Goal: Task Accomplishment & Management: Use online tool/utility

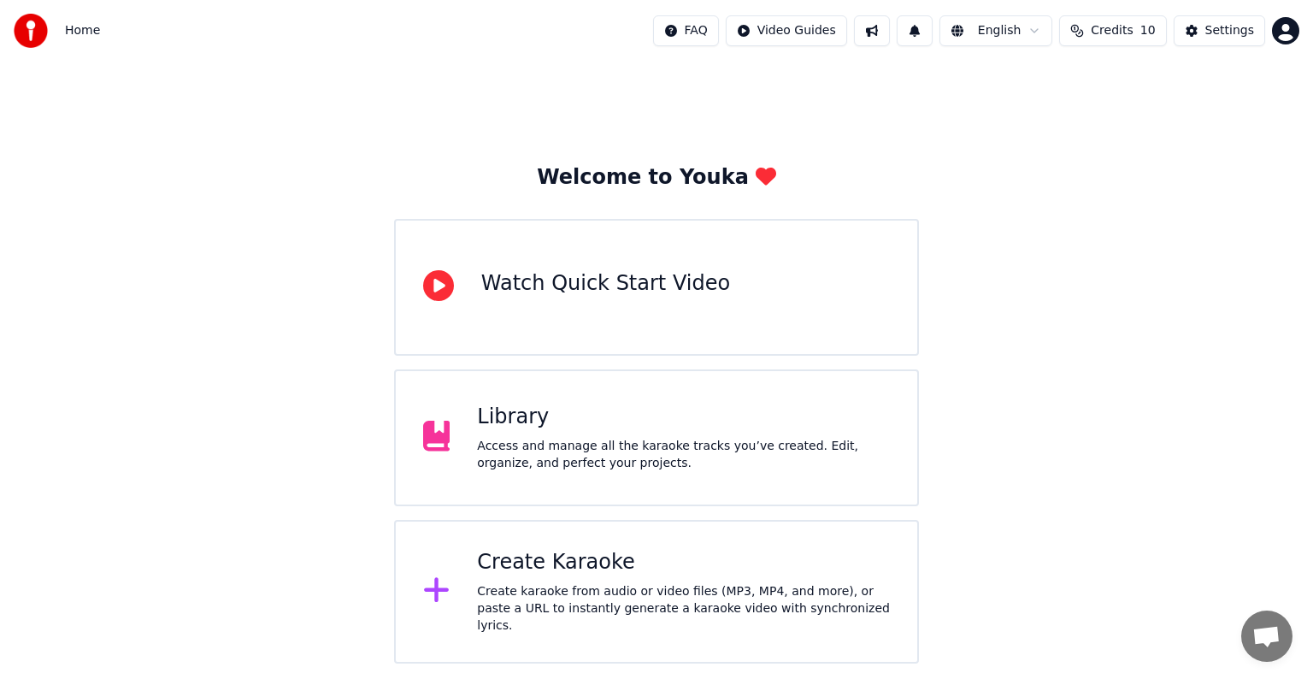
click at [586, 576] on div "Create Karaoke" at bounding box center [683, 562] width 413 height 27
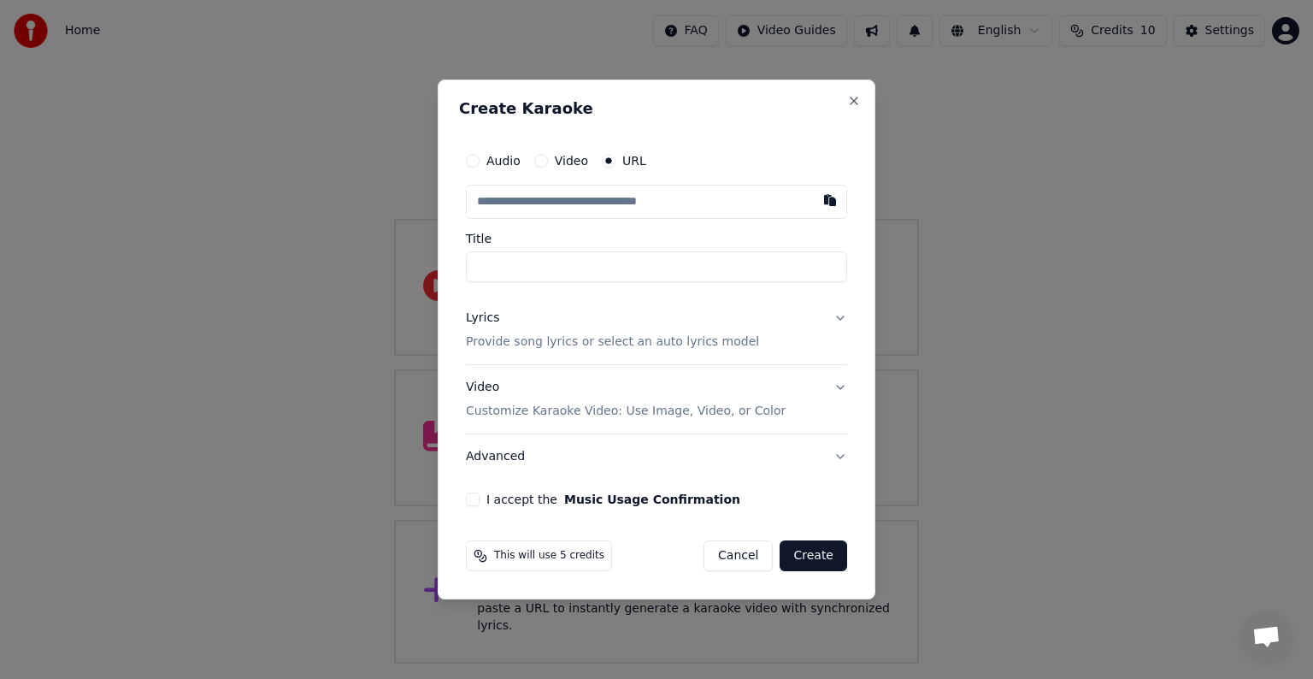
click at [580, 204] on input "text" at bounding box center [656, 202] width 381 height 34
click at [509, 203] on input "text" at bounding box center [656, 202] width 381 height 34
paste input "**********"
type input "**********"
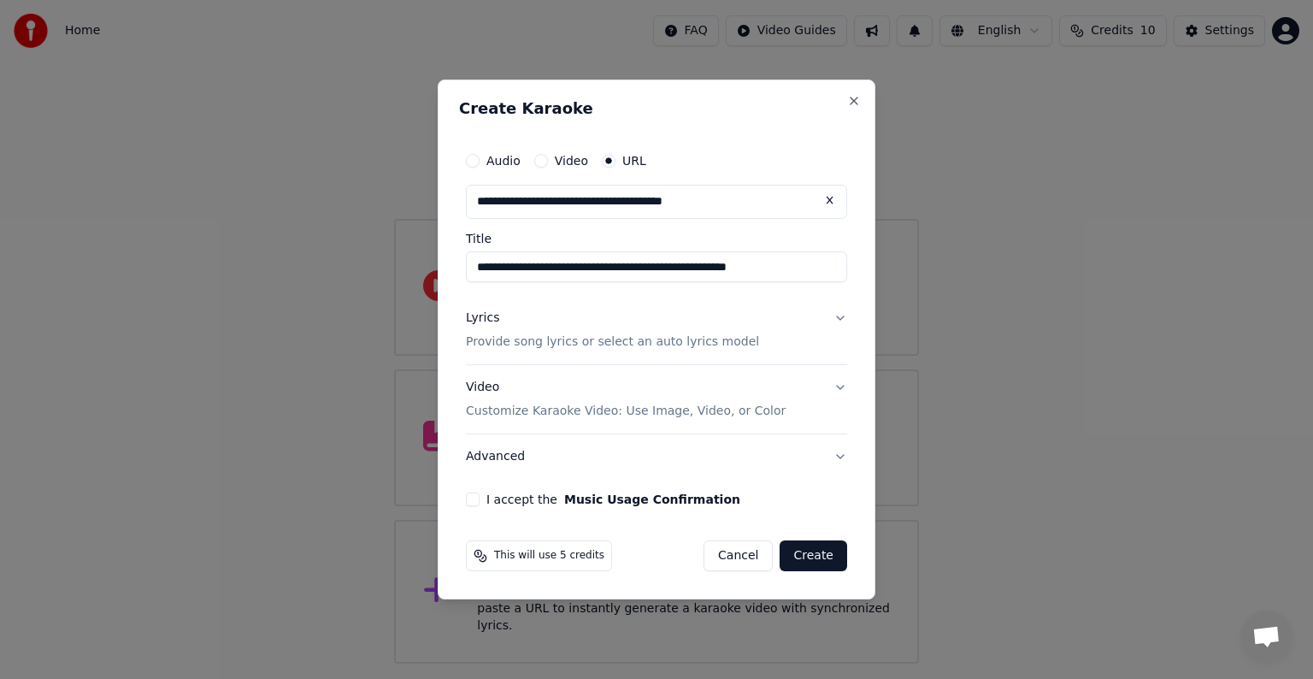
type input "**********"
click at [545, 344] on p "Provide song lyrics or select an auto lyrics model" at bounding box center [612, 341] width 293 height 17
type input "**********"
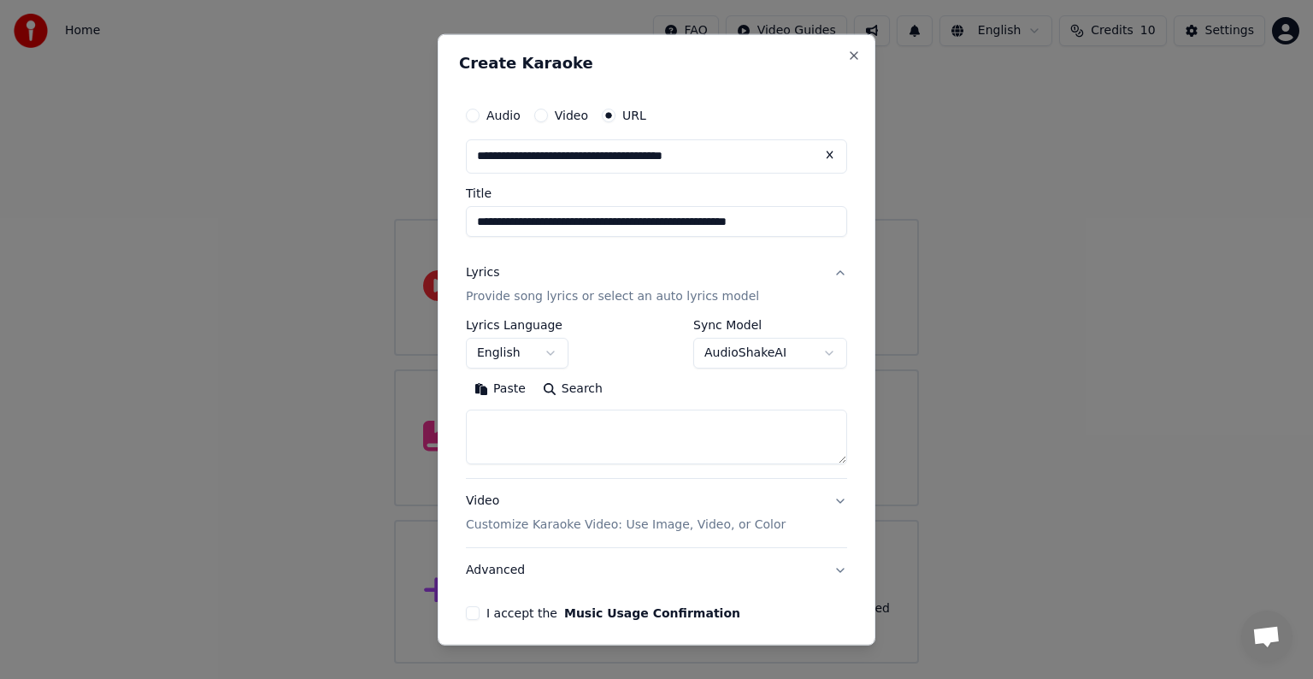
click at [608, 46] on div "**********" at bounding box center [657, 339] width 438 height 611
click at [541, 421] on textarea at bounding box center [656, 436] width 381 height 55
paste textarea "**********"
type textarea "**********"
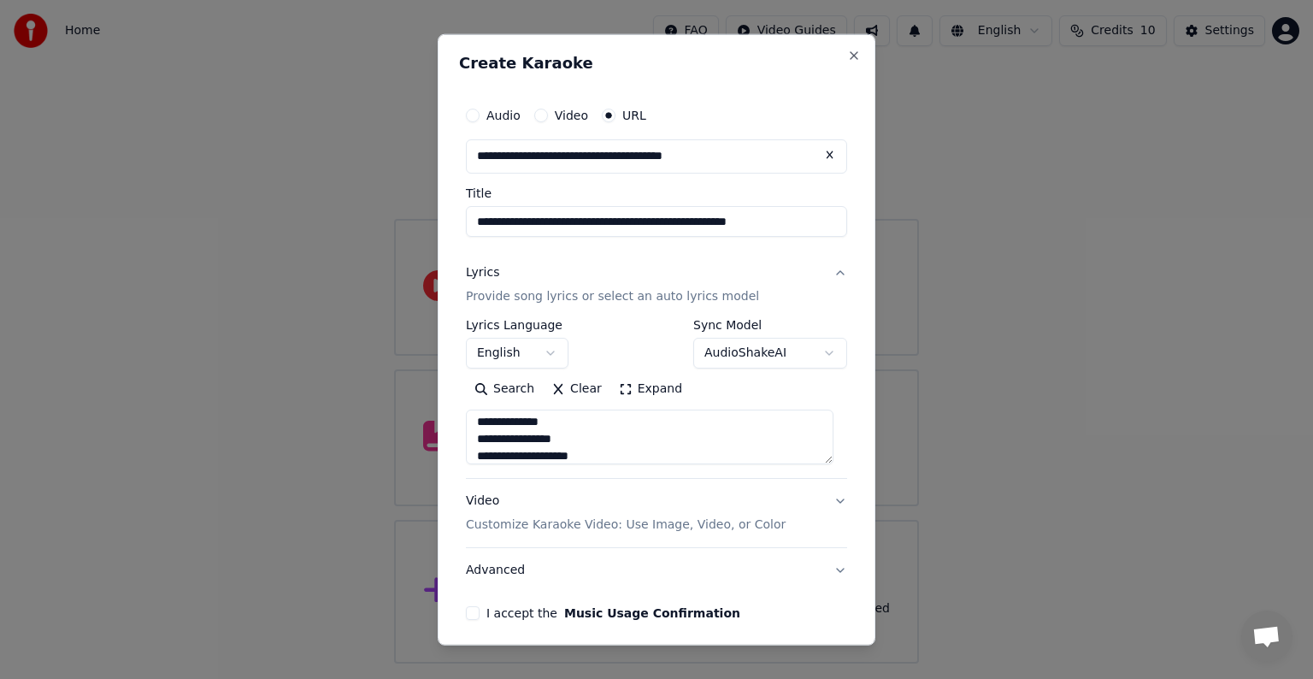
click at [540, 344] on button "English" at bounding box center [517, 353] width 103 height 31
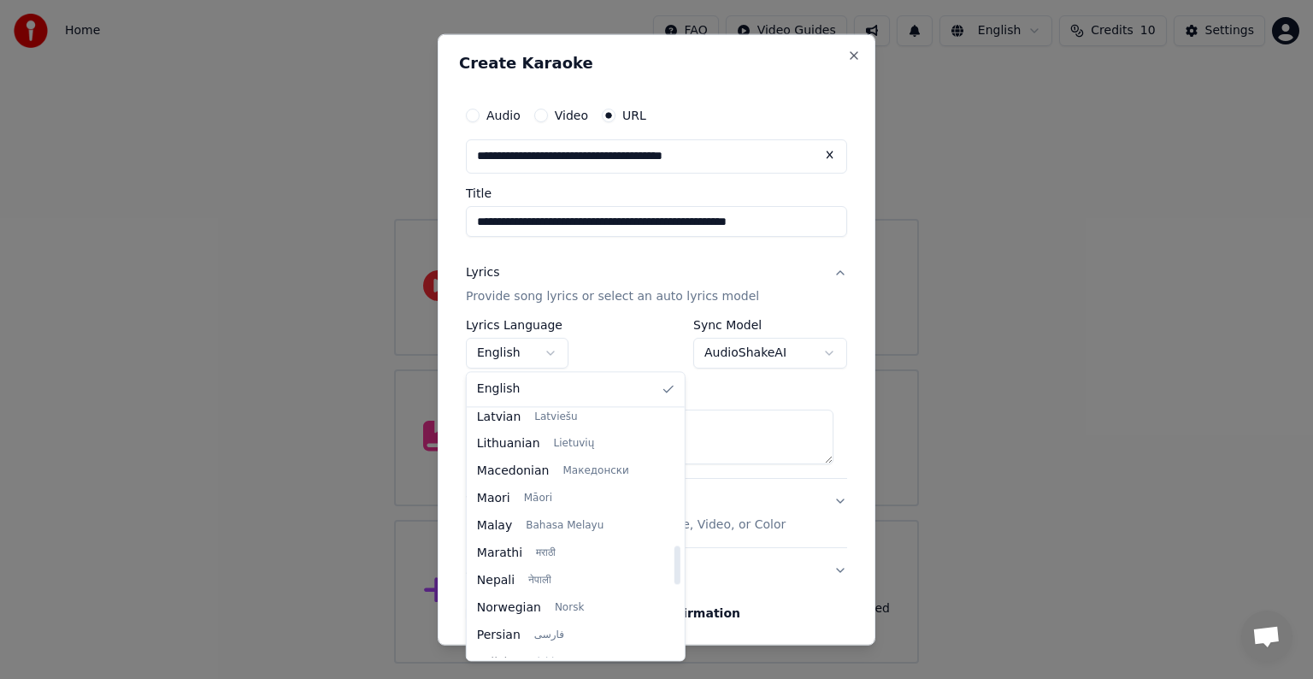
scroll to position [1312, 0]
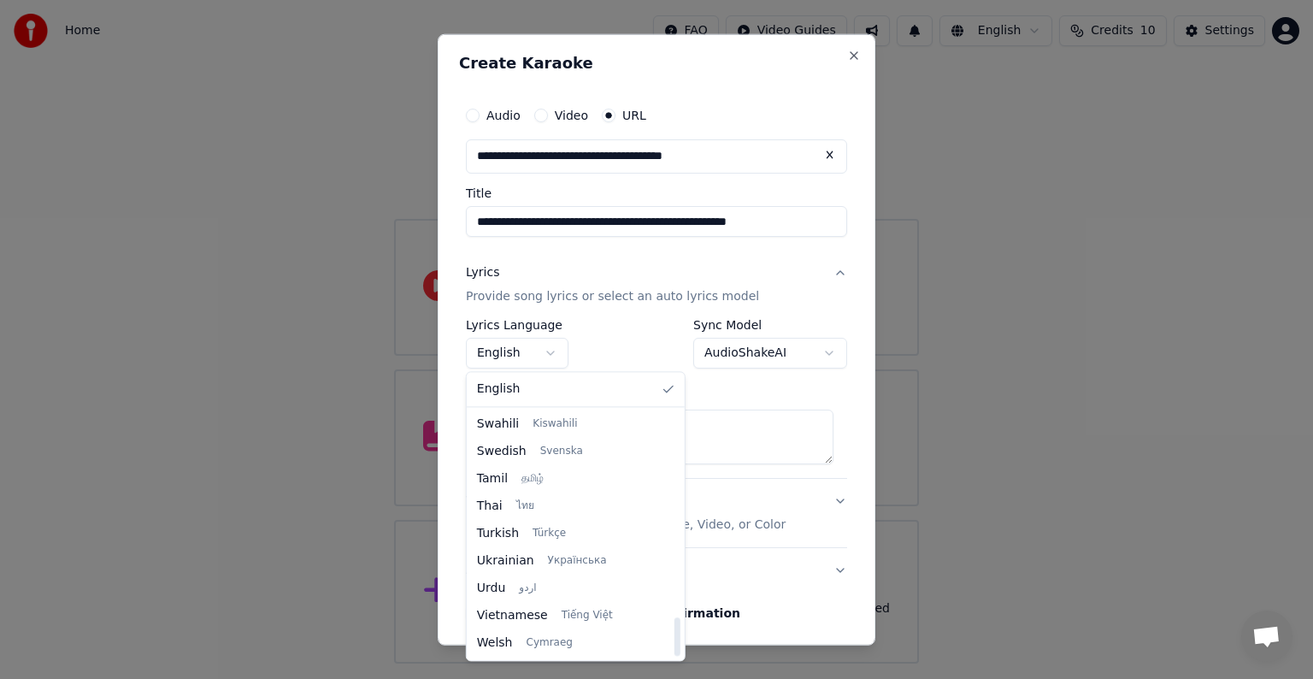
select select "**"
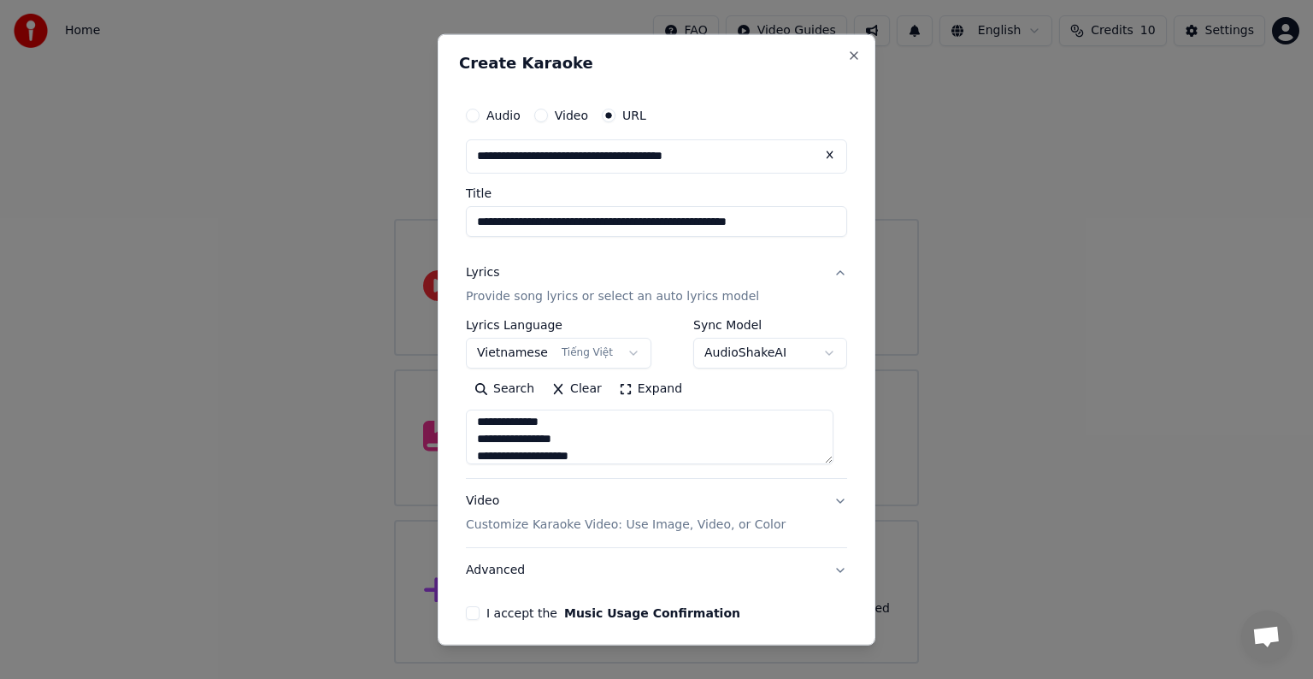
scroll to position [1310, 0]
click at [472, 615] on button "I accept the Music Usage Confirmation" at bounding box center [473, 613] width 14 height 14
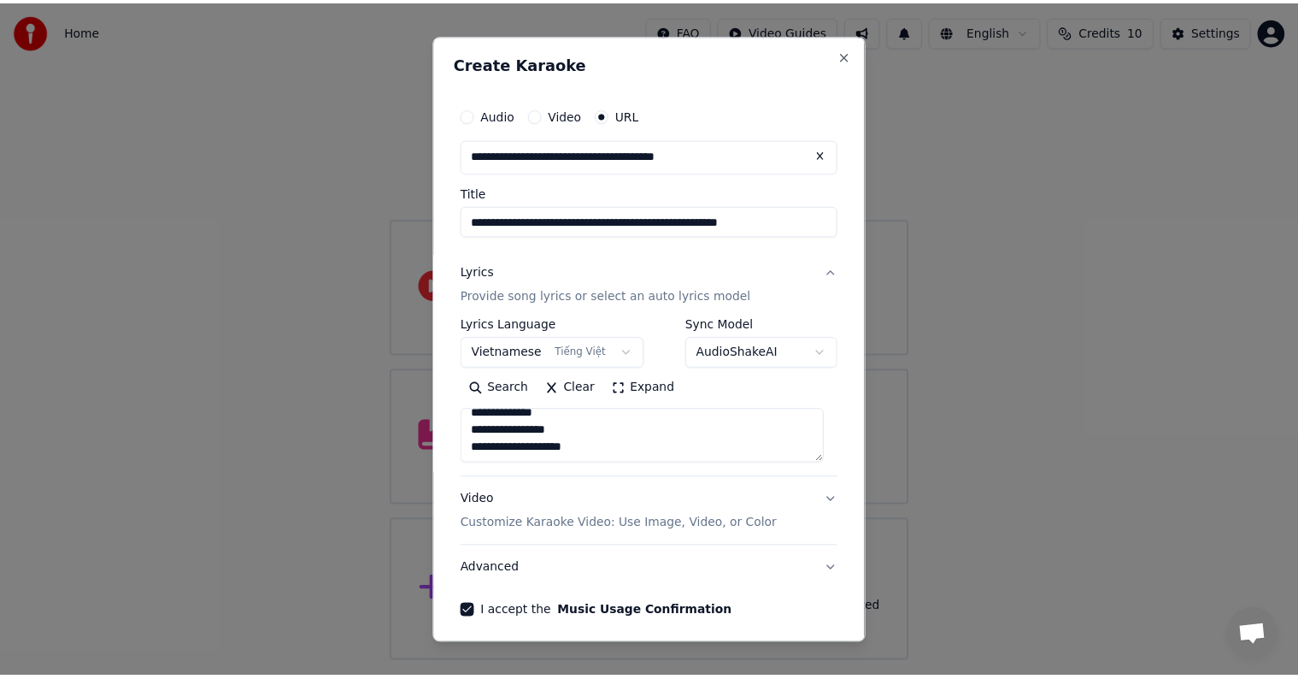
scroll to position [67, 0]
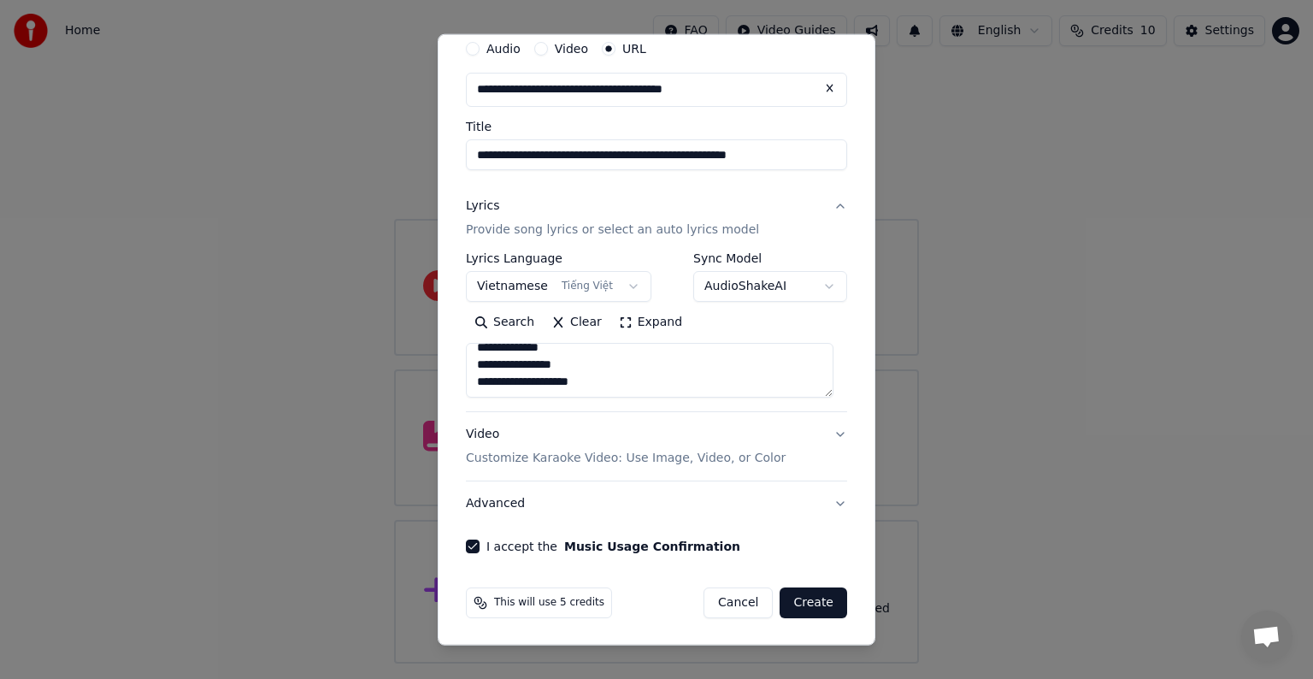
click at [801, 602] on button "Create" at bounding box center [814, 602] width 68 height 31
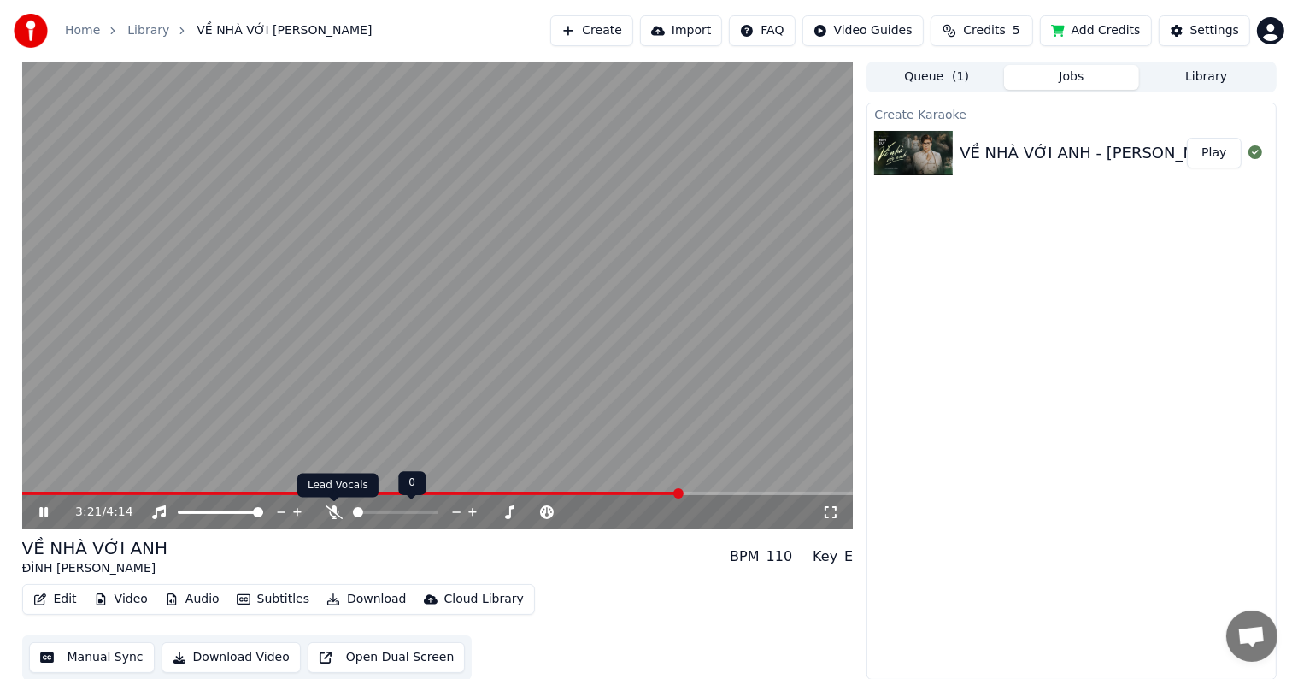
click at [332, 512] on icon at bounding box center [334, 512] width 17 height 14
click at [53, 490] on video at bounding box center [438, 296] width 832 height 468
click at [41, 507] on icon at bounding box center [43, 512] width 10 height 12
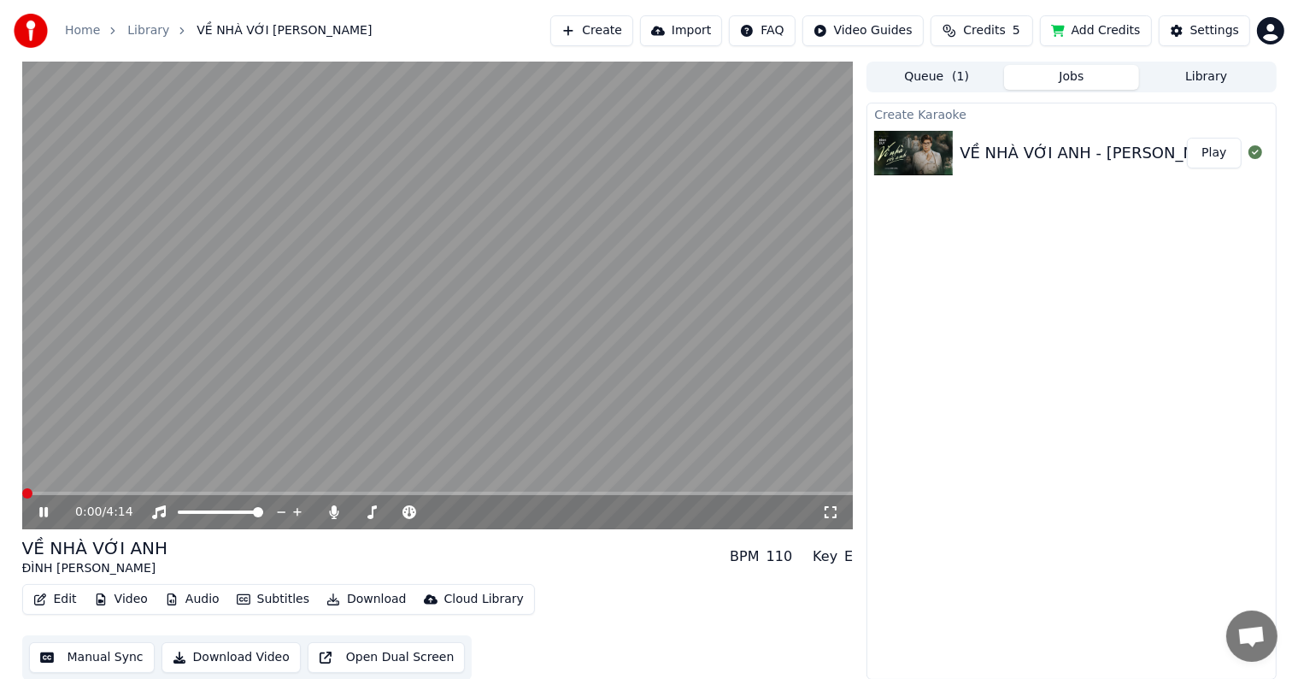
click at [22, 496] on span at bounding box center [27, 493] width 10 height 10
click at [58, 488] on span at bounding box center [62, 493] width 10 height 10
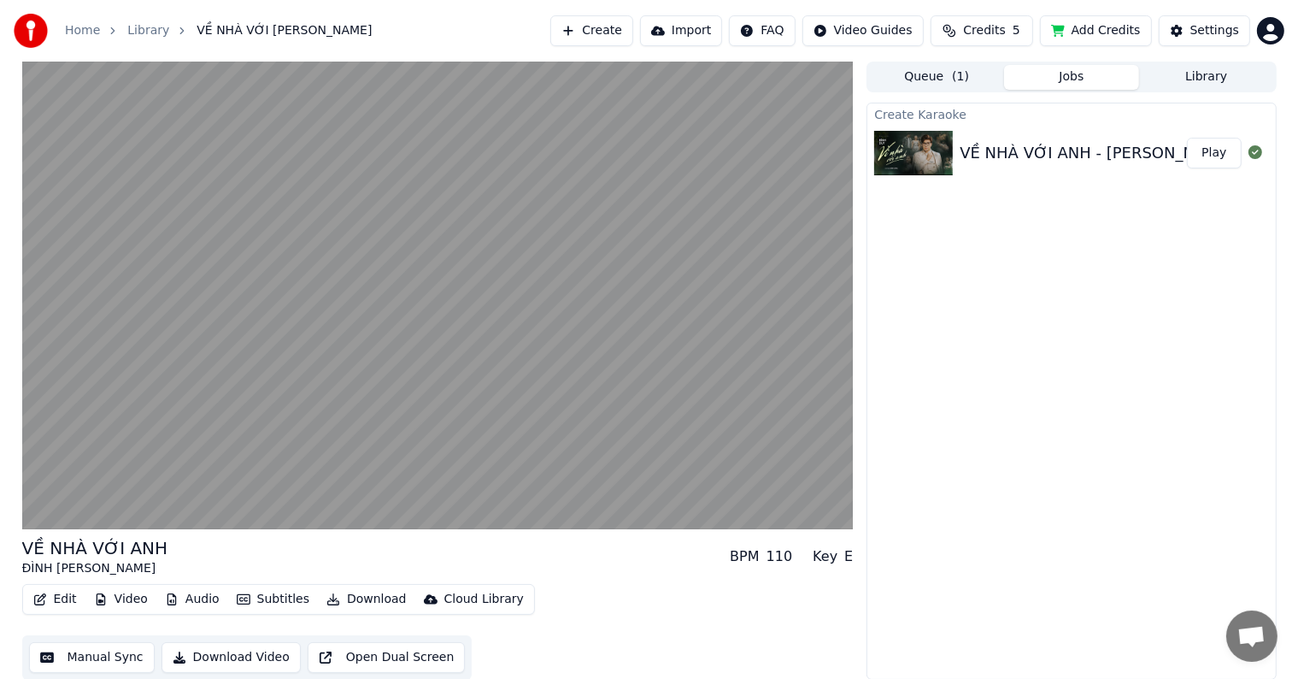
scroll to position [1, 0]
click at [95, 655] on button "Manual Sync" at bounding box center [92, 656] width 126 height 31
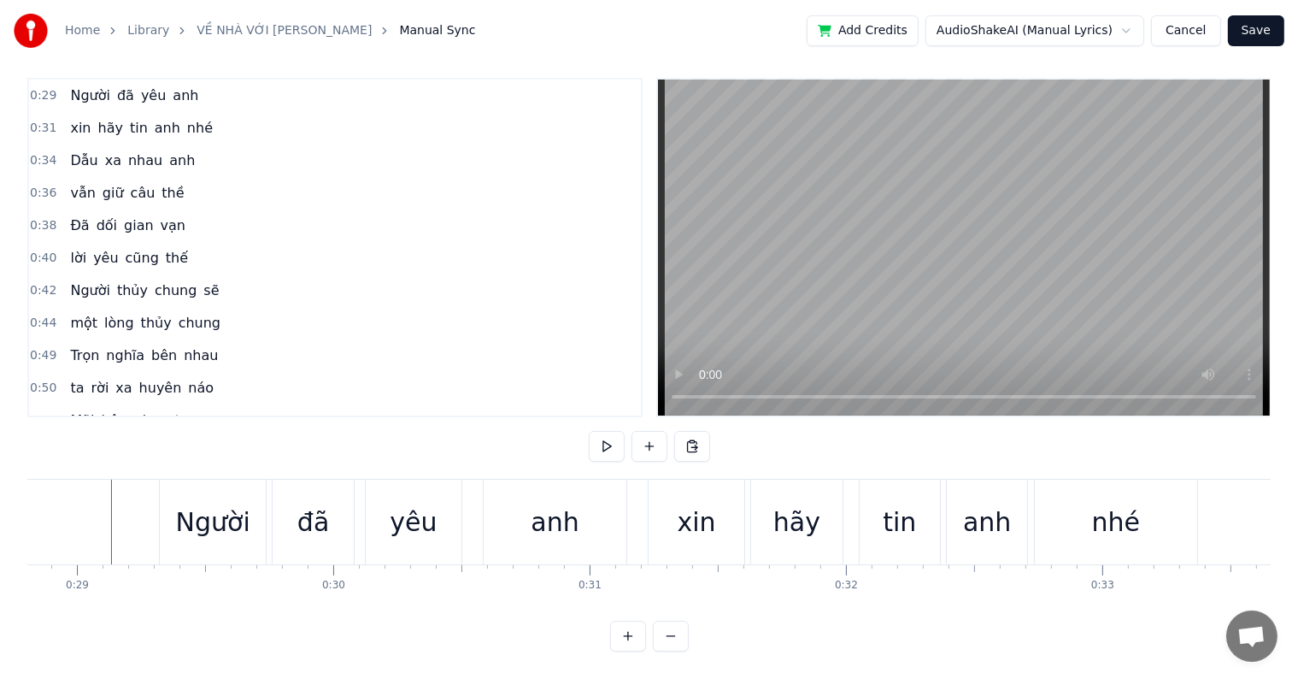
scroll to position [0, 7386]
click at [179, 511] on div "Người" at bounding box center [215, 522] width 74 height 38
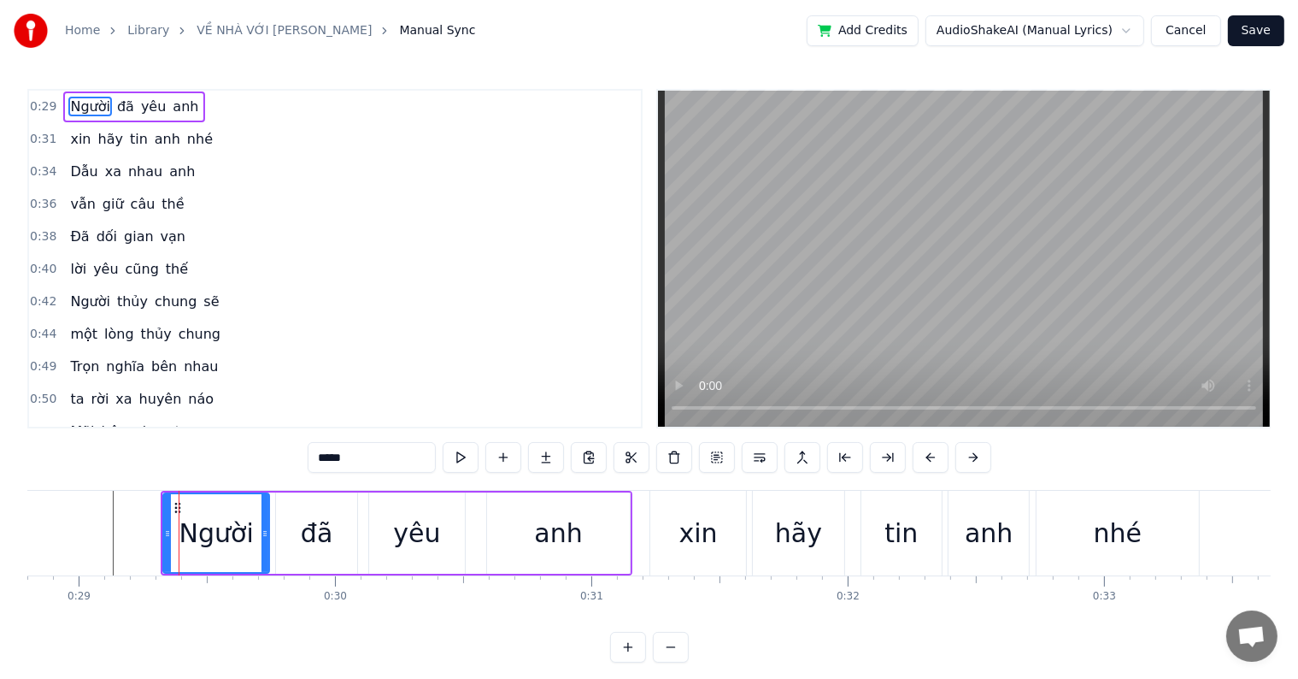
drag, startPoint x: 215, startPoint y: 525, endPoint x: 108, endPoint y: 521, distance: 107.8
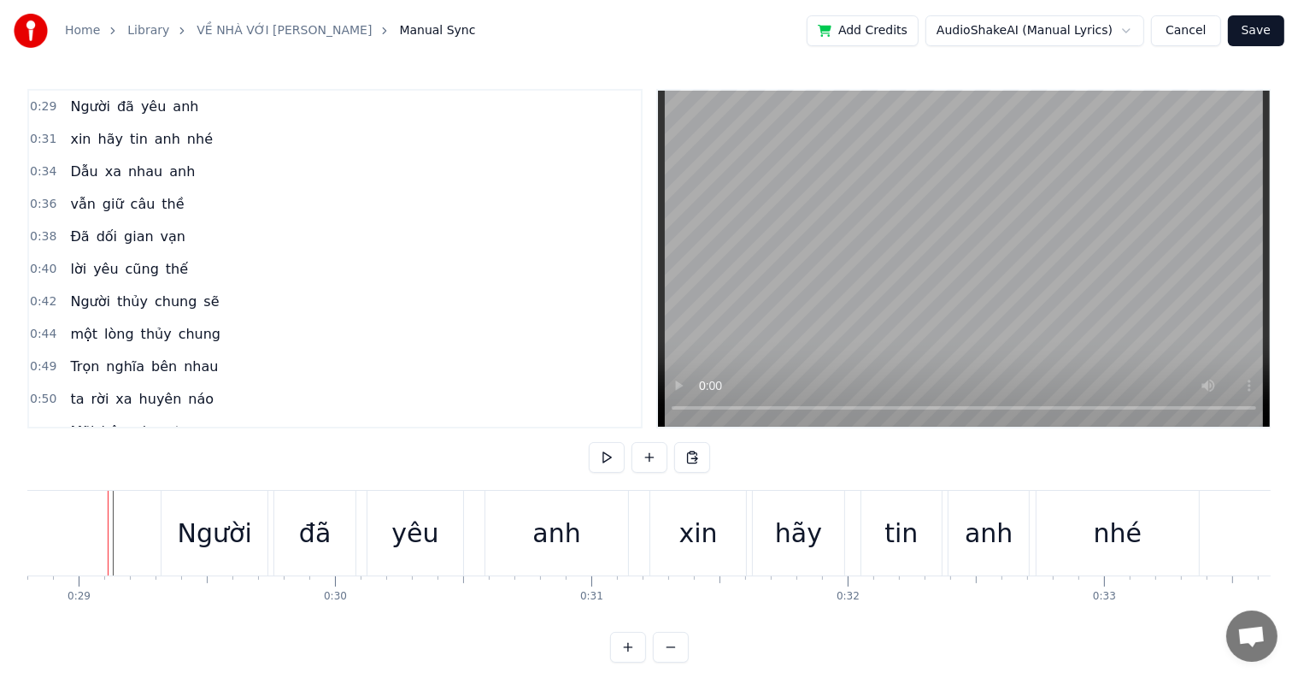
scroll to position [0, 7380]
click at [233, 521] on div "Người" at bounding box center [221, 533] width 74 height 38
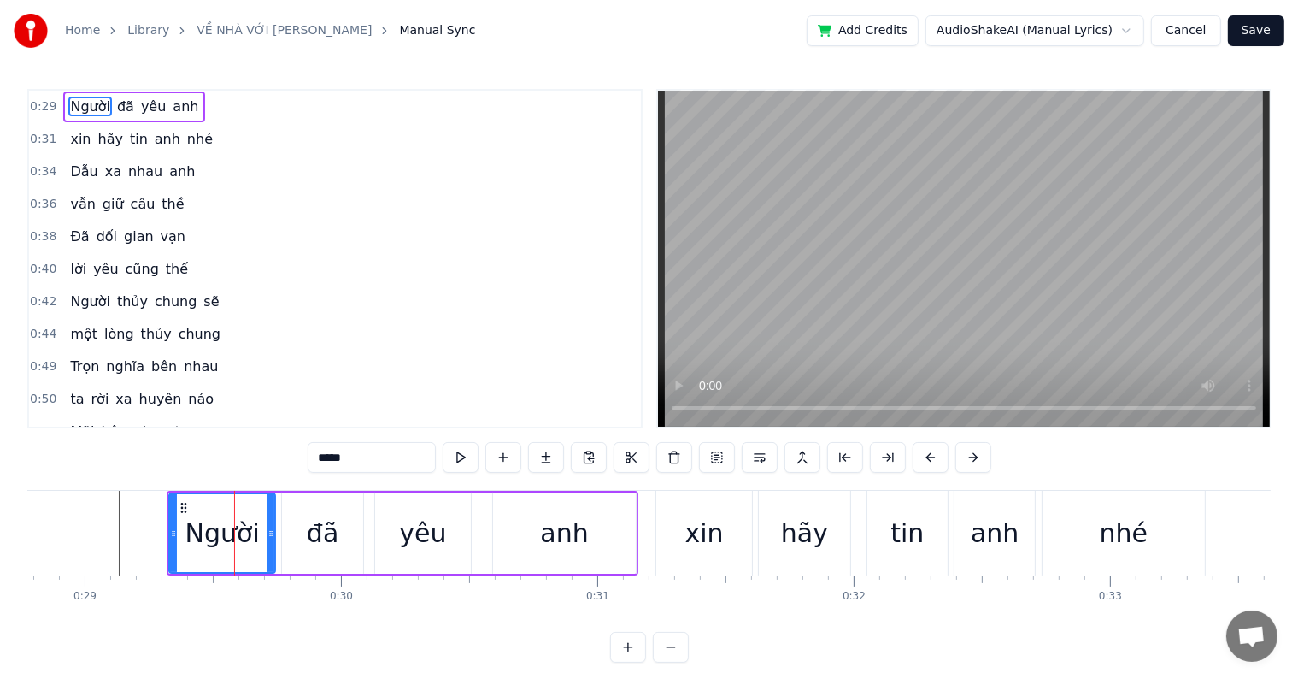
click at [318, 533] on div "đã" at bounding box center [323, 533] width 32 height 38
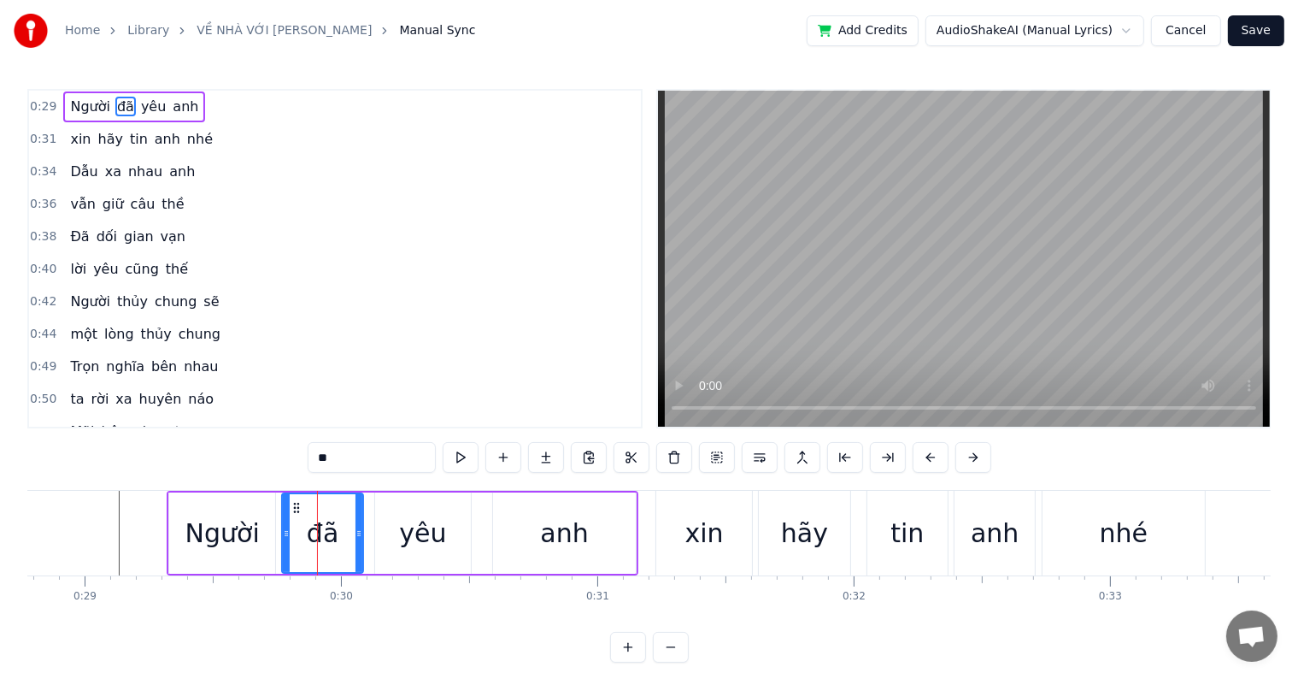
click at [407, 533] on div "yêu" at bounding box center [422, 533] width 47 height 38
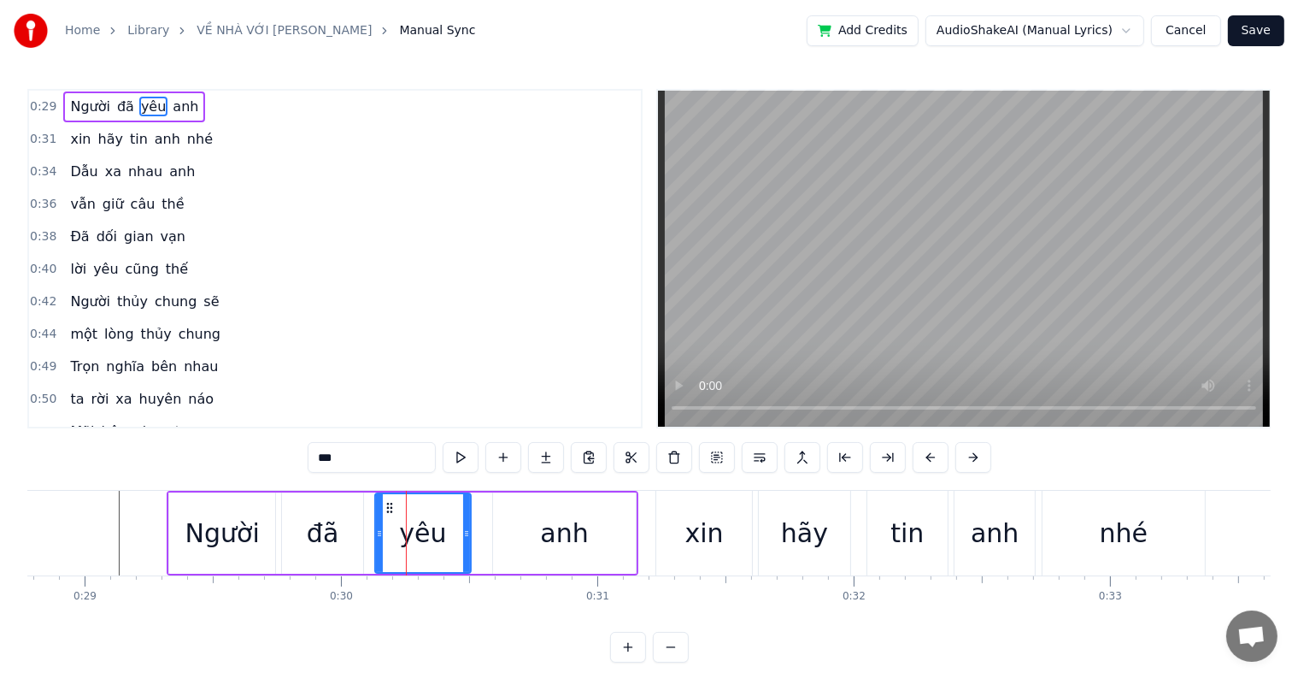
click at [582, 533] on div "anh" at bounding box center [564, 533] width 48 height 38
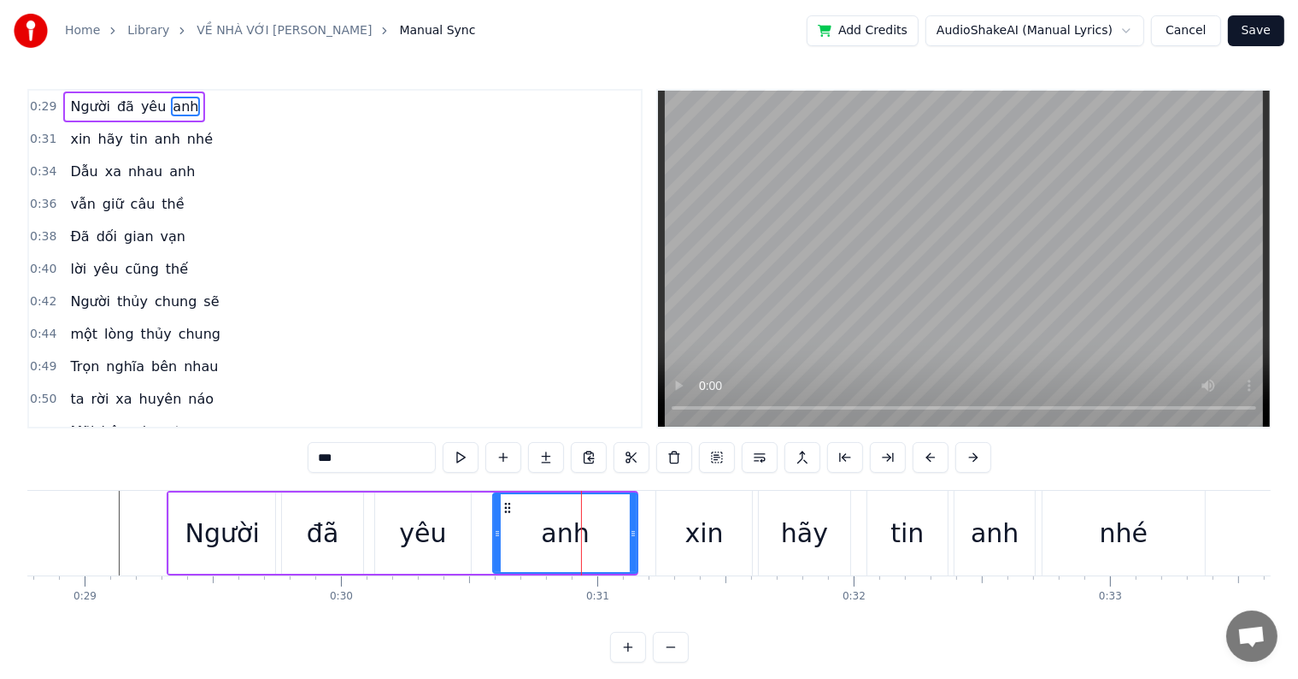
click at [634, 532] on icon at bounding box center [633, 534] width 7 height 14
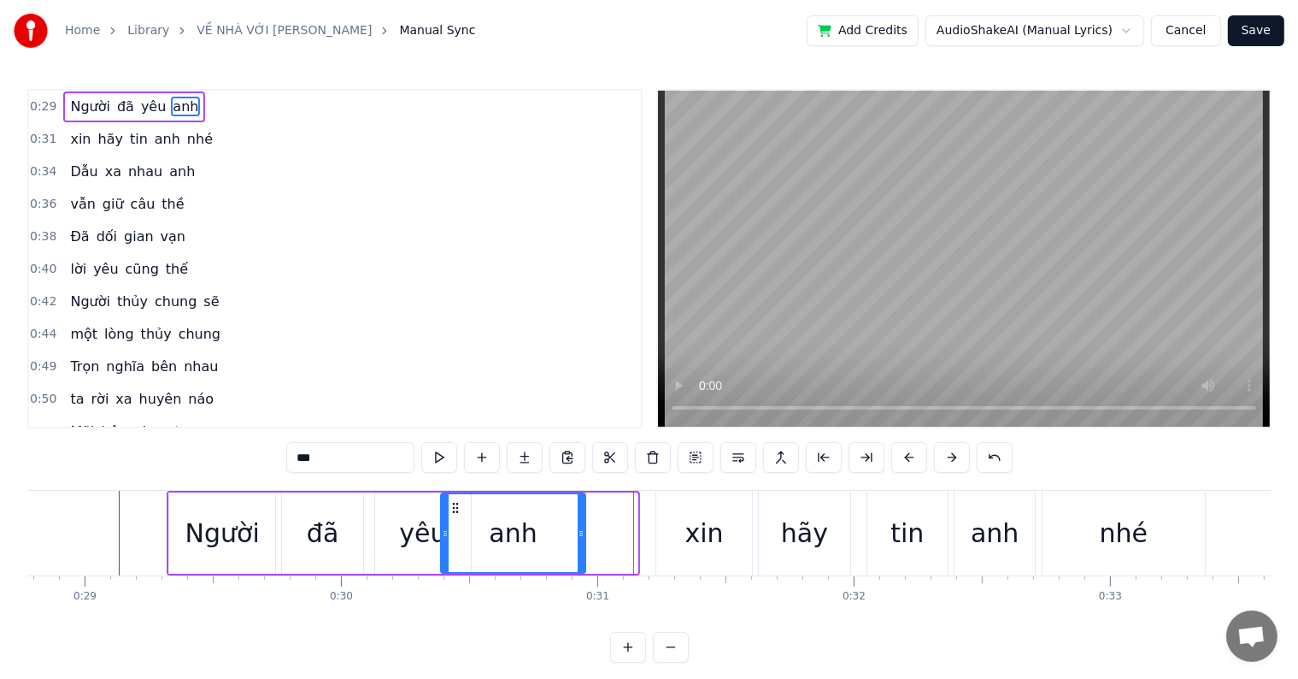
drag, startPoint x: 506, startPoint y: 505, endPoint x: 454, endPoint y: 506, distance: 52.2
click at [454, 506] on icon at bounding box center [456, 508] width 14 height 14
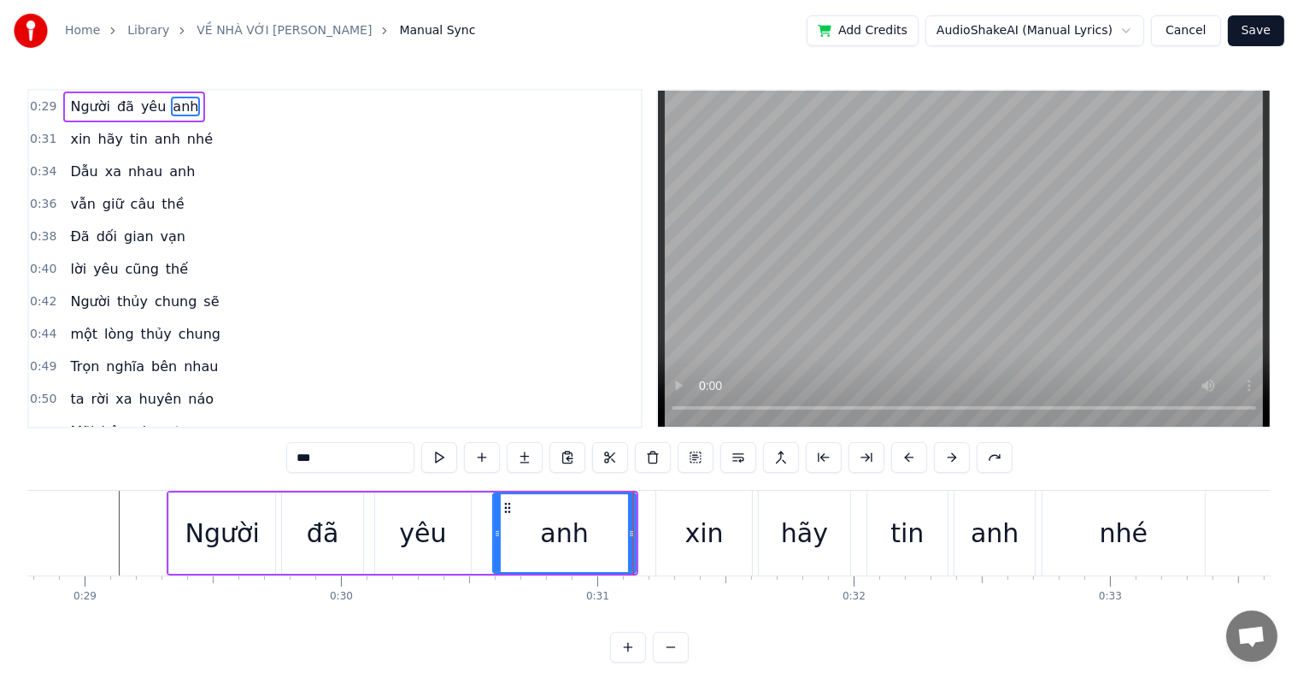
click at [211, 528] on div "Người" at bounding box center [222, 533] width 74 height 38
type input "*****"
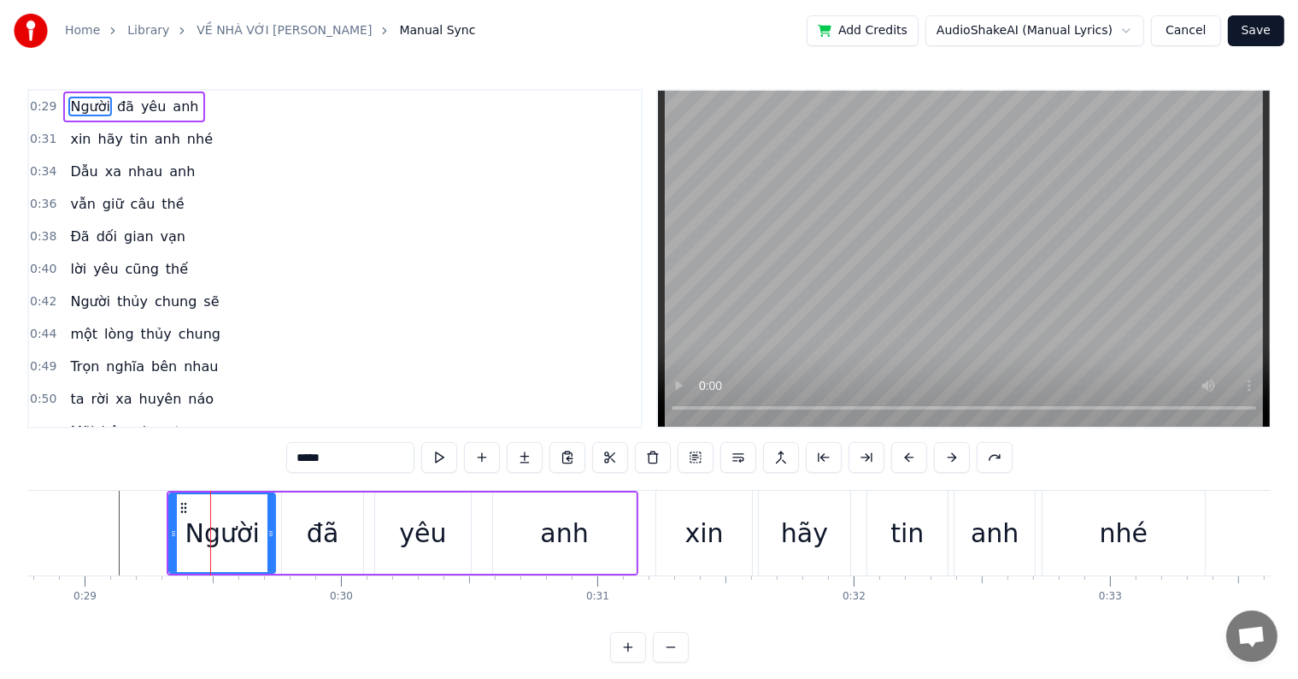
drag, startPoint x: 211, startPoint y: 528, endPoint x: 610, endPoint y: 536, distance: 399.3
click at [610, 536] on div "Người đã yêu anh" at bounding box center [403, 533] width 472 height 85
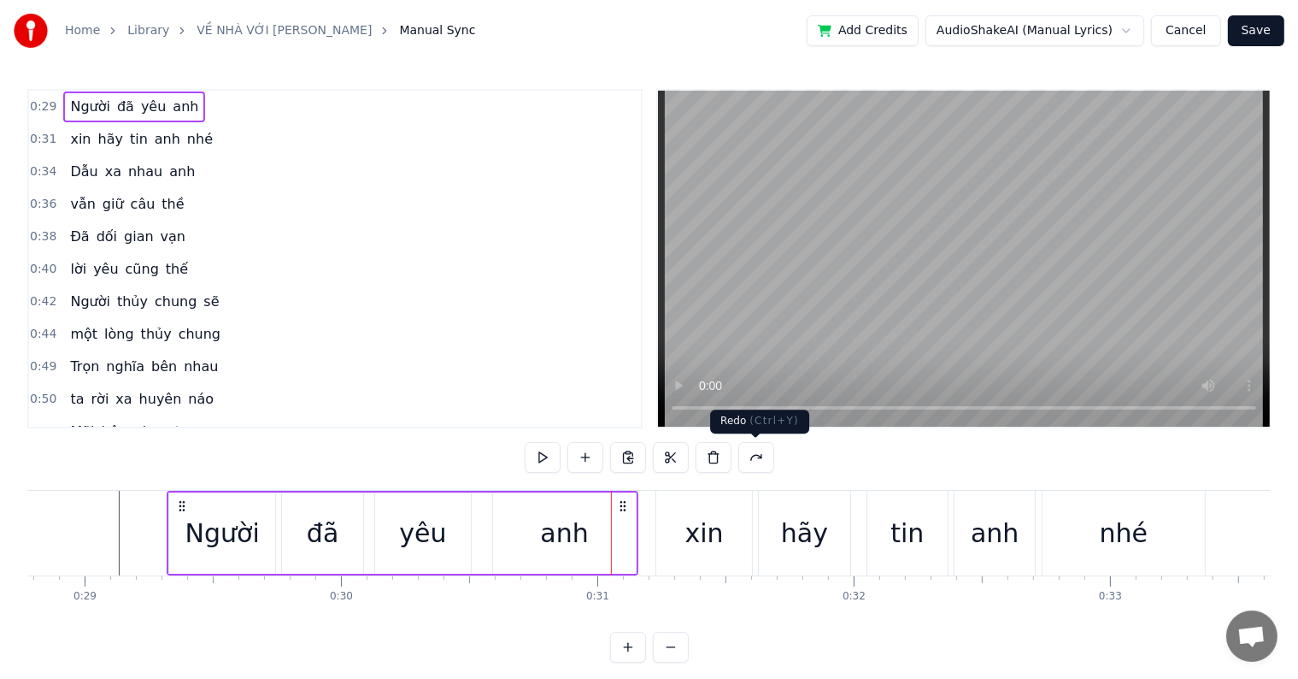
click at [757, 458] on button at bounding box center [757, 457] width 36 height 31
click at [757, 458] on div at bounding box center [649, 457] width 292 height 31
click at [724, 457] on button at bounding box center [735, 457] width 36 height 31
click at [724, 457] on button at bounding box center [714, 457] width 36 height 31
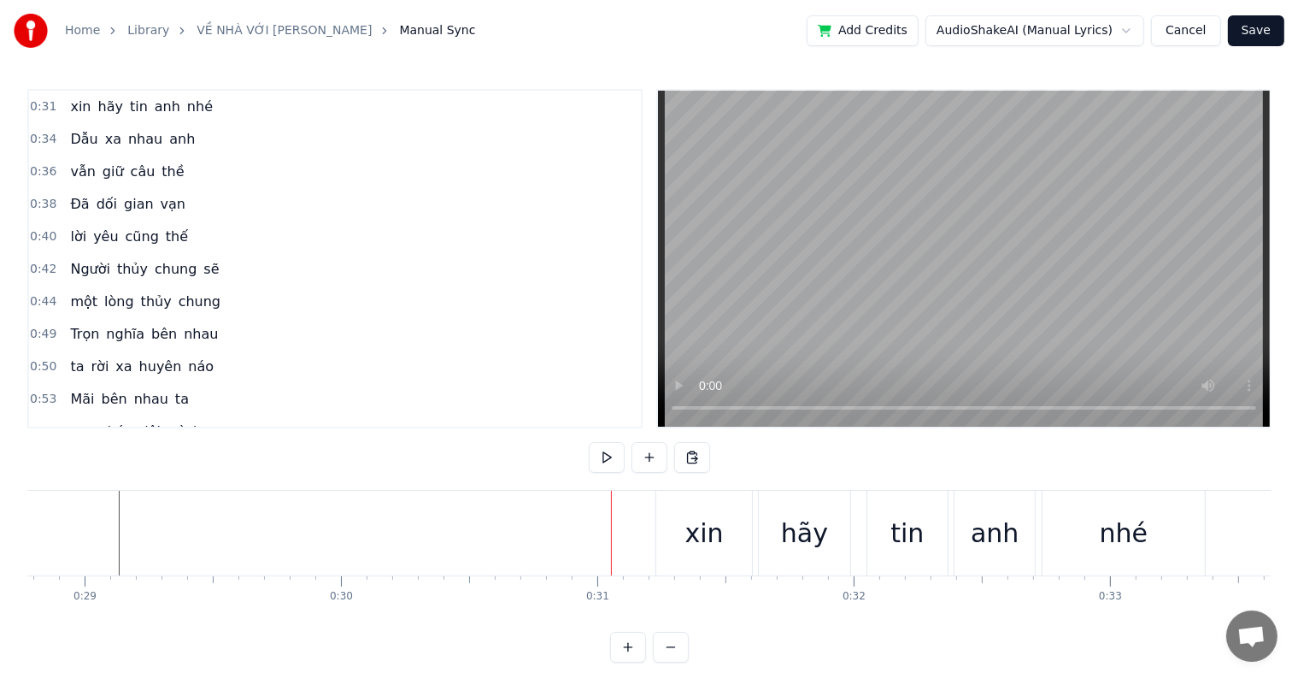
click at [724, 457] on div "0:31 xin hãy tin anh nhé 0:34 Dẫu xa nhau anh 0:36 vẫn giữ câu thề 0:38 Đã dối …" at bounding box center [649, 376] width 1244 height 574
click at [732, 456] on div "0:31 xin hãy tin anh nhé 0:34 Dẫu xa nhau anh 0:36 vẫn giữ câu thề 0:38 Đã dối …" at bounding box center [649, 376] width 1244 height 574
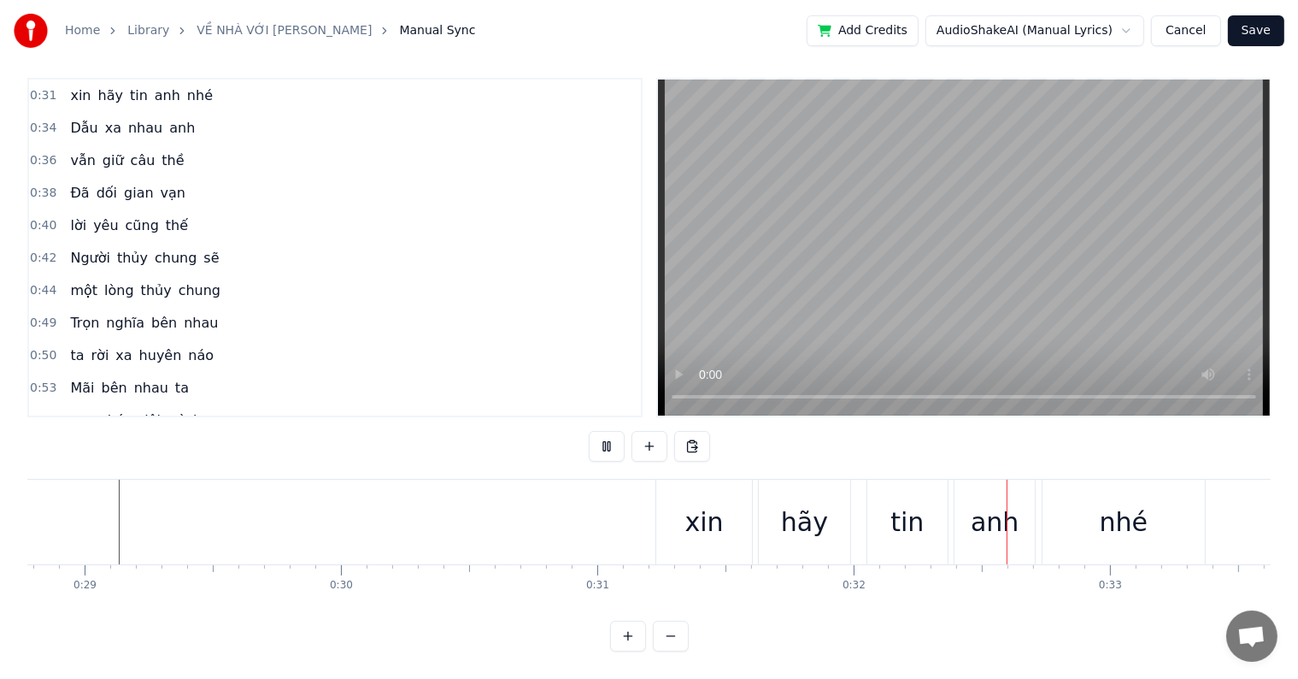
click at [155, 576] on div "xin hãy tin anh nhé Dẫu xa nhau anh vẫn giữ câu thề Đã dối gian vạn lời yêu cũn…" at bounding box center [649, 543] width 1244 height 128
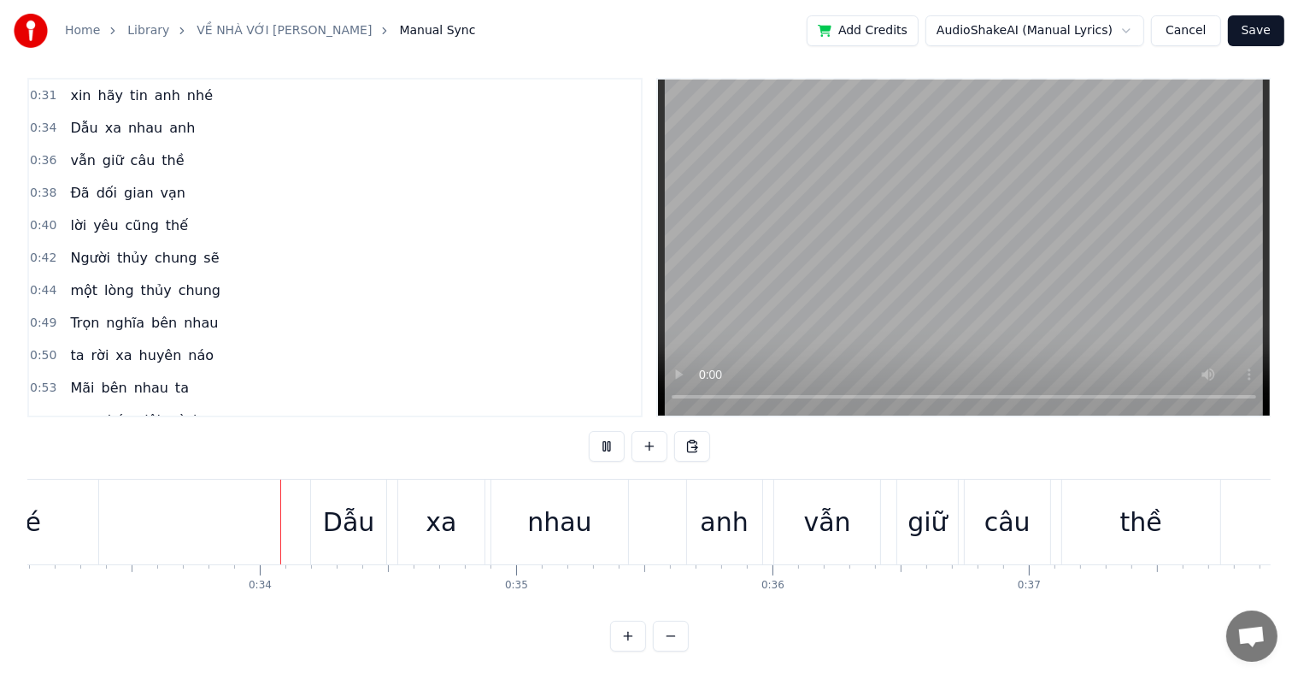
scroll to position [0, 8488]
click at [1195, 29] on button "Cancel" at bounding box center [1185, 30] width 69 height 31
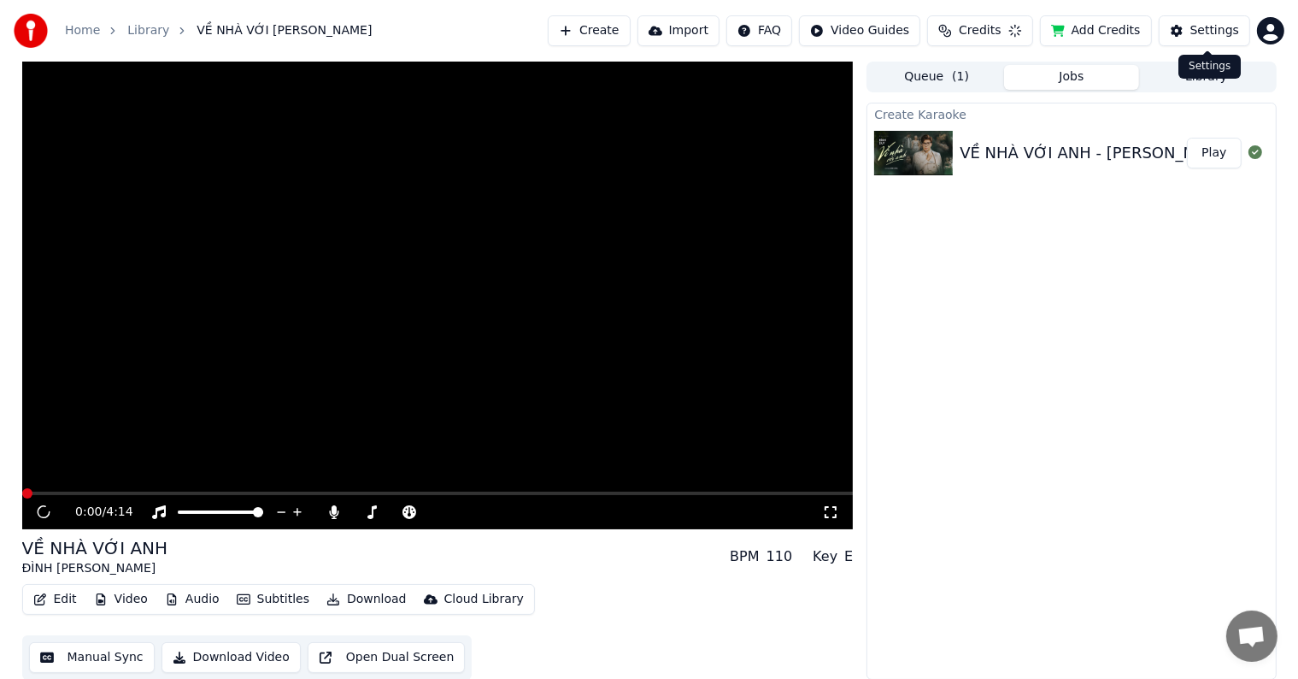
scroll to position [1, 0]
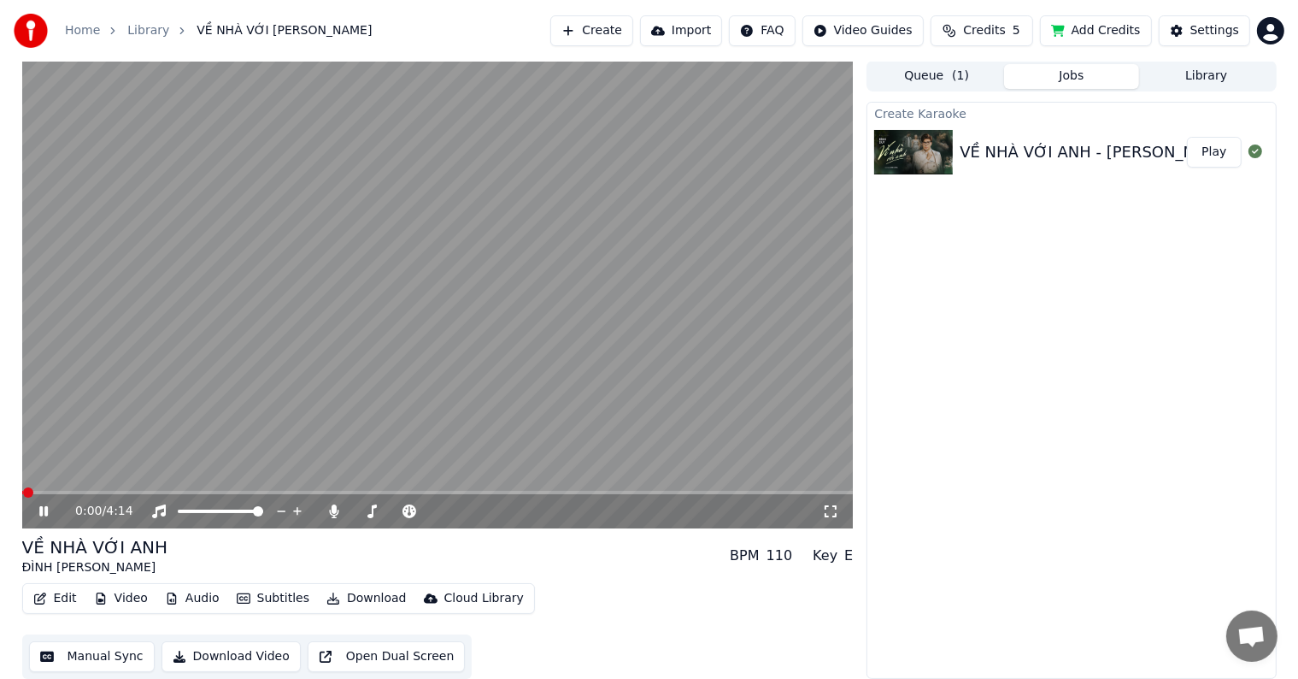
click at [92, 657] on button "Manual Sync" at bounding box center [92, 656] width 126 height 31
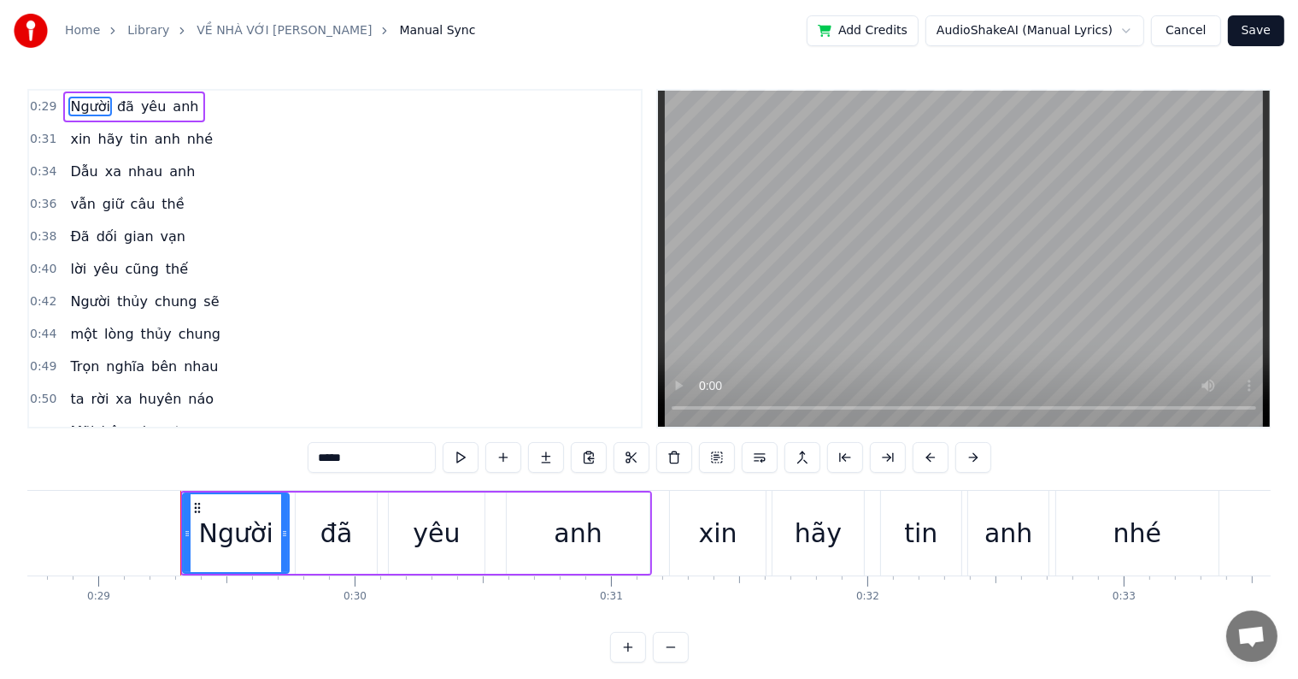
scroll to position [0, 7433]
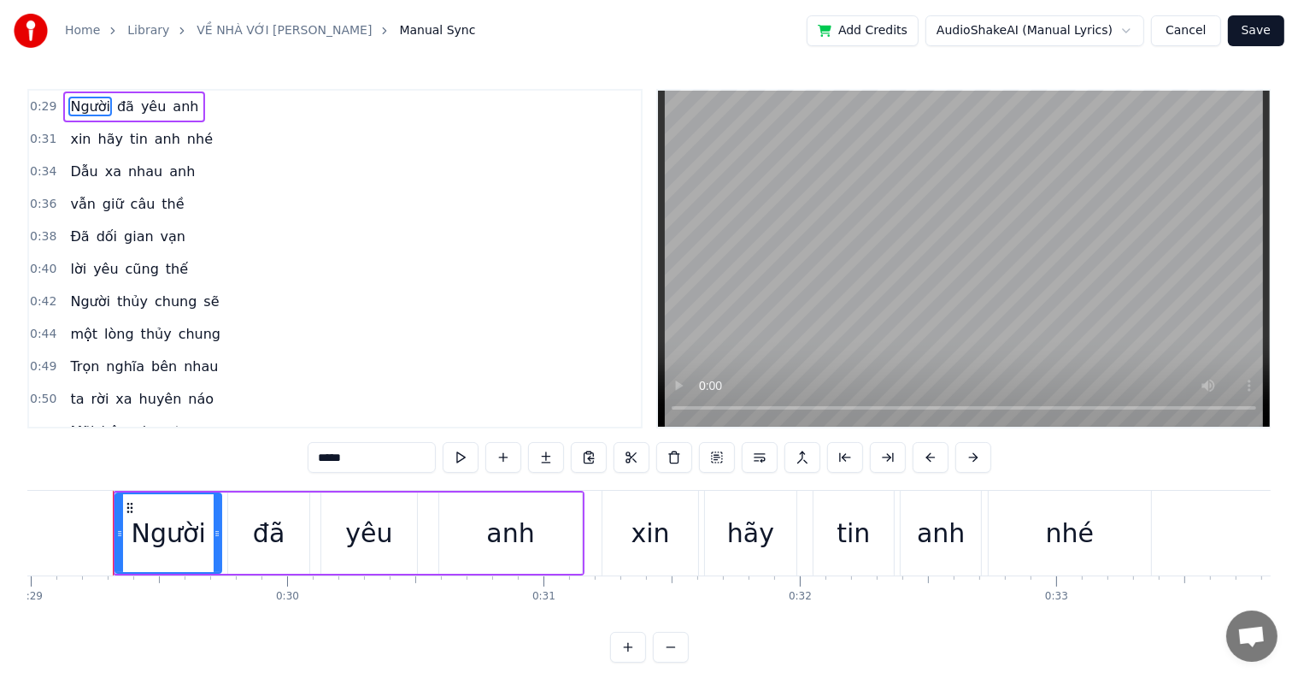
click at [82, 635] on div "0:29 Người đã yêu anh 0:31 xin hãy tin anh nhé 0:34 Dẫu xa nhau anh 0:36 vẫn gi…" at bounding box center [649, 376] width 1244 height 574
click at [249, 533] on div "đã" at bounding box center [268, 532] width 80 height 81
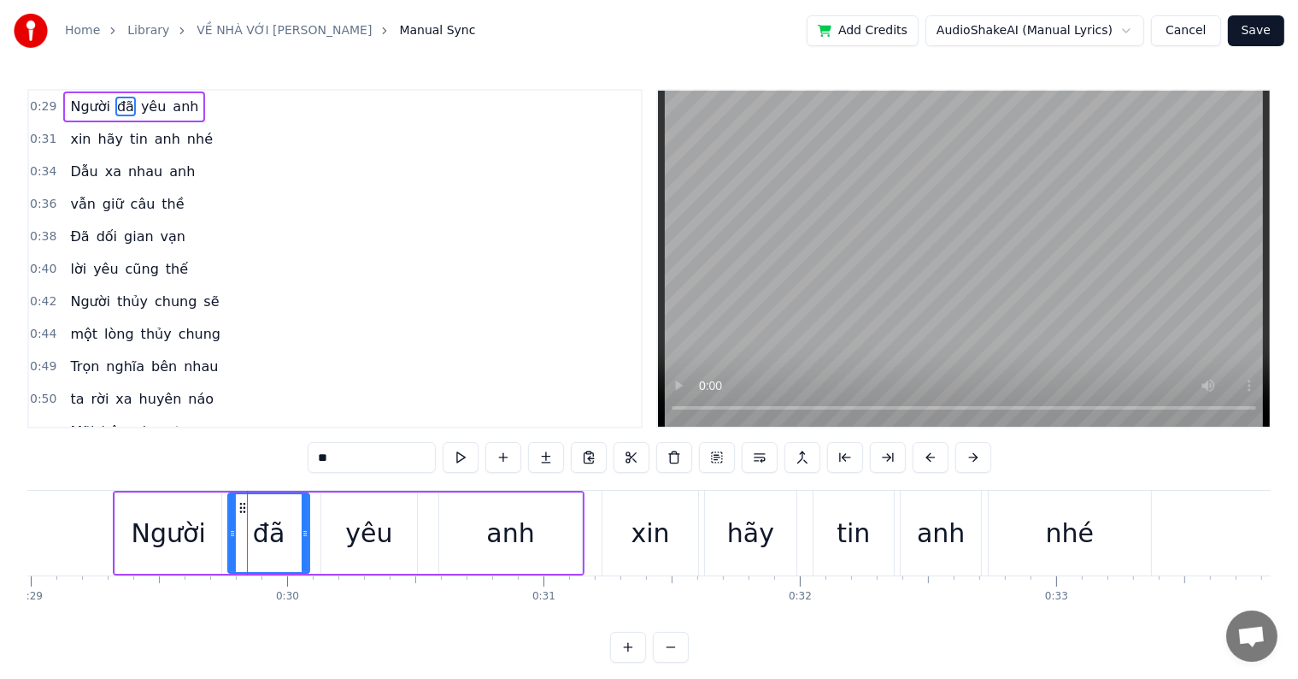
click at [207, 533] on div "Người" at bounding box center [168, 532] width 106 height 81
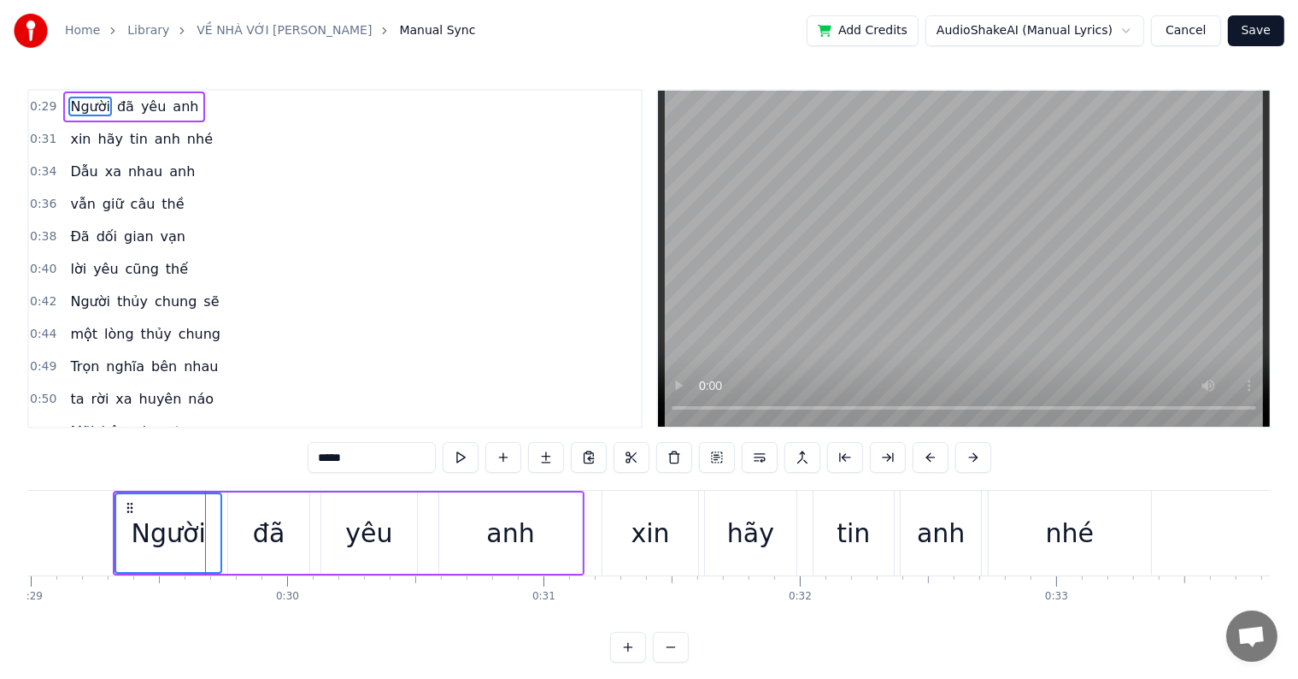
click at [533, 533] on div "anh" at bounding box center [510, 532] width 143 height 81
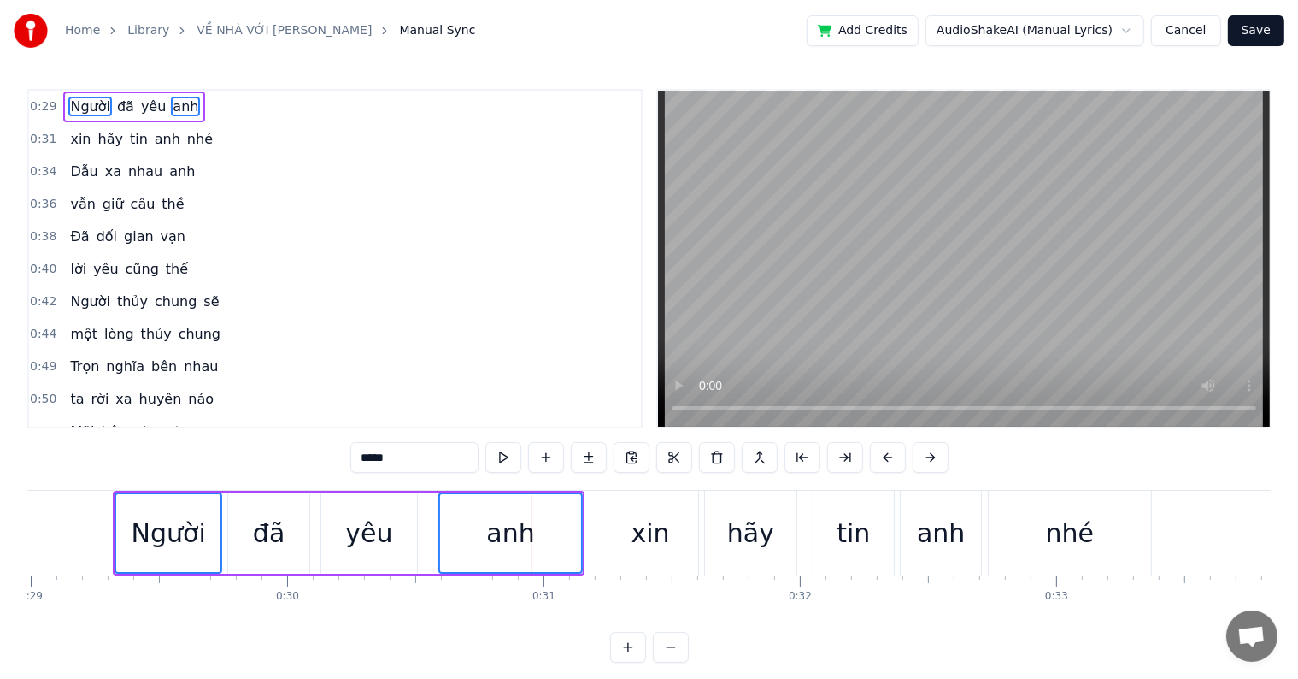
click at [155, 523] on div "Người" at bounding box center [169, 533] width 74 height 38
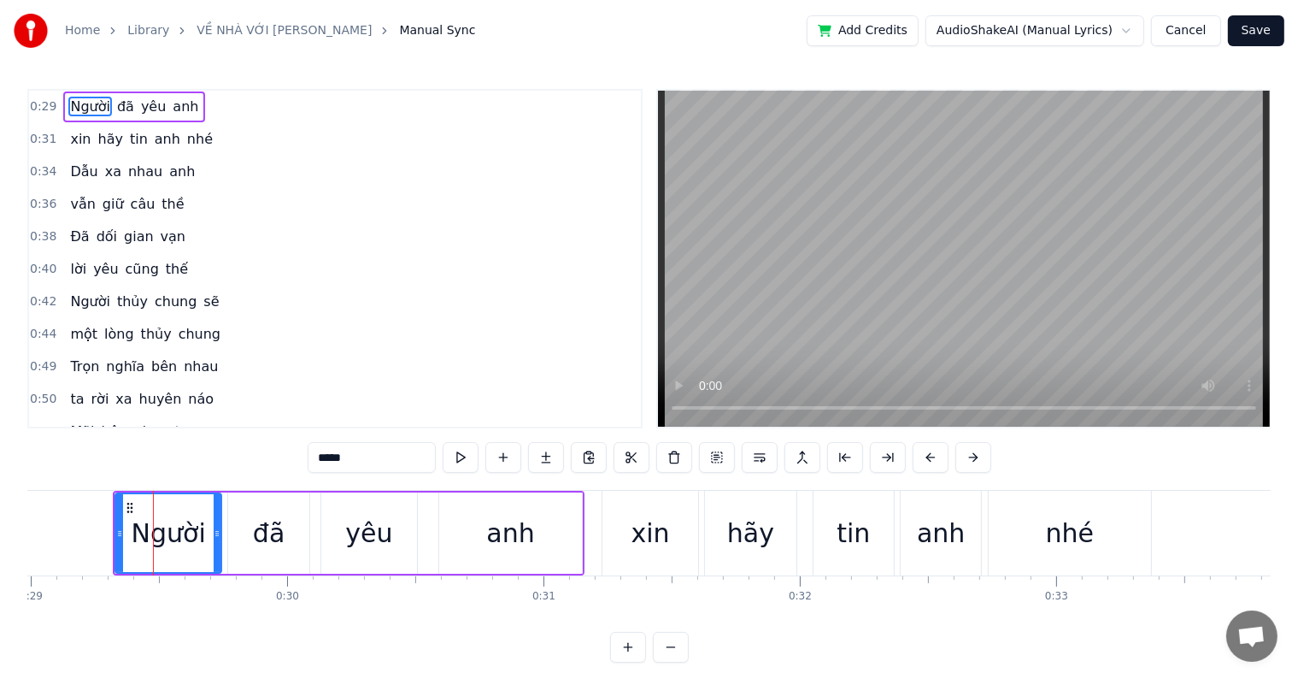
click at [262, 530] on div "đã" at bounding box center [269, 533] width 32 height 38
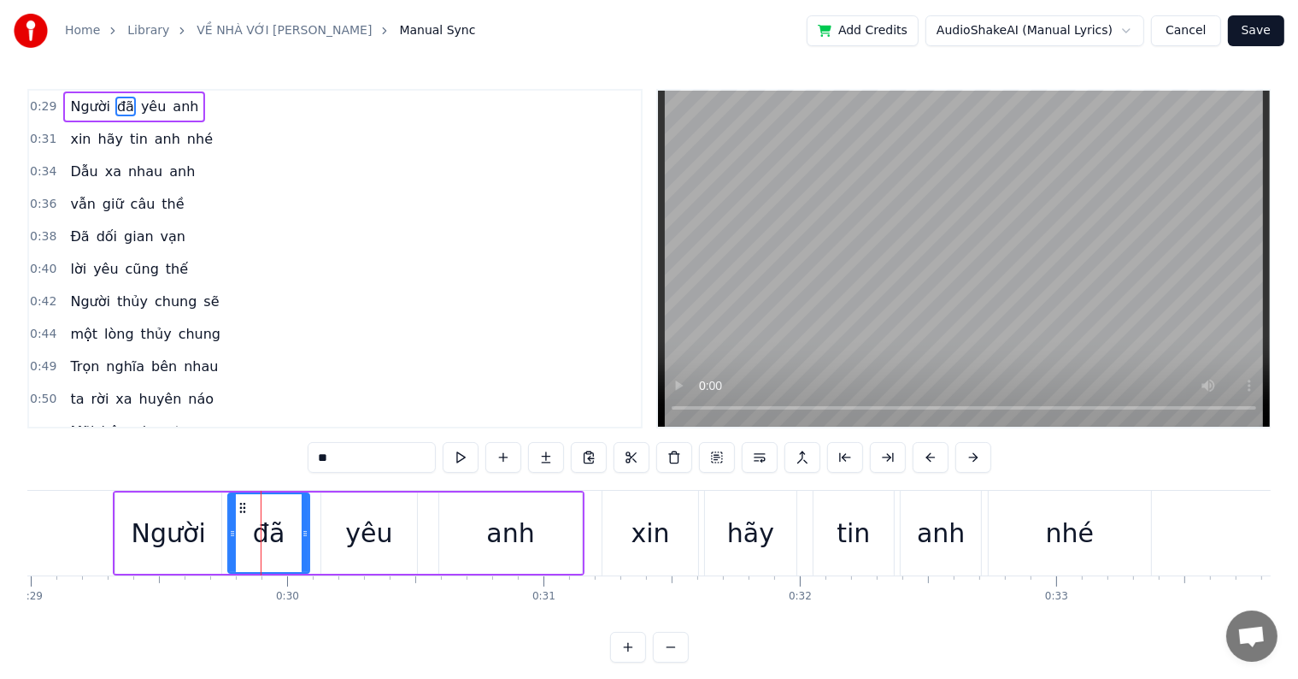
click at [362, 533] on div "yêu" at bounding box center [368, 533] width 47 height 38
type input "***"
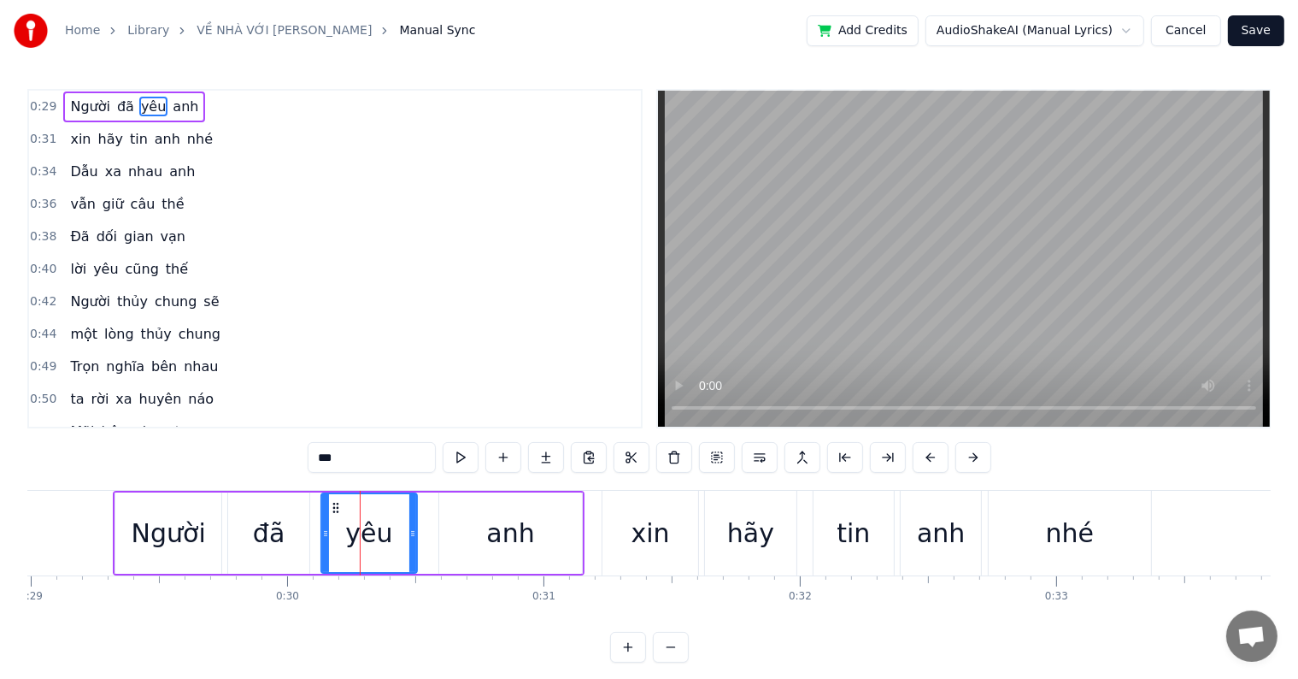
click at [496, 651] on div "0:29 Người đã yêu anh 0:31 xin hãy tin anh nhé 0:34 Dẫu xa nhau anh 0:36 vẫn gi…" at bounding box center [649, 376] width 1244 height 574
click at [845, 458] on button at bounding box center [845, 457] width 36 height 31
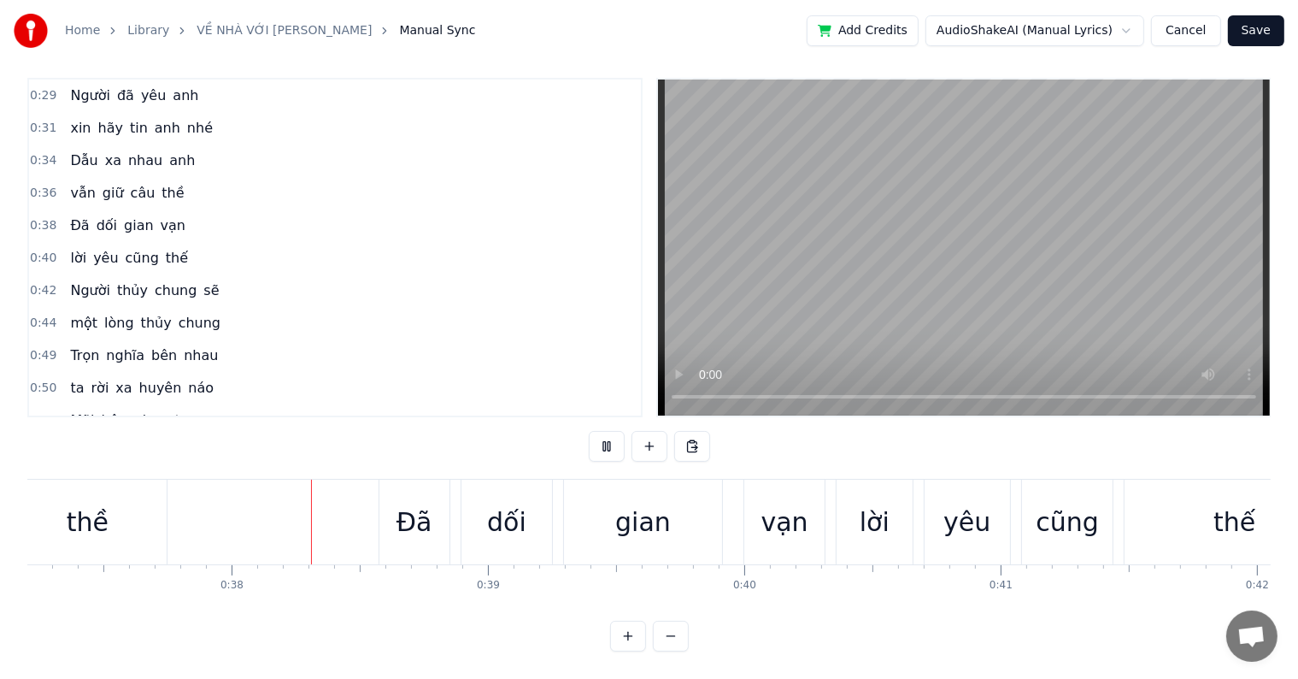
scroll to position [0, 9553]
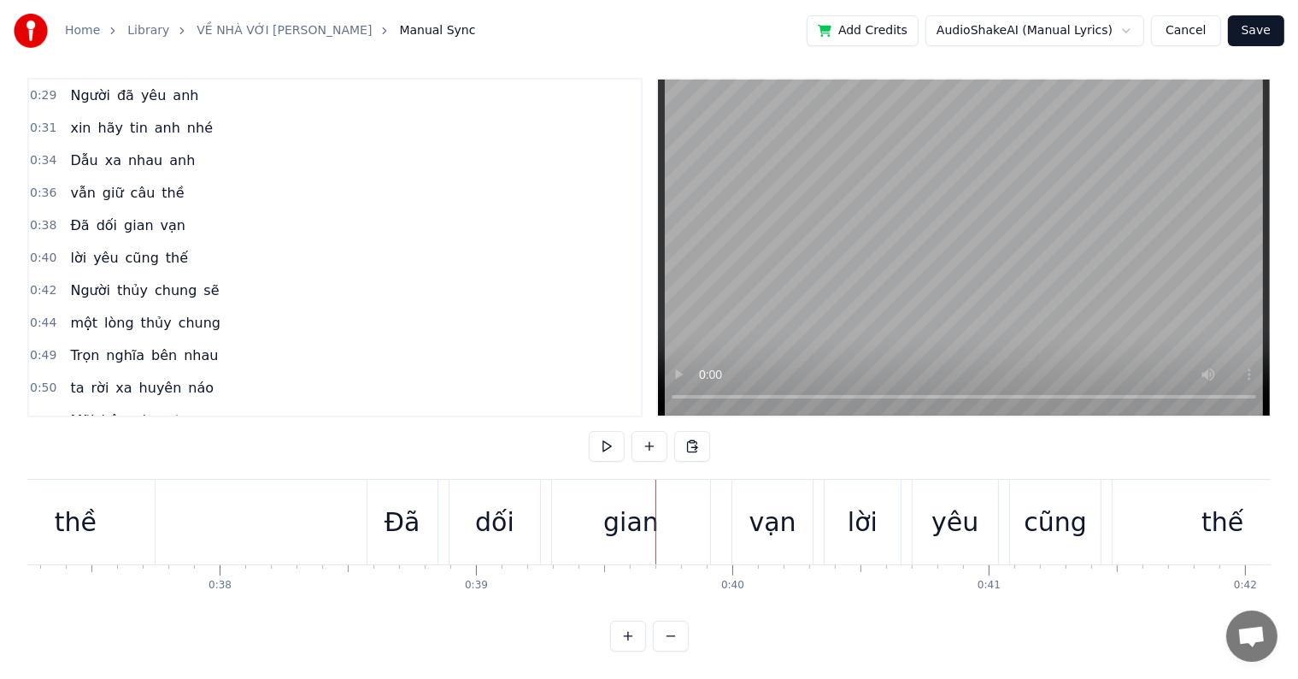
click at [1189, 32] on button "Cancel" at bounding box center [1185, 30] width 69 height 31
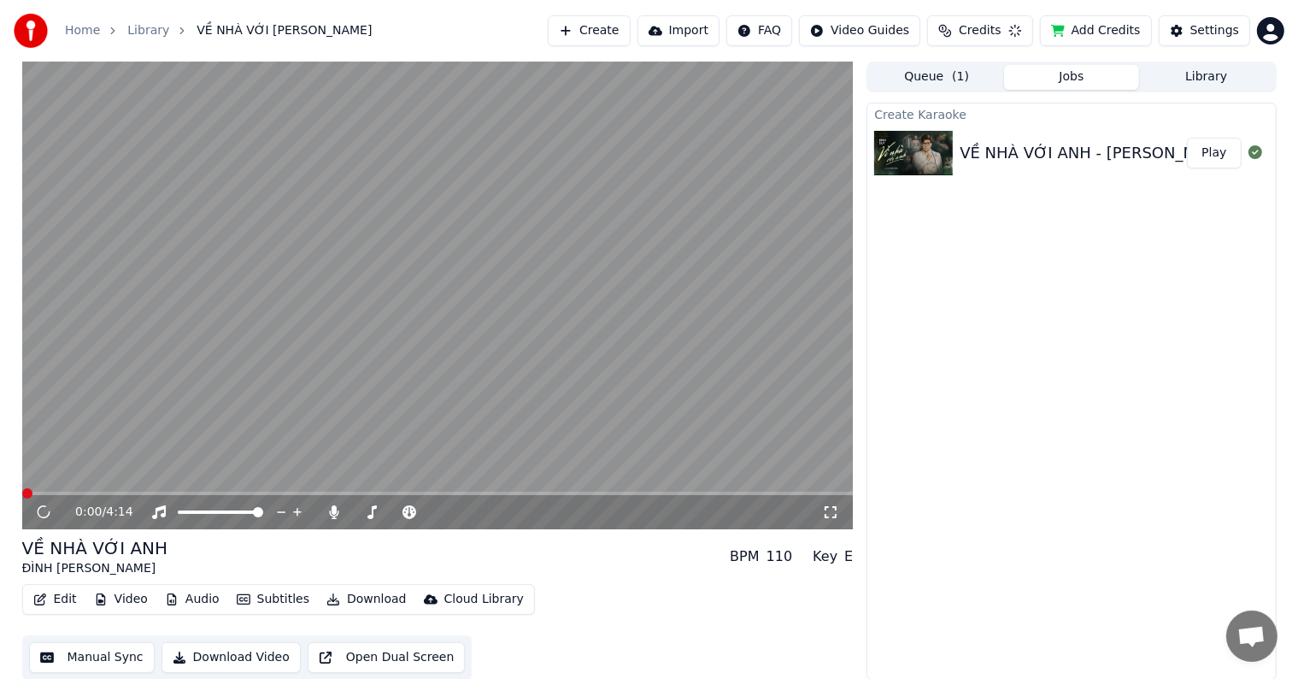
scroll to position [1, 0]
click at [87, 662] on button "Manual Sync" at bounding box center [92, 656] width 126 height 31
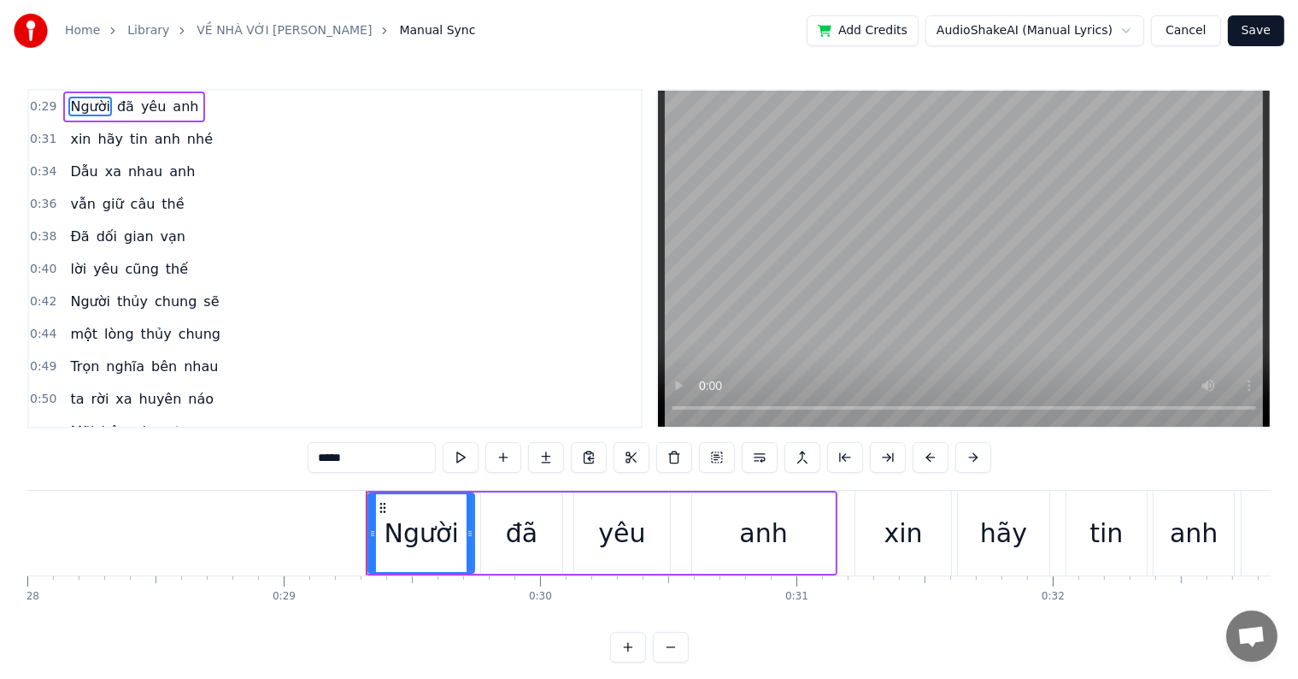
scroll to position [0, 7433]
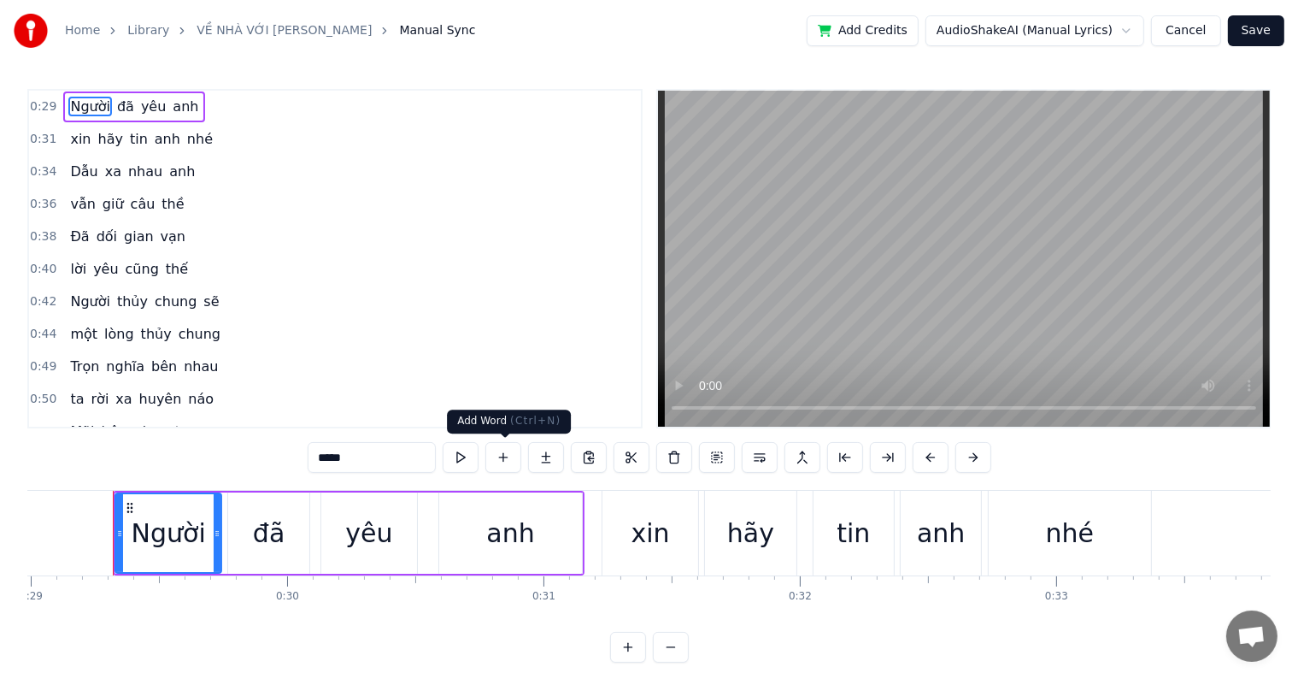
click at [512, 452] on button at bounding box center [504, 457] width 36 height 31
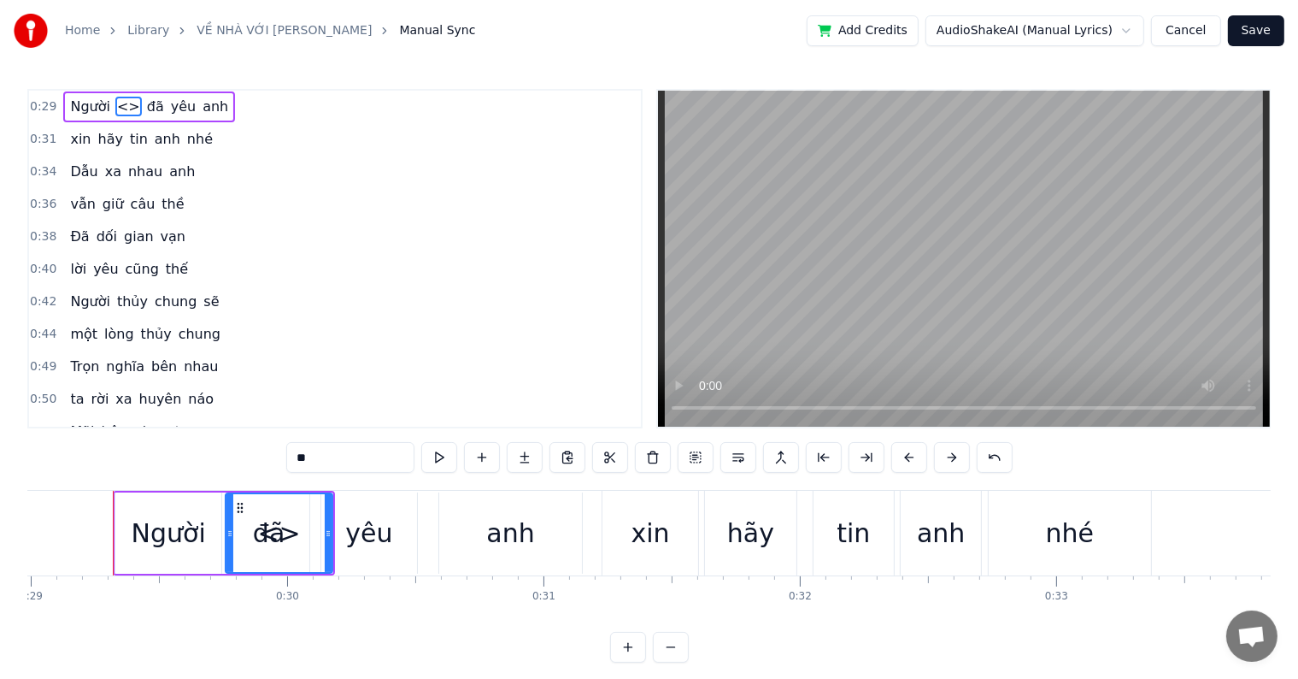
click at [308, 455] on input "**" at bounding box center [350, 457] width 128 height 31
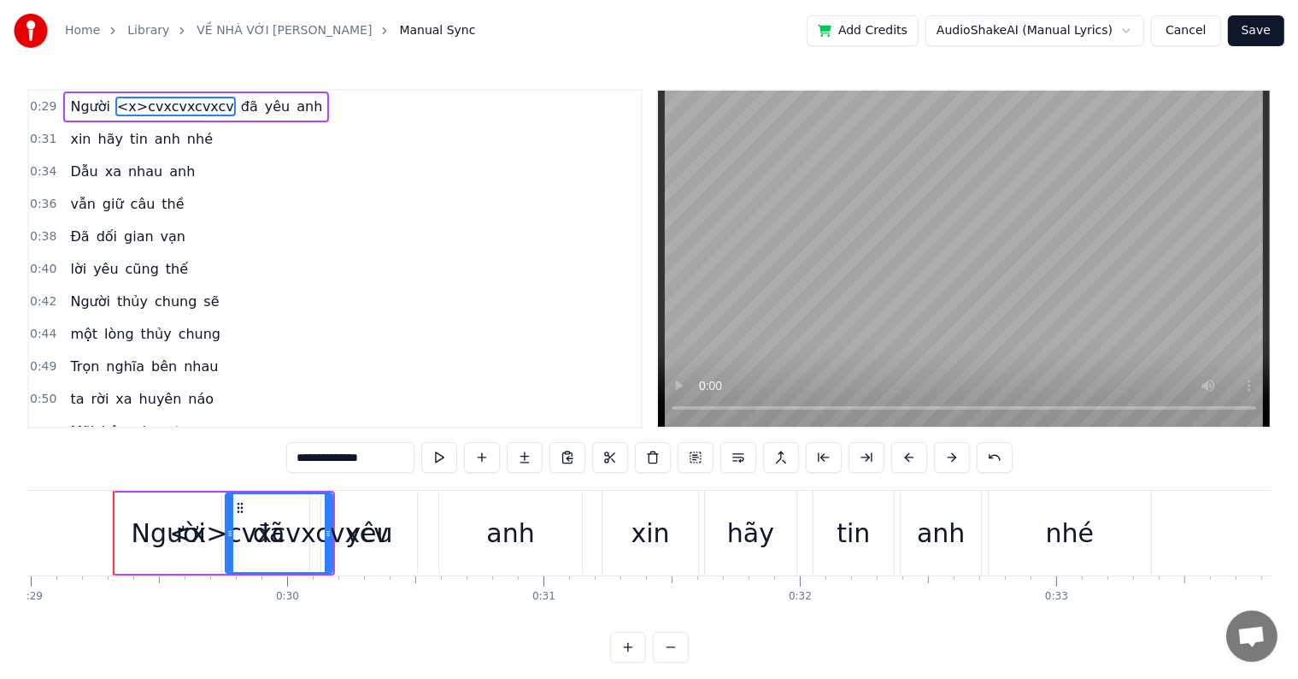
type input "**********"
click at [131, 656] on div "0:29 Người <x>cvxcvxcvxcv đã yêu anh 0:31 xin hãy tin anh nhé 0:34 Dẫu xa nhau …" at bounding box center [649, 376] width 1244 height 574
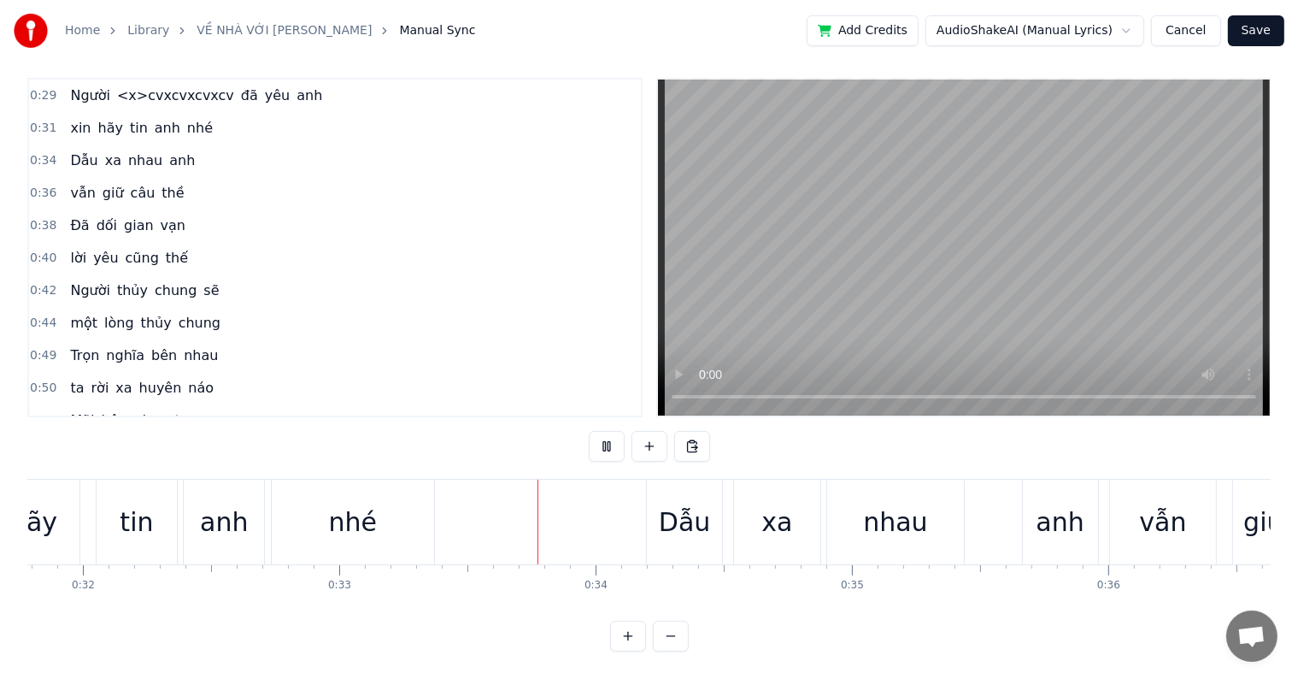
scroll to position [0, 8459]
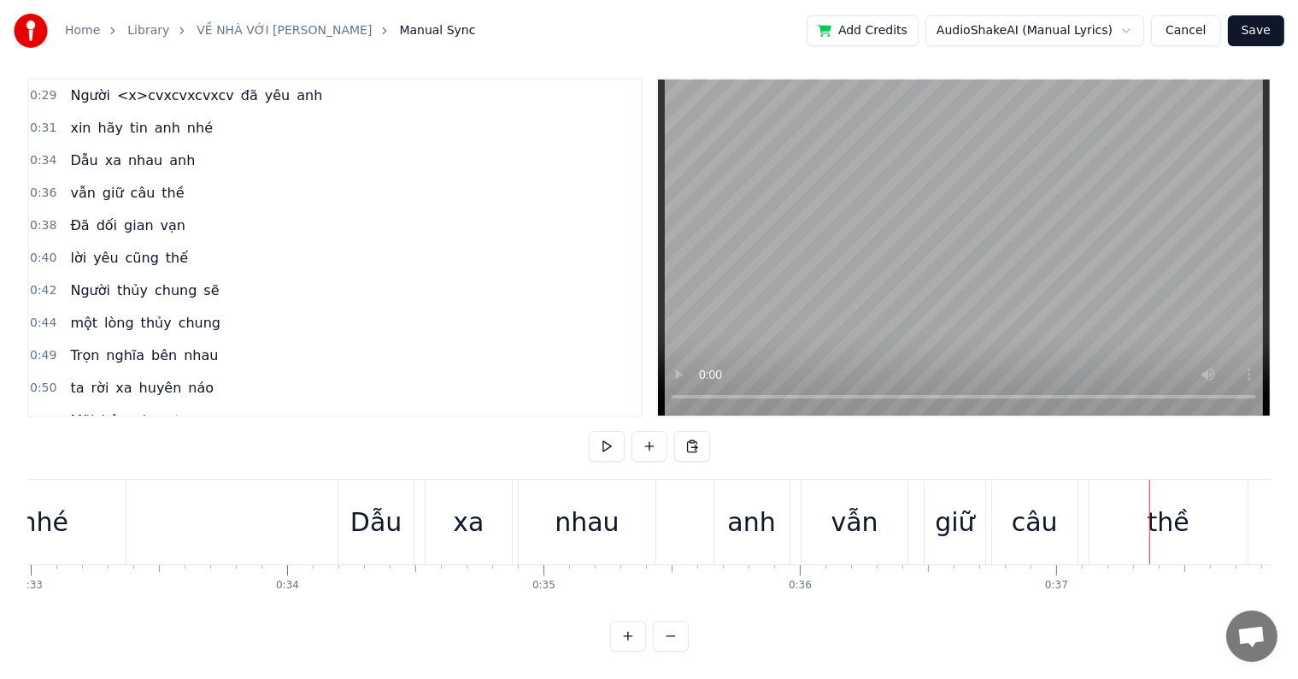
click at [415, 629] on div "0:29 Người <x>cvxcvxcvxcv đã yêu anh 0:31 xin hãy tin anh nhé 0:34 Dẫu xa nhau …" at bounding box center [649, 365] width 1244 height 574
click at [632, 633] on button at bounding box center [628, 636] width 36 height 31
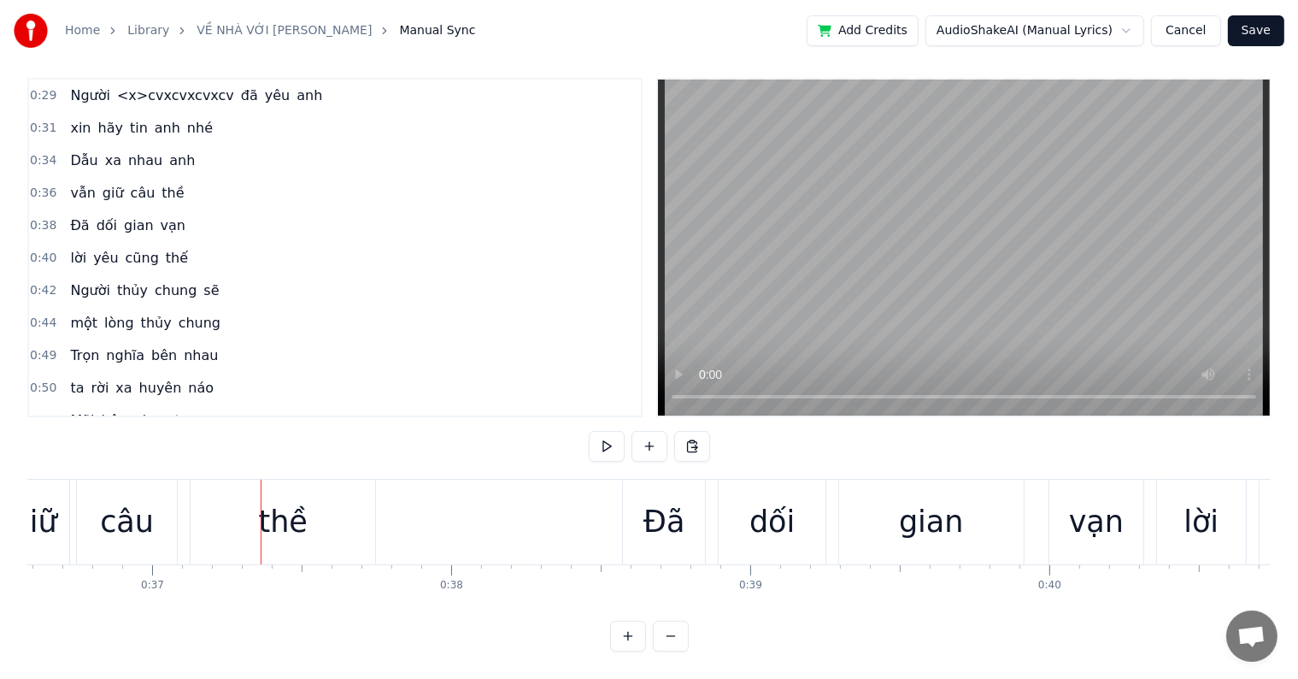
scroll to position [0, 11092]
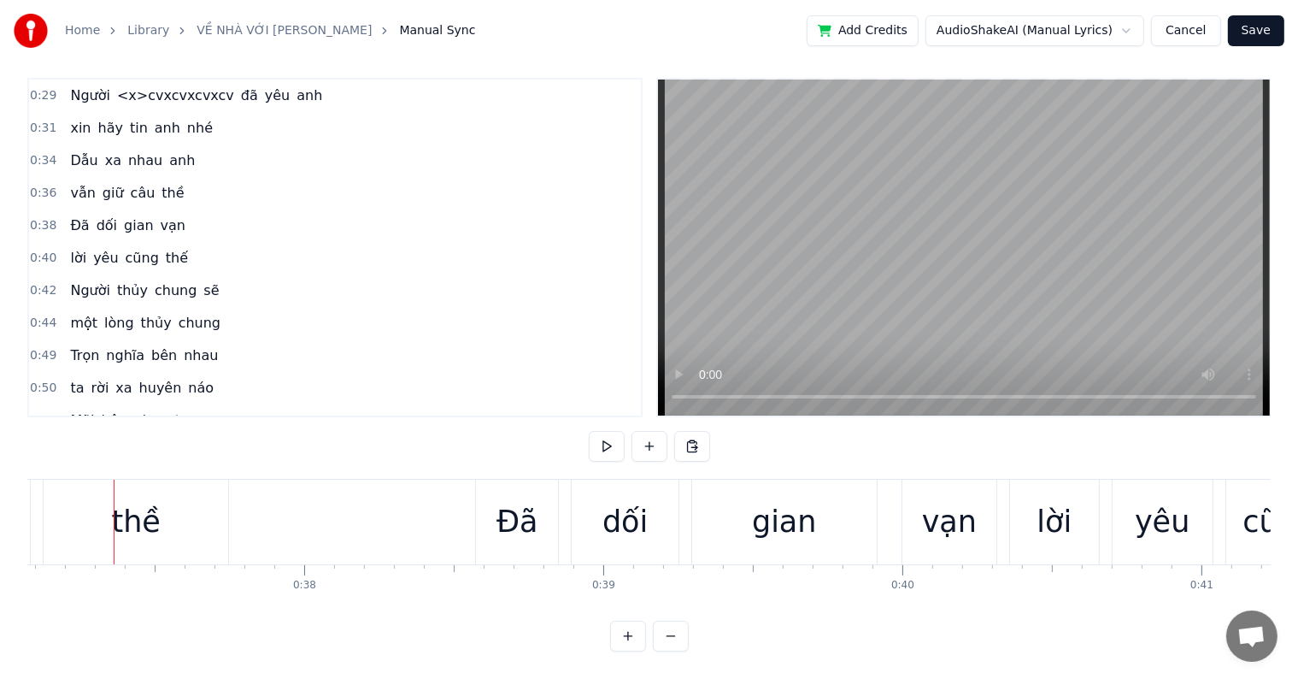
click at [632, 633] on button at bounding box center [628, 636] width 36 height 31
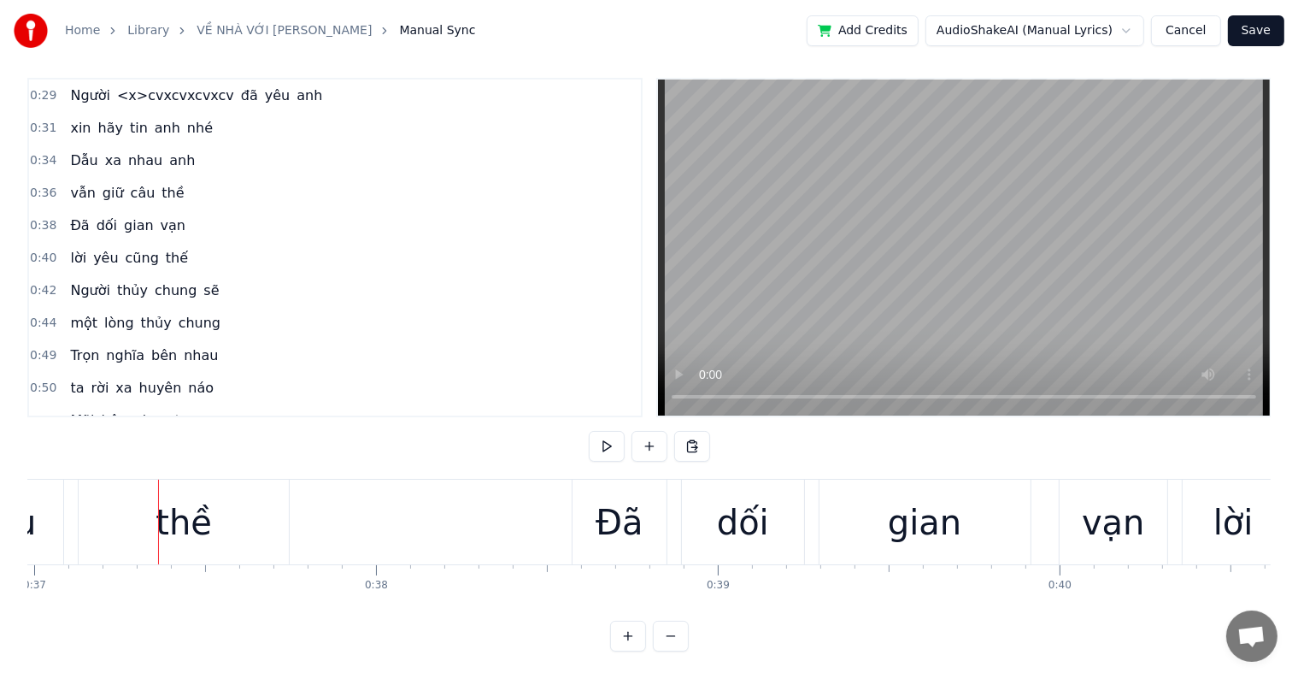
scroll to position [0, 12689]
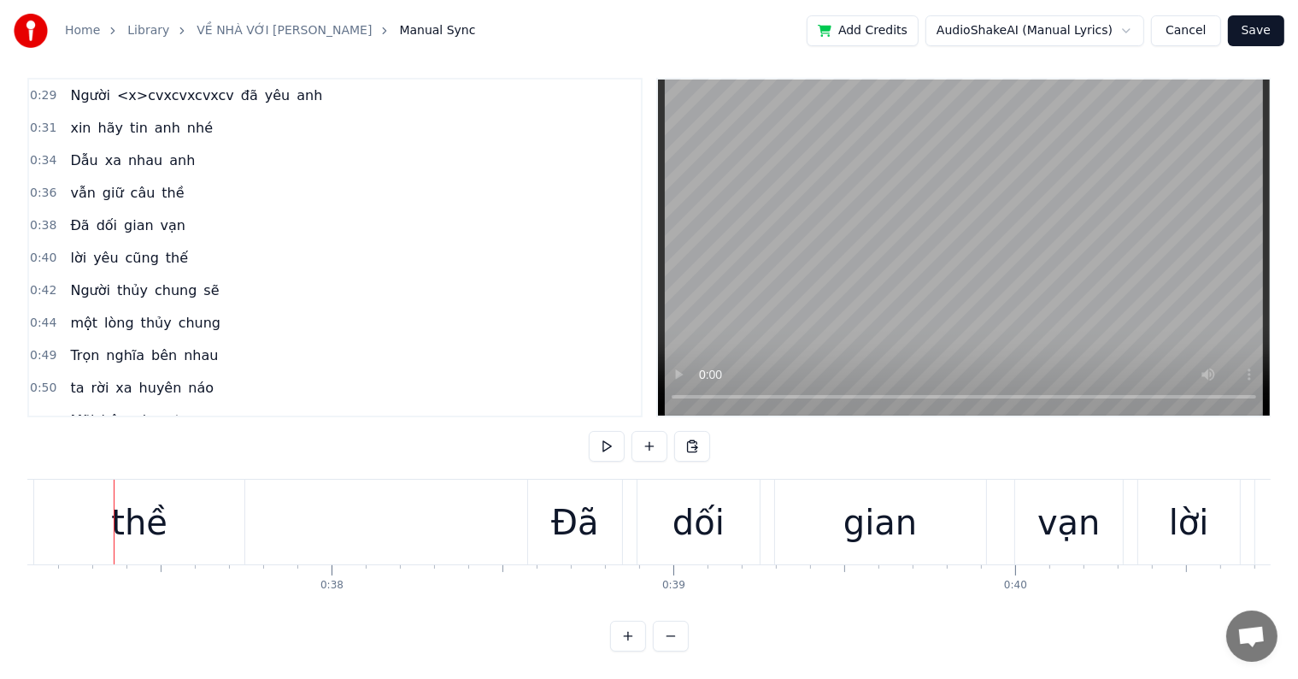
click at [1188, 25] on button "Cancel" at bounding box center [1185, 30] width 69 height 31
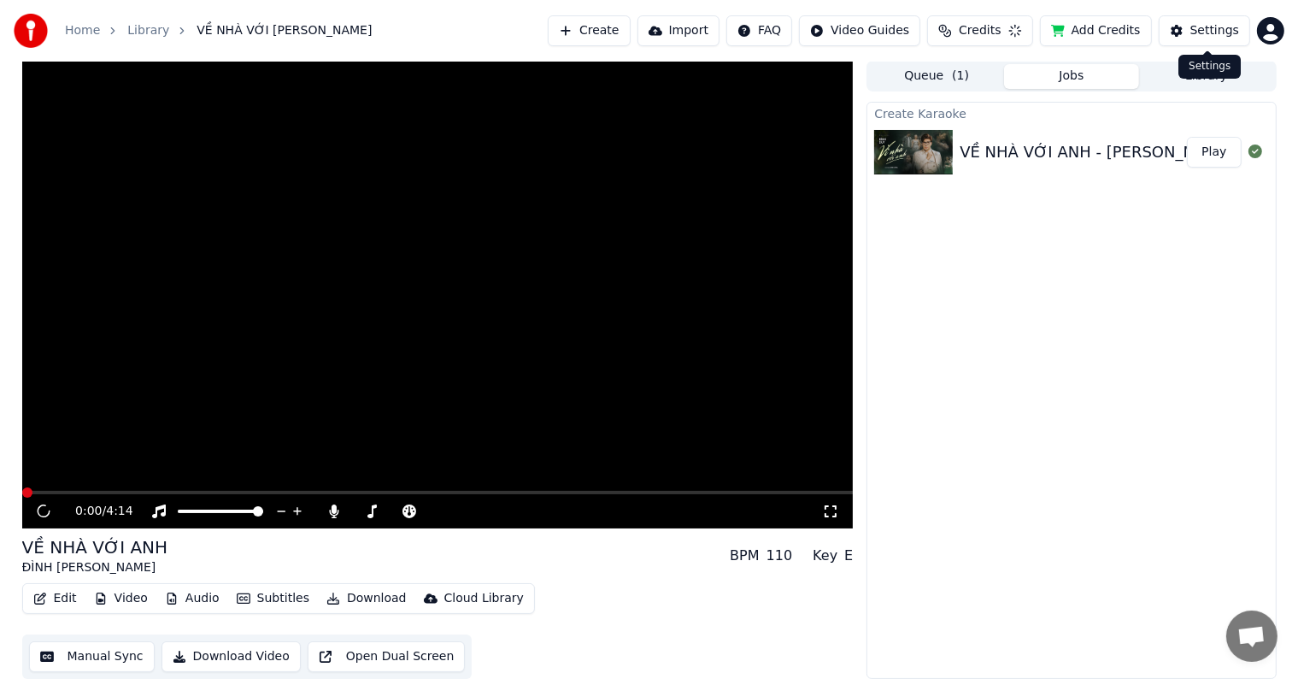
scroll to position [1, 0]
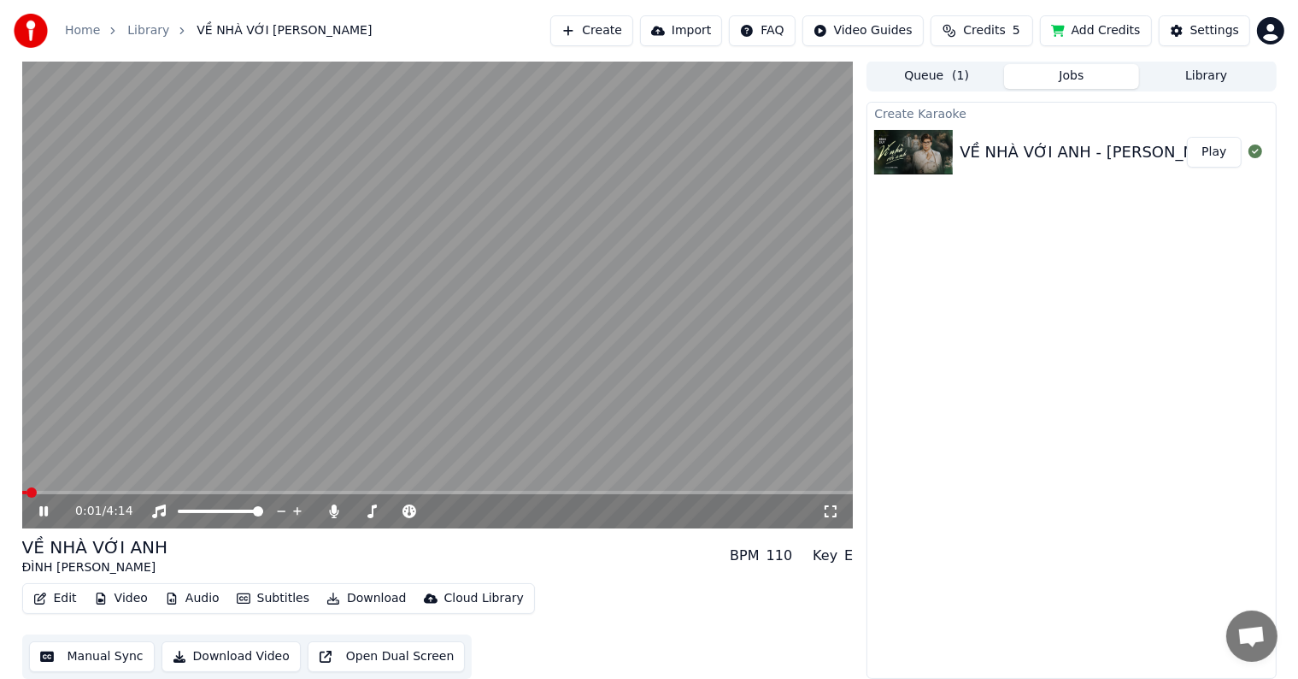
click at [93, 657] on button "Manual Sync" at bounding box center [92, 656] width 126 height 31
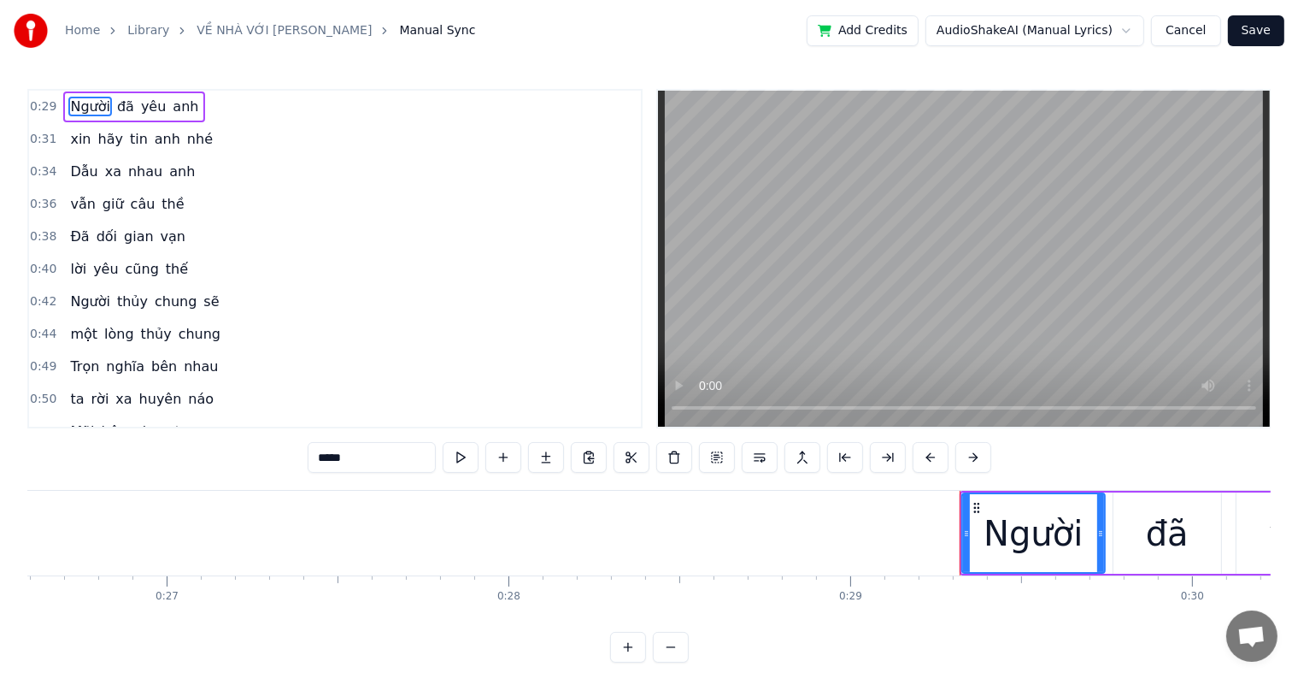
scroll to position [0, 9940]
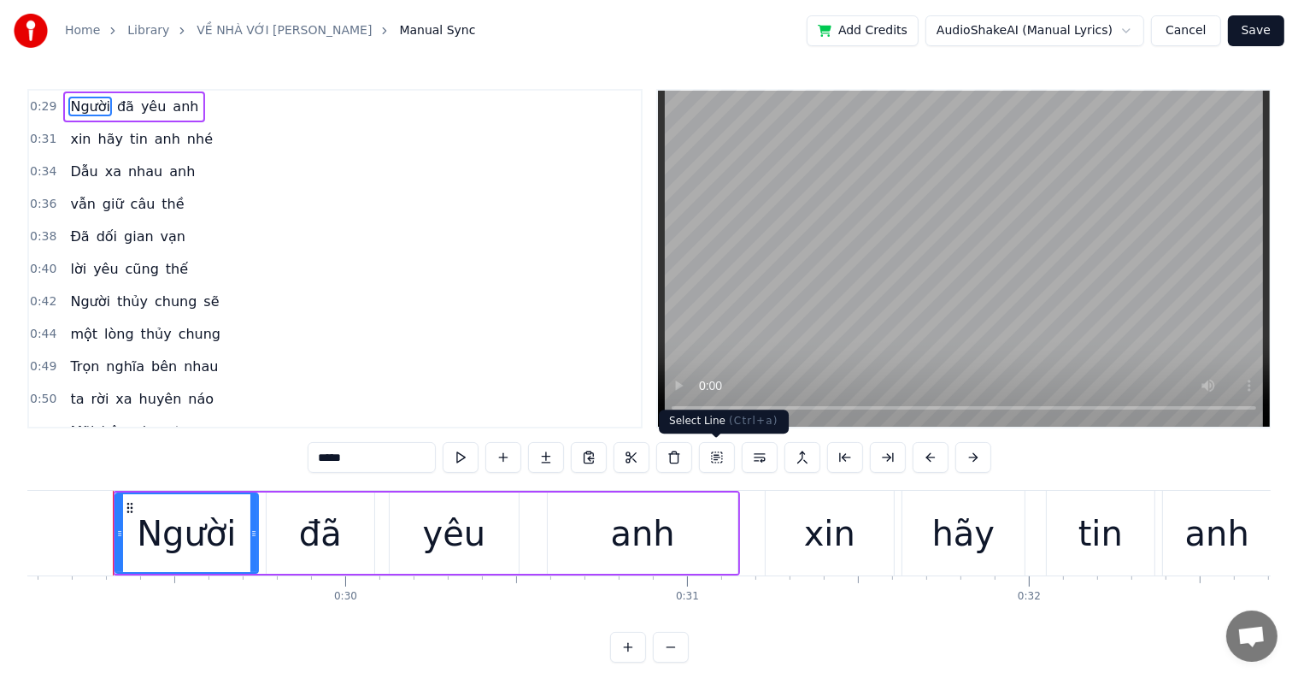
click at [715, 454] on button at bounding box center [717, 457] width 36 height 31
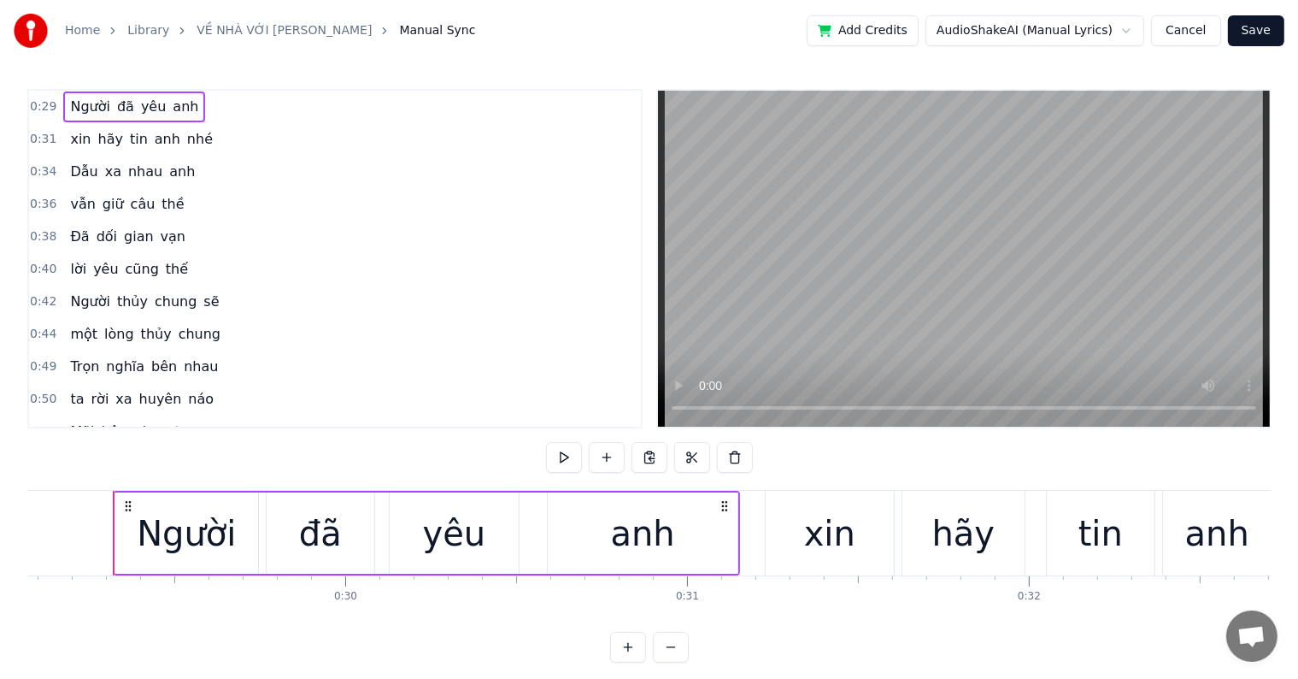
click at [195, 540] on div "Người" at bounding box center [186, 533] width 99 height 51
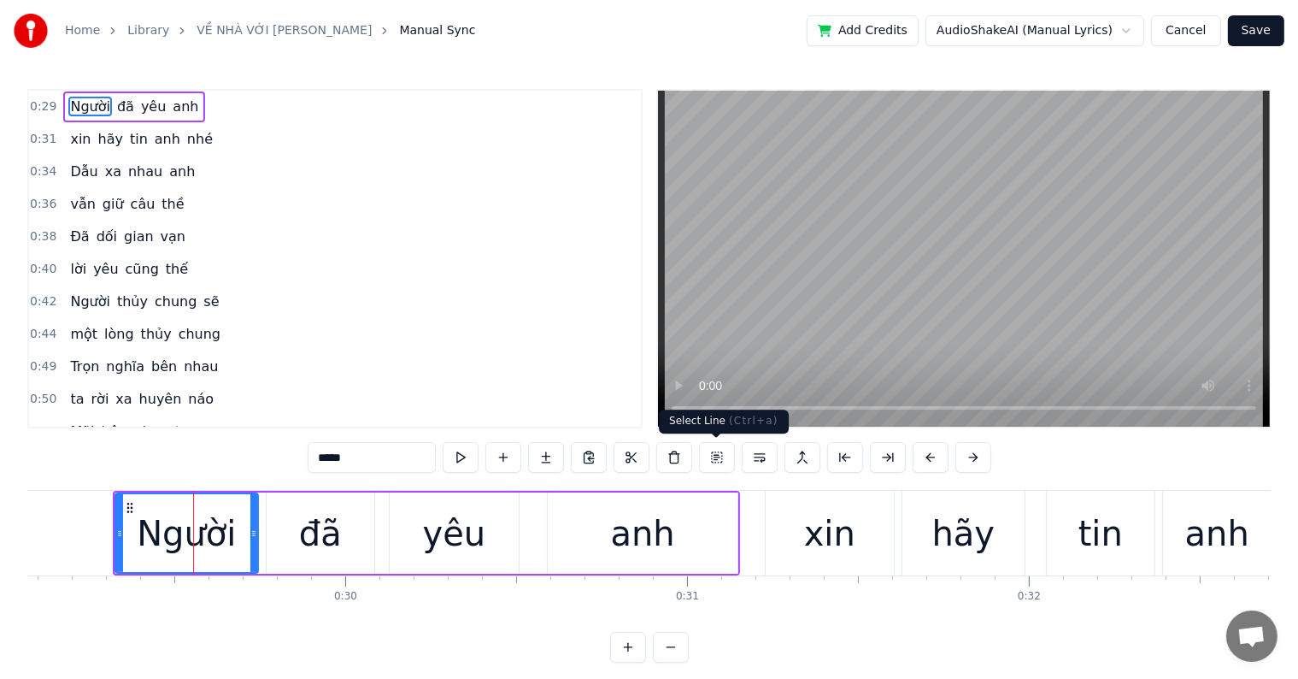
click at [716, 457] on button at bounding box center [717, 457] width 36 height 31
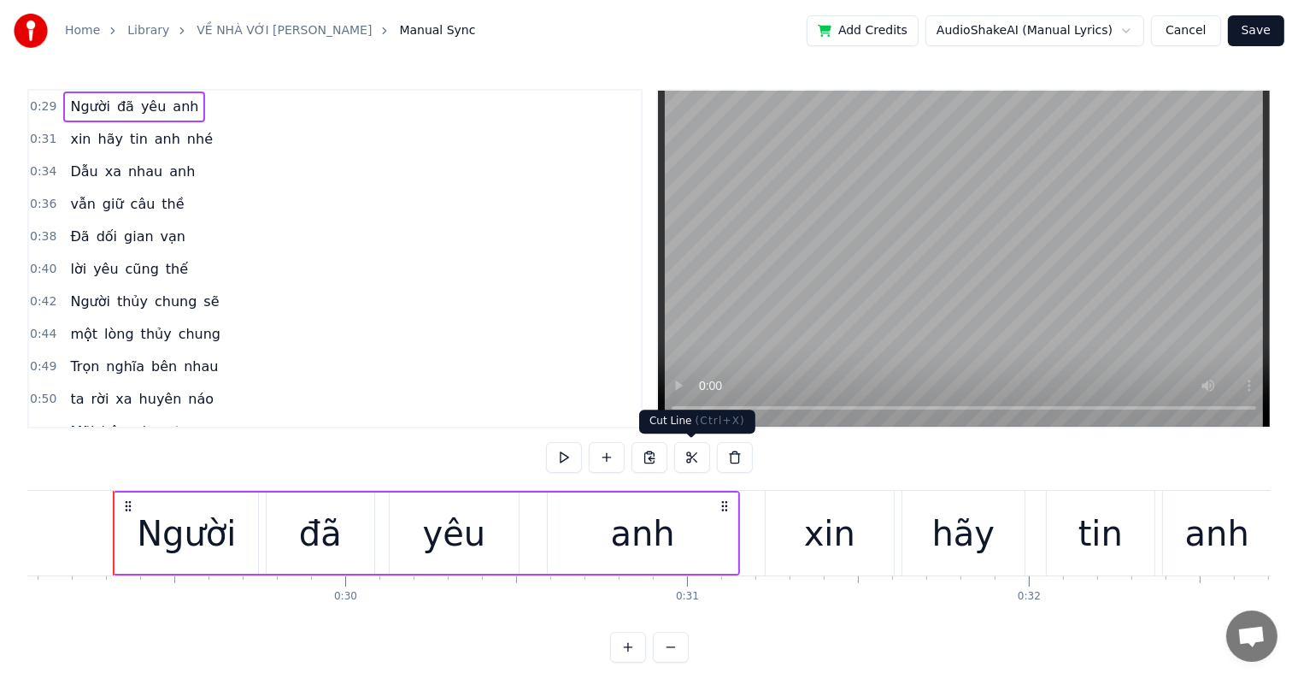
click at [694, 461] on button at bounding box center [692, 457] width 36 height 31
click at [694, 454] on button at bounding box center [692, 457] width 36 height 31
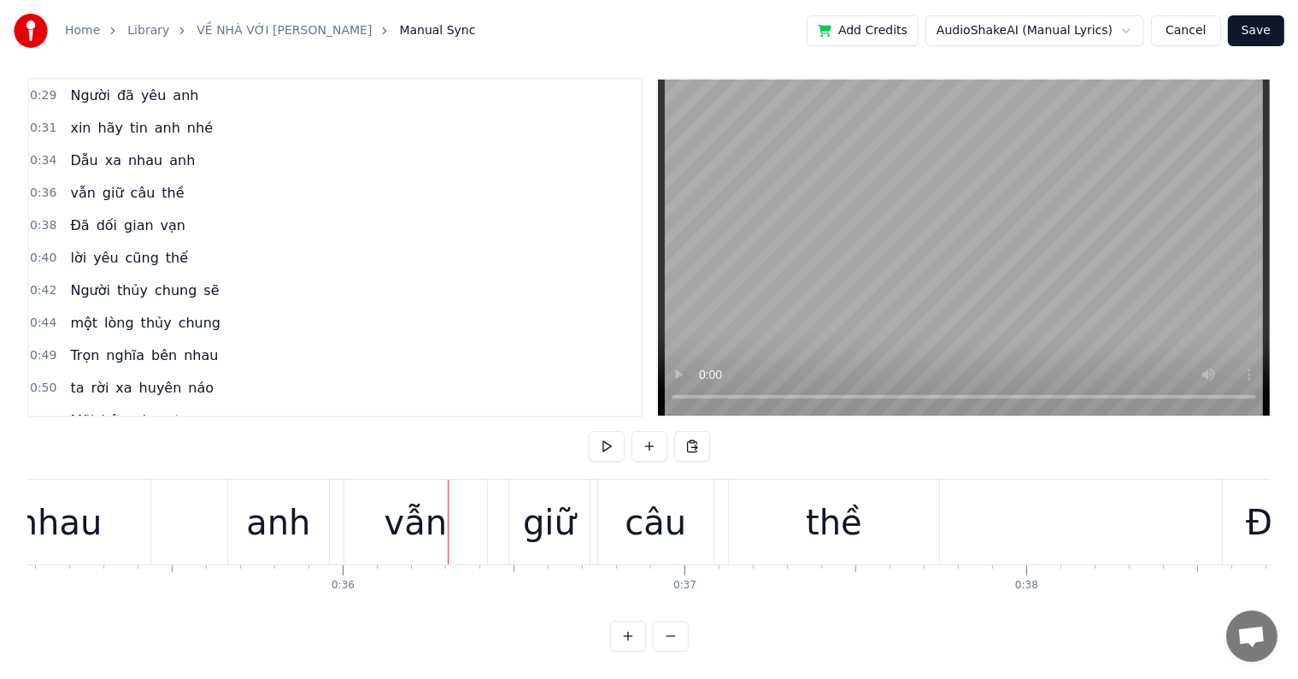
scroll to position [0, 12108]
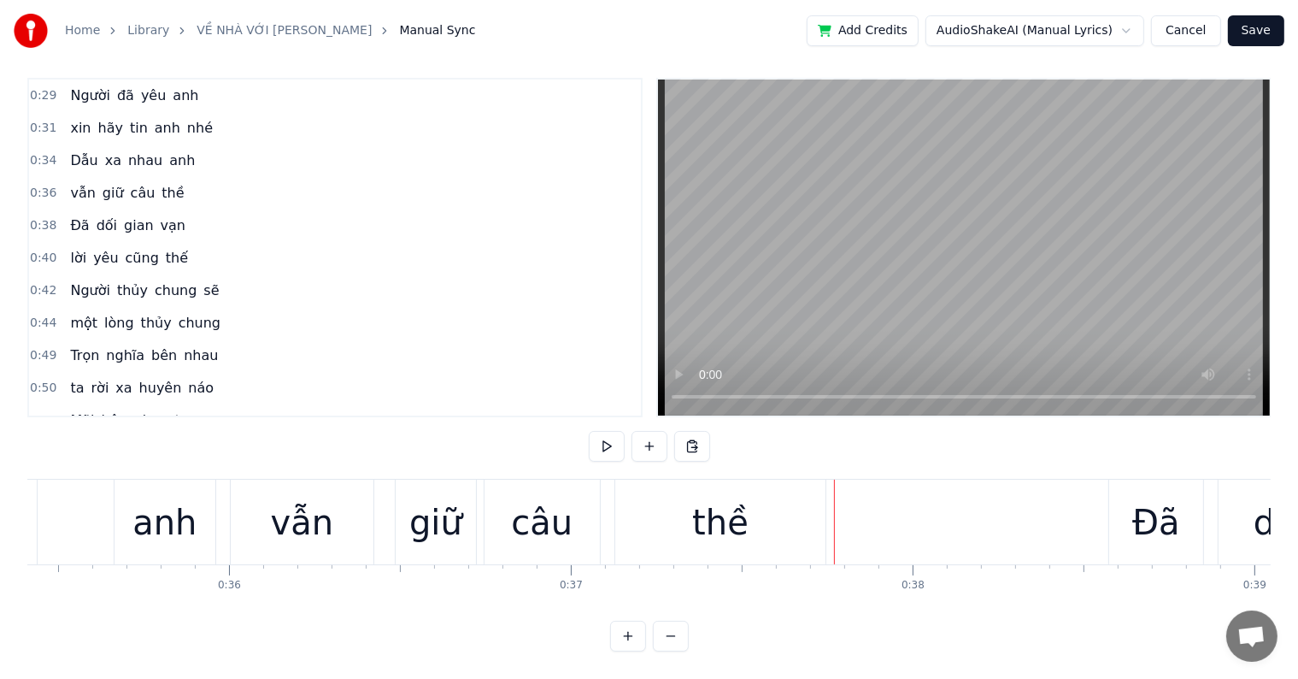
click at [543, 523] on div "câu" at bounding box center [542, 522] width 62 height 51
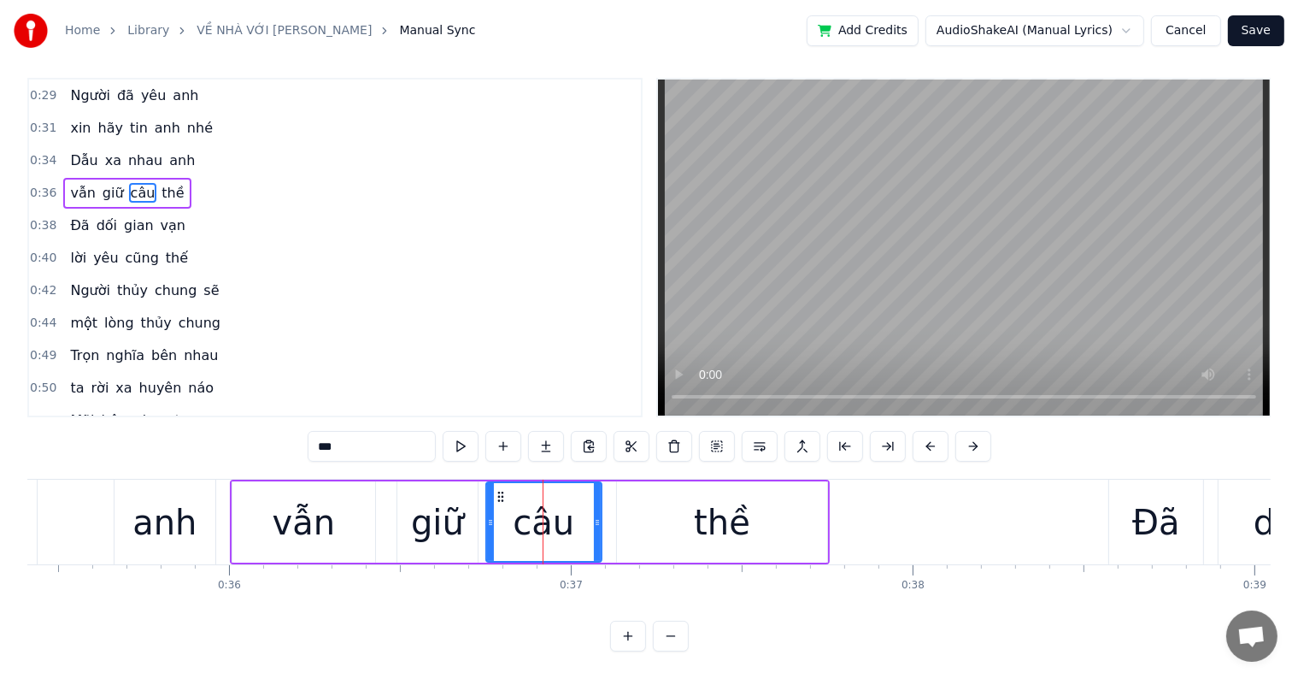
scroll to position [0, 0]
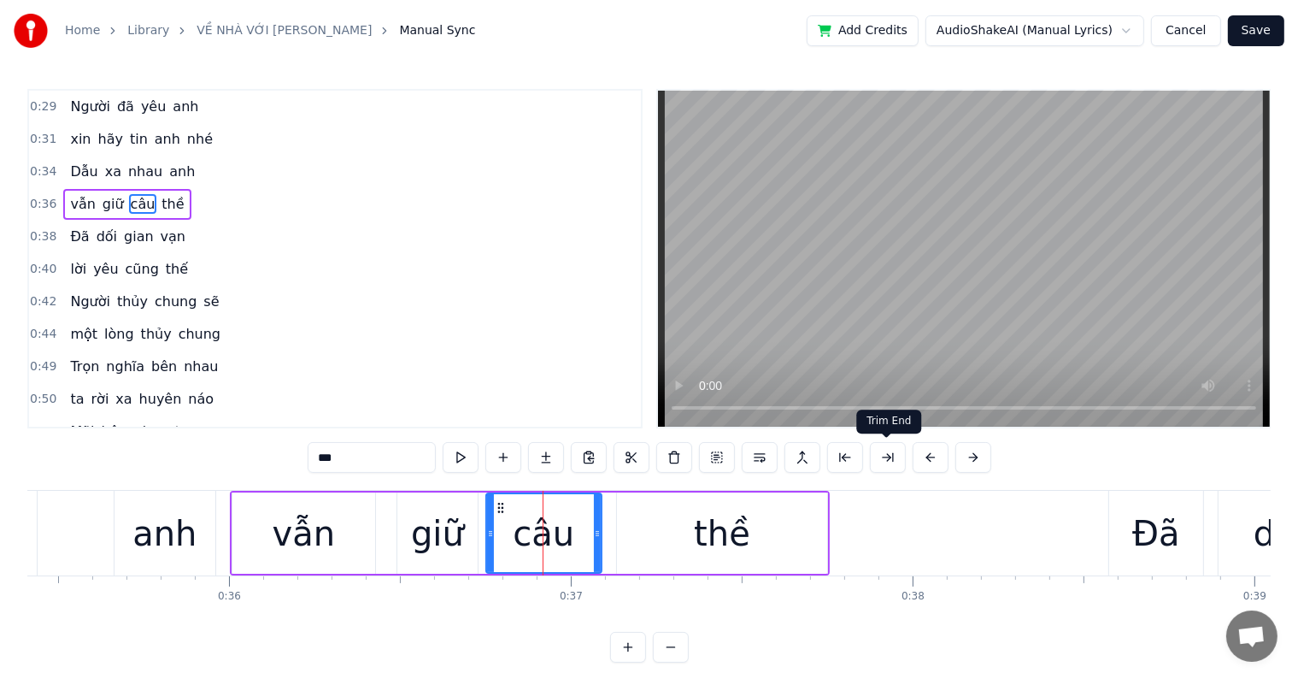
click at [887, 459] on button at bounding box center [888, 457] width 36 height 31
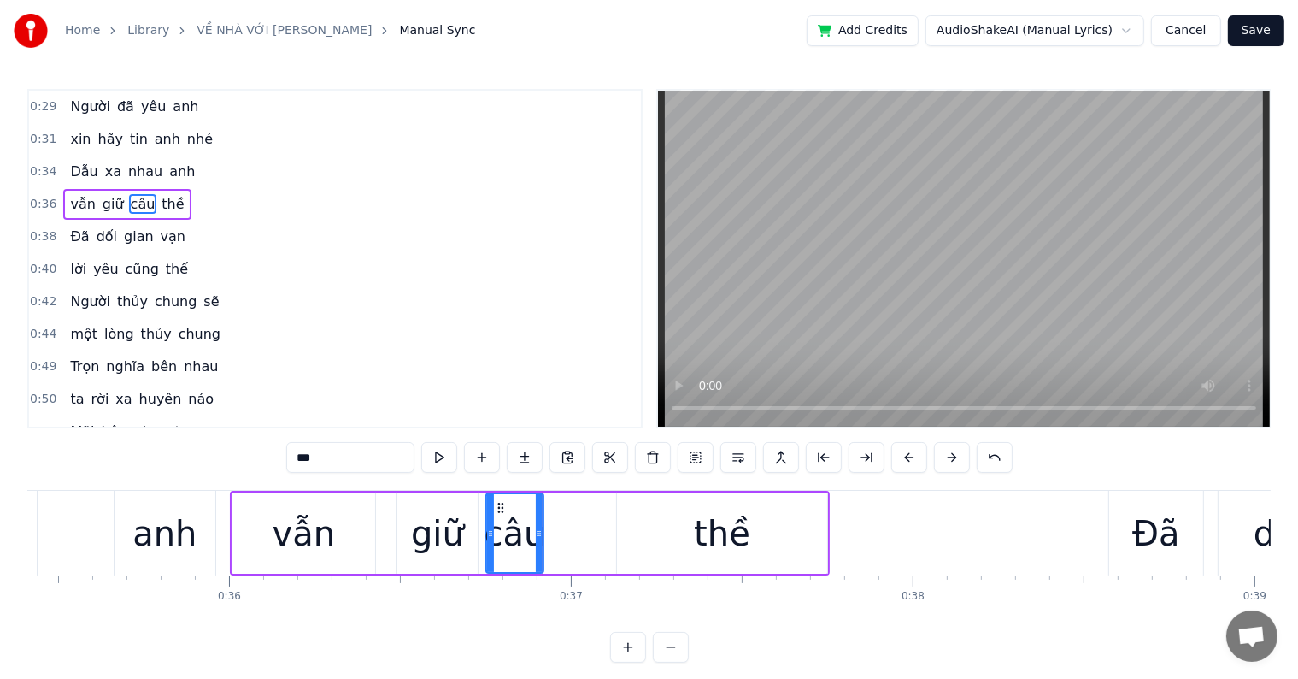
click at [133, 637] on div "0:29 Người đã yêu anh 0:31 xin hãy tin anh nhé 0:34 Dẫu xa nhau anh 0:36 vẫn gi…" at bounding box center [649, 376] width 1244 height 574
click at [85, 635] on div "0:29 Người đã yêu anh 0:31 xin hãy tin anh nhé 0:34 Dẫu xa nhau anh 0:36 vẫn gi…" at bounding box center [649, 376] width 1244 height 574
click at [92, 604] on div "Người đã yêu anh xin hãy tin anh nhé Dẫu xa nhau anh vẫn giữ câu thề Đã dối gia…" at bounding box center [649, 554] width 1244 height 128
click at [130, 468] on div "0:29 Người đã yêu anh 0:31 xin hãy tin anh nhé 0:34 Dẫu xa nhau anh 0:36 vẫn gi…" at bounding box center [649, 376] width 1244 height 574
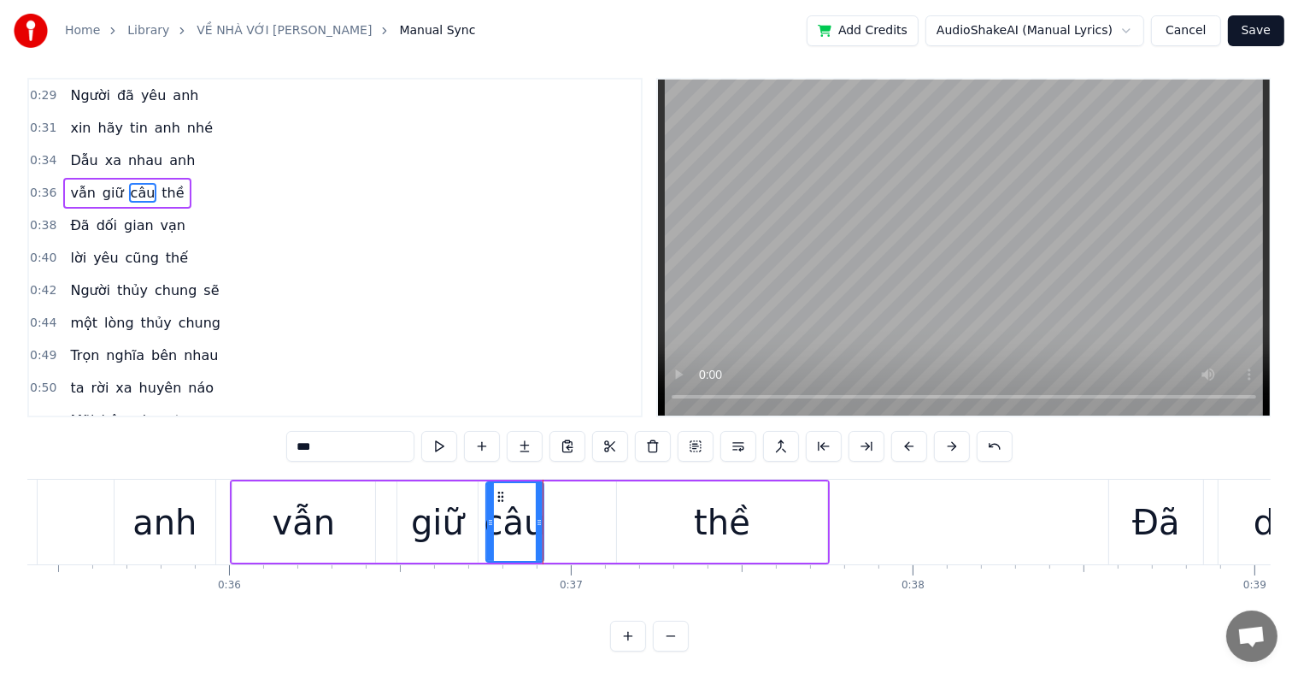
click at [132, 433] on div "0:29 Người đã yêu anh 0:31 xin hãy tin anh nhé 0:34 Dẫu xa nhau anh 0:36 vẫn gi…" at bounding box center [649, 365] width 1244 height 574
click at [166, 527] on div "anh" at bounding box center [164, 522] width 64 height 51
type input "***"
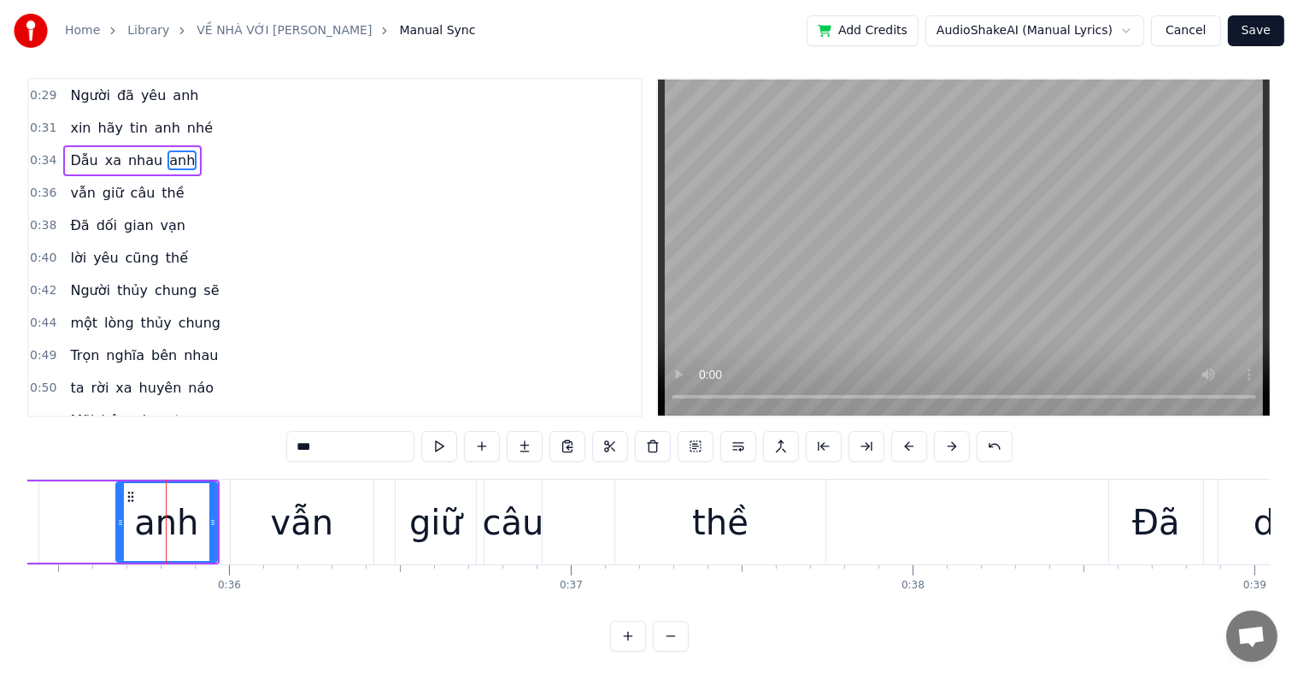
scroll to position [0, 0]
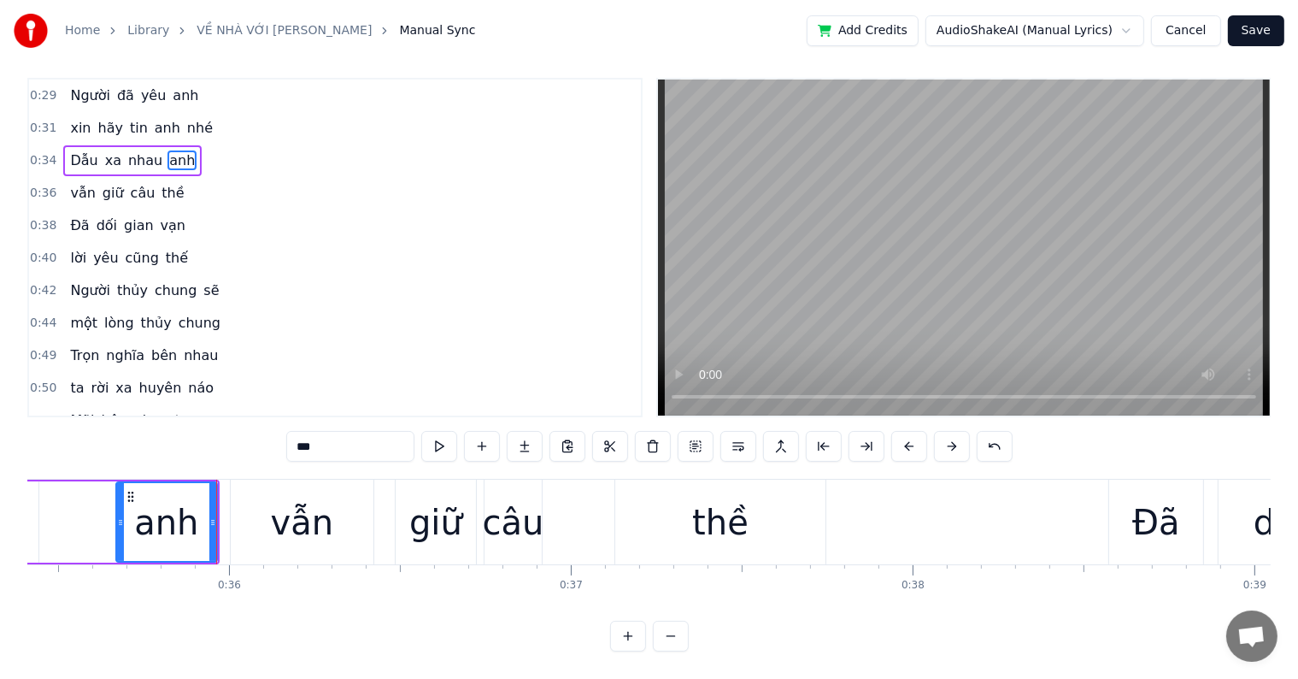
click at [101, 589] on div "Người đã yêu anh xin hãy tin anh nhé Dẫu xa nhau anh vẫn giữ câu thề Đã dối gia…" at bounding box center [649, 543] width 1244 height 128
click at [947, 434] on button at bounding box center [952, 446] width 36 height 31
click at [951, 432] on button at bounding box center [952, 446] width 36 height 31
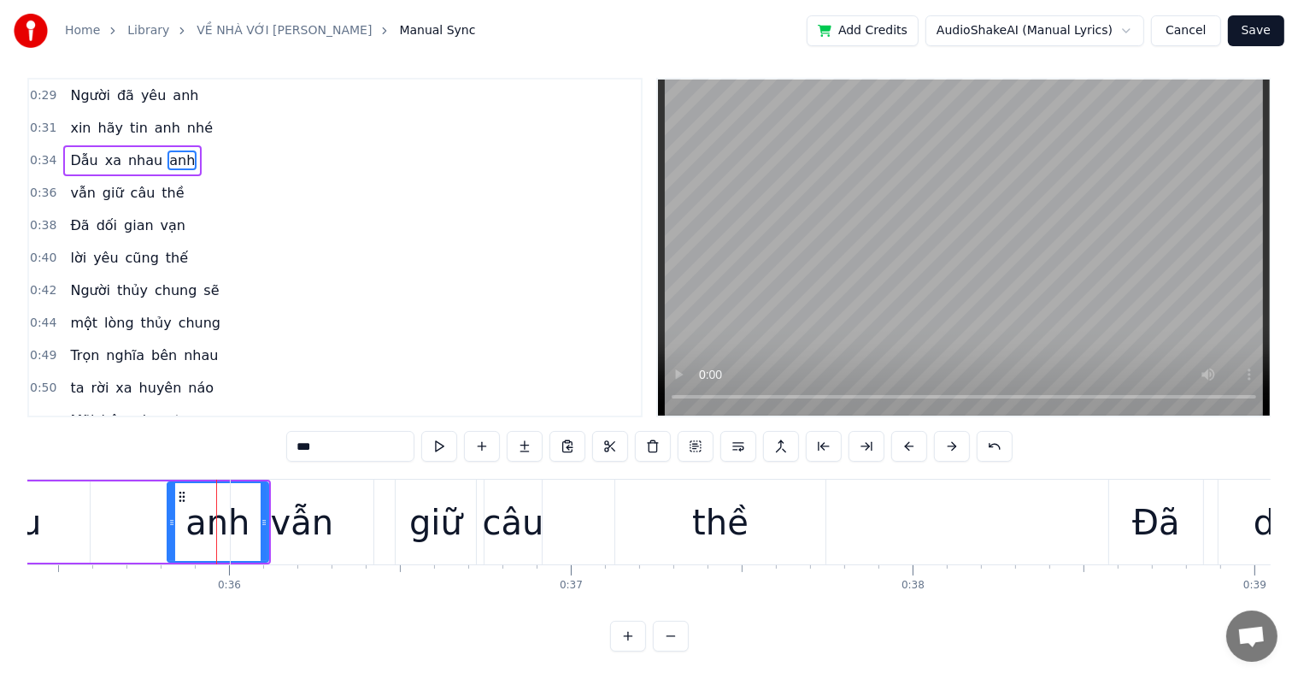
click at [951, 432] on button at bounding box center [952, 446] width 36 height 31
click at [1184, 26] on button "Cancel" at bounding box center [1185, 30] width 69 height 31
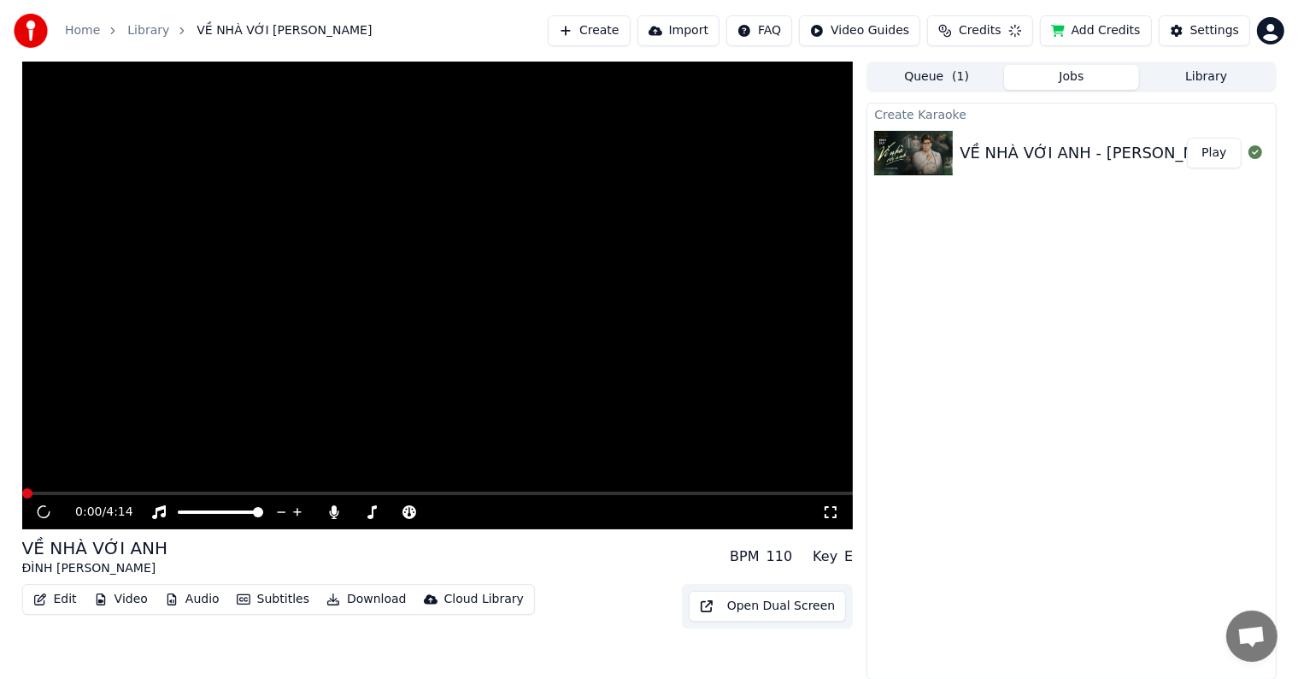
scroll to position [1, 0]
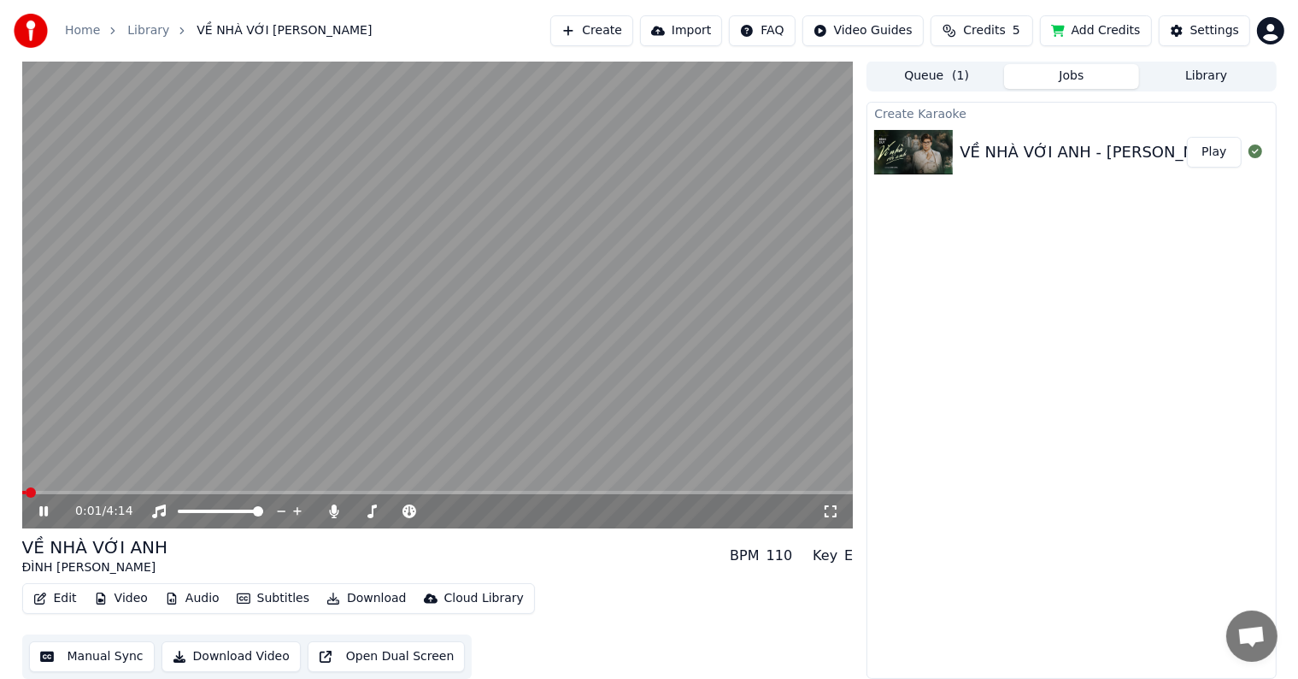
click at [81, 655] on button "Manual Sync" at bounding box center [92, 656] width 126 height 31
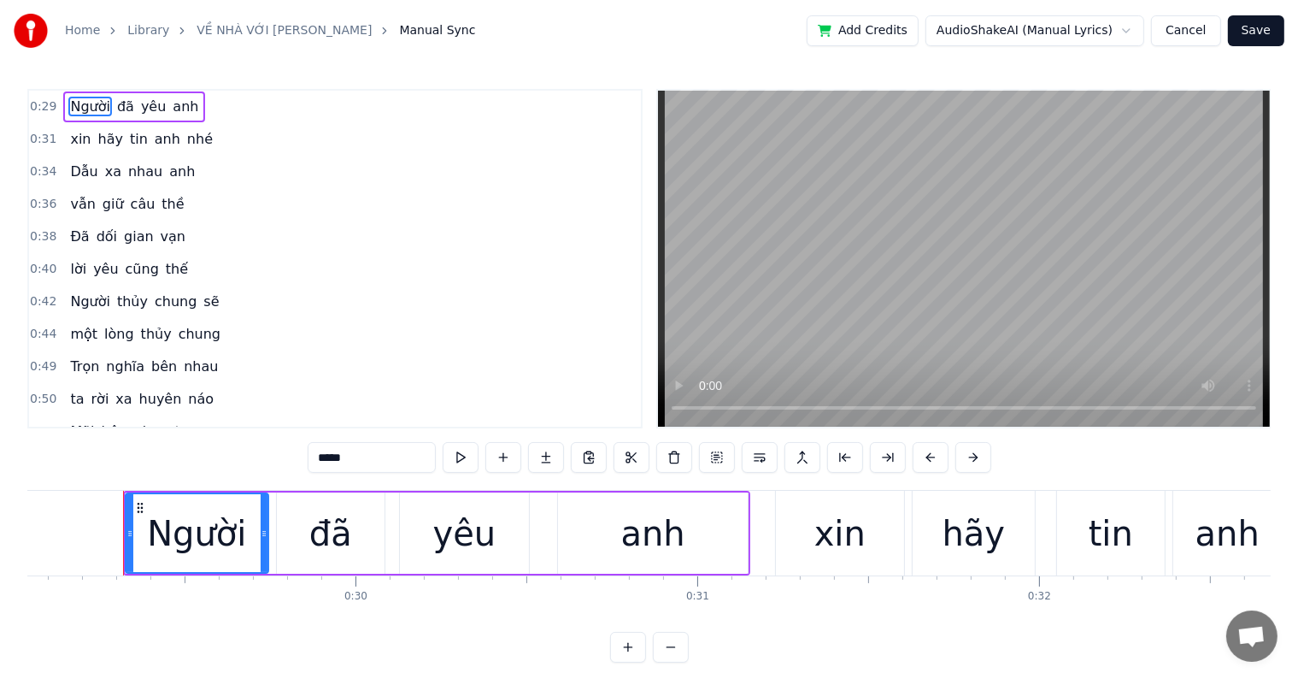
scroll to position [0, 9940]
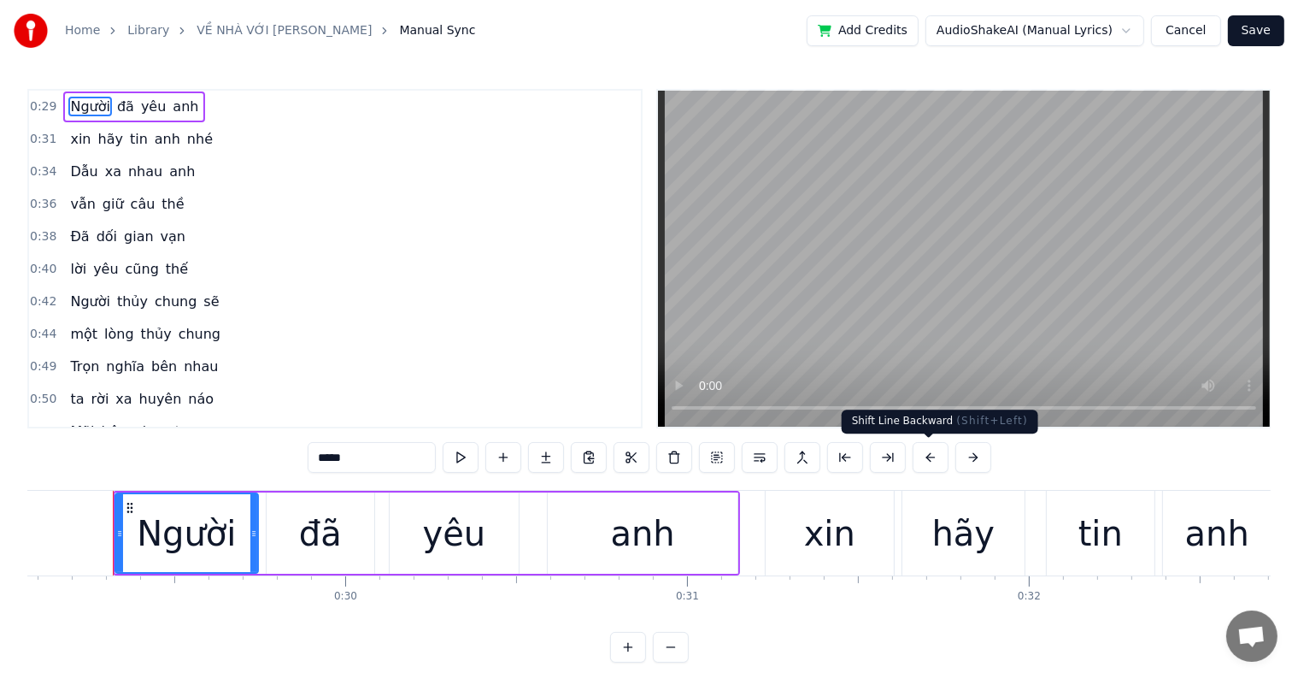
click at [927, 455] on button at bounding box center [931, 457] width 36 height 31
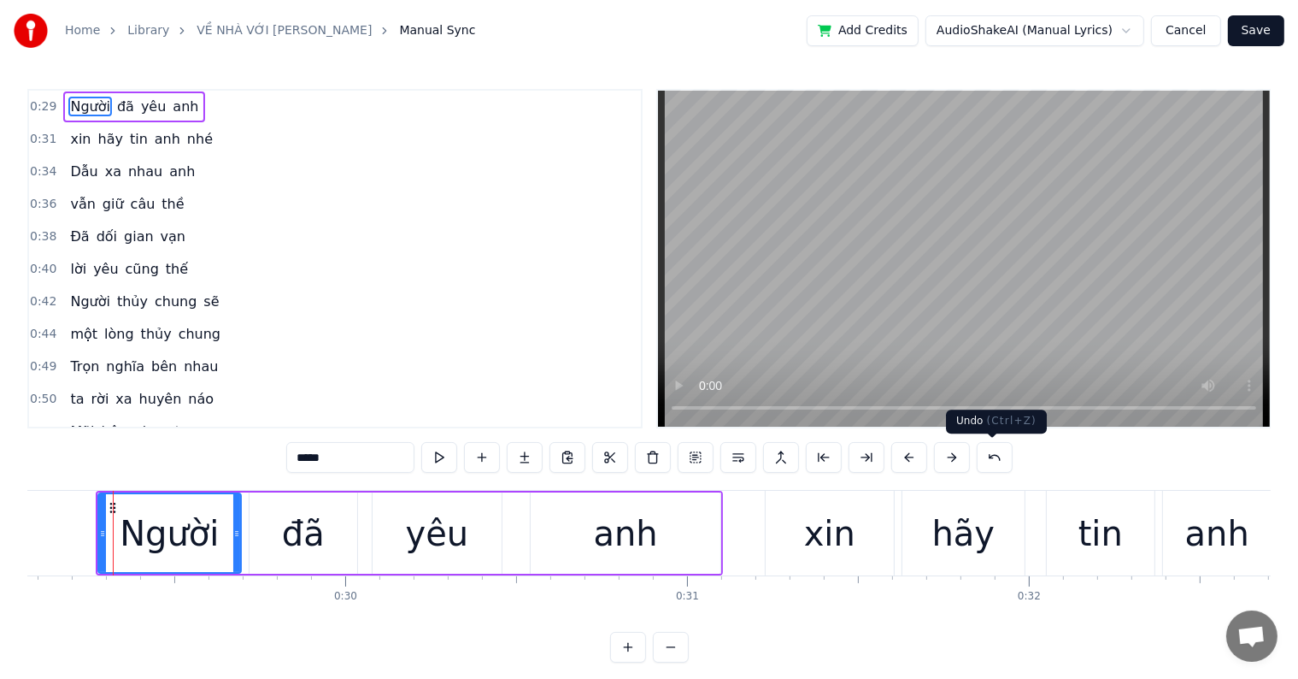
click at [992, 452] on button at bounding box center [995, 457] width 36 height 31
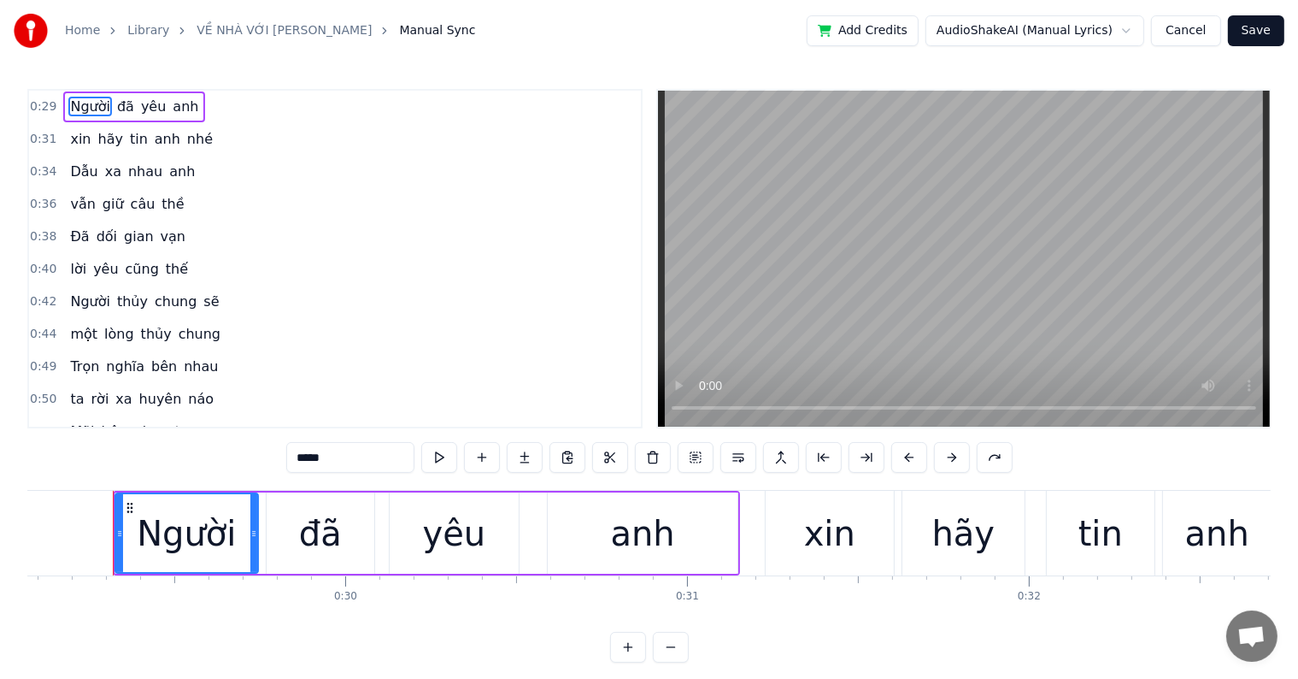
click at [670, 535] on div "anh" at bounding box center [643, 532] width 191 height 81
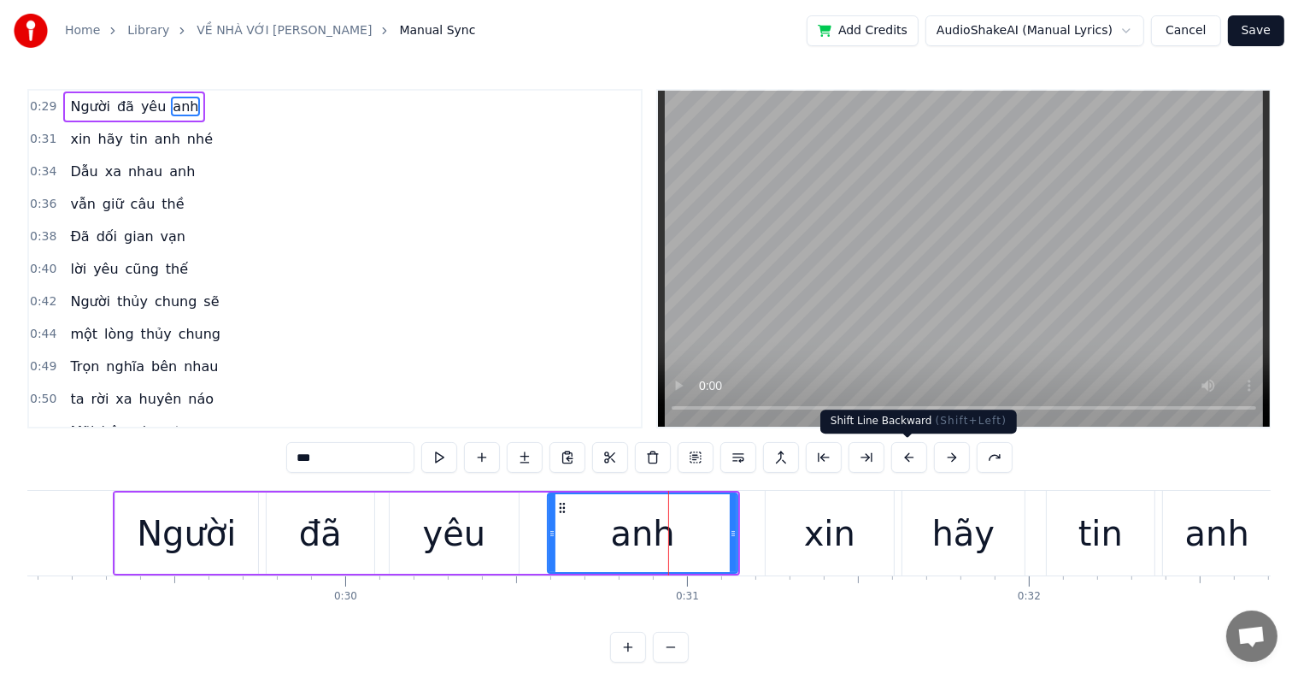
click at [906, 458] on button at bounding box center [910, 457] width 36 height 31
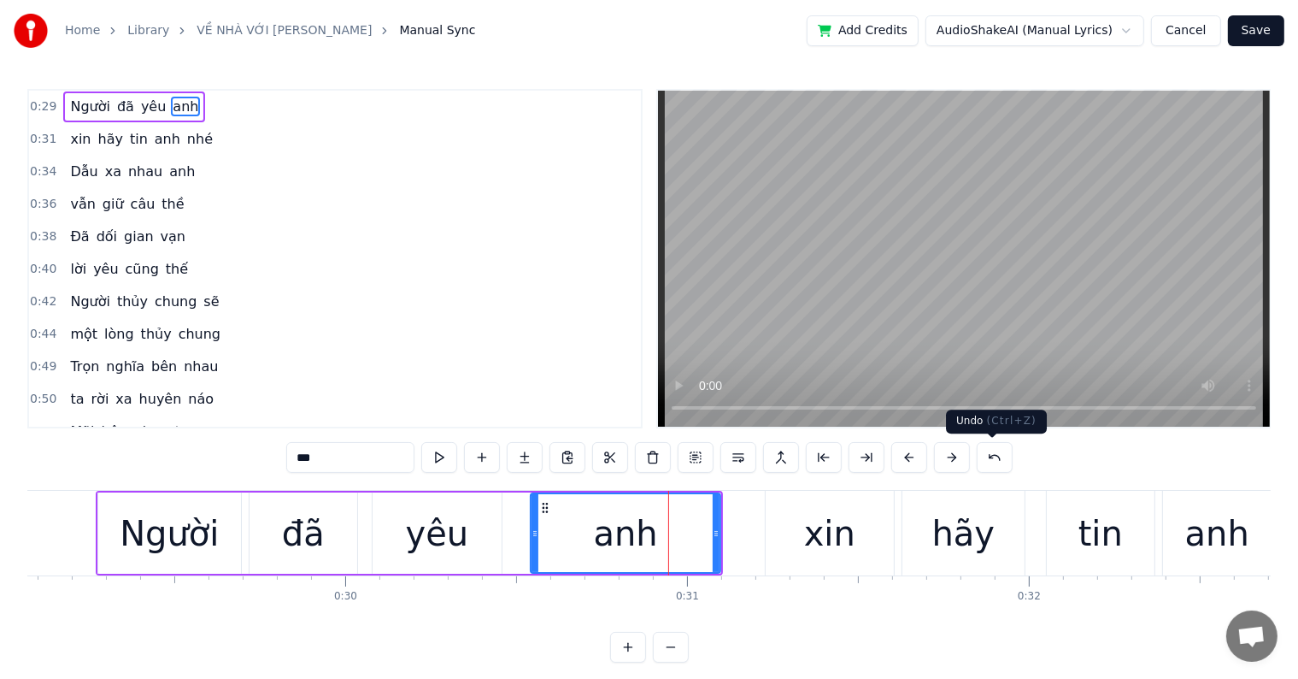
click at [989, 456] on button at bounding box center [995, 457] width 36 height 31
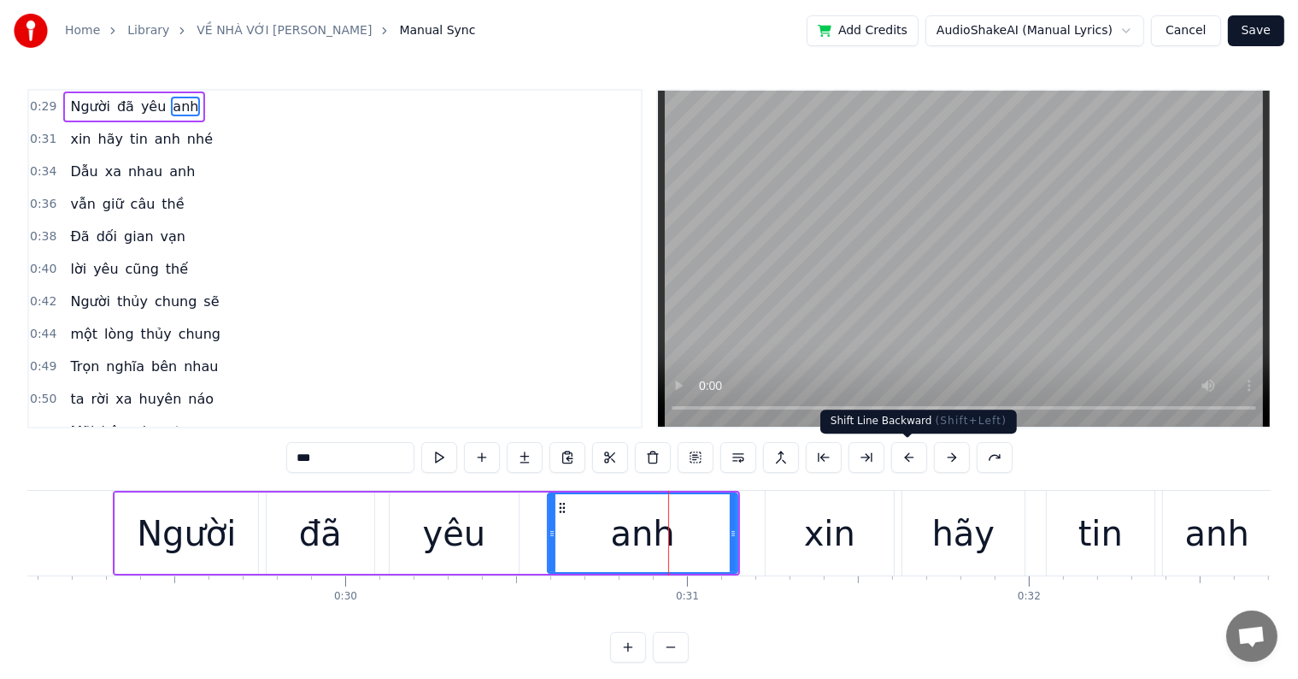
click at [905, 461] on button at bounding box center [910, 457] width 36 height 31
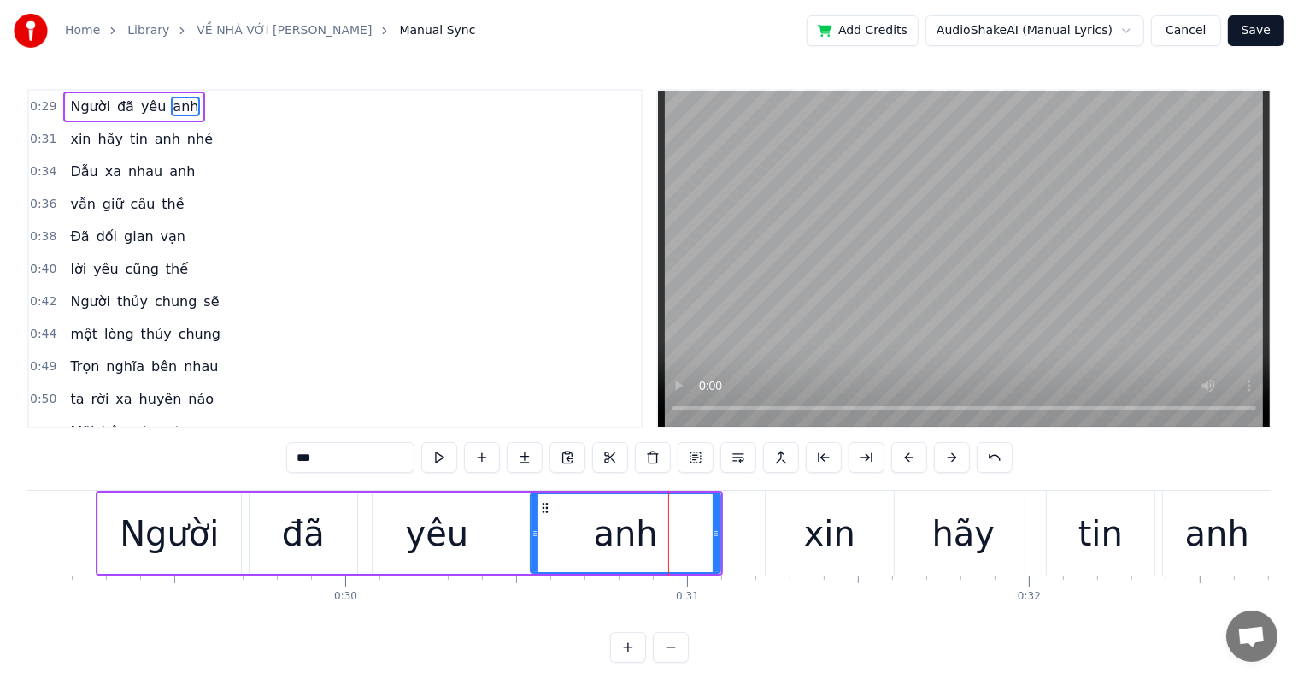
click at [832, 523] on div "xin" at bounding box center [829, 533] width 51 height 51
type input "***"
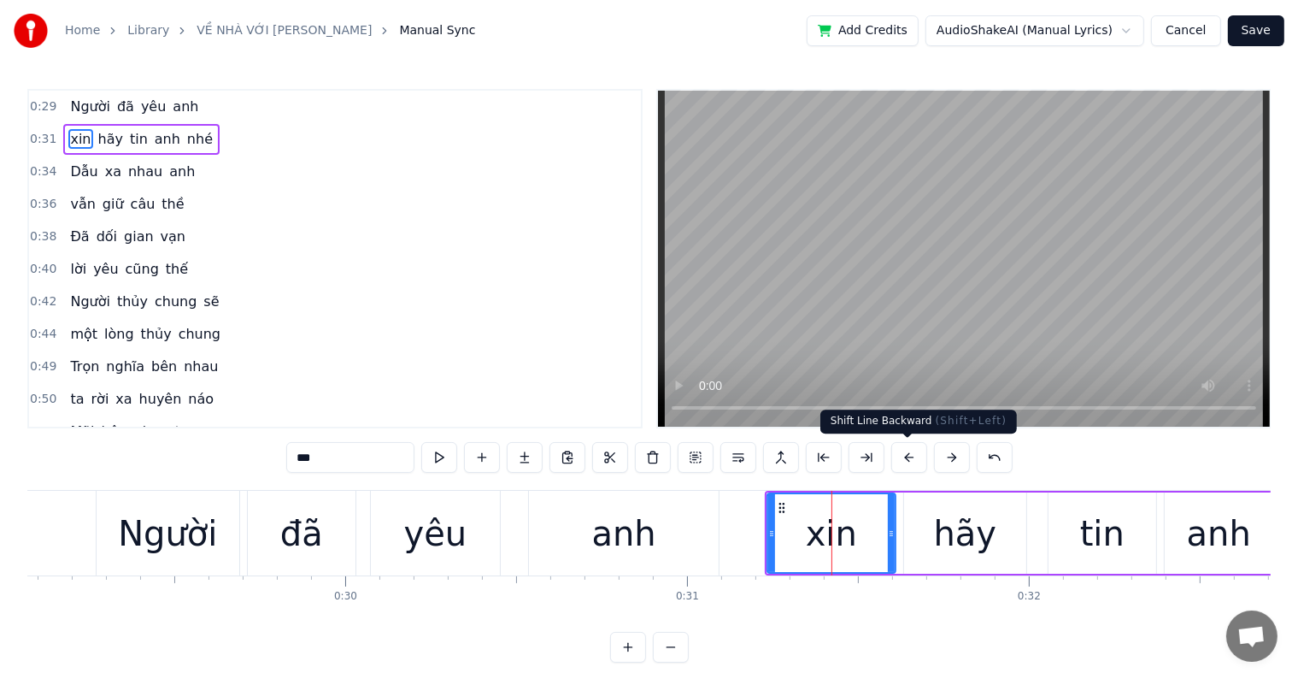
click at [906, 455] on button at bounding box center [910, 457] width 36 height 31
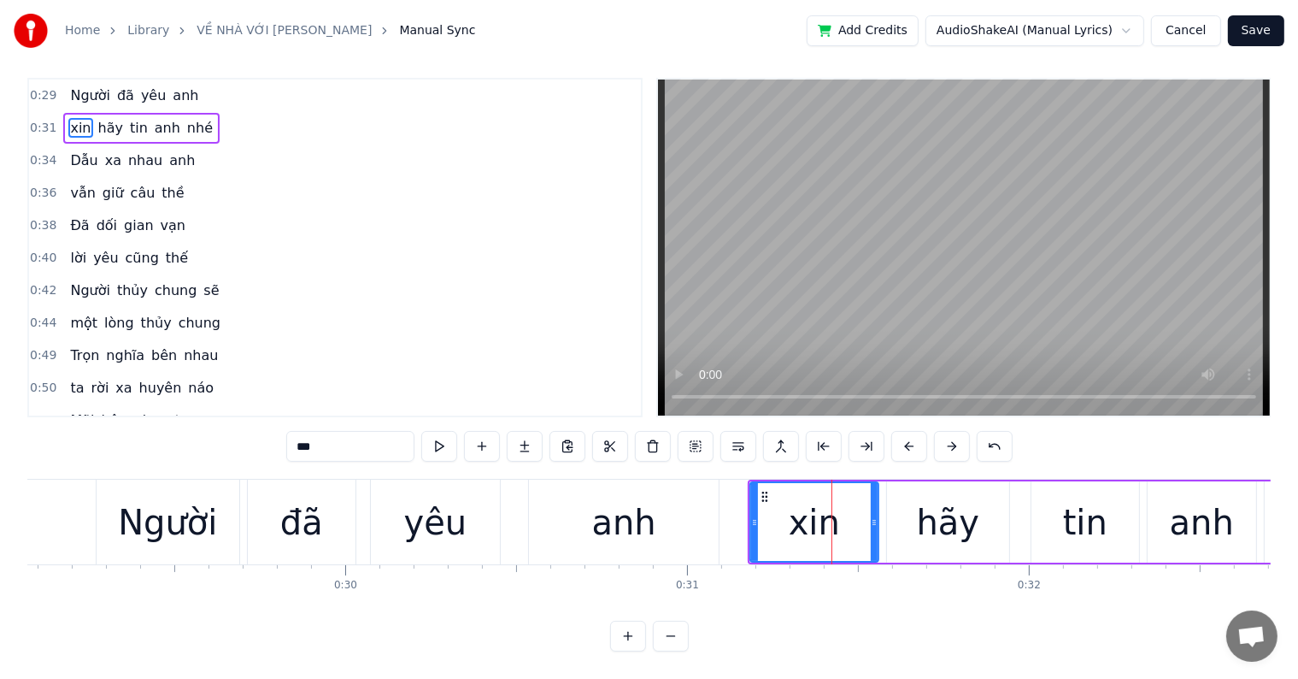
scroll to position [26, 0]
click at [892, 431] on button at bounding box center [910, 446] width 36 height 31
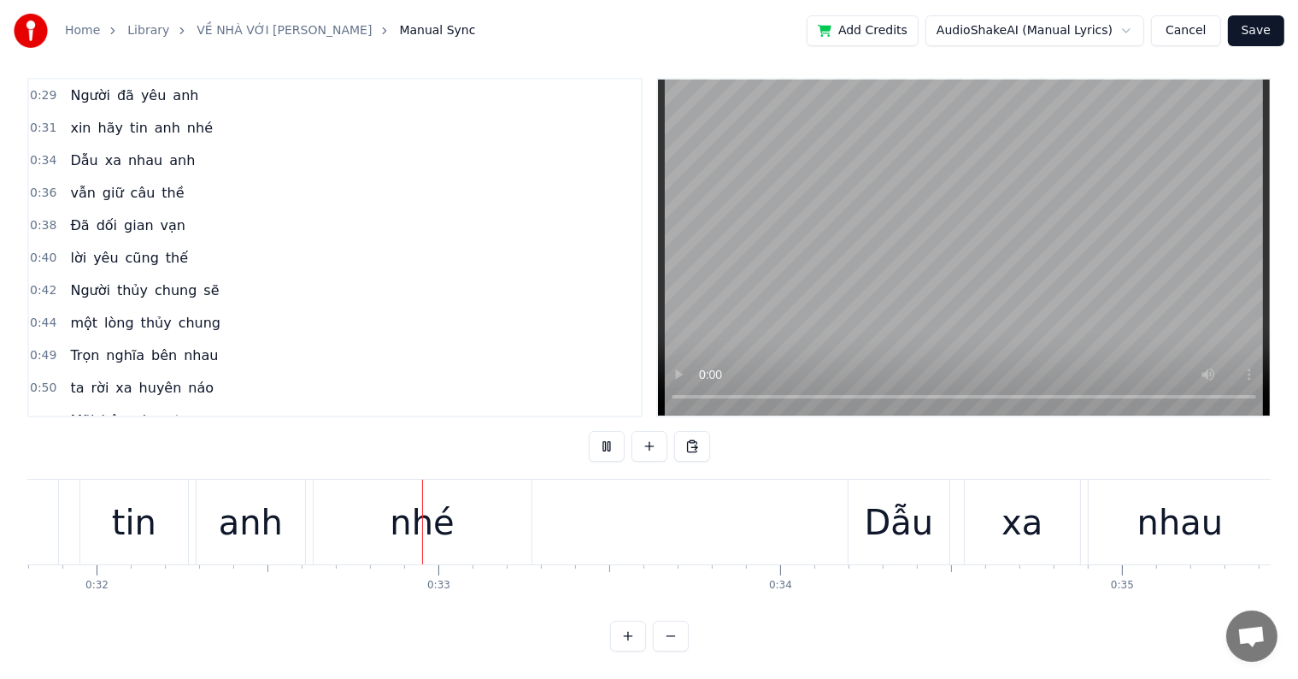
scroll to position [0, 10986]
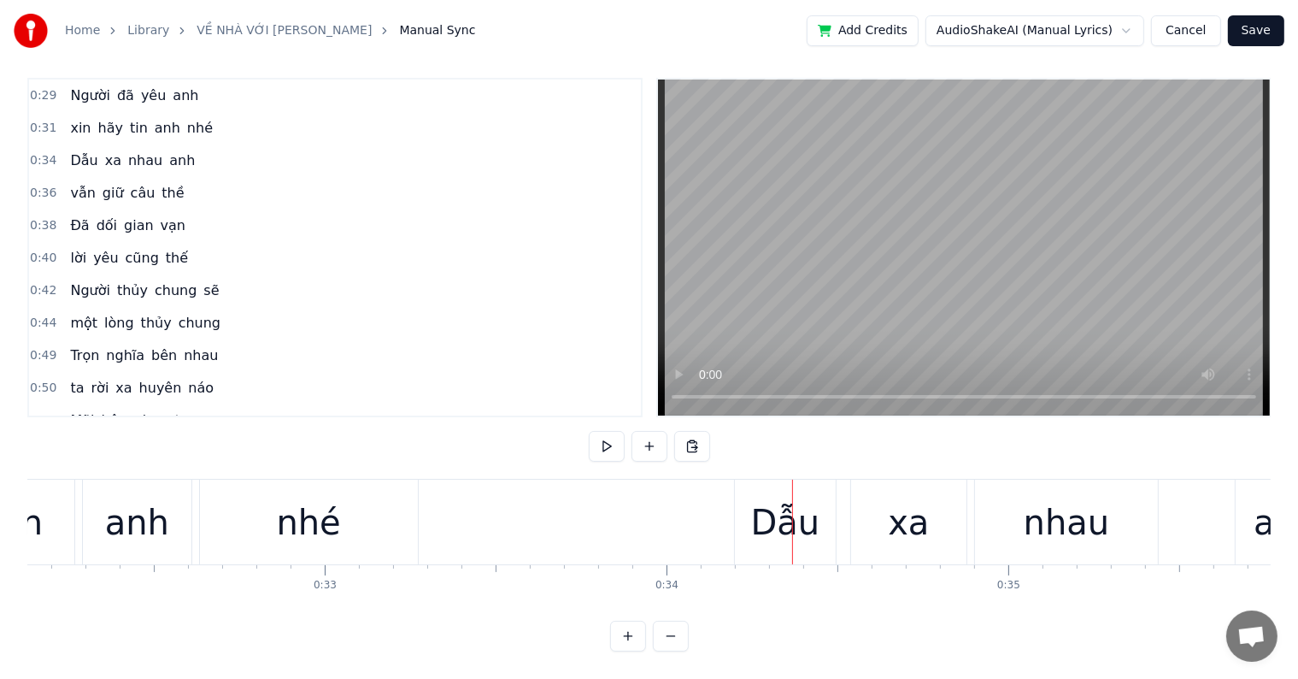
click at [753, 523] on div "Dẫu" at bounding box center [785, 522] width 101 height 85
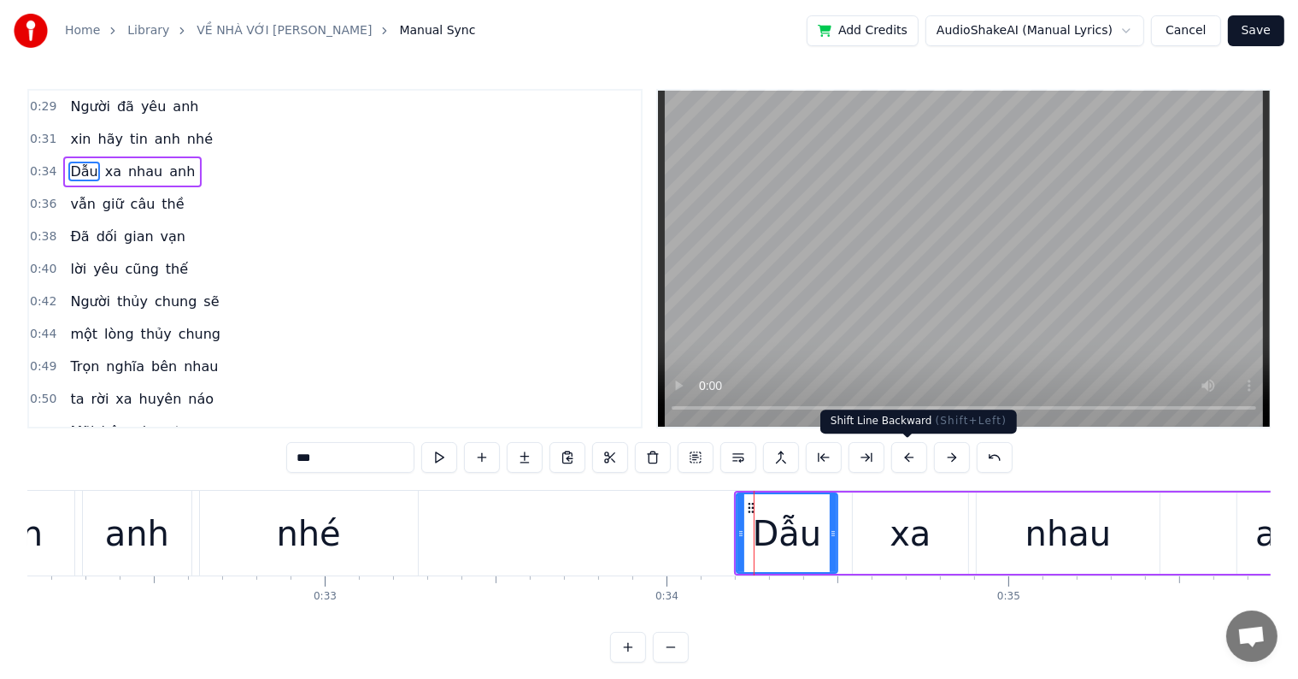
click at [906, 456] on button at bounding box center [910, 457] width 36 height 31
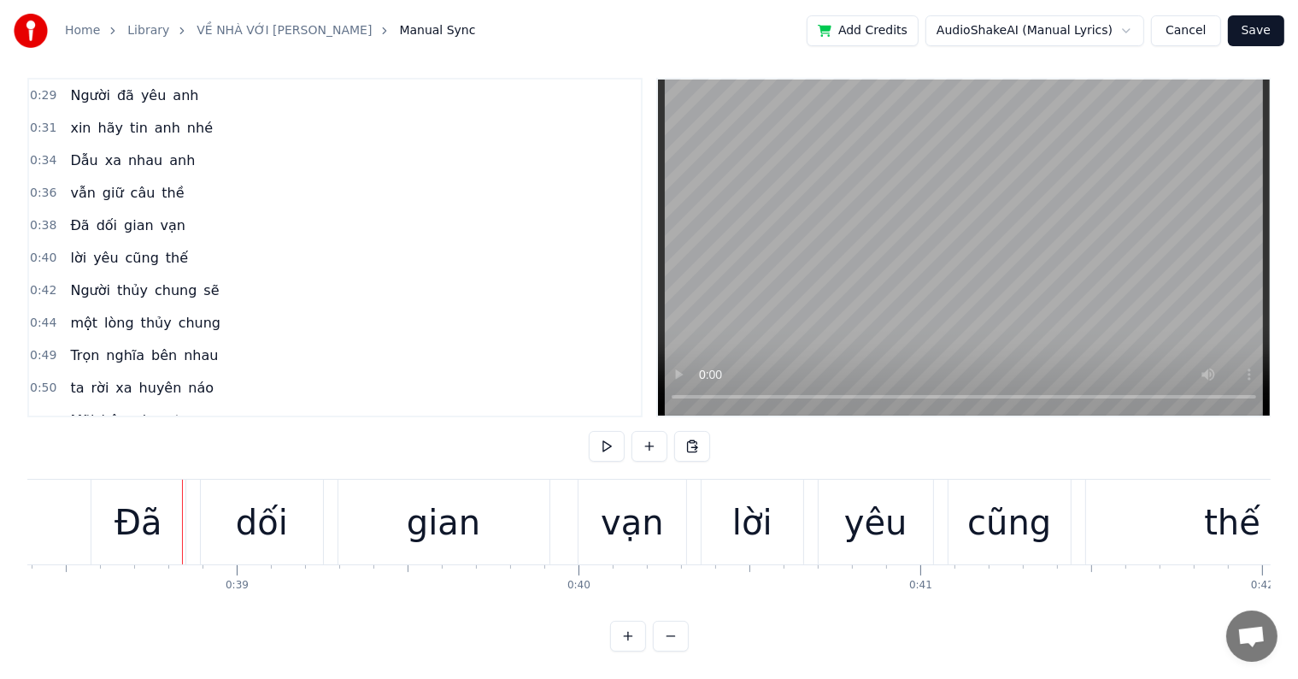
scroll to position [0, 13195]
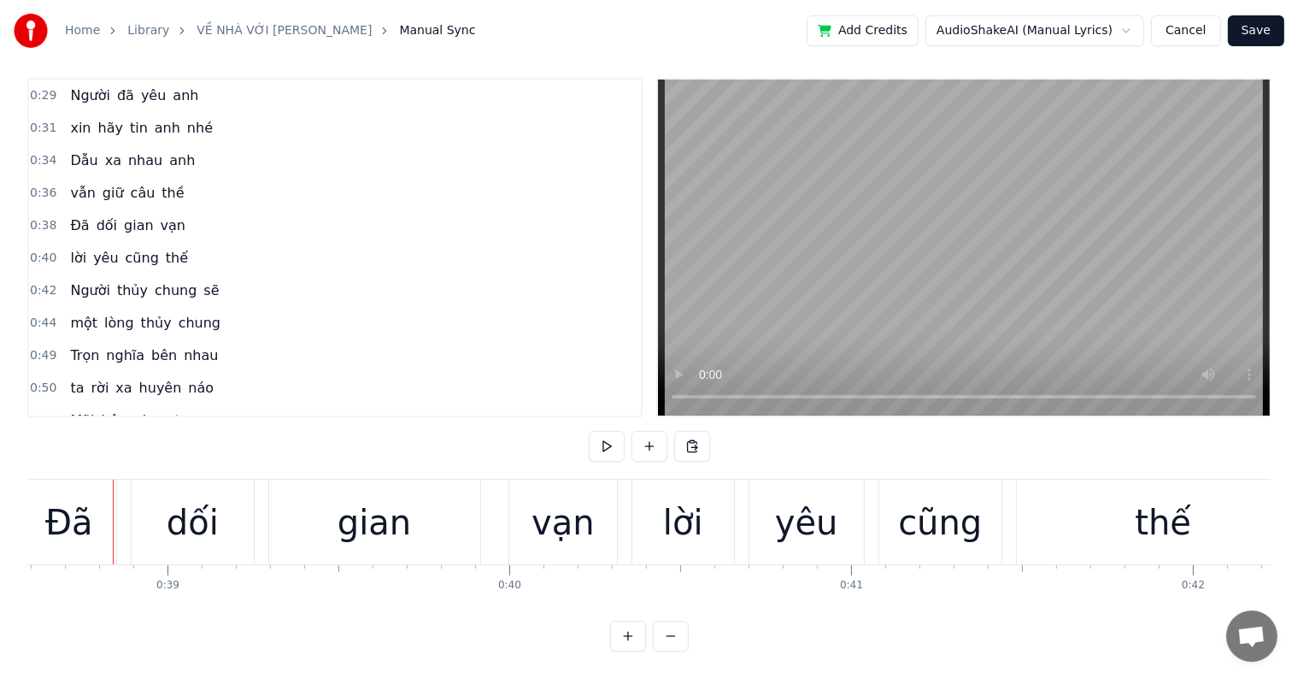
click at [72, 499] on div "Đã" at bounding box center [69, 522] width 48 height 51
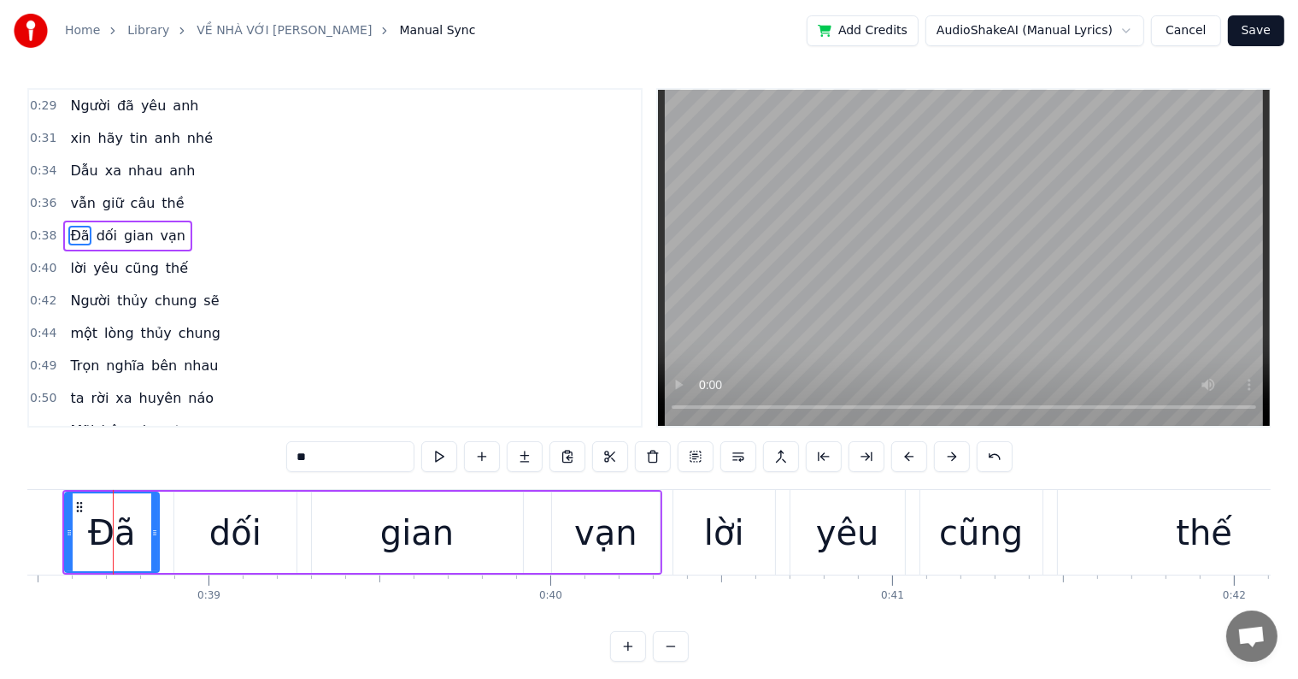
scroll to position [0, 13154]
click at [909, 458] on button at bounding box center [910, 456] width 36 height 31
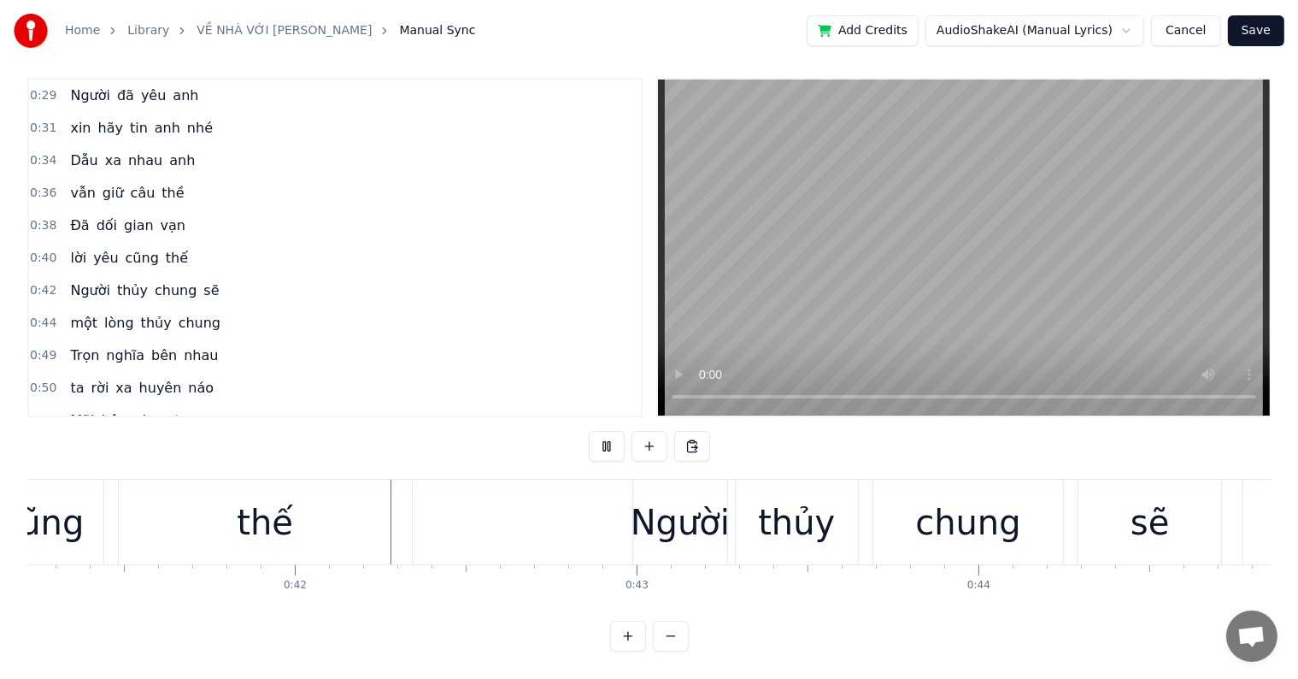
scroll to position [0, 14159]
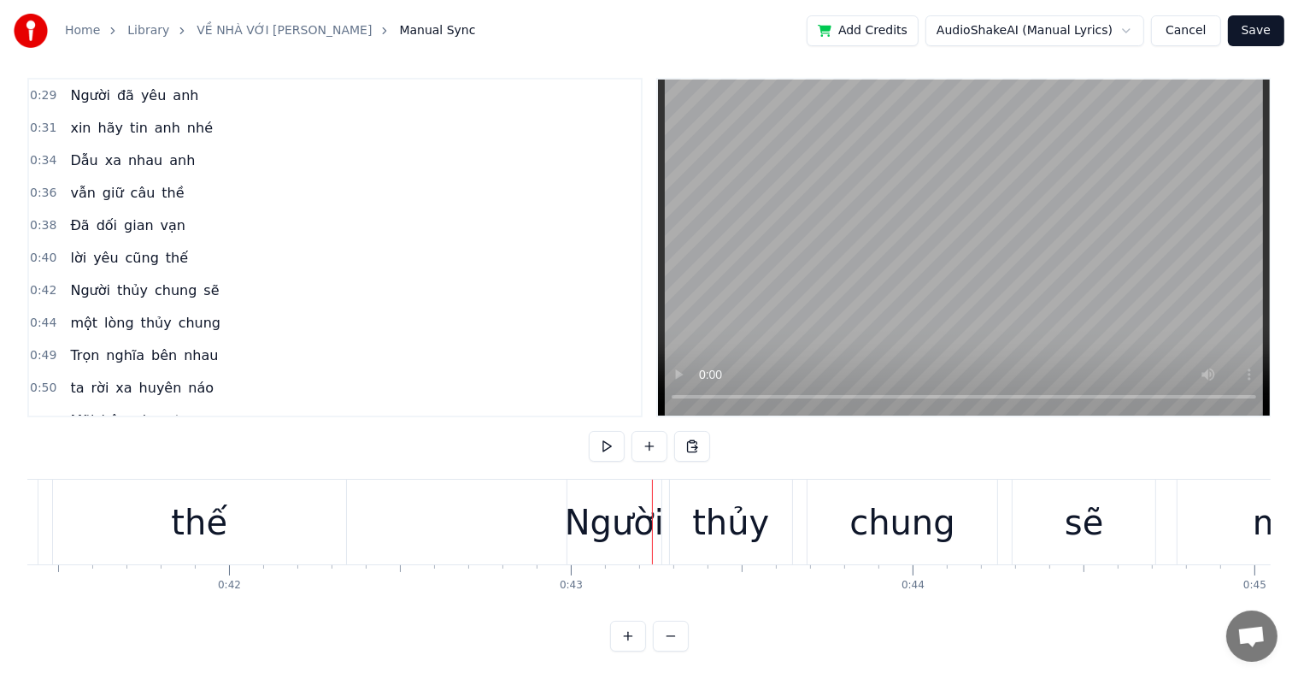
click at [612, 504] on div "Người" at bounding box center [614, 522] width 99 height 51
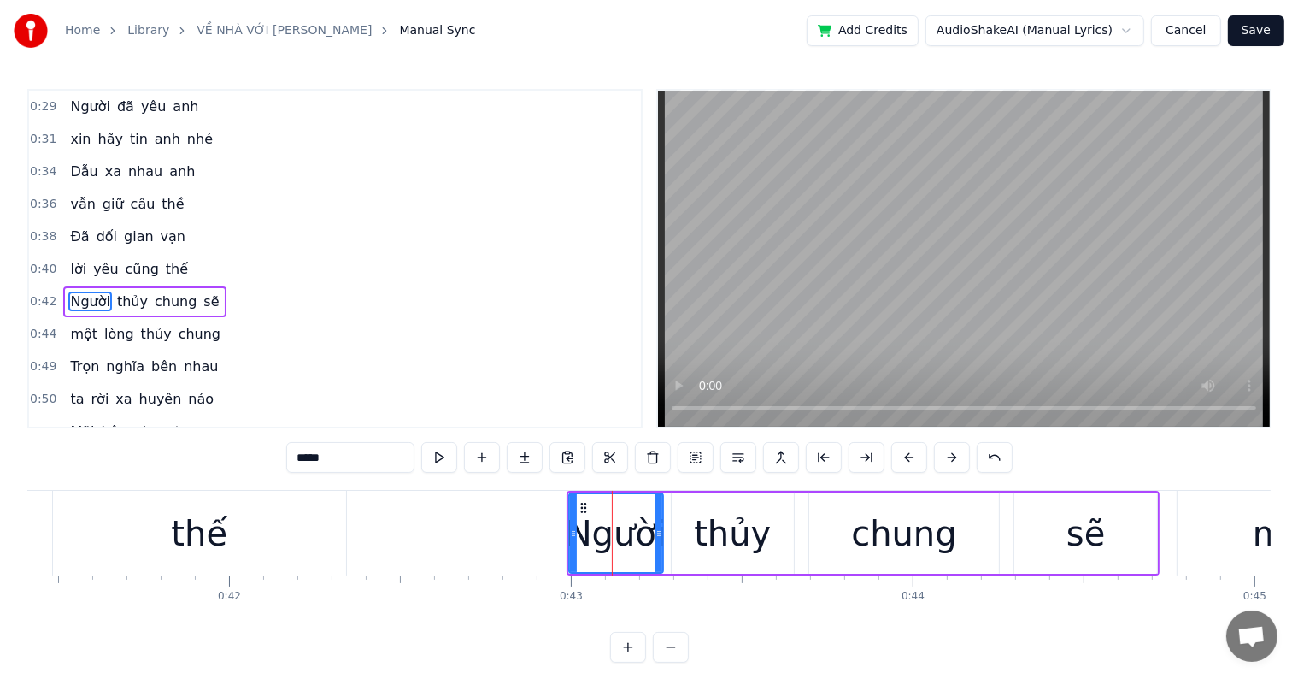
scroll to position [36, 0]
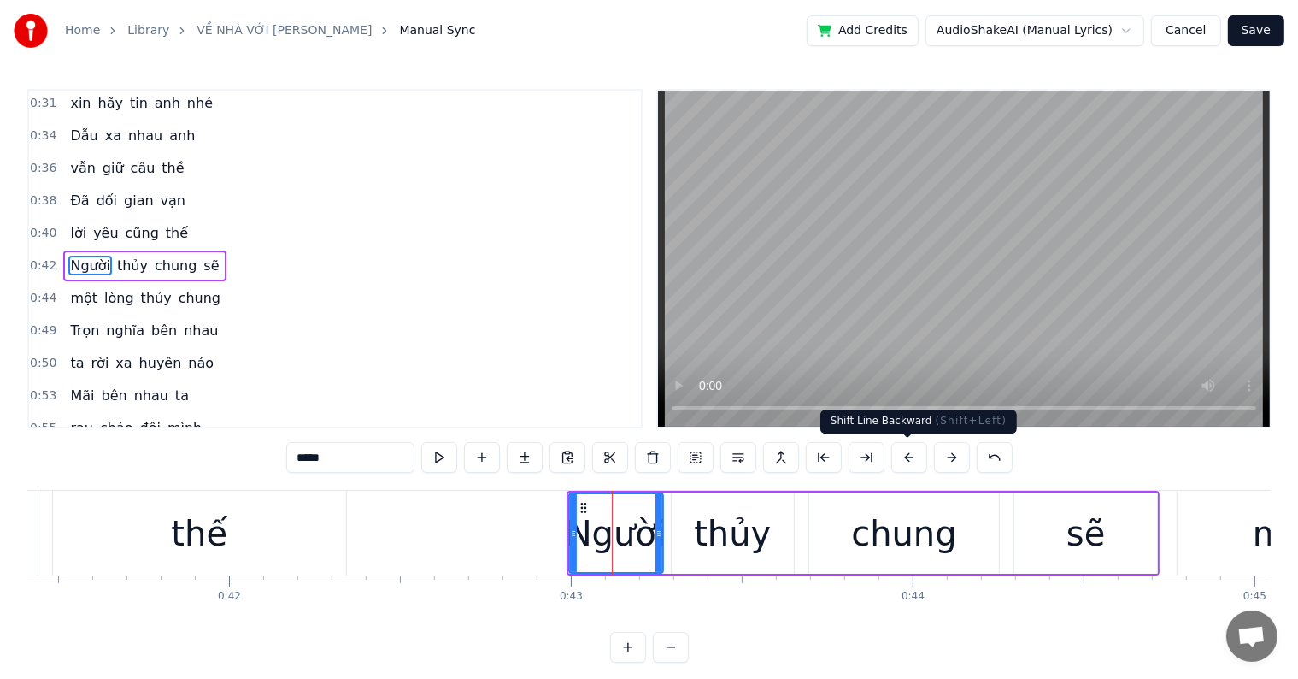
click at [907, 457] on button at bounding box center [910, 457] width 36 height 31
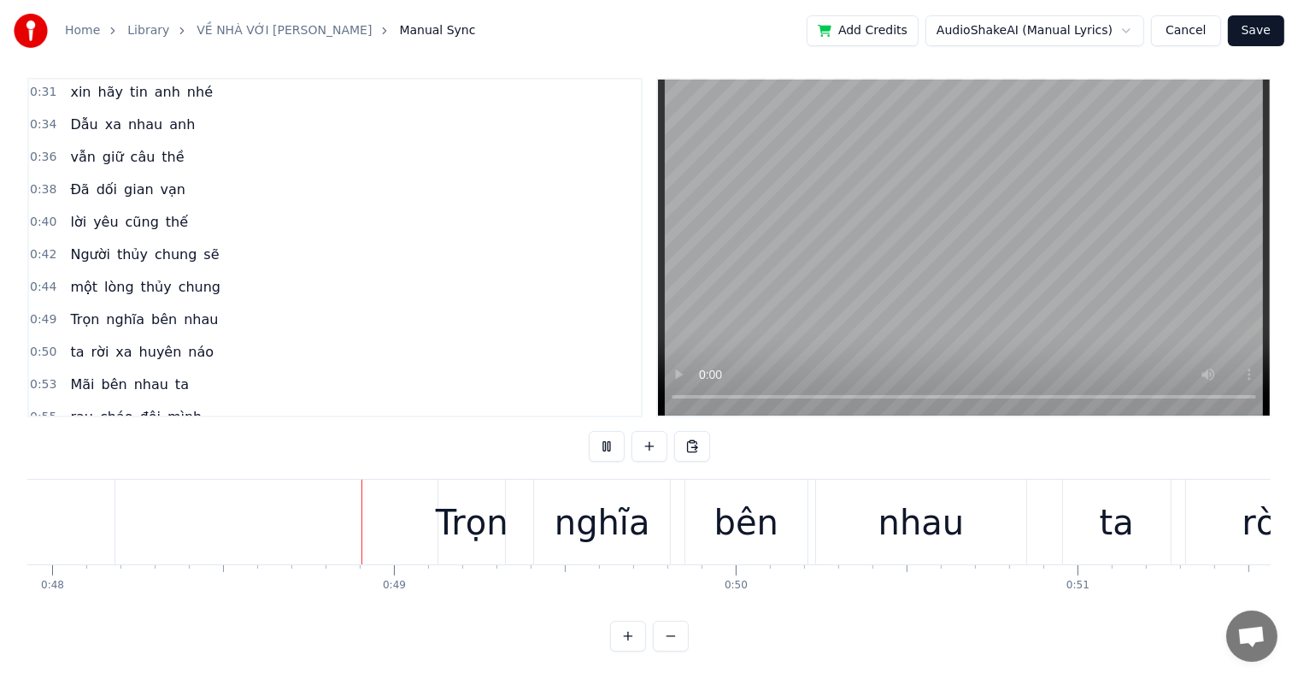
scroll to position [0, 16389]
click at [485, 512] on div "Trọn" at bounding box center [471, 522] width 73 height 51
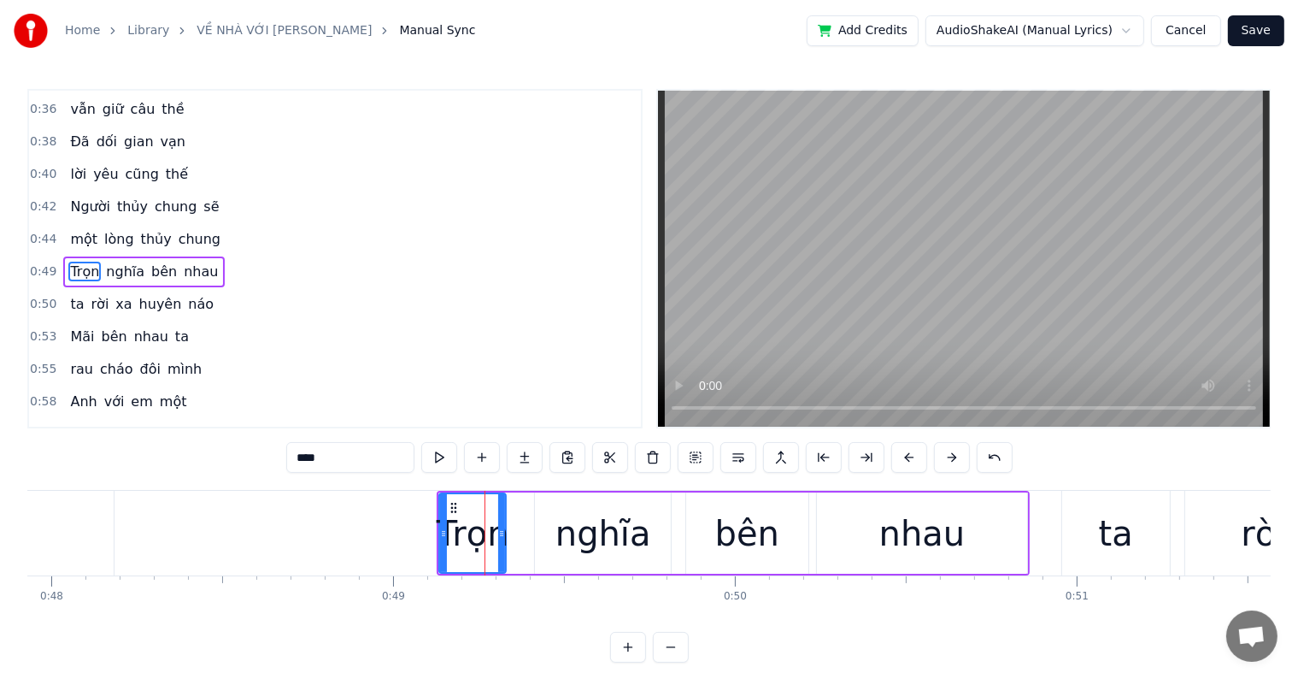
scroll to position [99, 0]
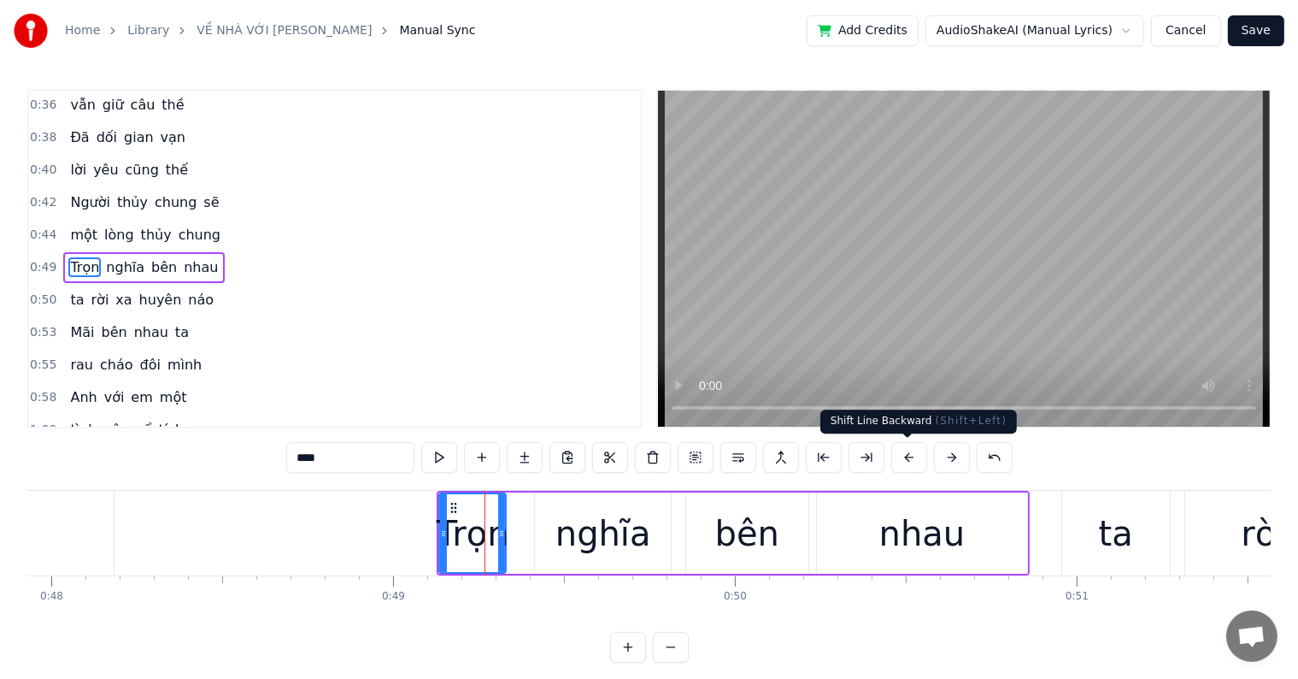
click at [903, 454] on button at bounding box center [910, 457] width 36 height 31
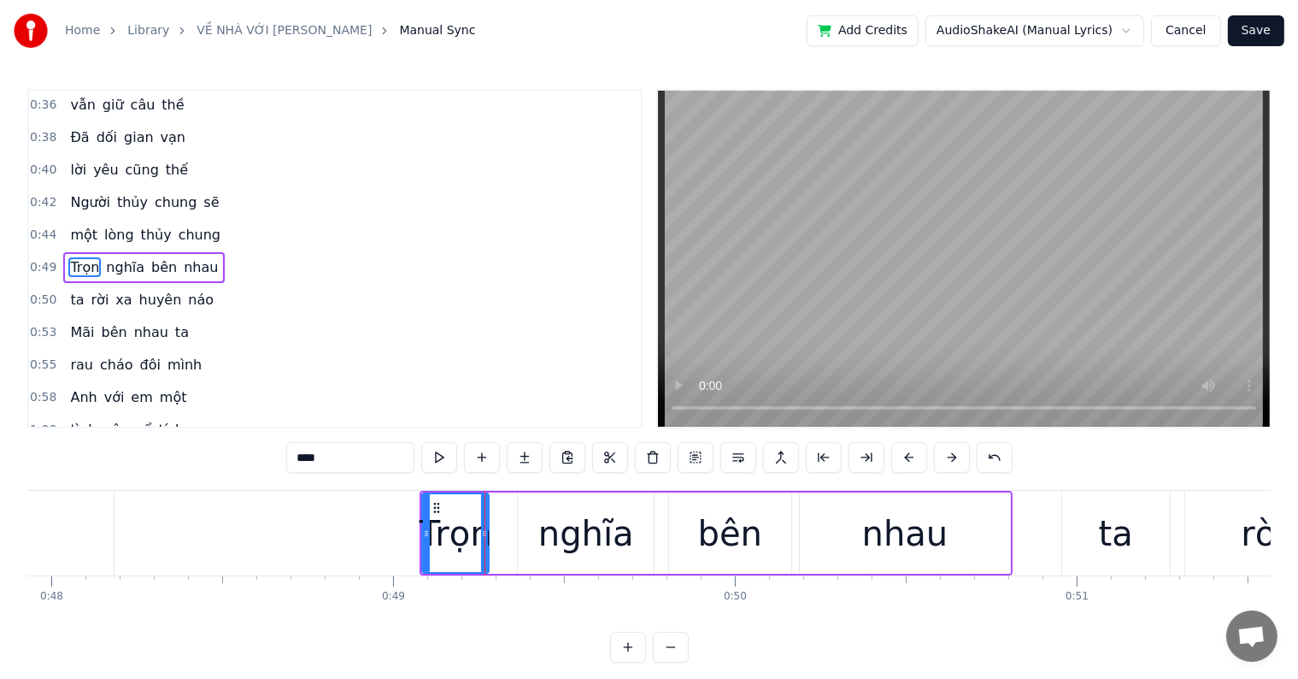
click at [903, 454] on button at bounding box center [910, 457] width 36 height 31
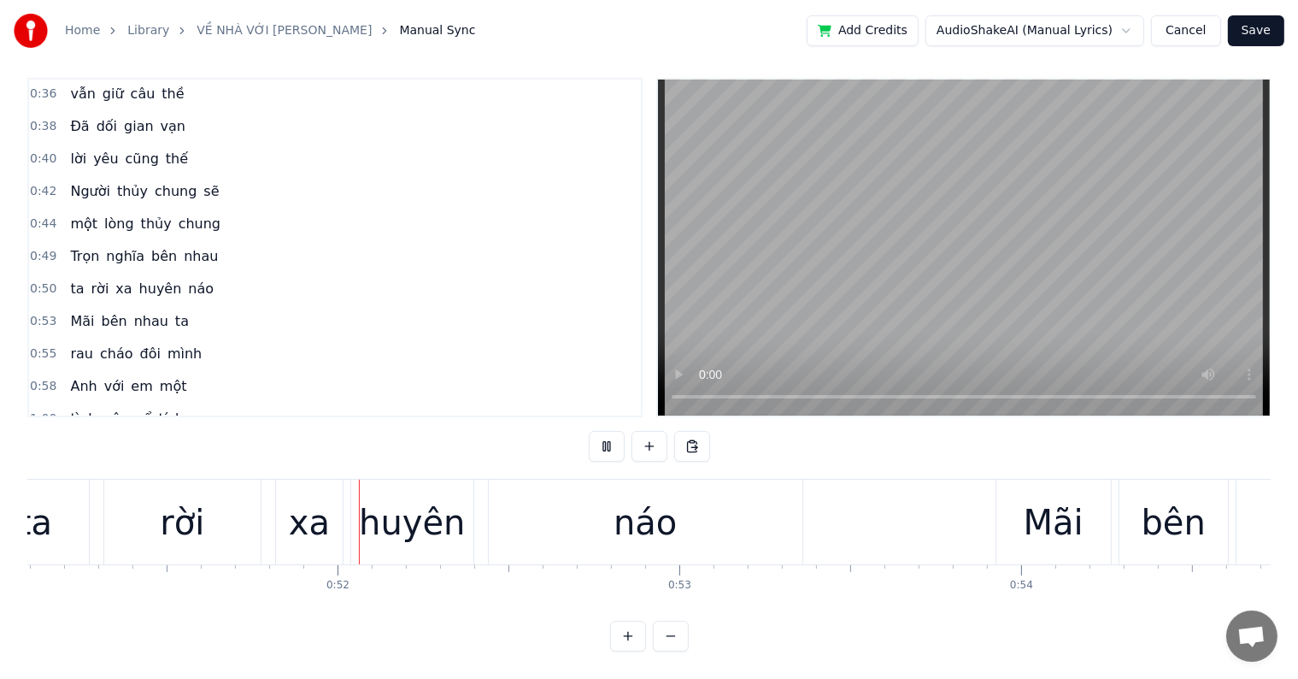
scroll to position [0, 17472]
click at [59, 507] on div "ta" at bounding box center [33, 522] width 108 height 85
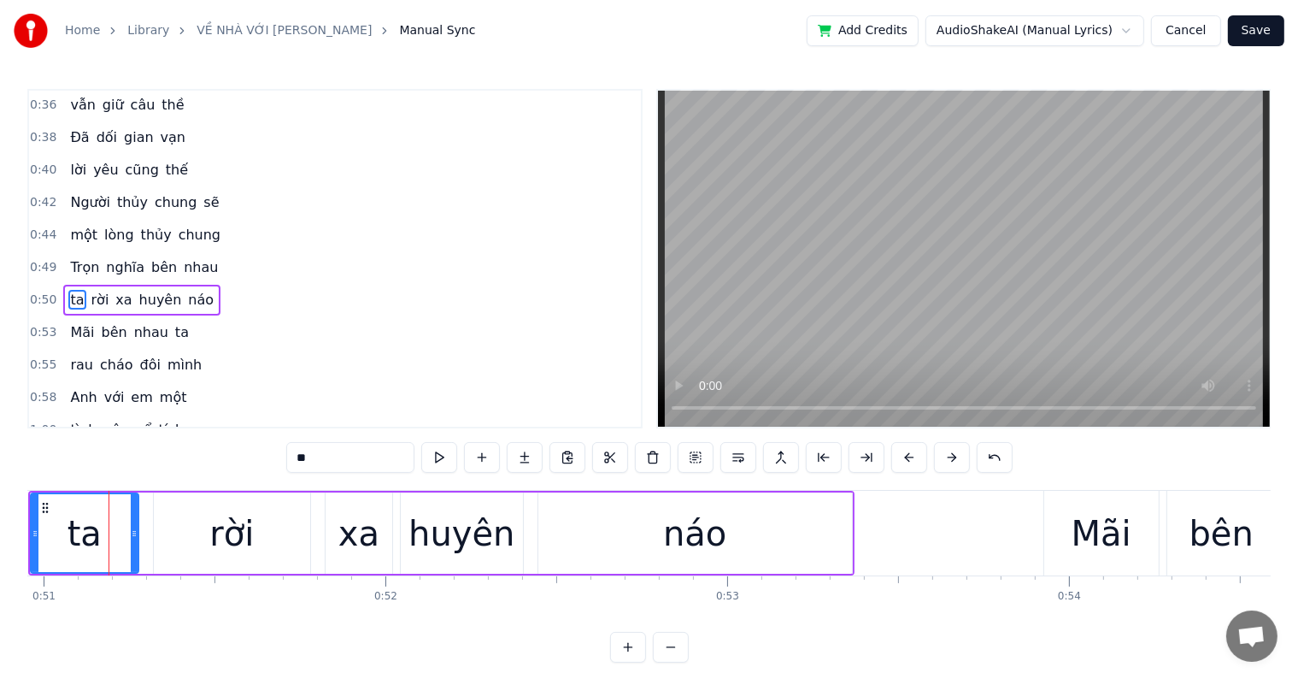
scroll to position [0, 17418]
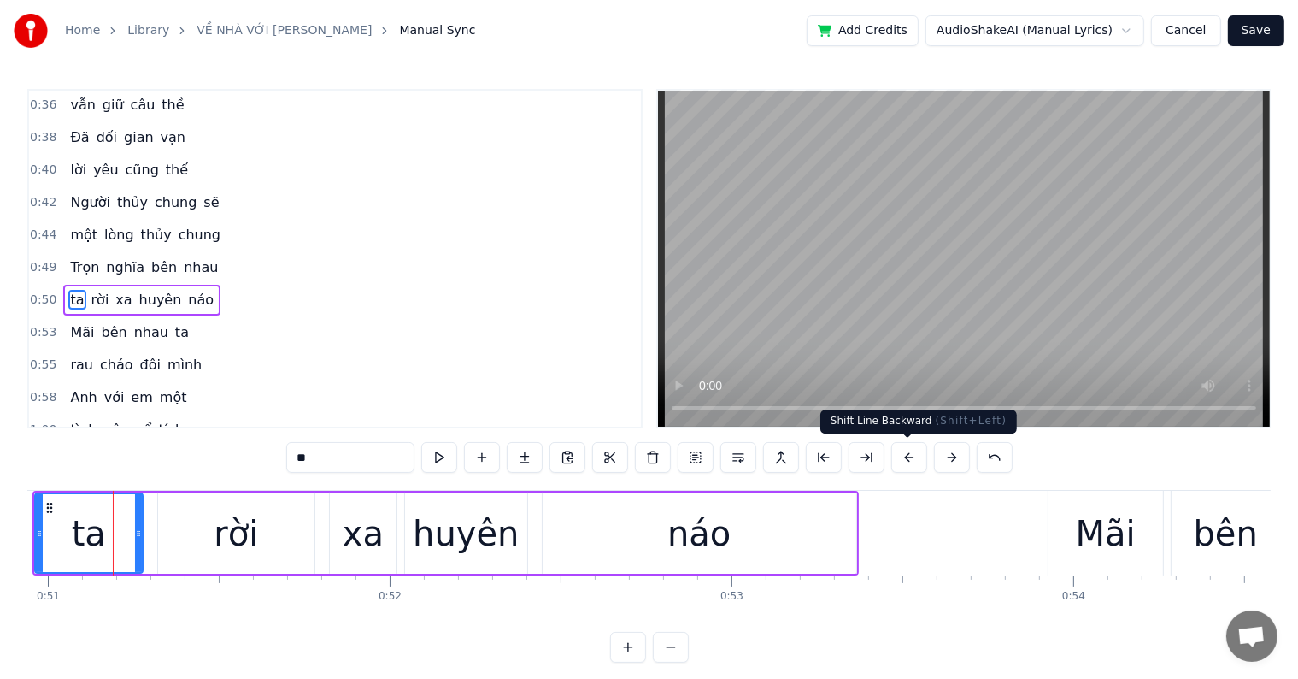
click at [912, 455] on button at bounding box center [910, 457] width 36 height 31
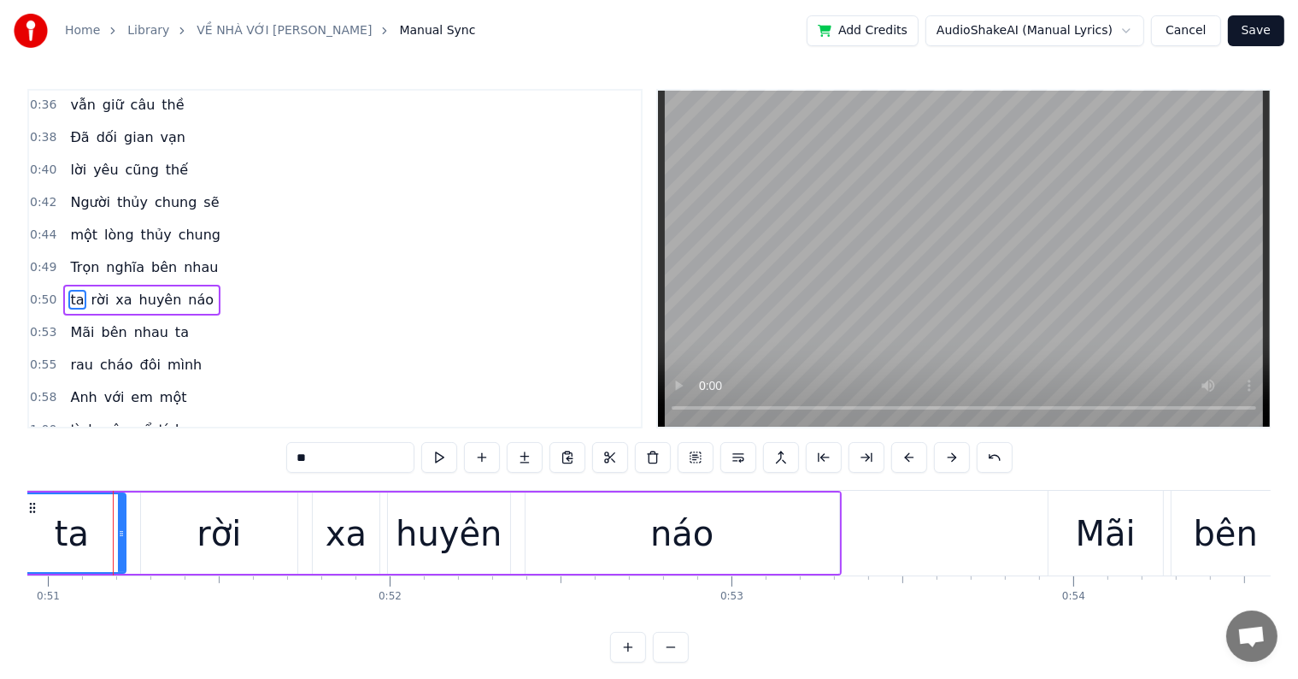
click at [910, 461] on button at bounding box center [910, 457] width 36 height 31
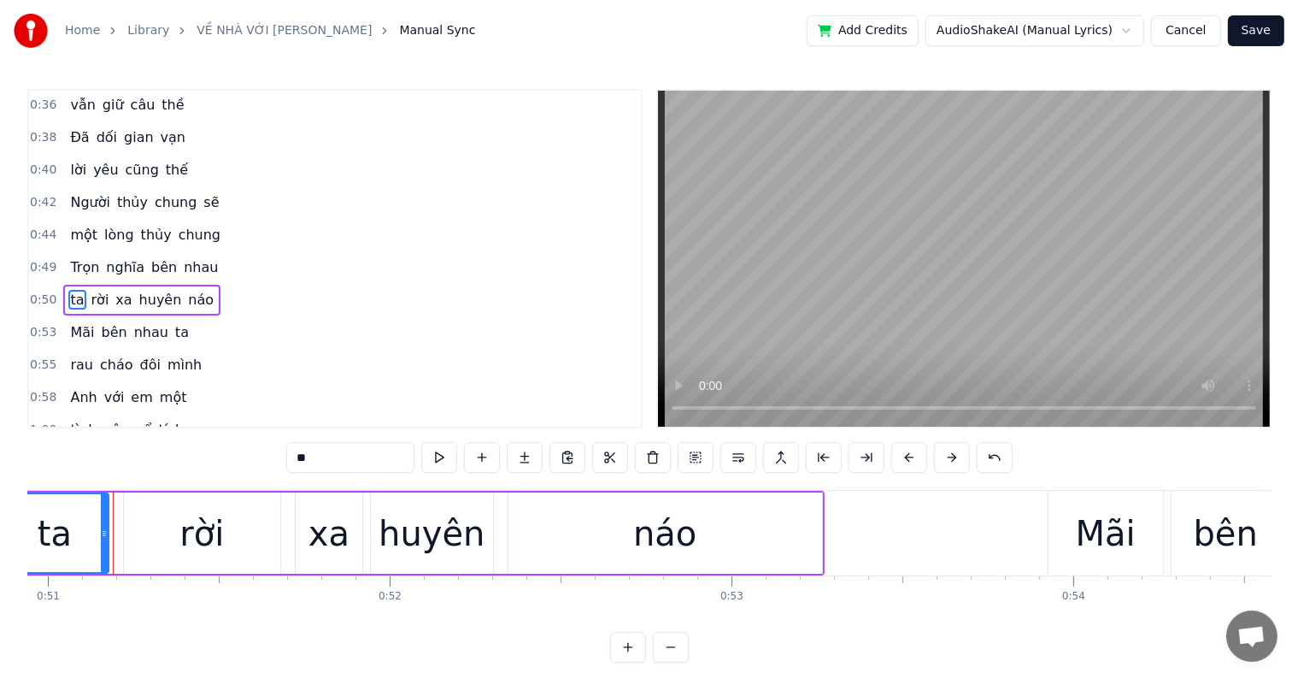
scroll to position [0, 16329]
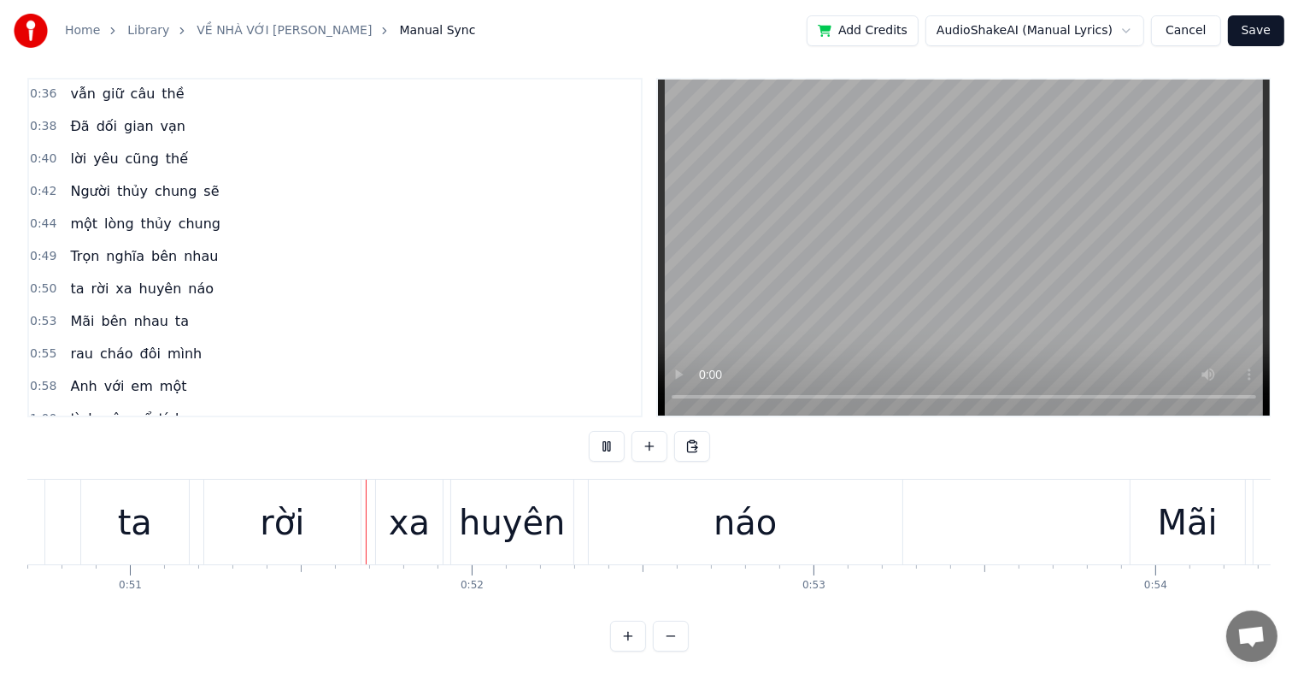
scroll to position [0, 17426]
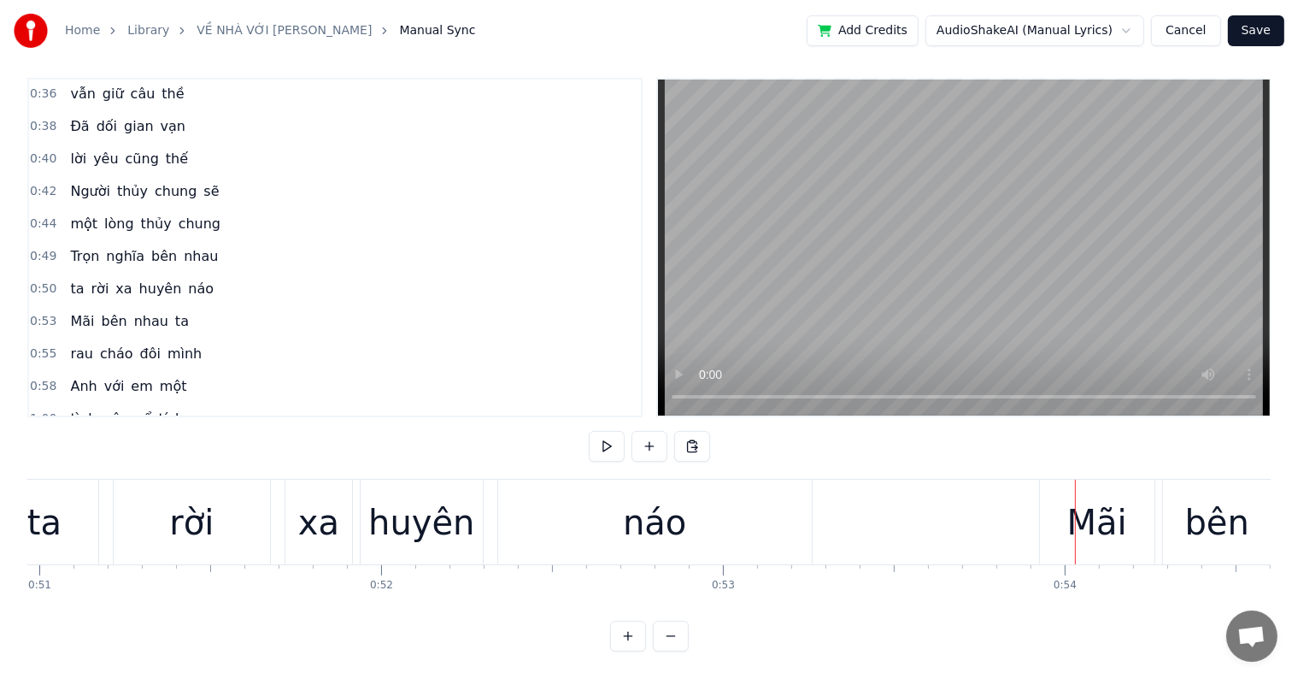
click at [1109, 503] on div "Mãi" at bounding box center [1098, 522] width 60 height 51
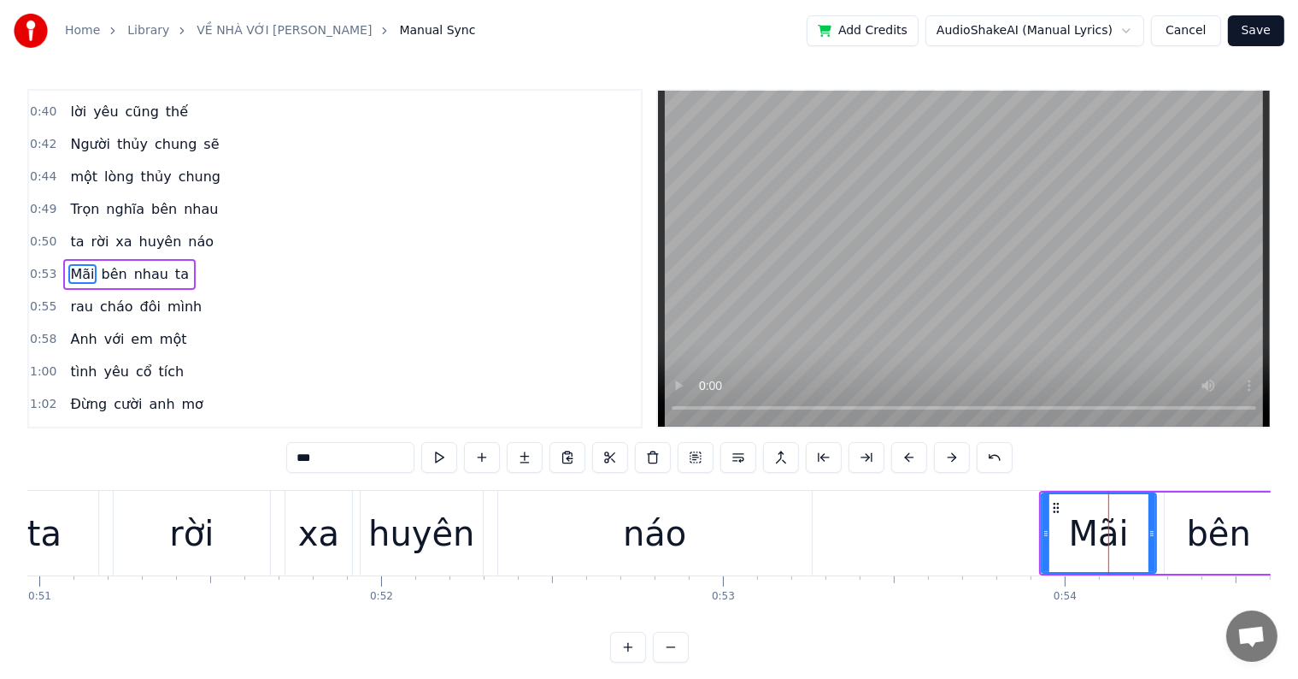
scroll to position [162, 0]
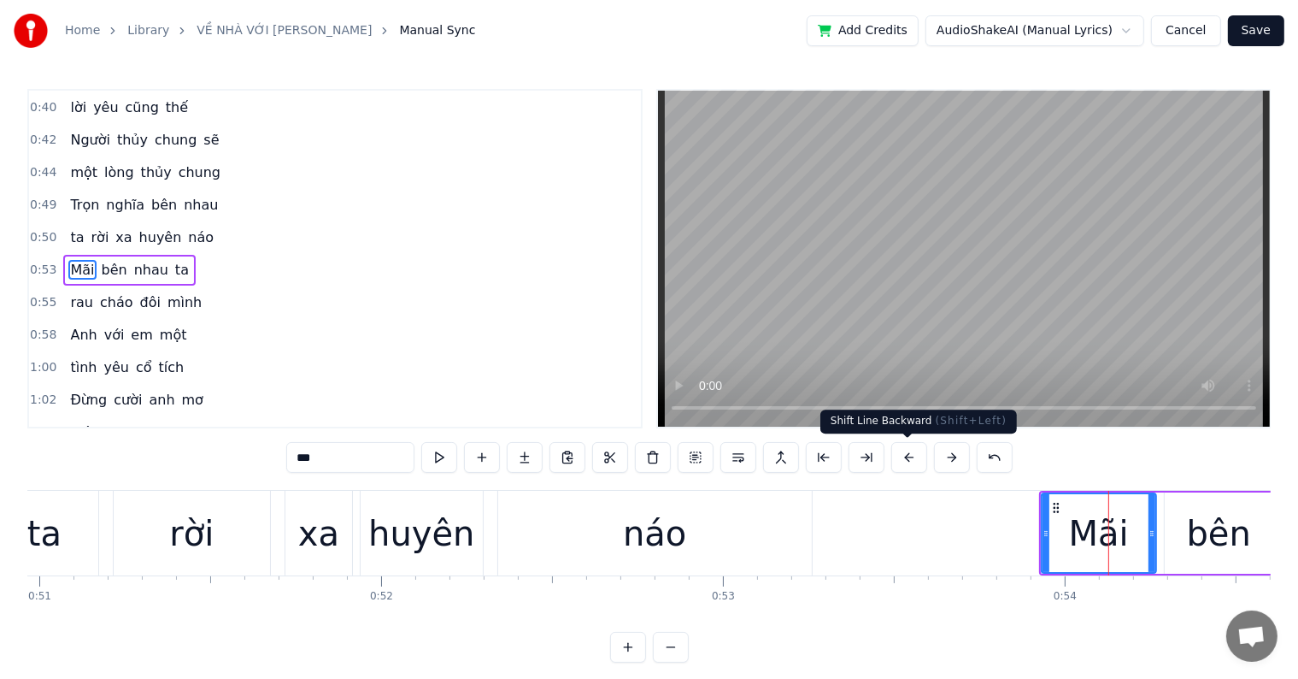
click at [910, 456] on button at bounding box center [910, 457] width 36 height 31
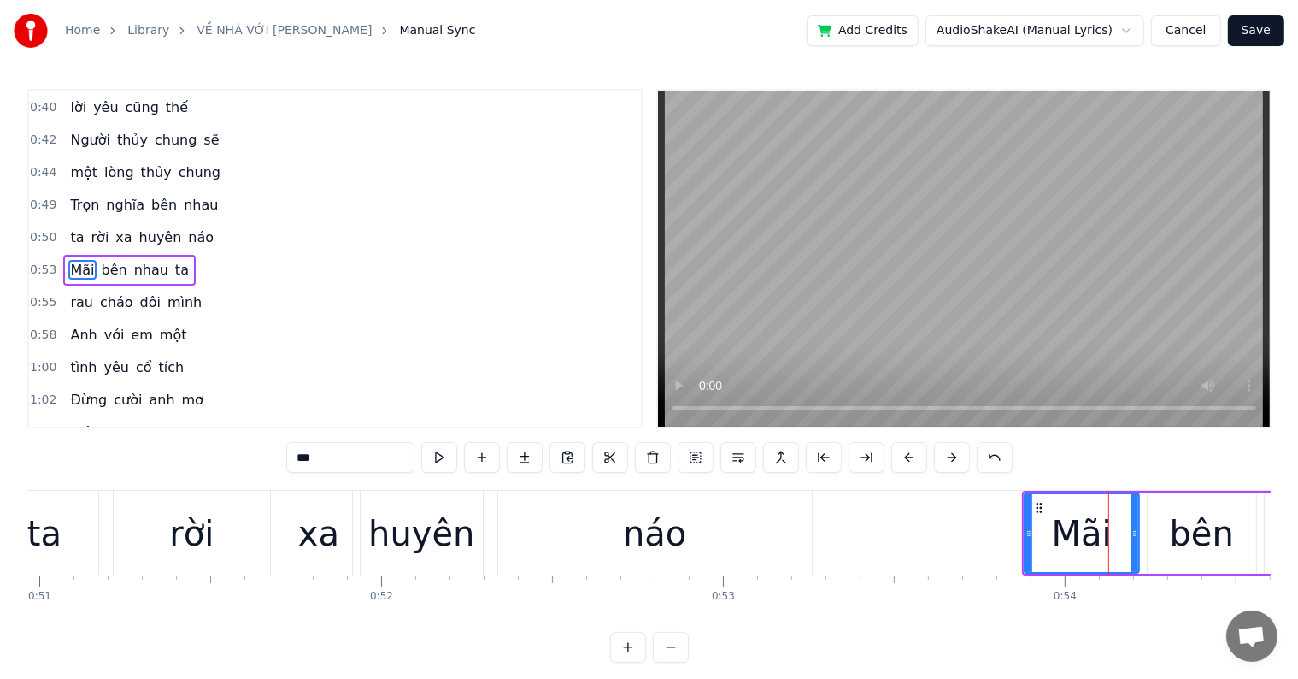
click at [910, 456] on button at bounding box center [910, 457] width 36 height 31
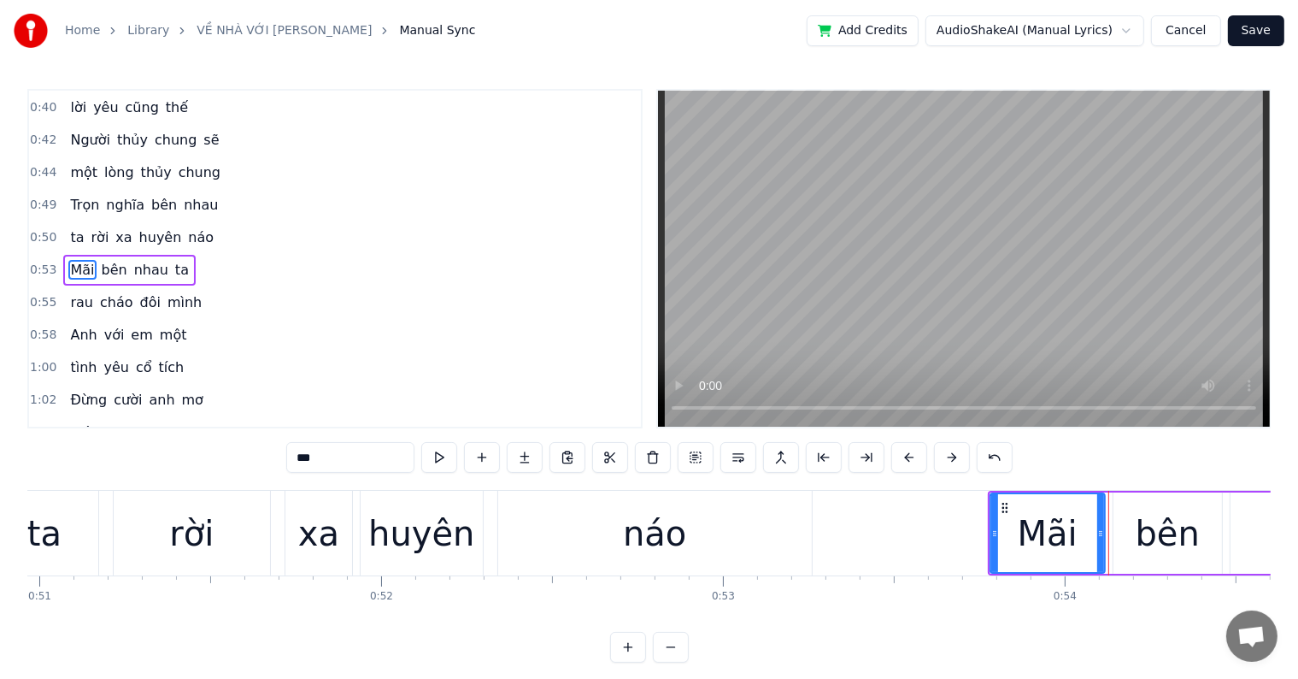
click at [345, 533] on div "xa" at bounding box center [319, 533] width 67 height 85
type input "**"
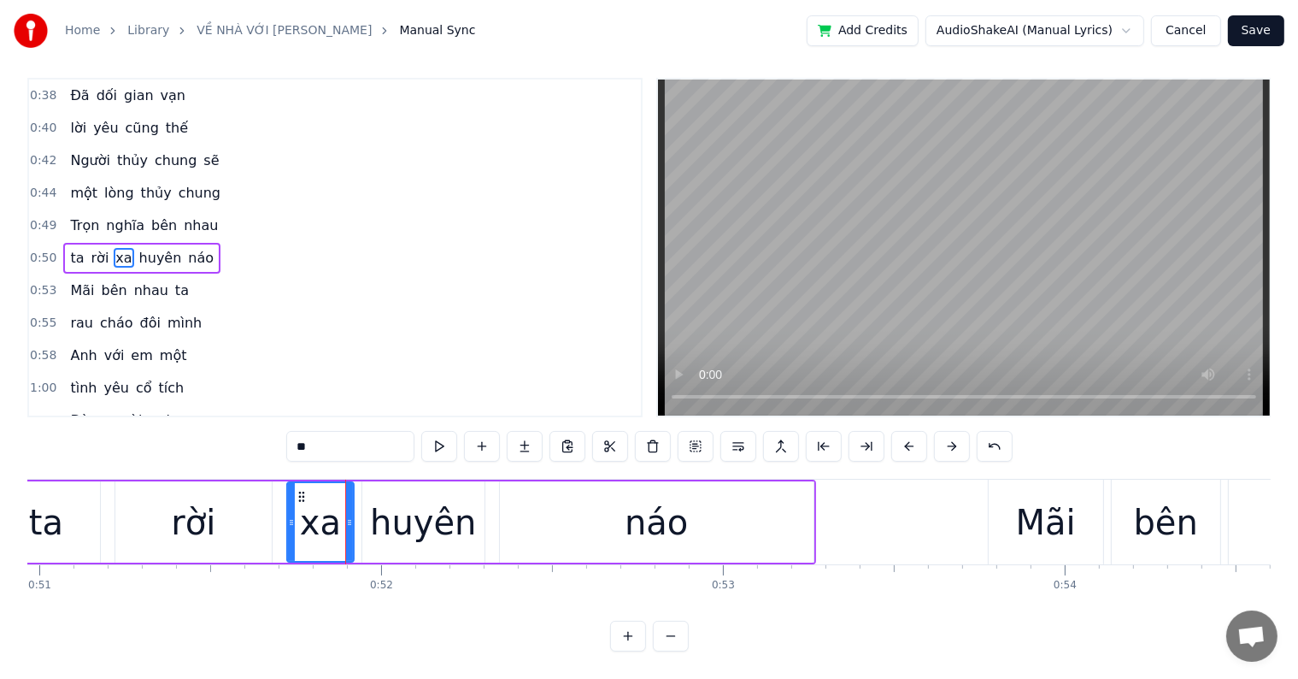
scroll to position [26, 0]
click at [215, 434] on div "0:29 Người đã yêu anh 0:31 xin hãy tin anh nhé 0:34 Dẫu xa nhau anh 0:36 vẫn gi…" at bounding box center [649, 365] width 1244 height 574
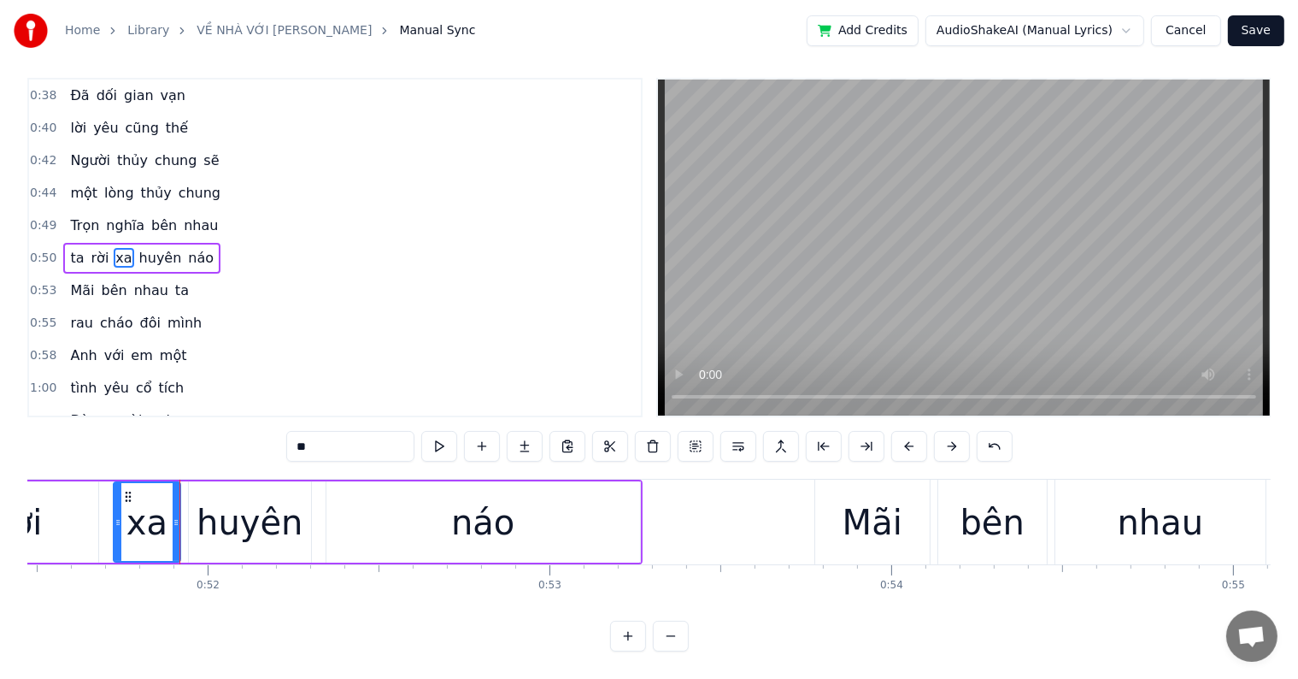
scroll to position [0, 17667]
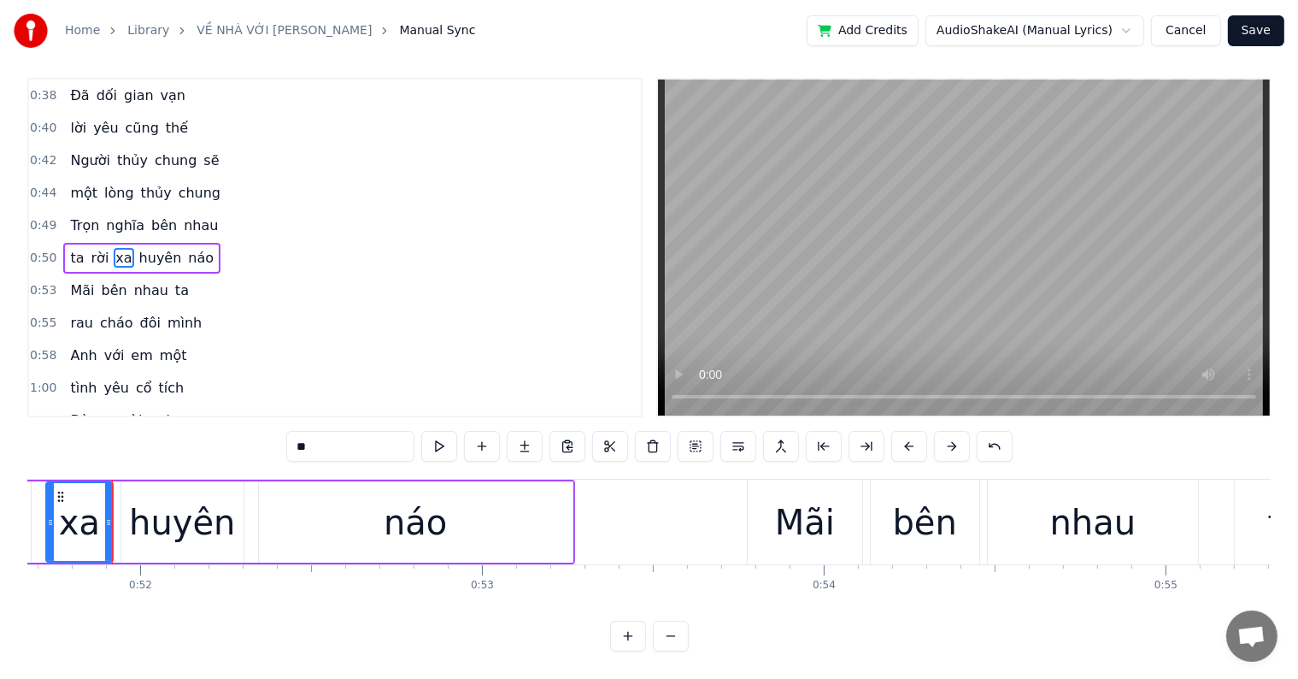
click at [269, 577] on div "Người đã yêu anh xin hãy tin anh nhé Dẫu xa nhau anh vẫn giữ câu thề Đã dối gia…" at bounding box center [649, 543] width 1244 height 128
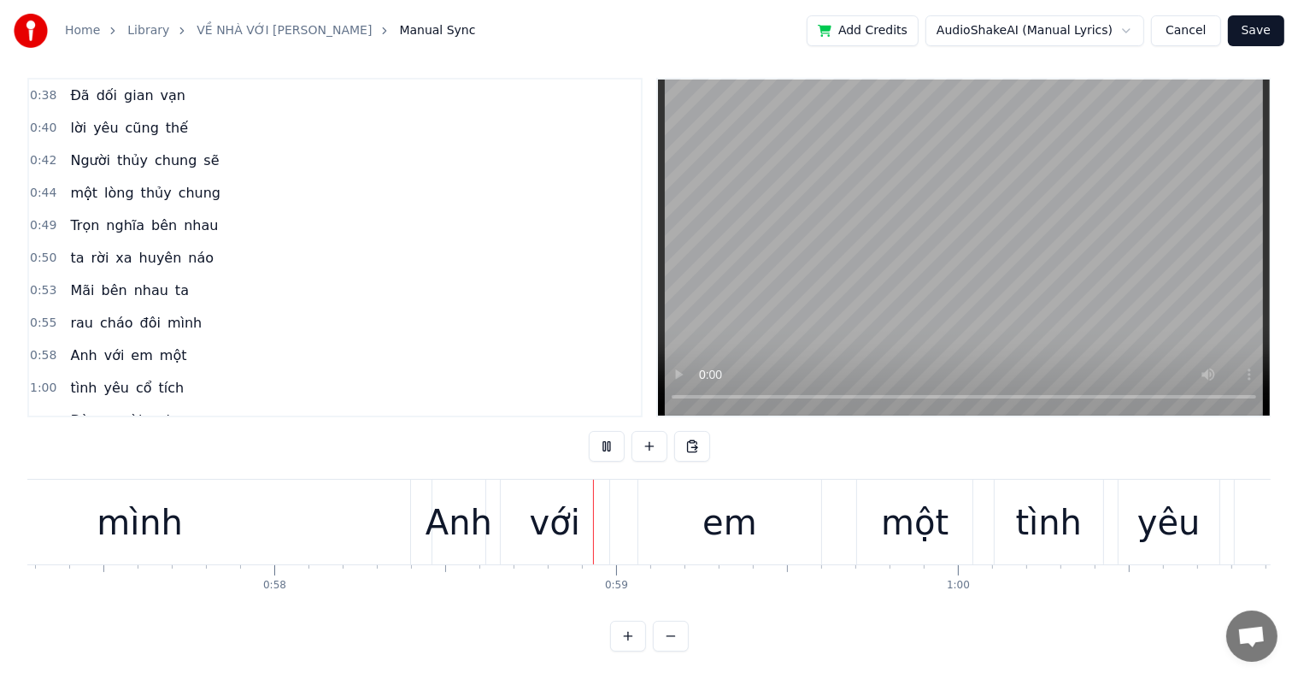
scroll to position [0, 19868]
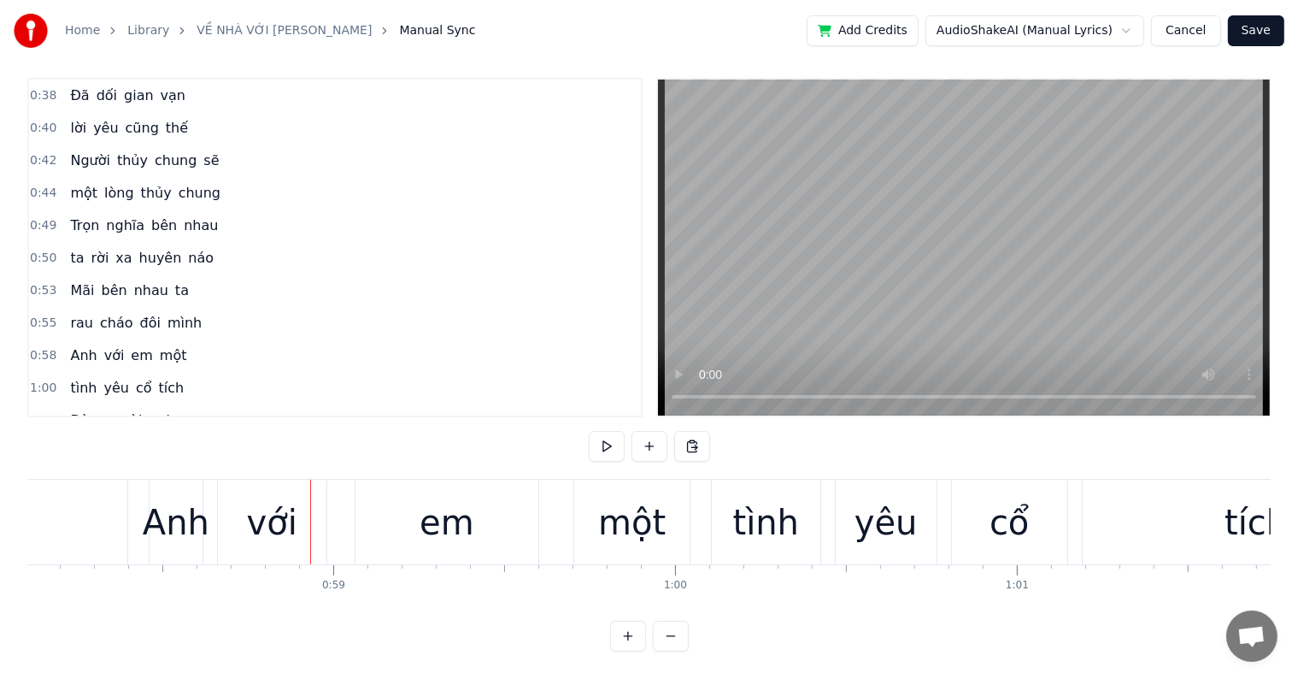
click at [168, 500] on div "Anh" at bounding box center [176, 522] width 67 height 51
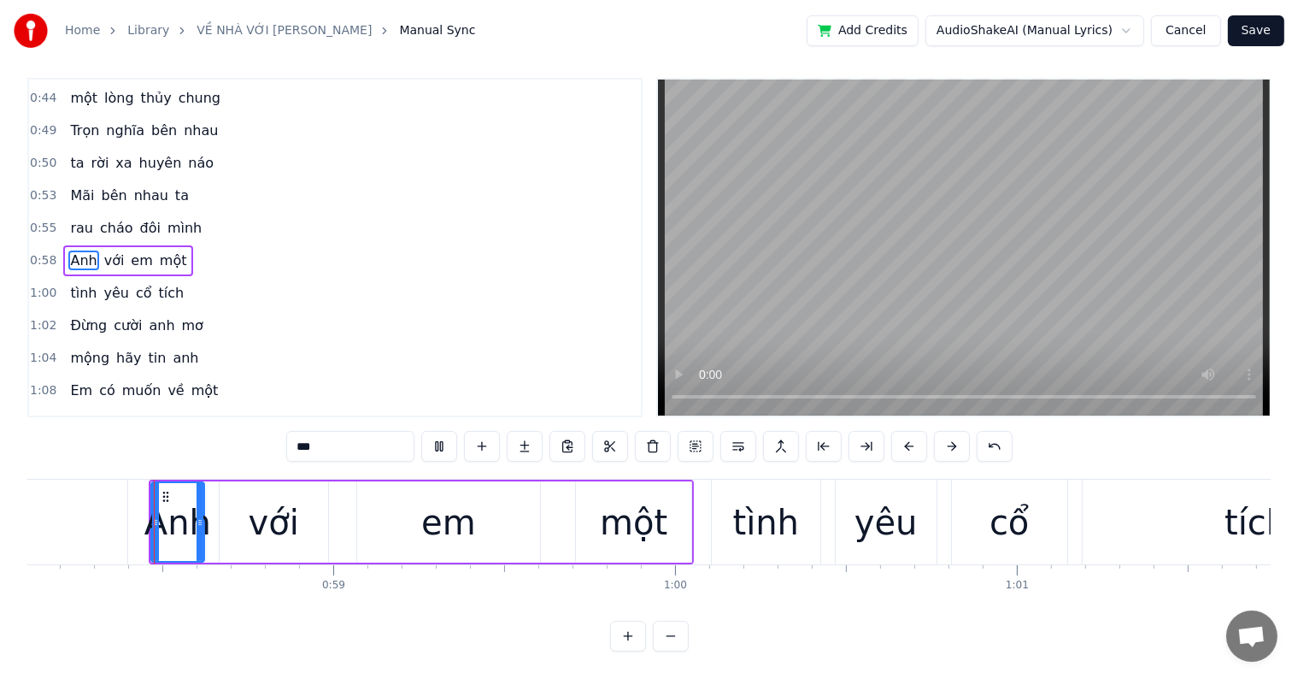
scroll to position [26, 0]
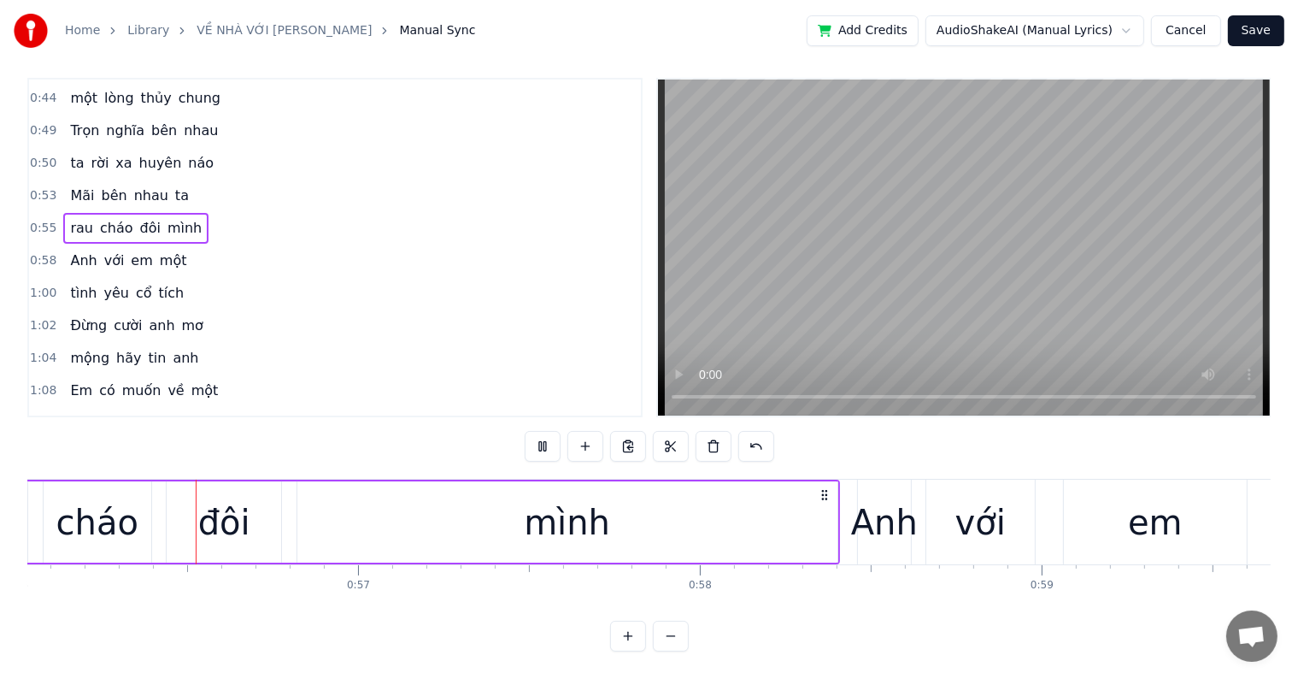
scroll to position [0, 19115]
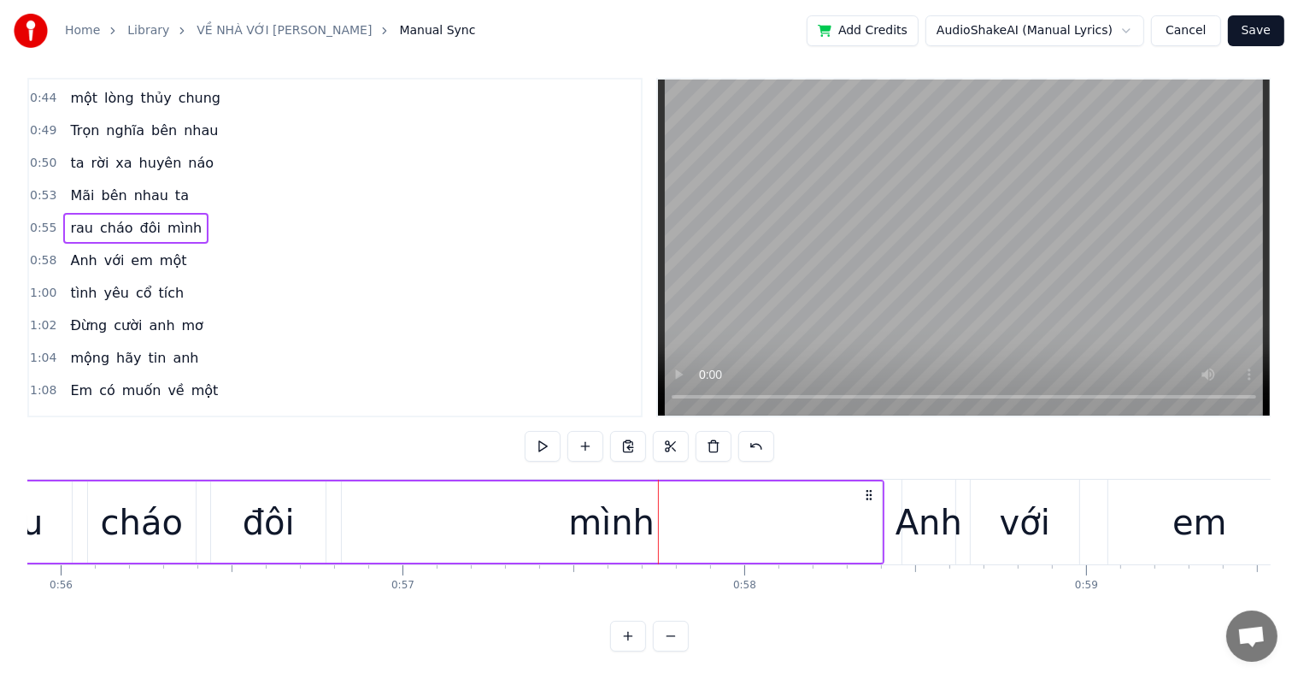
drag, startPoint x: 880, startPoint y: 494, endPoint x: 832, endPoint y: 498, distance: 48.9
click at [832, 498] on div "mình" at bounding box center [612, 521] width 542 height 81
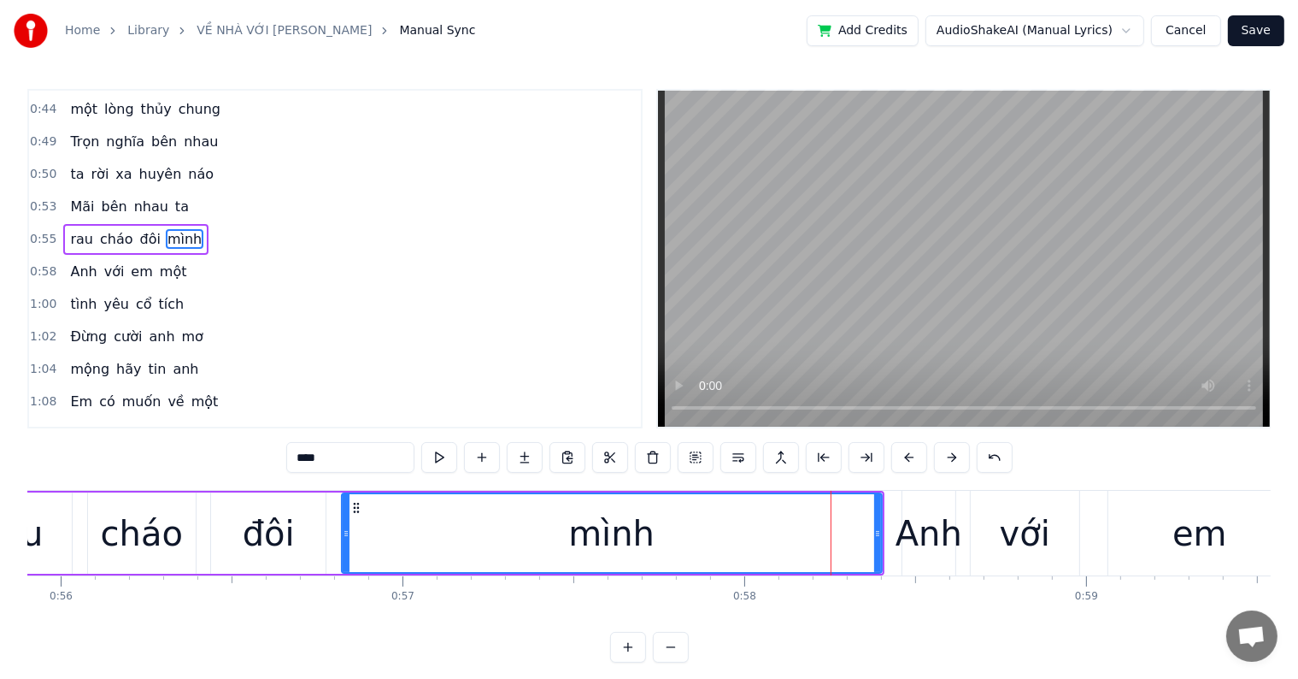
scroll to position [193, 0]
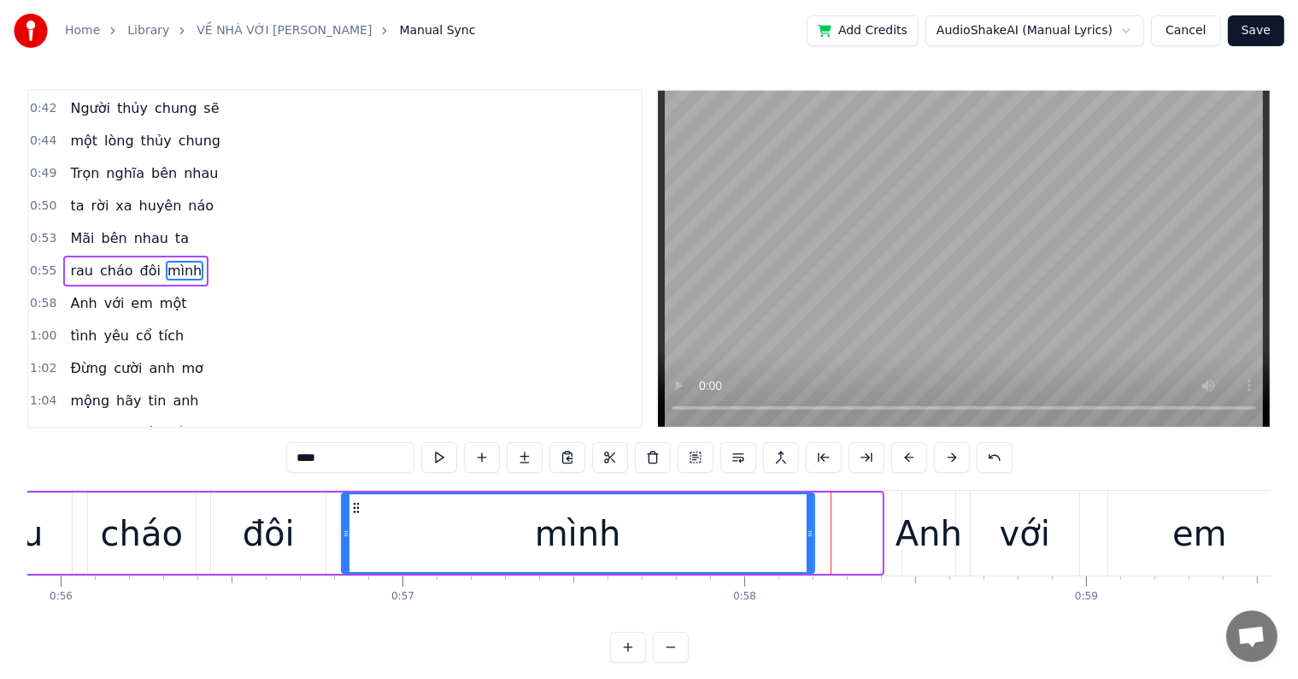
drag, startPoint x: 880, startPoint y: 508, endPoint x: 812, endPoint y: 507, distance: 67.5
click at [812, 507] on div at bounding box center [810, 533] width 7 height 78
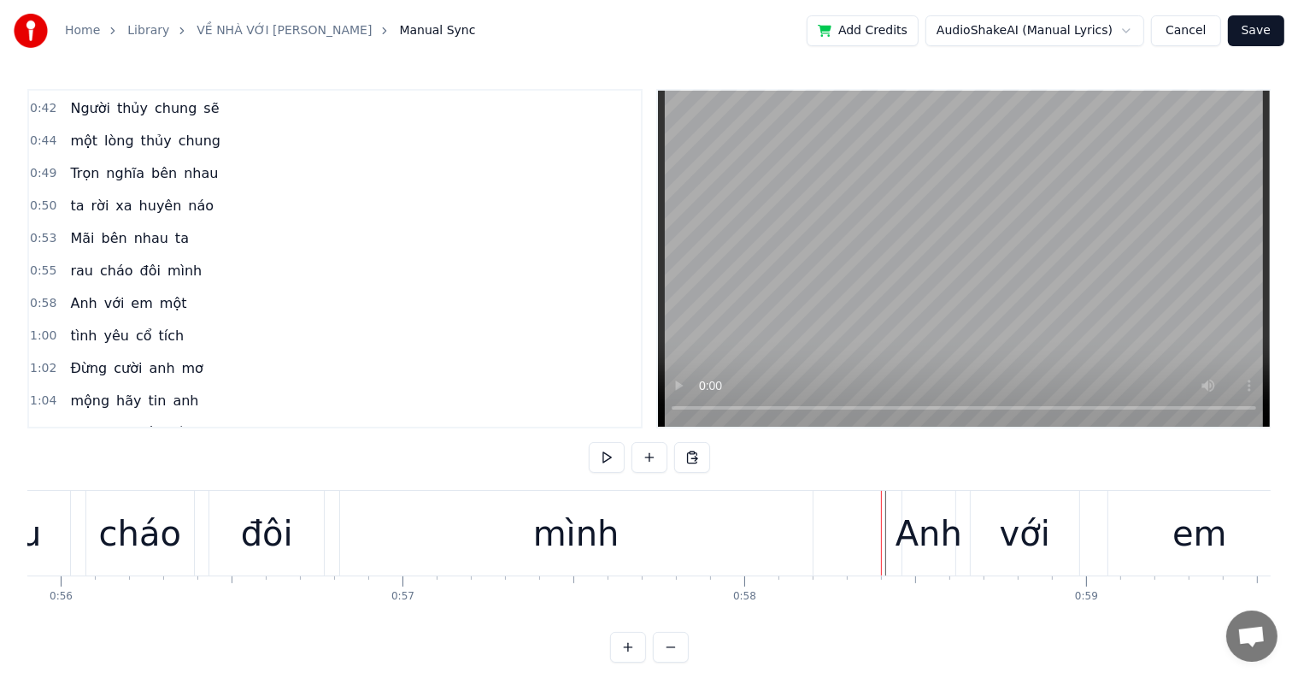
click at [927, 530] on div "Anh" at bounding box center [929, 533] width 67 height 51
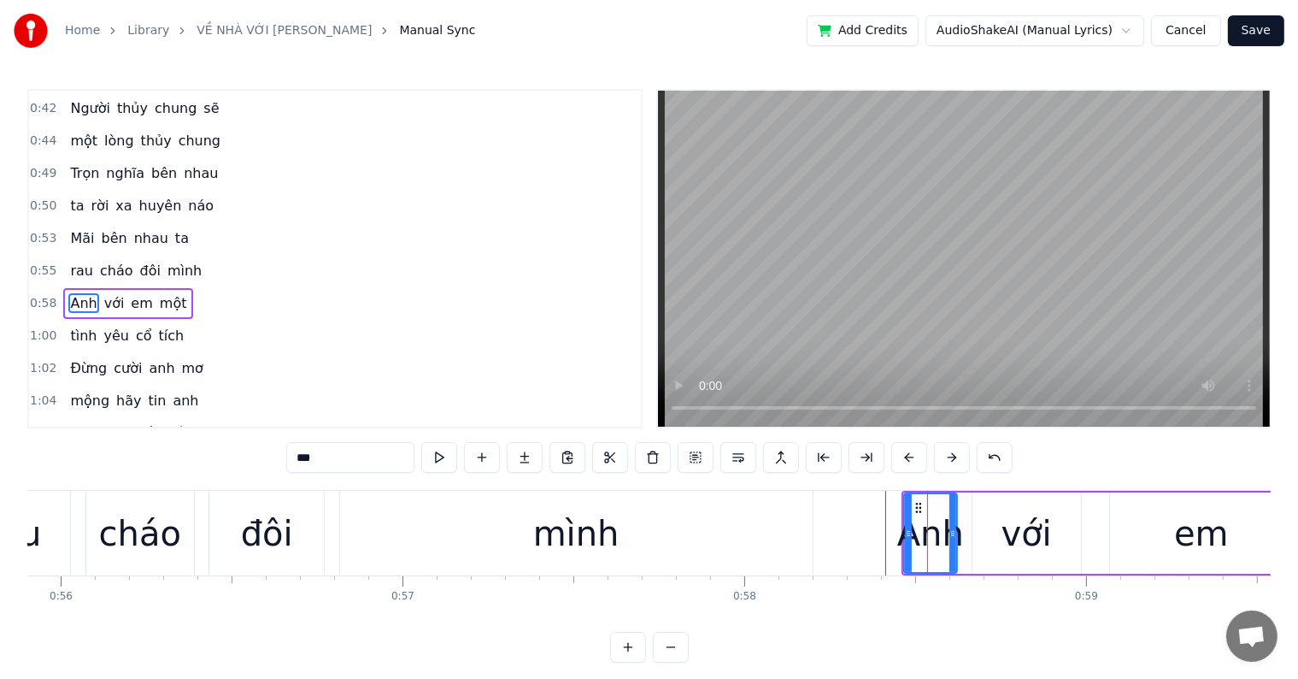
scroll to position [225, 0]
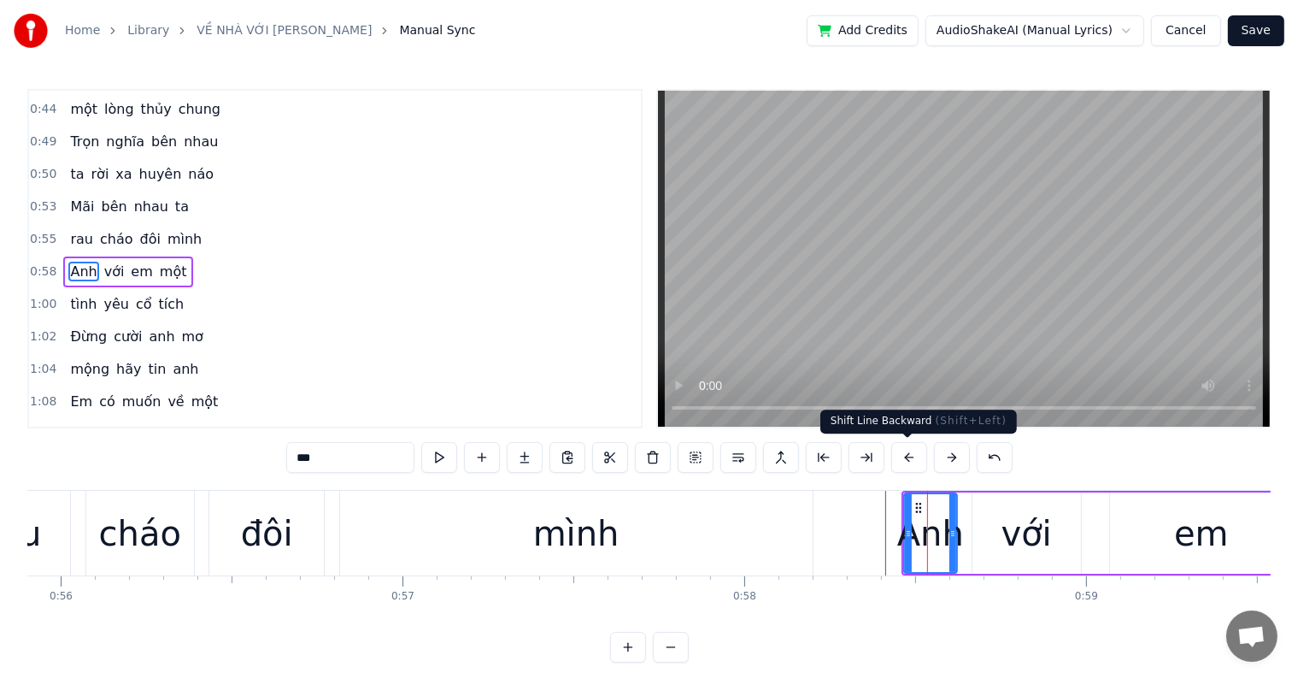
click at [904, 456] on button at bounding box center [910, 457] width 36 height 31
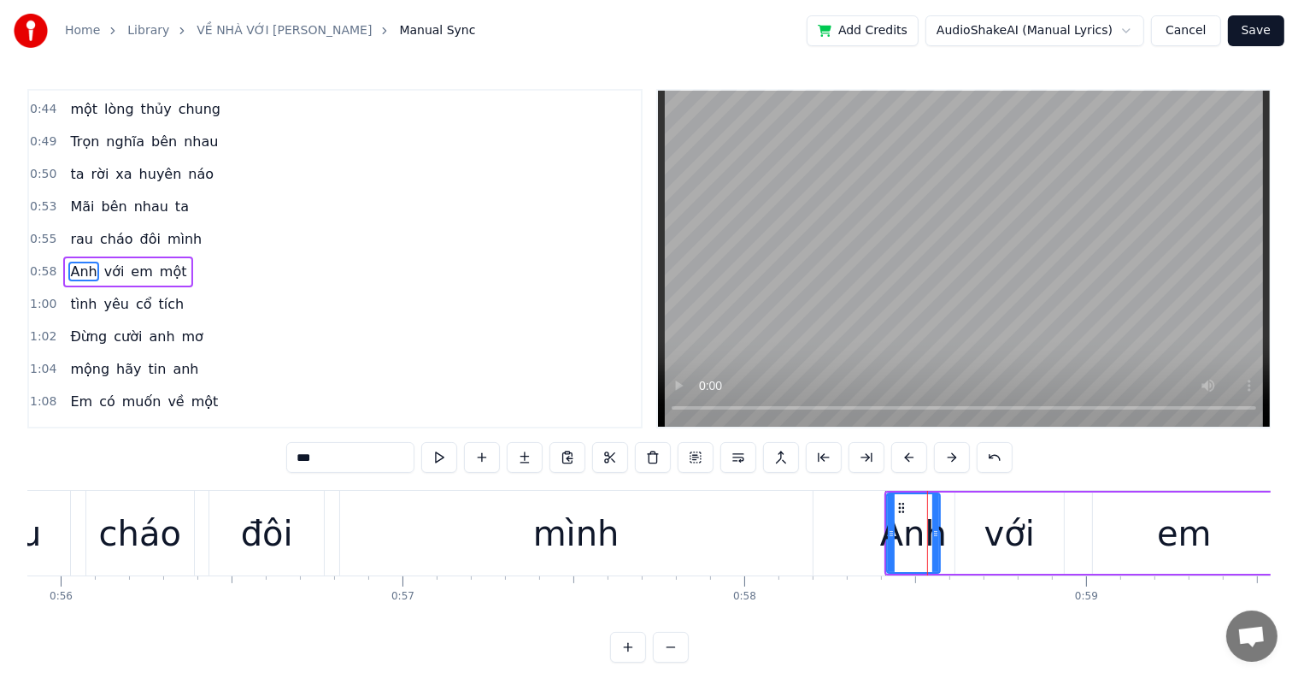
click at [904, 456] on button at bounding box center [910, 457] width 36 height 31
click at [759, 555] on div "mình" at bounding box center [576, 533] width 473 height 85
type input "****"
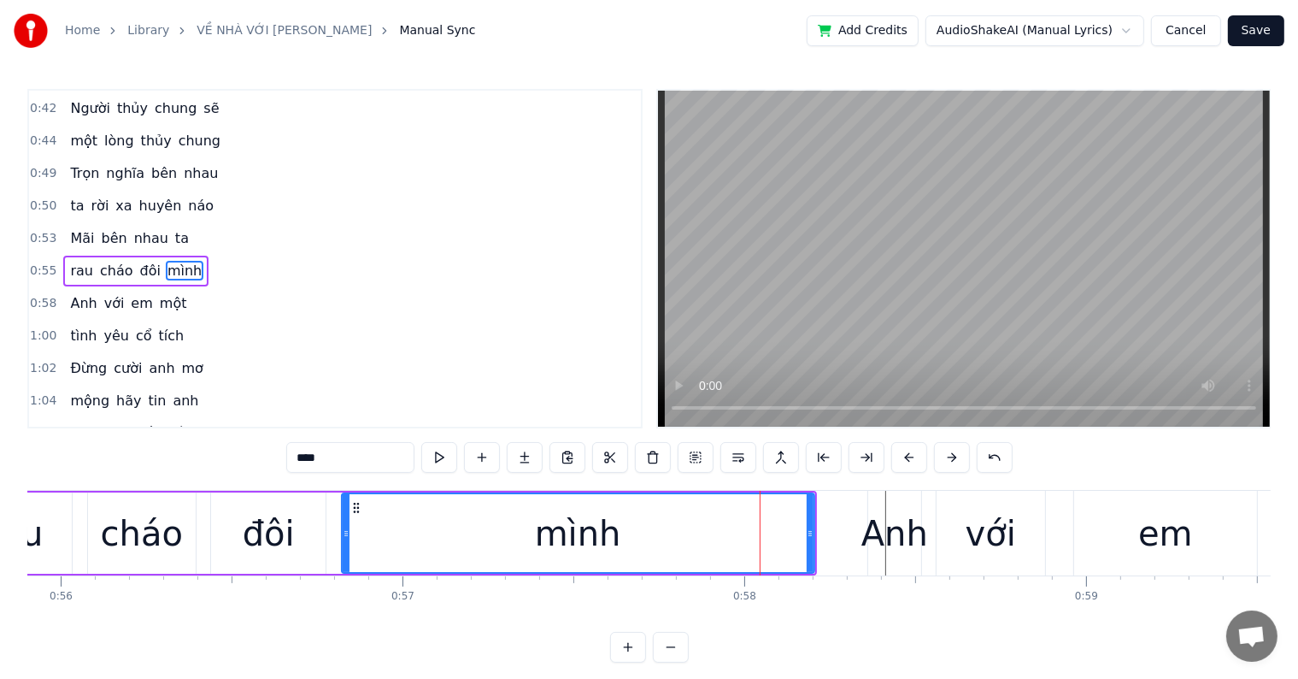
scroll to position [26, 0]
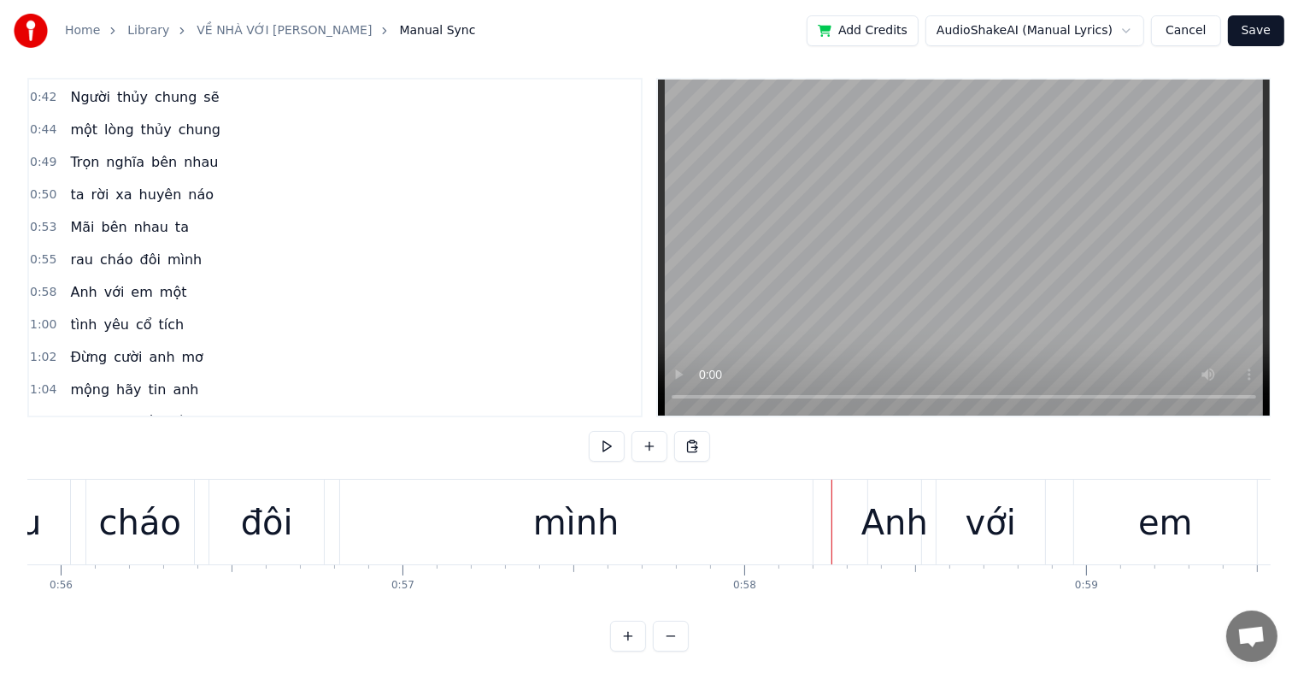
click at [893, 507] on div "Anh" at bounding box center [895, 522] width 67 height 51
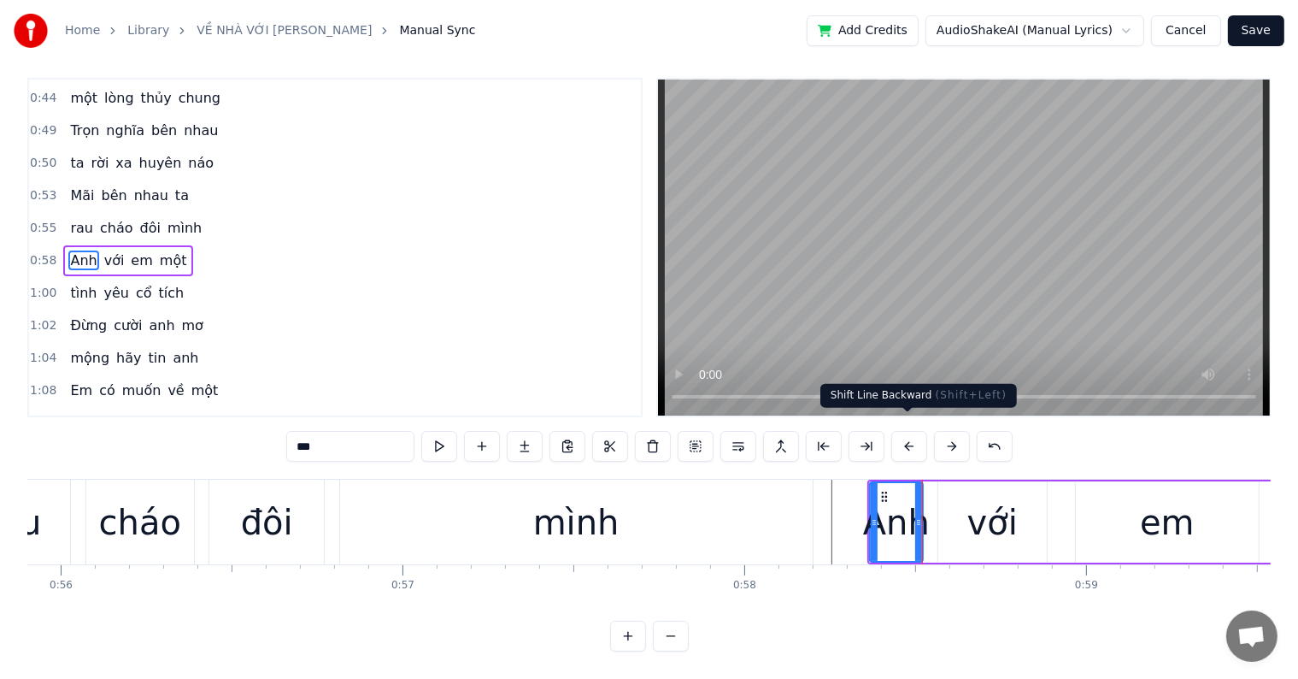
click at [903, 431] on button at bounding box center [910, 446] width 36 height 31
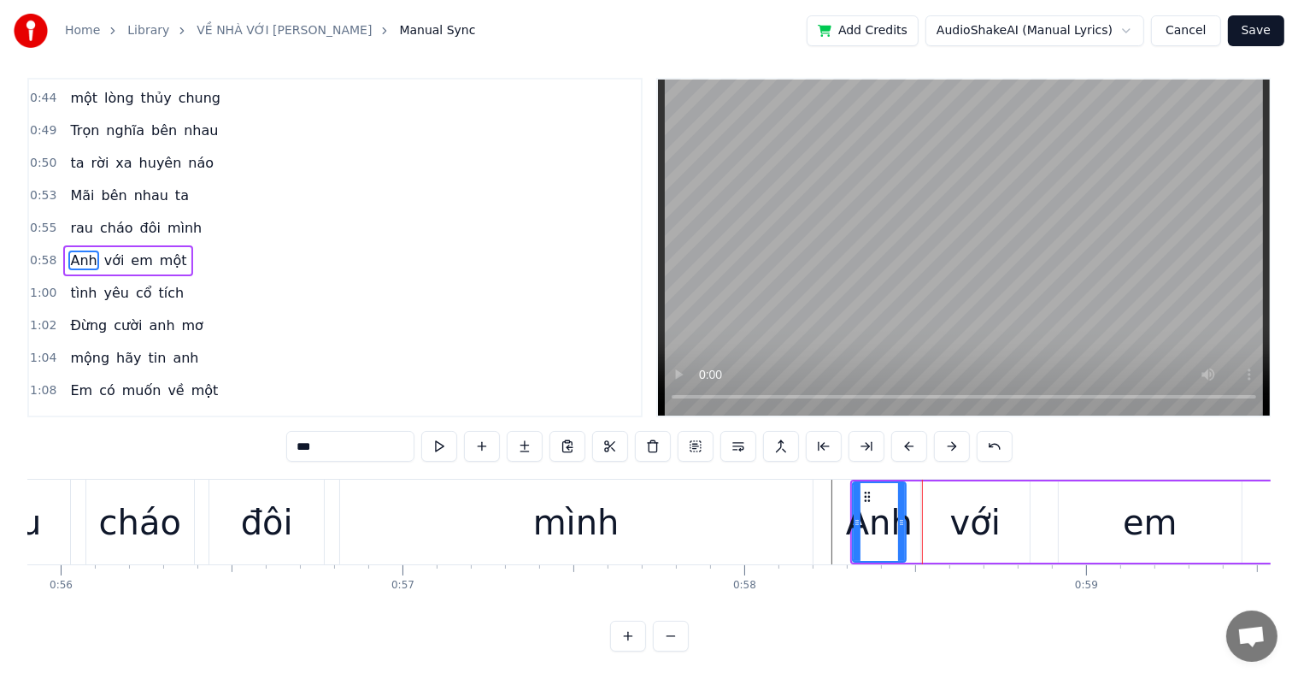
click at [903, 431] on button at bounding box center [910, 446] width 36 height 31
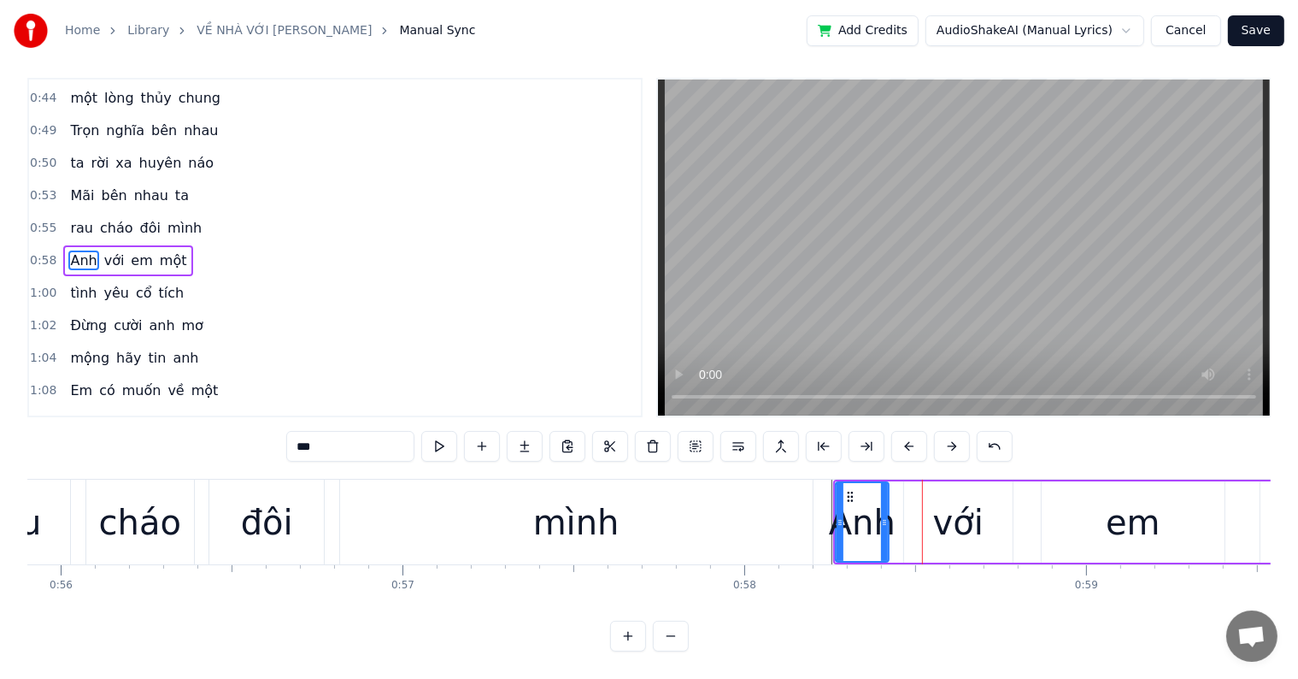
click at [892, 431] on button at bounding box center [910, 446] width 36 height 31
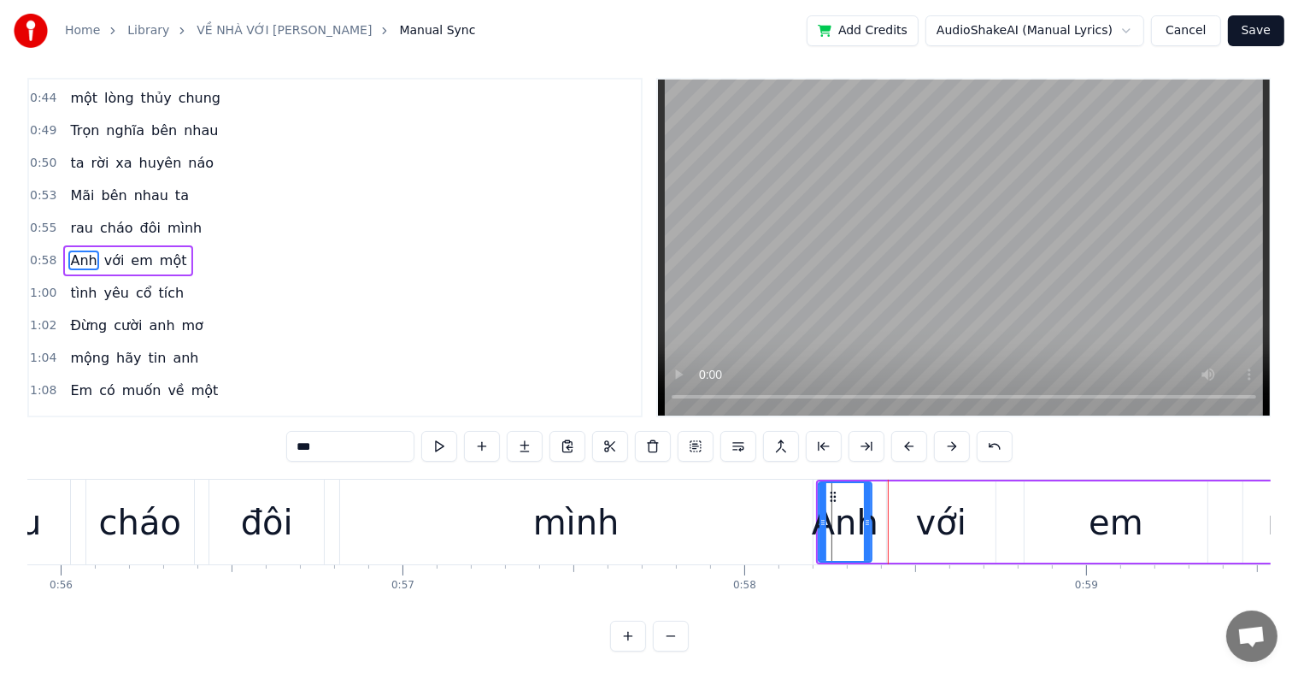
click at [815, 451] on div "0:29 Người đã yêu anh 0:31 xin hãy tin anh nhé 0:34 Dẫu xa nhau anh 0:36 vẫn gi…" at bounding box center [649, 365] width 1244 height 574
click at [786, 485] on div "mình" at bounding box center [576, 522] width 473 height 85
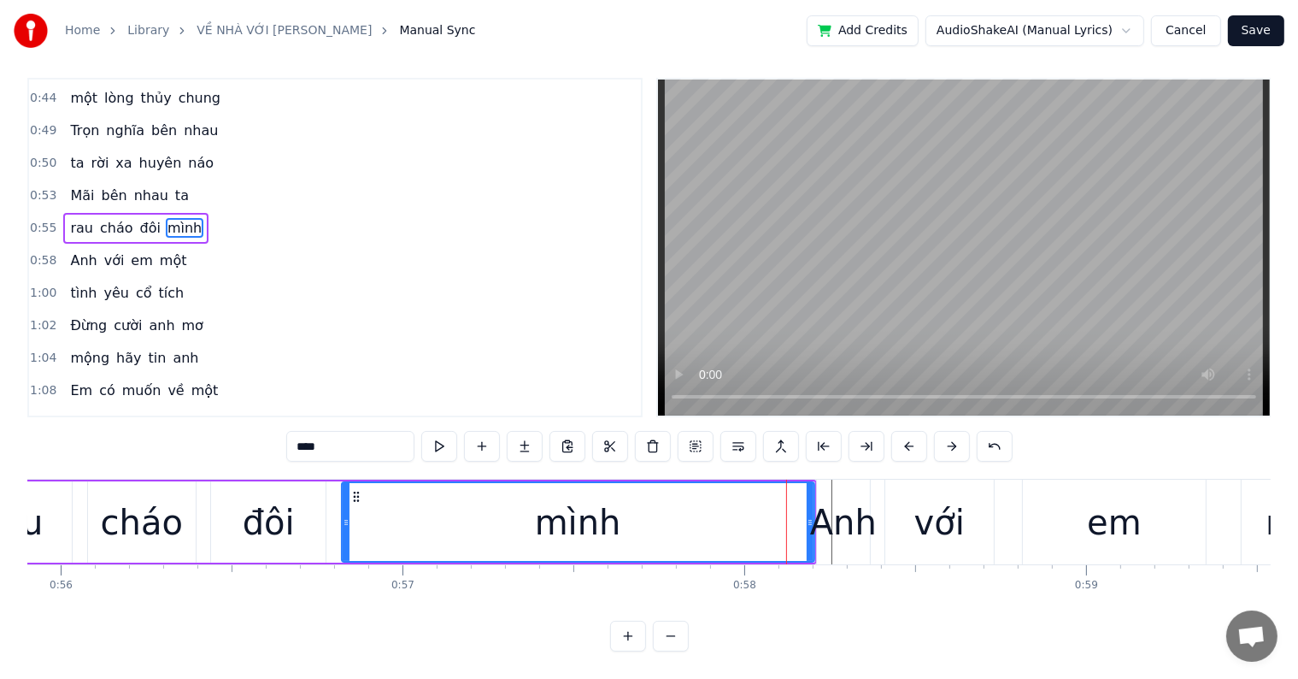
scroll to position [0, 0]
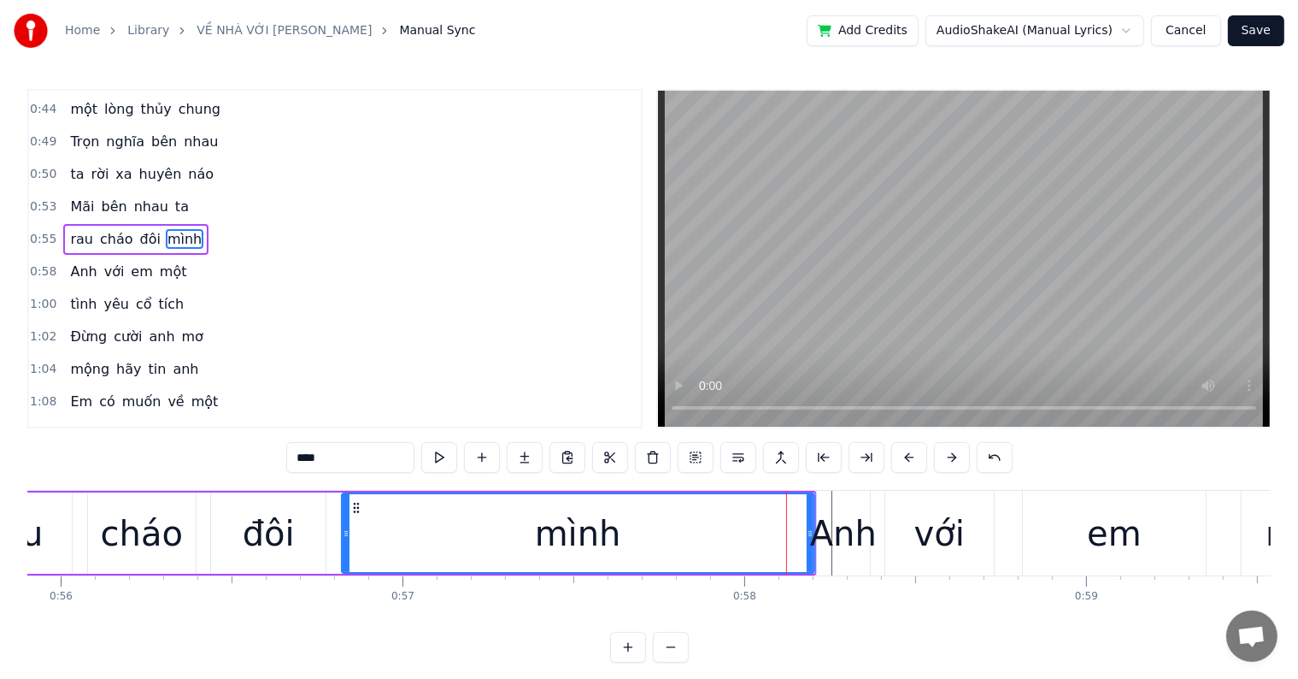
click at [786, 485] on div "0:29 Người đã yêu anh 0:31 xin hãy tin anh nhé 0:34 Dẫu xa nhau anh 0:36 vẫn gi…" at bounding box center [649, 376] width 1244 height 574
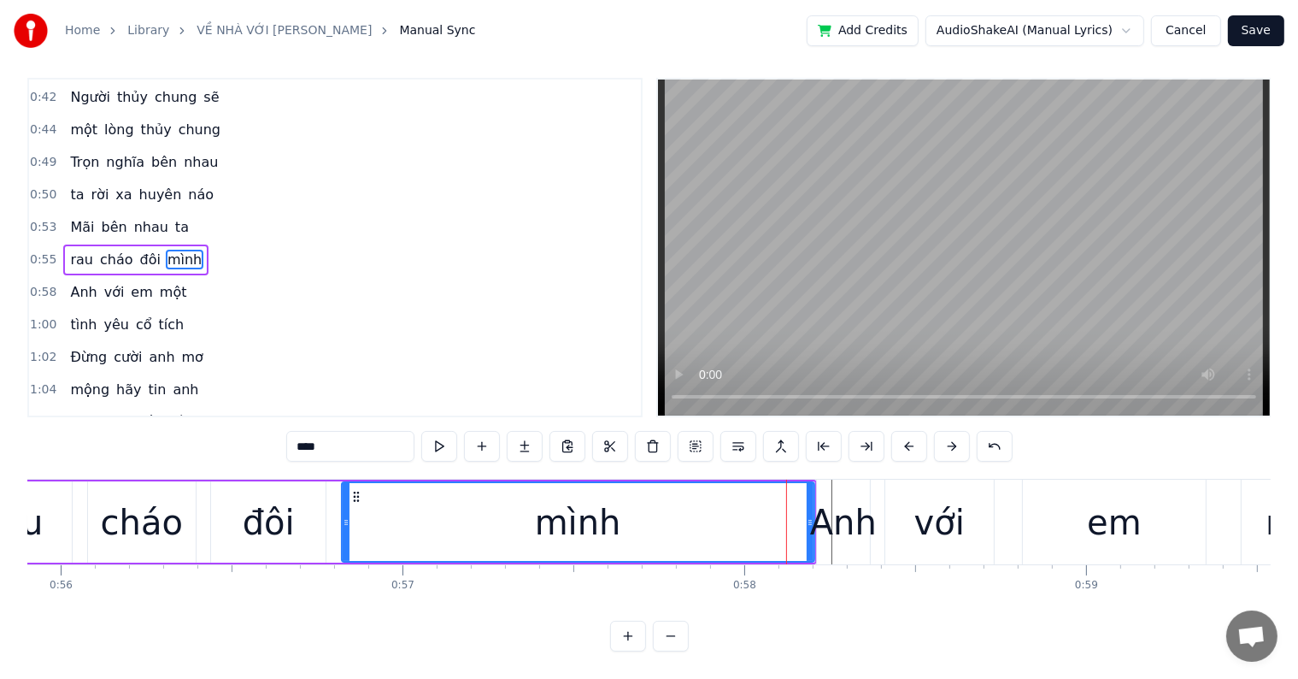
scroll to position [26, 0]
click at [374, 523] on div "mình" at bounding box center [578, 522] width 471 height 78
click at [277, 521] on div "đôi" at bounding box center [269, 522] width 52 height 51
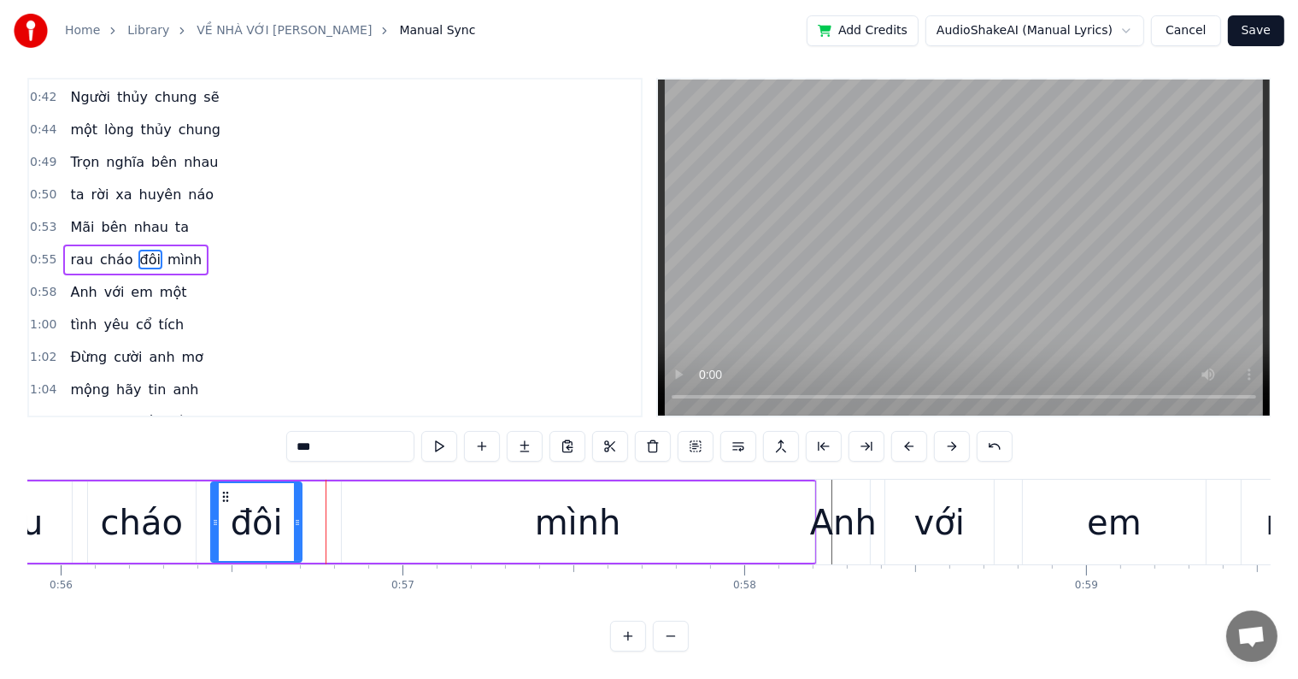
drag, startPoint x: 321, startPoint y: 516, endPoint x: 297, endPoint y: 515, distance: 24.0
click at [297, 515] on div at bounding box center [297, 522] width 7 height 78
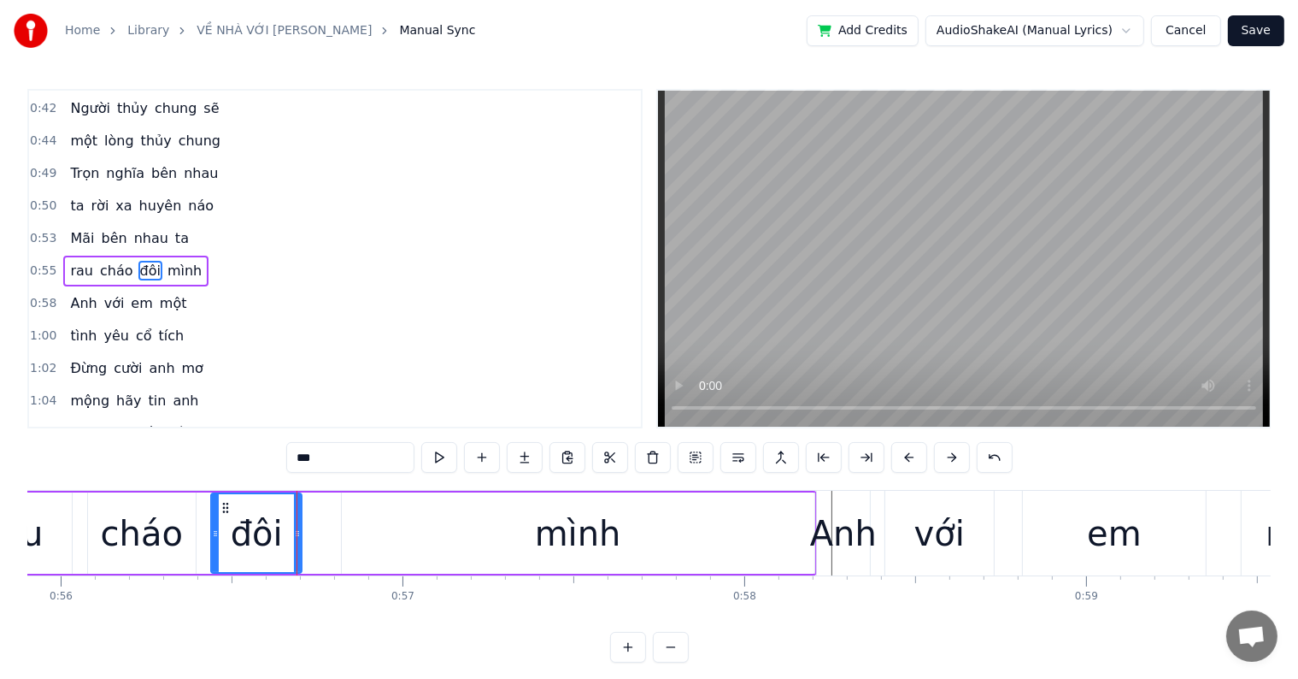
click at [377, 506] on div "mình" at bounding box center [578, 532] width 473 height 81
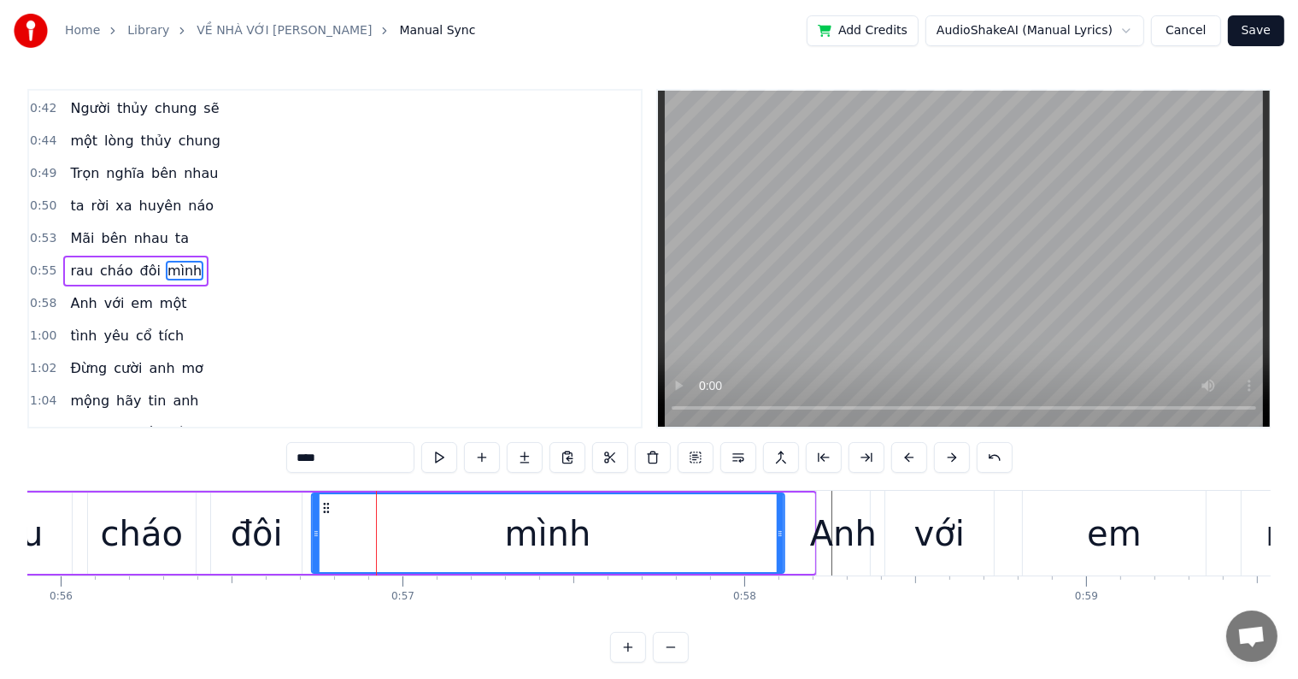
drag, startPoint x: 353, startPoint y: 507, endPoint x: 333, endPoint y: 503, distance: 20.0
click at [322, 503] on icon at bounding box center [326, 508] width 14 height 14
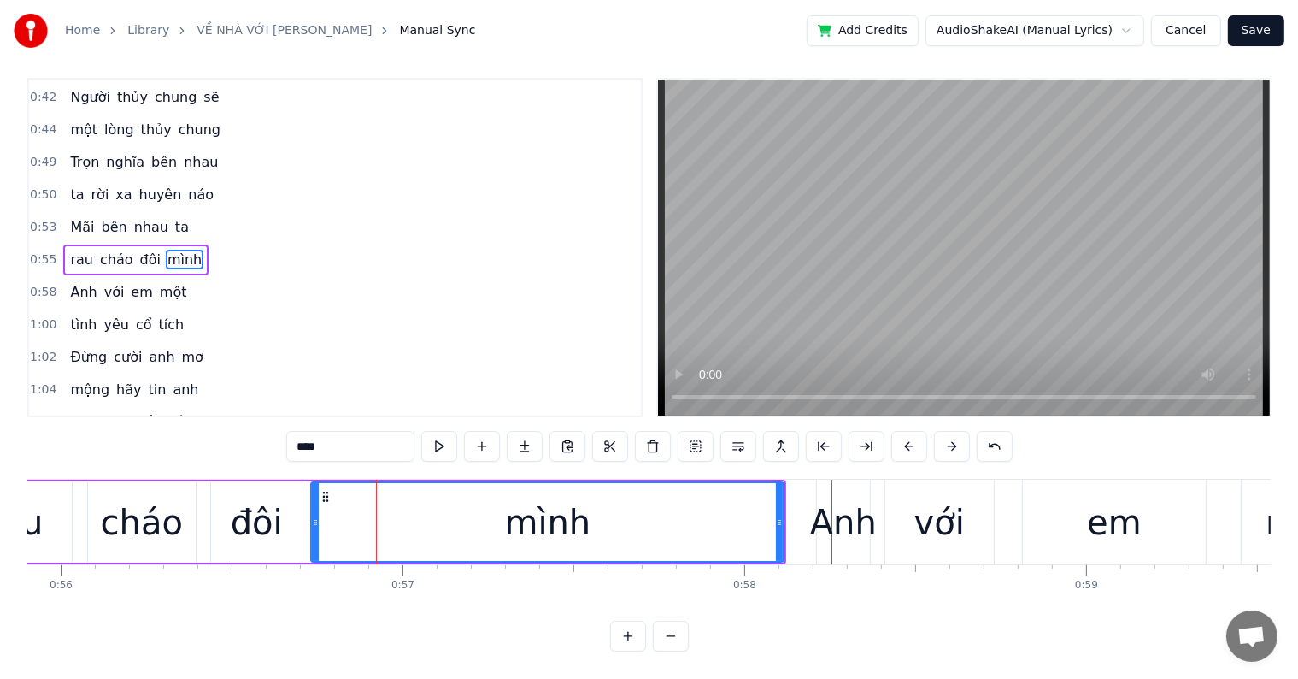
scroll to position [26, 0]
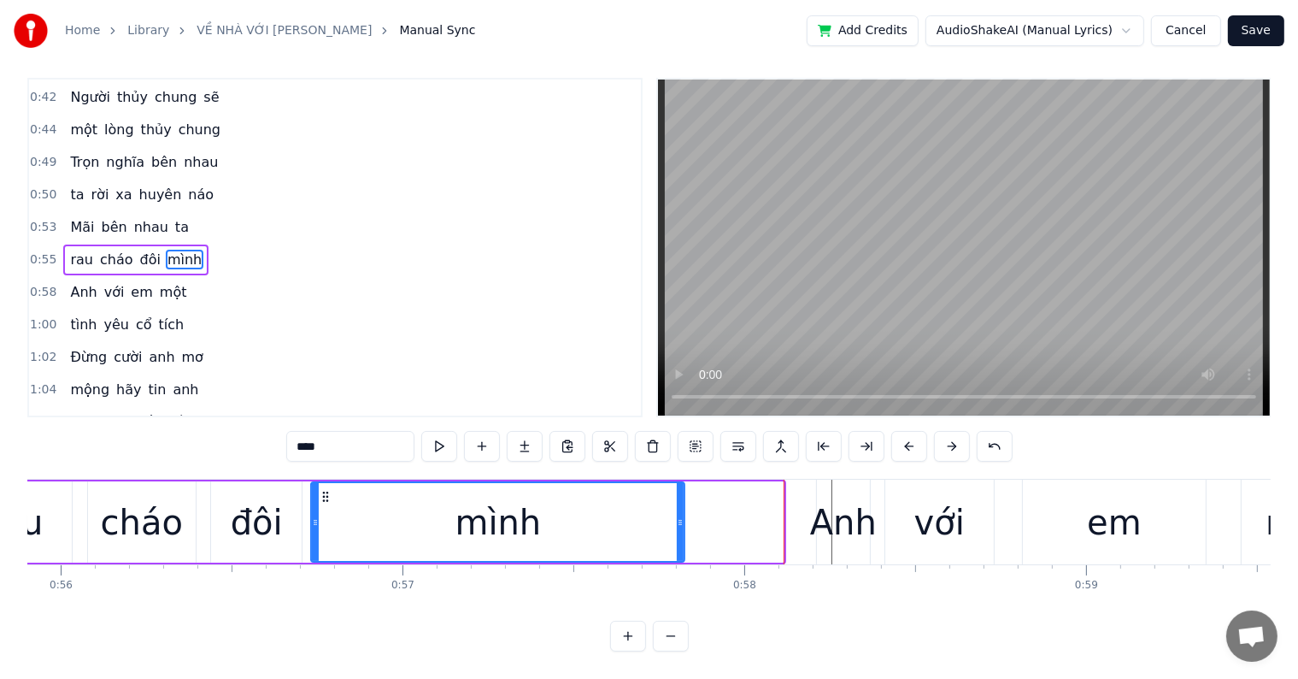
drag, startPoint x: 779, startPoint y: 513, endPoint x: 680, endPoint y: 501, distance: 99.9
click at [680, 515] on icon at bounding box center [680, 522] width 7 height 14
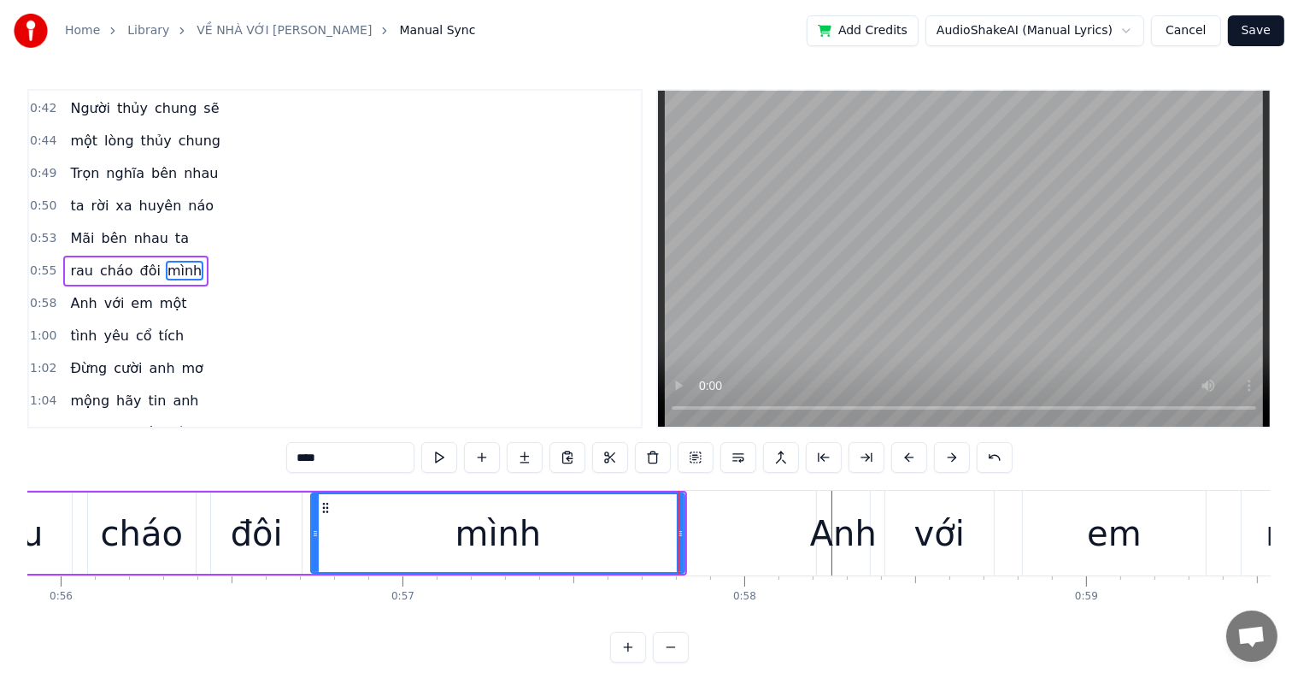
click at [848, 533] on div "Anh" at bounding box center [843, 533] width 67 height 51
type input "***"
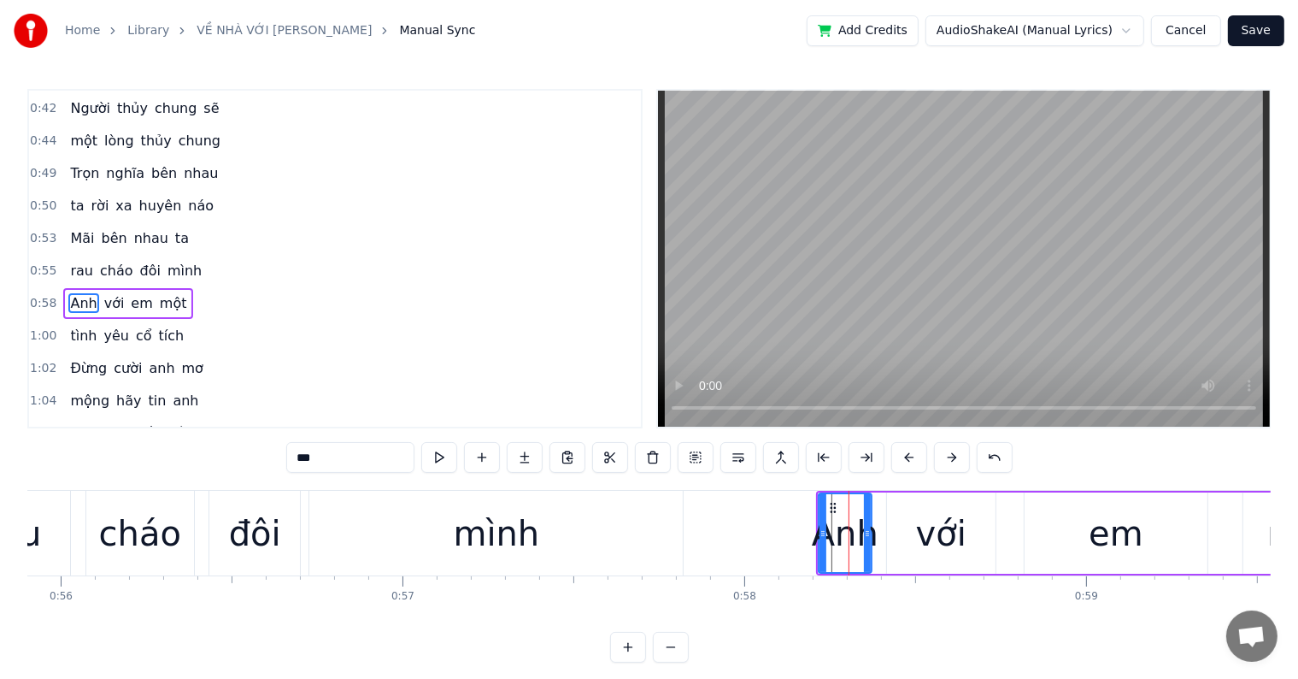
scroll to position [225, 0]
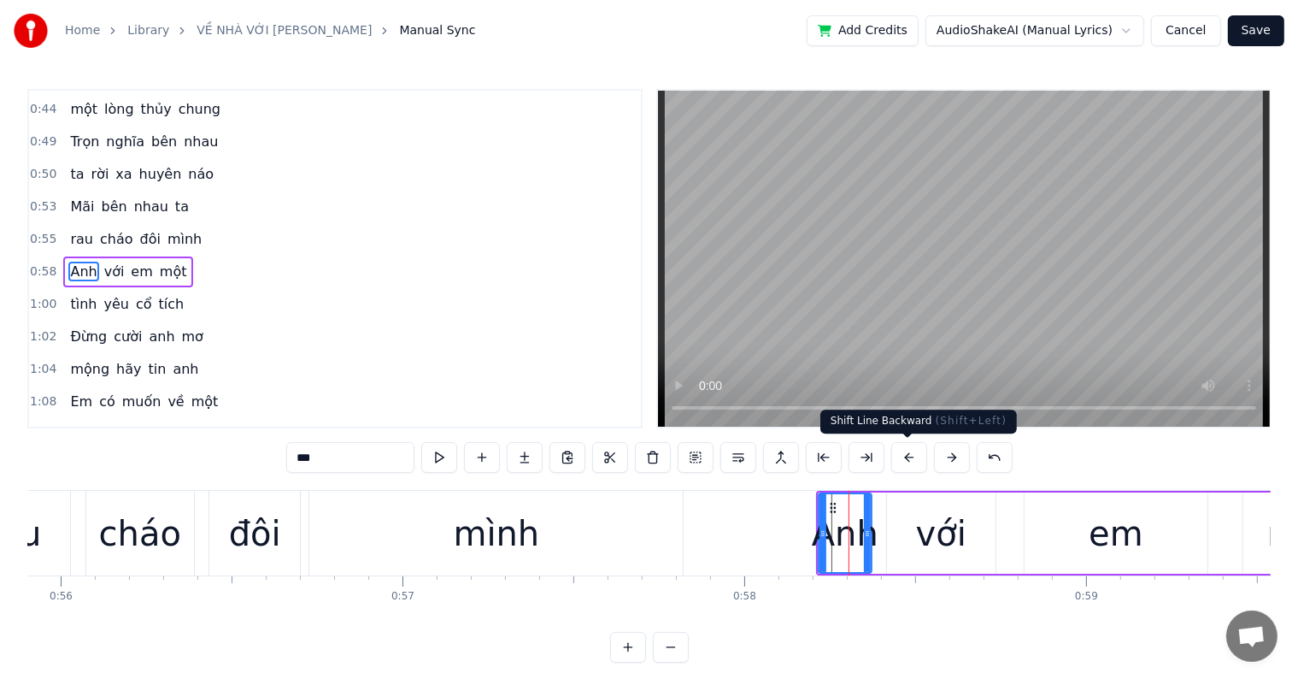
click at [910, 458] on button at bounding box center [910, 457] width 36 height 31
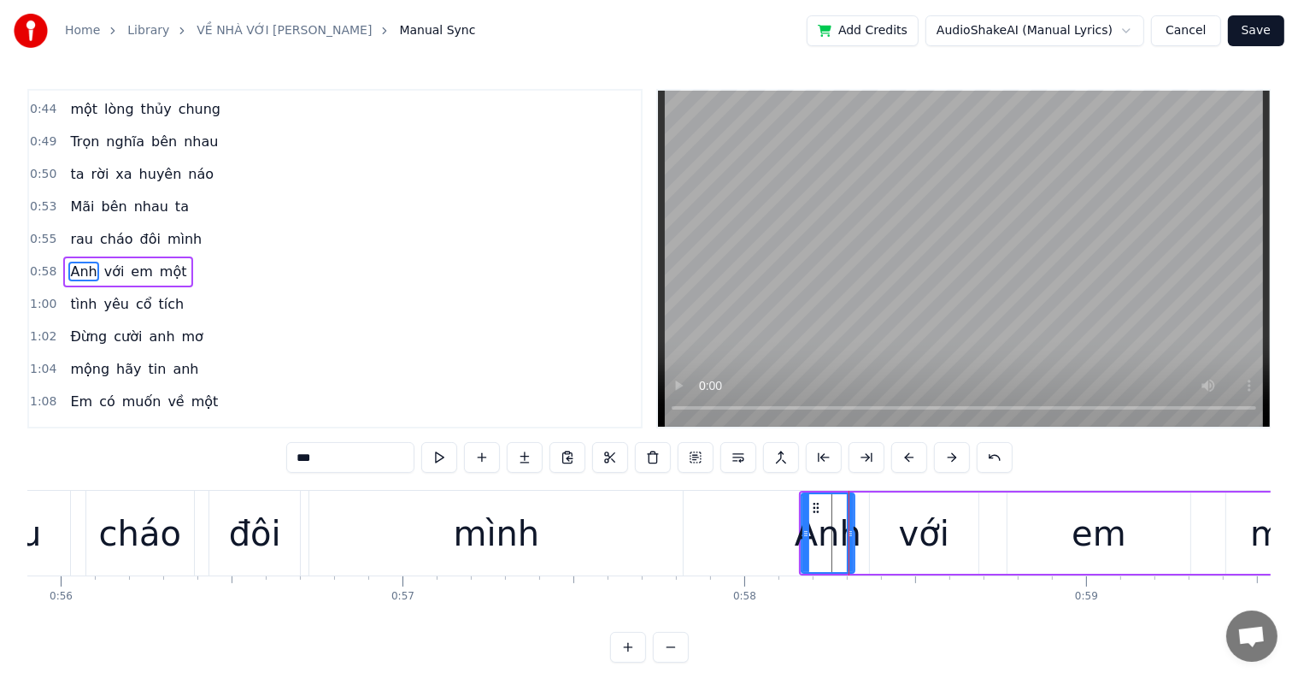
click at [910, 458] on button at bounding box center [910, 457] width 36 height 31
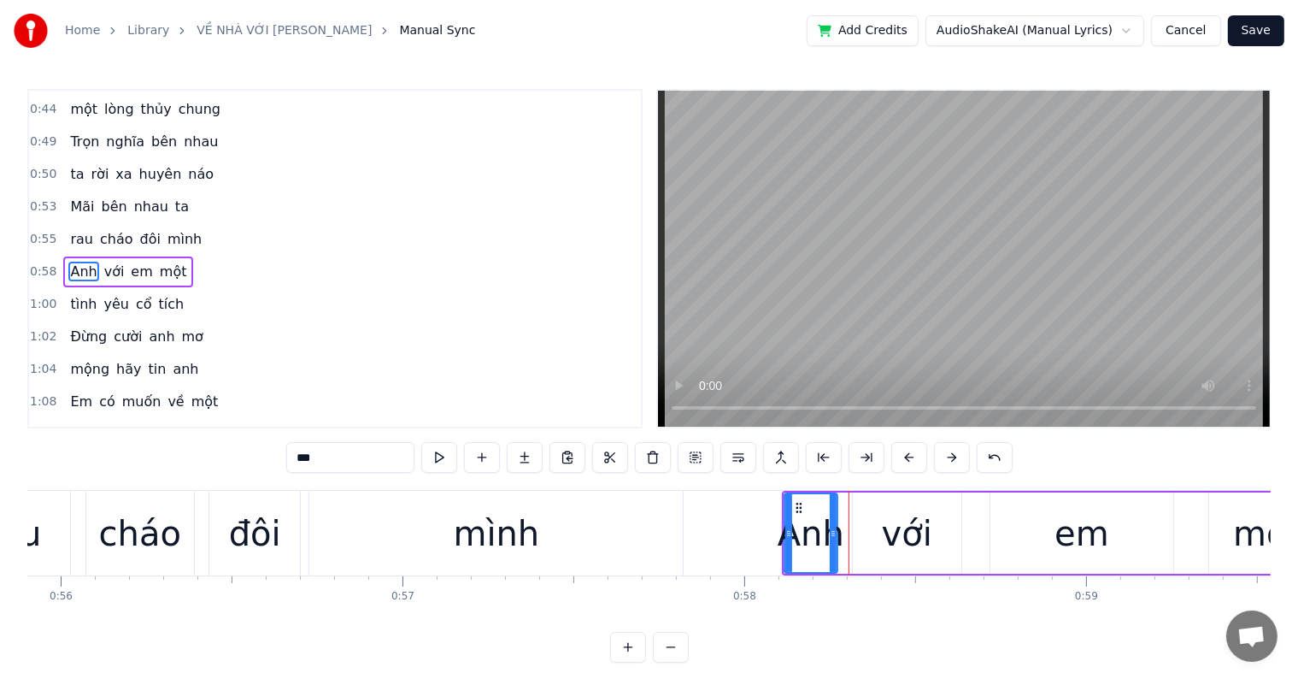
click at [910, 458] on button at bounding box center [910, 457] width 36 height 31
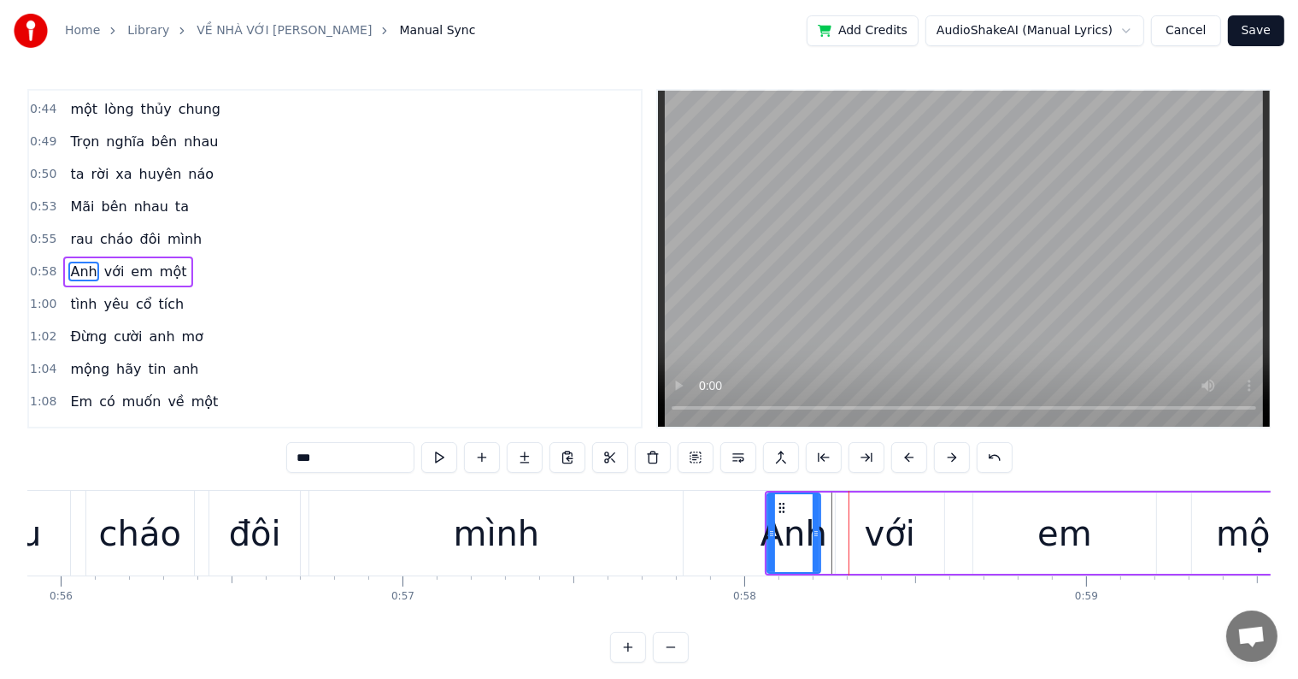
click at [910, 458] on button at bounding box center [910, 457] width 36 height 31
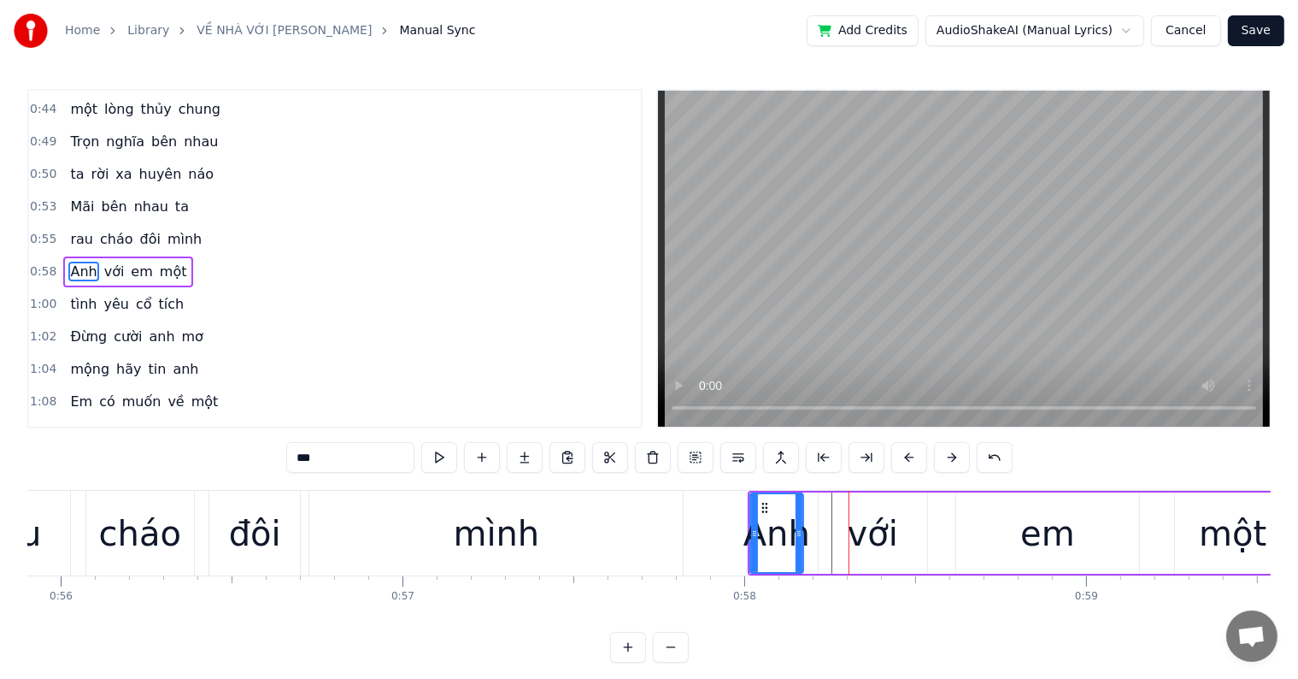
click at [910, 458] on button at bounding box center [910, 457] width 36 height 31
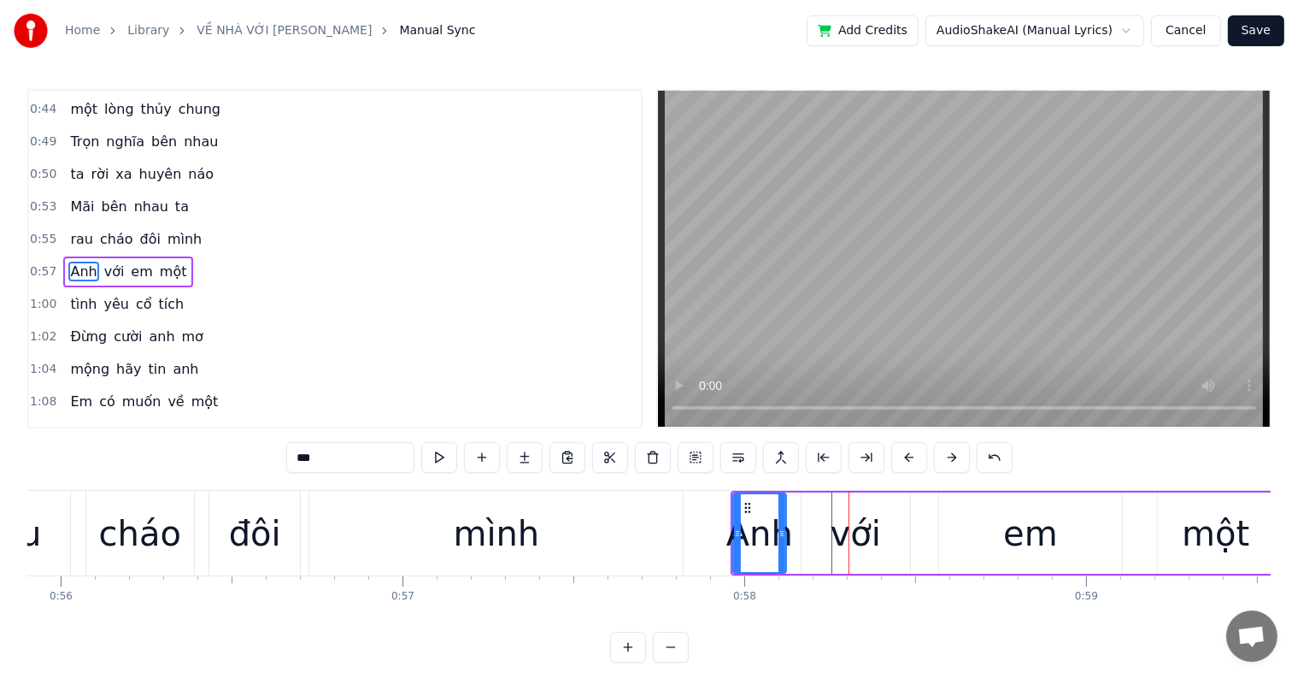
click at [849, 544] on div at bounding box center [849, 533] width 1 height 85
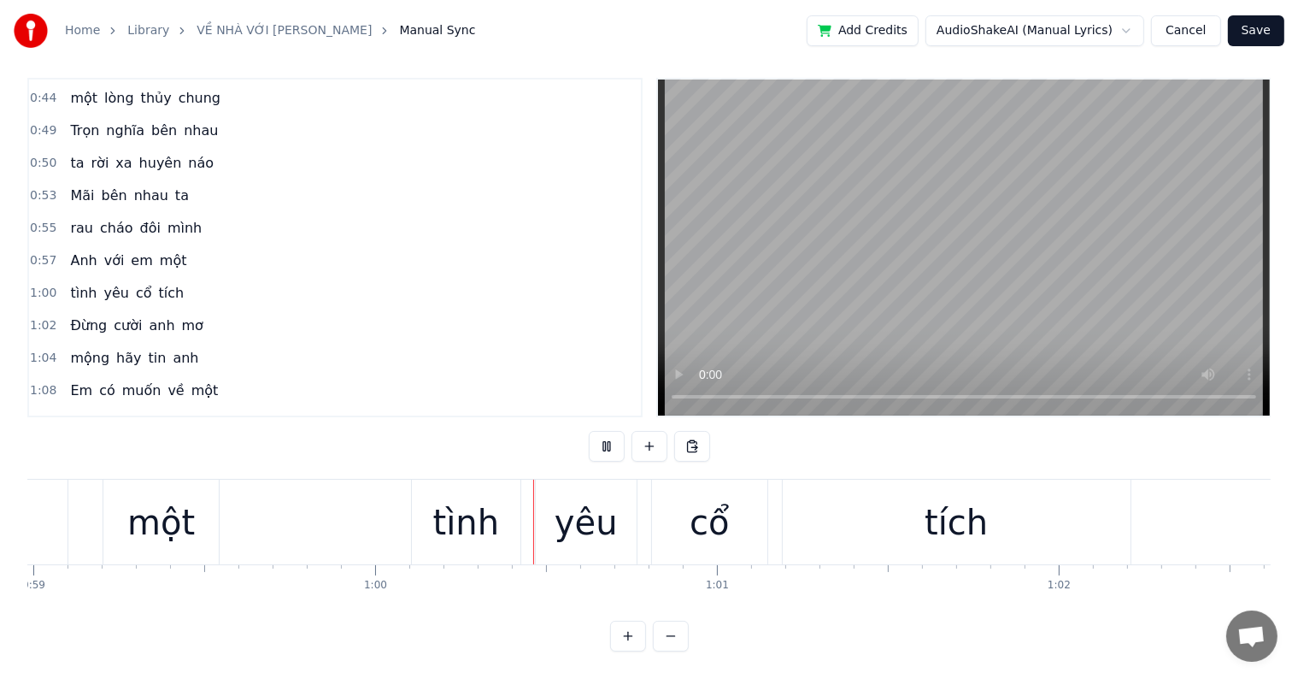
scroll to position [0, 20337]
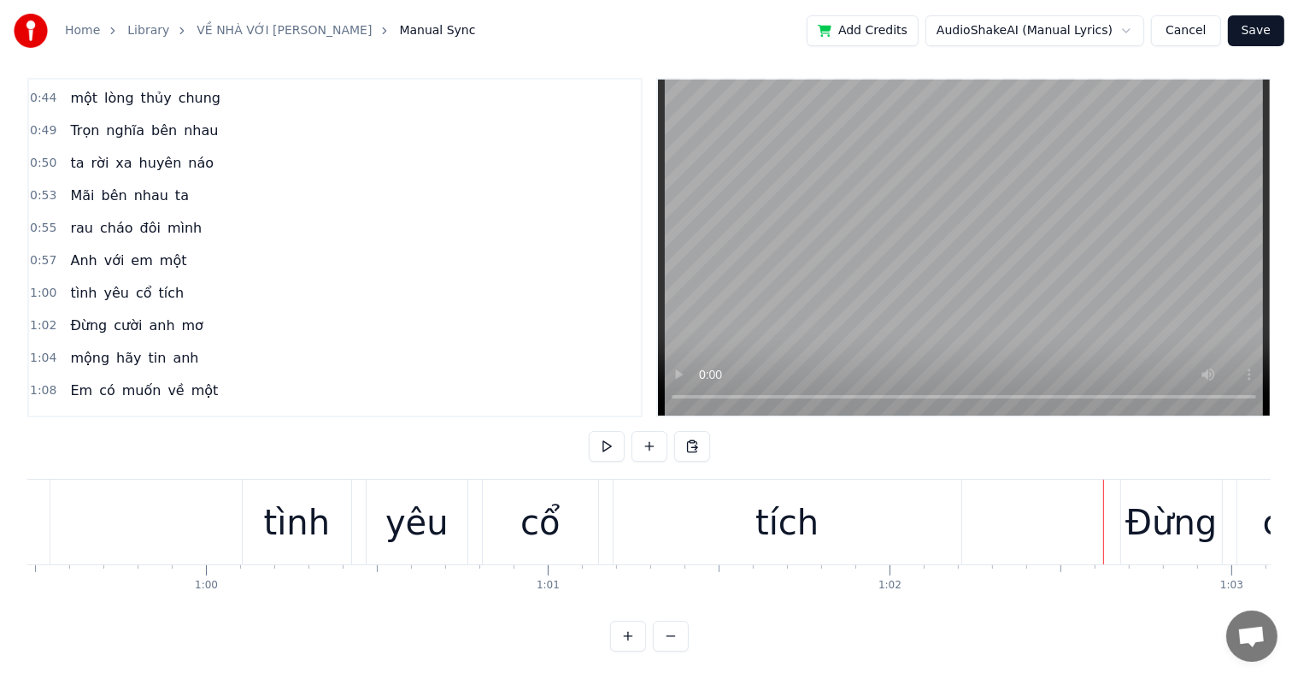
click at [817, 513] on div "tích" at bounding box center [788, 522] width 348 height 85
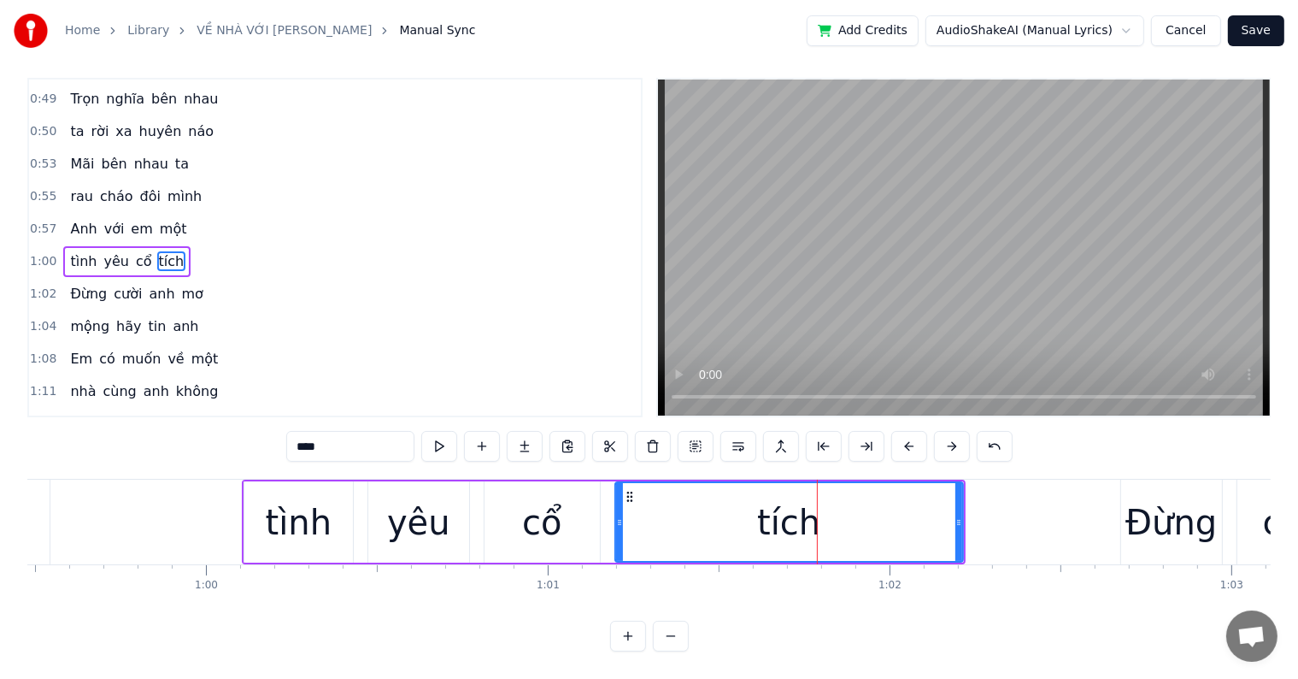
scroll to position [26, 0]
click at [540, 504] on div "cổ" at bounding box center [541, 522] width 39 height 51
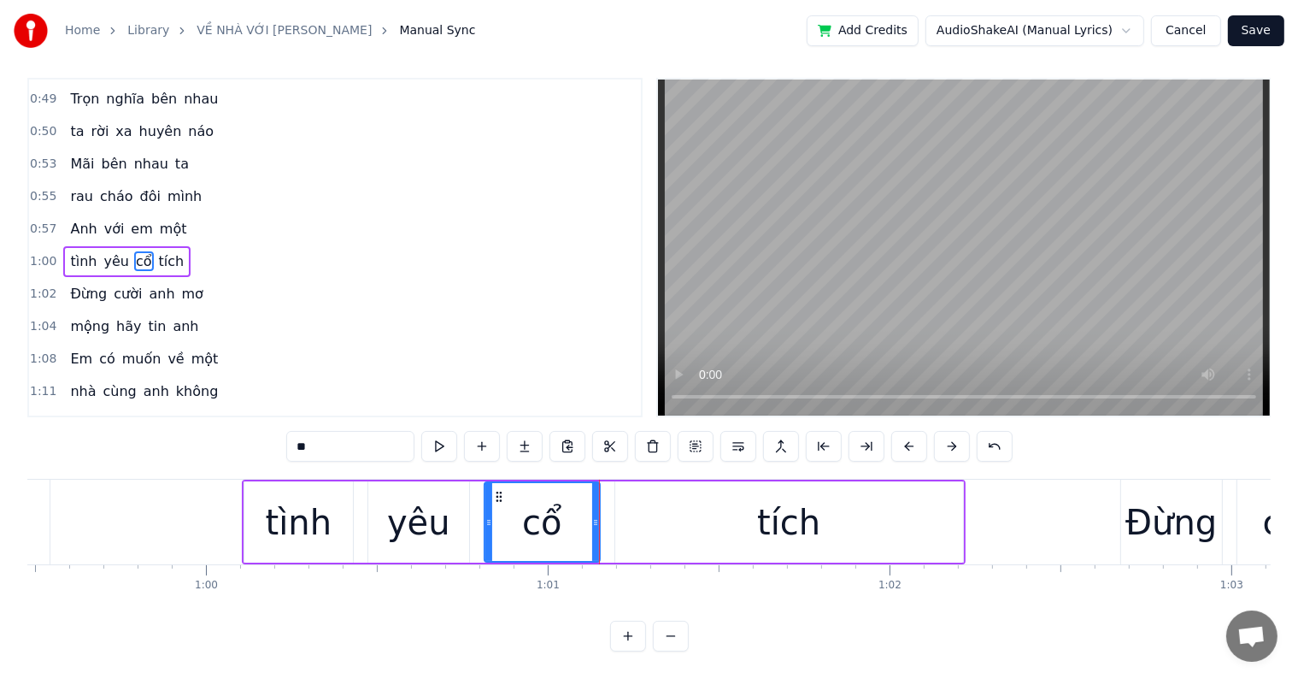
click at [431, 517] on div "yêu" at bounding box center [418, 522] width 63 height 51
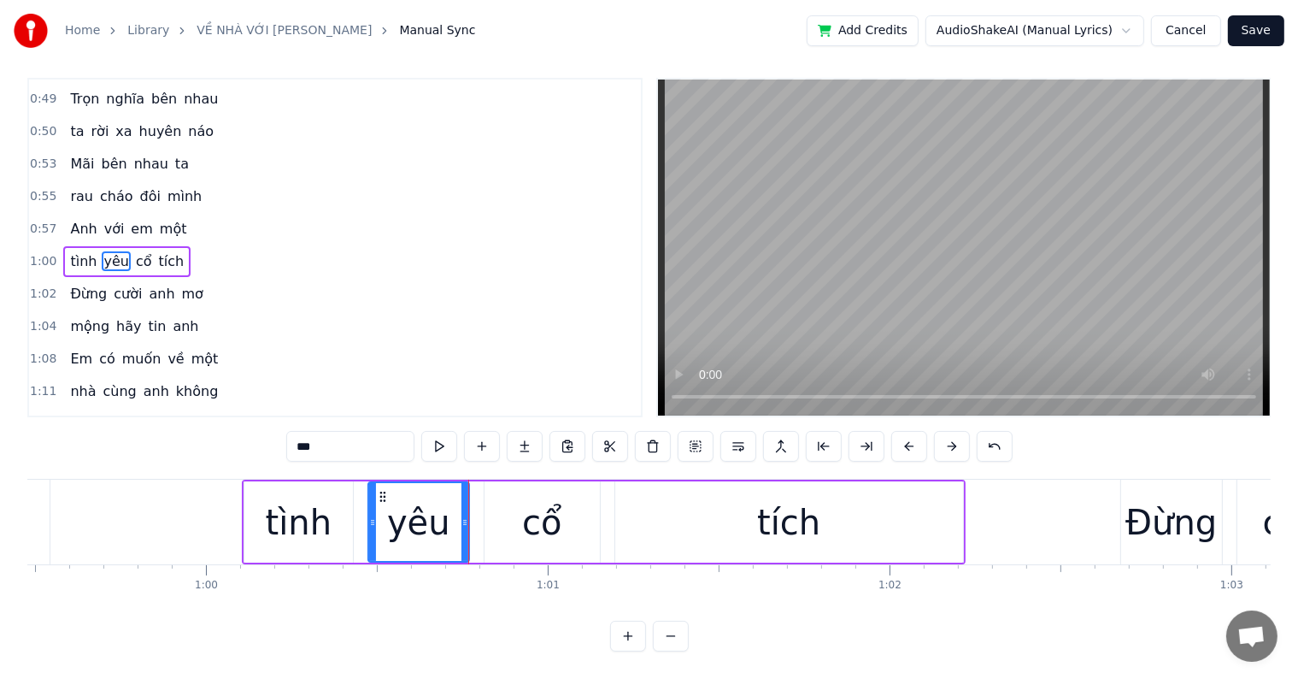
click at [310, 503] on div "tình" at bounding box center [299, 522] width 67 height 51
type input "****"
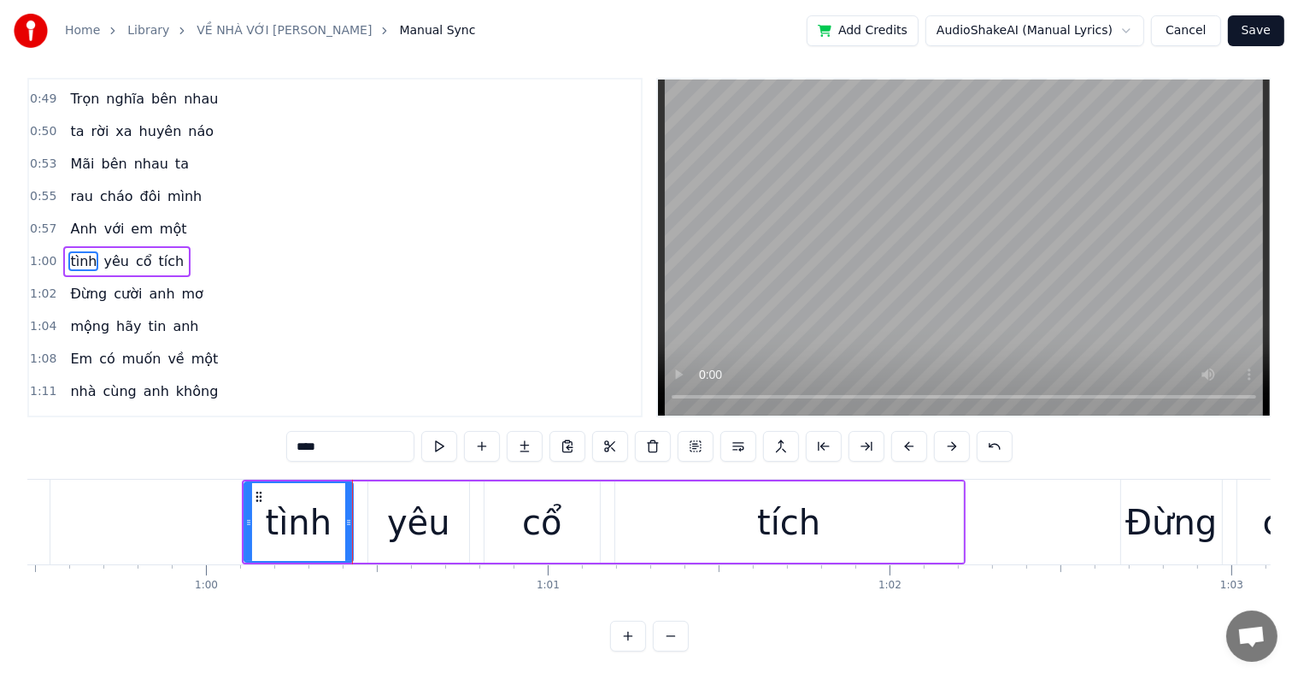
click at [294, 523] on div "tình" at bounding box center [299, 522] width 67 height 51
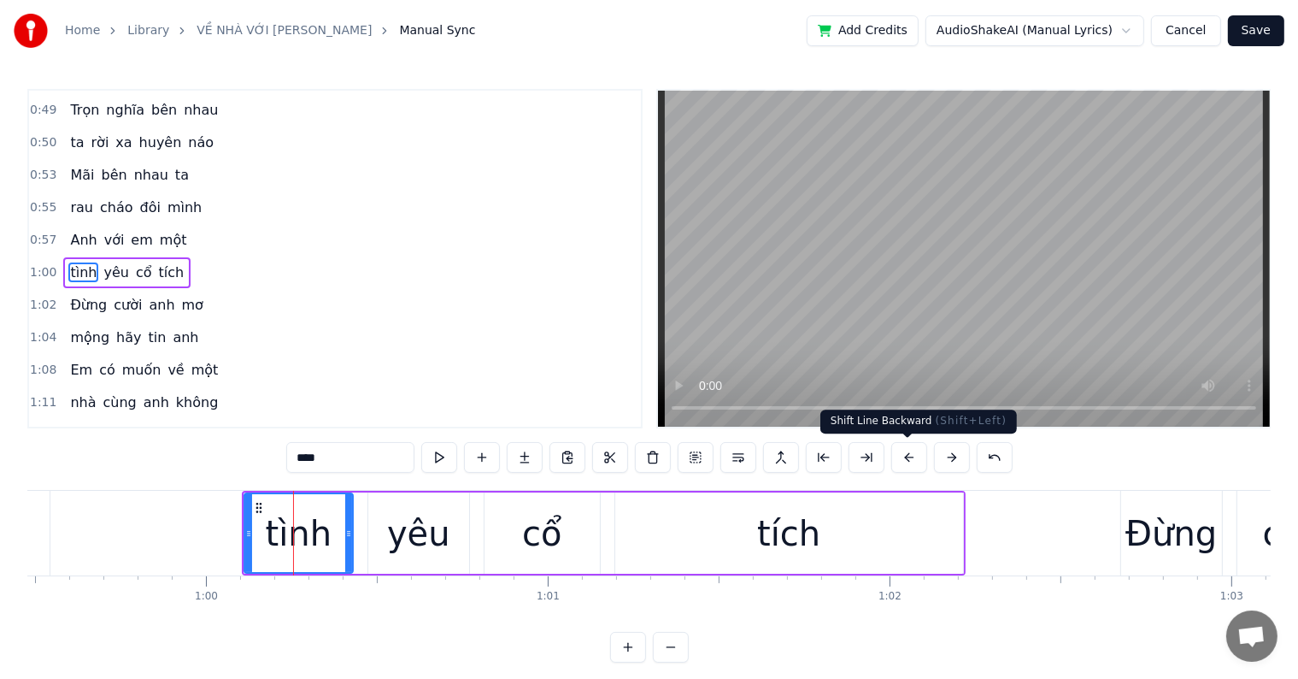
click at [912, 457] on button at bounding box center [910, 457] width 36 height 31
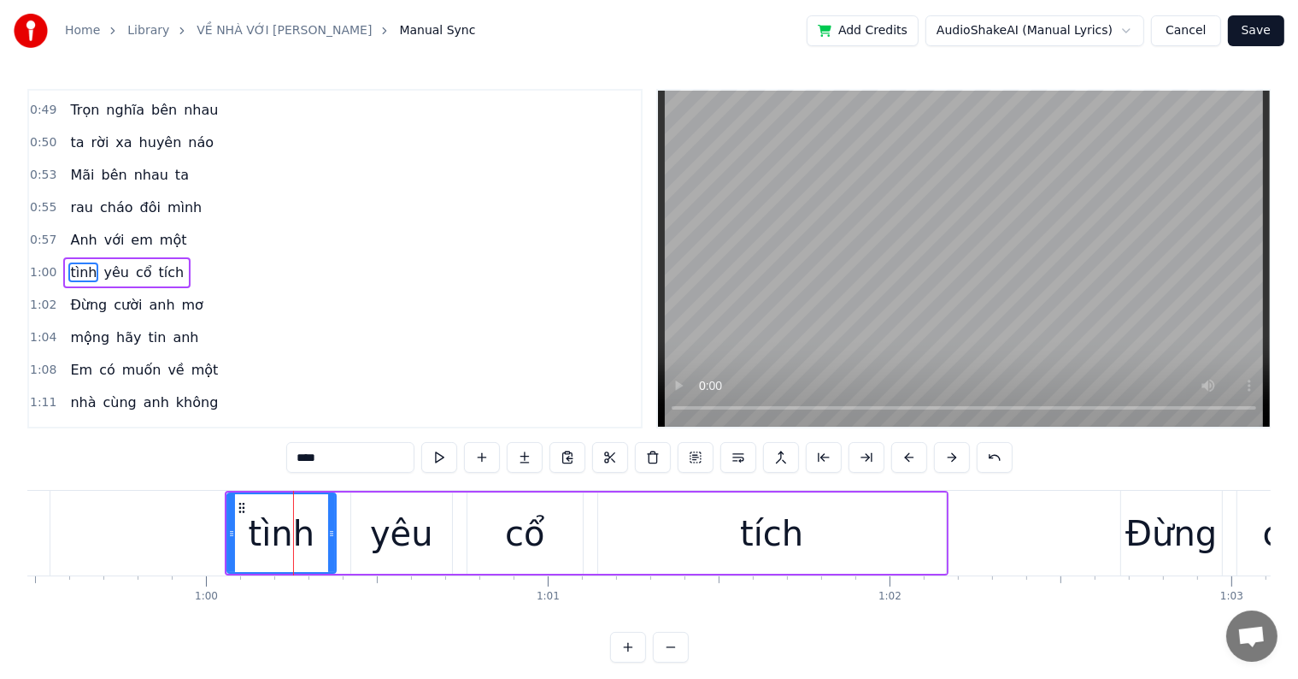
click at [910, 458] on button at bounding box center [910, 457] width 36 height 31
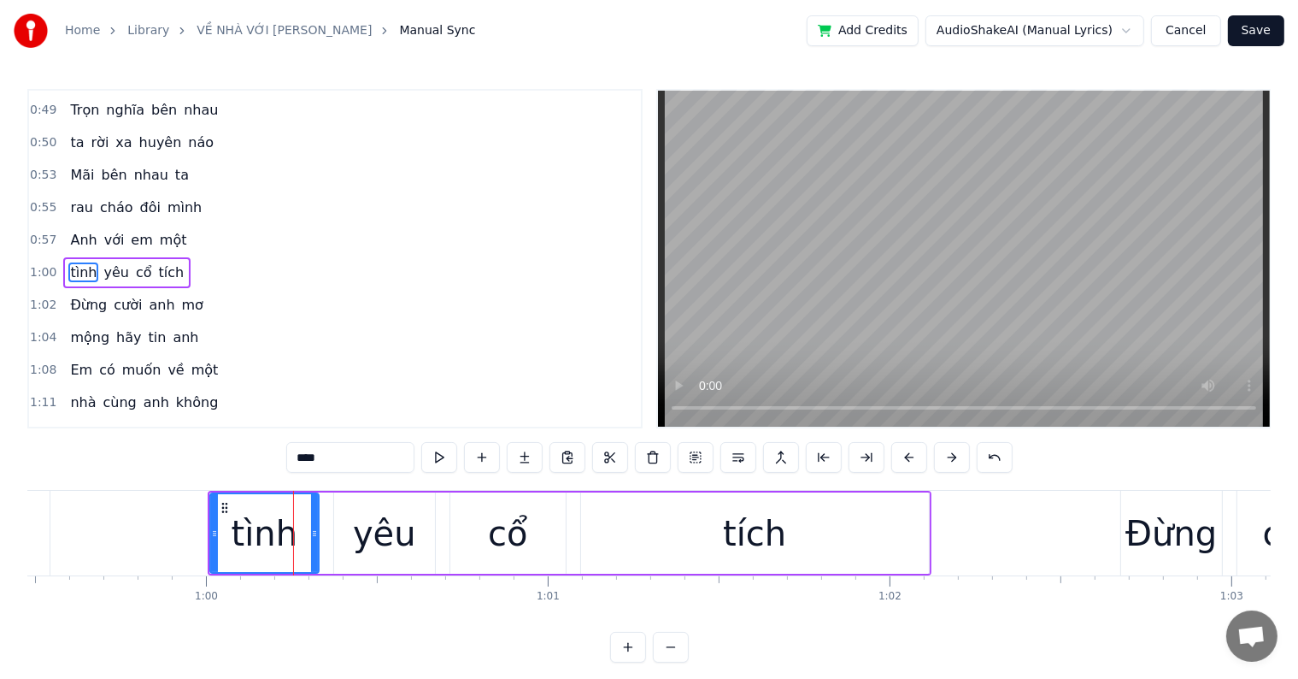
click at [910, 458] on button at bounding box center [910, 457] width 36 height 31
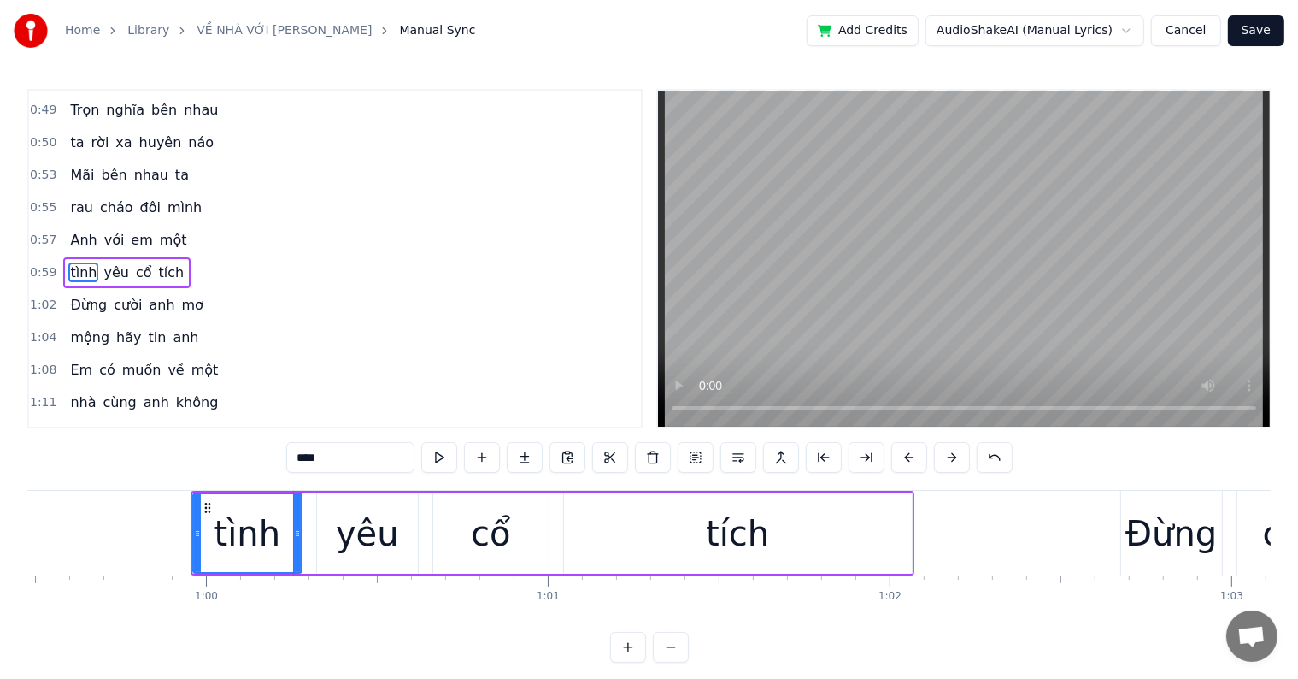
click at [910, 458] on button at bounding box center [910, 457] width 36 height 31
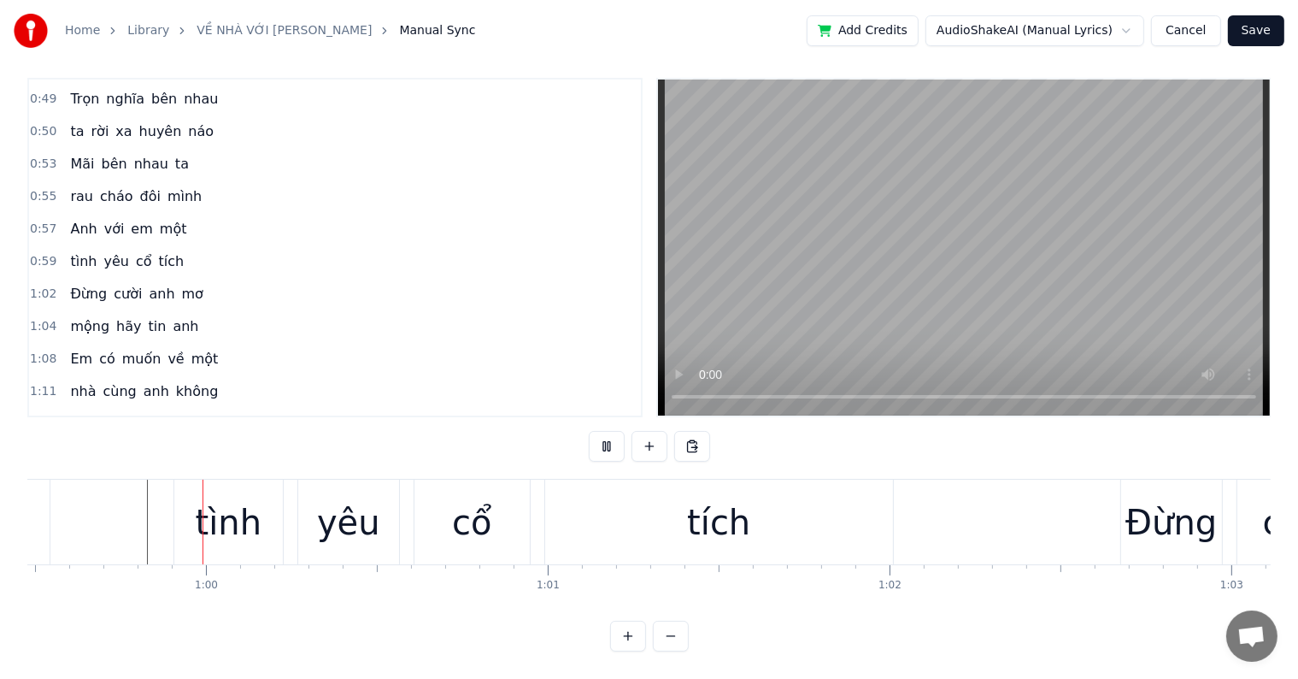
scroll to position [26, 0]
click at [1188, 508] on div "Đừng" at bounding box center [1171, 522] width 91 height 51
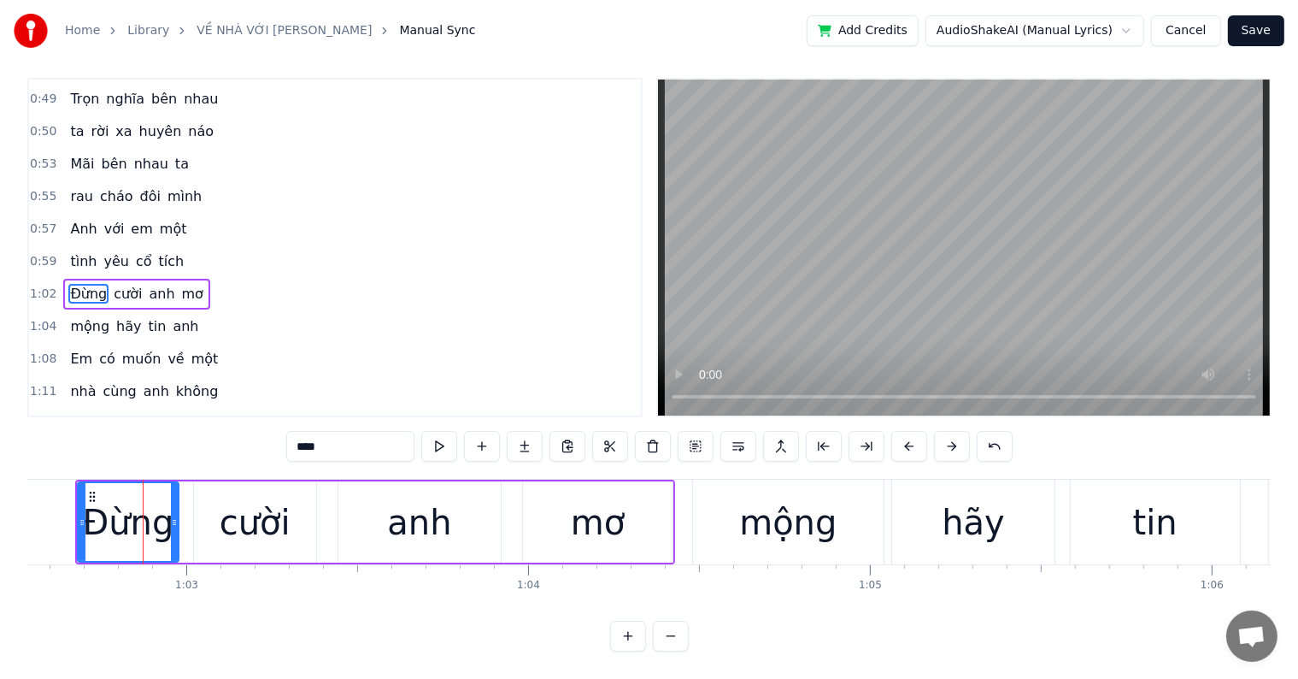
scroll to position [0, 21411]
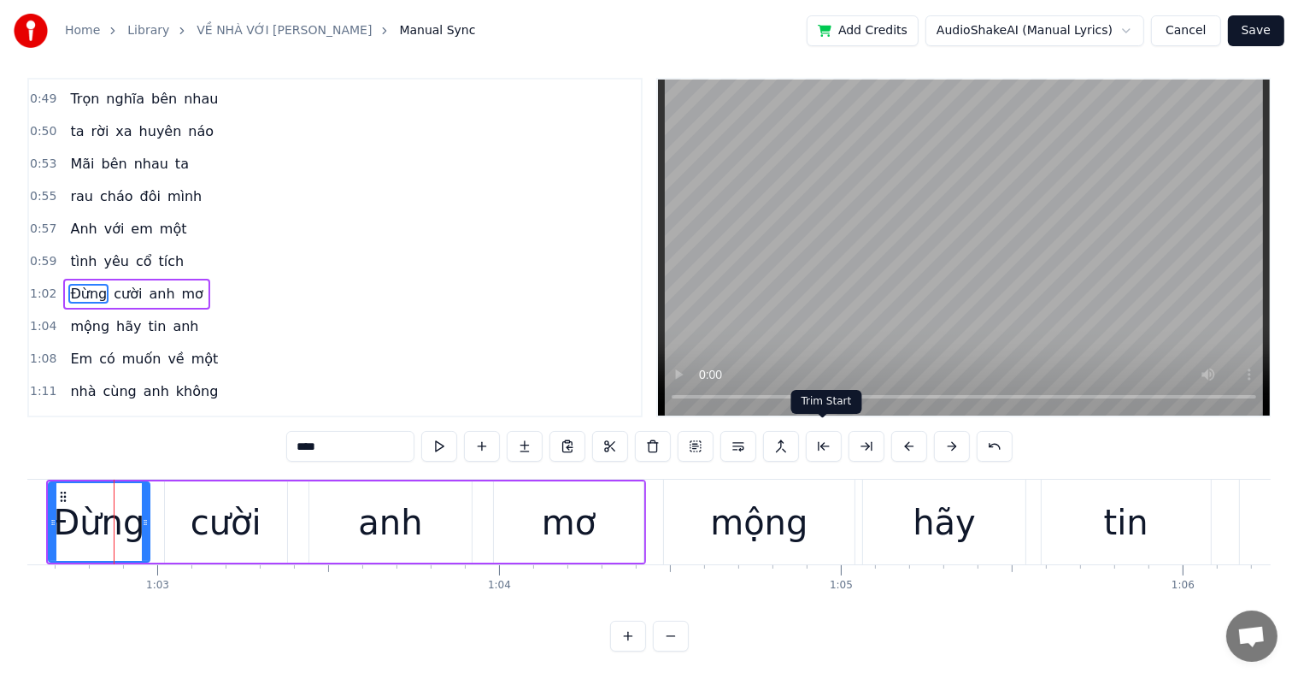
click at [817, 433] on button at bounding box center [824, 446] width 36 height 31
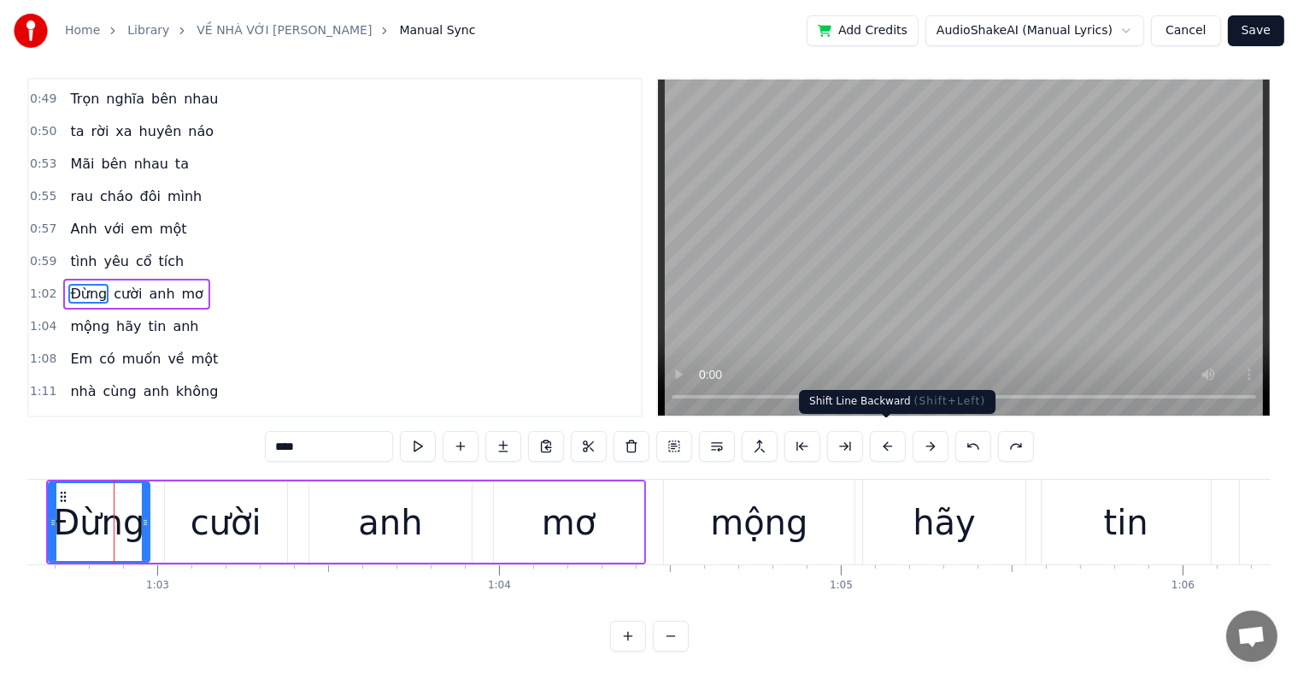
click at [892, 439] on button at bounding box center [888, 446] width 36 height 31
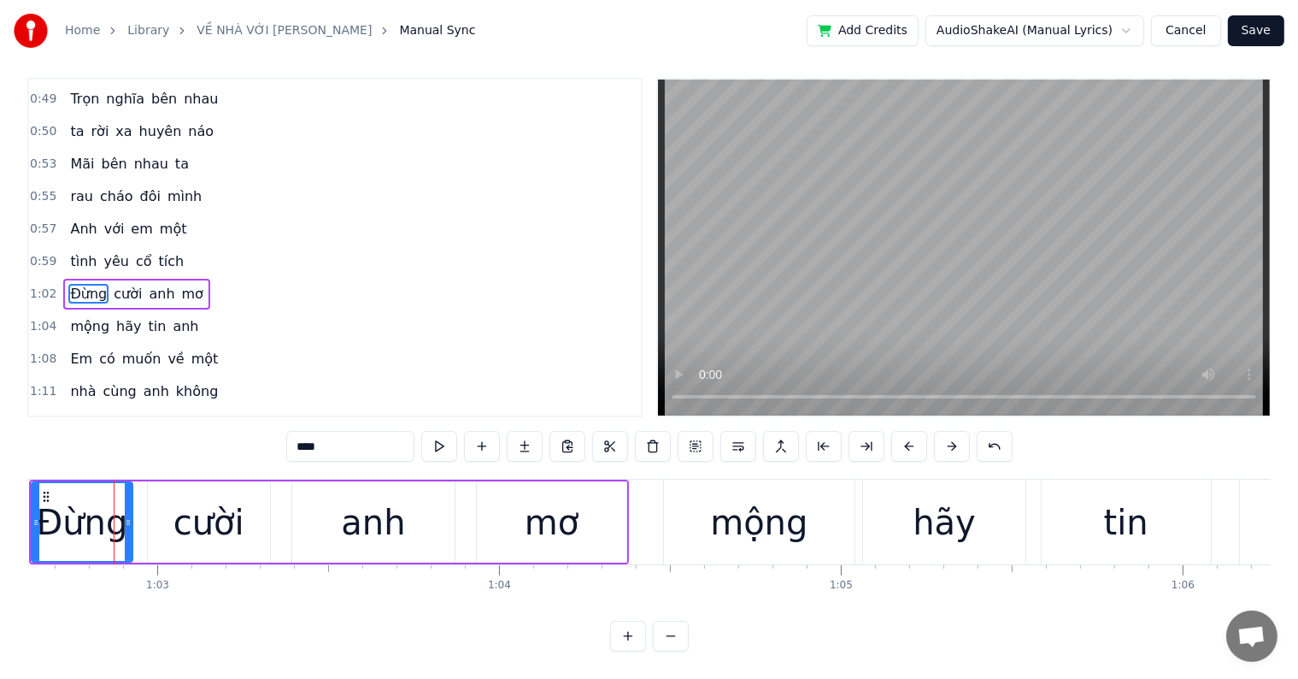
click at [892, 439] on button at bounding box center [910, 446] width 36 height 31
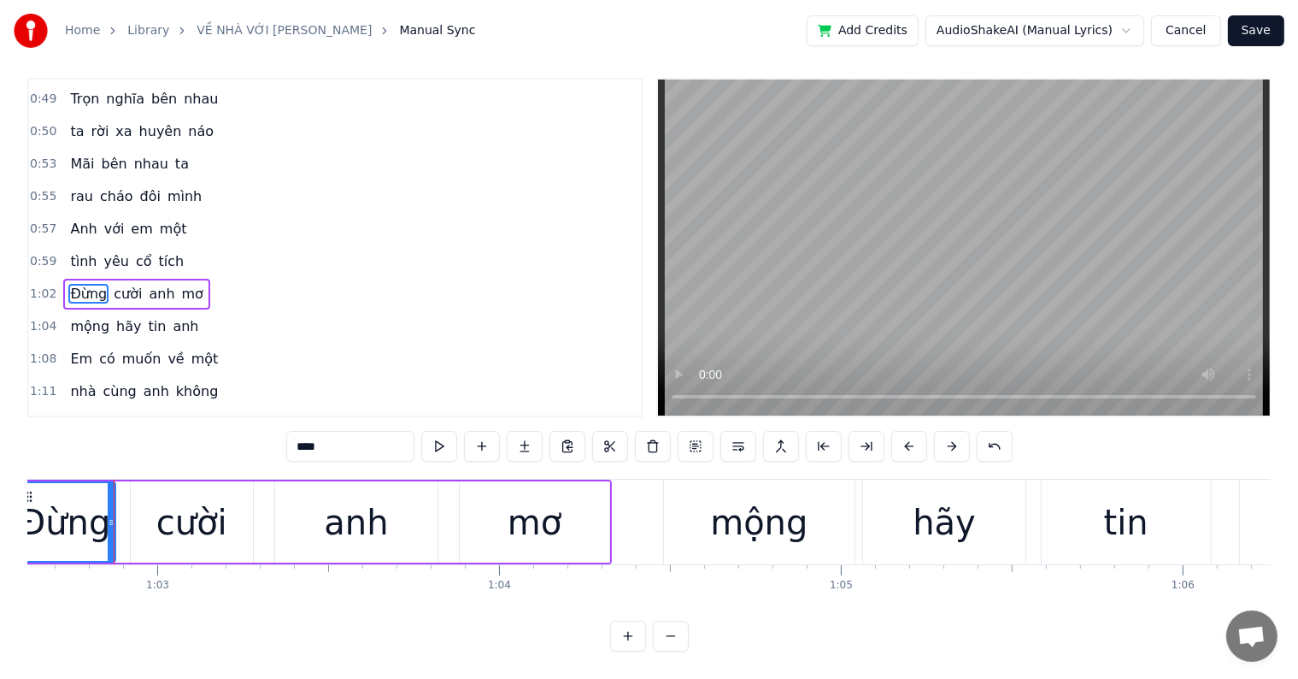
click at [892, 439] on button at bounding box center [910, 446] width 36 height 31
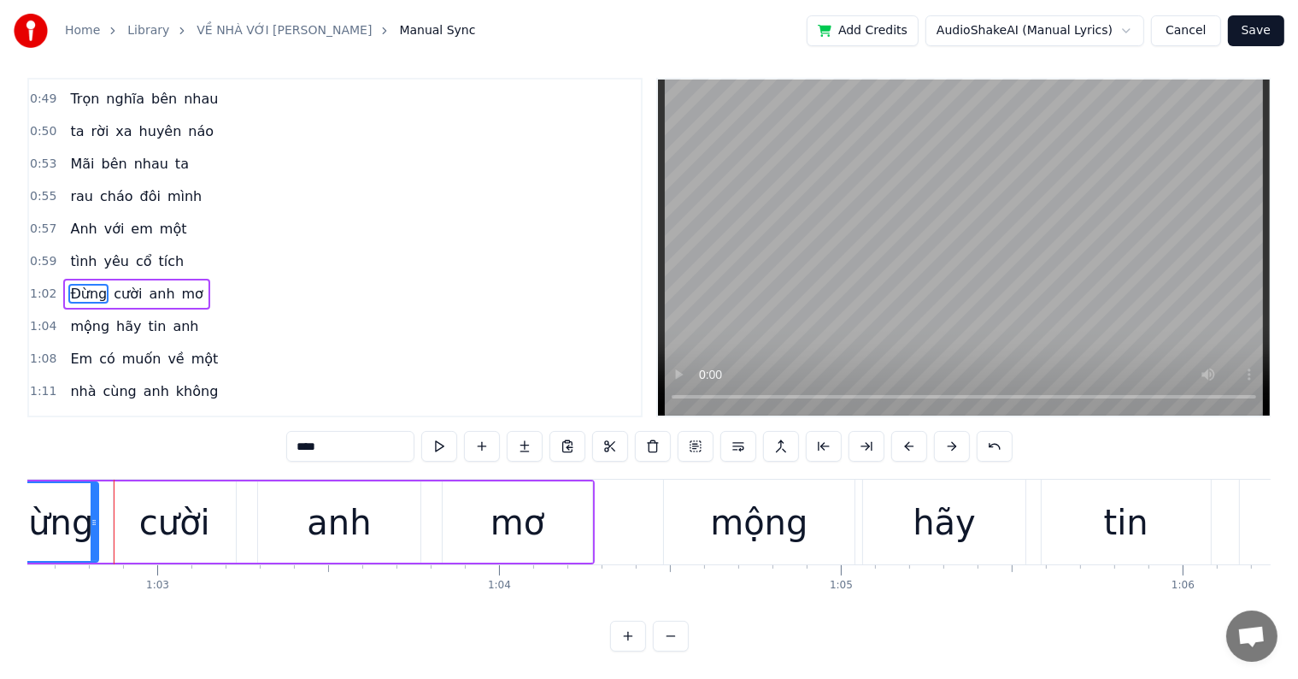
click at [896, 439] on button at bounding box center [910, 446] width 36 height 31
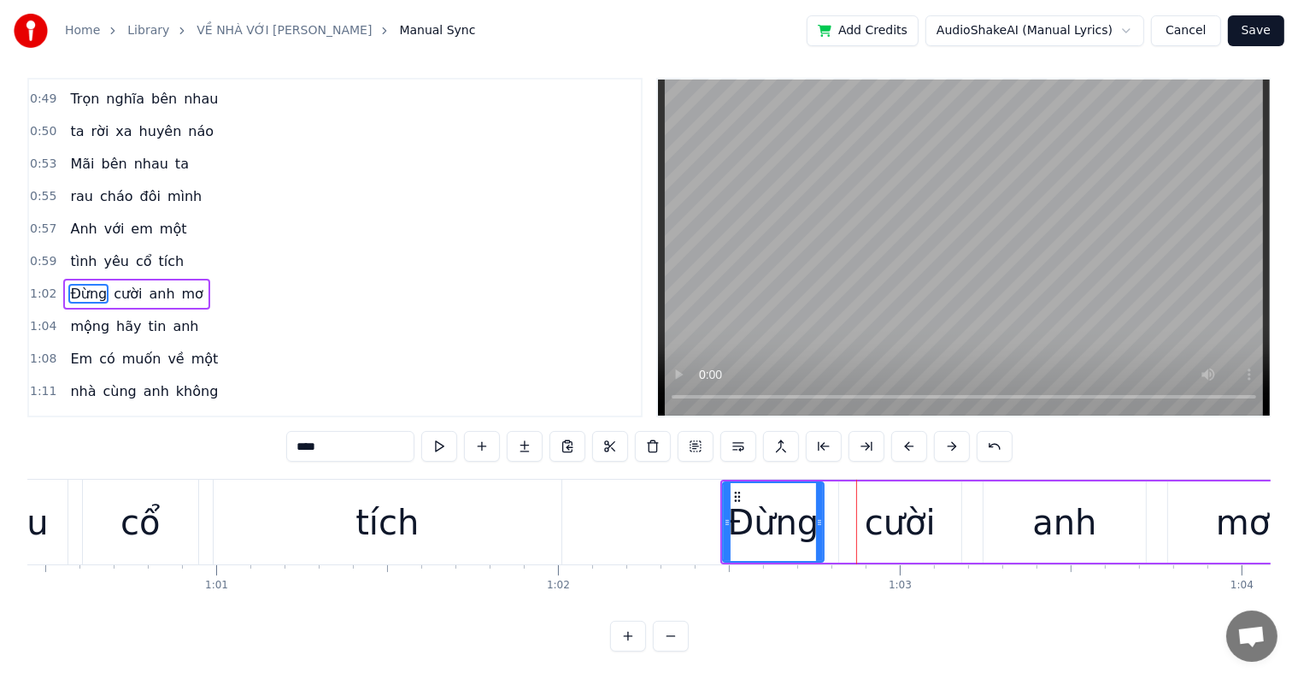
scroll to position [0, 20717]
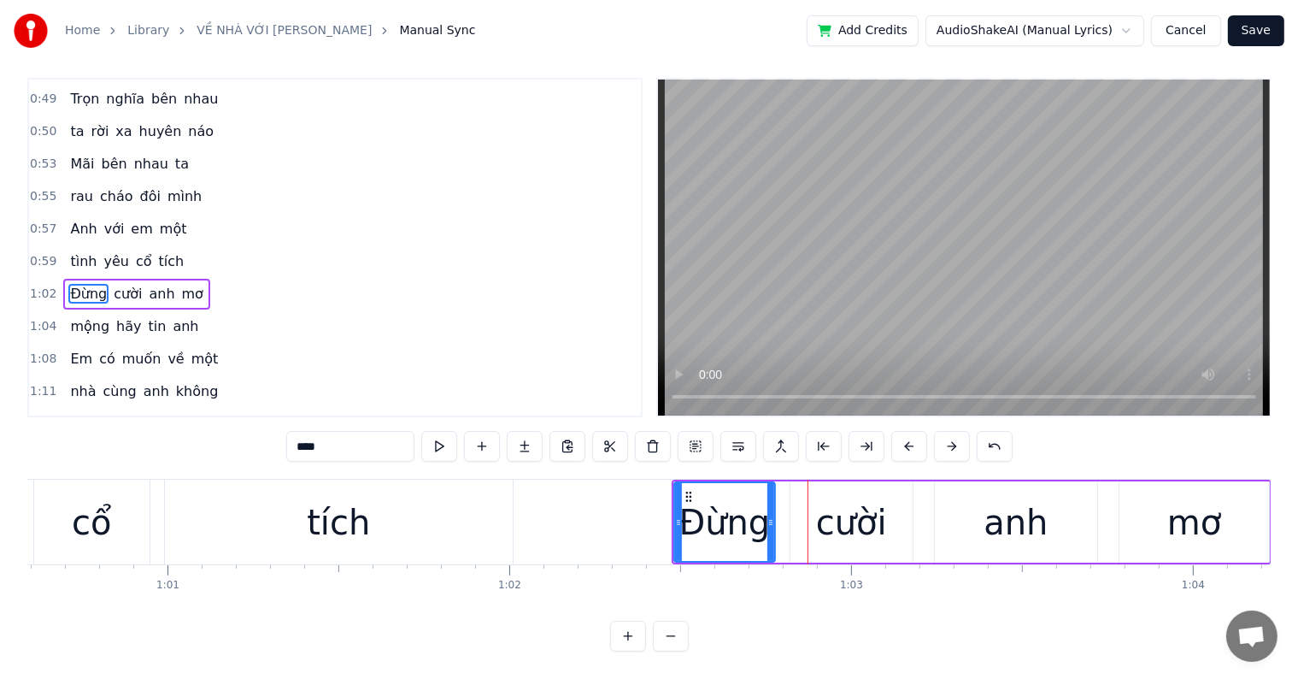
click at [716, 504] on div "Đừng" at bounding box center [724, 522] width 91 height 51
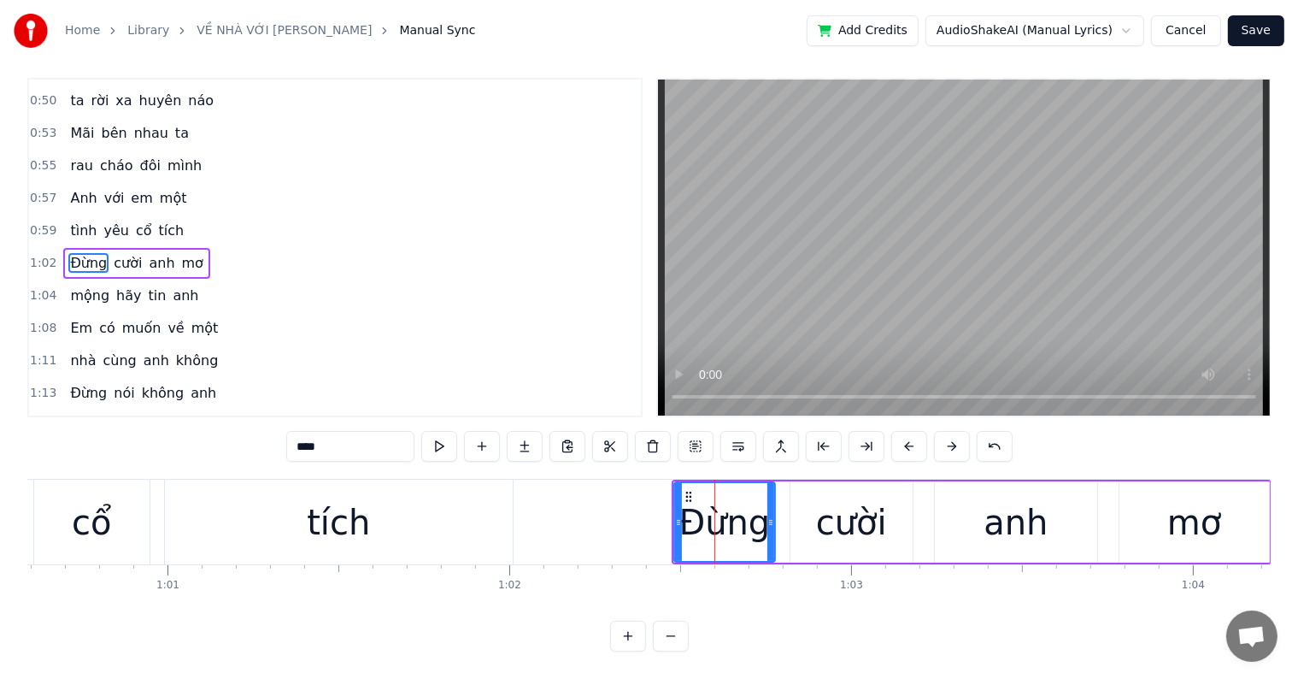
scroll to position [26, 0]
click at [904, 434] on button at bounding box center [910, 446] width 36 height 31
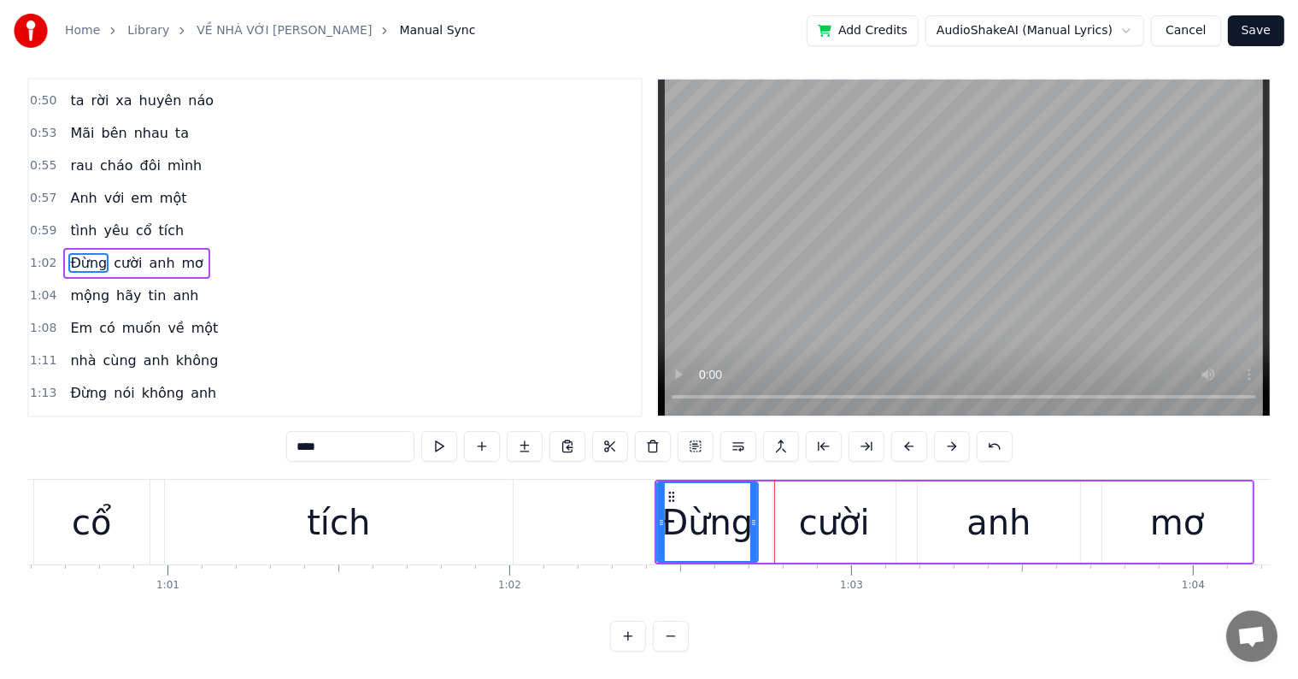
click at [892, 431] on button at bounding box center [910, 446] width 36 height 31
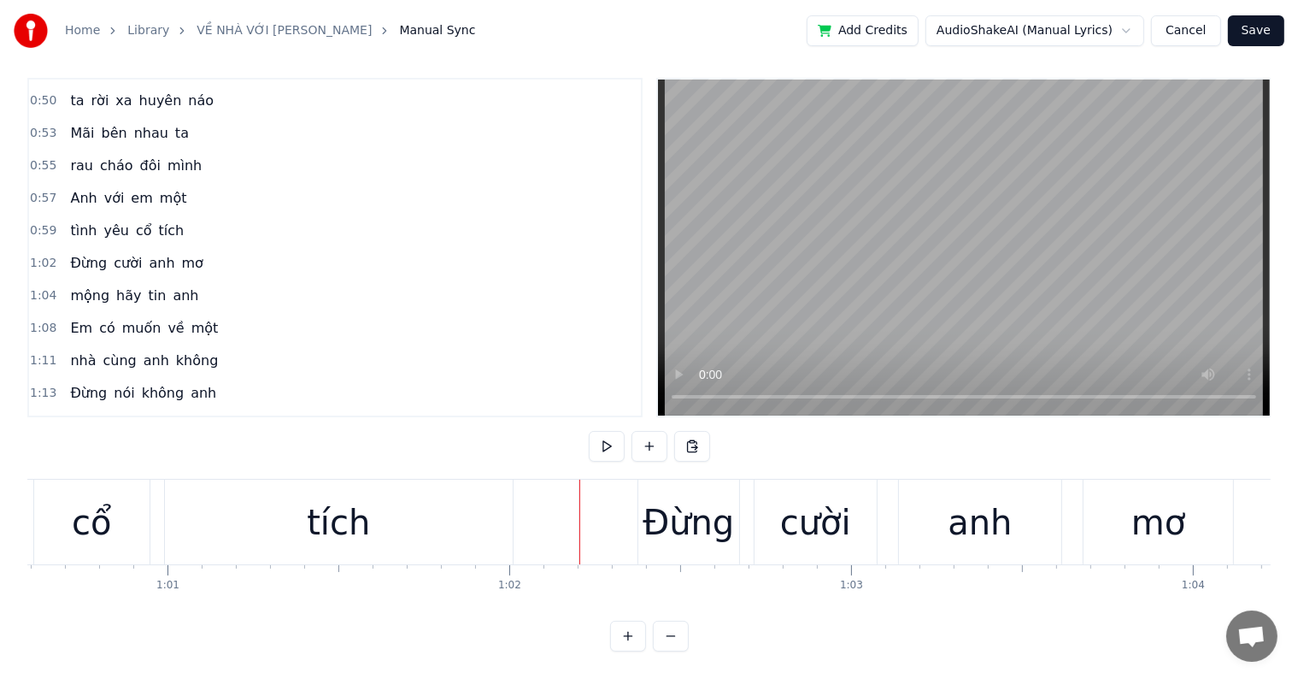
click at [580, 527] on div at bounding box center [580, 522] width 1 height 85
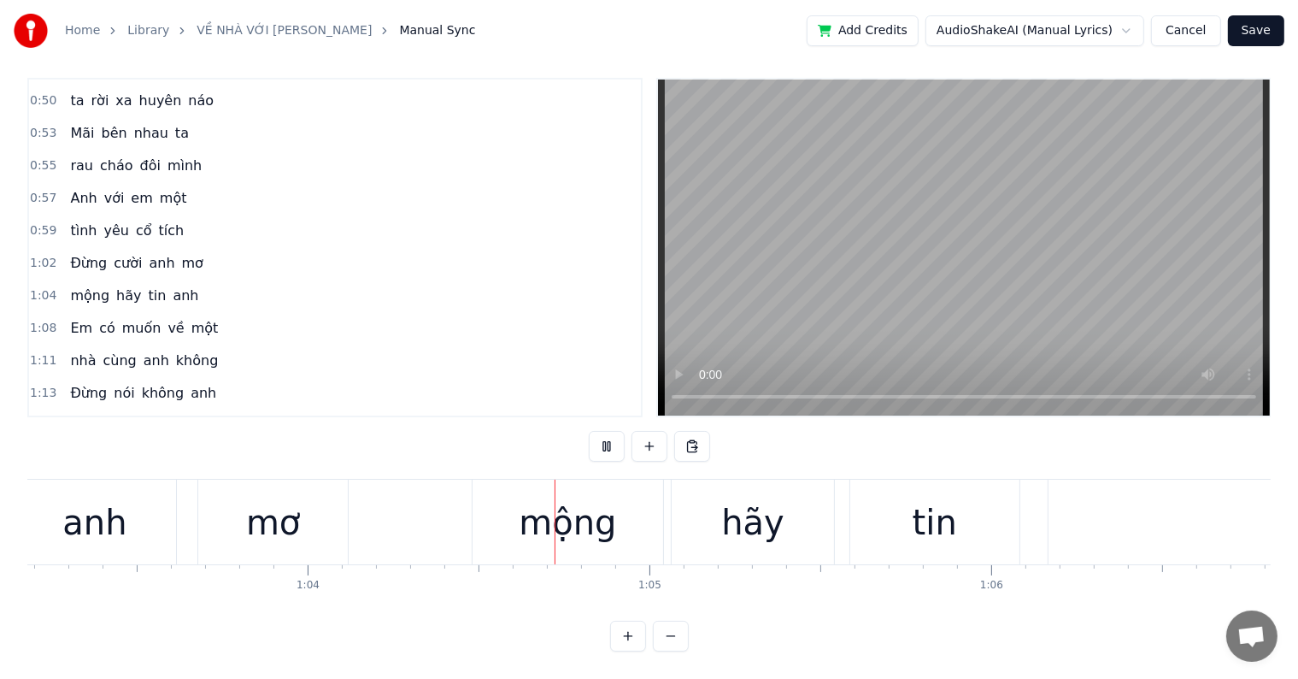
scroll to position [0, 21803]
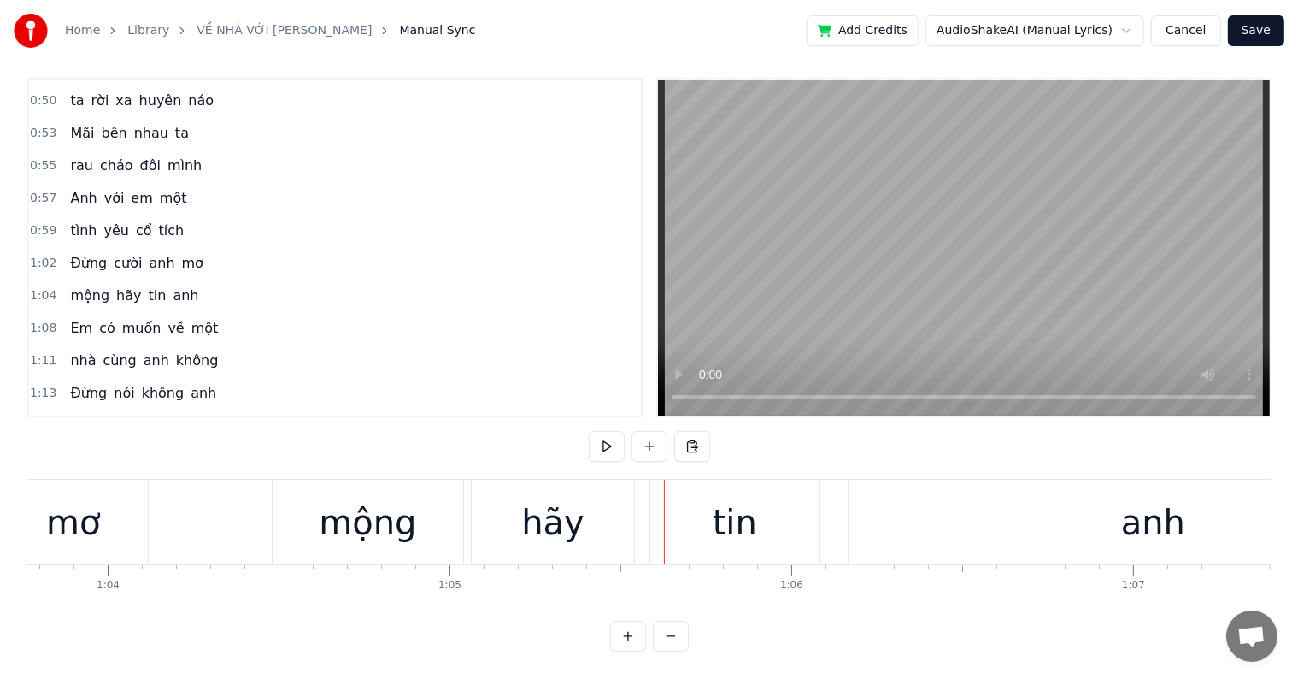
click at [349, 497] on div "mộng" at bounding box center [367, 522] width 97 height 51
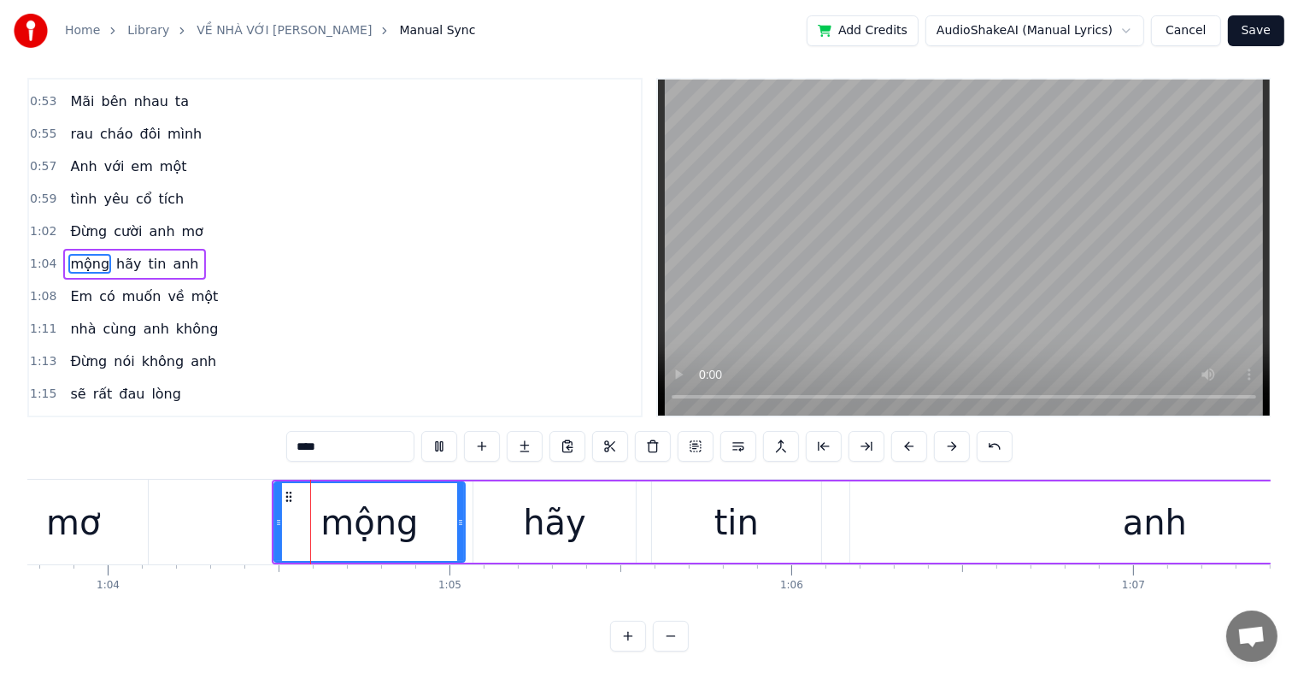
scroll to position [26, 0]
click at [76, 507] on div "mơ" at bounding box center [73, 522] width 54 height 51
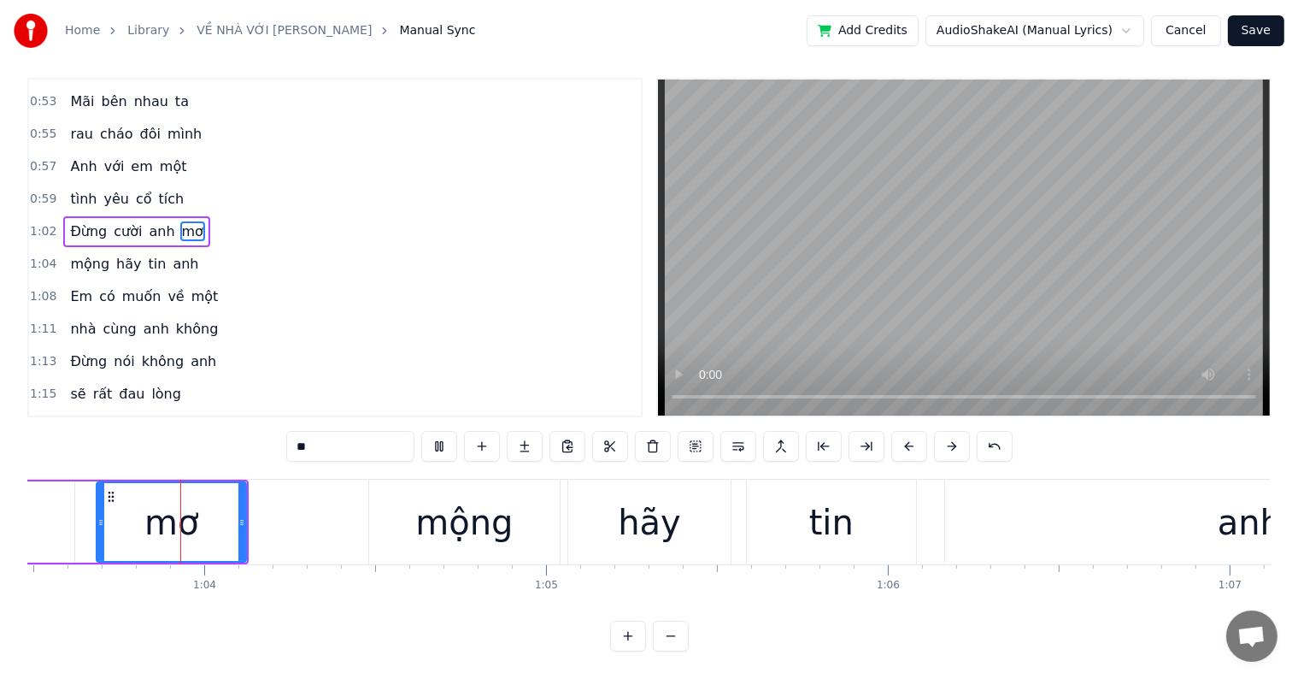
scroll to position [0, 21688]
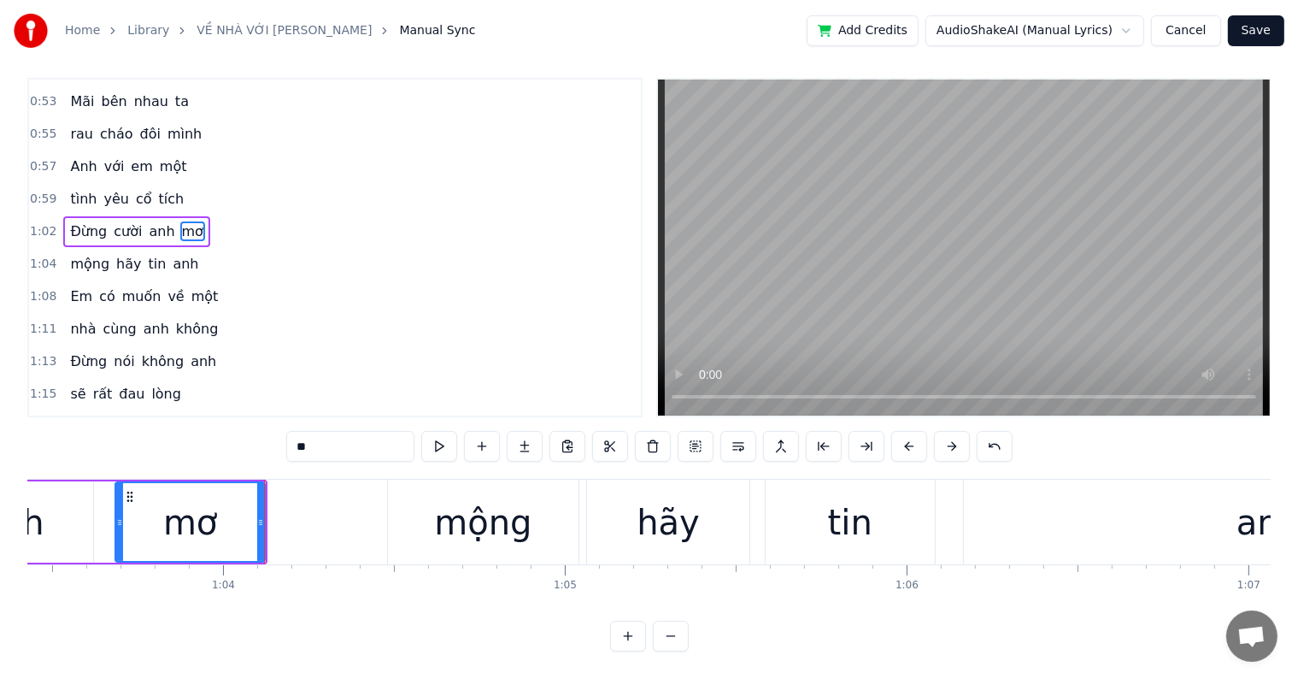
click at [490, 514] on div "mộng" at bounding box center [482, 522] width 97 height 51
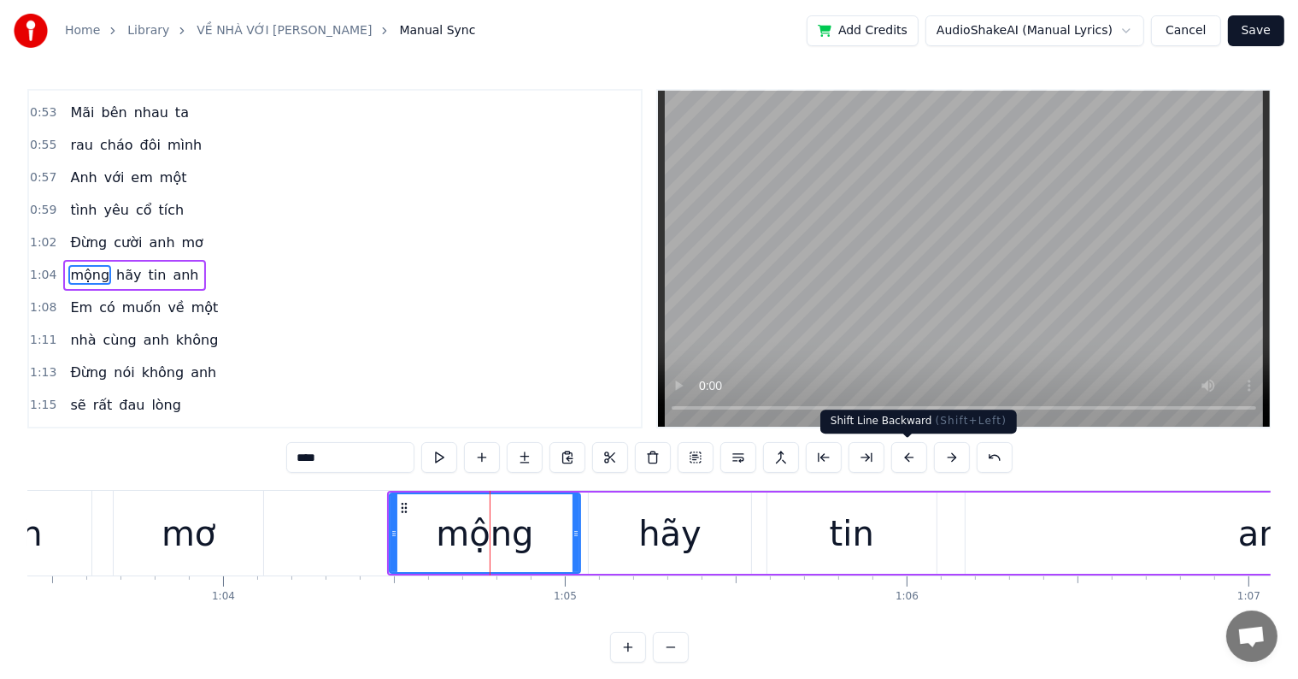
click at [902, 459] on button at bounding box center [910, 457] width 36 height 31
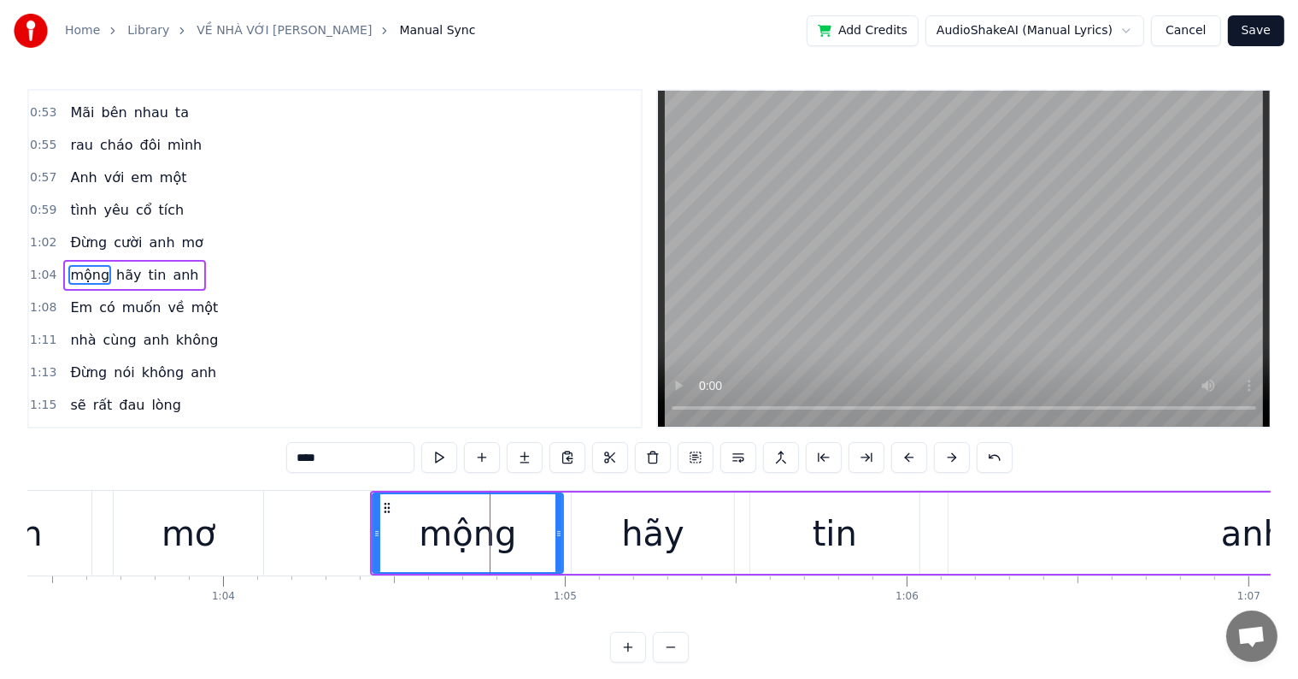
click at [902, 459] on button at bounding box center [910, 457] width 36 height 31
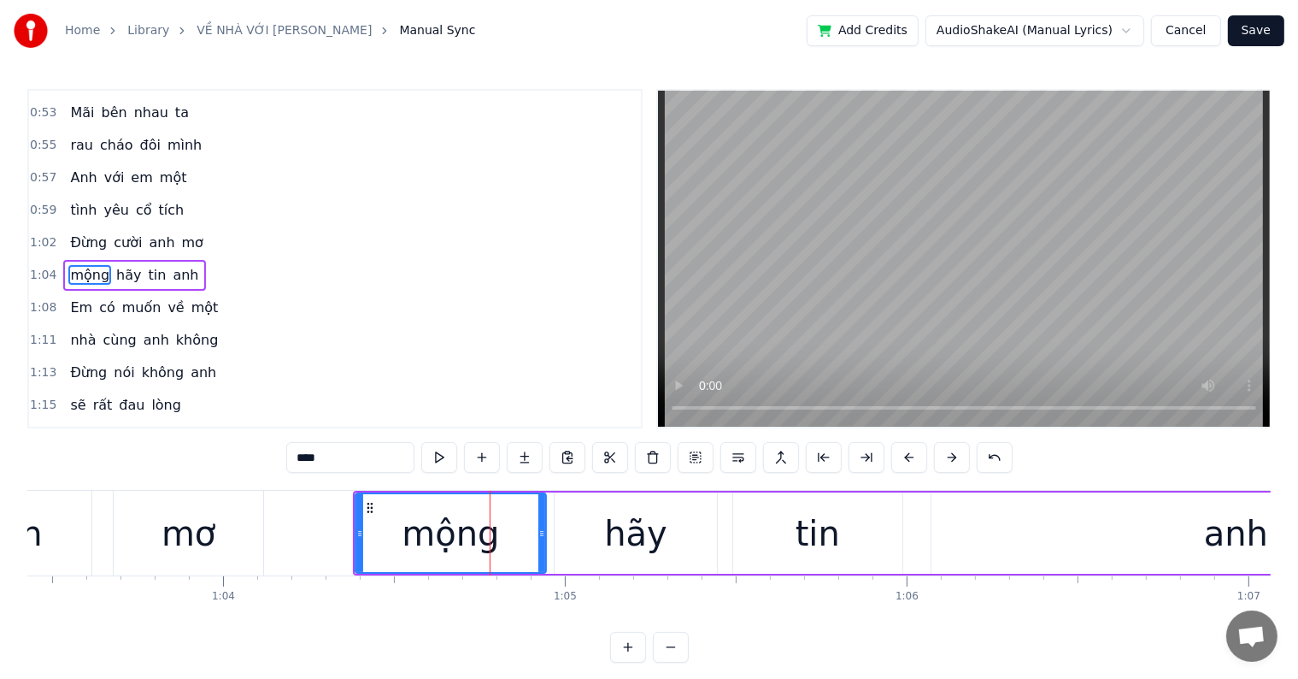
click at [902, 459] on button at bounding box center [910, 457] width 36 height 31
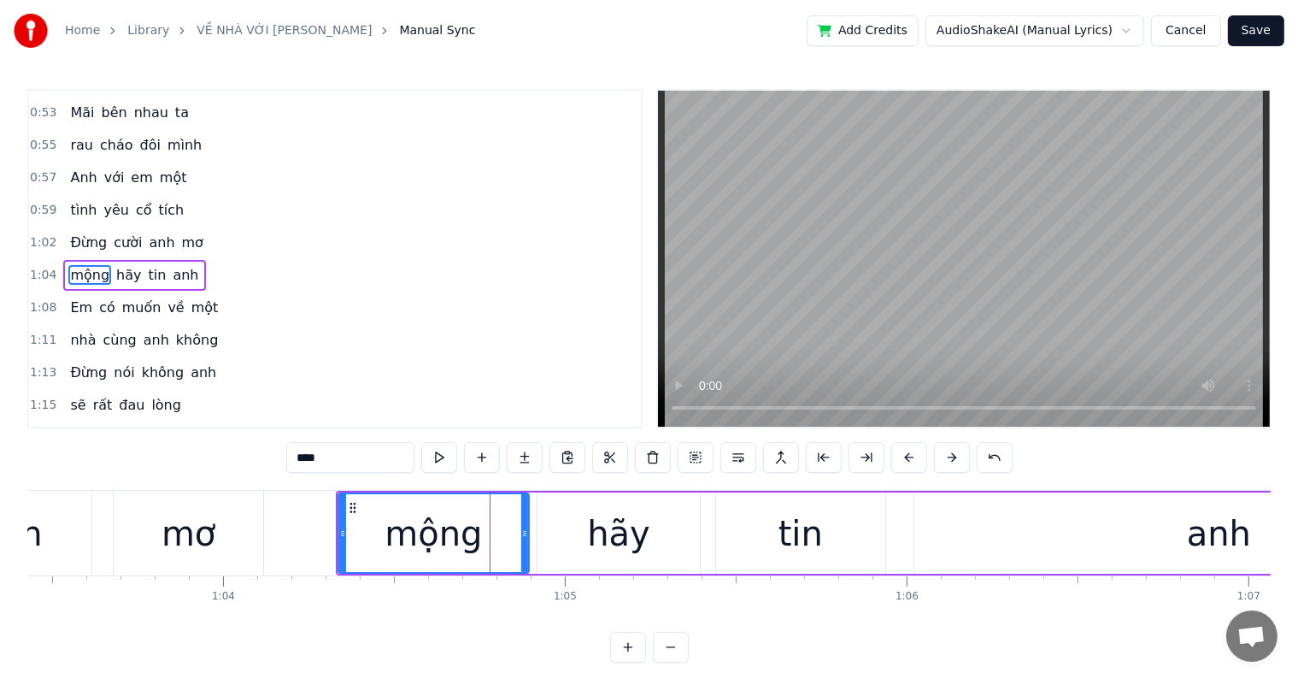
click at [902, 459] on button at bounding box center [910, 457] width 36 height 31
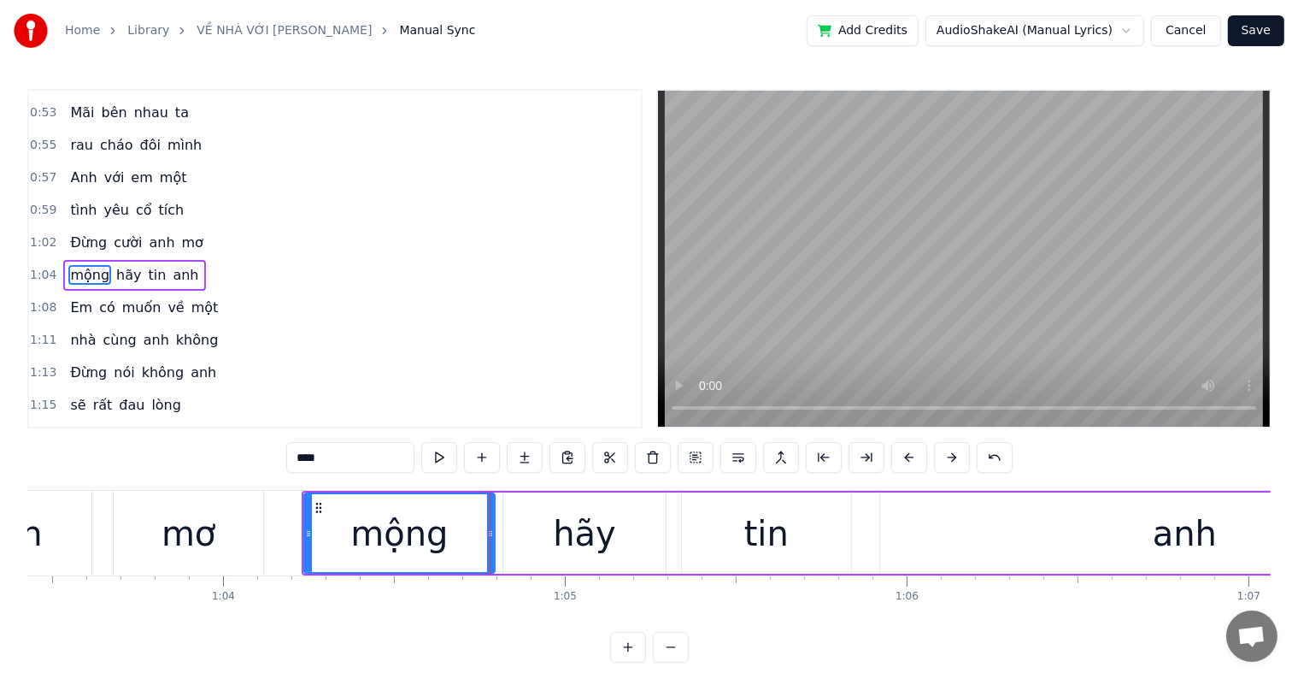
click at [902, 459] on button at bounding box center [910, 457] width 36 height 31
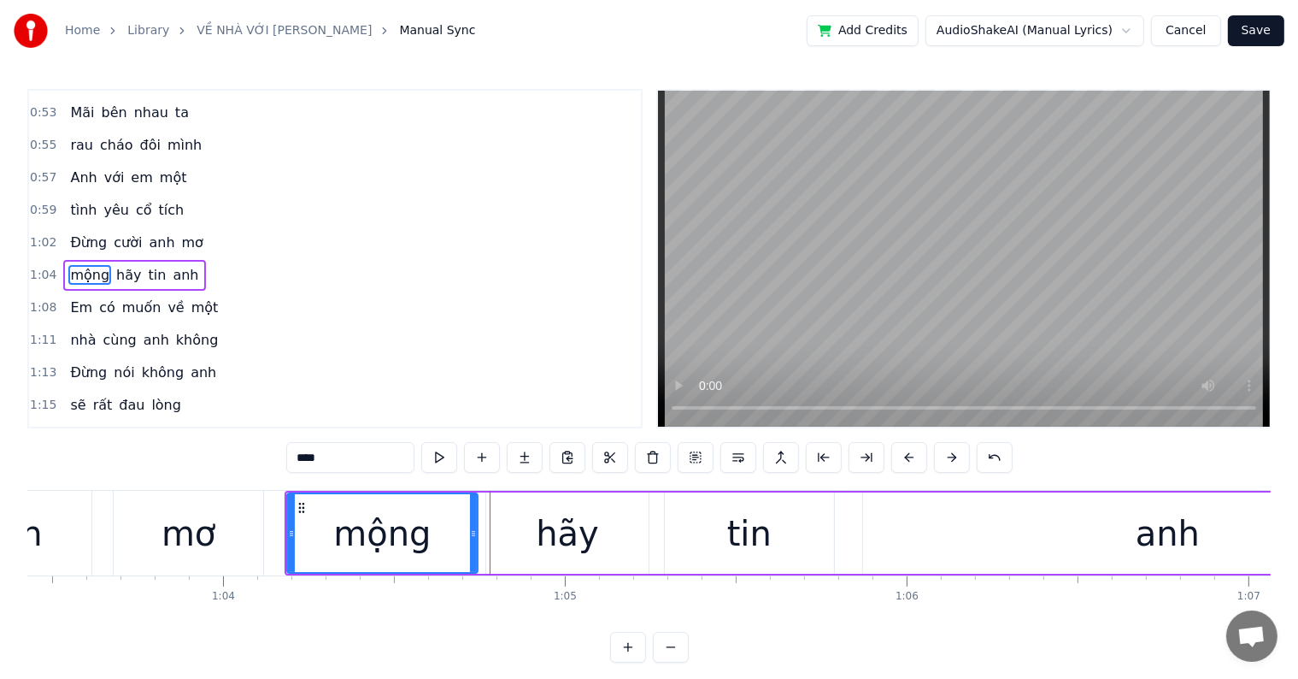
click at [902, 459] on button at bounding box center [910, 457] width 36 height 31
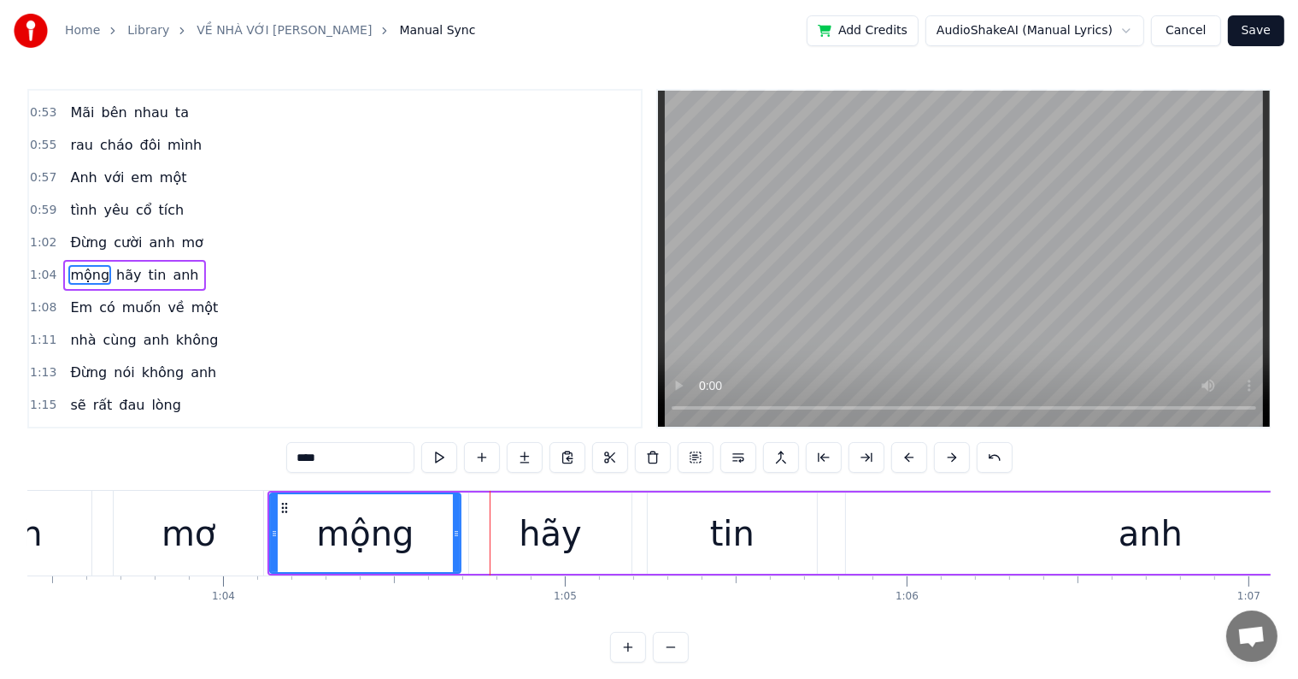
click at [188, 549] on div "mơ" at bounding box center [189, 533] width 54 height 51
type input "**"
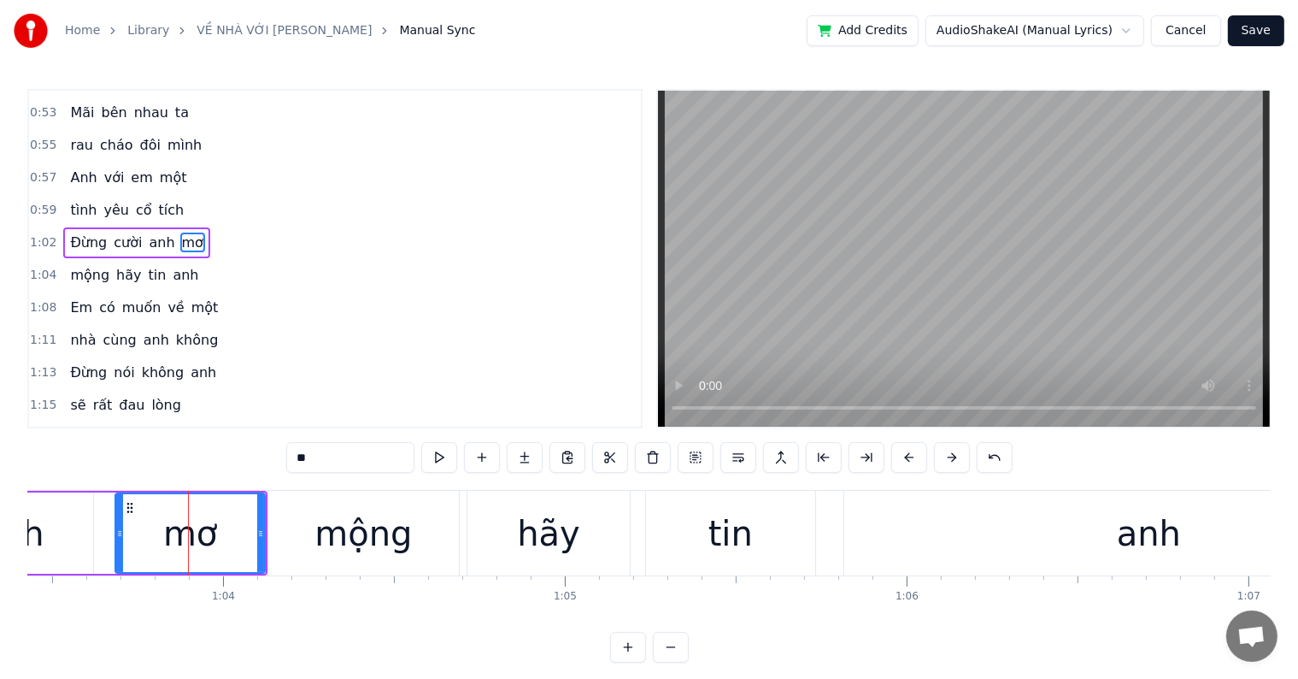
scroll to position [287, 0]
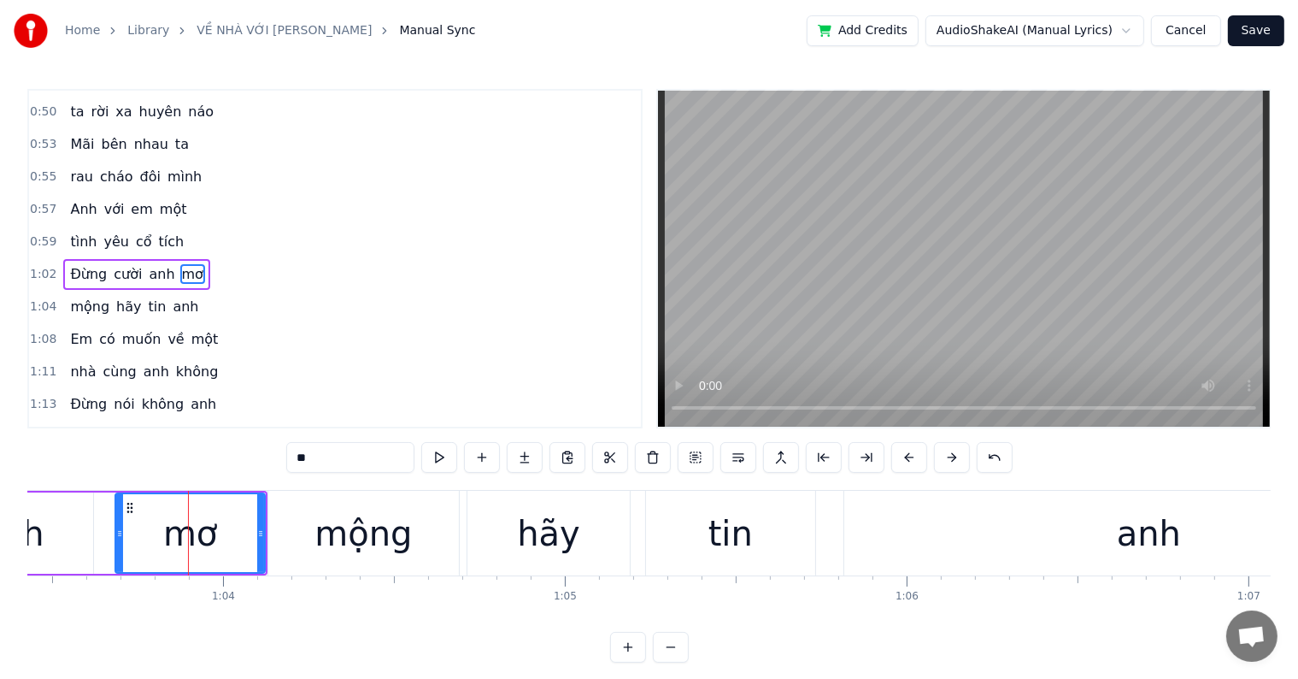
click at [188, 549] on div at bounding box center [188, 533] width 1 height 85
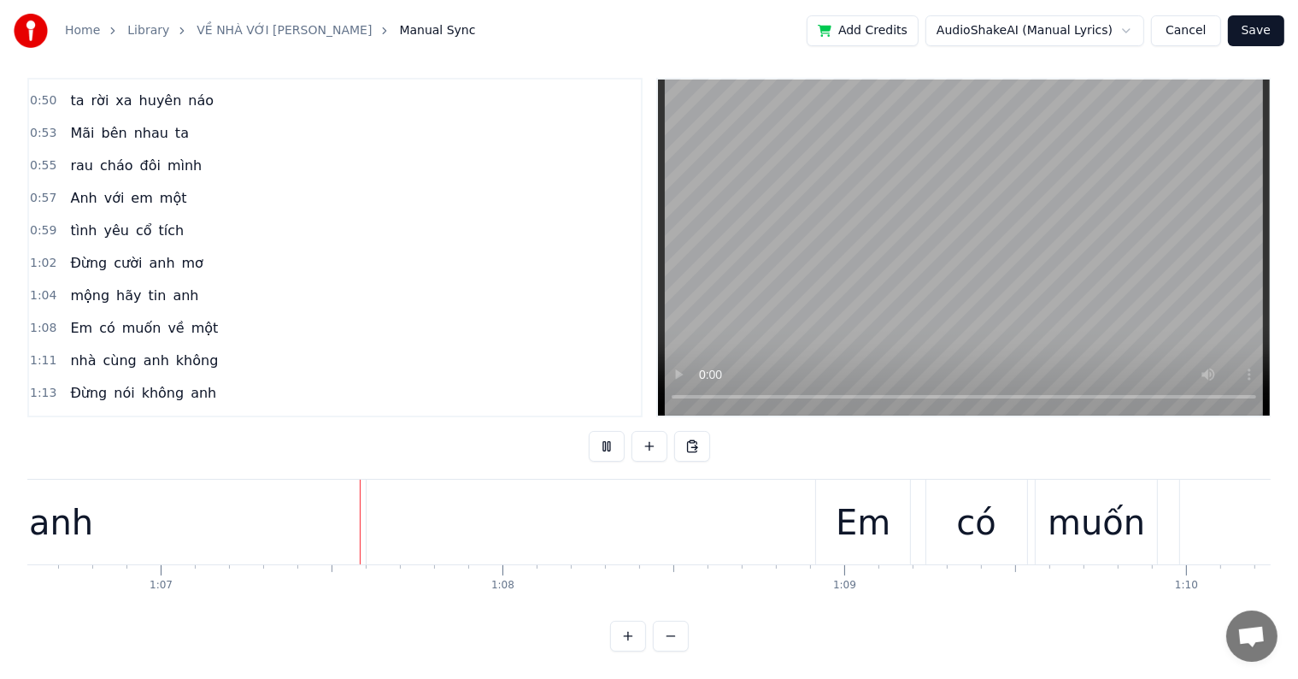
scroll to position [0, 22777]
click at [314, 506] on div "anh" at bounding box center [60, 522] width 609 height 85
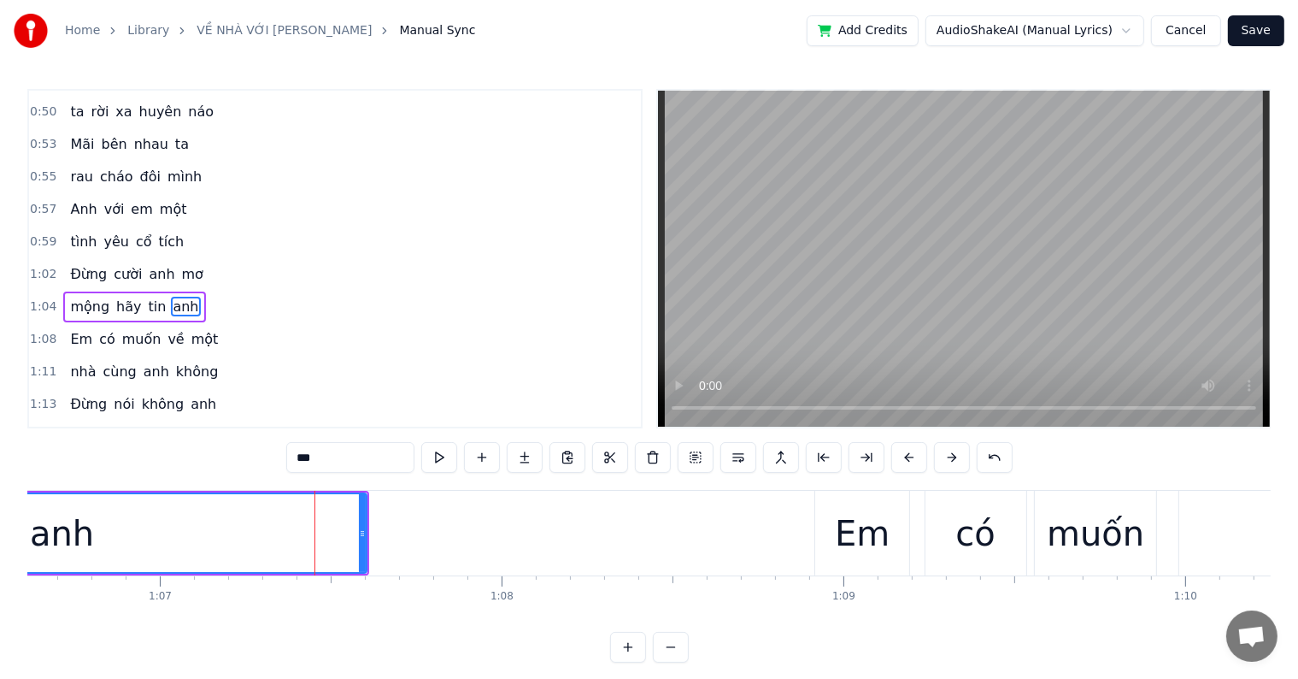
scroll to position [319, 0]
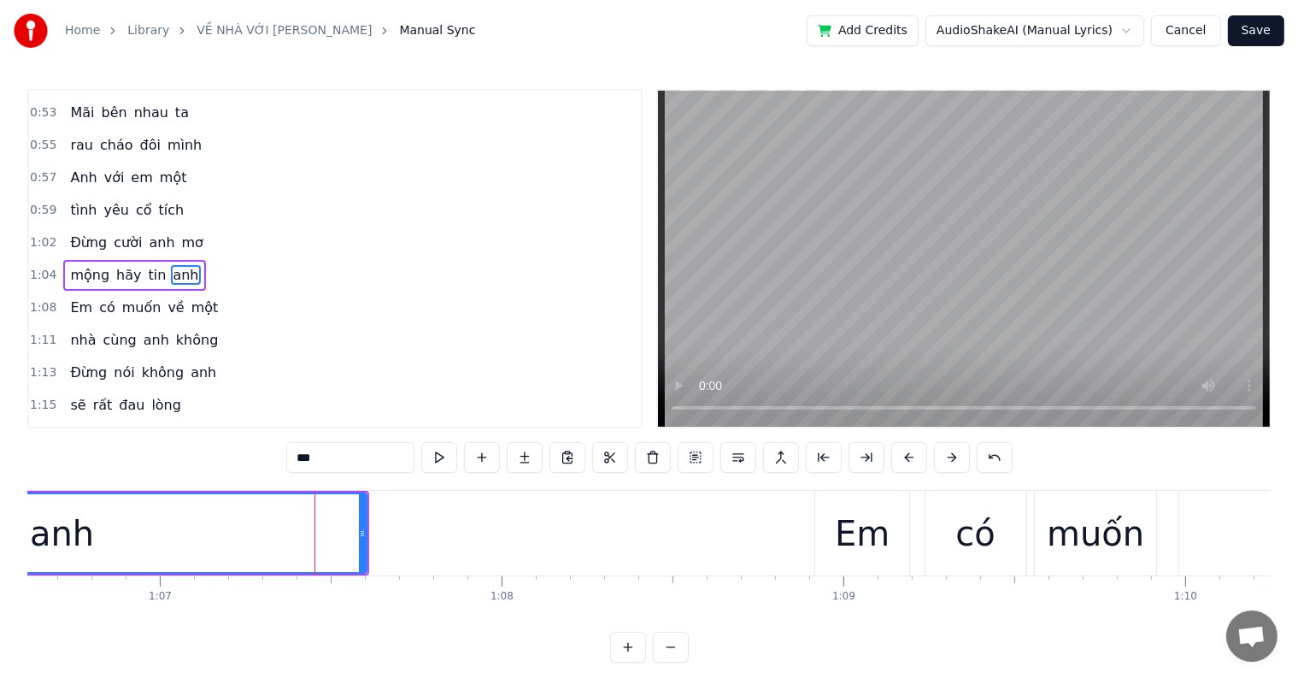
click at [841, 527] on div "Em" at bounding box center [862, 533] width 55 height 51
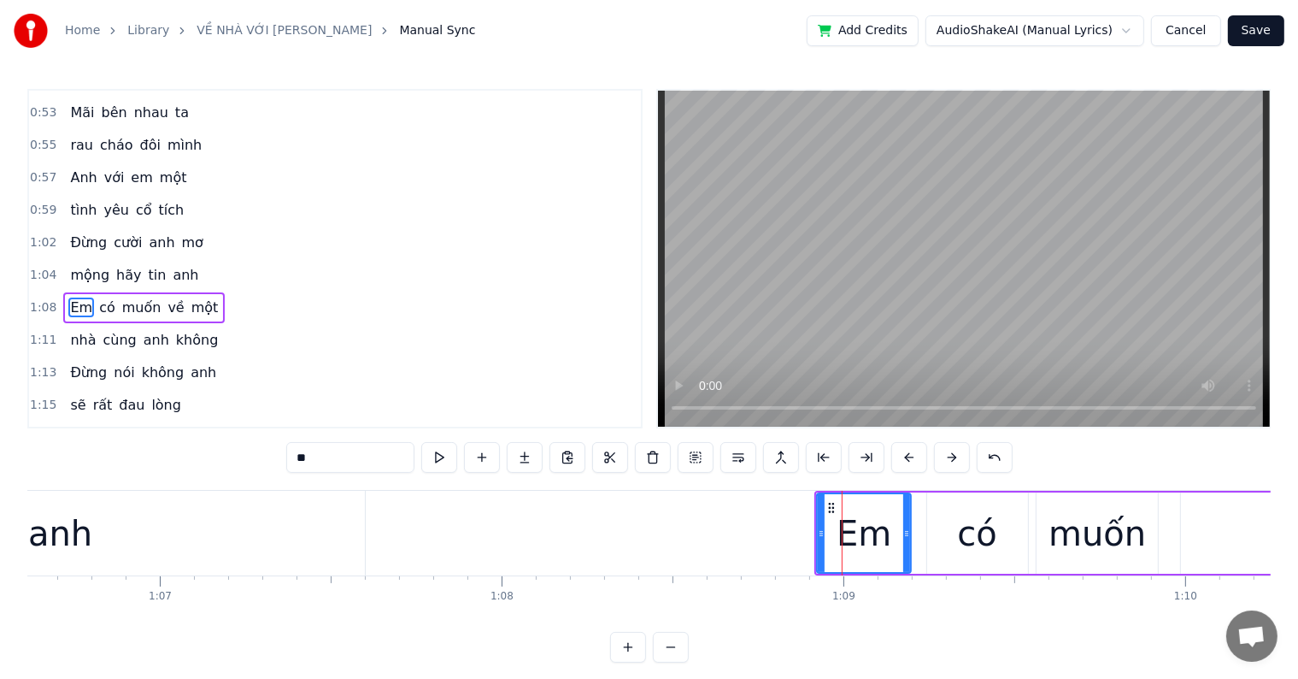
scroll to position [350, 0]
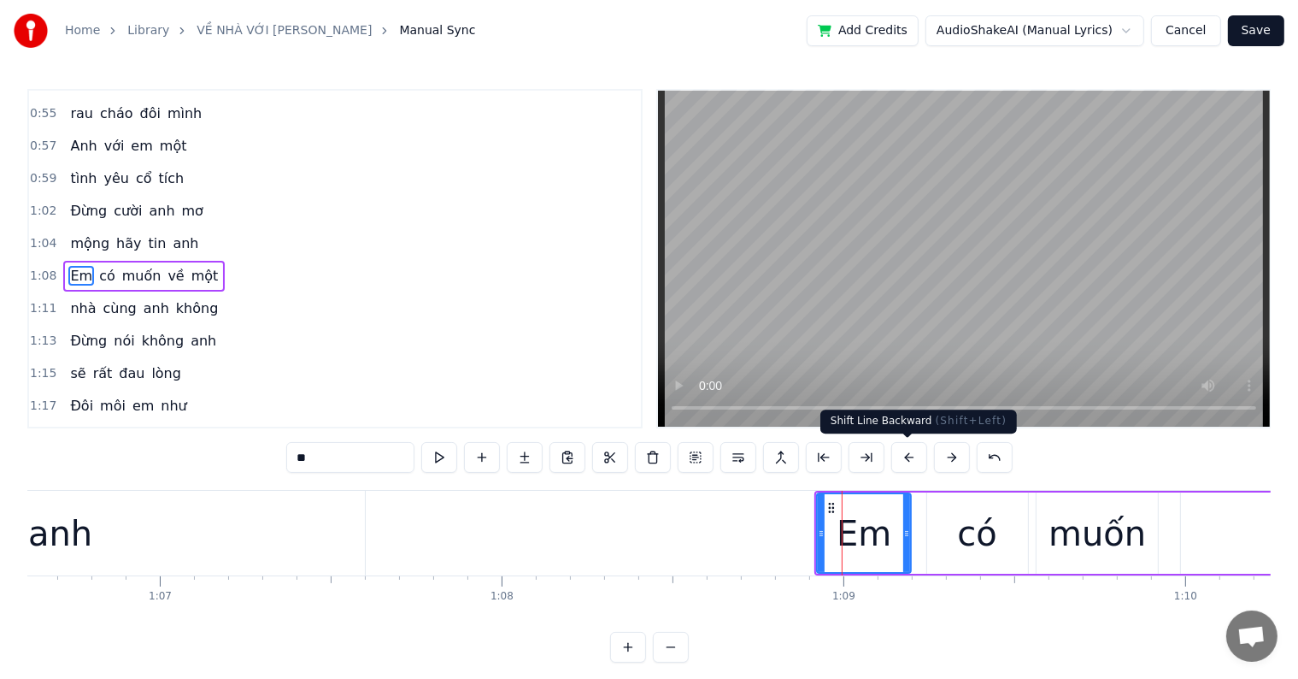
click at [910, 461] on button at bounding box center [910, 457] width 36 height 31
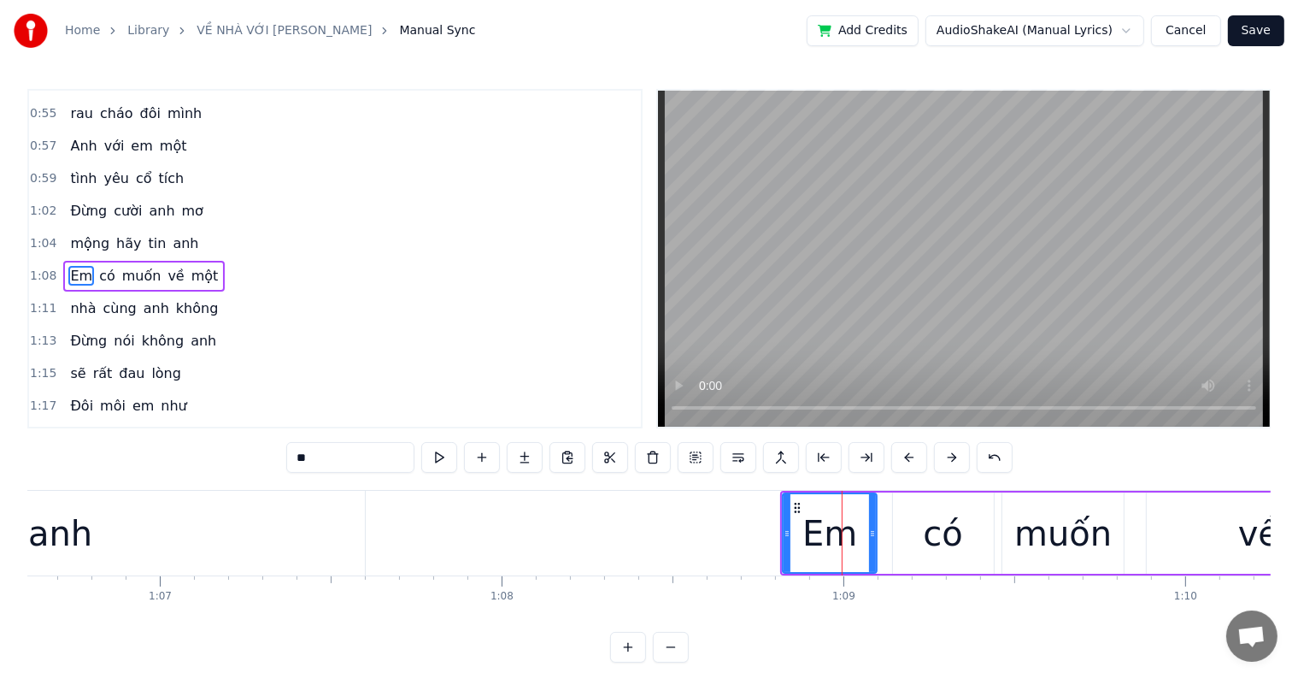
click at [910, 461] on button at bounding box center [910, 457] width 36 height 31
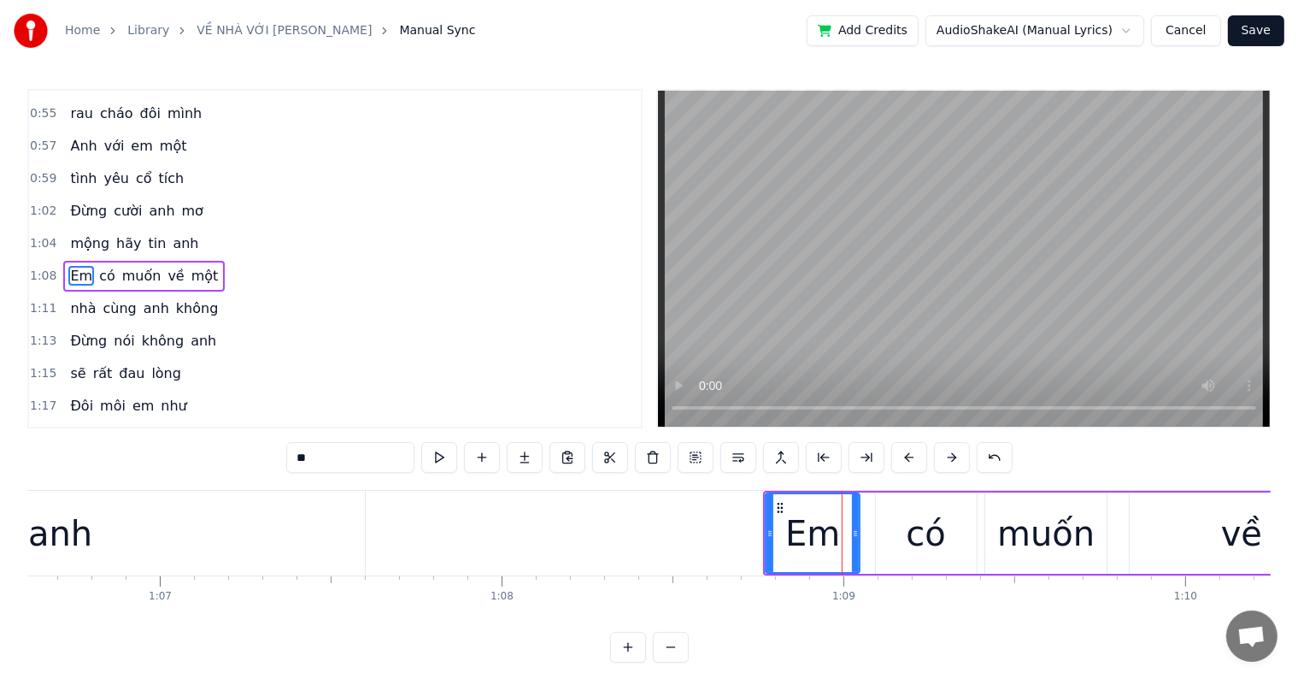
click at [910, 461] on button at bounding box center [910, 457] width 36 height 31
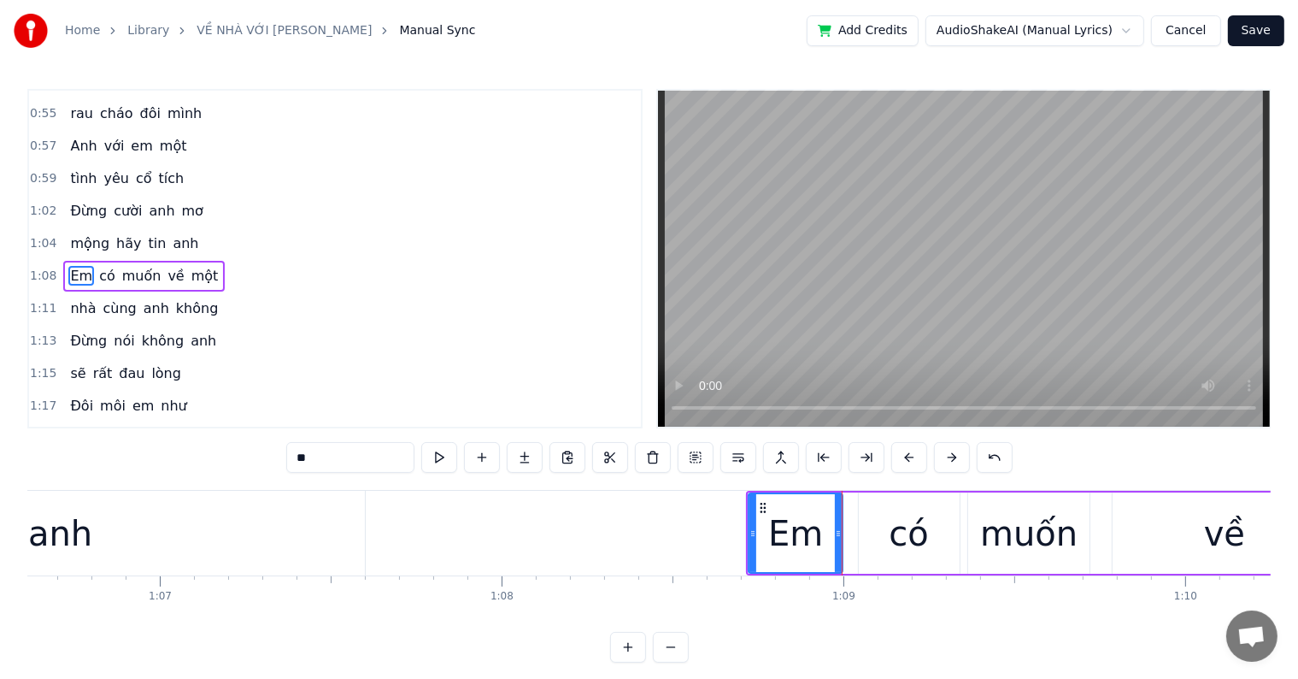
click at [910, 461] on button at bounding box center [910, 457] width 36 height 31
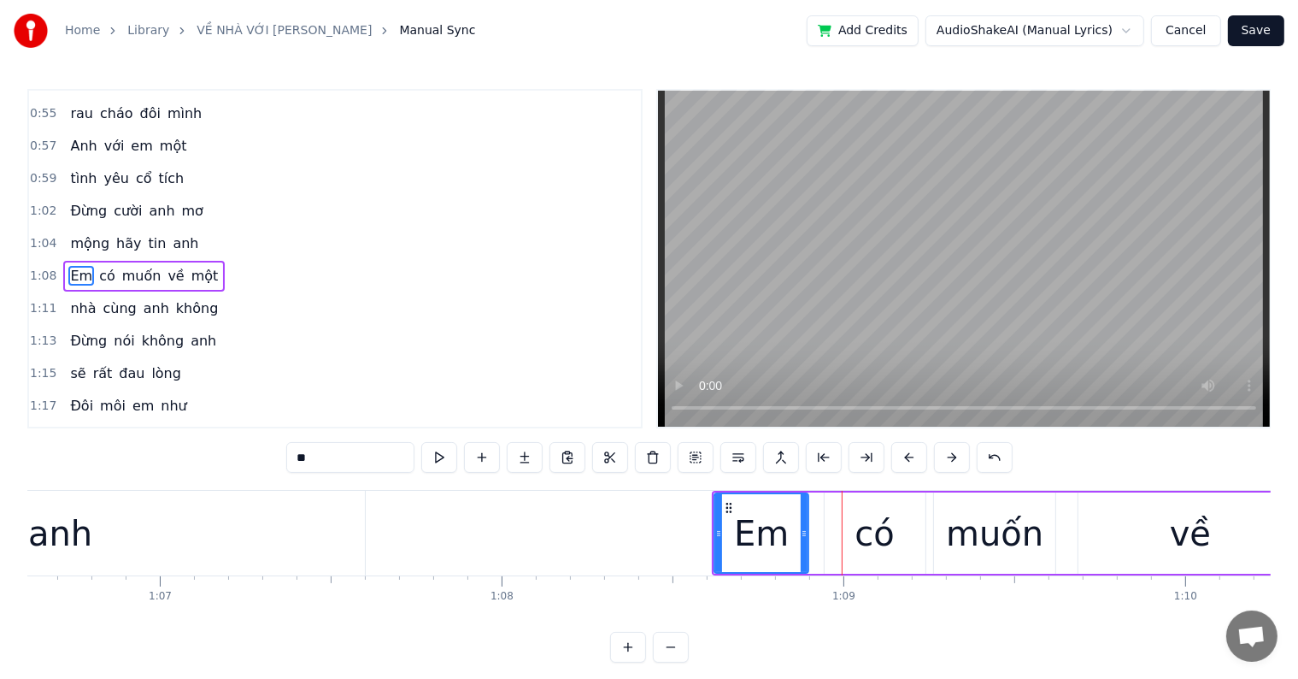
click at [910, 461] on button at bounding box center [910, 457] width 36 height 31
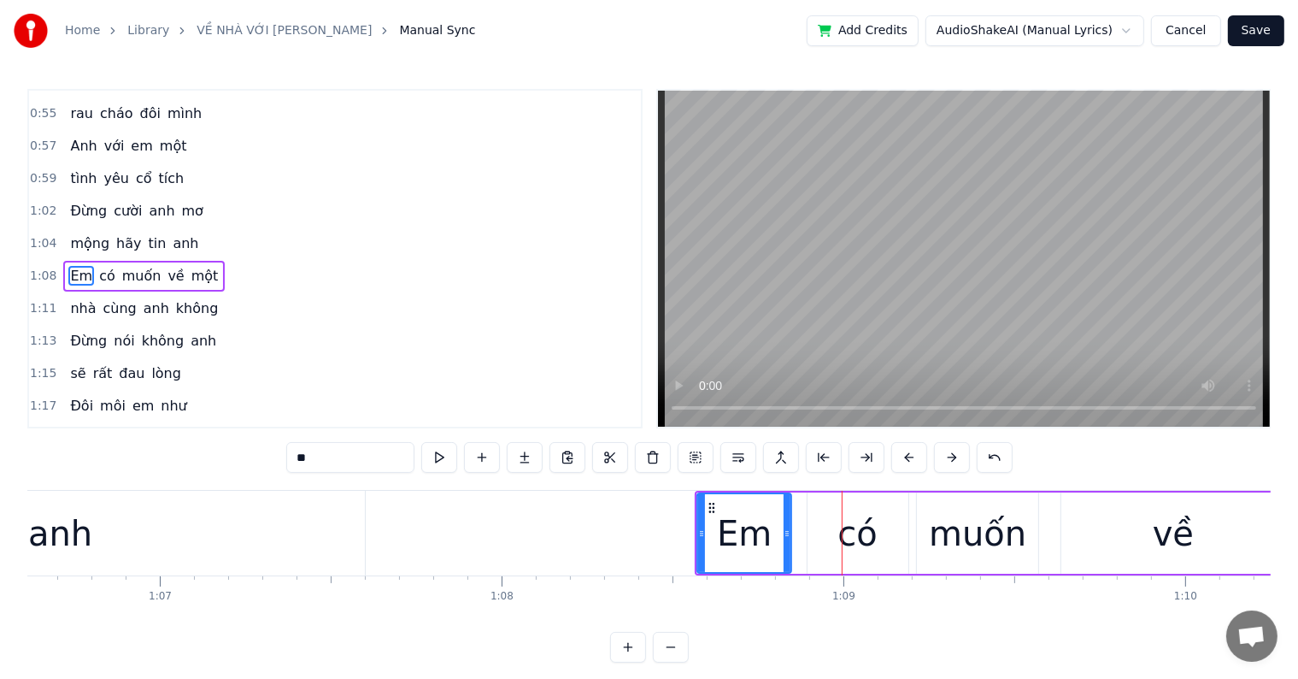
click at [910, 461] on button at bounding box center [910, 457] width 36 height 31
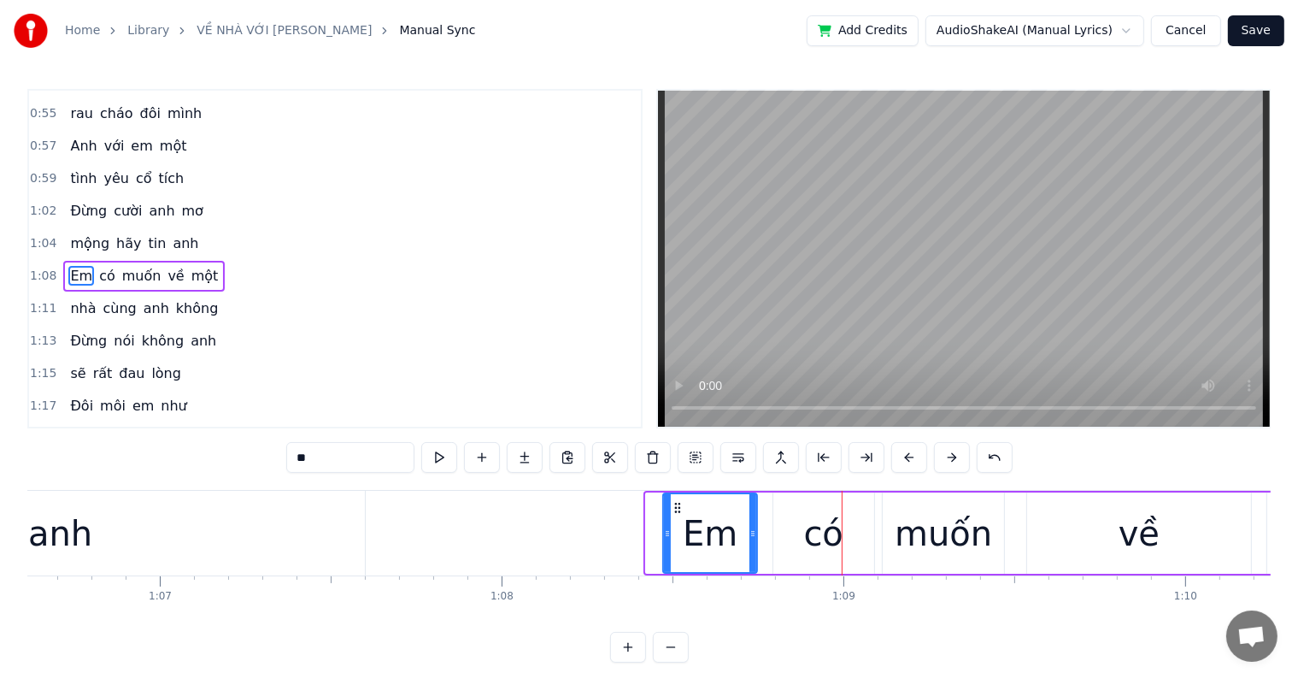
click at [910, 461] on button at bounding box center [910, 457] width 36 height 31
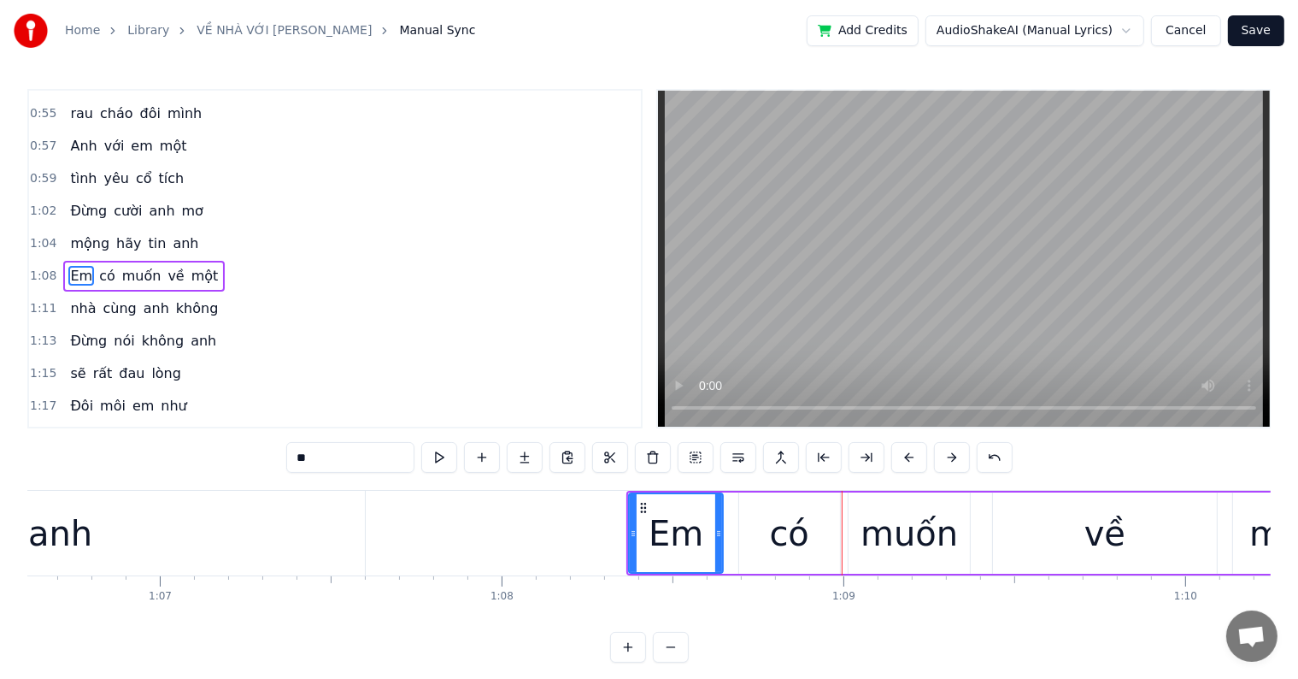
click at [910, 461] on button at bounding box center [910, 457] width 36 height 31
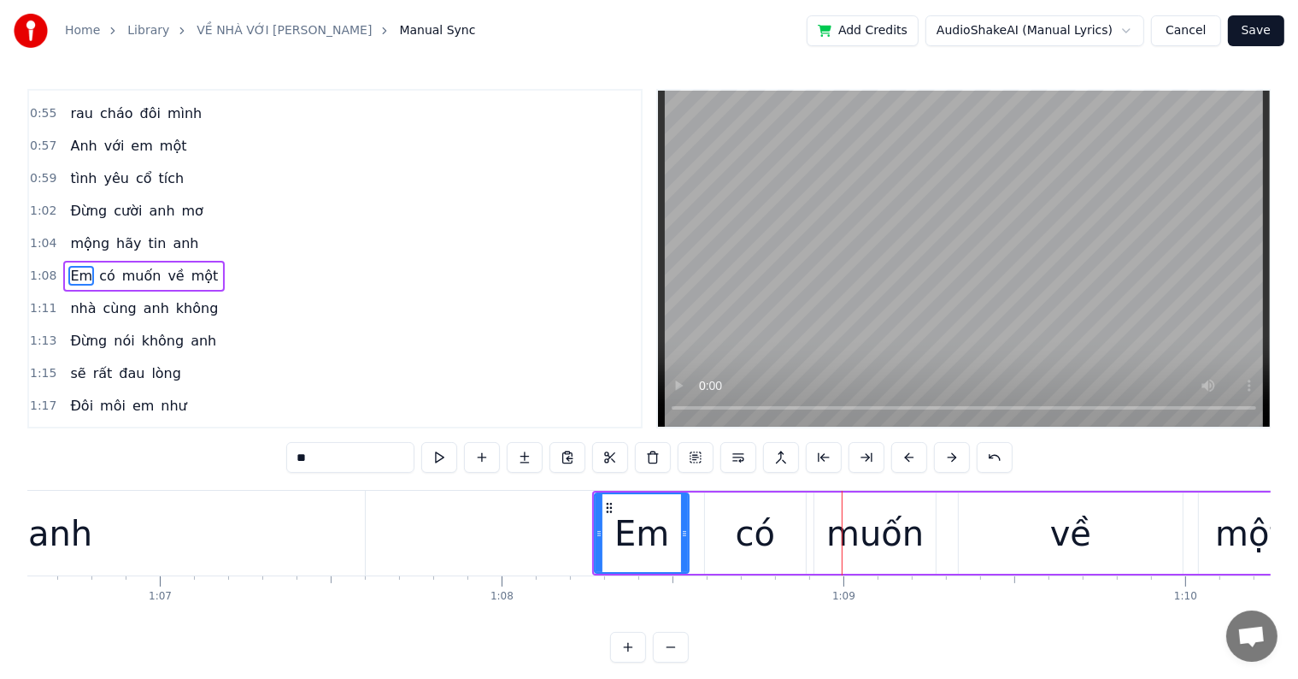
click at [910, 461] on button at bounding box center [910, 457] width 36 height 31
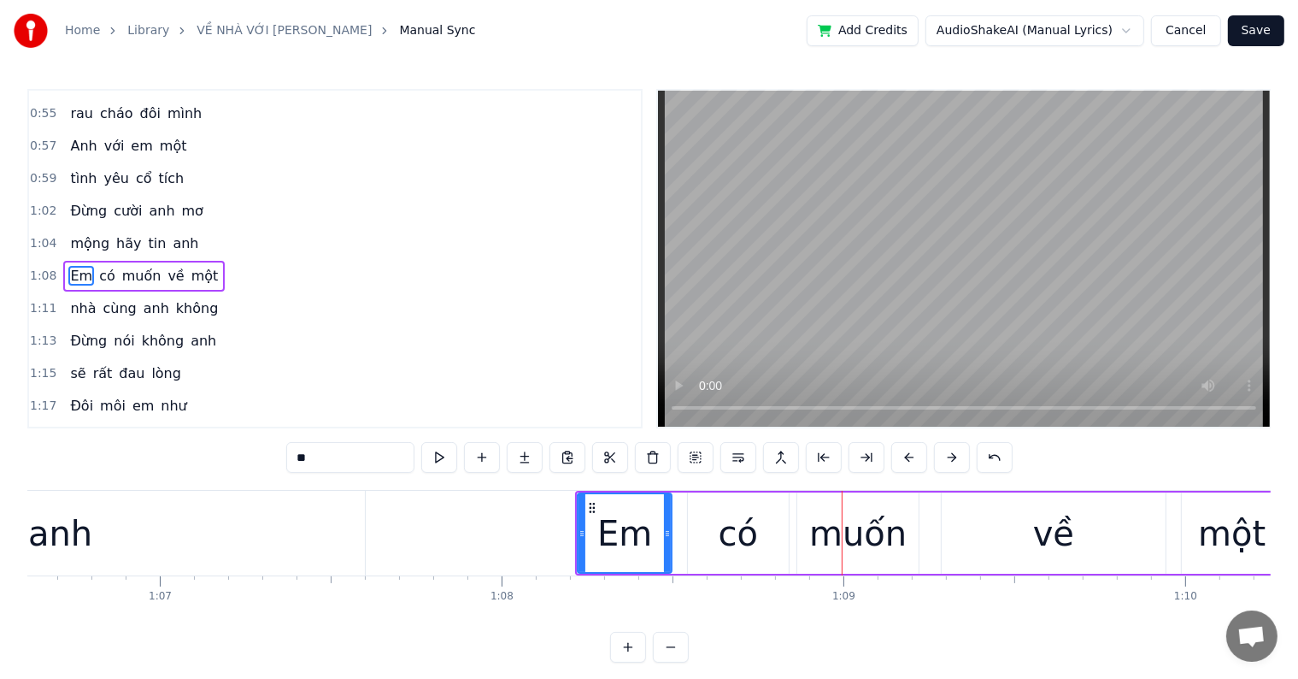
click at [910, 461] on button at bounding box center [910, 457] width 36 height 31
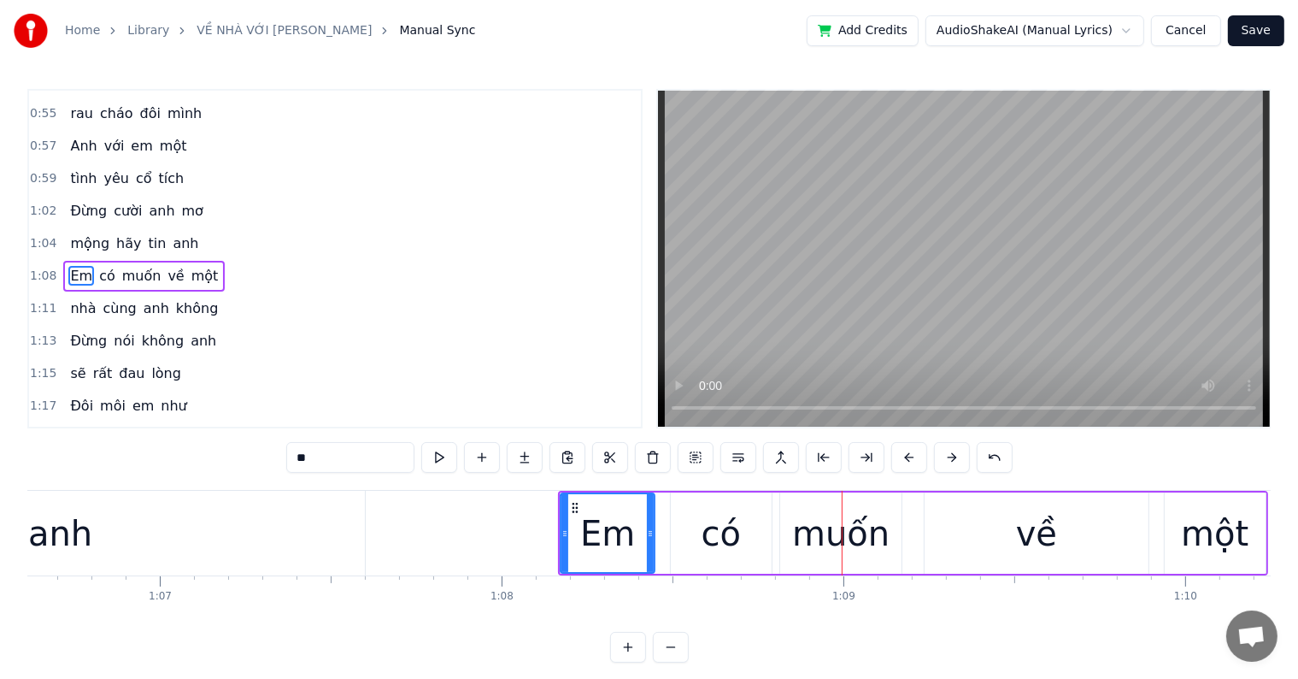
click at [910, 461] on button at bounding box center [910, 457] width 36 height 31
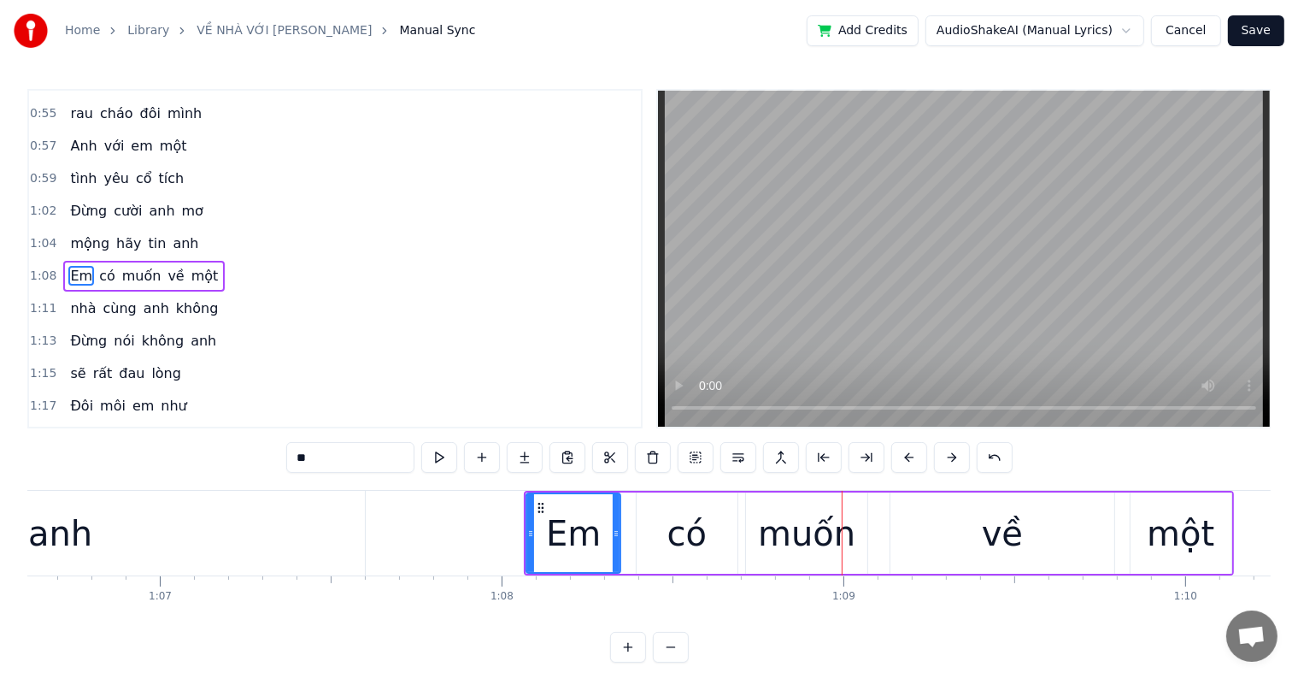
click at [910, 461] on button at bounding box center [910, 457] width 36 height 31
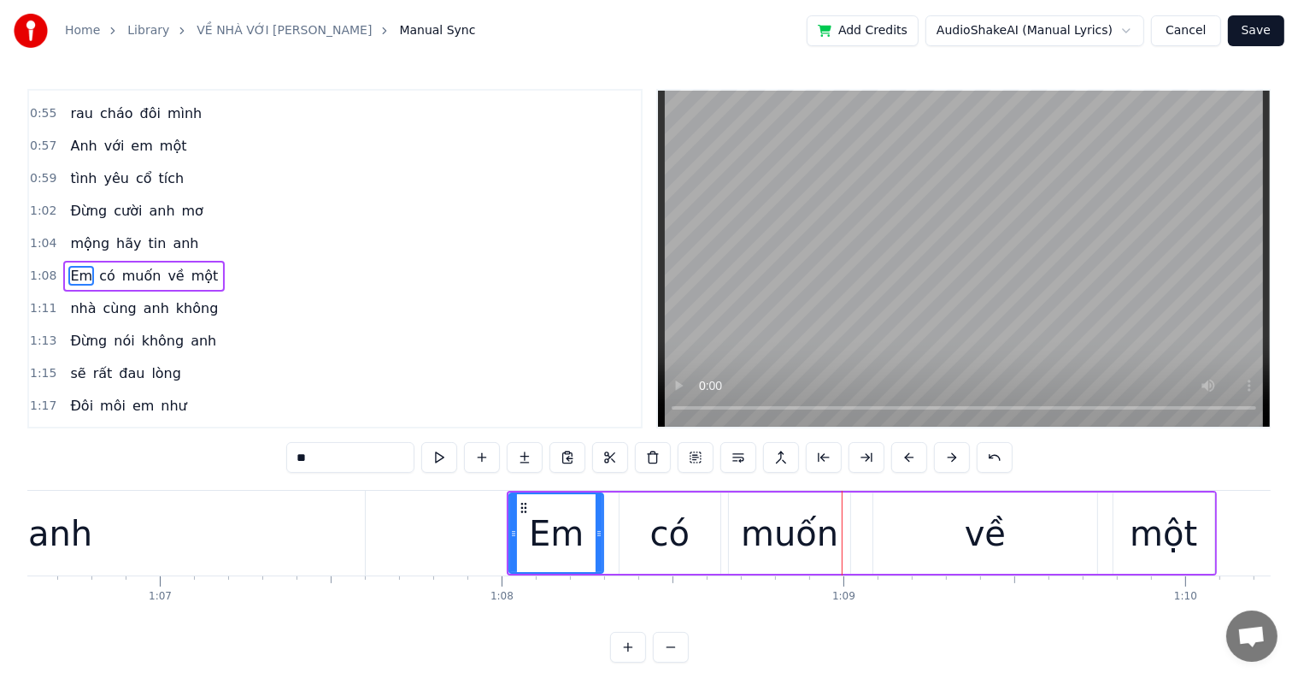
click at [910, 461] on button at bounding box center [910, 457] width 36 height 31
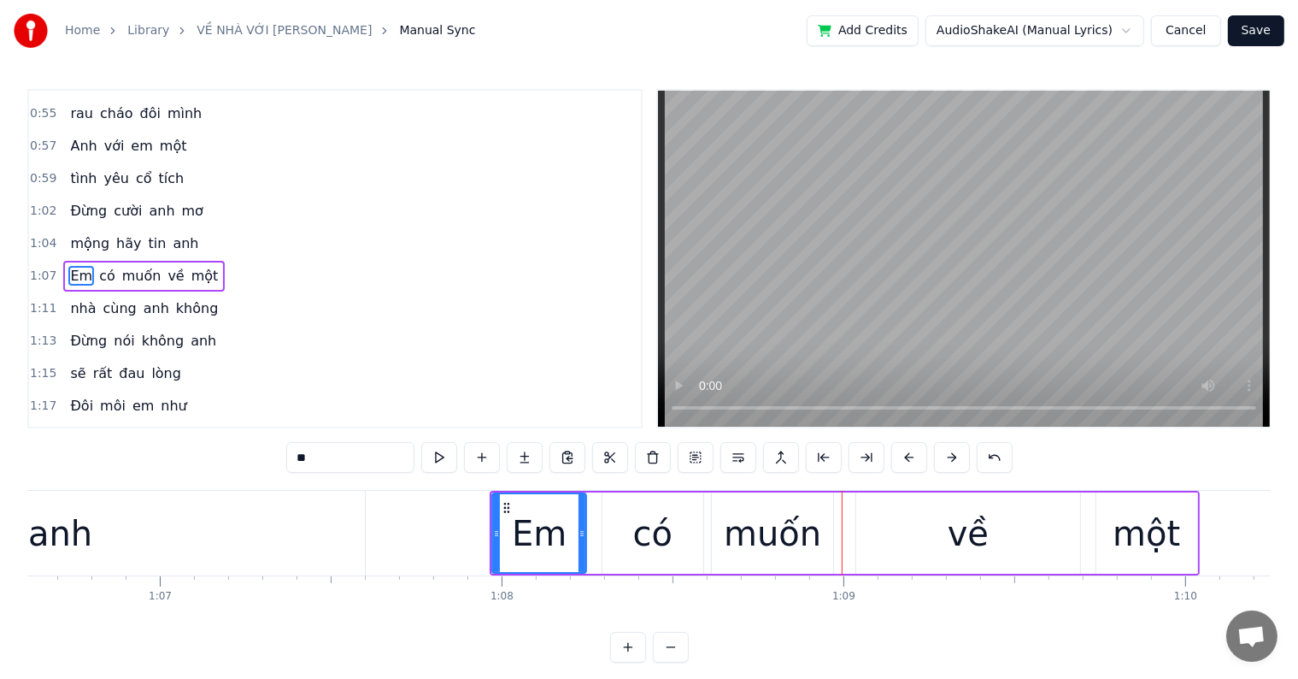
click at [303, 548] on div "anh" at bounding box center [60, 533] width 609 height 85
type input "***"
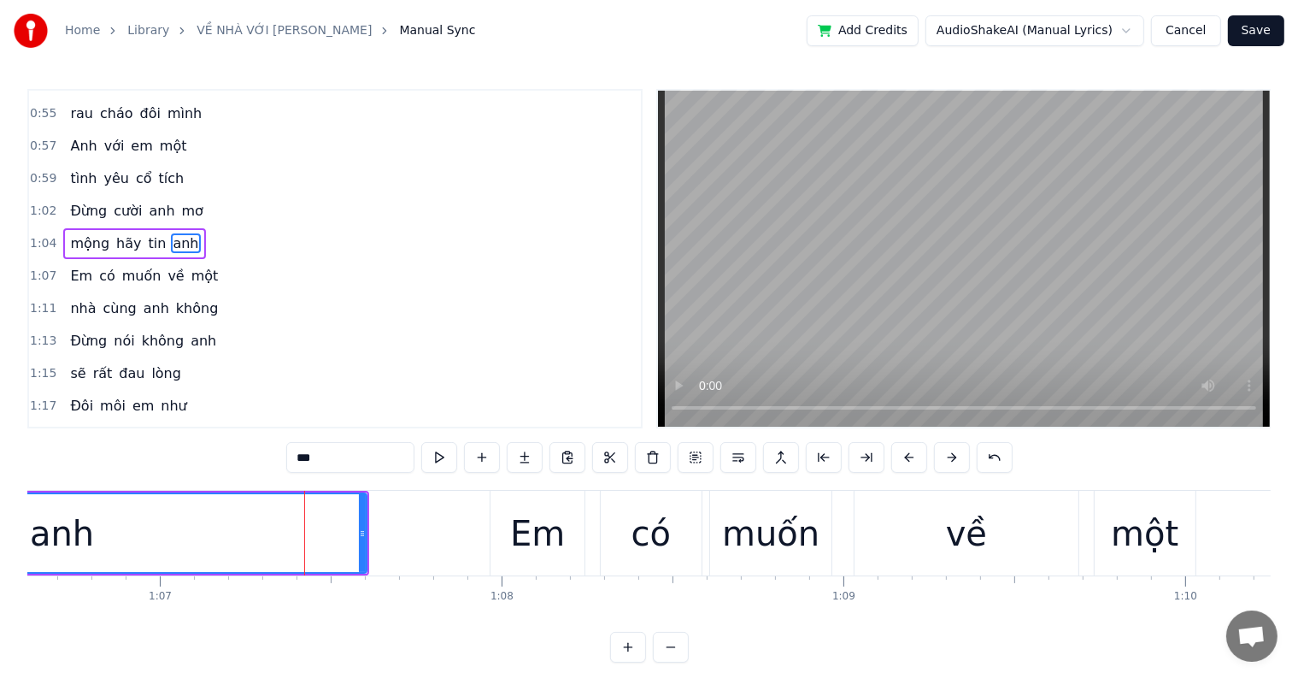
scroll to position [319, 0]
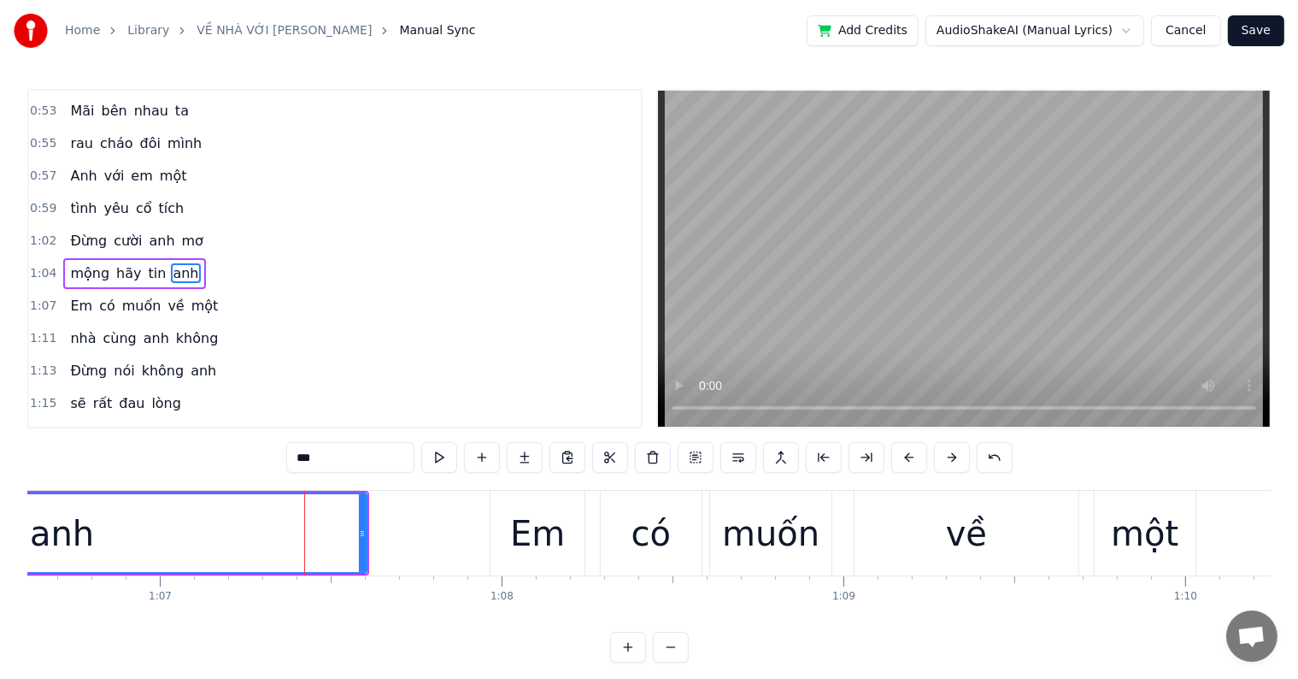
click at [304, 548] on div at bounding box center [304, 533] width 1 height 85
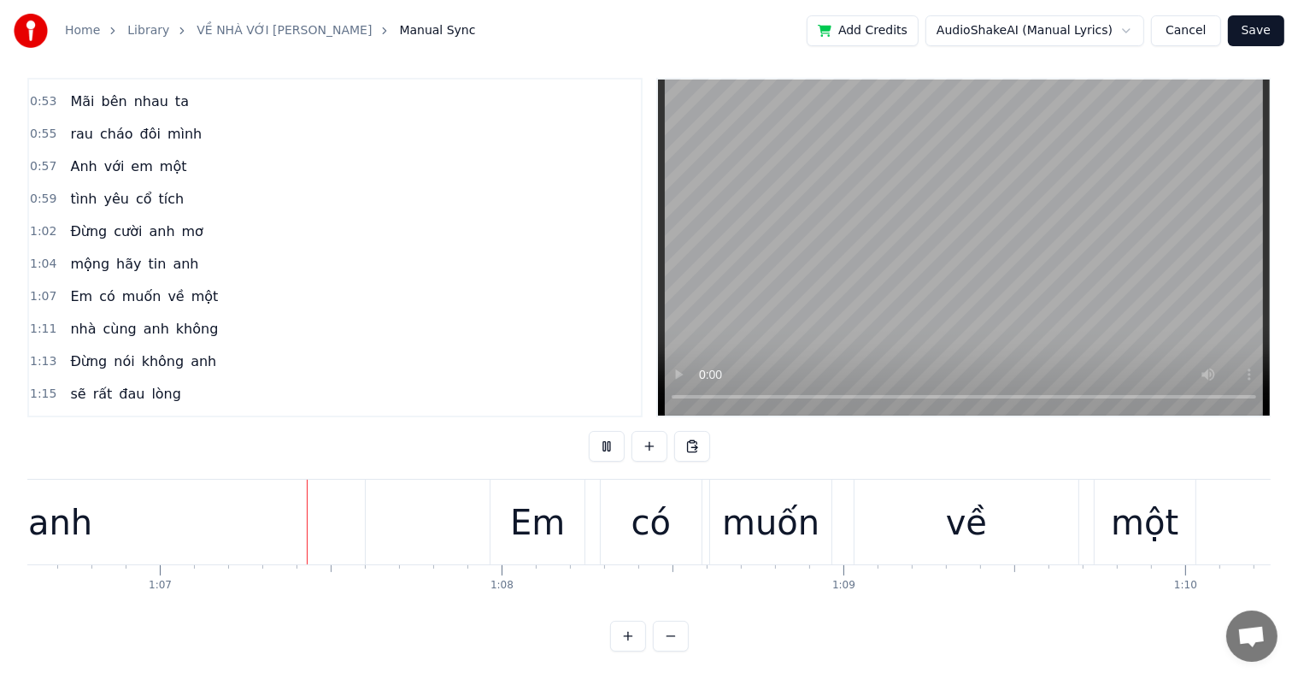
scroll to position [26, 0]
click at [532, 518] on div "Em" at bounding box center [537, 522] width 55 height 51
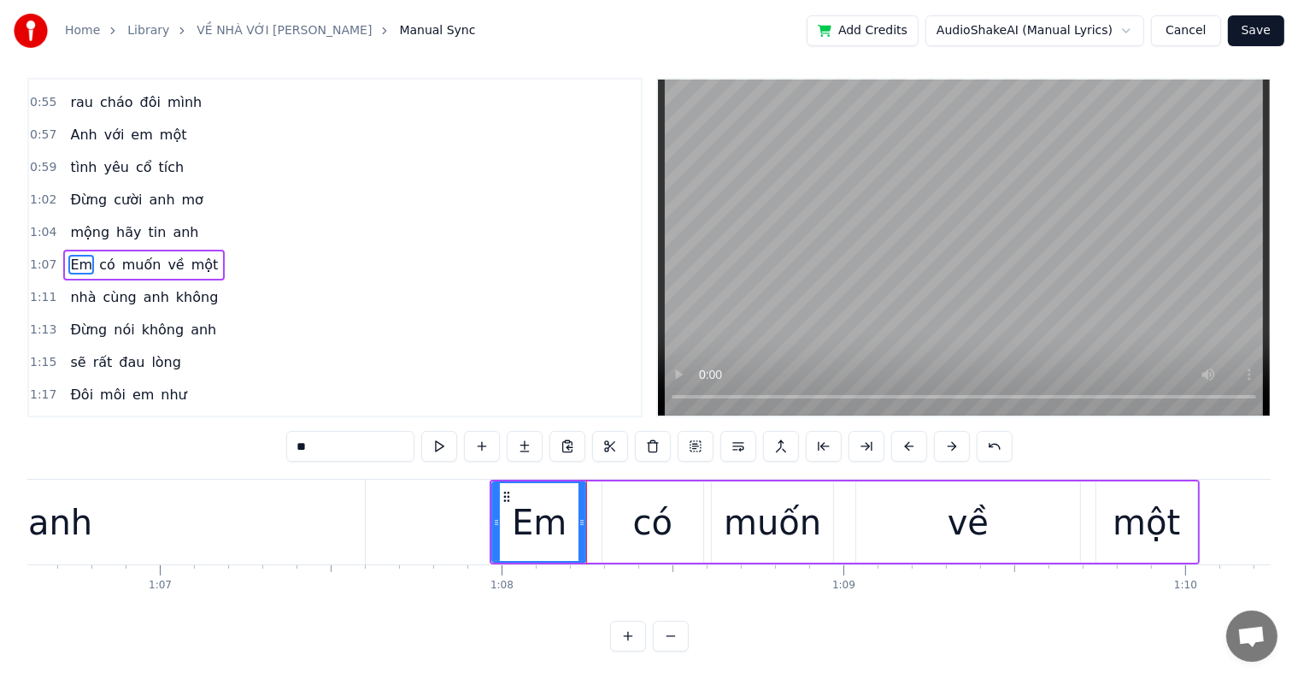
click at [652, 511] on div "có" at bounding box center [652, 522] width 39 height 51
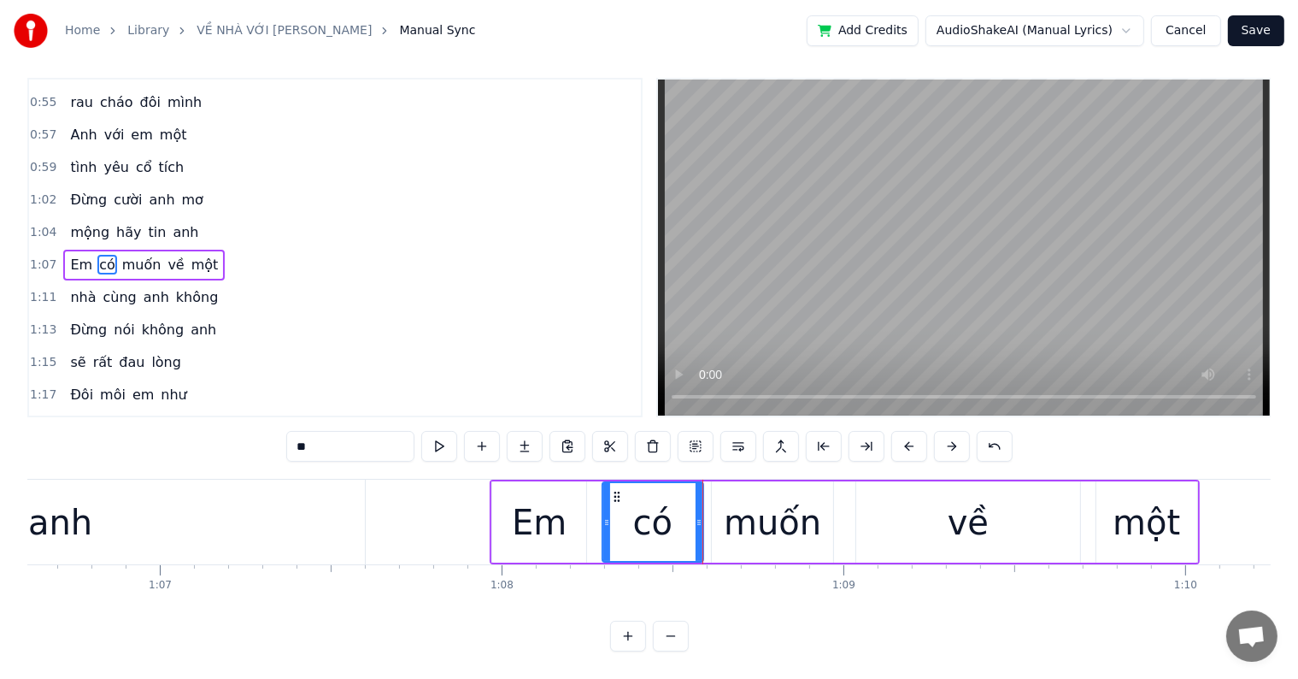
click at [767, 501] on div "muốn" at bounding box center [772, 522] width 97 height 51
type input "****"
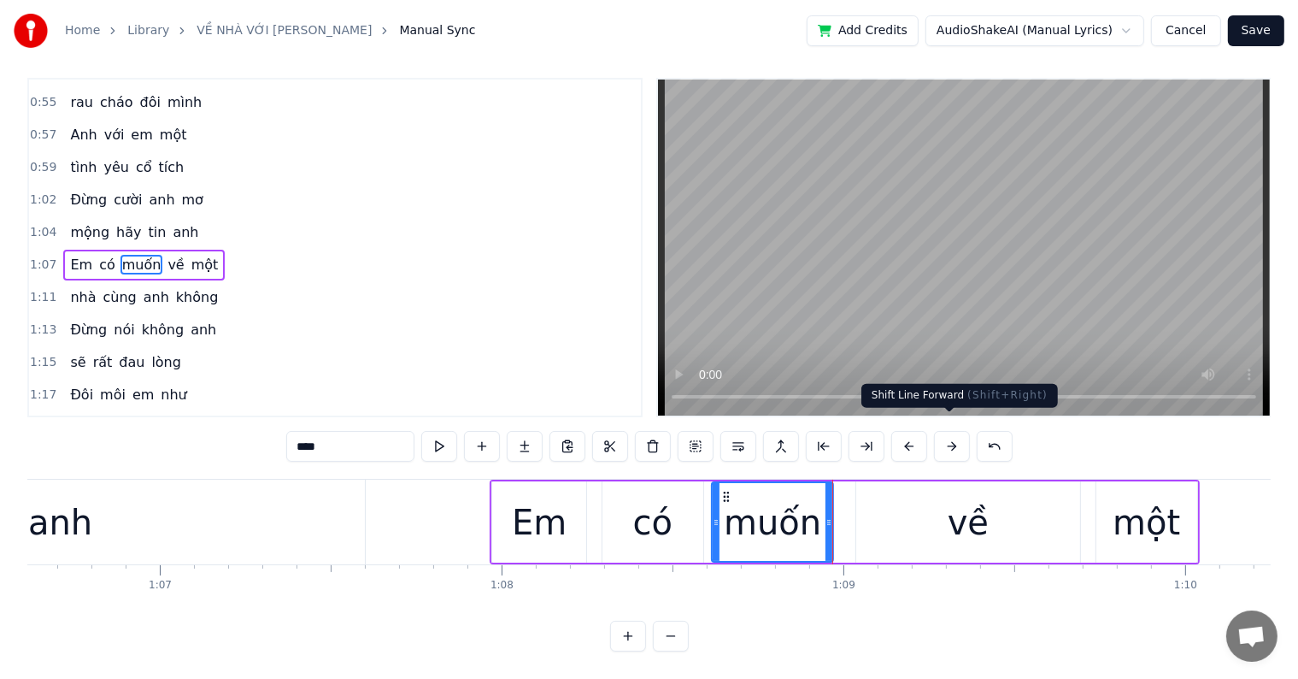
click at [949, 432] on button at bounding box center [952, 446] width 36 height 31
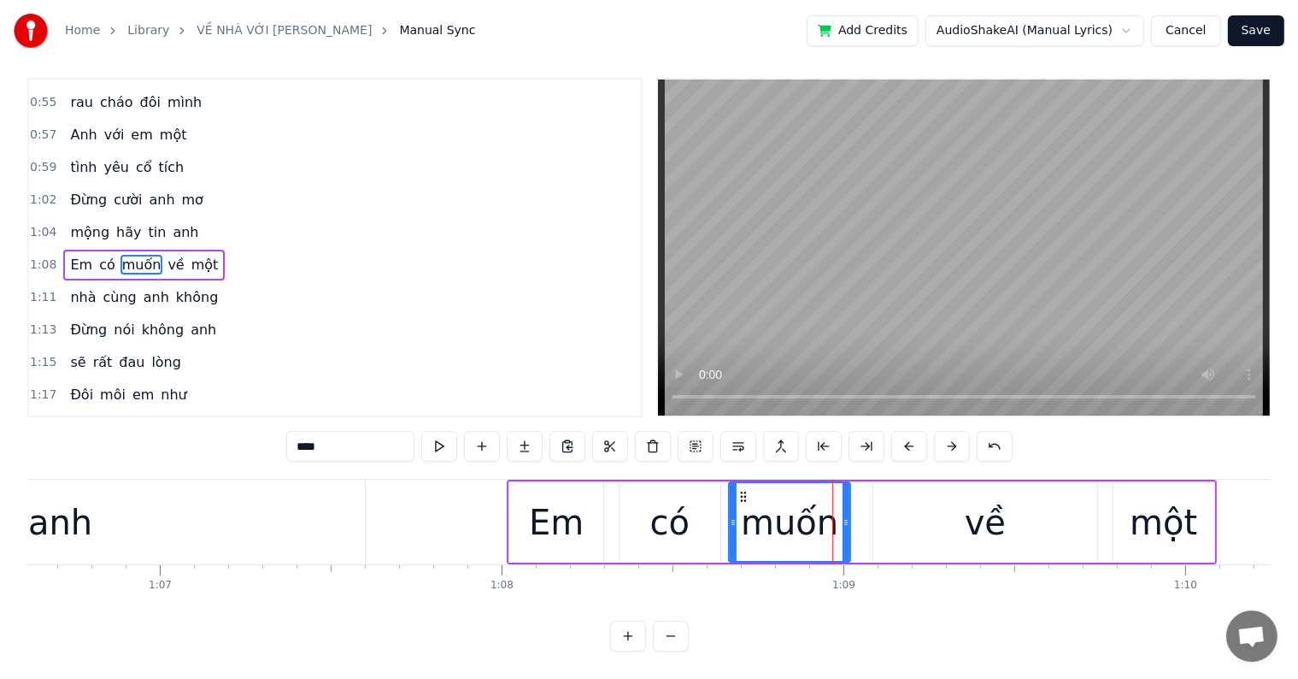
click at [949, 432] on button at bounding box center [952, 446] width 36 height 31
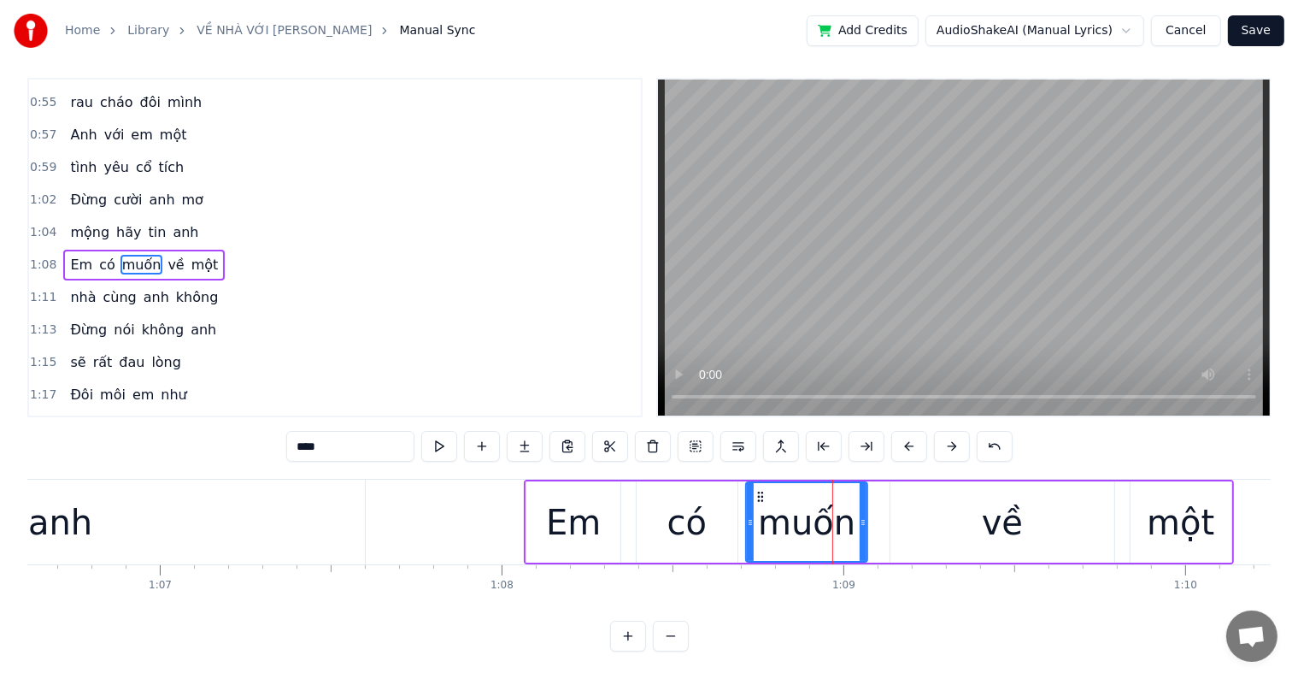
click at [949, 432] on button at bounding box center [952, 446] width 36 height 31
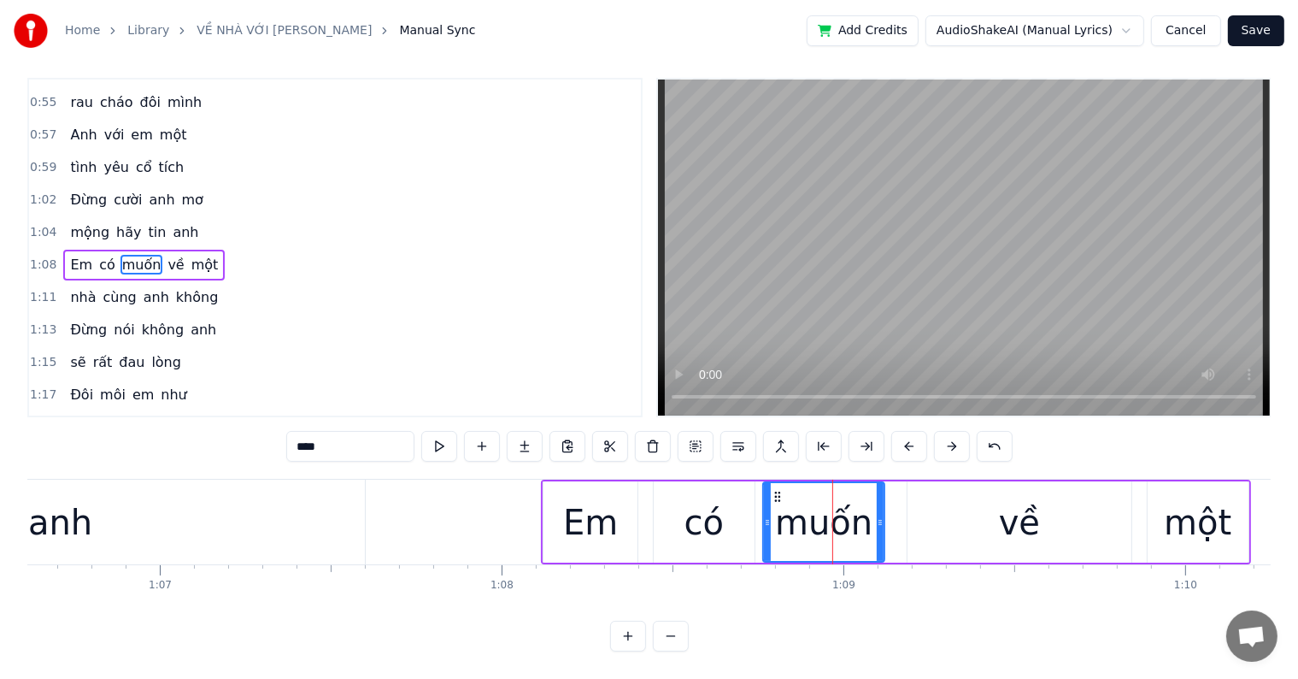
click at [949, 432] on button at bounding box center [952, 446] width 36 height 31
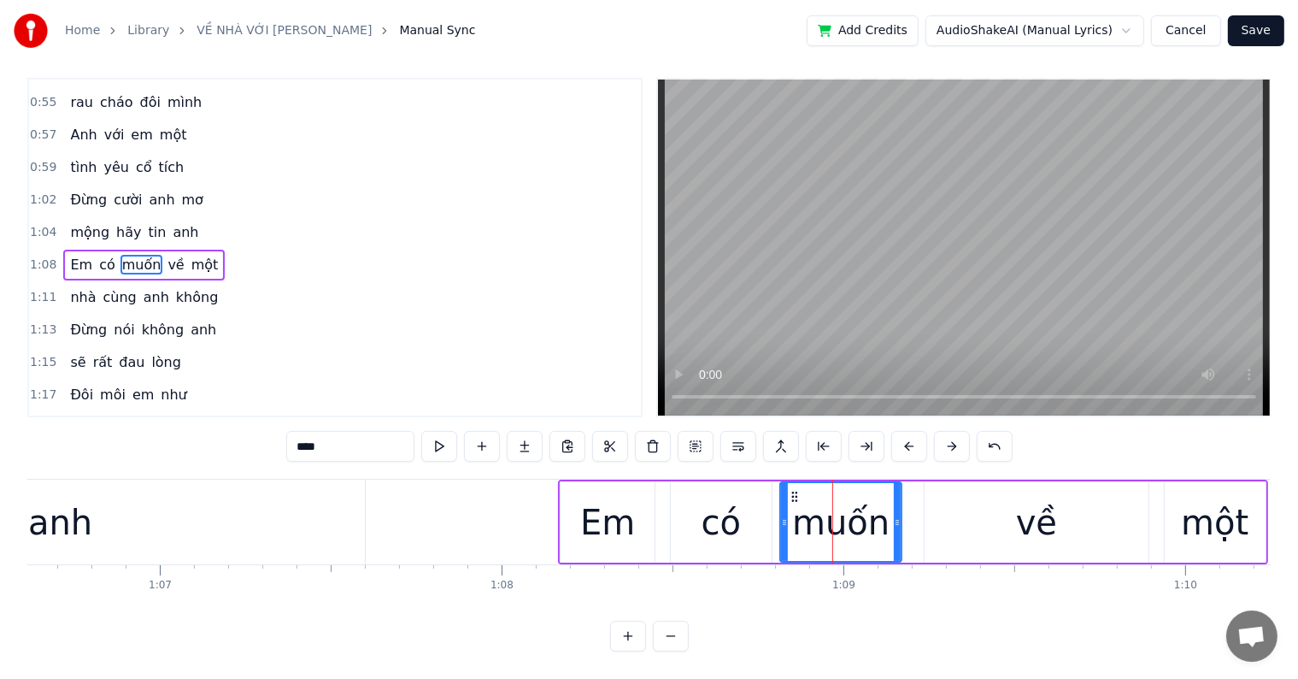
click at [949, 432] on button at bounding box center [952, 446] width 36 height 31
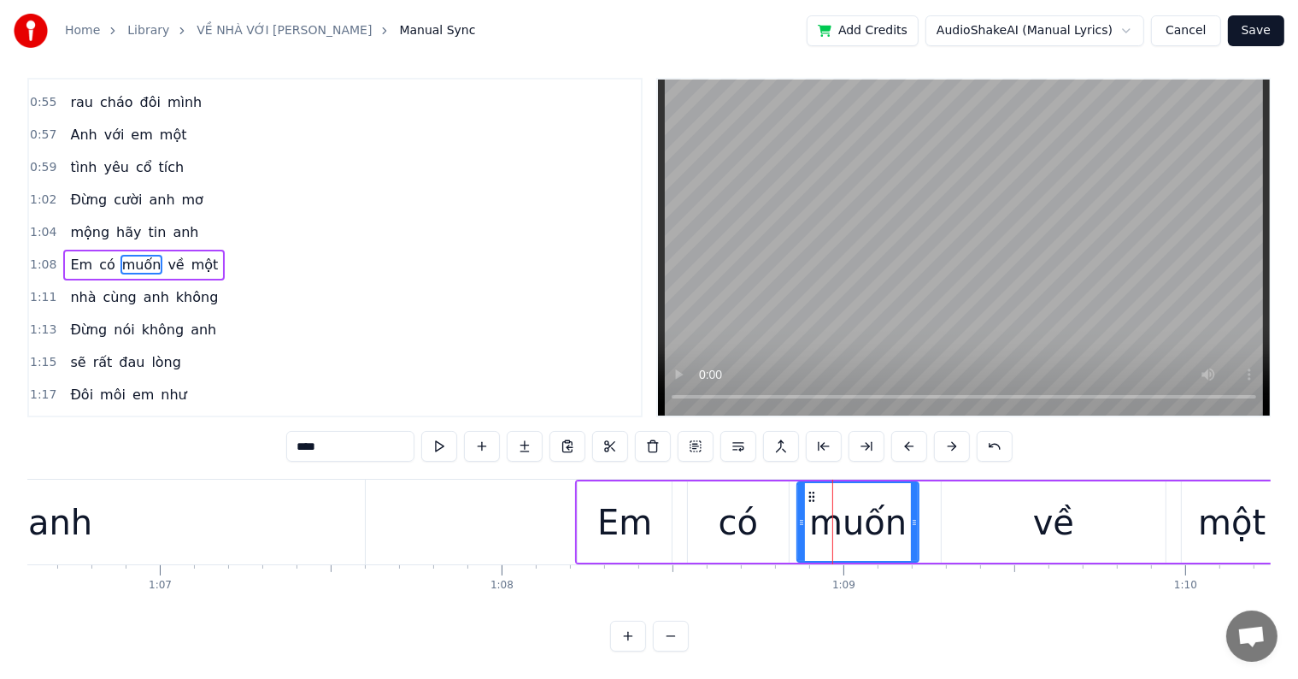
click at [949, 432] on button at bounding box center [952, 446] width 36 height 31
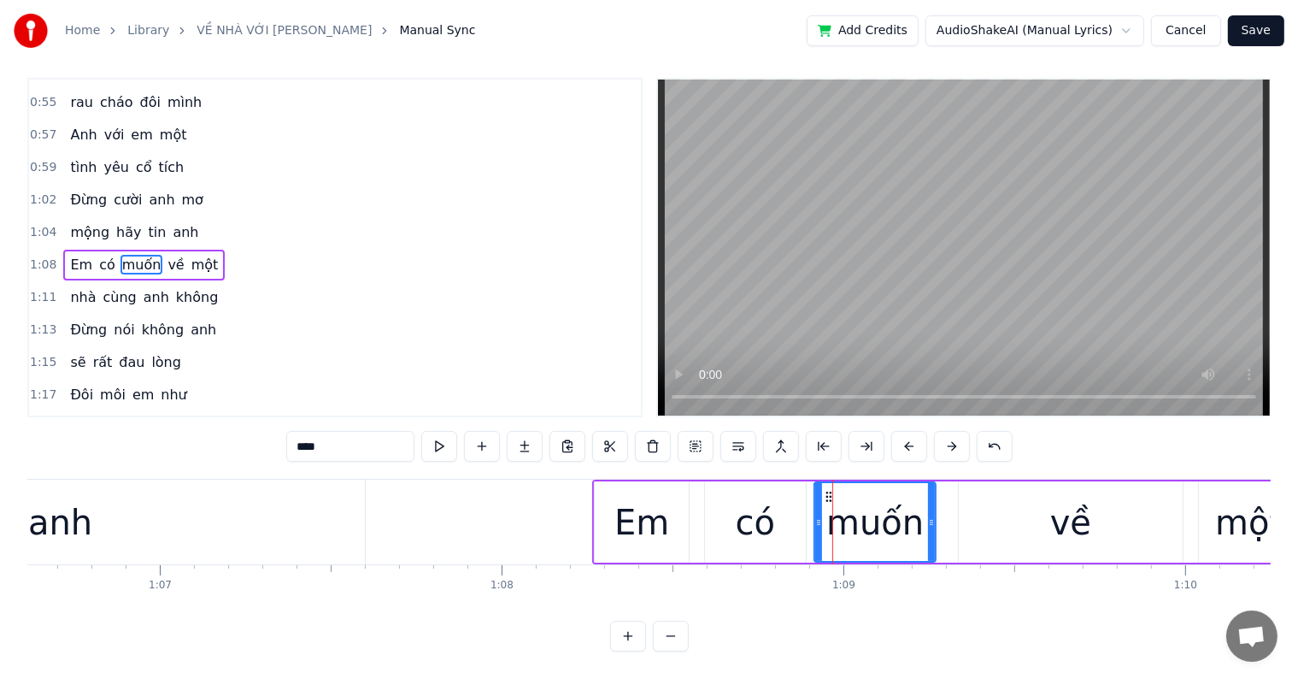
click at [949, 432] on button at bounding box center [952, 446] width 36 height 31
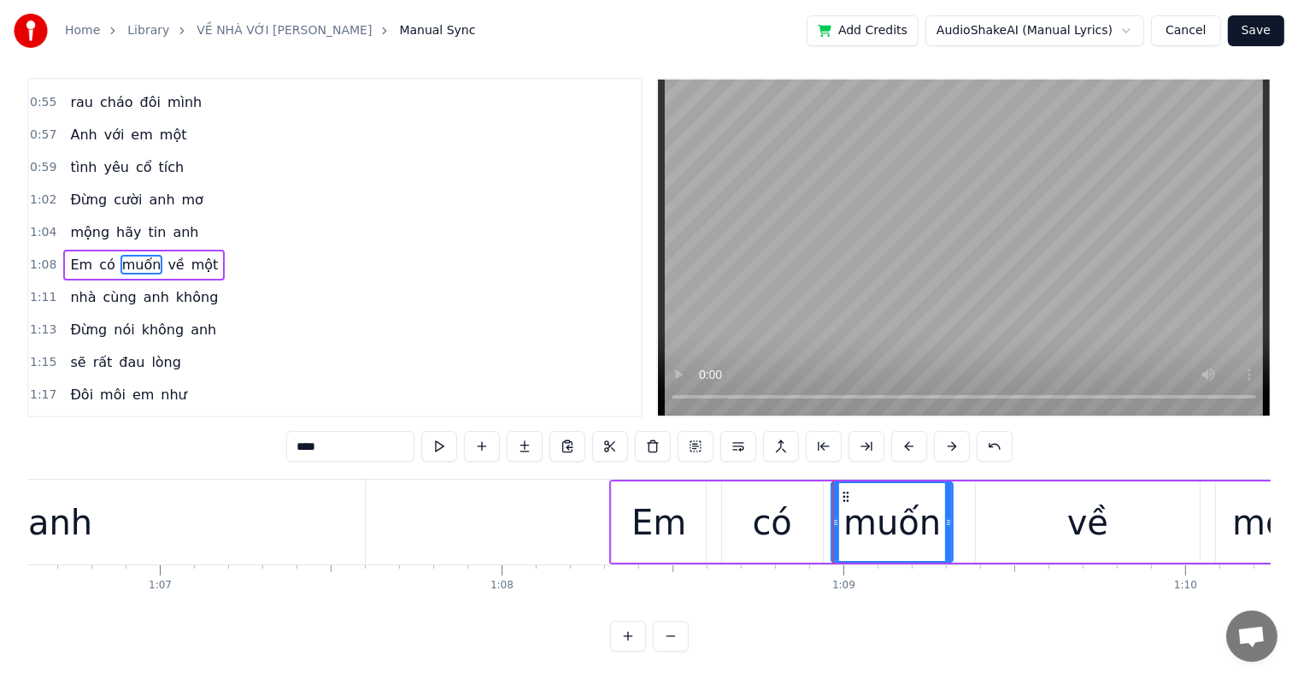
click at [949, 432] on button at bounding box center [952, 446] width 36 height 31
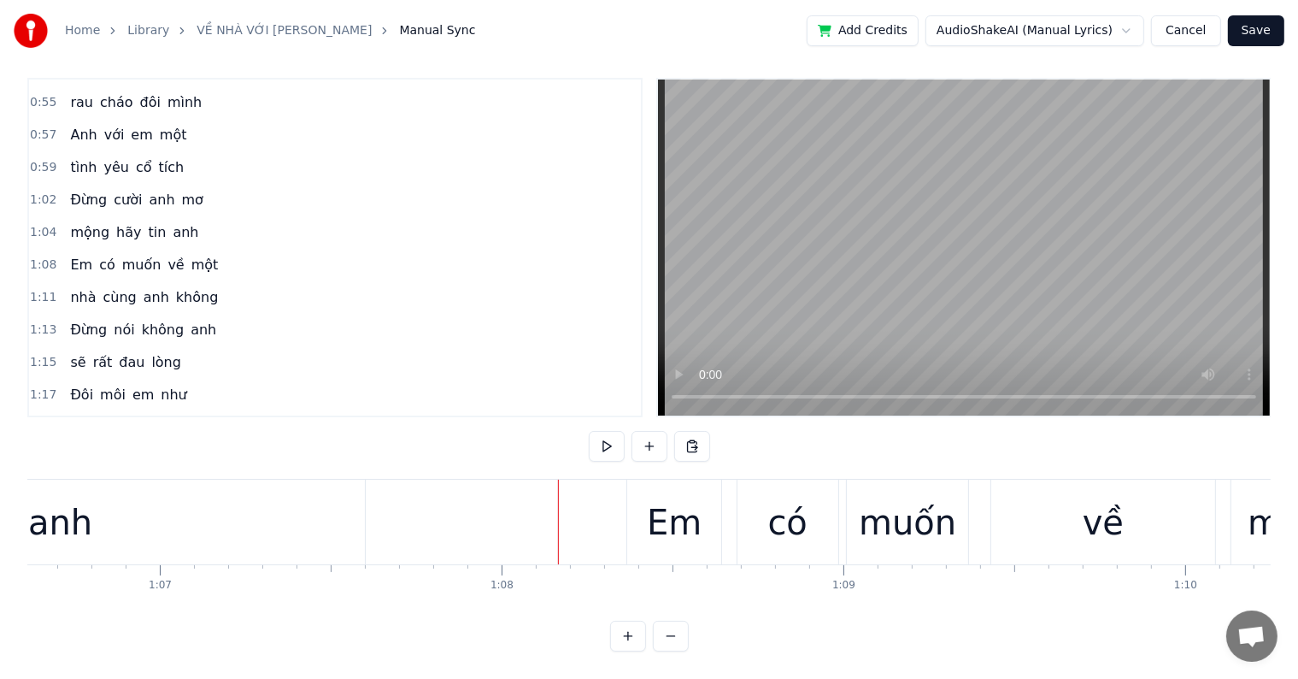
click at [558, 492] on div at bounding box center [558, 522] width 1 height 85
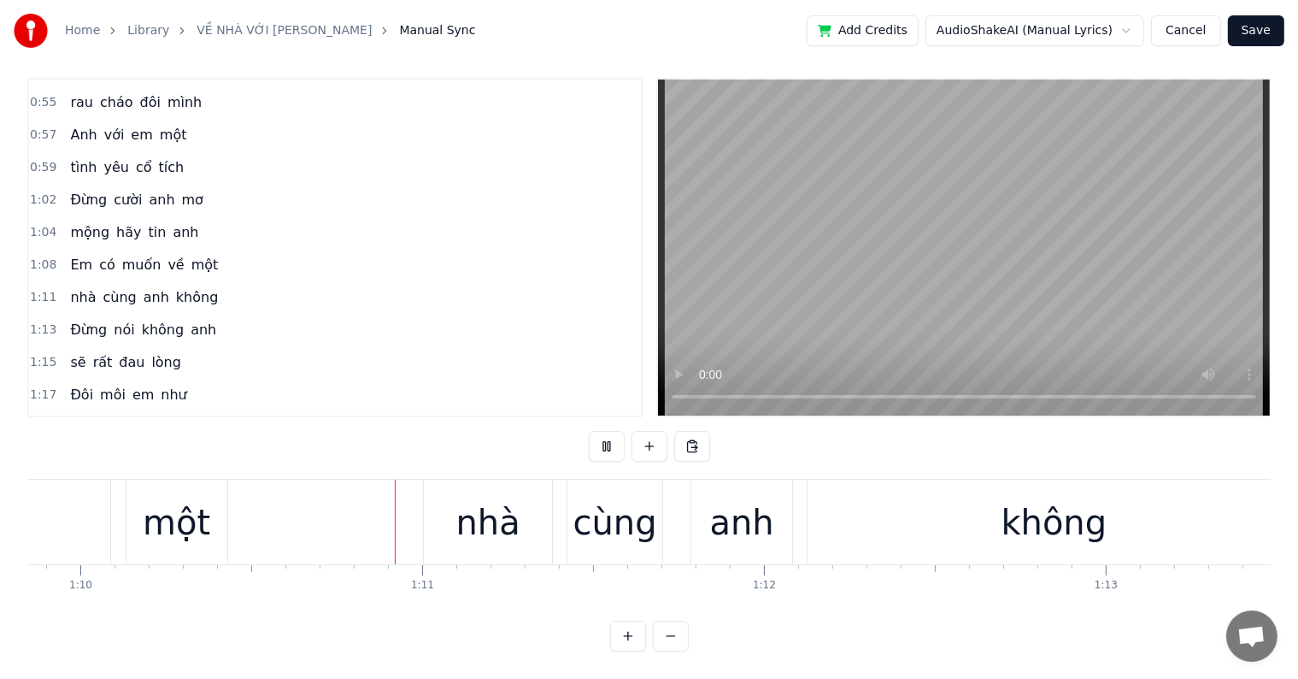
scroll to position [0, 23933]
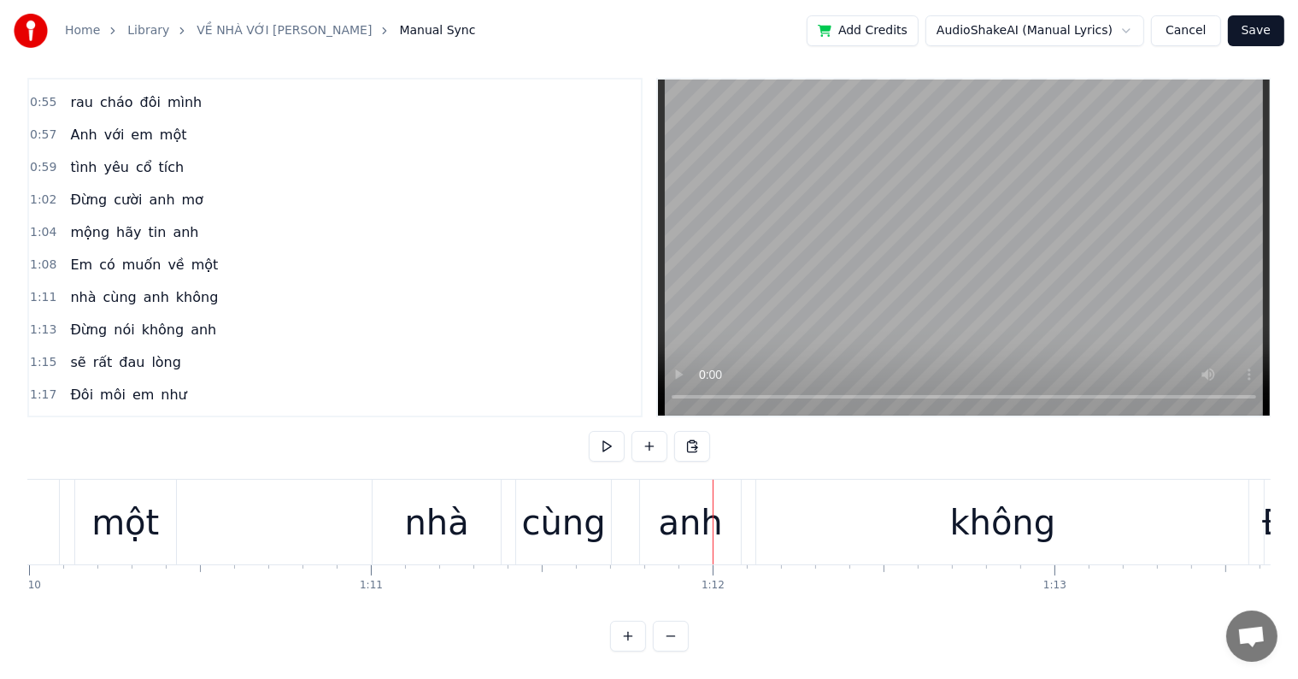
click at [423, 506] on div "nhà" at bounding box center [437, 522] width 64 height 51
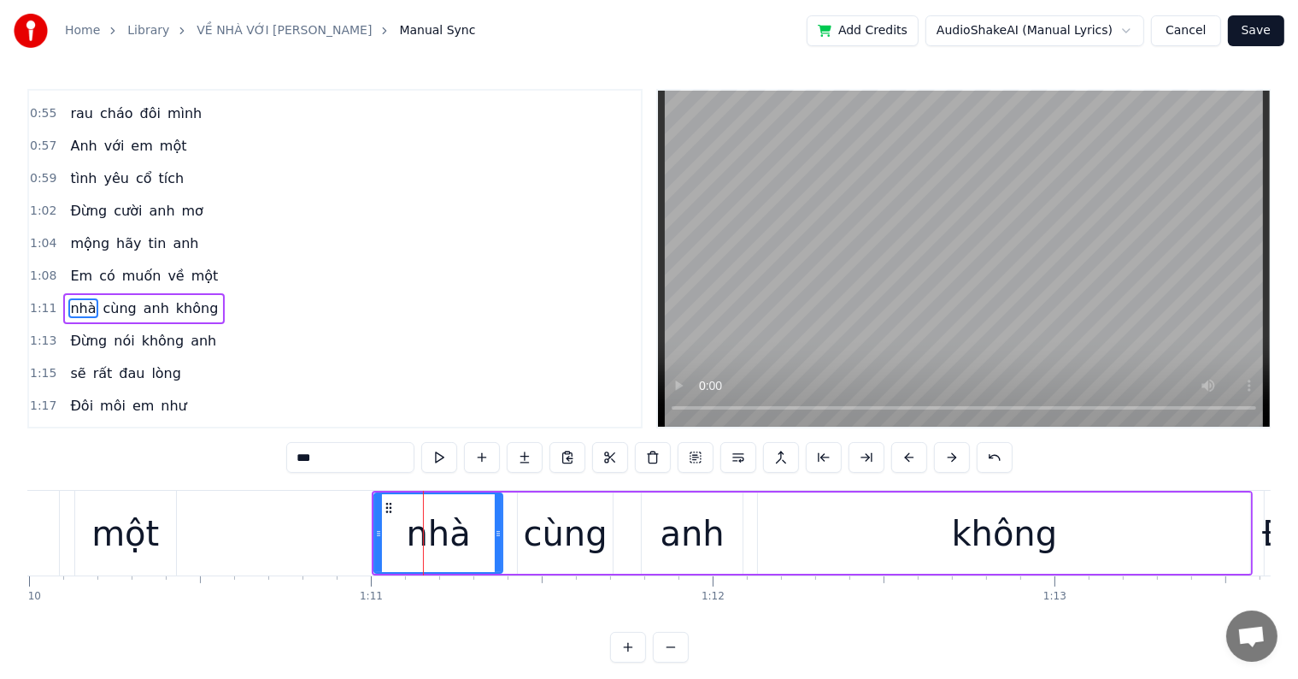
scroll to position [382, 0]
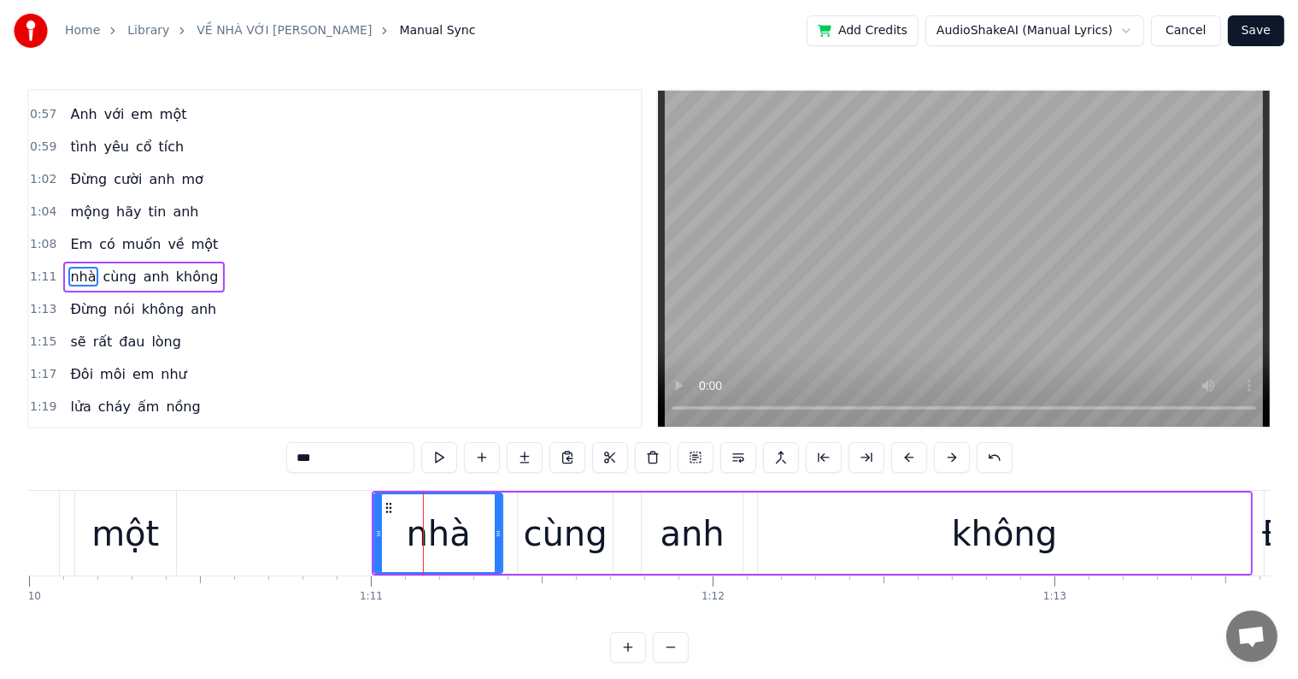
click at [113, 533] on div "một" at bounding box center [125, 533] width 68 height 51
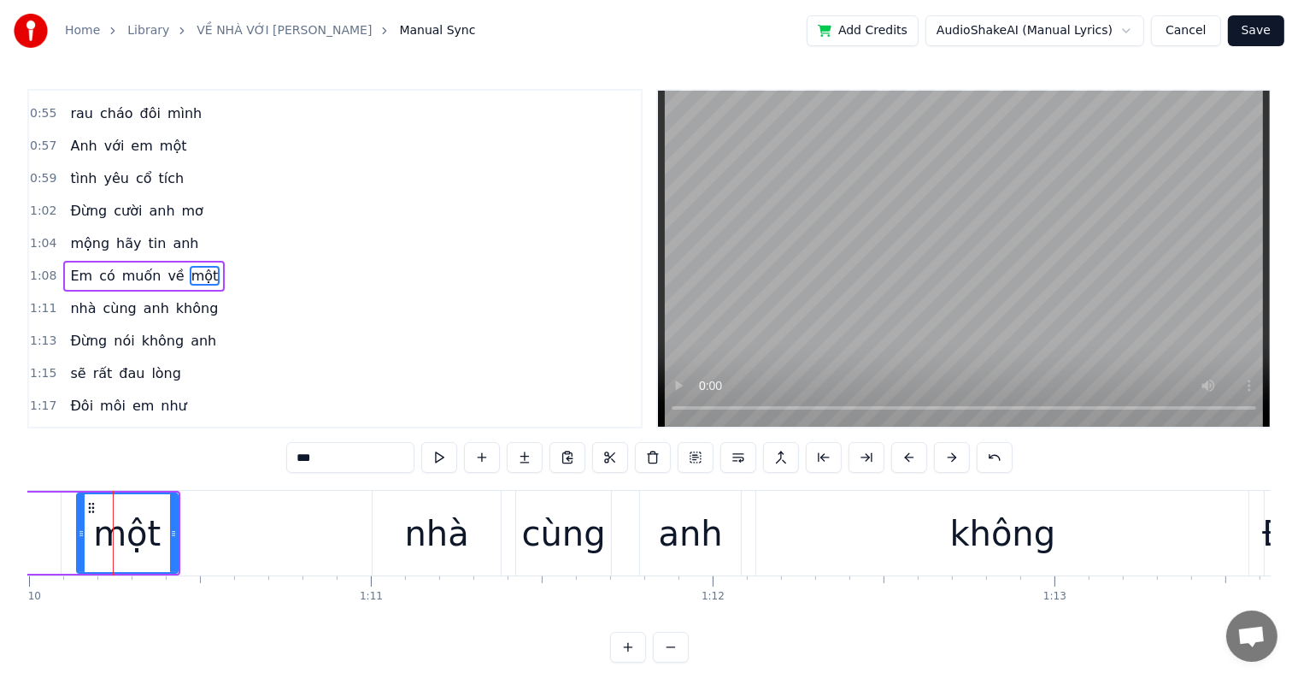
click at [441, 535] on div "nhà" at bounding box center [437, 533] width 64 height 51
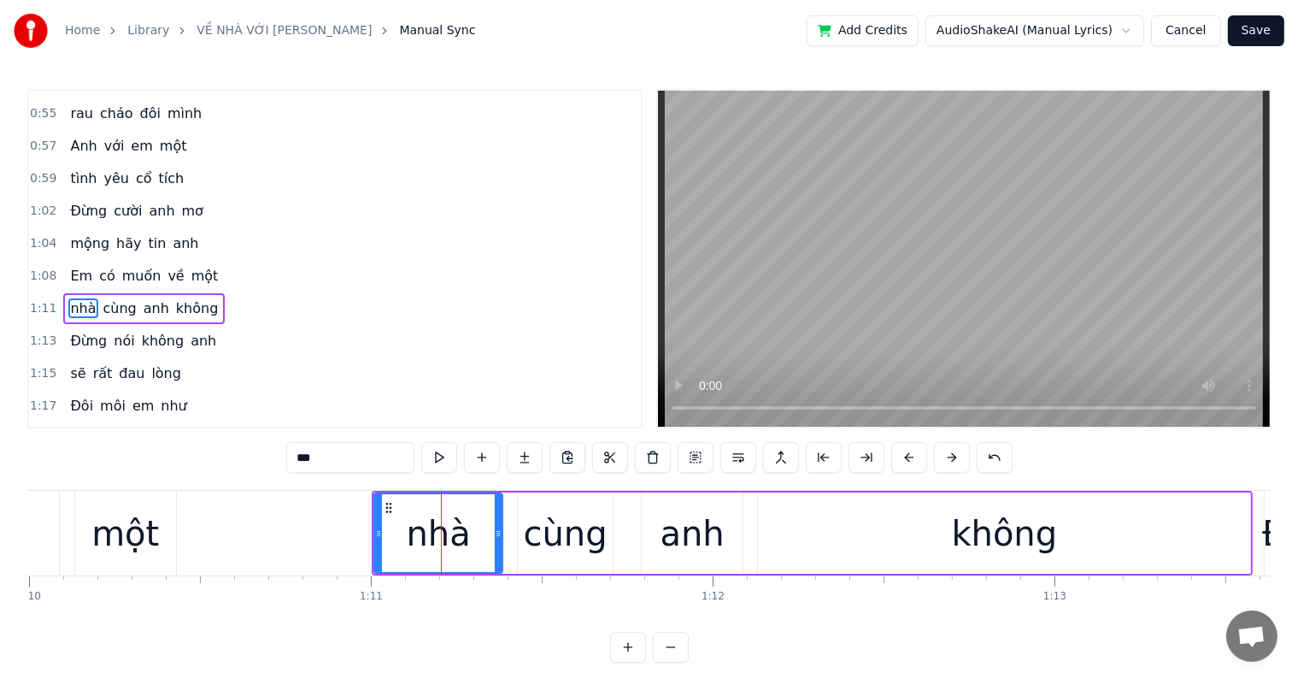
scroll to position [382, 0]
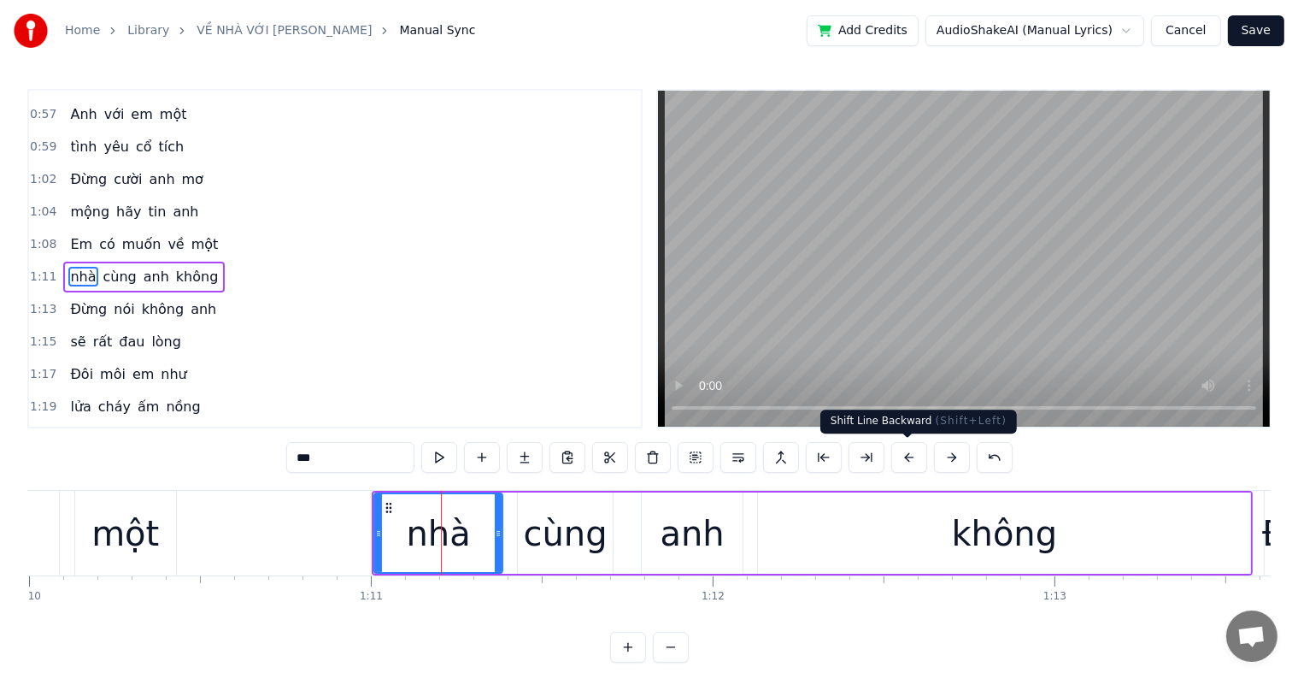
click at [906, 453] on button at bounding box center [910, 457] width 36 height 31
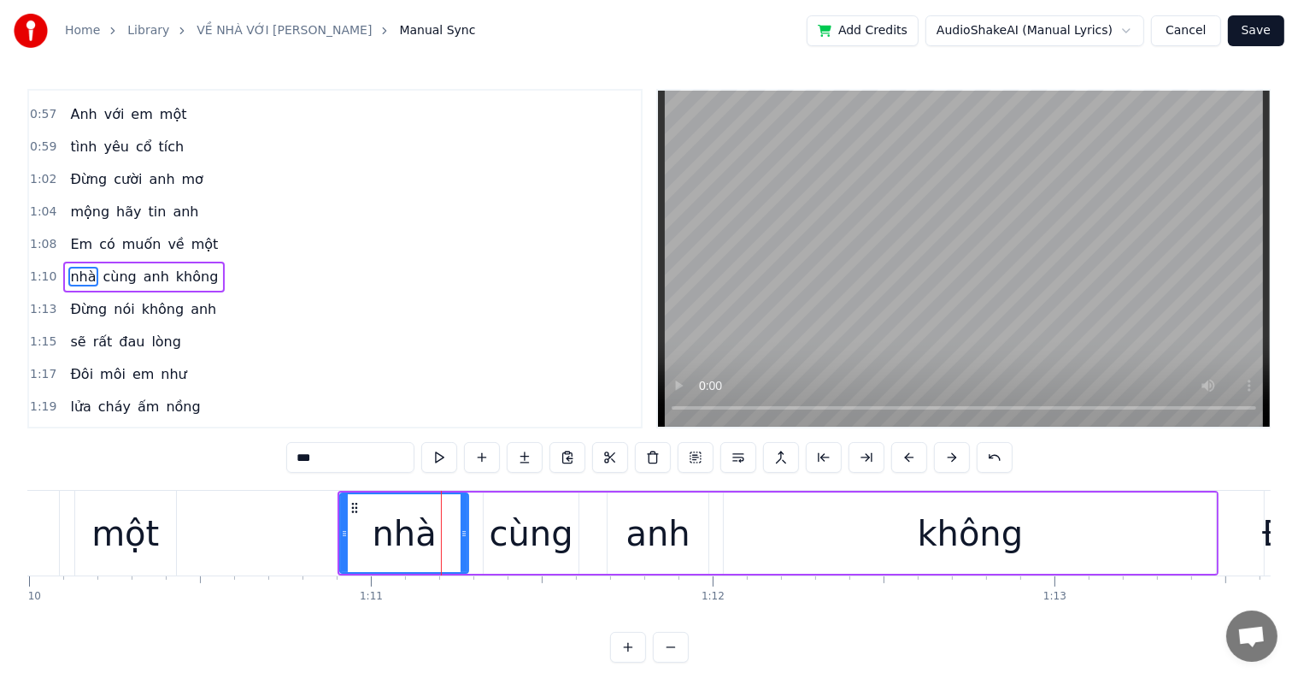
click at [906, 453] on button at bounding box center [910, 457] width 36 height 31
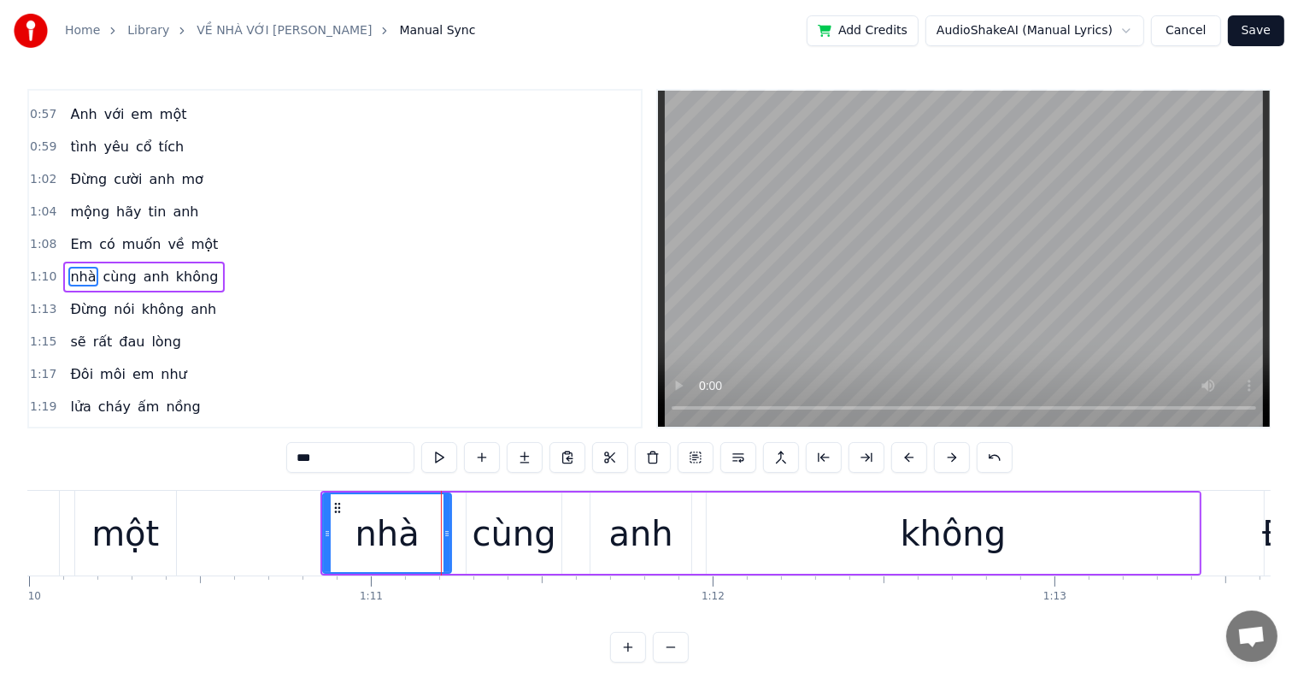
click at [906, 453] on button at bounding box center [910, 457] width 36 height 31
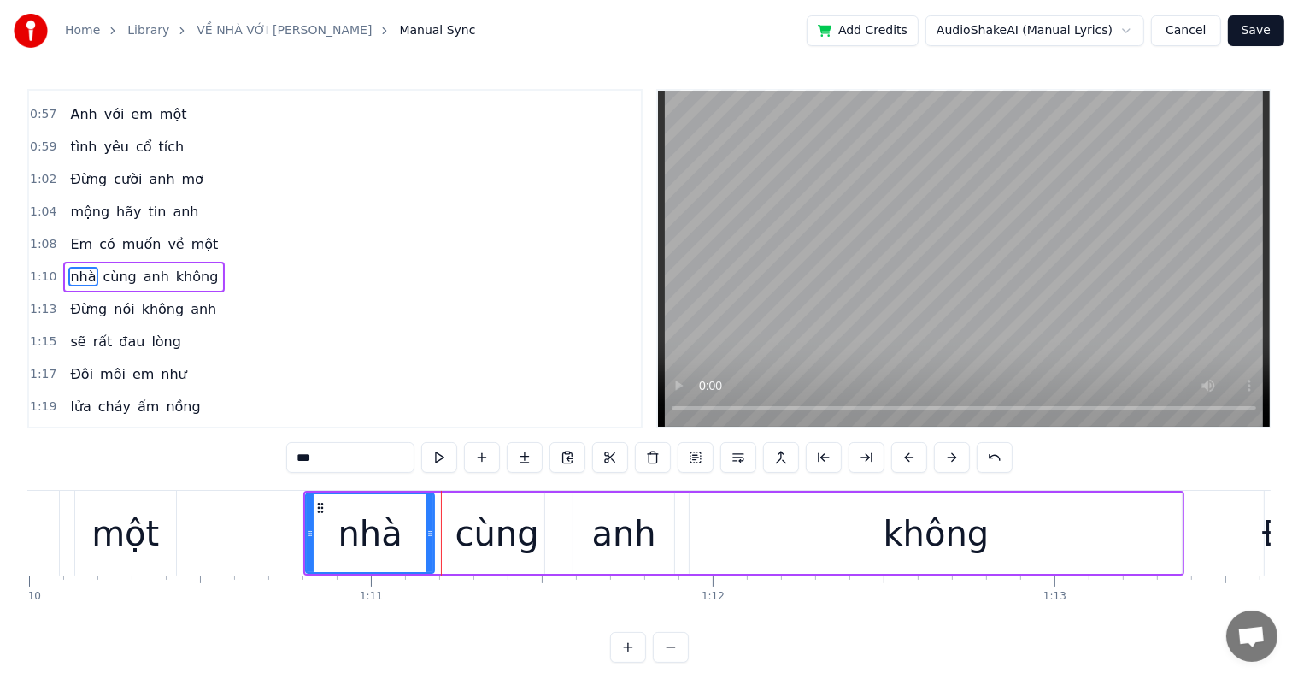
click at [906, 453] on button at bounding box center [910, 457] width 36 height 31
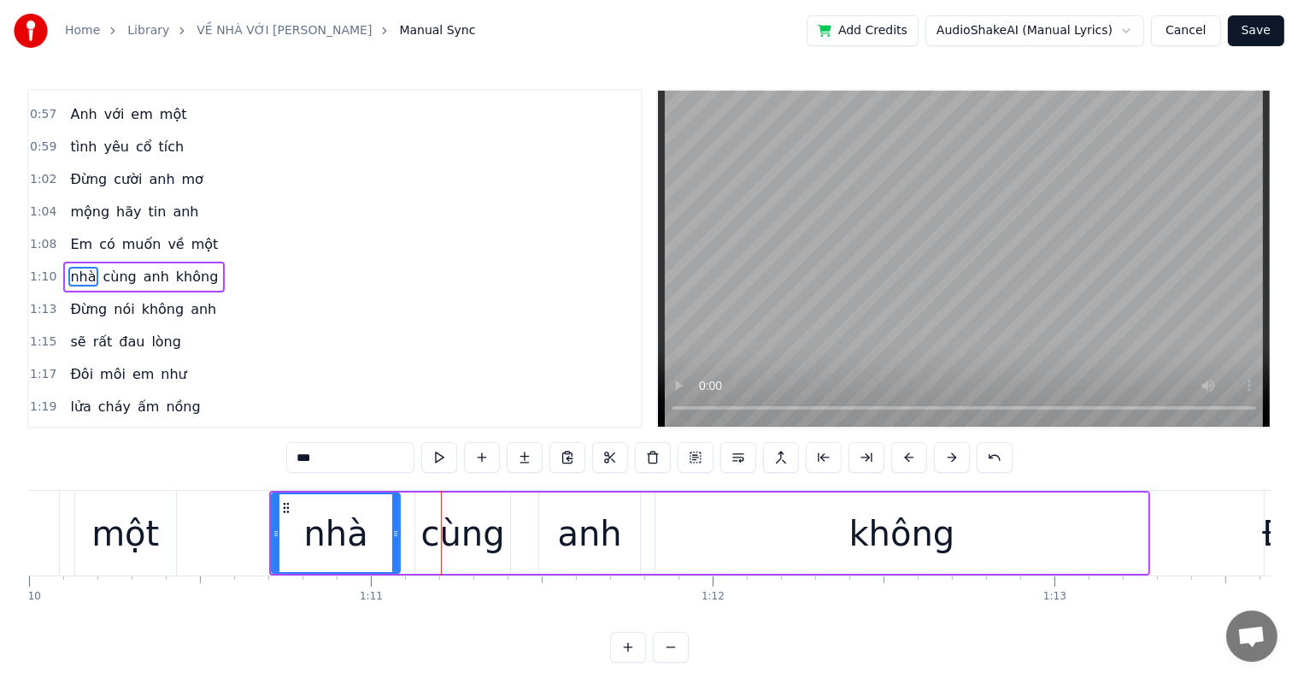
click at [906, 453] on button at bounding box center [910, 457] width 36 height 31
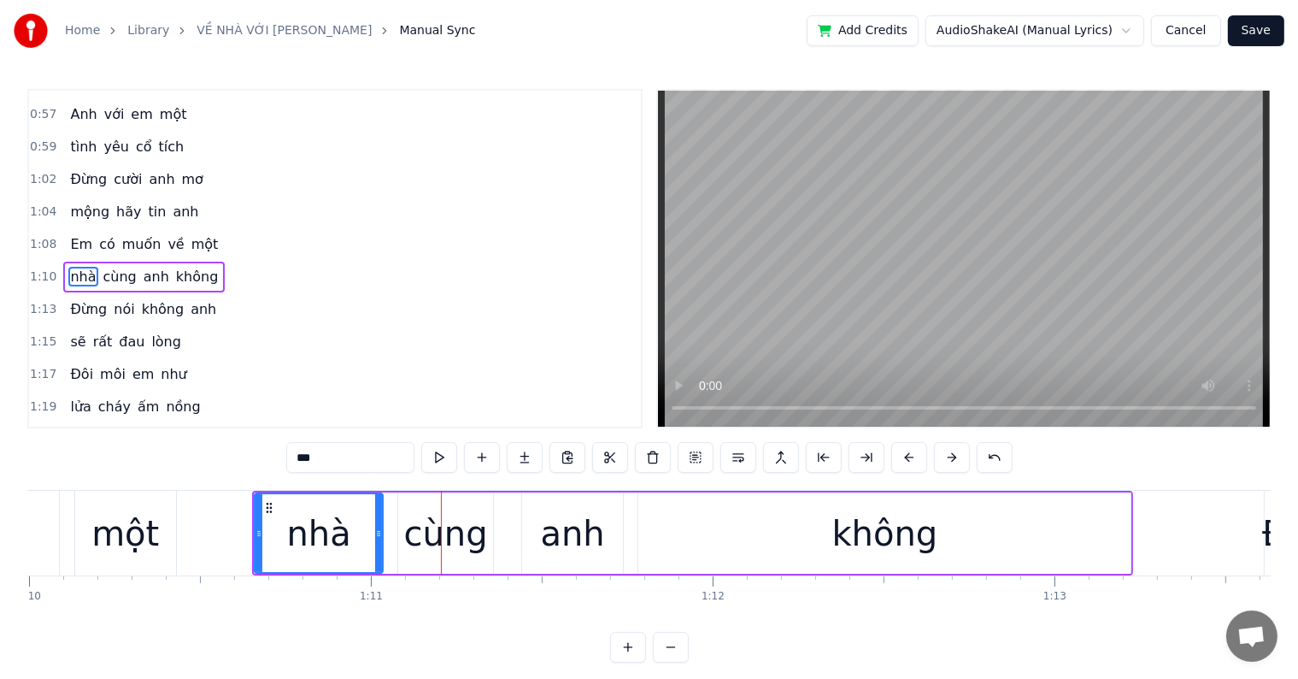
click at [906, 453] on button at bounding box center [910, 457] width 36 height 31
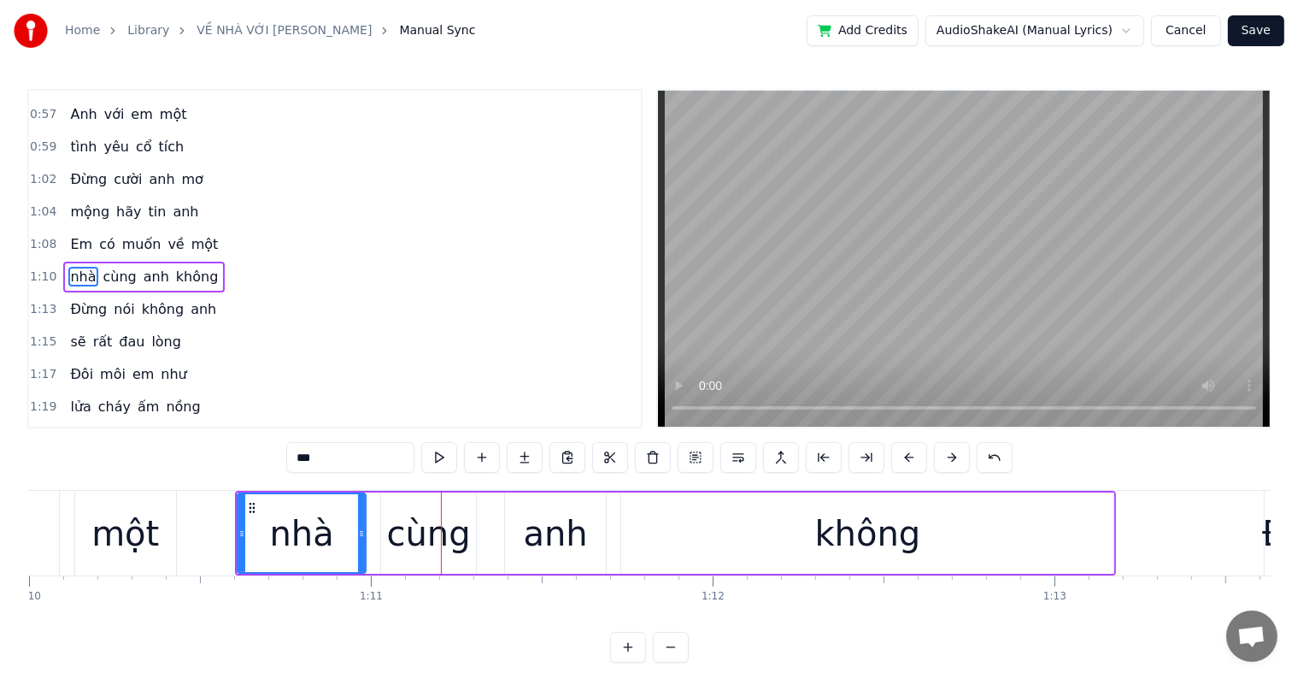
click at [906, 453] on button at bounding box center [910, 457] width 36 height 31
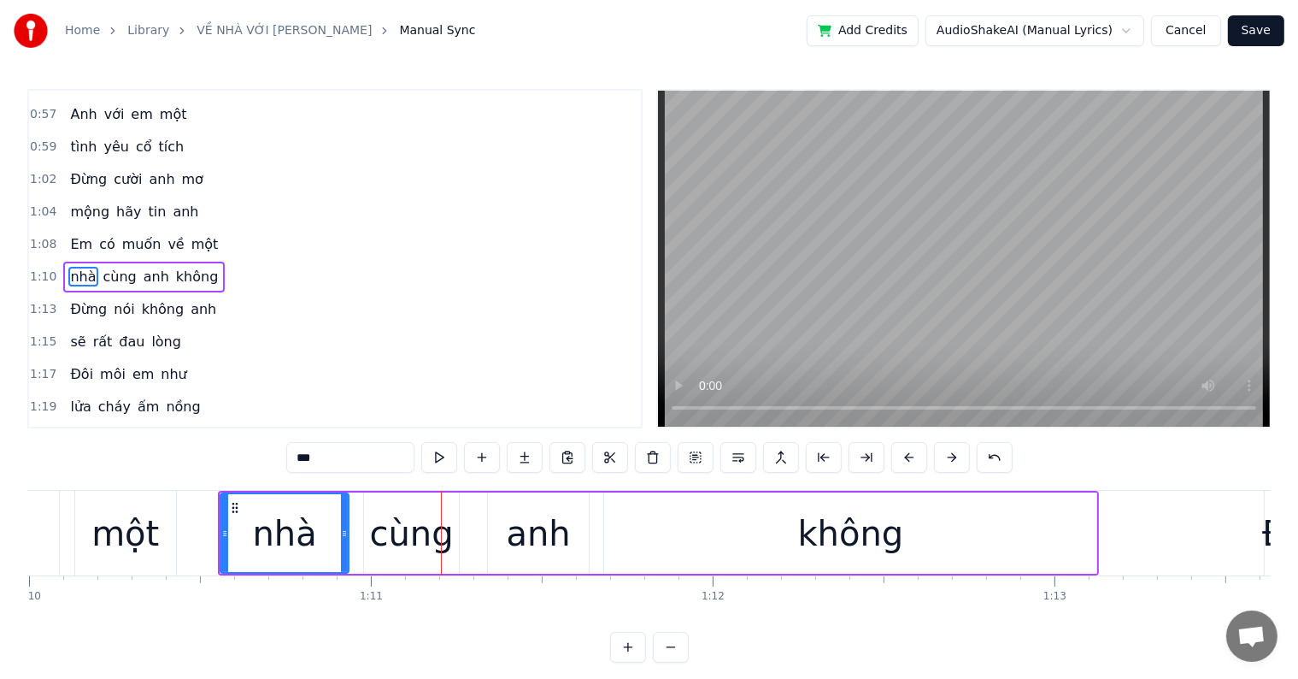
click at [269, 546] on div "nhà" at bounding box center [285, 533] width 64 height 51
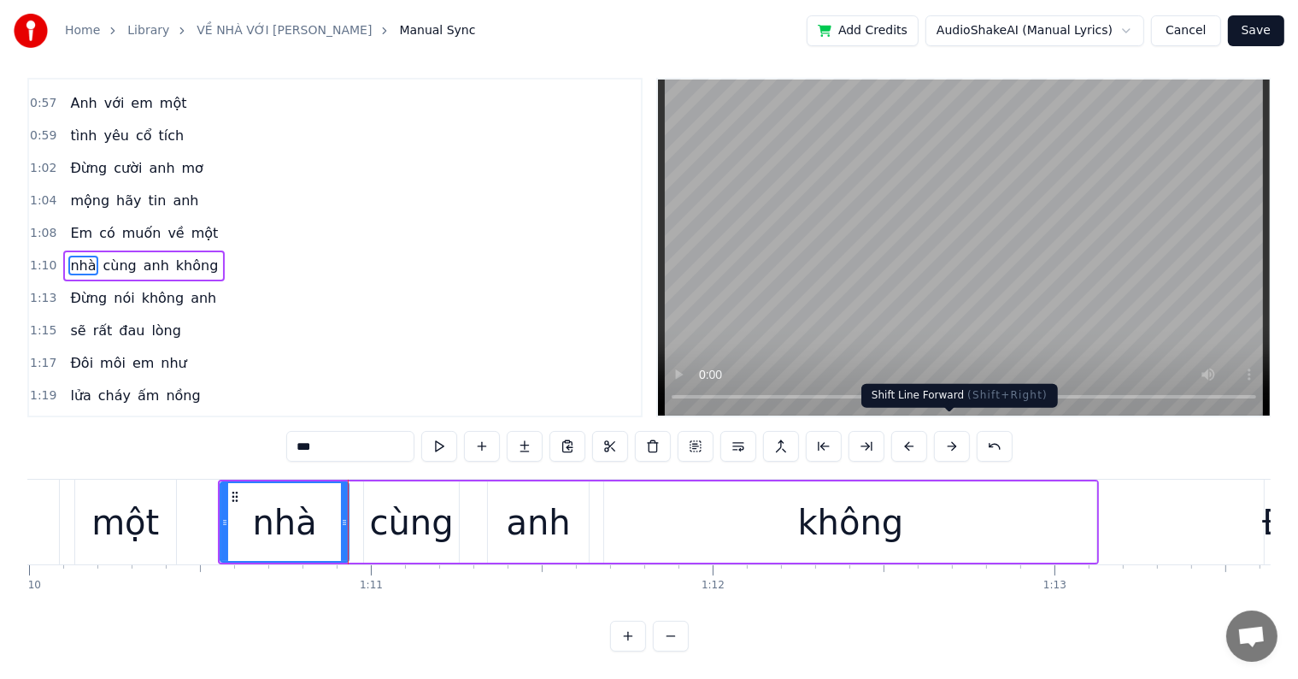
click at [947, 431] on button at bounding box center [952, 446] width 36 height 31
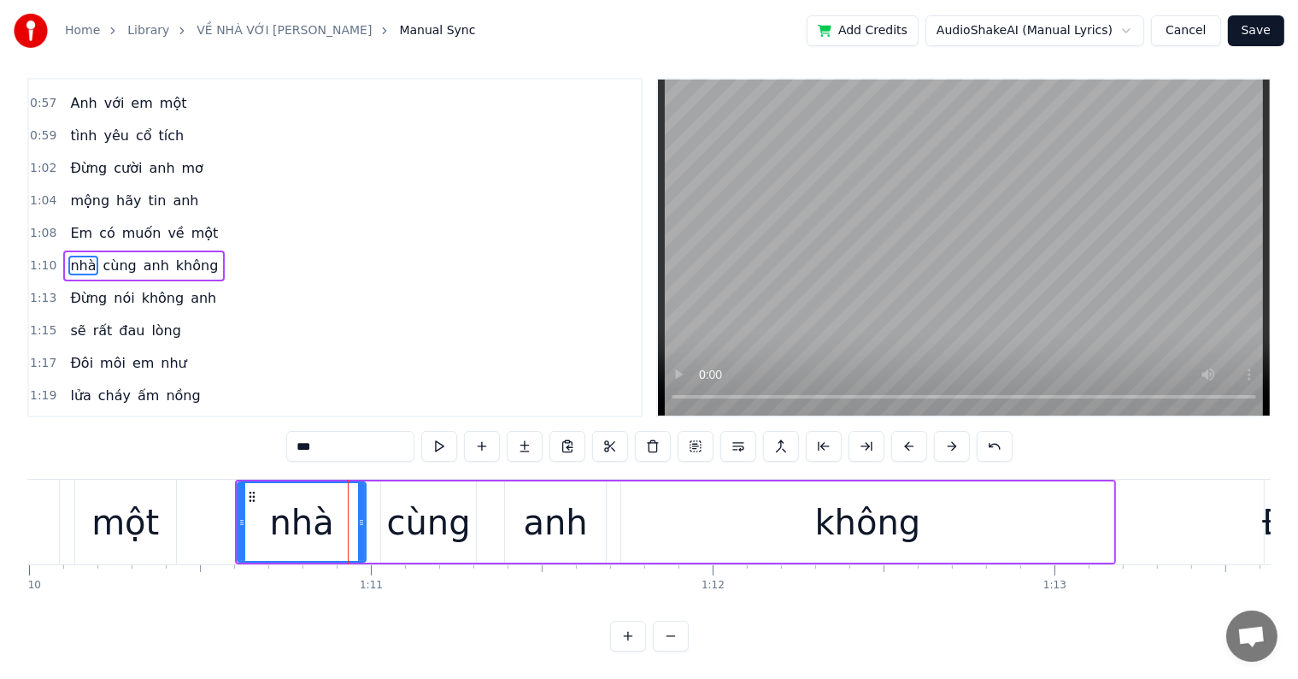
click at [308, 497] on div "nhà" at bounding box center [302, 522] width 64 height 51
click at [892, 509] on div "không" at bounding box center [868, 522] width 106 height 51
type input "*****"
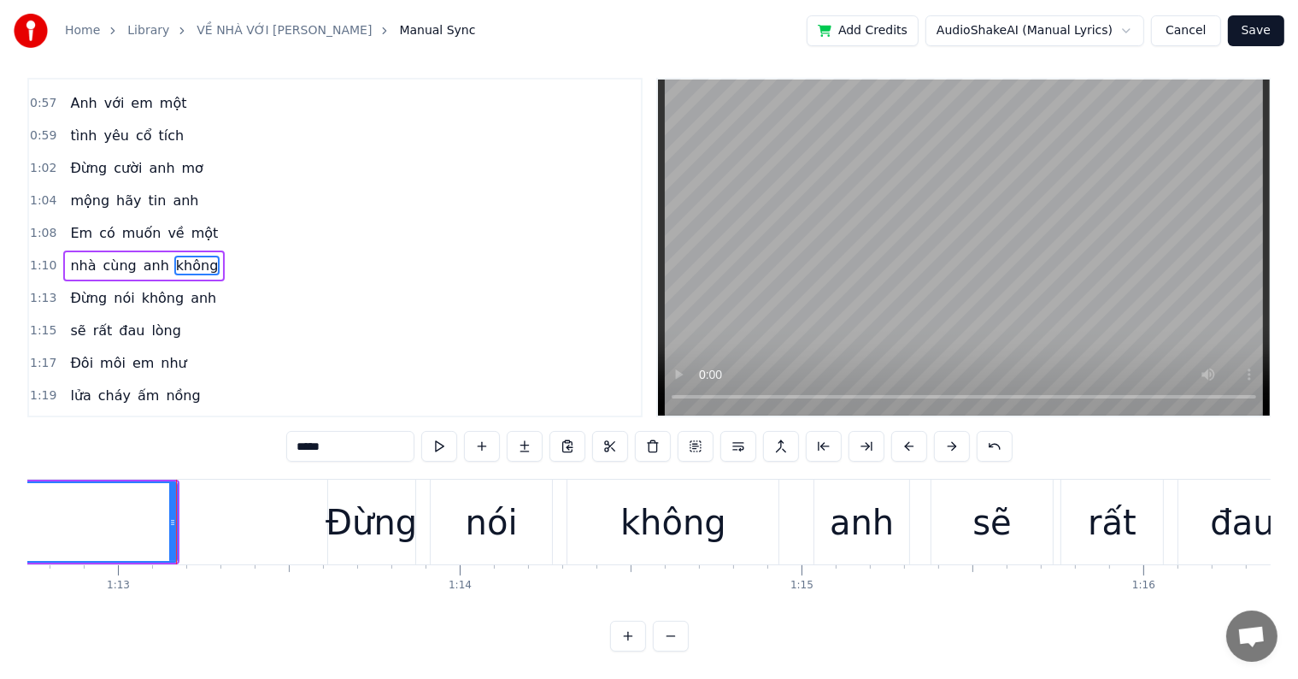
scroll to position [0, 24773]
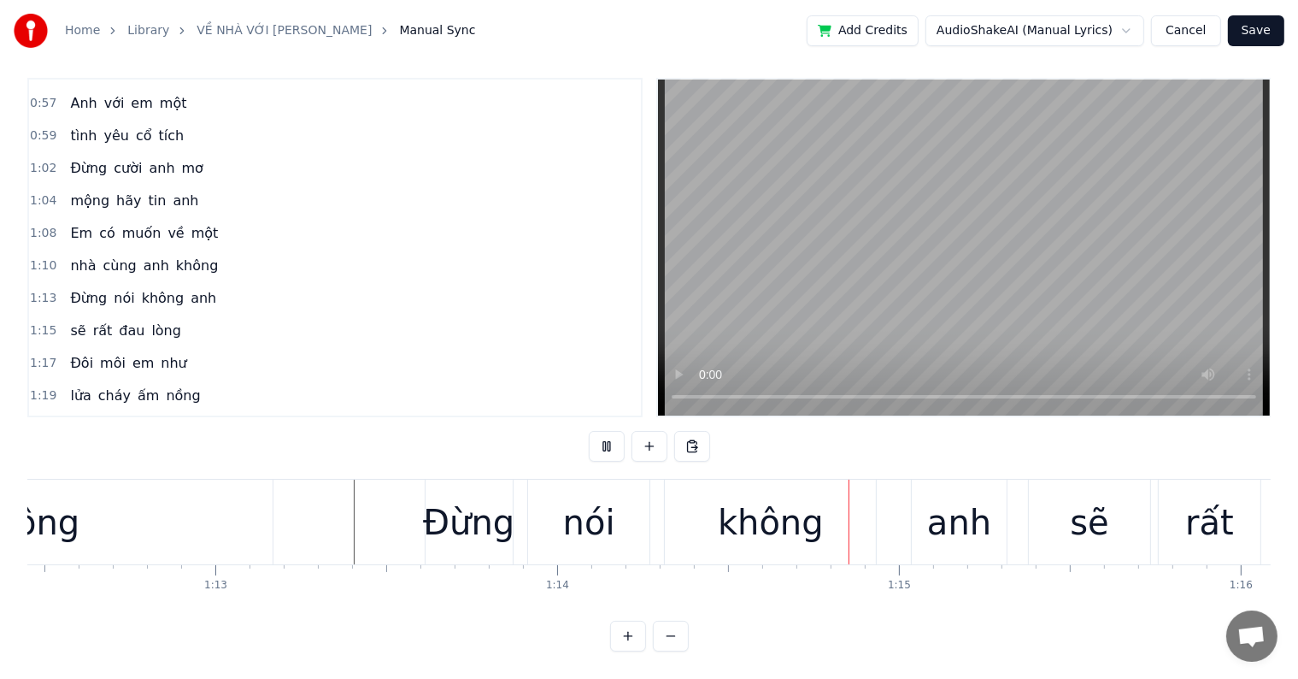
click at [463, 506] on div "Đừng" at bounding box center [468, 522] width 91 height 51
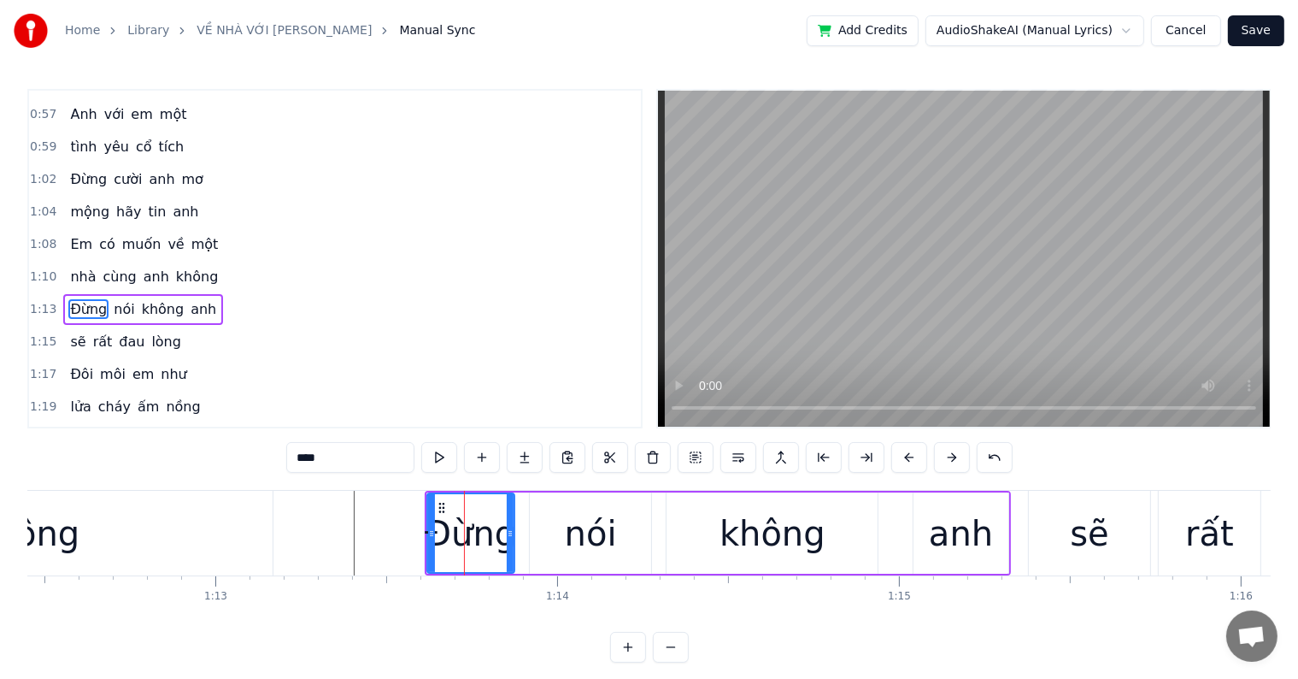
scroll to position [414, 0]
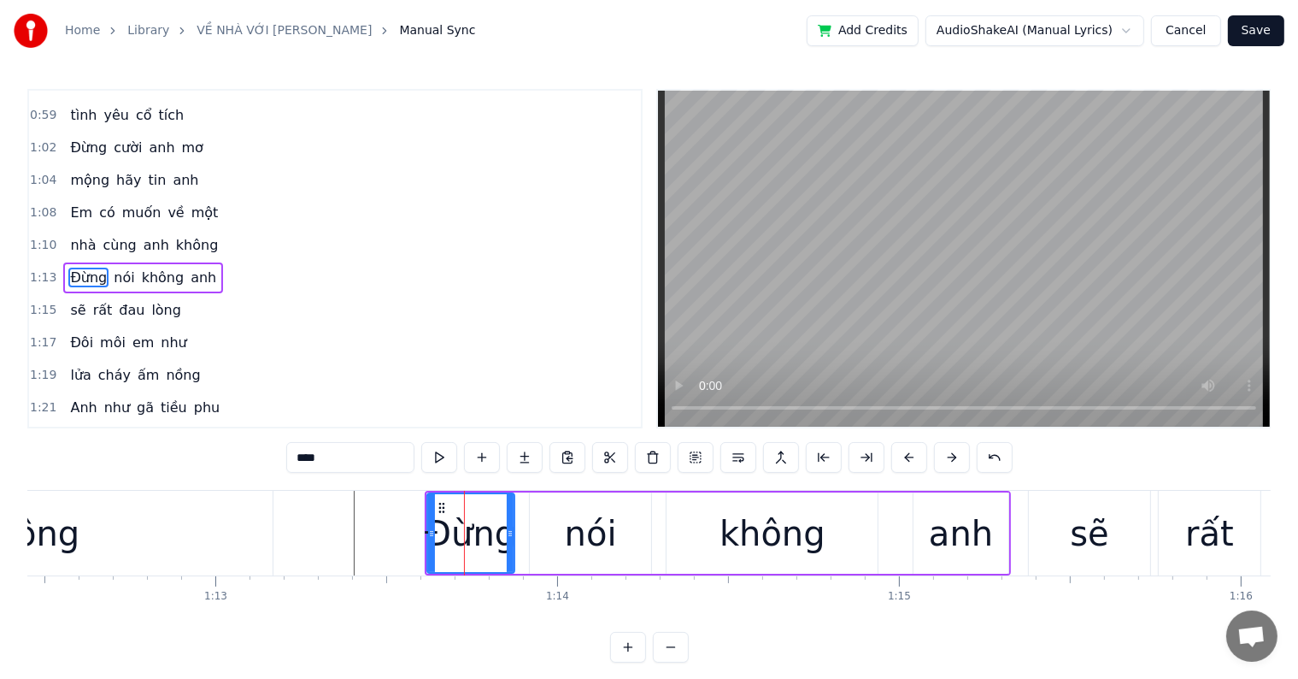
click at [218, 521] on div "không" at bounding box center [26, 533] width 492 height 85
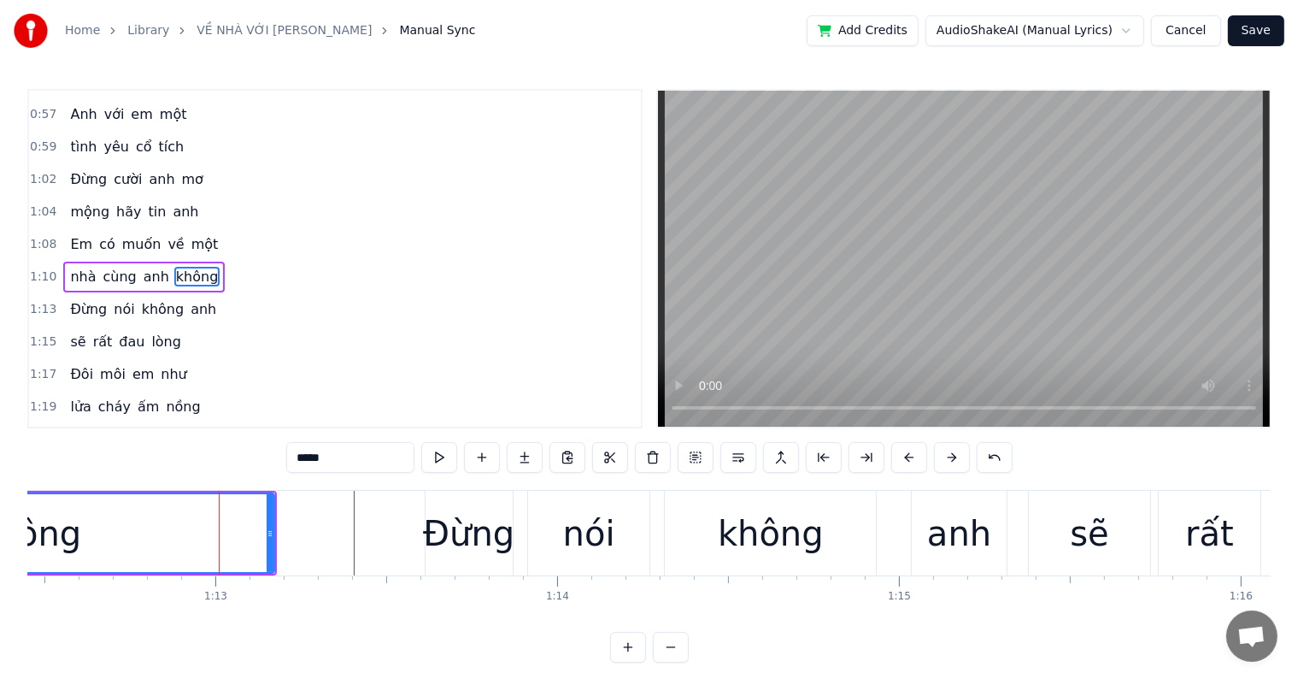
click at [470, 533] on div "Đừng" at bounding box center [468, 533] width 91 height 51
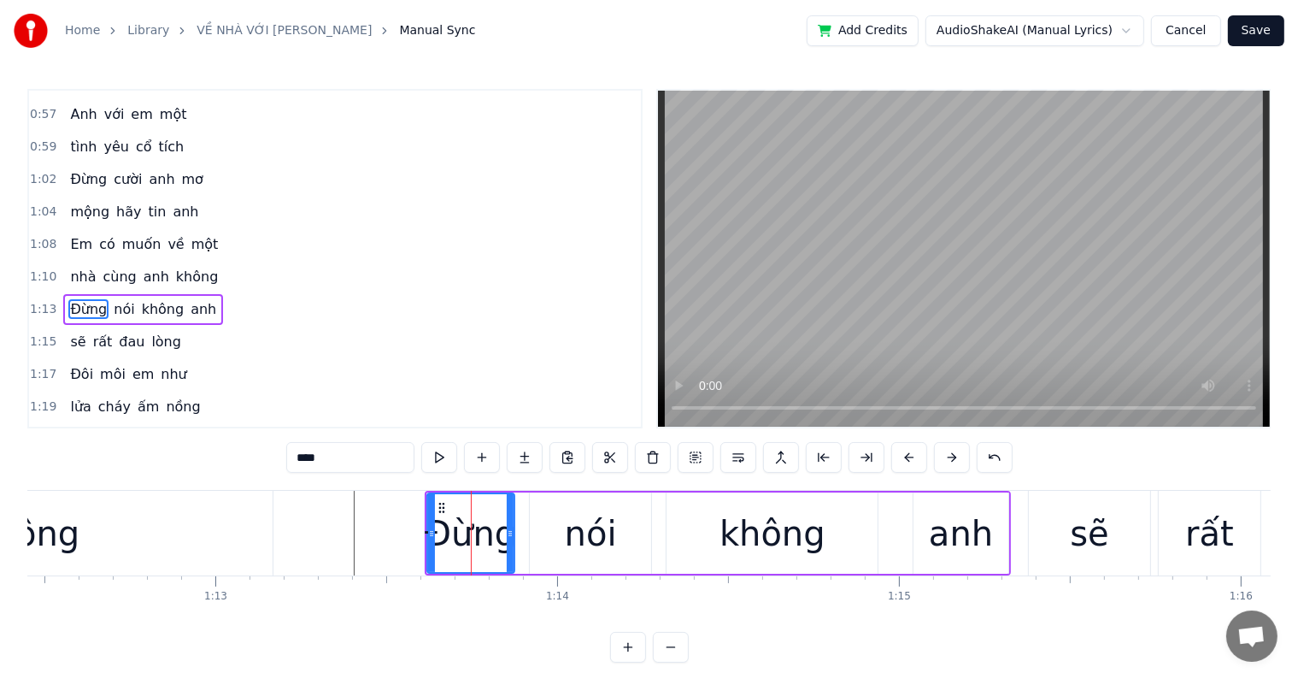
scroll to position [414, 0]
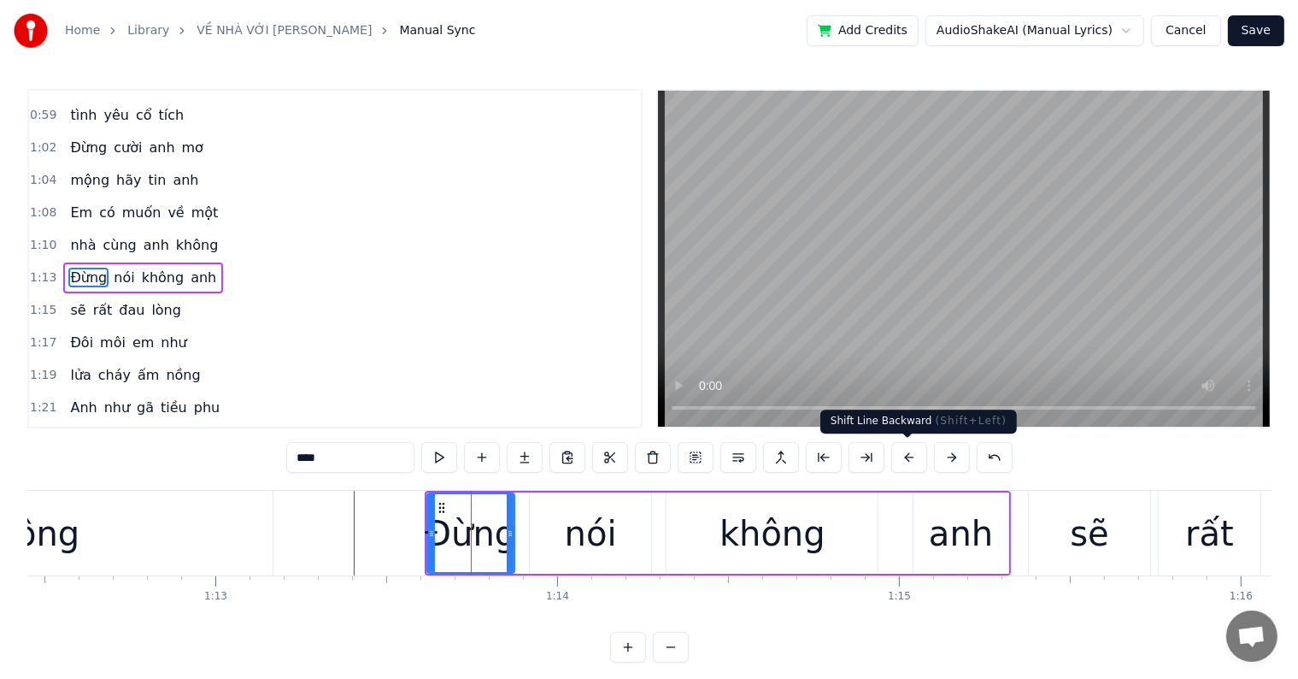
click at [913, 459] on button at bounding box center [910, 457] width 36 height 31
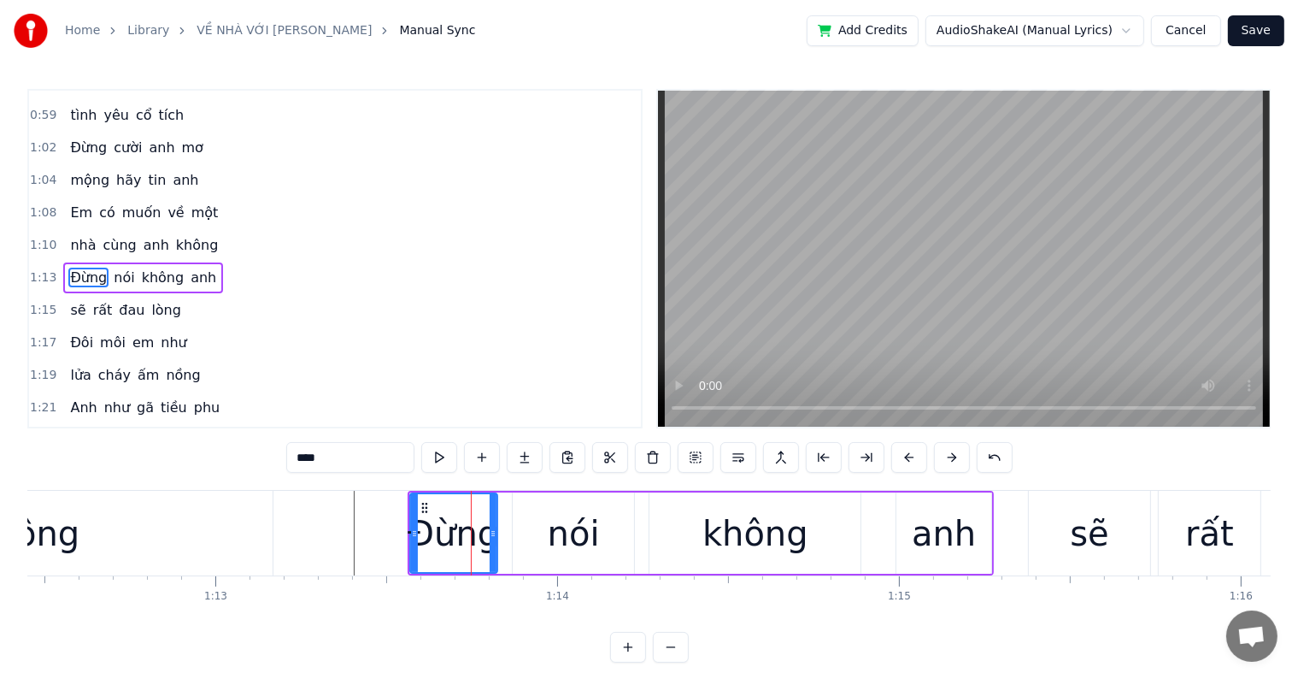
click at [913, 459] on button at bounding box center [910, 457] width 36 height 31
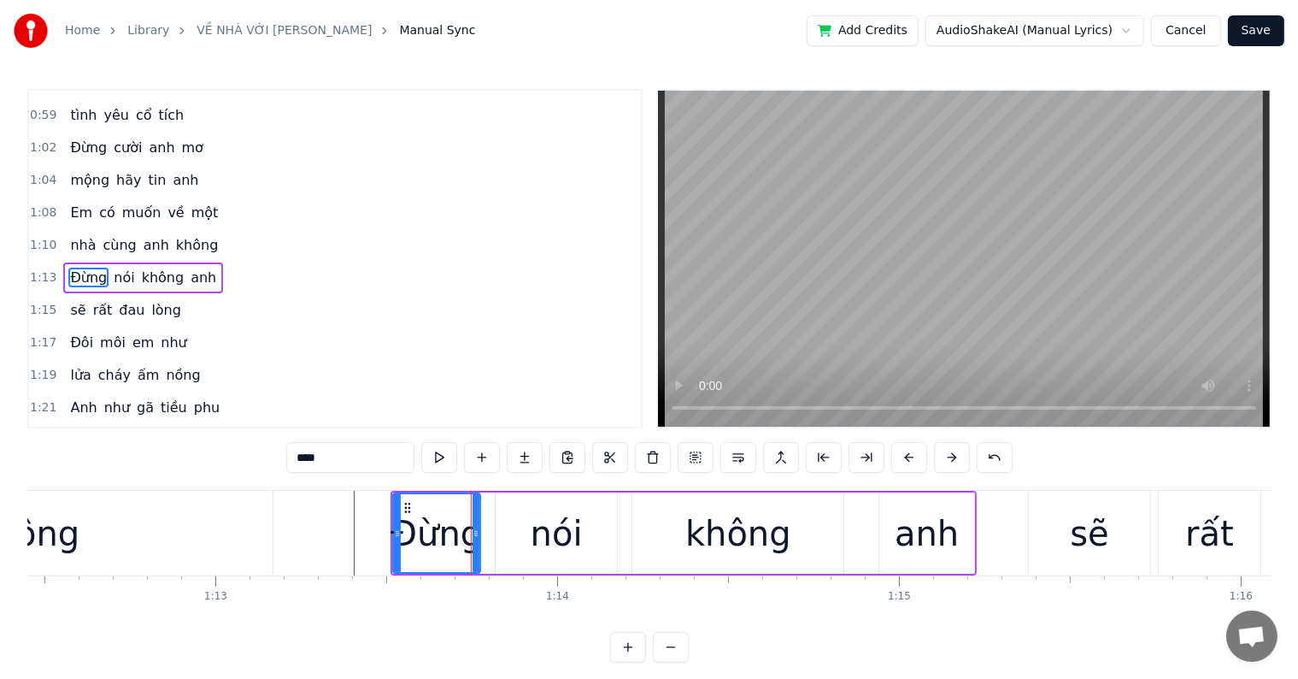
click at [913, 459] on button at bounding box center [910, 457] width 36 height 31
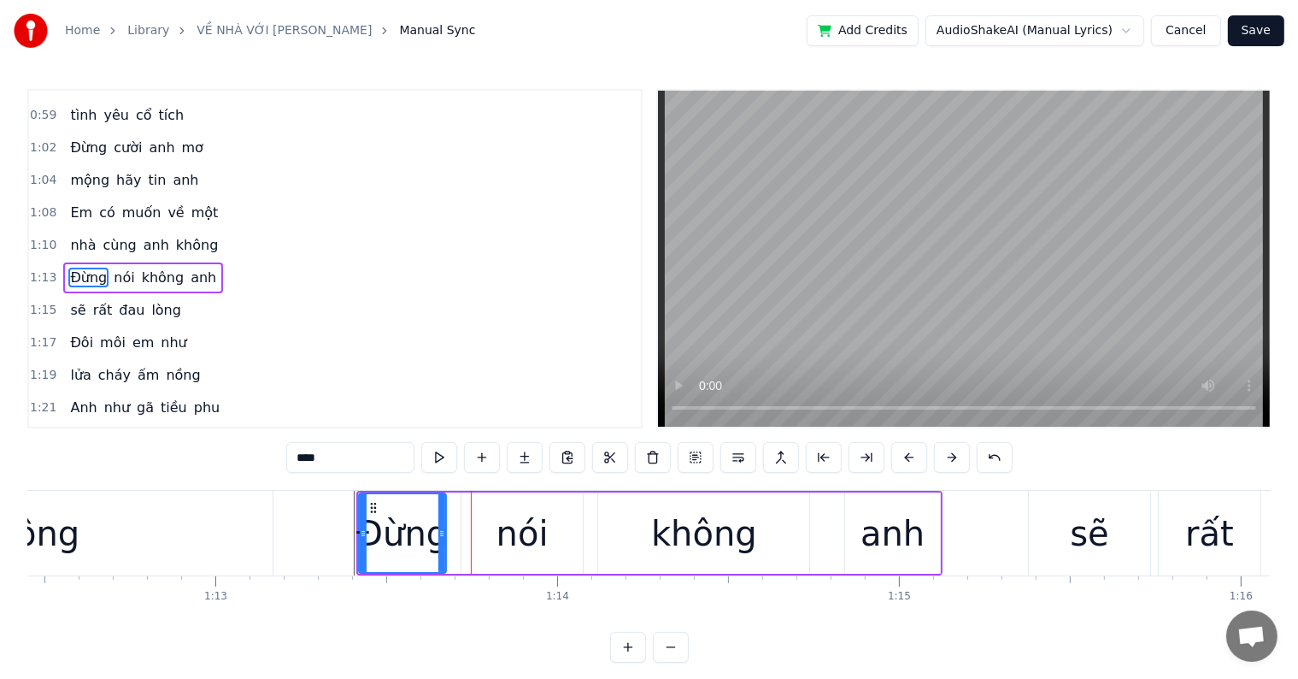
click at [913, 459] on button at bounding box center [910, 457] width 36 height 31
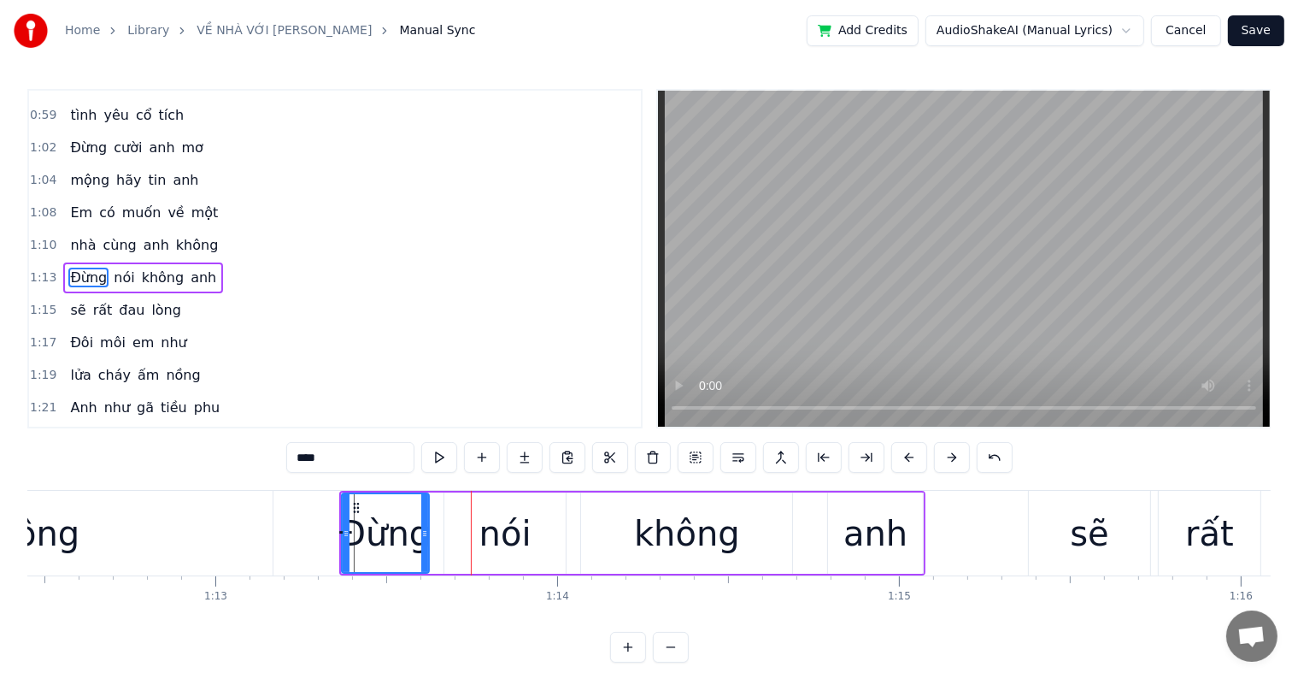
click at [913, 459] on button at bounding box center [910, 457] width 36 height 31
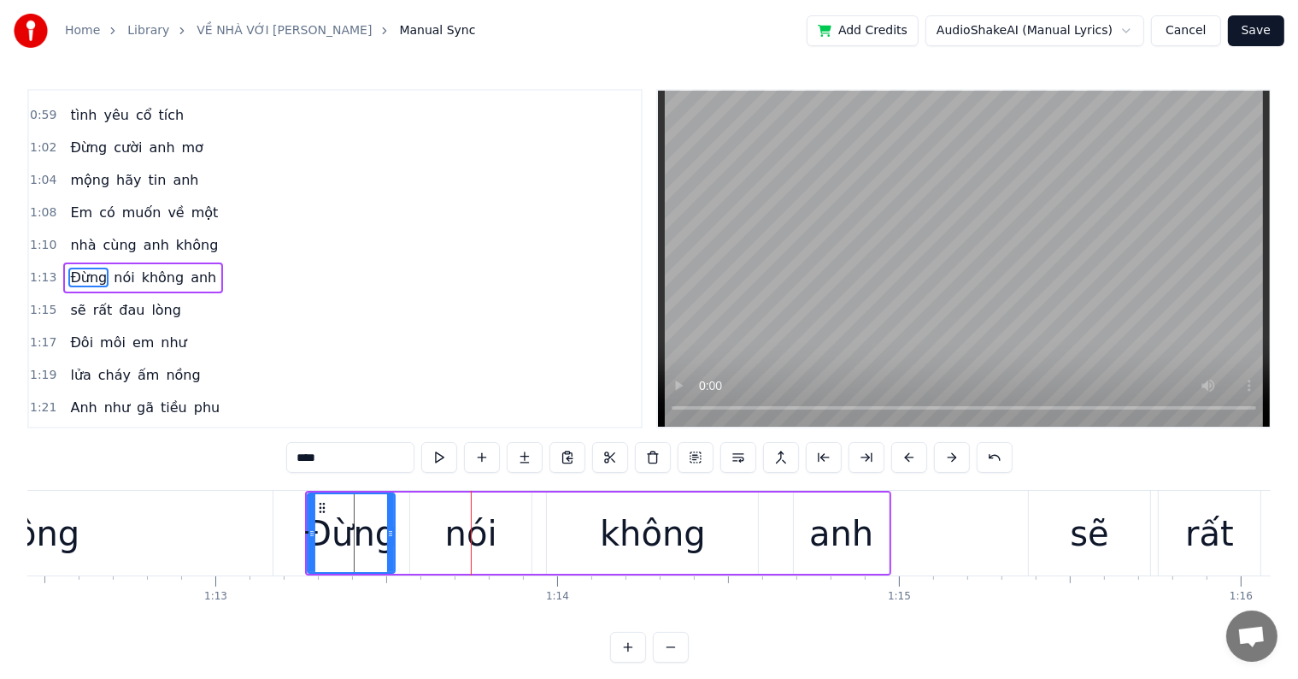
click at [913, 459] on button at bounding box center [910, 457] width 36 height 31
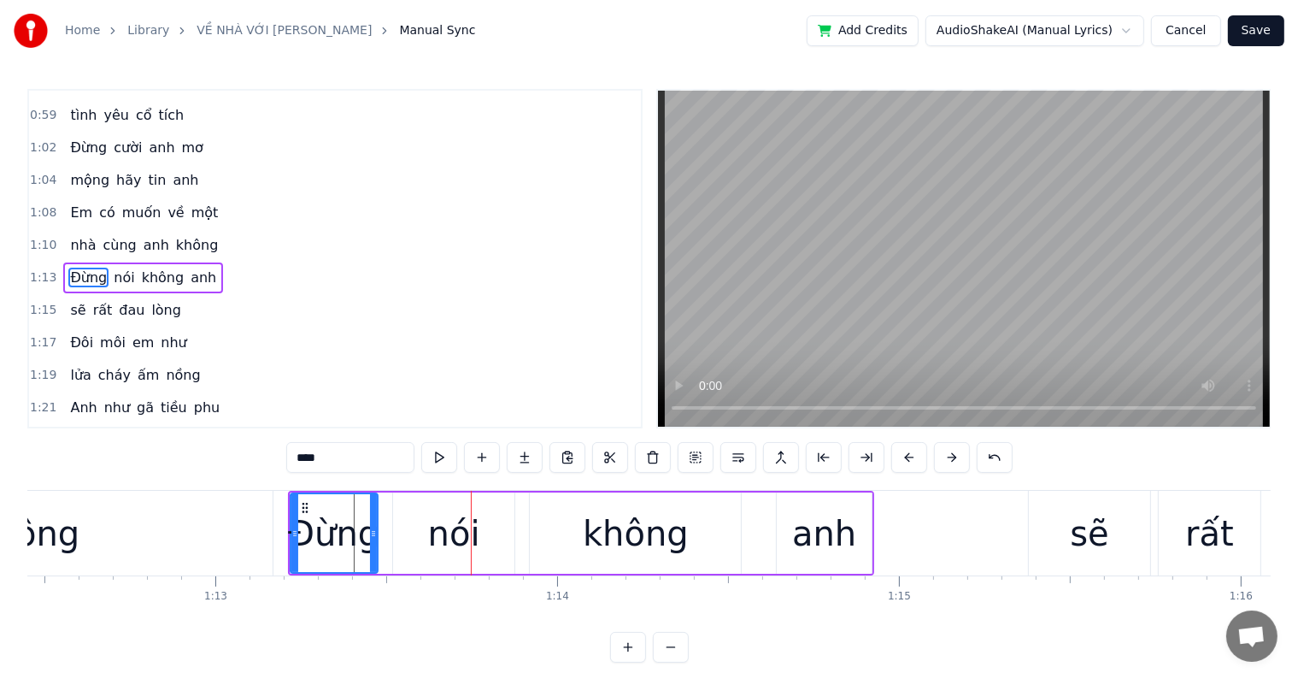
click at [913, 459] on button at bounding box center [910, 457] width 36 height 31
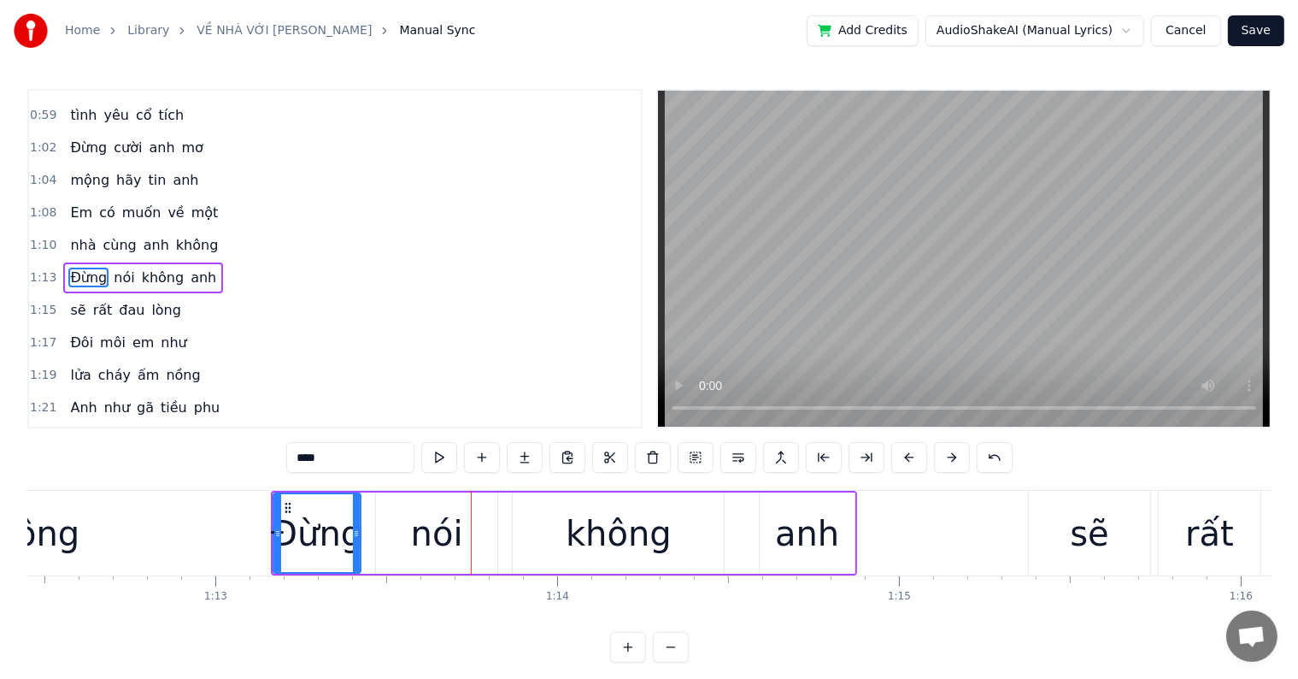
click at [913, 459] on button at bounding box center [910, 457] width 36 height 31
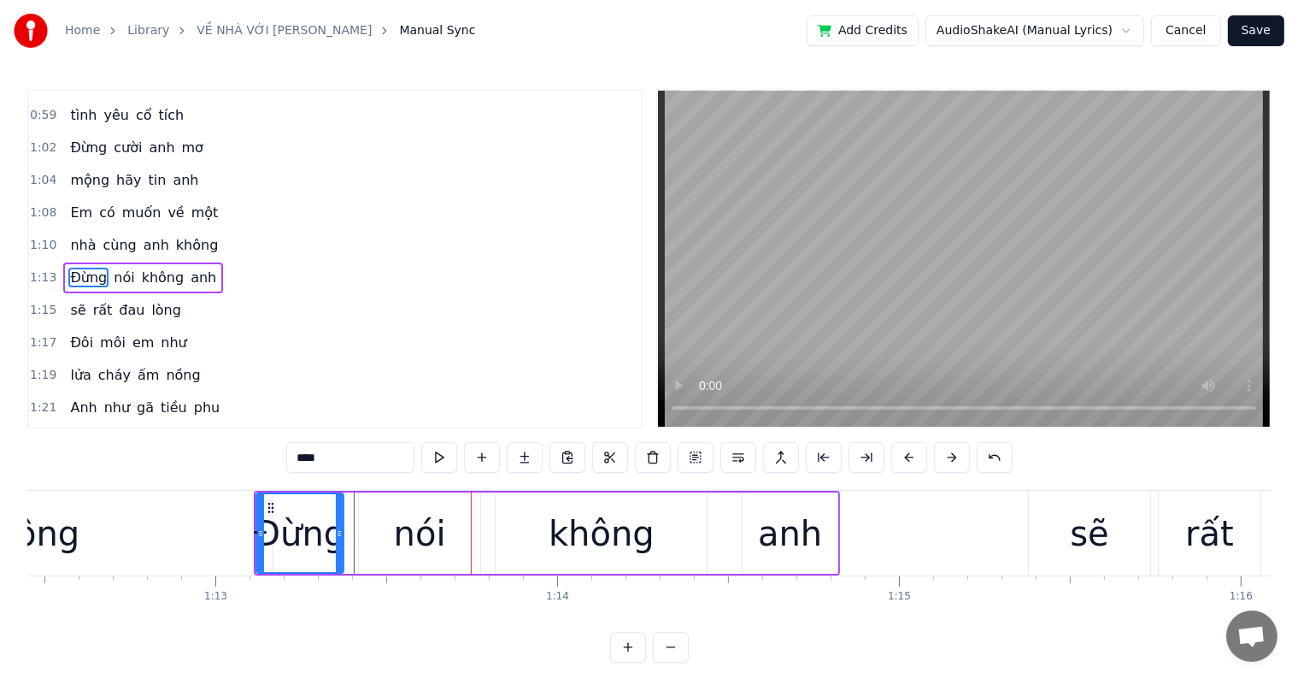
click at [103, 540] on div "không" at bounding box center [26, 533] width 492 height 85
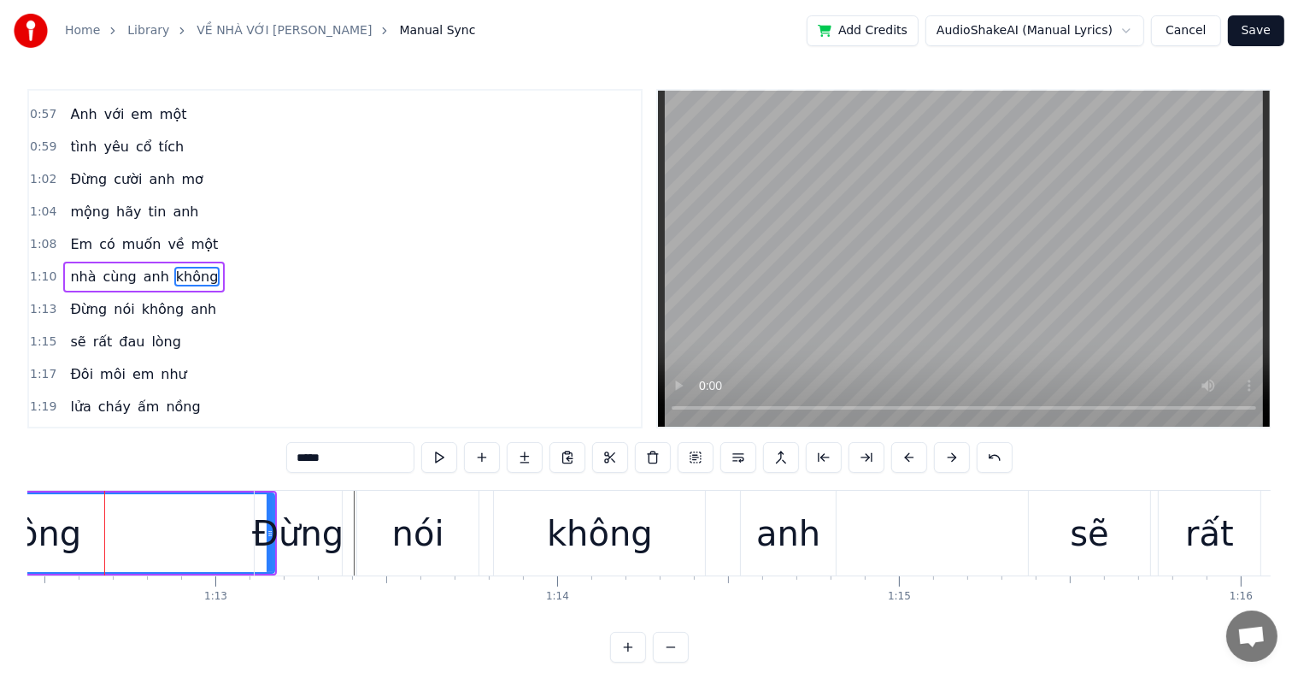
scroll to position [0, 24763]
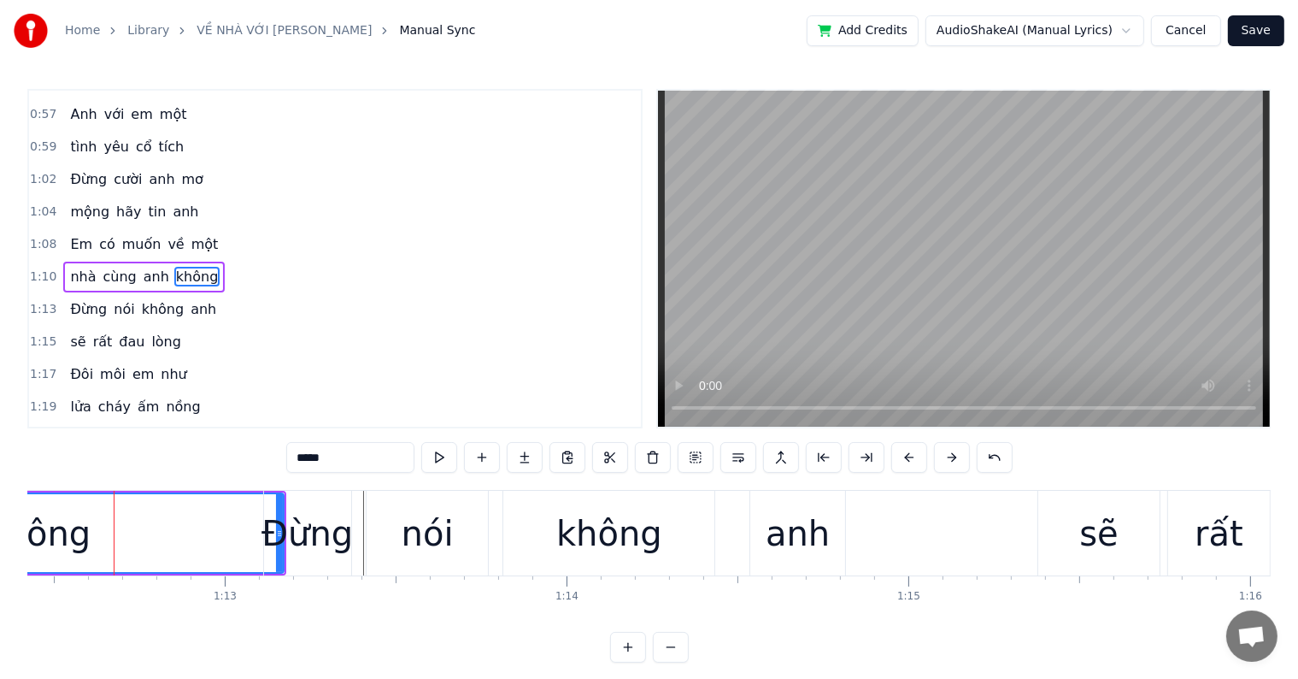
click at [322, 533] on div "Đừng" at bounding box center [307, 533] width 91 height 51
type input "****"
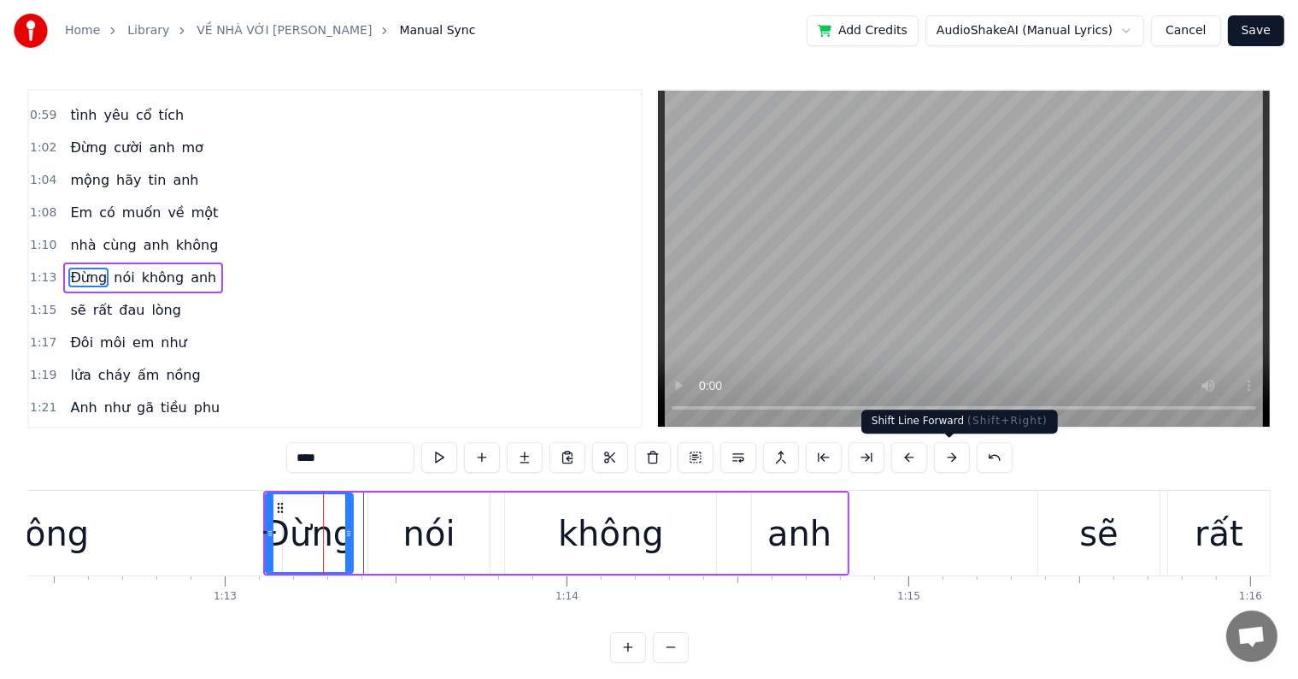
click at [952, 456] on button at bounding box center [952, 457] width 36 height 31
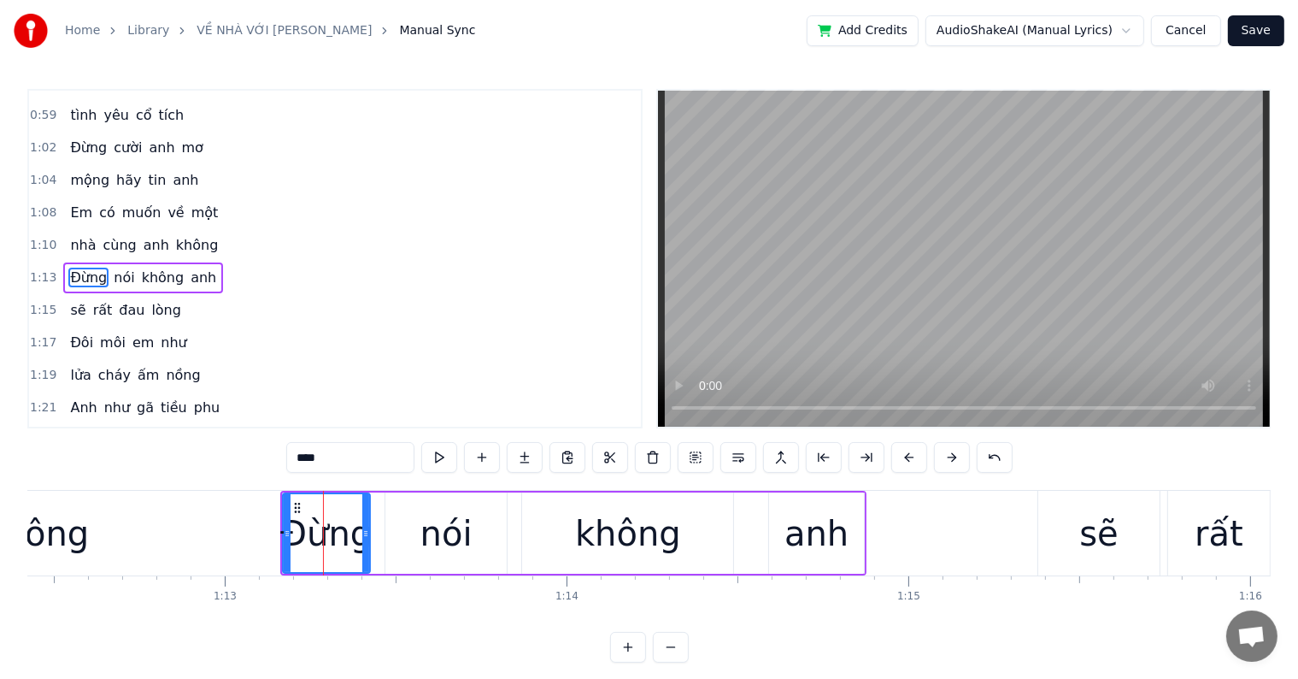
click at [952, 456] on button at bounding box center [952, 457] width 36 height 31
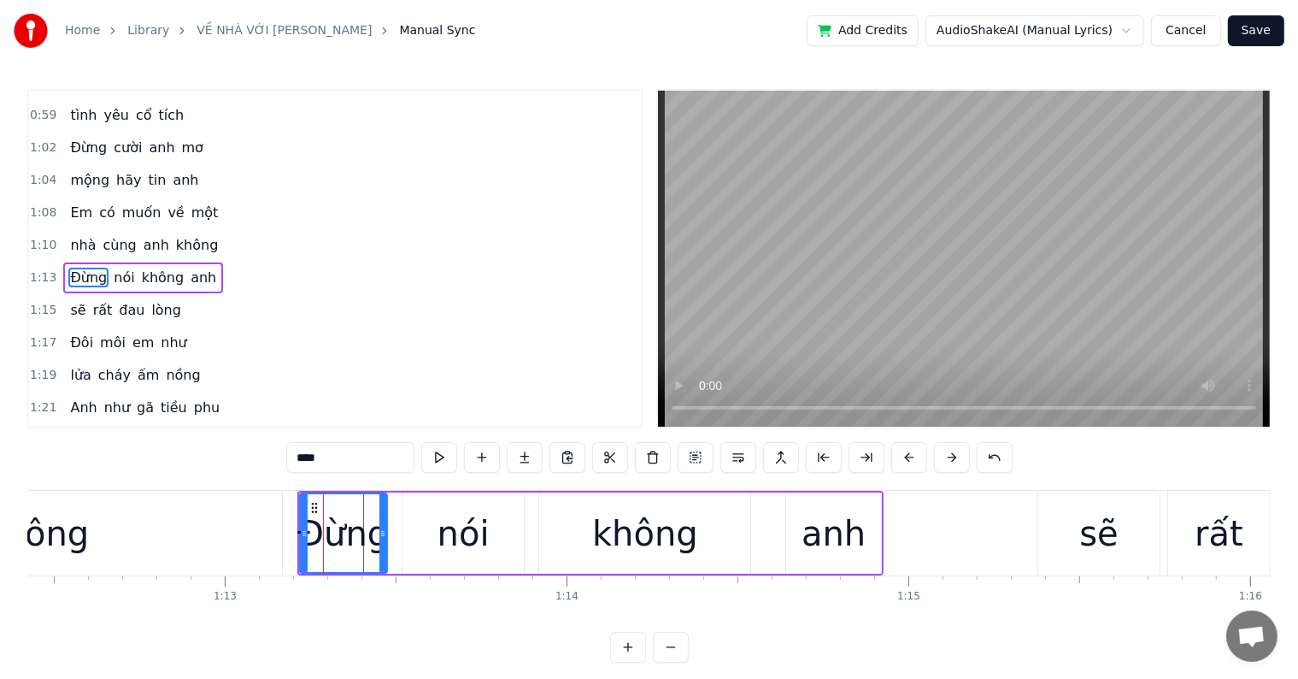
click at [952, 456] on button at bounding box center [952, 457] width 36 height 31
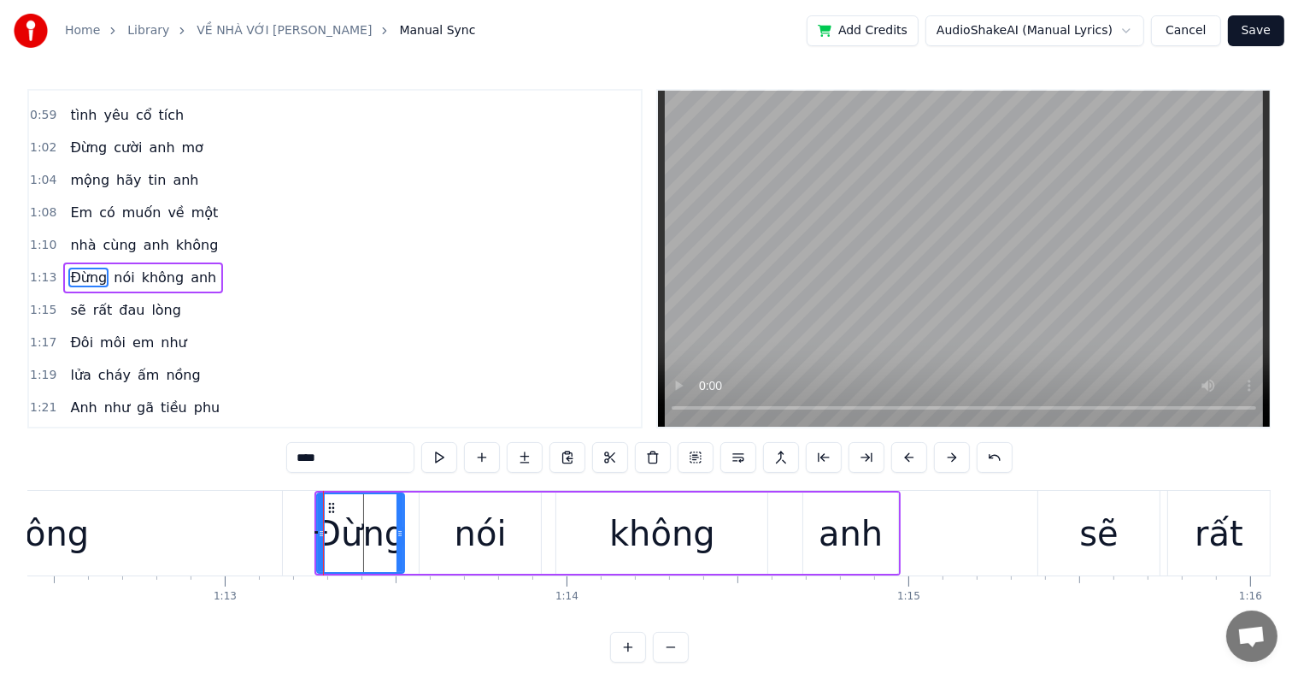
click at [952, 456] on button at bounding box center [952, 457] width 36 height 31
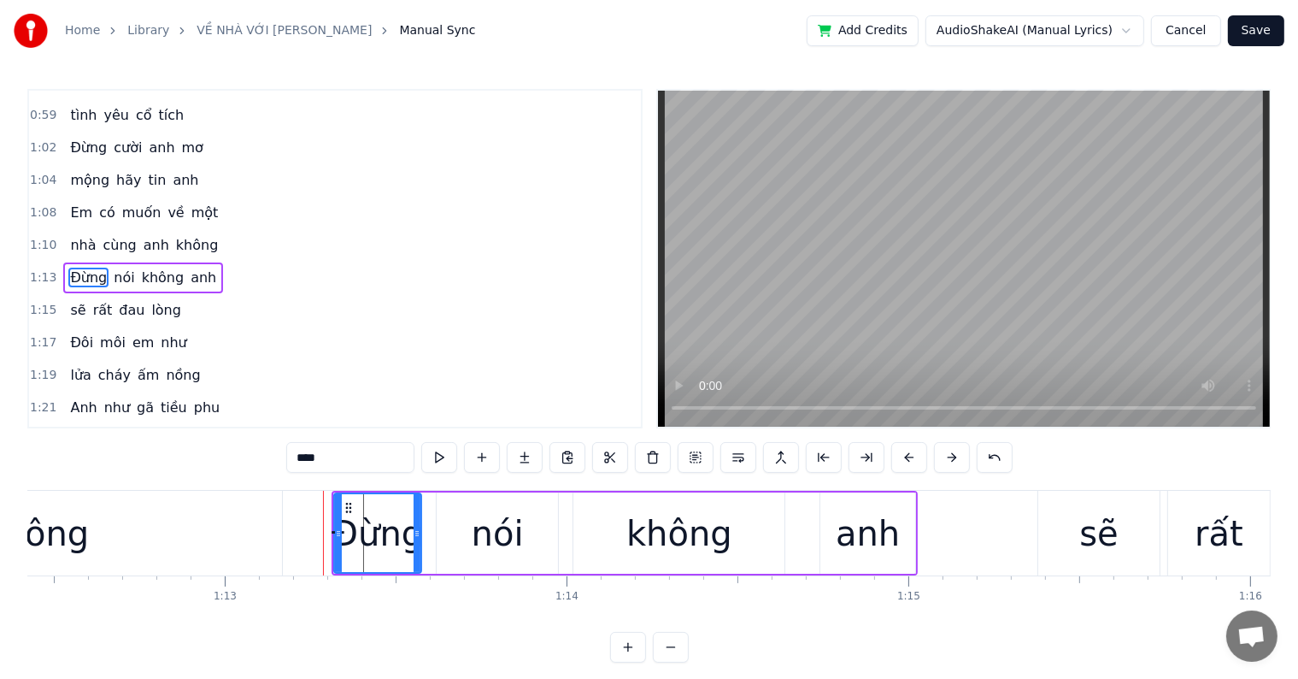
click at [934, 442] on button at bounding box center [952, 457] width 36 height 31
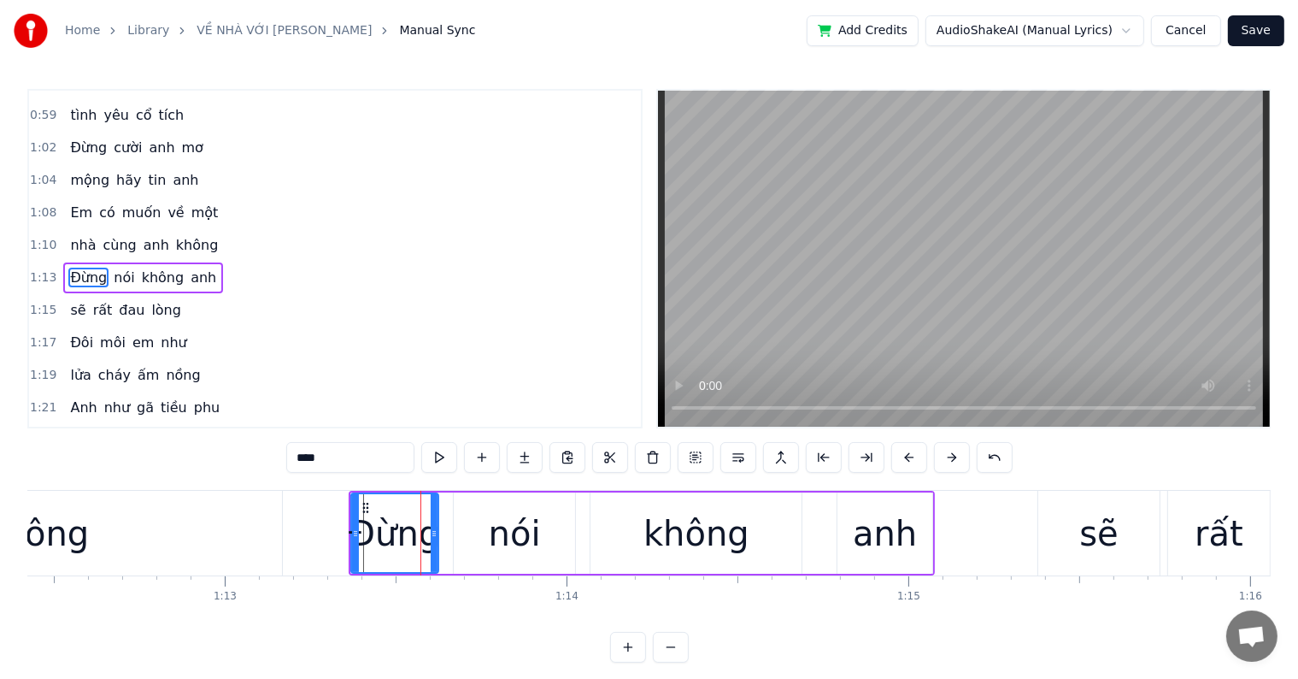
click at [934, 442] on button at bounding box center [952, 457] width 36 height 31
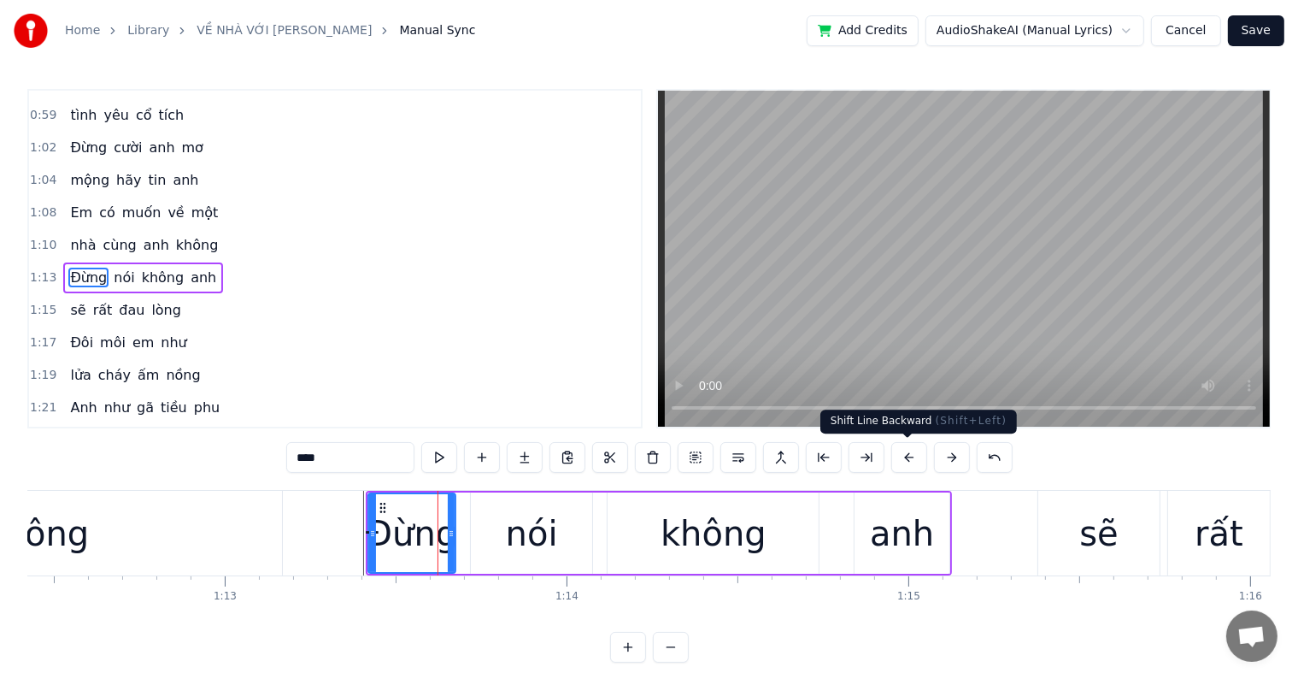
click at [906, 457] on button at bounding box center [910, 457] width 36 height 31
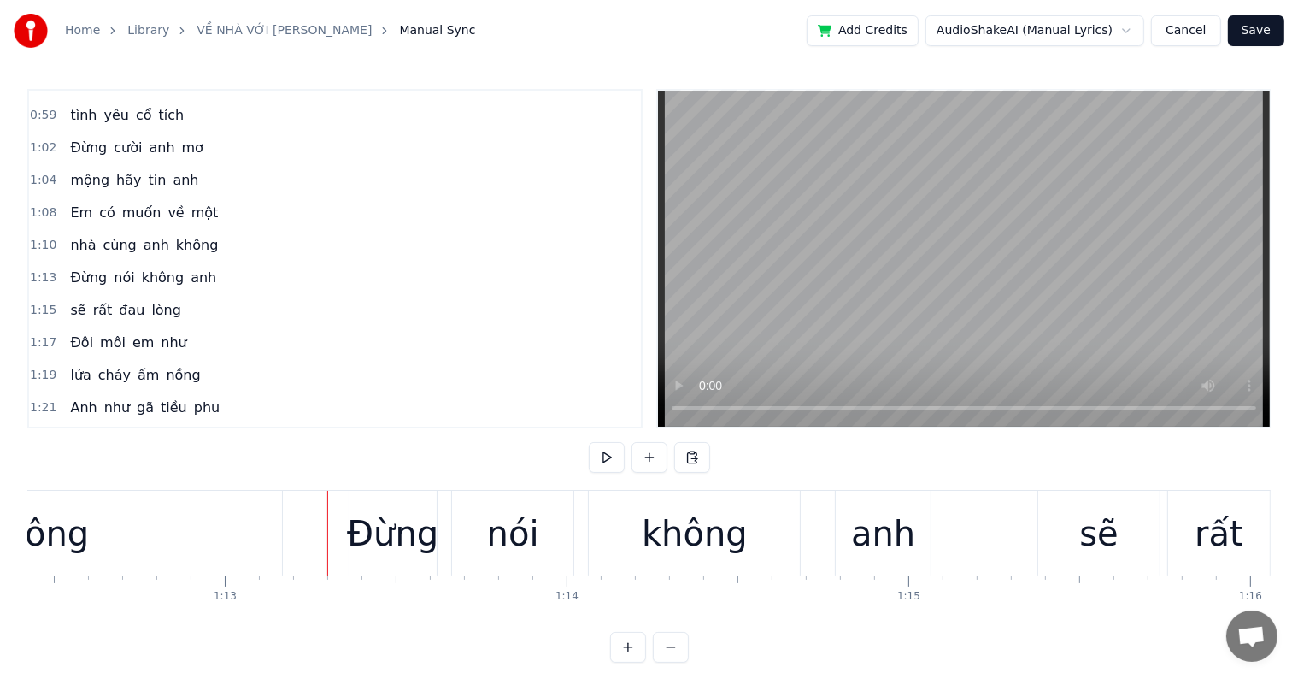
click at [327, 560] on div at bounding box center [327, 533] width 1 height 85
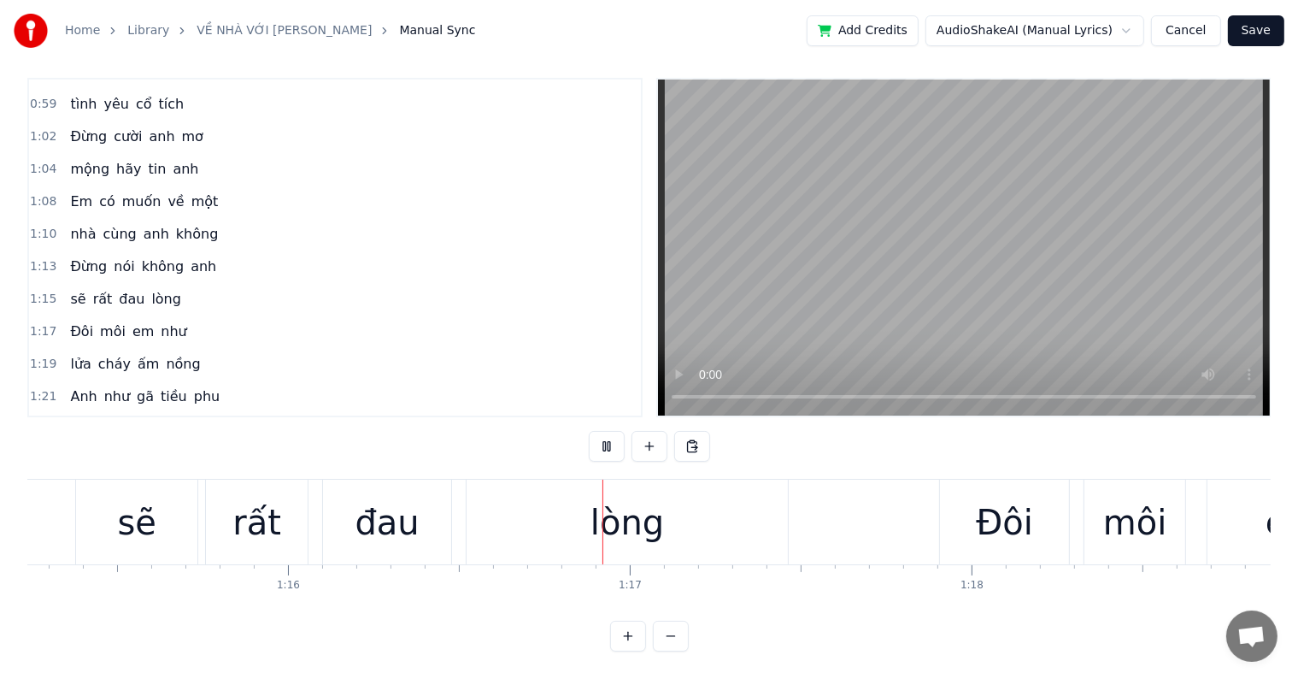
scroll to position [0, 25997]
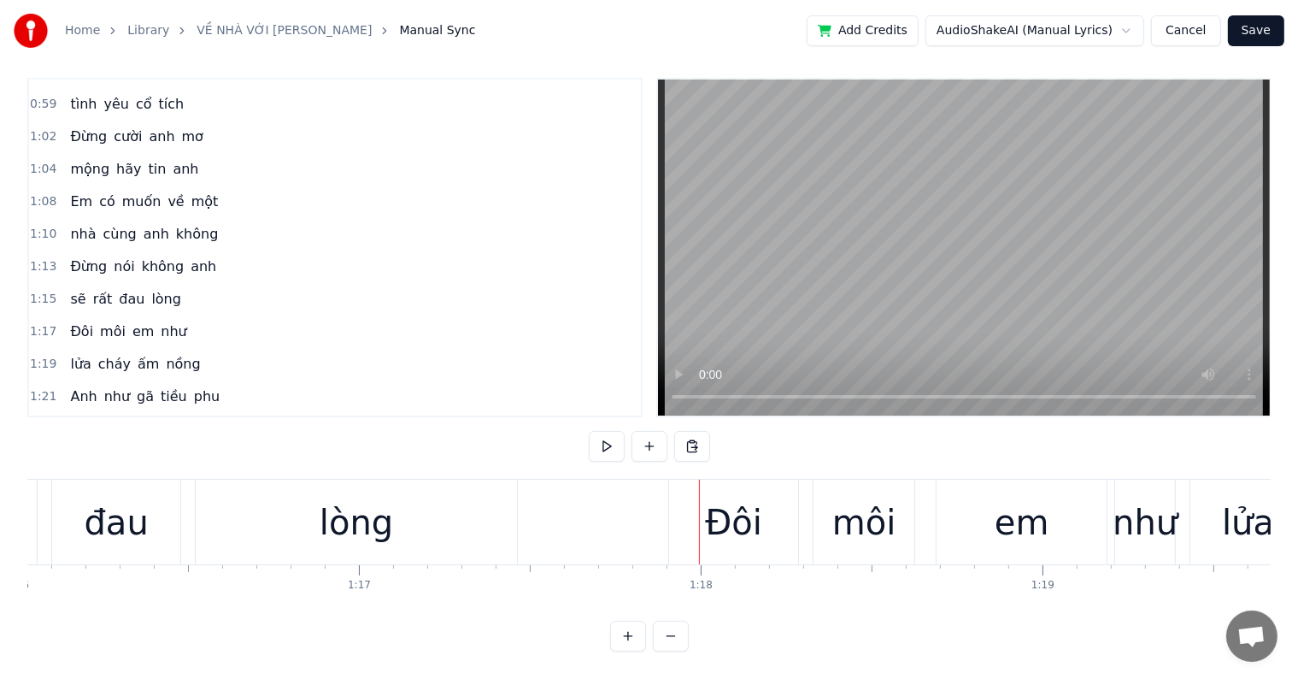
click at [722, 506] on div "Đôi" at bounding box center [733, 522] width 57 height 51
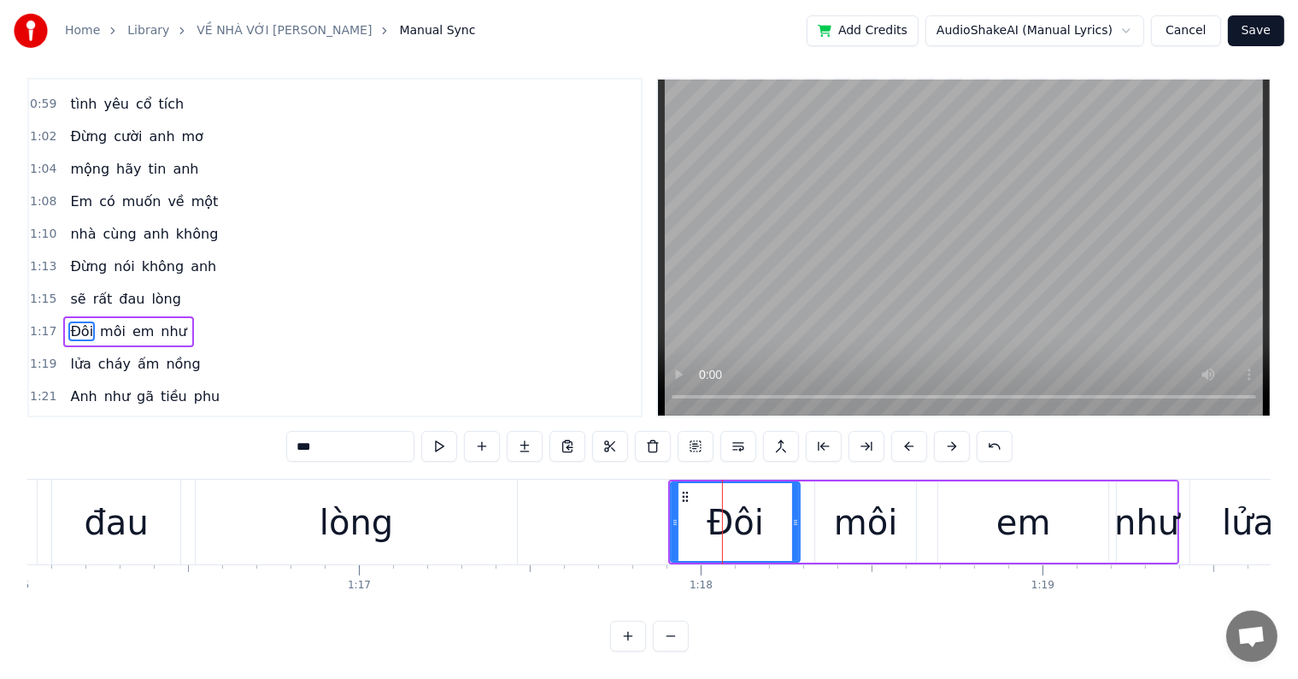
scroll to position [0, 0]
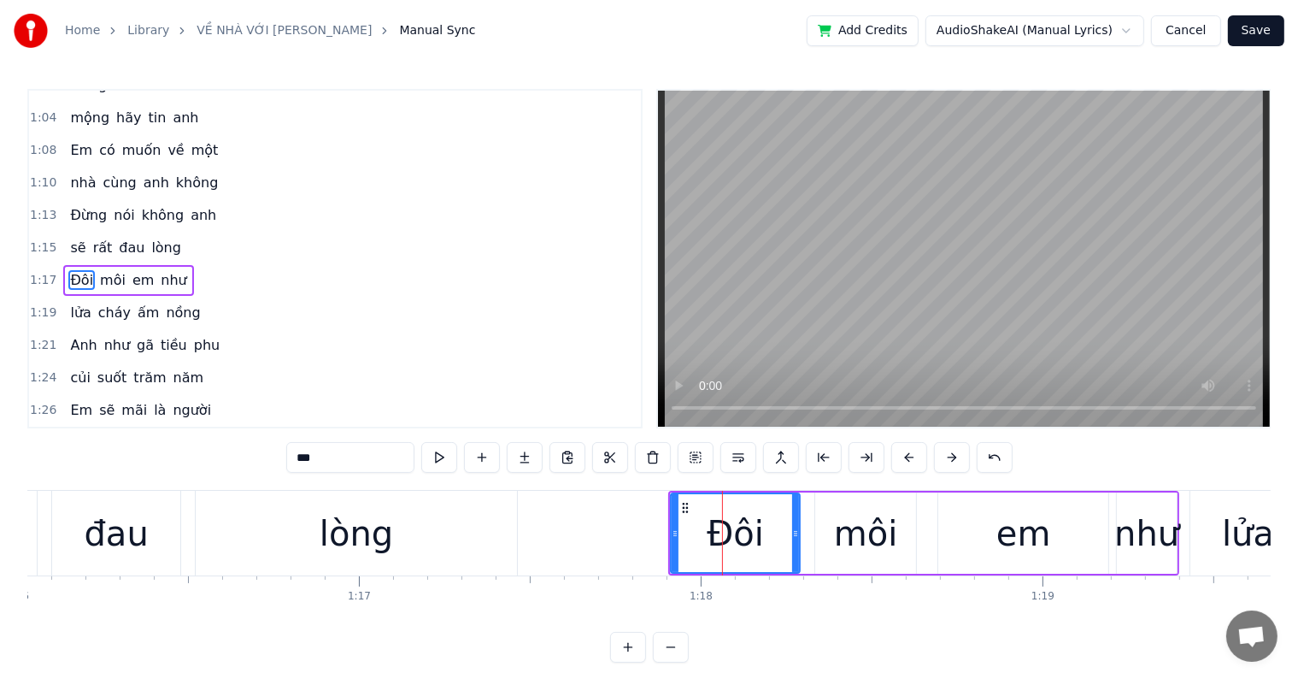
click at [414, 533] on div "lòng" at bounding box center [356, 533] width 321 height 85
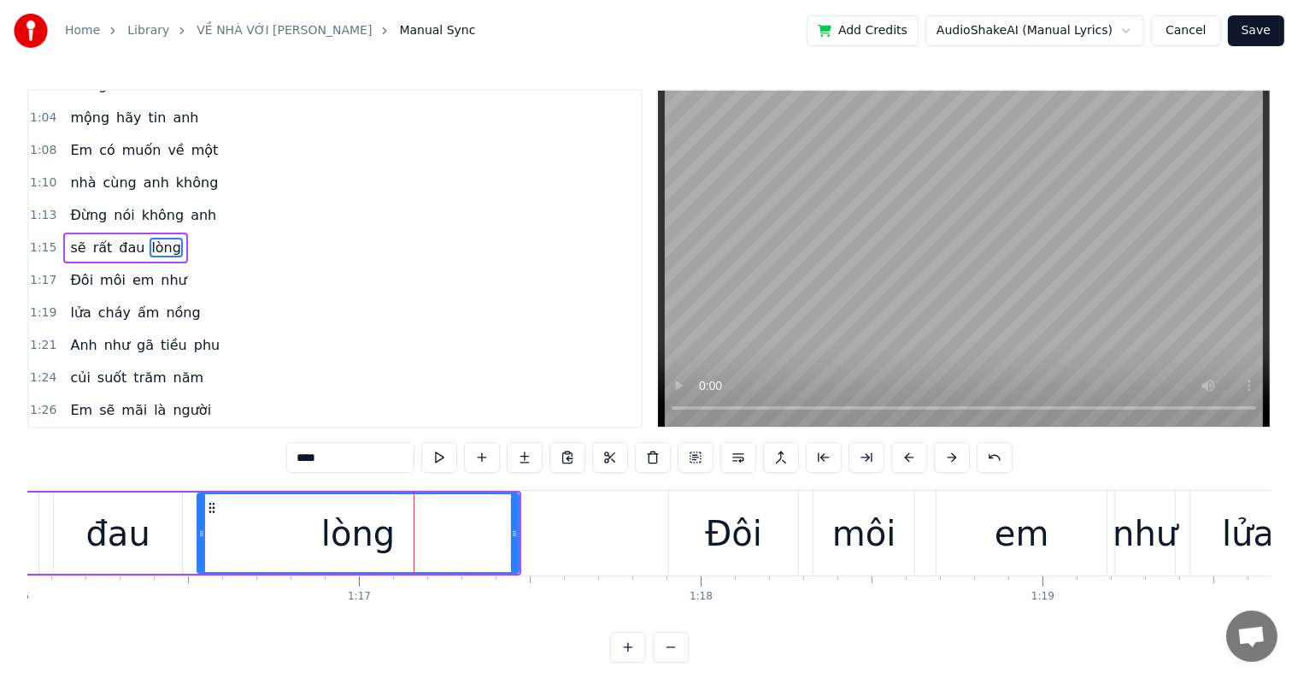
scroll to position [445, 0]
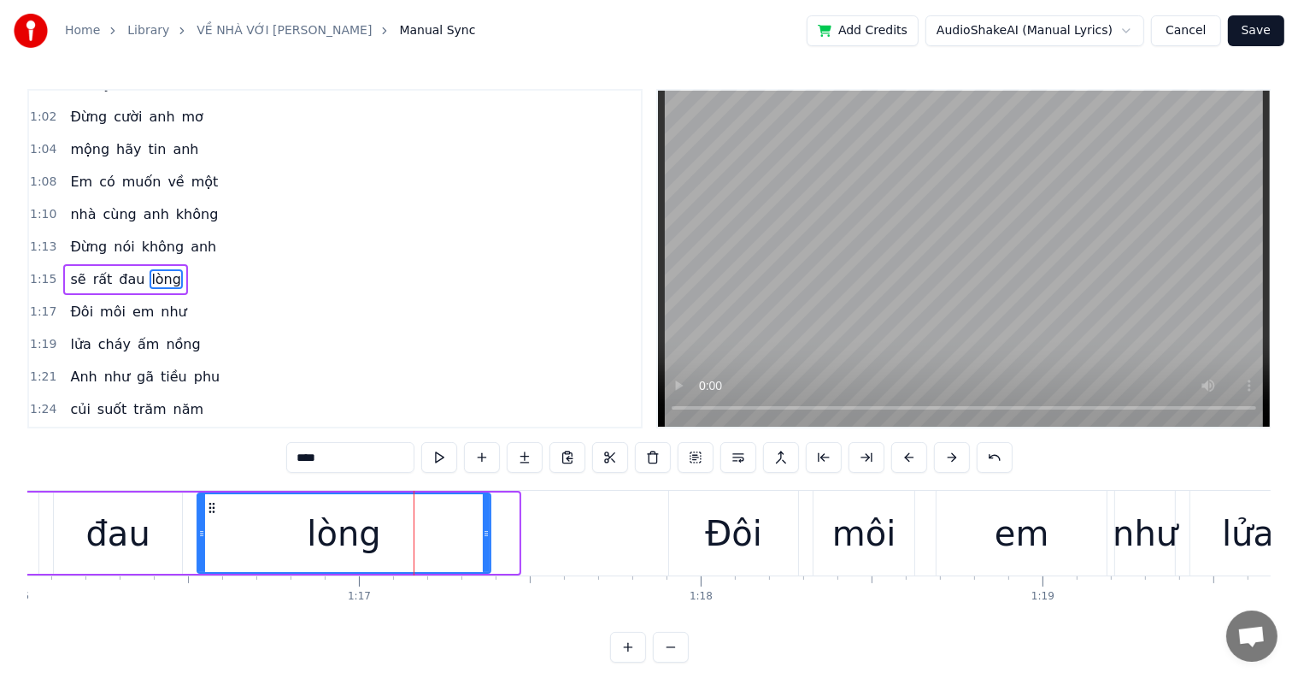
drag, startPoint x: 513, startPoint y: 535, endPoint x: 485, endPoint y: 533, distance: 28.3
click at [485, 533] on icon at bounding box center [486, 534] width 7 height 14
click at [728, 533] on div "Đôi" at bounding box center [733, 533] width 57 height 51
type input "***"
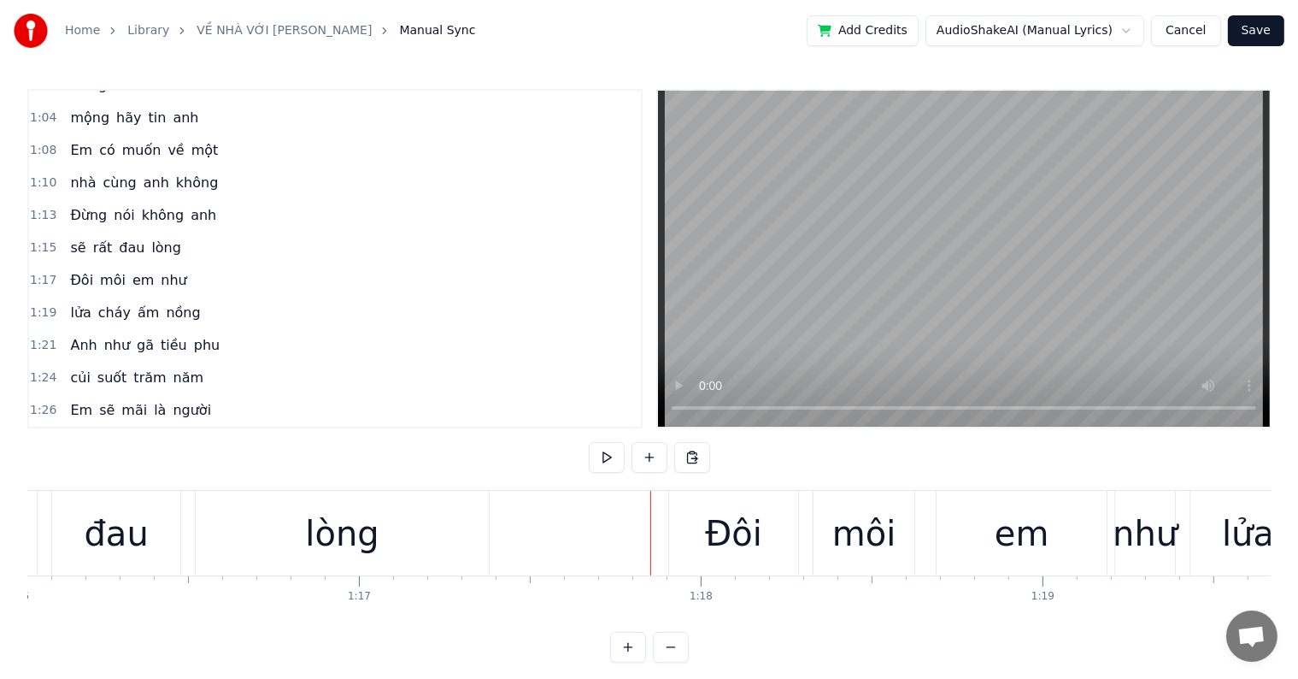
click at [707, 535] on div "Đôi" at bounding box center [733, 533] width 129 height 85
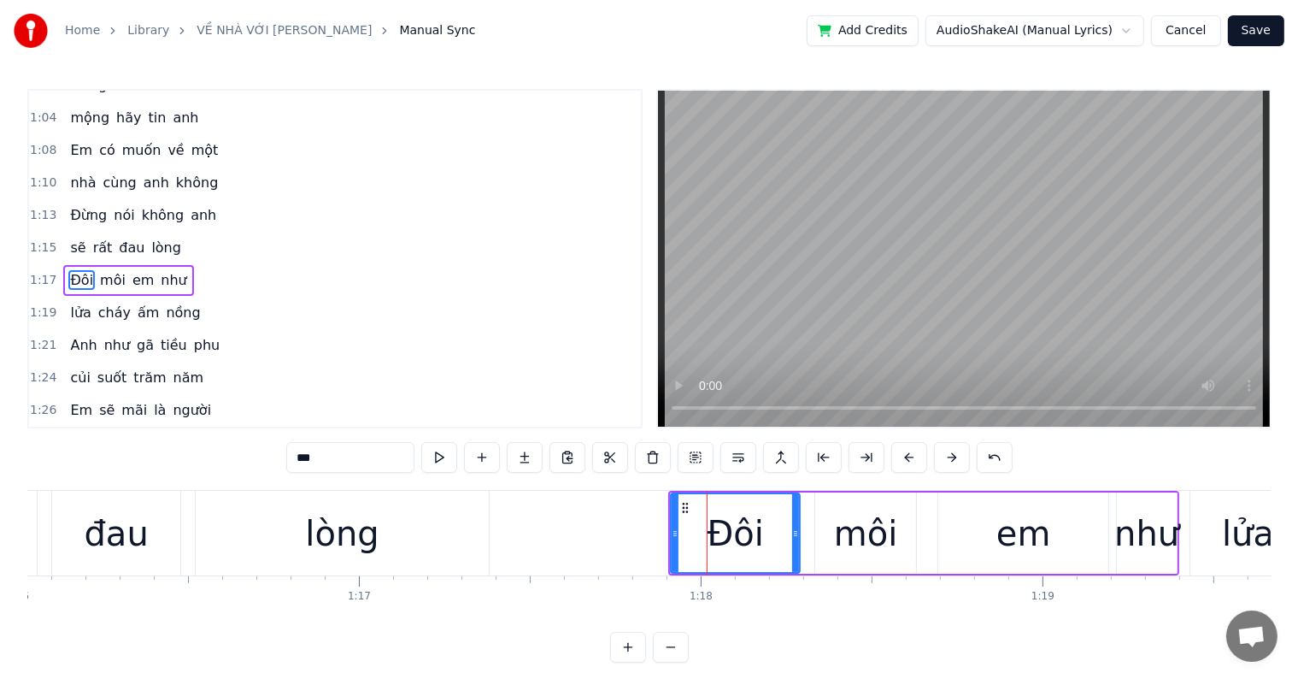
click at [365, 540] on div "lòng" at bounding box center [342, 533] width 74 height 51
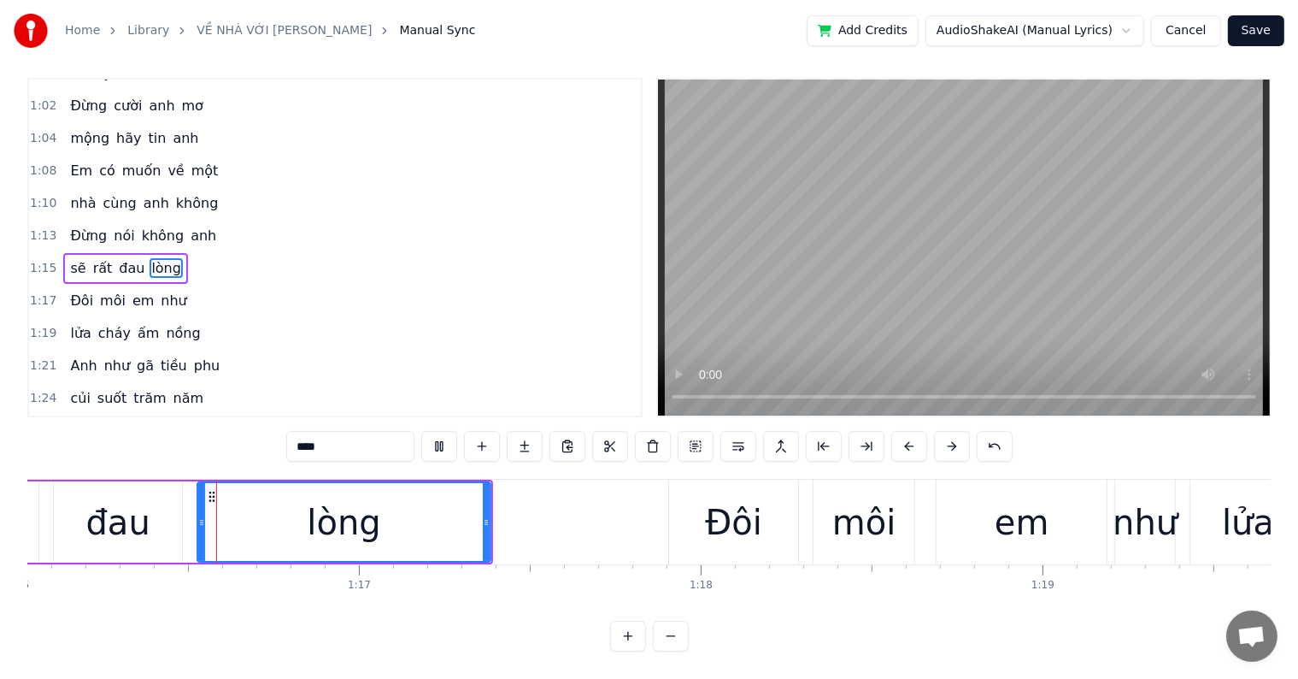
scroll to position [26, 0]
click at [731, 516] on div "Đôi" at bounding box center [733, 522] width 57 height 51
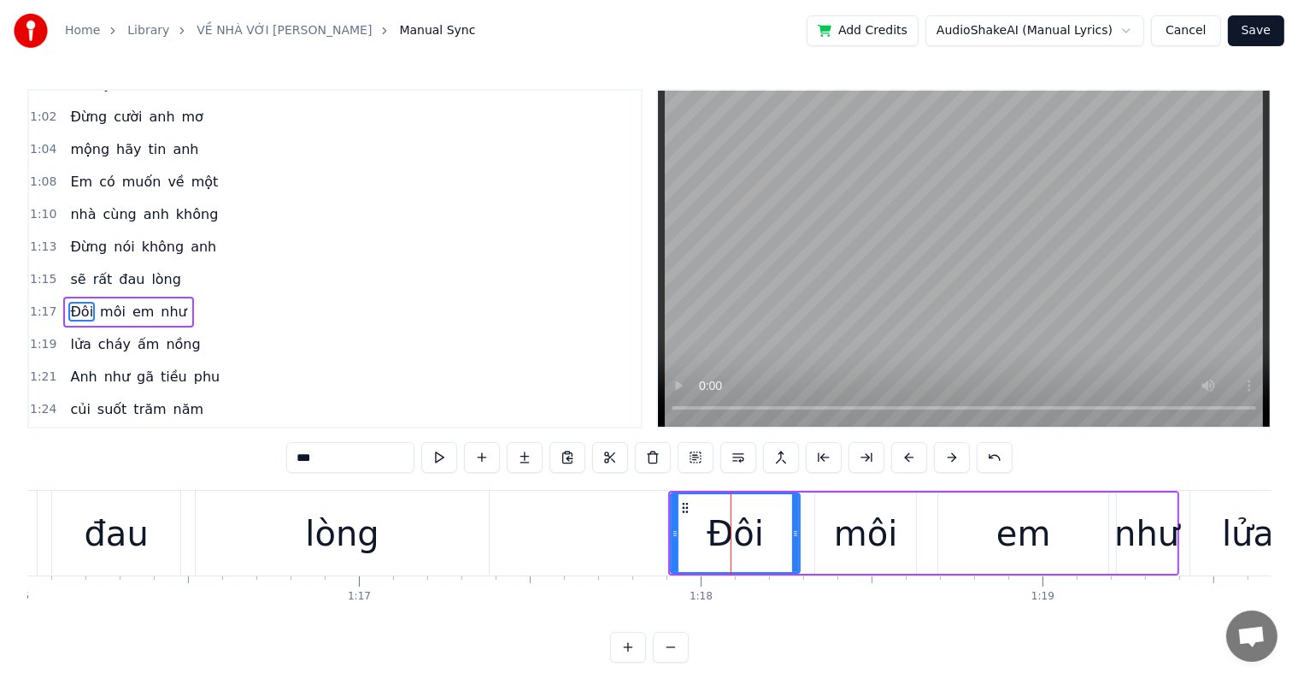
scroll to position [476, 0]
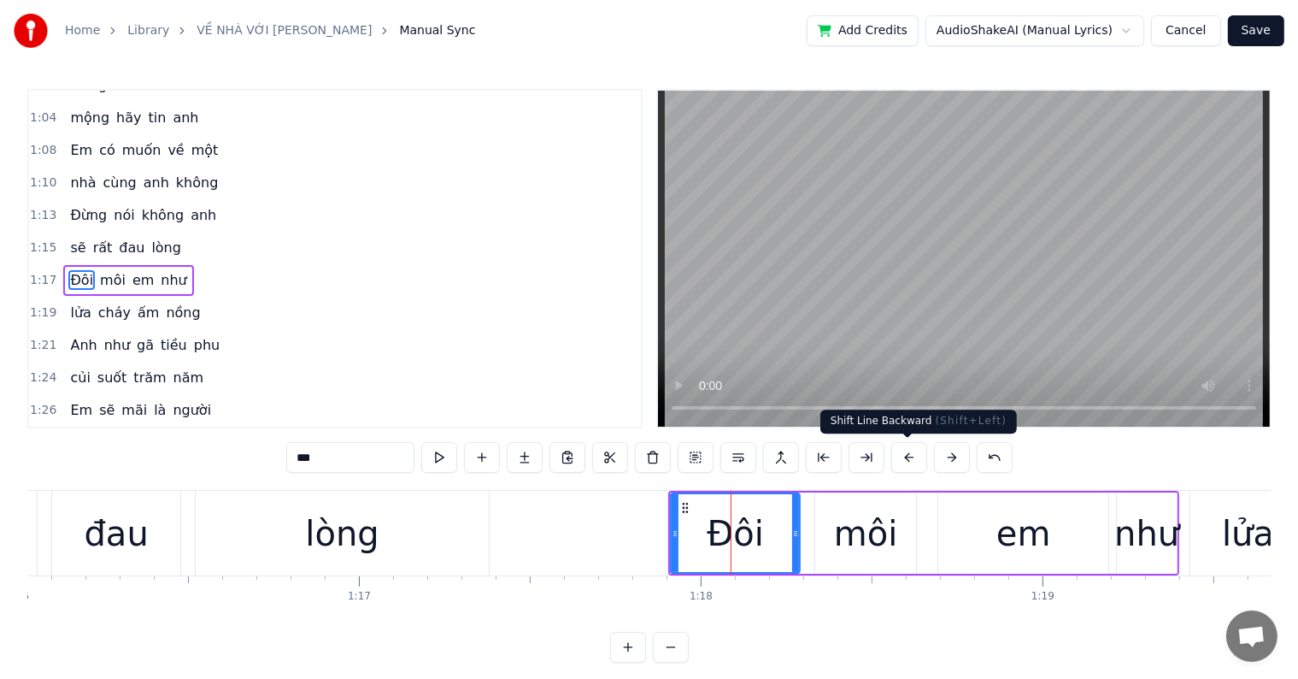
click at [906, 455] on button at bounding box center [910, 457] width 36 height 31
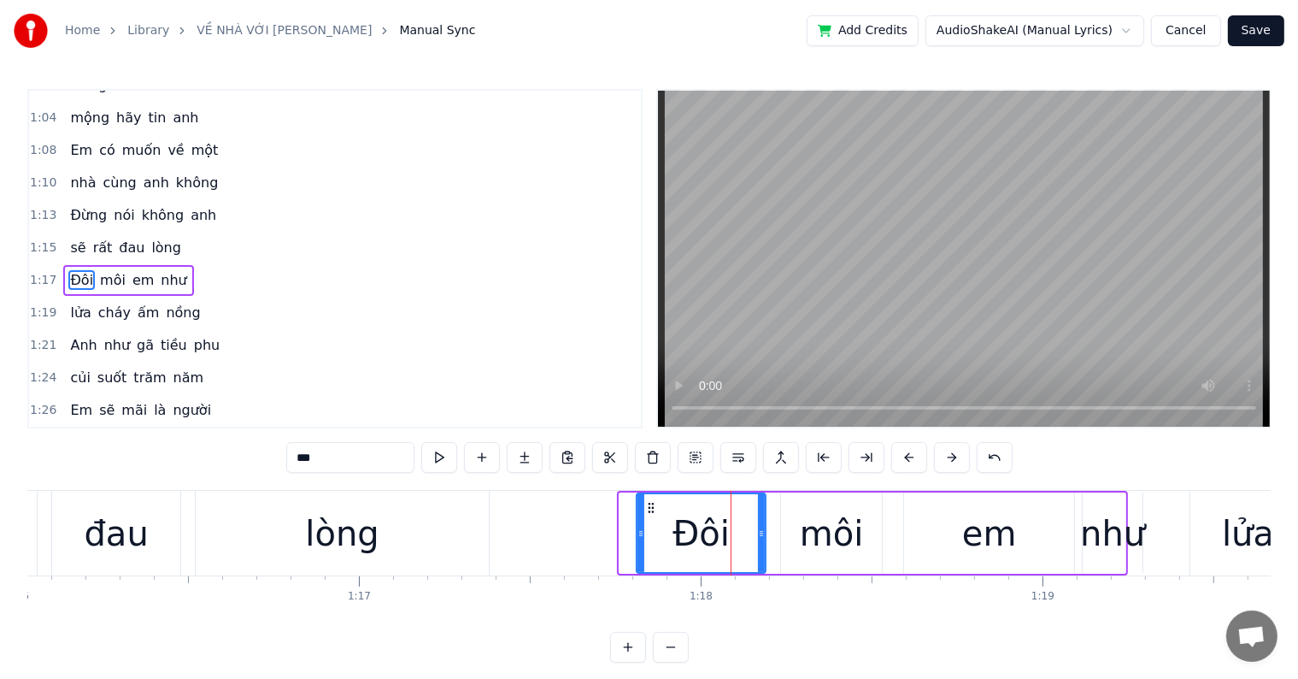
click at [906, 455] on button at bounding box center [910, 457] width 36 height 31
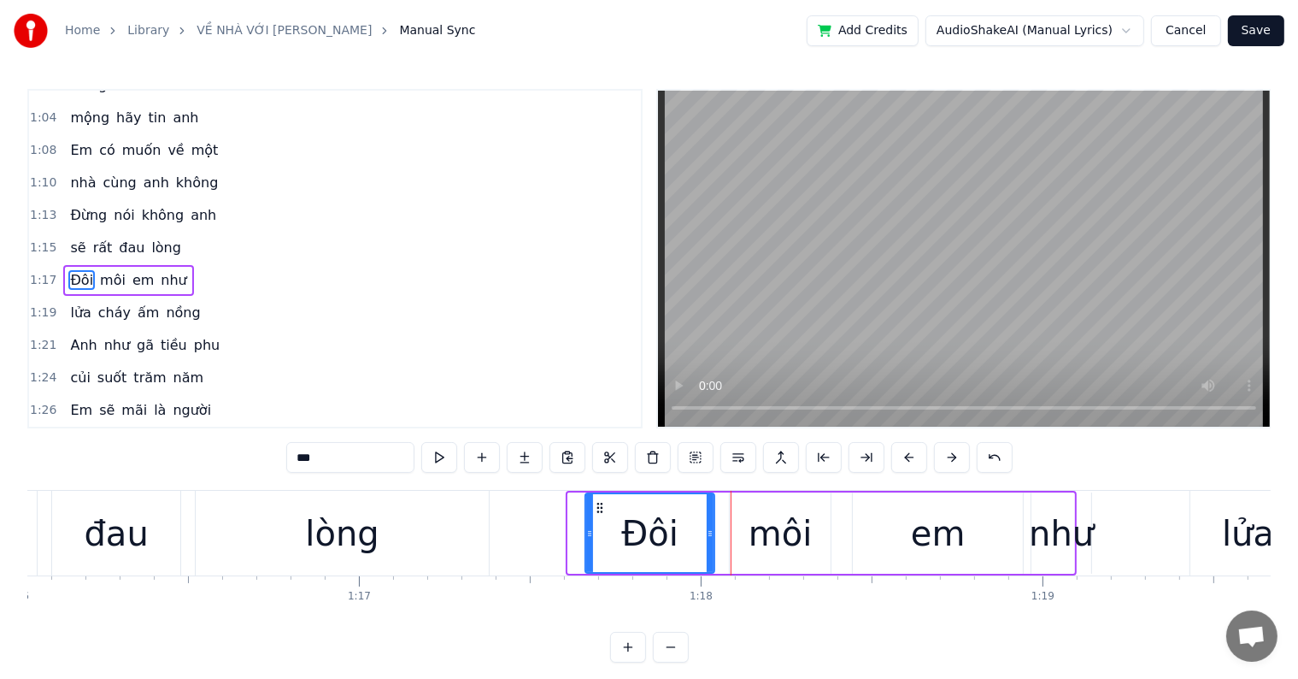
click at [906, 455] on button at bounding box center [910, 457] width 36 height 31
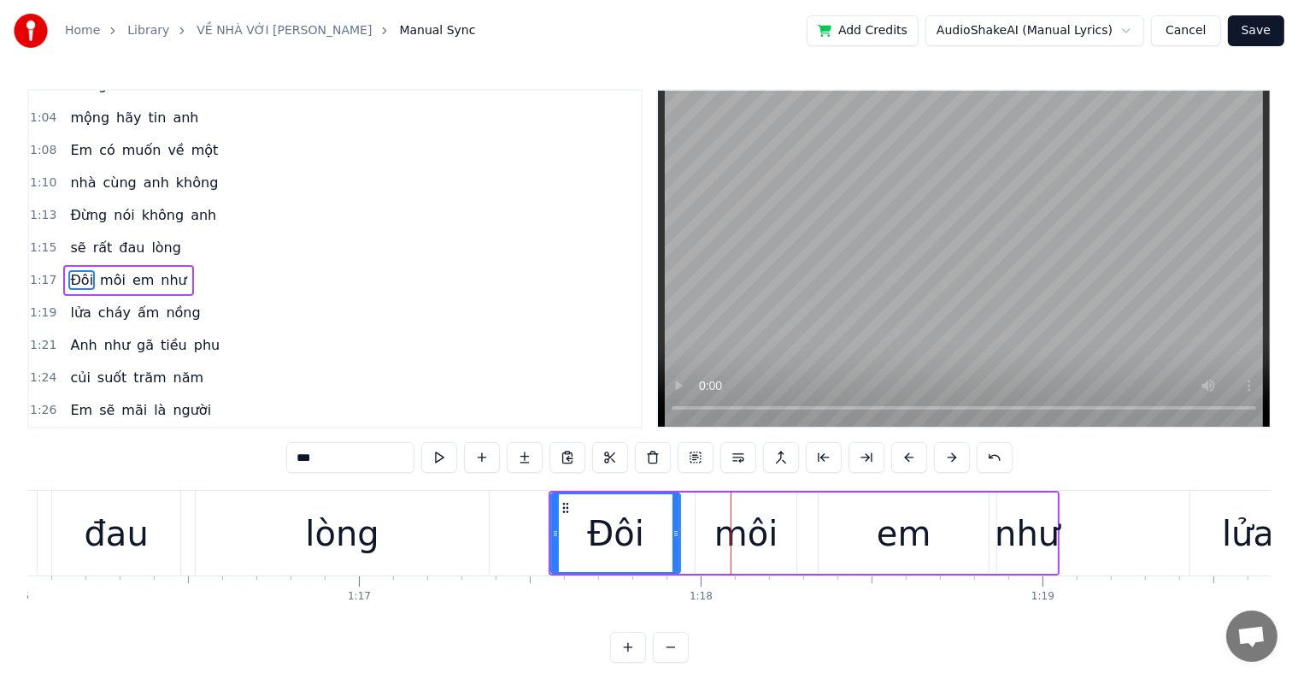
click at [906, 455] on button at bounding box center [910, 457] width 36 height 31
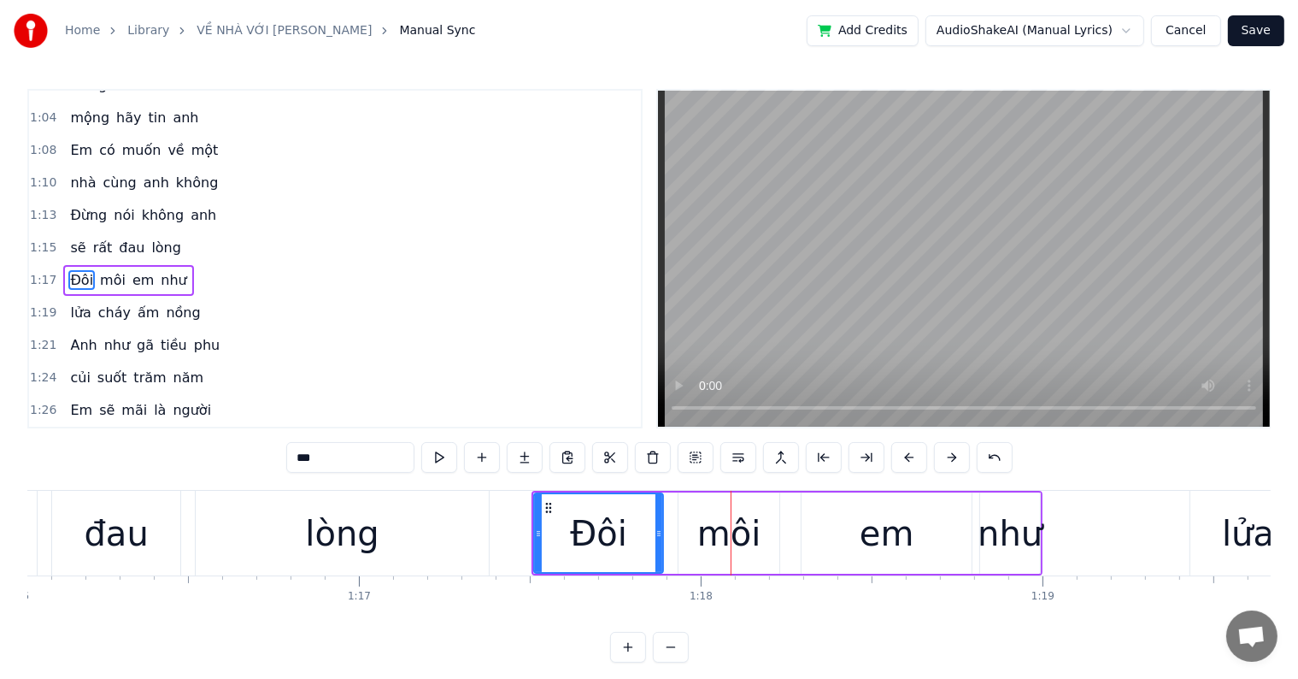
click at [906, 455] on button at bounding box center [910, 457] width 36 height 31
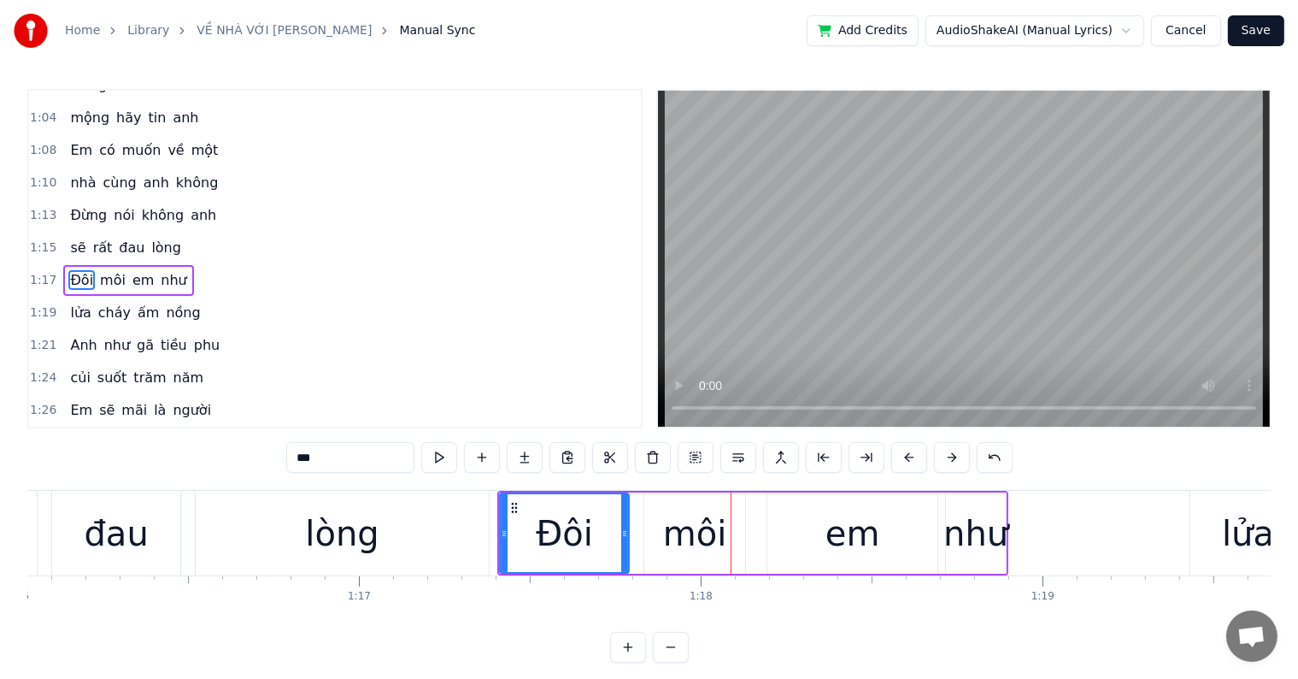
click at [906, 455] on button at bounding box center [910, 457] width 36 height 31
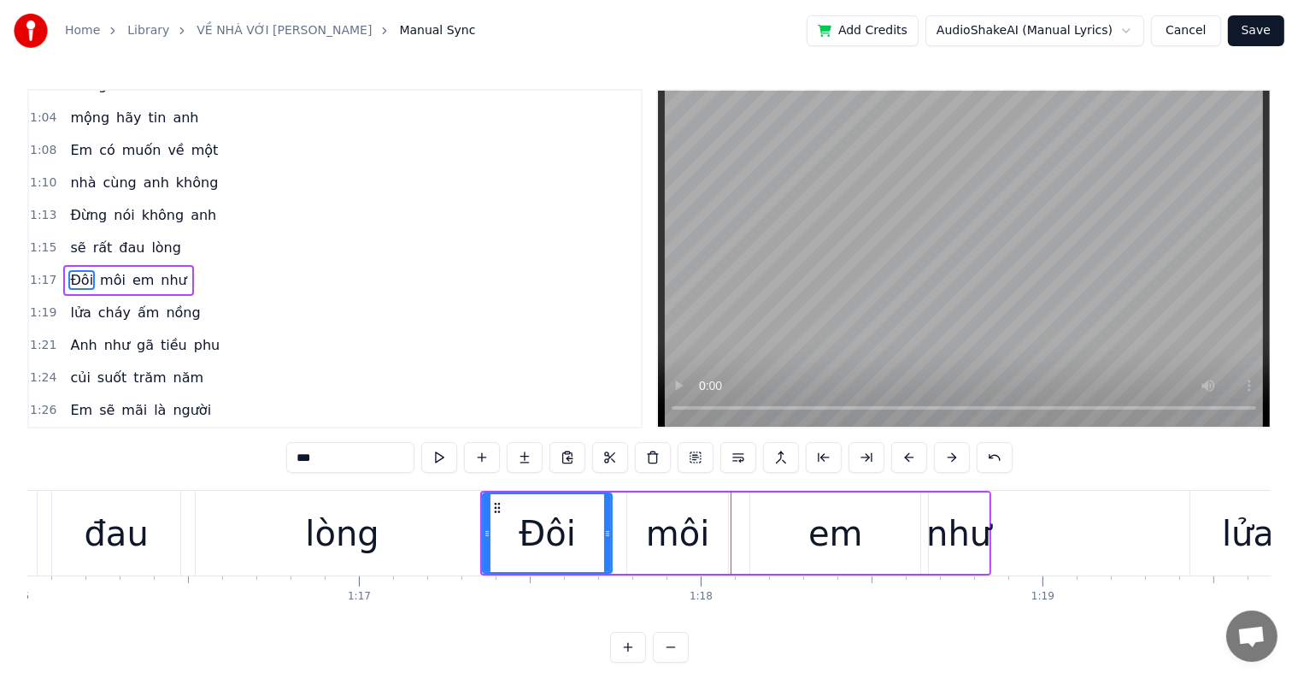
click at [340, 540] on div "lòng" at bounding box center [342, 533] width 74 height 51
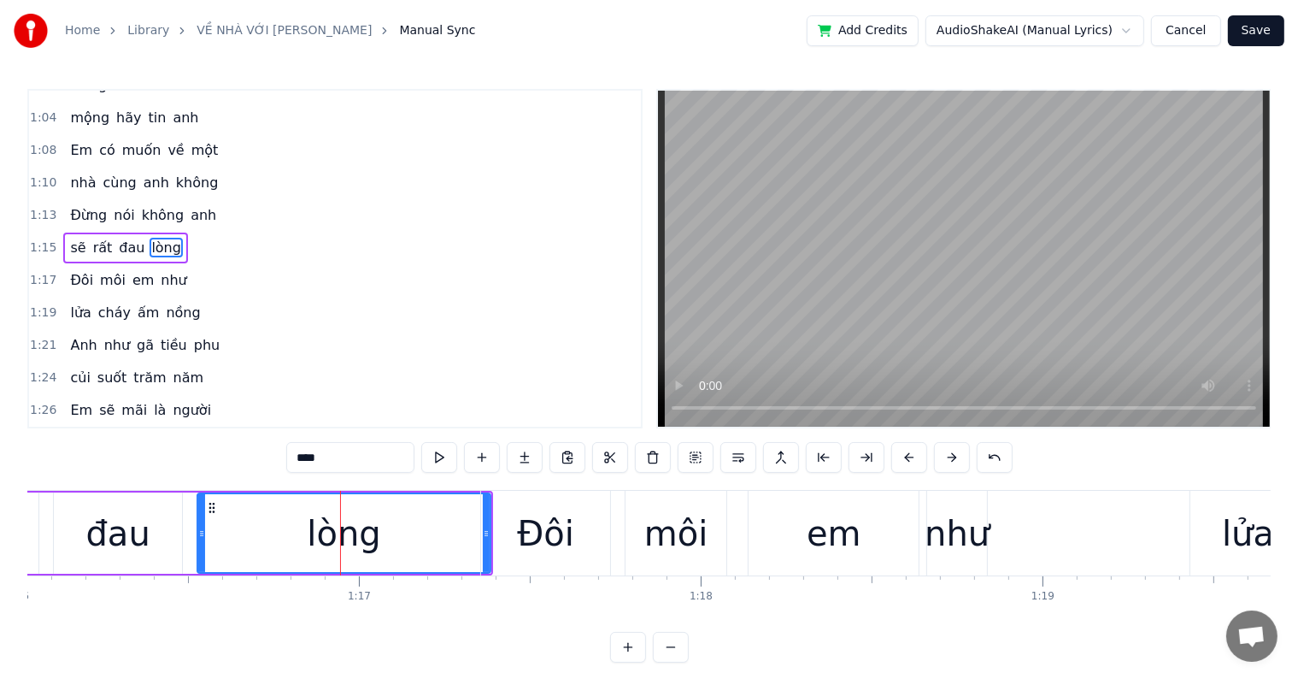
scroll to position [445, 0]
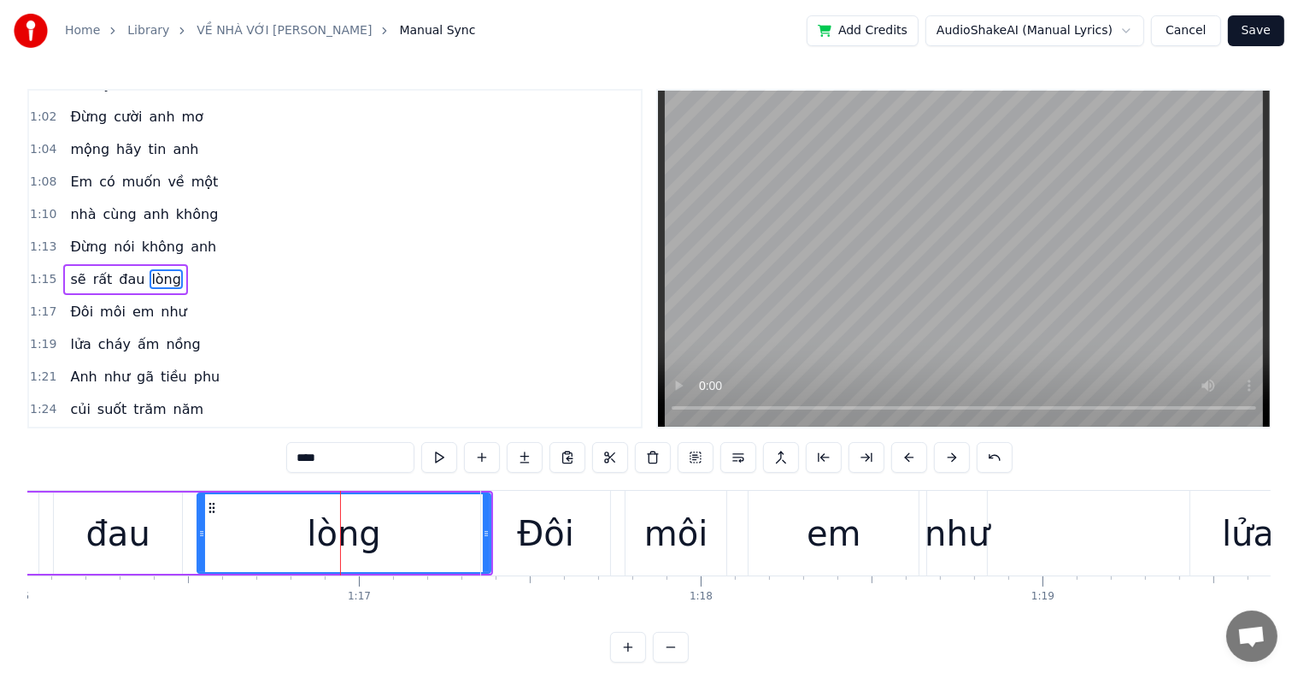
click at [539, 534] on div "Đôi" at bounding box center [545, 533] width 57 height 51
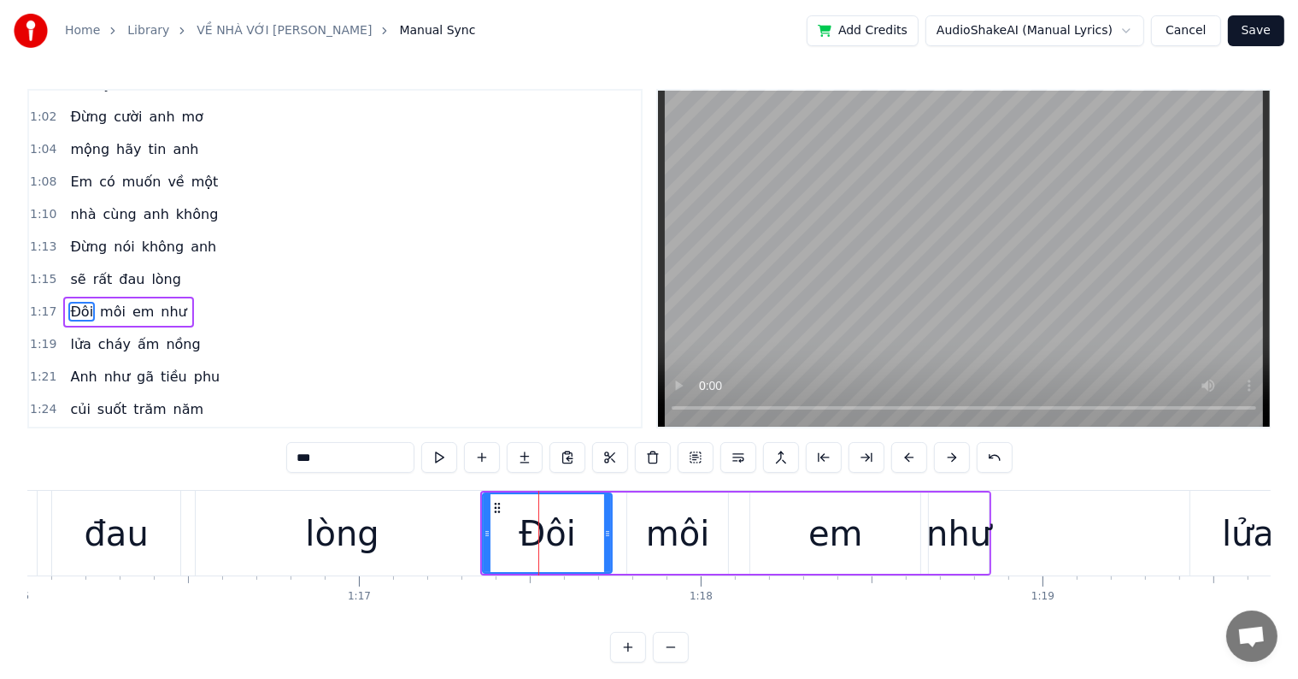
scroll to position [476, 0]
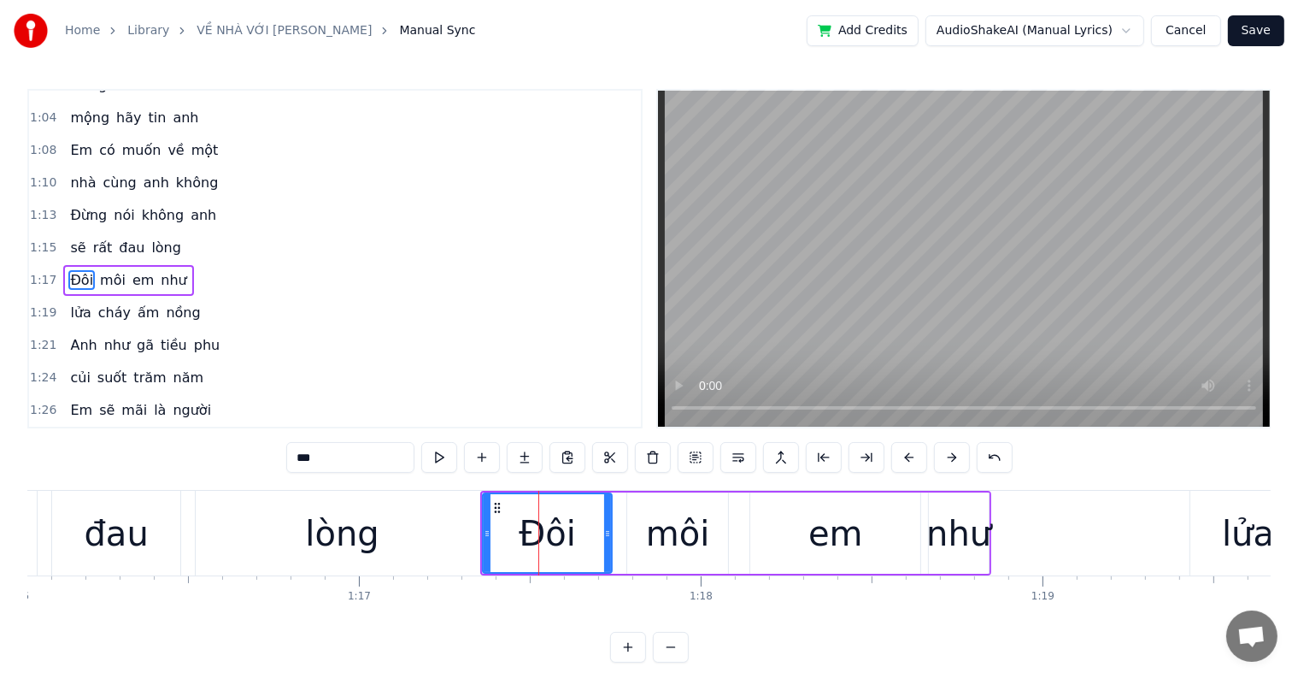
click at [294, 537] on div "lòng" at bounding box center [342, 533] width 292 height 85
type input "****"
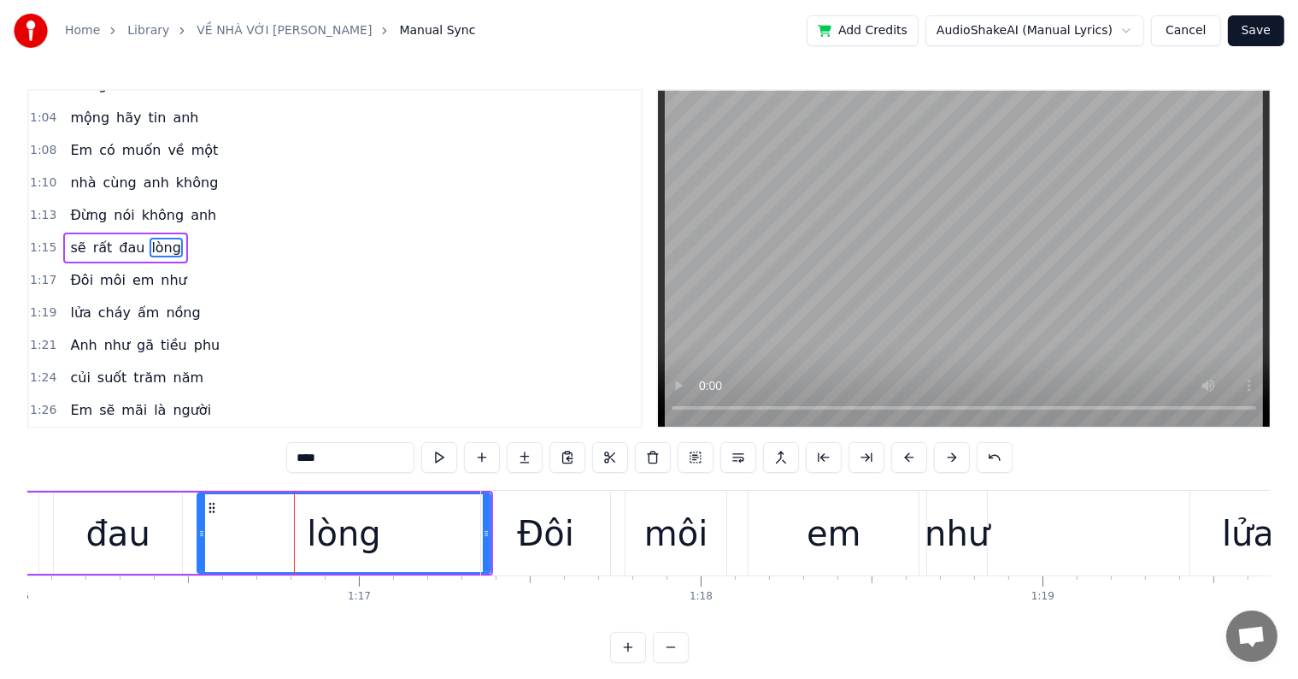
scroll to position [445, 0]
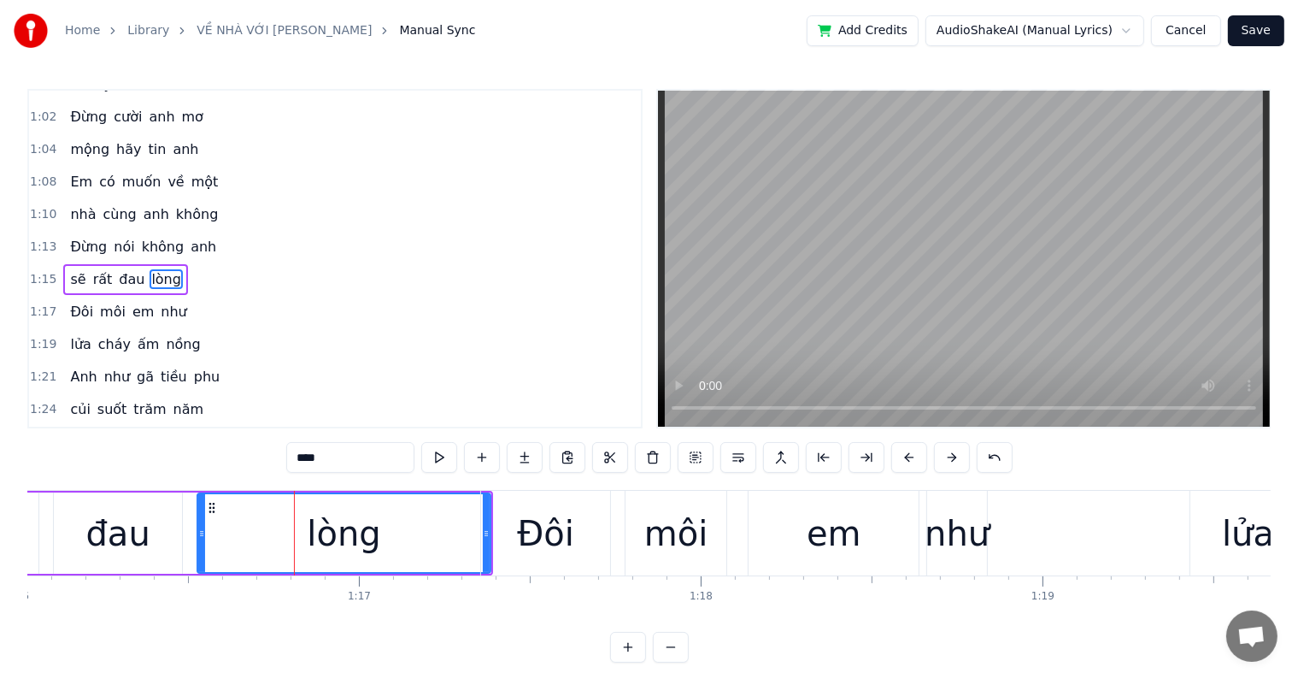
click at [294, 537] on div at bounding box center [294, 533] width 1 height 85
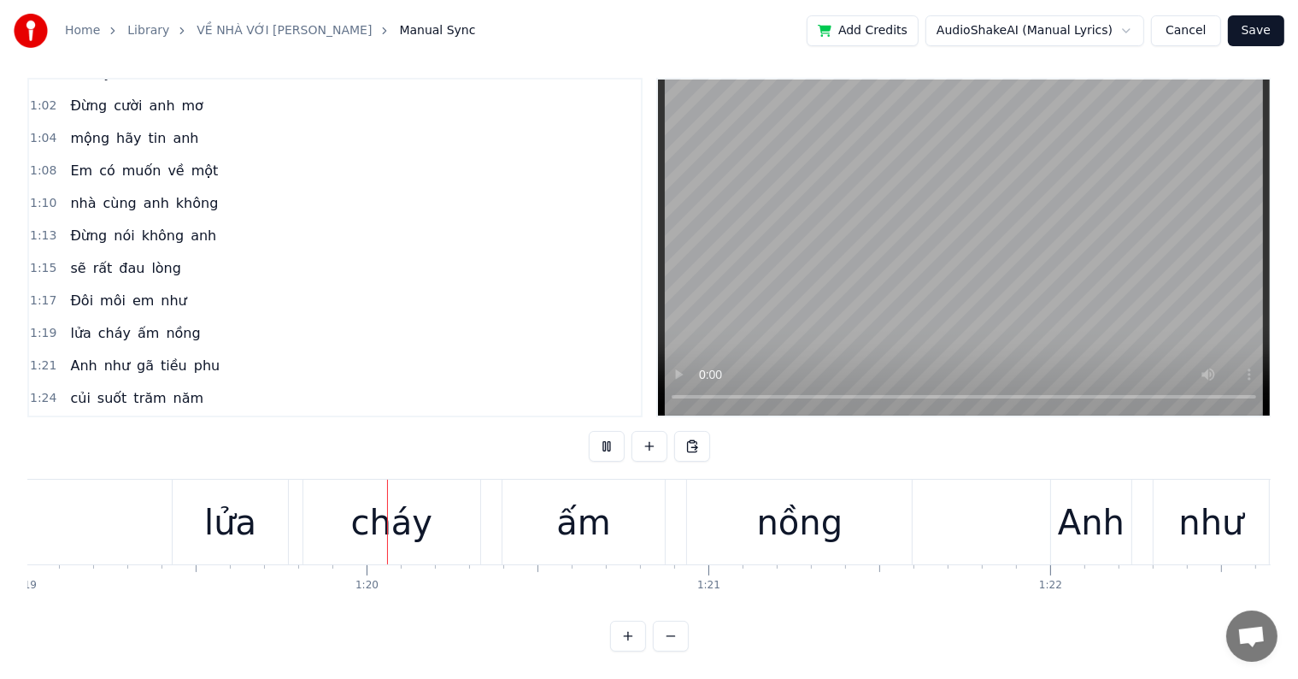
scroll to position [0, 27078]
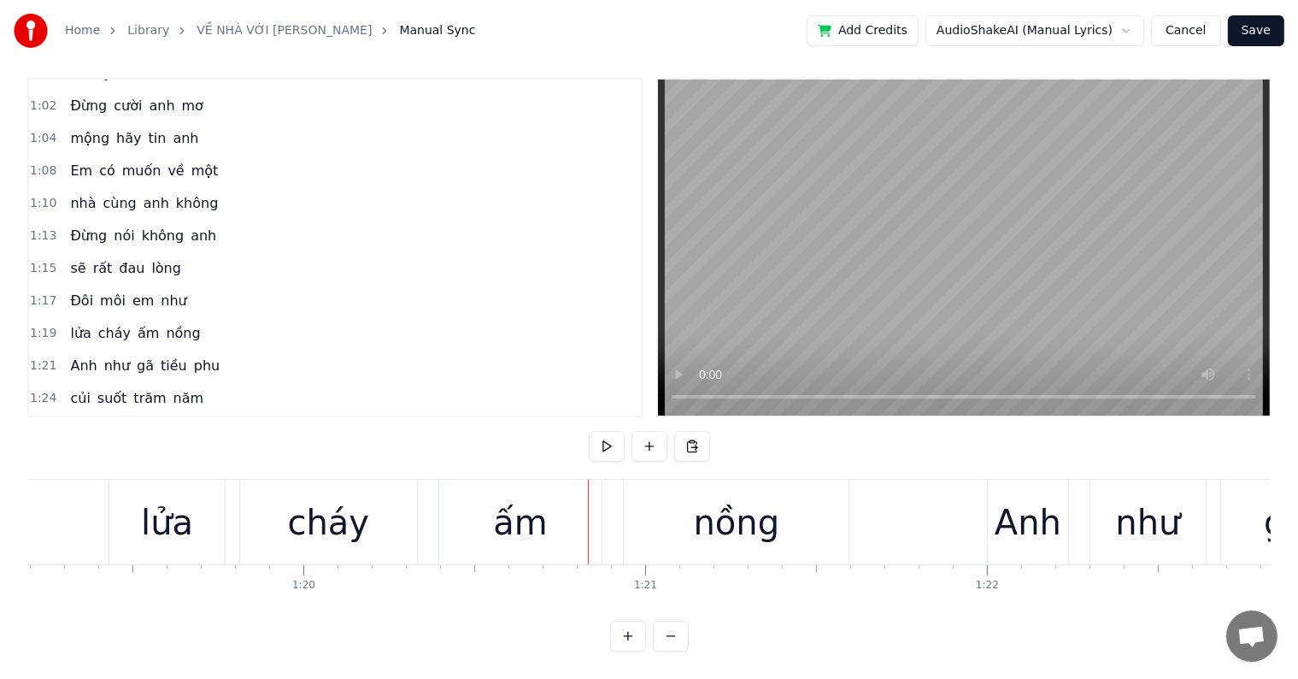
click at [182, 509] on div "lửa" at bounding box center [167, 522] width 52 height 51
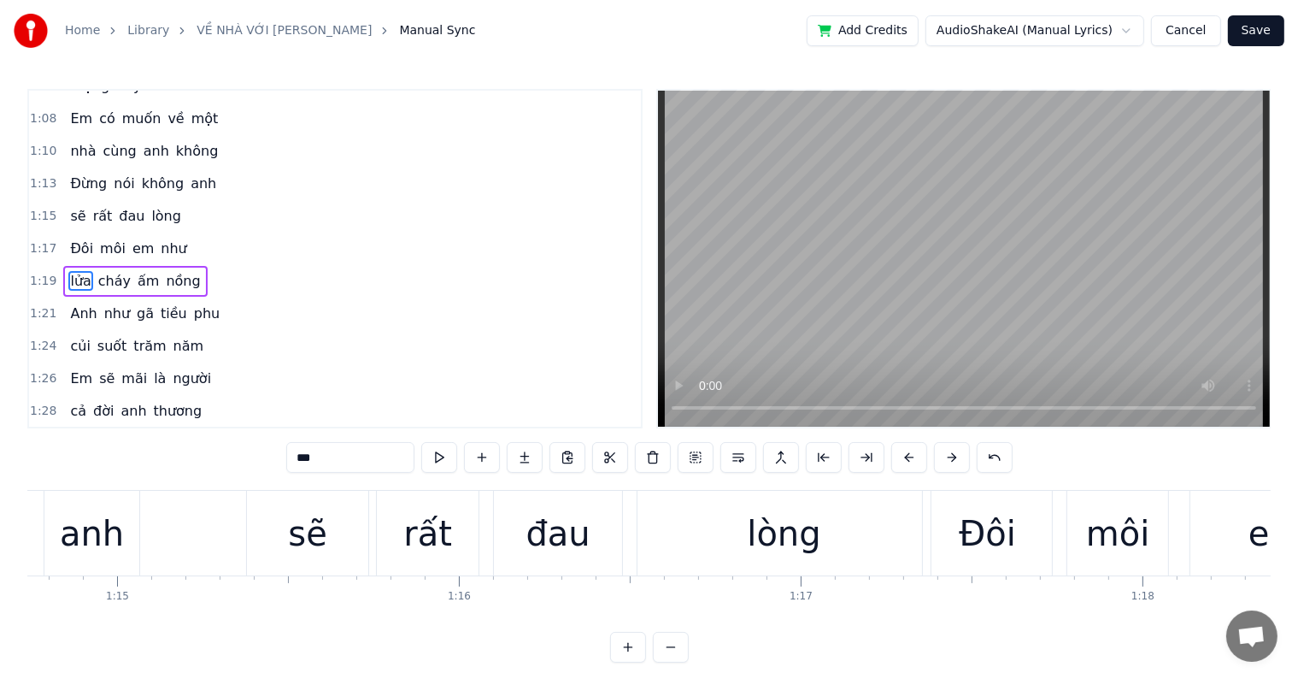
scroll to position [0, 26190]
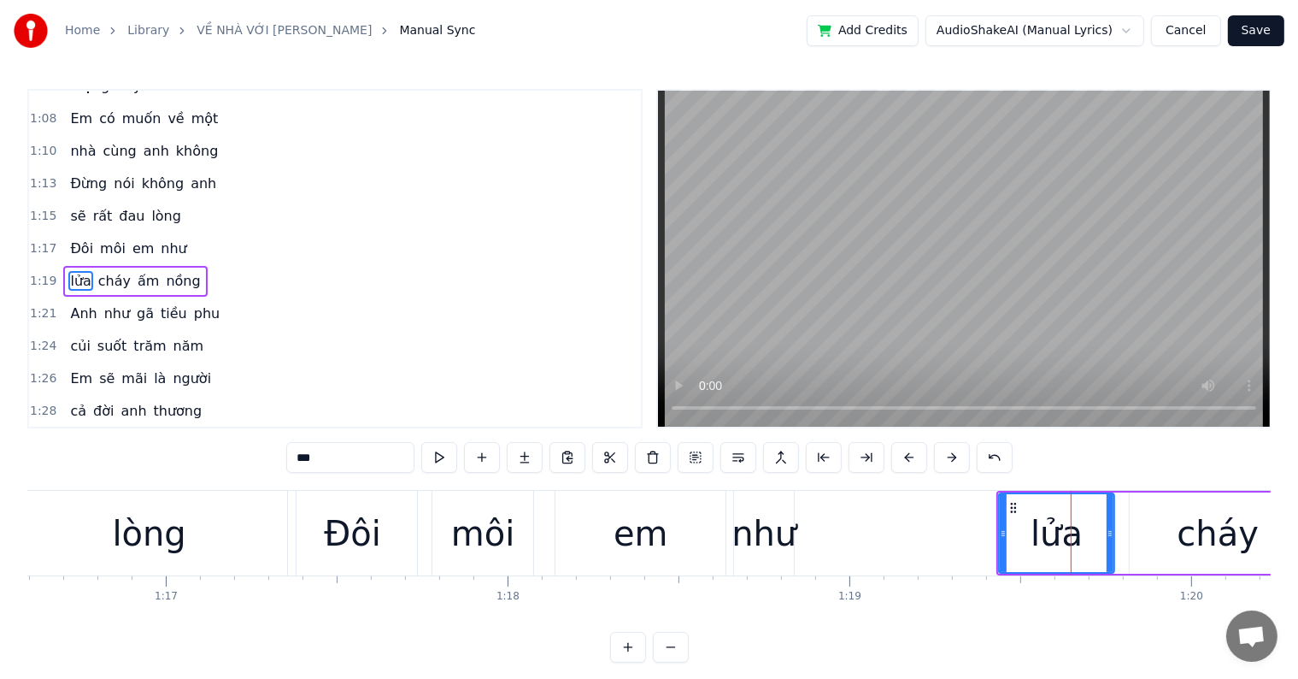
click at [718, 518] on div "em" at bounding box center [641, 533] width 170 height 85
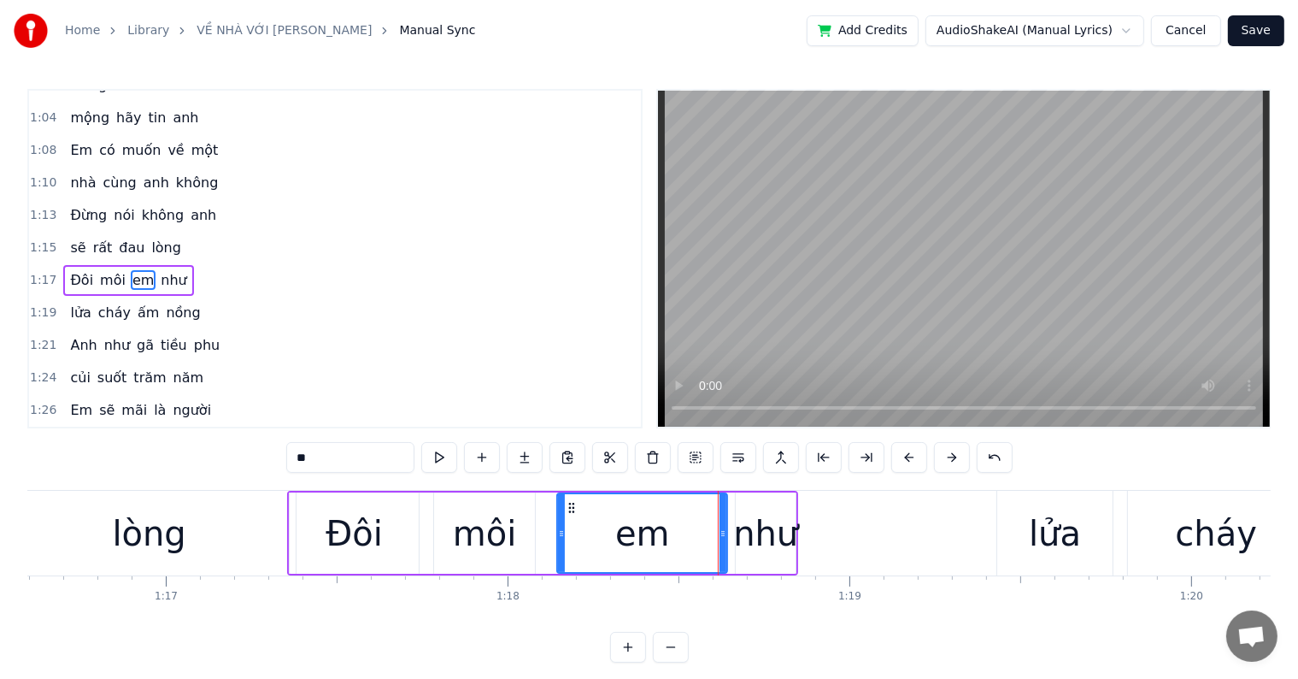
click at [783, 524] on div "như" at bounding box center [765, 533] width 65 height 51
type input "***"
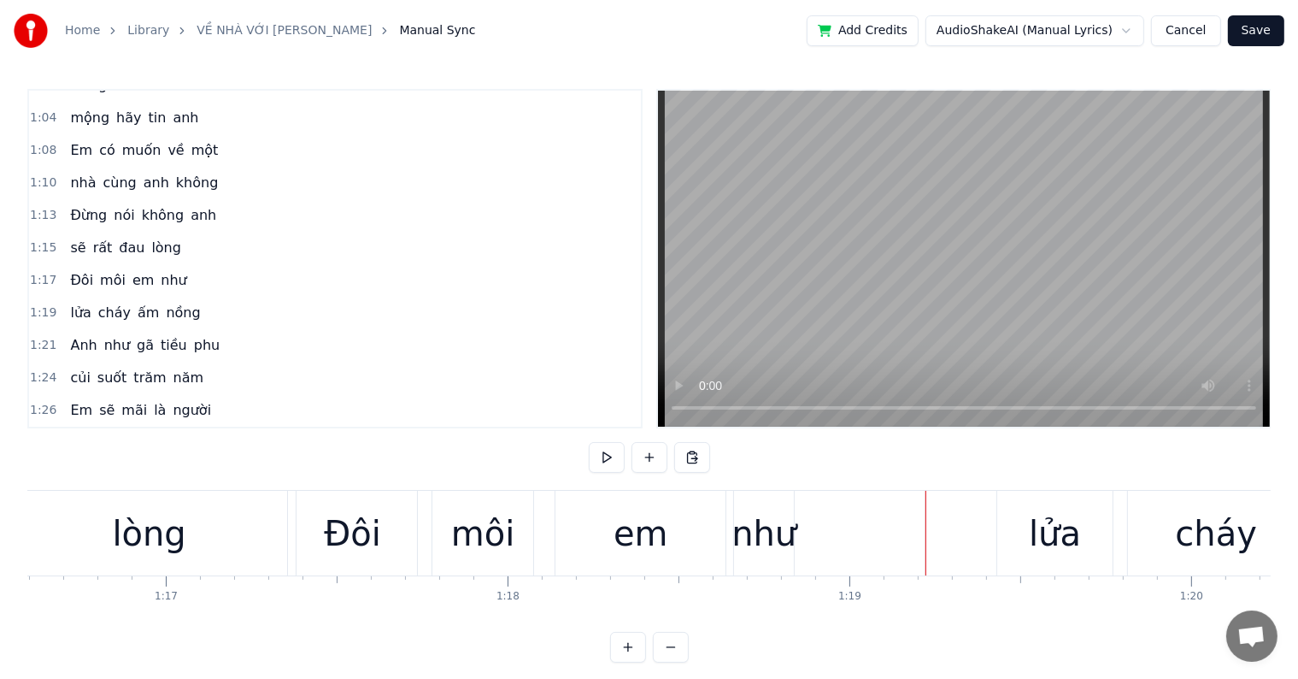
click at [1045, 527] on div "lửa" at bounding box center [1055, 533] width 52 height 51
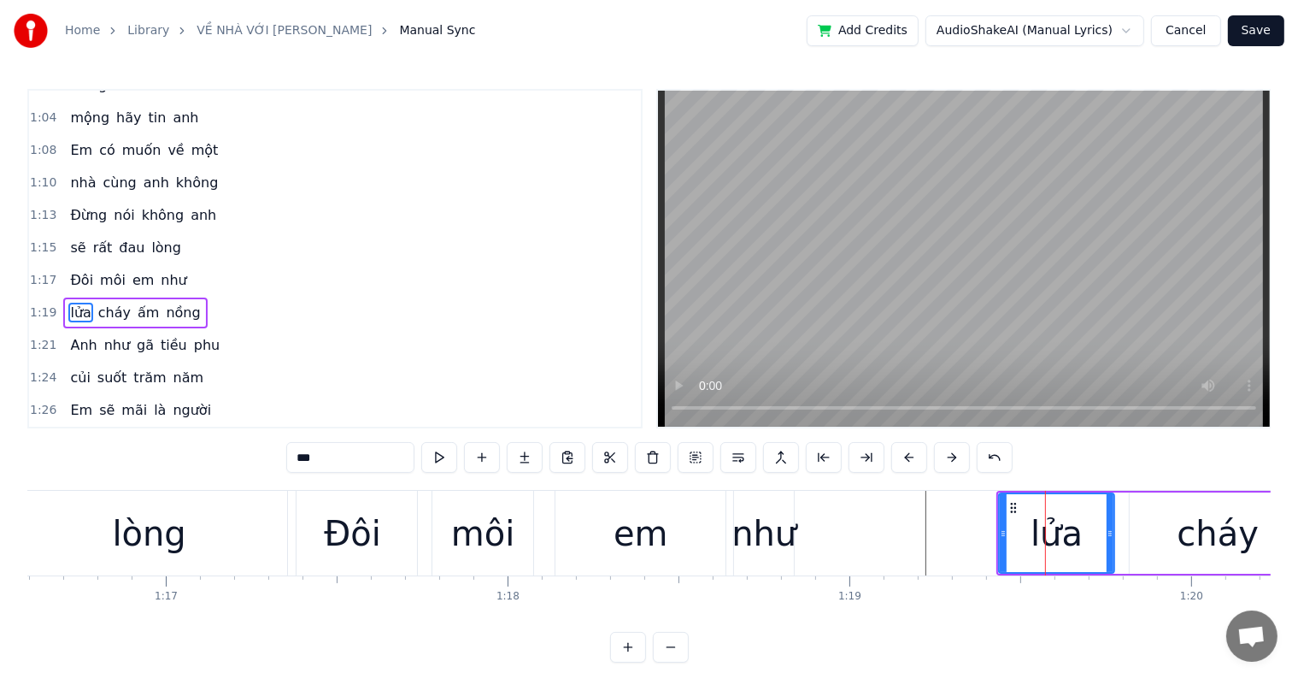
scroll to position [508, 0]
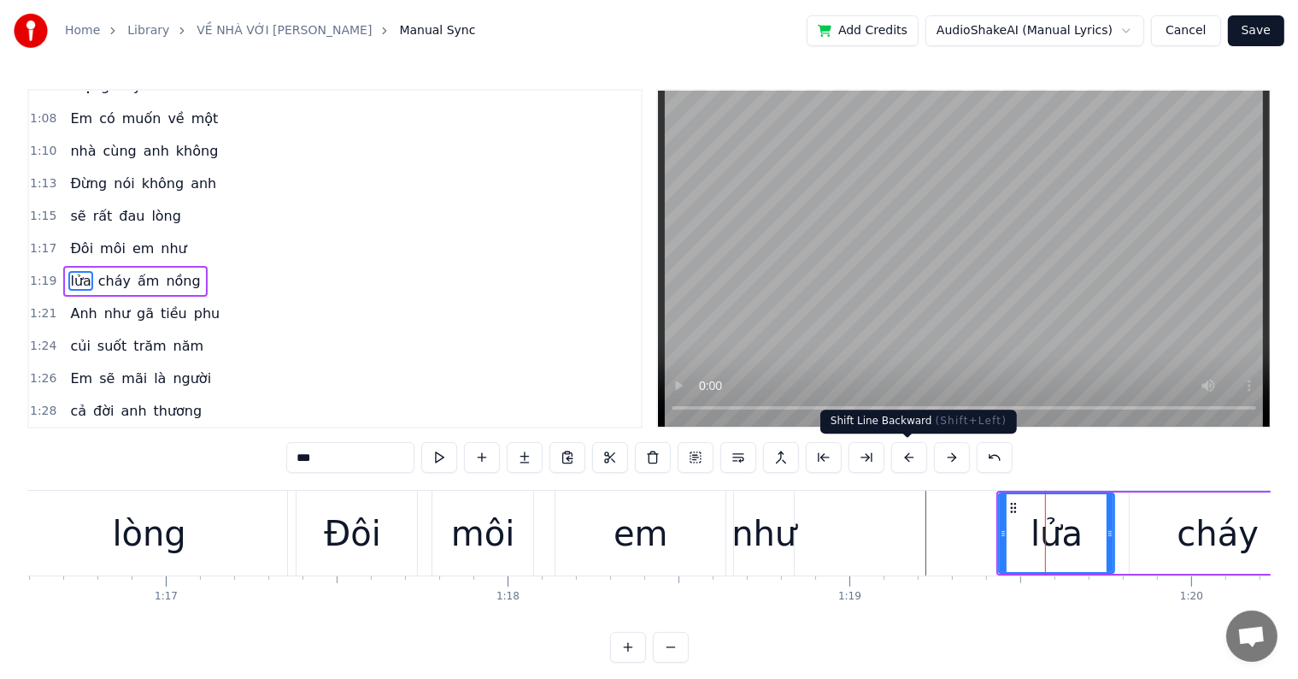
click at [910, 458] on button at bounding box center [910, 457] width 36 height 31
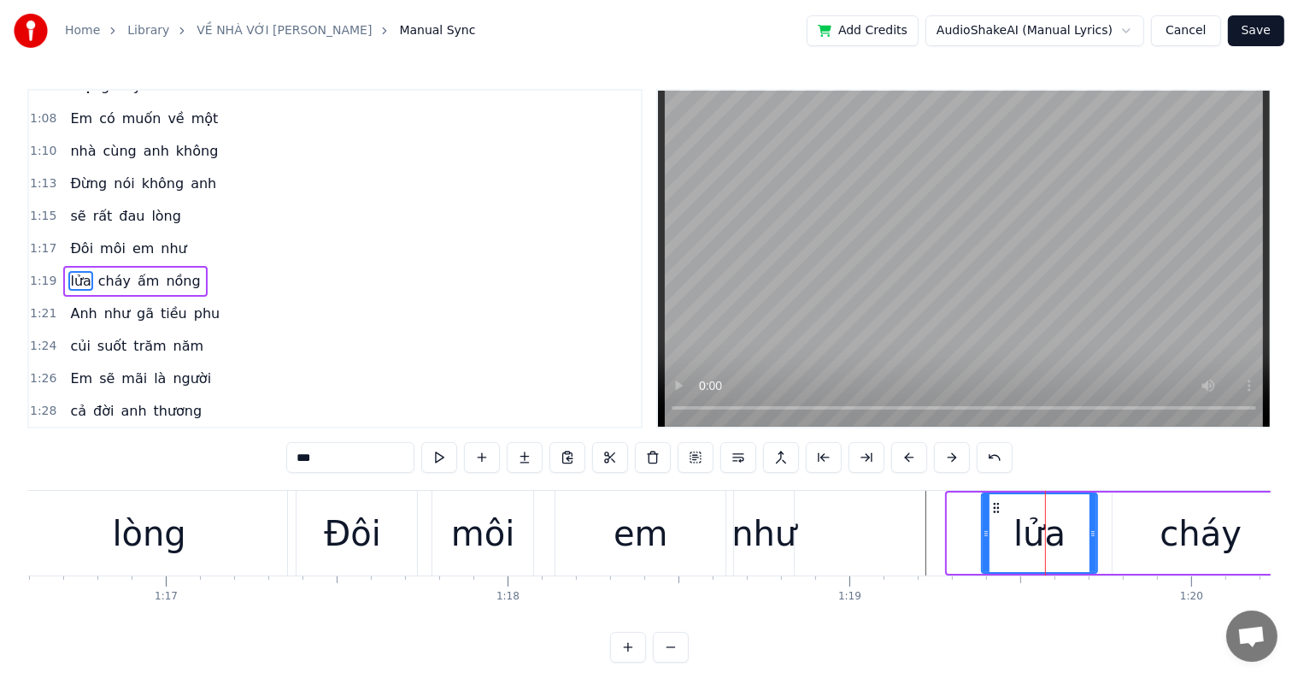
click at [910, 458] on button at bounding box center [910, 457] width 36 height 31
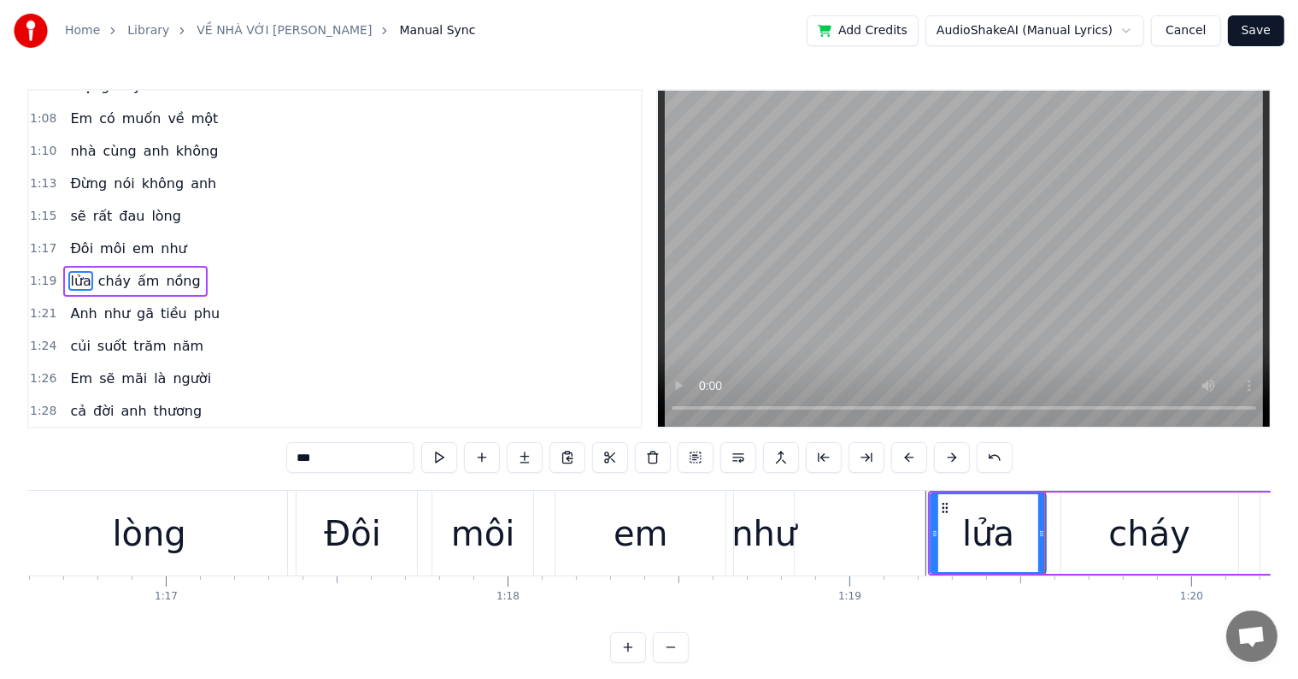
click at [910, 458] on button at bounding box center [910, 457] width 36 height 31
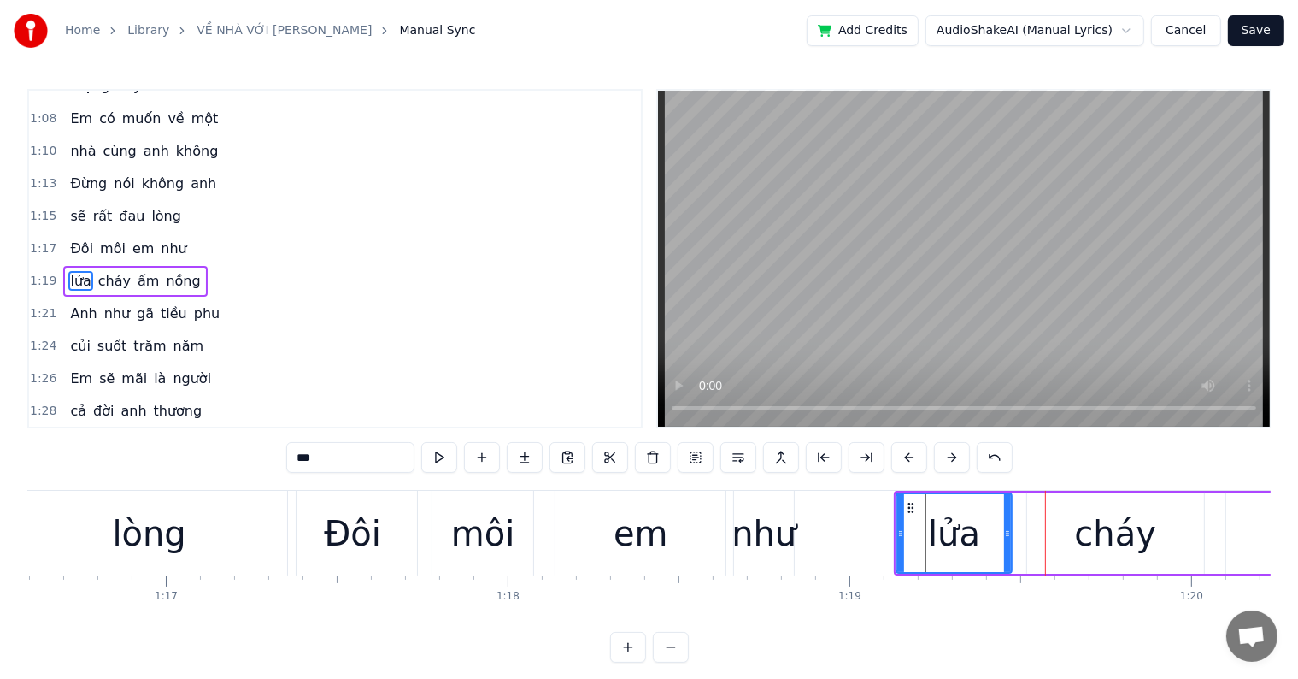
click at [777, 544] on div "như" at bounding box center [764, 533] width 65 height 51
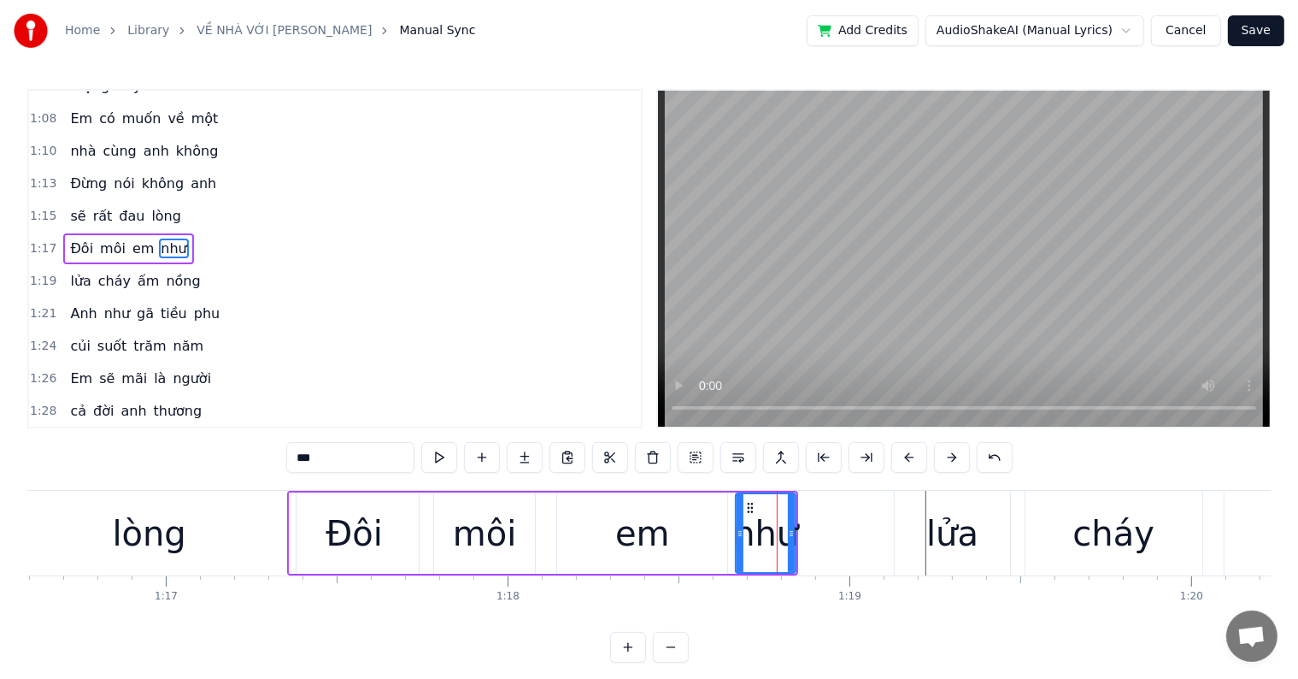
scroll to position [476, 0]
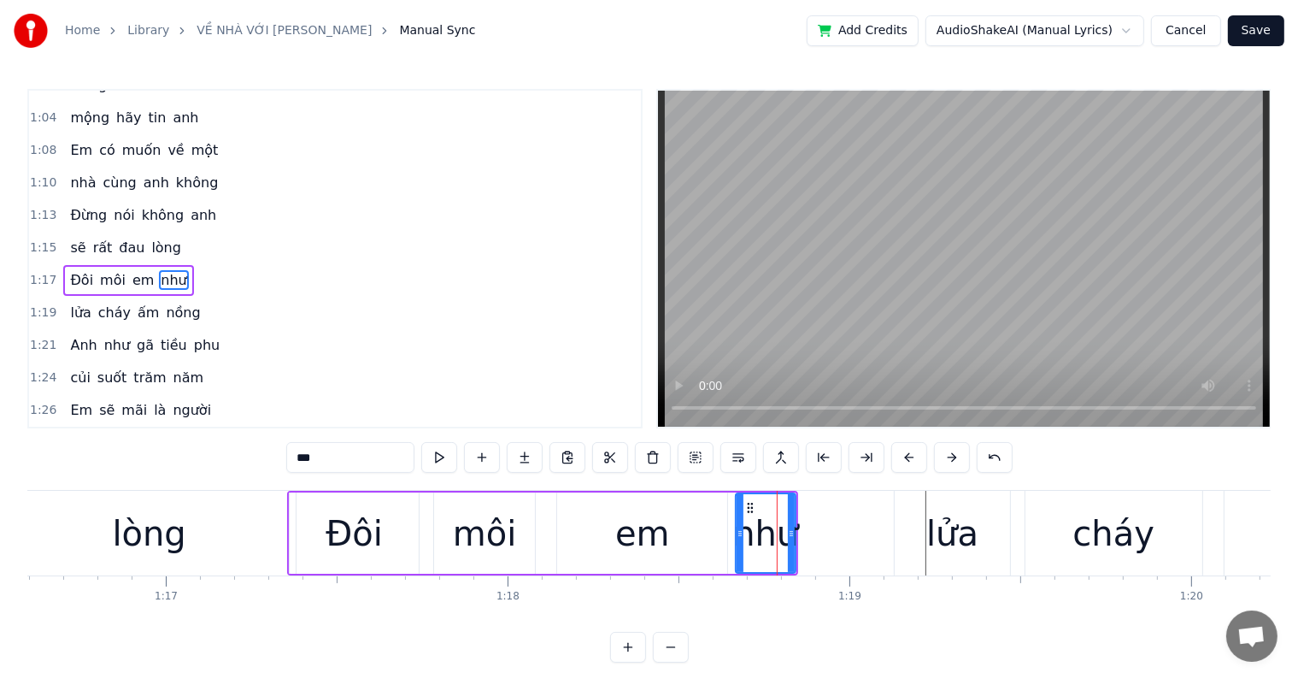
click at [359, 533] on div "Đôi" at bounding box center [354, 533] width 57 height 51
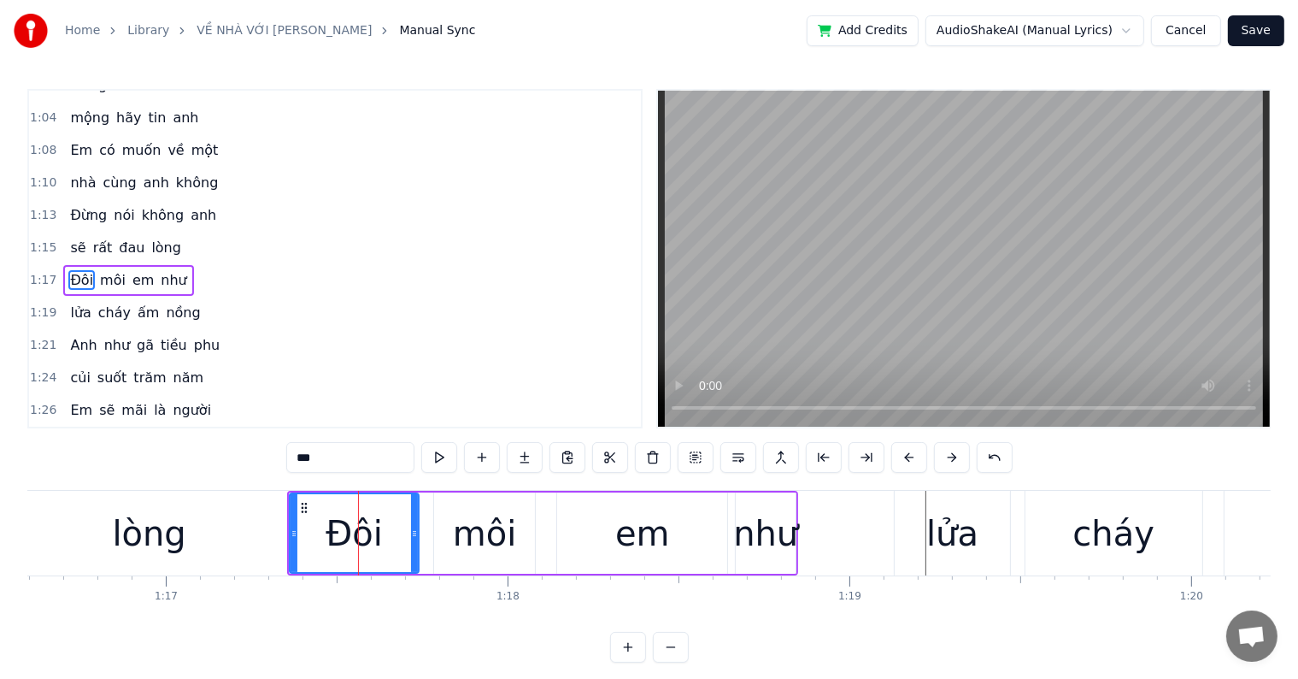
click at [968, 535] on div "lửa" at bounding box center [953, 533] width 52 height 51
type input "***"
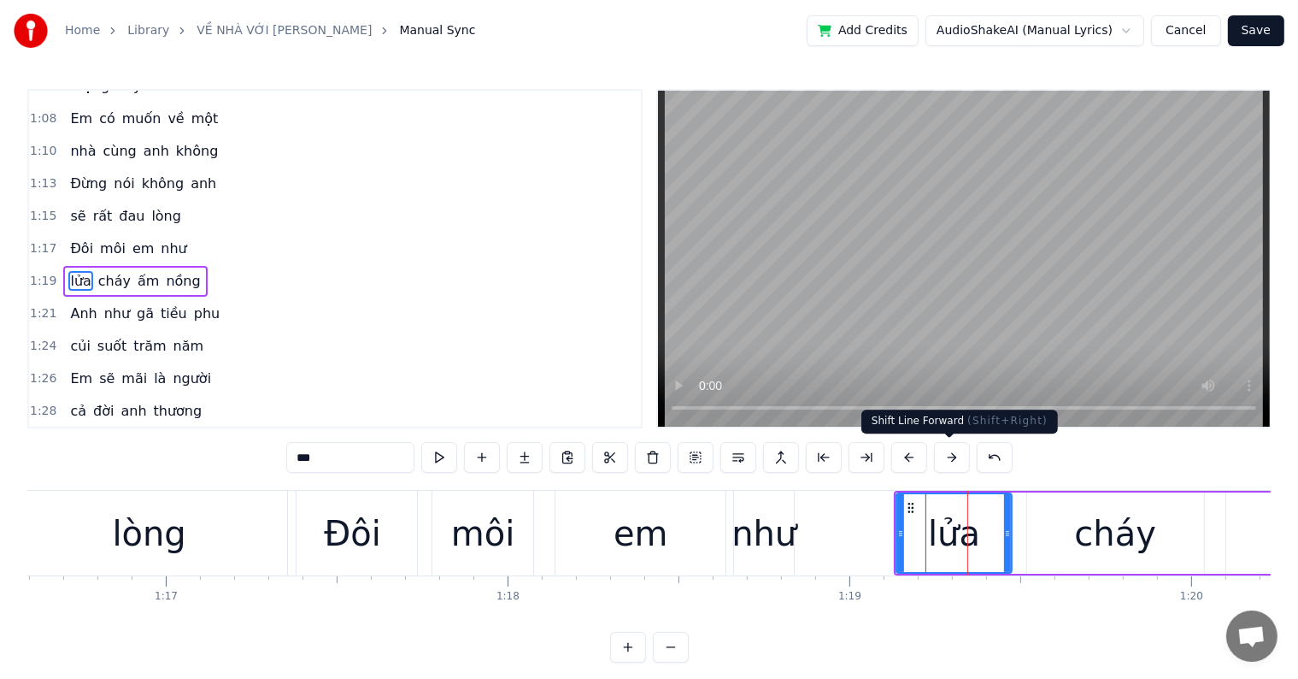
click at [954, 456] on button at bounding box center [952, 457] width 36 height 31
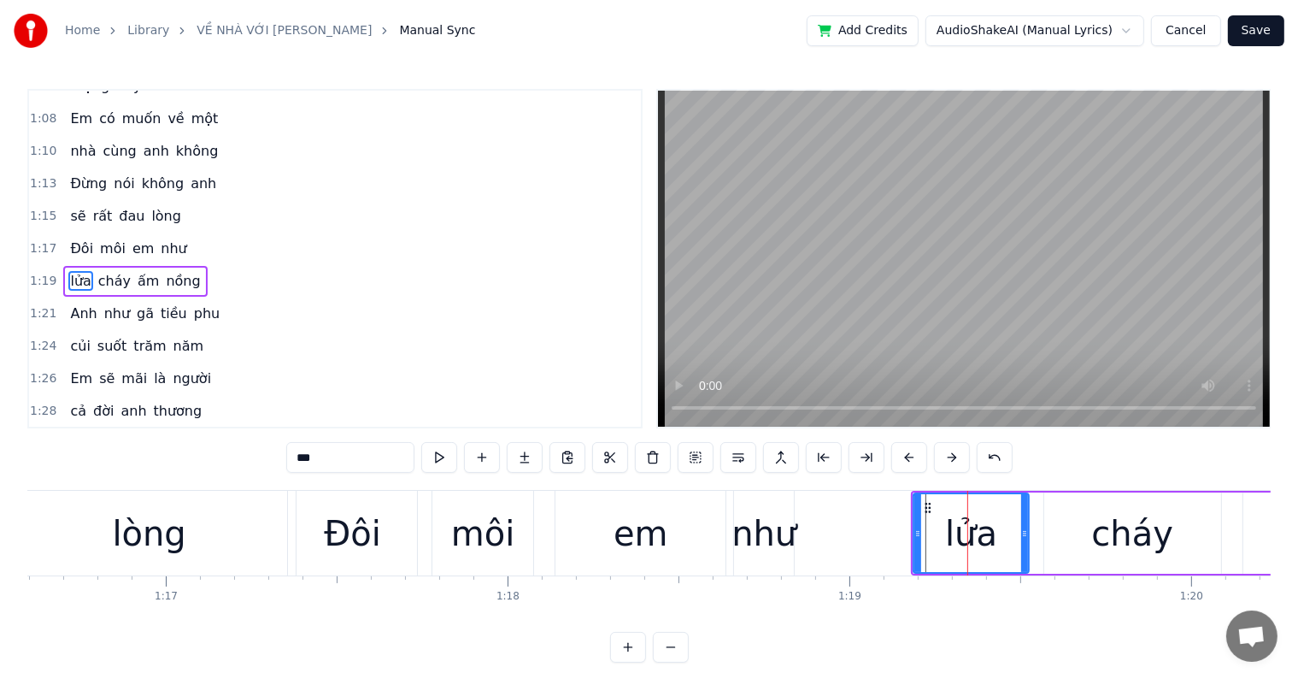
click at [968, 547] on div at bounding box center [968, 533] width 1 height 85
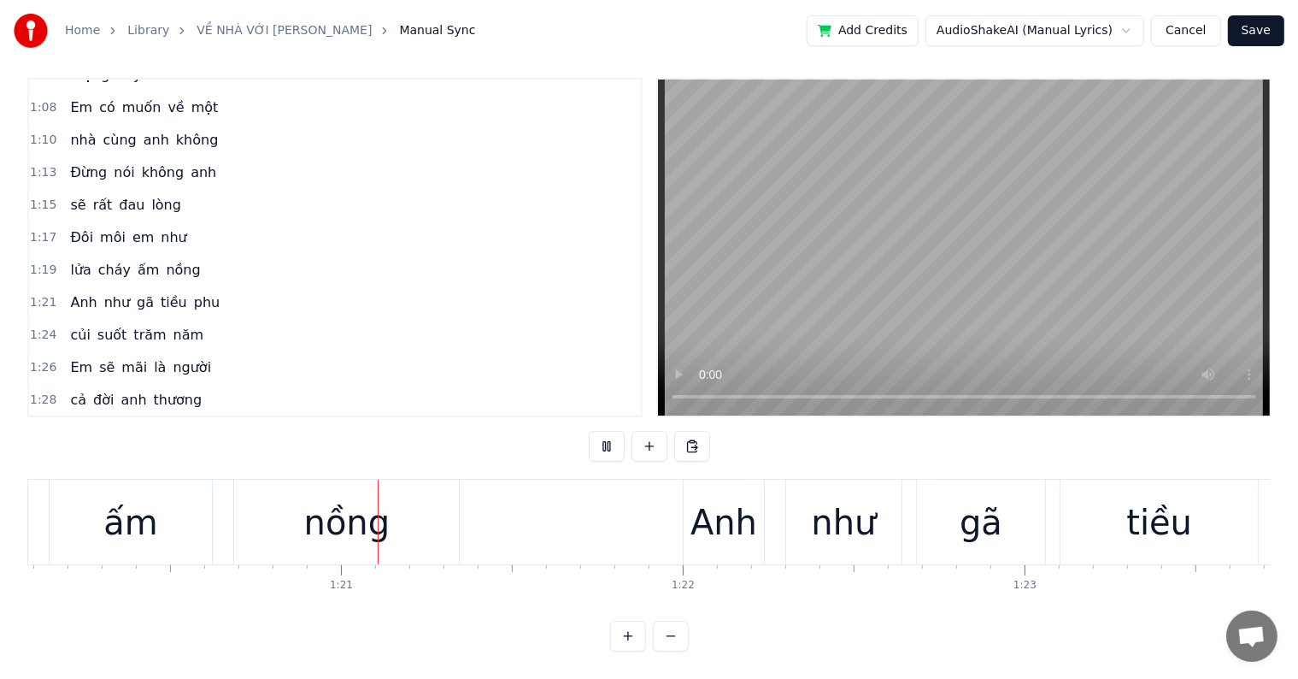
scroll to position [0, 27411]
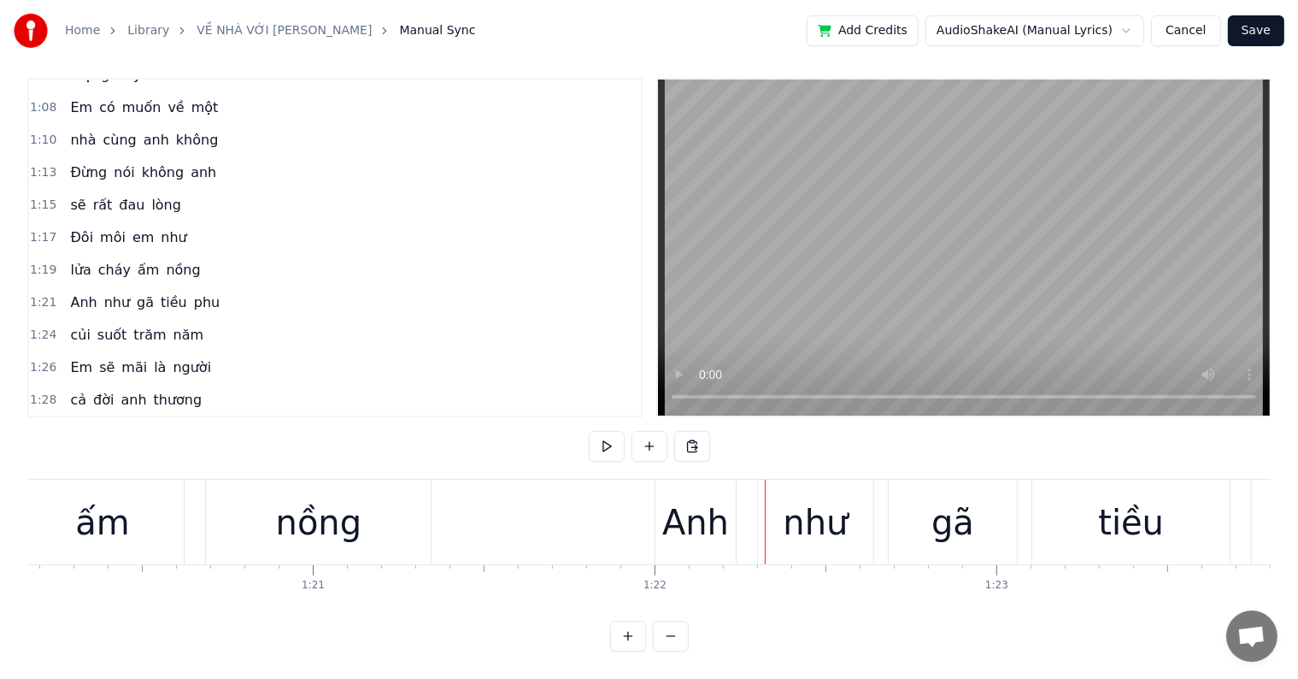
click at [702, 509] on div "Anh" at bounding box center [695, 522] width 67 height 51
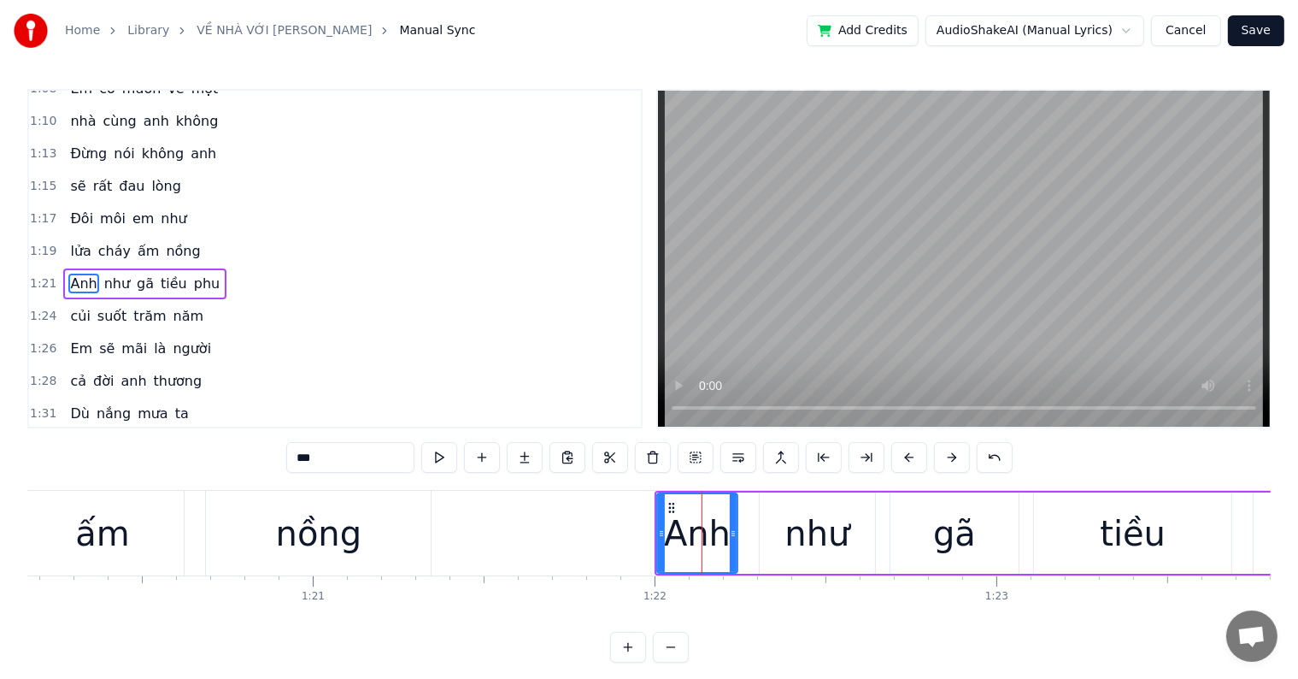
scroll to position [539, 0]
click at [907, 456] on button at bounding box center [910, 457] width 36 height 31
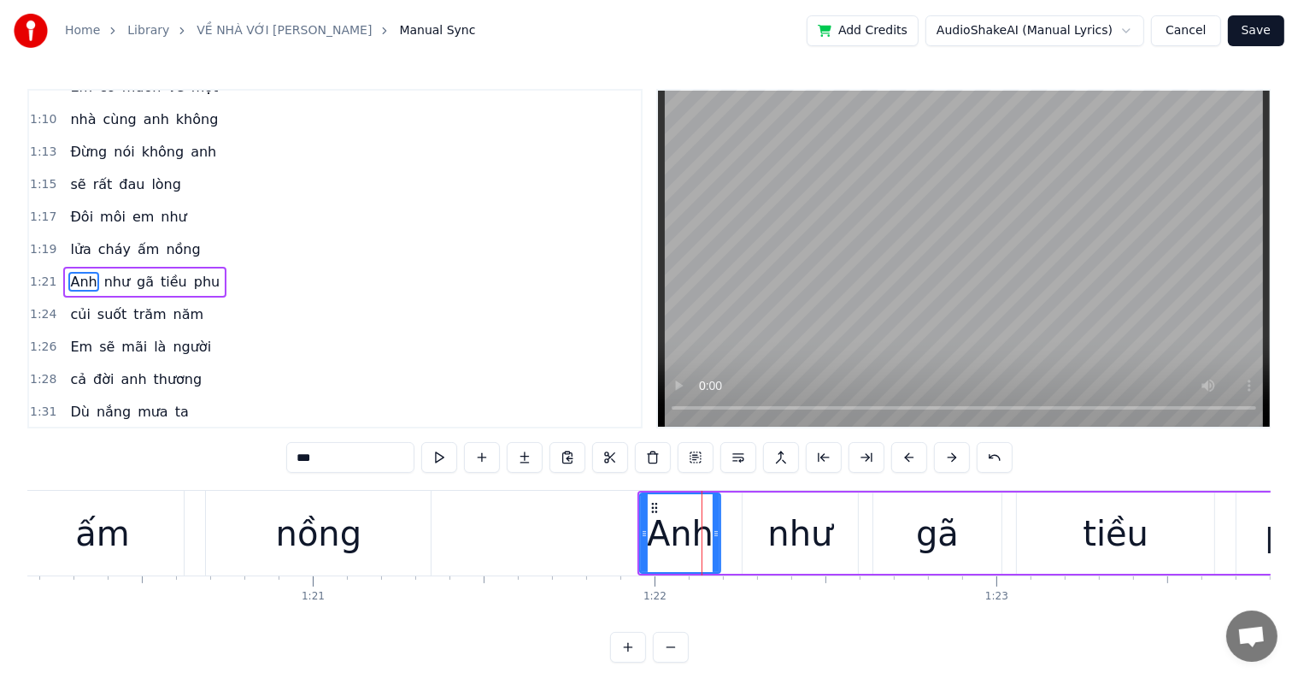
click at [907, 456] on button at bounding box center [910, 457] width 36 height 31
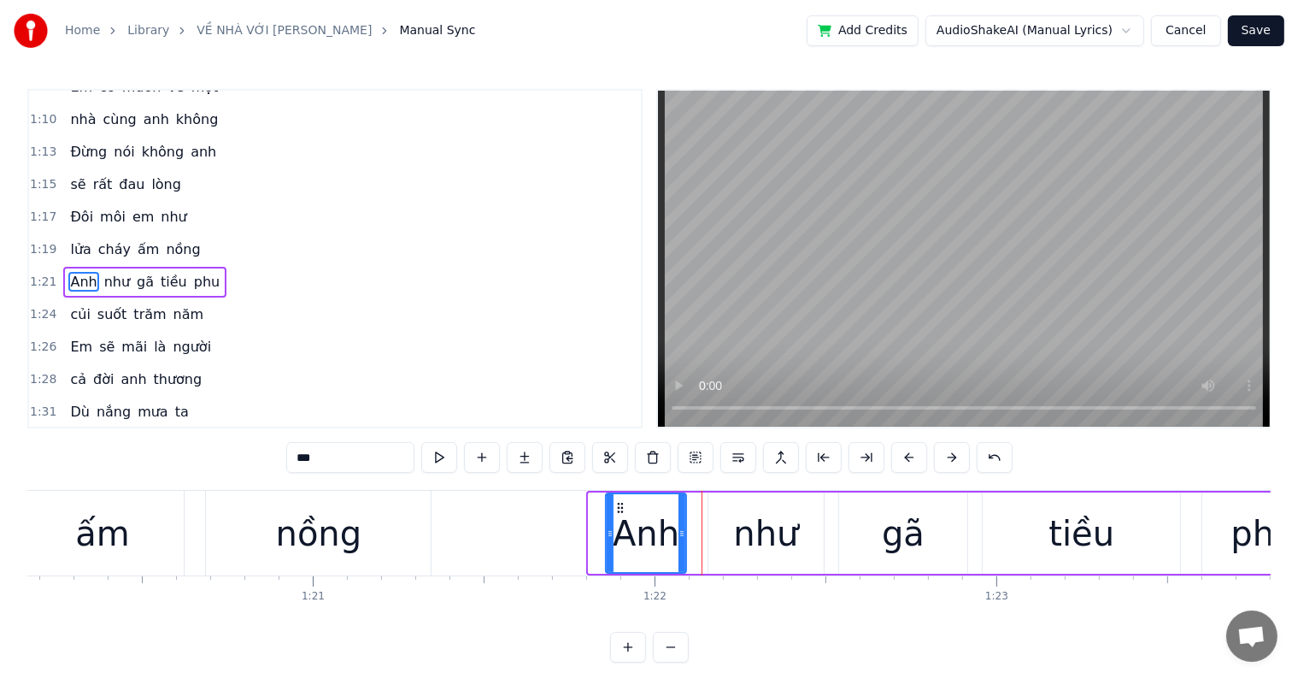
click at [907, 456] on button at bounding box center [910, 457] width 36 height 31
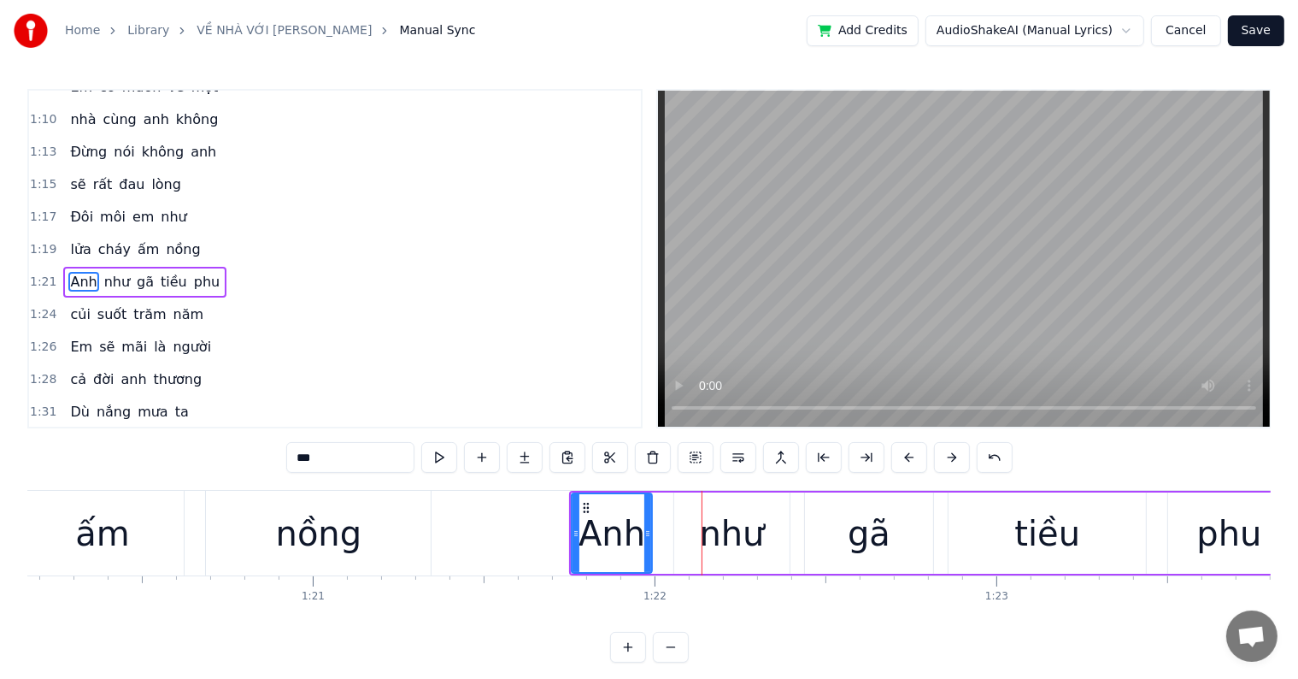
click at [907, 456] on button at bounding box center [910, 457] width 36 height 31
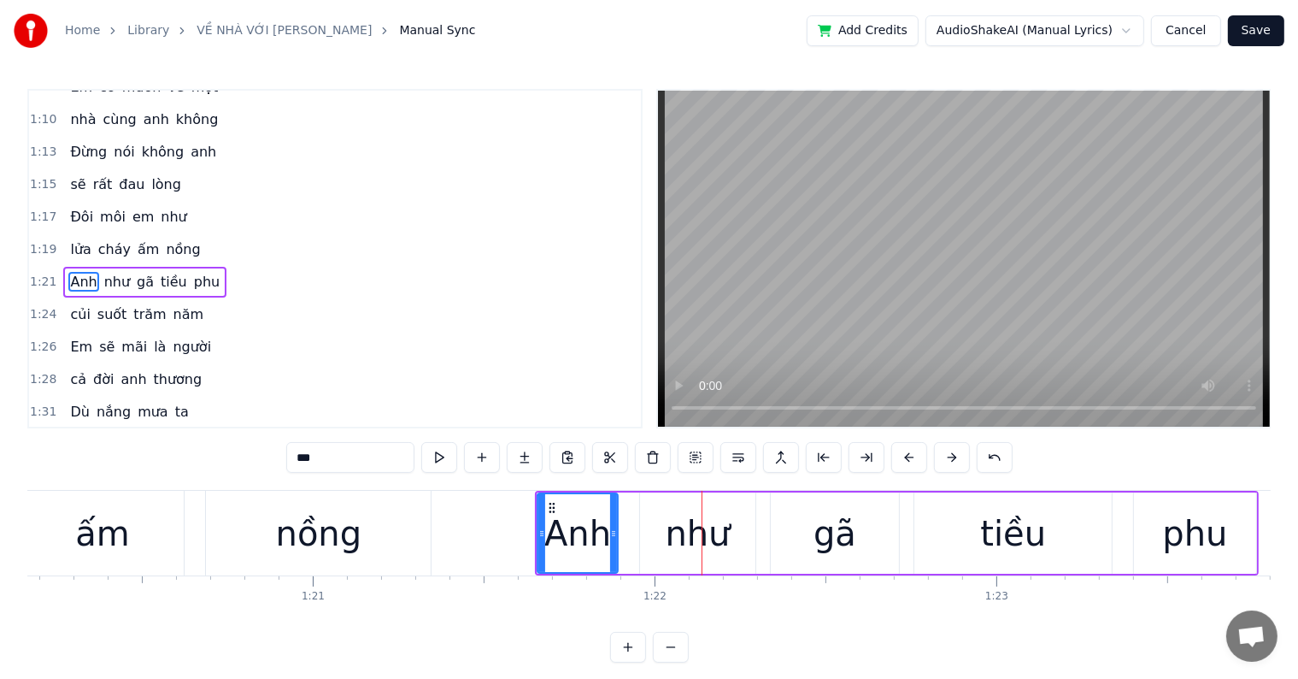
click at [907, 456] on button at bounding box center [910, 457] width 36 height 31
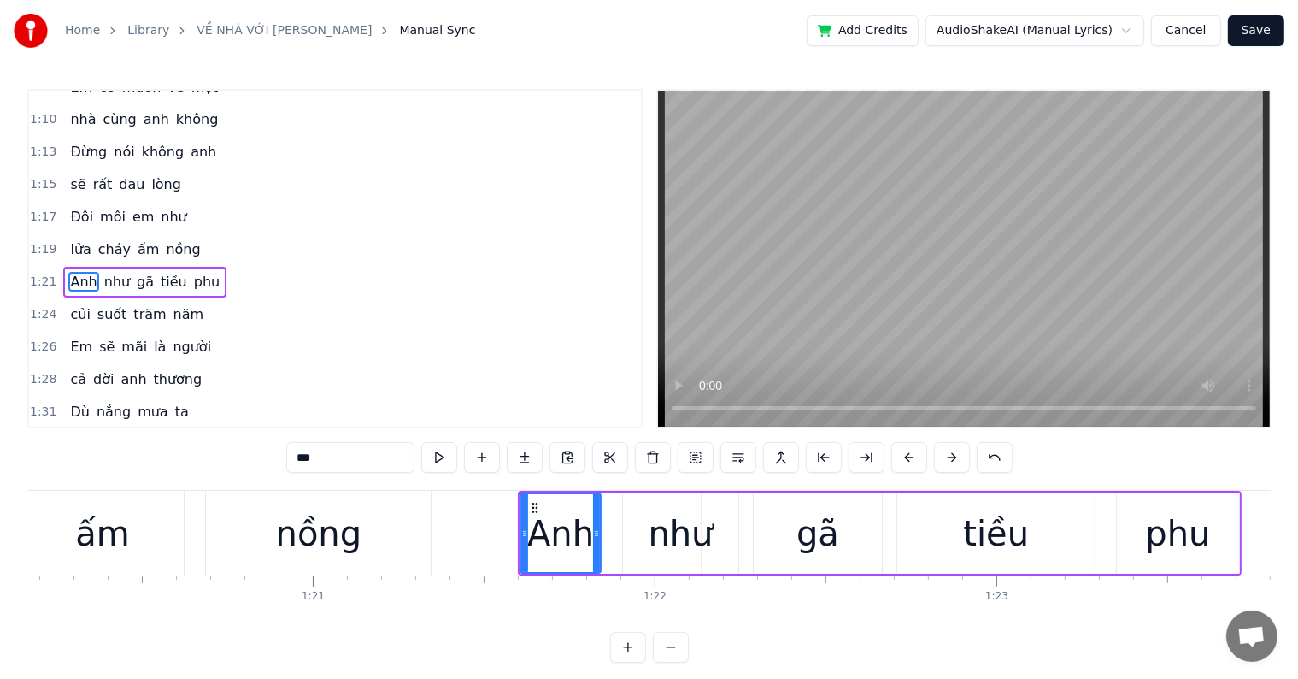
click at [544, 538] on div "Anh" at bounding box center [560, 533] width 67 height 51
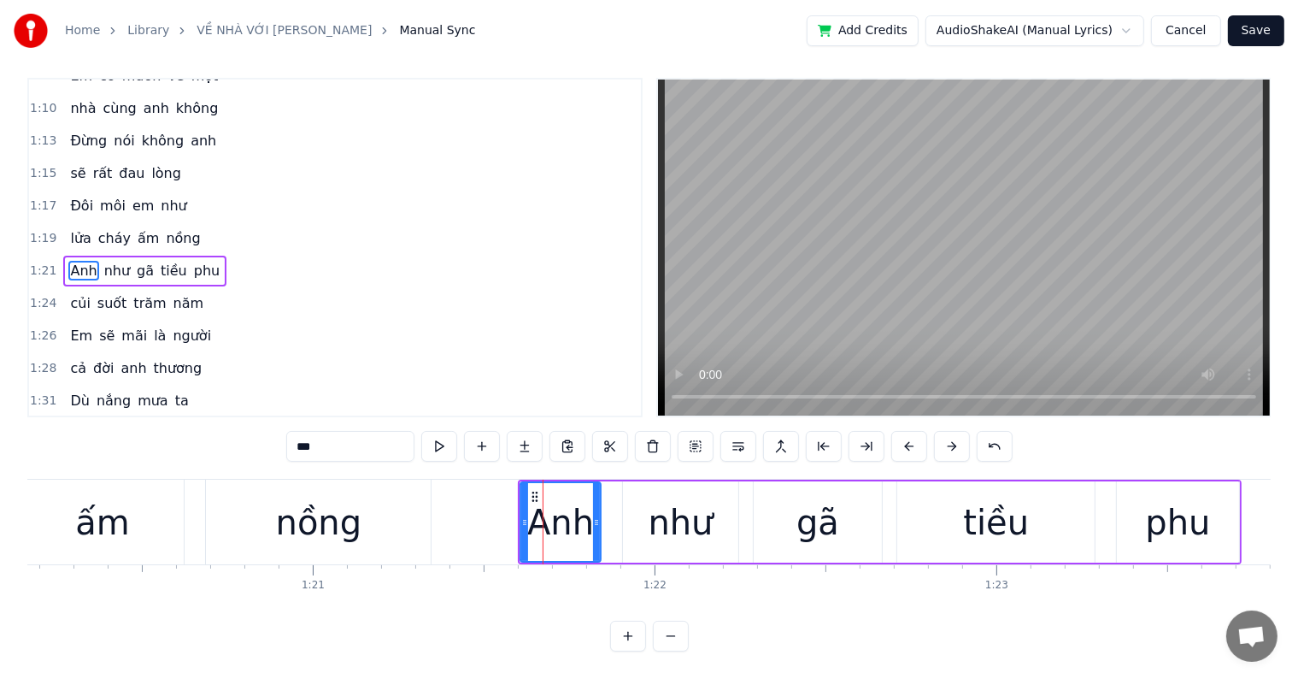
scroll to position [26, 0]
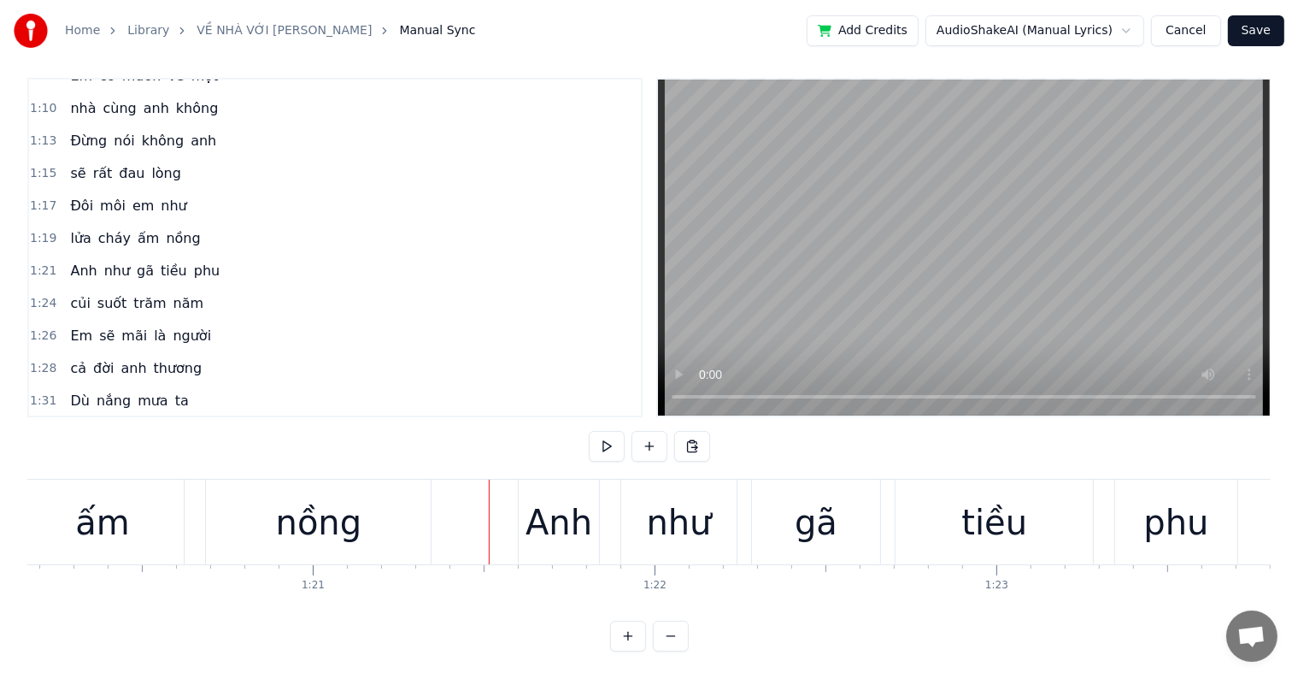
click at [489, 511] on div at bounding box center [489, 522] width 1 height 85
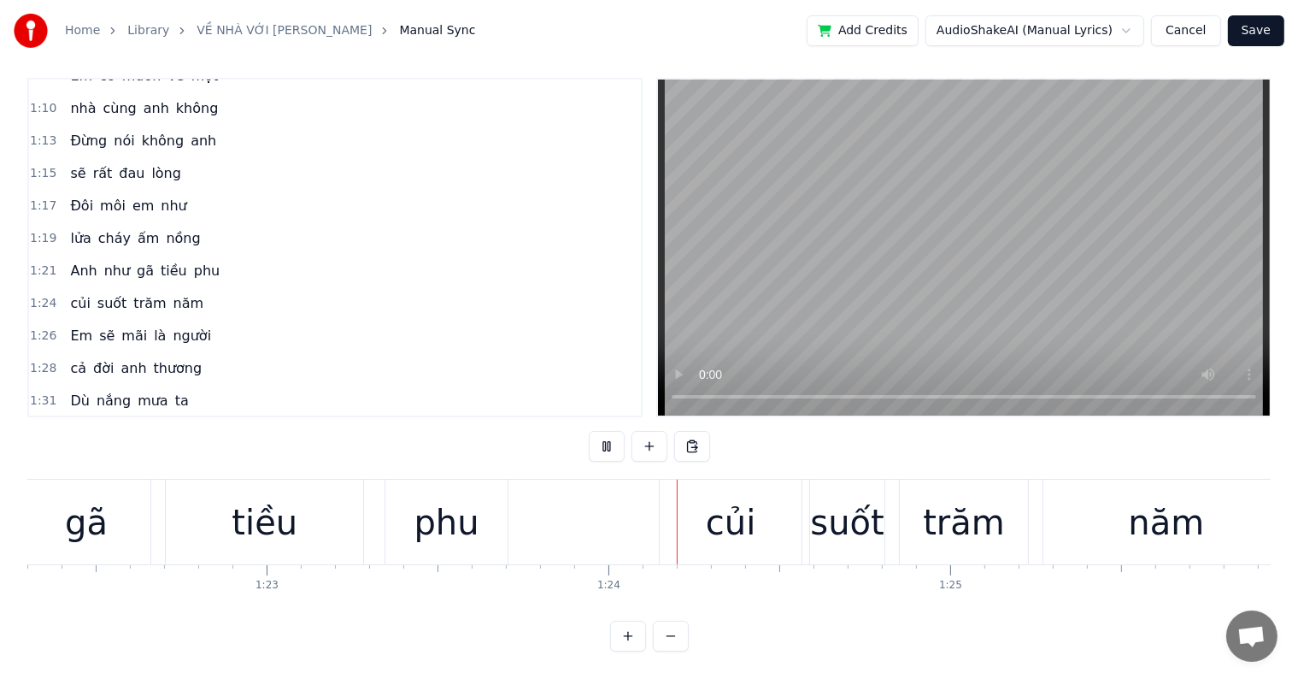
scroll to position [0, 28500]
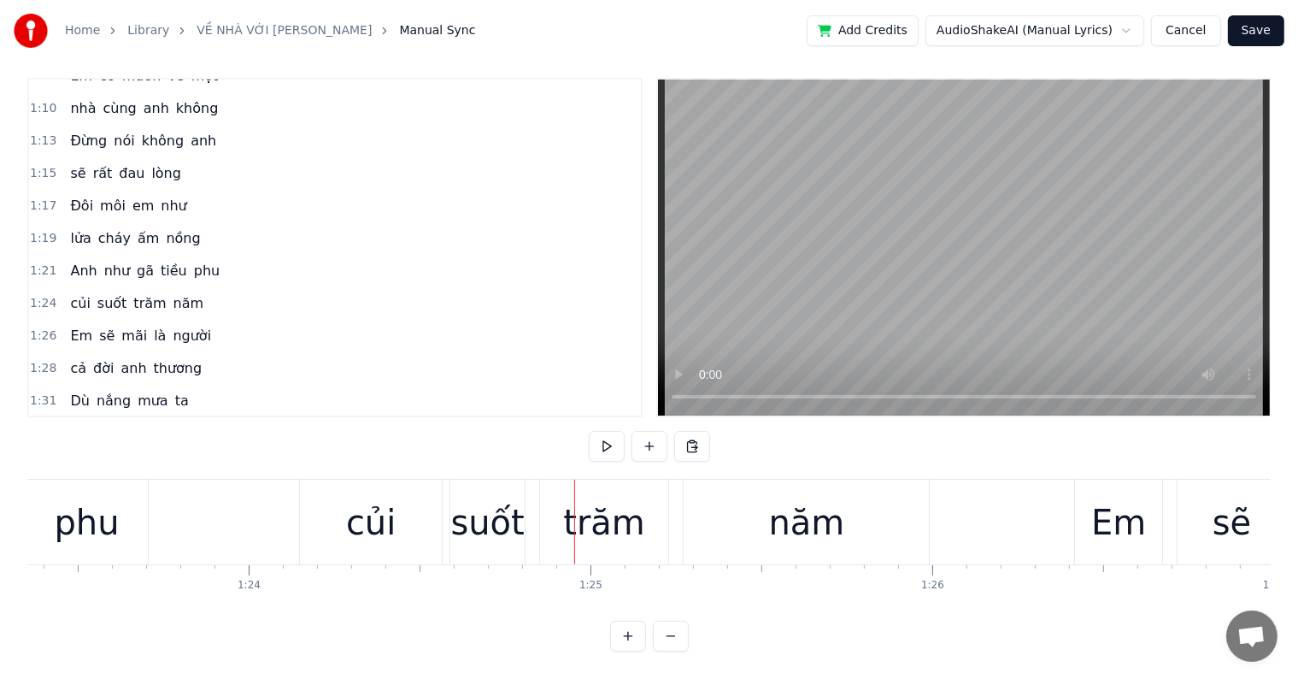
click at [386, 513] on div "củi" at bounding box center [371, 522] width 50 height 51
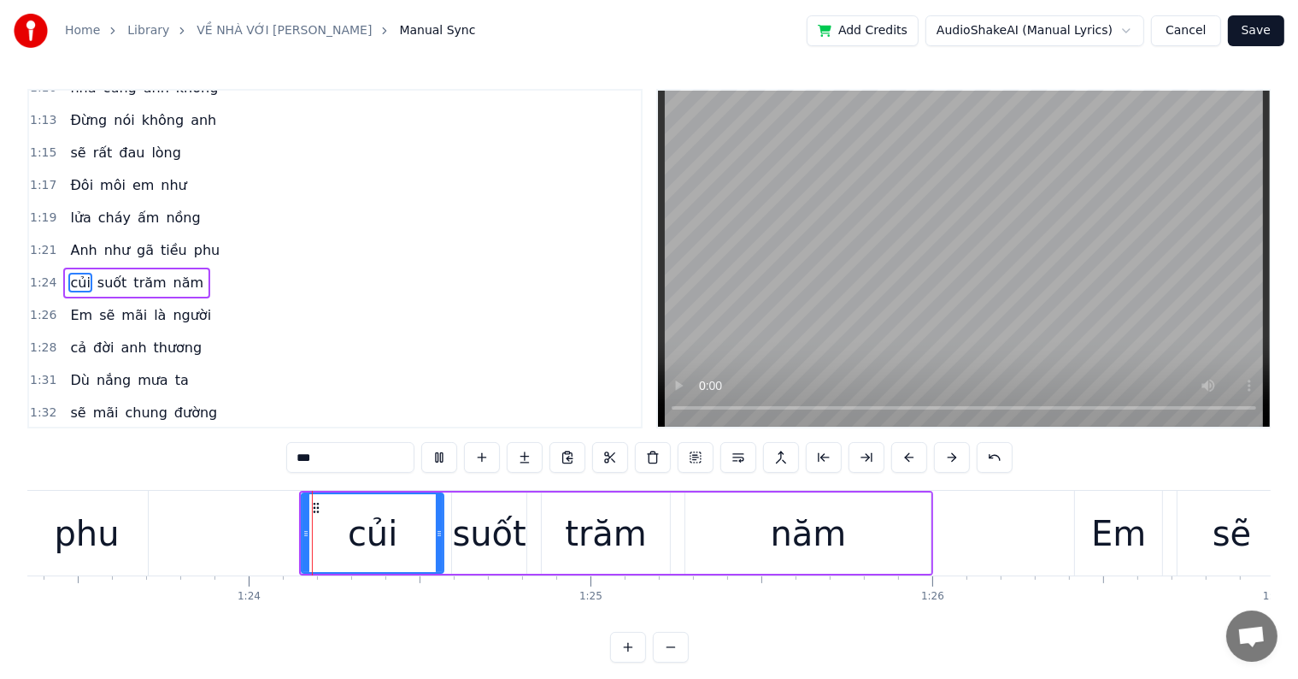
scroll to position [26, 0]
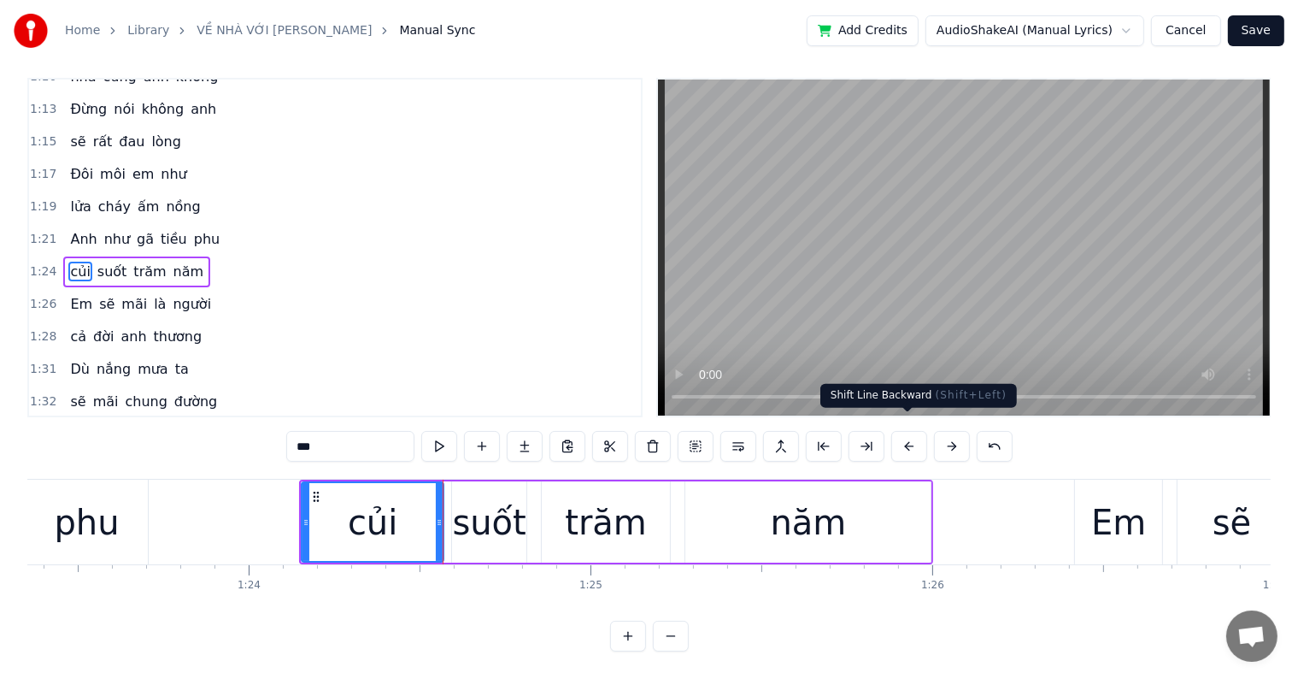
click at [909, 431] on button at bounding box center [910, 446] width 36 height 31
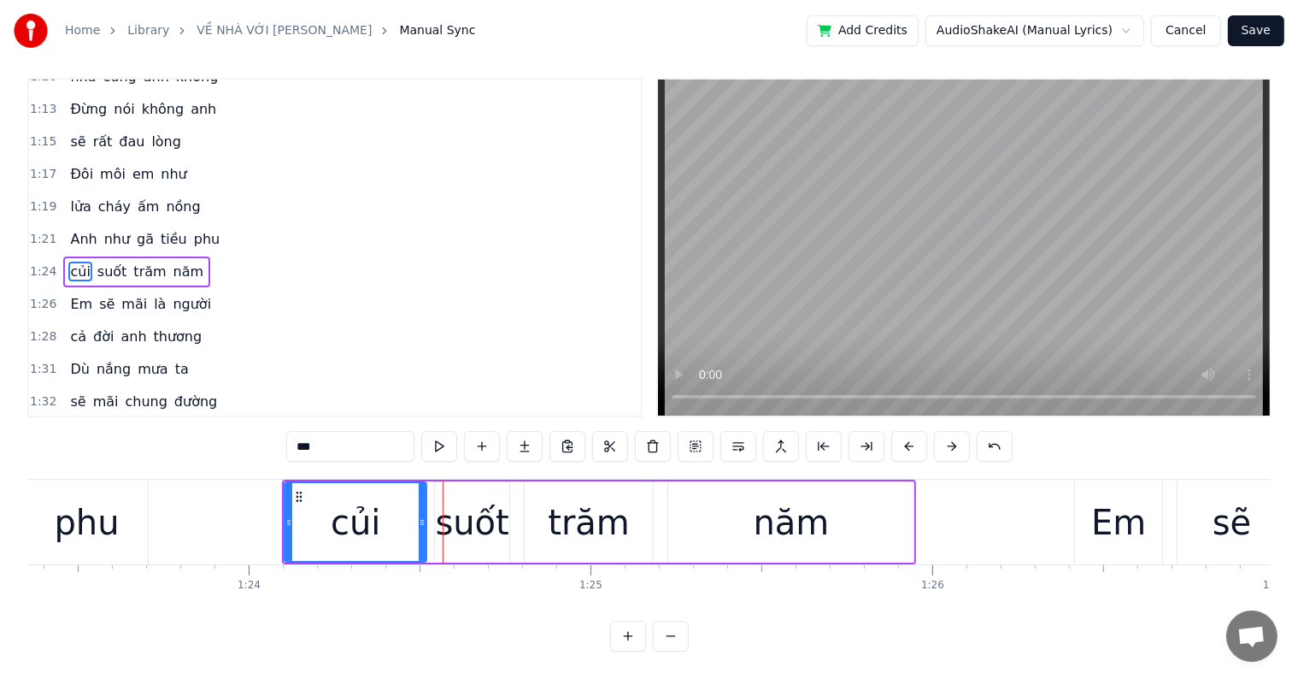
click at [909, 431] on button at bounding box center [910, 446] width 36 height 31
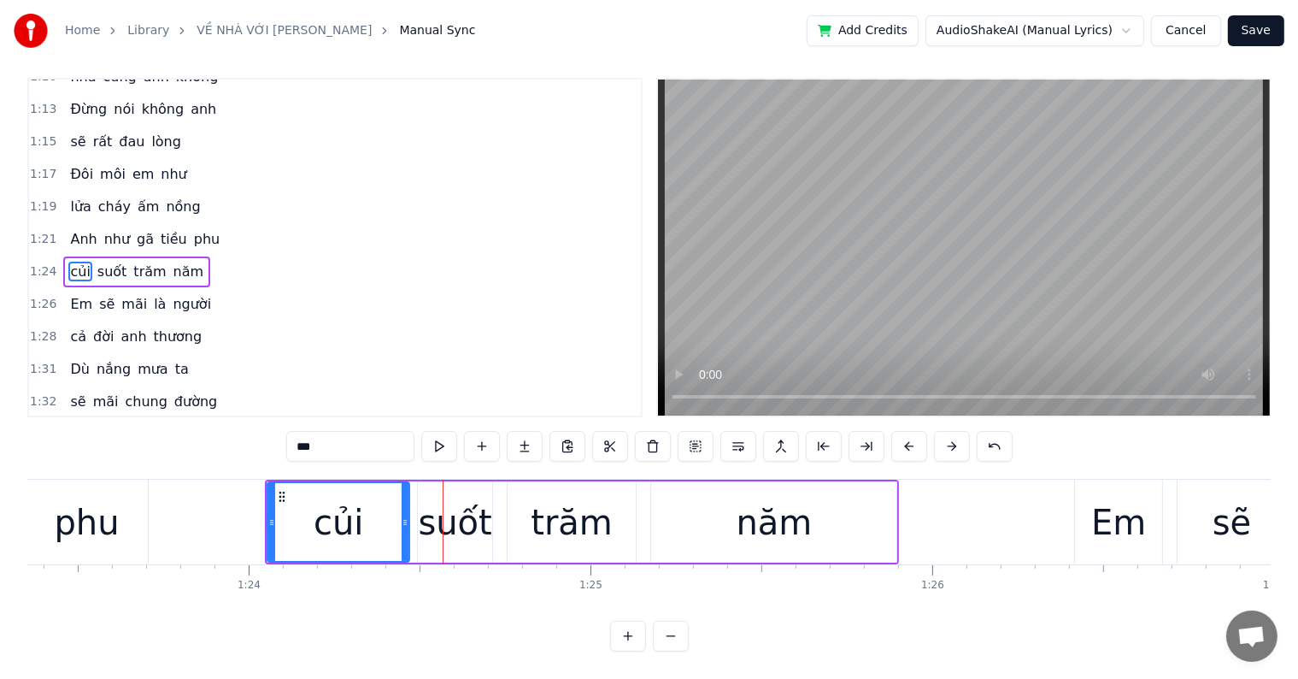
click at [909, 431] on button at bounding box center [910, 446] width 36 height 31
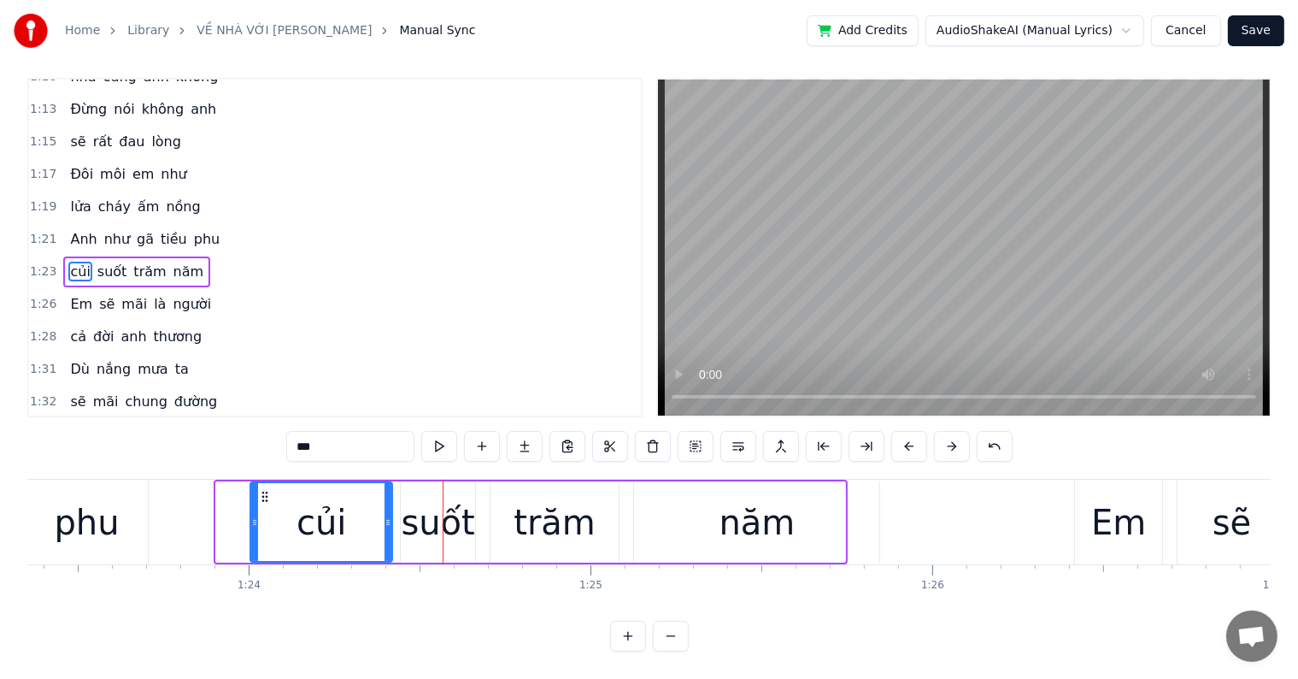
click at [909, 431] on button at bounding box center [910, 446] width 36 height 31
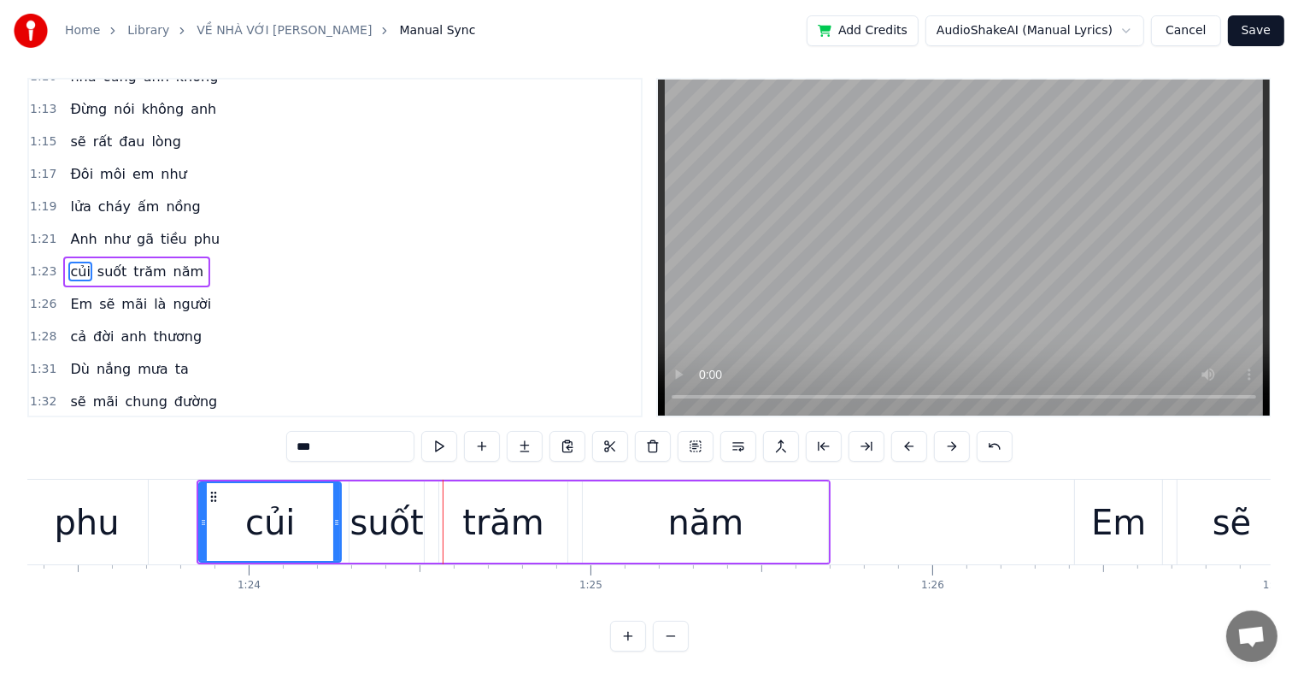
click at [892, 431] on button at bounding box center [910, 446] width 36 height 31
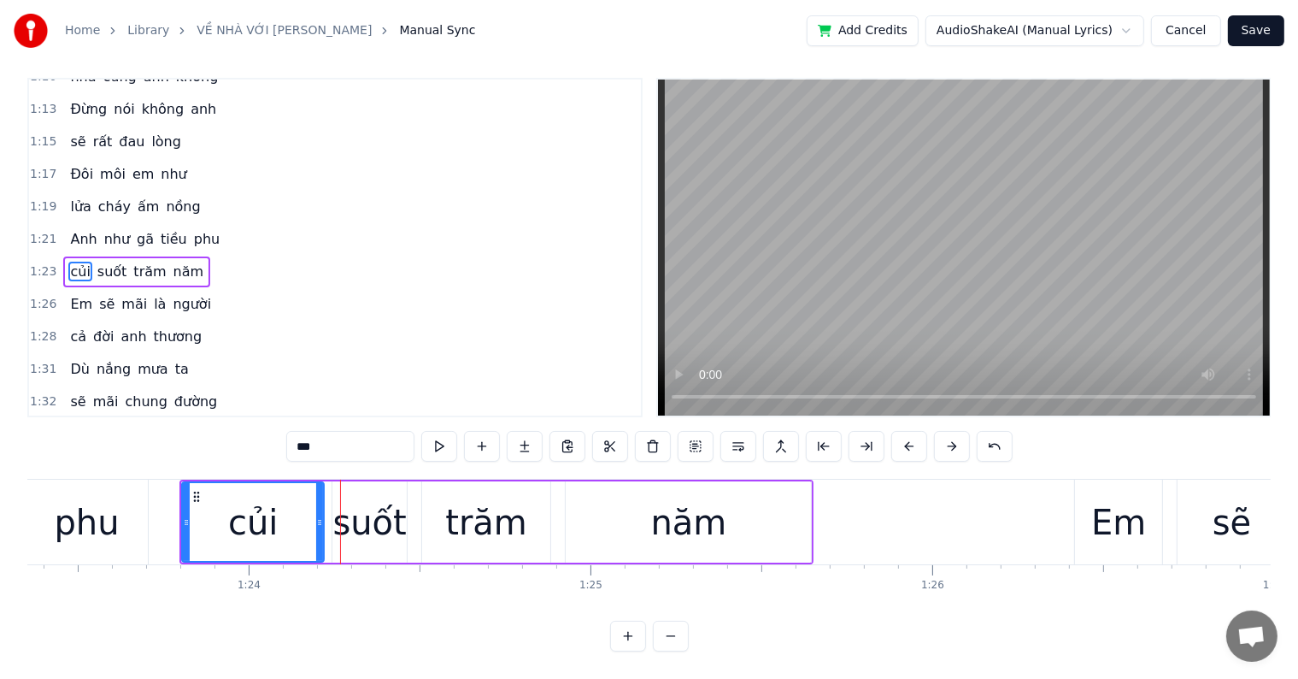
click at [115, 509] on div "phu" at bounding box center [86, 522] width 65 height 51
type input "***"
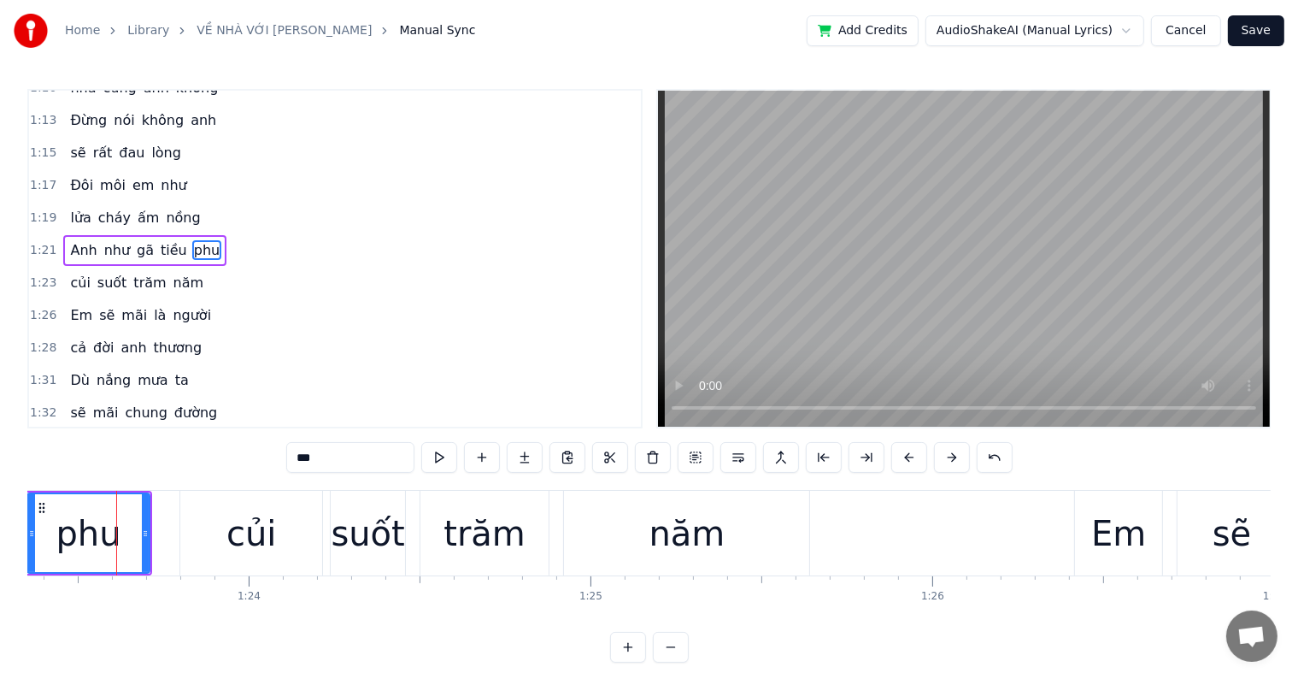
scroll to position [539, 0]
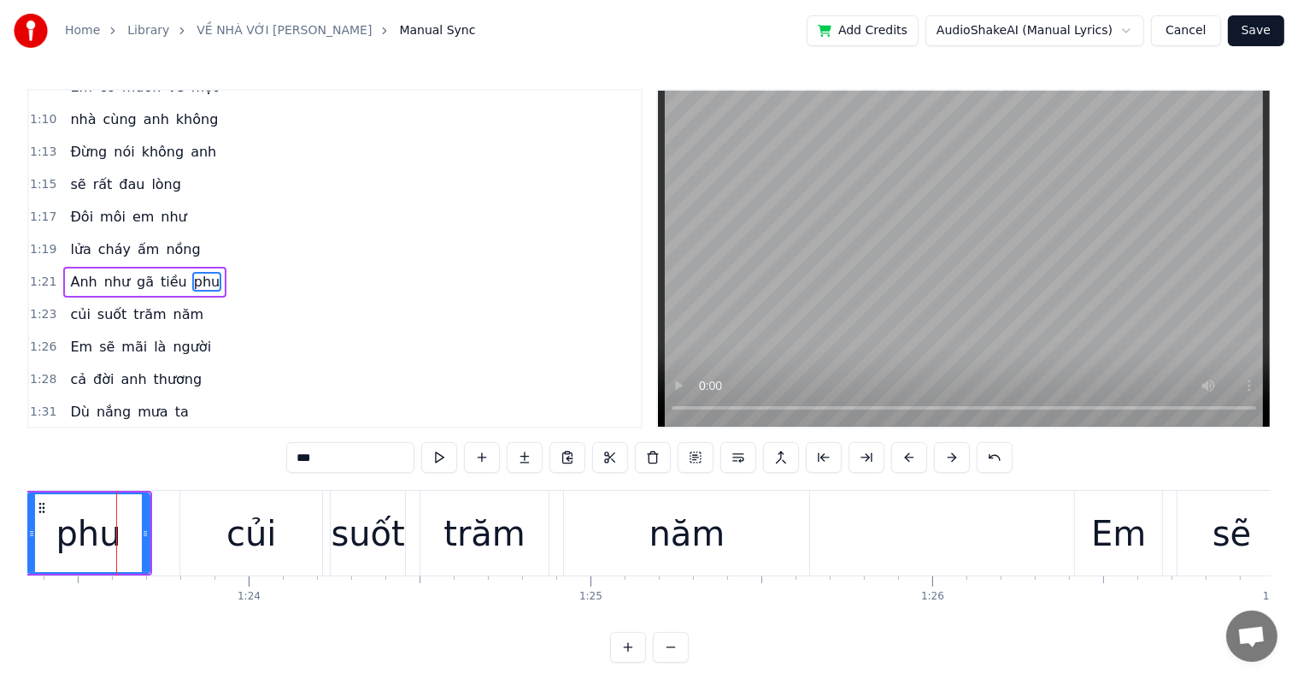
click at [116, 509] on div at bounding box center [116, 533] width 1 height 85
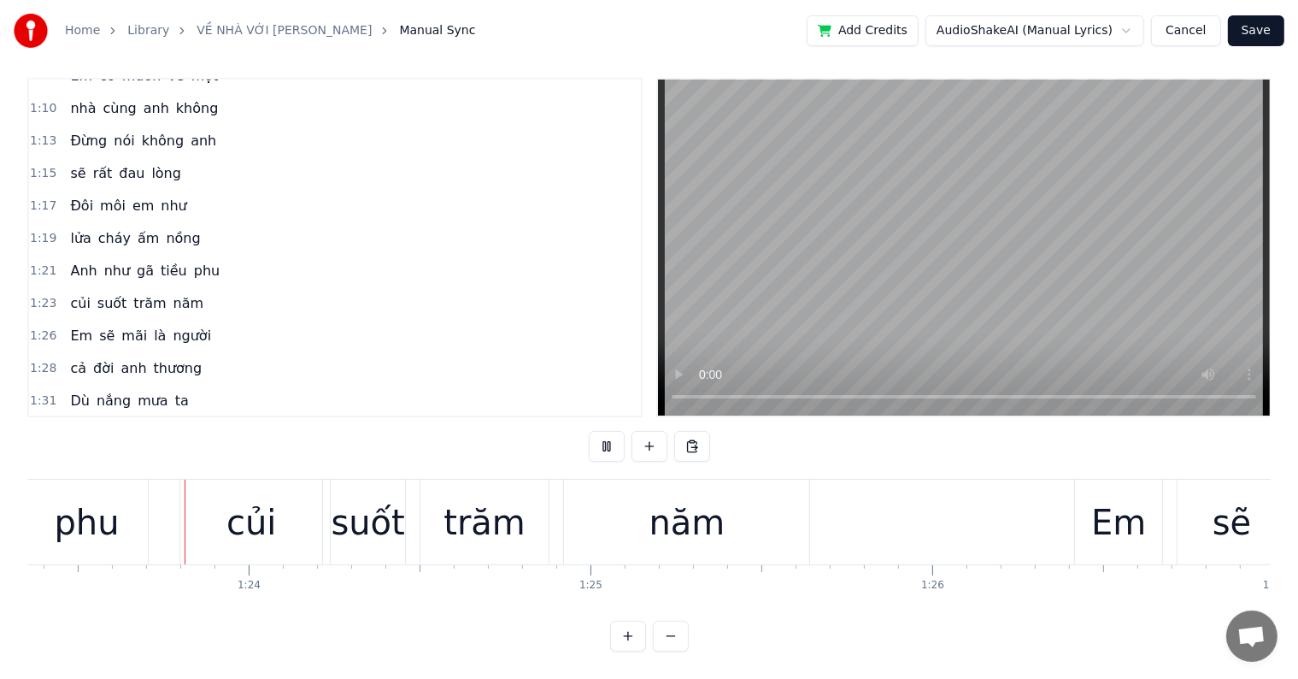
scroll to position [26, 0]
click at [1075, 518] on div "Em" at bounding box center [1119, 522] width 89 height 85
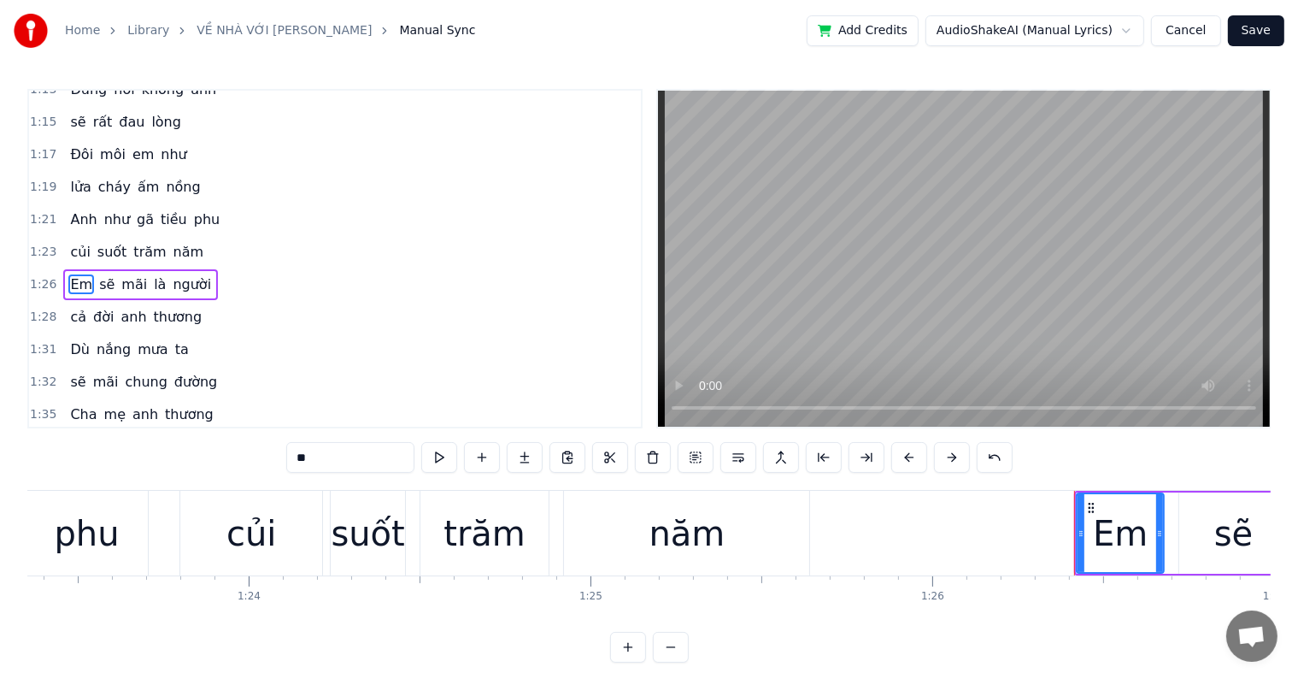
scroll to position [602, 0]
click at [906, 456] on button at bounding box center [910, 457] width 36 height 31
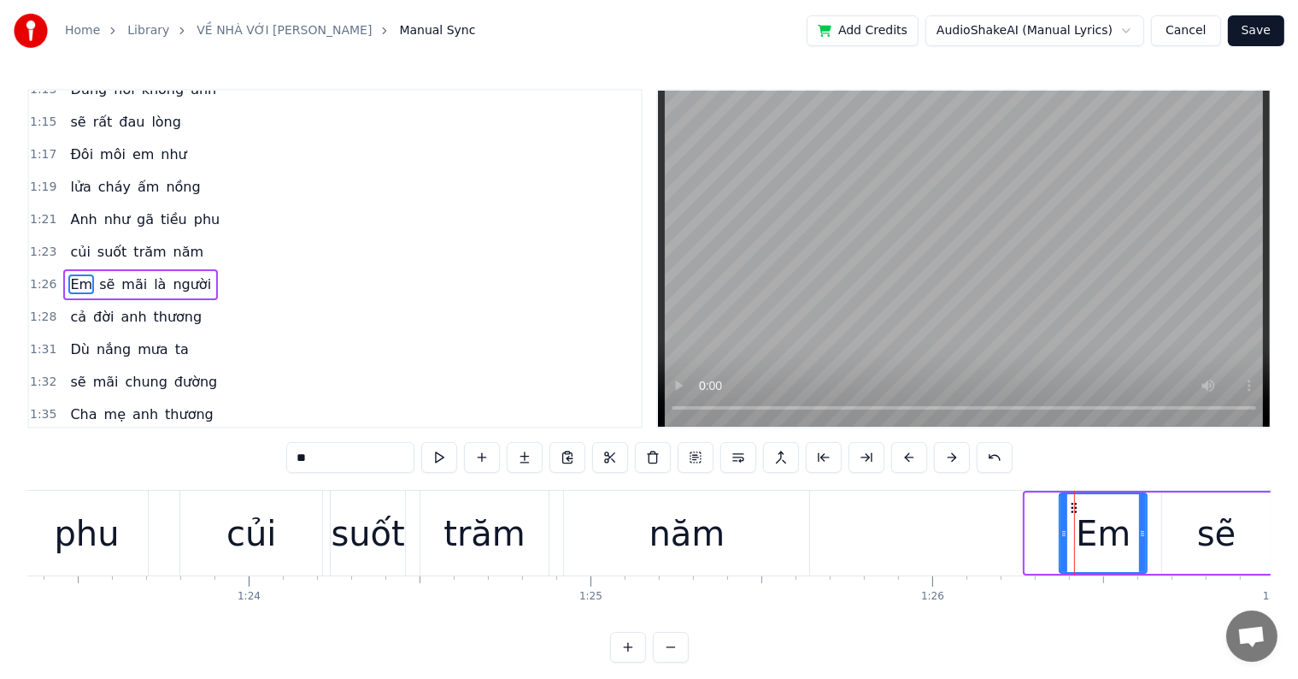
click at [906, 456] on button at bounding box center [910, 457] width 36 height 31
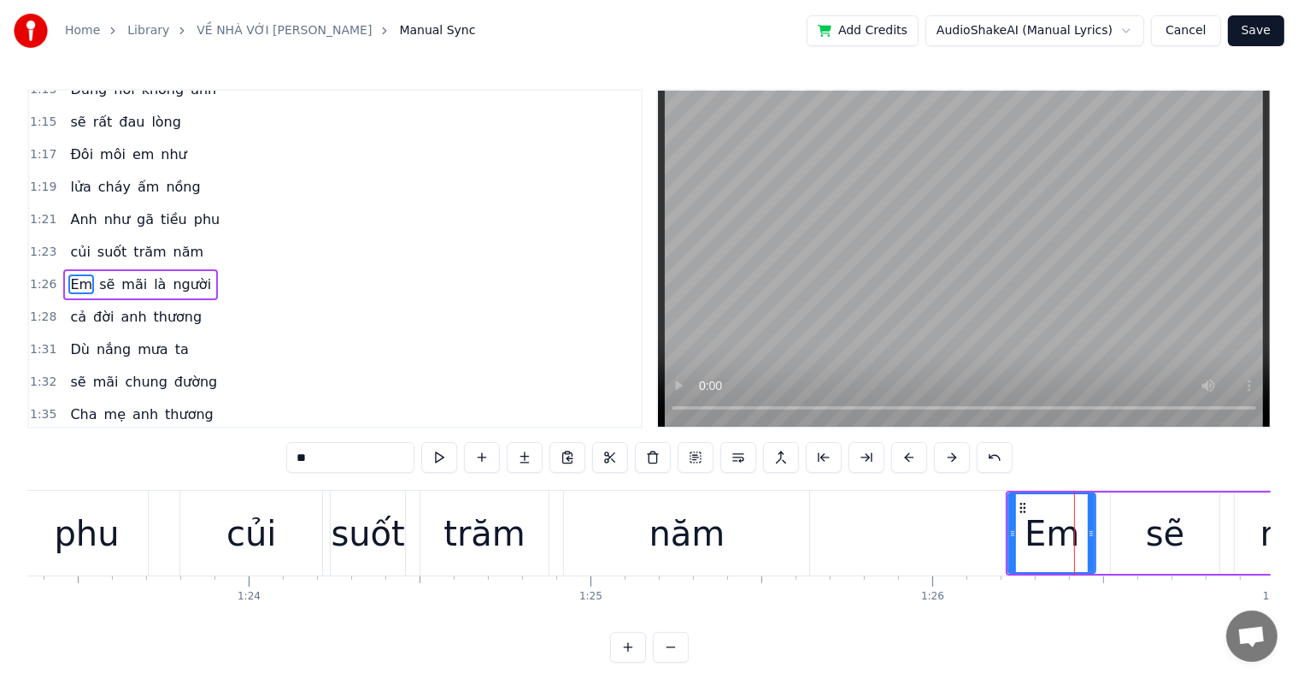
click at [906, 456] on button at bounding box center [910, 457] width 36 height 31
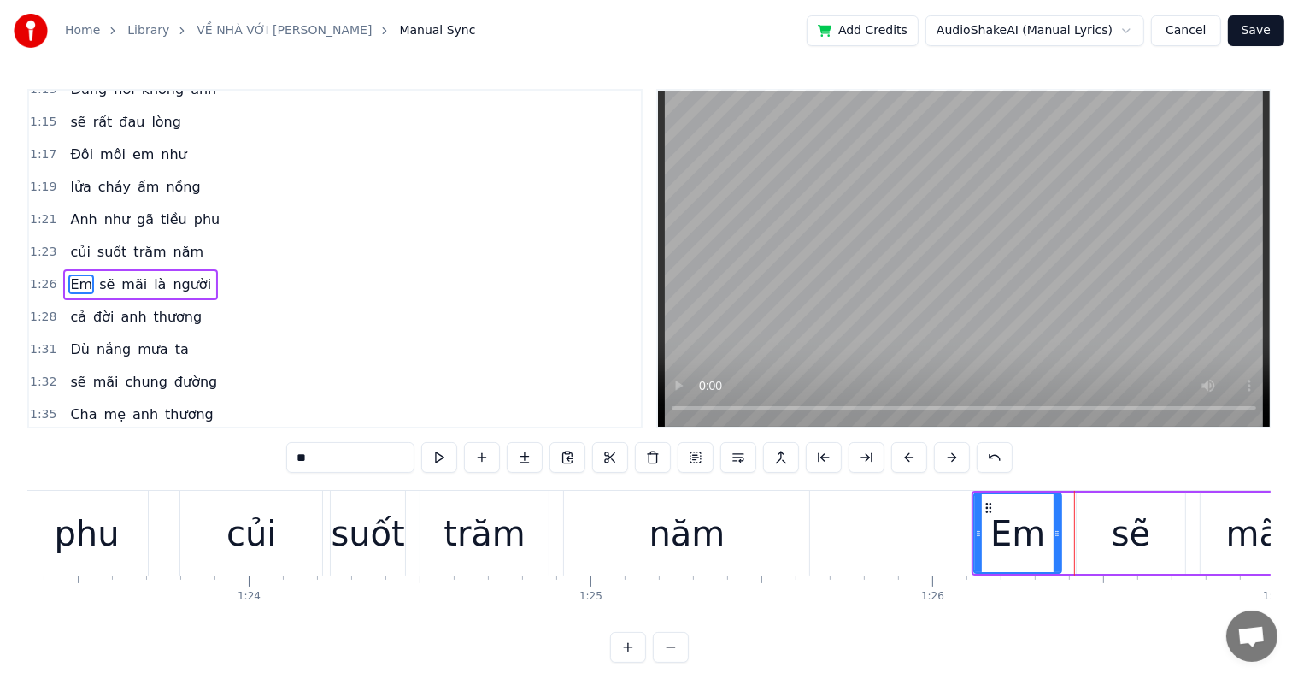
click at [906, 456] on button at bounding box center [910, 457] width 36 height 31
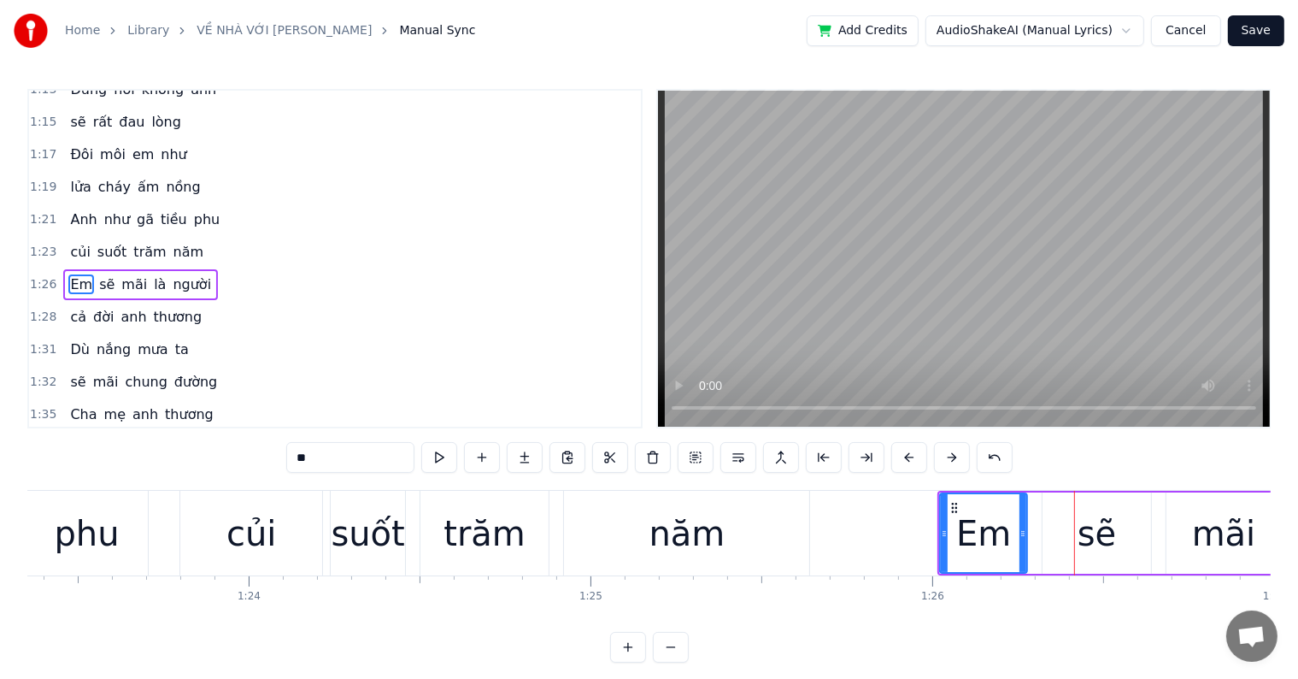
click at [906, 456] on button at bounding box center [910, 457] width 36 height 31
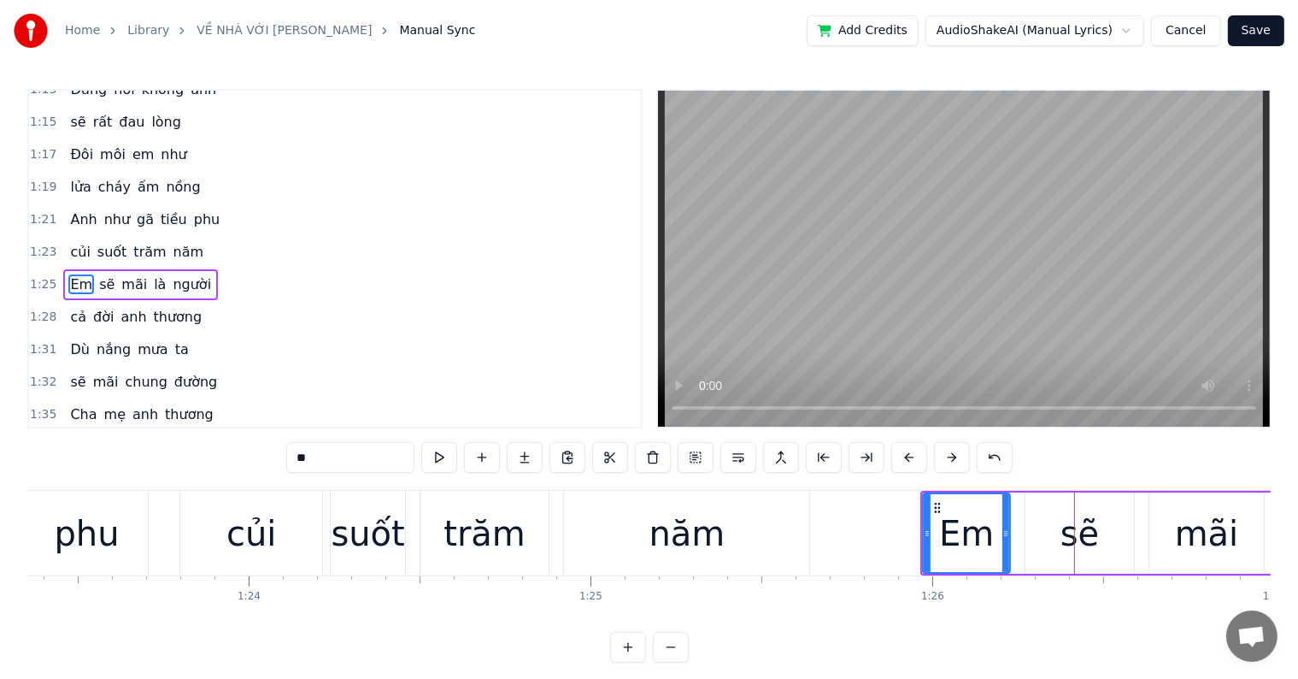
click at [906, 456] on button at bounding box center [910, 457] width 36 height 31
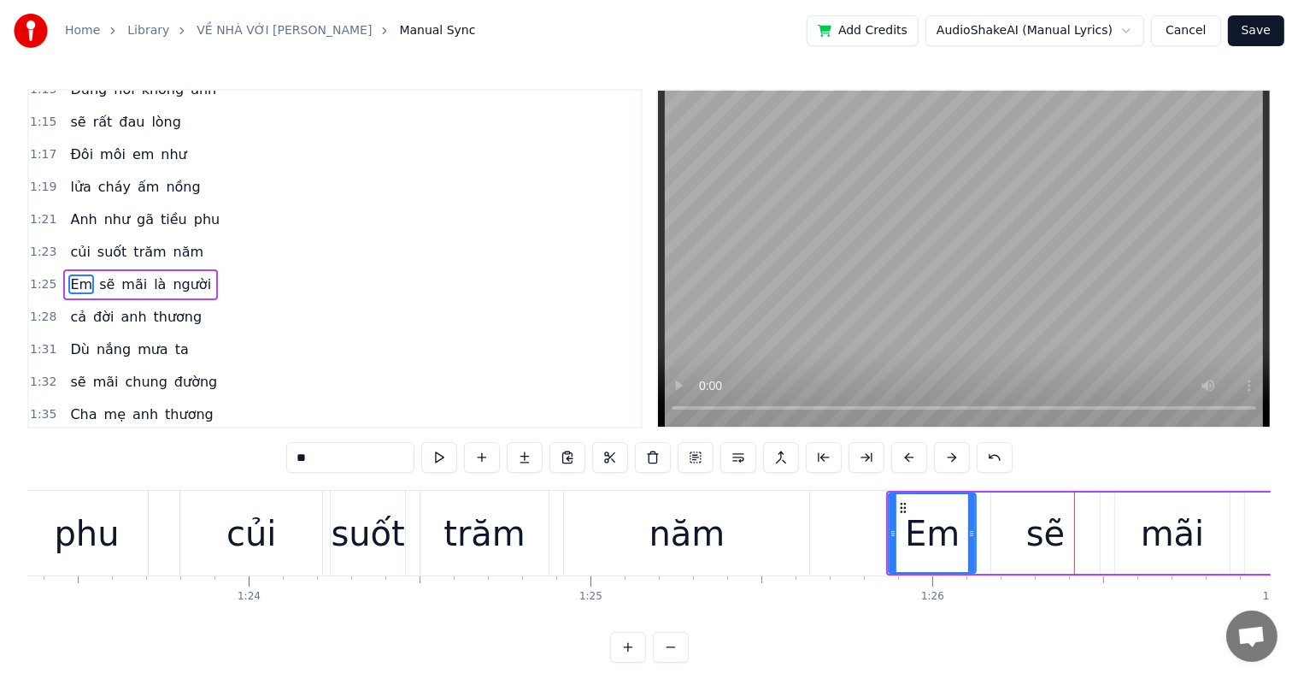
click at [906, 456] on button at bounding box center [910, 457] width 36 height 31
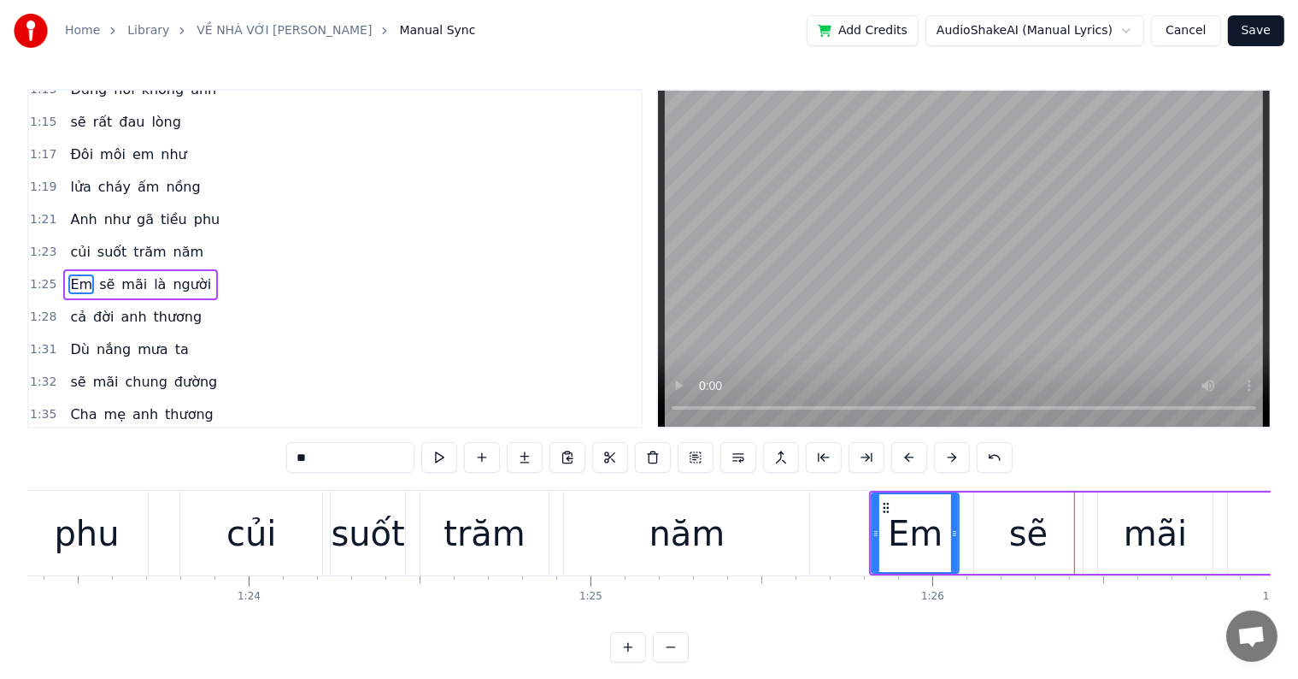
click at [906, 456] on button at bounding box center [910, 457] width 36 height 31
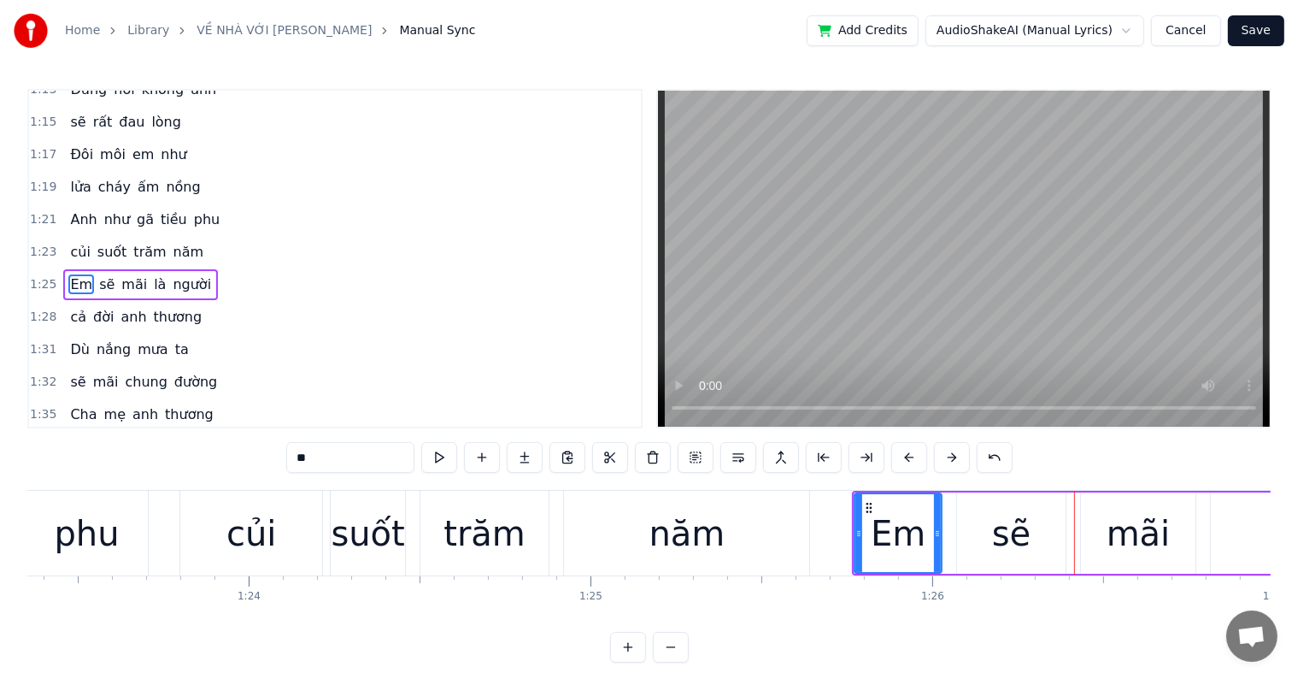
click at [906, 456] on button at bounding box center [910, 457] width 36 height 31
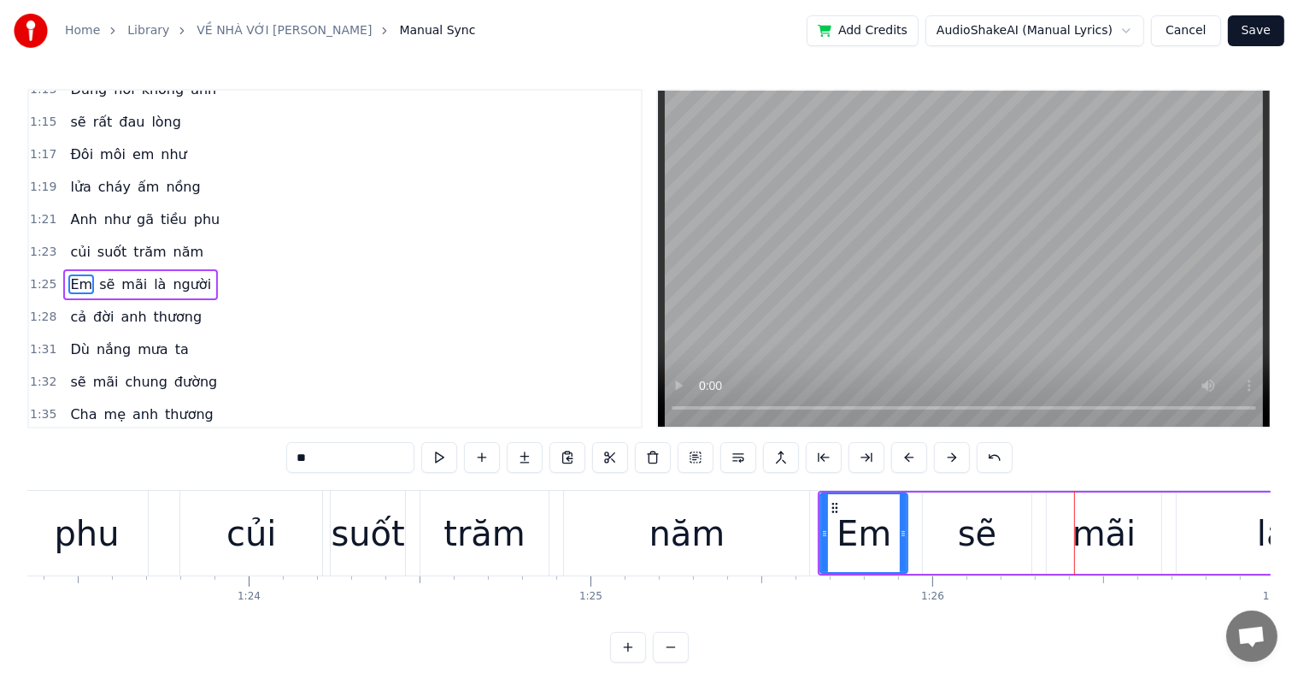
click at [737, 540] on div "năm" at bounding box center [686, 533] width 245 height 85
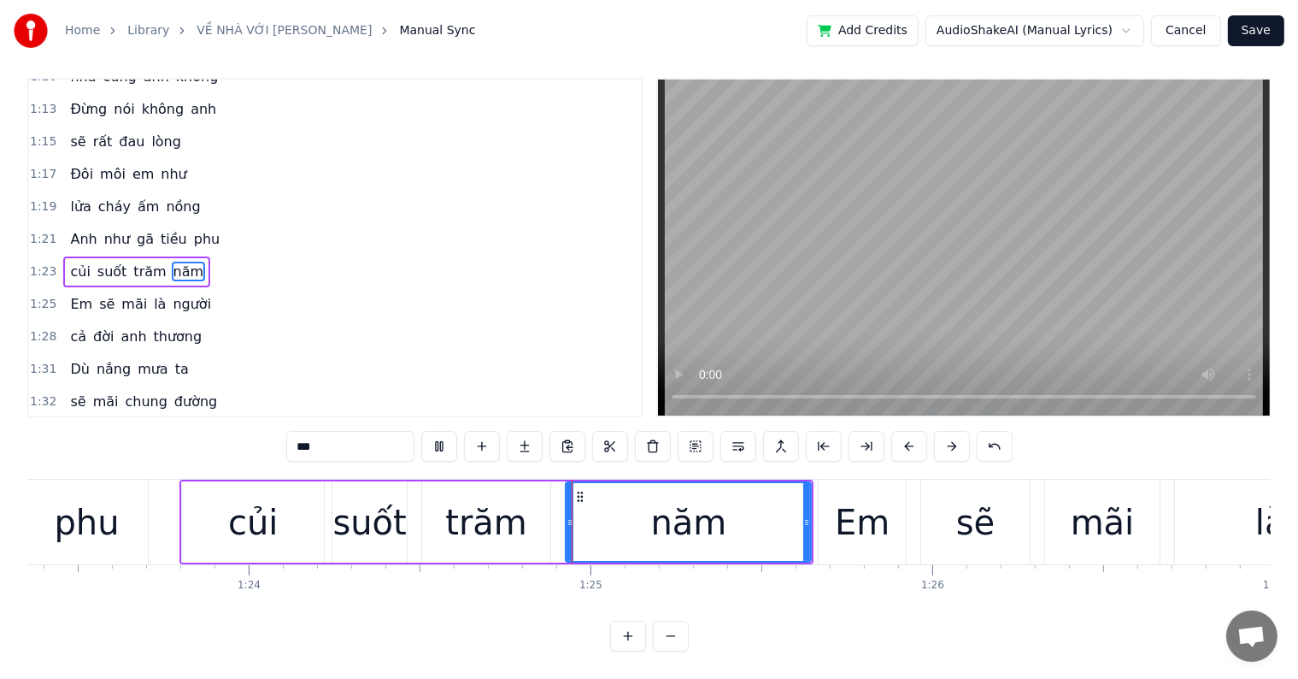
scroll to position [26, 0]
click at [846, 506] on div "Em" at bounding box center [862, 522] width 55 height 51
type input "**"
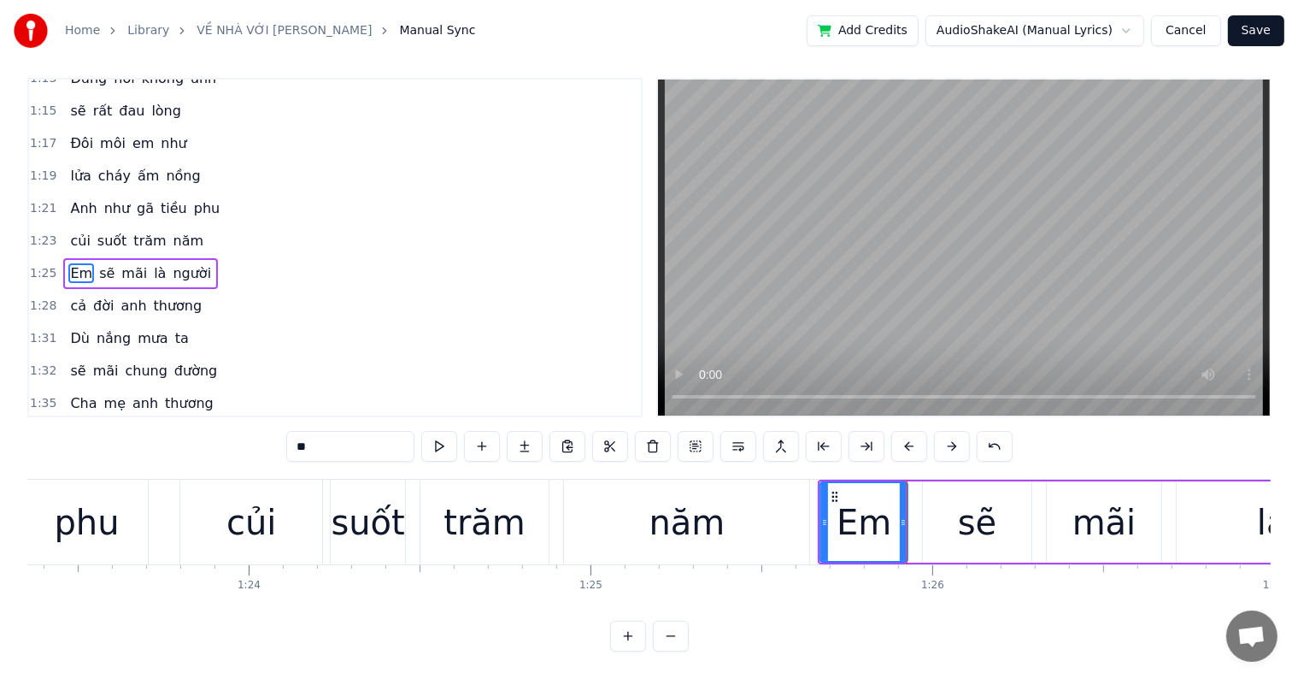
click at [862, 511] on div "Em" at bounding box center [864, 522] width 55 height 51
click at [953, 431] on button at bounding box center [952, 446] width 36 height 31
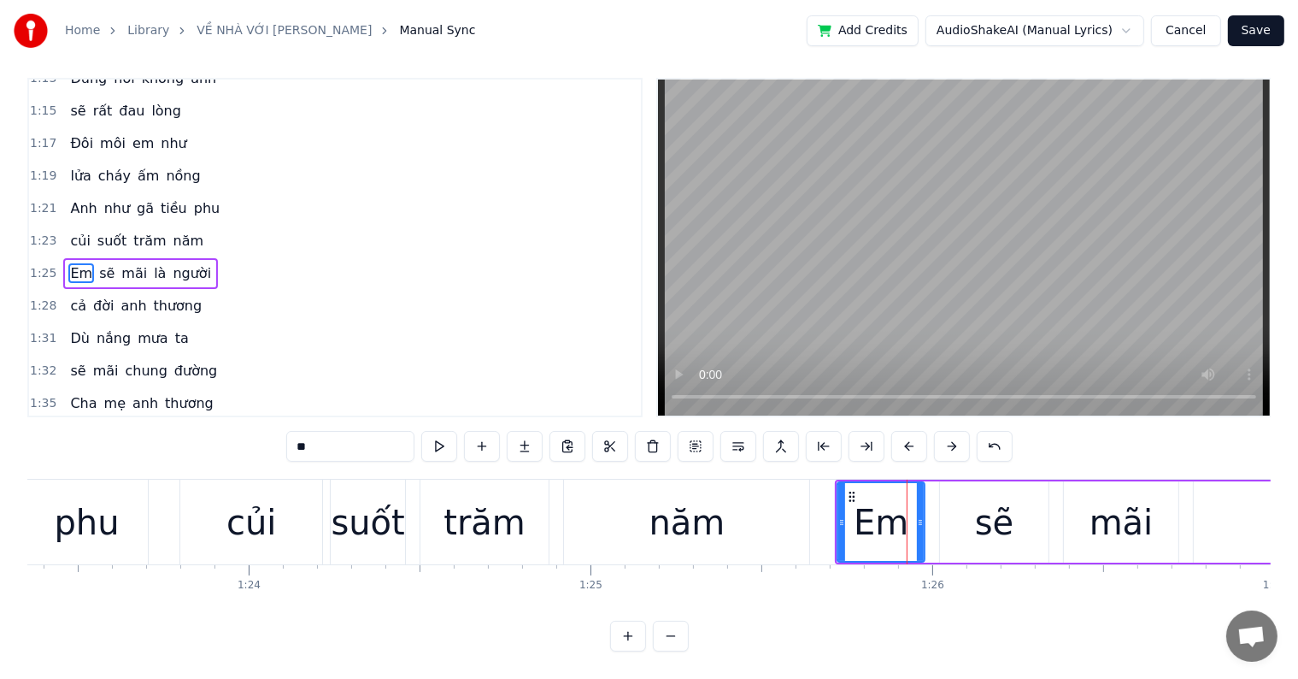
click at [934, 431] on button at bounding box center [952, 446] width 36 height 31
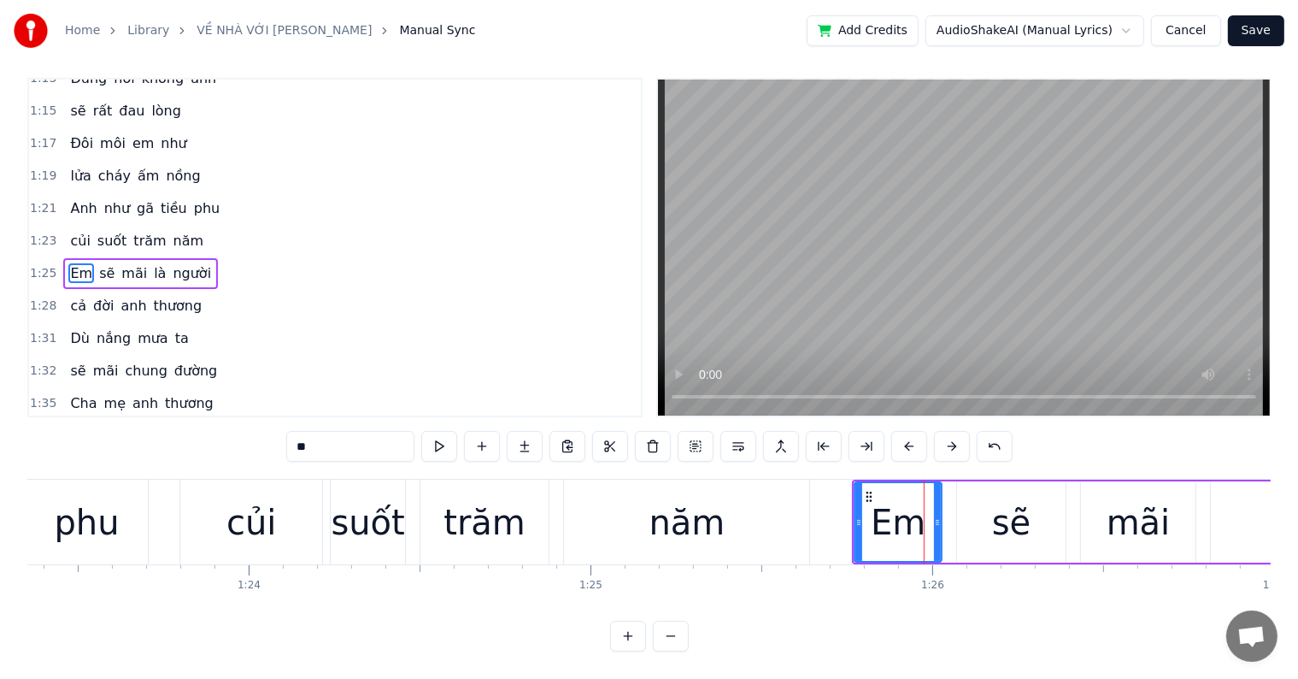
click at [953, 431] on button at bounding box center [952, 446] width 36 height 31
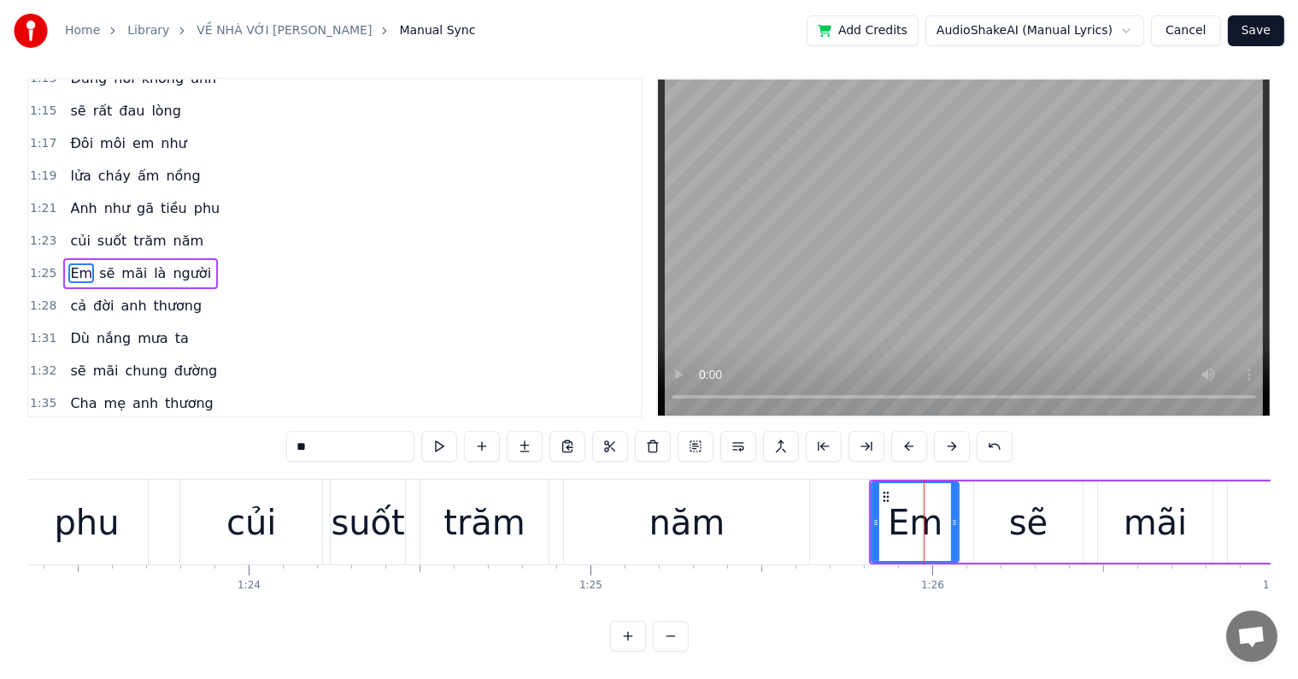
click at [934, 431] on button at bounding box center [952, 446] width 36 height 31
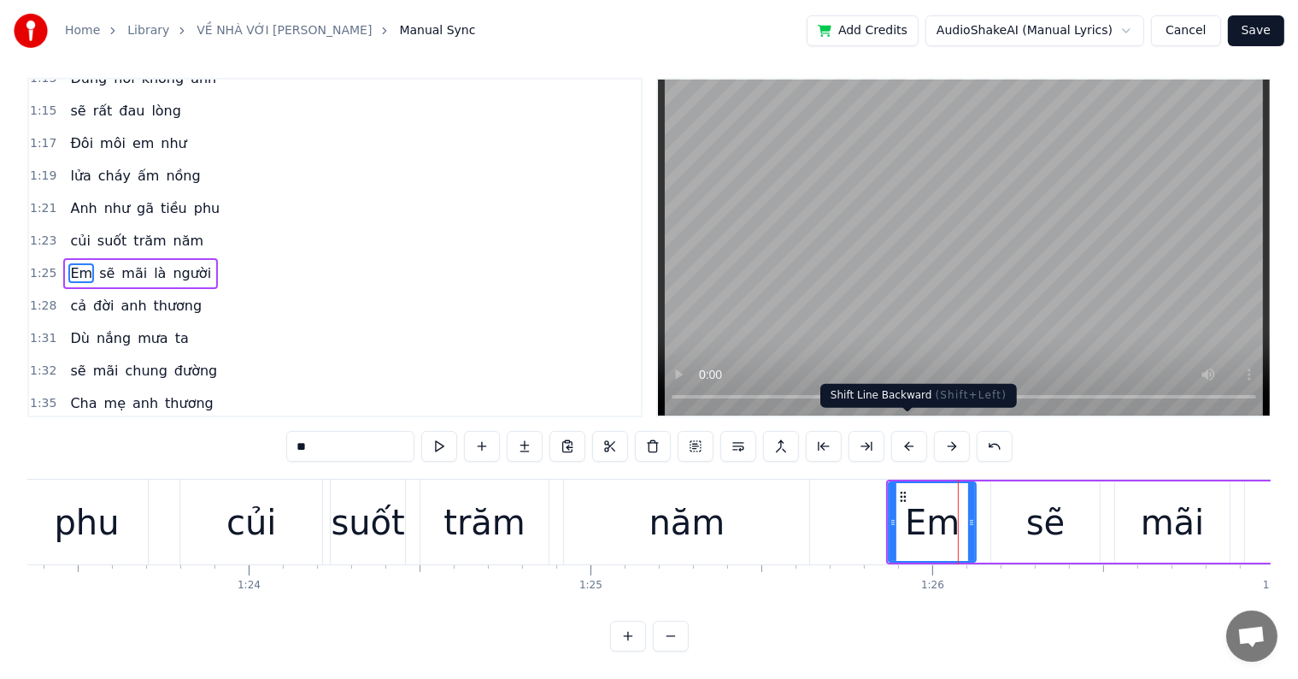
click at [906, 433] on button at bounding box center [910, 446] width 36 height 31
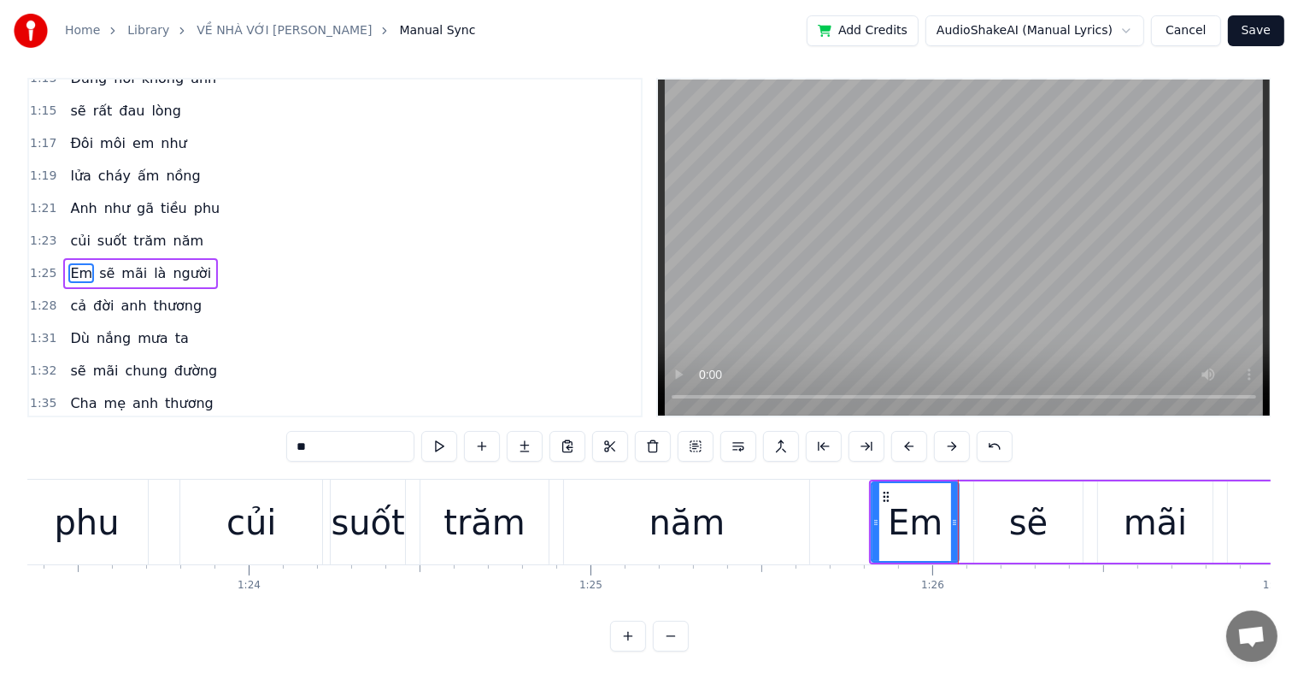
click at [904, 515] on div "Em" at bounding box center [915, 522] width 55 height 51
click at [998, 515] on div "sẽ" at bounding box center [1028, 521] width 108 height 81
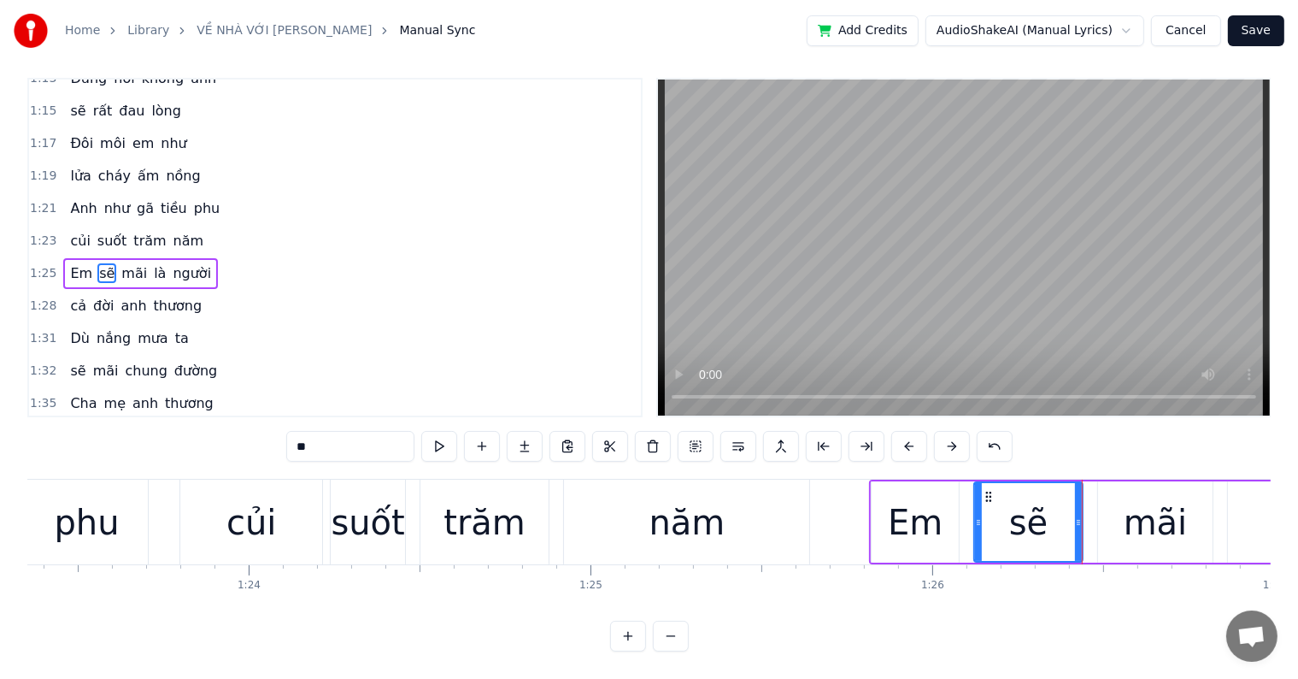
click at [1163, 523] on div "mãi" at bounding box center [1156, 522] width 64 height 51
type input "***"
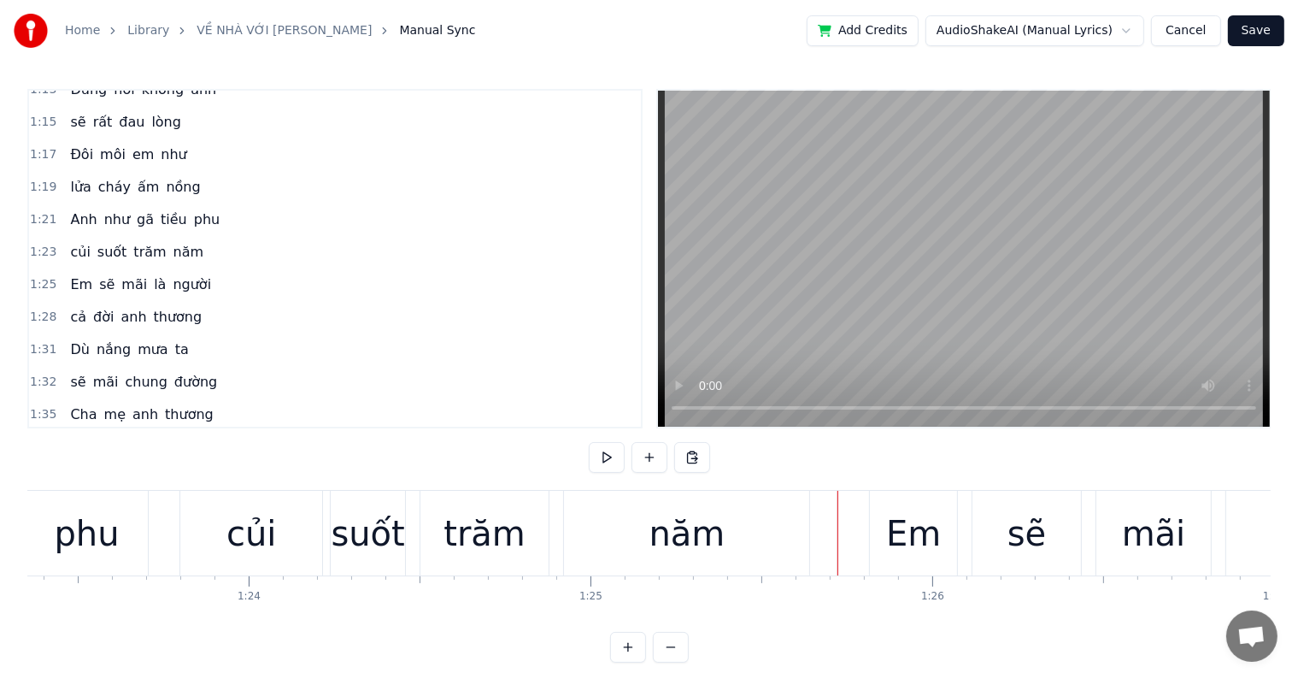
click at [838, 533] on div at bounding box center [838, 533] width 1 height 85
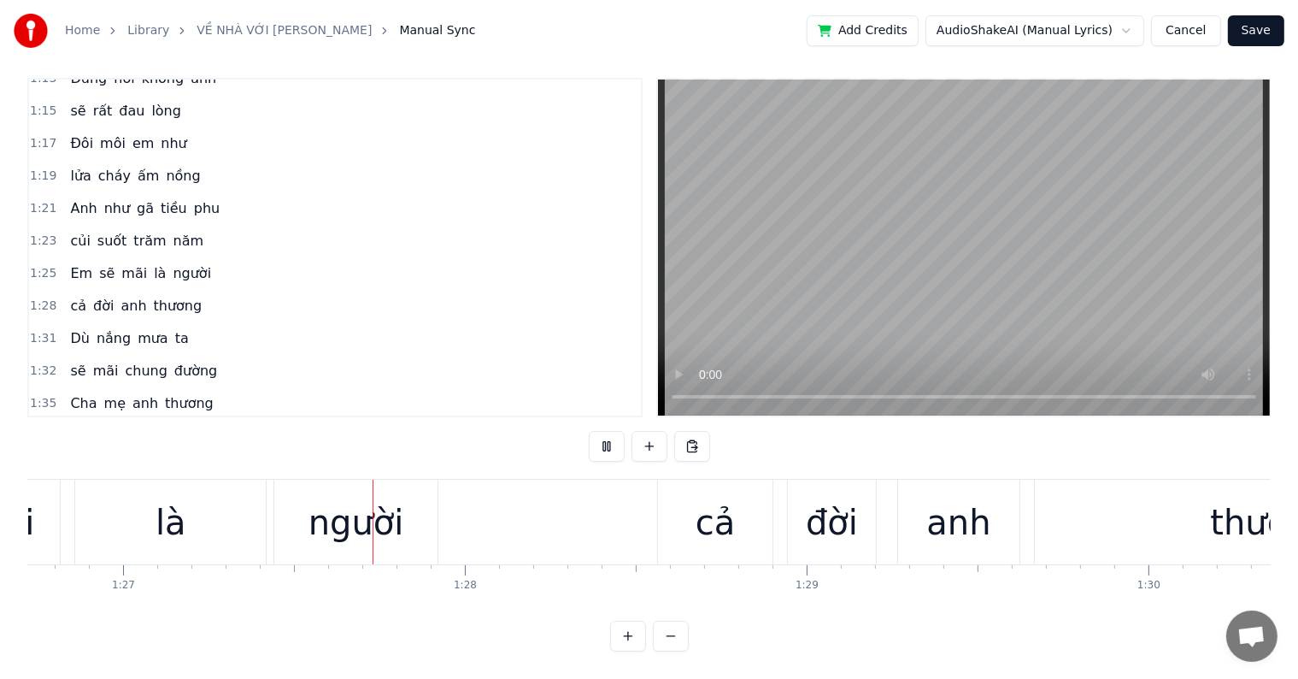
scroll to position [0, 29659]
click at [717, 509] on div "cả" at bounding box center [709, 522] width 40 height 51
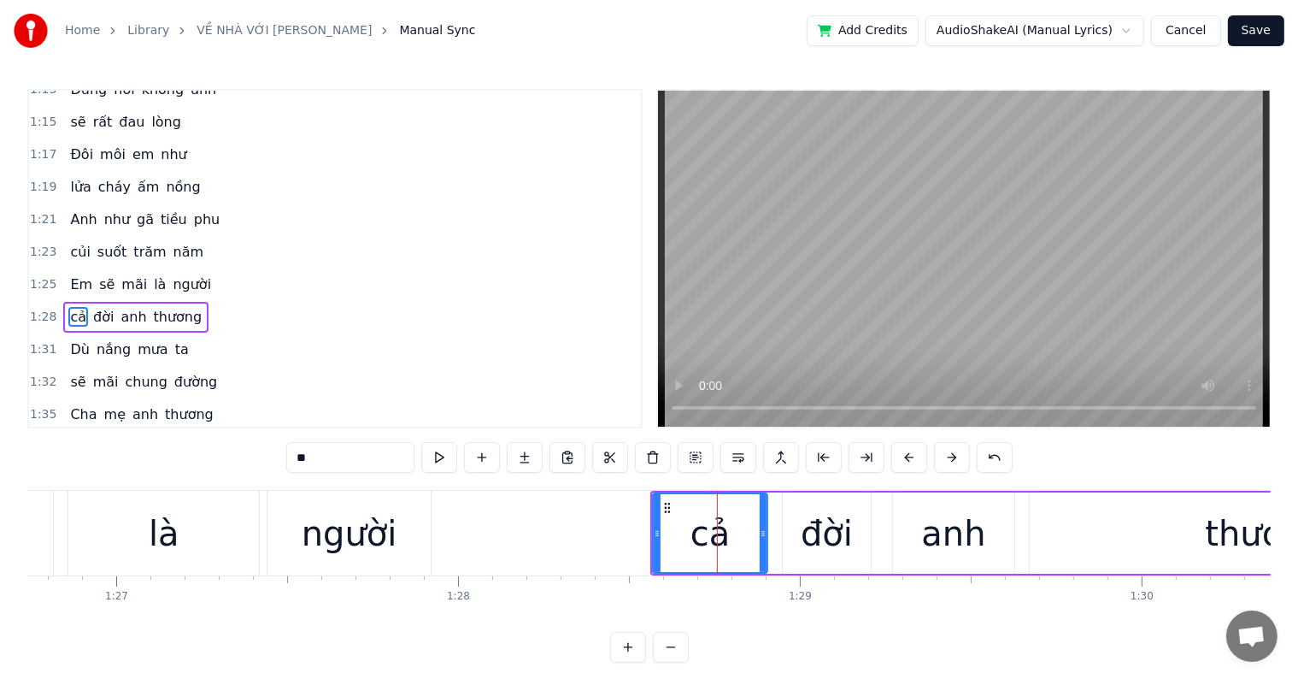
scroll to position [633, 0]
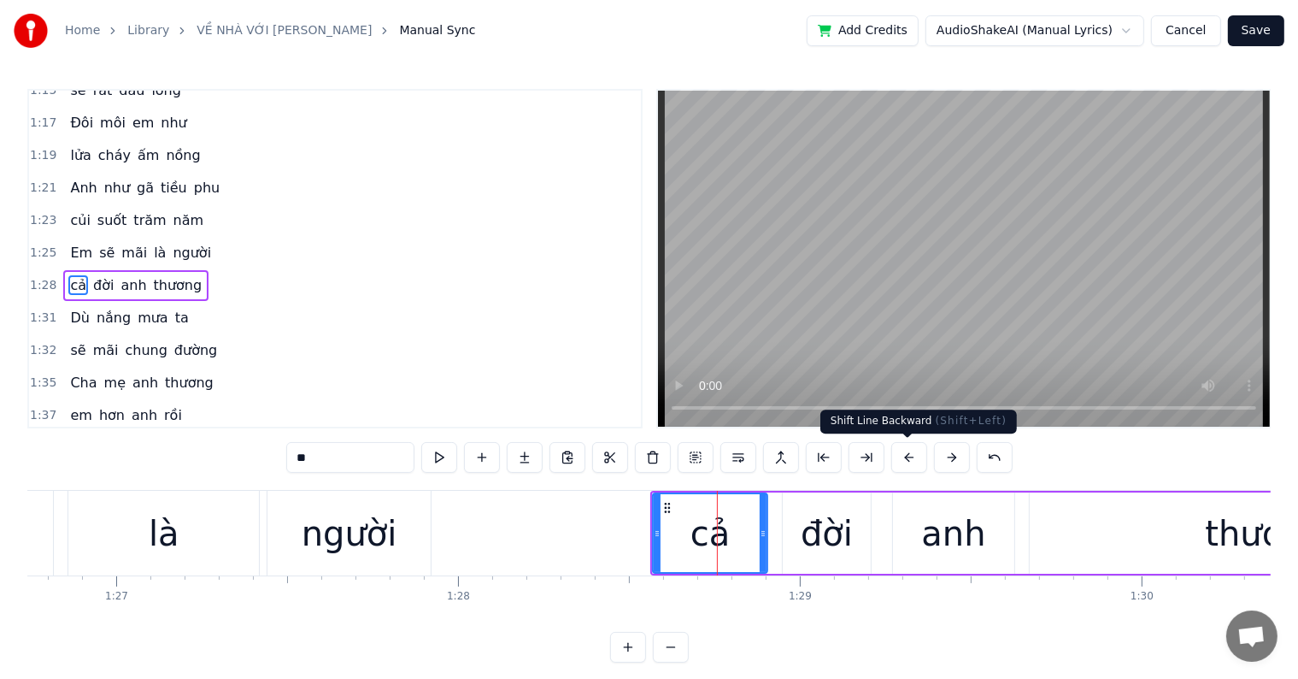
click at [904, 455] on button at bounding box center [910, 457] width 36 height 31
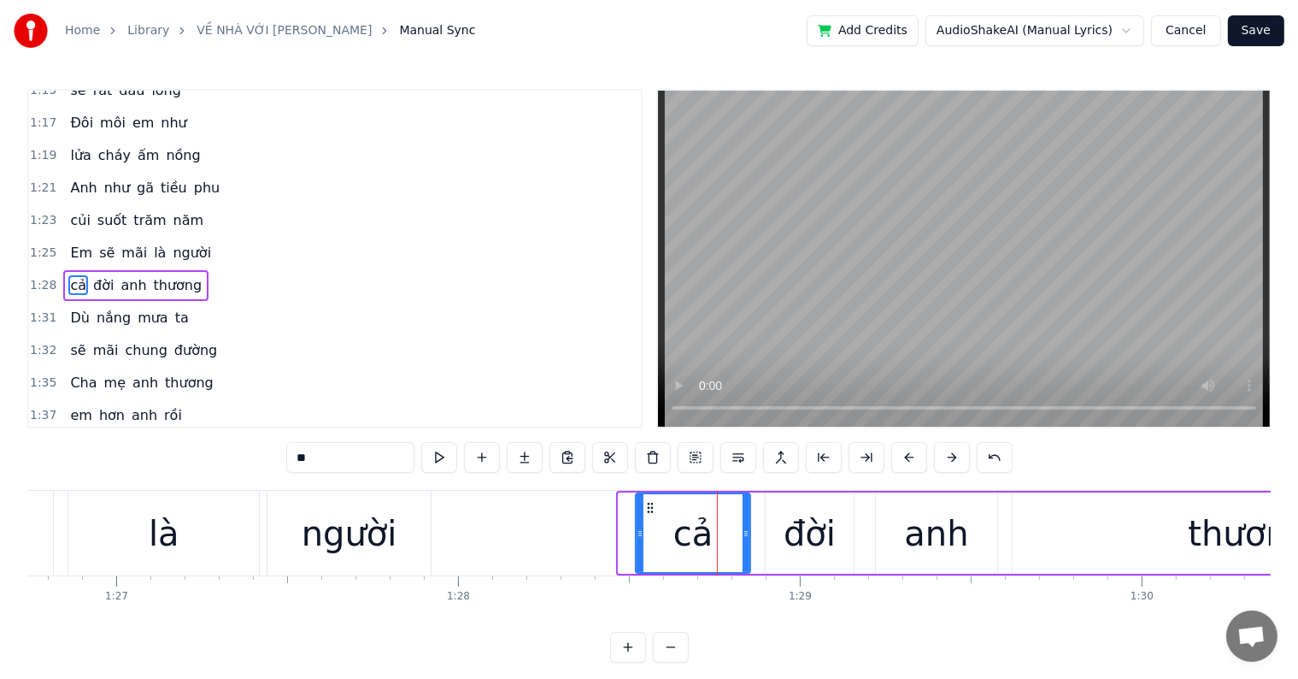
click at [904, 455] on button at bounding box center [910, 457] width 36 height 31
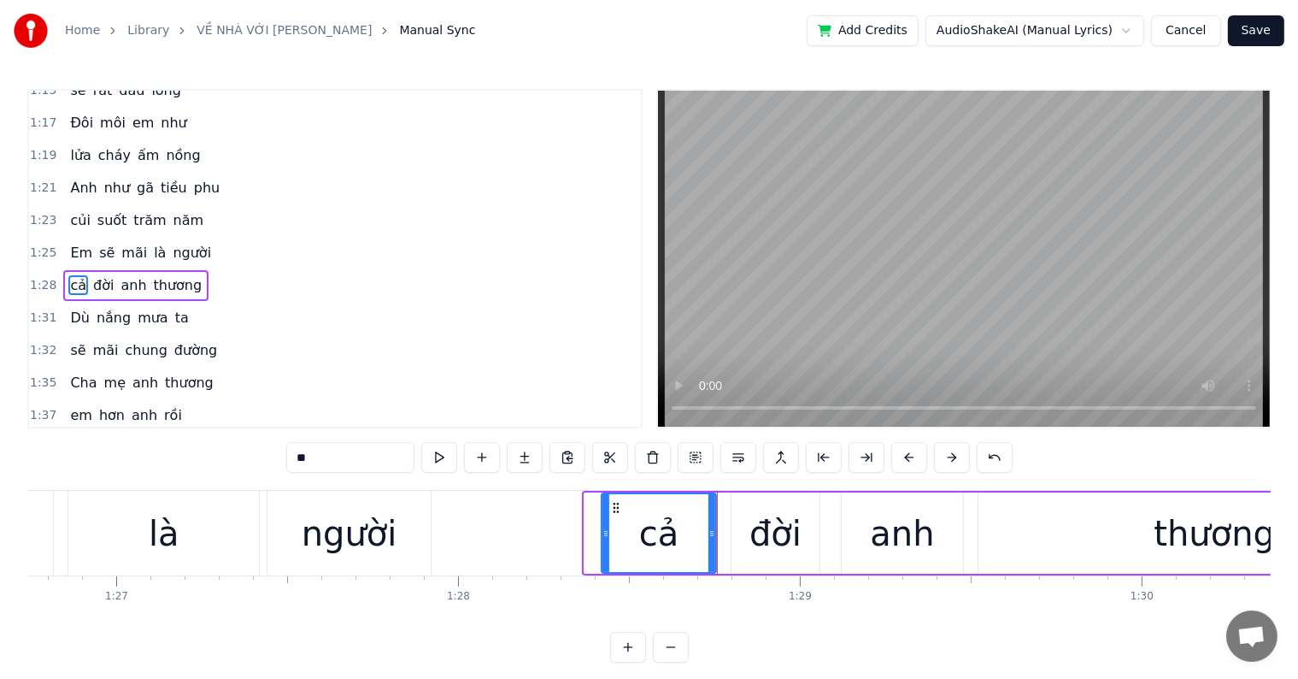
click at [904, 455] on button at bounding box center [910, 457] width 36 height 31
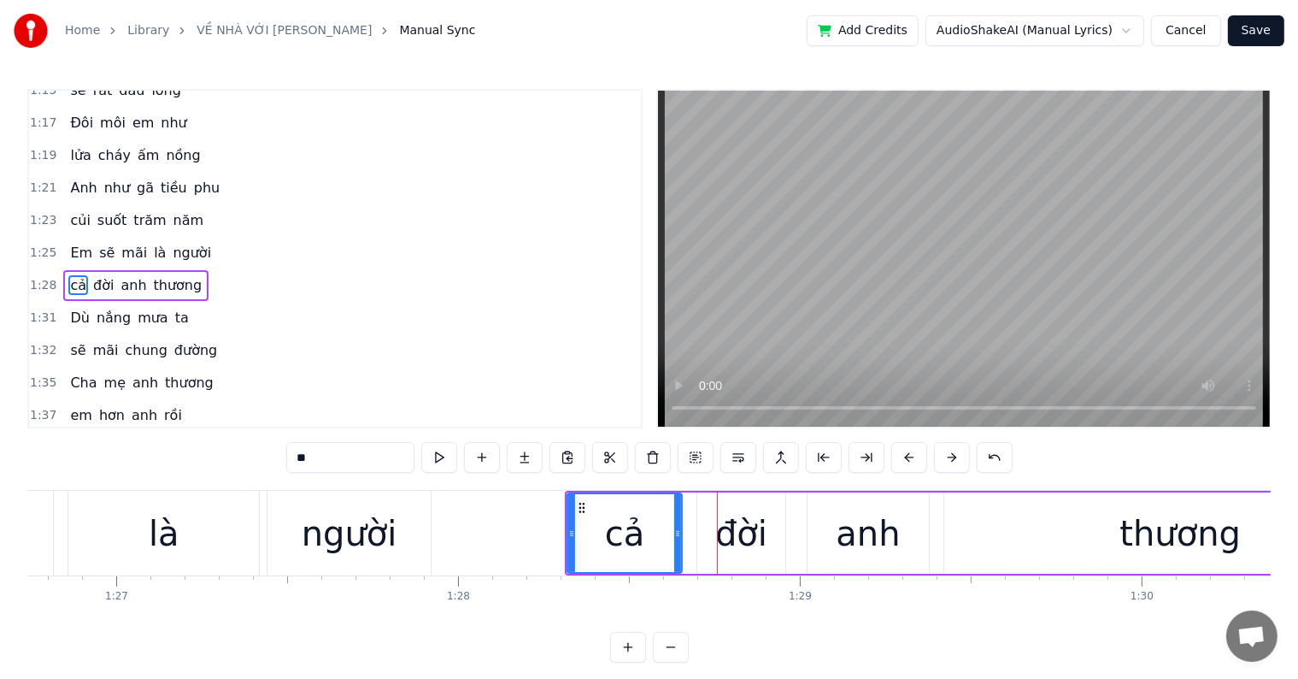
click at [904, 455] on button at bounding box center [910, 457] width 36 height 31
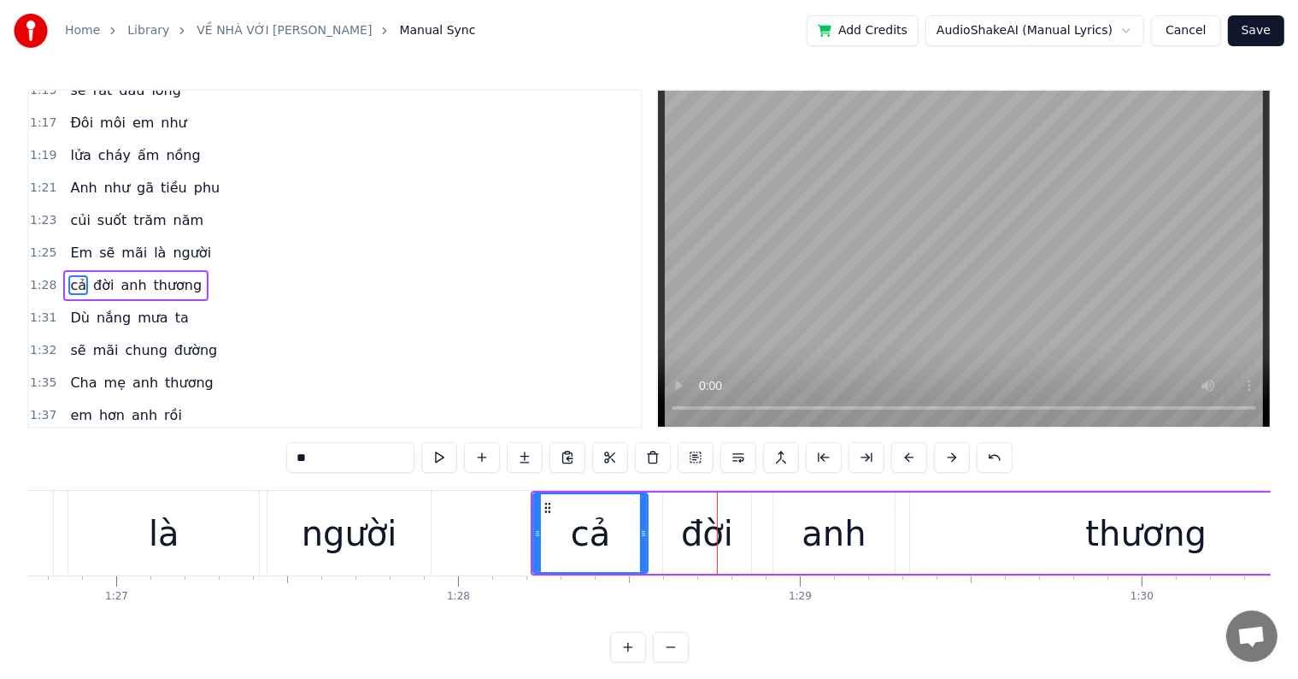
click at [904, 455] on button at bounding box center [910, 457] width 36 height 31
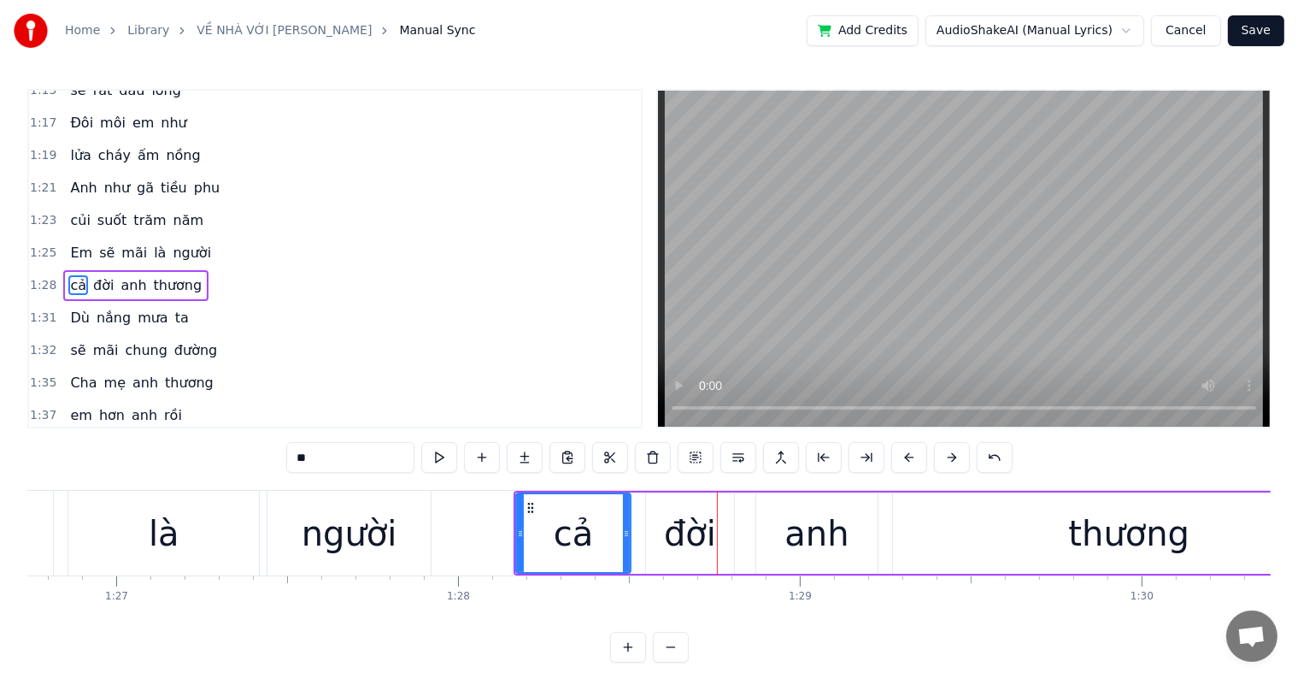
click at [904, 455] on button at bounding box center [910, 457] width 36 height 31
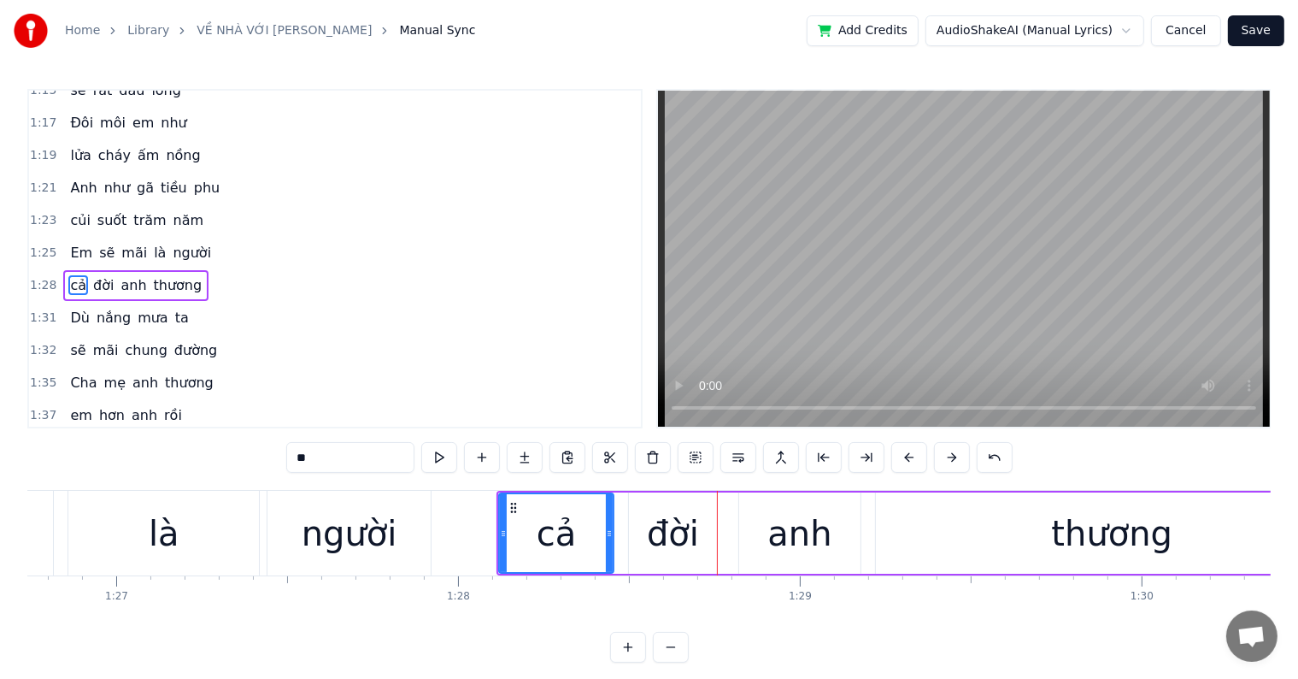
click at [407, 533] on div "người" at bounding box center [349, 533] width 163 height 85
type input "*****"
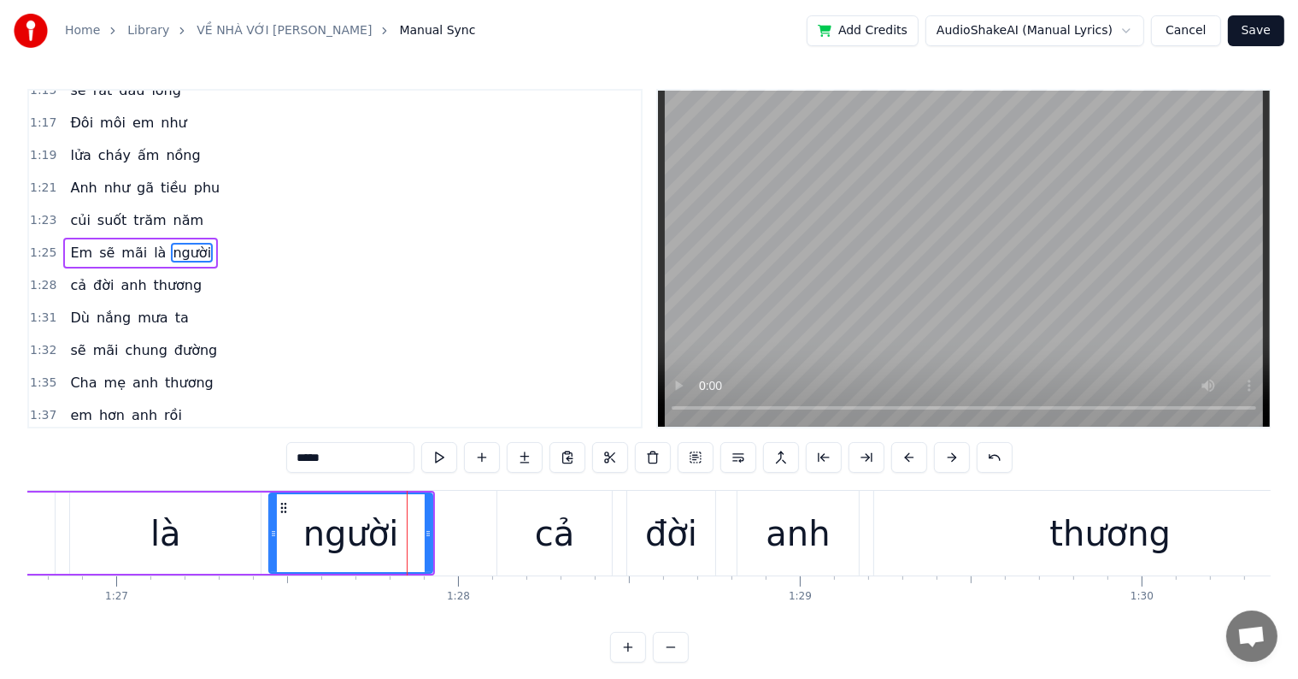
scroll to position [602, 0]
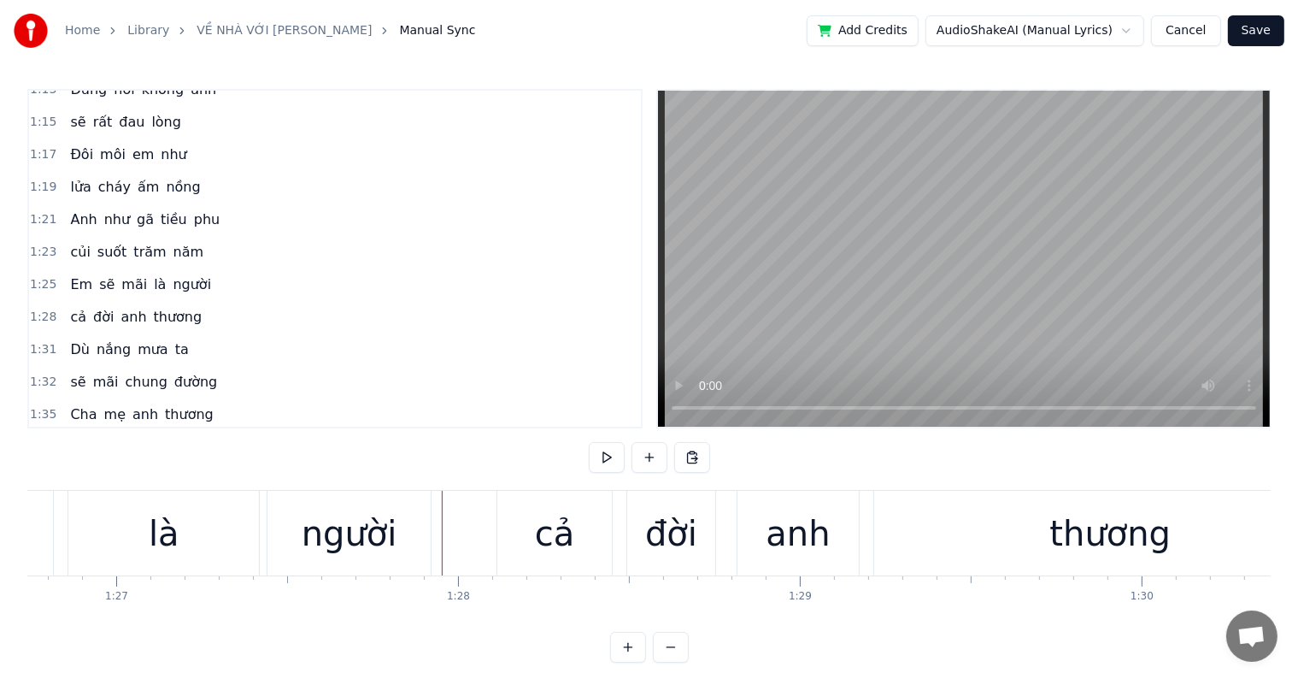
click at [442, 561] on div at bounding box center [442, 533] width 1 height 85
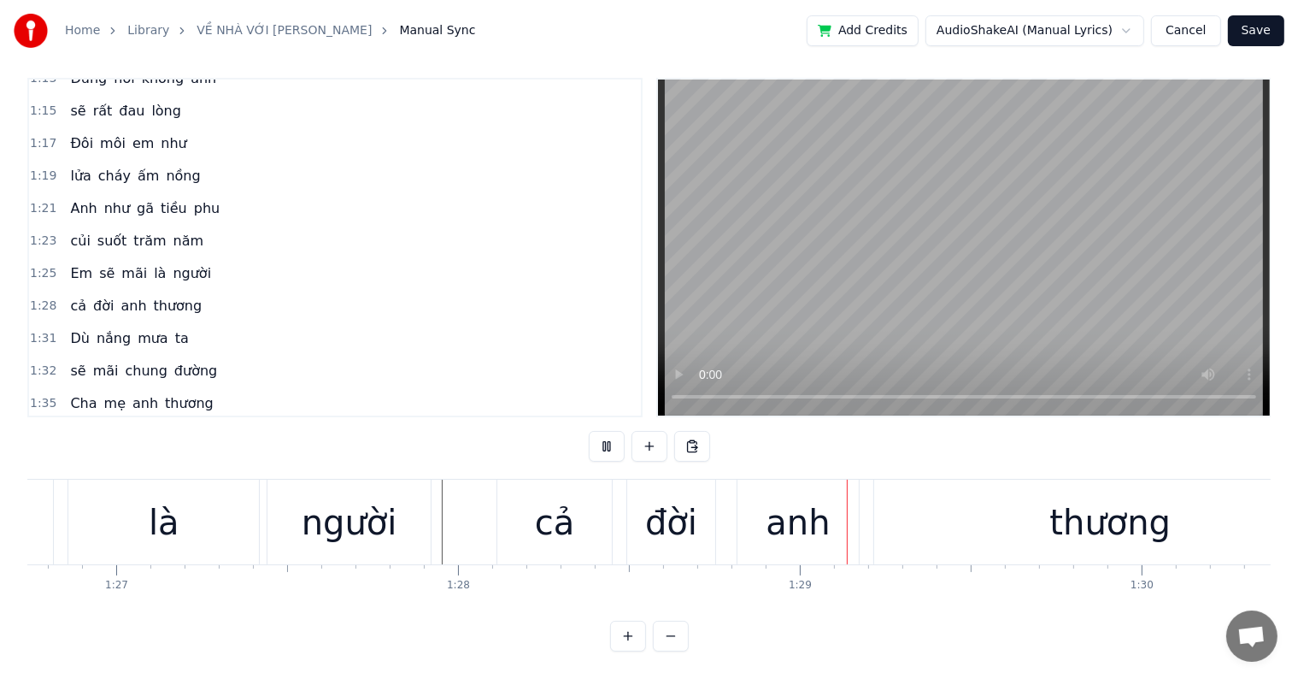
click at [550, 515] on div "cả" at bounding box center [555, 522] width 40 height 51
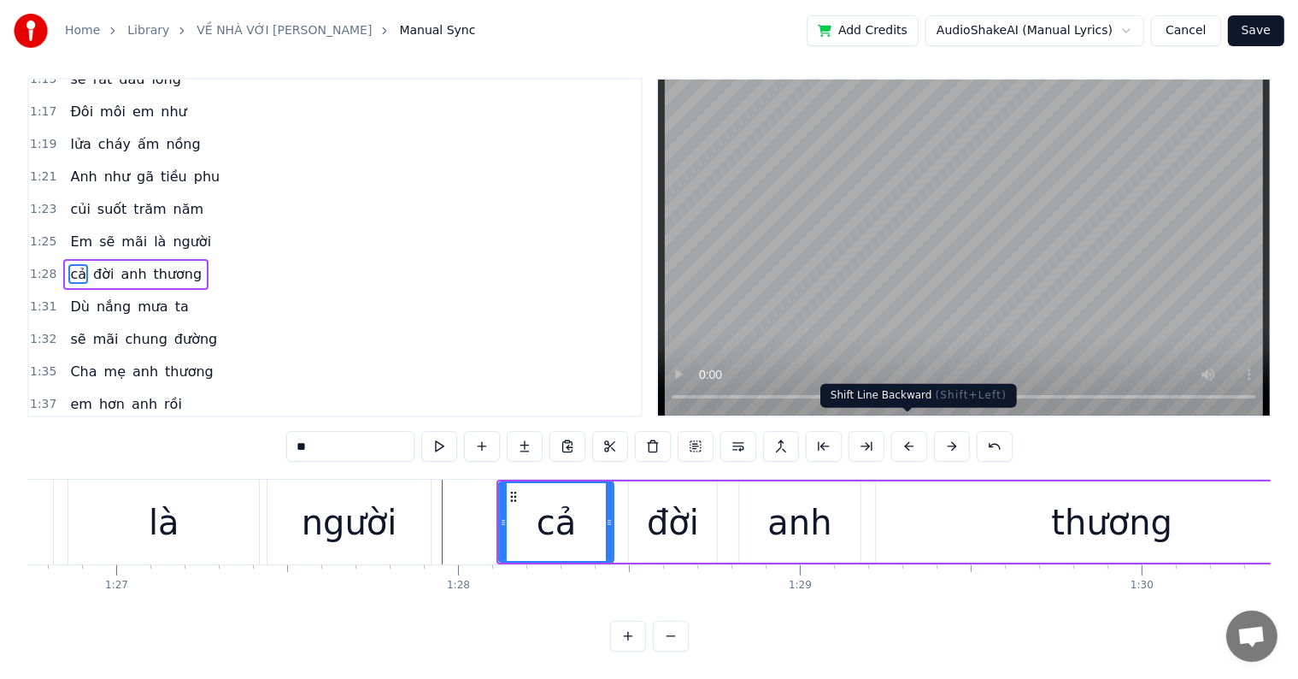
click at [906, 431] on button at bounding box center [910, 446] width 36 height 31
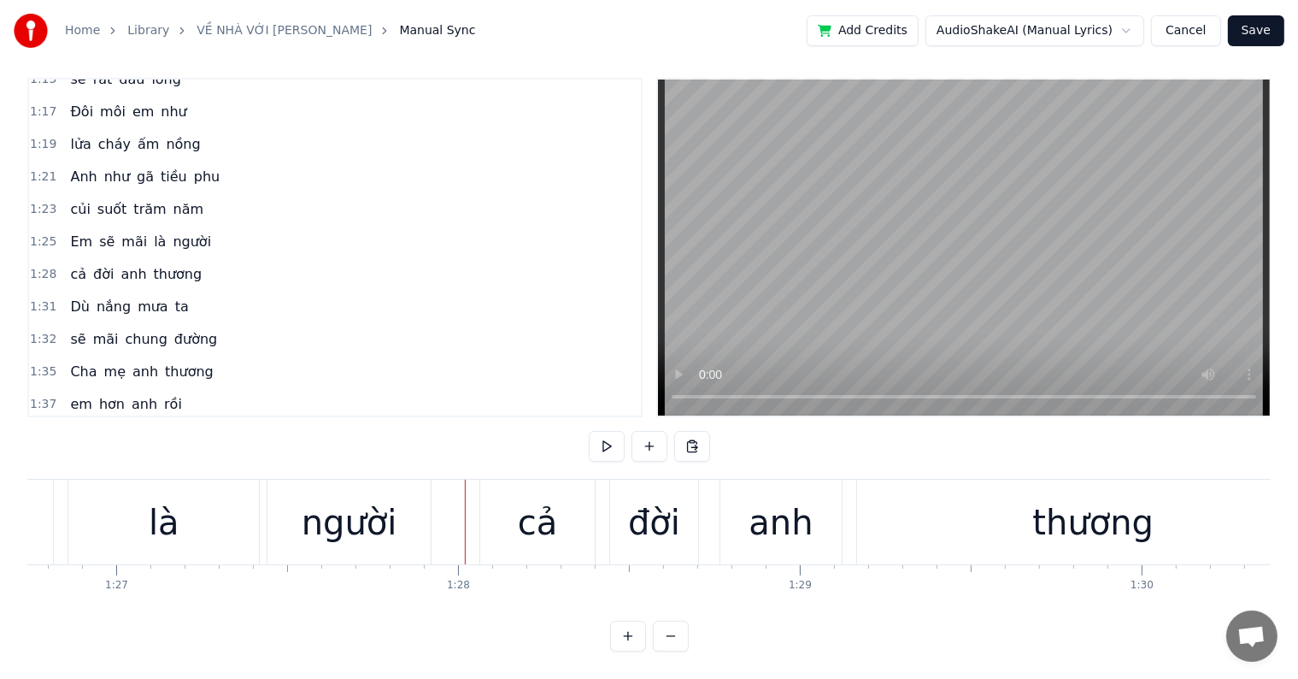
click at [465, 509] on div at bounding box center [465, 522] width 1 height 85
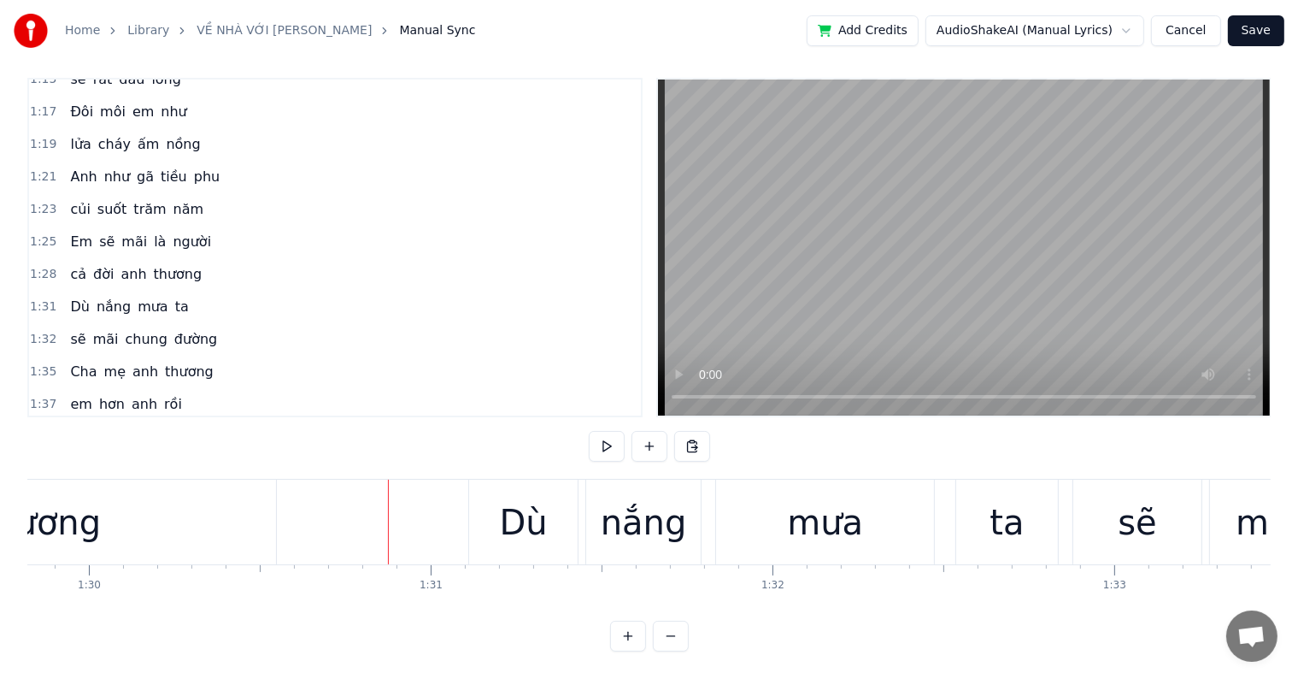
scroll to position [0, 30743]
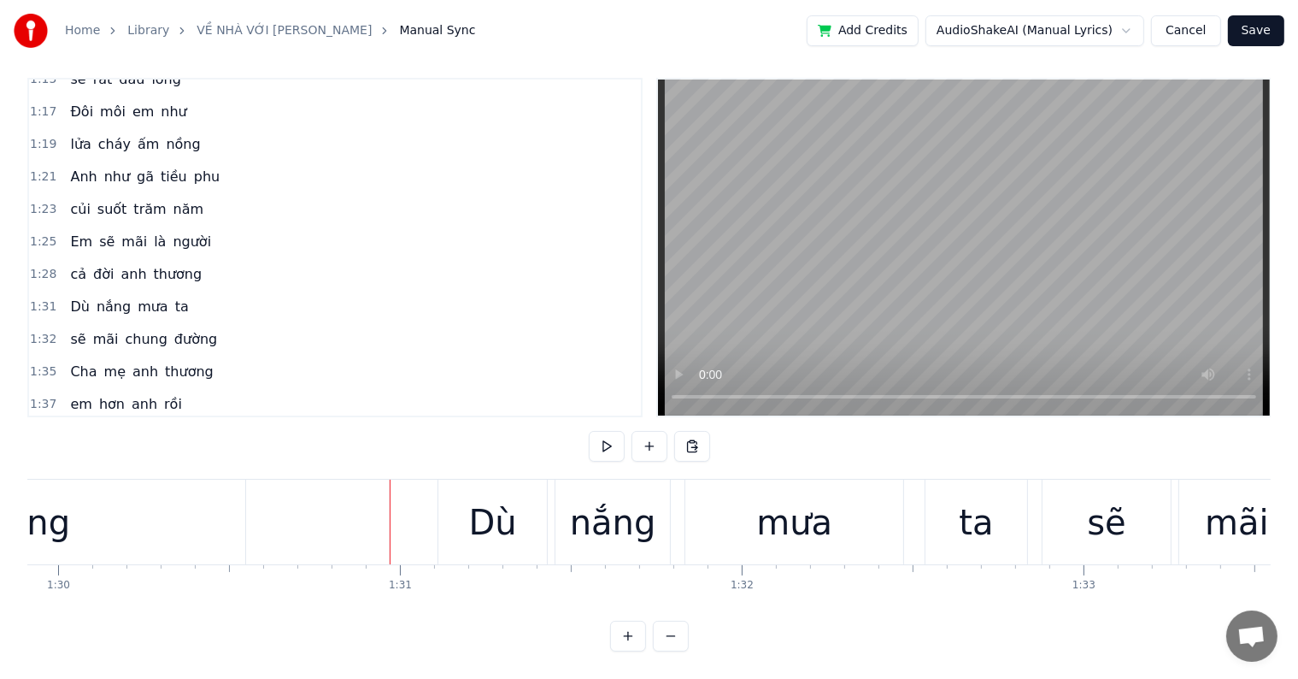
click at [474, 507] on div "Dù" at bounding box center [493, 522] width 48 height 51
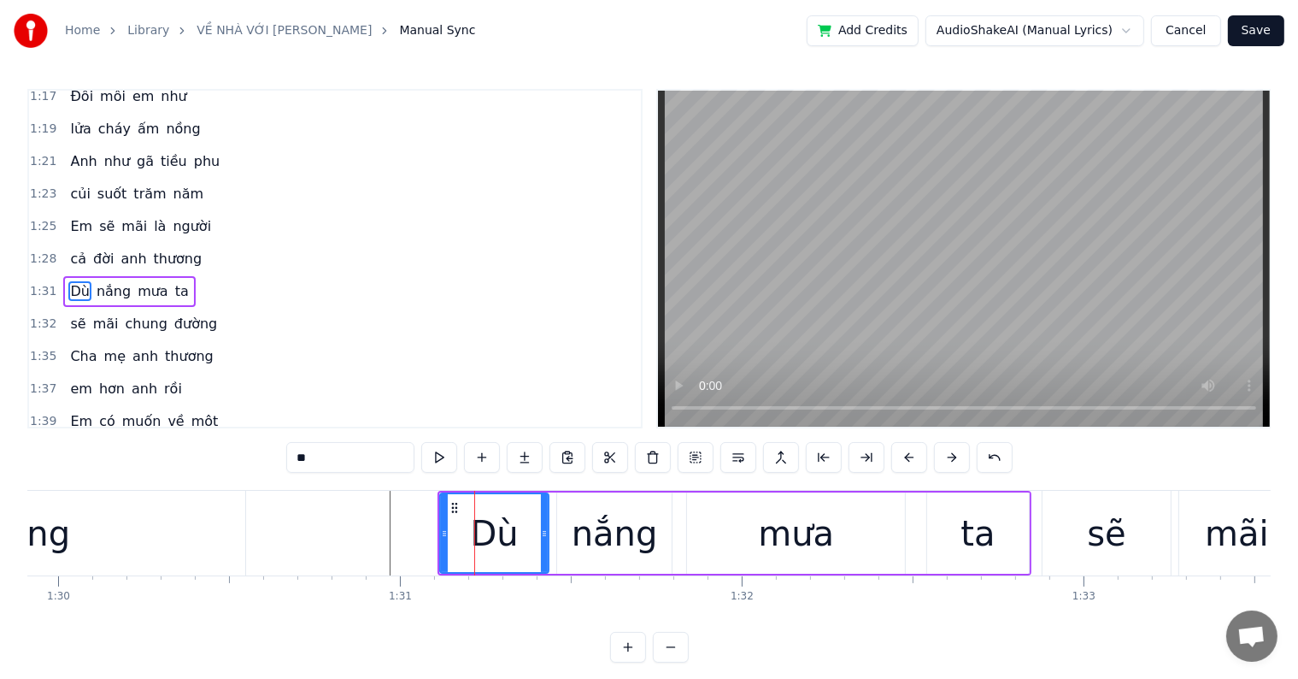
scroll to position [665, 0]
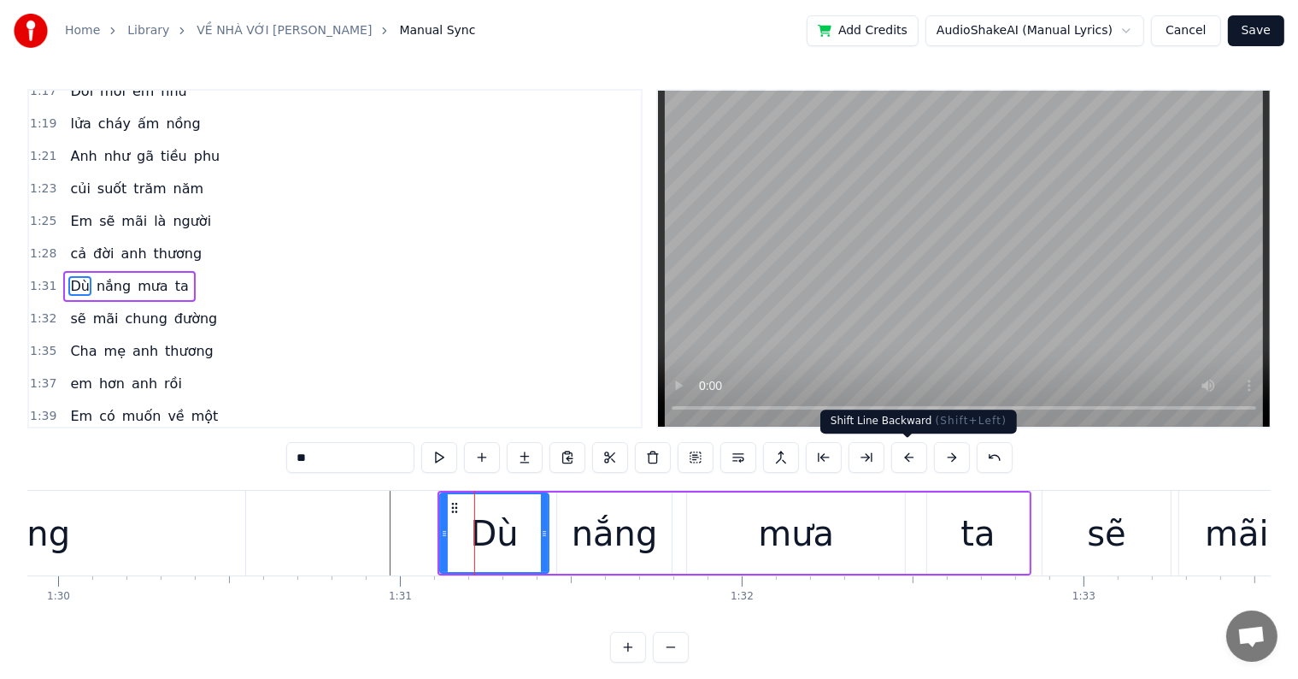
click at [906, 455] on button at bounding box center [910, 457] width 36 height 31
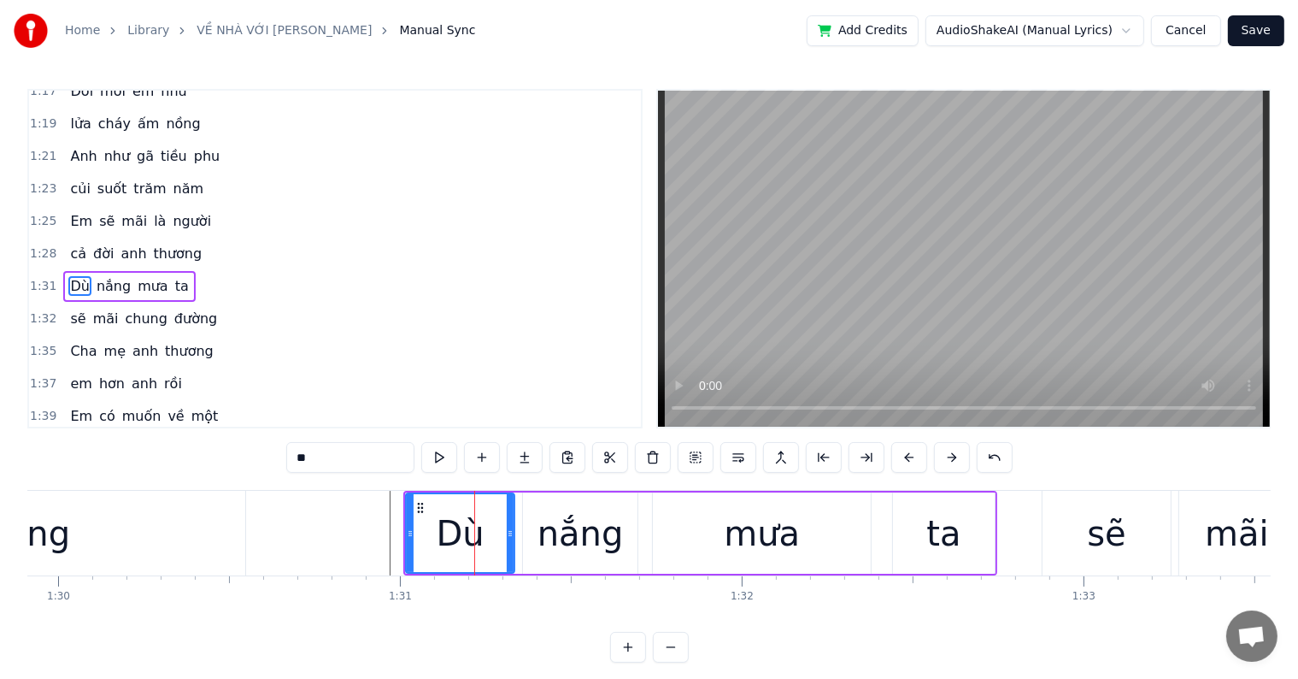
click at [906, 455] on button at bounding box center [910, 457] width 36 height 31
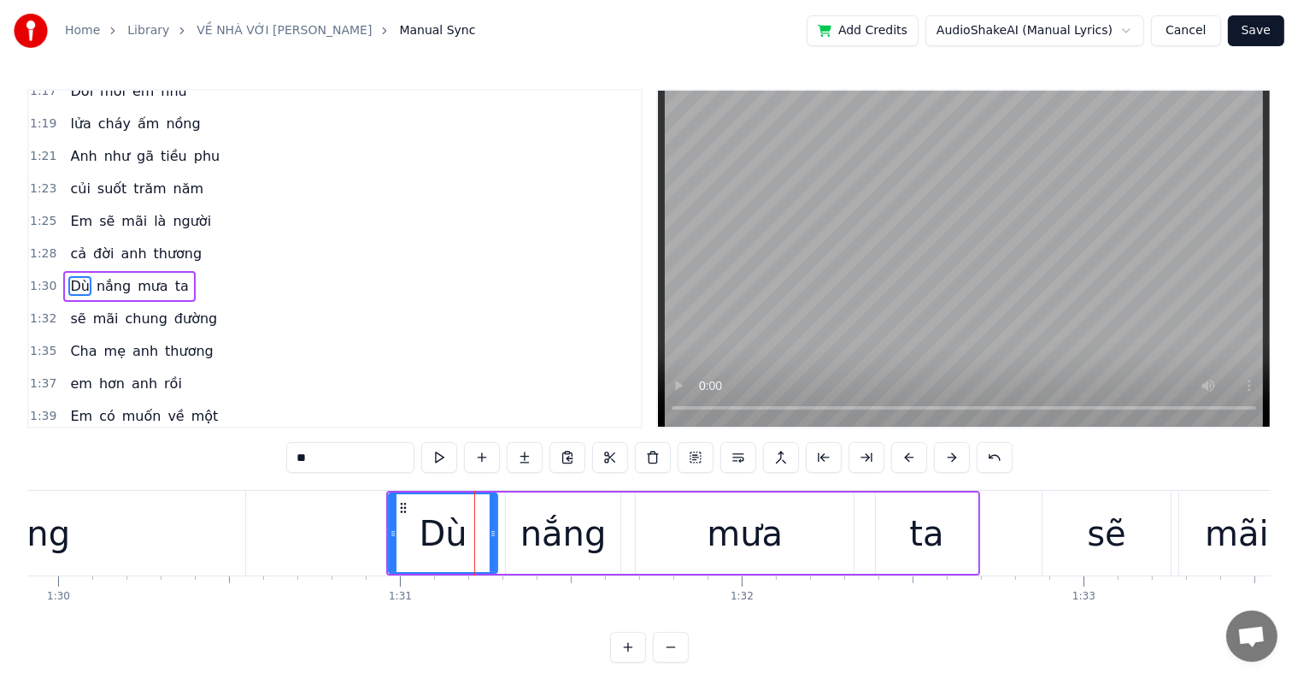
click at [906, 455] on button at bounding box center [910, 457] width 36 height 31
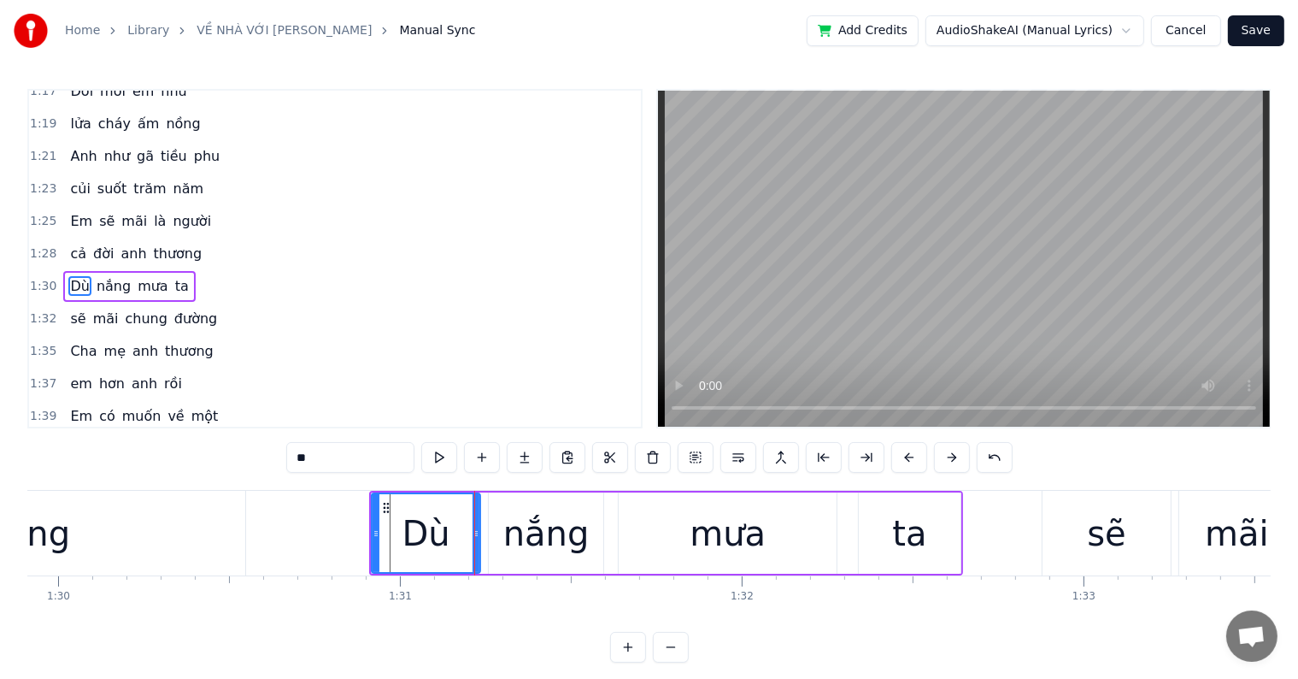
click at [181, 547] on div "thương" at bounding box center [9, 533] width 472 height 85
type input "******"
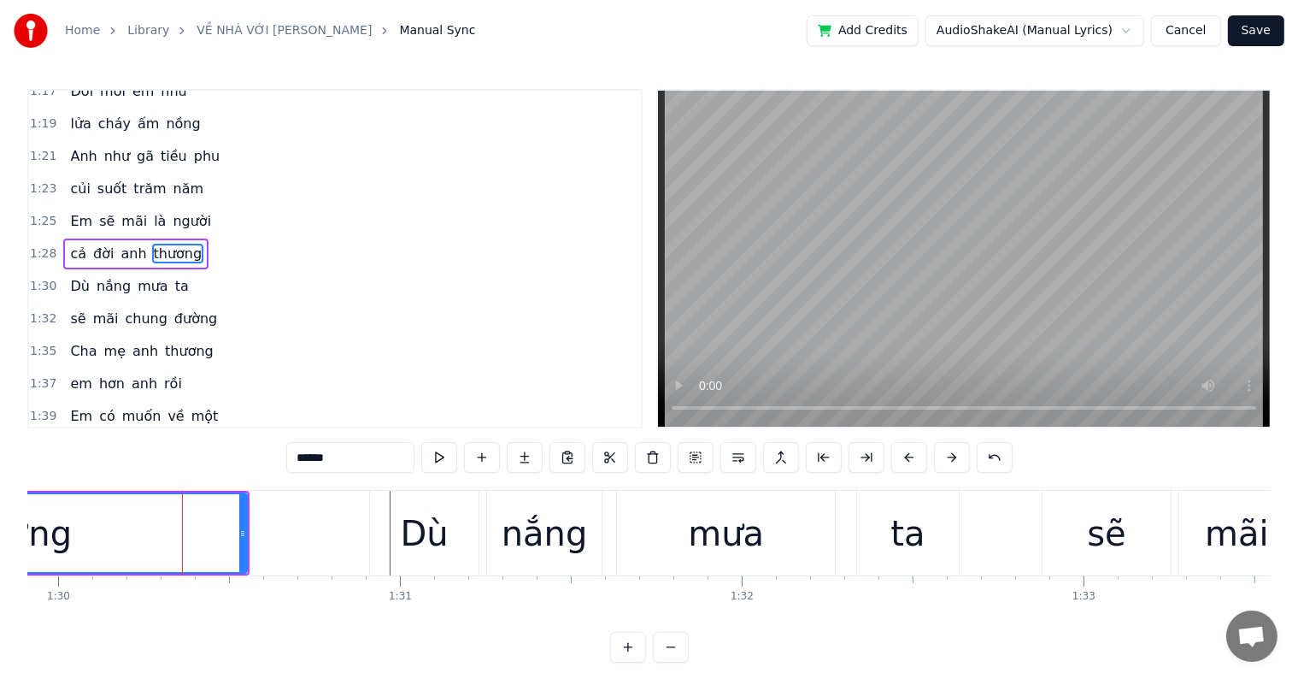
scroll to position [633, 0]
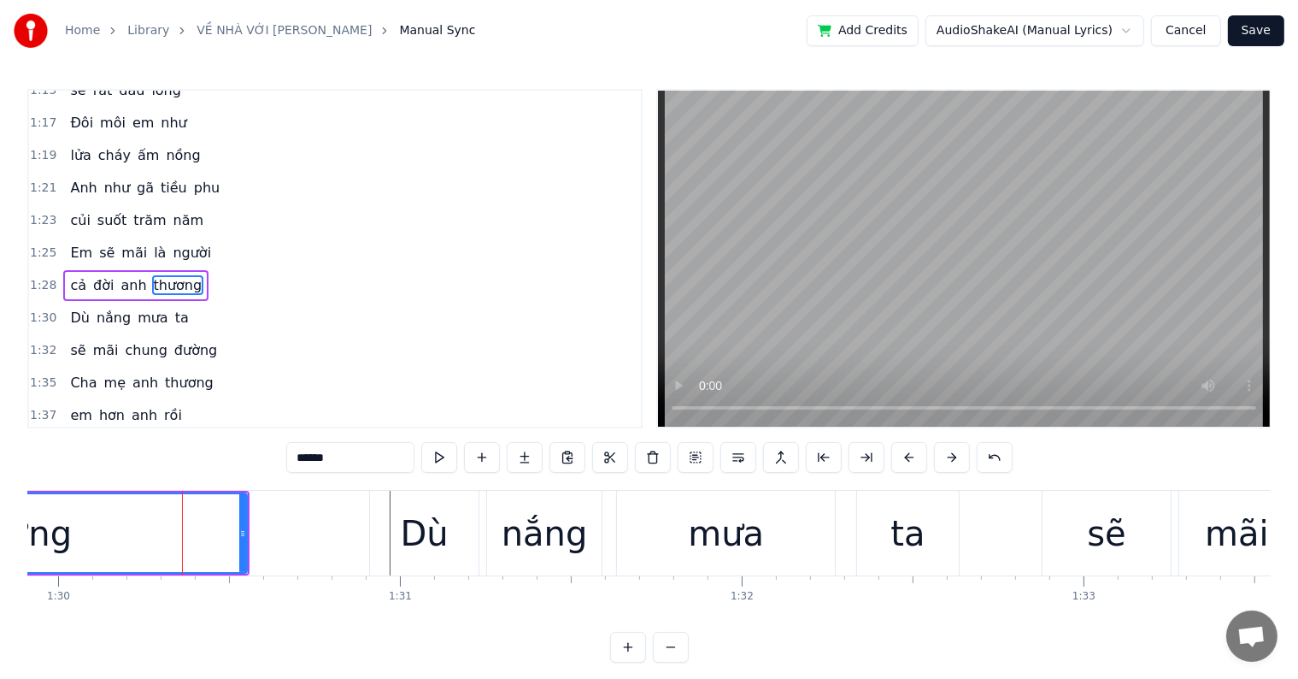
click at [183, 536] on div at bounding box center [182, 533] width 1 height 85
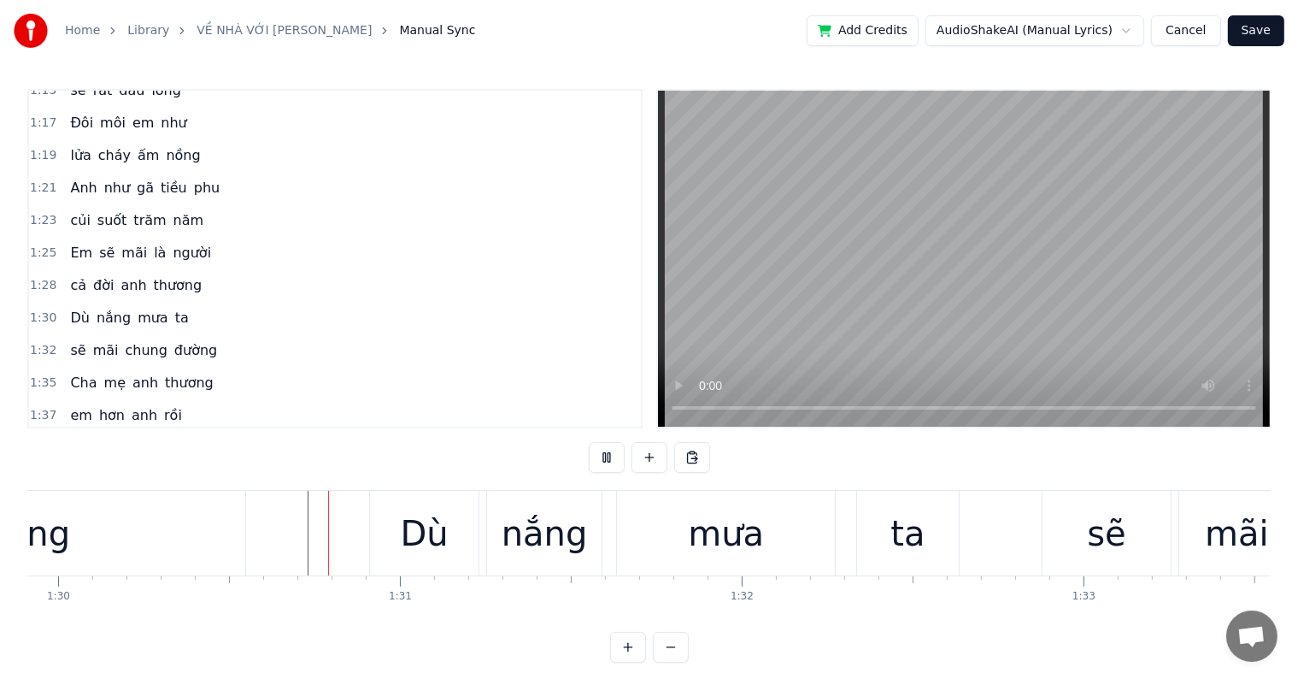
scroll to position [26, 0]
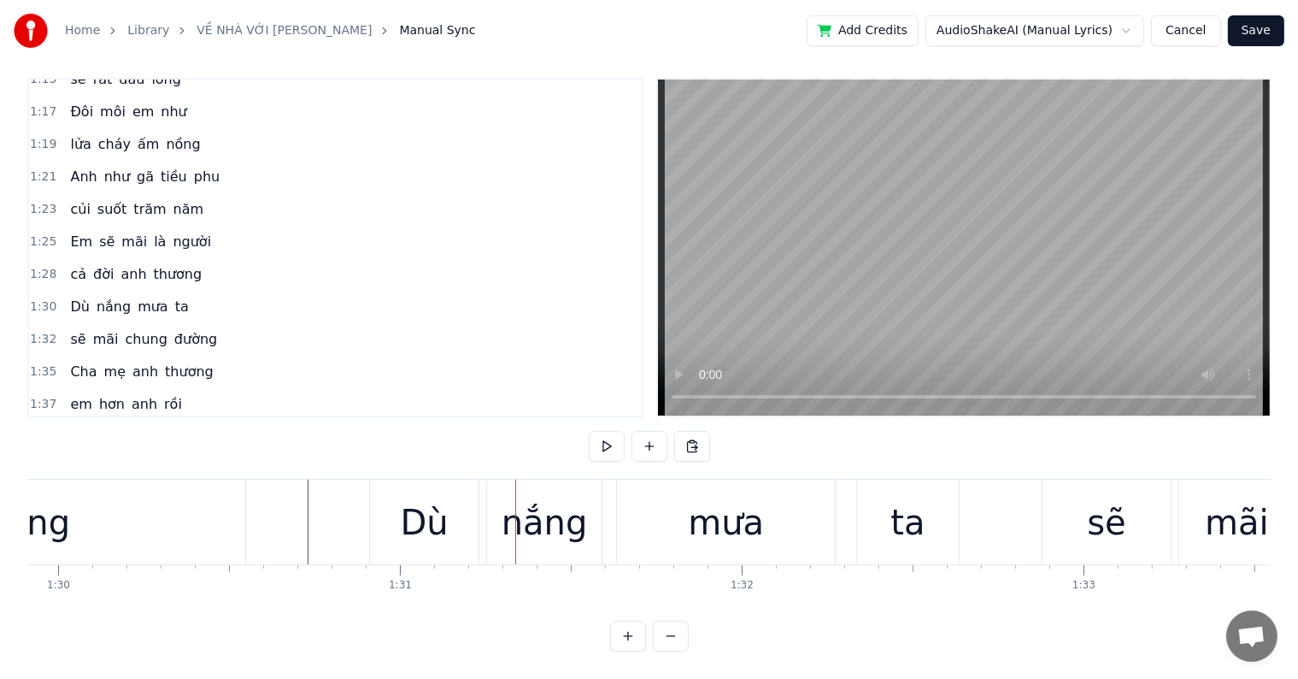
click at [427, 500] on div "Dù" at bounding box center [425, 522] width 48 height 51
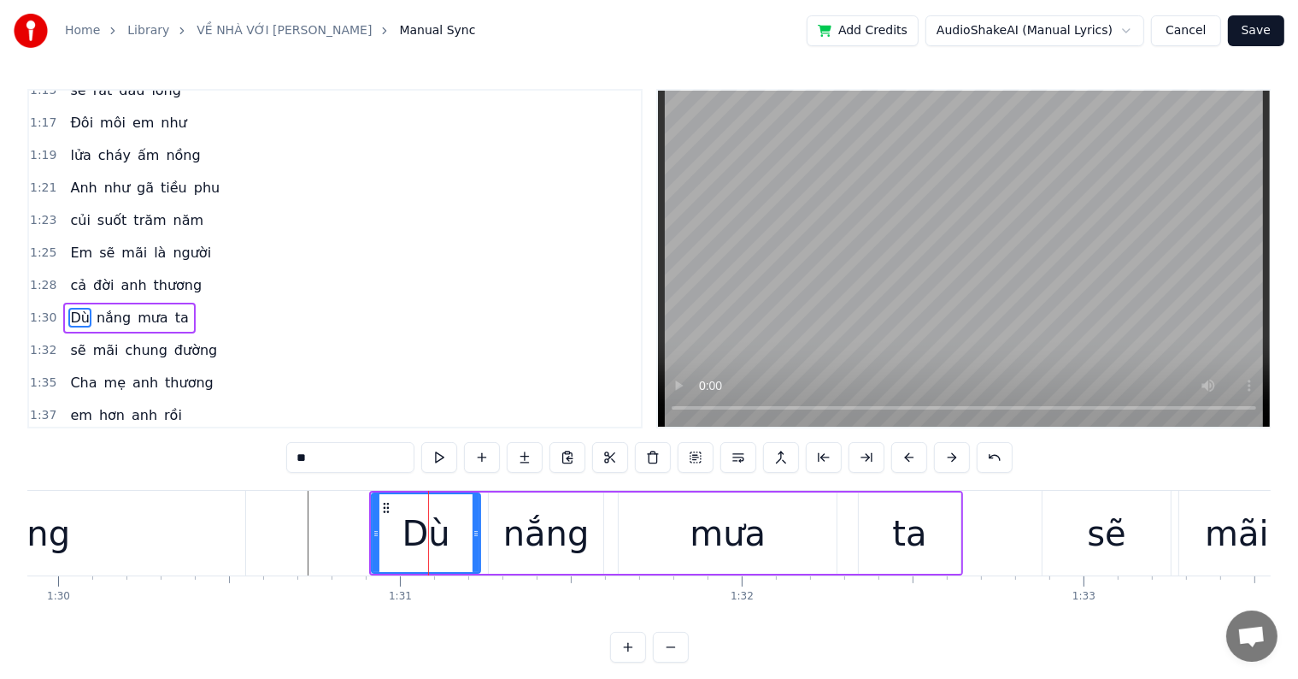
scroll to position [665, 0]
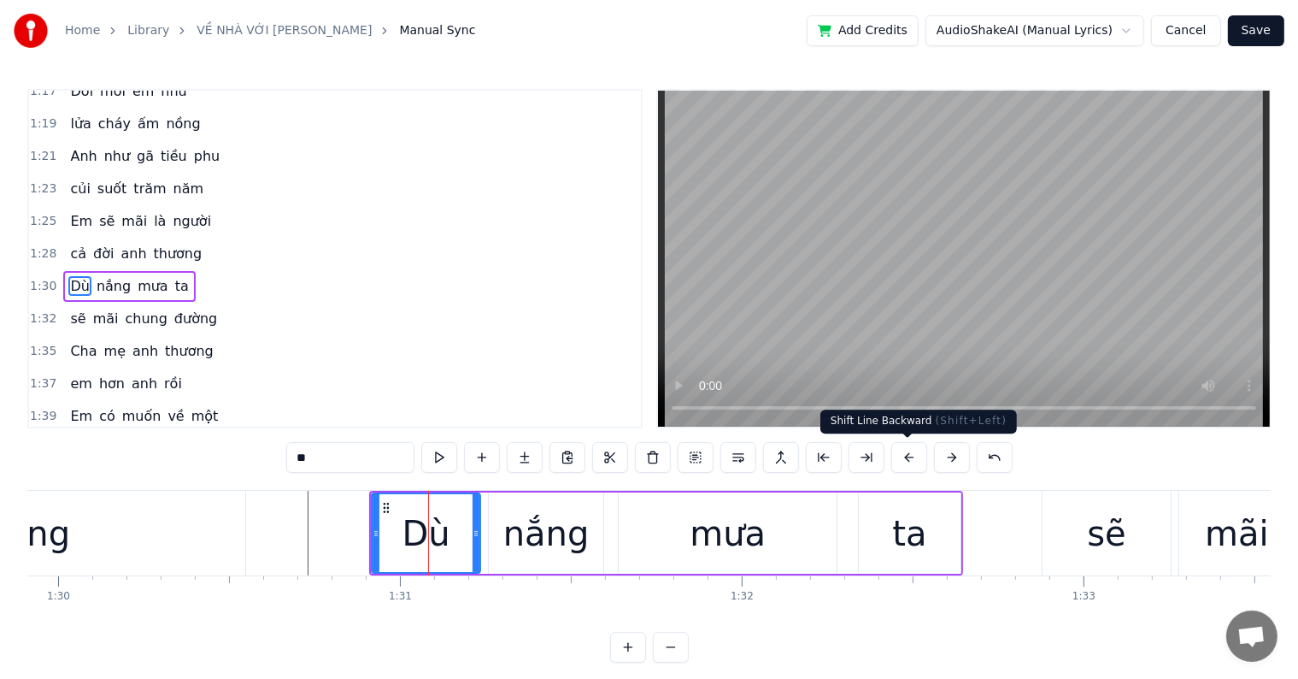
click at [899, 452] on button at bounding box center [910, 457] width 36 height 31
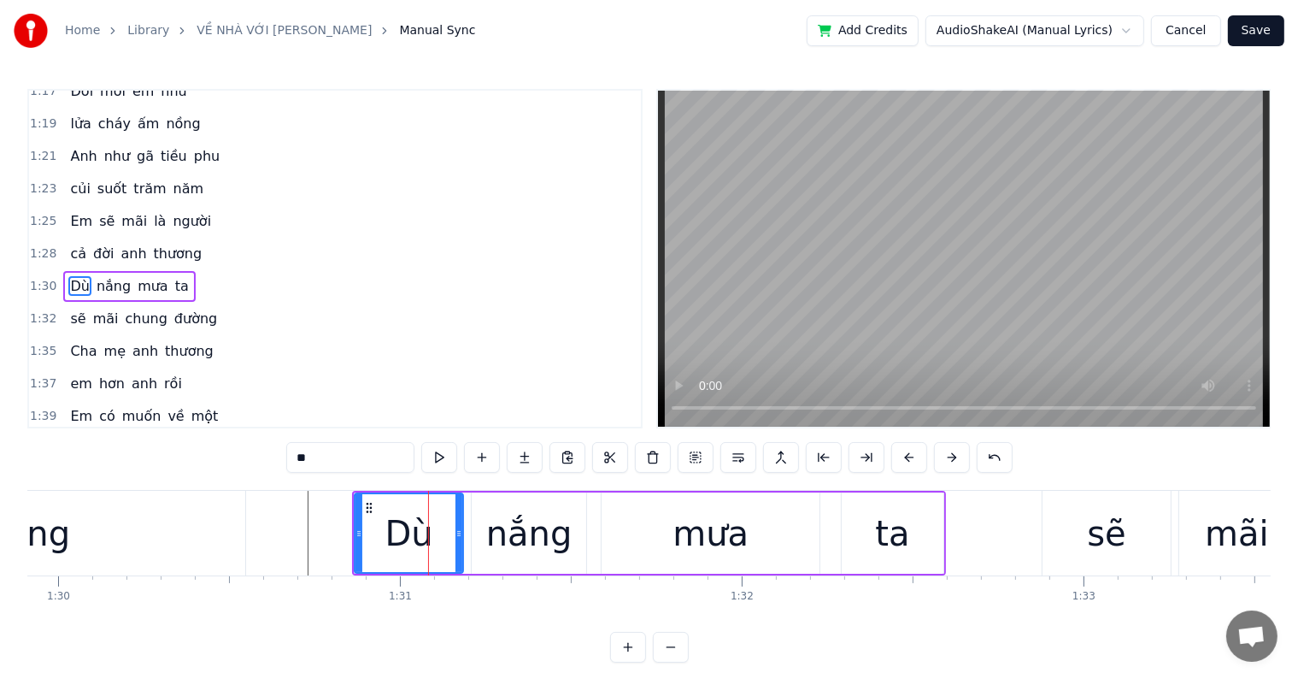
click at [899, 452] on button at bounding box center [910, 457] width 36 height 31
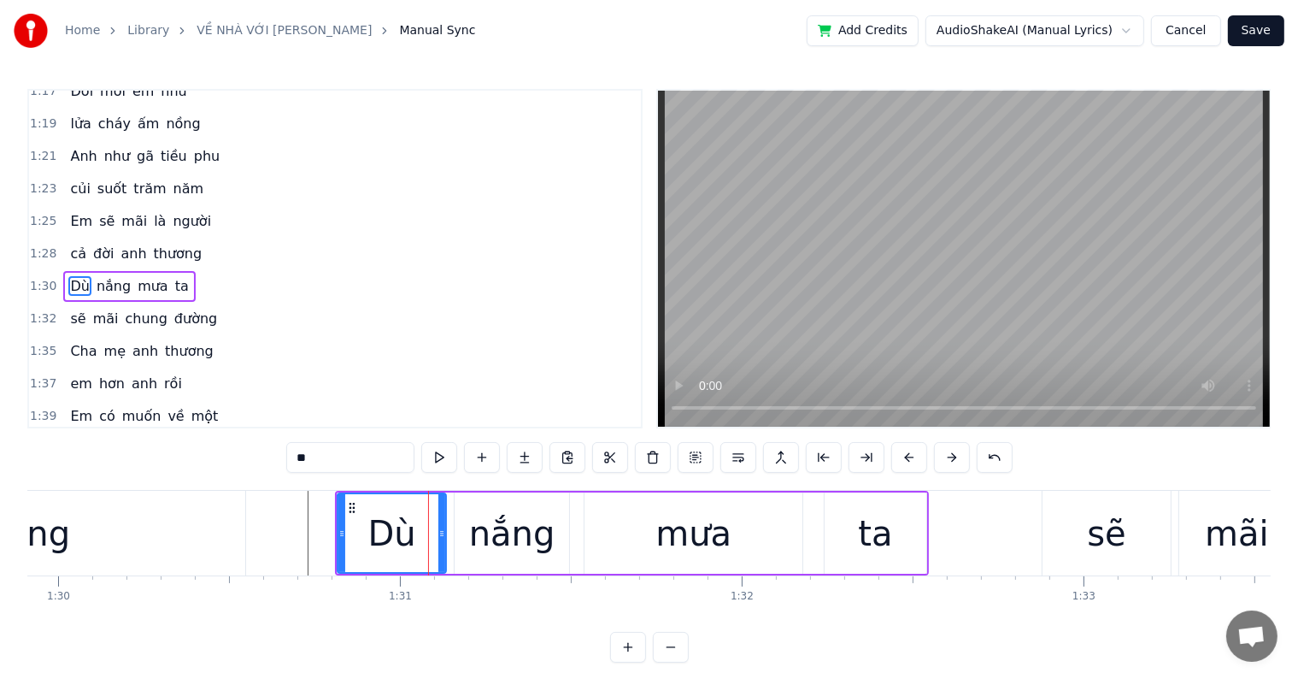
click at [899, 452] on button at bounding box center [910, 457] width 36 height 31
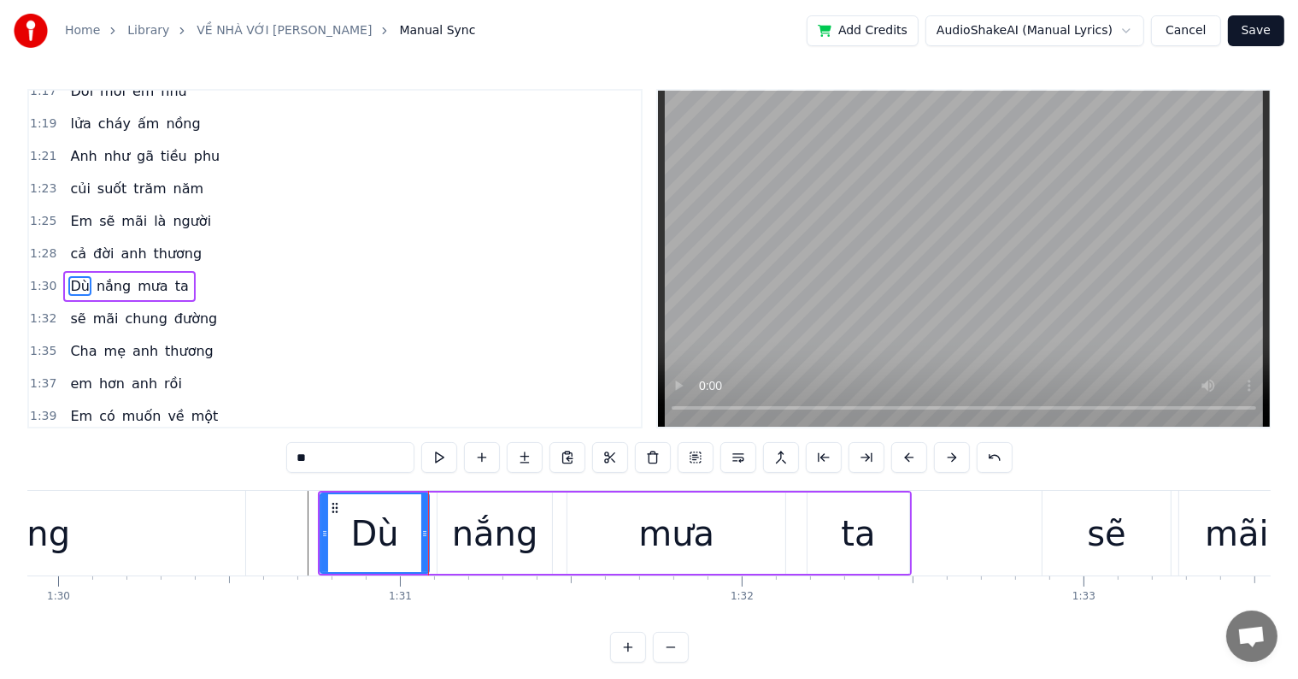
click at [899, 452] on button at bounding box center [910, 457] width 36 height 31
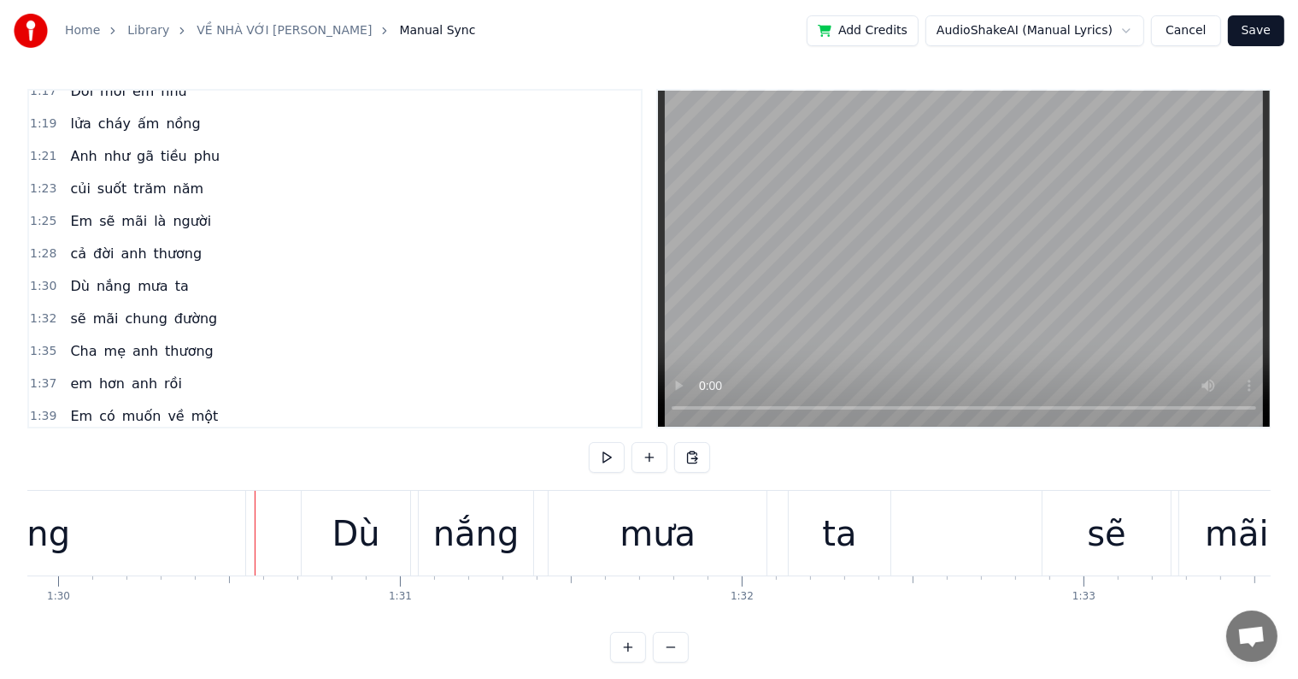
click at [255, 537] on div at bounding box center [255, 533] width 1 height 85
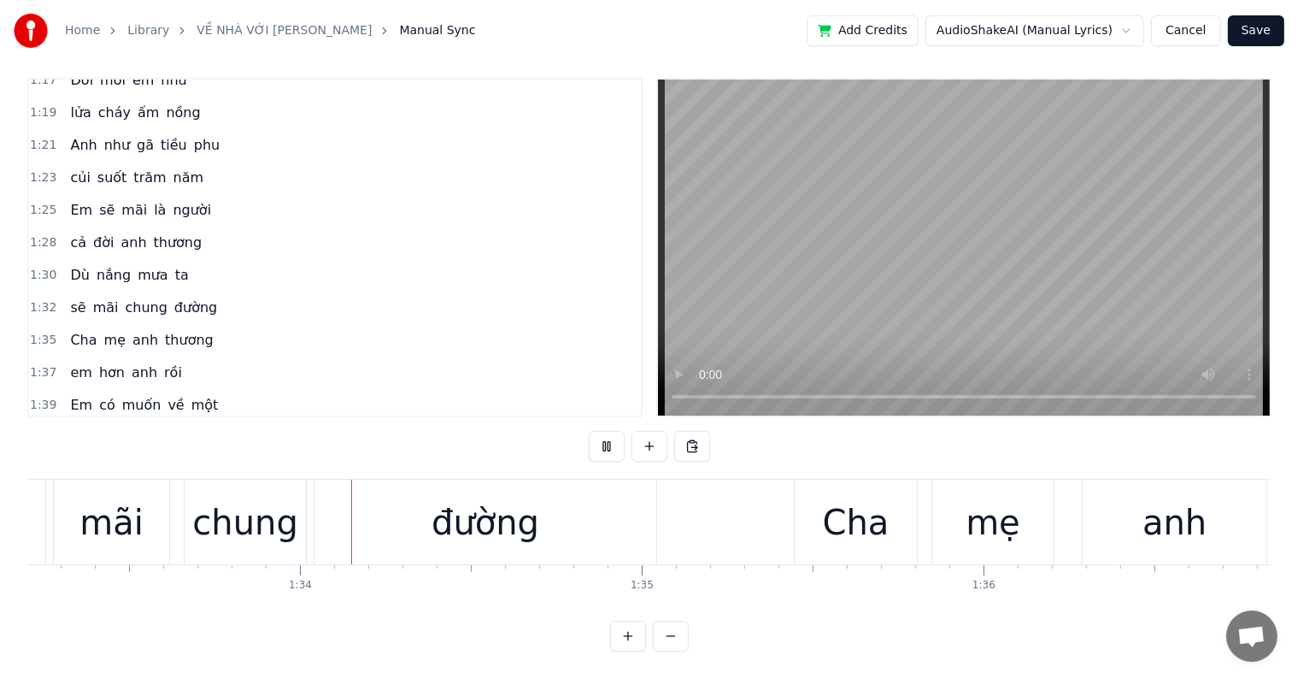
scroll to position [0, 31869]
click at [853, 513] on div "Cha" at bounding box center [855, 522] width 67 height 51
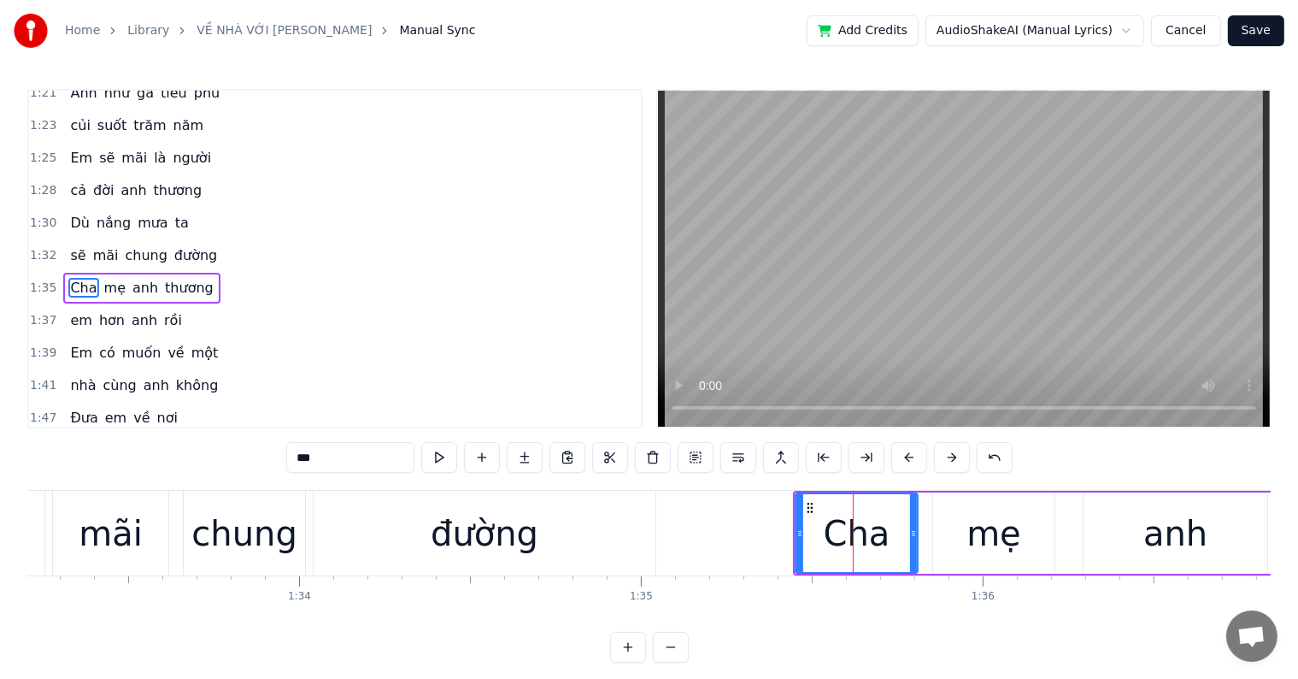
scroll to position [26, 0]
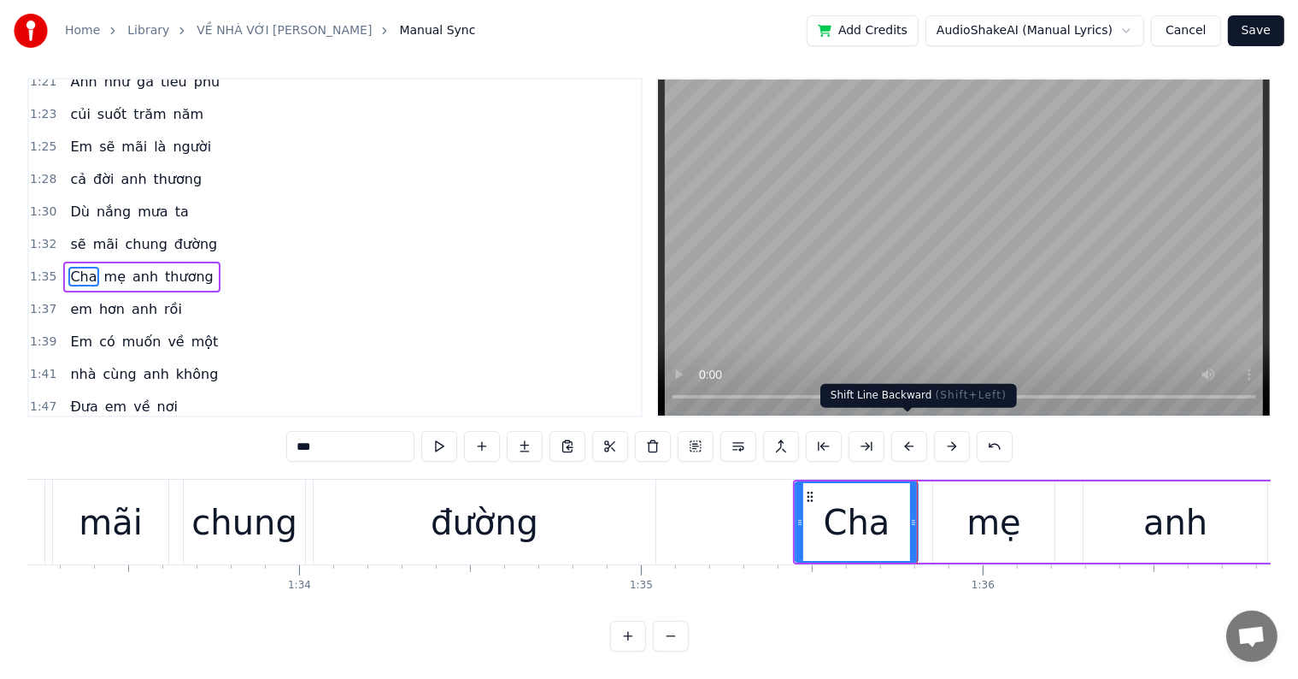
click at [909, 431] on button at bounding box center [910, 446] width 36 height 31
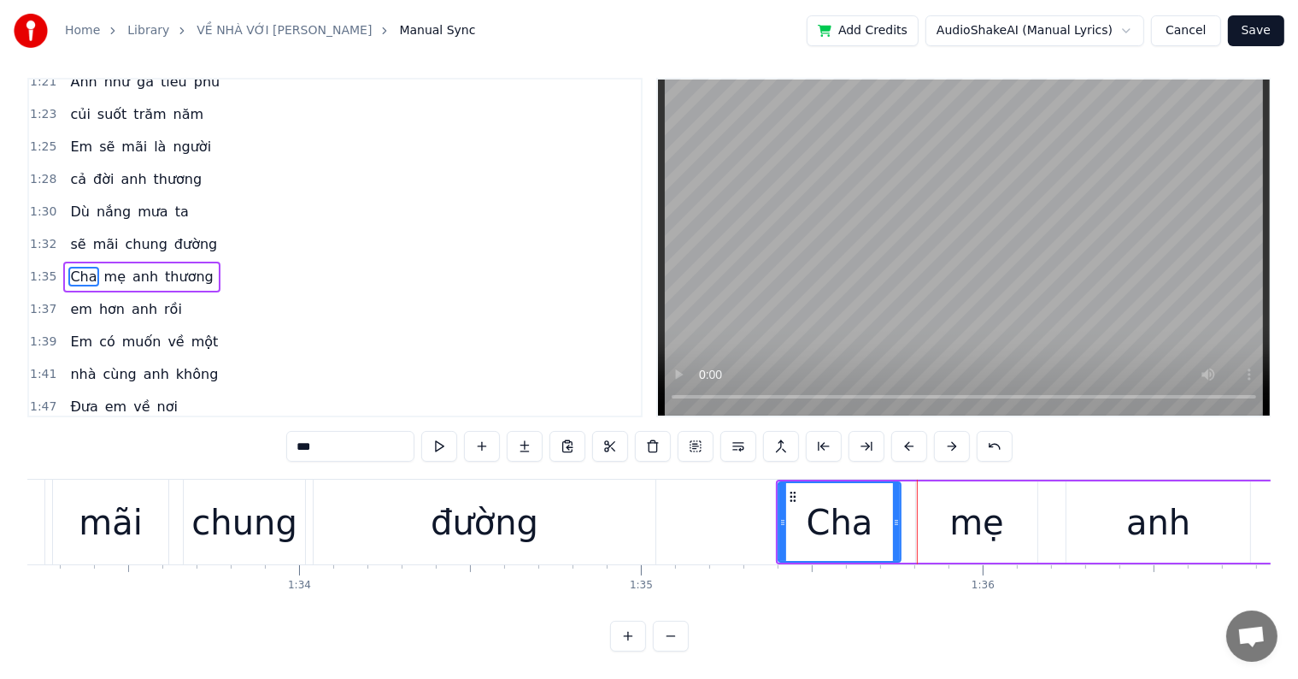
click at [909, 431] on button at bounding box center [910, 446] width 36 height 31
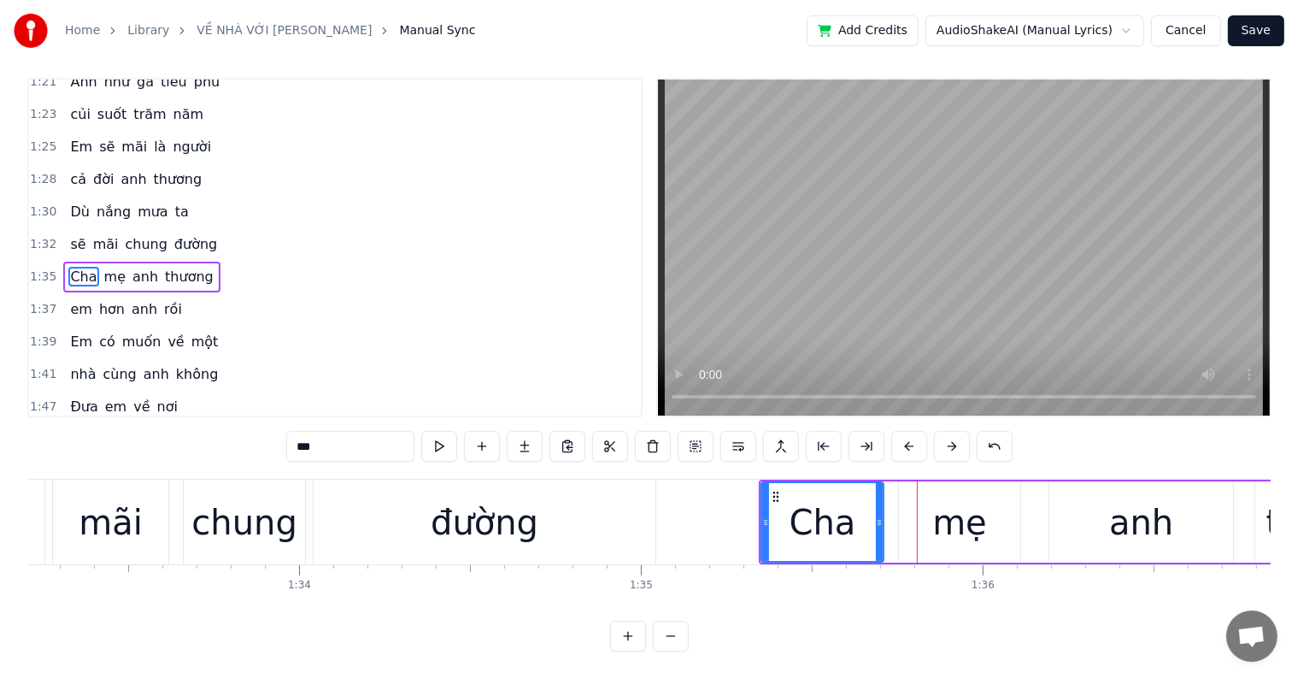
click at [909, 431] on button at bounding box center [910, 446] width 36 height 31
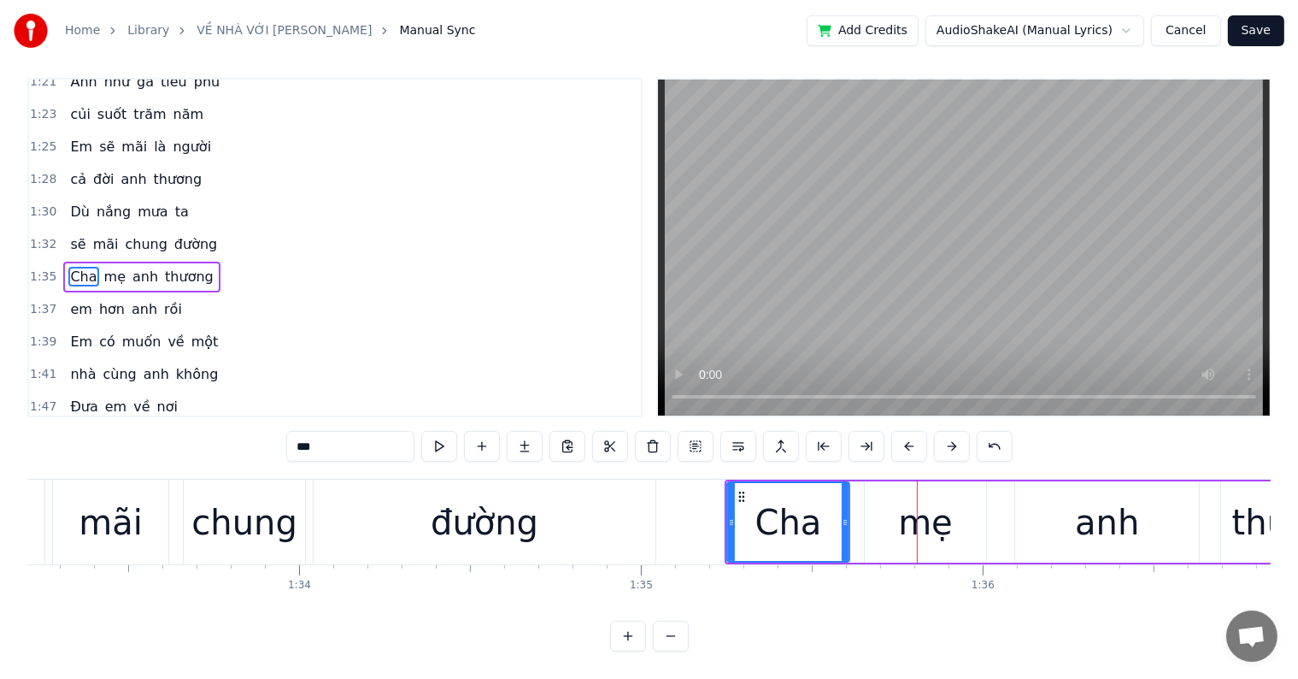
click at [909, 431] on button at bounding box center [910, 446] width 36 height 31
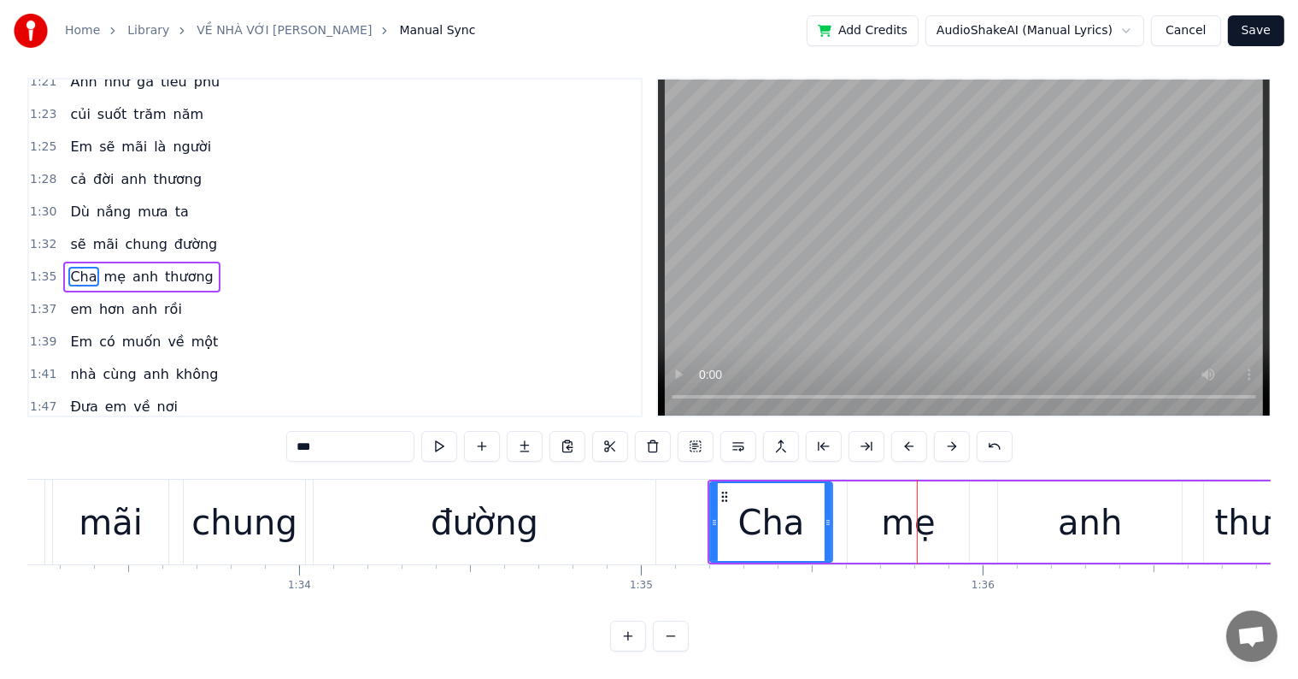
click at [909, 431] on button at bounding box center [910, 446] width 36 height 31
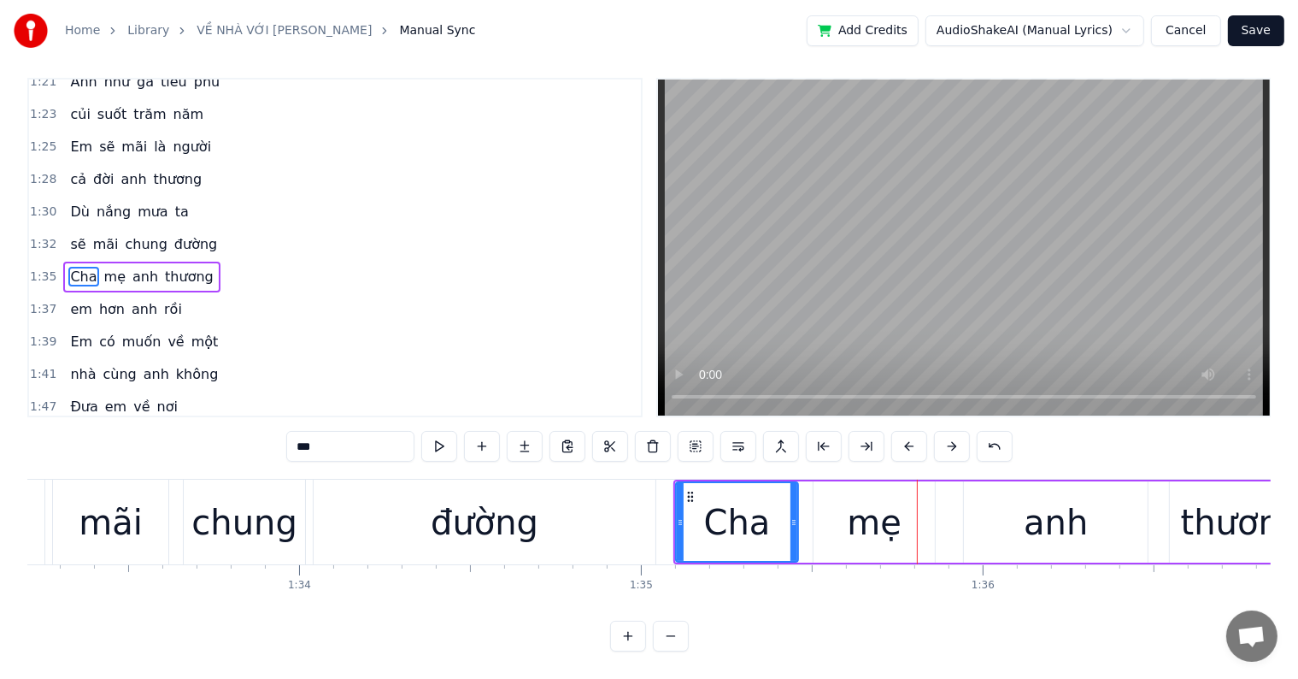
click at [909, 431] on button at bounding box center [910, 446] width 36 height 31
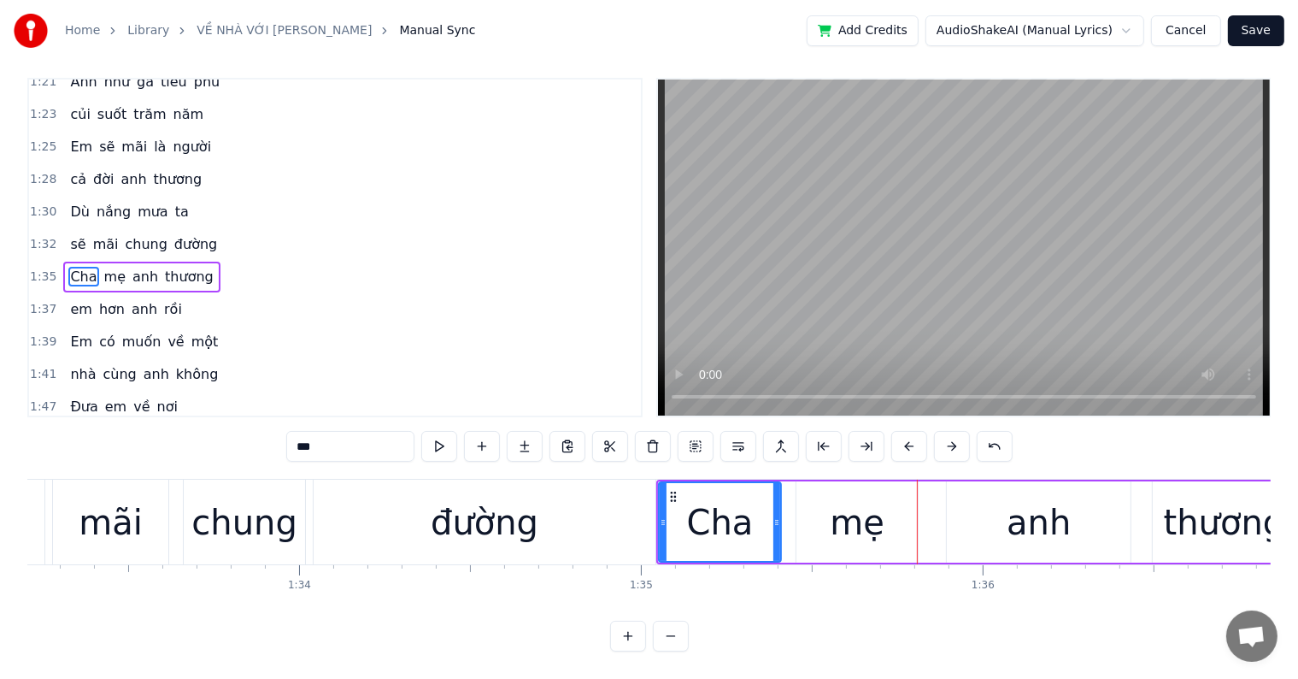
click at [486, 513] on div "đường" at bounding box center [485, 522] width 108 height 51
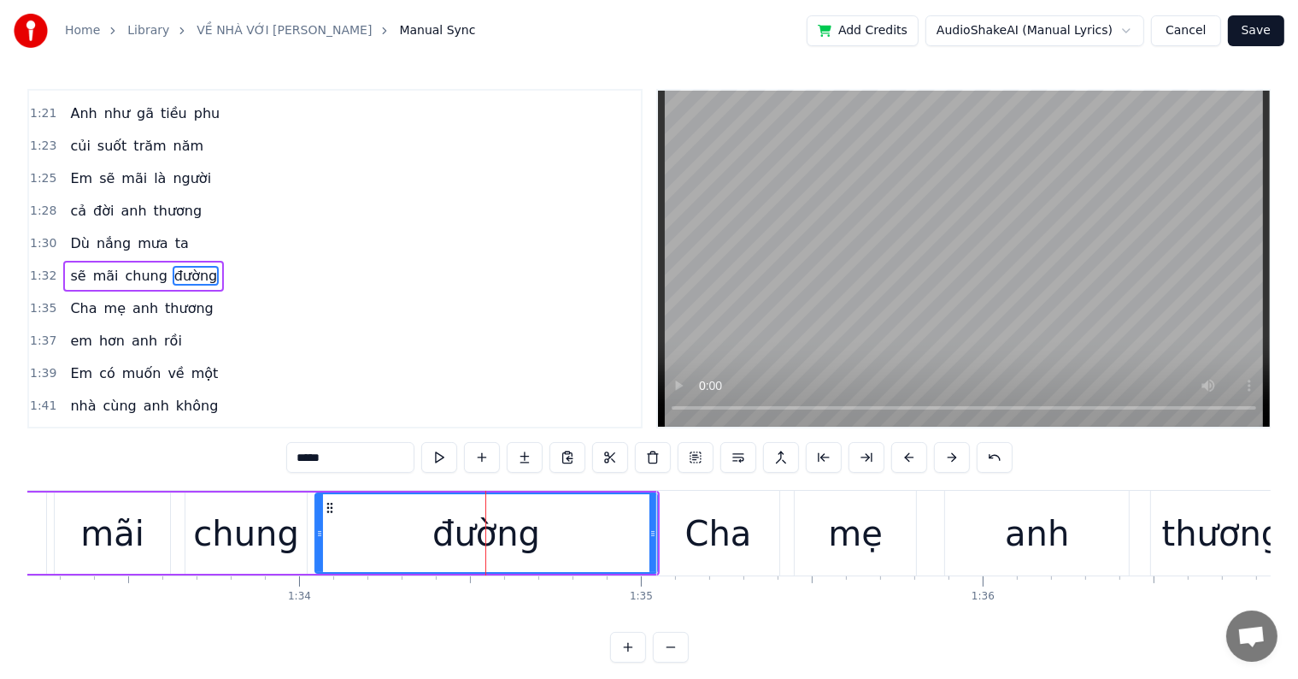
scroll to position [697, 0]
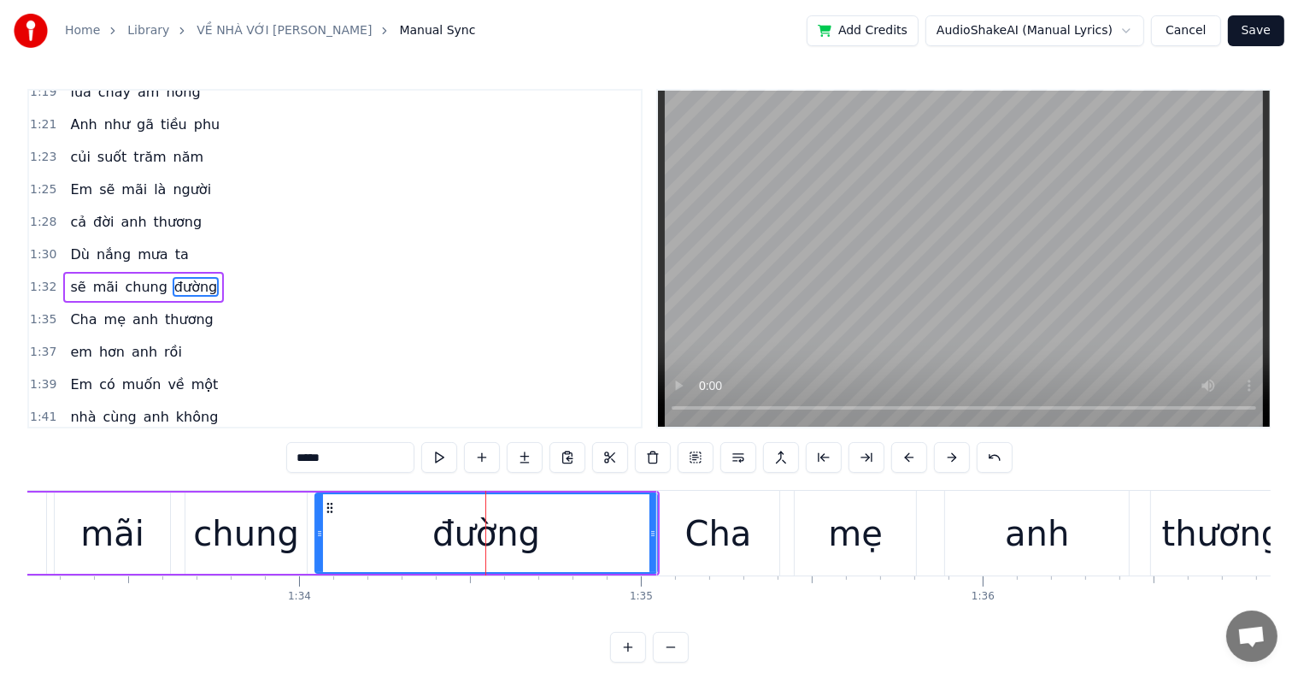
click at [431, 525] on div "đường" at bounding box center [485, 533] width 339 height 78
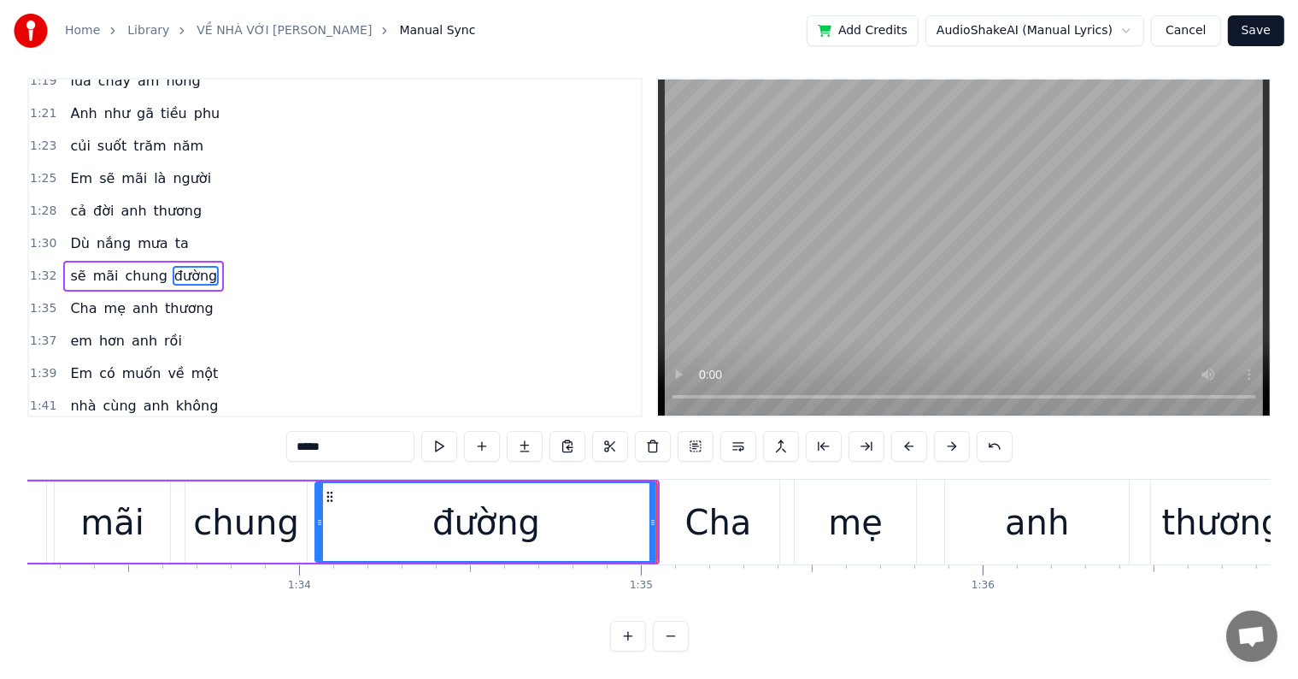
click at [687, 534] on div "Cha" at bounding box center [717, 522] width 121 height 85
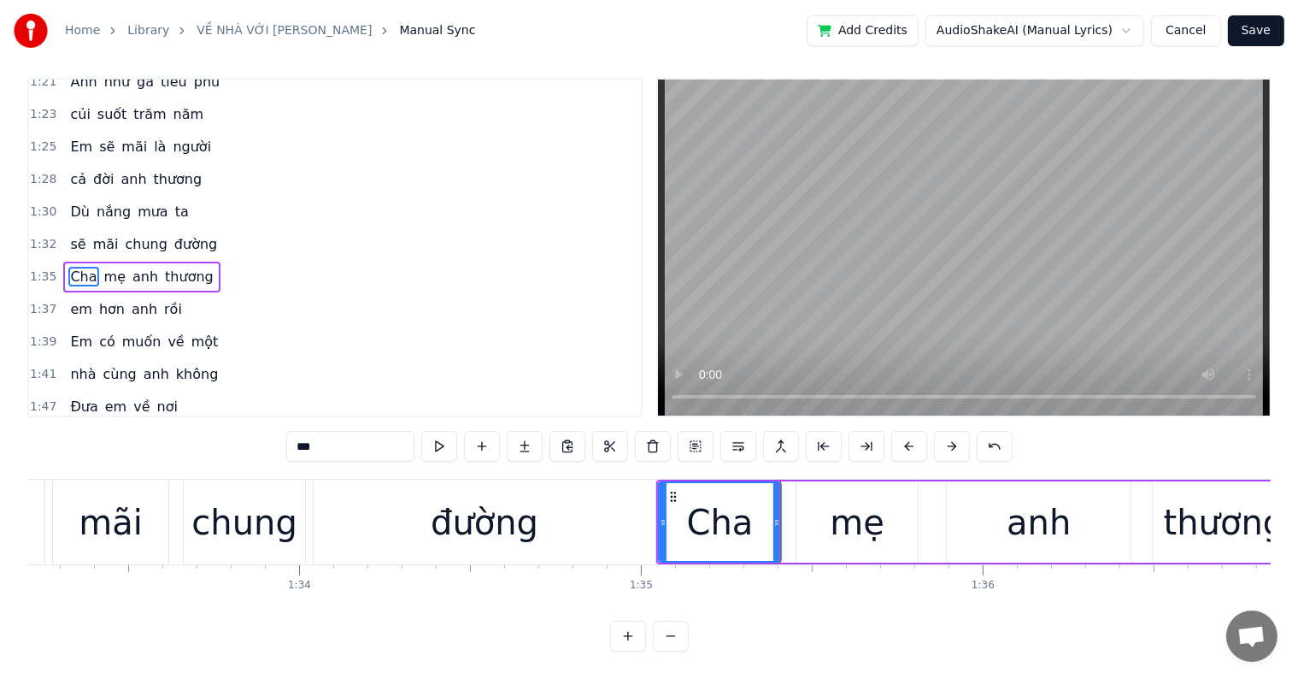
click at [823, 499] on div "mẹ" at bounding box center [857, 521] width 121 height 81
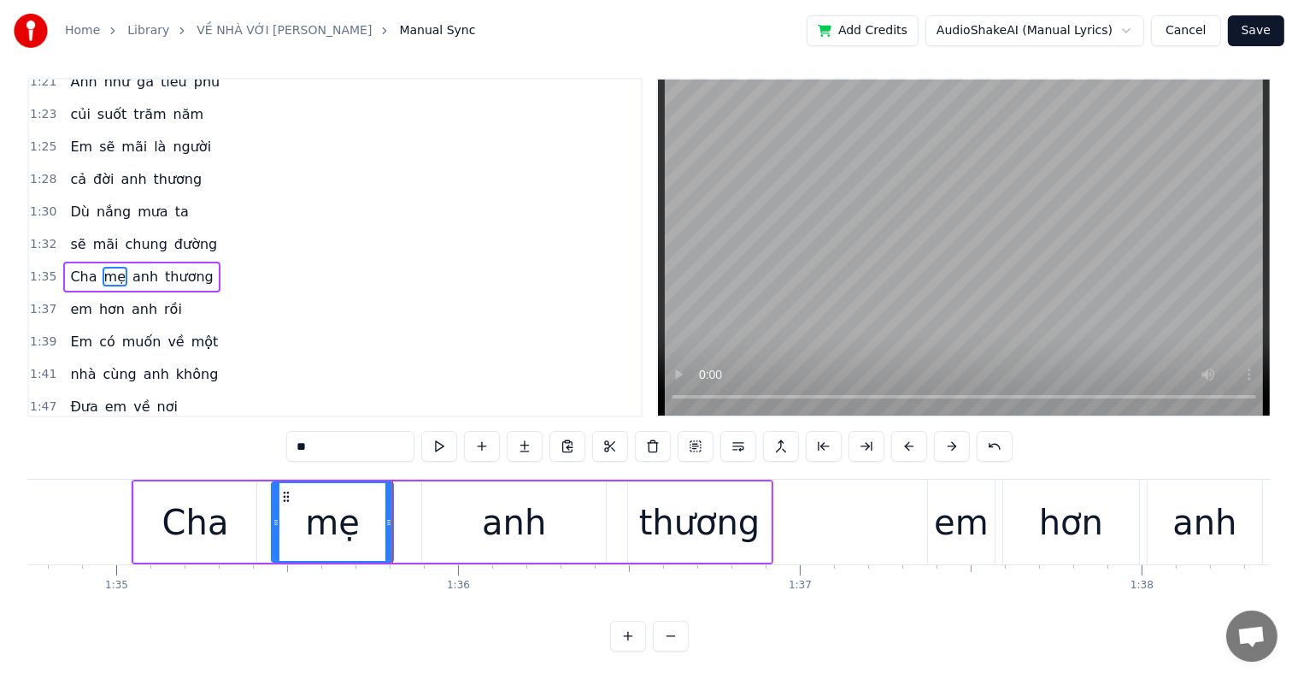
scroll to position [0, 32541]
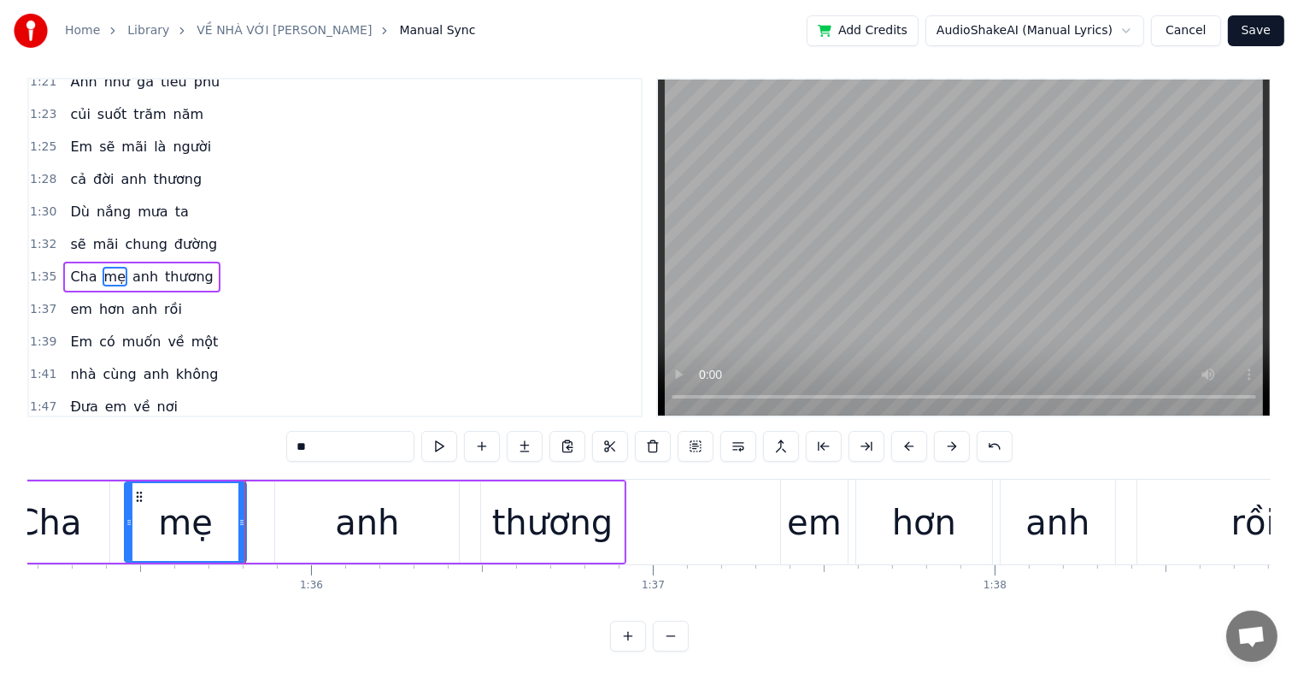
click at [832, 497] on div "em" at bounding box center [814, 522] width 55 height 51
type input "**"
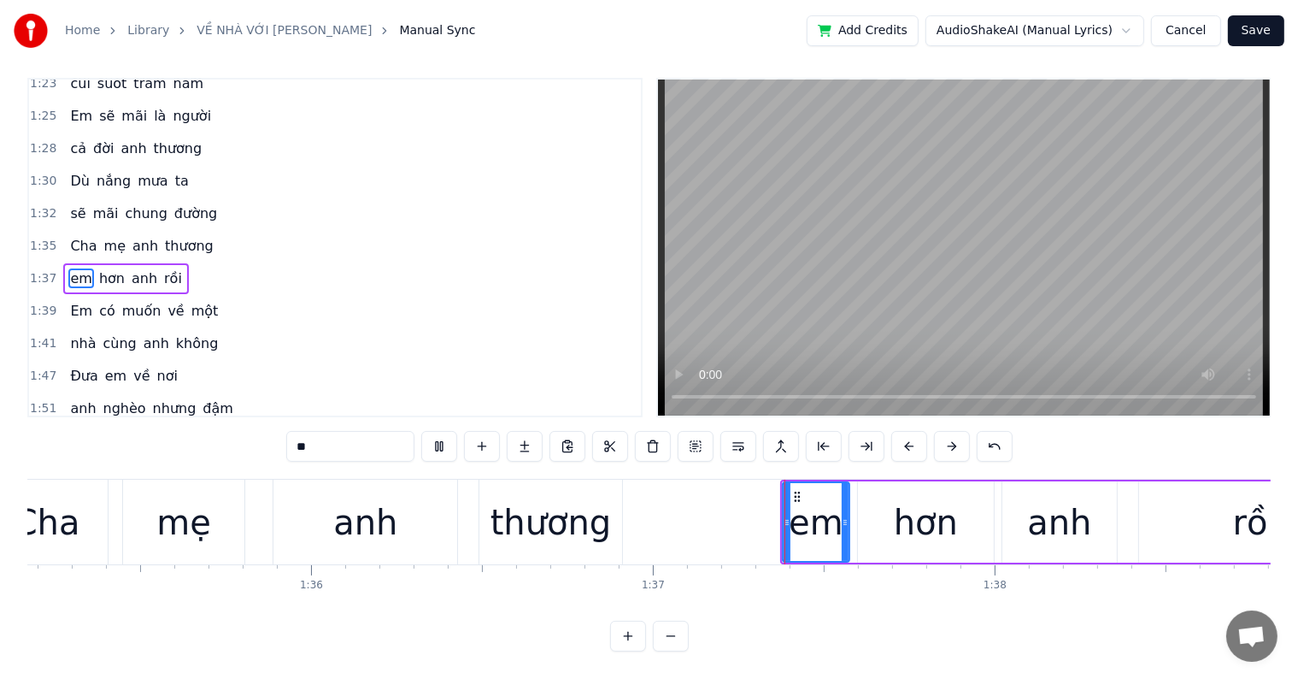
scroll to position [26, 0]
click at [904, 431] on button at bounding box center [910, 446] width 36 height 31
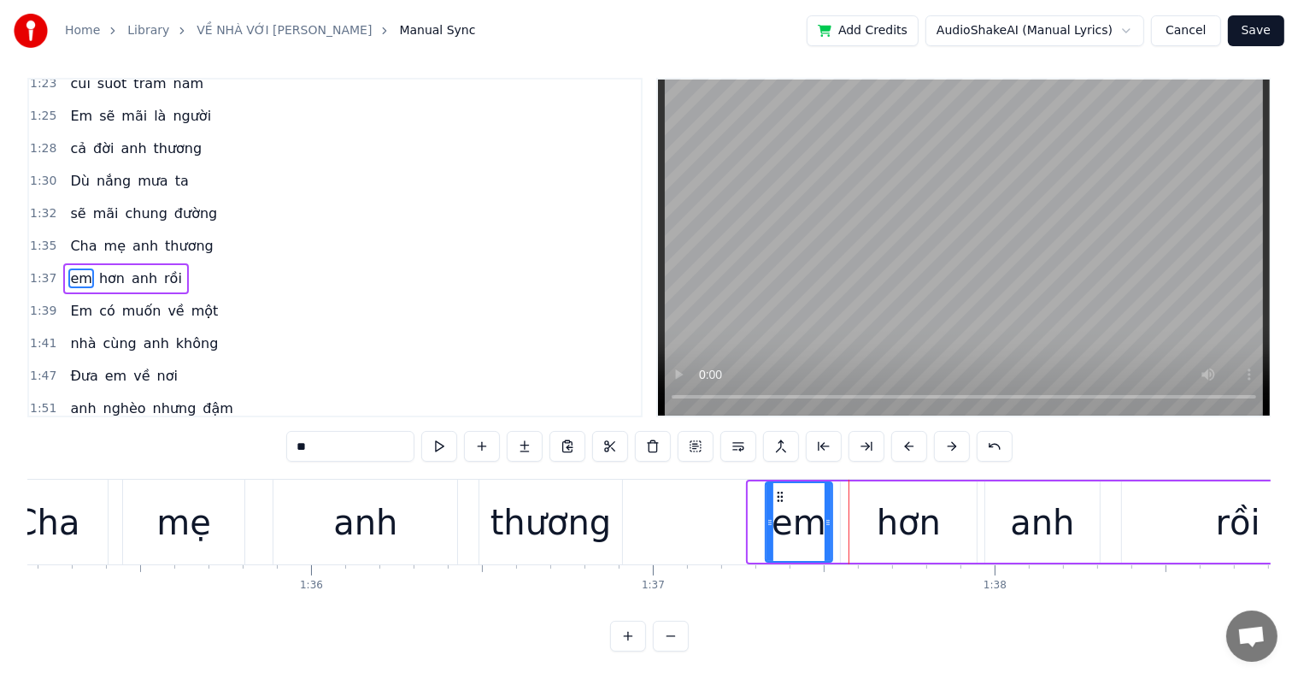
click at [904, 431] on button at bounding box center [910, 446] width 36 height 31
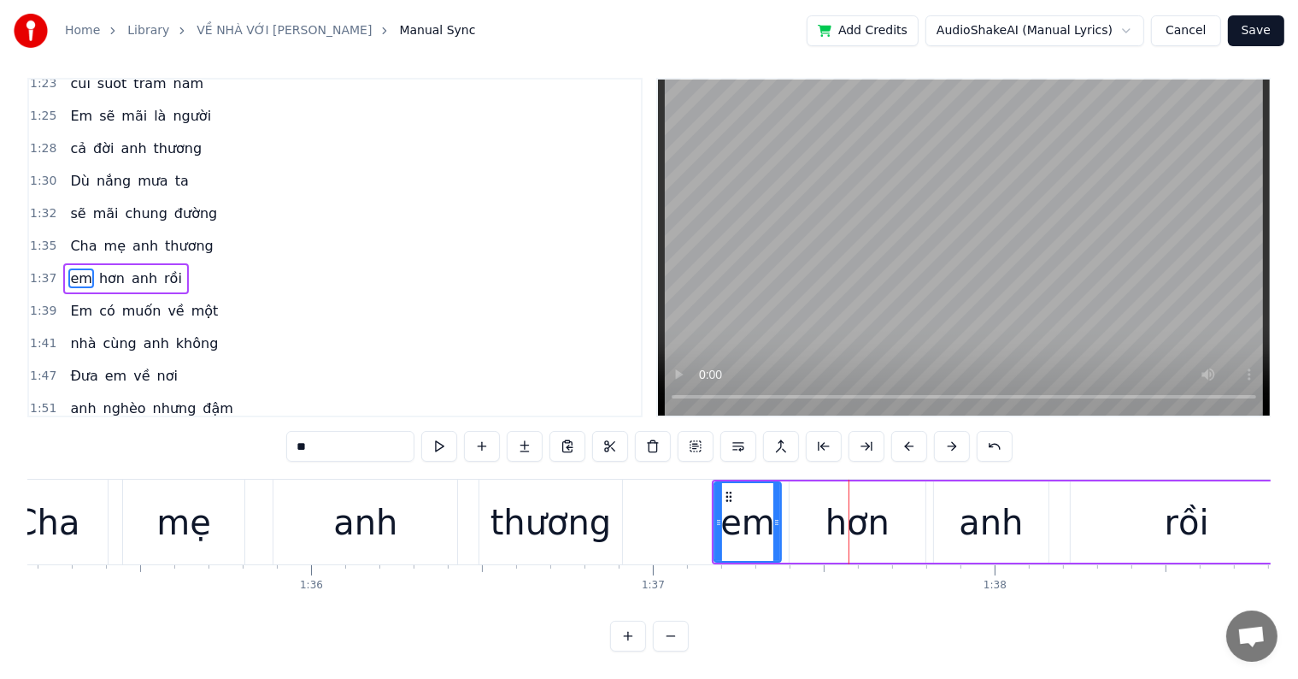
click at [904, 431] on button at bounding box center [910, 446] width 36 height 31
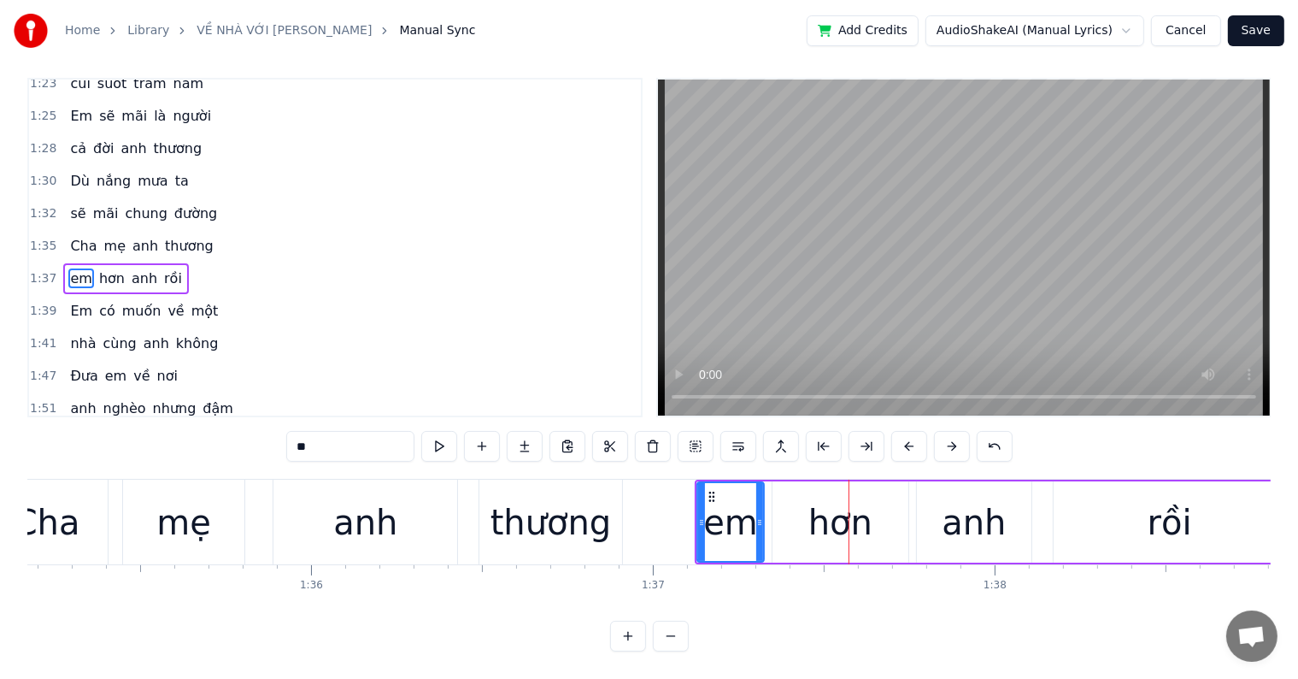
click at [904, 431] on button at bounding box center [910, 446] width 36 height 31
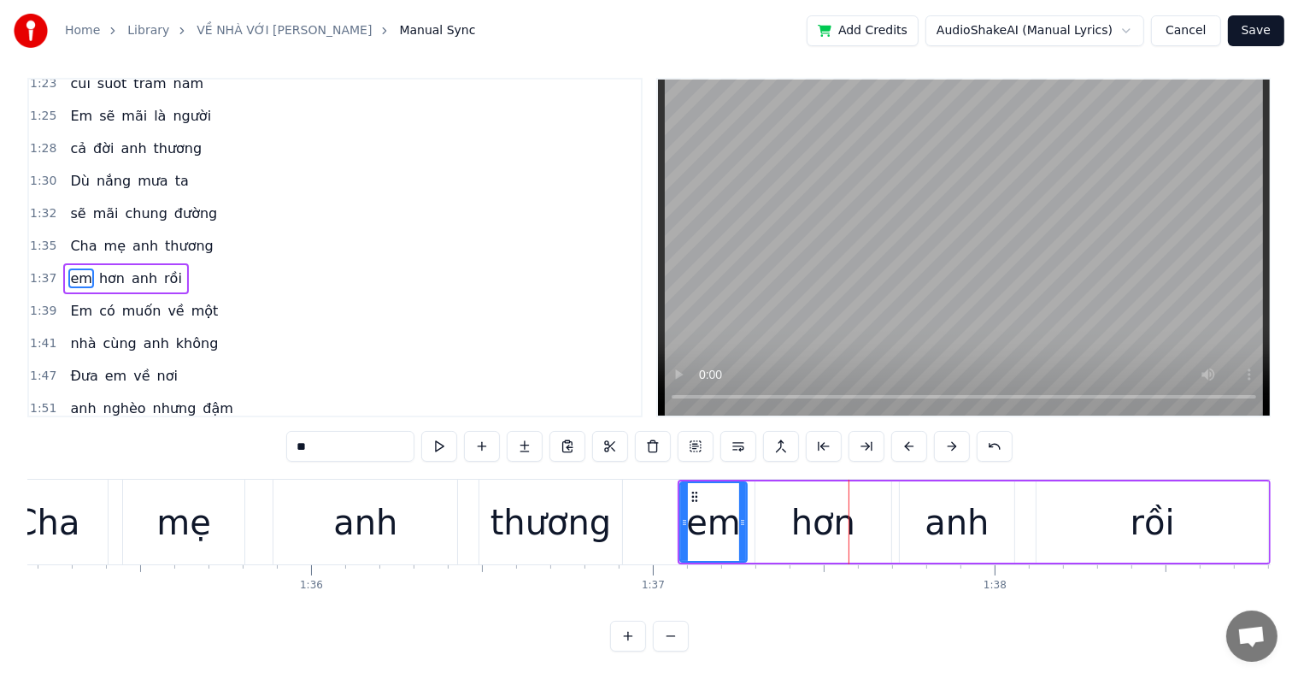
click at [892, 431] on button at bounding box center [910, 446] width 36 height 31
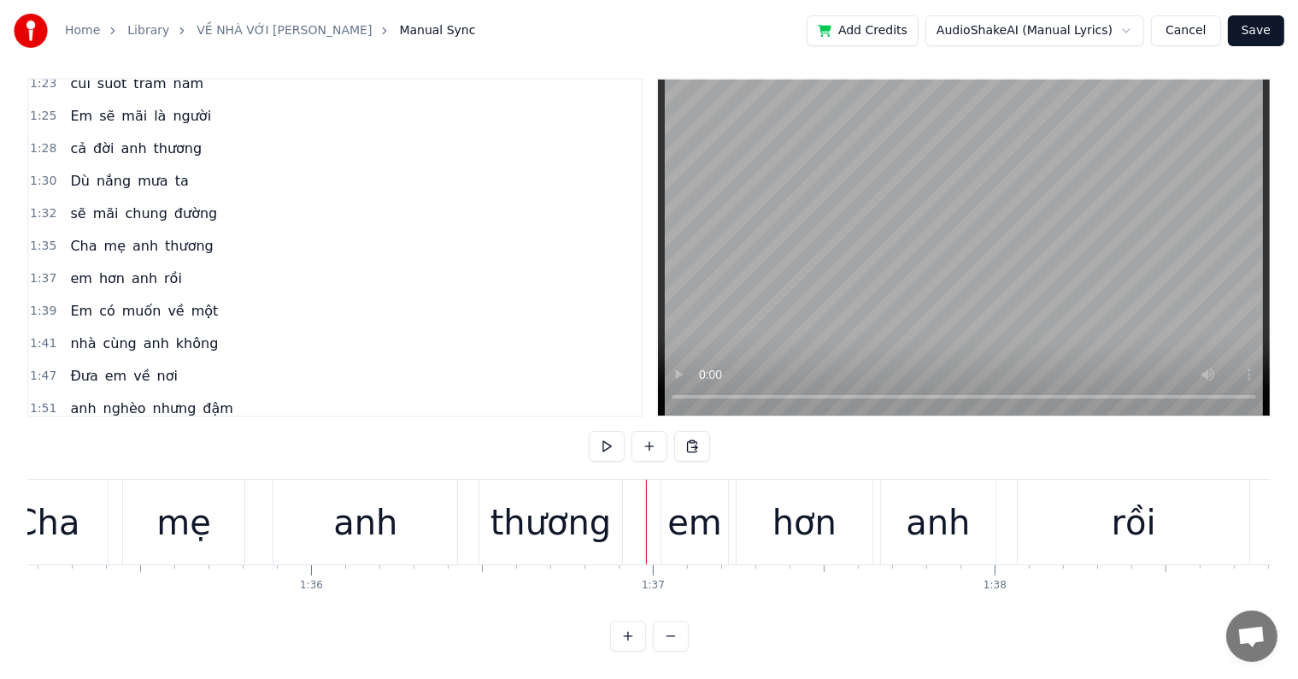
click at [646, 513] on div at bounding box center [646, 522] width 1 height 85
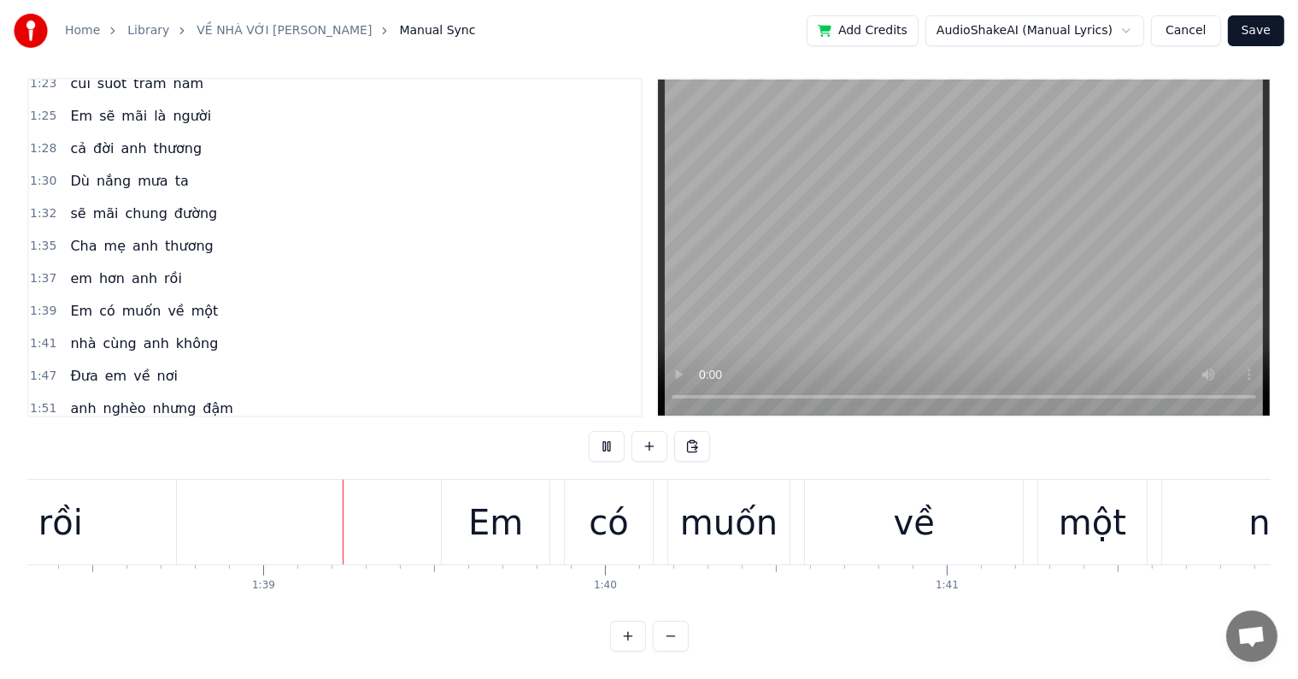
scroll to position [0, 33616]
click at [514, 506] on div "Em" at bounding box center [495, 522] width 55 height 51
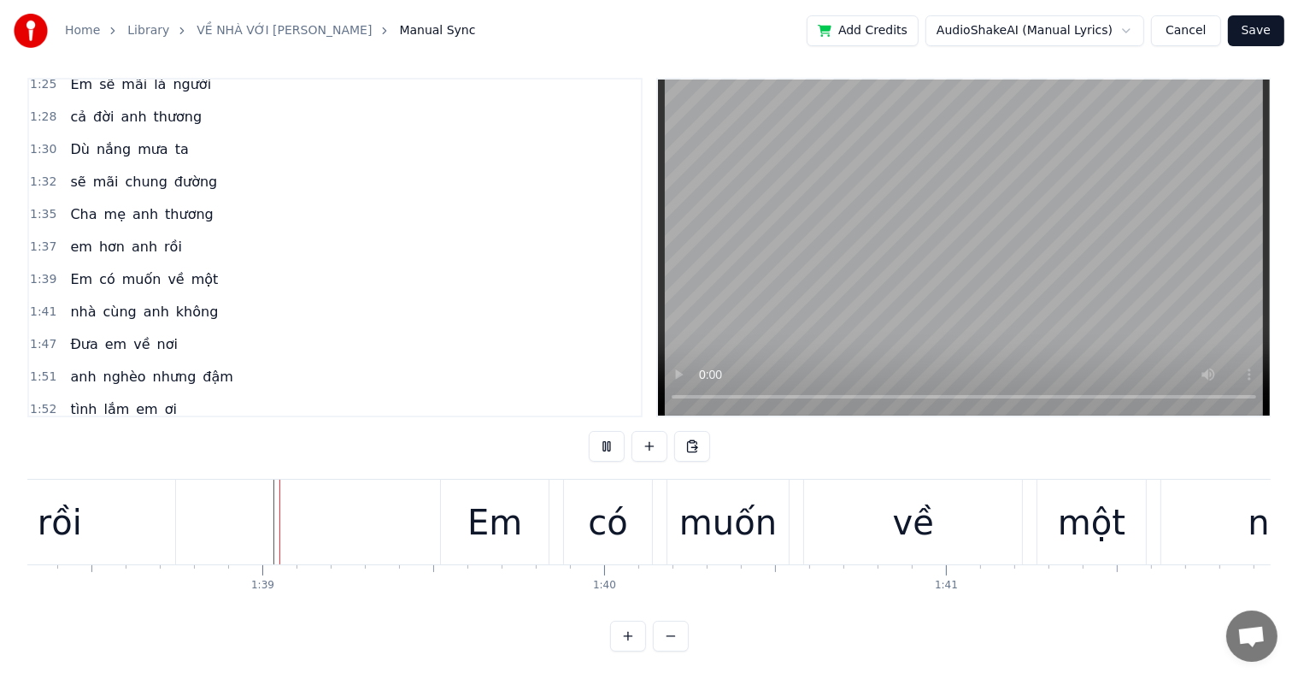
scroll to position [26, 0]
click at [165, 521] on div "rồi" at bounding box center [60, 522] width 232 height 85
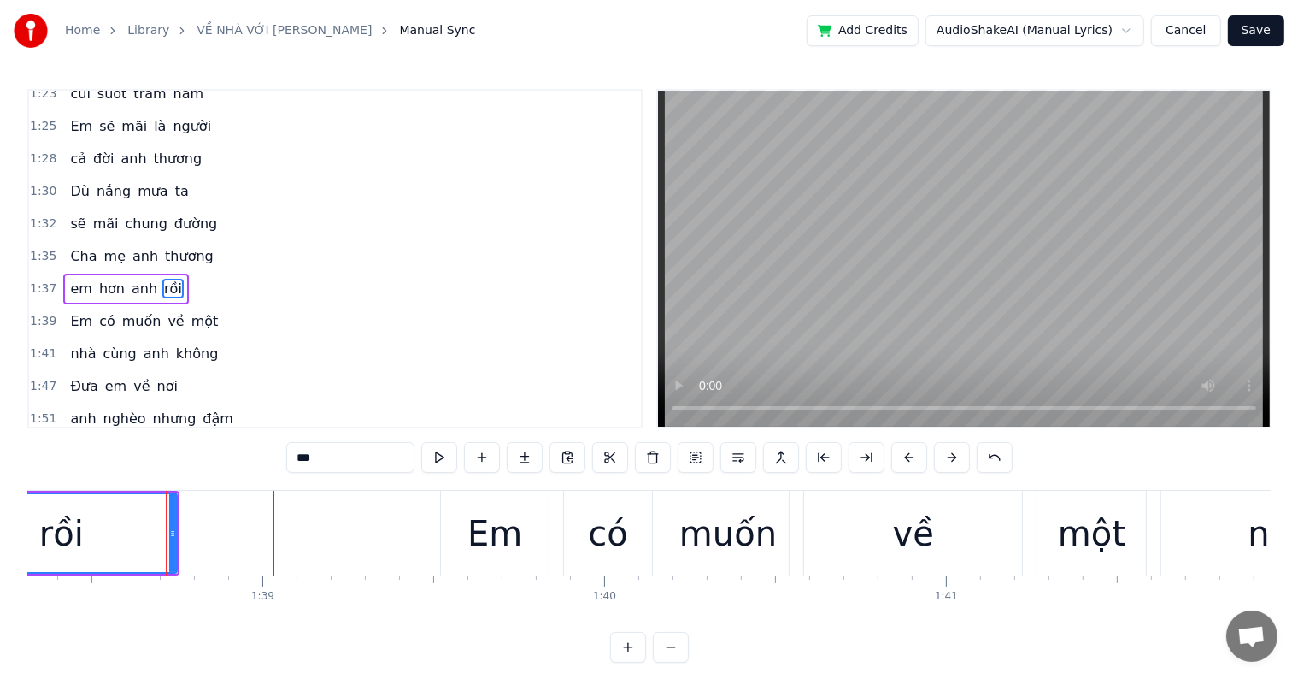
scroll to position [759, 0]
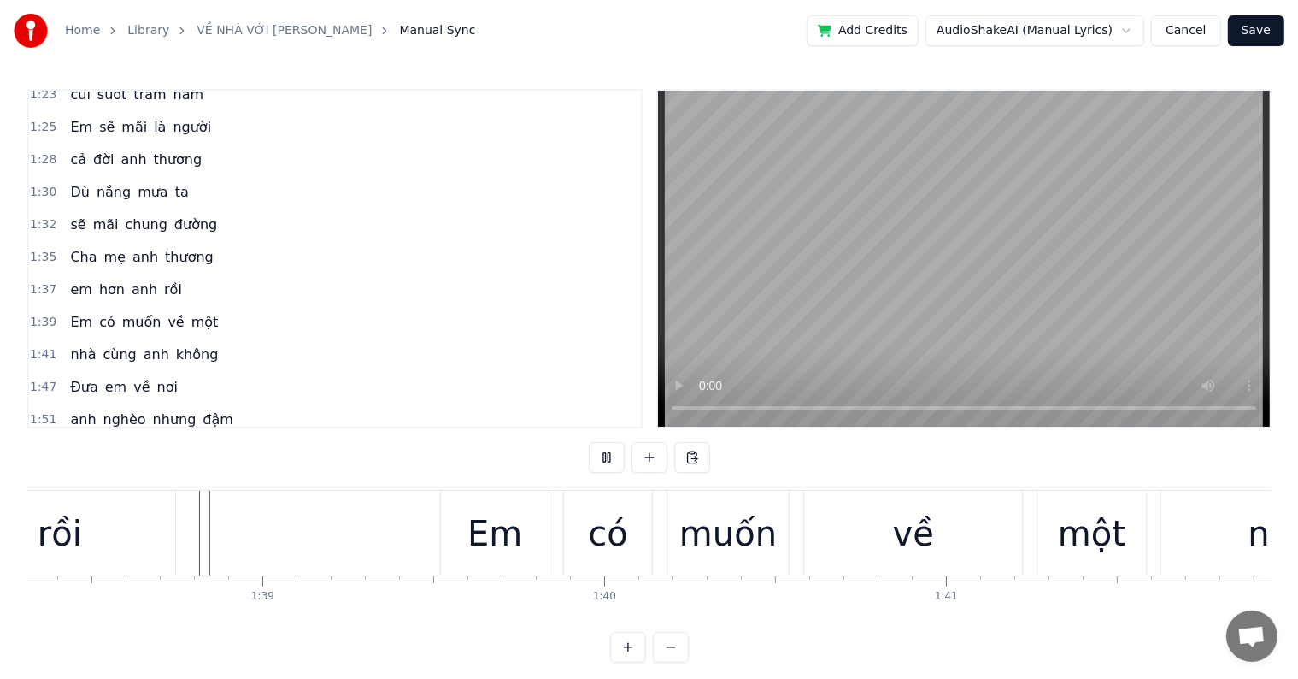
scroll to position [26, 0]
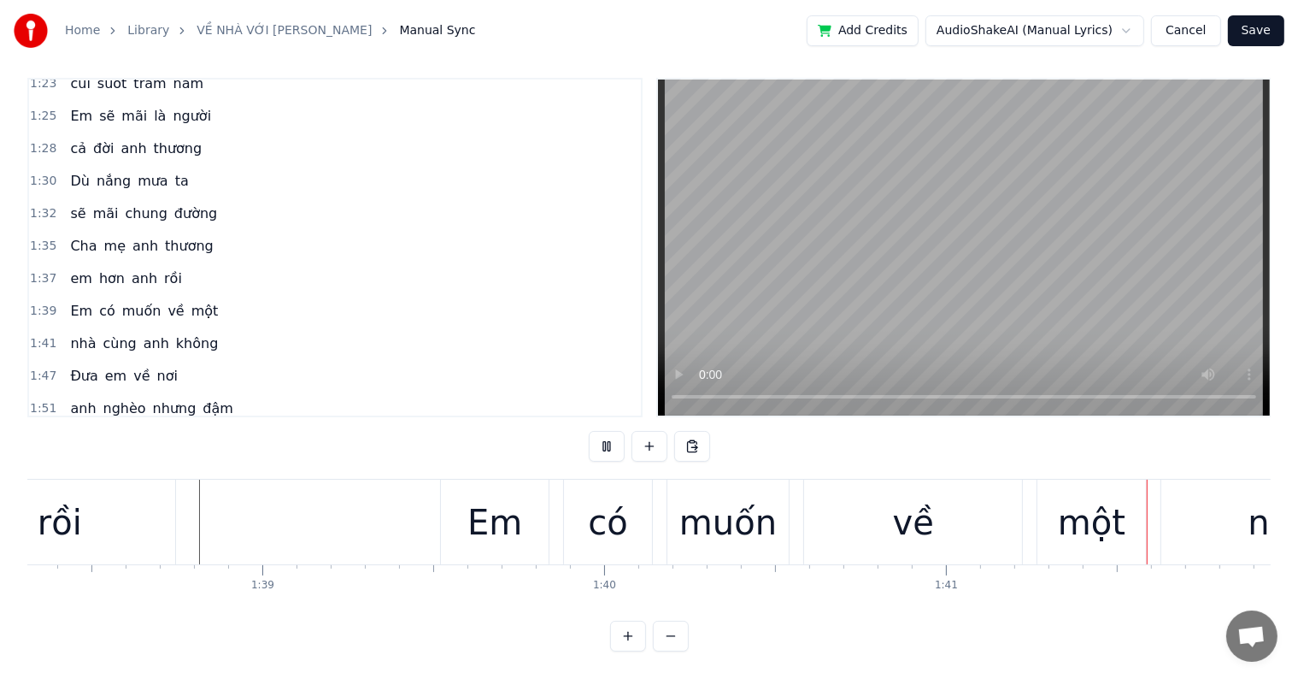
click at [1147, 527] on div at bounding box center [1147, 522] width 1 height 85
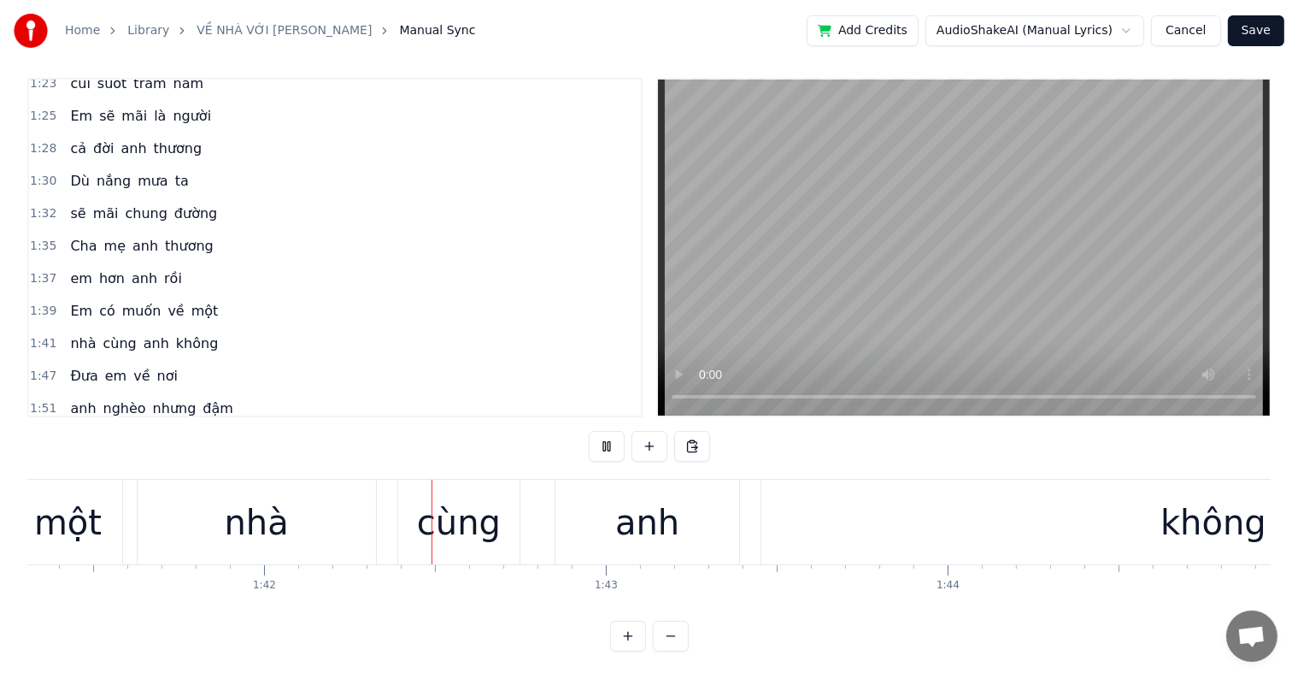
scroll to position [0, 34706]
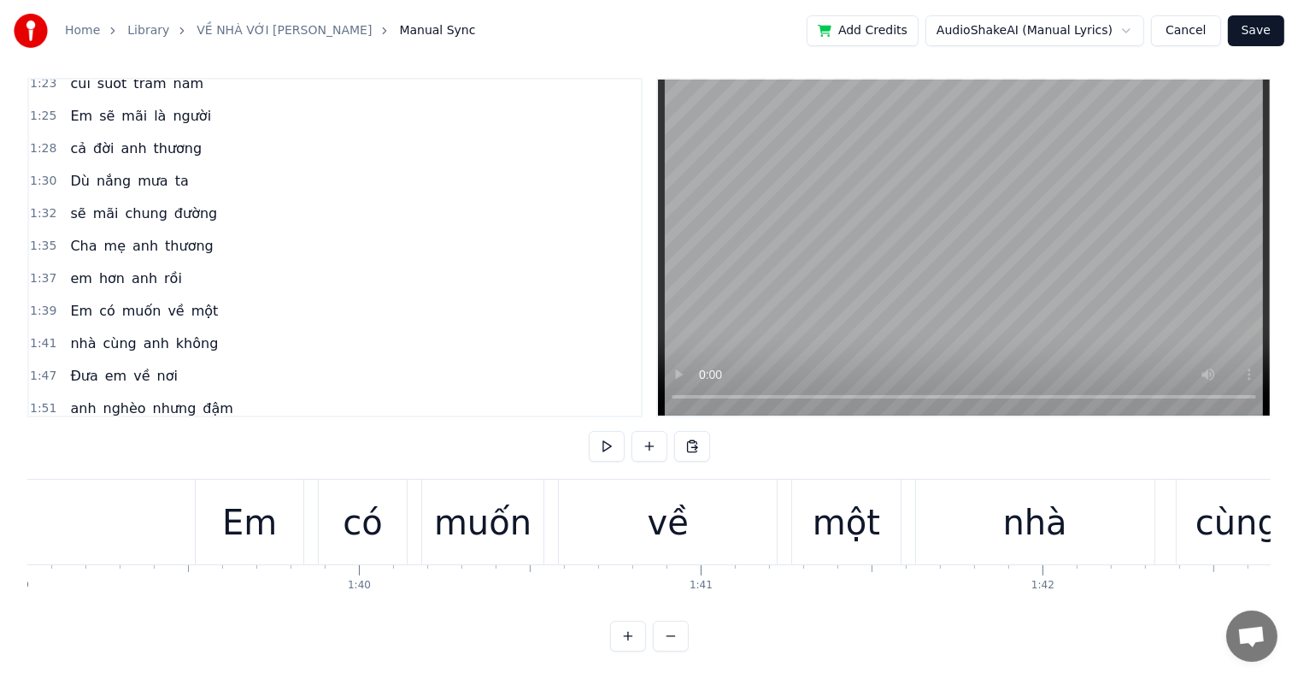
scroll to position [0, 33274]
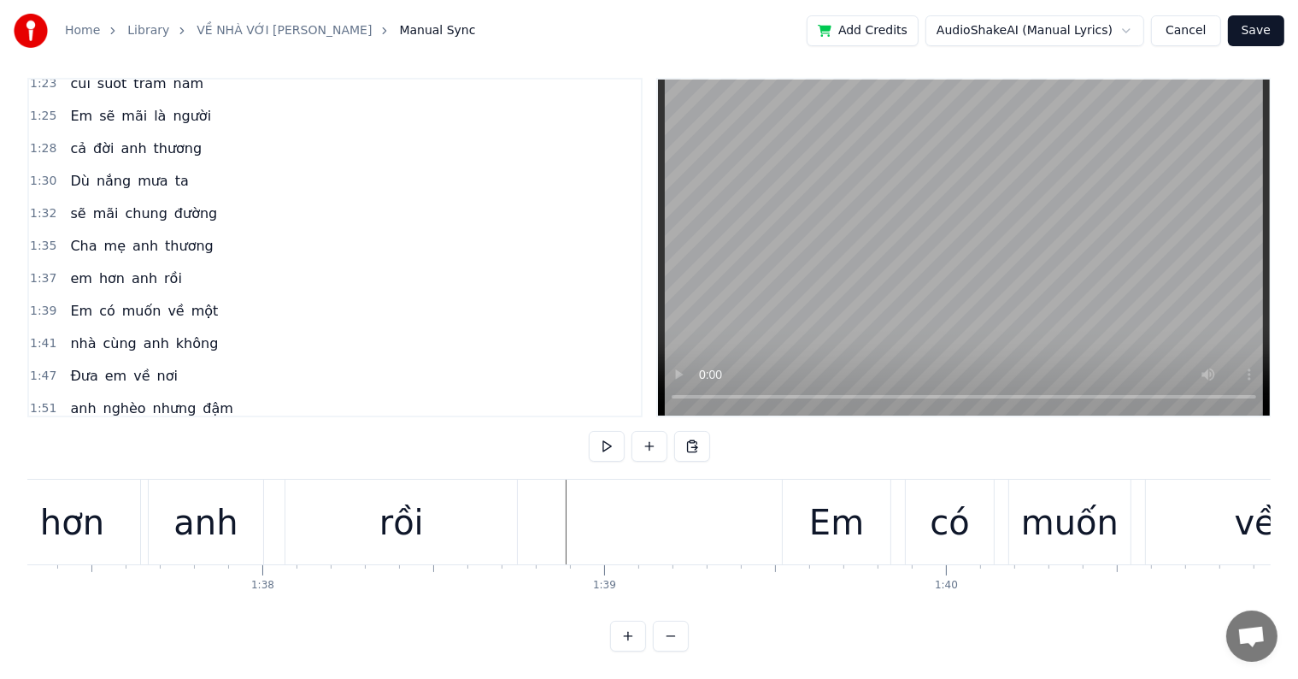
click at [842, 497] on div "Em" at bounding box center [837, 522] width 55 height 51
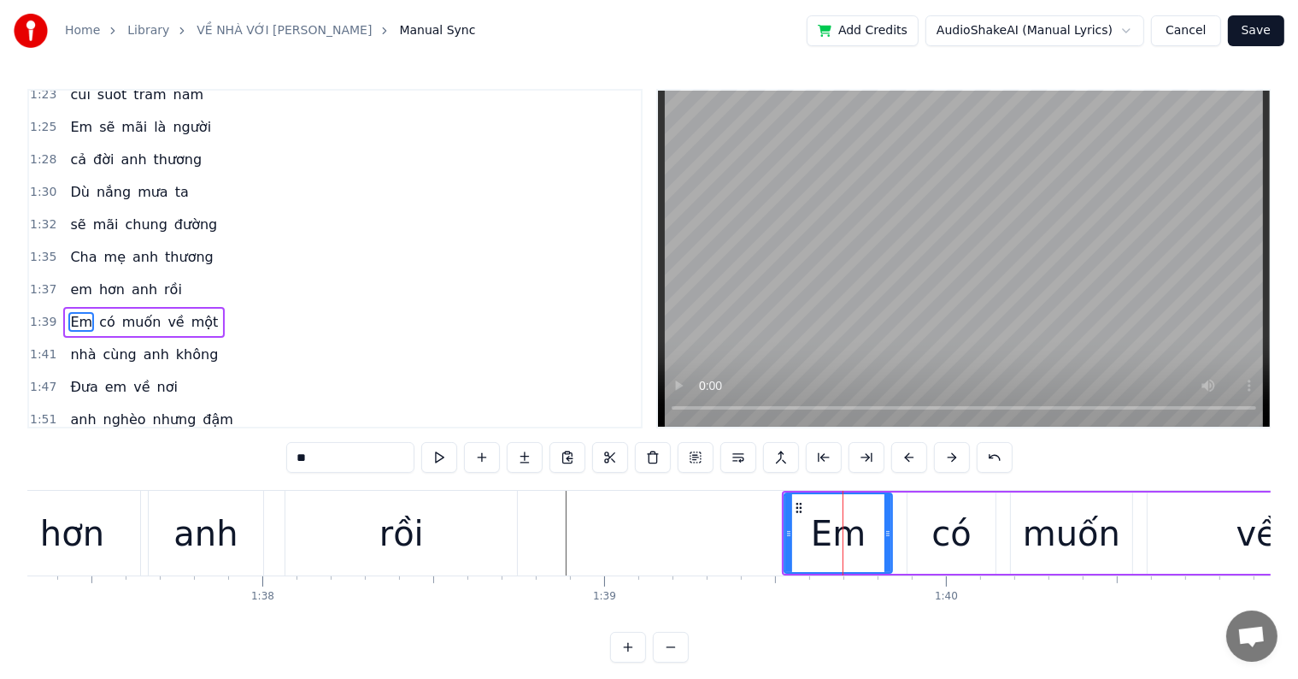
scroll to position [791, 0]
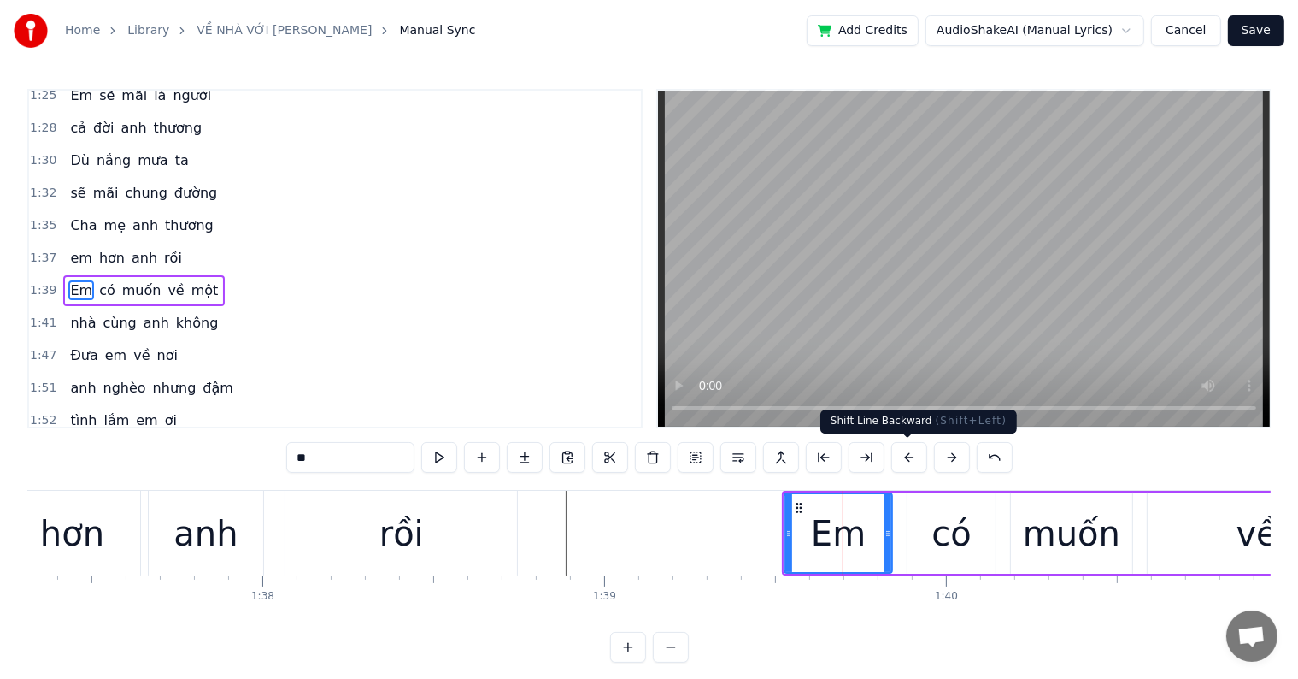
click at [910, 456] on button at bounding box center [910, 457] width 36 height 31
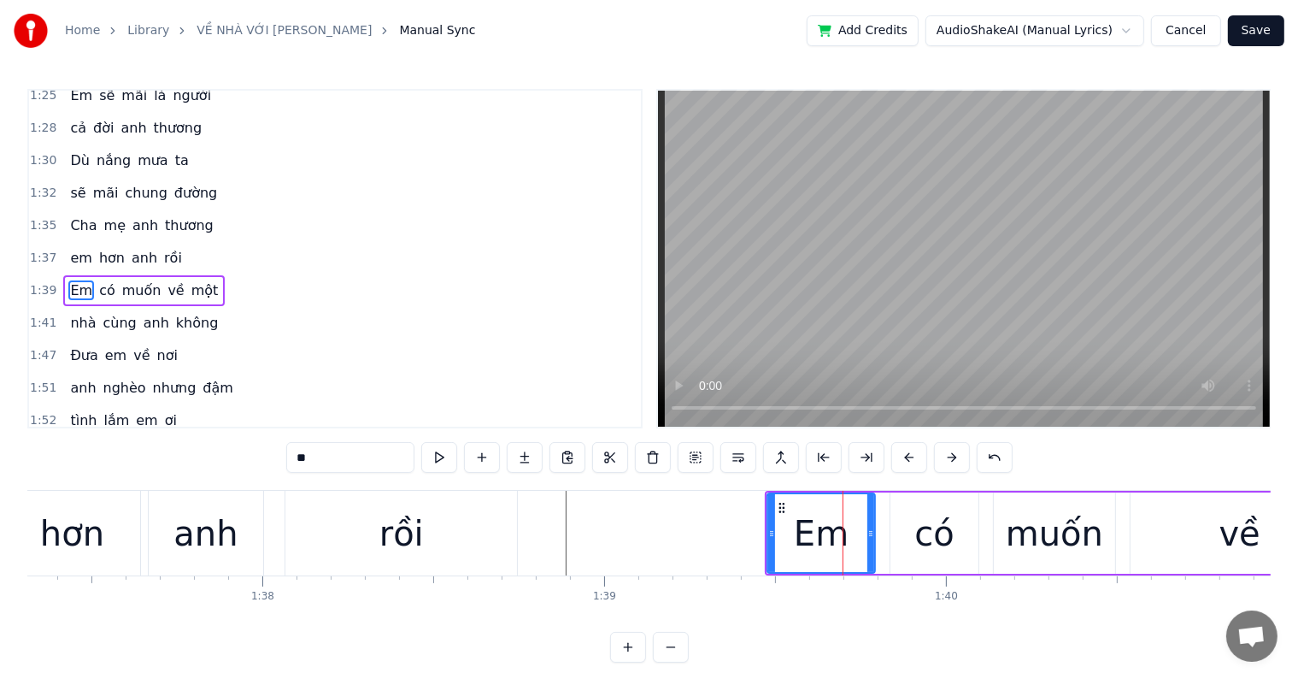
click at [910, 456] on button at bounding box center [910, 457] width 36 height 31
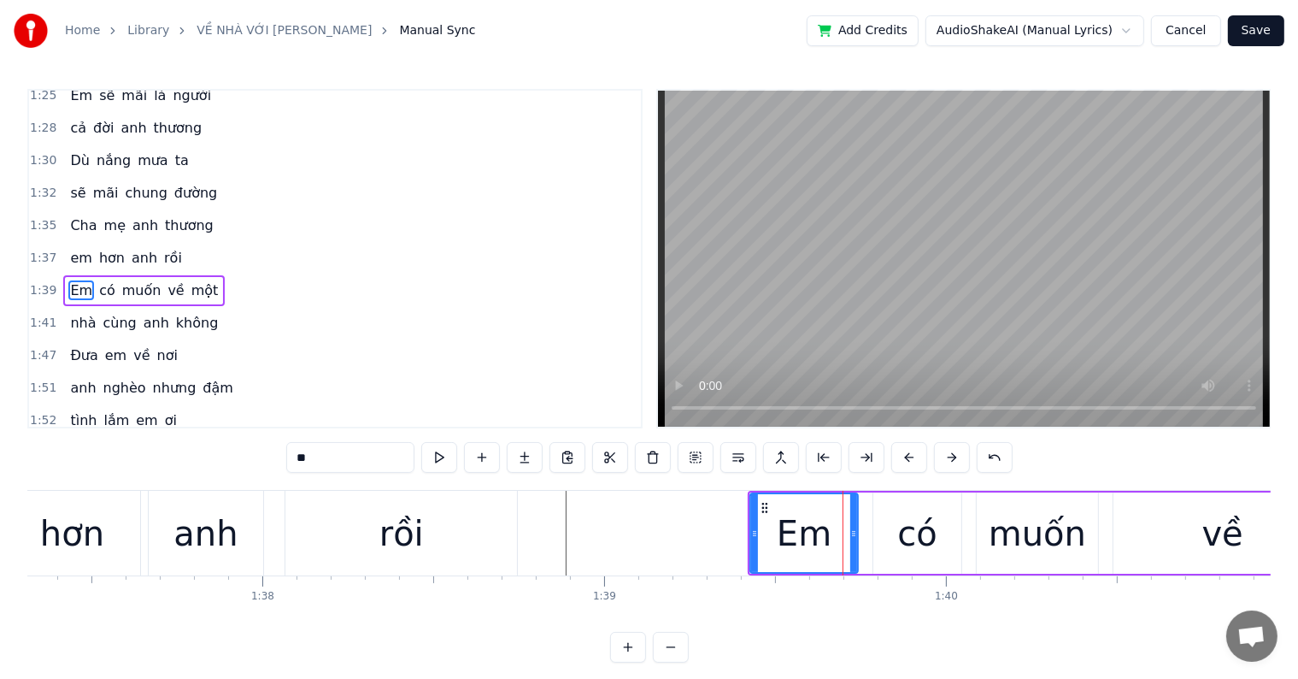
click at [910, 456] on button at bounding box center [910, 457] width 36 height 31
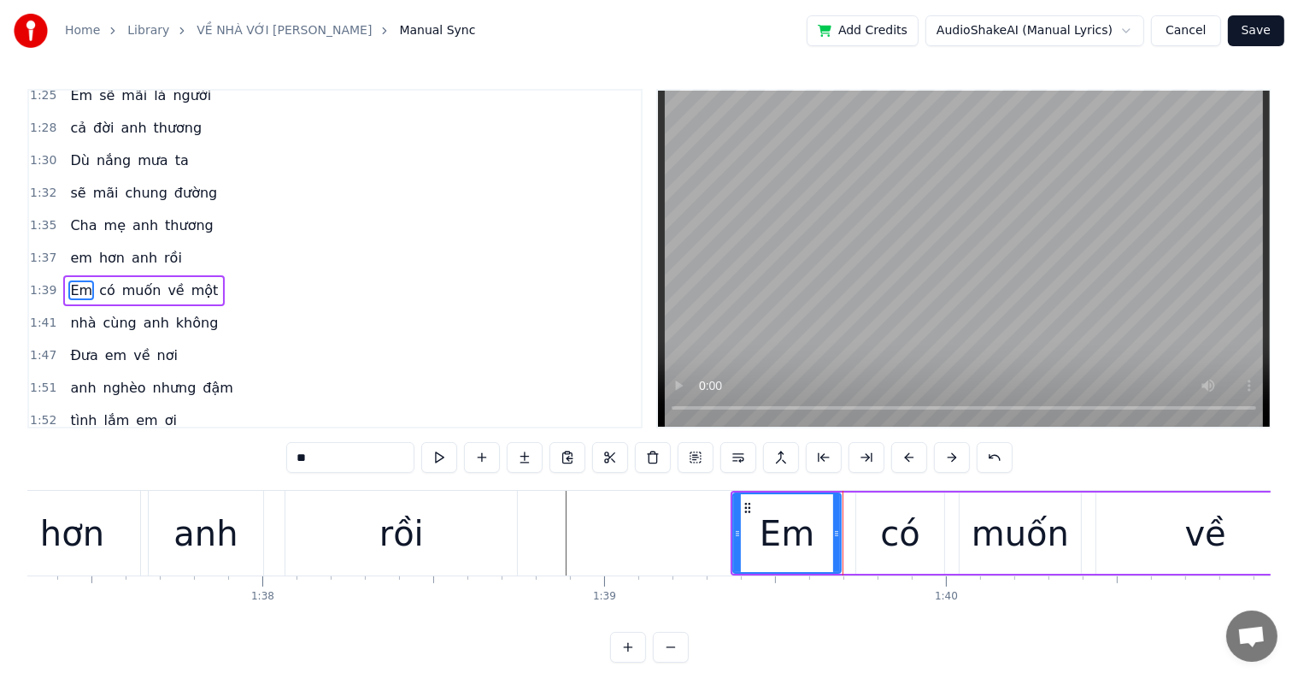
click at [910, 456] on button at bounding box center [910, 457] width 36 height 31
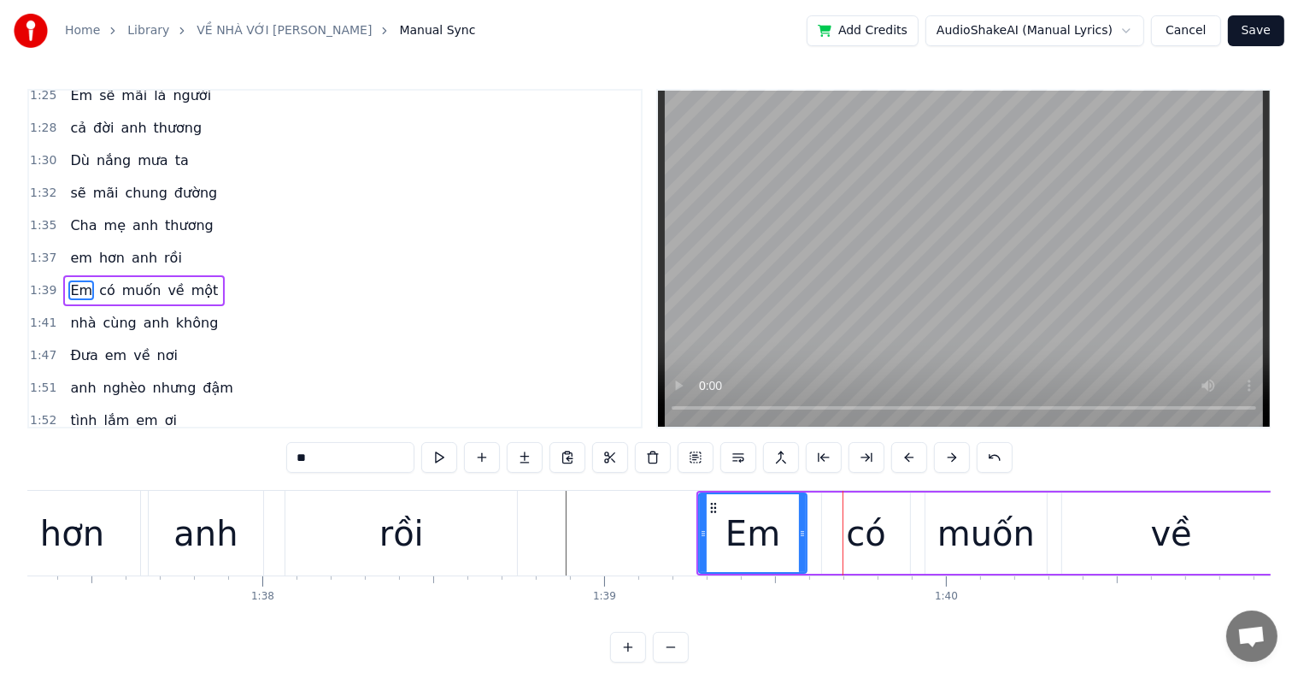
click at [910, 456] on button at bounding box center [910, 457] width 36 height 31
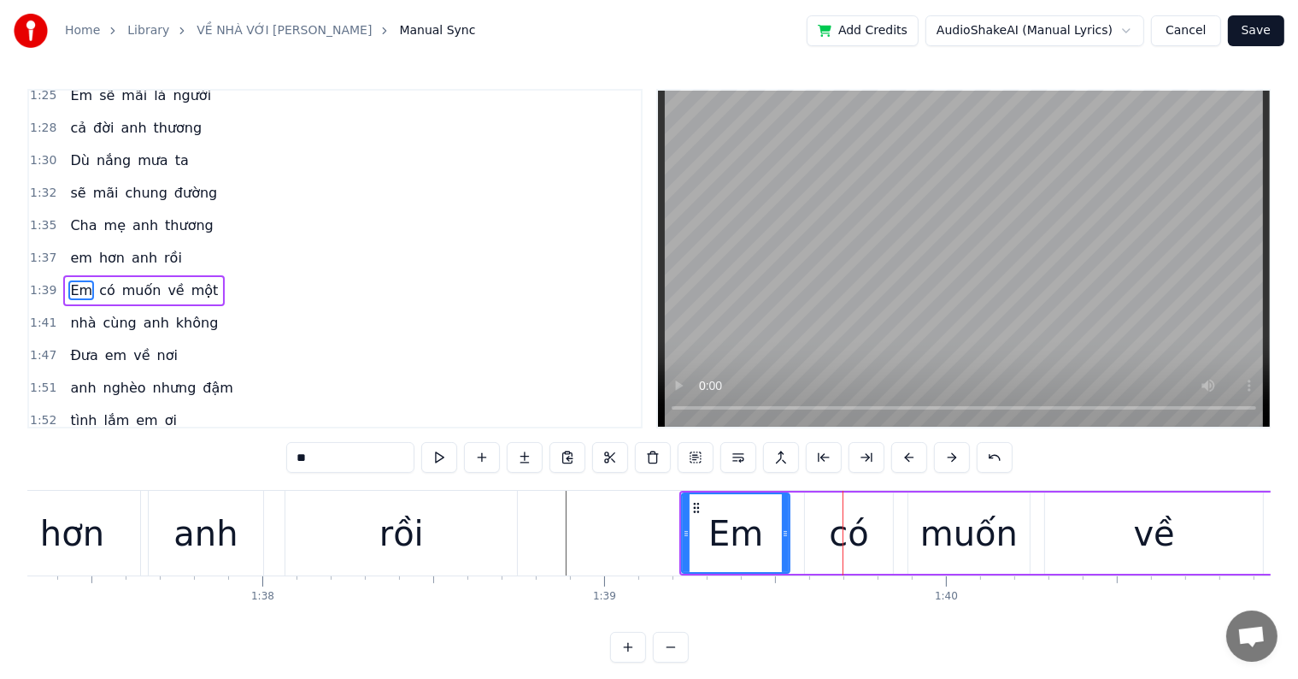
click at [910, 456] on button at bounding box center [910, 457] width 36 height 31
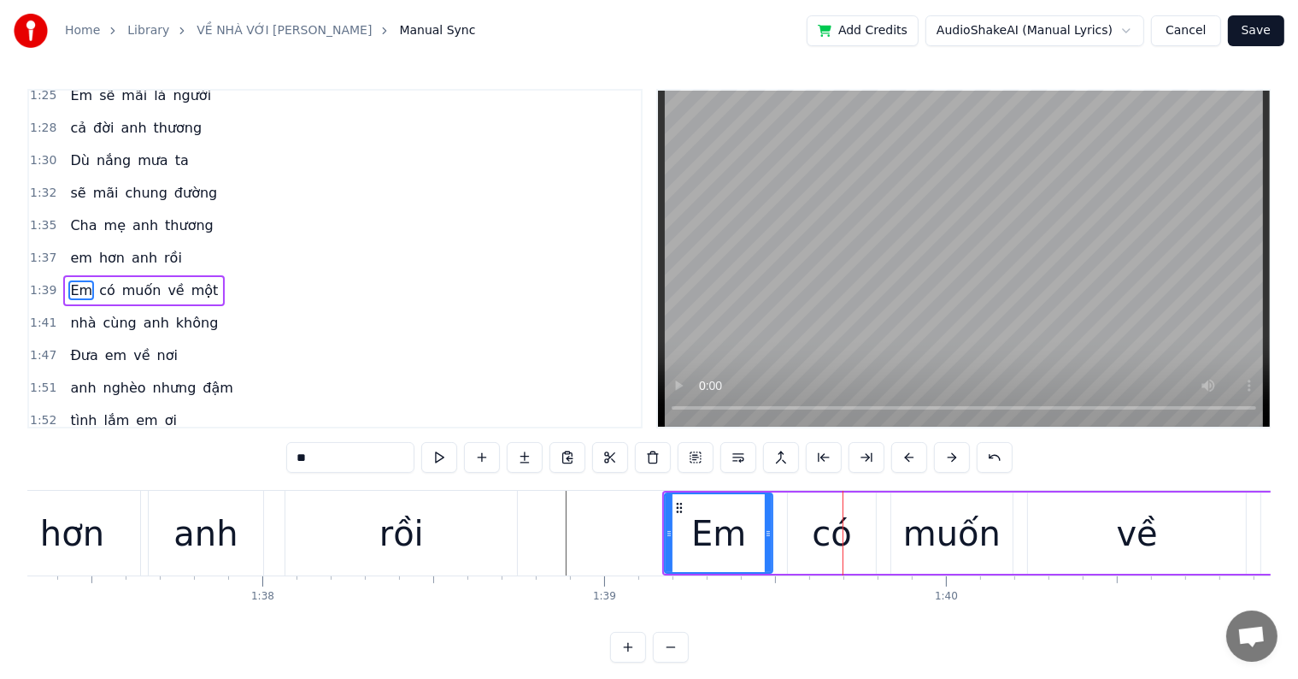
click at [909, 456] on button at bounding box center [910, 457] width 36 height 31
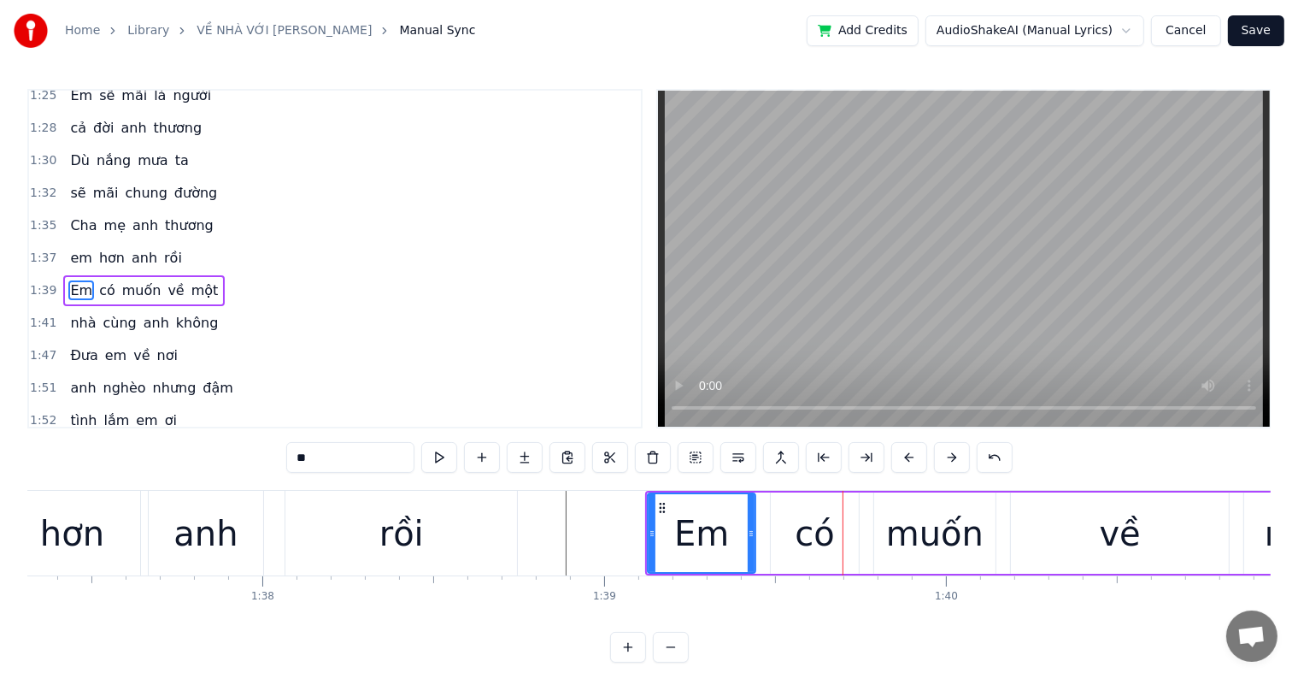
click at [909, 456] on button at bounding box center [910, 457] width 36 height 31
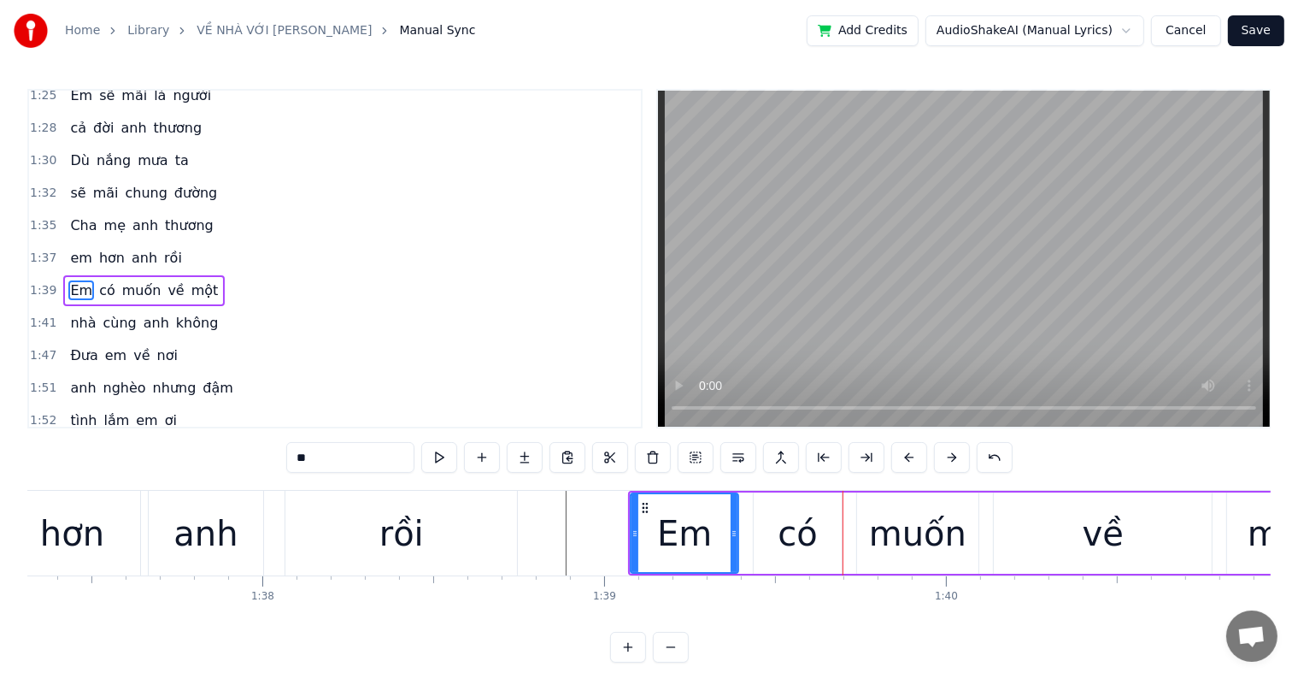
click at [658, 556] on div "Em" at bounding box center [685, 533] width 106 height 78
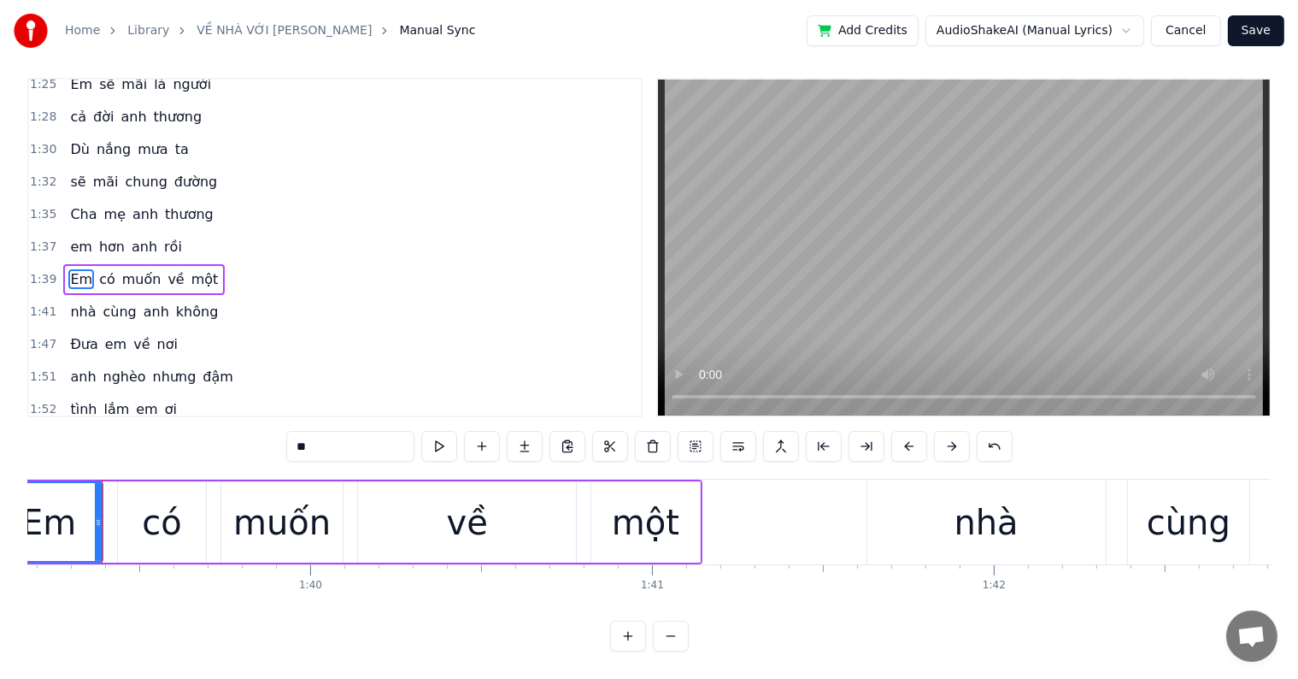
scroll to position [0, 33958]
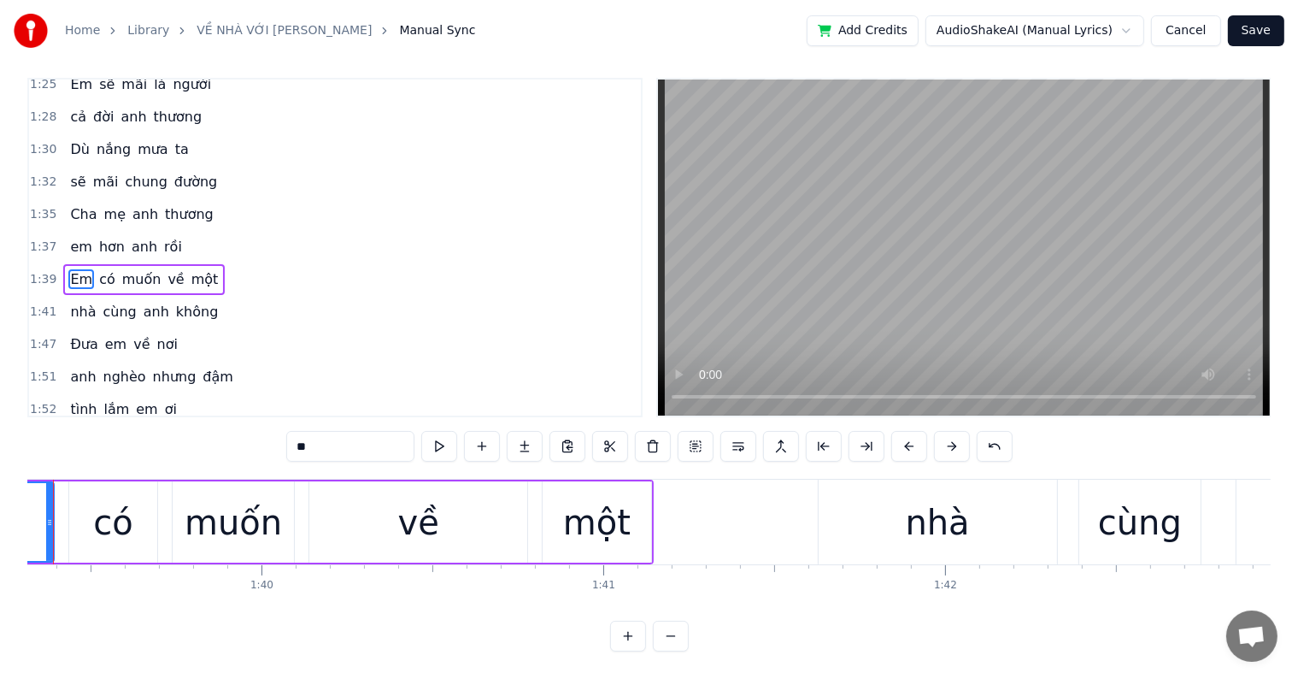
click at [981, 498] on div "nhà" at bounding box center [938, 522] width 238 height 85
type input "***"
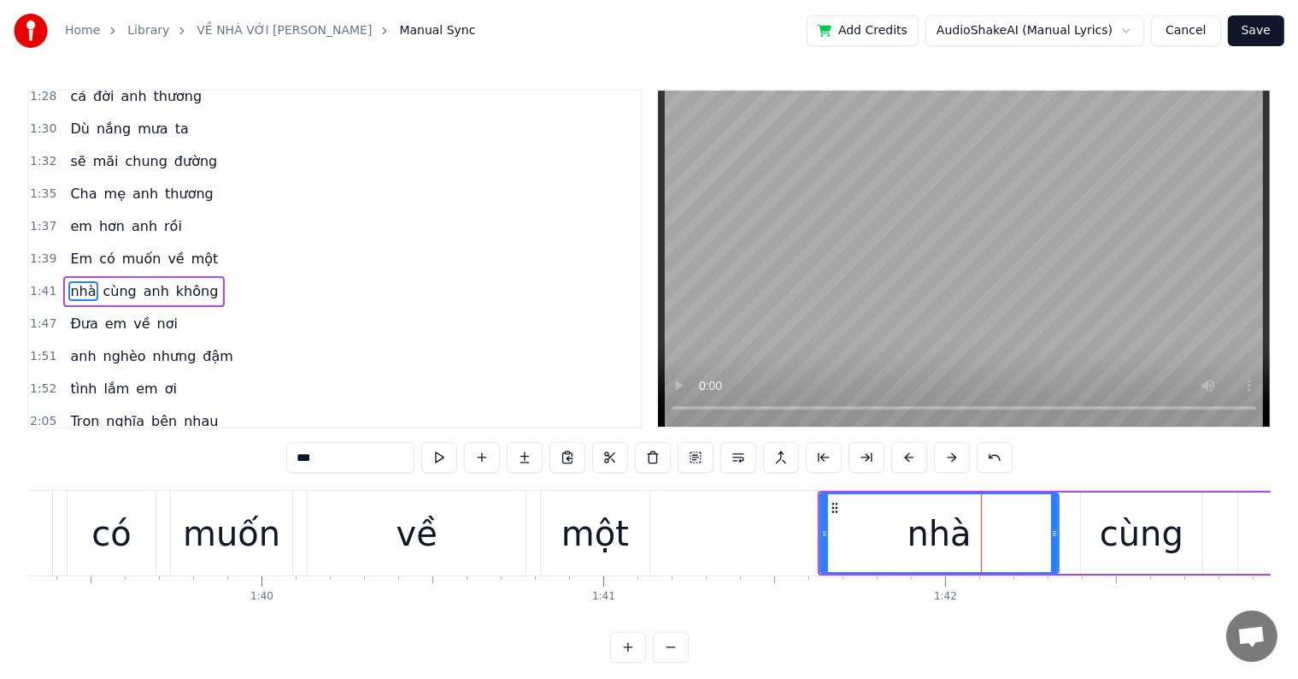
scroll to position [26, 0]
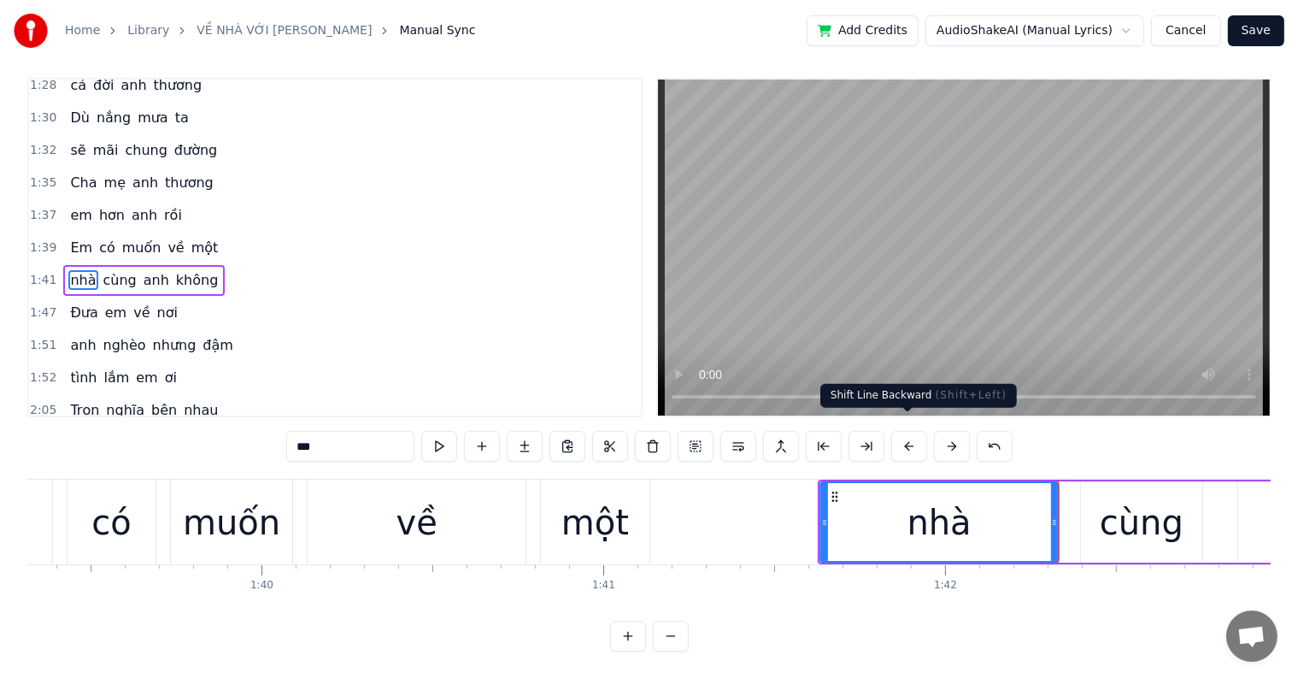
click at [903, 431] on button at bounding box center [910, 446] width 36 height 31
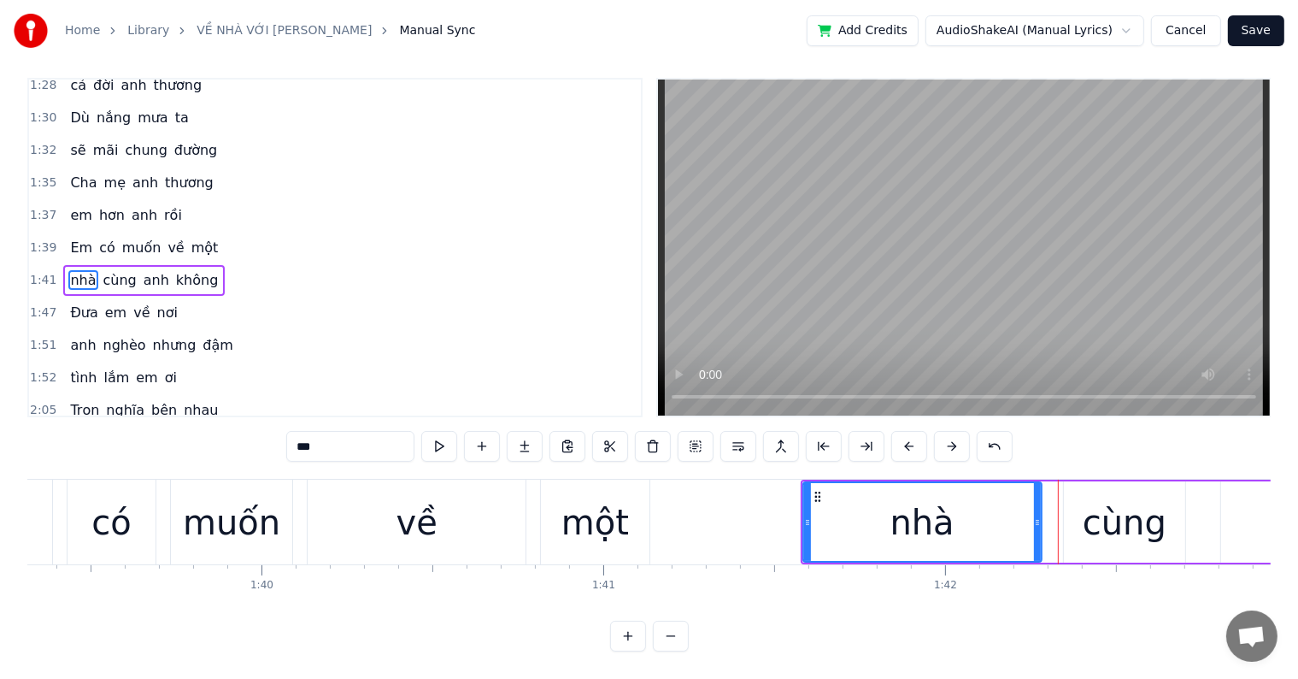
click at [903, 431] on button at bounding box center [910, 446] width 36 height 31
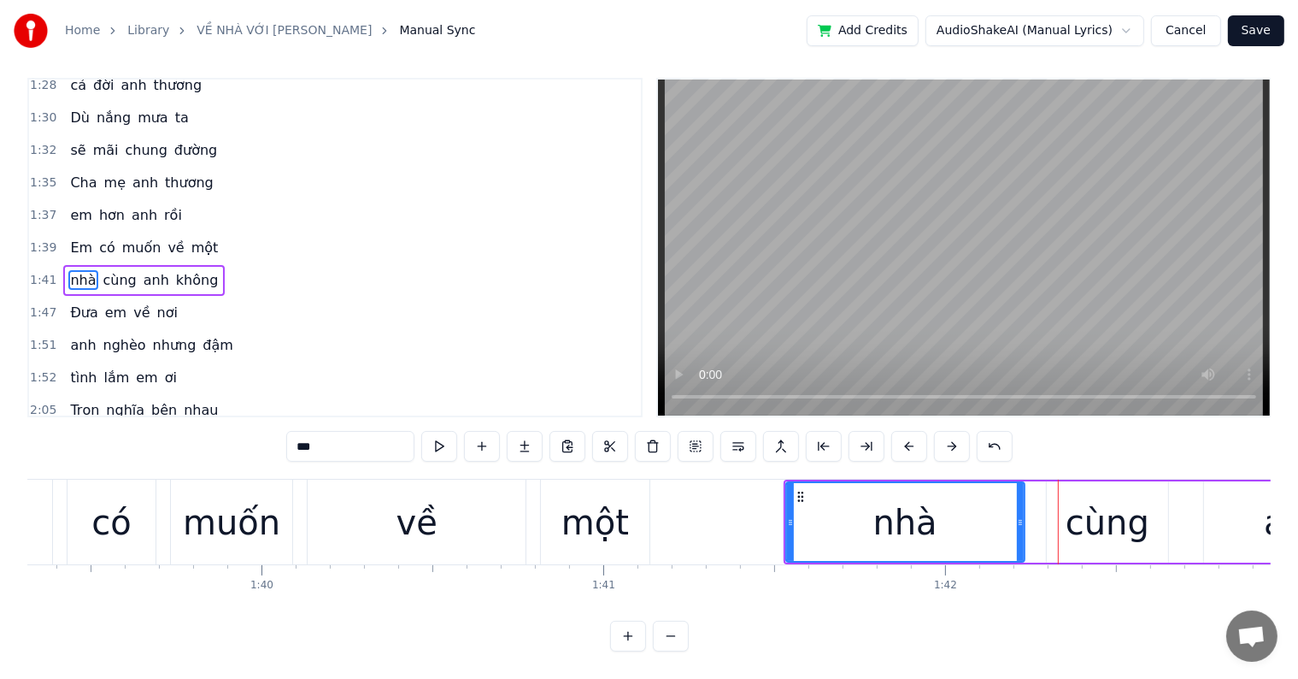
click at [903, 431] on button at bounding box center [910, 446] width 36 height 31
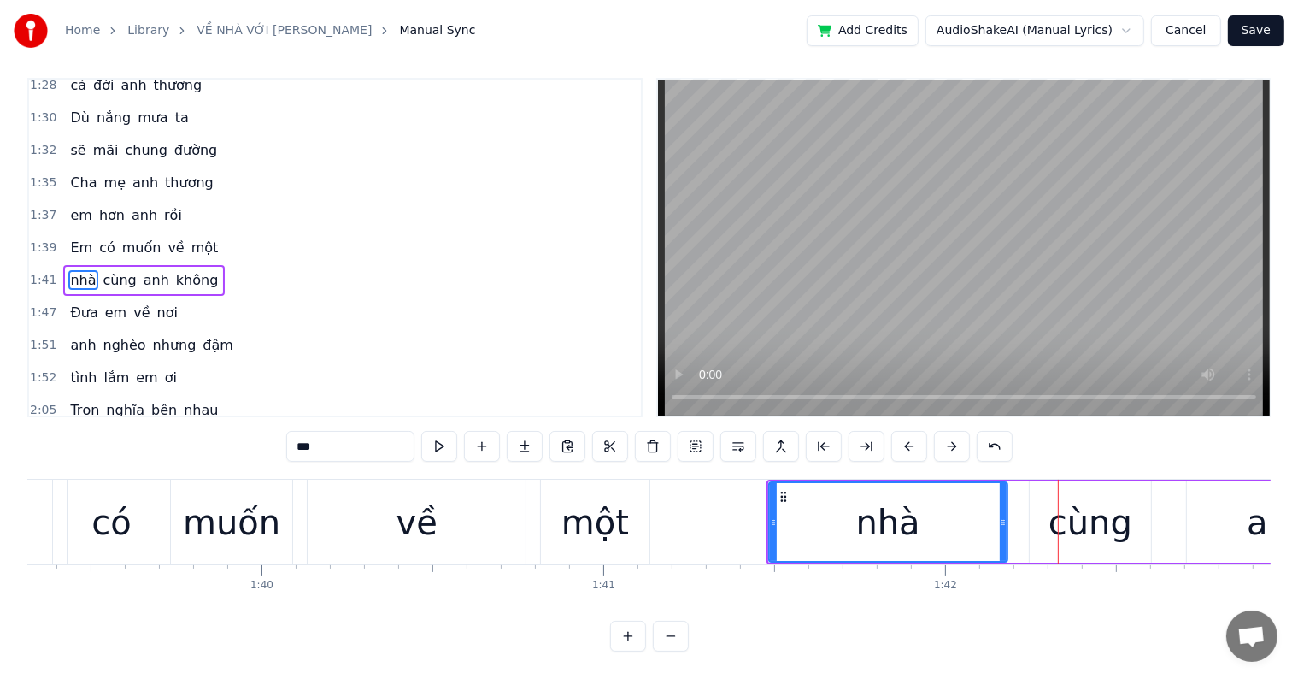
click at [806, 501] on div "nhà" at bounding box center [888, 522] width 237 height 78
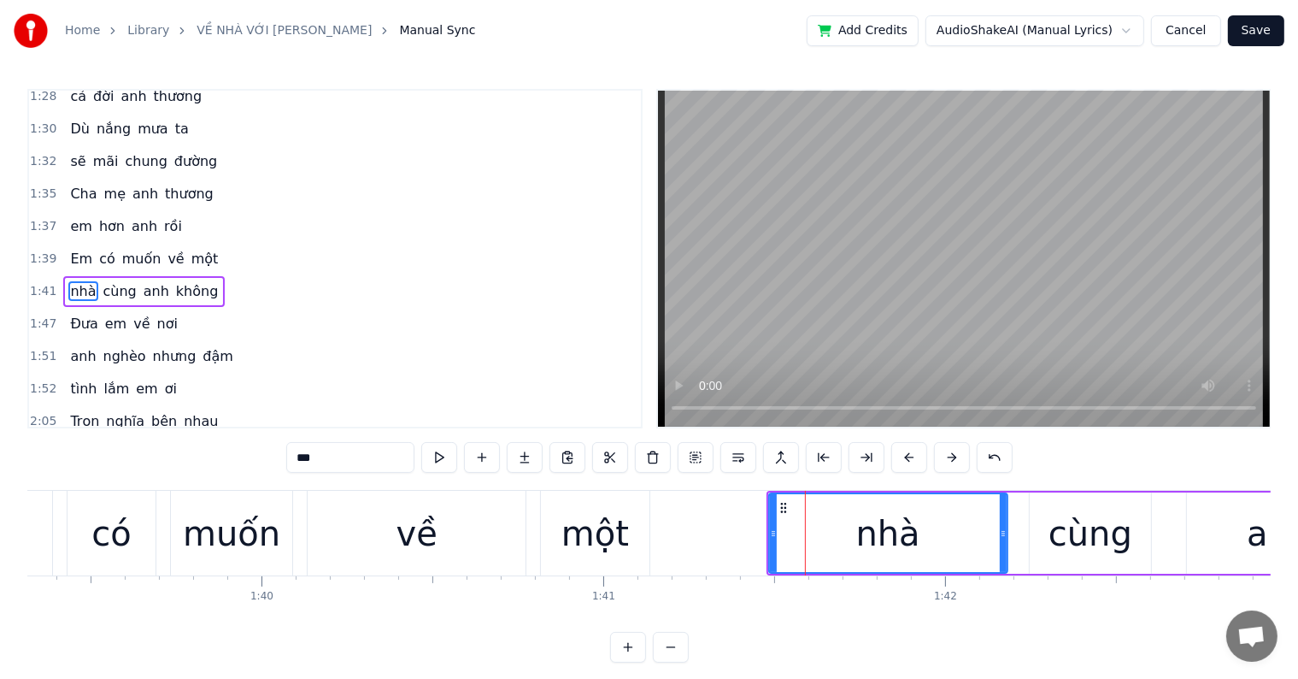
click at [806, 501] on div "nhà" at bounding box center [888, 533] width 237 height 78
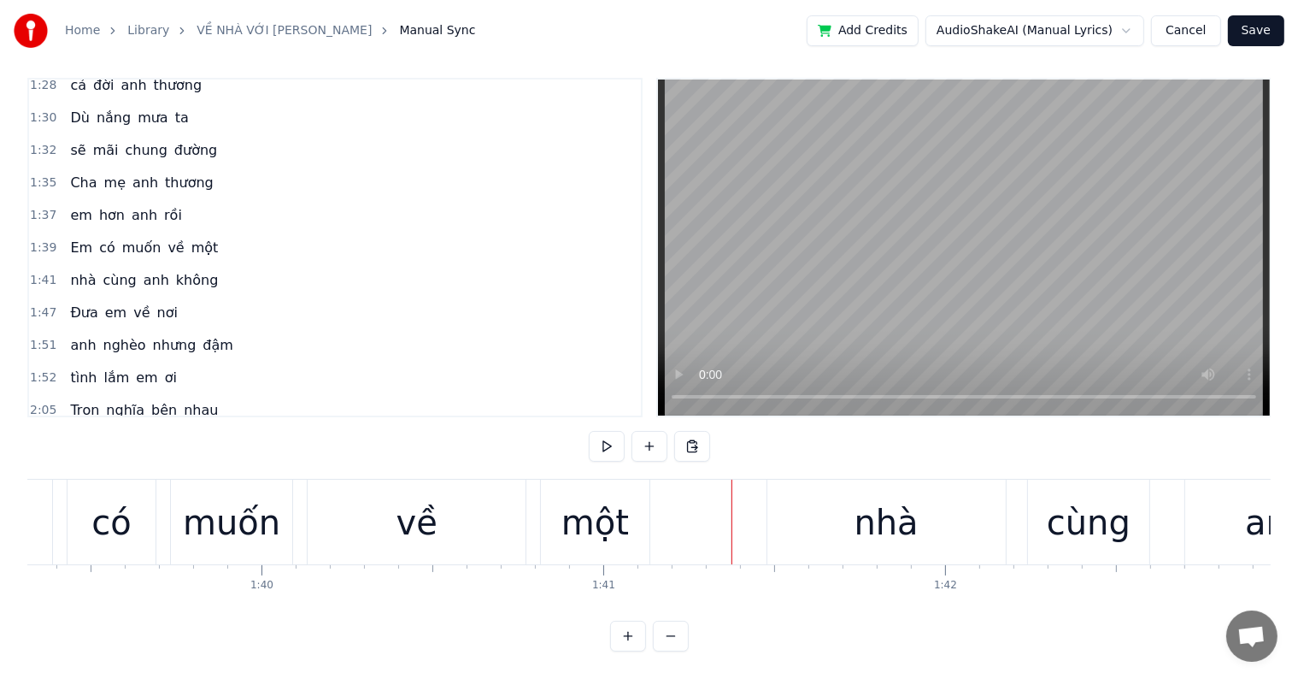
click at [732, 502] on div at bounding box center [732, 522] width 1 height 85
click at [836, 503] on div "nhà" at bounding box center [887, 522] width 238 height 85
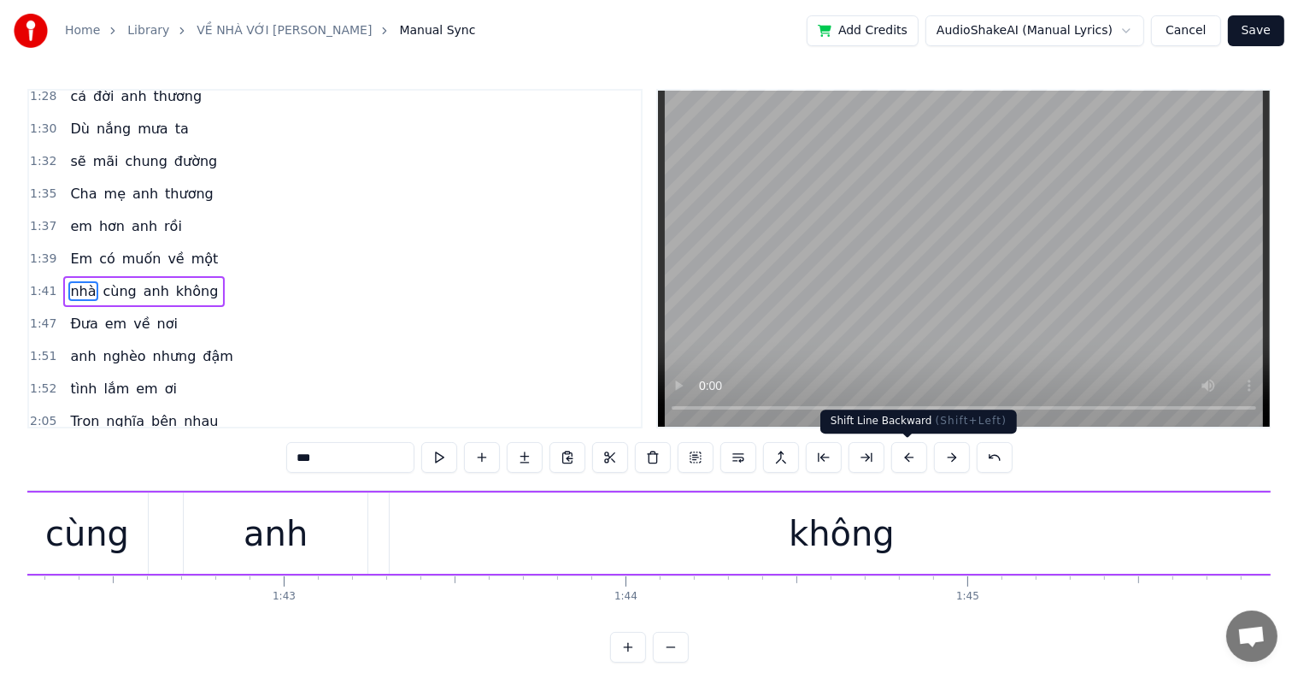
scroll to position [0, 35097]
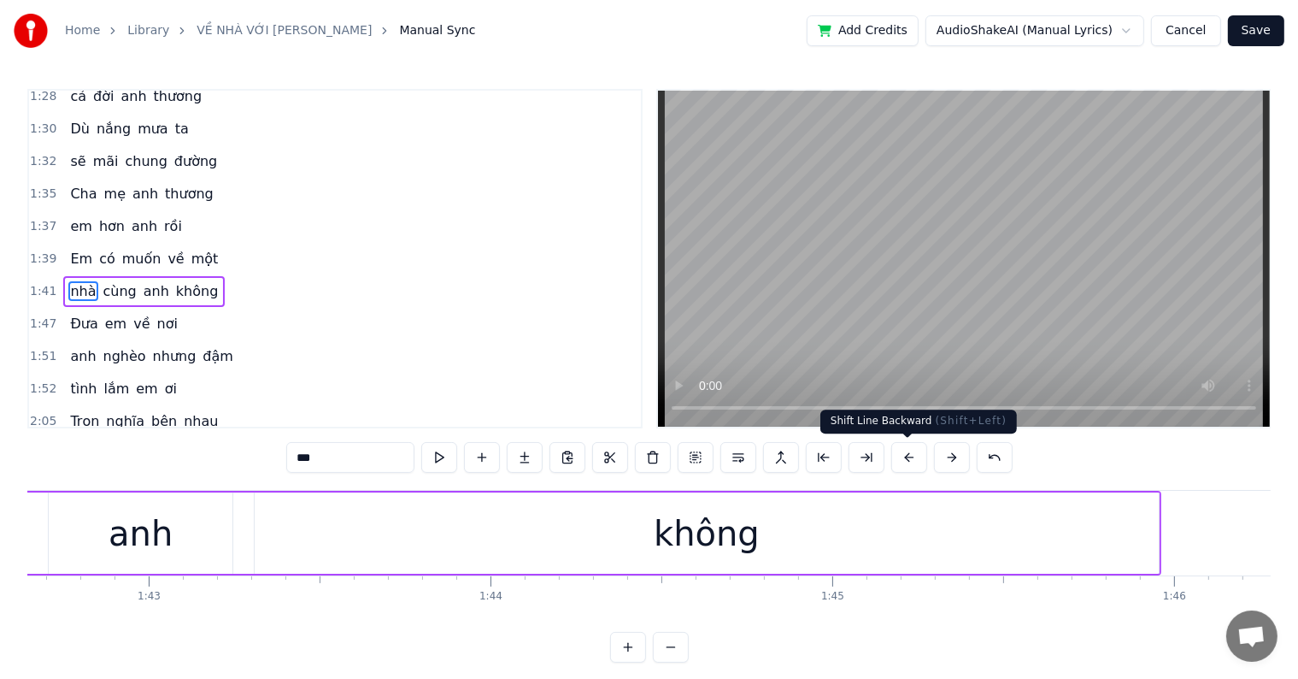
click at [897, 458] on button at bounding box center [910, 457] width 36 height 31
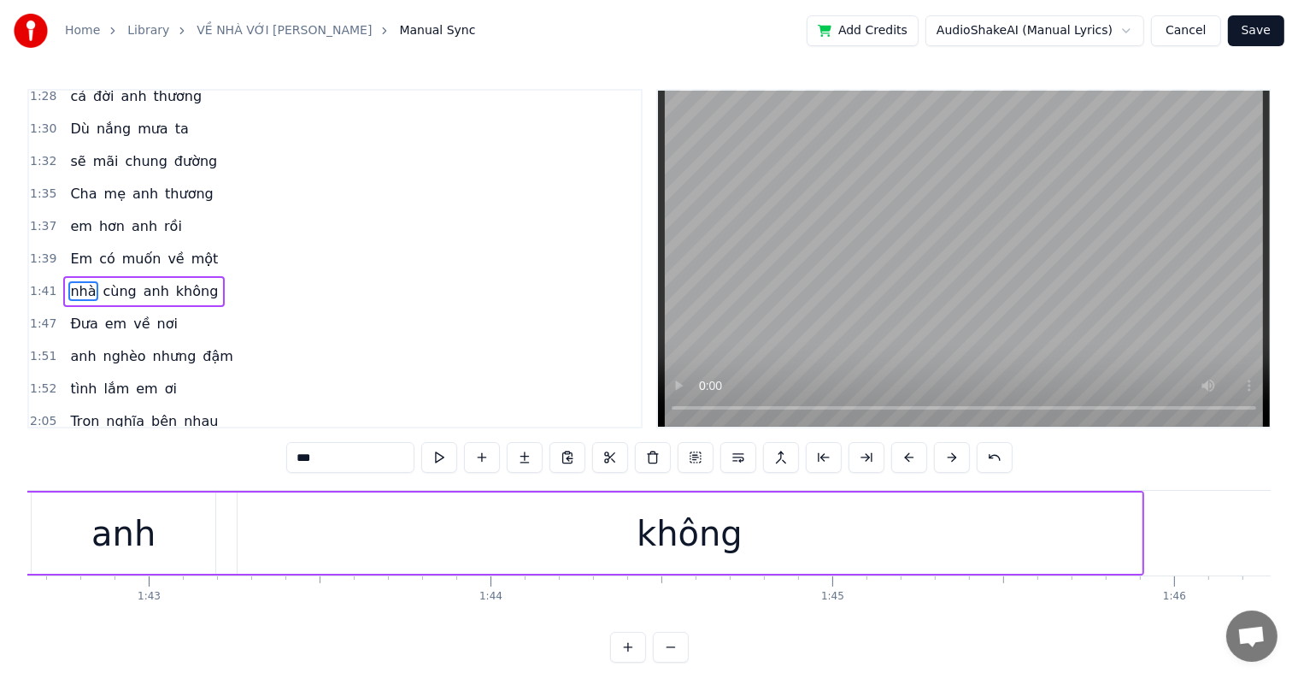
click at [897, 458] on button at bounding box center [910, 457] width 36 height 31
click at [892, 442] on button at bounding box center [910, 457] width 36 height 31
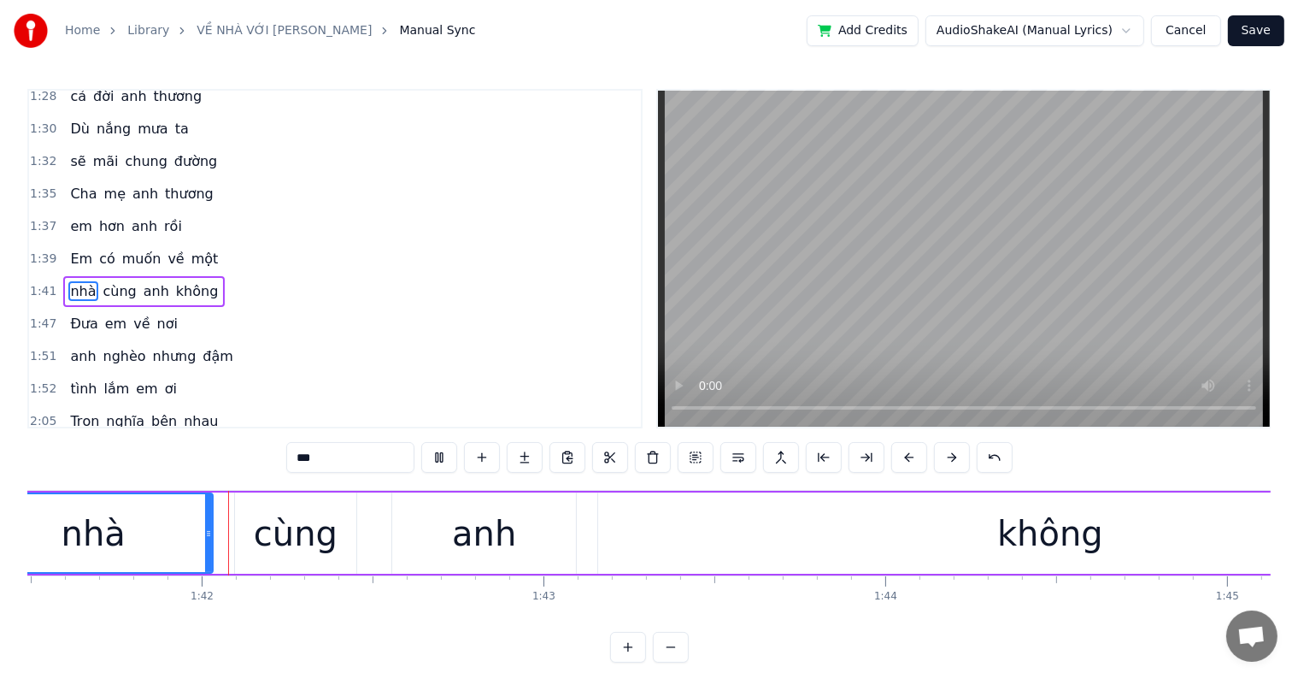
scroll to position [0, 34690]
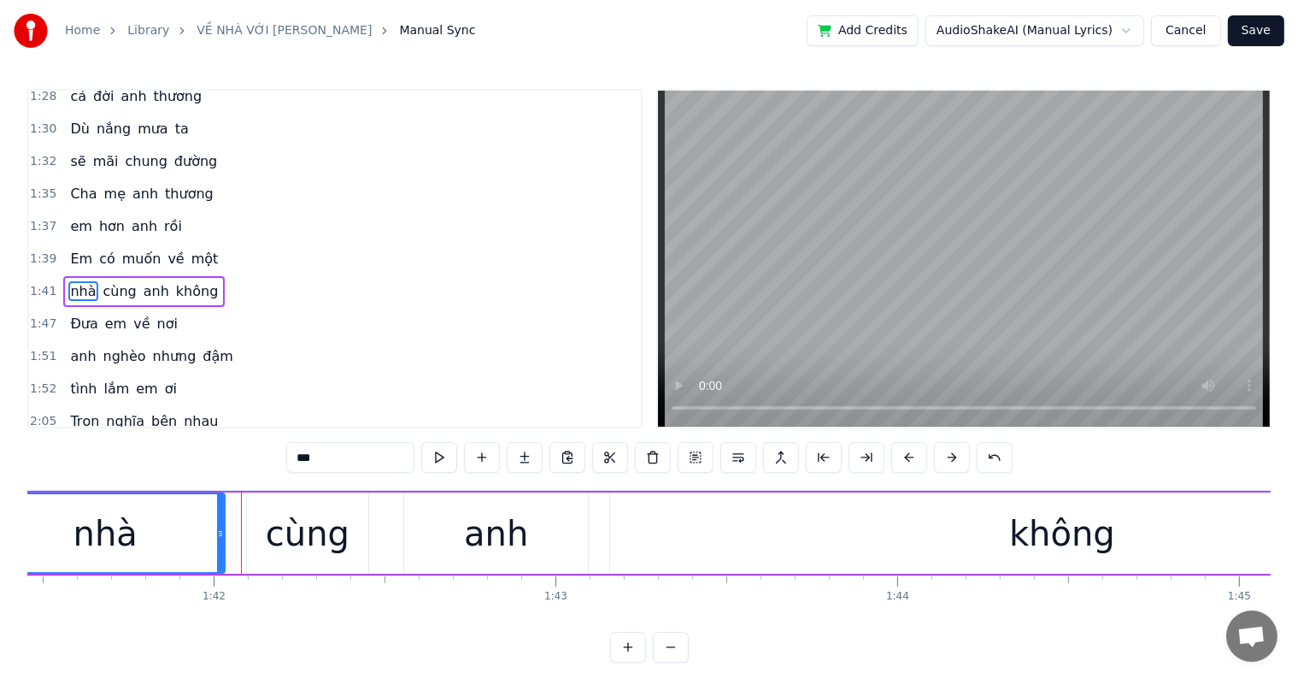
click at [892, 442] on button at bounding box center [910, 457] width 36 height 31
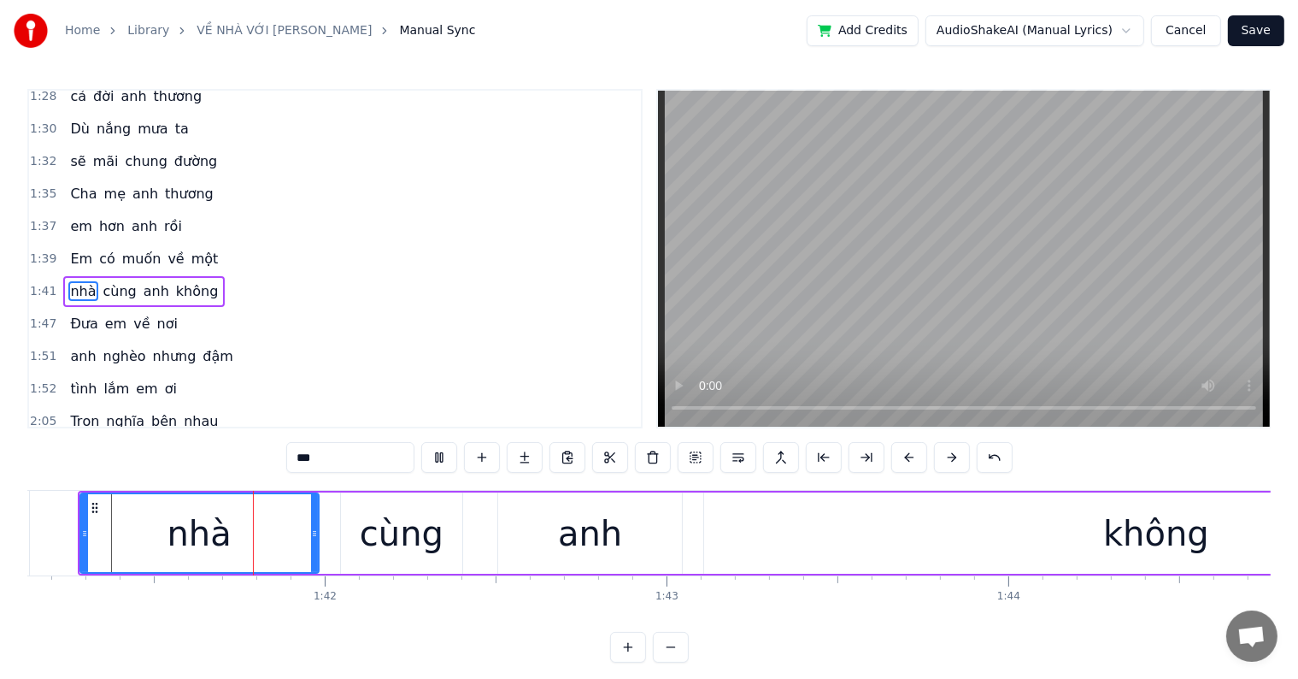
scroll to position [0, 34574]
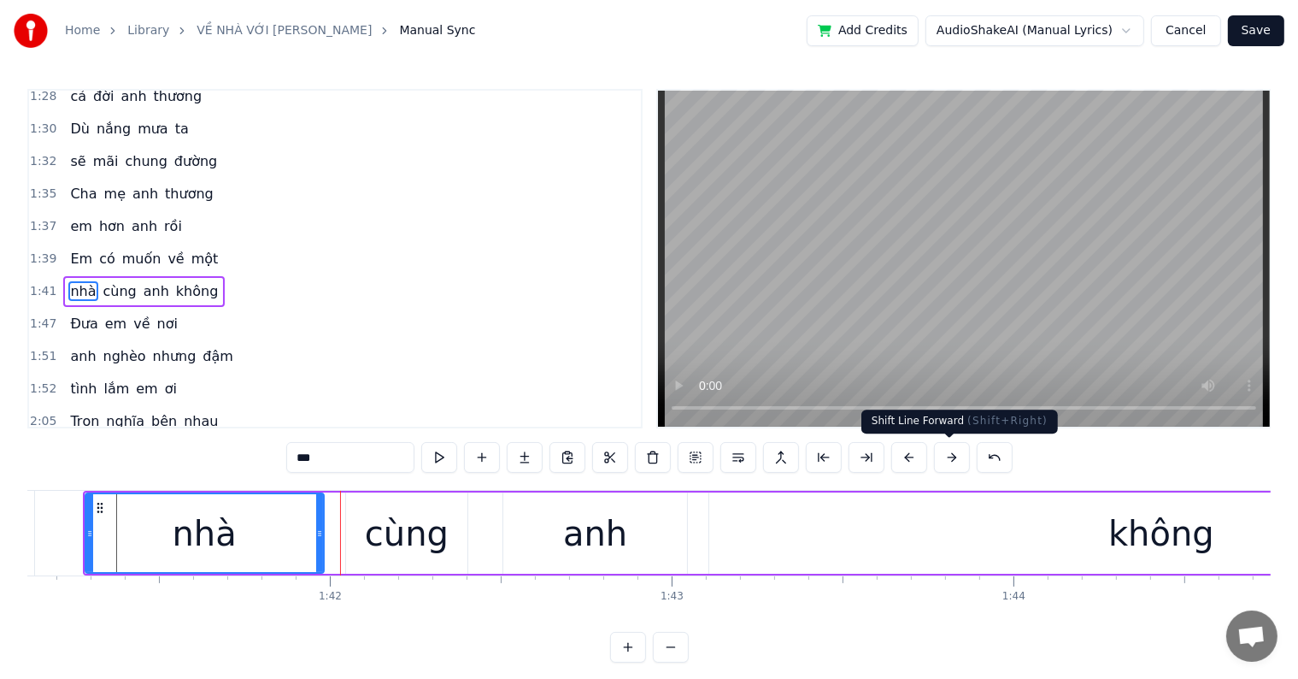
click at [951, 458] on button at bounding box center [952, 457] width 36 height 31
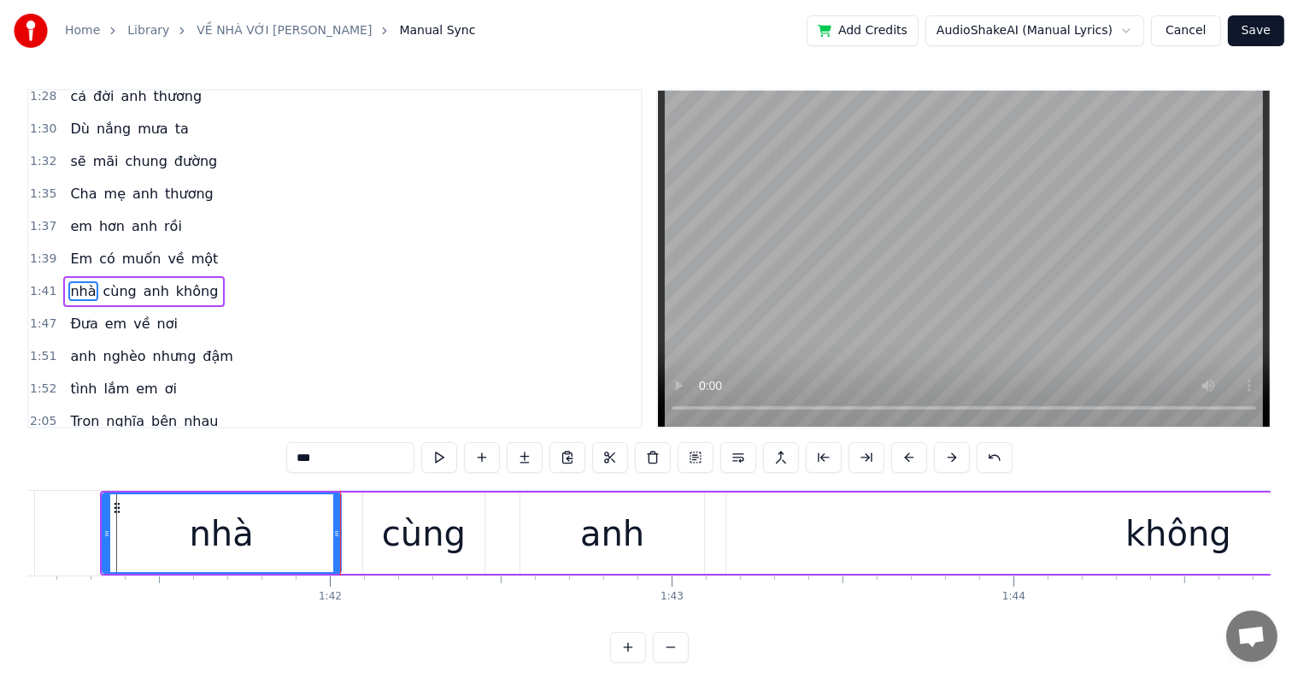
click at [934, 442] on button at bounding box center [952, 457] width 36 height 31
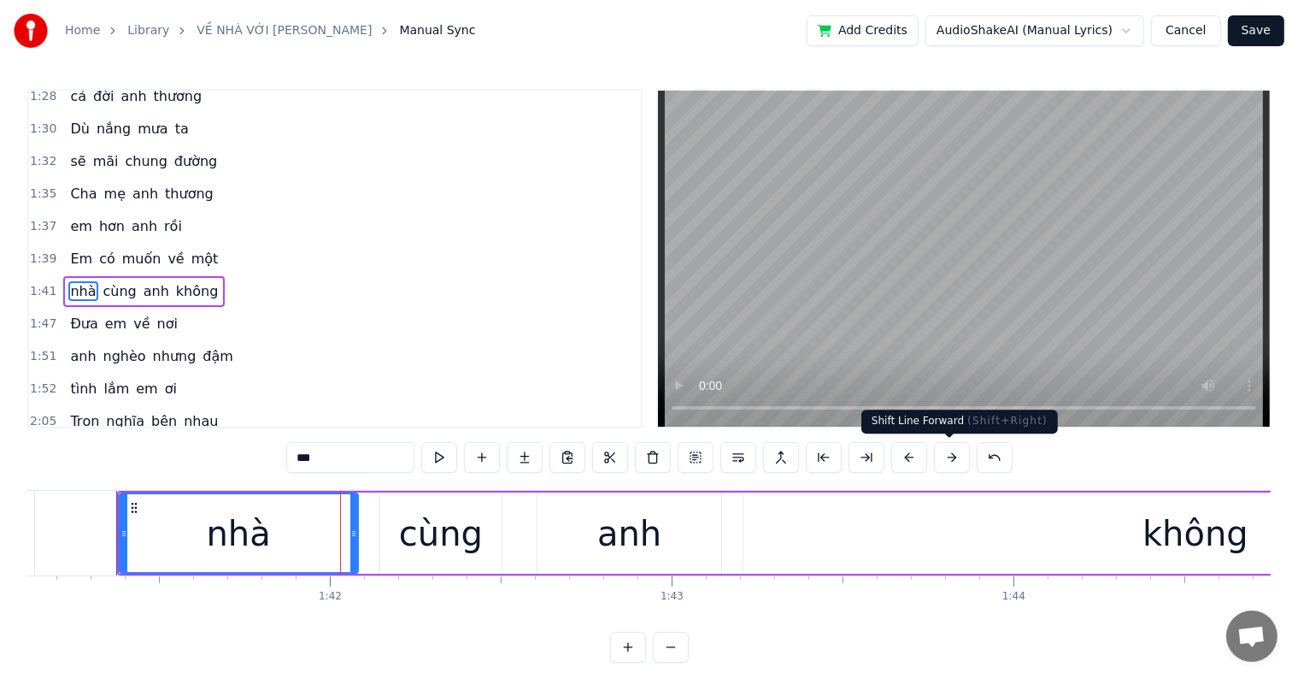
click at [956, 460] on button at bounding box center [952, 457] width 36 height 31
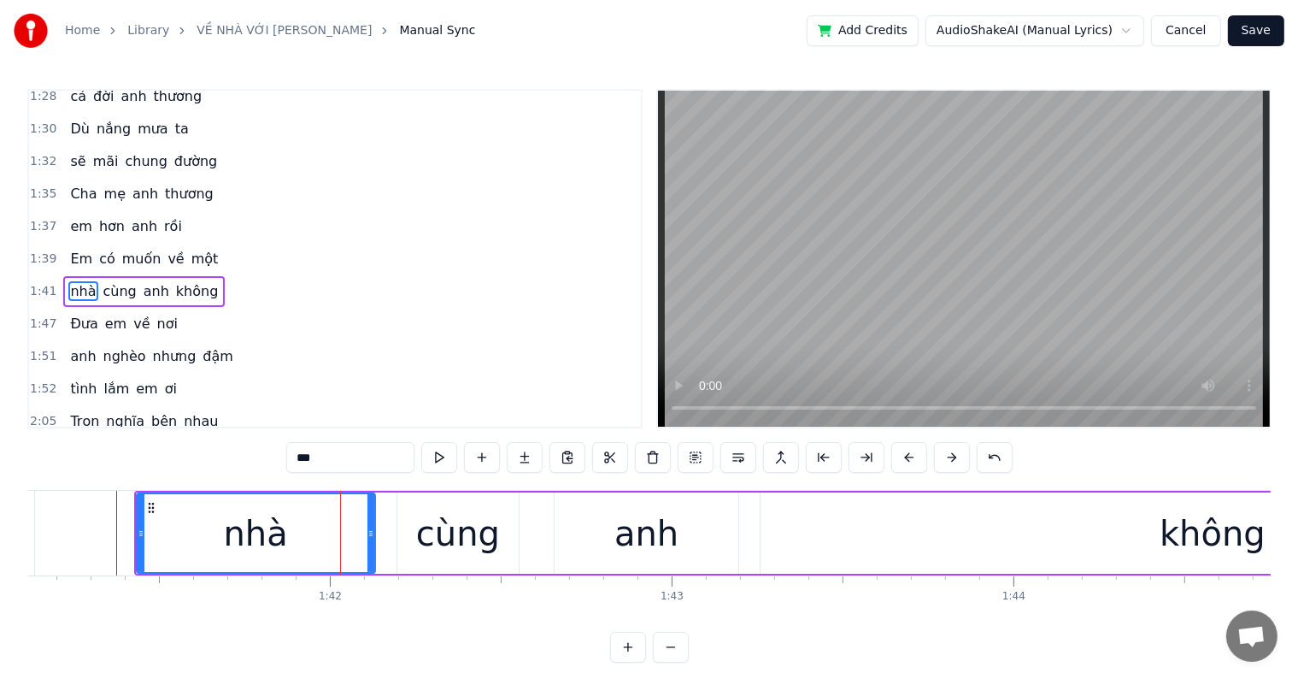
click at [934, 442] on button at bounding box center [952, 457] width 36 height 31
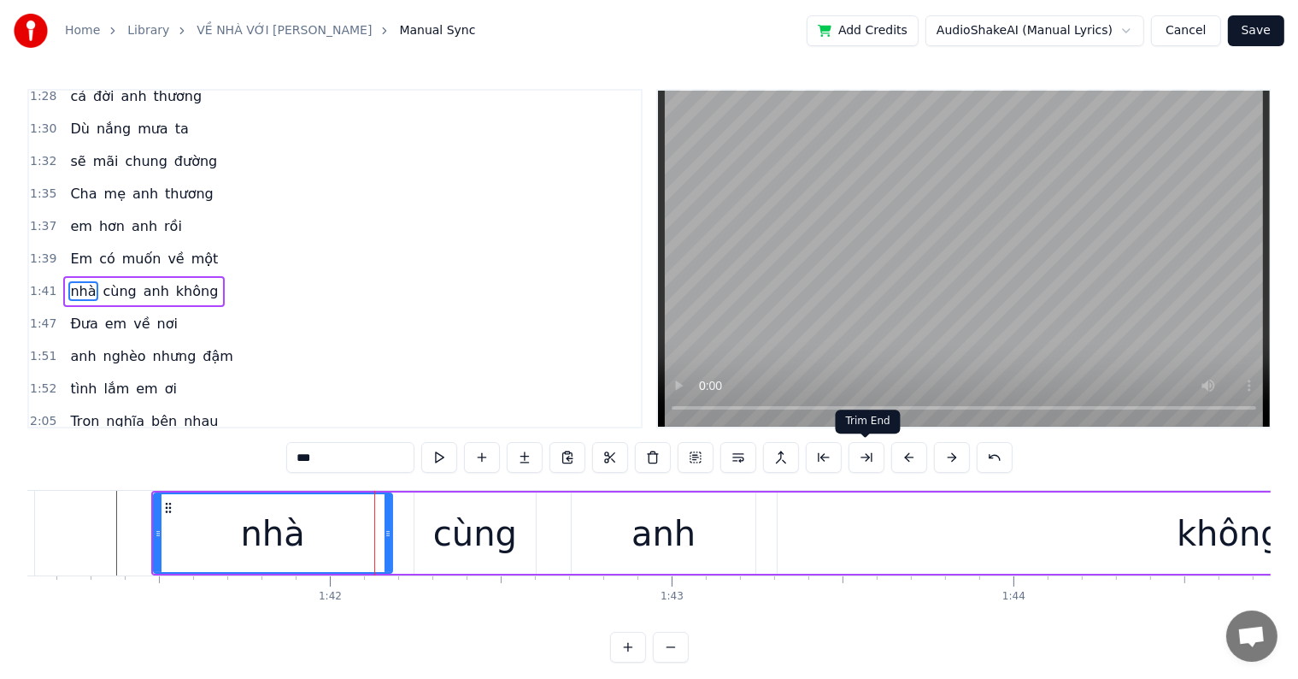
click at [868, 455] on button at bounding box center [867, 457] width 36 height 31
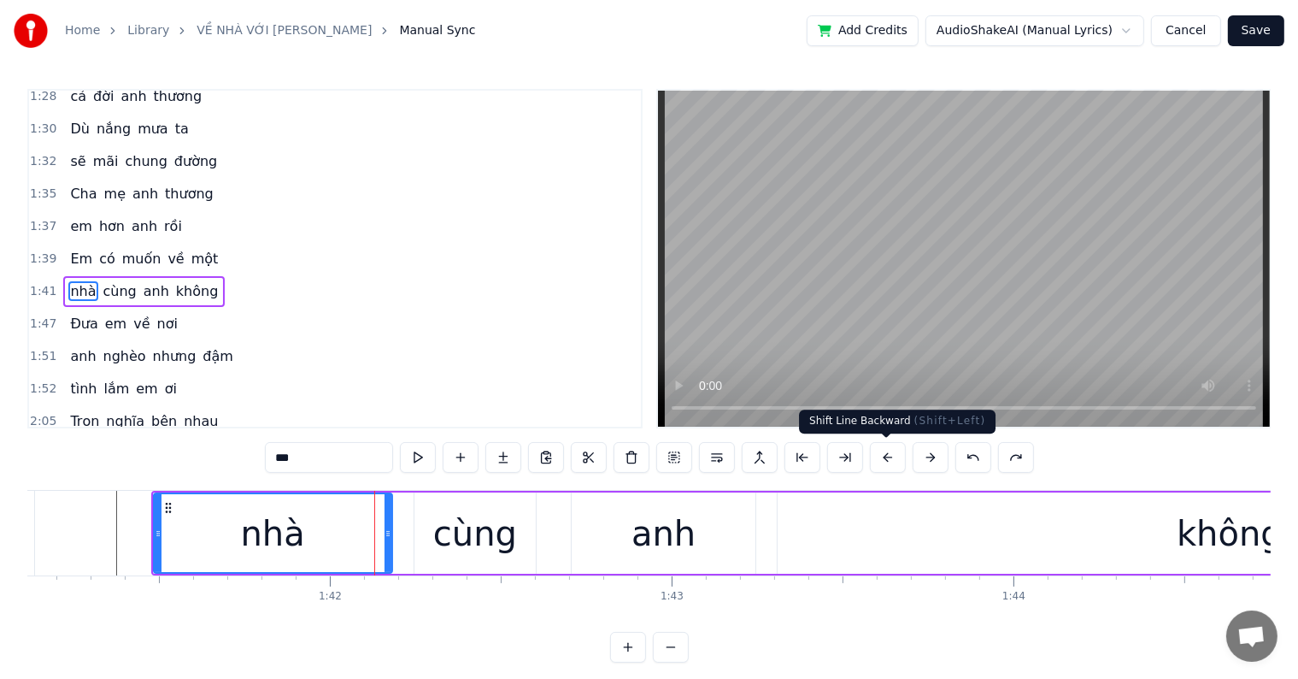
click at [889, 459] on button at bounding box center [888, 457] width 36 height 31
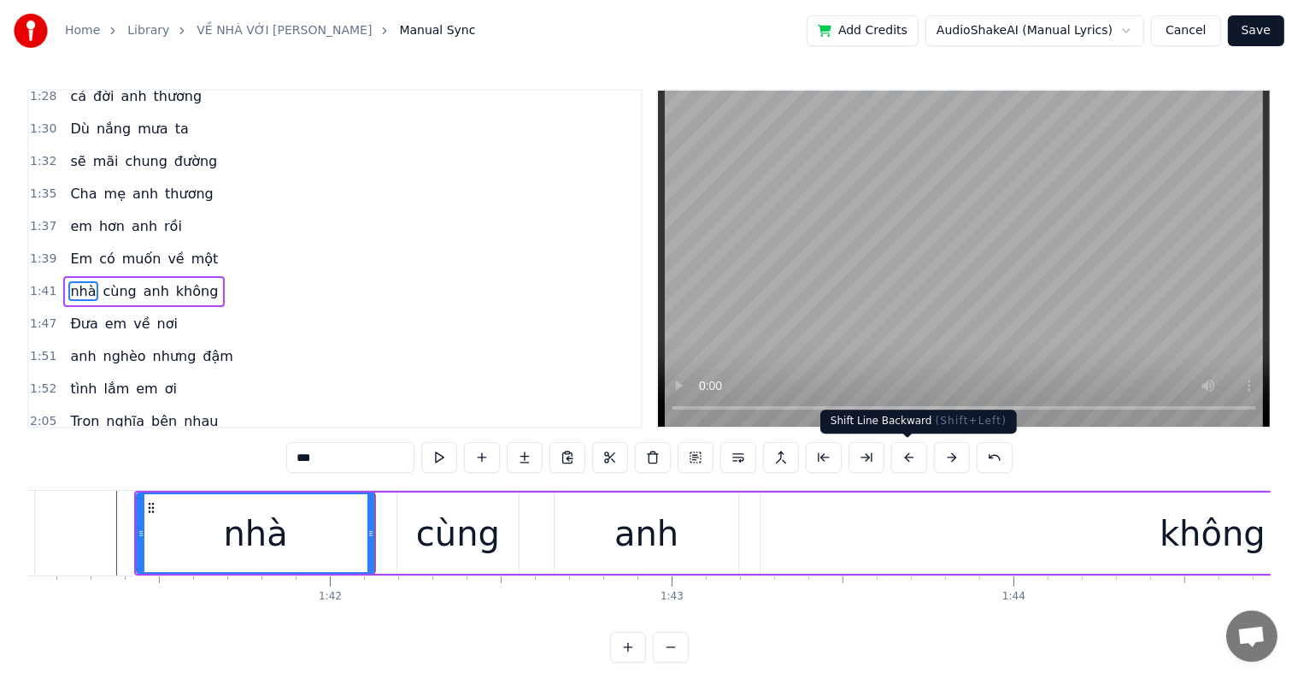
click at [913, 456] on button at bounding box center [910, 457] width 36 height 31
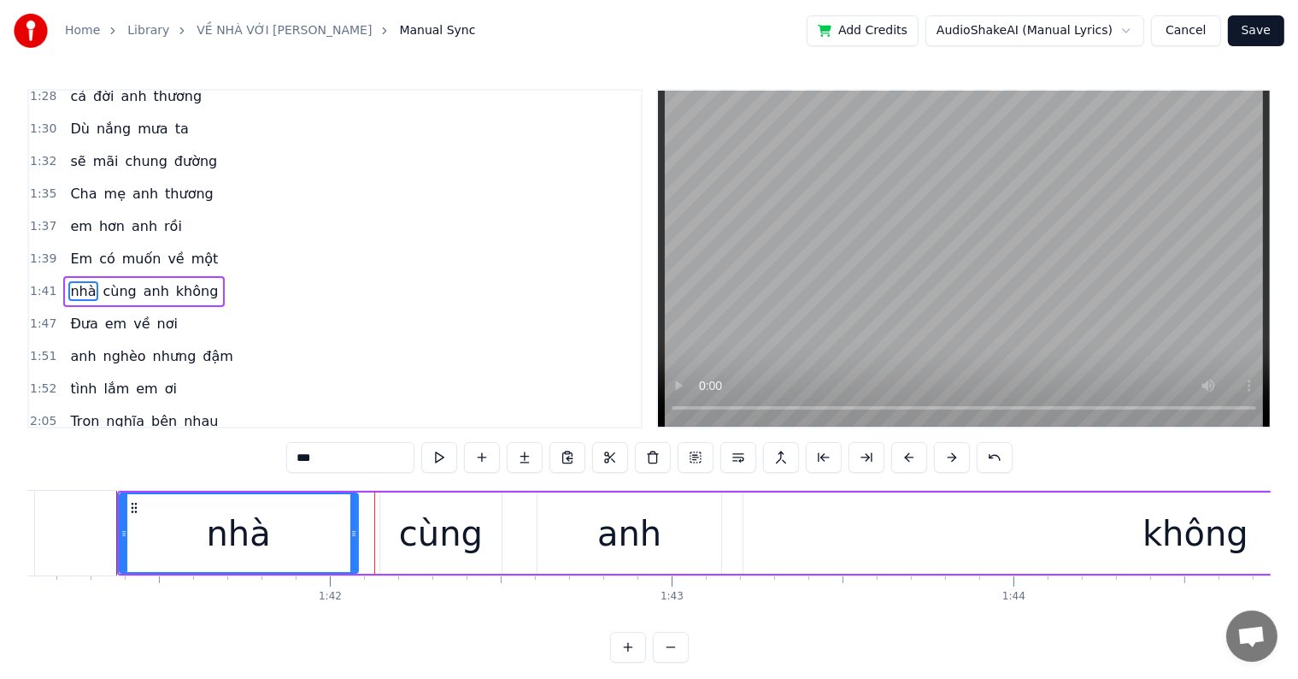
click at [892, 442] on button at bounding box center [910, 457] width 36 height 31
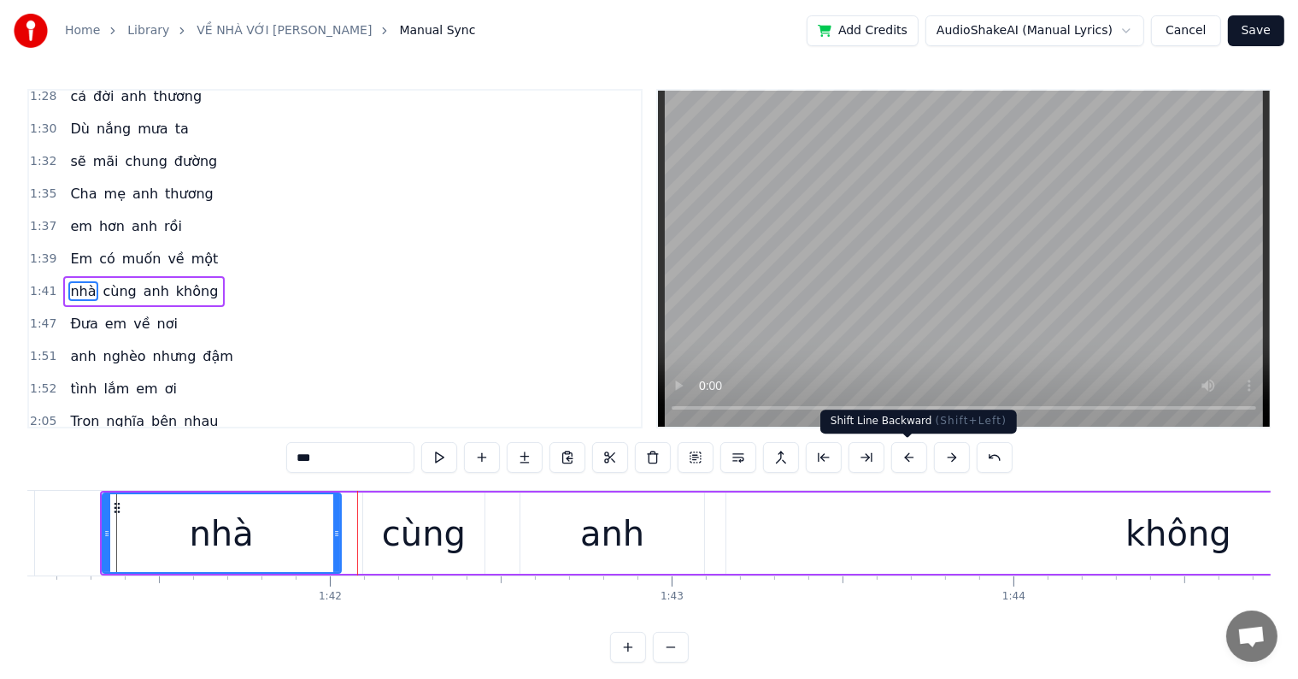
click at [900, 456] on button at bounding box center [910, 457] width 36 height 31
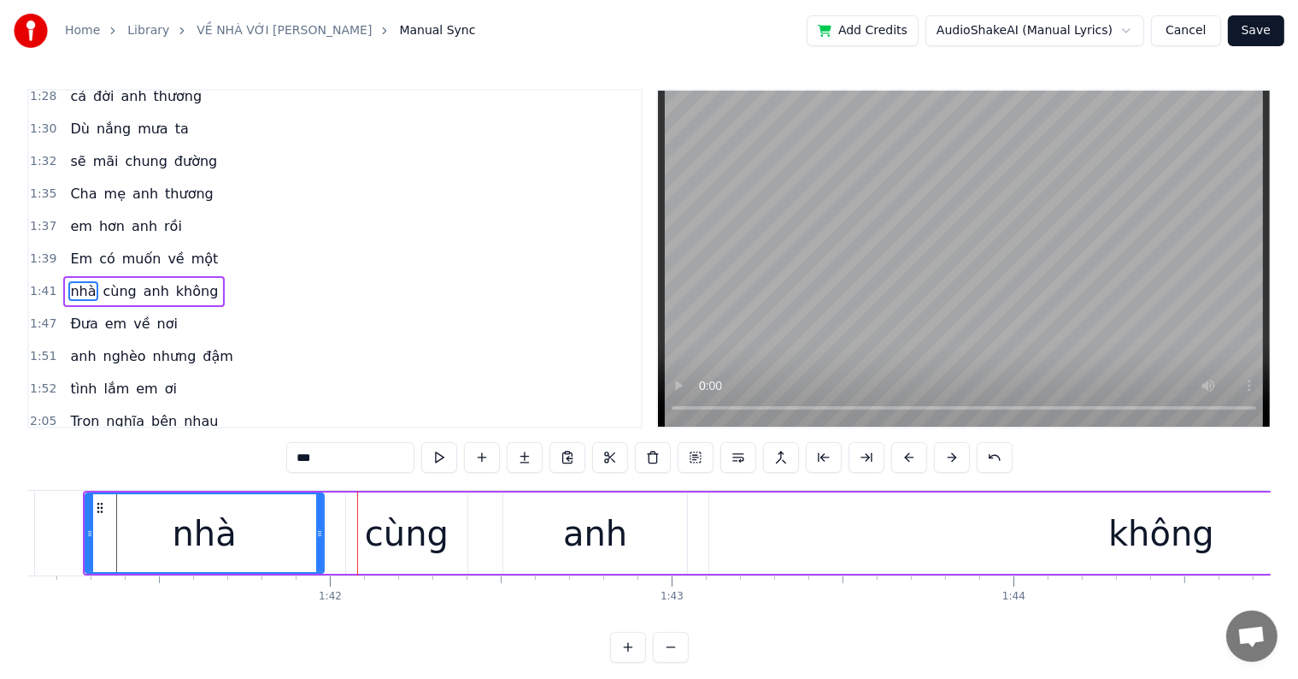
click at [892, 442] on button at bounding box center [910, 457] width 36 height 31
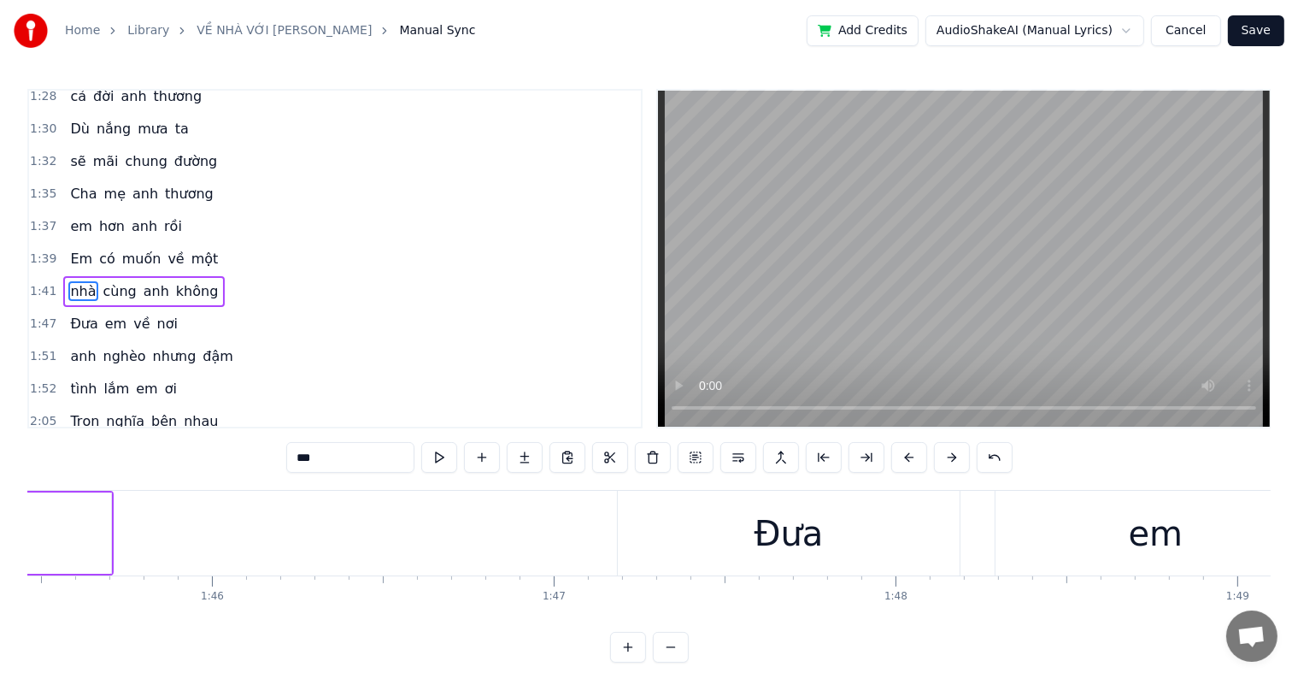
scroll to position [0, 36303]
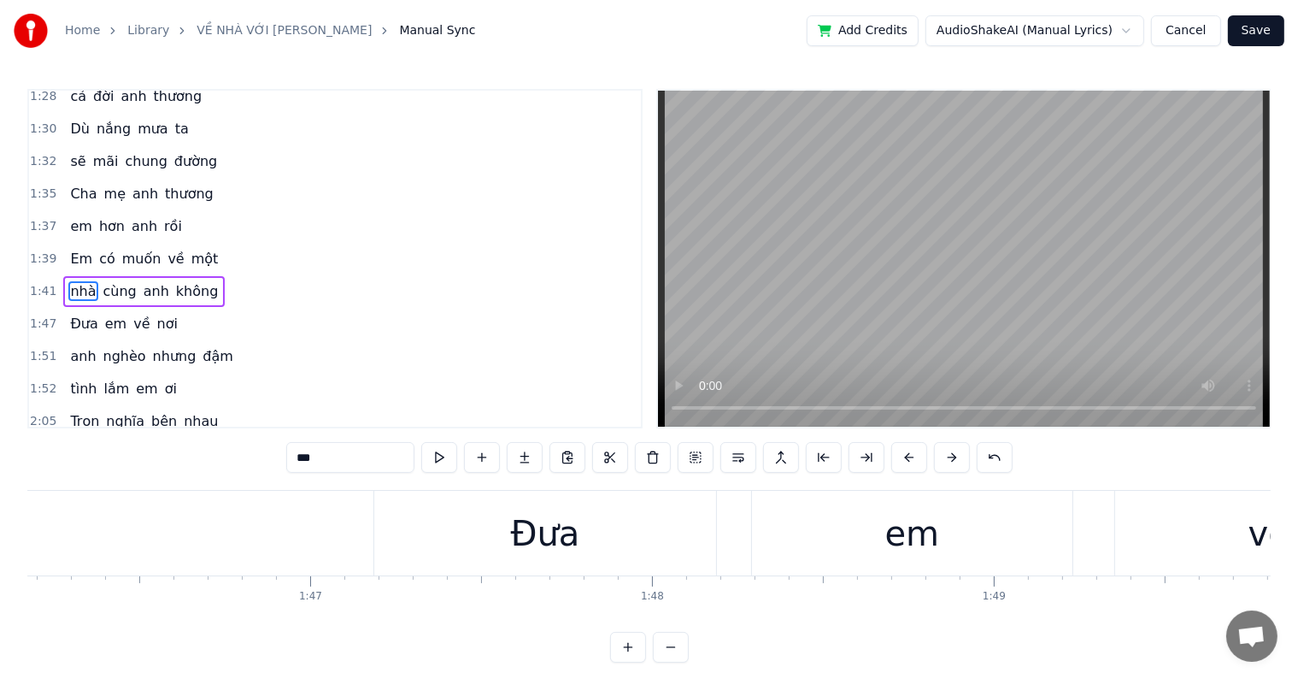
click at [568, 536] on div "Đưa" at bounding box center [545, 533] width 69 height 51
type input "***"
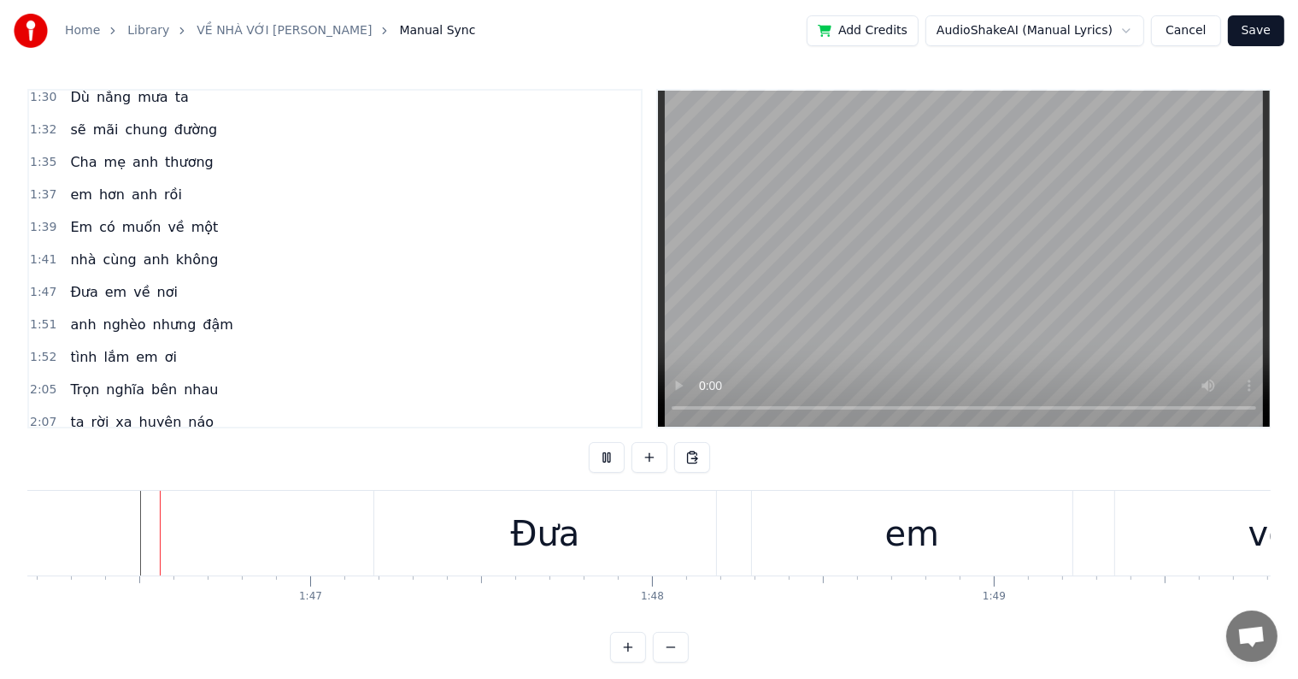
scroll to position [26, 0]
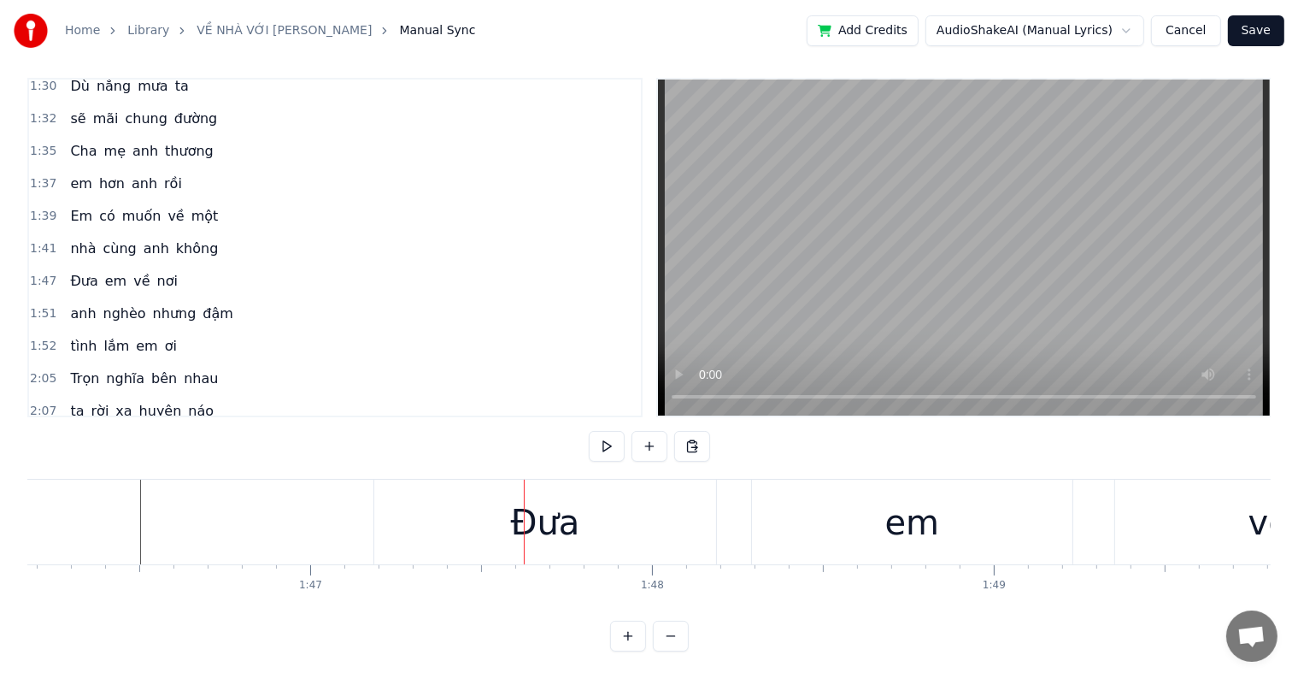
click at [468, 509] on div "Đưa" at bounding box center [544, 522] width 341 height 85
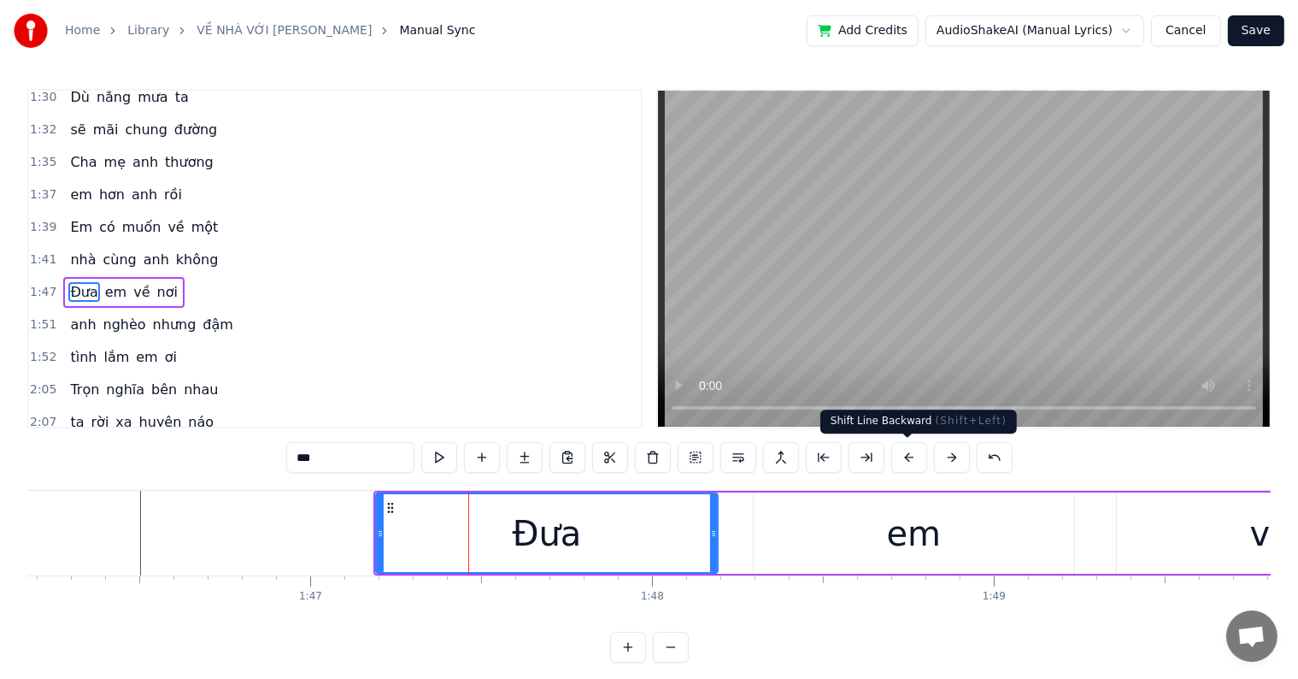
click at [903, 457] on button at bounding box center [910, 457] width 36 height 31
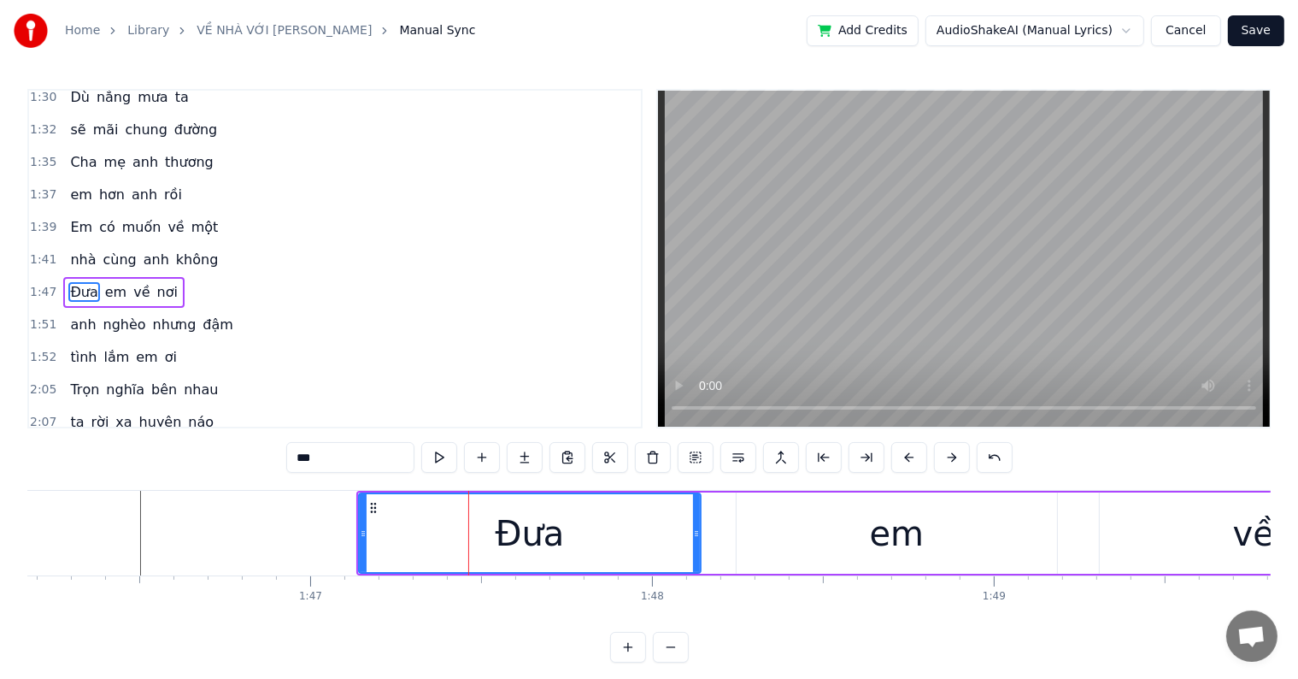
click at [903, 457] on button at bounding box center [910, 457] width 36 height 31
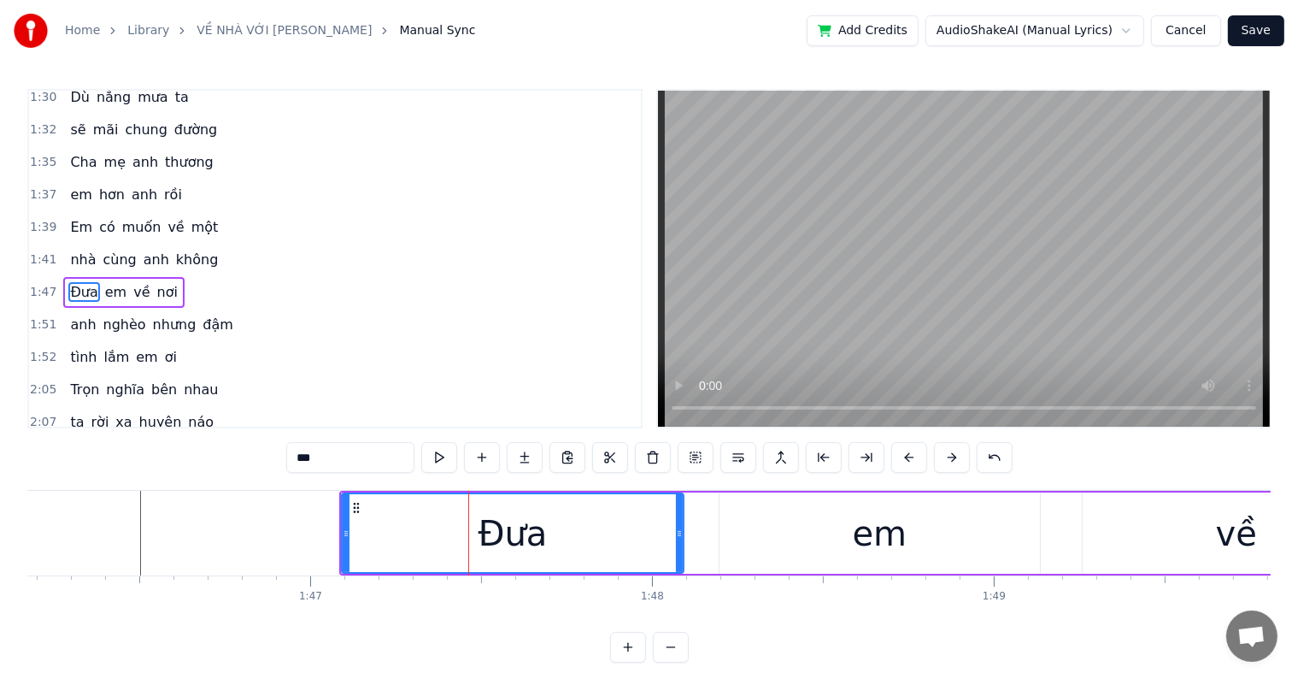
click at [903, 457] on button at bounding box center [910, 457] width 36 height 31
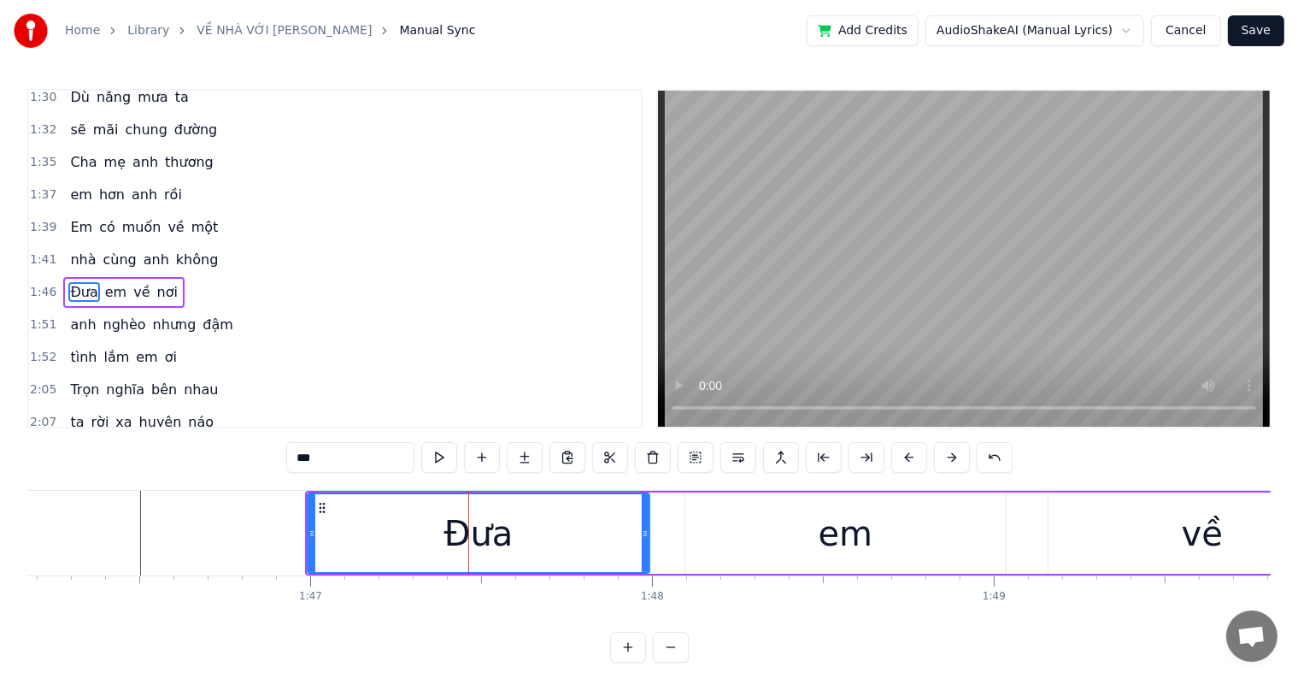
click at [903, 457] on button at bounding box center [910, 457] width 36 height 31
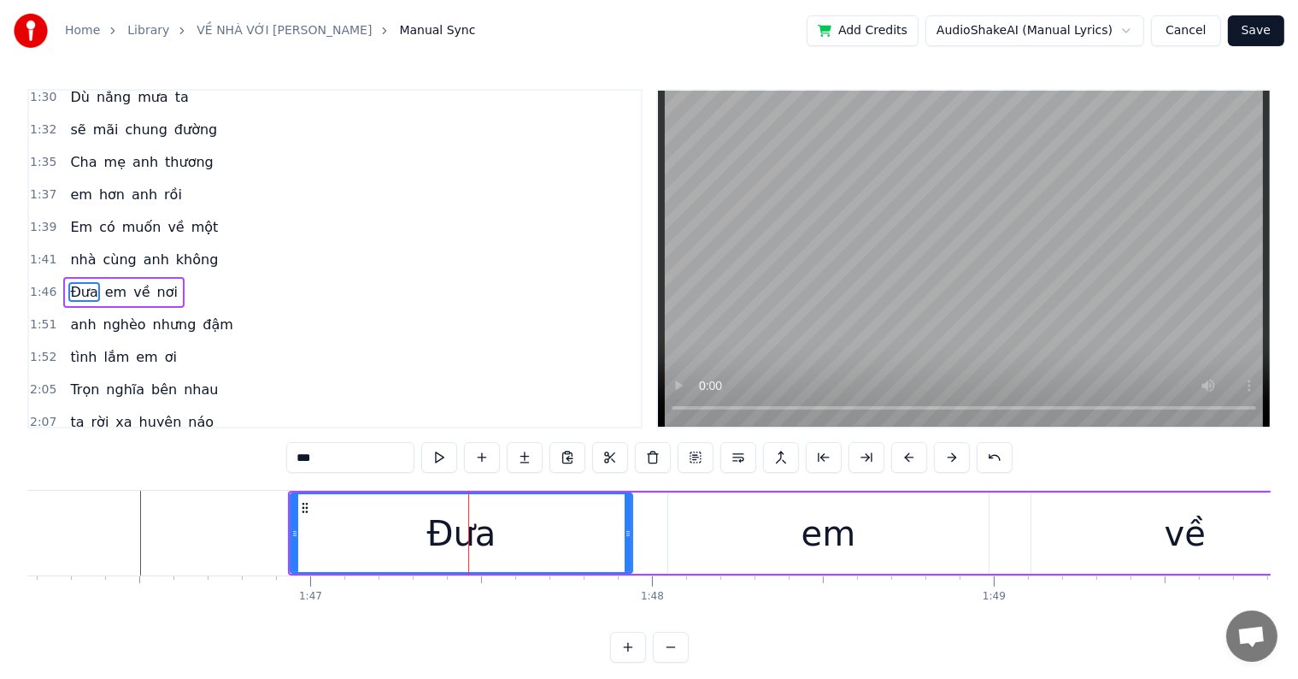
click at [903, 457] on button at bounding box center [910, 457] width 36 height 31
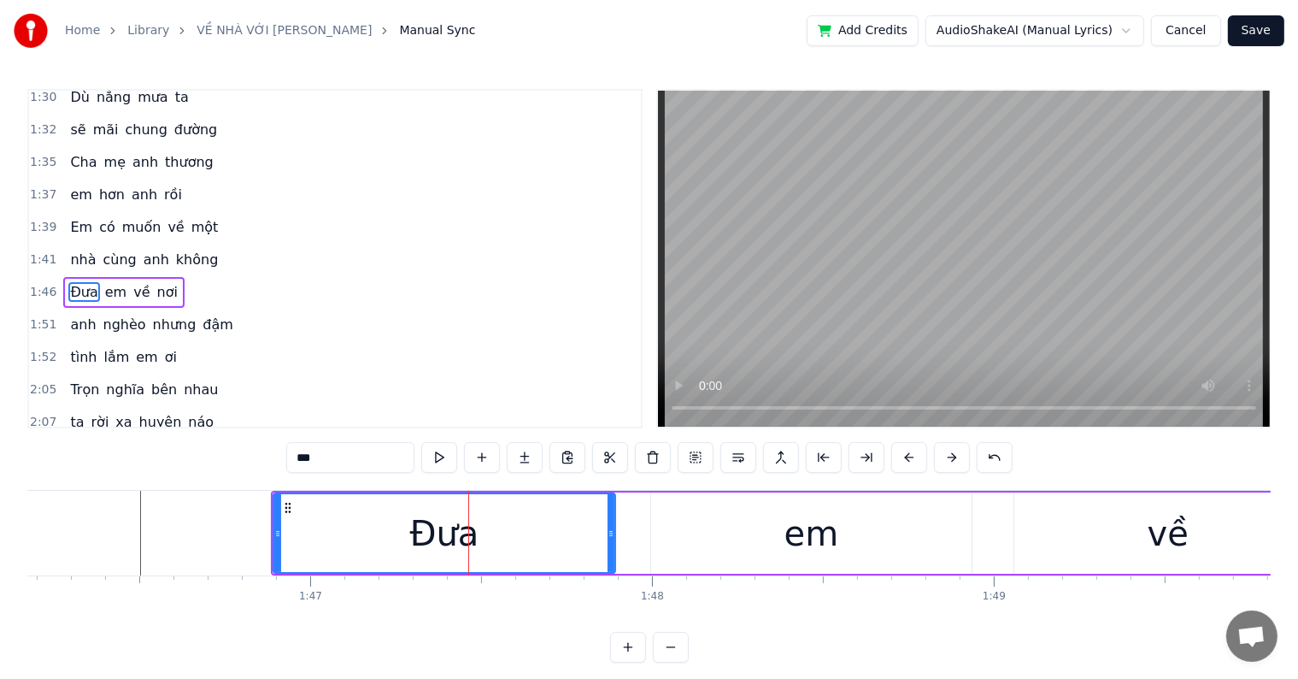
click at [903, 457] on button at bounding box center [910, 457] width 36 height 31
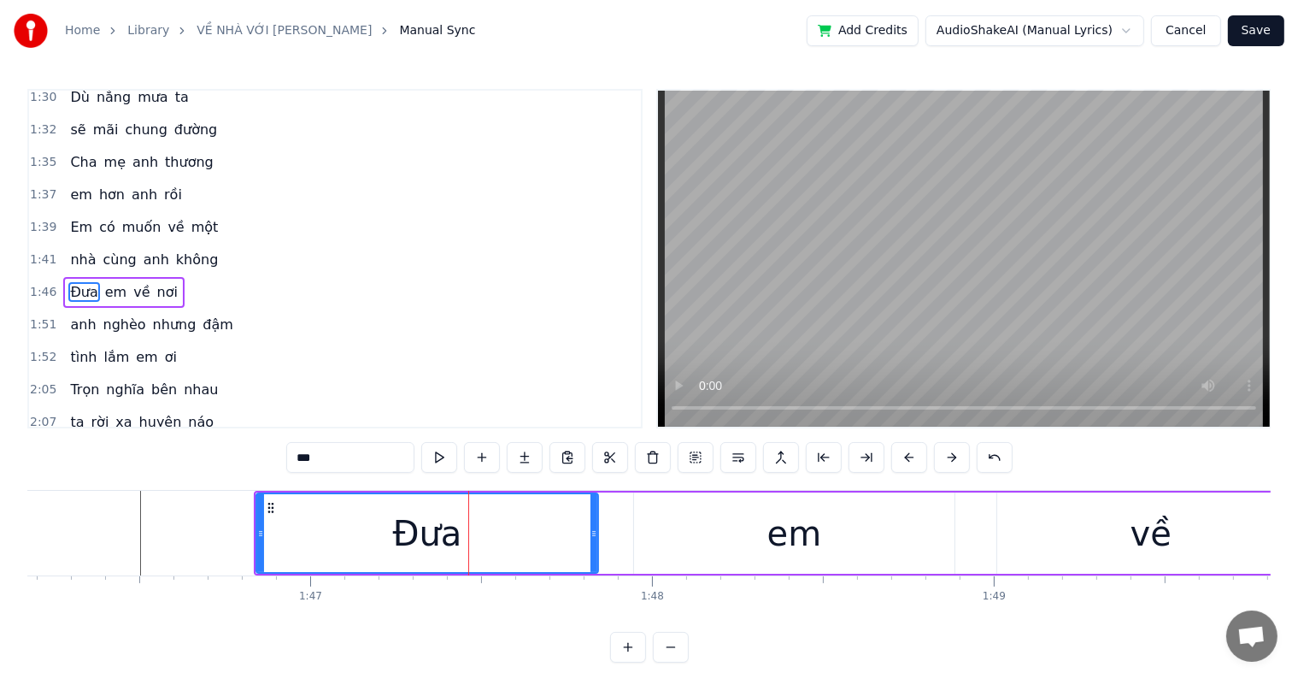
click at [903, 457] on button at bounding box center [910, 457] width 36 height 31
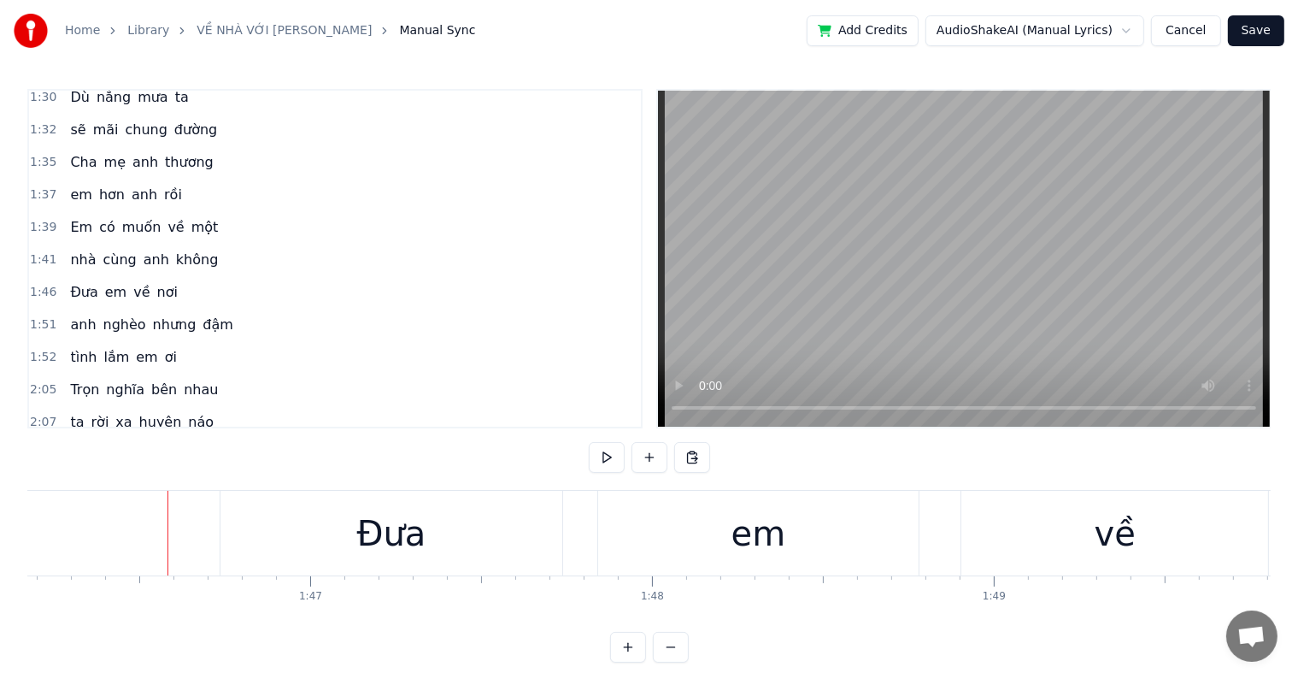
click at [168, 535] on div at bounding box center [168, 533] width 1 height 85
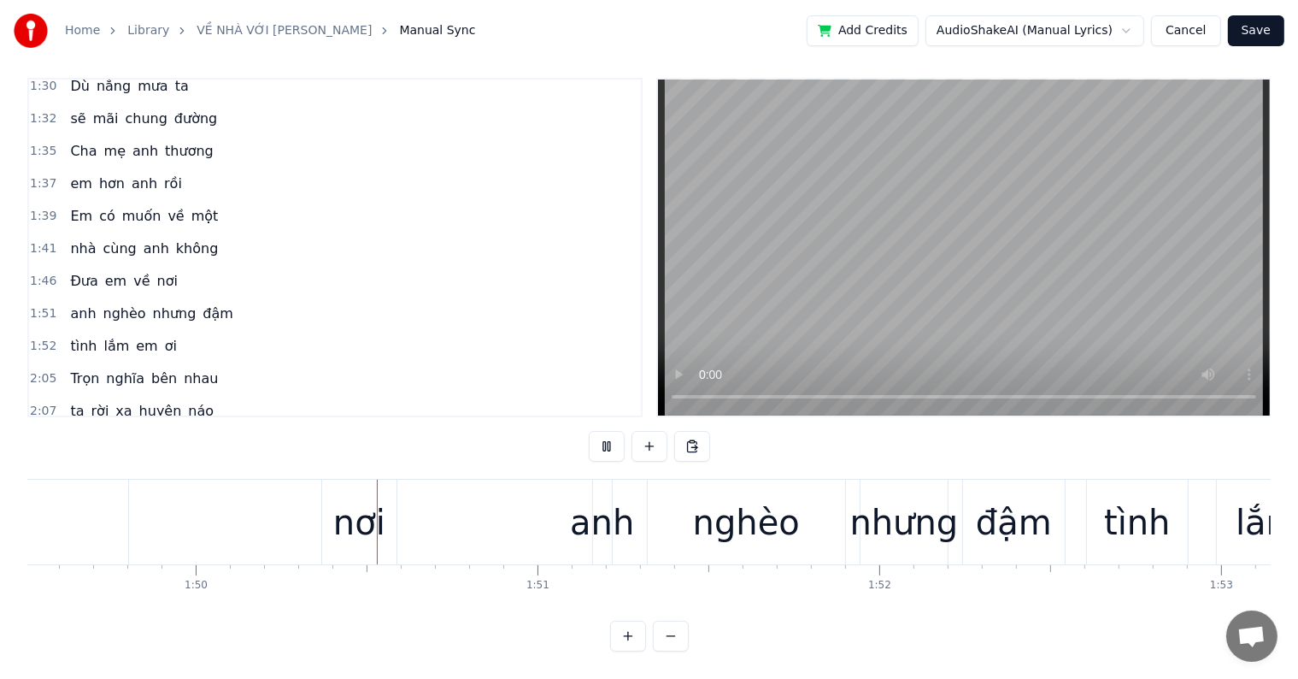
scroll to position [0, 37444]
click at [361, 519] on div "nơi" at bounding box center [359, 522] width 52 height 51
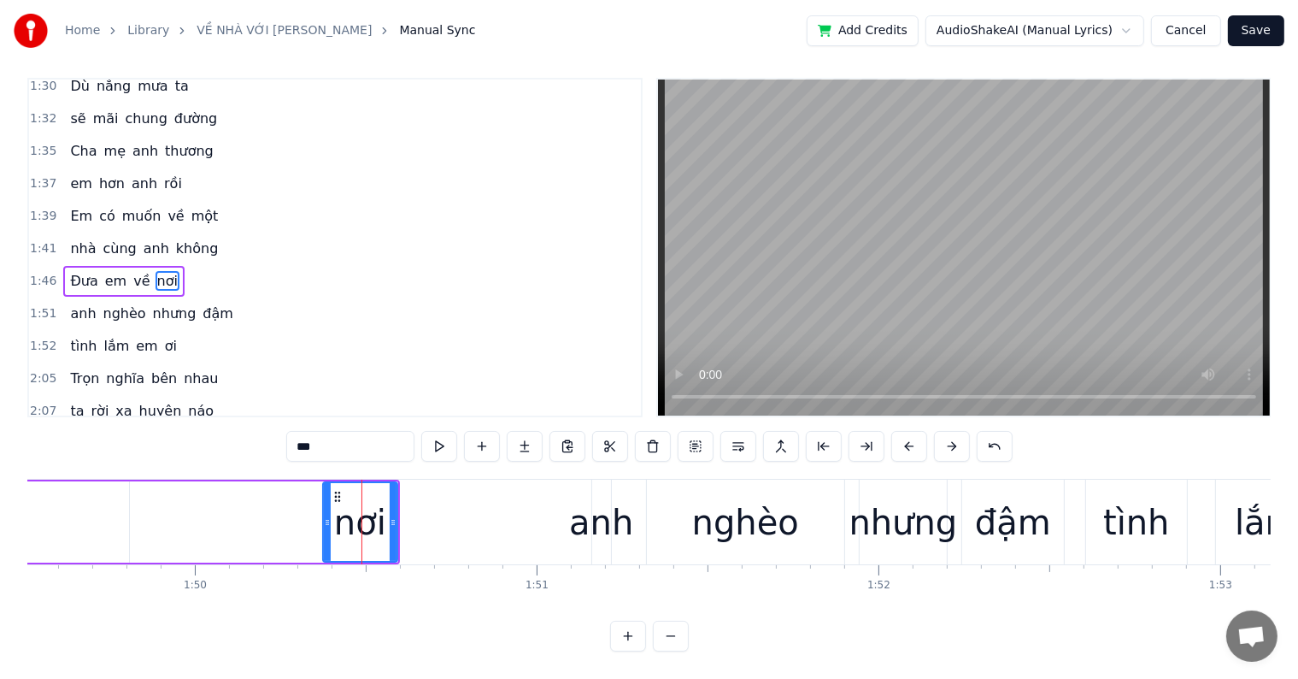
scroll to position [0, 0]
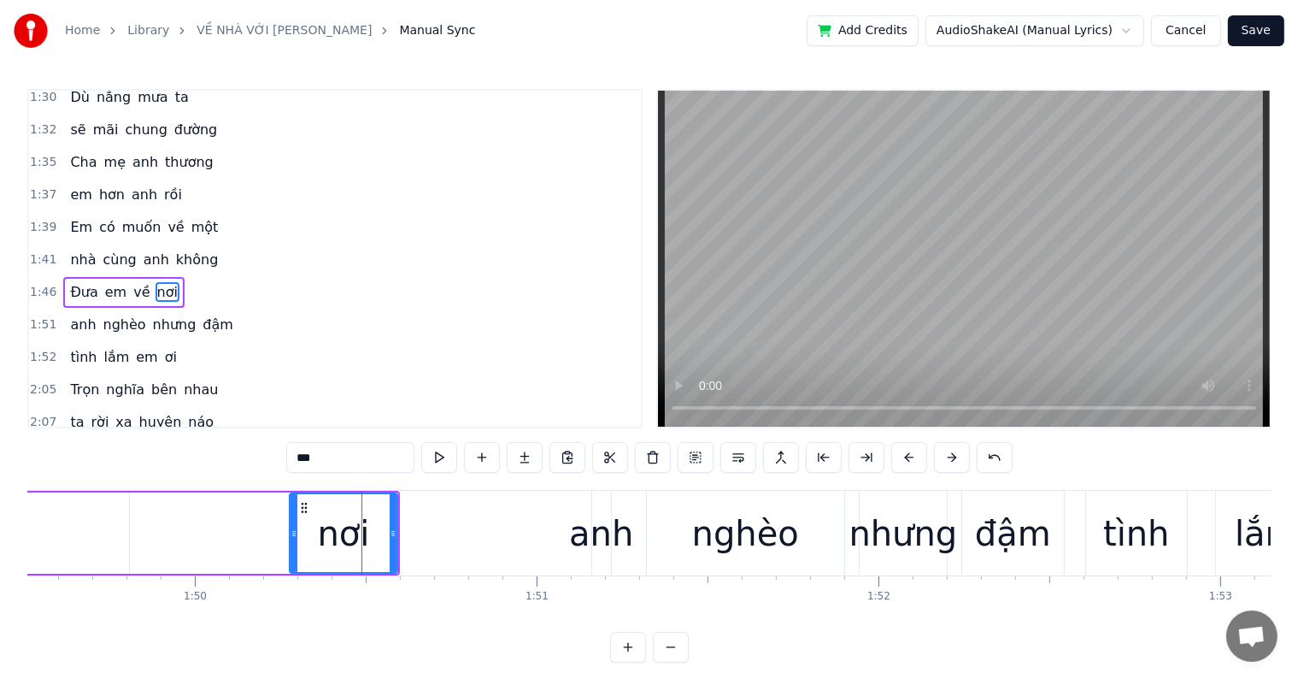
drag, startPoint x: 324, startPoint y: 533, endPoint x: 291, endPoint y: 533, distance: 33.3
click at [291, 533] on icon at bounding box center [294, 534] width 7 height 14
drag, startPoint x: 392, startPoint y: 530, endPoint x: 380, endPoint y: 530, distance: 12.0
click at [380, 530] on icon at bounding box center [381, 534] width 7 height 14
click at [318, 532] on div "nơi" at bounding box center [337, 533] width 52 height 51
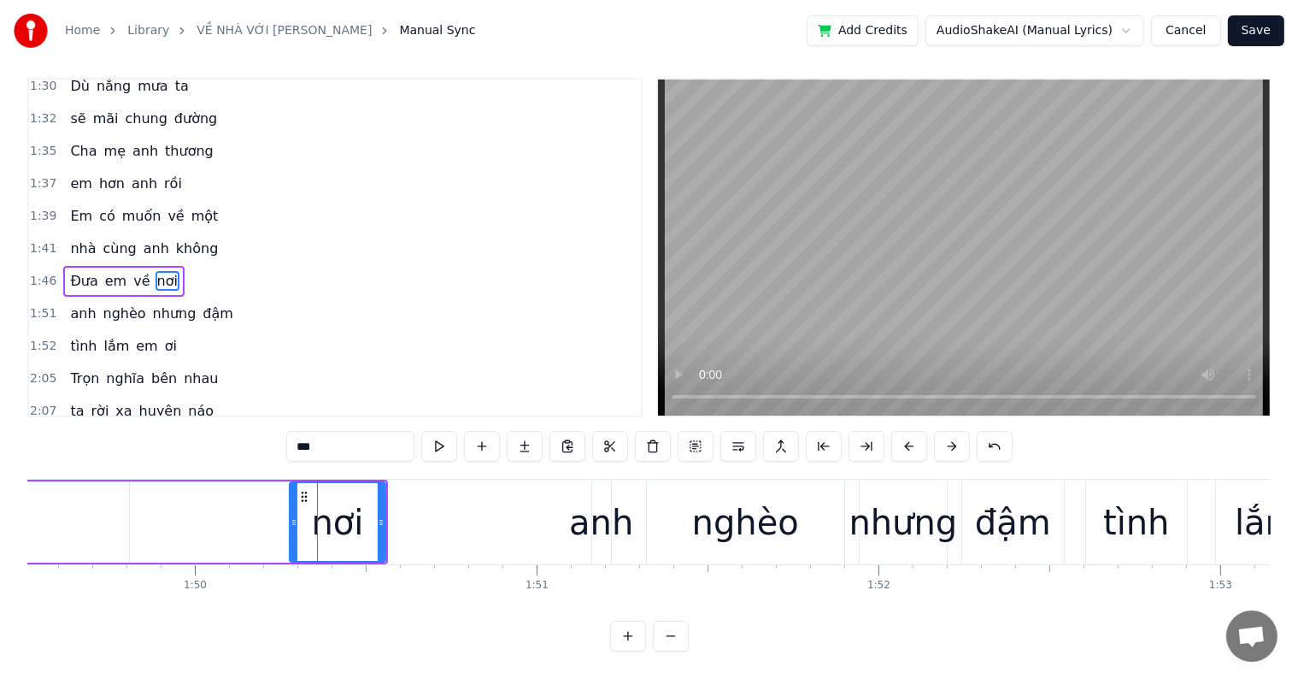
scroll to position [26, 0]
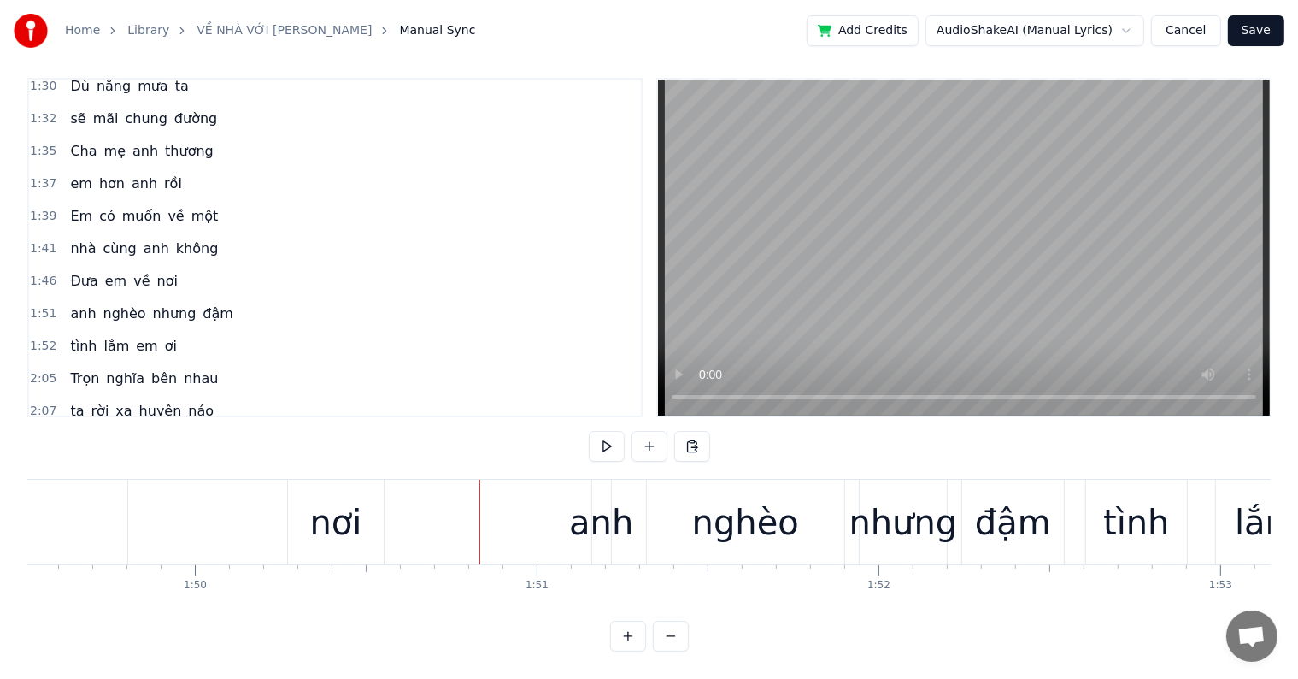
click at [589, 510] on div "anh" at bounding box center [601, 522] width 64 height 51
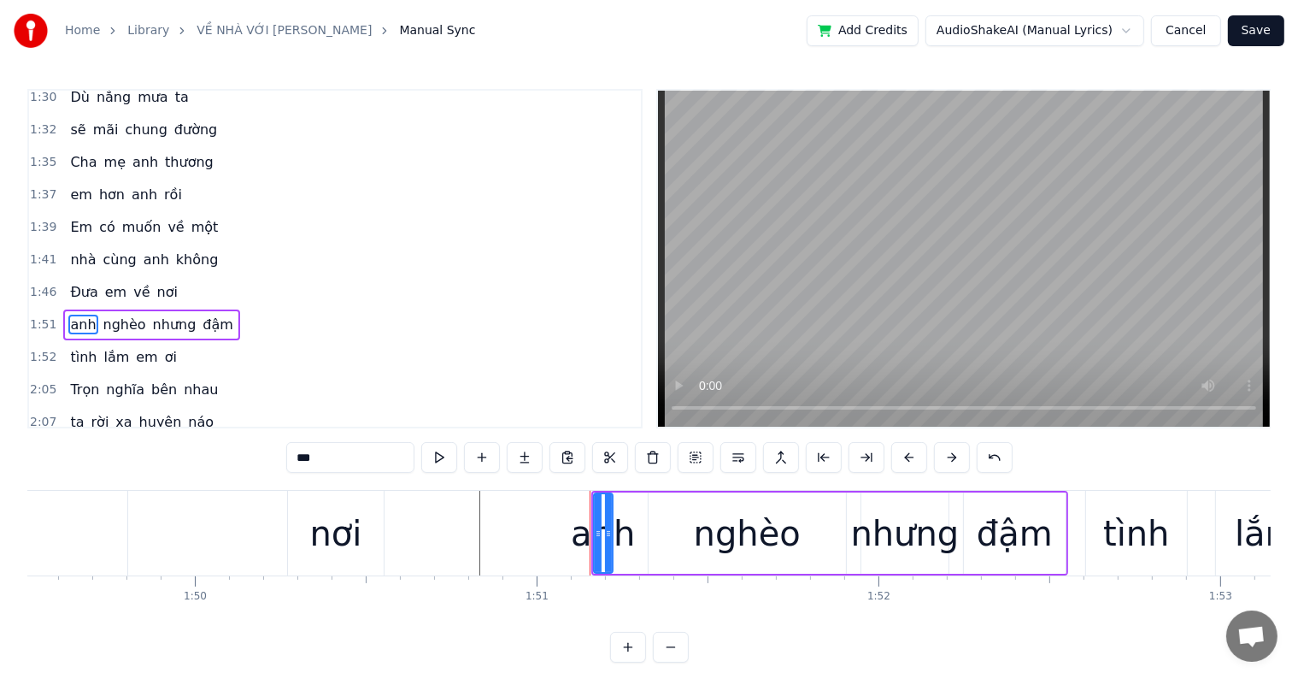
scroll to position [886, 0]
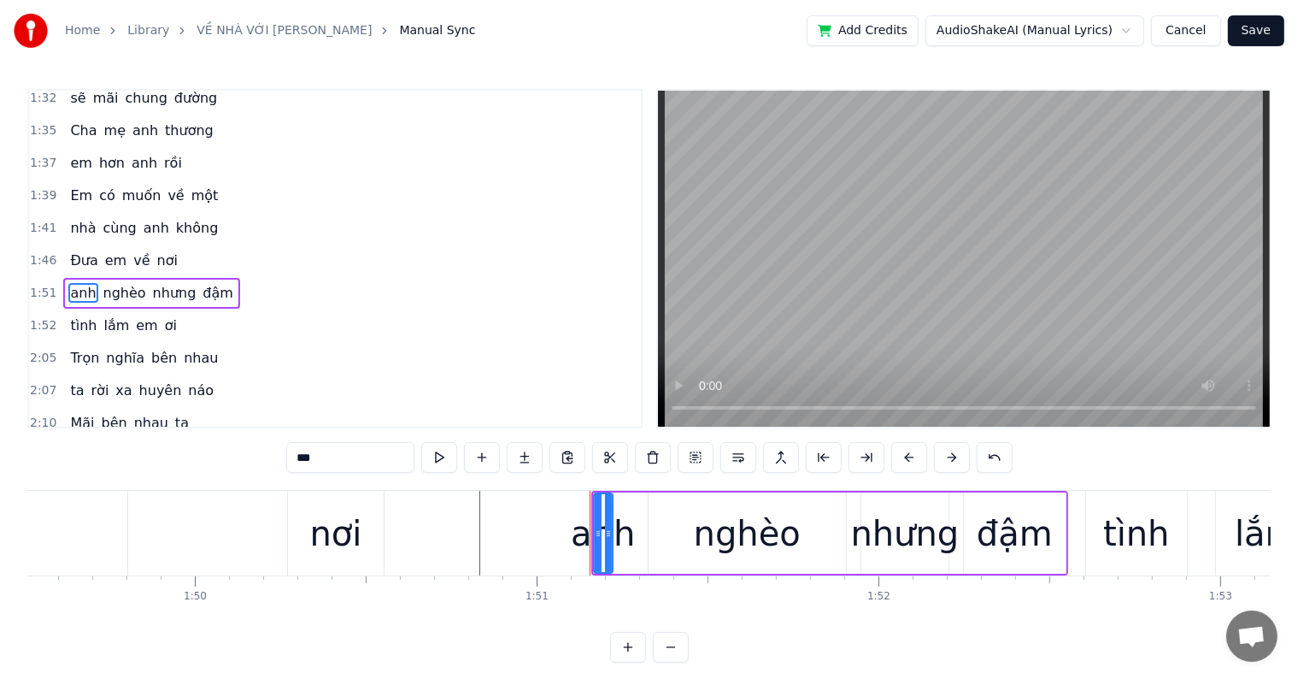
click at [674, 530] on div "nghèo" at bounding box center [747, 532] width 197 height 81
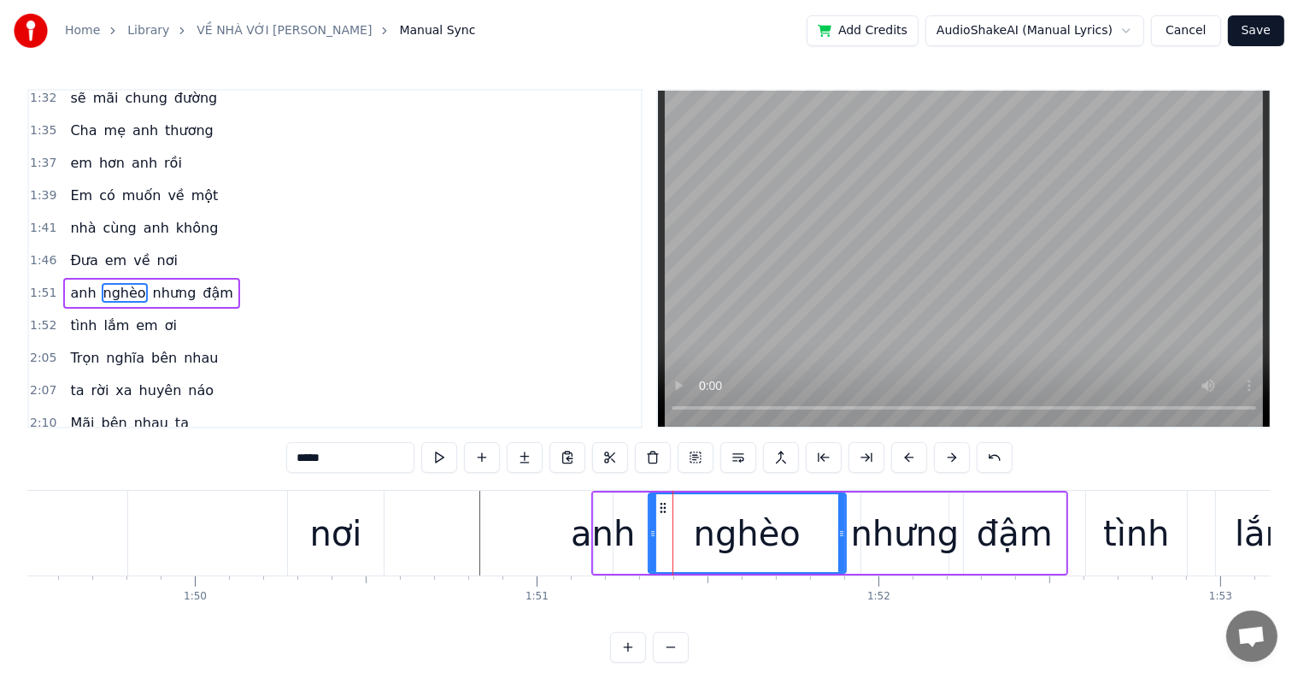
click at [765, 536] on div "nghèo" at bounding box center [747, 533] width 107 height 51
click at [930, 539] on div "nhưng" at bounding box center [905, 533] width 109 height 51
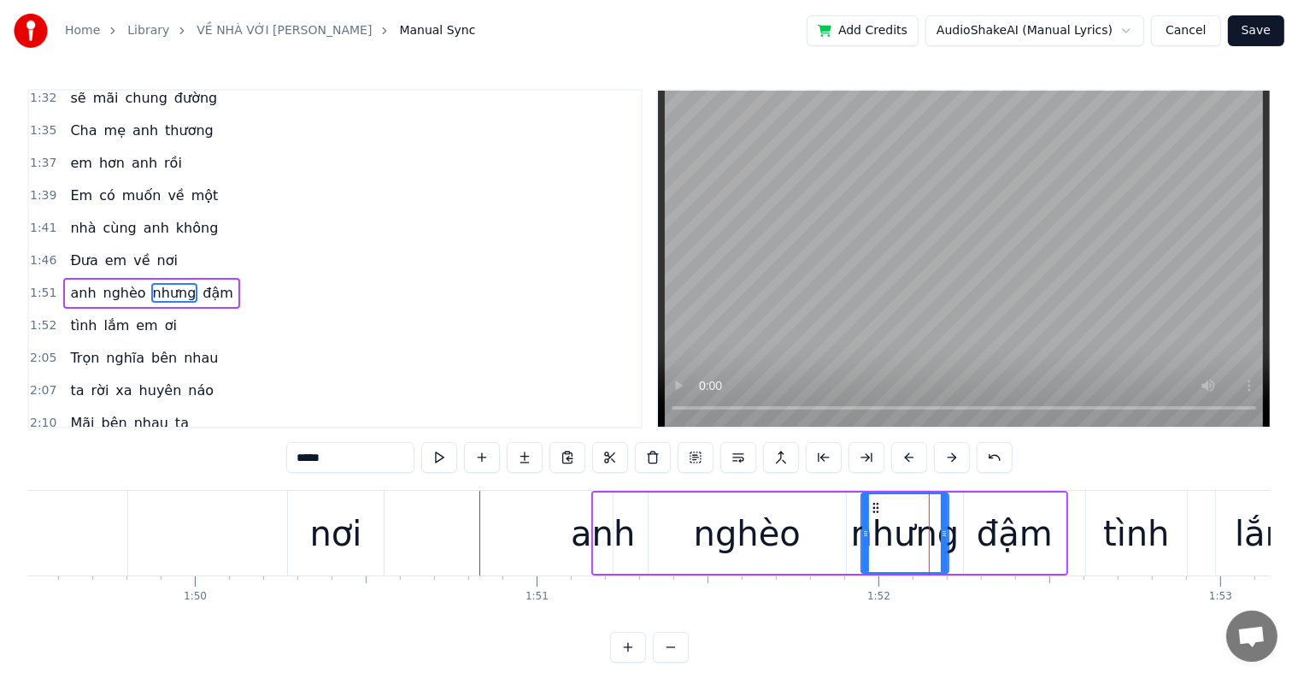
click at [605, 541] on div "anh" at bounding box center [603, 533] width 64 height 51
type input "***"
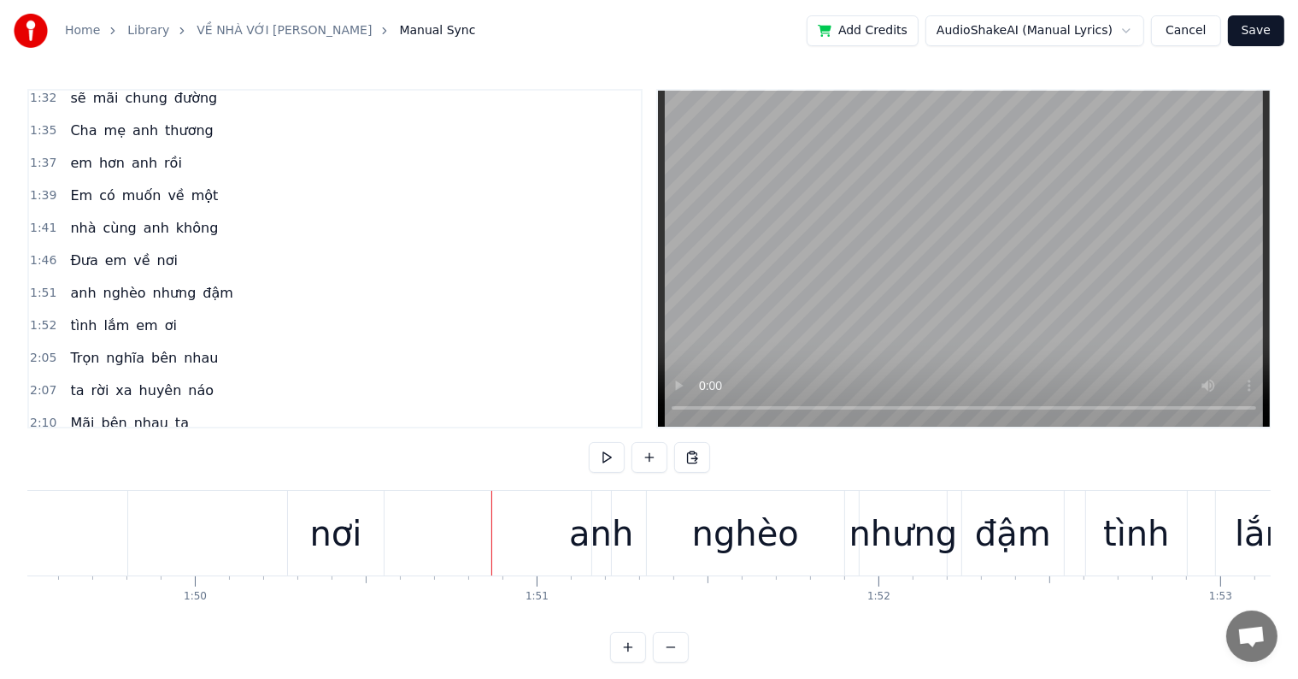
click at [492, 539] on div at bounding box center [492, 533] width 1 height 85
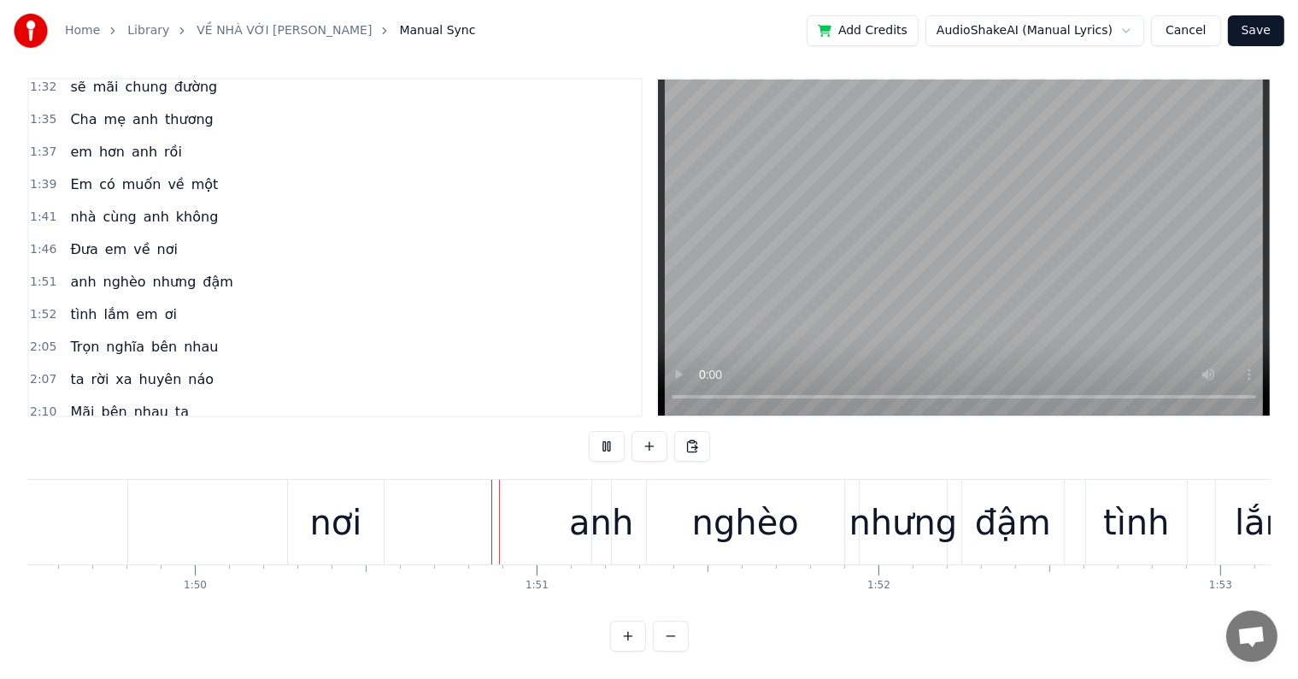
scroll to position [26, 0]
click at [604, 510] on div "anh" at bounding box center [601, 522] width 64 height 51
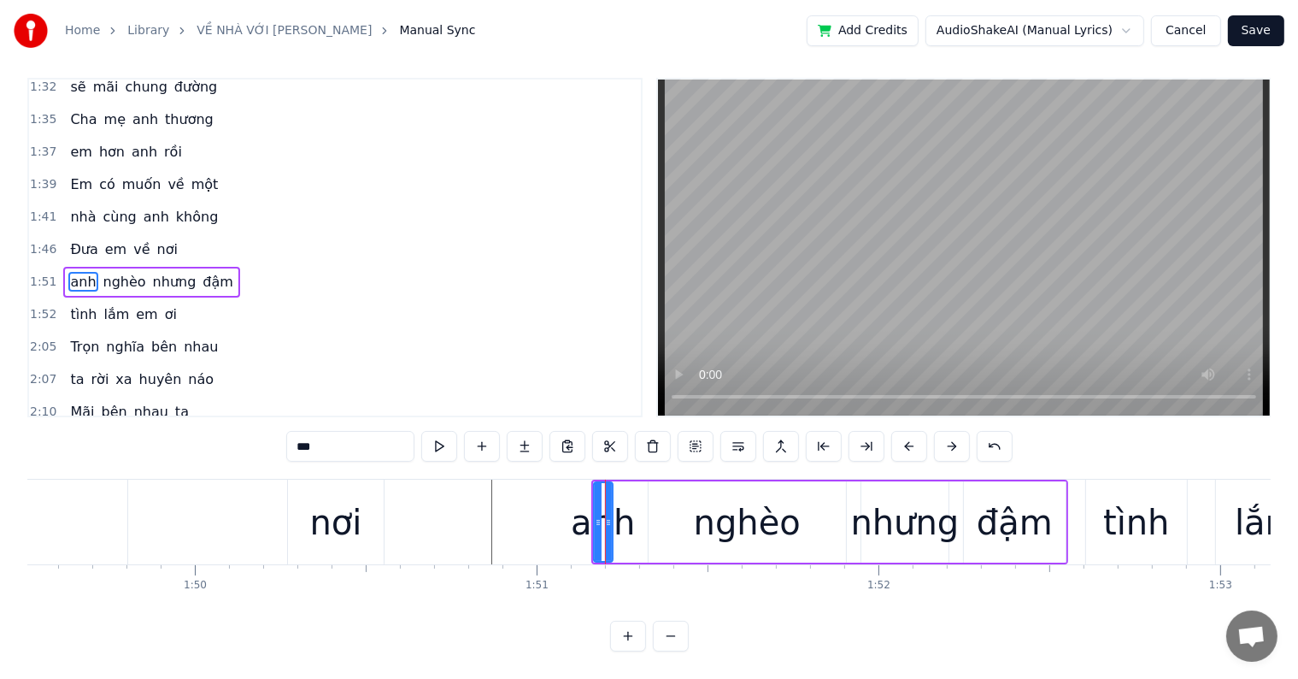
scroll to position [0, 0]
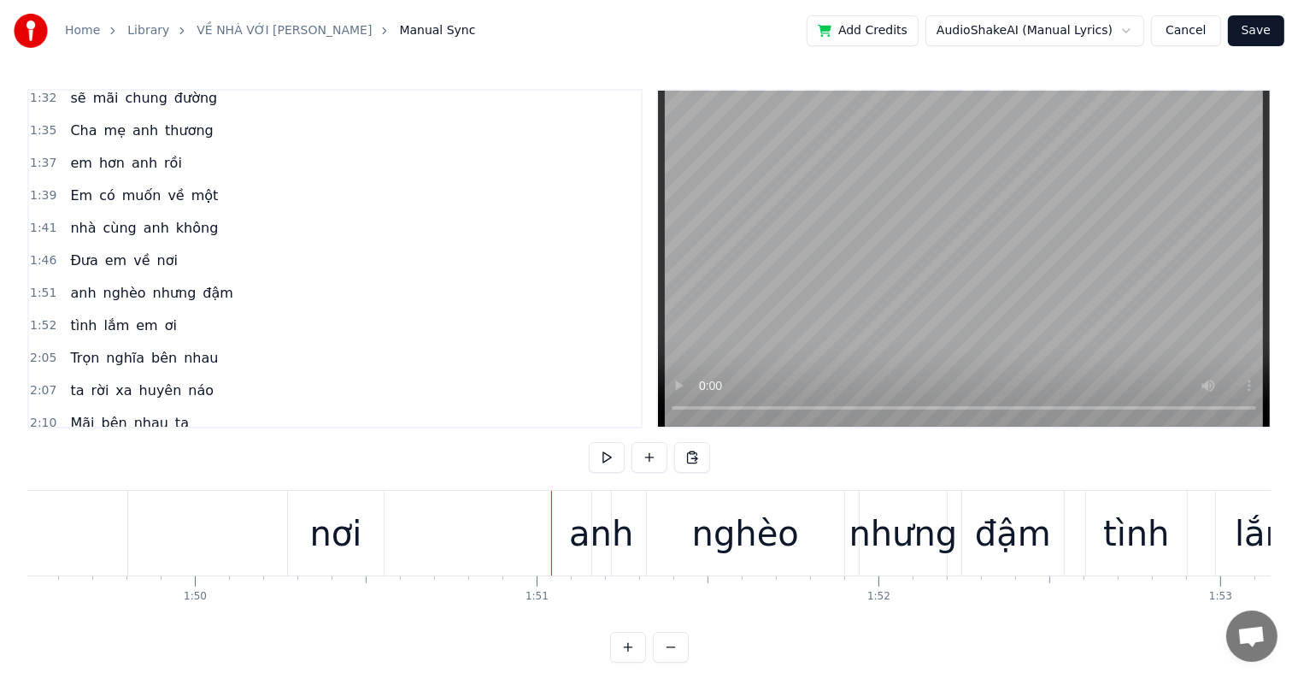
click at [595, 530] on div "anh" at bounding box center [601, 533] width 64 height 51
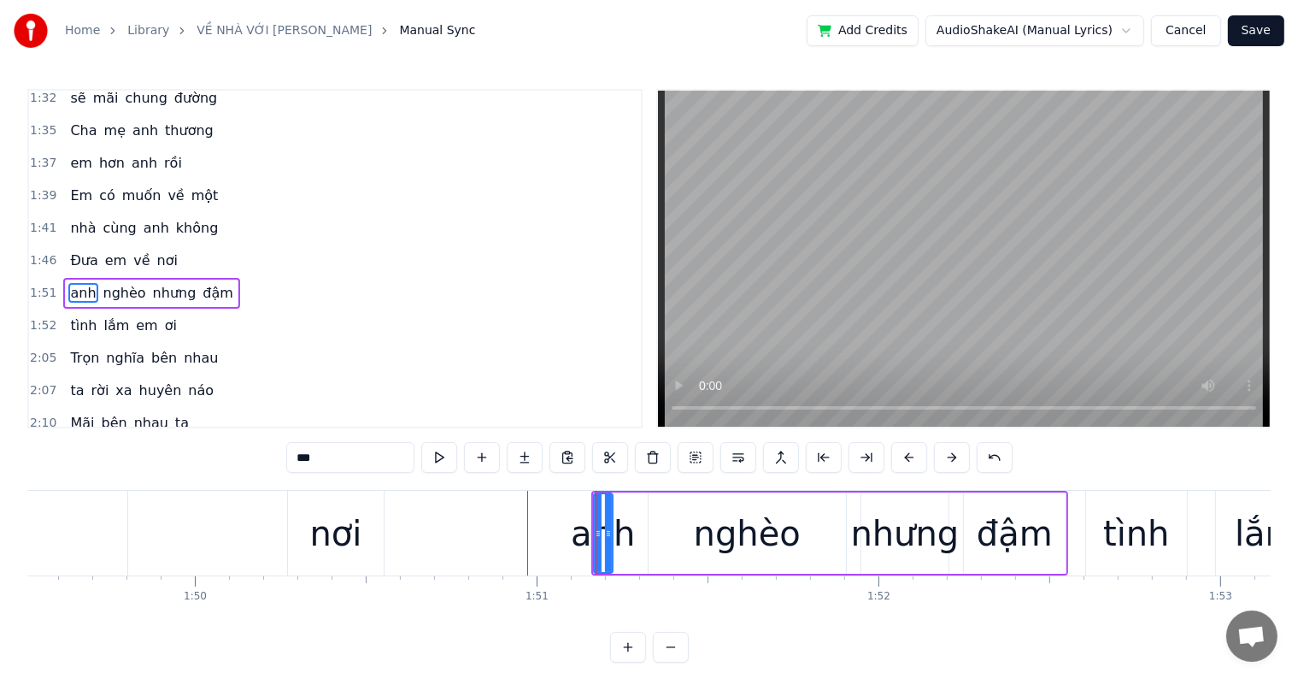
click at [585, 537] on div "anh" at bounding box center [603, 533] width 64 height 51
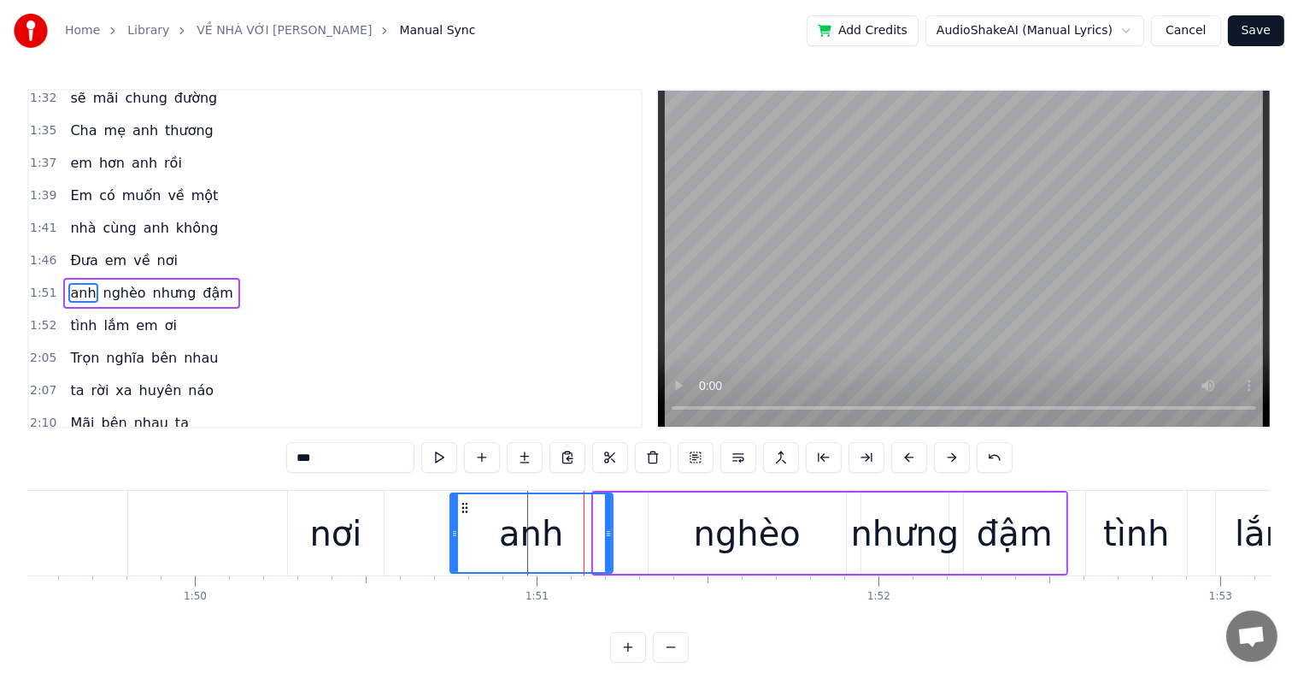
drag, startPoint x: 595, startPoint y: 537, endPoint x: 450, endPoint y: 542, distance: 144.6
click at [451, 542] on div at bounding box center [454, 533] width 7 height 78
click at [340, 540] on div "nơi" at bounding box center [335, 533] width 52 height 51
type input "***"
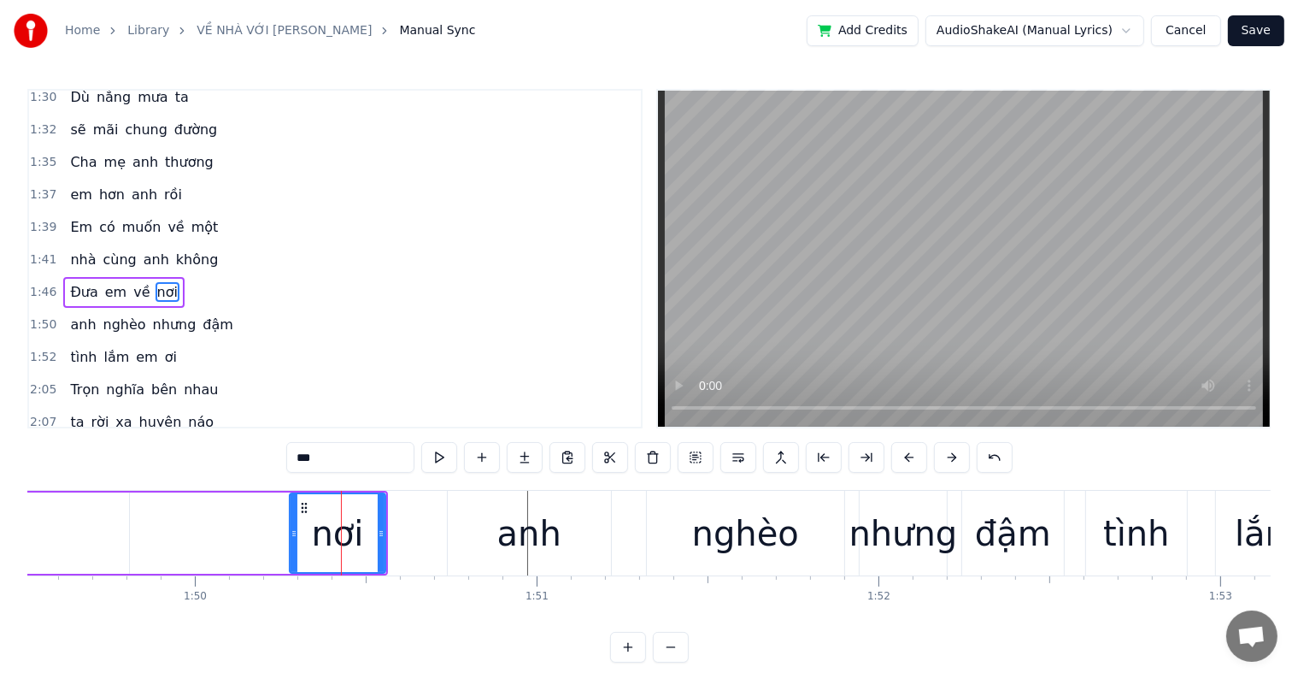
scroll to position [26, 0]
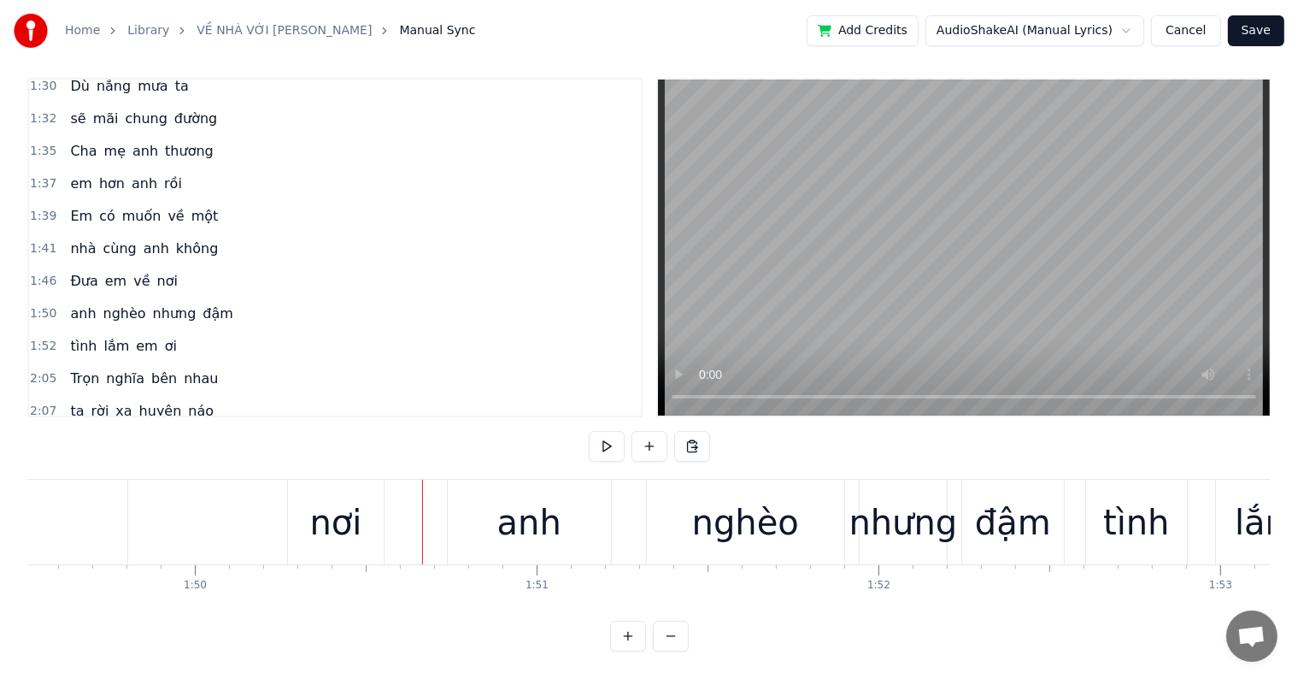
click at [422, 526] on div at bounding box center [422, 522] width 1 height 85
click at [733, 514] on div "nghèo" at bounding box center [745, 522] width 107 height 51
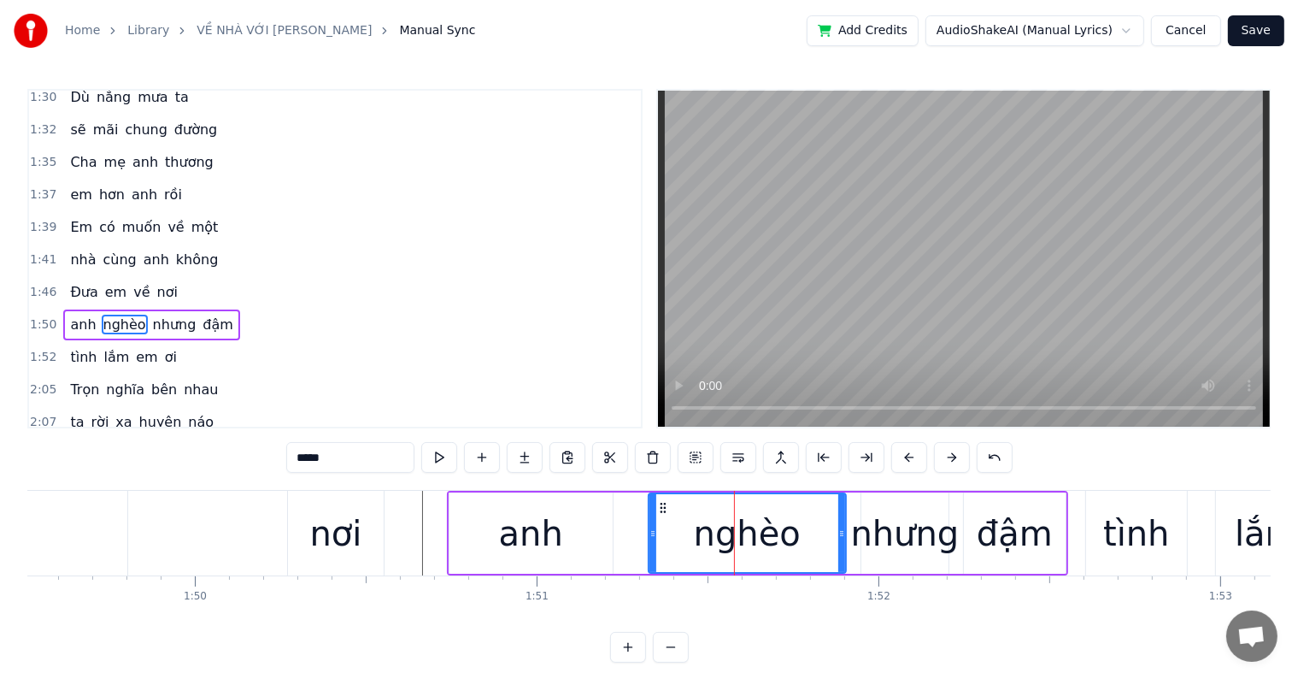
scroll to position [886, 0]
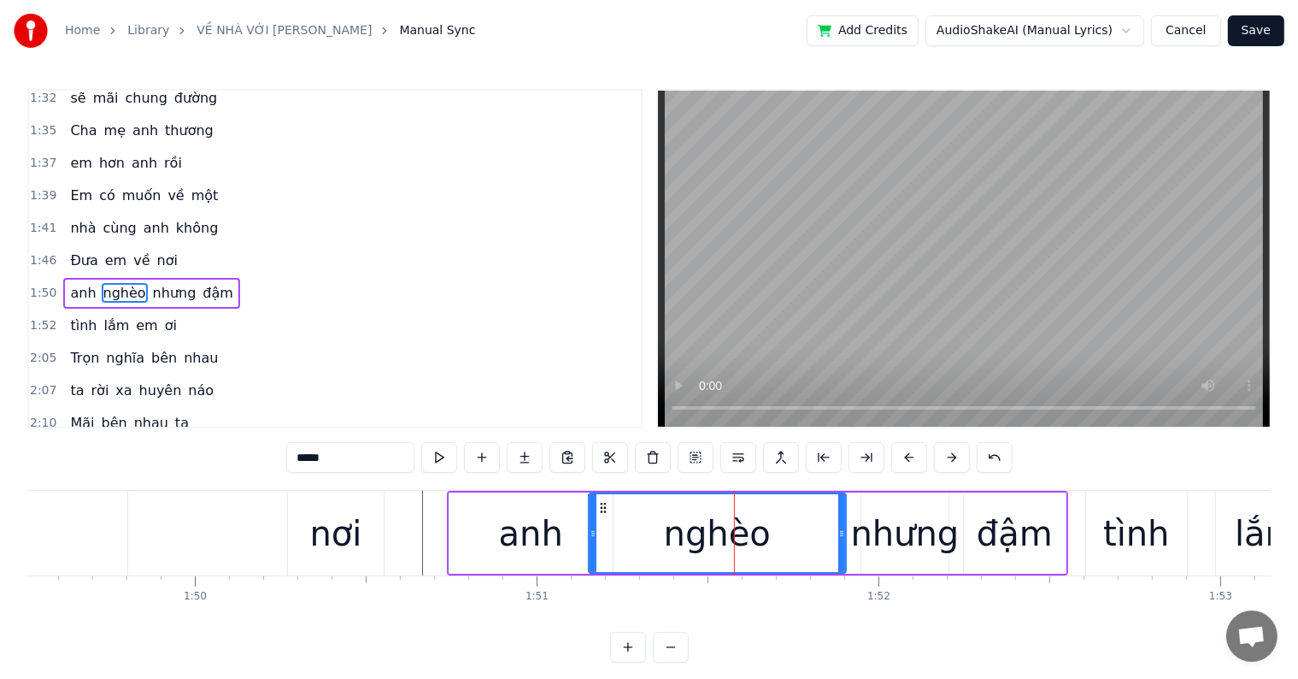
drag, startPoint x: 650, startPoint y: 537, endPoint x: 773, endPoint y: 533, distance: 123.2
click at [590, 540] on div at bounding box center [593, 533] width 7 height 78
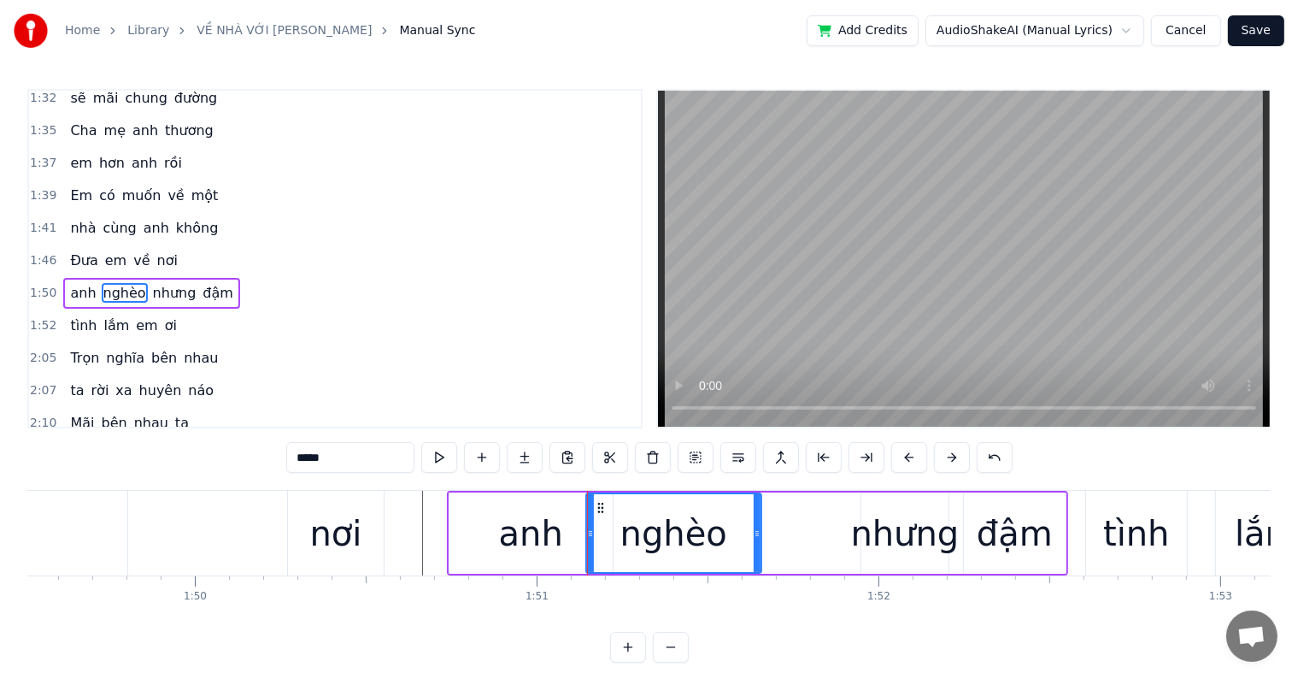
drag, startPoint x: 838, startPoint y: 531, endPoint x: 753, endPoint y: 537, distance: 84.8
click at [754, 537] on icon at bounding box center [757, 534] width 7 height 14
click at [880, 533] on div "nhưng" at bounding box center [905, 533] width 109 height 51
type input "*****"
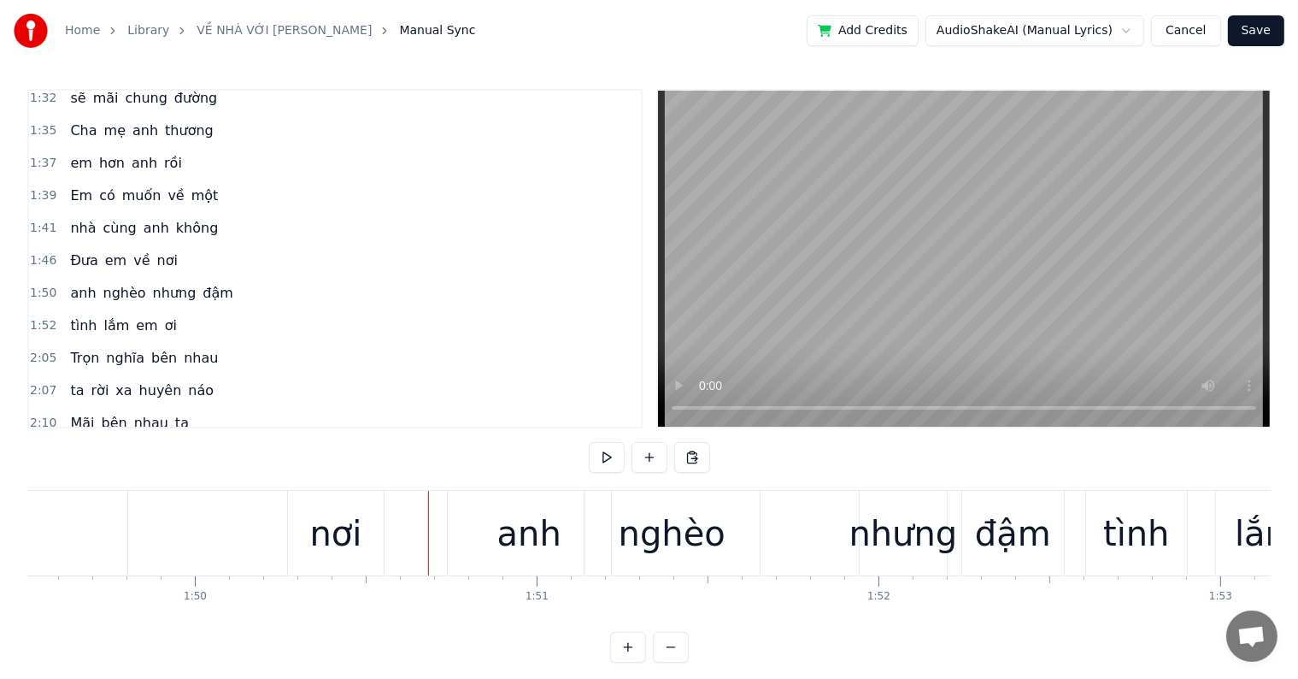
click at [428, 561] on div at bounding box center [428, 533] width 1 height 85
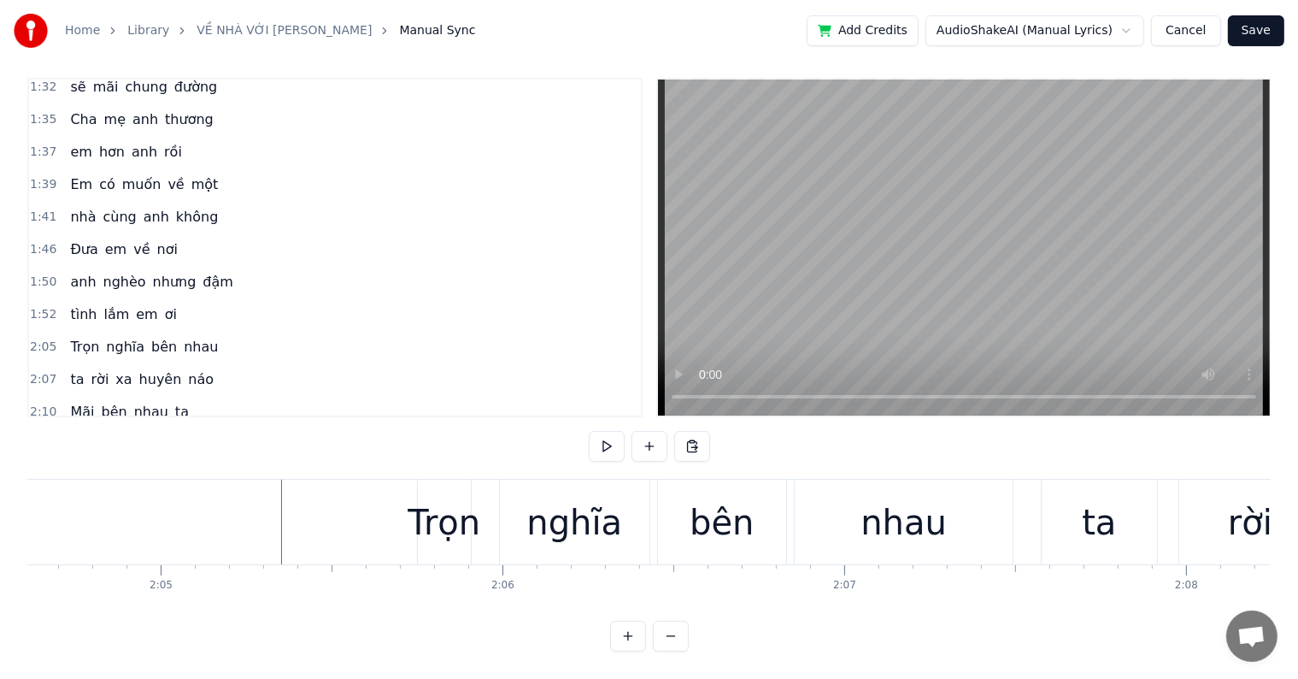
scroll to position [0, 42558]
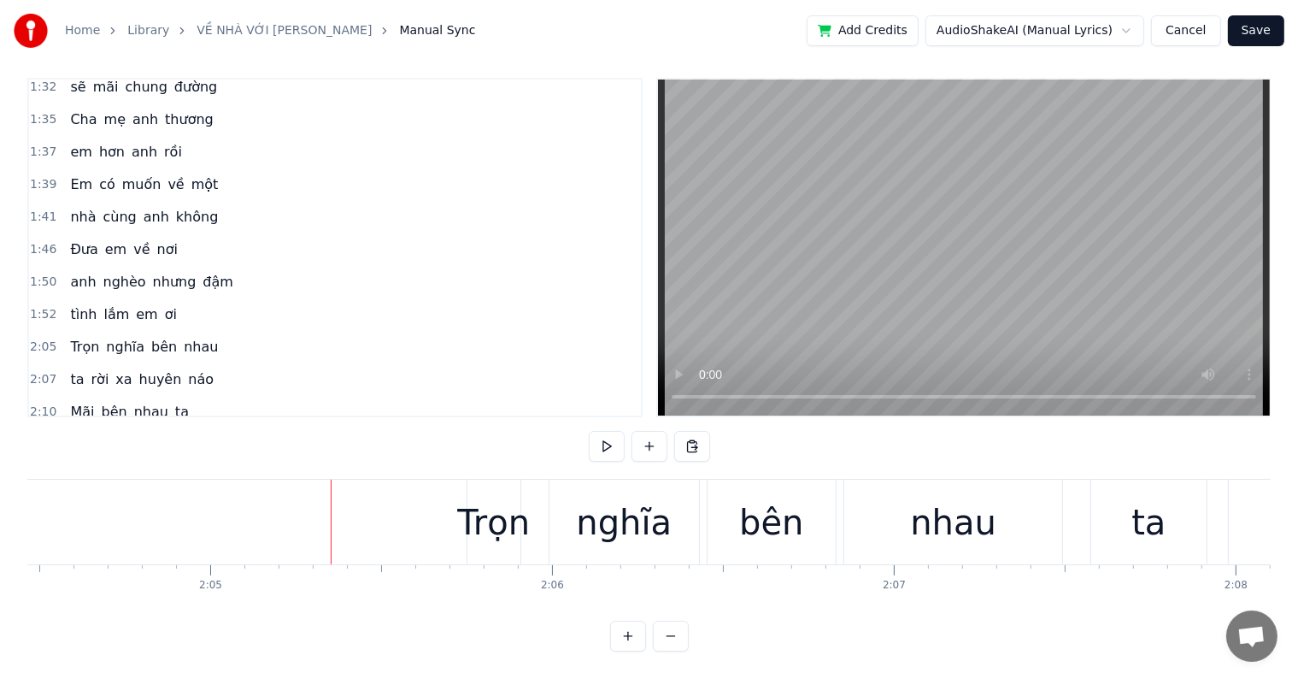
click at [476, 497] on div "Trọn" at bounding box center [493, 522] width 73 height 51
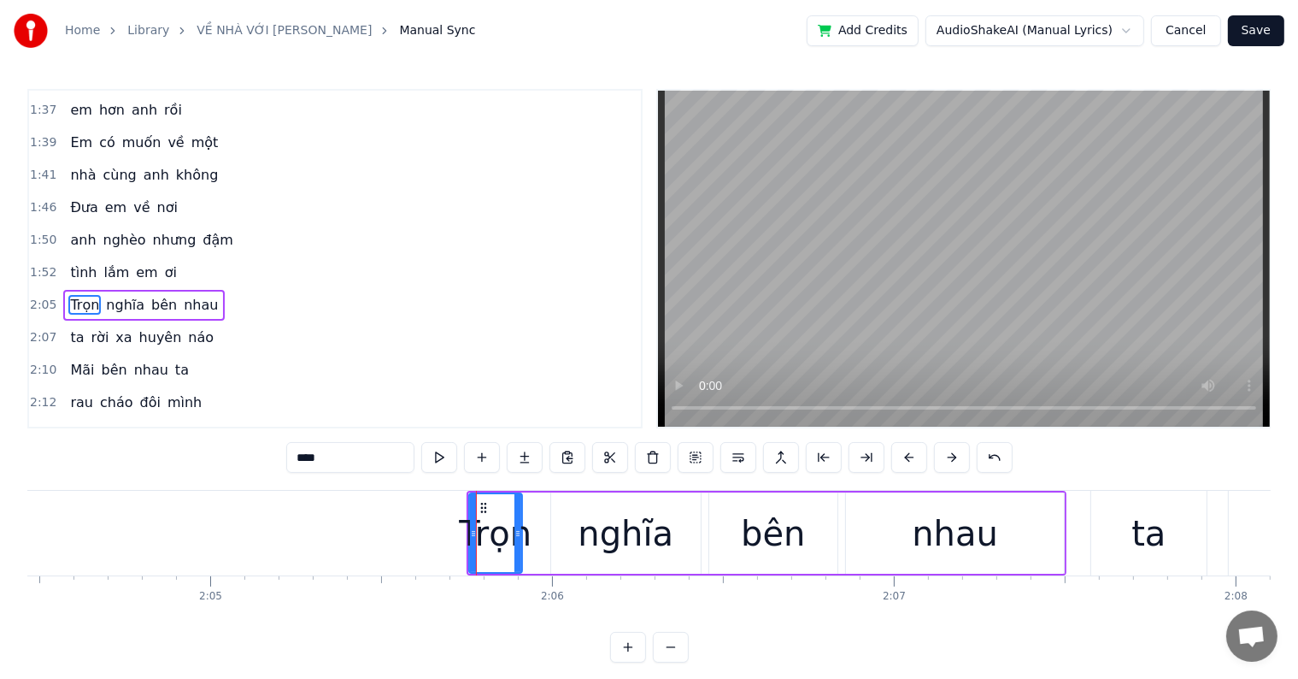
scroll to position [948, 0]
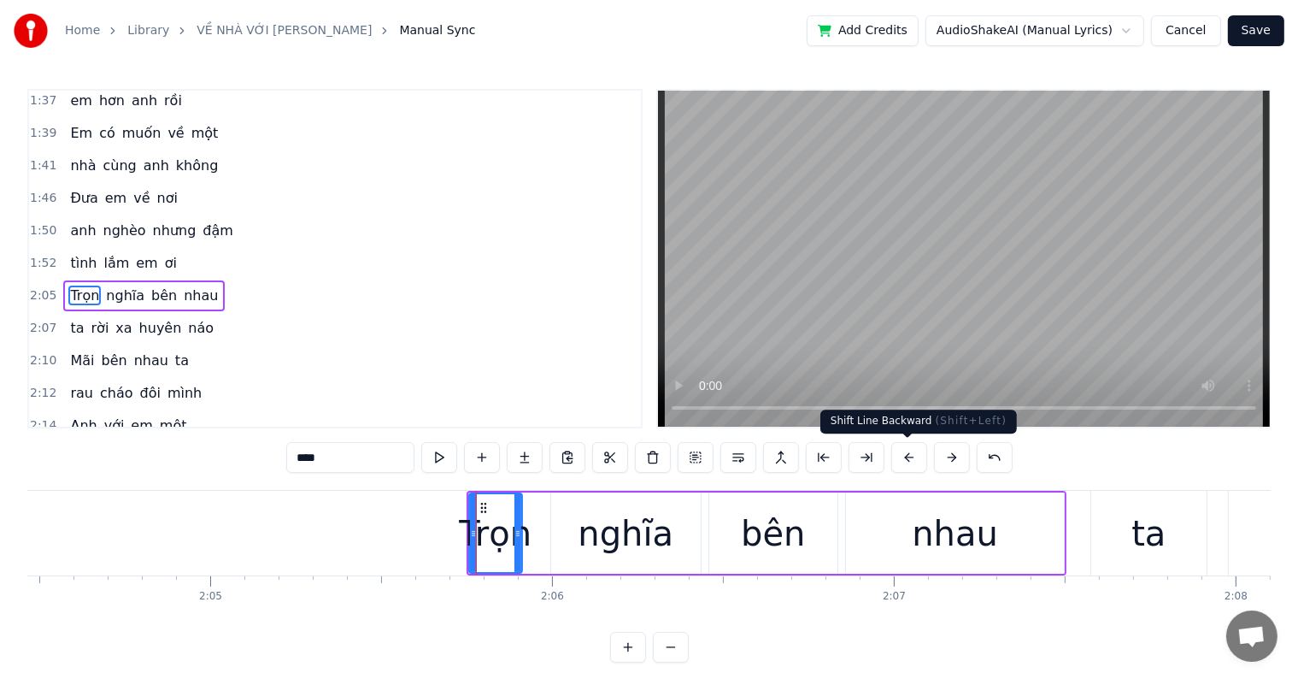
click at [901, 458] on button at bounding box center [910, 457] width 36 height 31
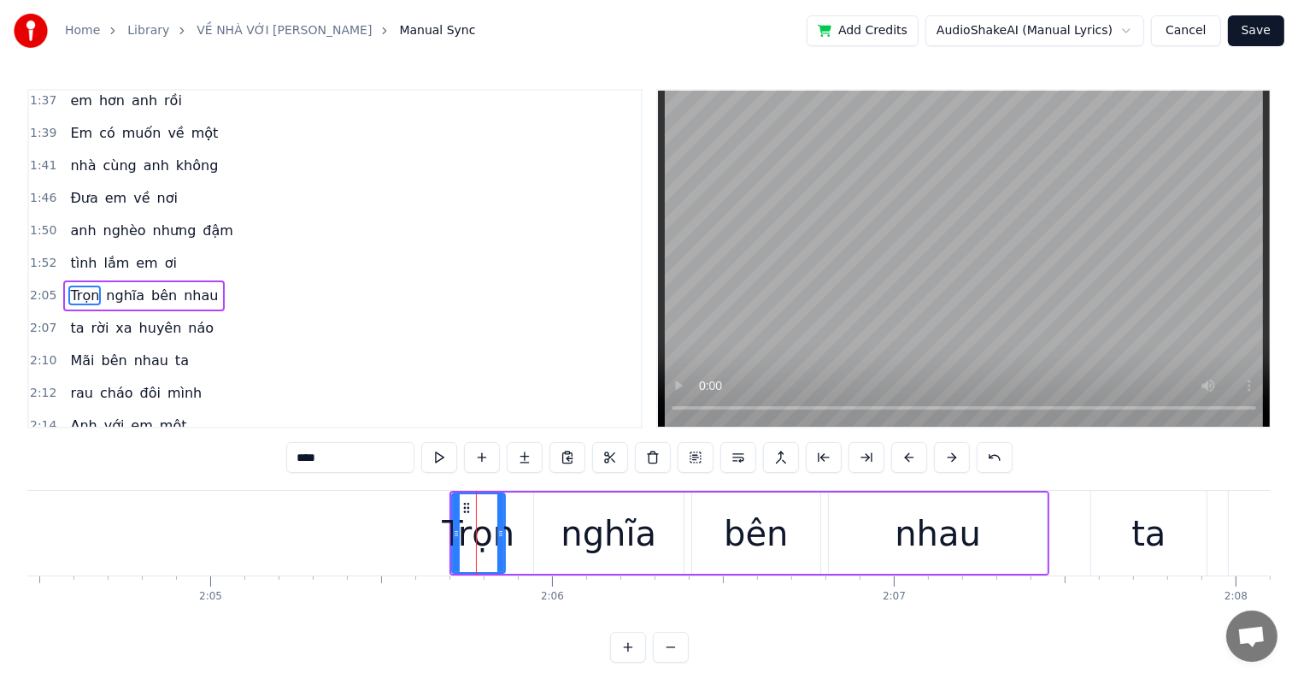
click at [901, 458] on button at bounding box center [910, 457] width 36 height 31
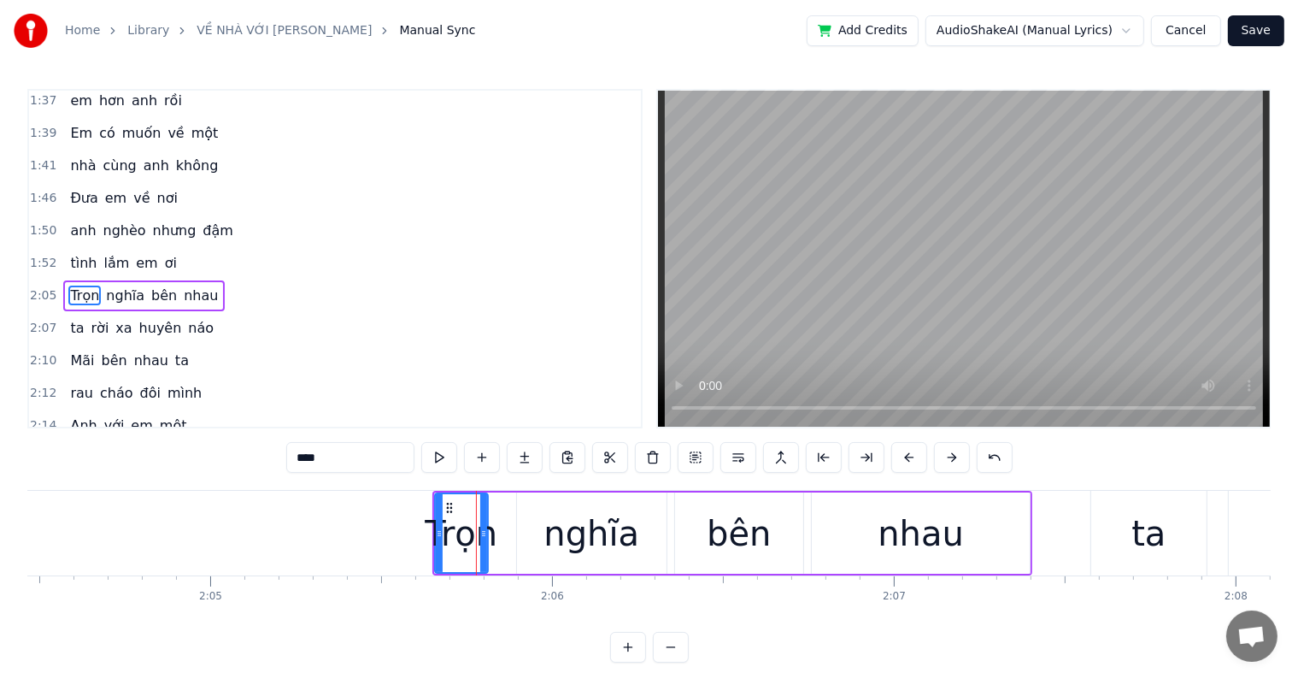
click at [901, 458] on button at bounding box center [910, 457] width 36 height 31
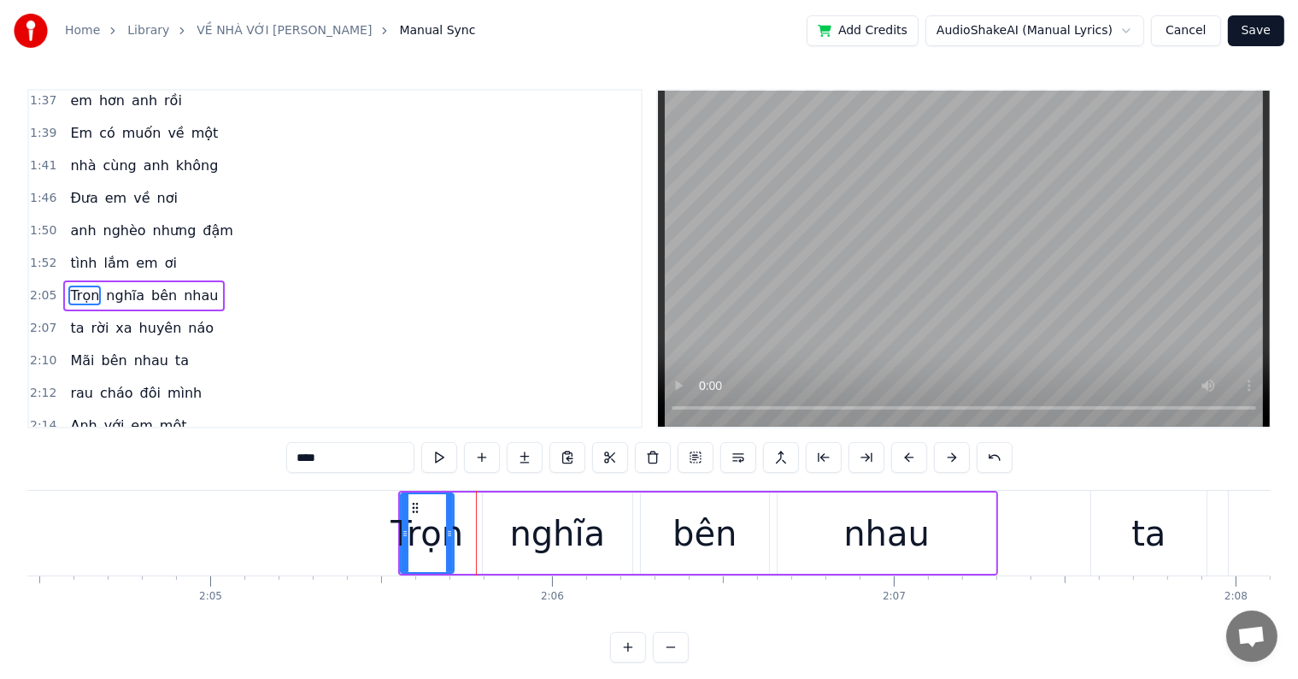
click at [901, 458] on button at bounding box center [910, 457] width 36 height 31
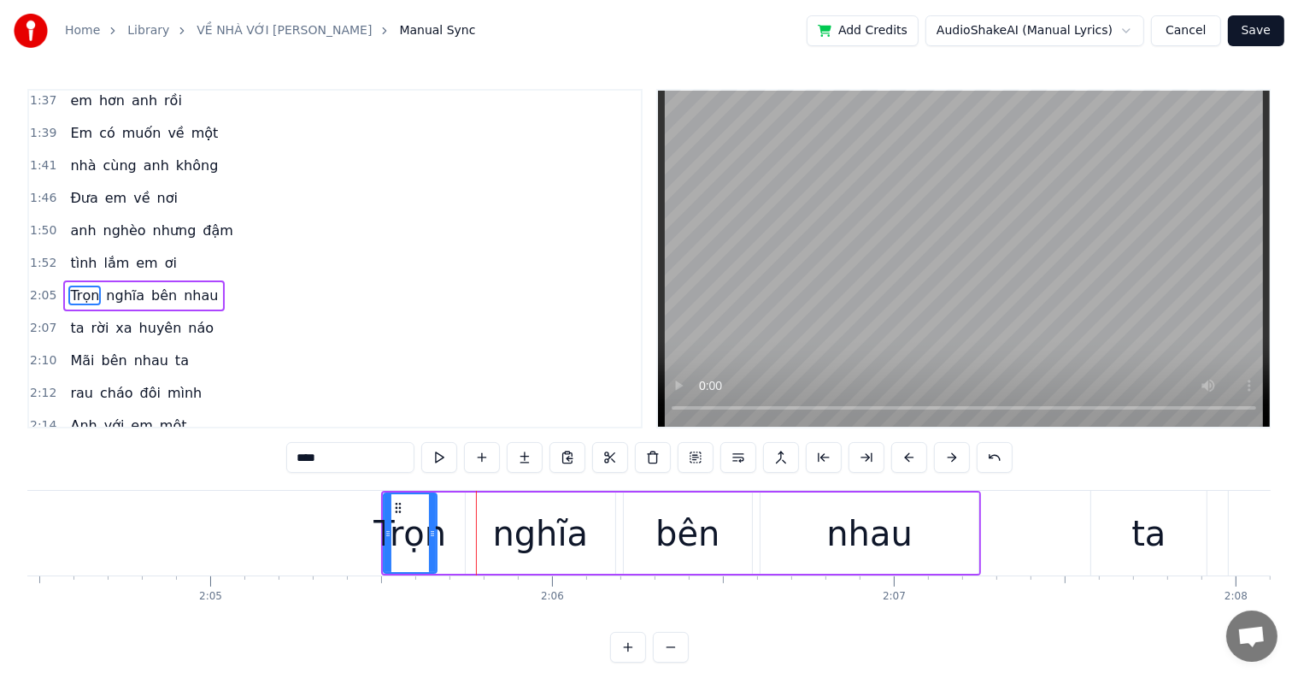
click at [901, 458] on button at bounding box center [910, 457] width 36 height 31
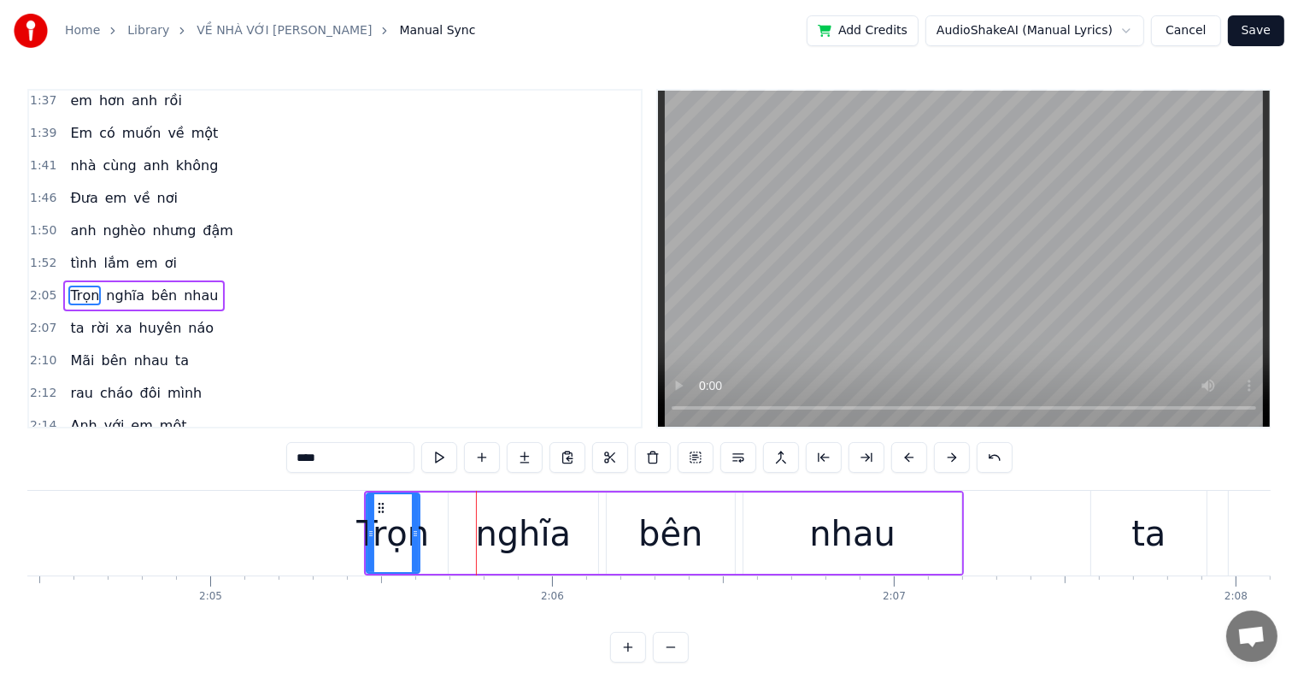
click at [901, 458] on button at bounding box center [910, 457] width 36 height 31
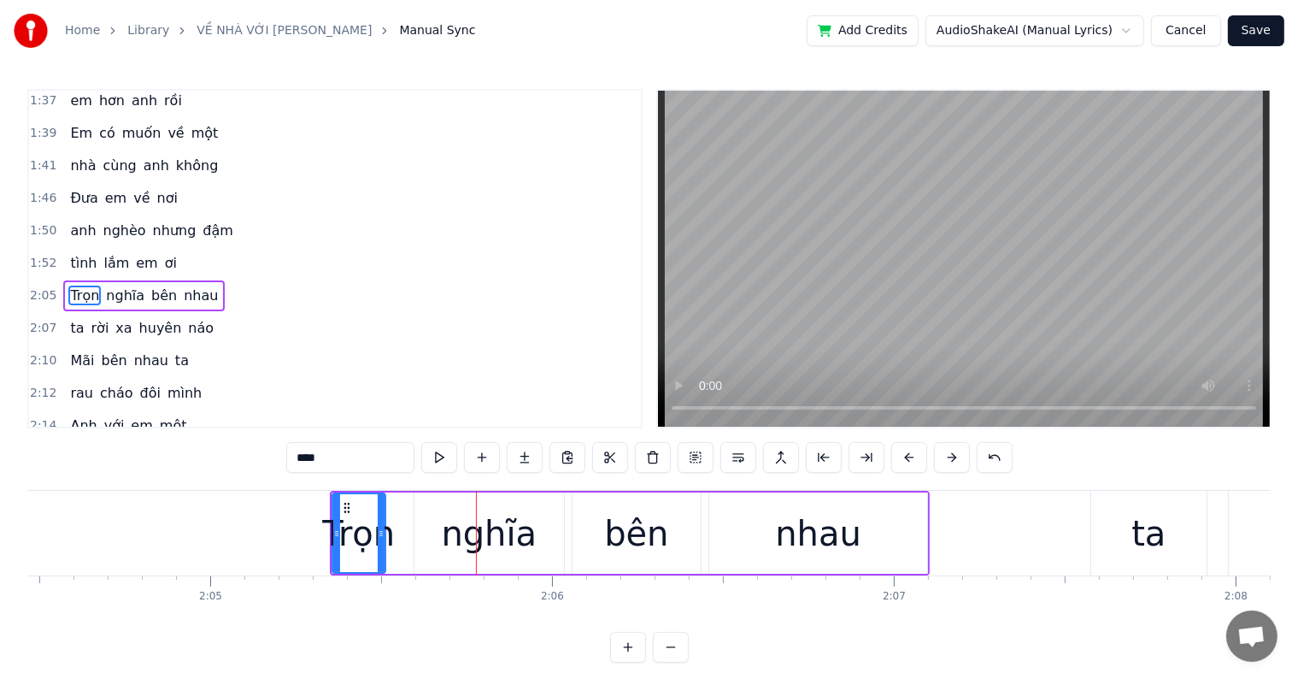
click at [901, 458] on button at bounding box center [910, 457] width 36 height 31
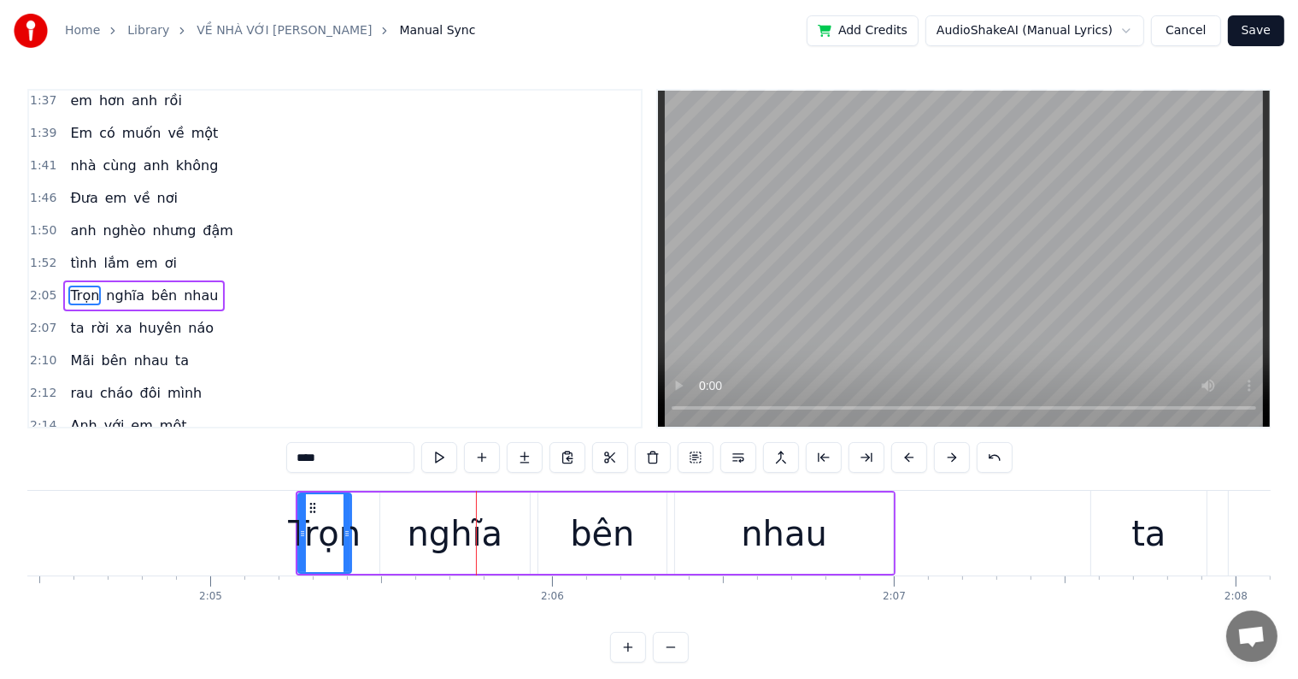
click at [318, 544] on div "Trọn" at bounding box center [324, 533] width 73 height 51
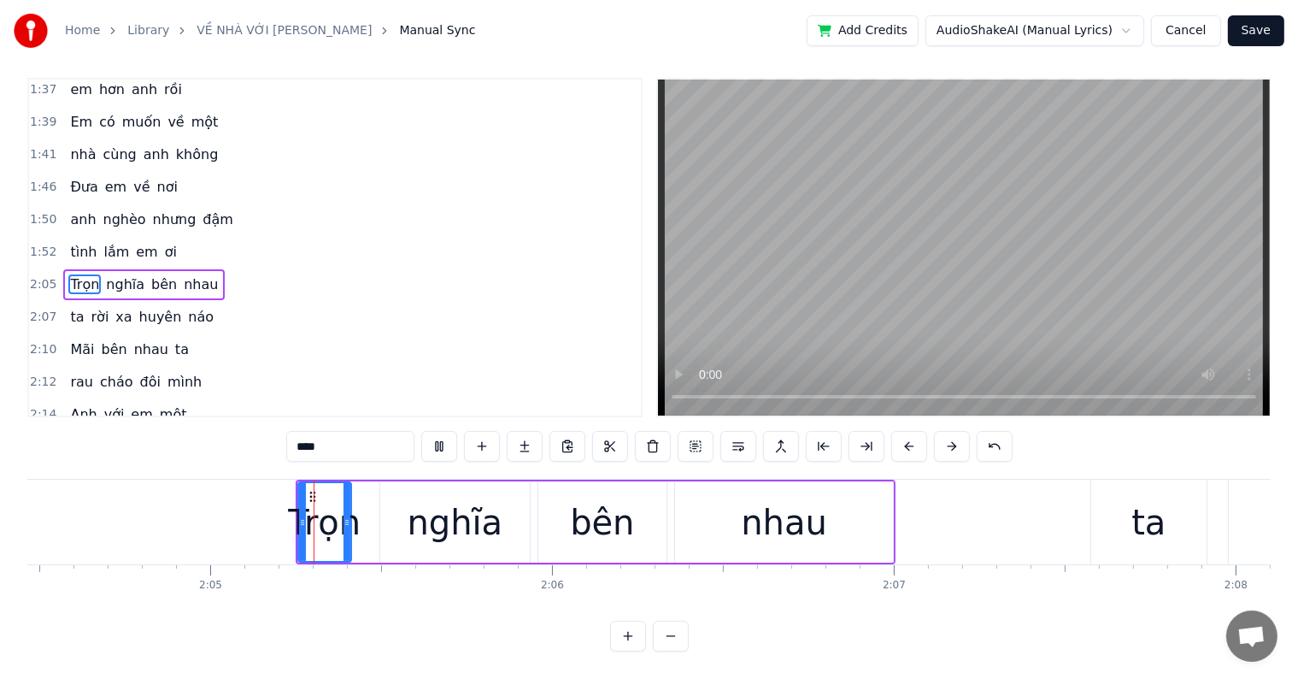
scroll to position [26, 0]
click at [350, 506] on div at bounding box center [350, 522] width 1 height 85
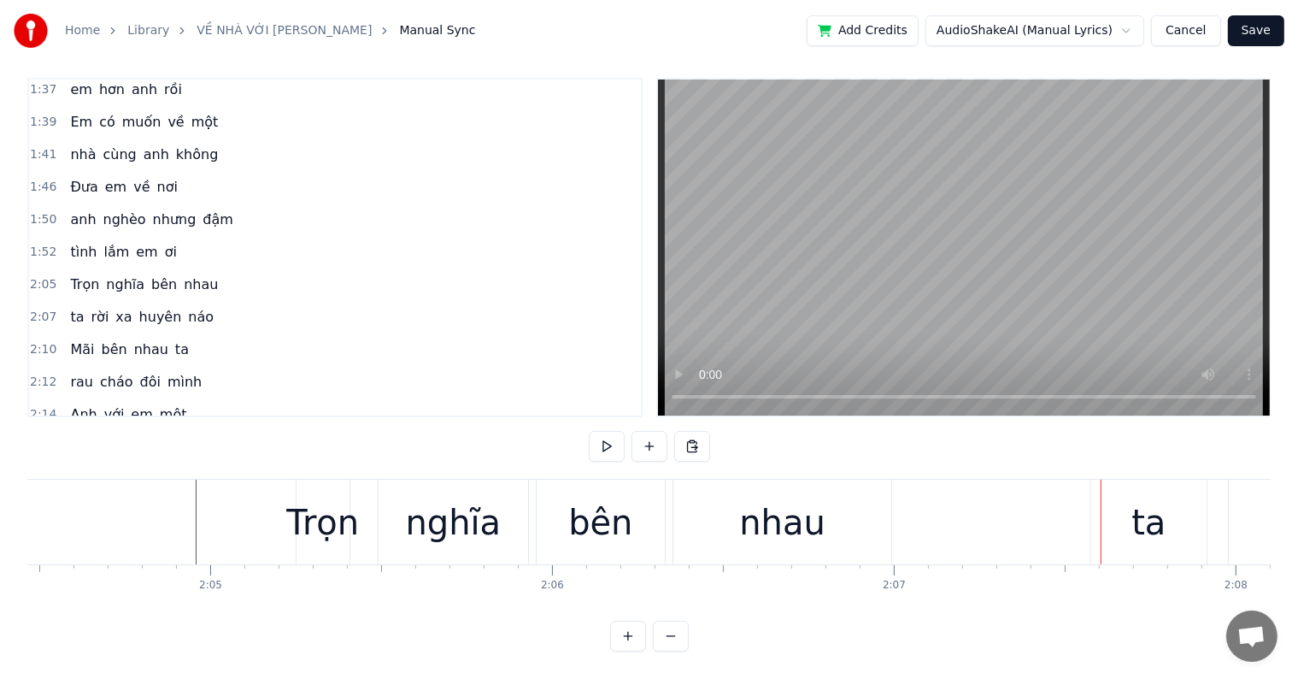
click at [780, 498] on div "nhau" at bounding box center [782, 522] width 86 height 51
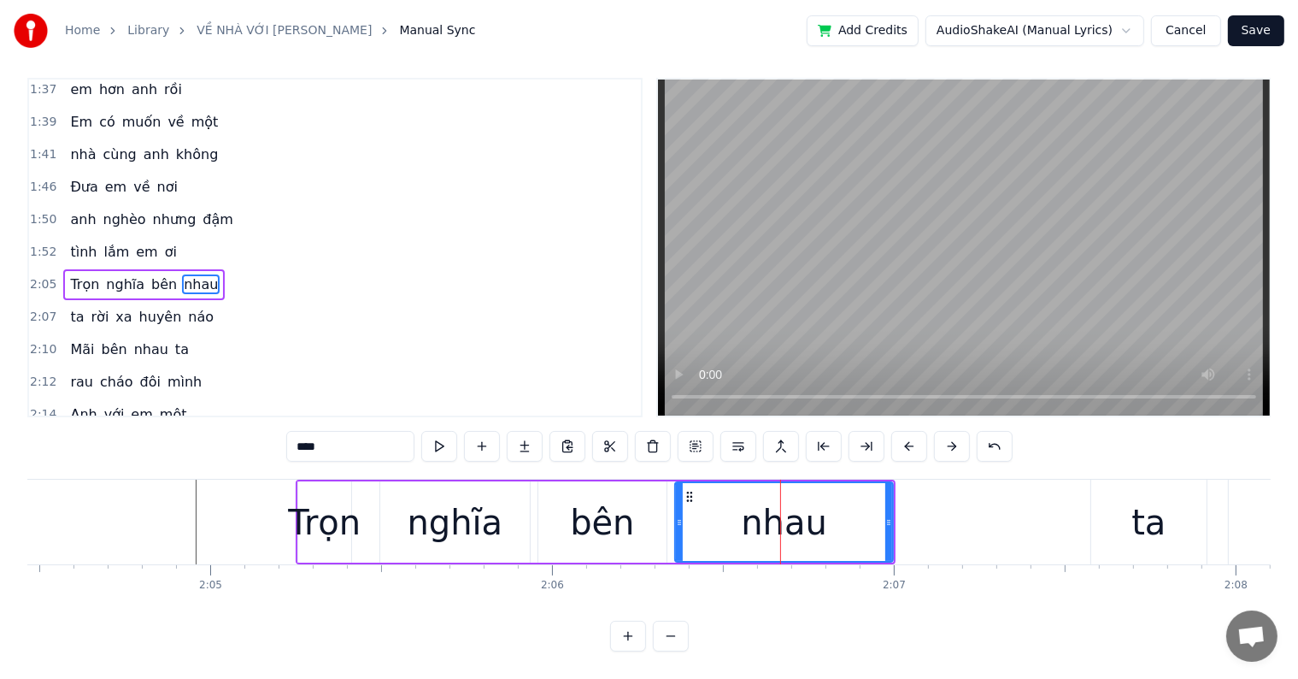
scroll to position [0, 0]
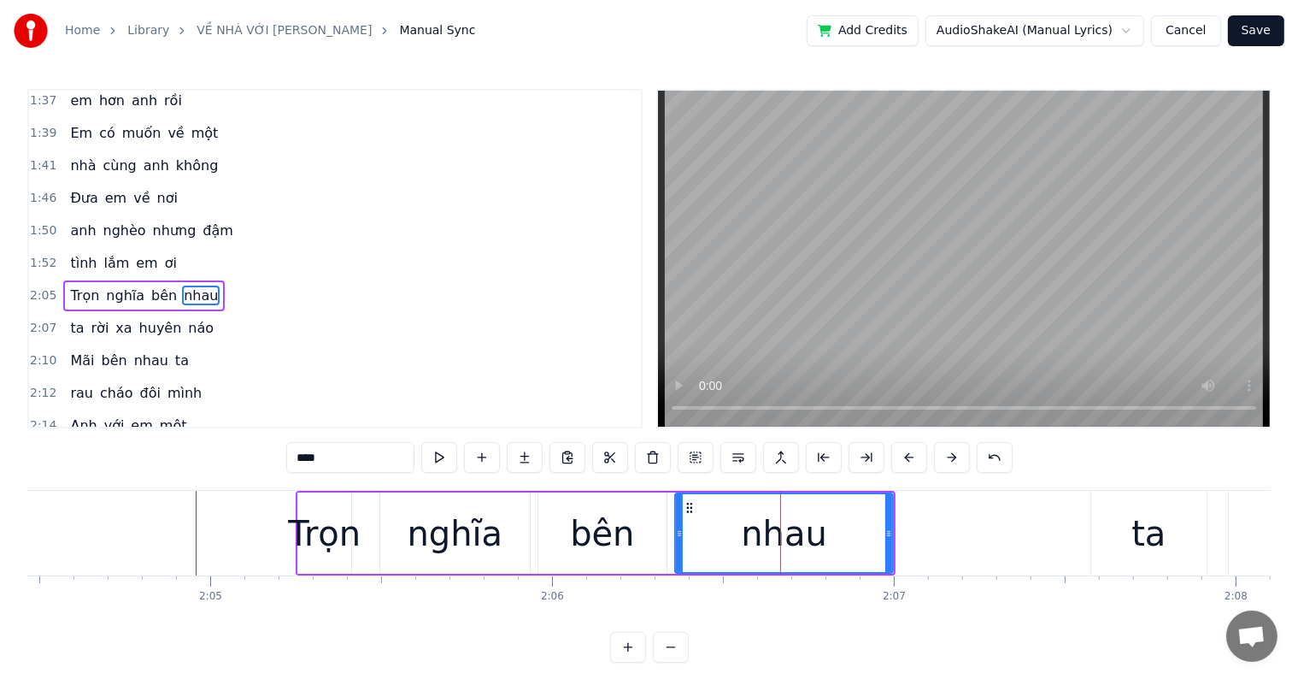
click at [1150, 533] on div "ta" at bounding box center [1149, 533] width 34 height 51
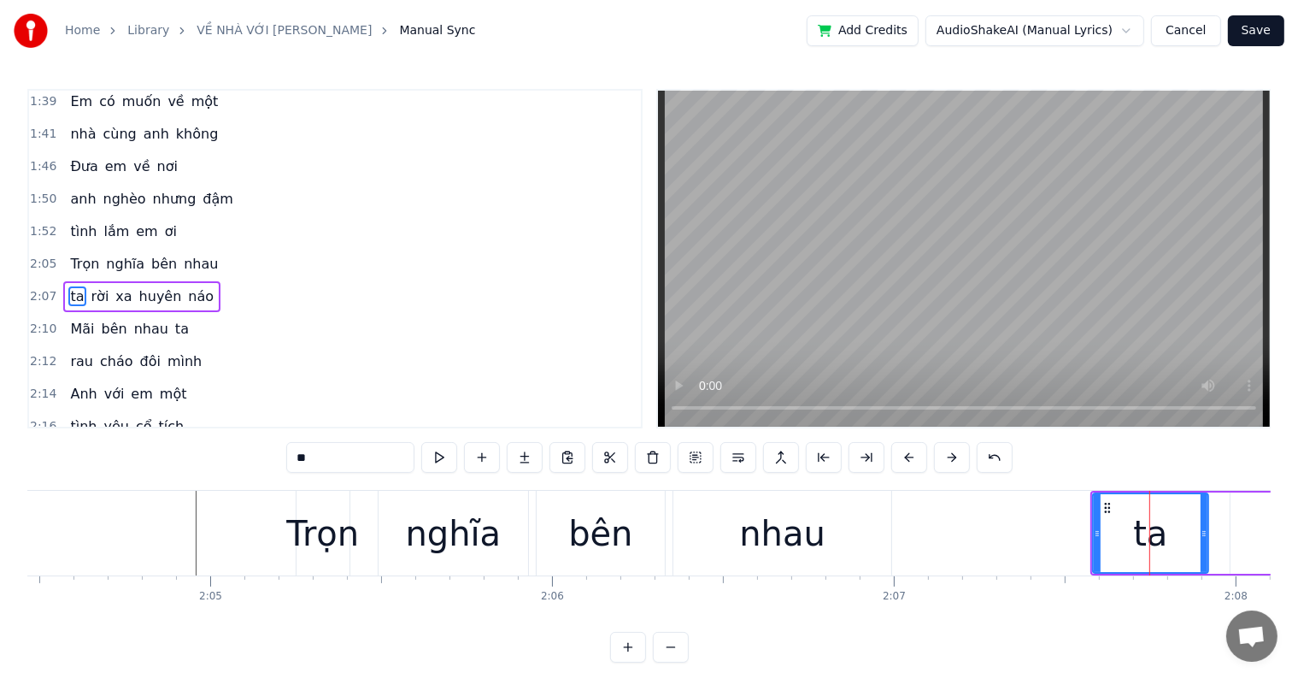
click at [815, 526] on div "nhau" at bounding box center [782, 533] width 86 height 51
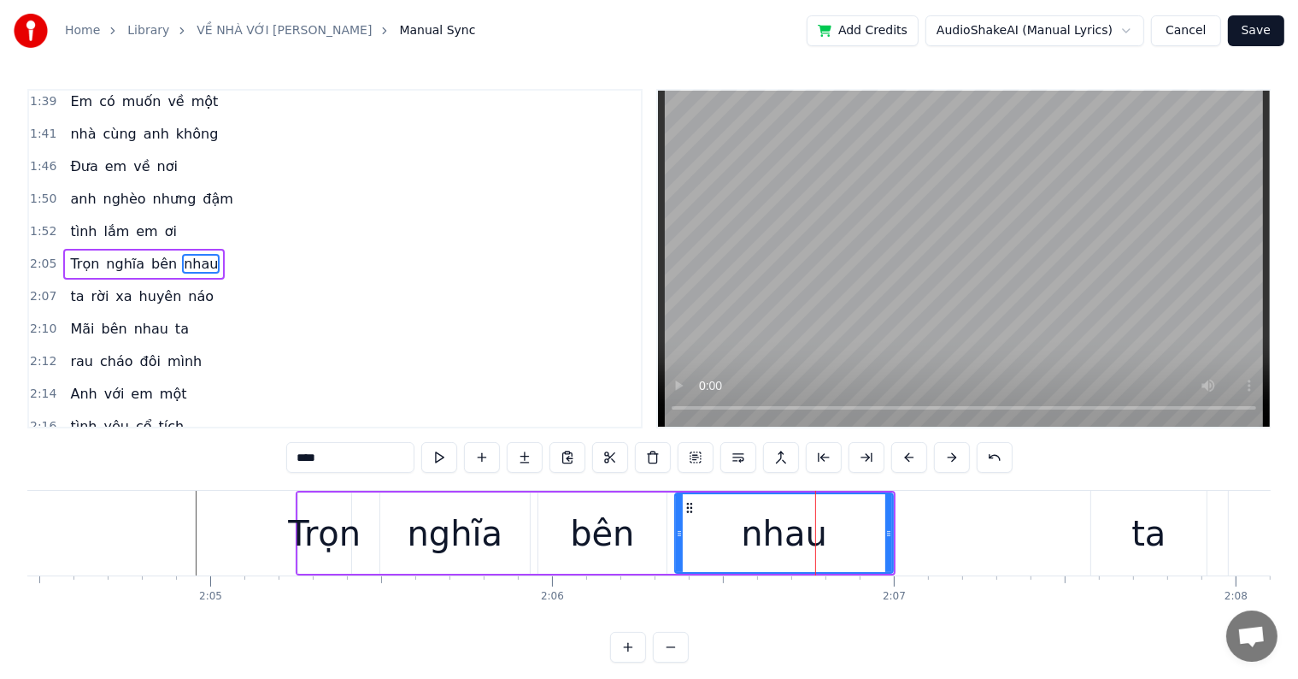
scroll to position [948, 0]
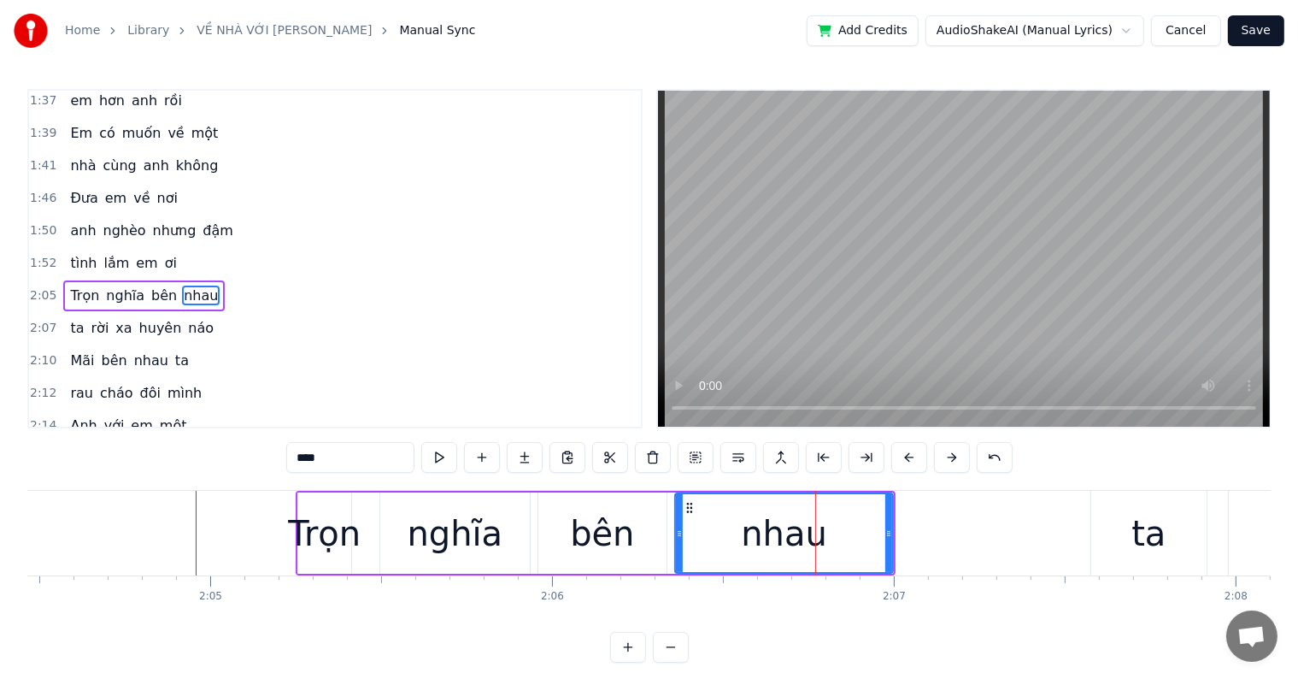
click at [1151, 530] on div "ta" at bounding box center [1149, 533] width 34 height 51
type input "**"
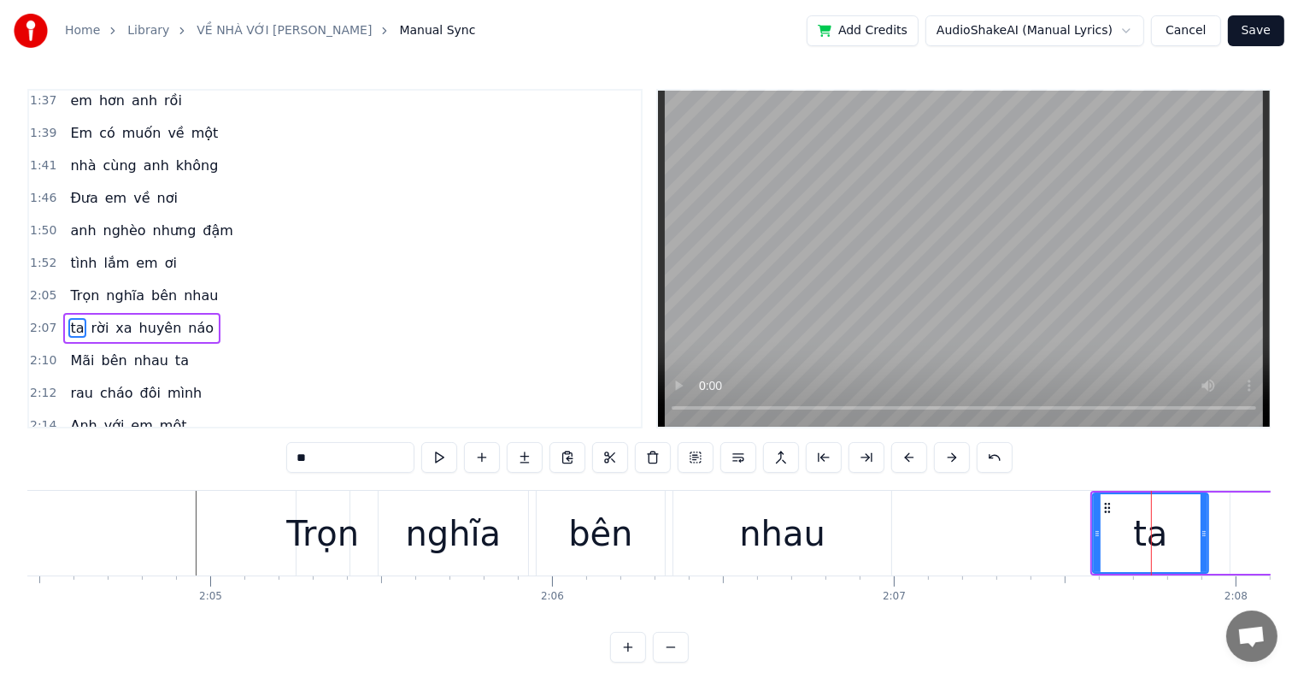
scroll to position [980, 0]
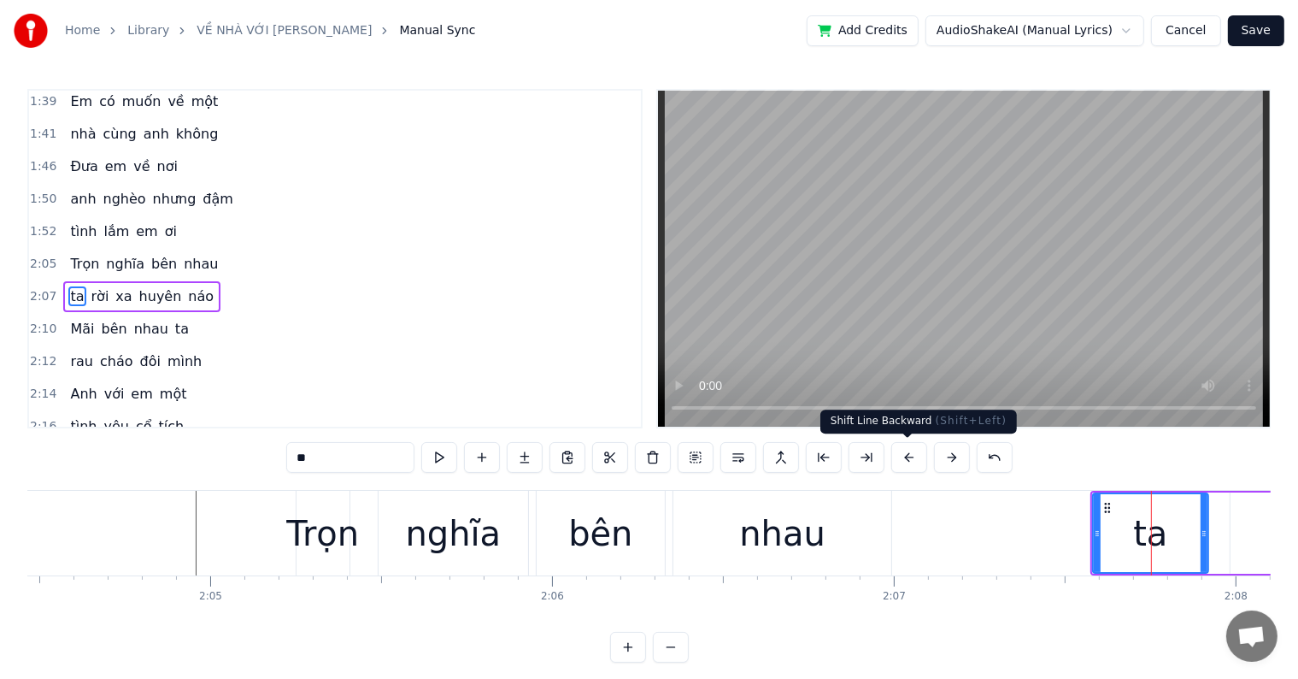
click at [902, 454] on button at bounding box center [910, 457] width 36 height 31
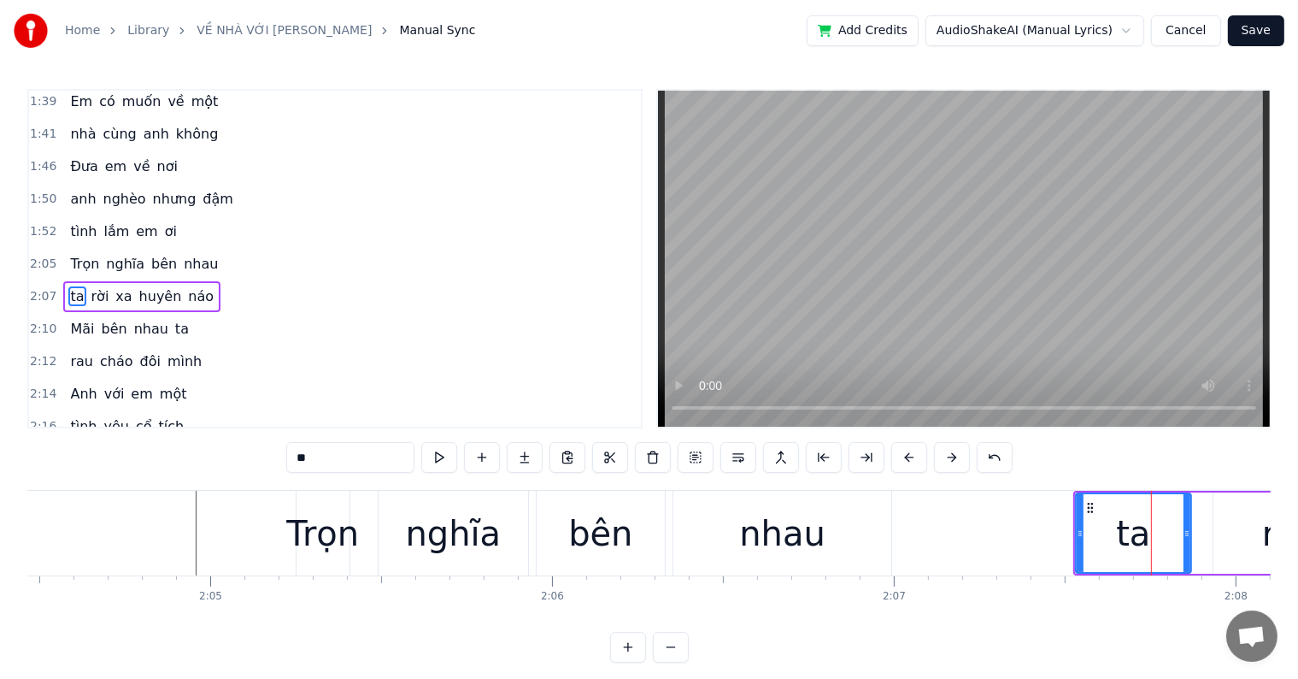
click at [902, 454] on button at bounding box center [910, 457] width 36 height 31
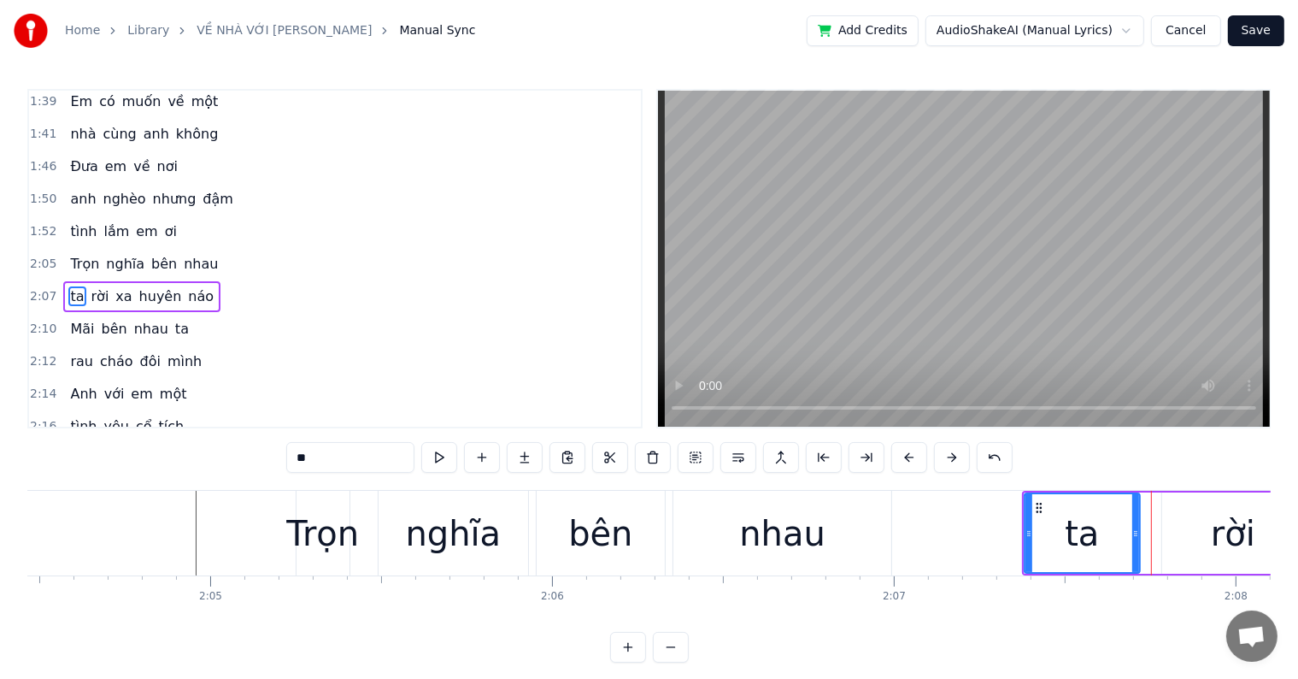
click at [902, 454] on button at bounding box center [910, 457] width 36 height 31
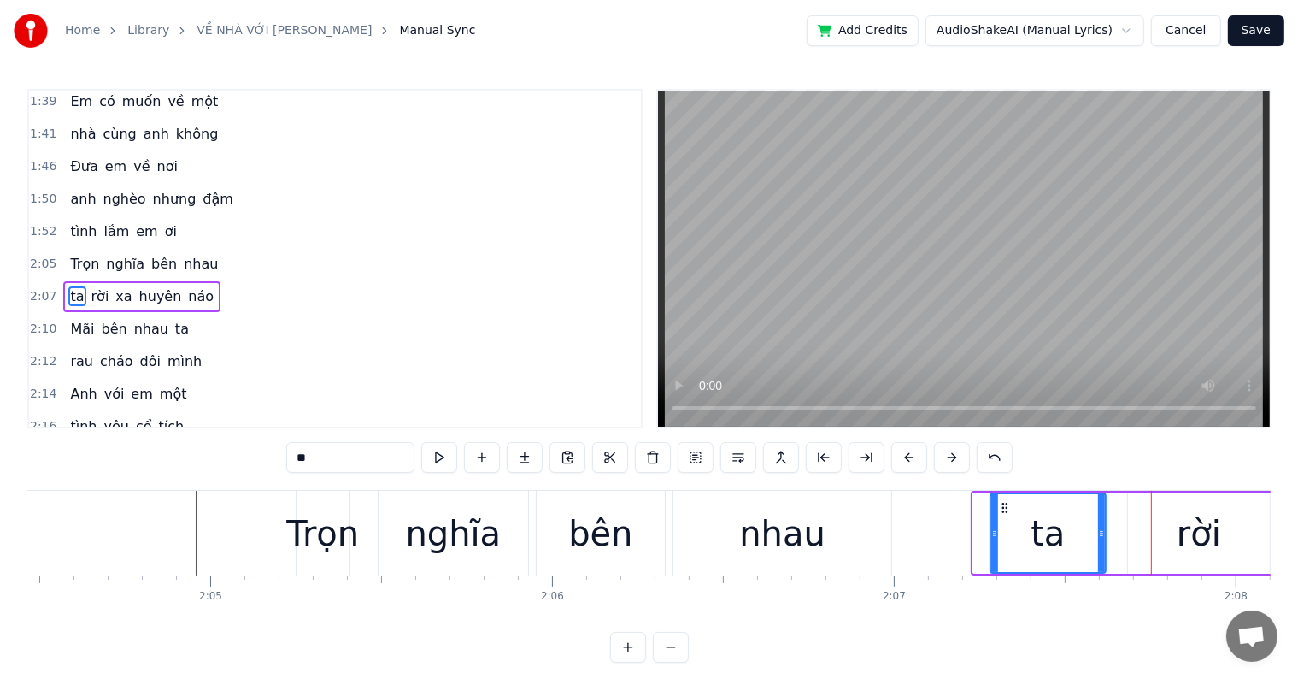
click at [902, 454] on button at bounding box center [910, 457] width 36 height 31
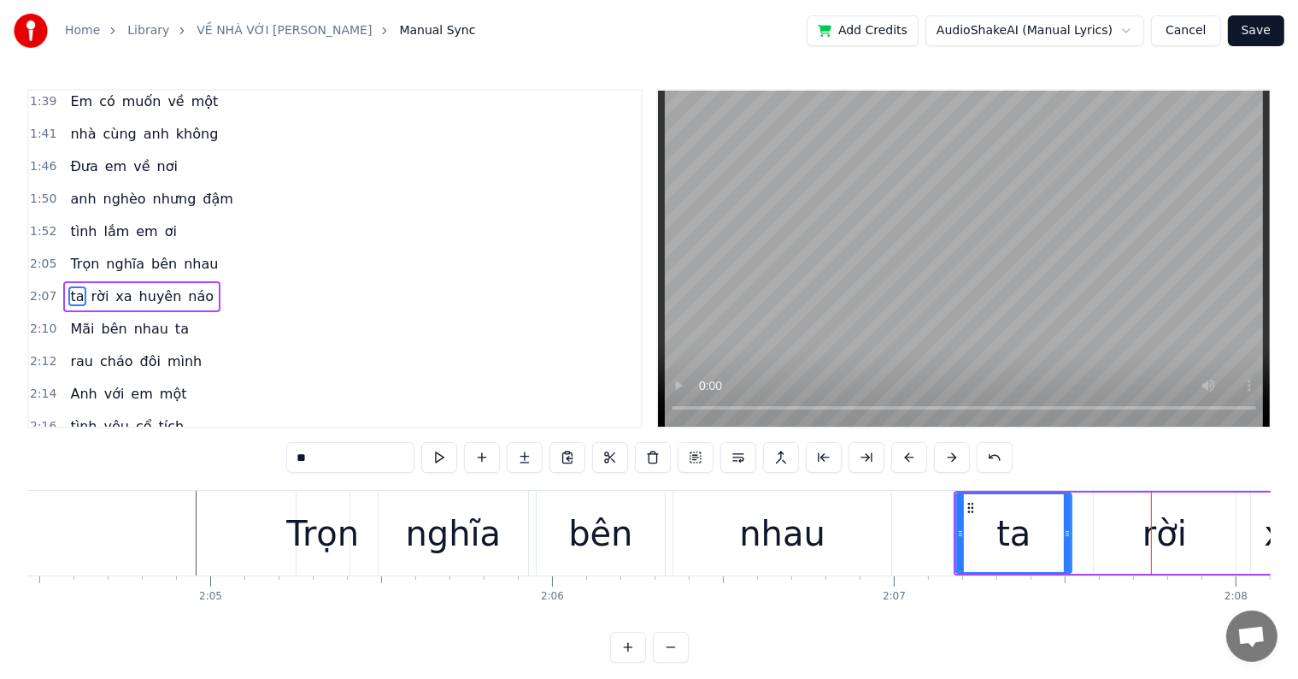
click at [902, 454] on button at bounding box center [910, 457] width 36 height 31
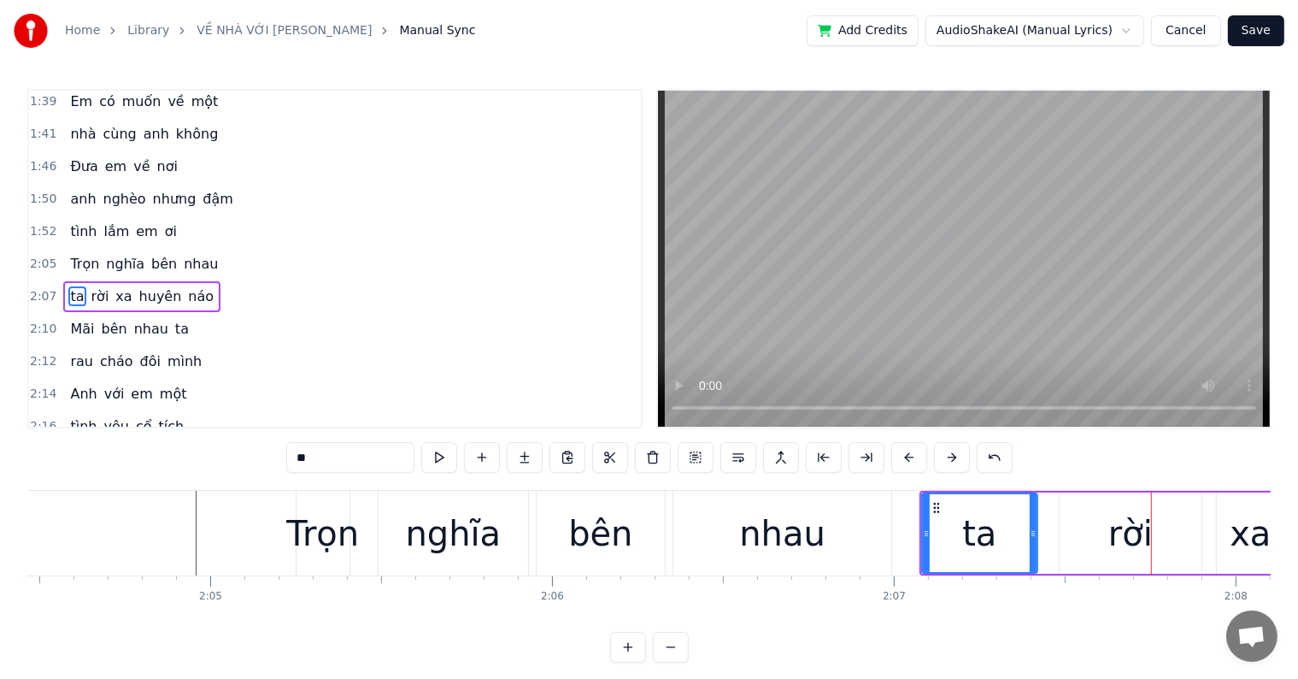
click at [902, 454] on button at bounding box center [910, 457] width 36 height 31
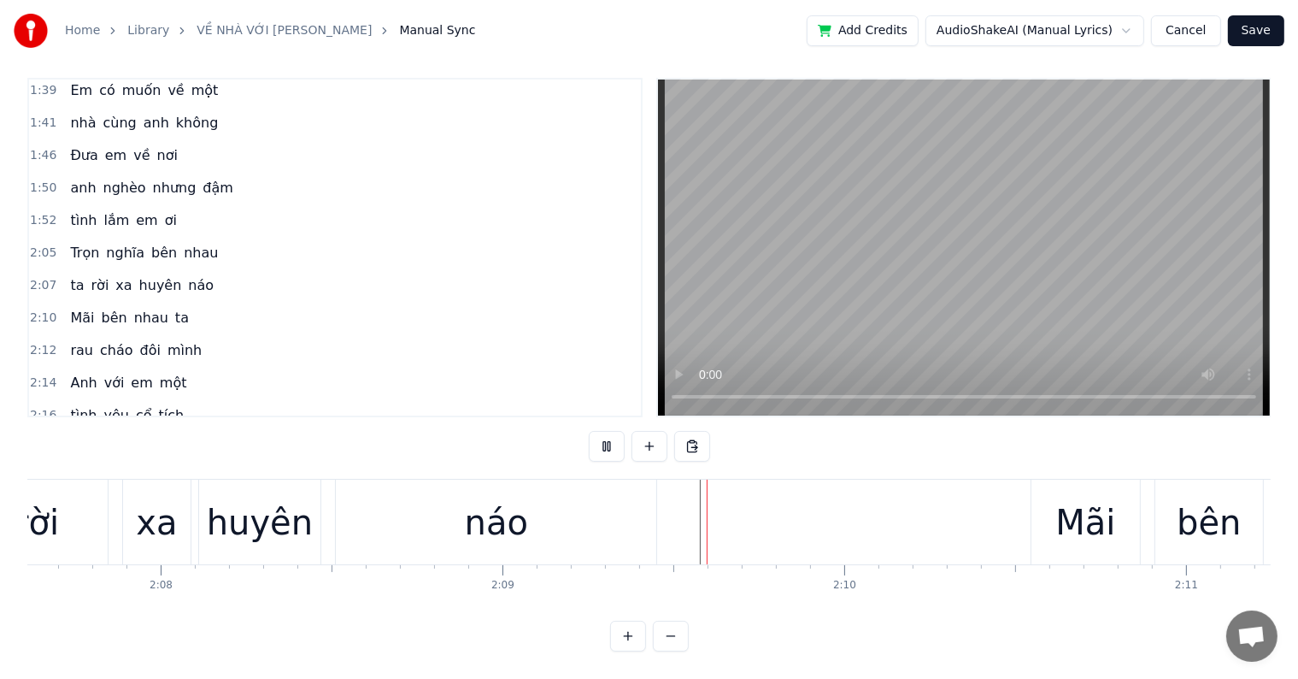
scroll to position [26, 0]
click at [1073, 508] on div "Mãi" at bounding box center [1086, 522] width 60 height 51
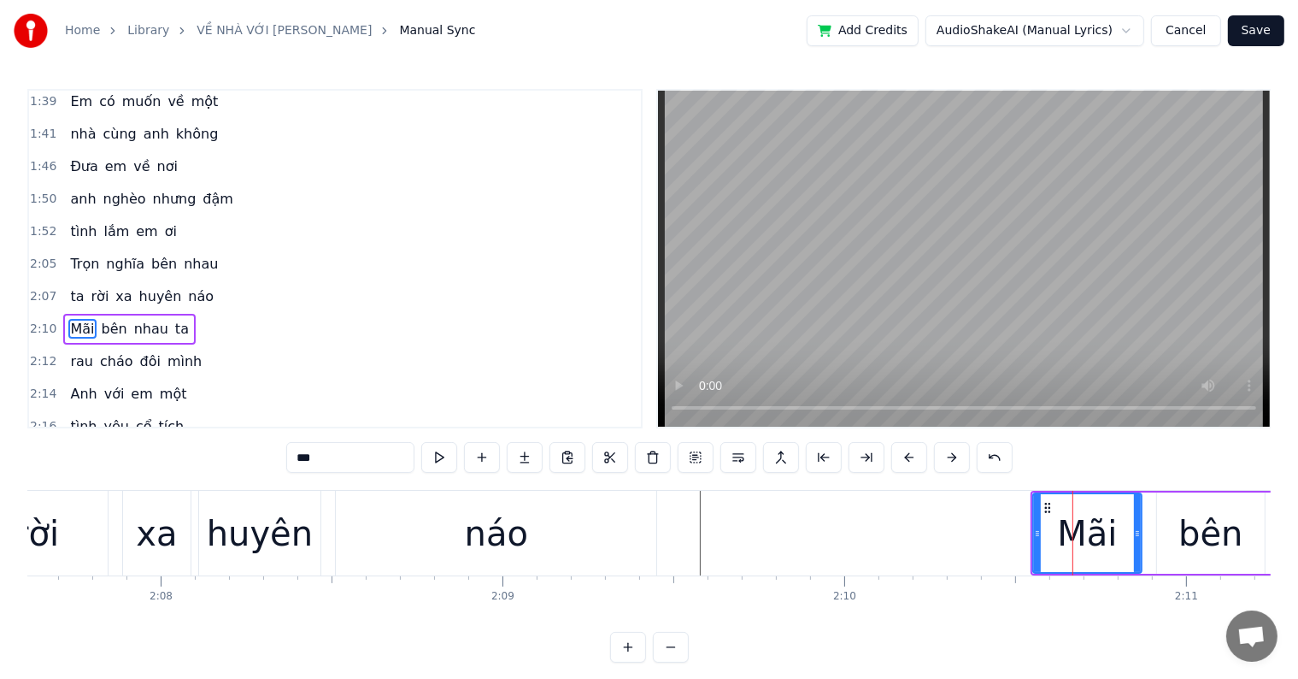
scroll to position [1011, 0]
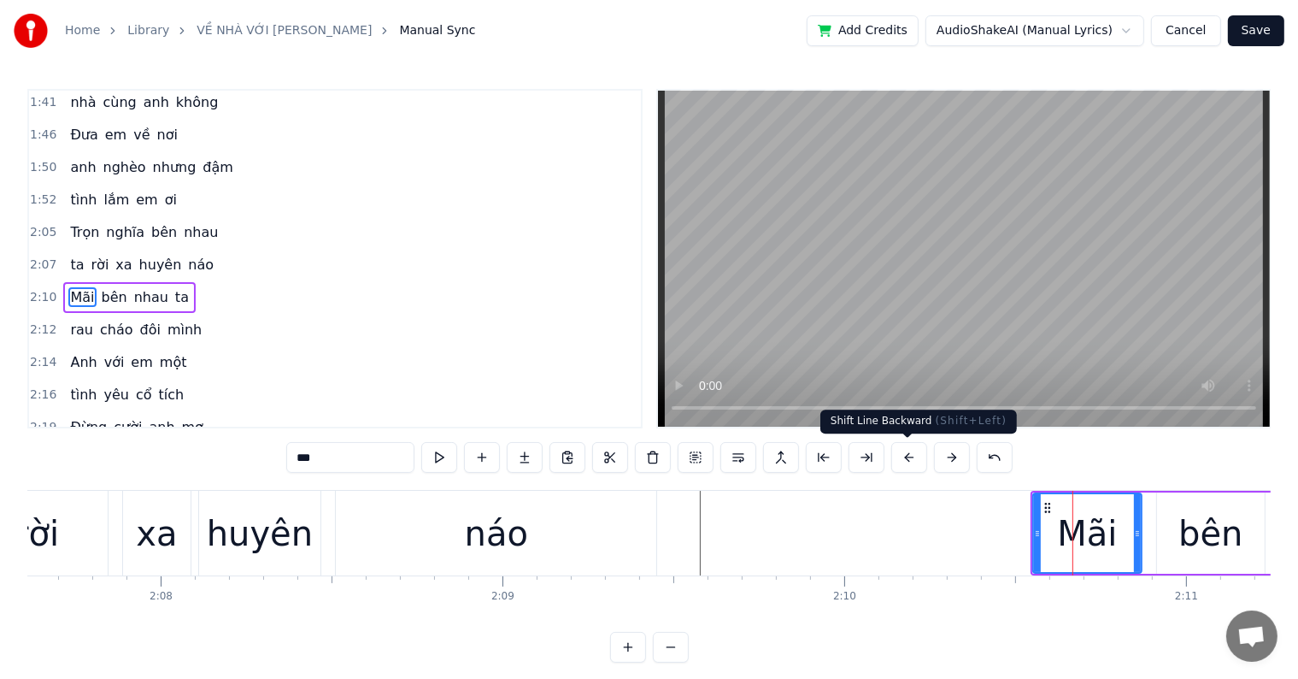
click at [906, 456] on button at bounding box center [910, 457] width 36 height 31
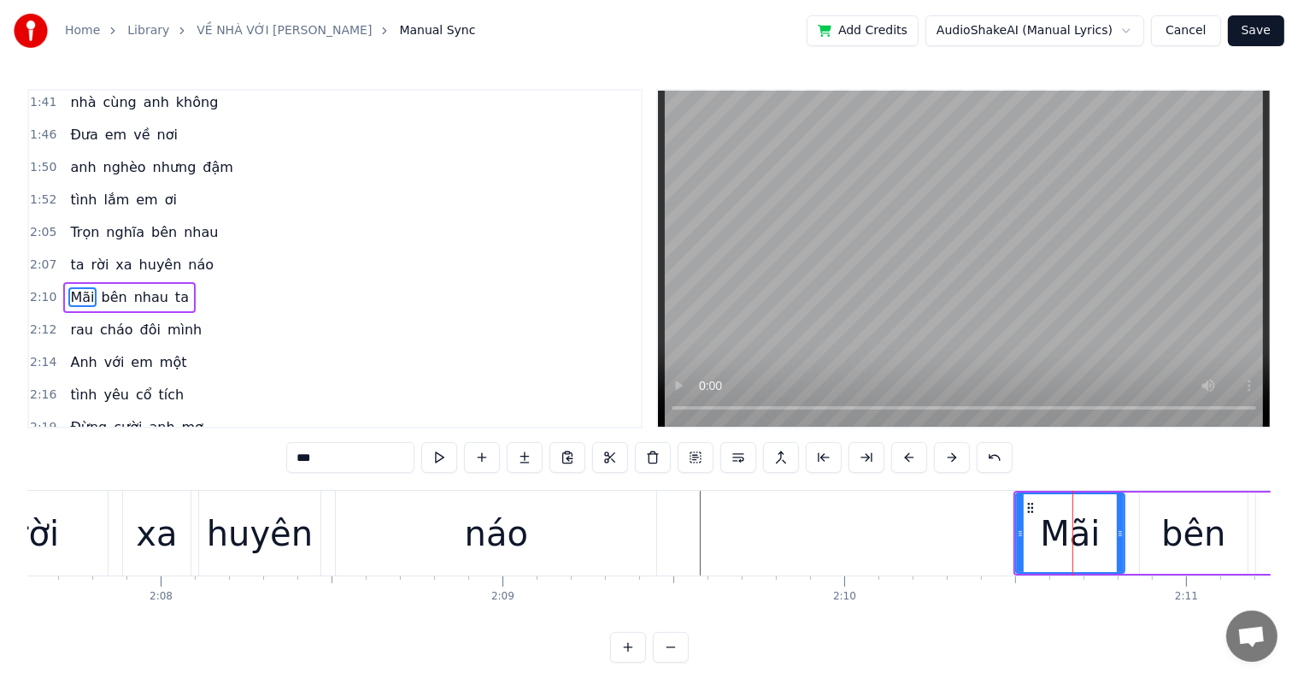
click at [906, 456] on button at bounding box center [910, 457] width 36 height 31
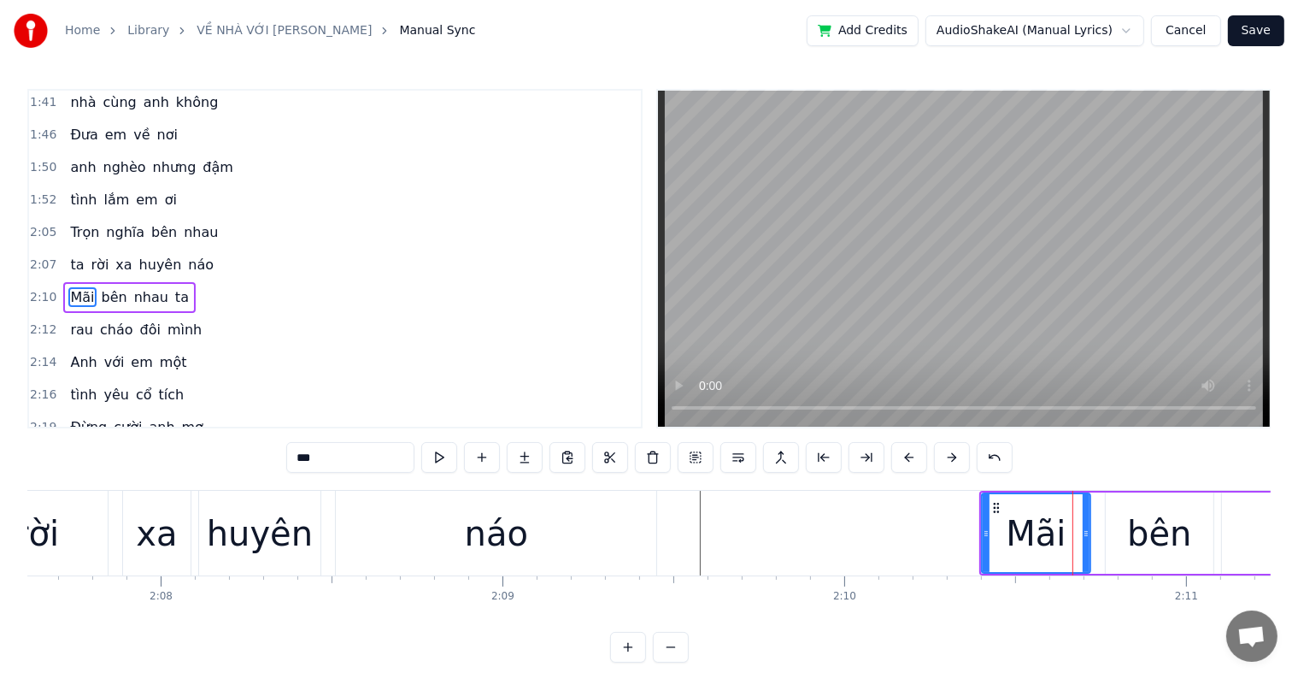
click at [906, 456] on button at bounding box center [910, 457] width 36 height 31
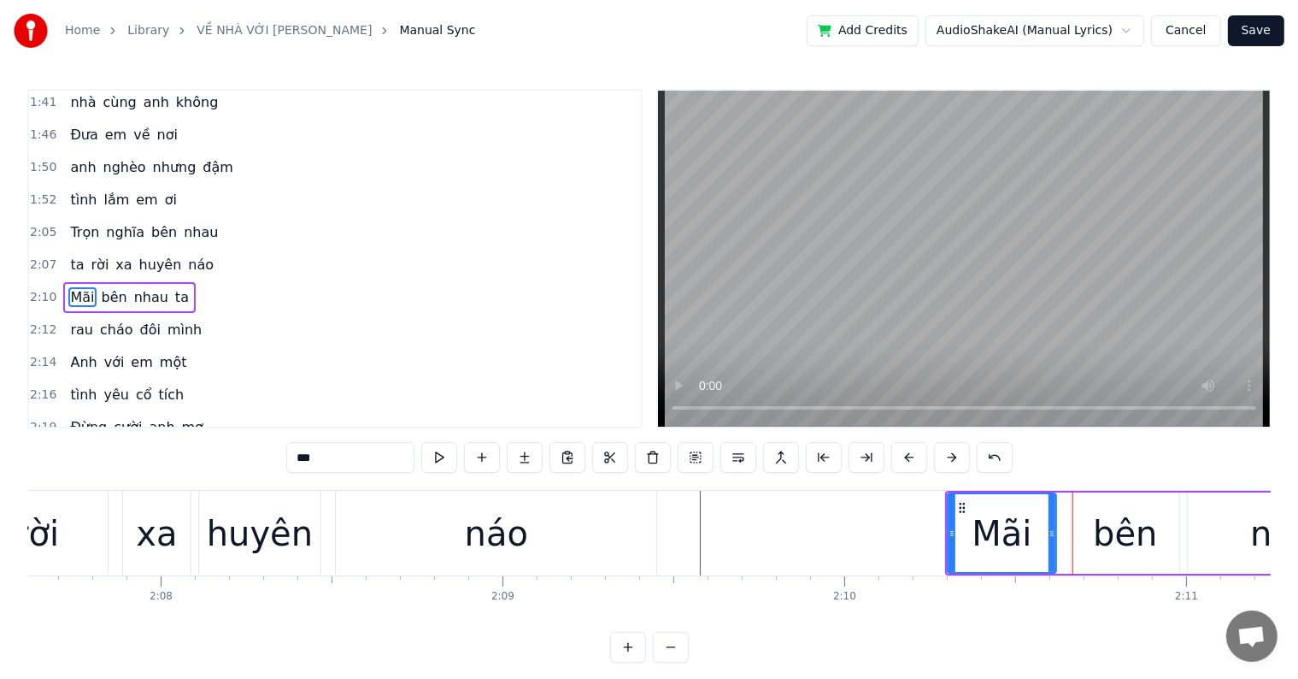
click at [906, 456] on button at bounding box center [910, 457] width 36 height 31
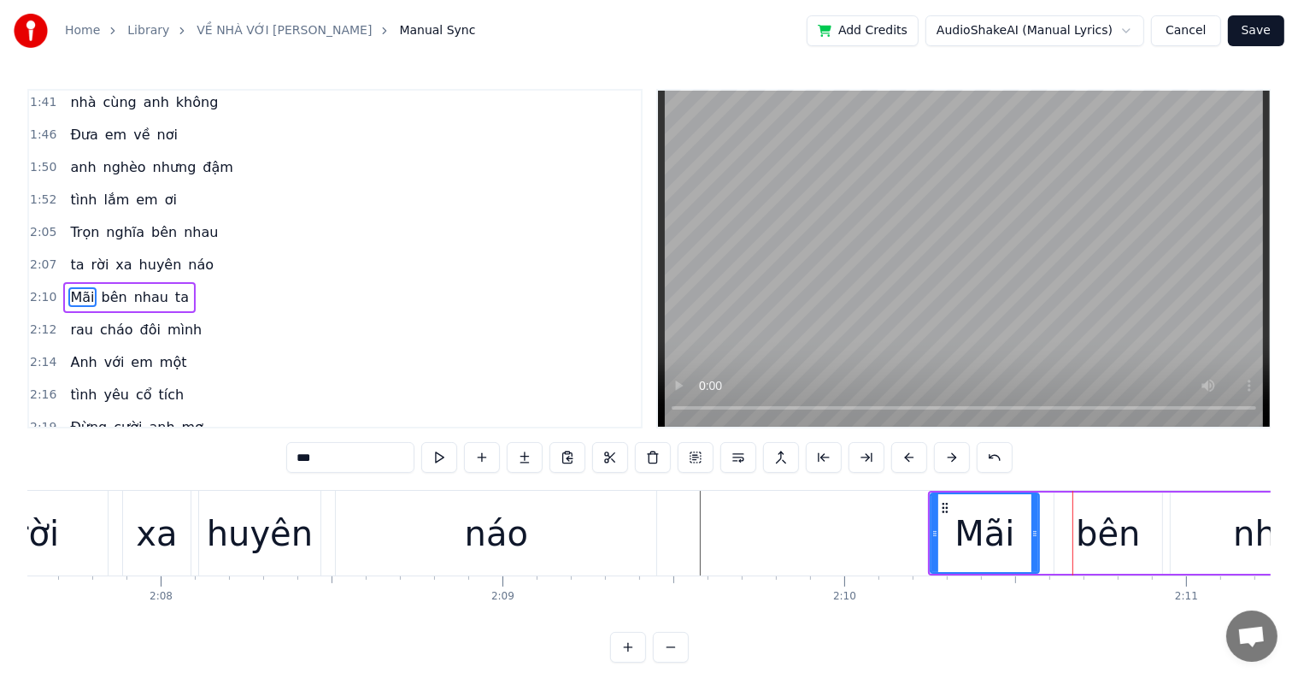
click at [906, 456] on button at bounding box center [910, 457] width 36 height 31
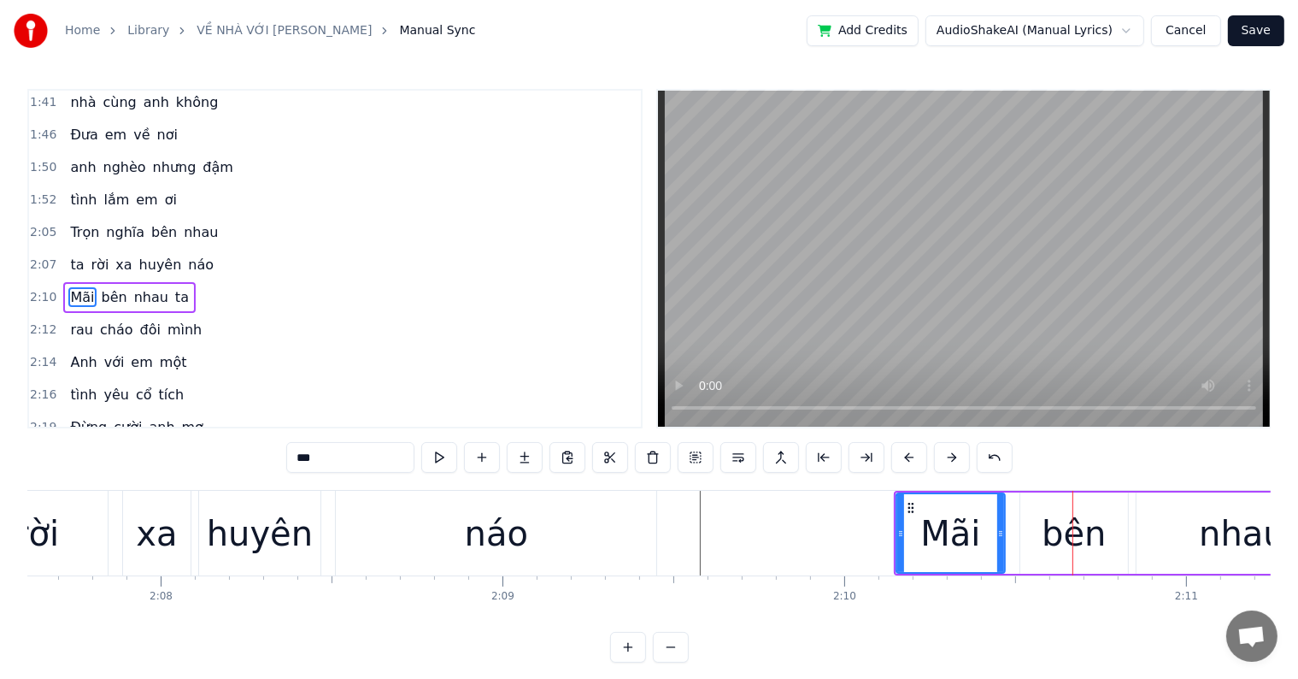
click at [906, 456] on button at bounding box center [910, 457] width 36 height 31
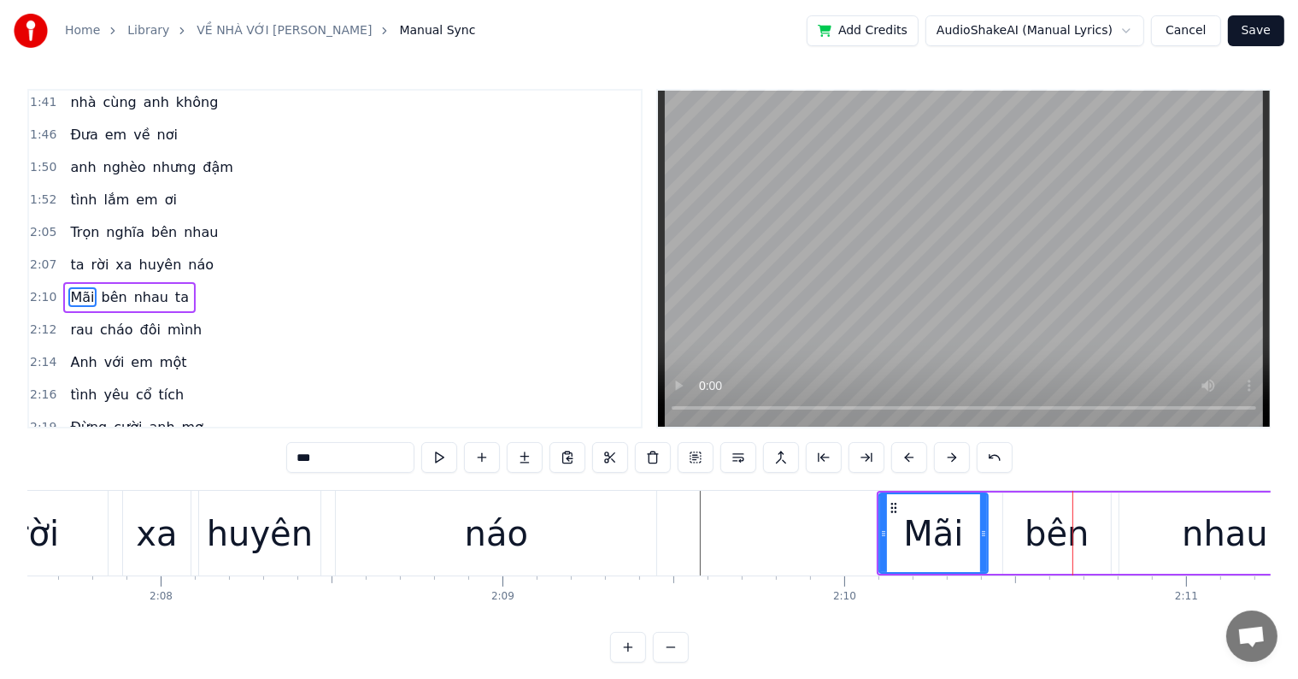
click at [906, 456] on button at bounding box center [910, 457] width 36 height 31
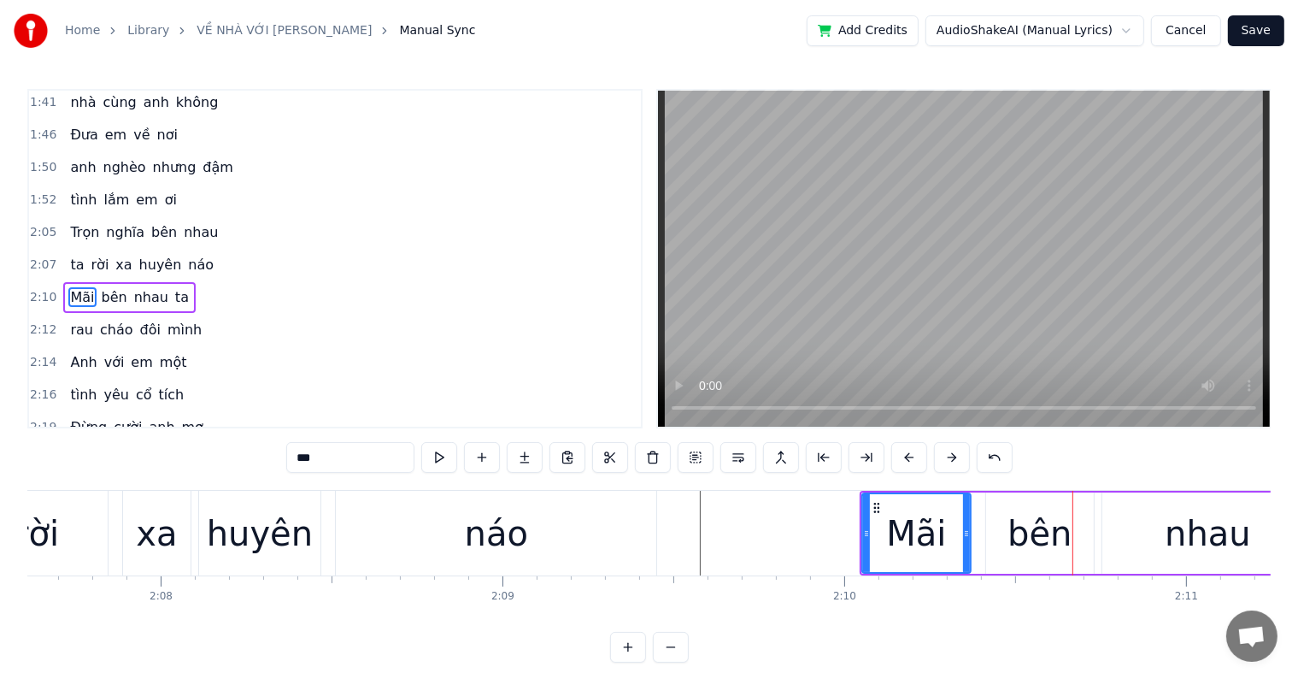
click at [906, 456] on button at bounding box center [910, 457] width 36 height 31
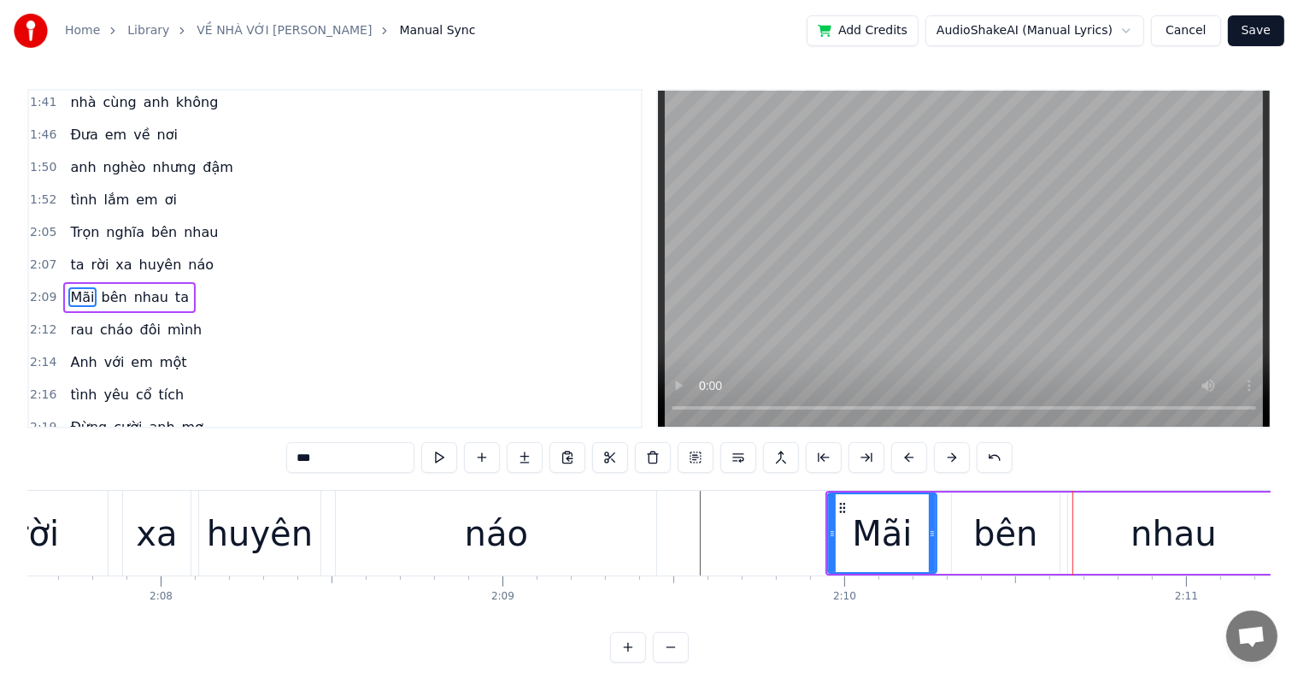
click at [906, 456] on button at bounding box center [910, 457] width 36 height 31
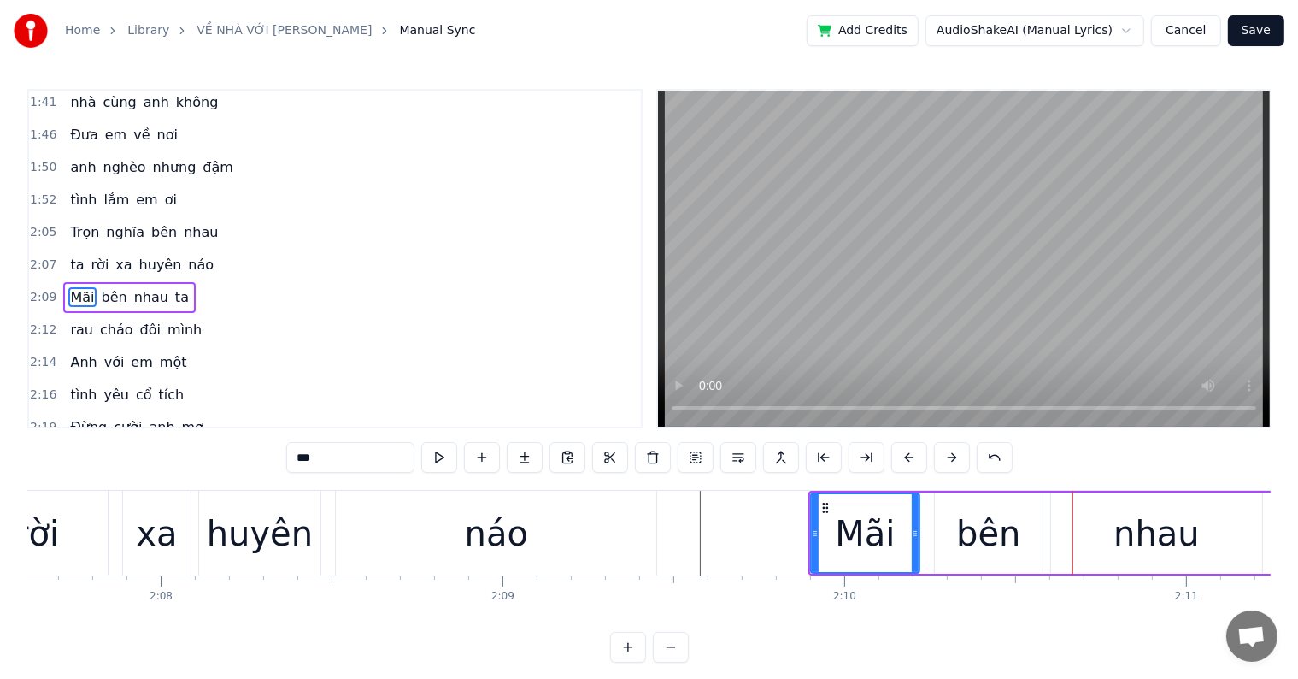
click at [906, 456] on button at bounding box center [910, 457] width 36 height 31
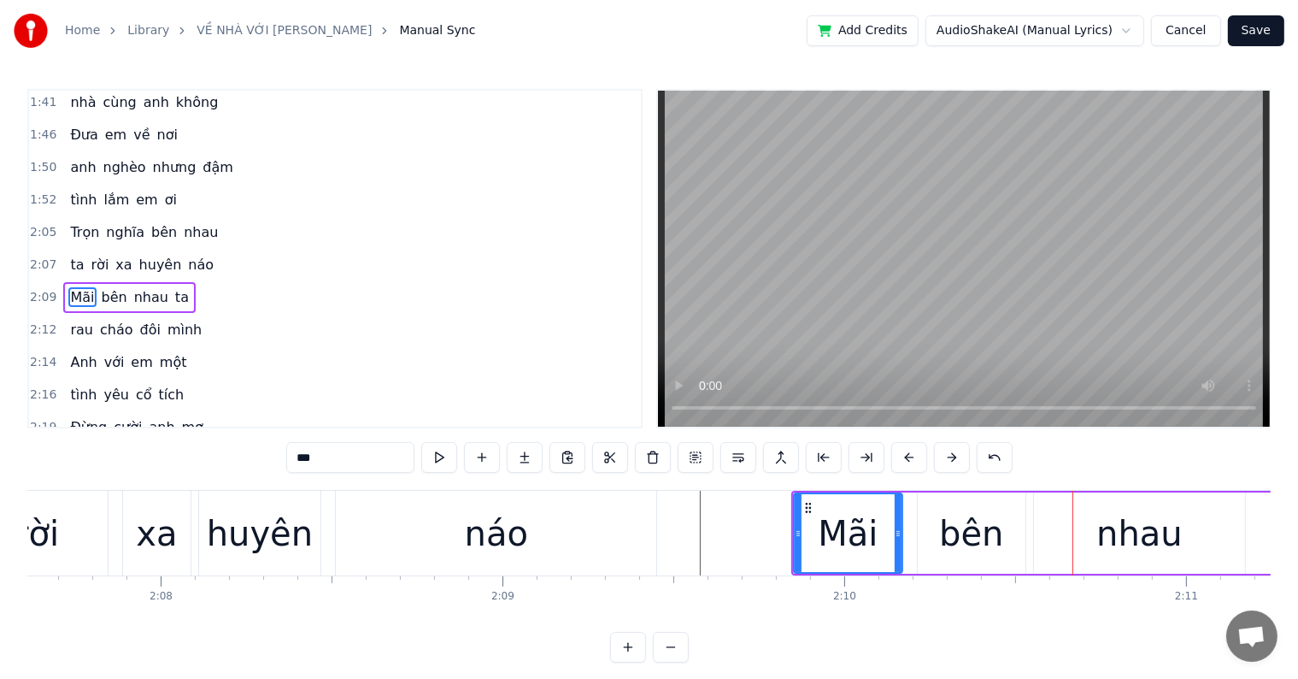
click at [1073, 539] on div at bounding box center [1073, 533] width 1 height 85
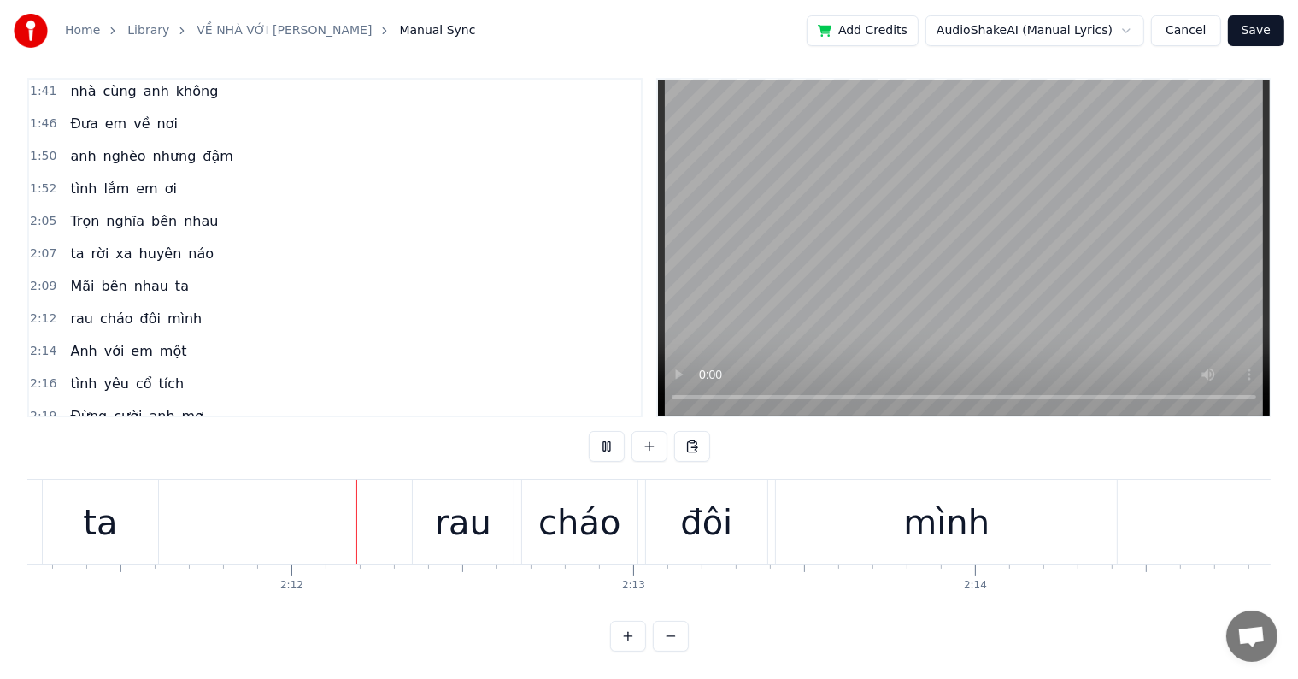
scroll to position [0, 44872]
click at [465, 504] on div "rau" at bounding box center [461, 522] width 56 height 51
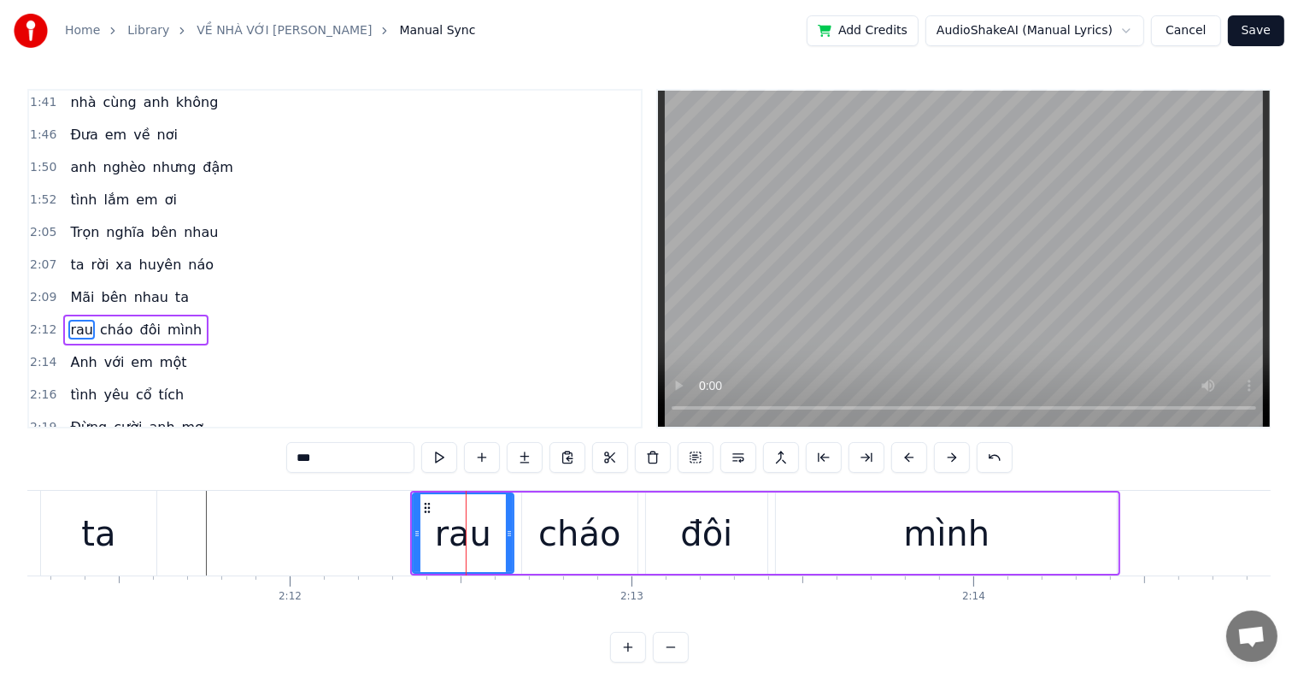
scroll to position [1043, 0]
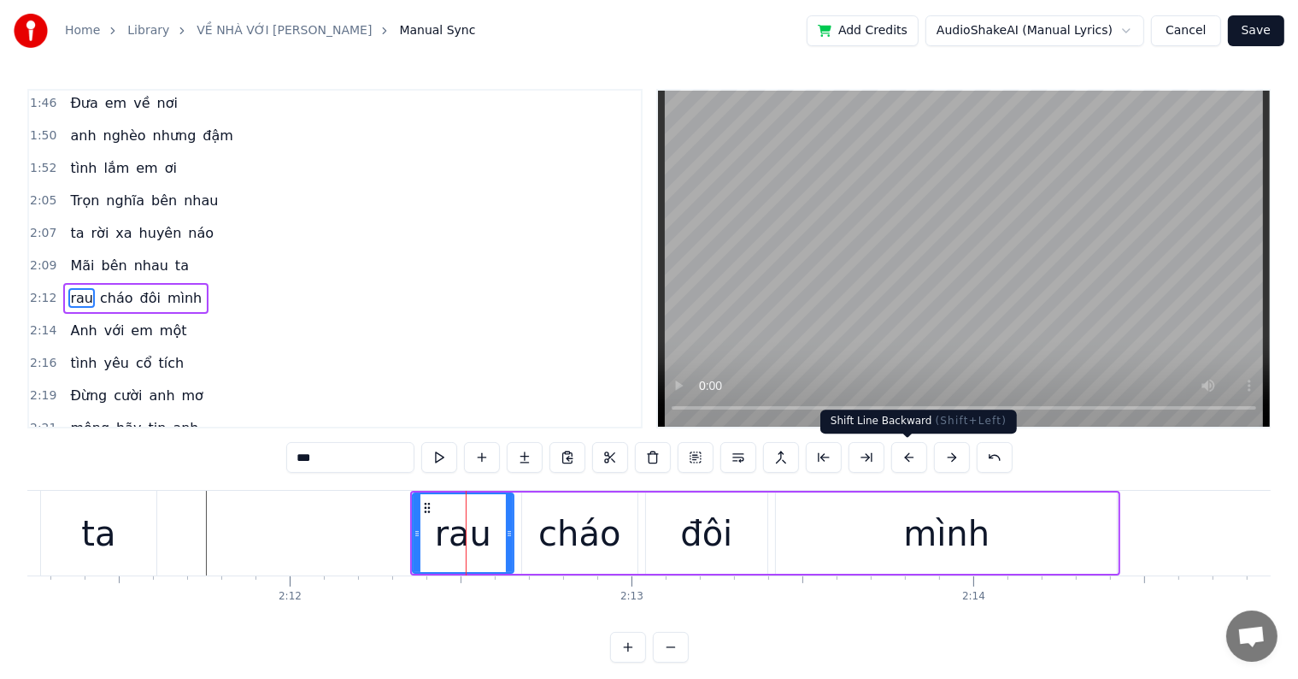
click at [908, 455] on button at bounding box center [910, 457] width 36 height 31
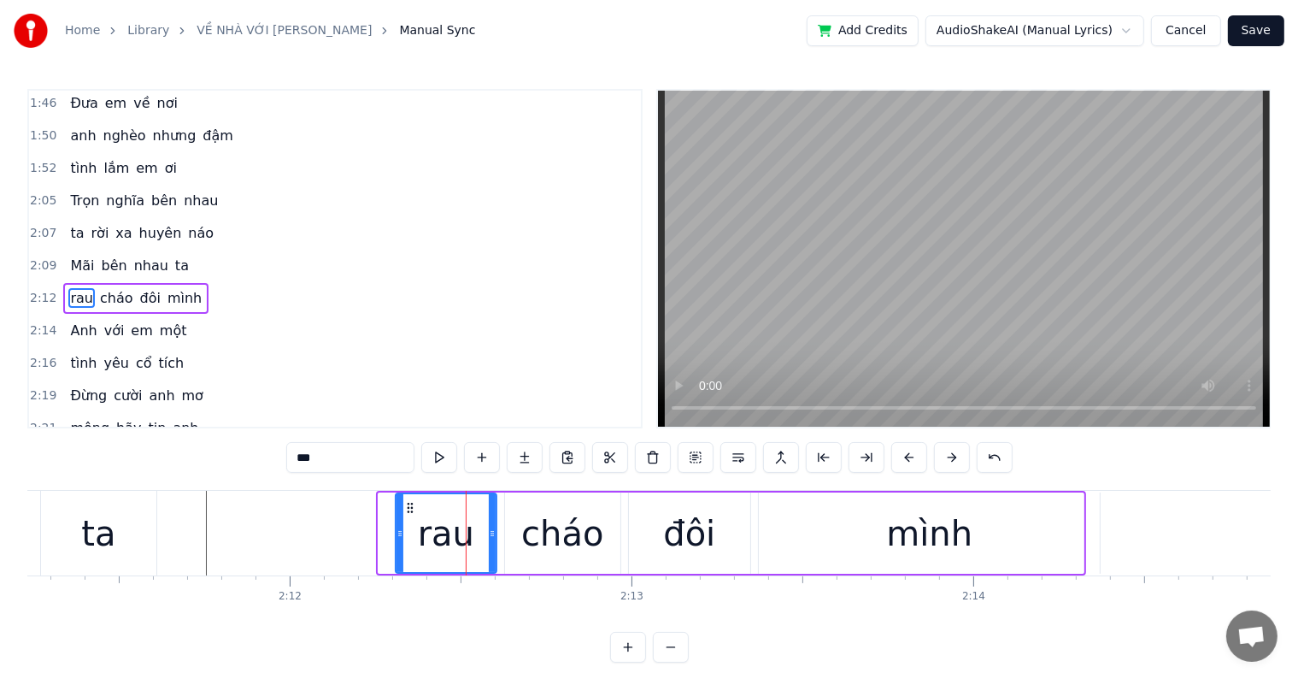
click at [908, 455] on button at bounding box center [910, 457] width 36 height 31
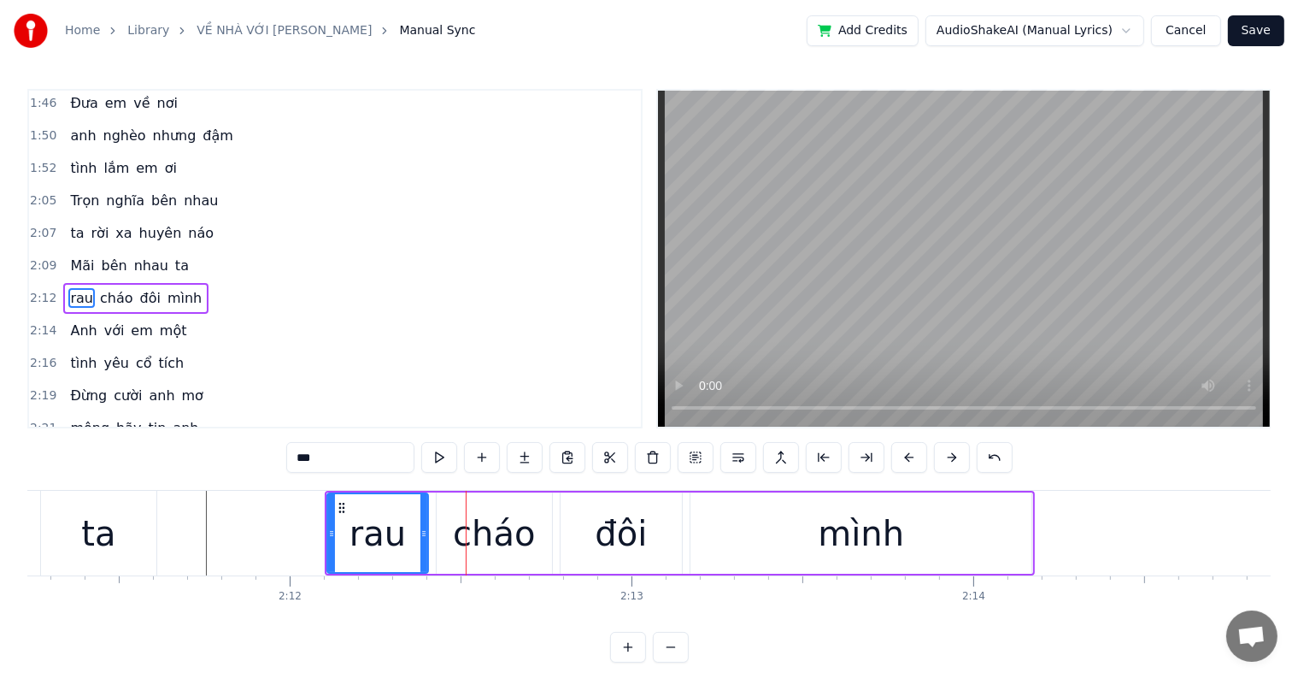
click at [908, 455] on button at bounding box center [910, 457] width 36 height 31
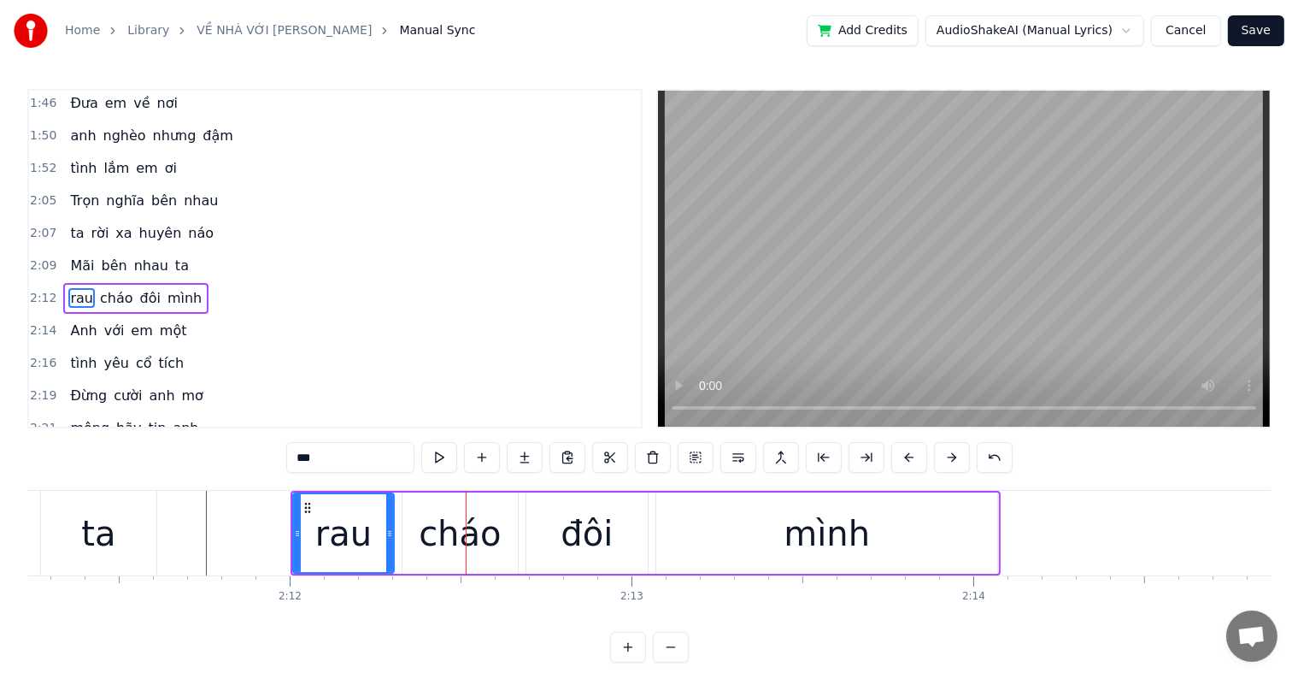
click at [908, 455] on button at bounding box center [910, 457] width 36 height 31
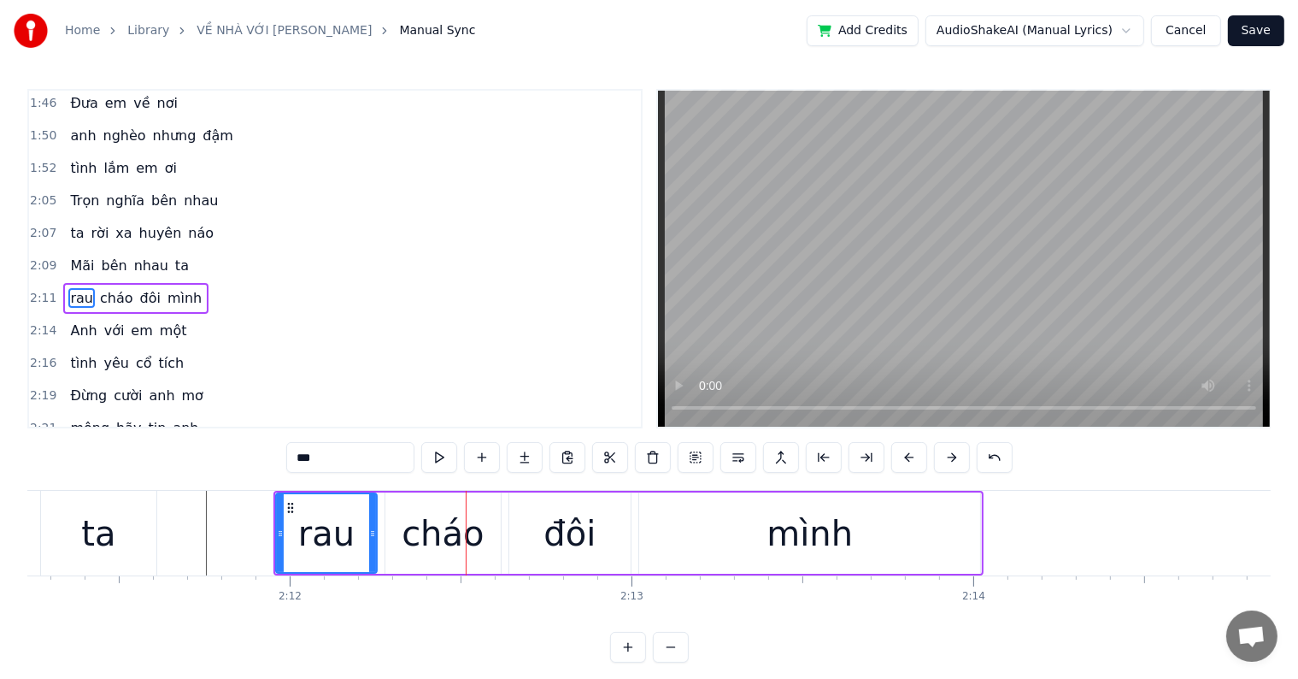
click at [466, 533] on div at bounding box center [466, 533] width 1 height 85
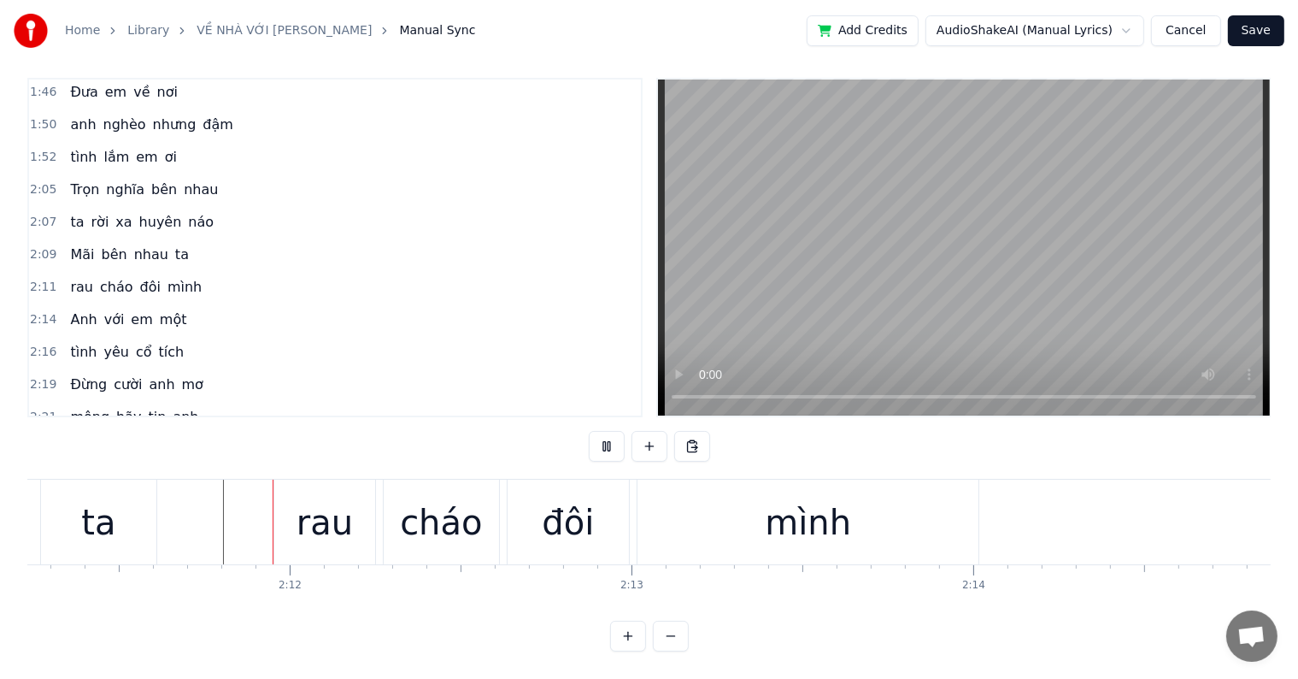
scroll to position [26, 0]
drag, startPoint x: 311, startPoint y: 507, endPoint x: 333, endPoint y: 507, distance: 22.2
click at [311, 507] on div "rau" at bounding box center [325, 522] width 56 height 51
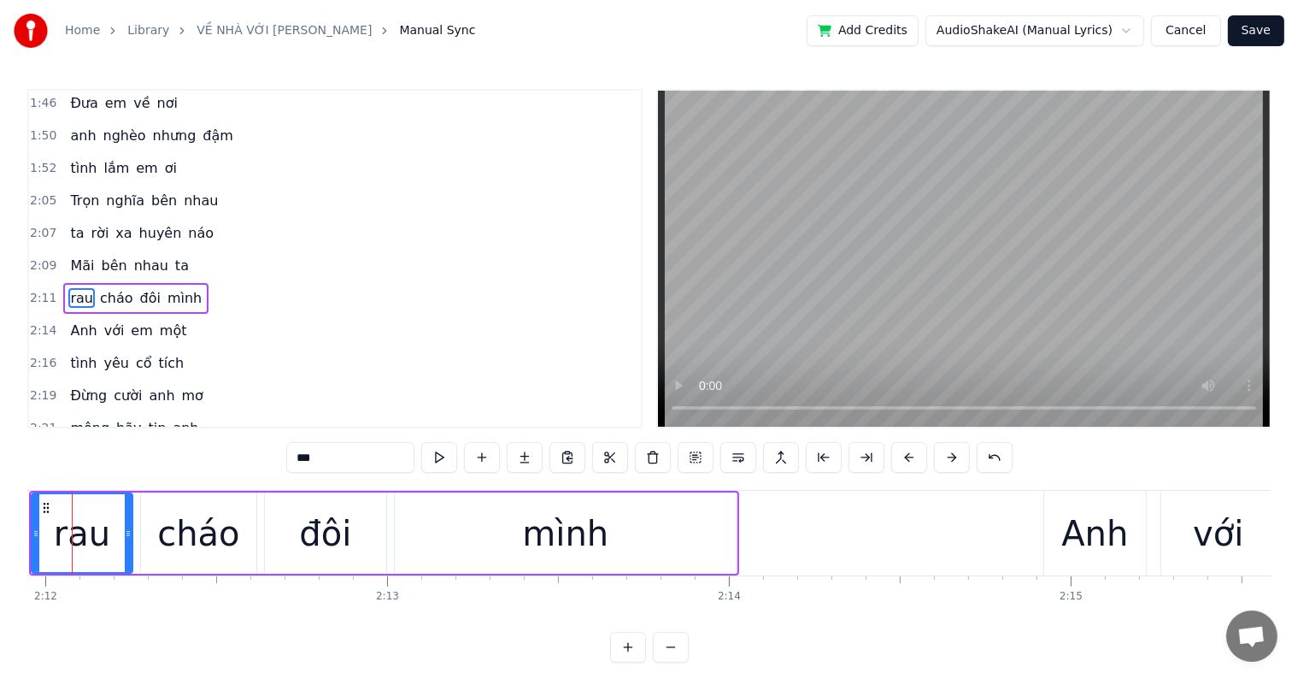
scroll to position [0, 45075]
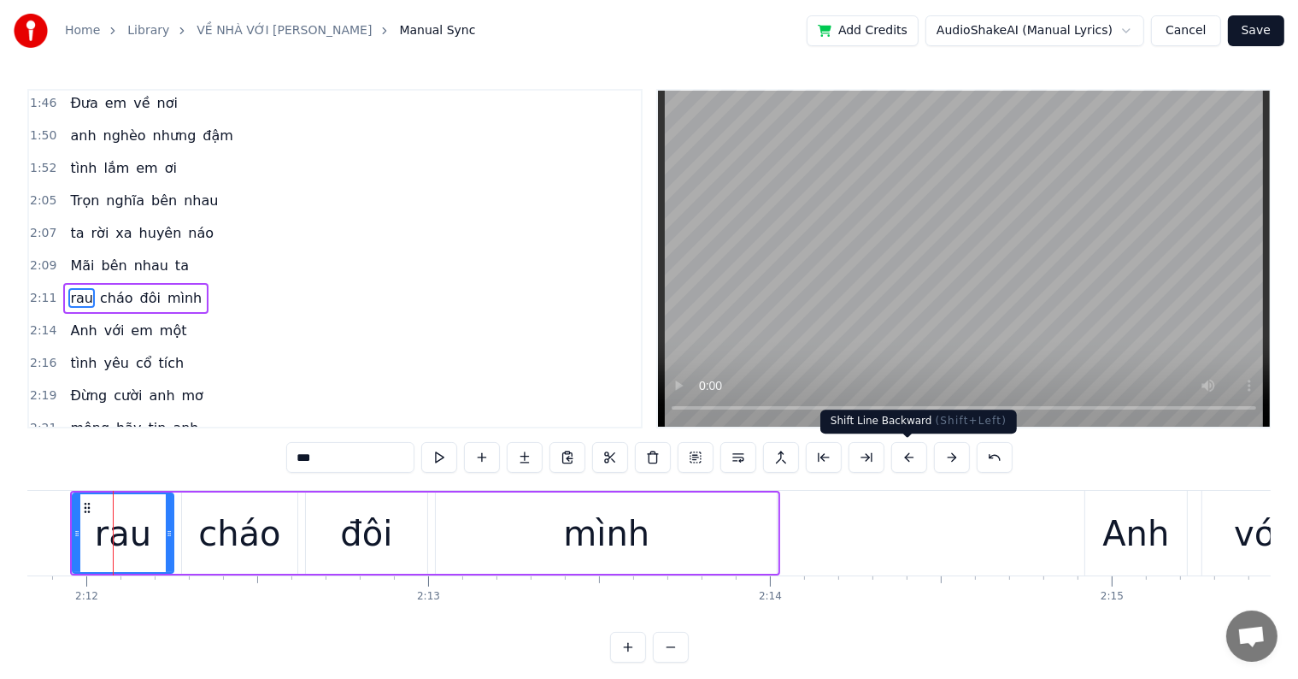
click at [903, 456] on button at bounding box center [910, 457] width 36 height 31
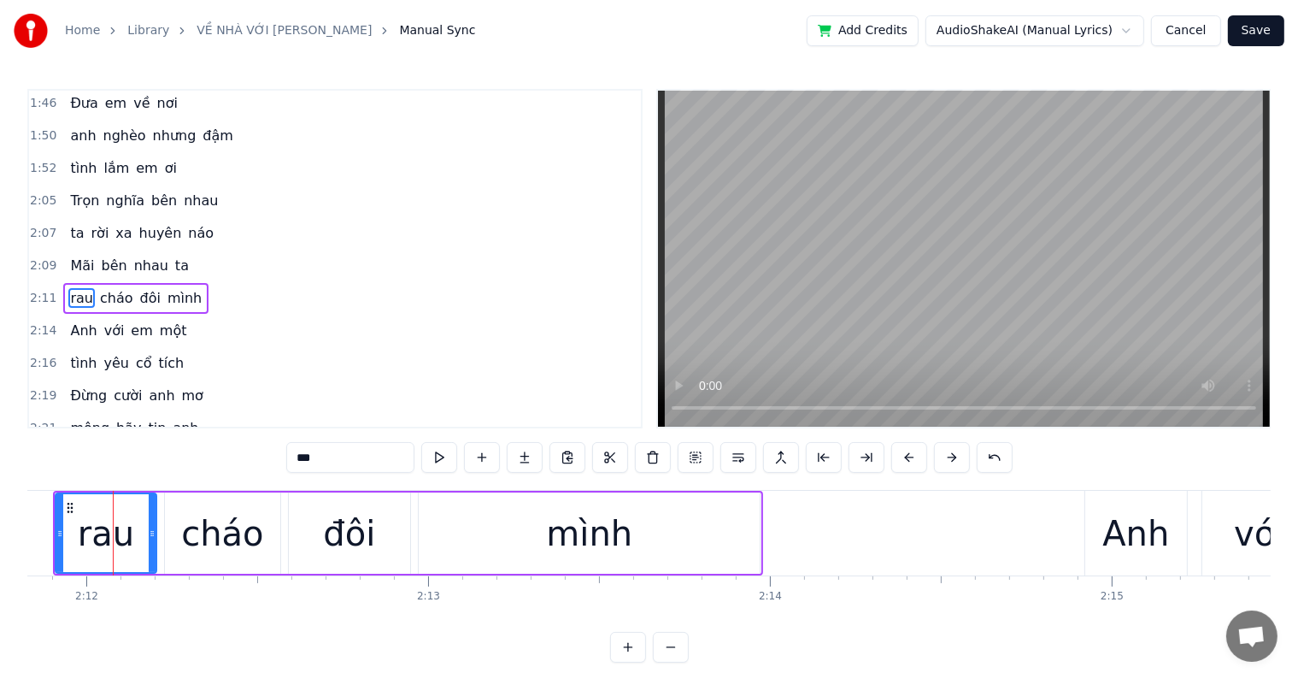
click at [903, 456] on button at bounding box center [910, 457] width 36 height 31
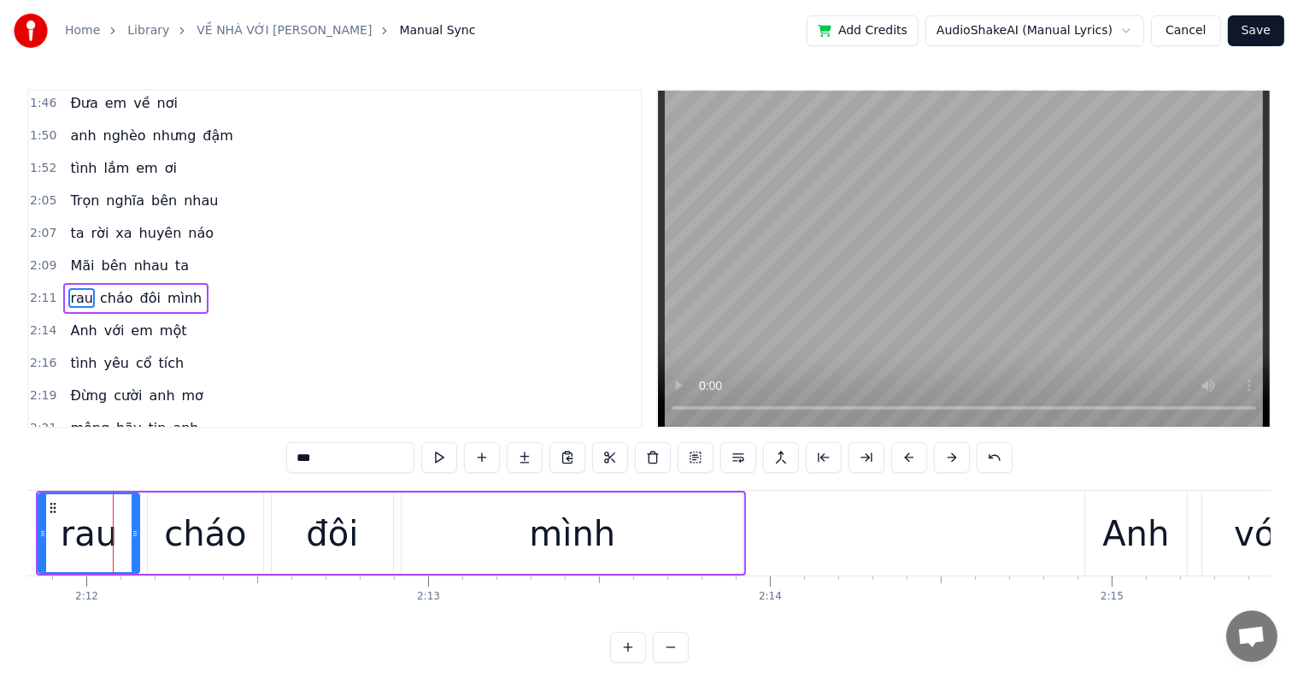
click at [903, 456] on button at bounding box center [910, 457] width 36 height 31
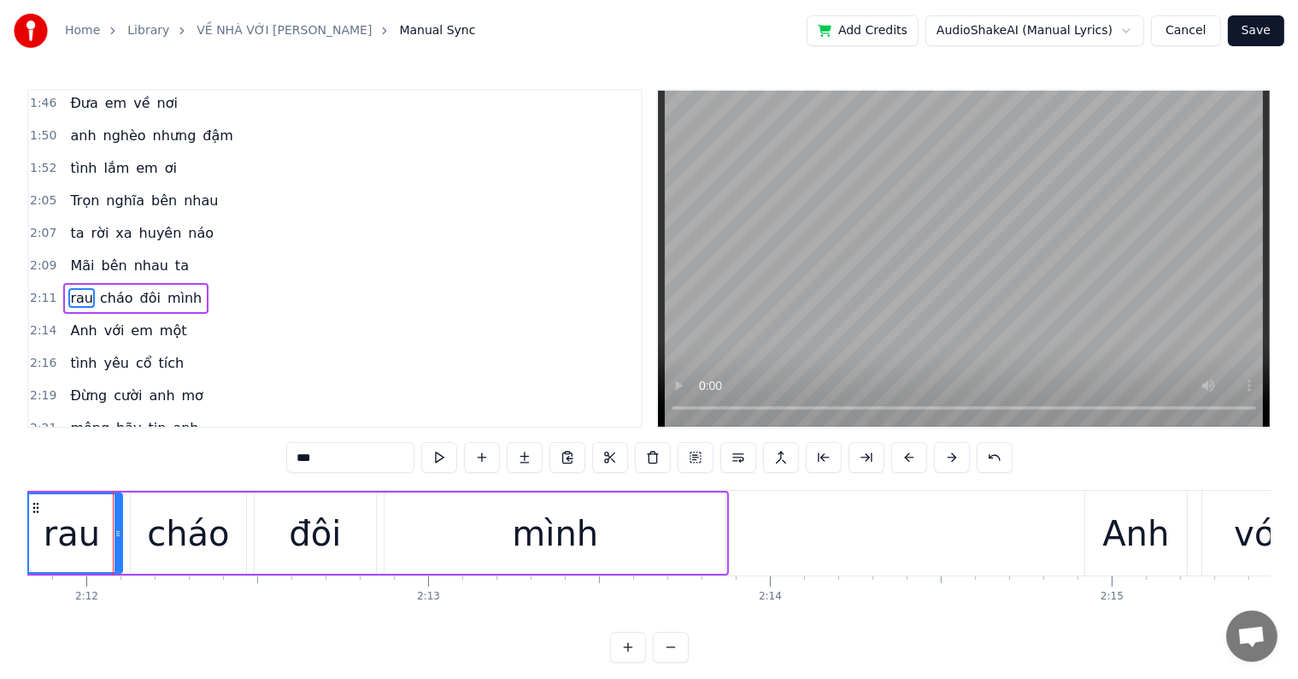
click at [892, 442] on button at bounding box center [910, 457] width 36 height 31
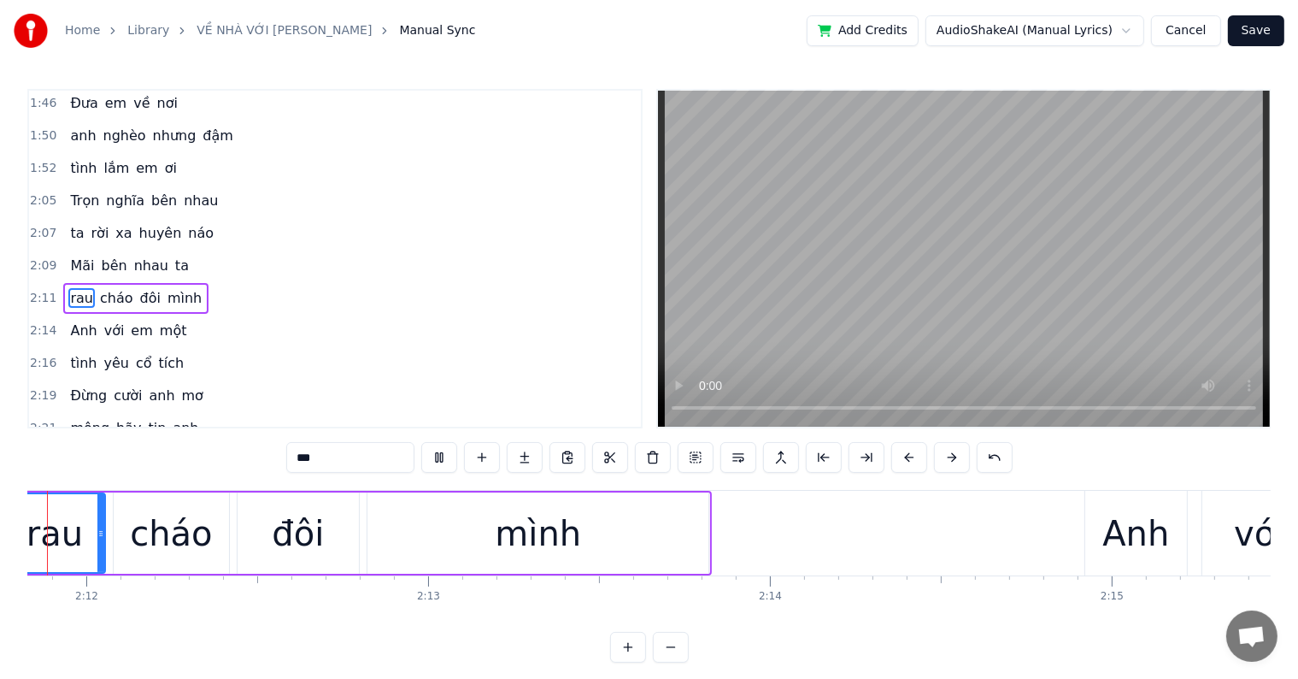
scroll to position [0, 44989]
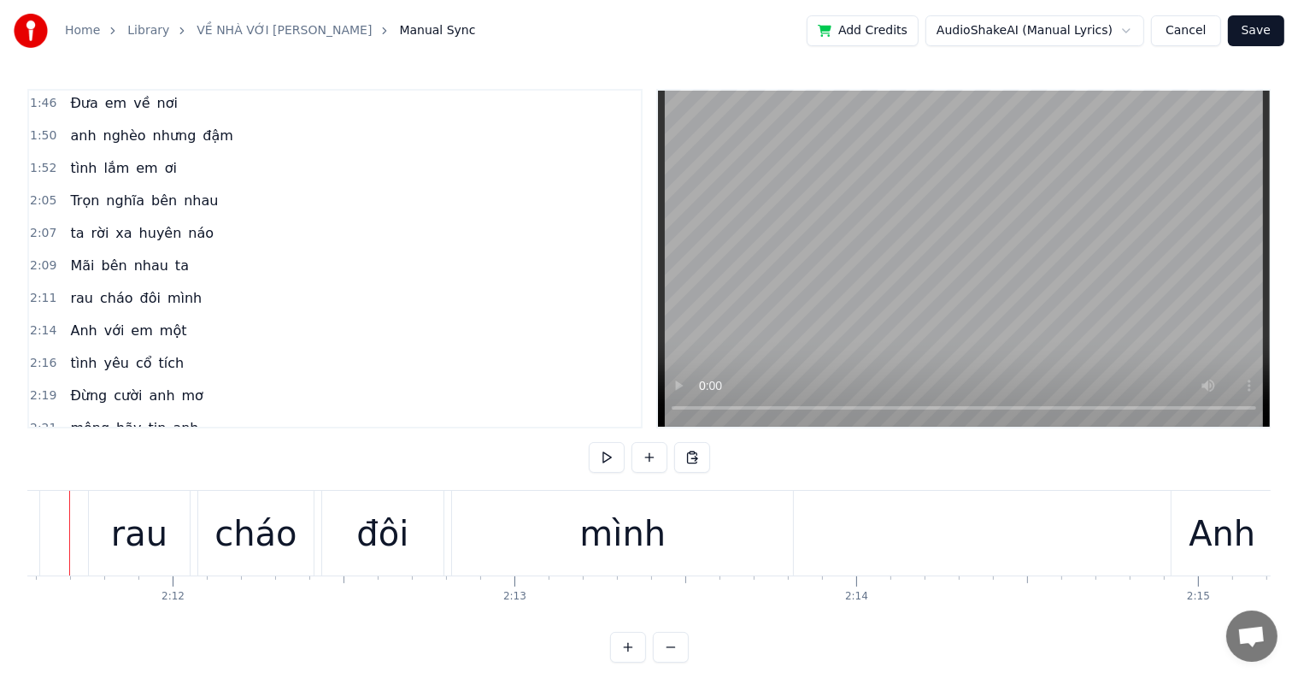
click at [69, 527] on div at bounding box center [69, 533] width 1 height 85
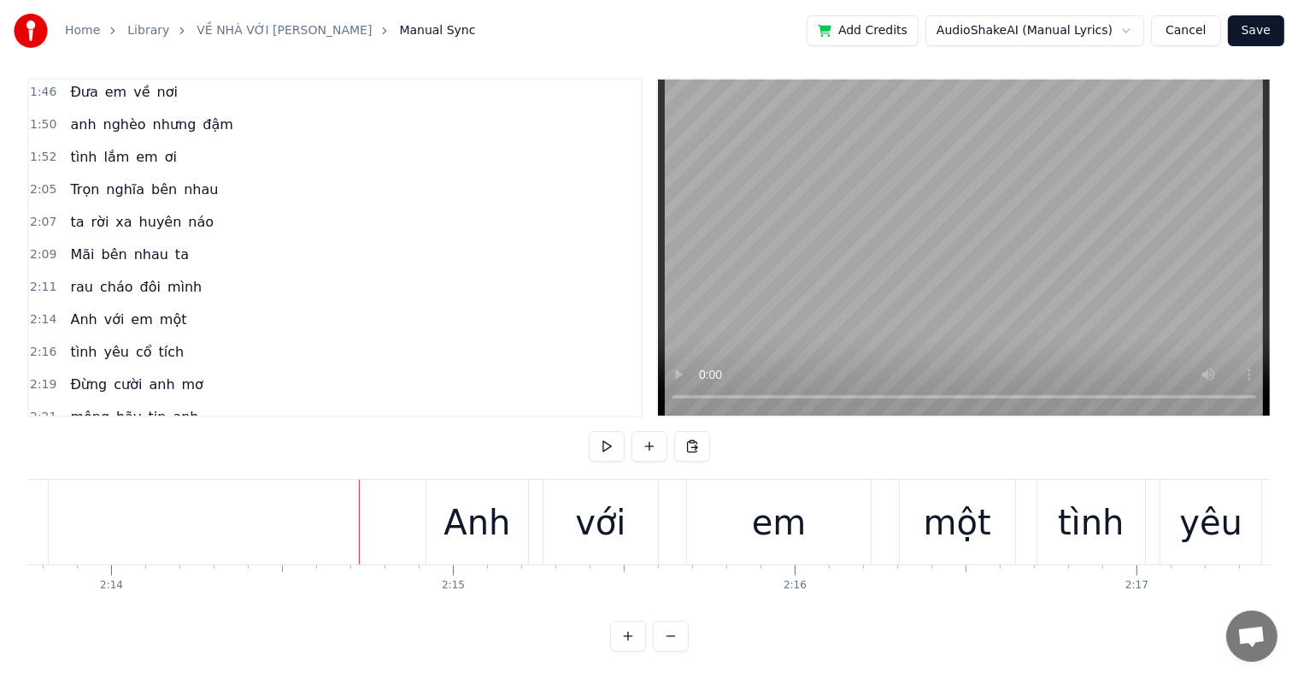
scroll to position [0, 45783]
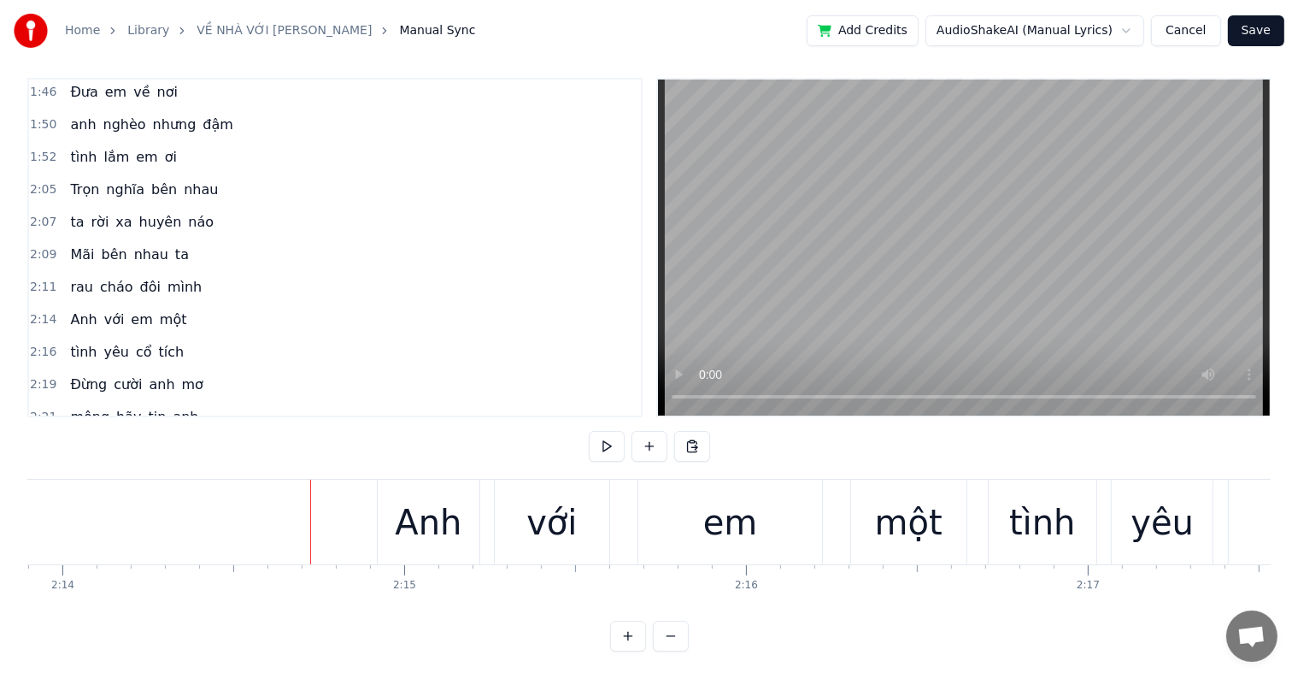
click at [418, 503] on div "Anh" at bounding box center [428, 522] width 67 height 51
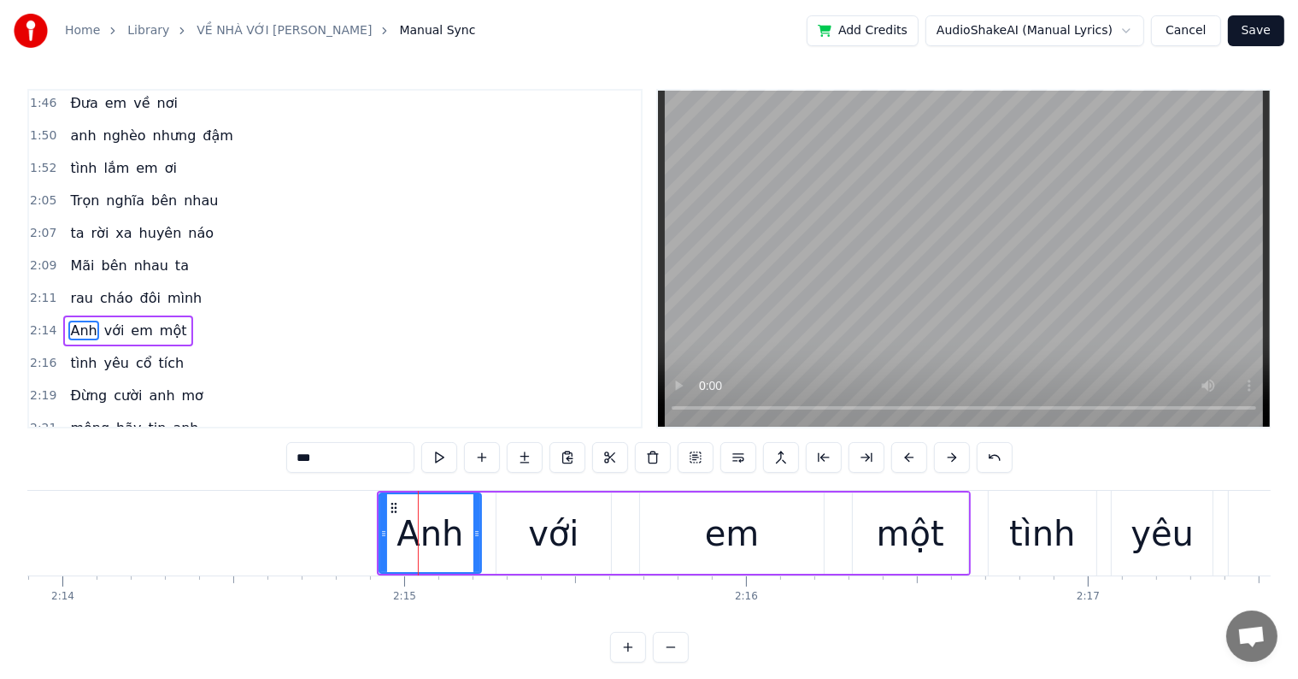
scroll to position [1074, 0]
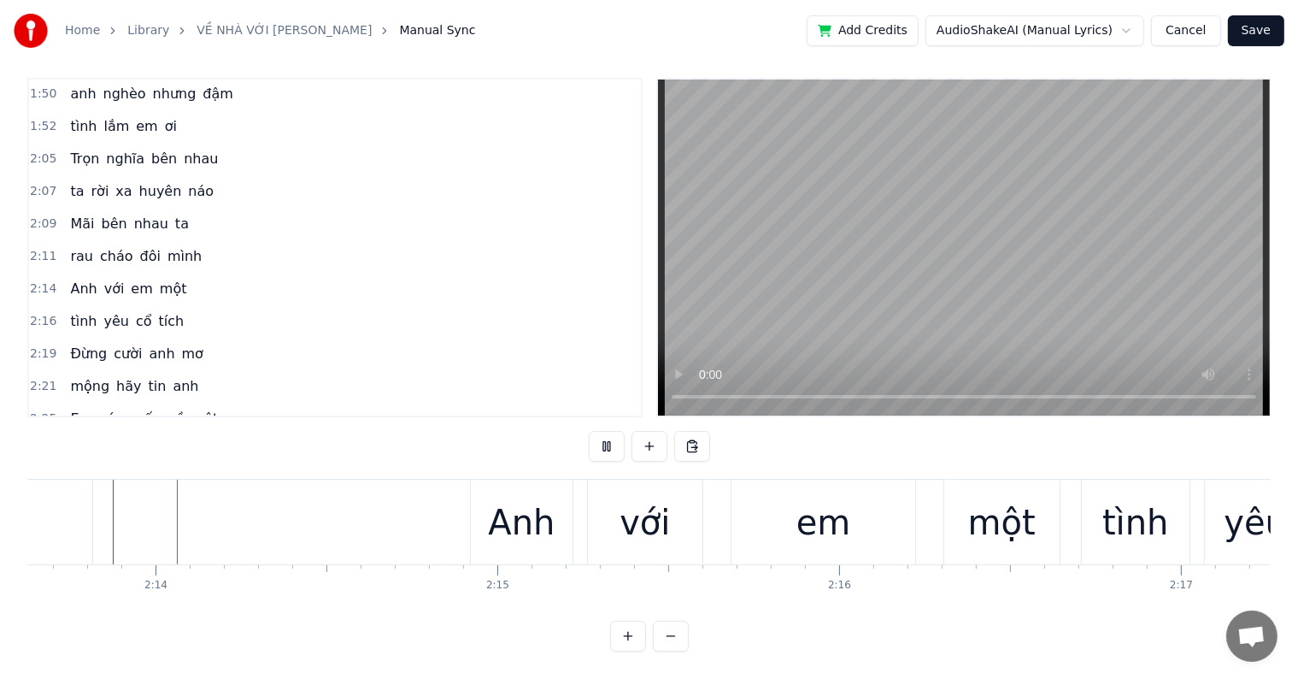
scroll to position [26, 0]
click at [517, 504] on div "Anh" at bounding box center [521, 522] width 67 height 51
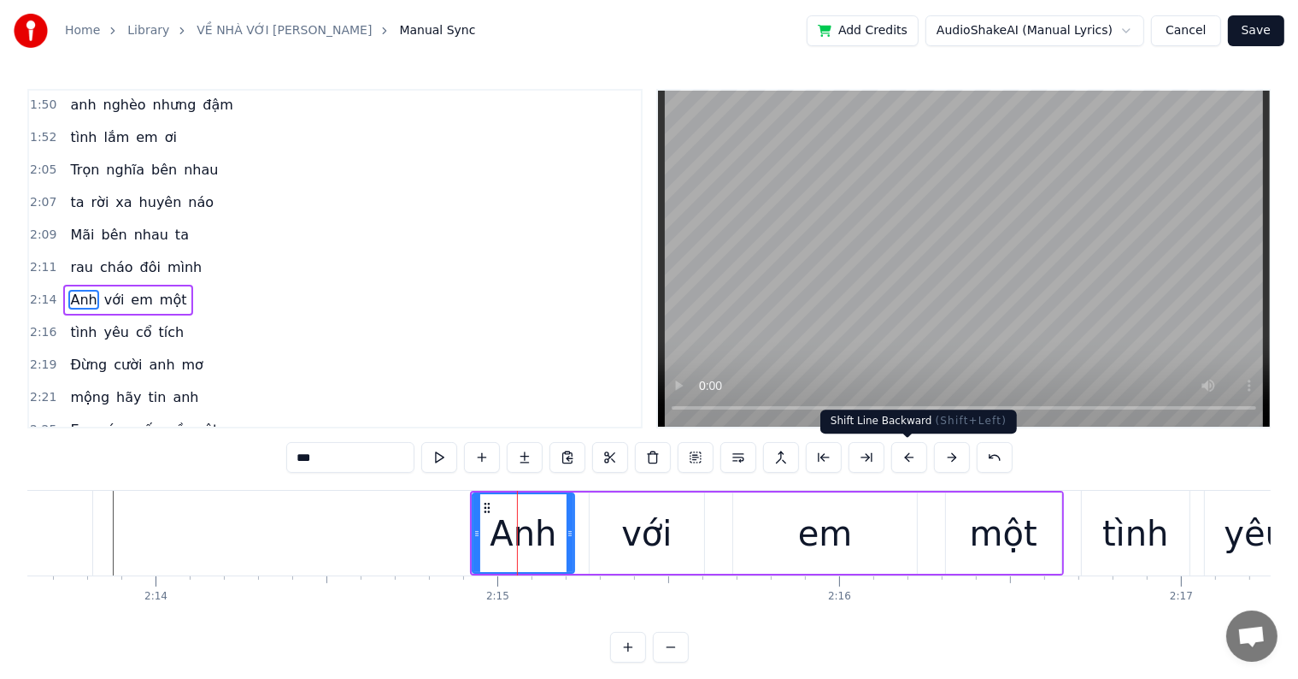
click at [910, 460] on button at bounding box center [910, 457] width 36 height 31
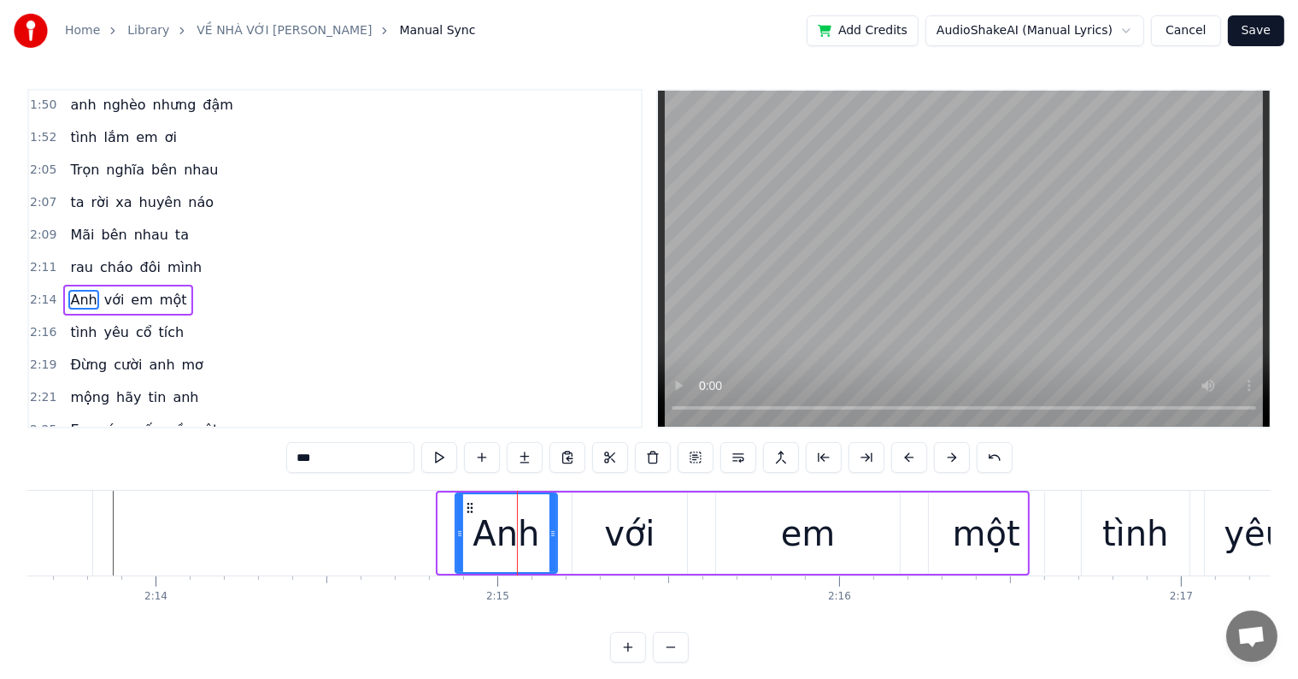
click at [910, 460] on button at bounding box center [910, 457] width 36 height 31
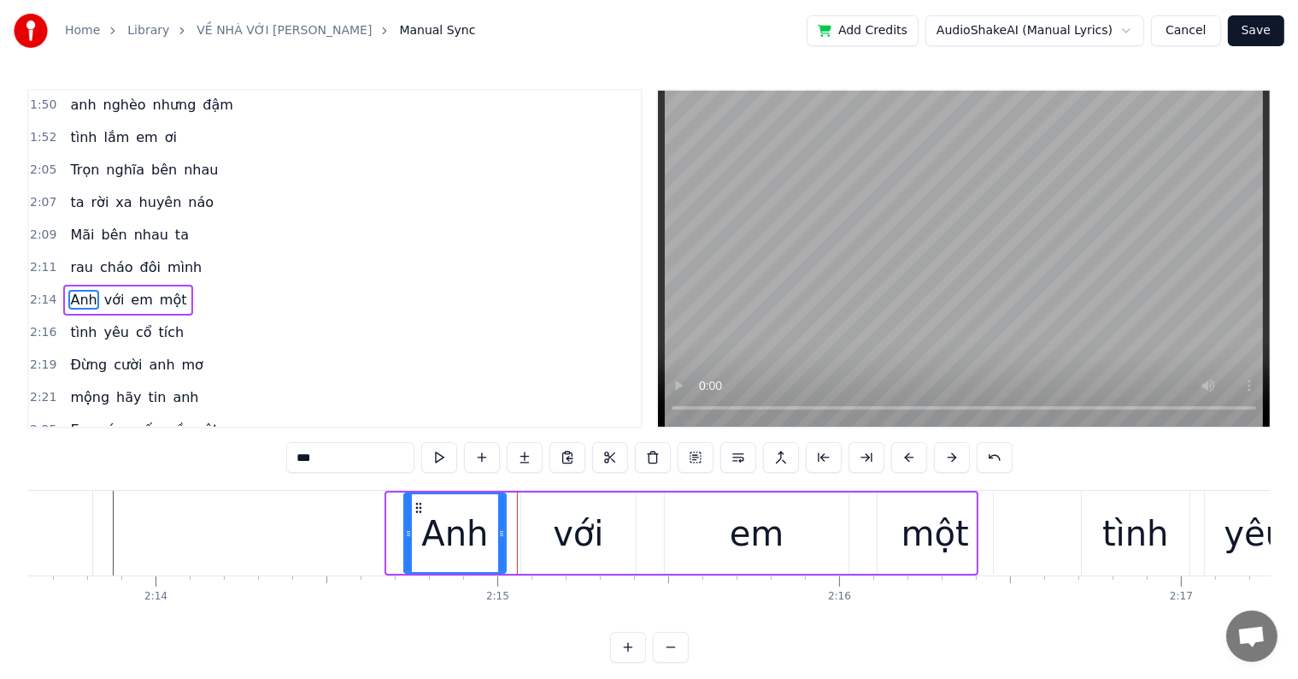
click at [910, 460] on button at bounding box center [910, 457] width 36 height 31
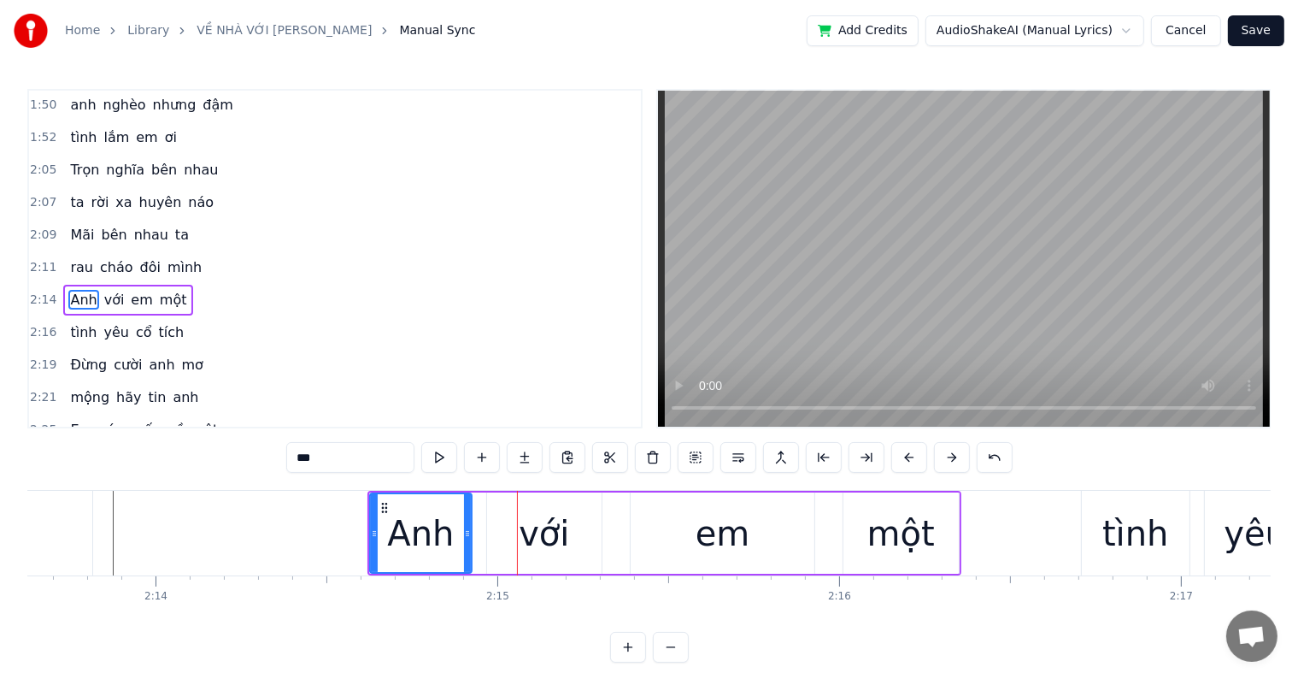
click at [910, 460] on button at bounding box center [910, 457] width 36 height 31
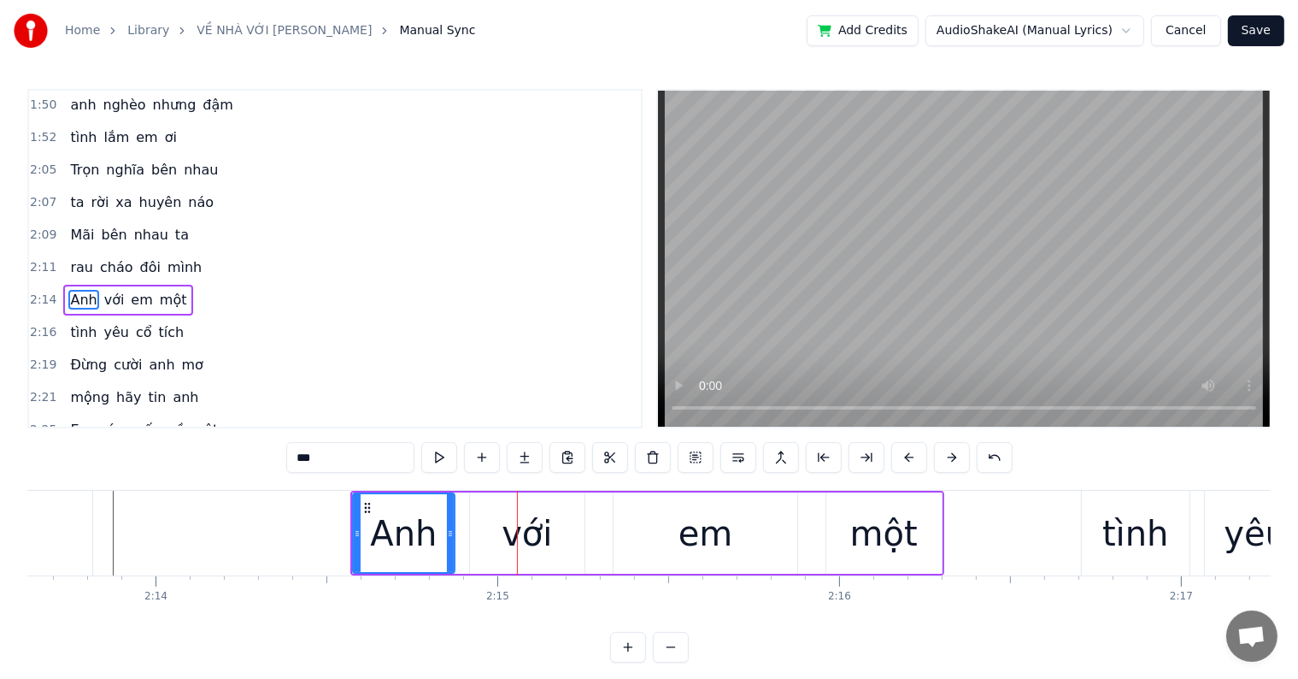
click at [910, 460] on button at bounding box center [910, 457] width 36 height 31
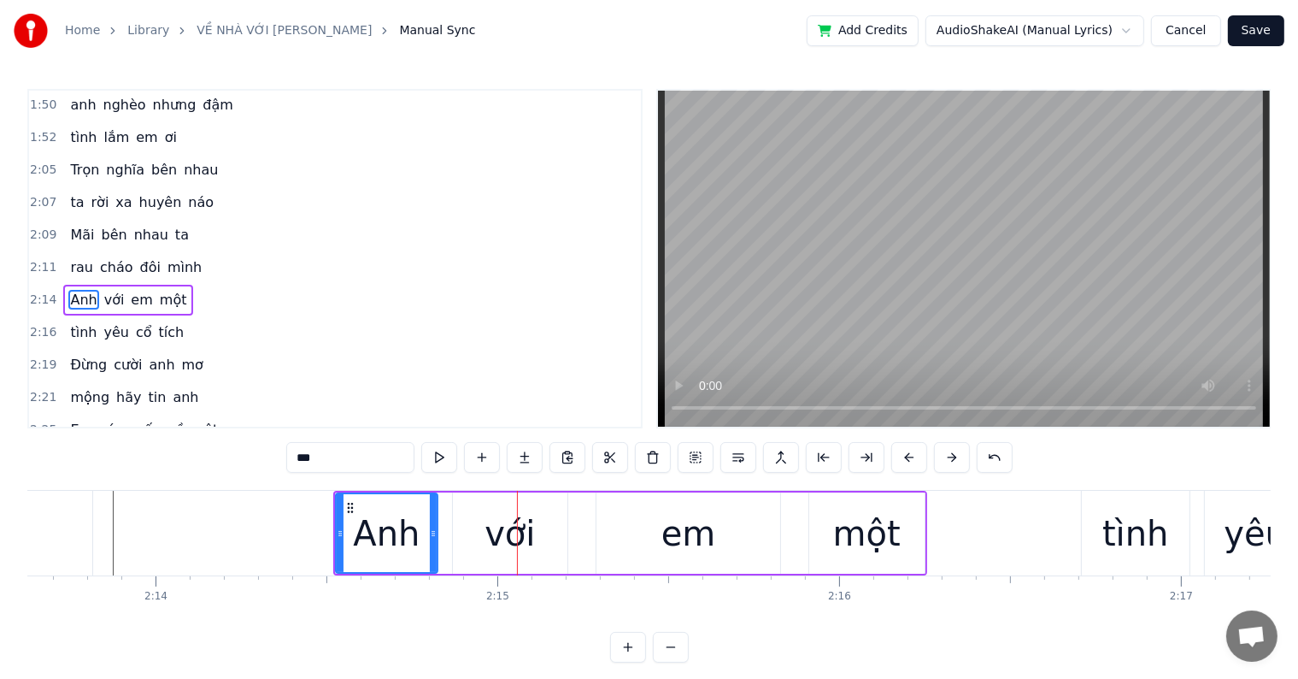
click at [910, 460] on button at bounding box center [910, 457] width 36 height 31
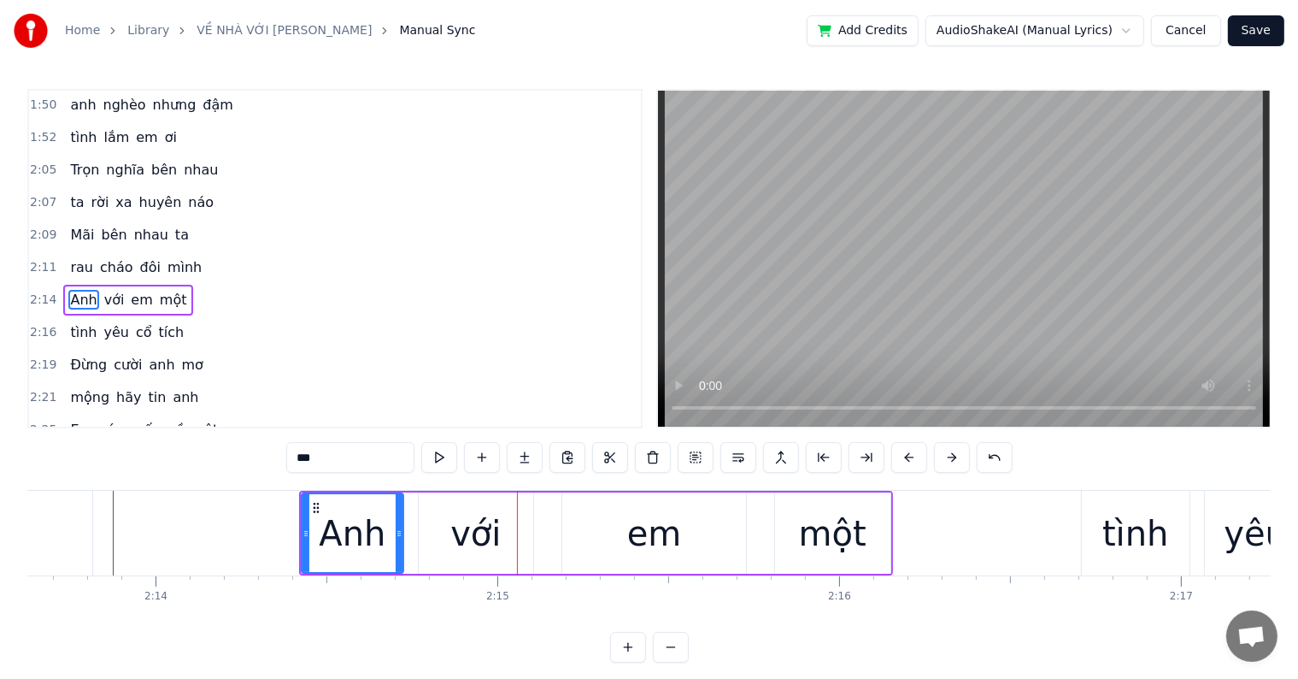
click at [910, 460] on button at bounding box center [910, 457] width 36 height 31
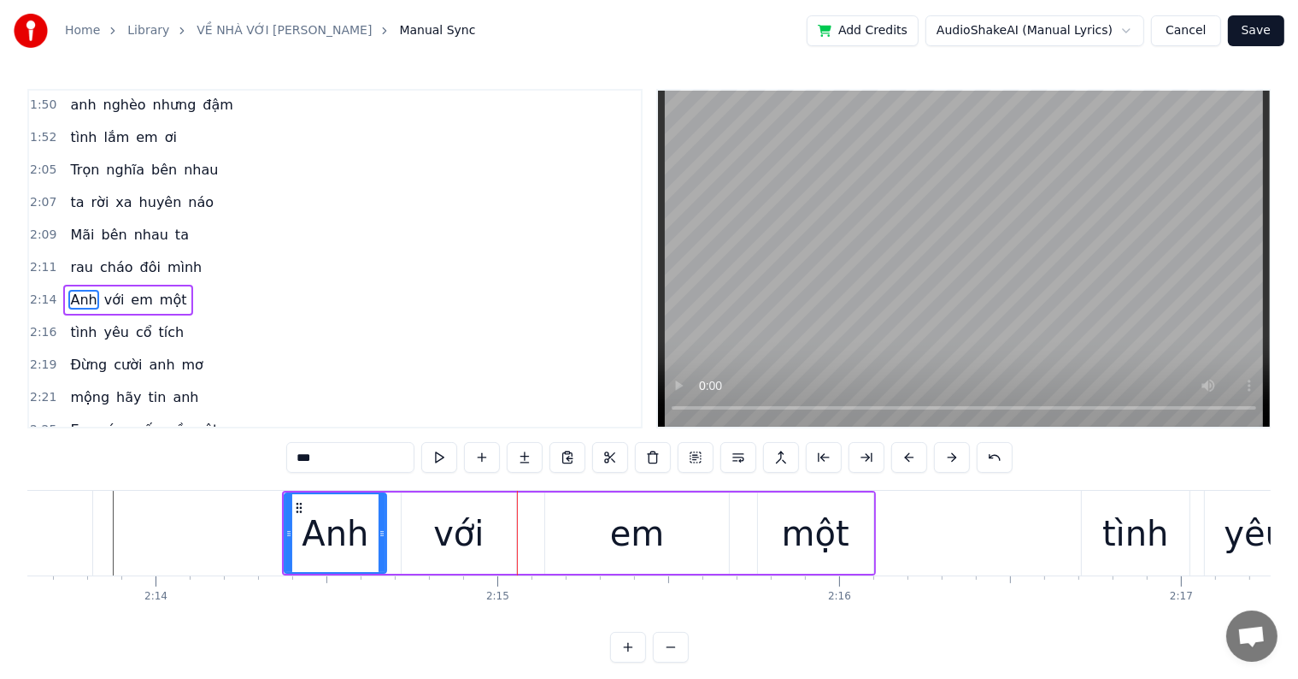
click at [910, 460] on button at bounding box center [910, 457] width 36 height 31
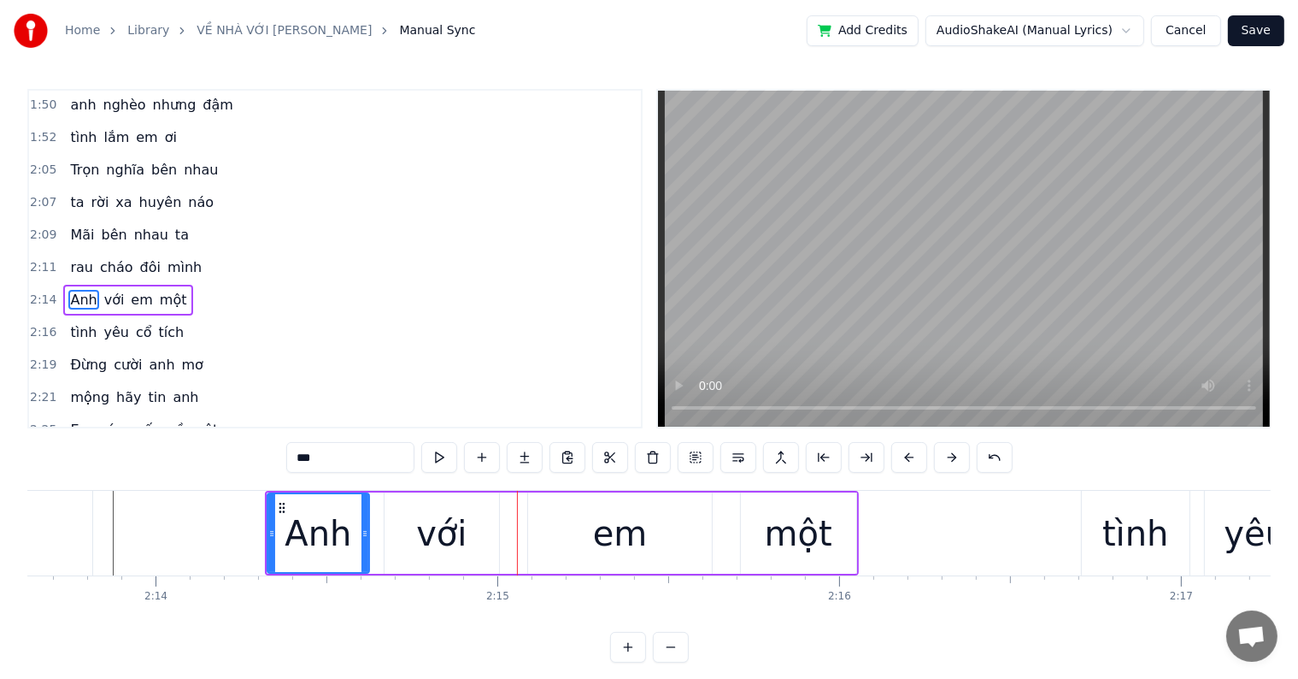
click at [910, 460] on button at bounding box center [910, 457] width 36 height 31
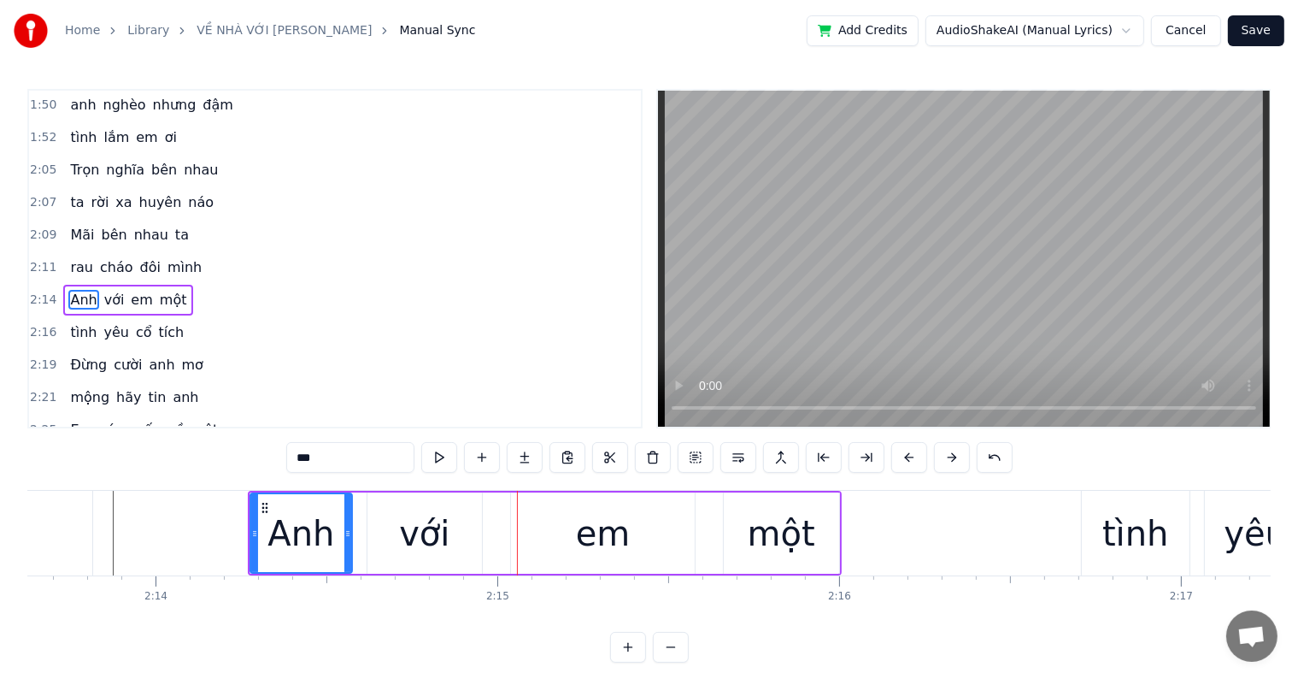
click at [910, 460] on button at bounding box center [910, 457] width 36 height 31
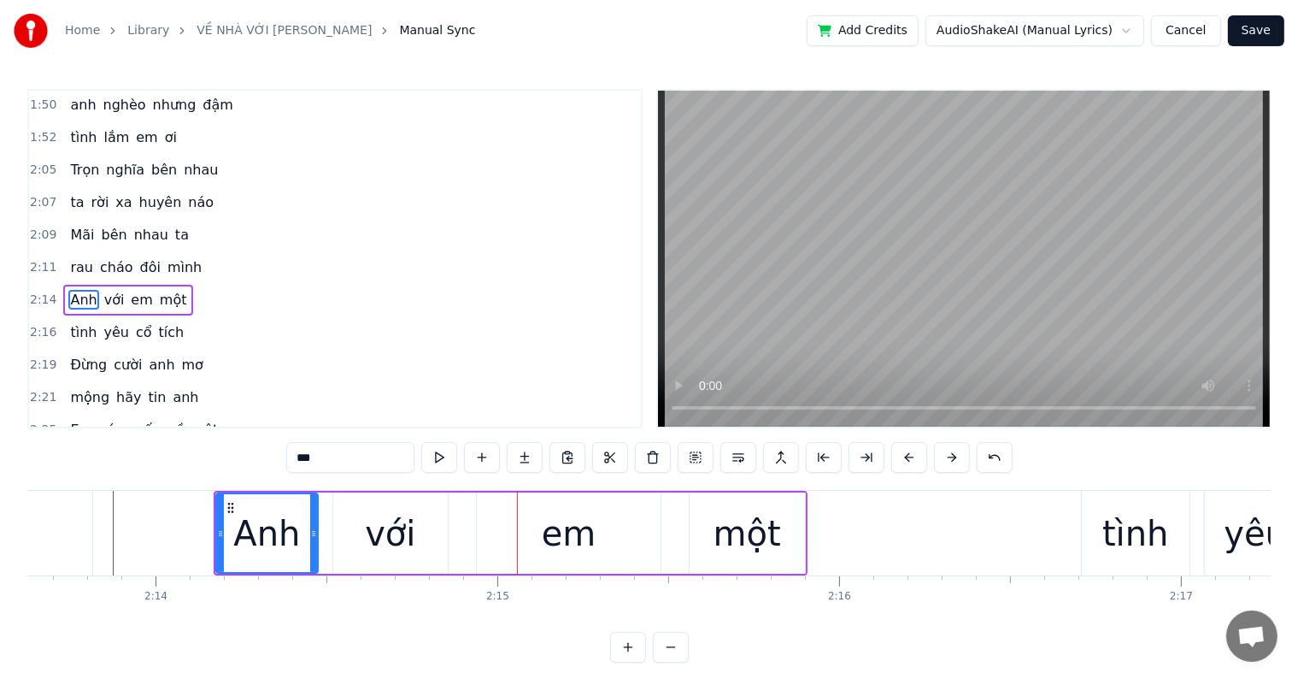
click at [910, 460] on button at bounding box center [910, 457] width 36 height 31
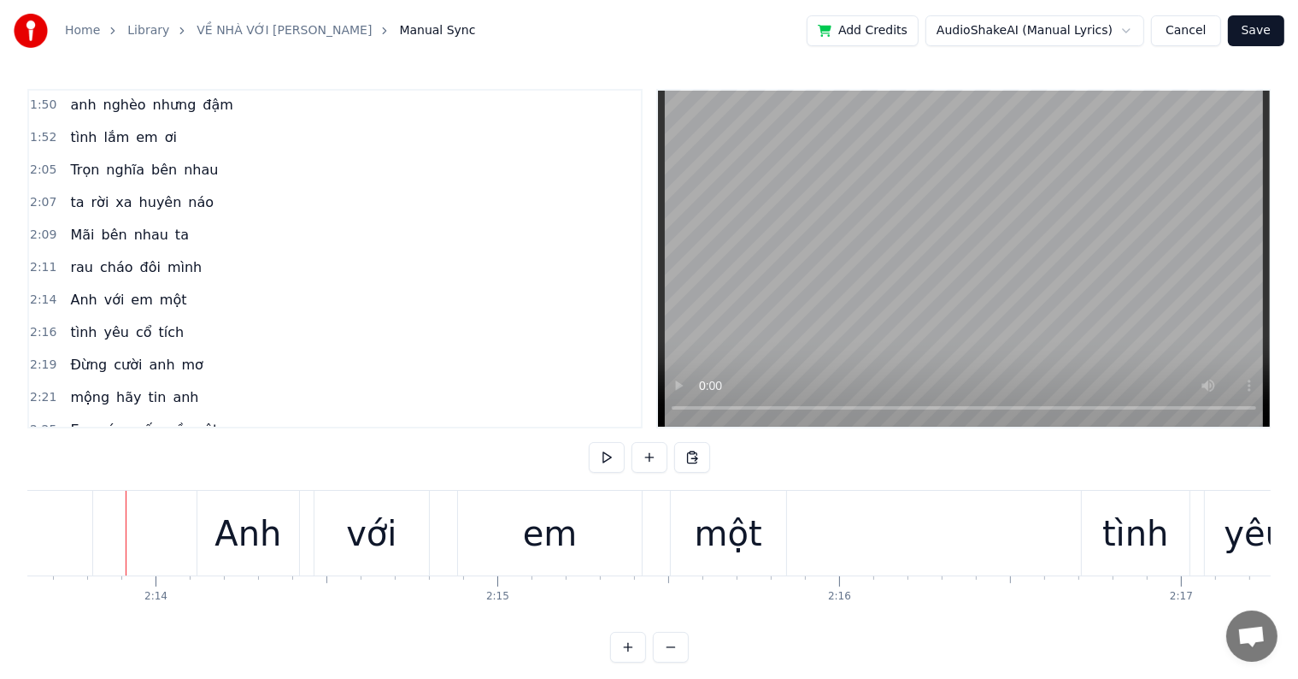
click at [126, 536] on div at bounding box center [126, 533] width 1 height 85
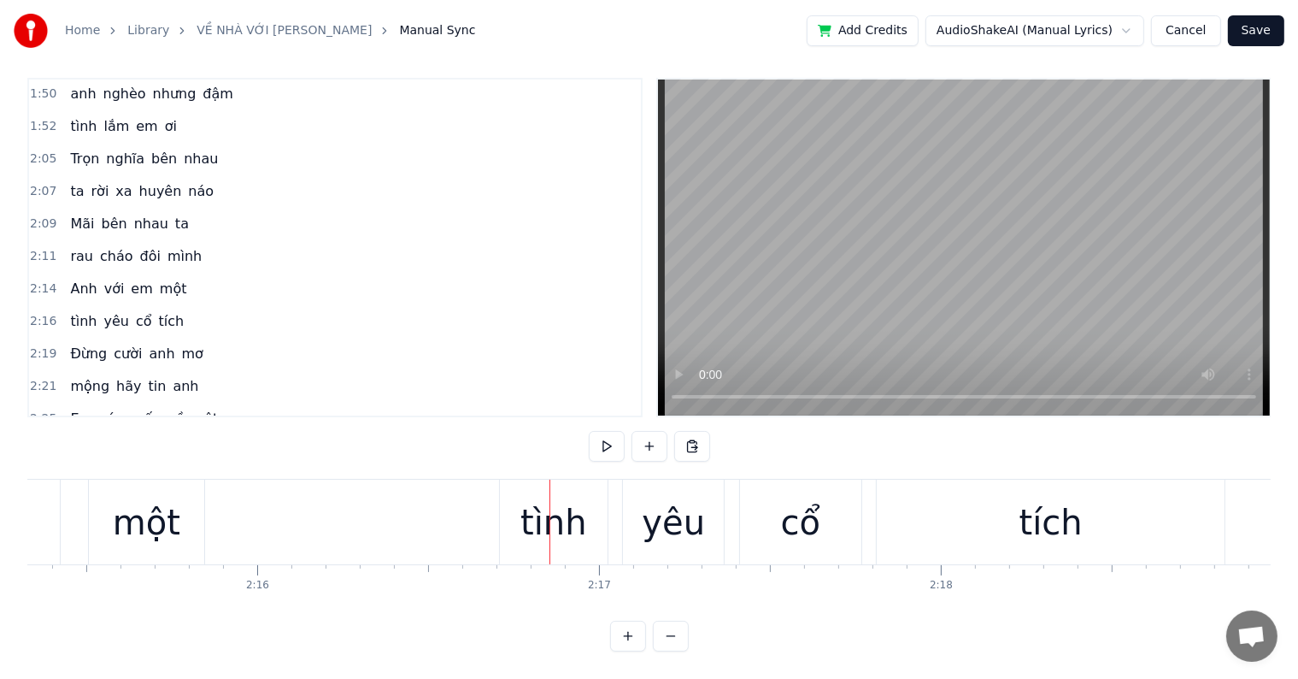
scroll to position [0, 46467]
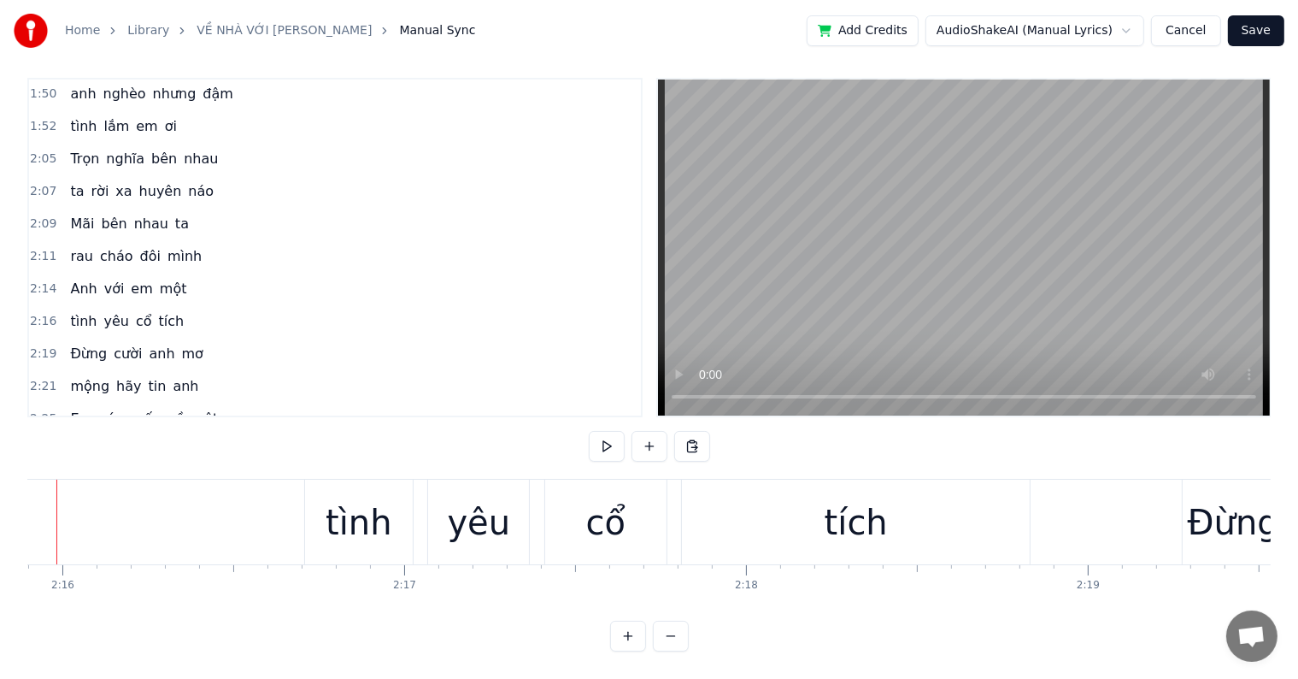
click at [56, 521] on div at bounding box center [56, 522] width 1 height 85
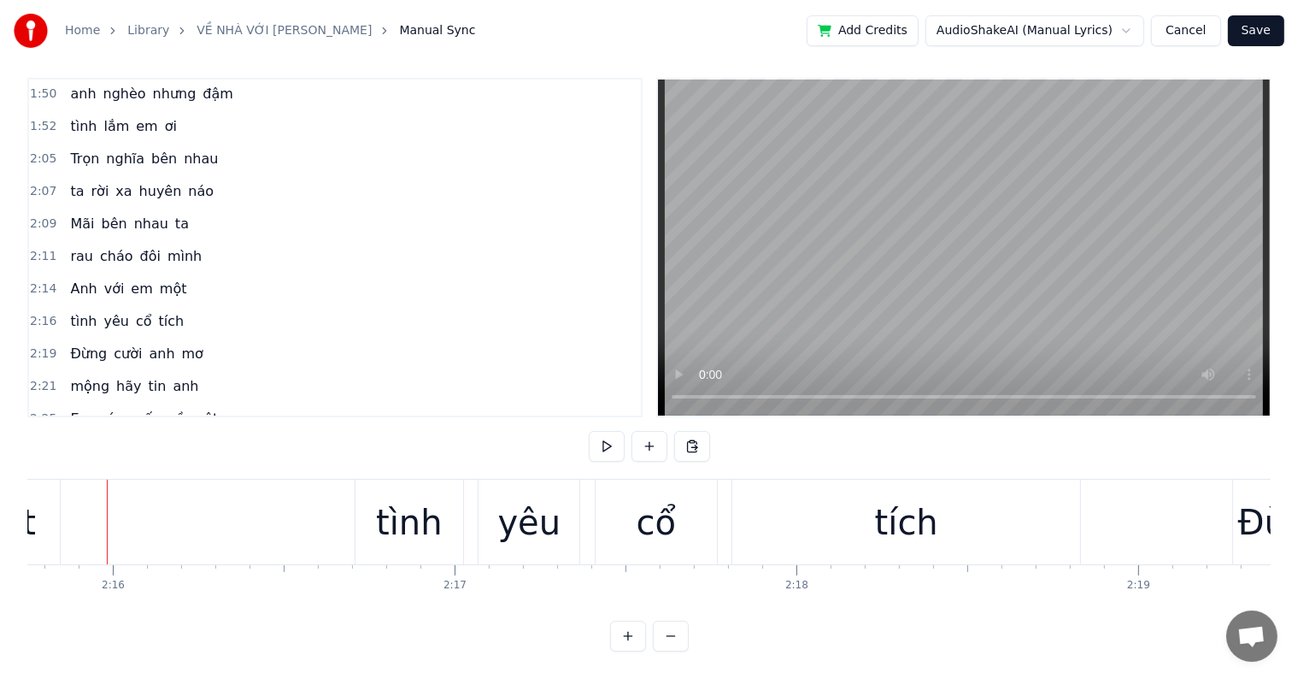
scroll to position [0, 46410]
click at [421, 511] on div "tình" at bounding box center [416, 522] width 67 height 51
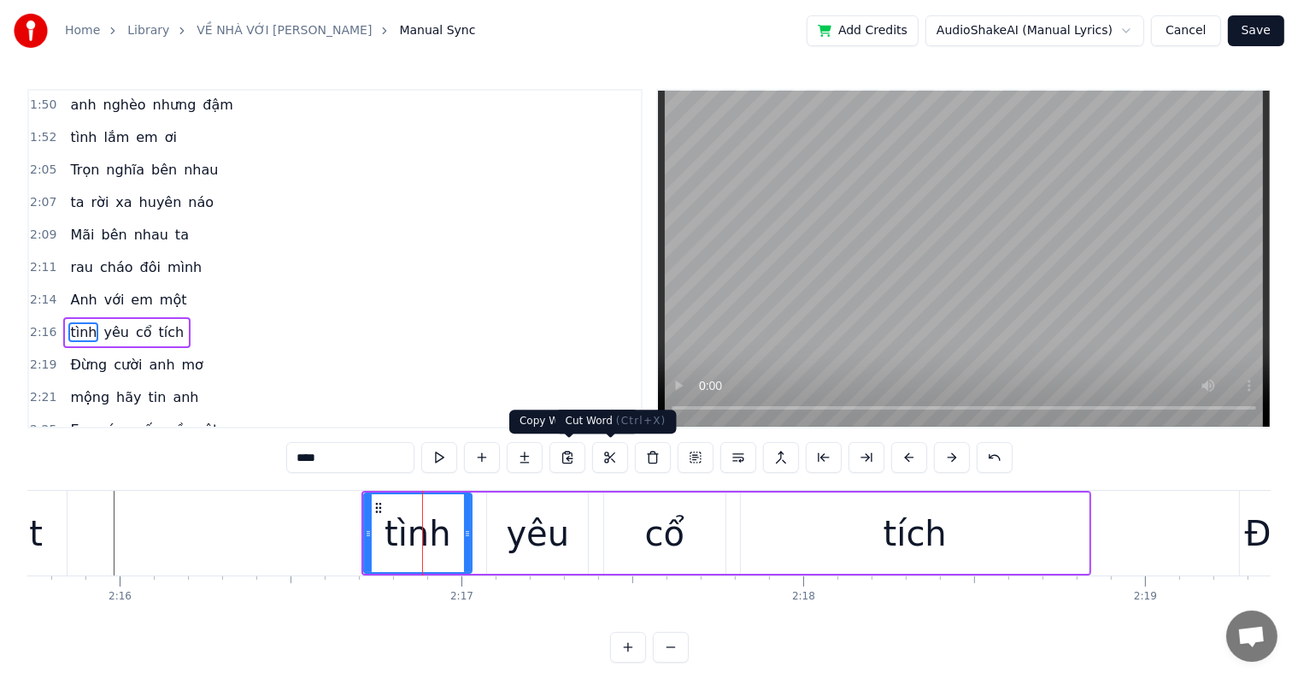
scroll to position [1105, 0]
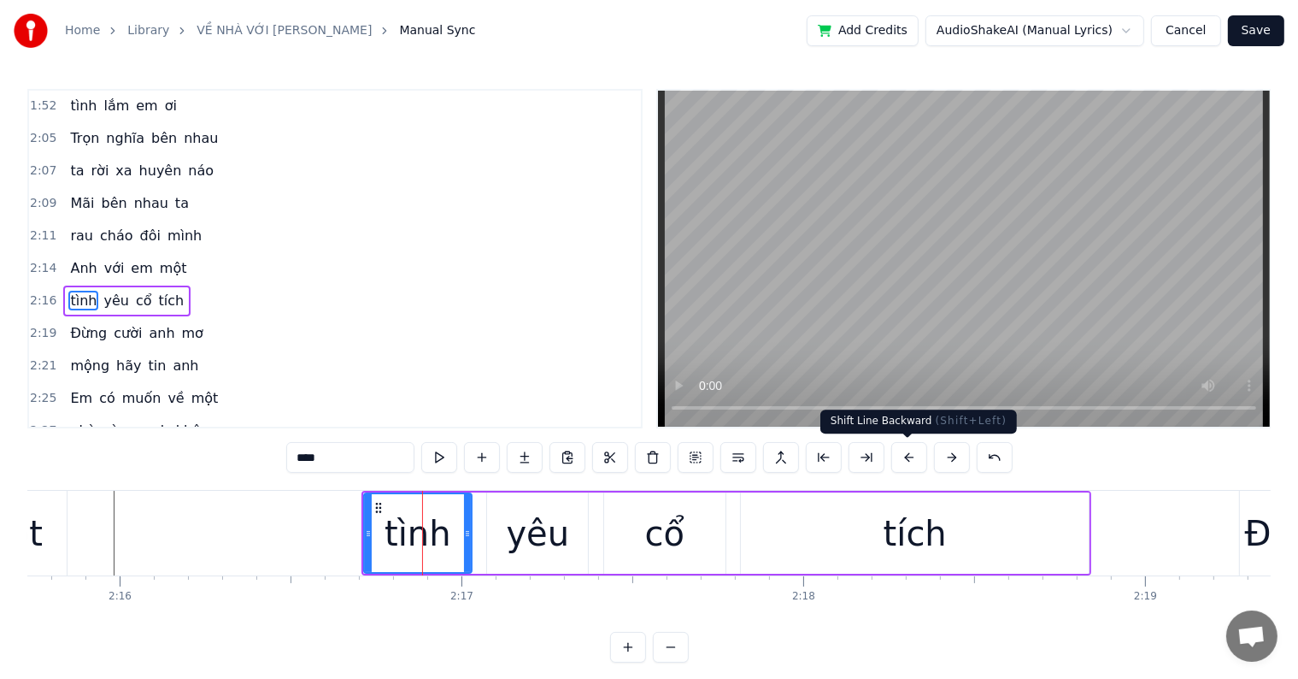
click at [906, 457] on button at bounding box center [910, 457] width 36 height 31
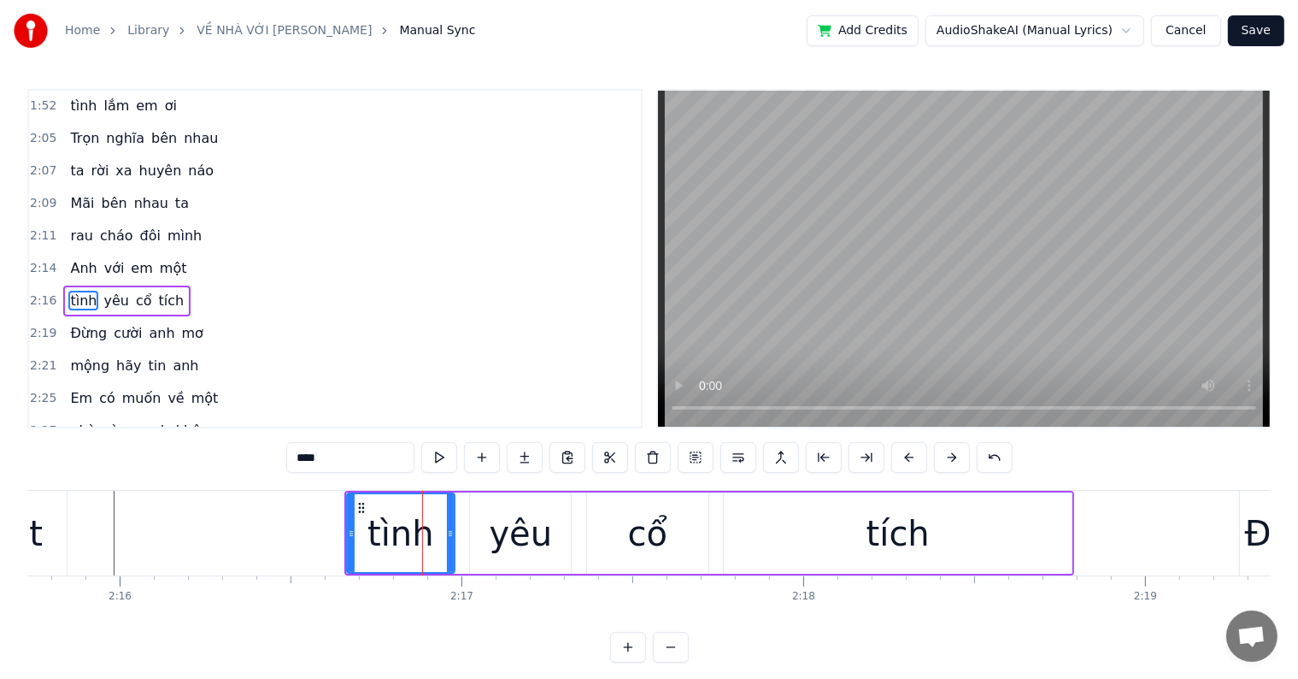
click at [906, 457] on button at bounding box center [910, 457] width 36 height 31
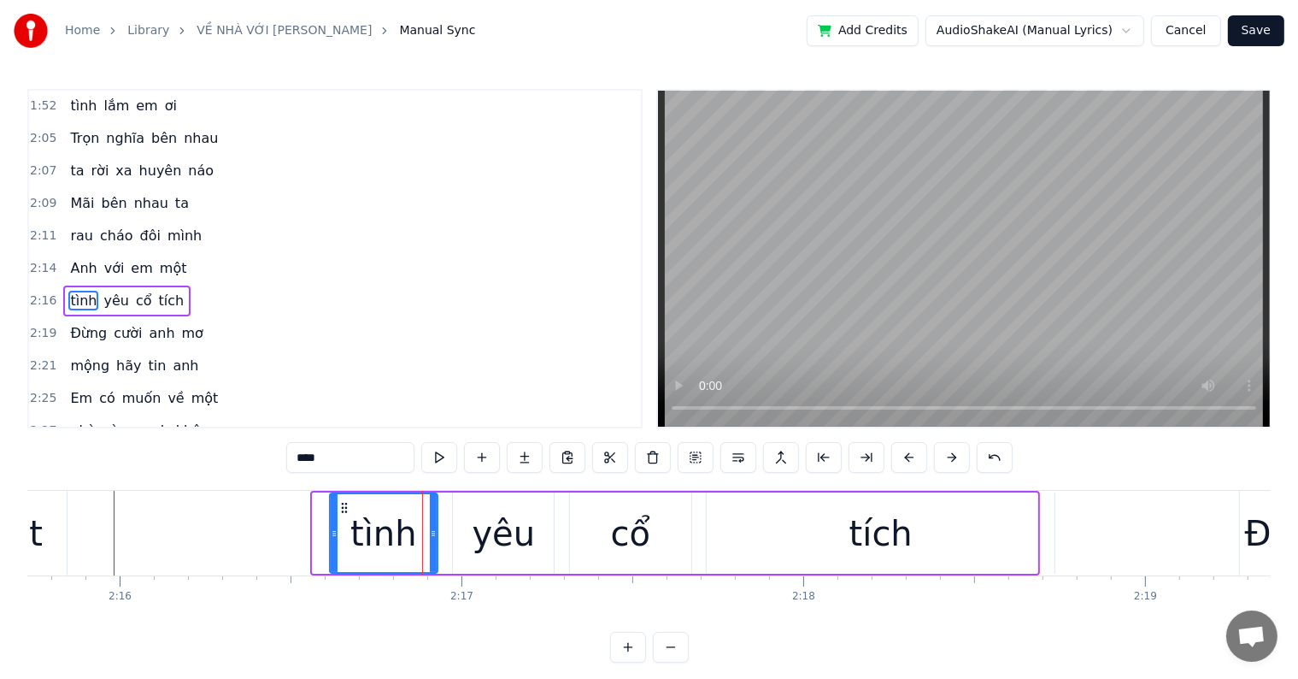
click at [906, 457] on button at bounding box center [910, 457] width 36 height 31
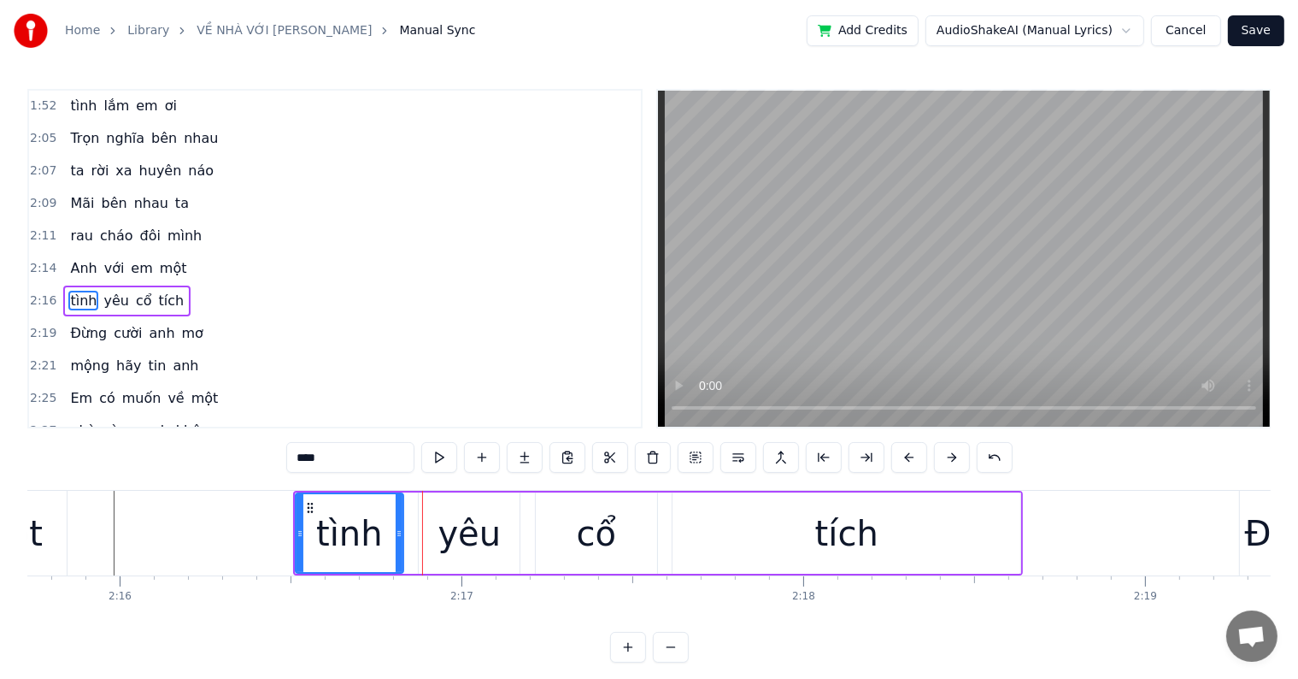
click at [906, 457] on button at bounding box center [910, 457] width 36 height 31
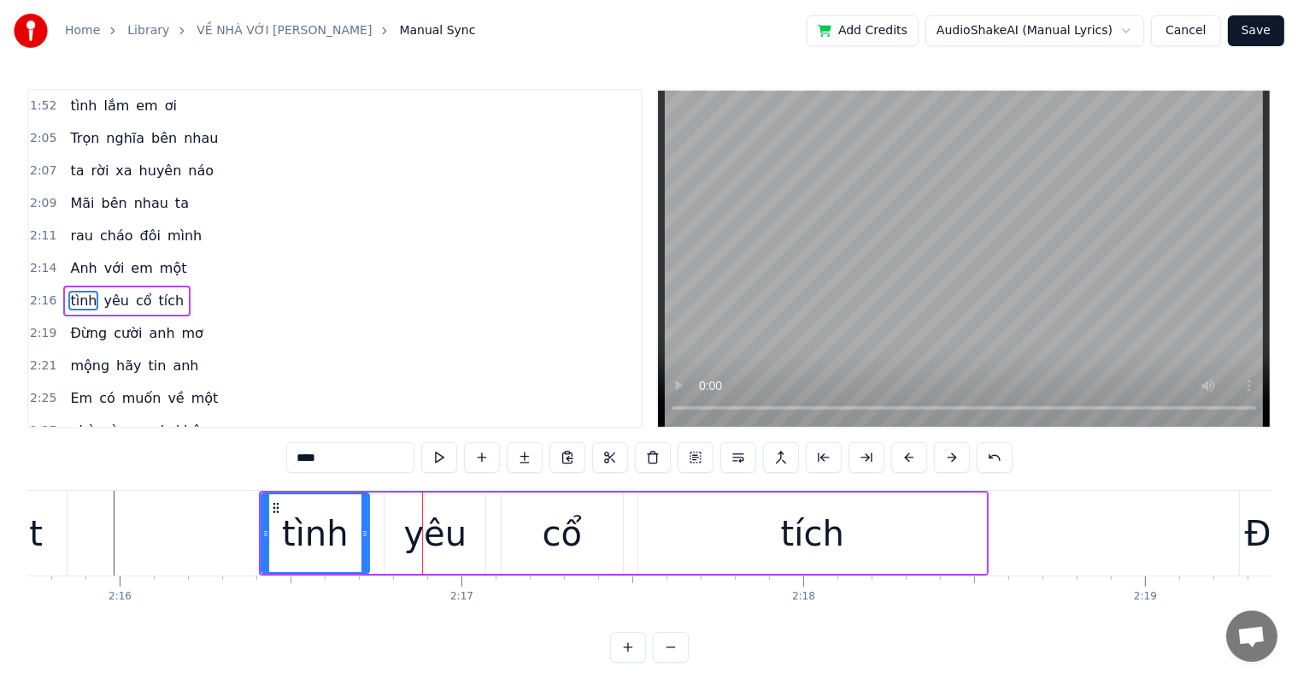
click at [906, 457] on button at bounding box center [910, 457] width 36 height 31
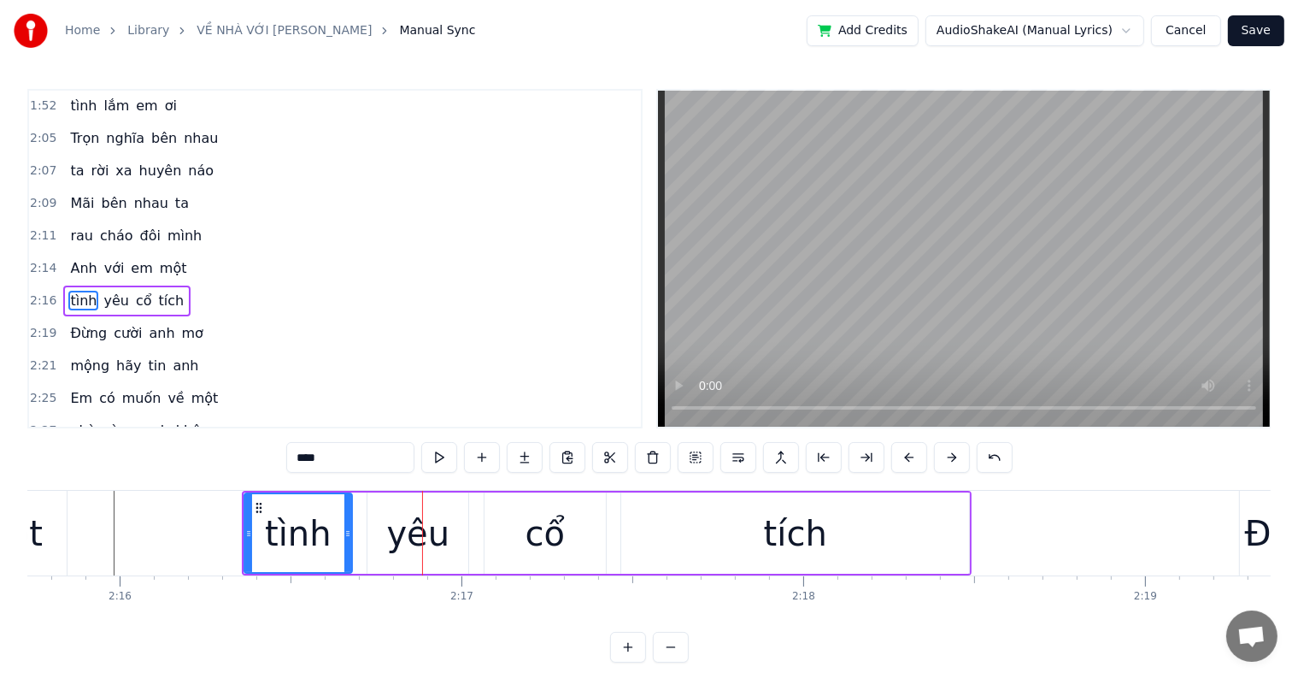
click at [906, 457] on button at bounding box center [910, 457] width 36 height 31
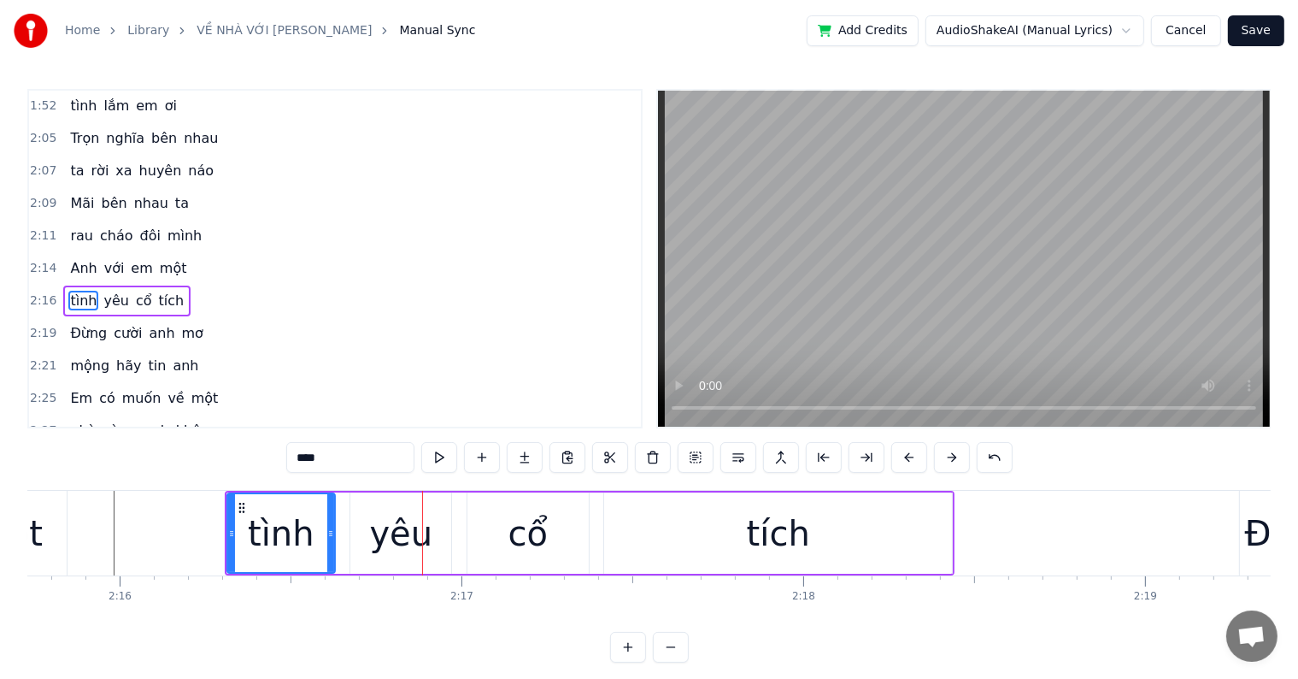
click at [906, 457] on button at bounding box center [910, 457] width 36 height 31
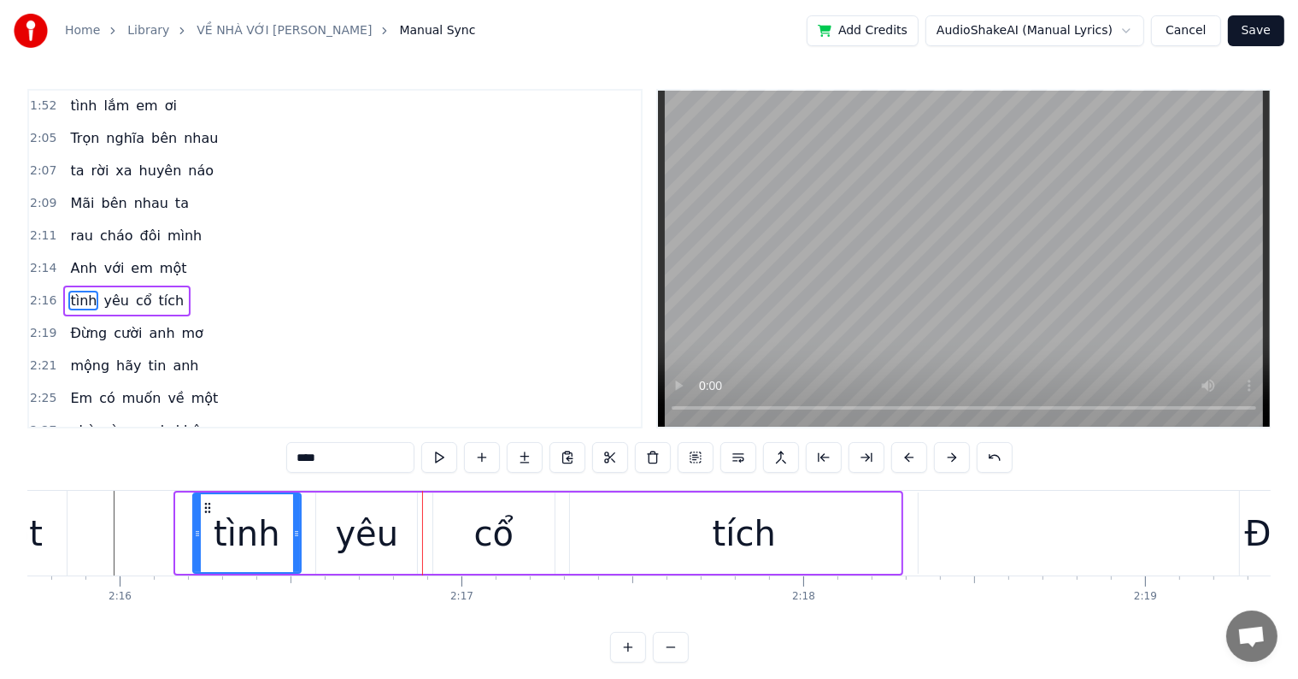
click at [906, 457] on button at bounding box center [910, 457] width 36 height 31
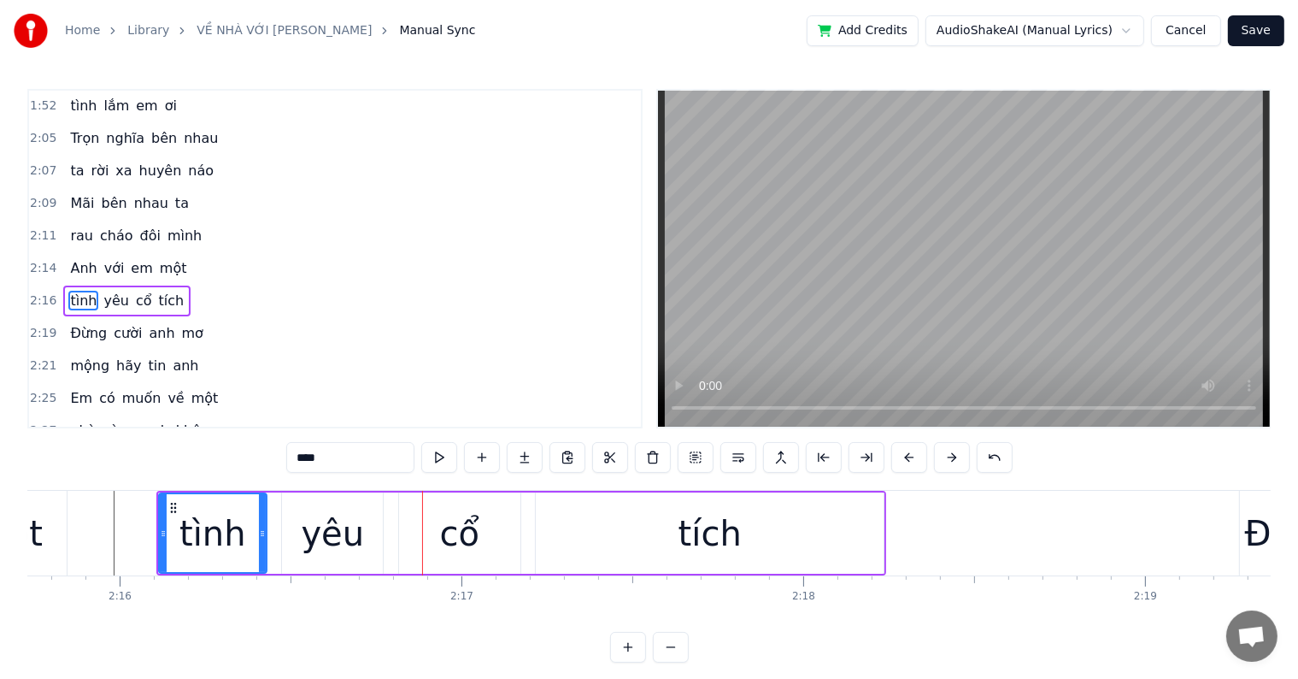
click at [906, 457] on button at bounding box center [910, 457] width 36 height 31
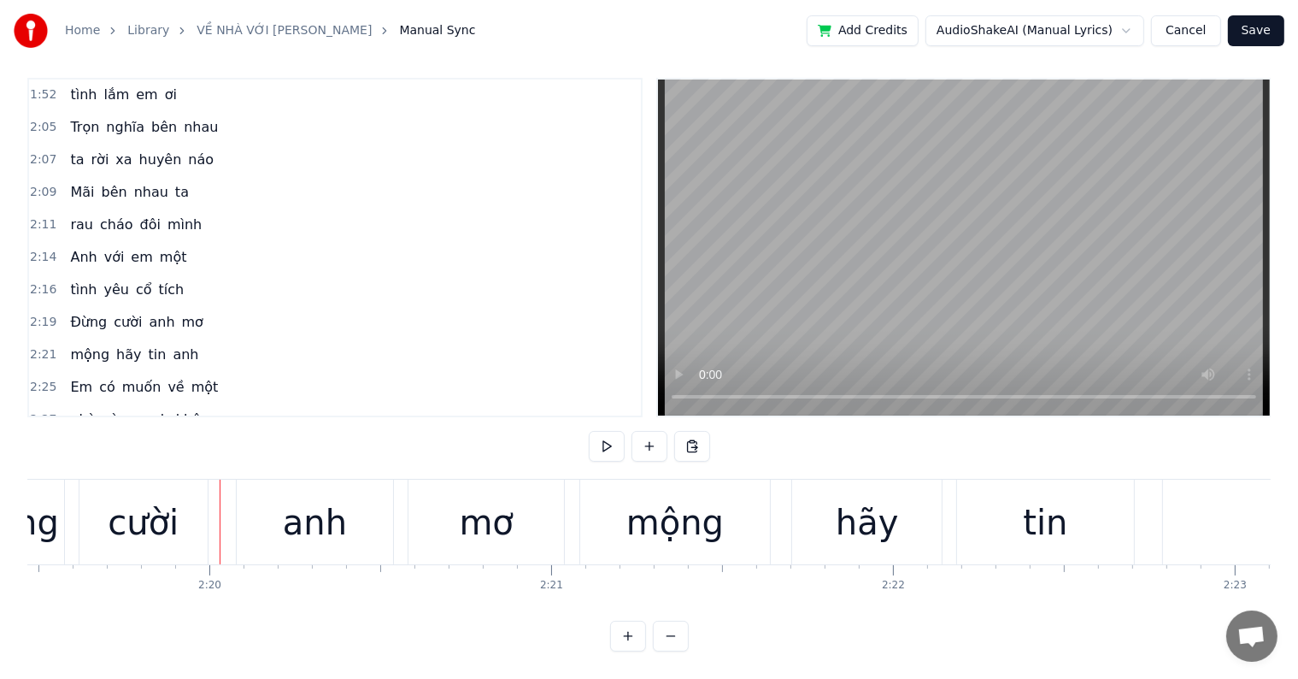
scroll to position [0, 47661]
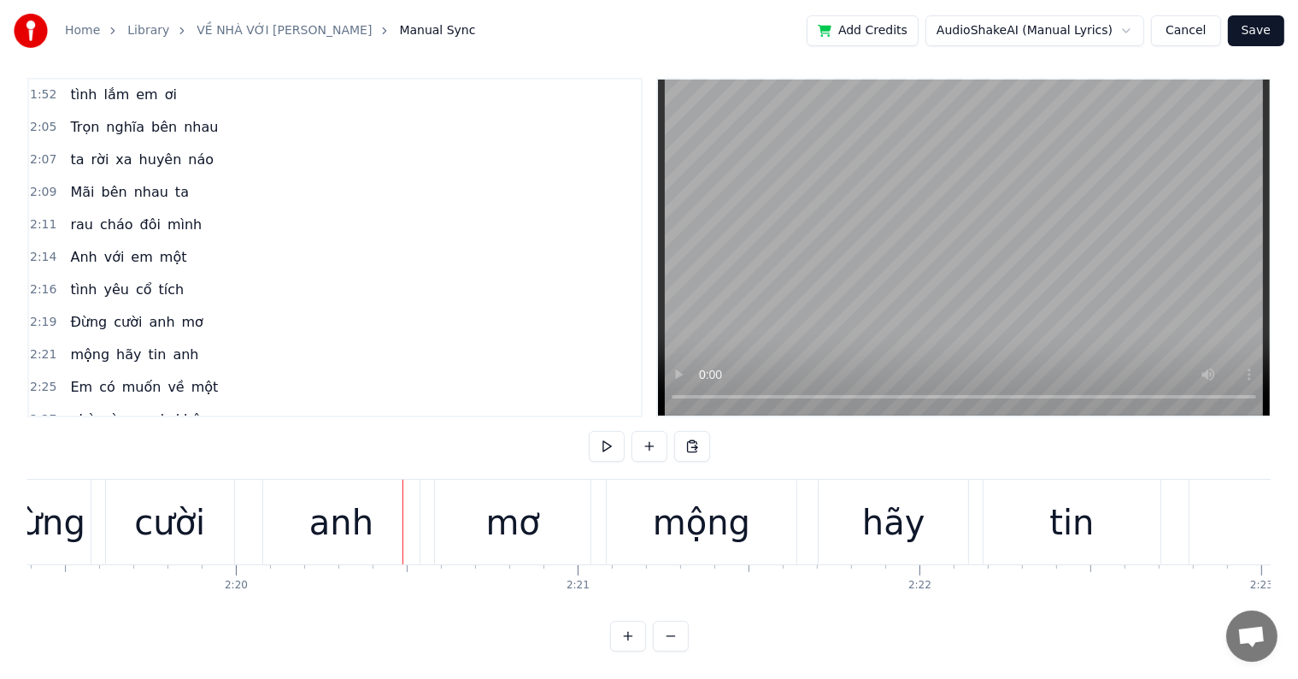
click at [159, 506] on div "cười" at bounding box center [169, 522] width 71 height 51
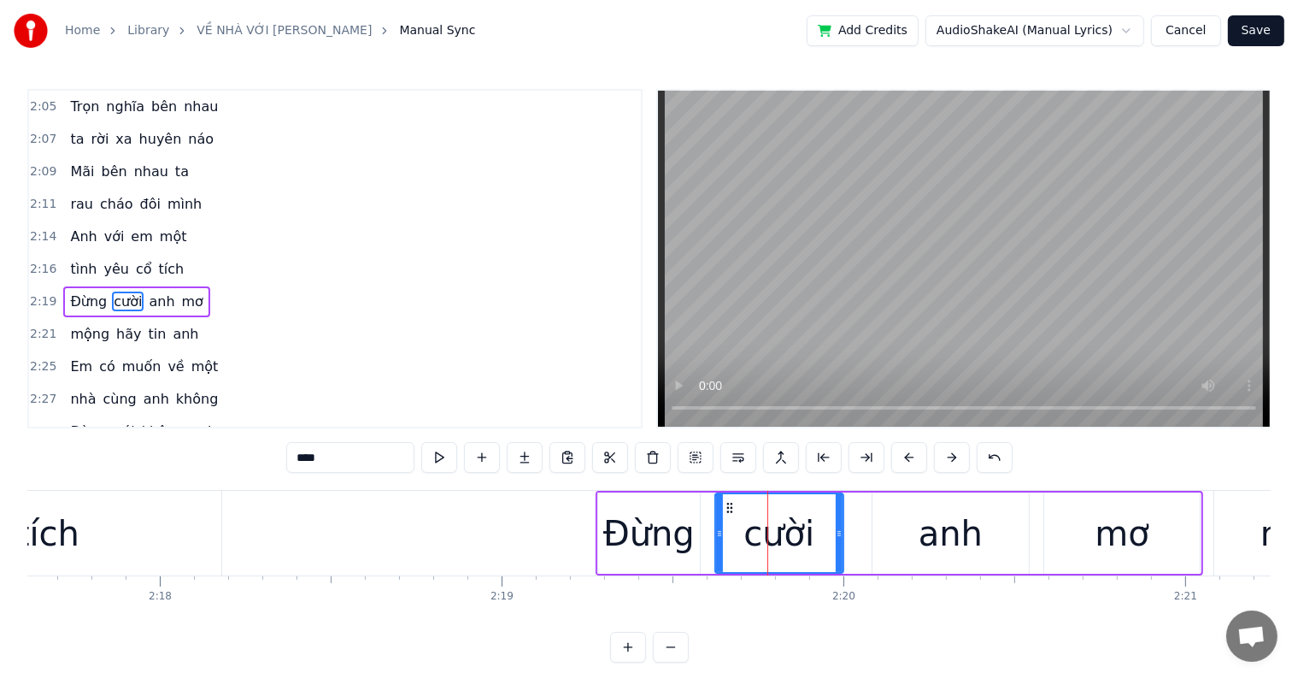
scroll to position [0, 47151]
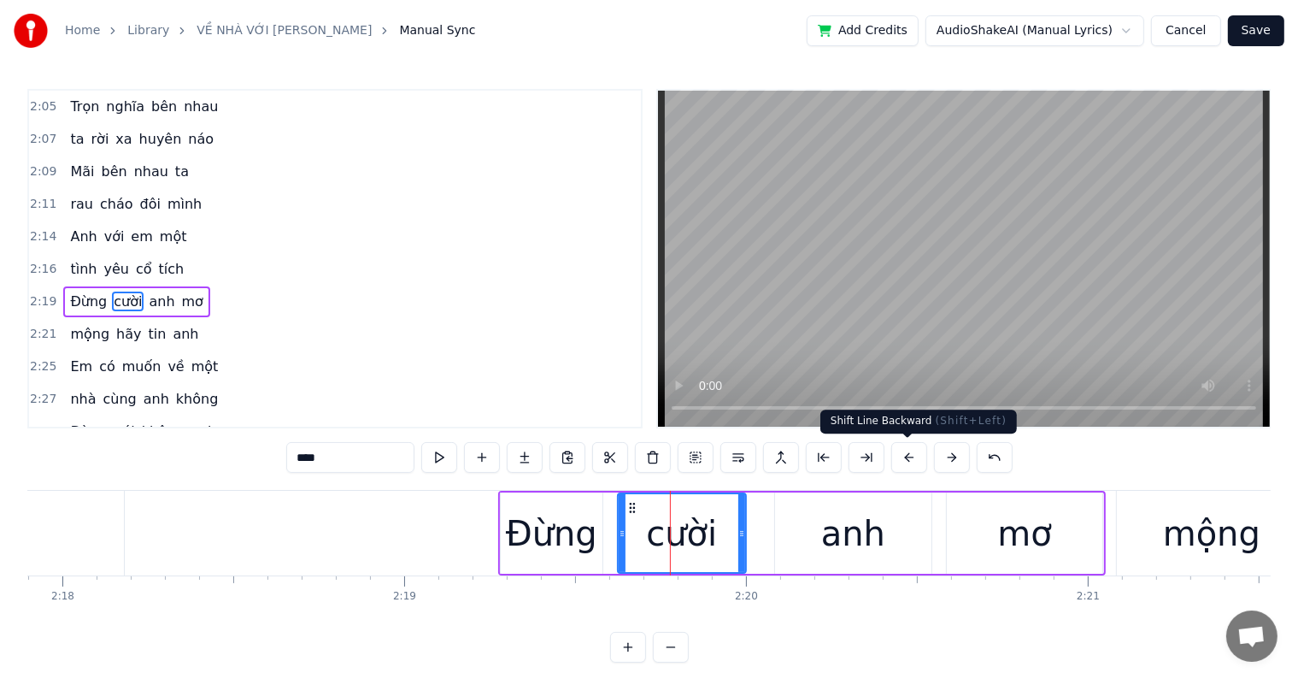
click at [906, 456] on button at bounding box center [910, 457] width 36 height 31
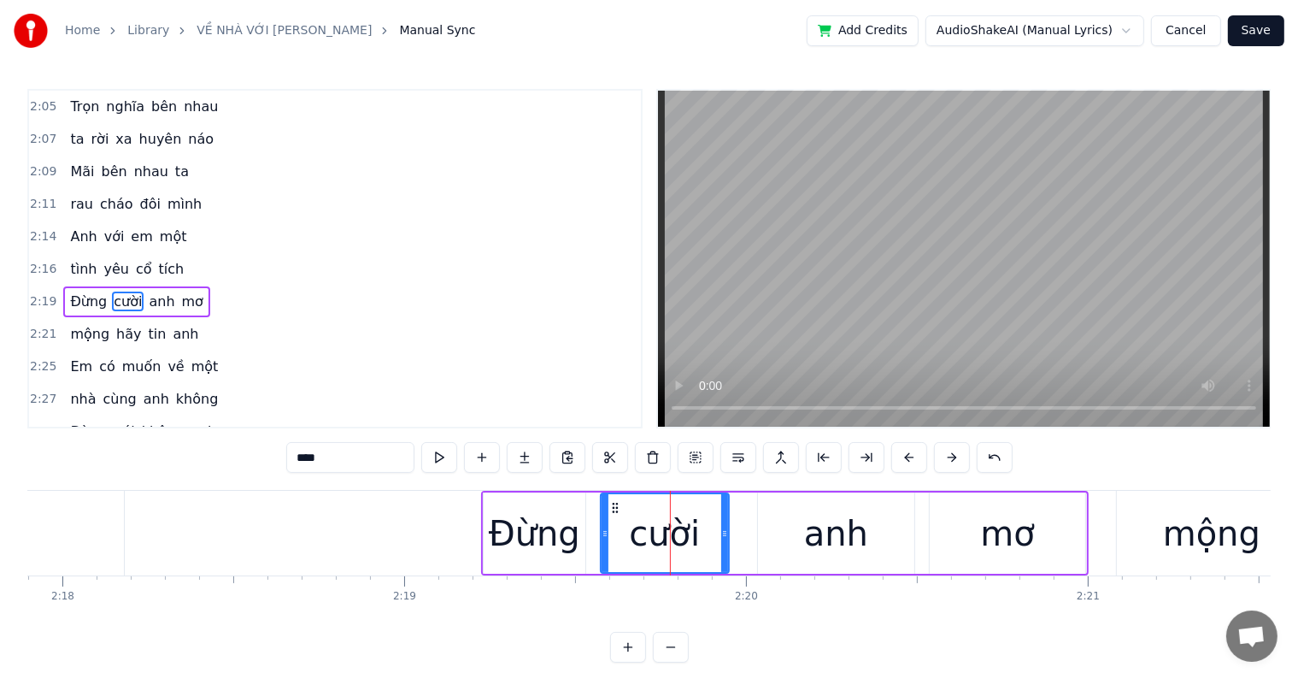
click at [906, 456] on button at bounding box center [910, 457] width 36 height 31
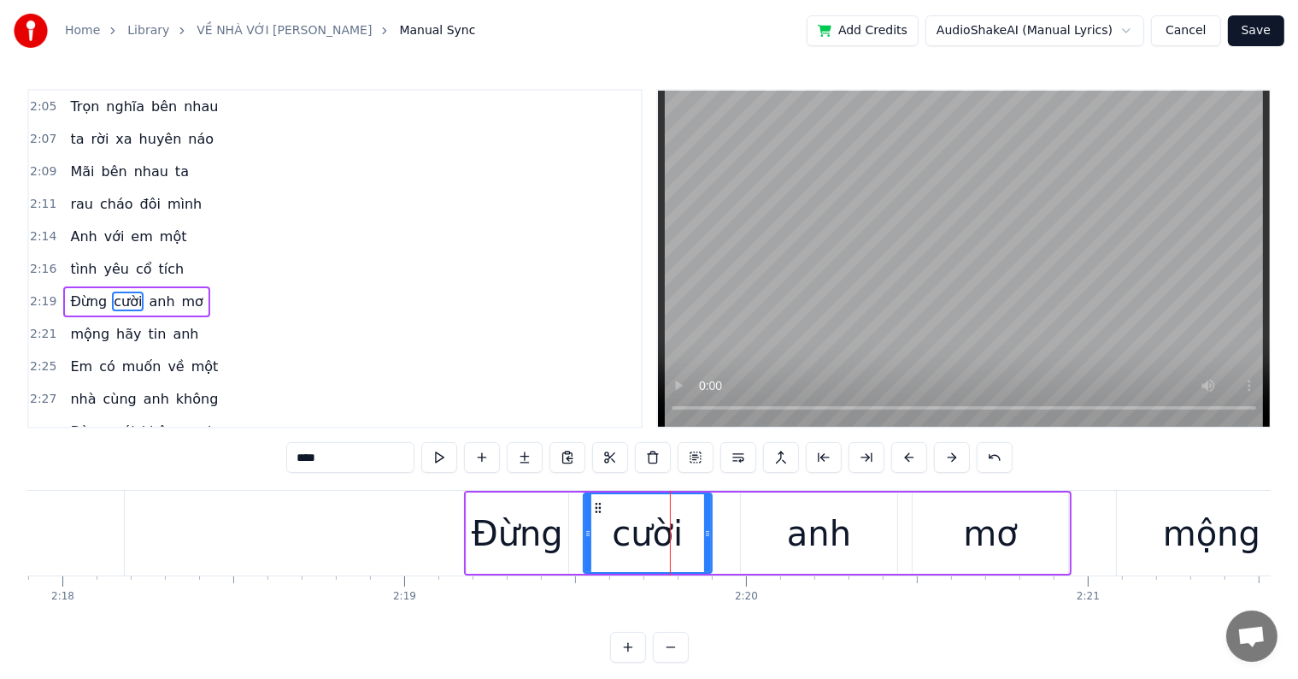
click at [906, 456] on button at bounding box center [910, 457] width 36 height 31
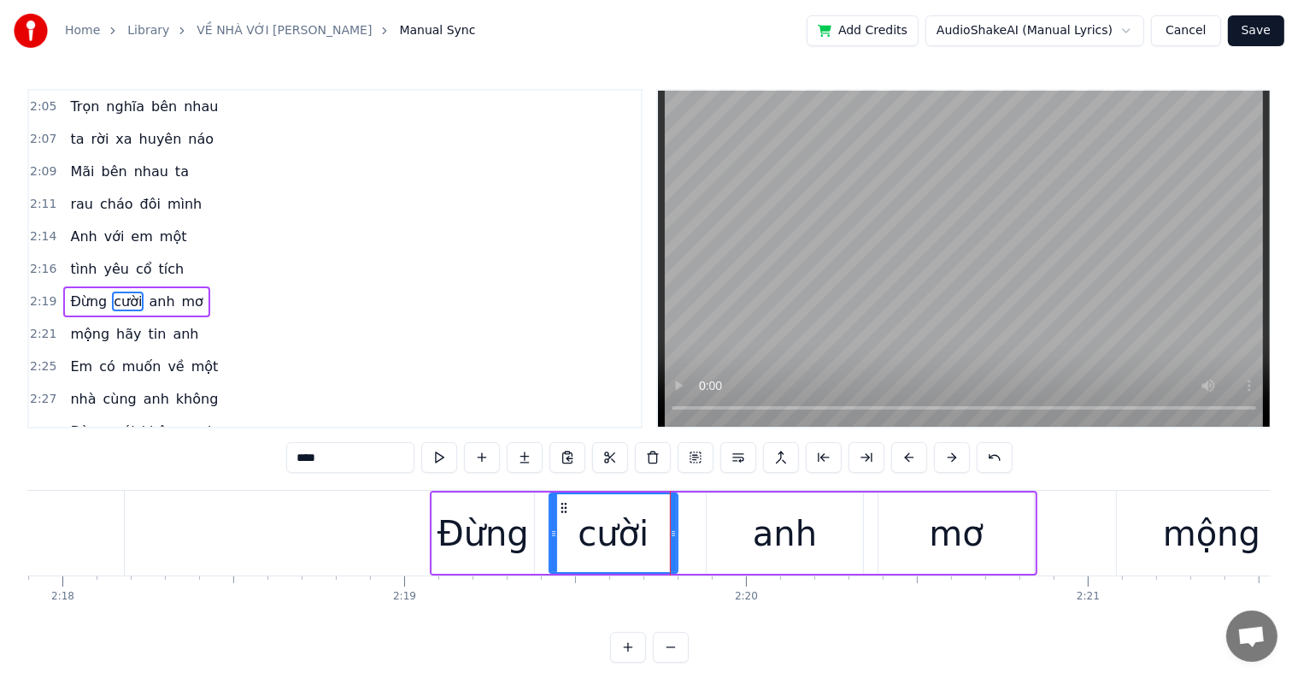
click at [906, 456] on button at bounding box center [910, 457] width 36 height 31
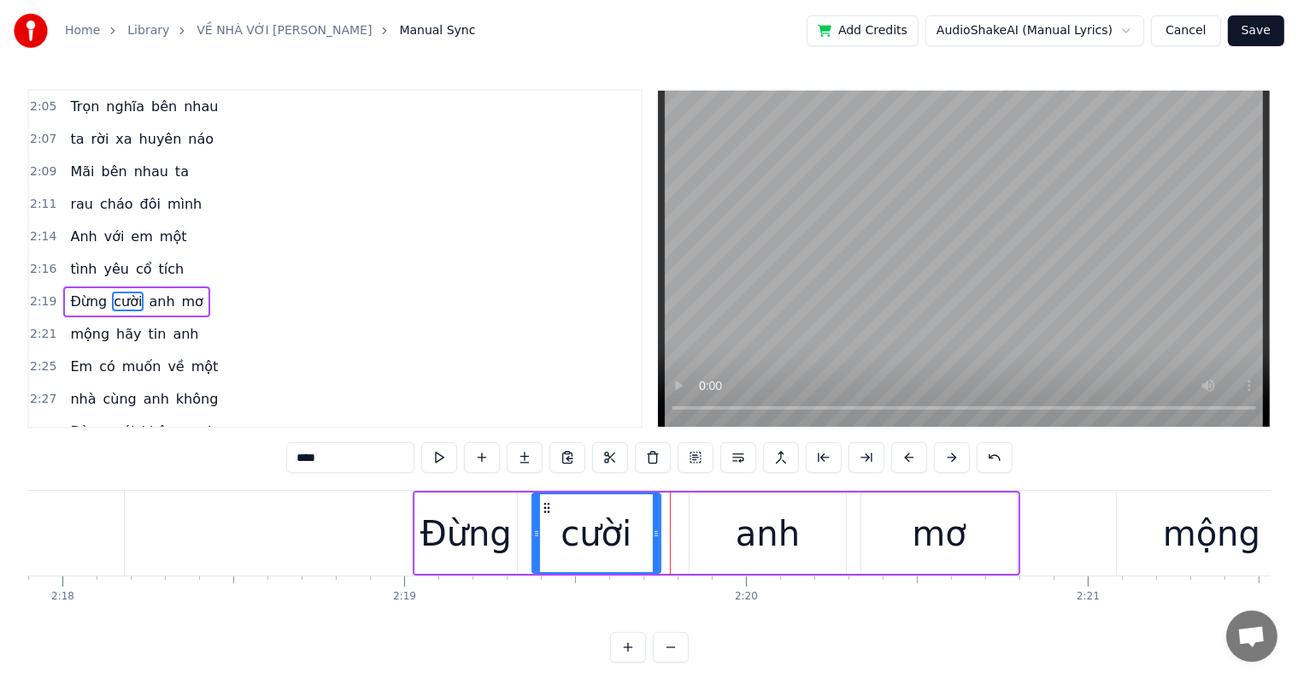
click at [906, 456] on button at bounding box center [910, 457] width 36 height 31
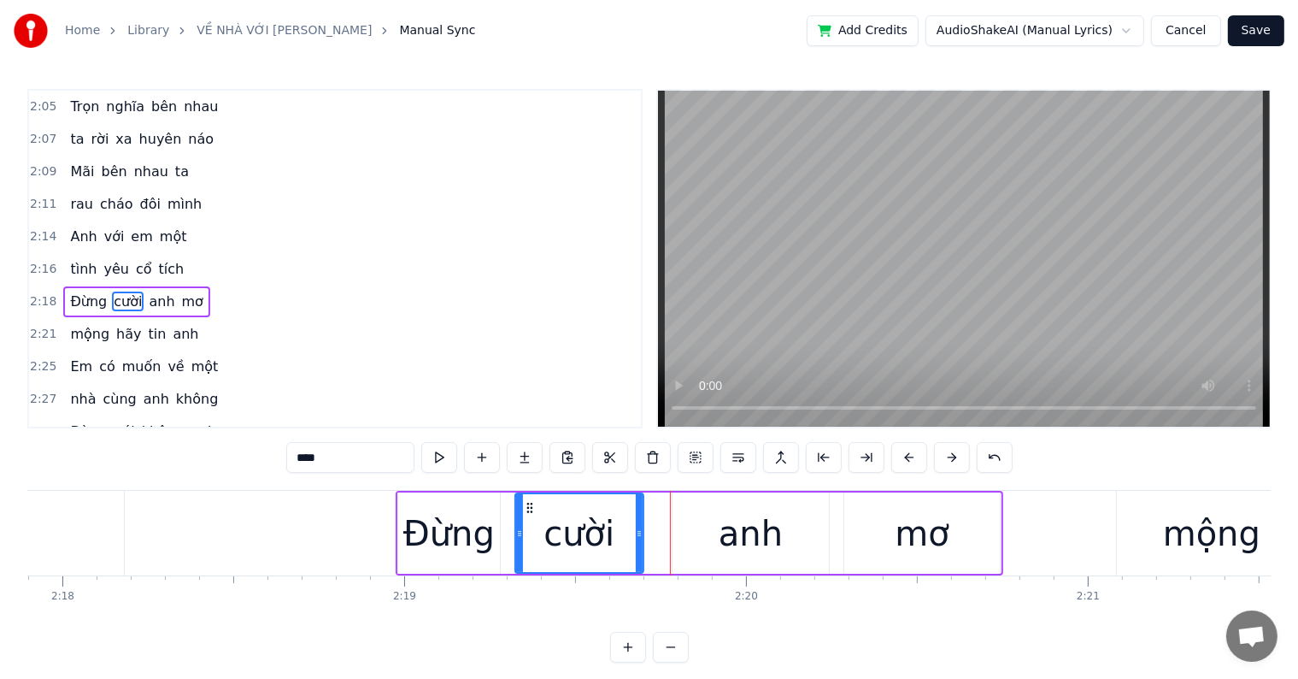
click at [906, 456] on button at bounding box center [910, 457] width 36 height 31
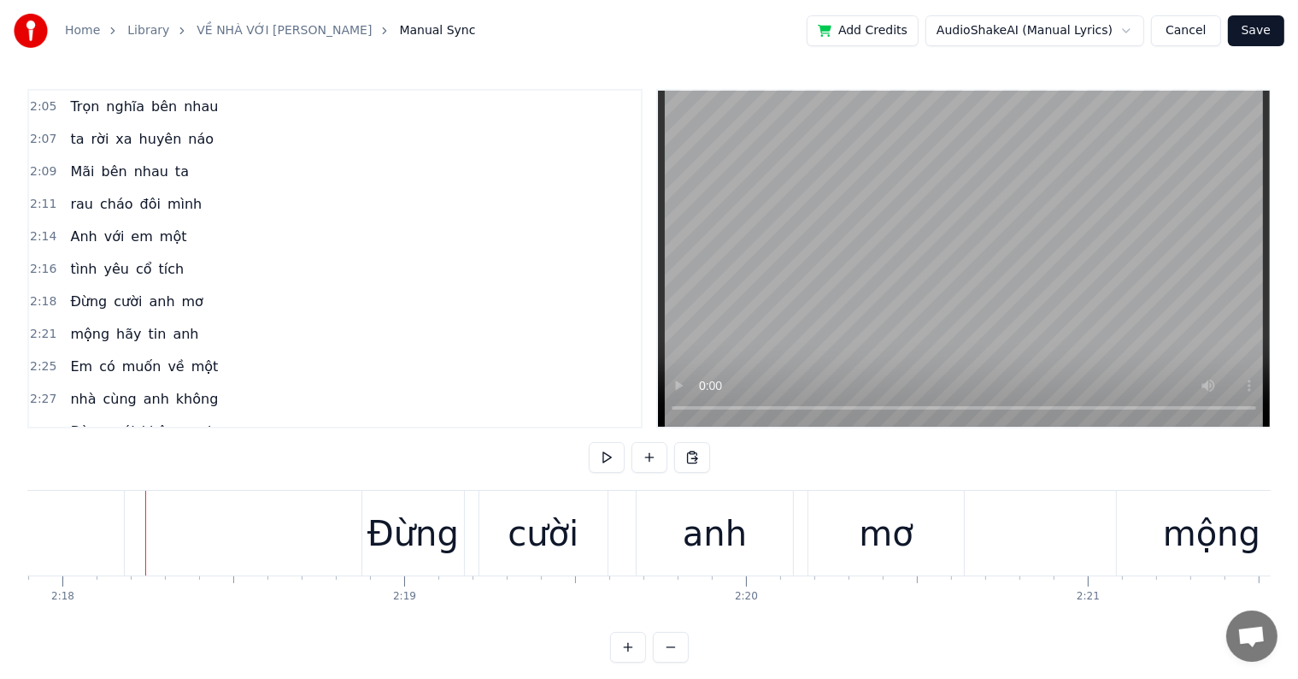
click at [145, 540] on div at bounding box center [145, 533] width 1 height 85
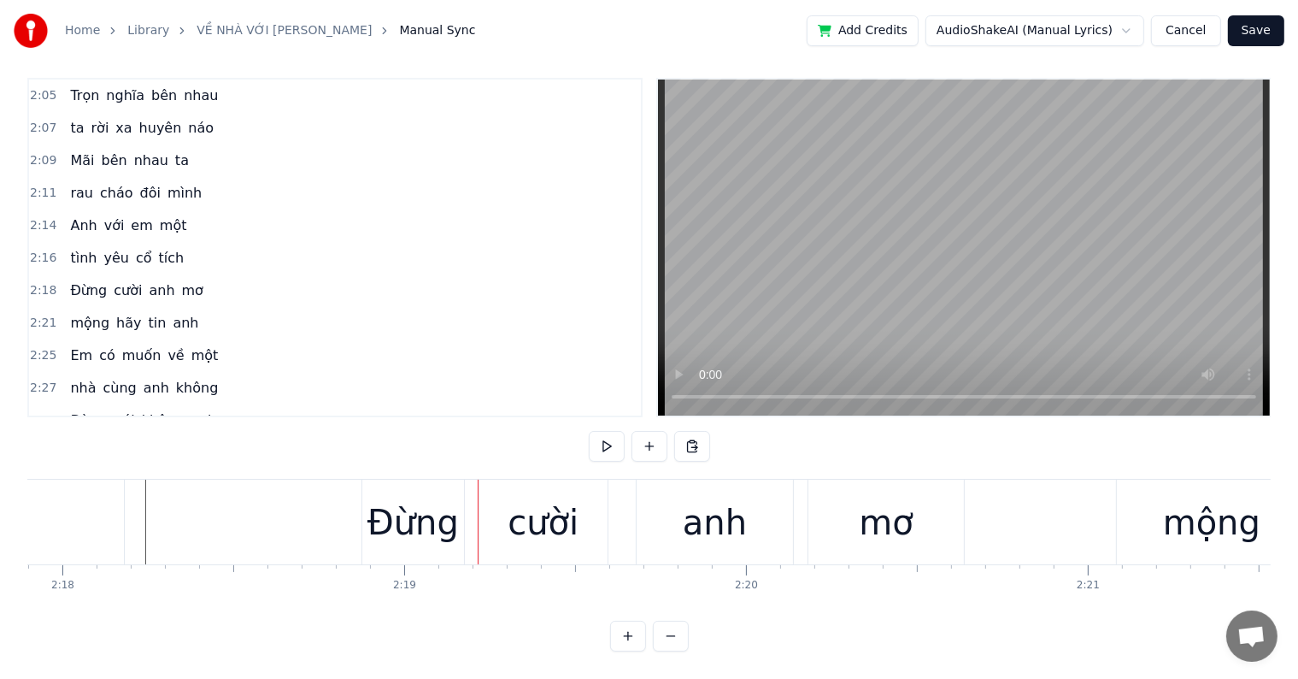
click at [480, 498] on div "cười" at bounding box center [544, 522] width 129 height 85
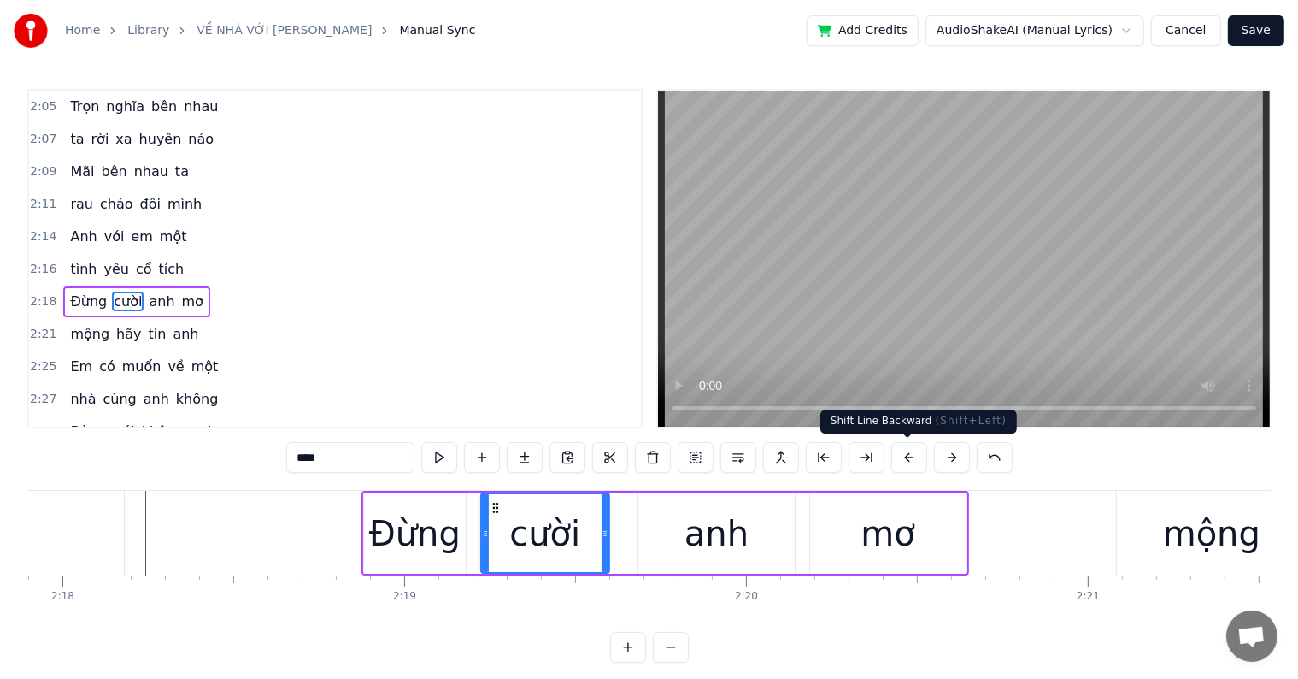
click at [904, 454] on button at bounding box center [910, 457] width 36 height 31
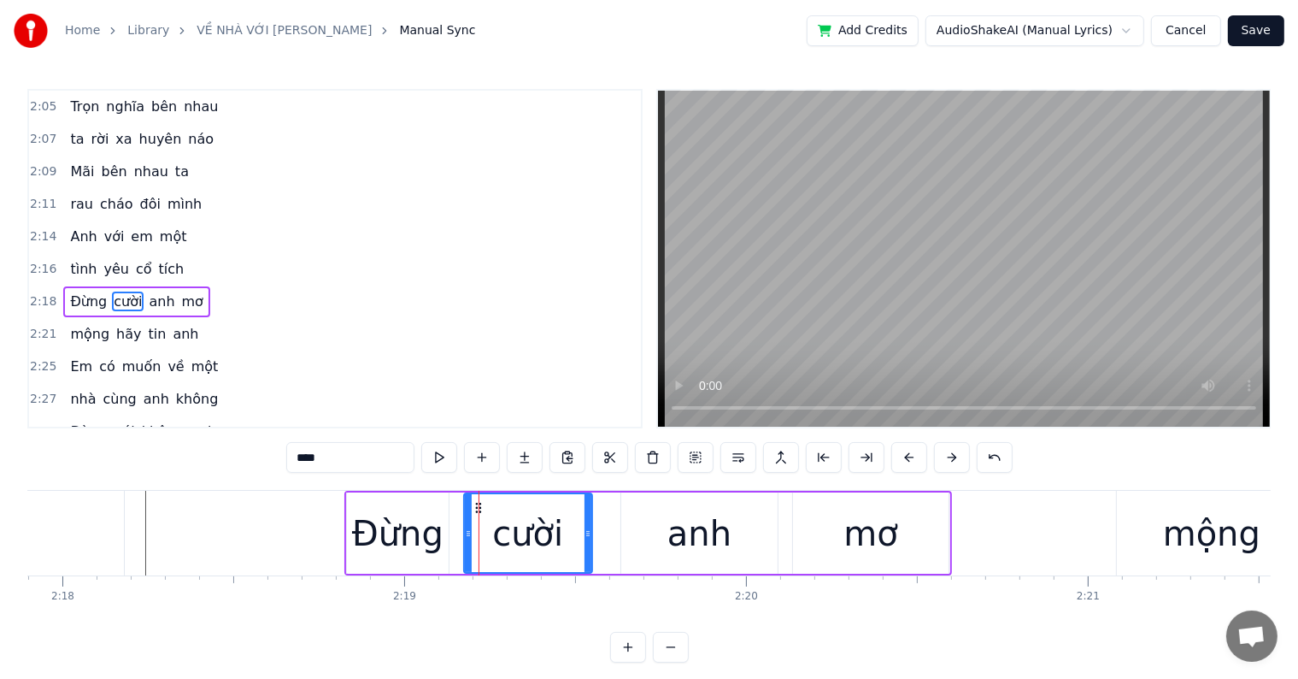
click at [904, 454] on button at bounding box center [910, 457] width 36 height 31
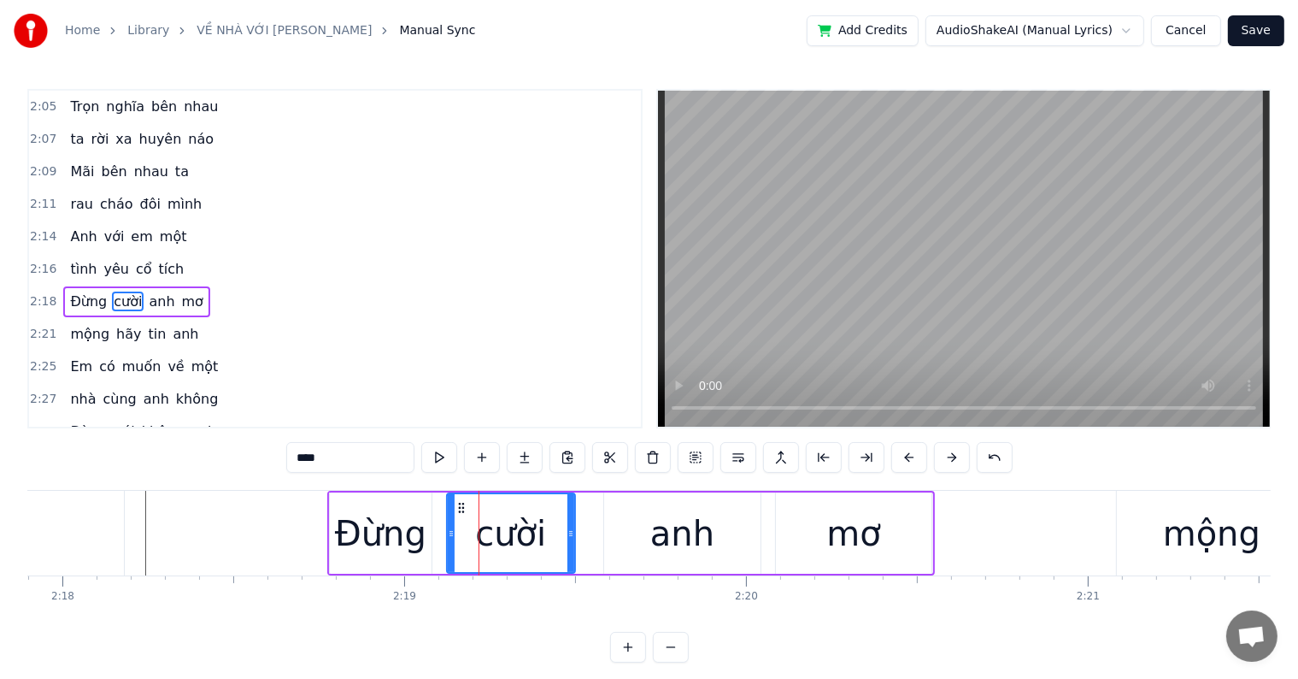
click at [904, 454] on button at bounding box center [910, 457] width 36 height 31
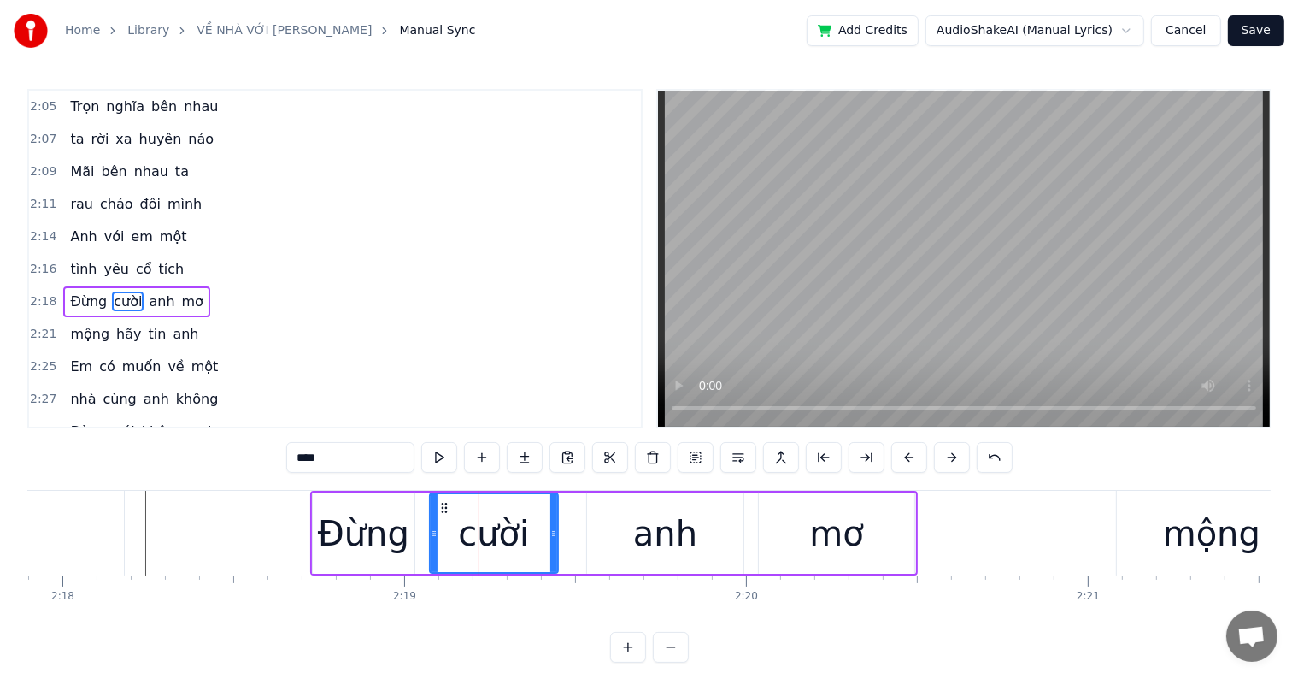
click at [904, 454] on button at bounding box center [910, 457] width 36 height 31
click at [904, 456] on button at bounding box center [910, 457] width 36 height 31
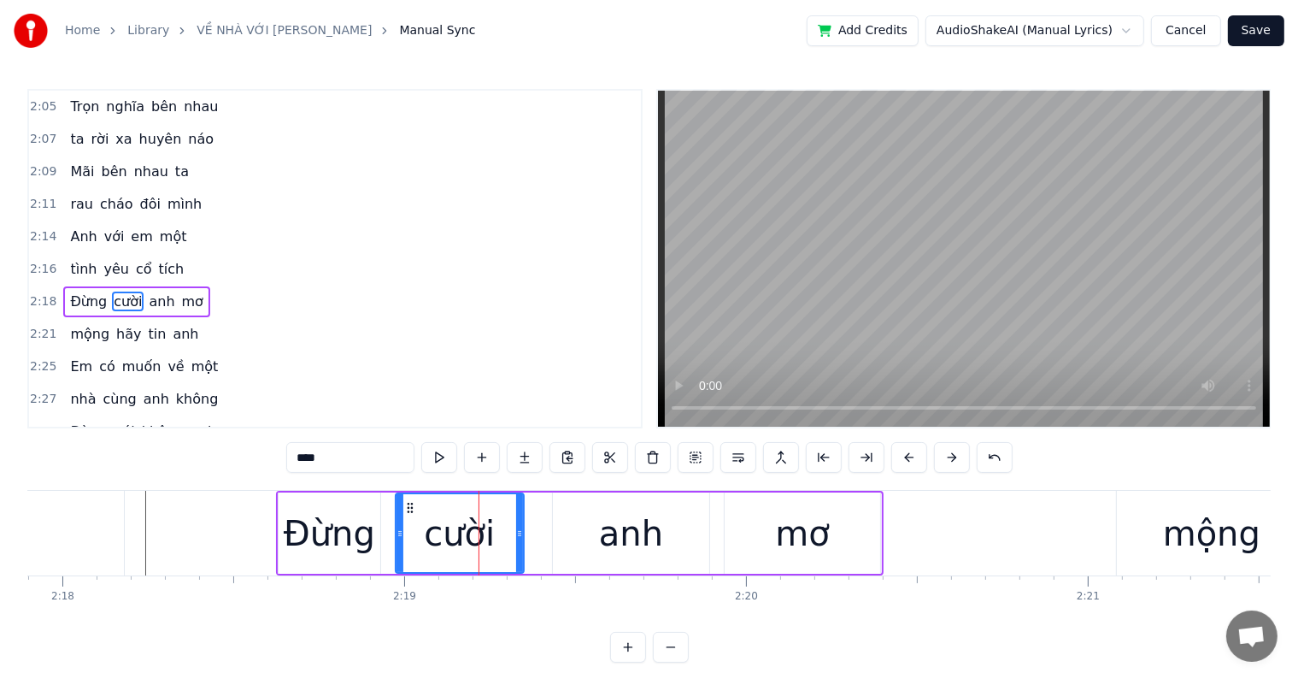
click at [904, 456] on button at bounding box center [910, 457] width 36 height 31
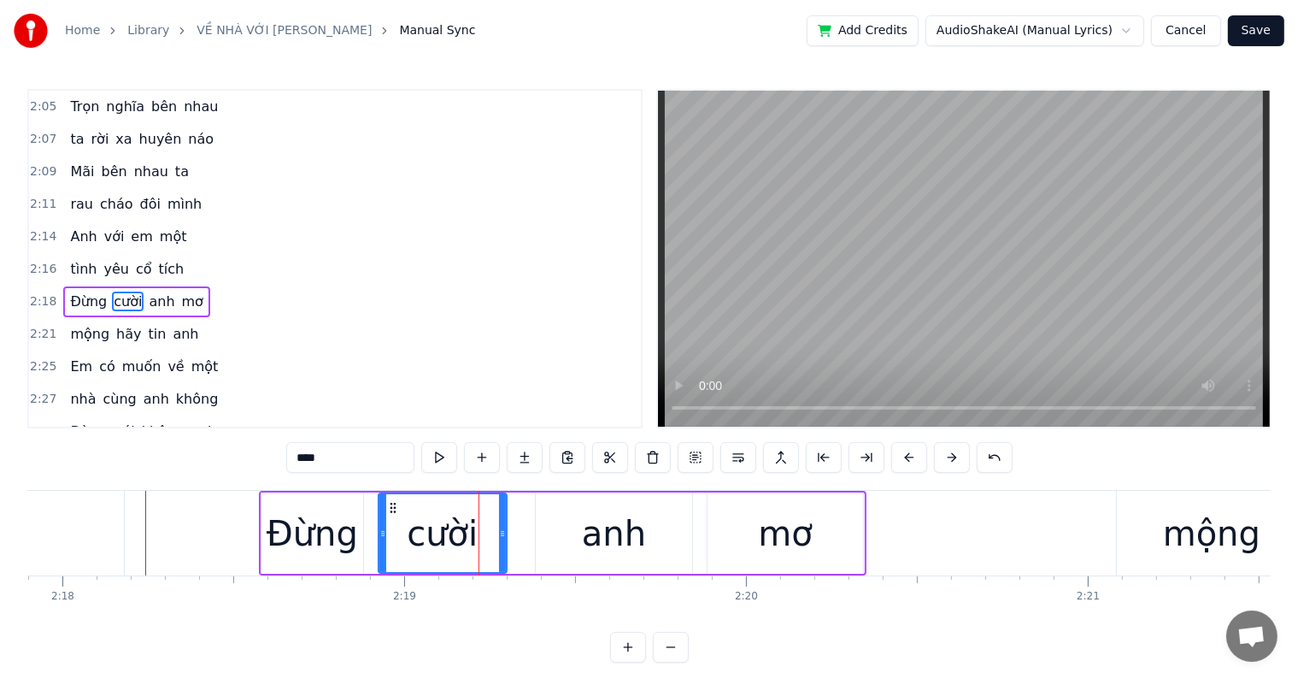
click at [904, 456] on button at bounding box center [910, 457] width 36 height 31
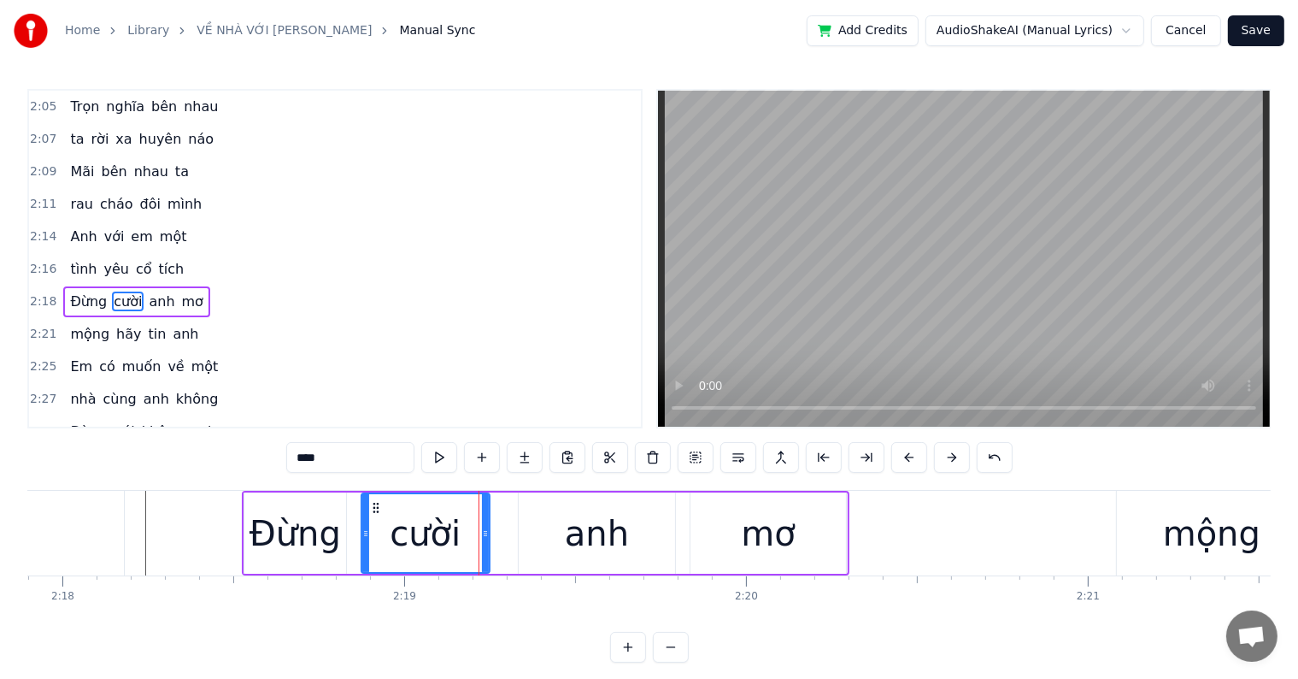
click at [906, 458] on button at bounding box center [910, 457] width 36 height 31
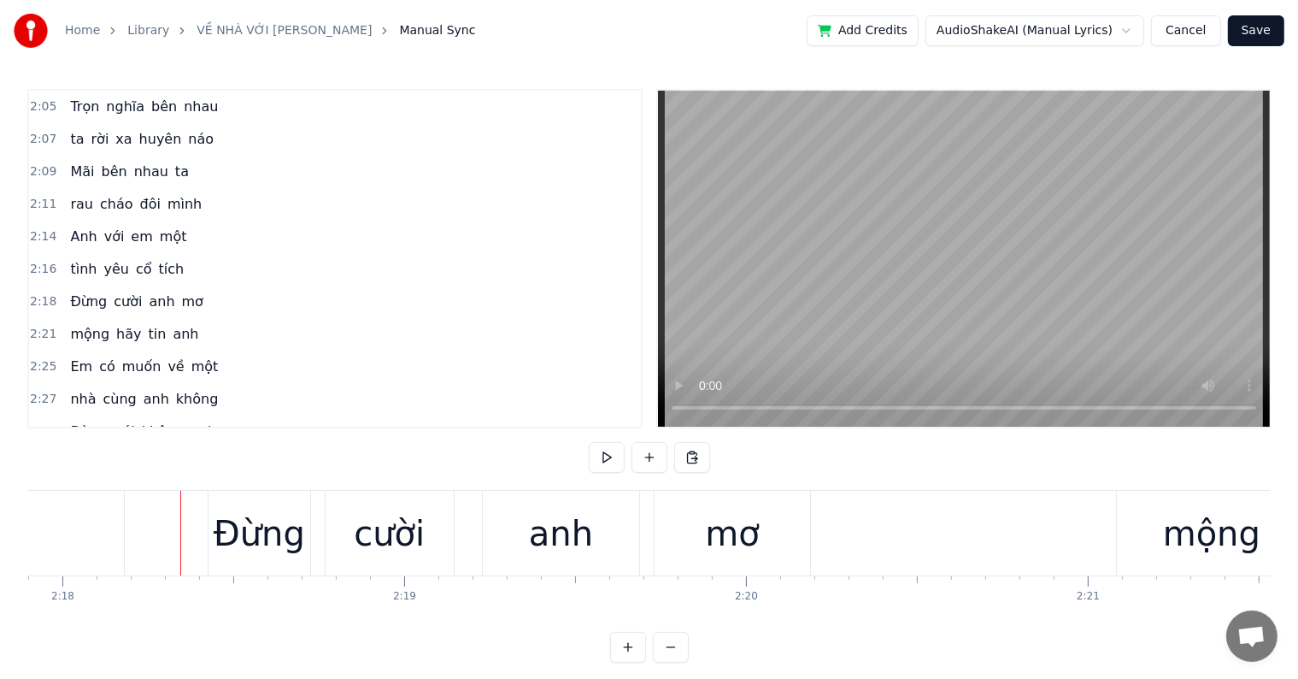
click at [180, 547] on div at bounding box center [180, 533] width 1 height 85
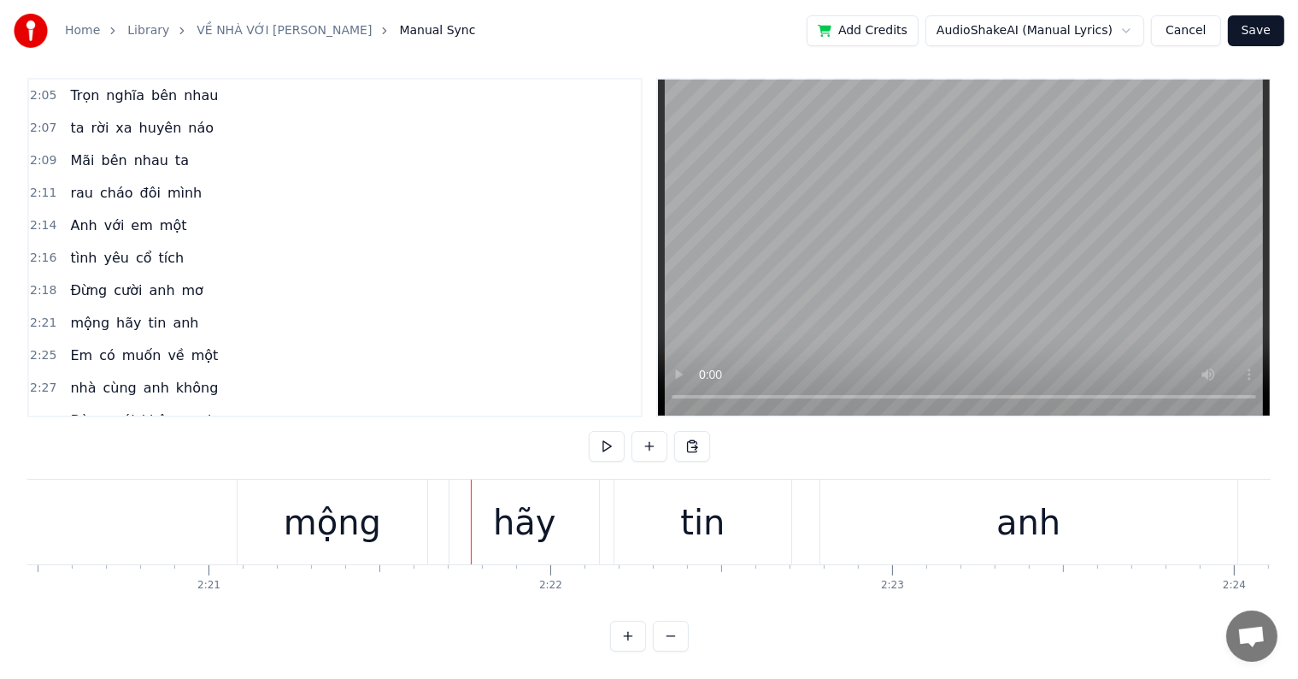
scroll to position [0, 47884]
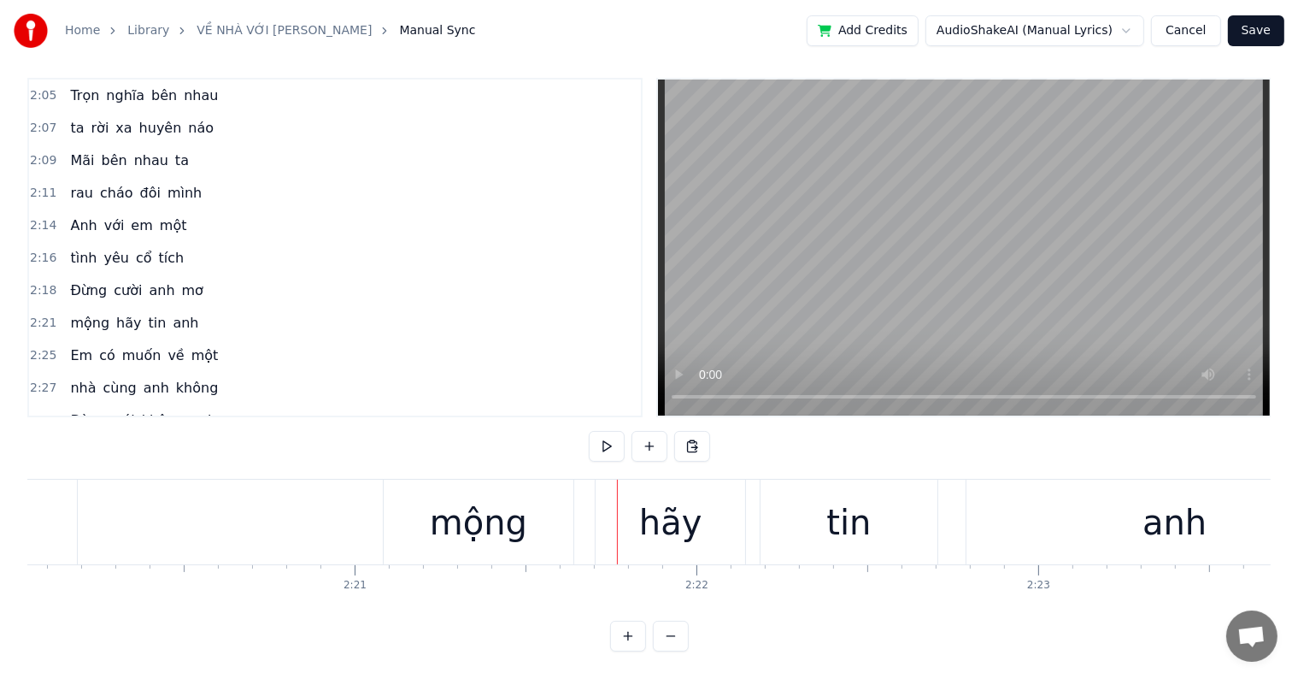
click at [506, 513] on div "mộng" at bounding box center [478, 522] width 97 height 51
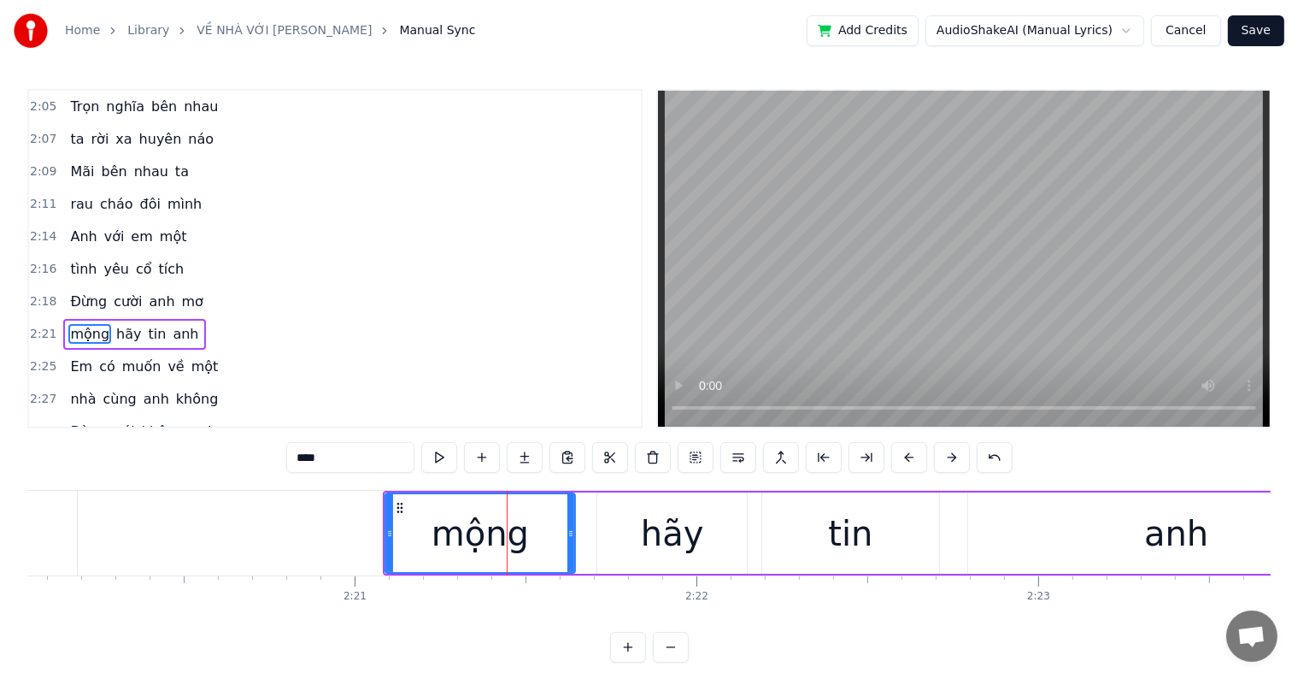
scroll to position [1169, 0]
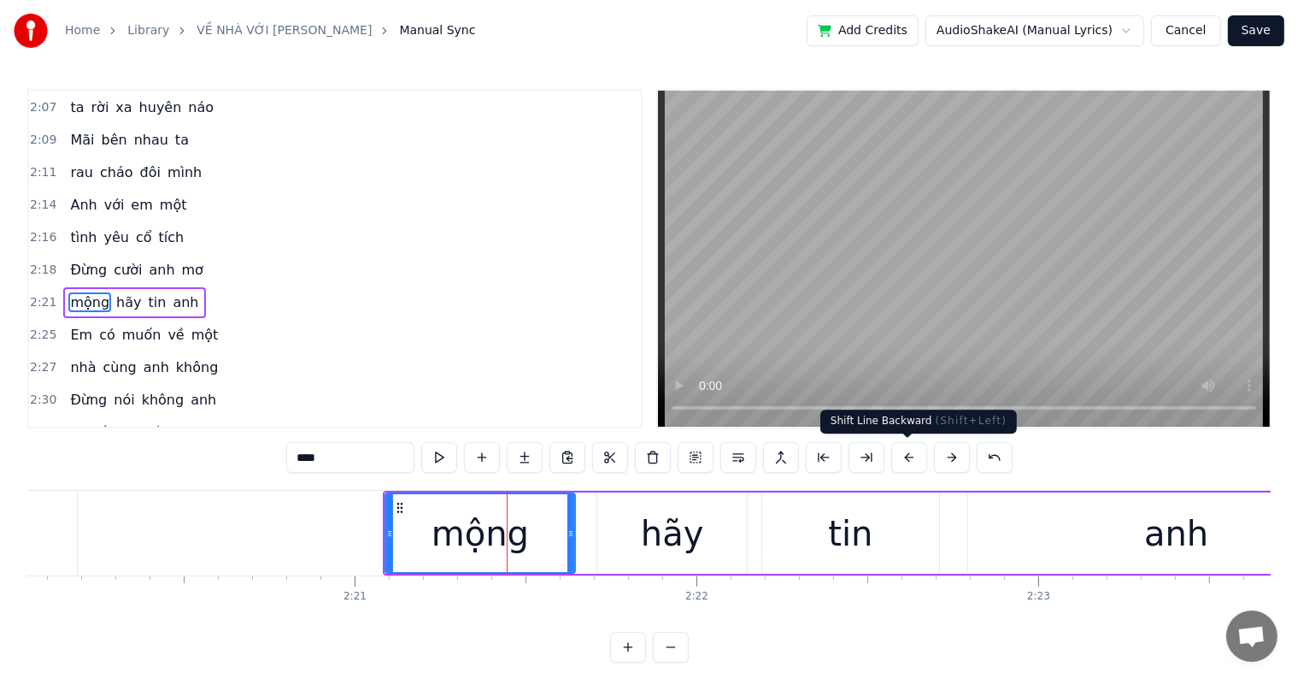
click at [906, 456] on button at bounding box center [910, 457] width 36 height 31
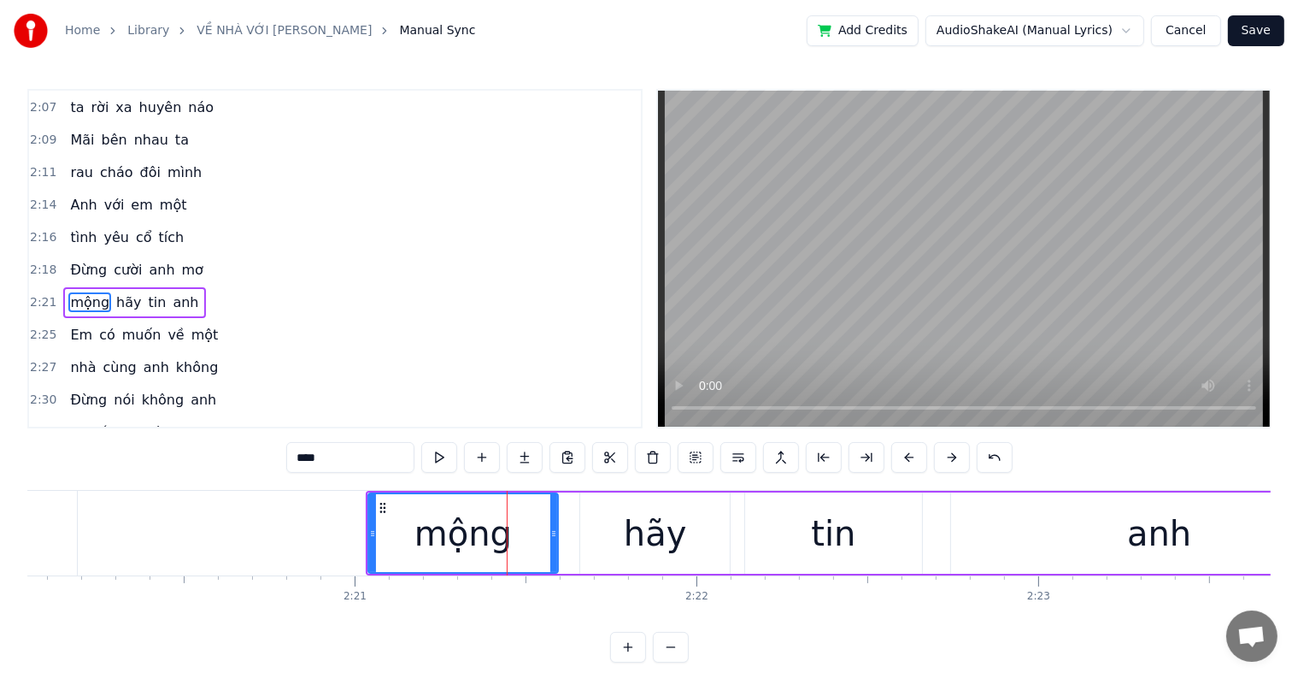
click at [906, 456] on button at bounding box center [910, 457] width 36 height 31
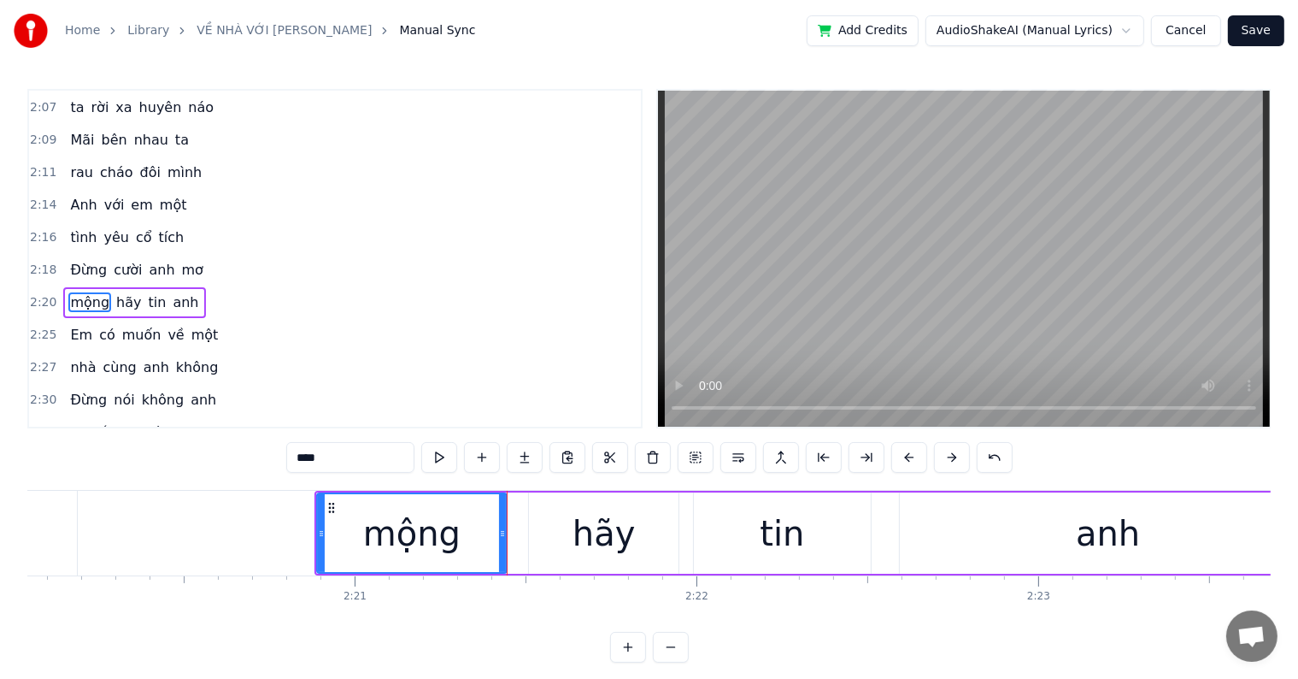
click at [906, 456] on button at bounding box center [910, 457] width 36 height 31
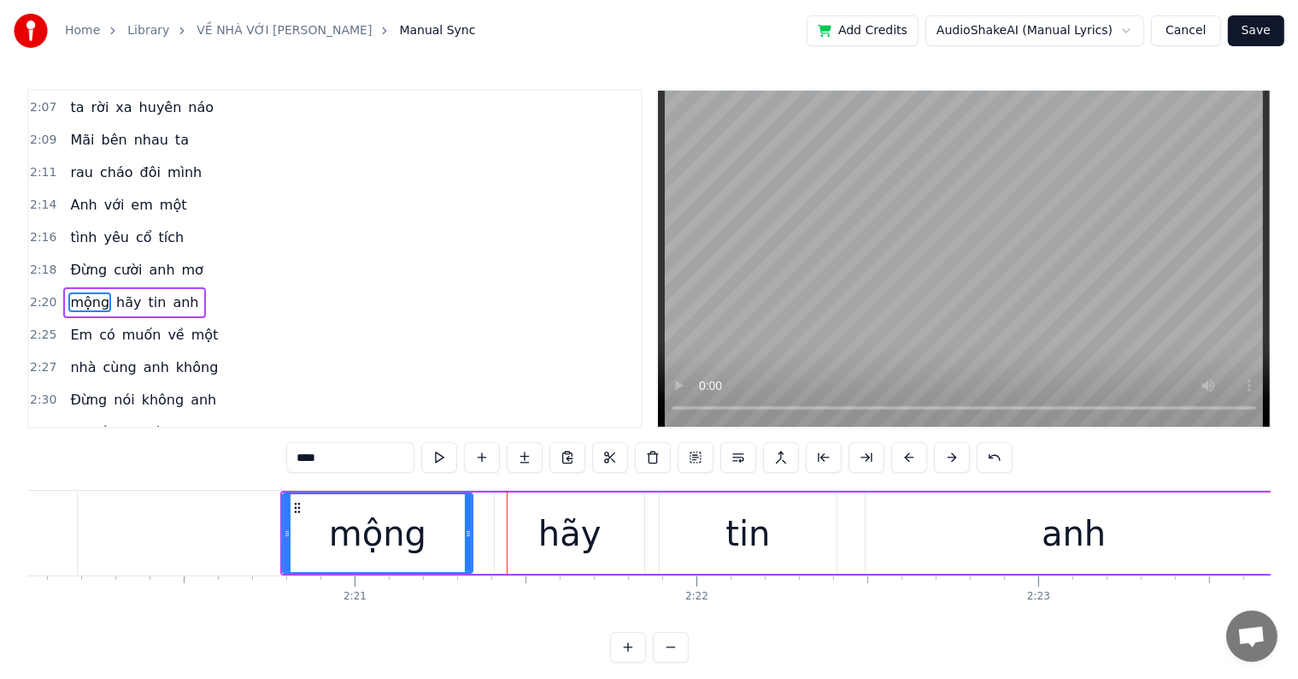
click at [906, 456] on button at bounding box center [910, 457] width 36 height 31
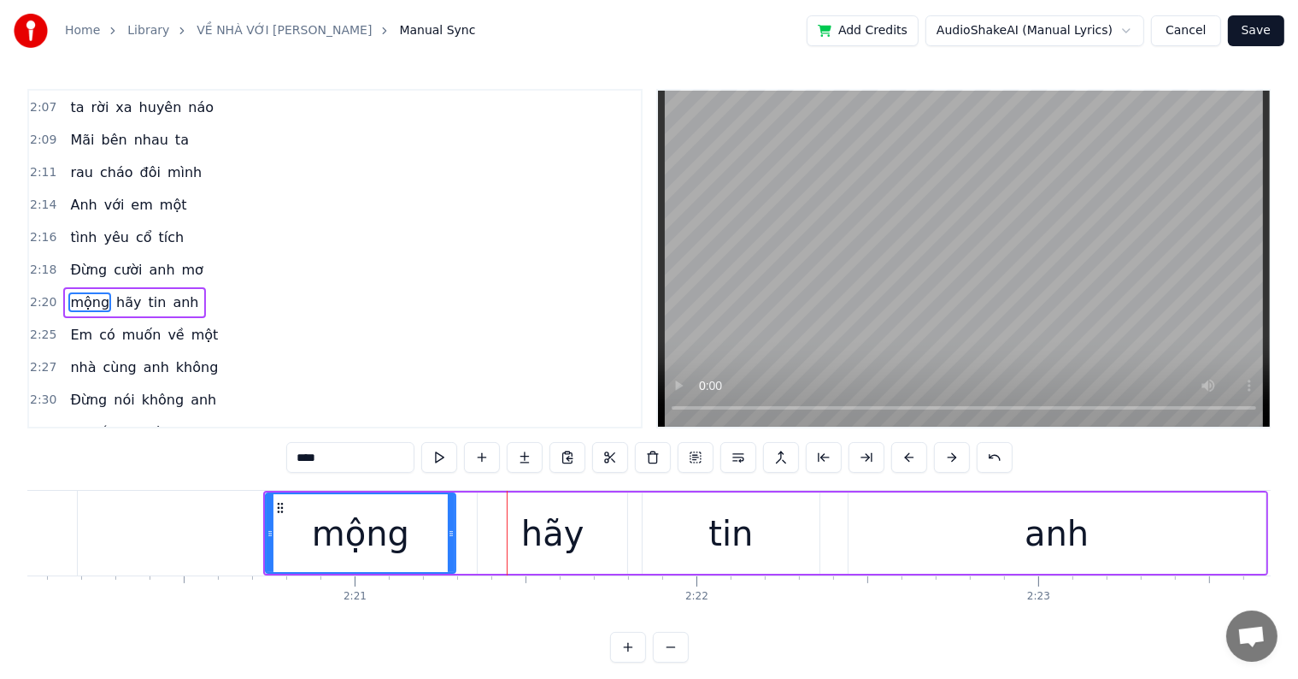
click at [906, 456] on button at bounding box center [910, 457] width 36 height 31
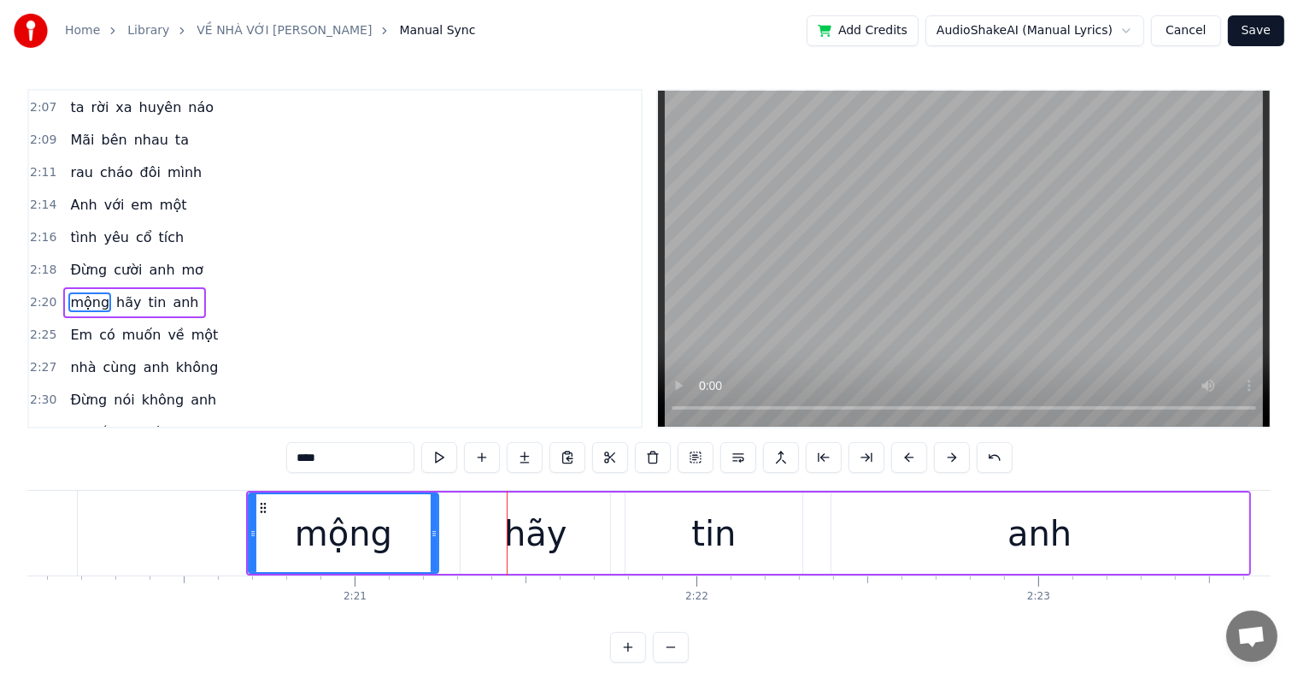
click at [906, 456] on button at bounding box center [910, 457] width 36 height 31
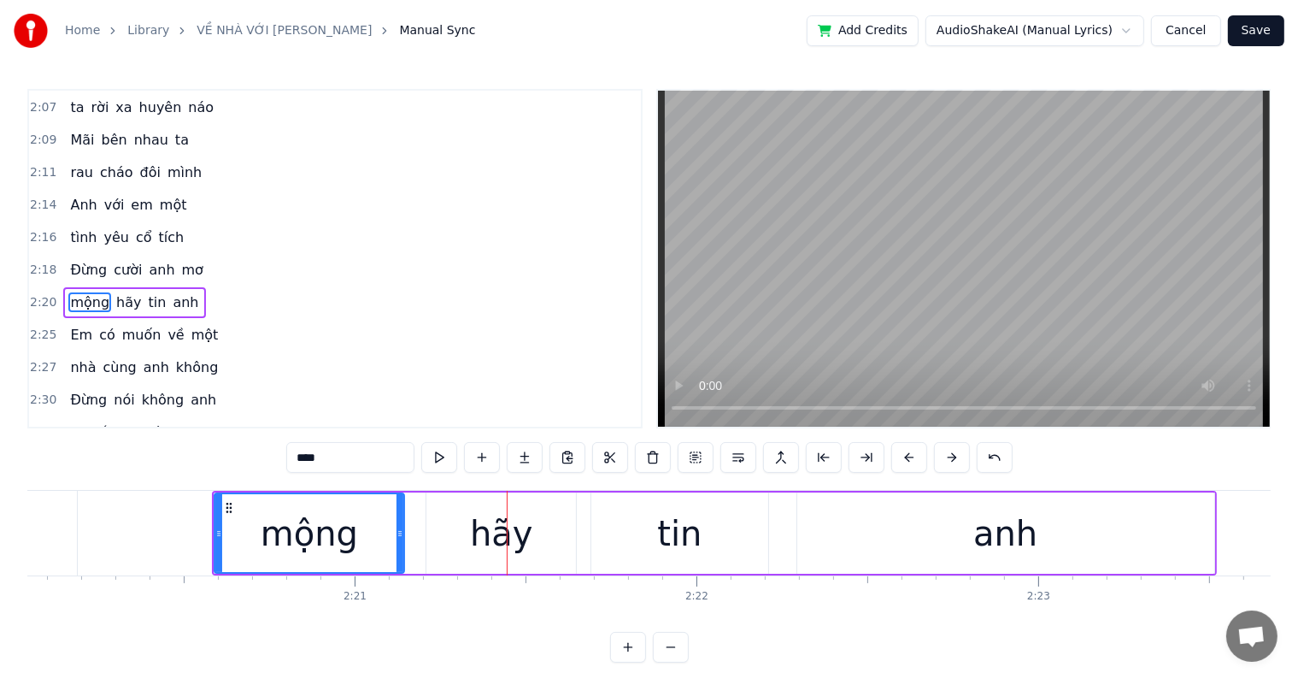
click at [906, 456] on button at bounding box center [910, 457] width 36 height 31
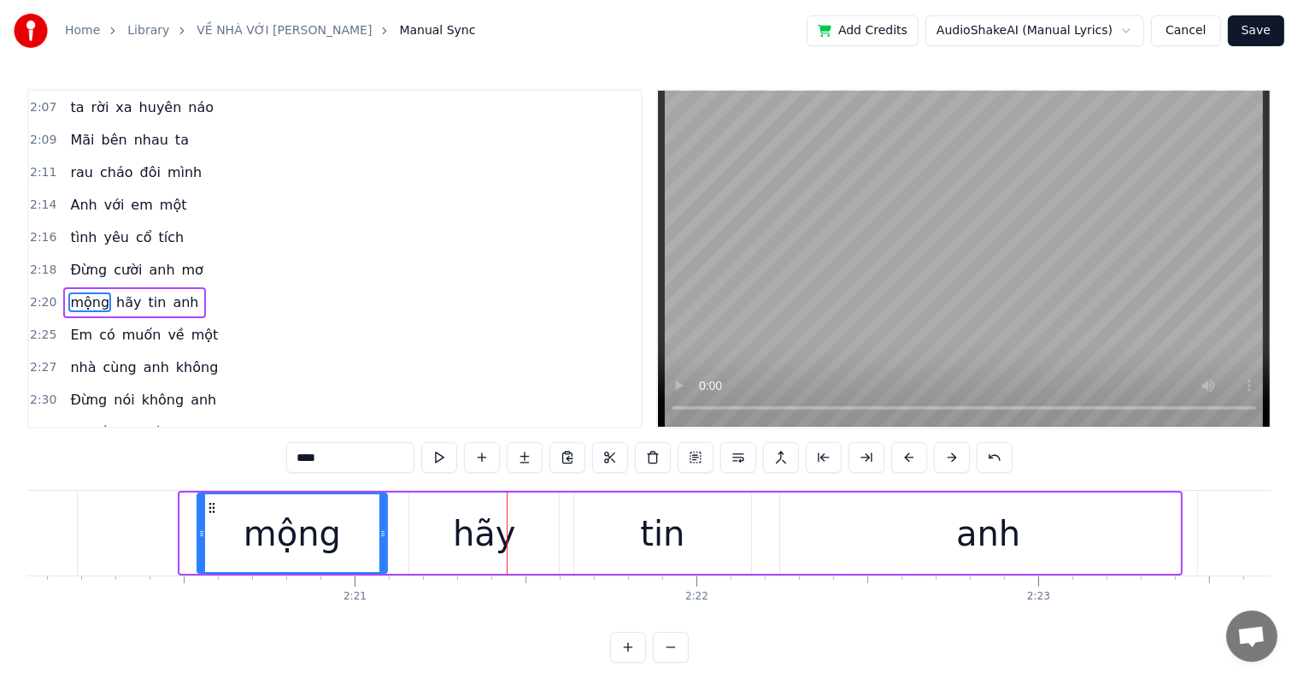
click at [906, 456] on button at bounding box center [910, 457] width 36 height 31
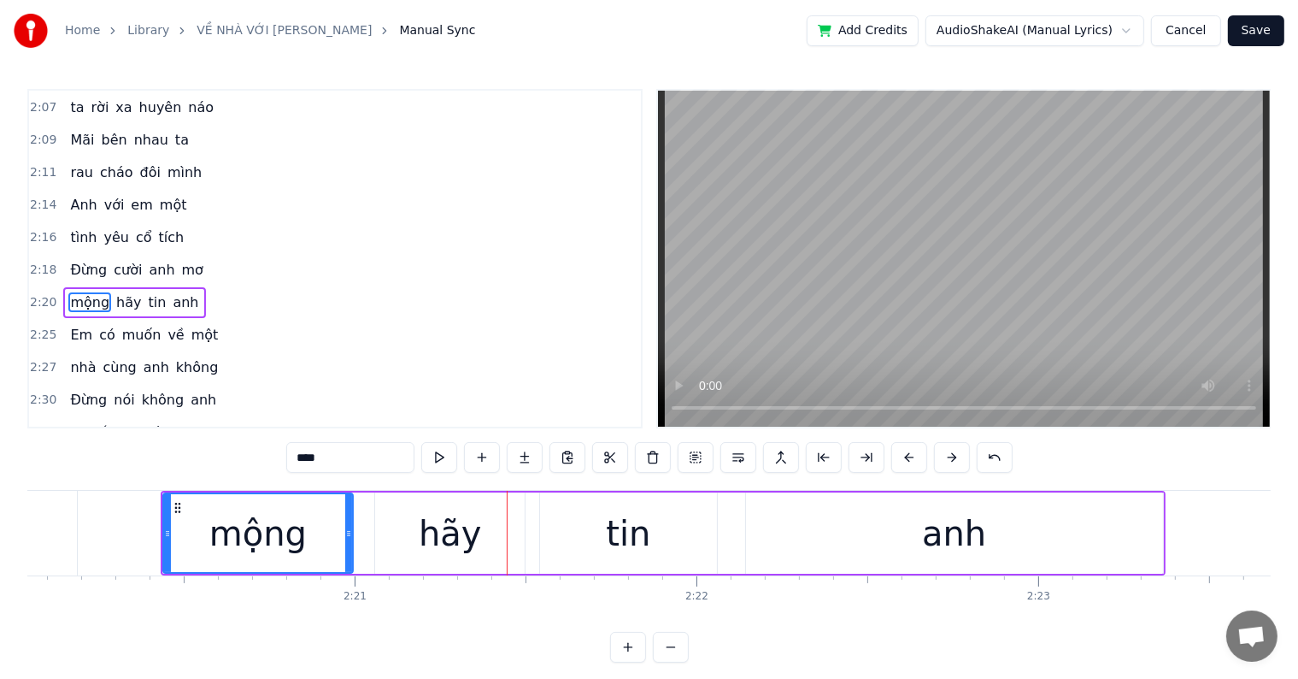
click at [906, 456] on button at bounding box center [910, 457] width 36 height 31
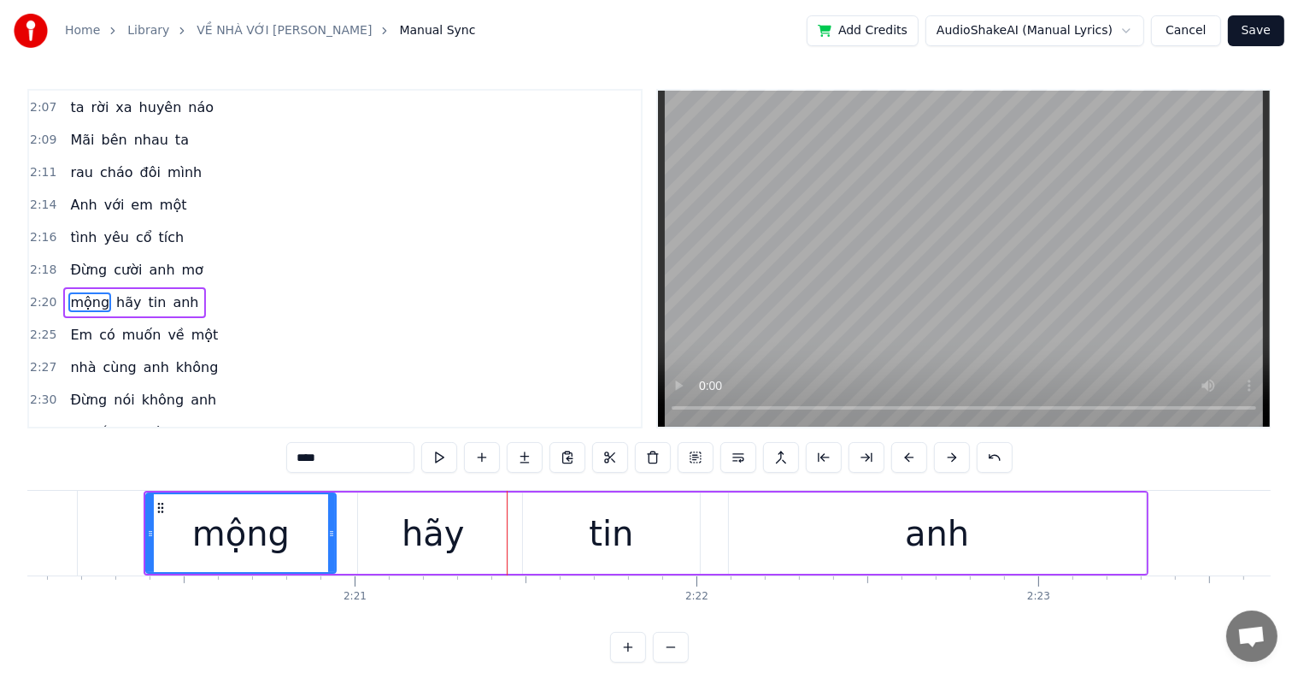
click at [906, 456] on button at bounding box center [910, 457] width 36 height 31
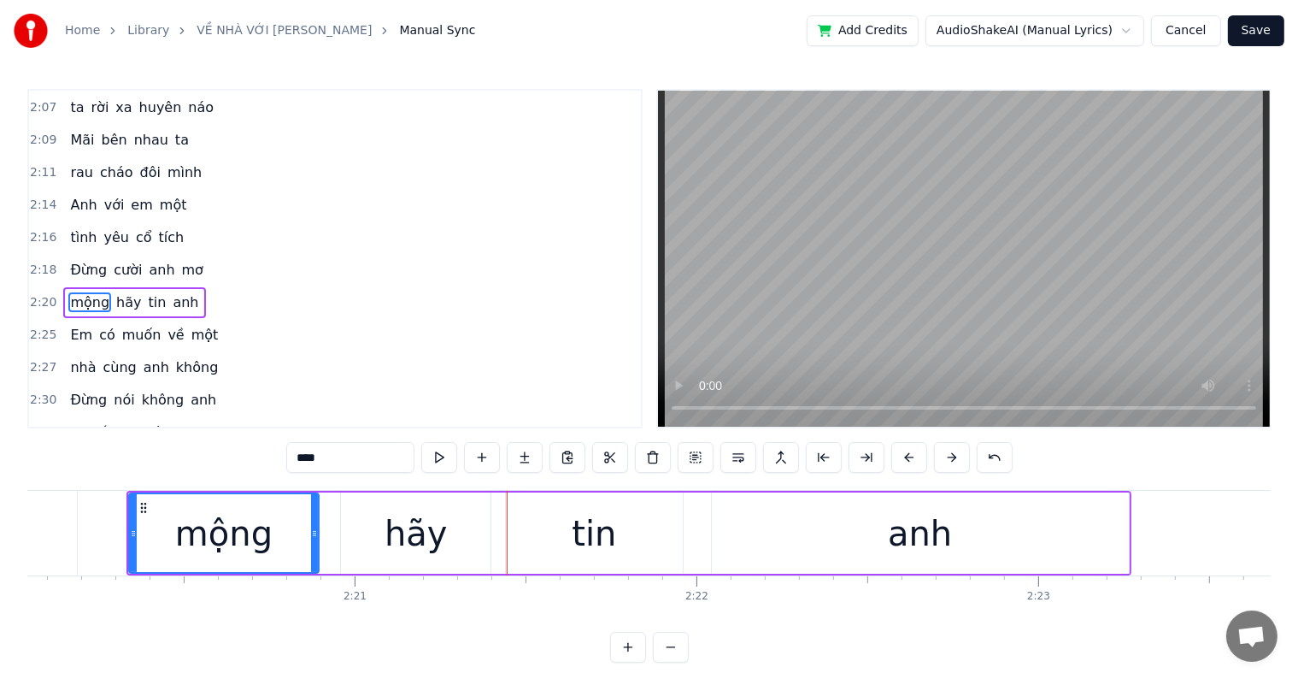
click at [906, 456] on button at bounding box center [910, 457] width 36 height 31
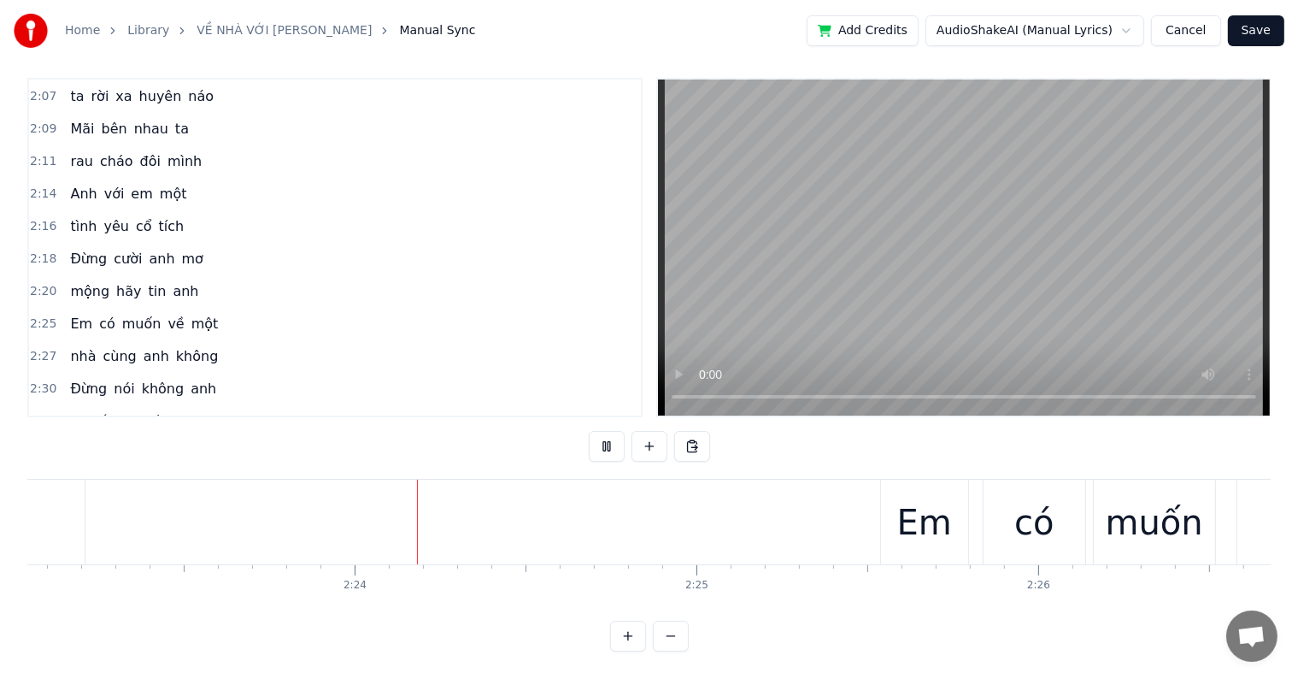
scroll to position [0, 48961]
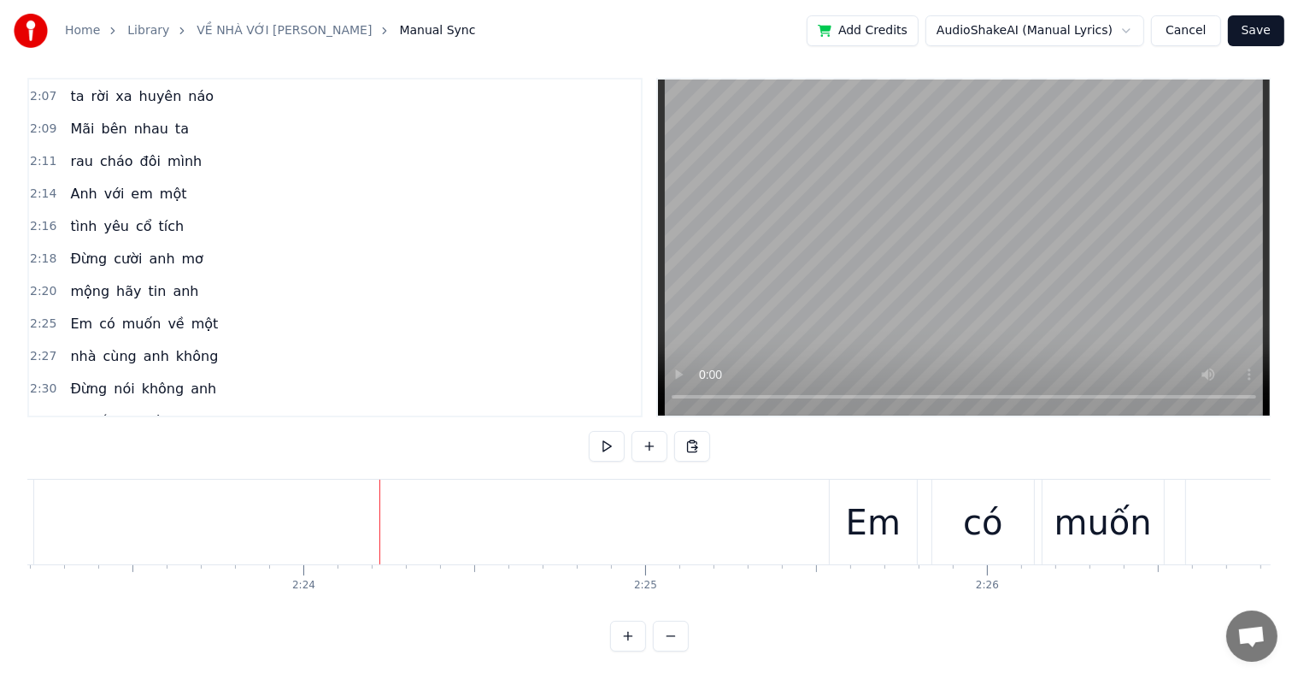
click at [857, 509] on div "Em" at bounding box center [873, 522] width 55 height 51
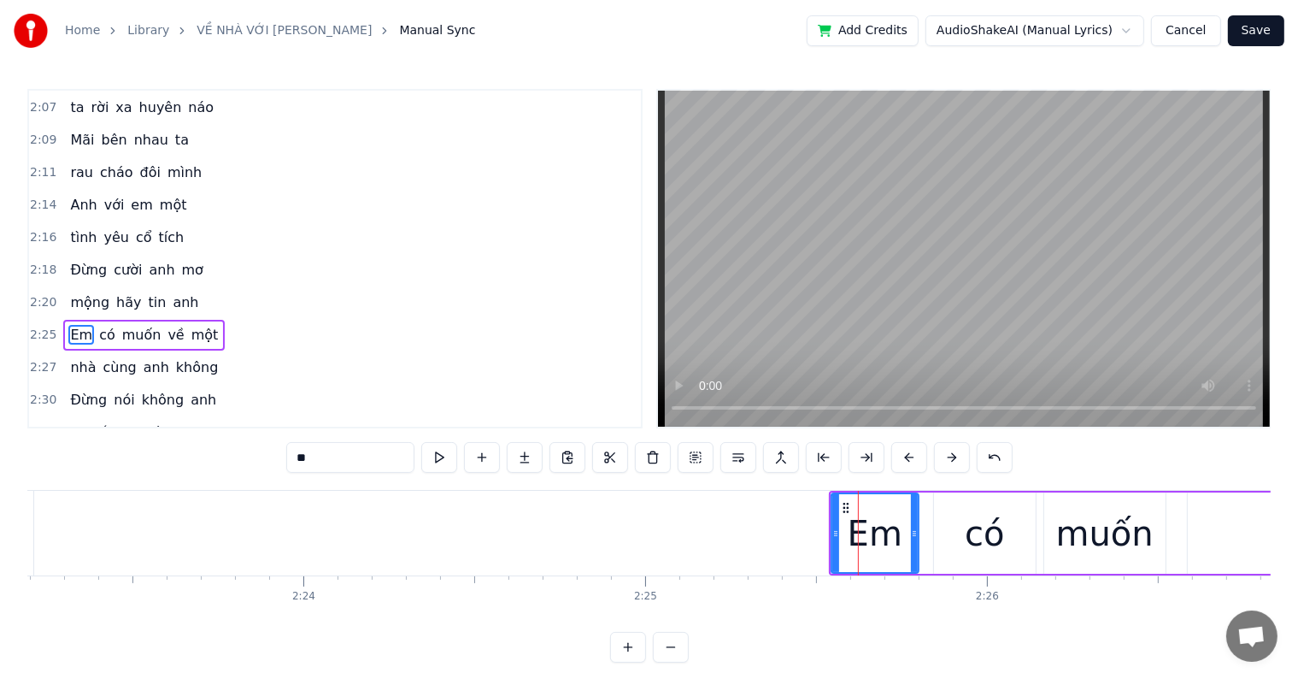
scroll to position [1200, 0]
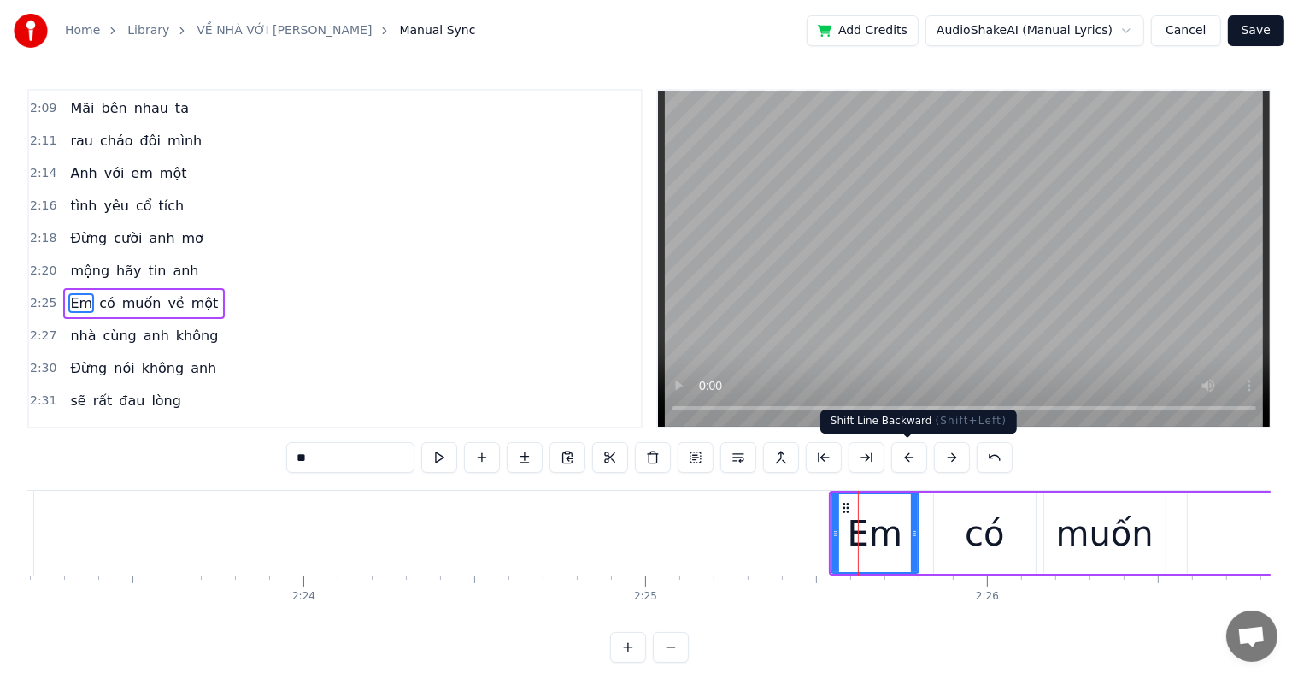
click at [906, 458] on button at bounding box center [910, 457] width 36 height 31
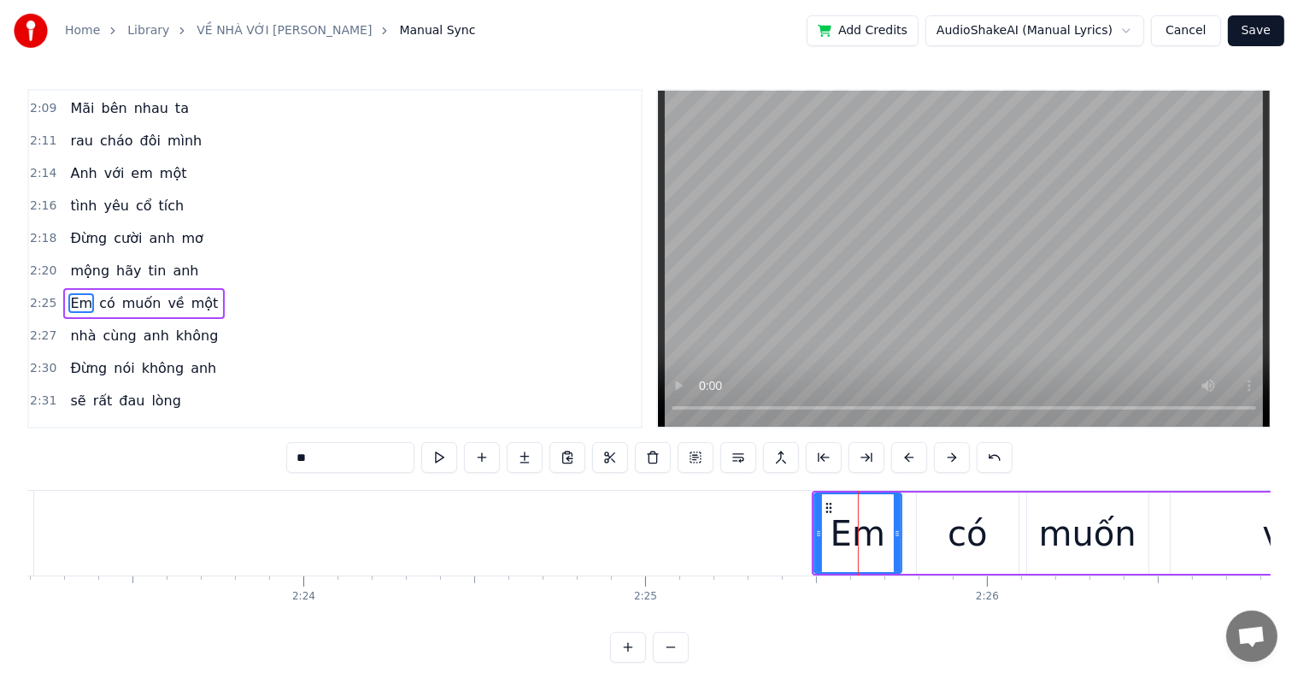
click at [906, 458] on button at bounding box center [910, 457] width 36 height 31
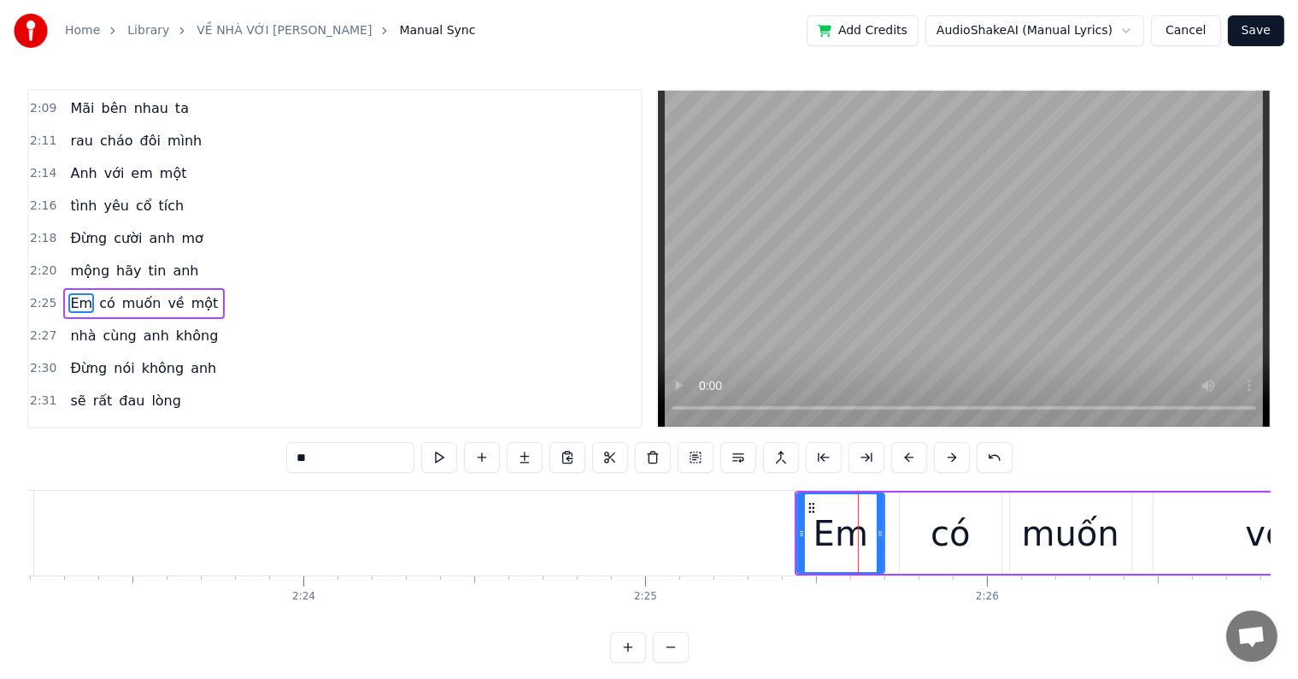
click at [906, 458] on button at bounding box center [910, 457] width 36 height 31
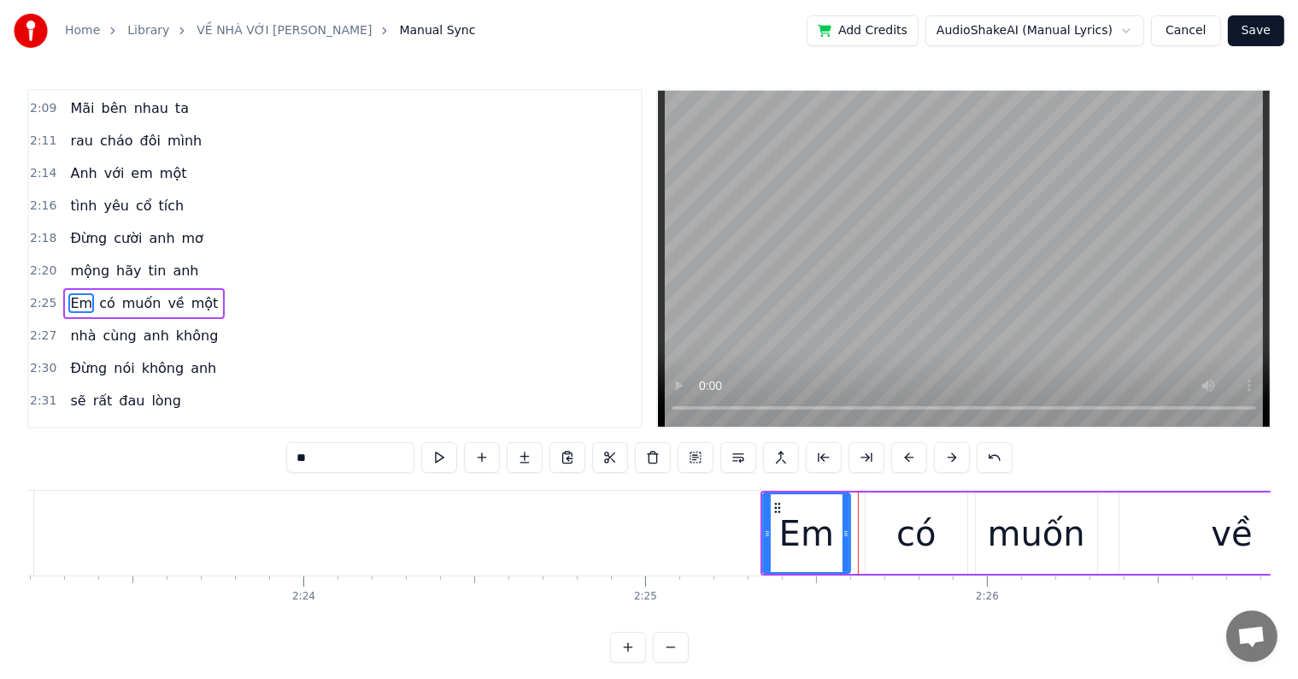
click at [906, 458] on button at bounding box center [910, 457] width 36 height 31
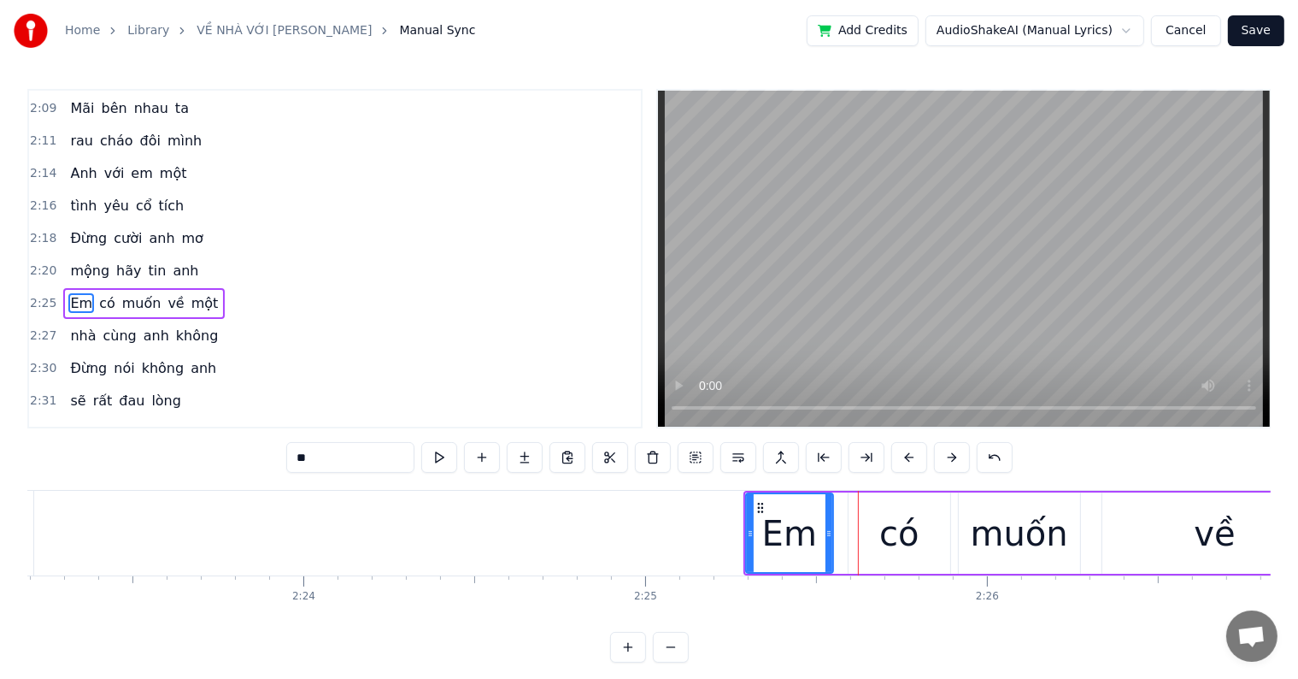
click at [906, 458] on button at bounding box center [910, 457] width 36 height 31
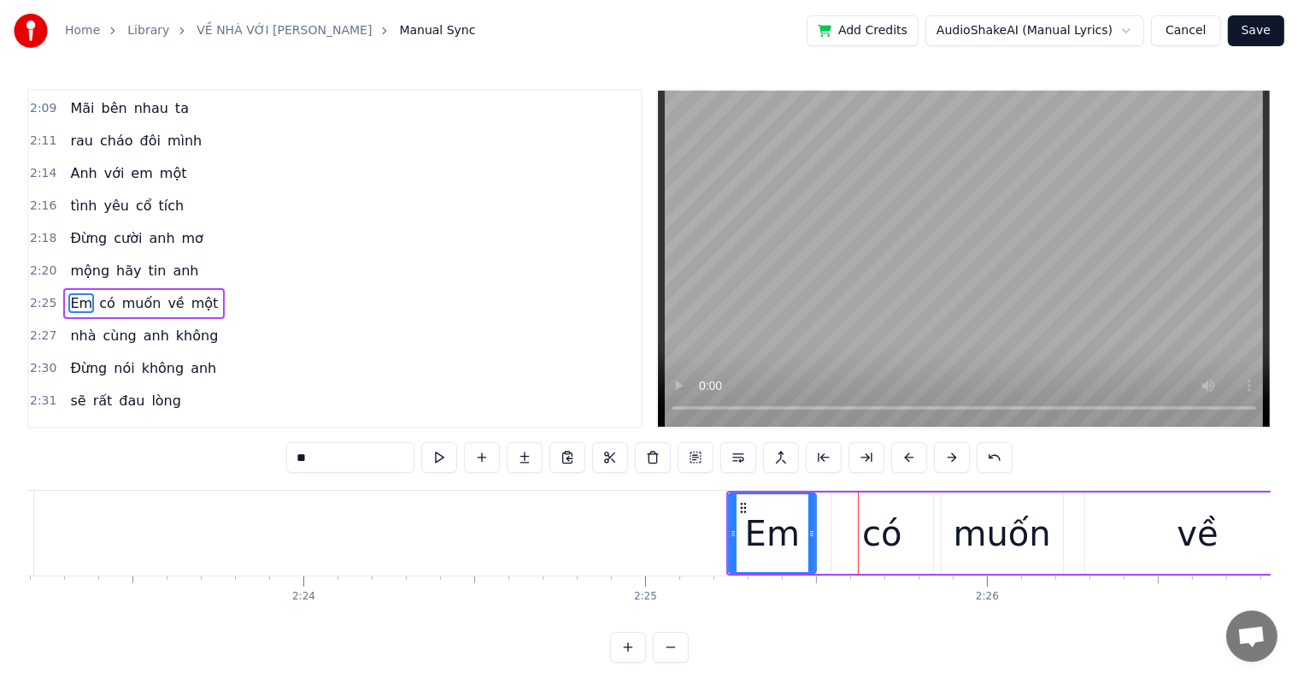
click at [906, 458] on button at bounding box center [910, 457] width 36 height 31
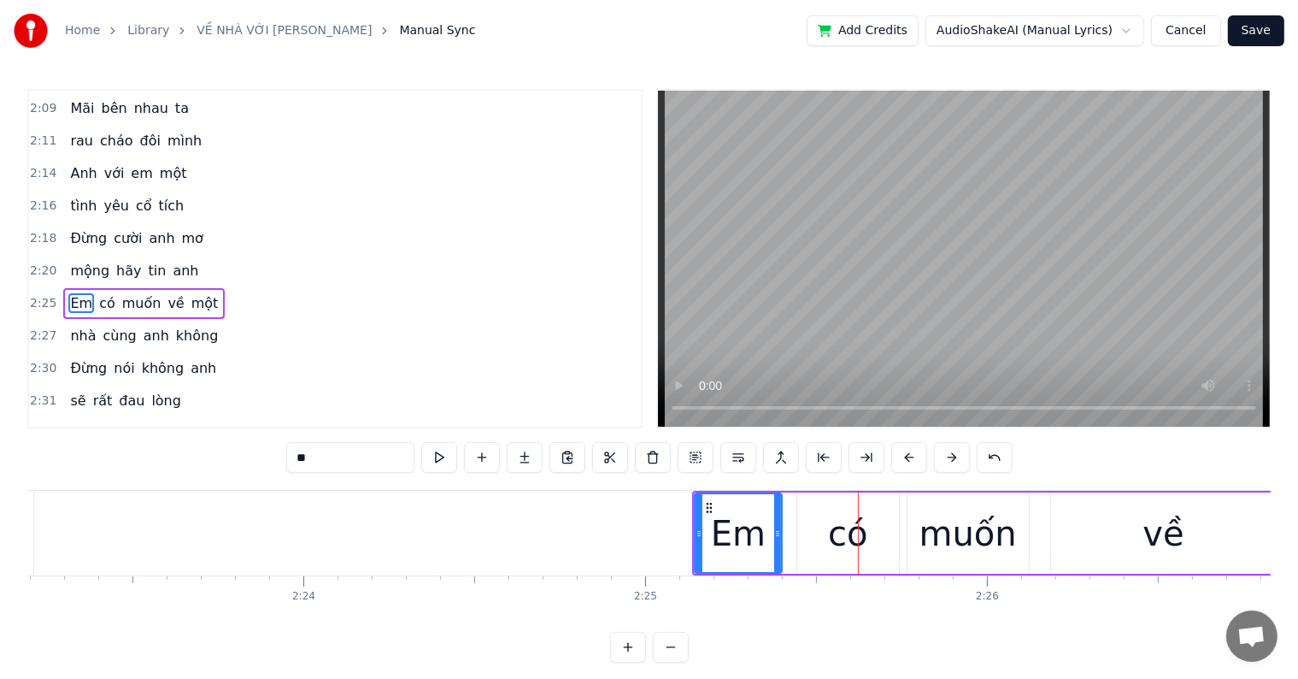
click at [906, 458] on button at bounding box center [910, 457] width 36 height 31
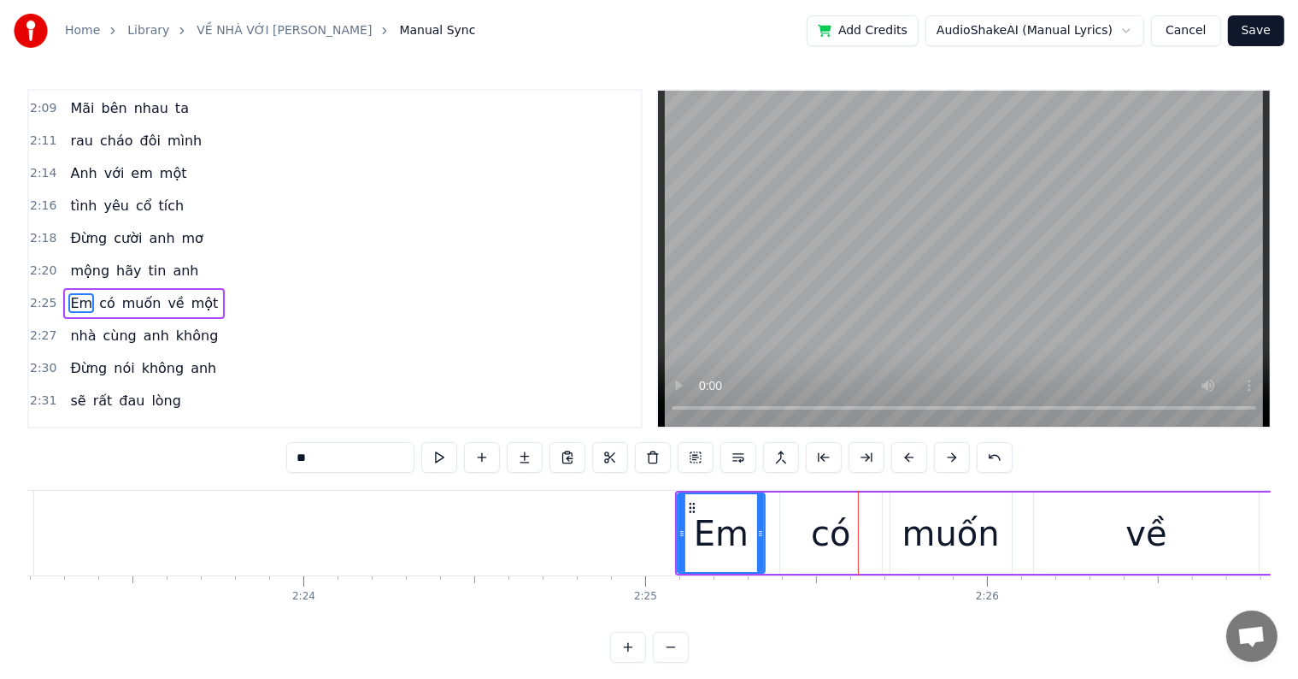
click at [906, 458] on button at bounding box center [910, 457] width 36 height 31
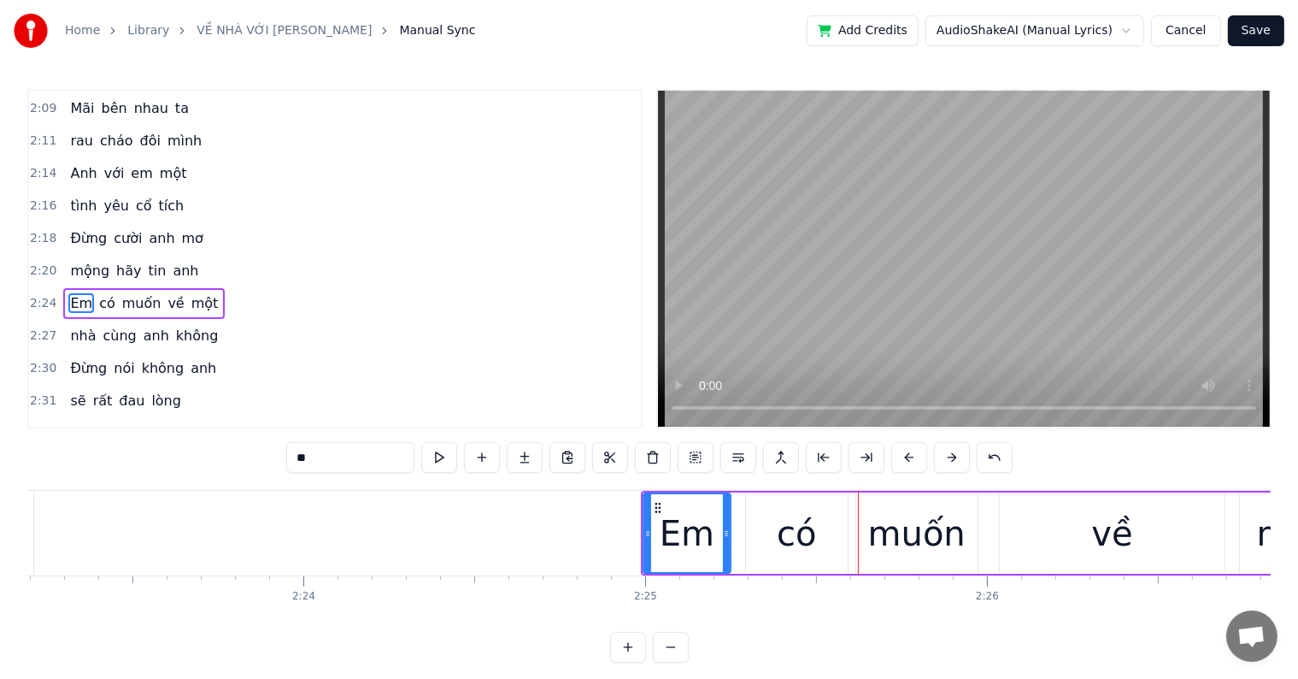
click at [906, 458] on button at bounding box center [910, 457] width 36 height 31
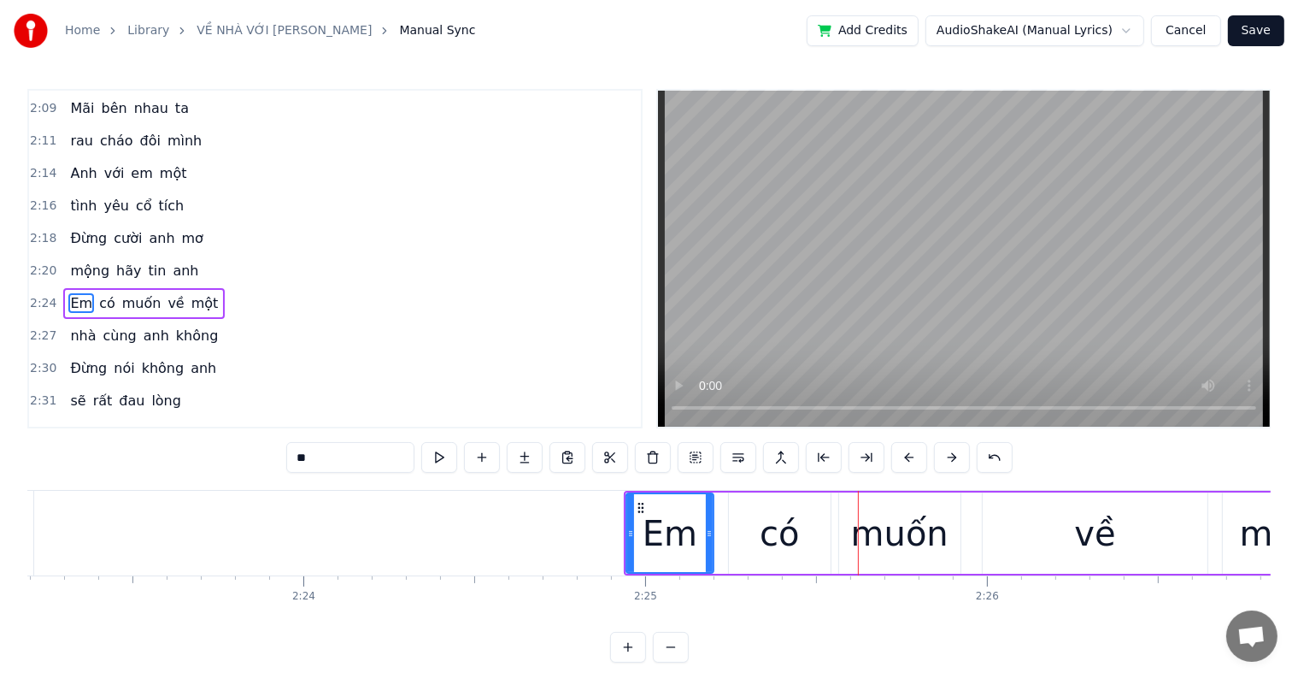
click at [906, 458] on button at bounding box center [910, 457] width 36 height 31
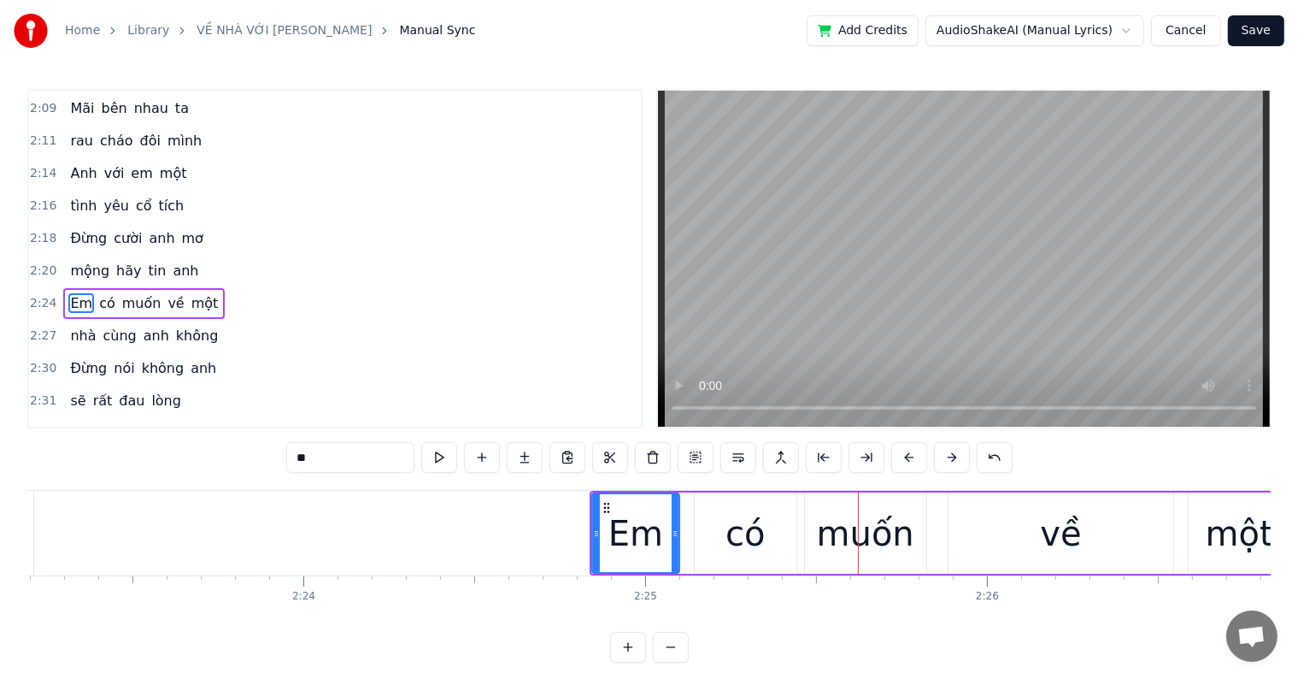
click at [906, 458] on button at bounding box center [910, 457] width 36 height 31
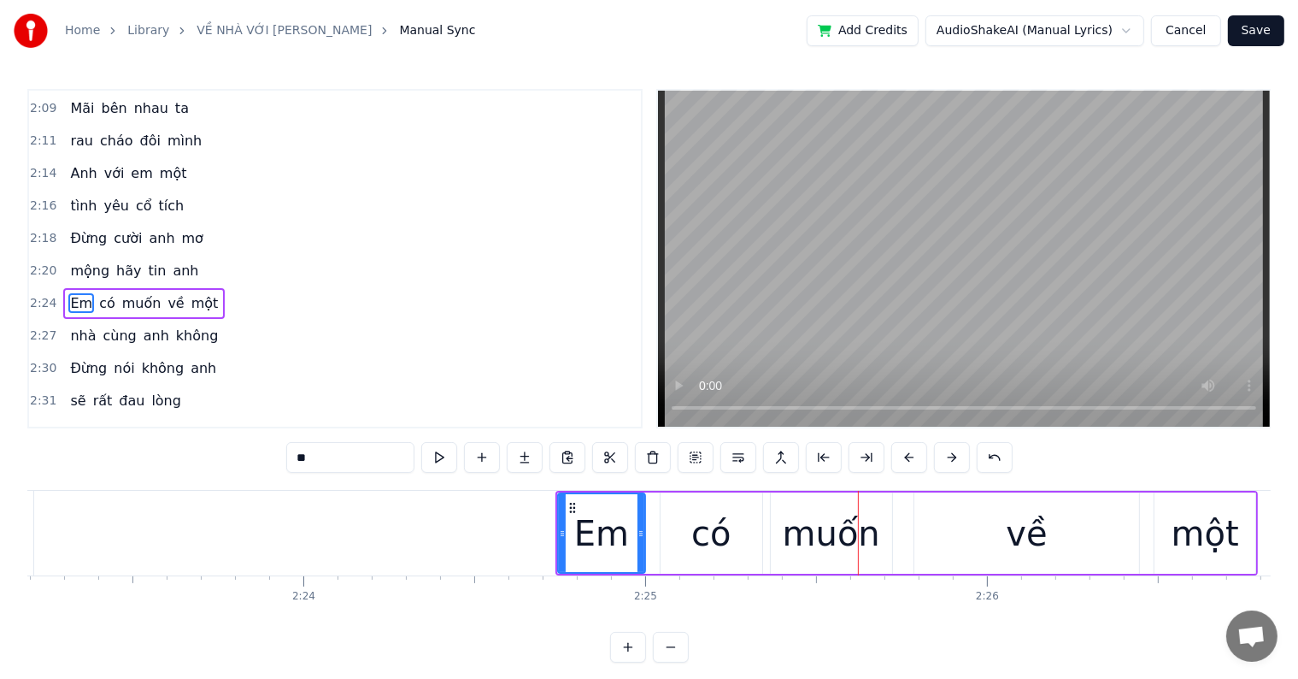
click at [906, 458] on button at bounding box center [910, 457] width 36 height 31
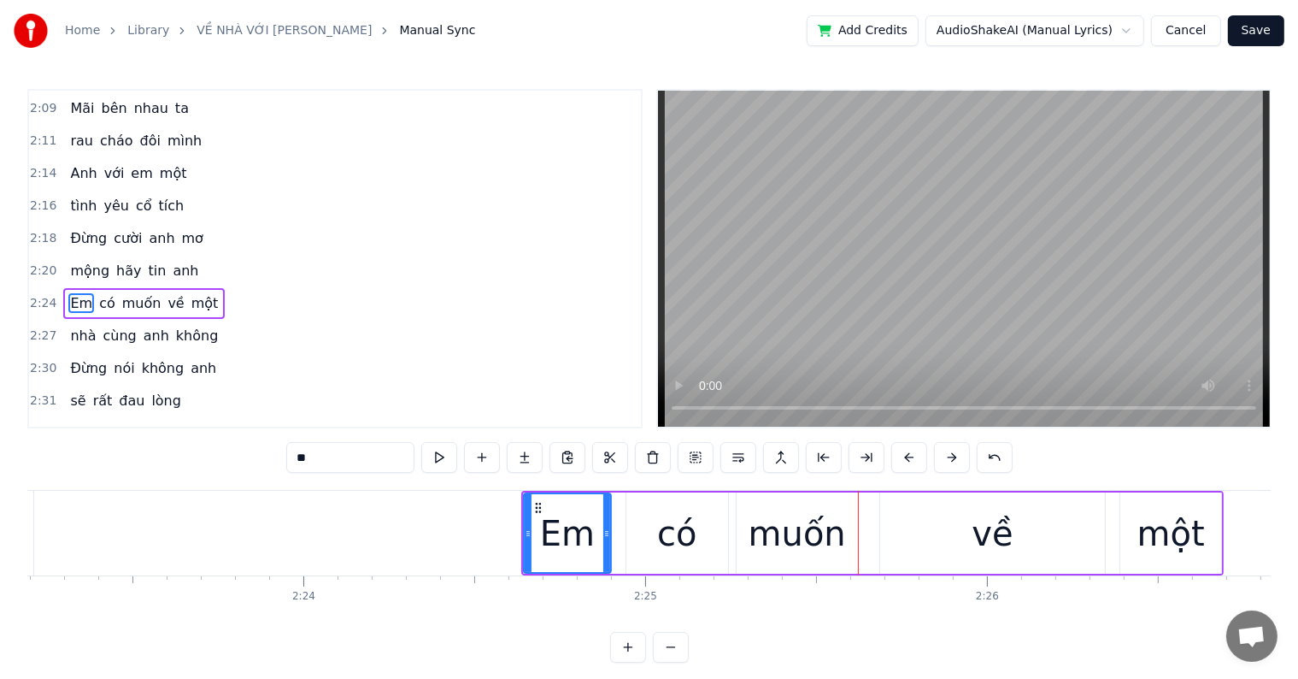
click at [906, 458] on button at bounding box center [910, 457] width 36 height 31
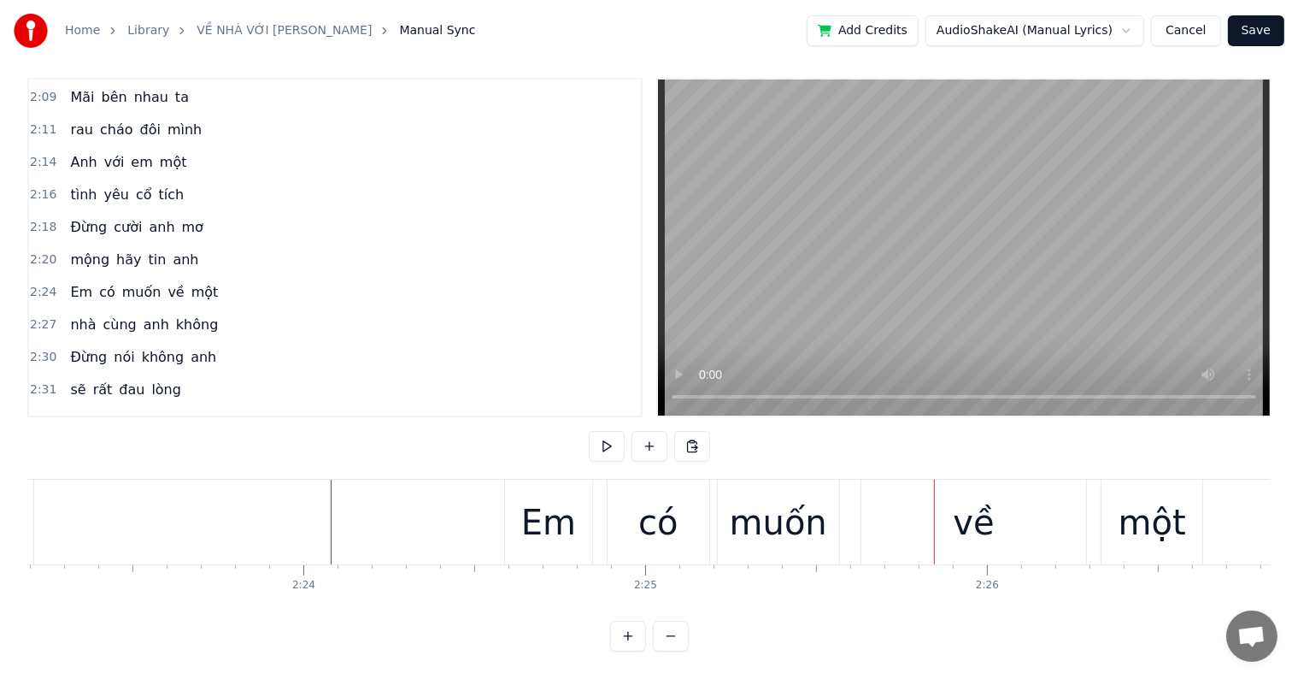
click at [553, 509] on div "Em" at bounding box center [548, 522] width 55 height 51
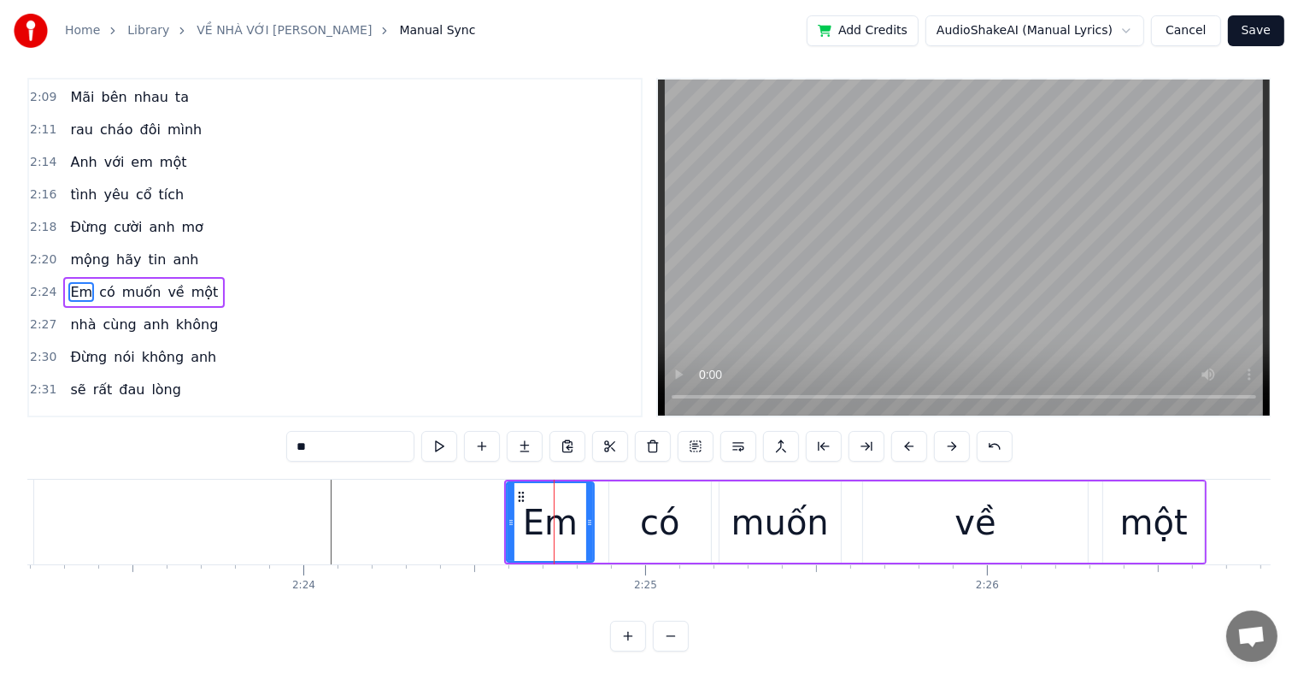
scroll to position [0, 0]
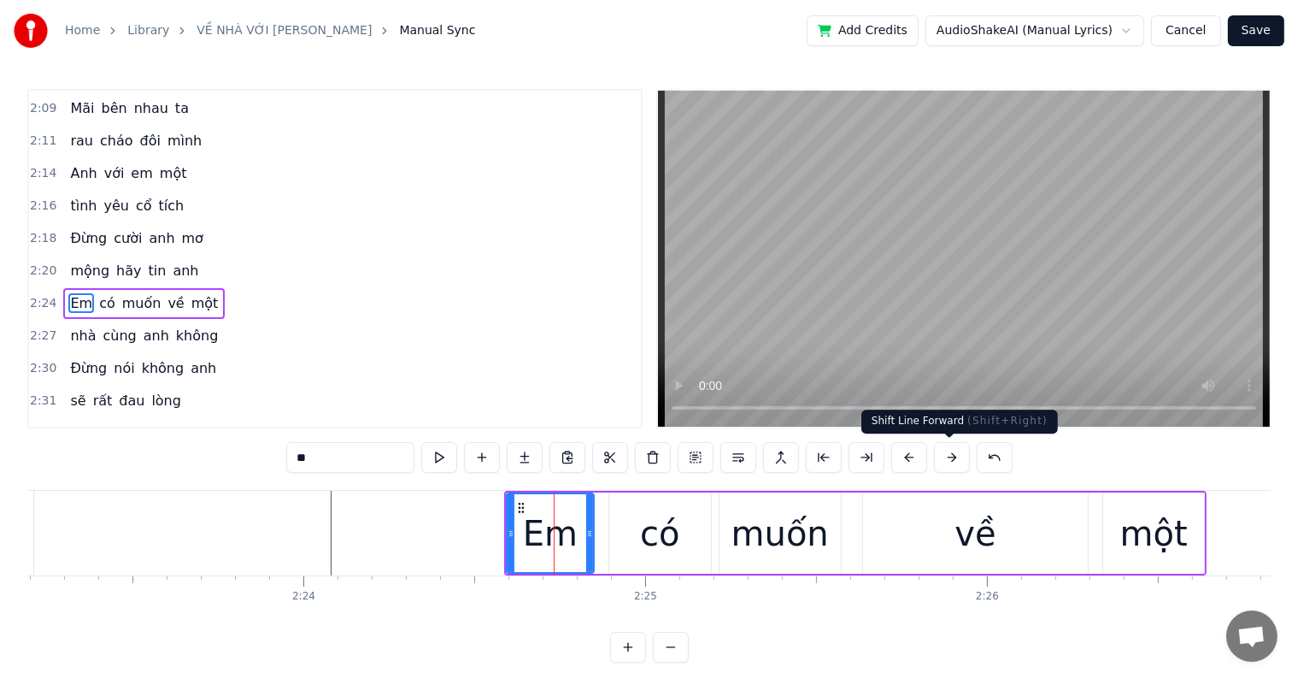
click at [947, 456] on button at bounding box center [952, 457] width 36 height 31
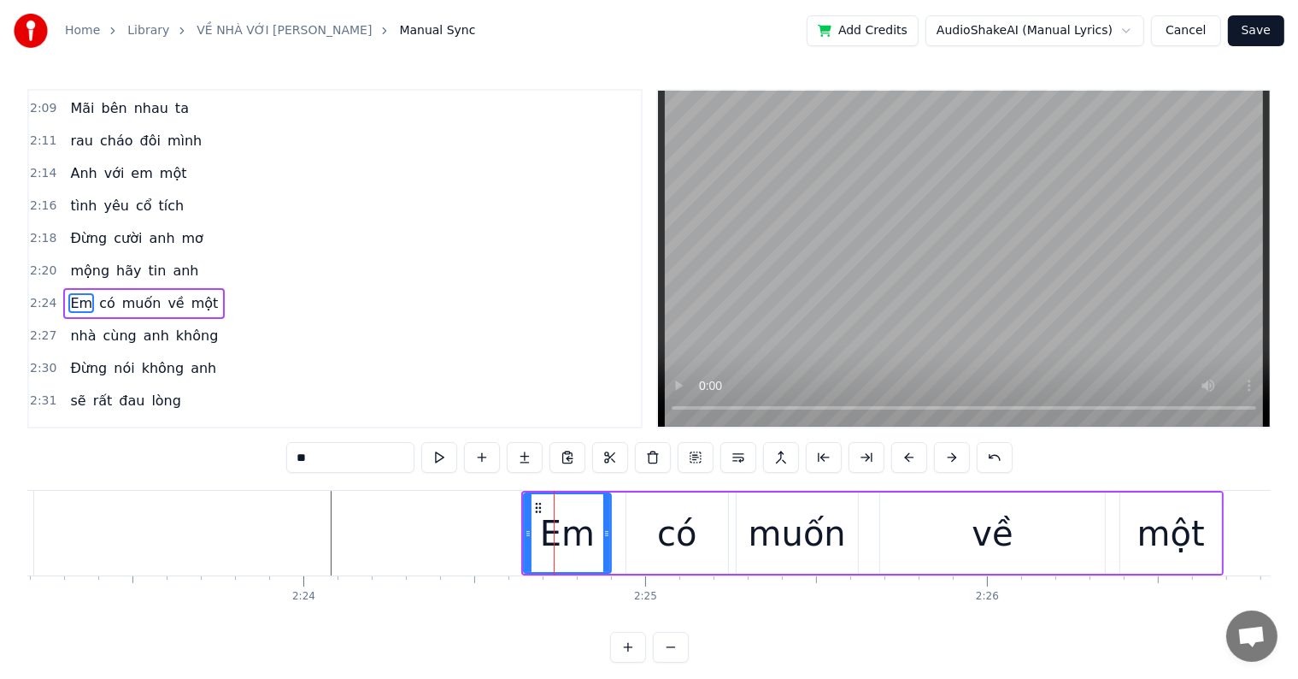
click at [947, 456] on button at bounding box center [952, 457] width 36 height 31
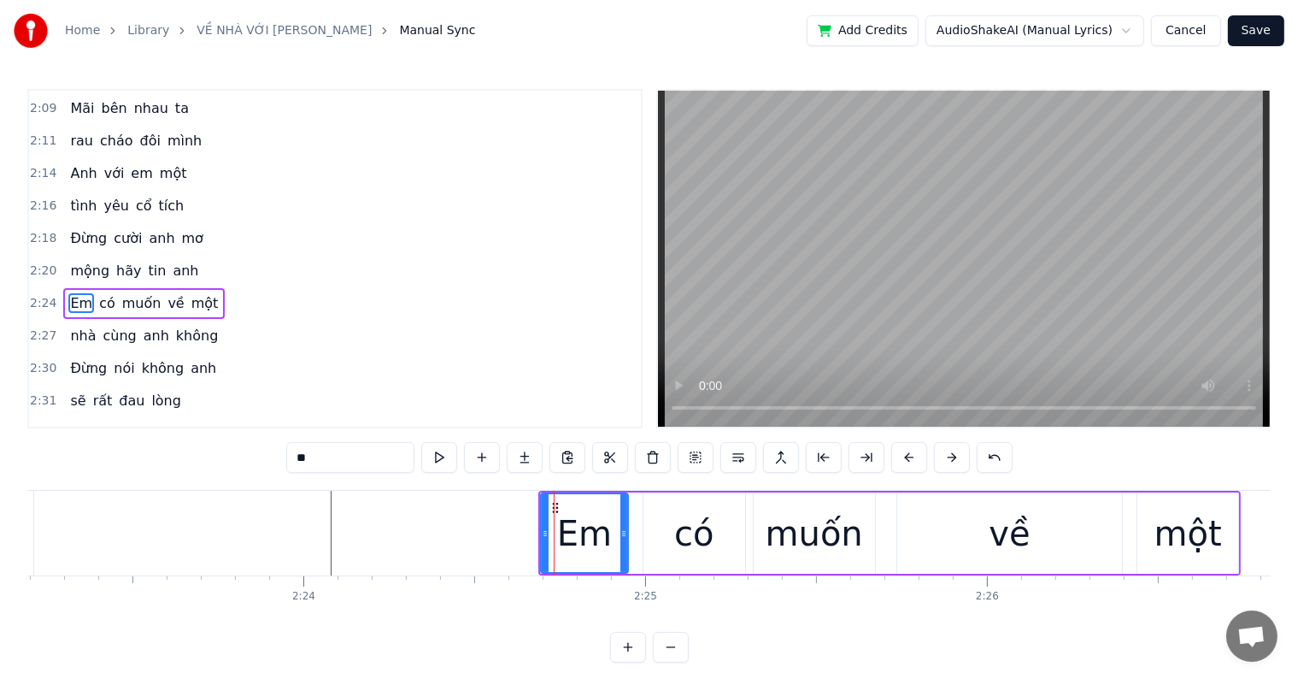
click at [554, 516] on div at bounding box center [554, 533] width 1 height 85
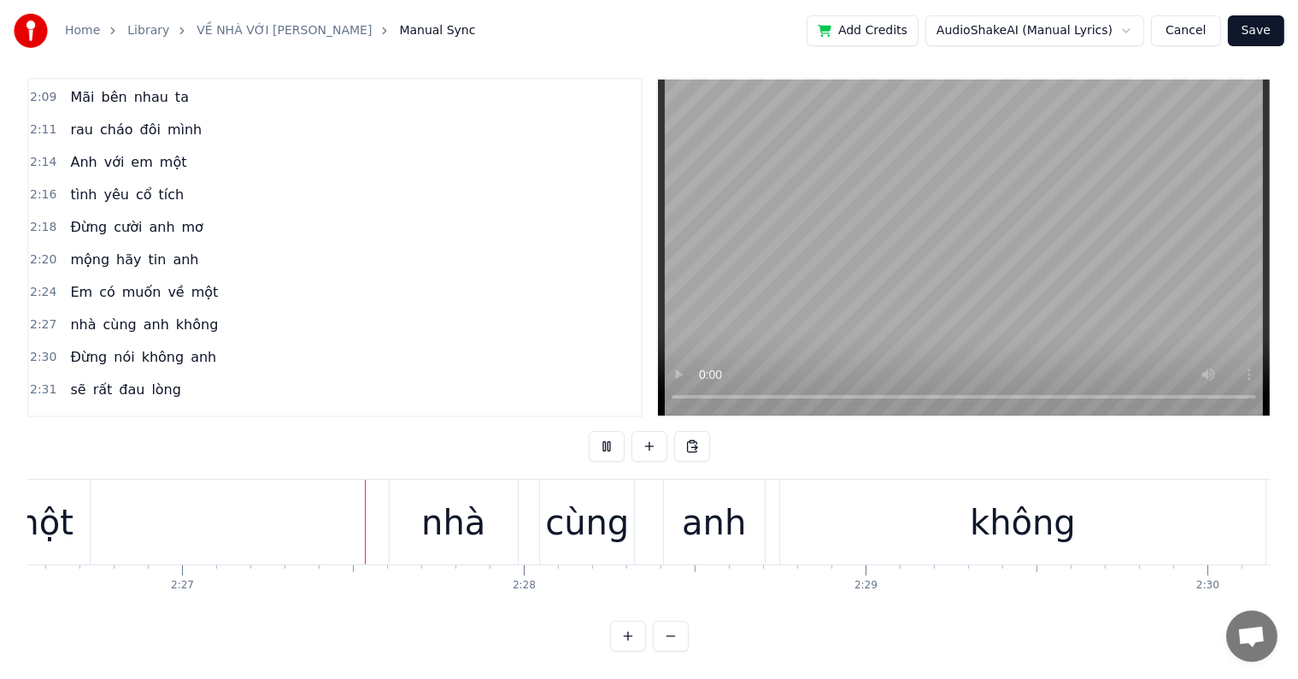
scroll to position [0, 50115]
click at [448, 497] on div "nhà" at bounding box center [447, 522] width 64 height 51
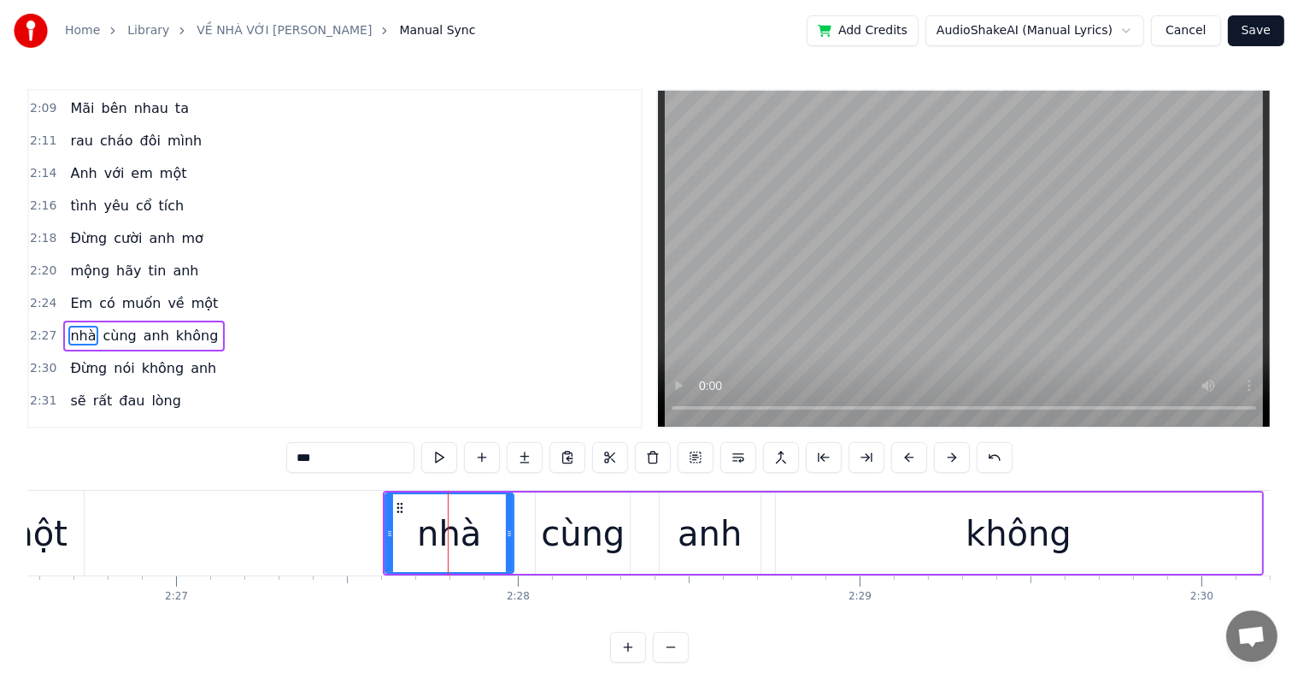
scroll to position [1231, 0]
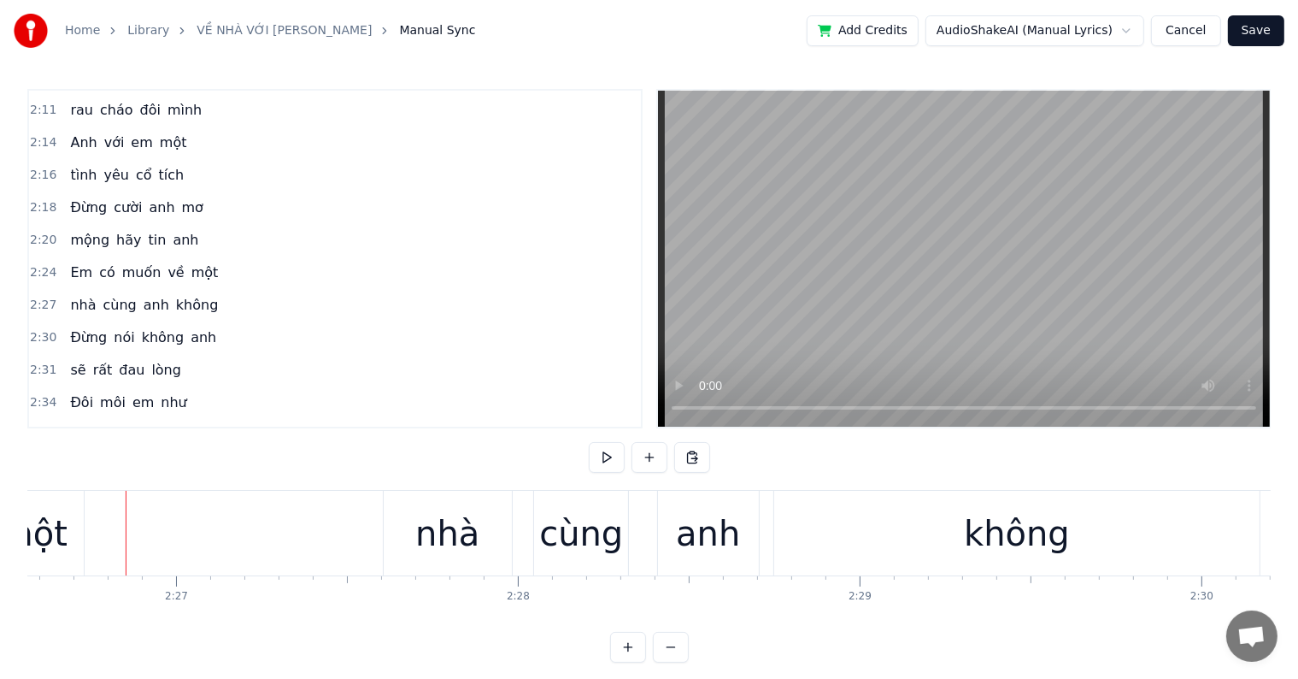
click at [427, 532] on div "nhà" at bounding box center [447, 533] width 64 height 51
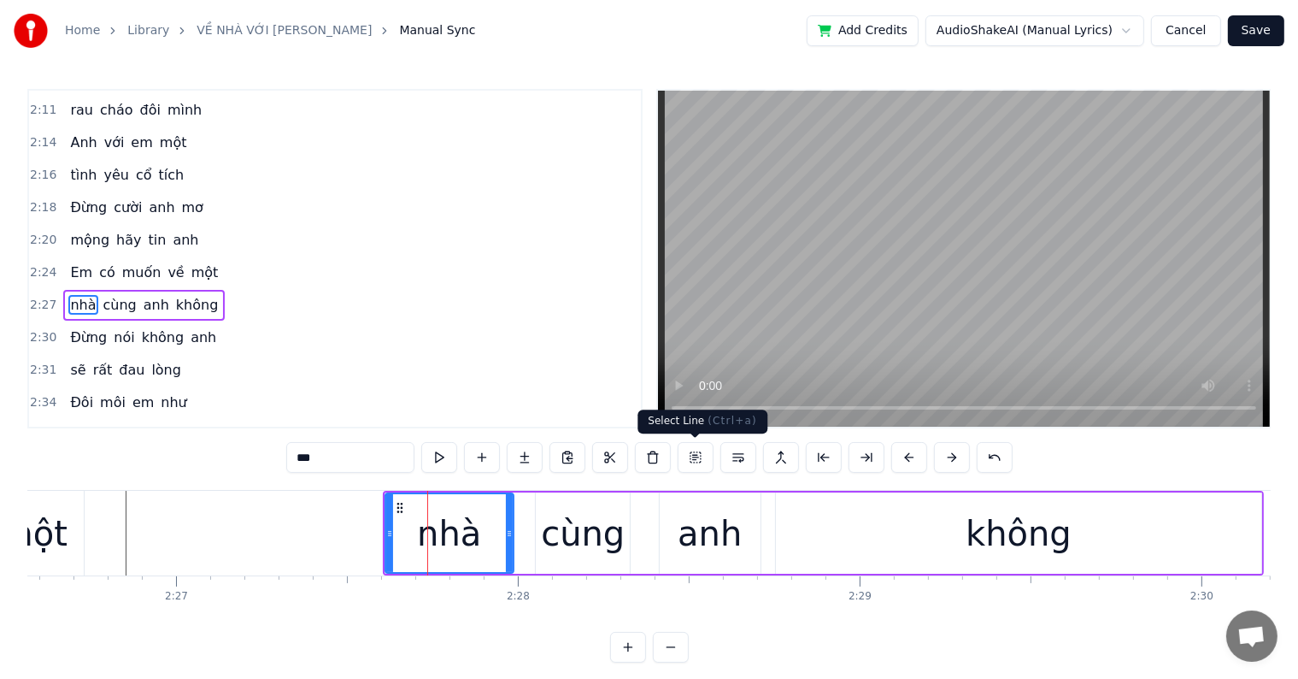
click at [692, 457] on button at bounding box center [696, 457] width 36 height 31
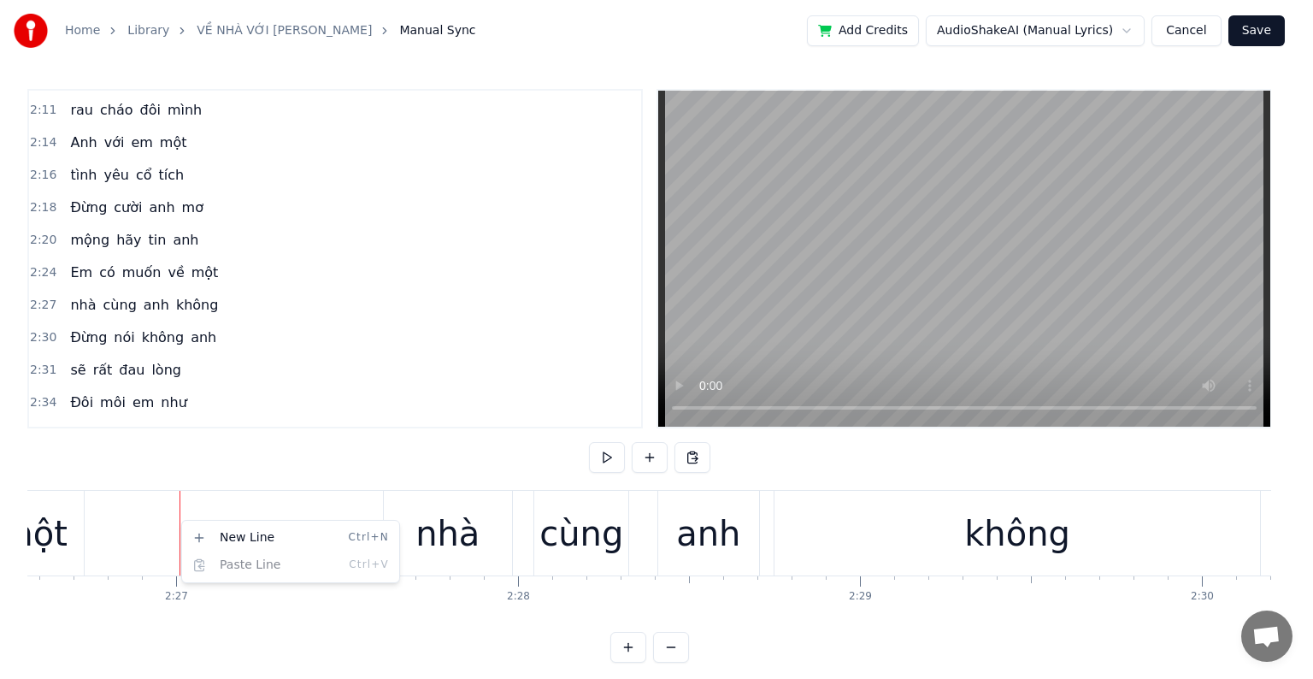
click at [462, 533] on html "Home Library VỀ NHÀ VỚI ANH • ĐÌNH DUY Manual Sync Add Credits AudioShakeAI (Ma…" at bounding box center [656, 345] width 1313 height 690
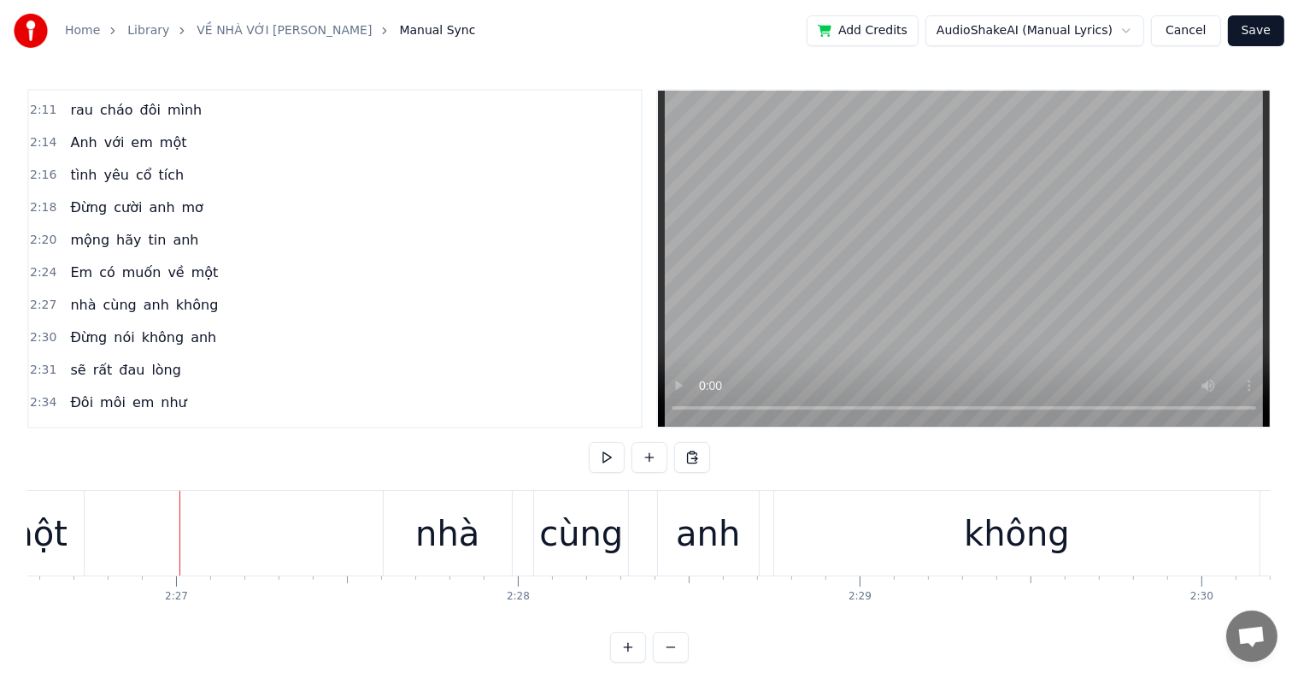
click at [473, 532] on div "nhà" at bounding box center [447, 533] width 64 height 51
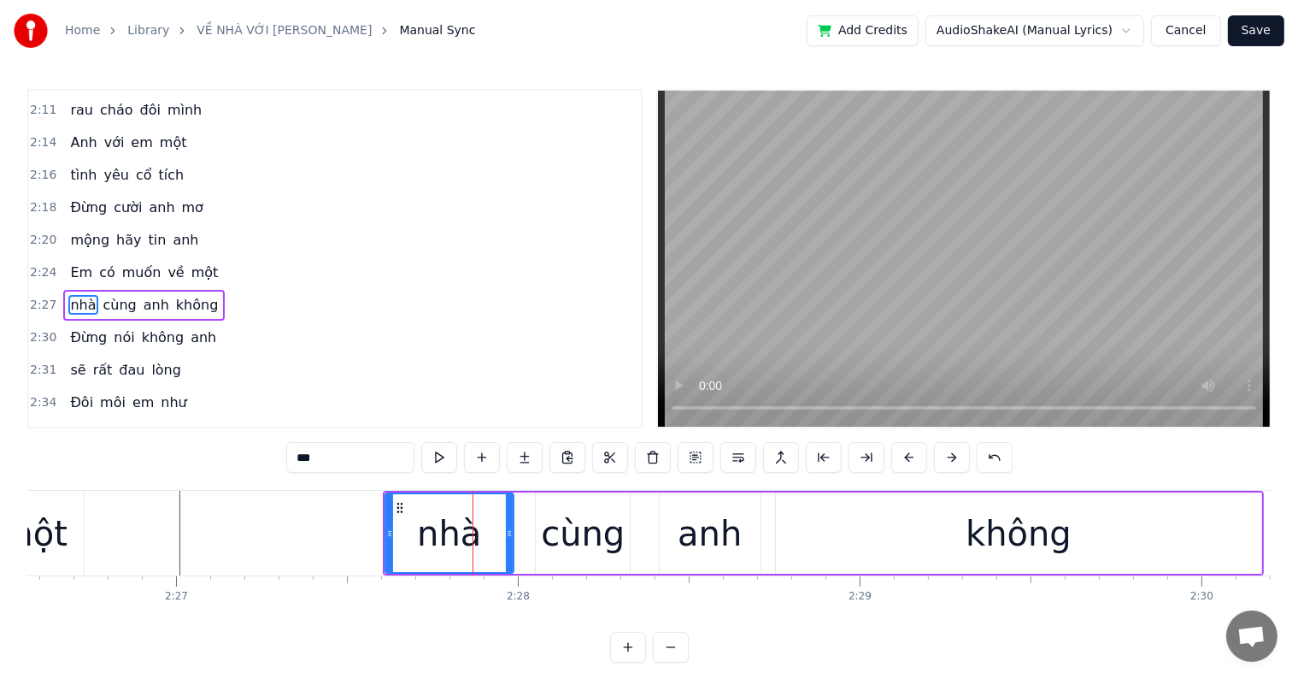
click at [473, 532] on div at bounding box center [473, 533] width 1 height 85
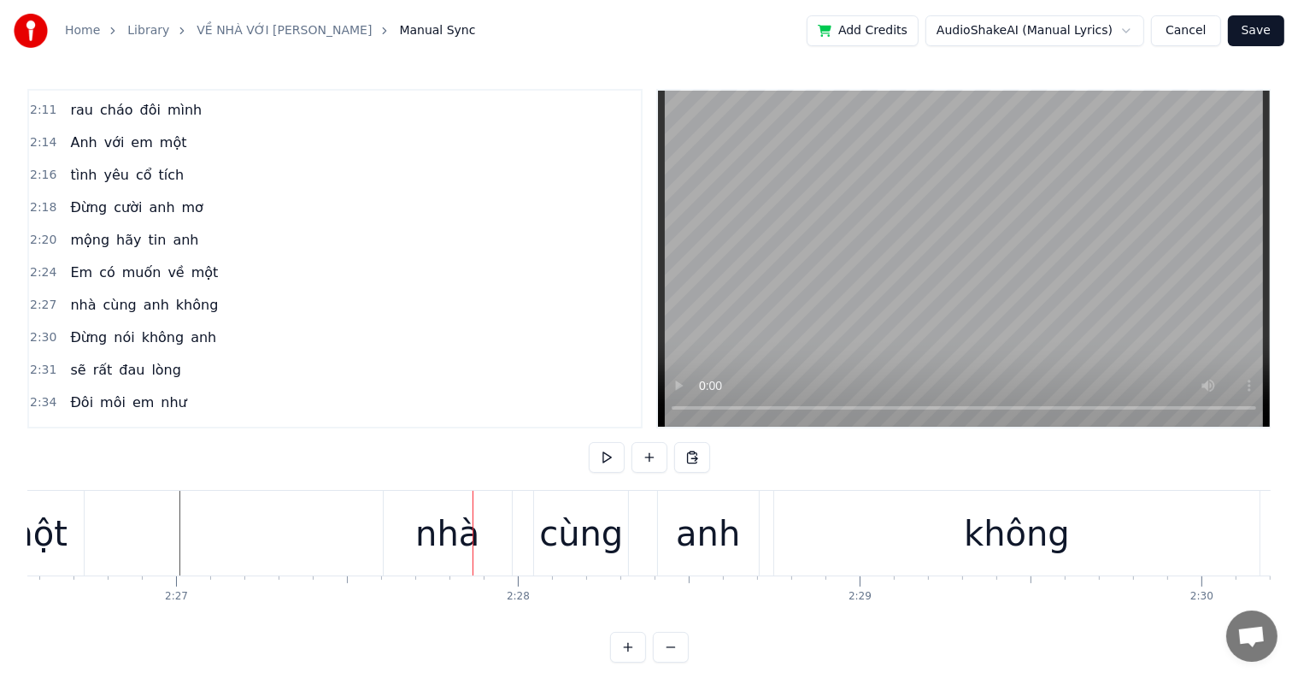
click at [435, 535] on div "nhà" at bounding box center [447, 533] width 64 height 51
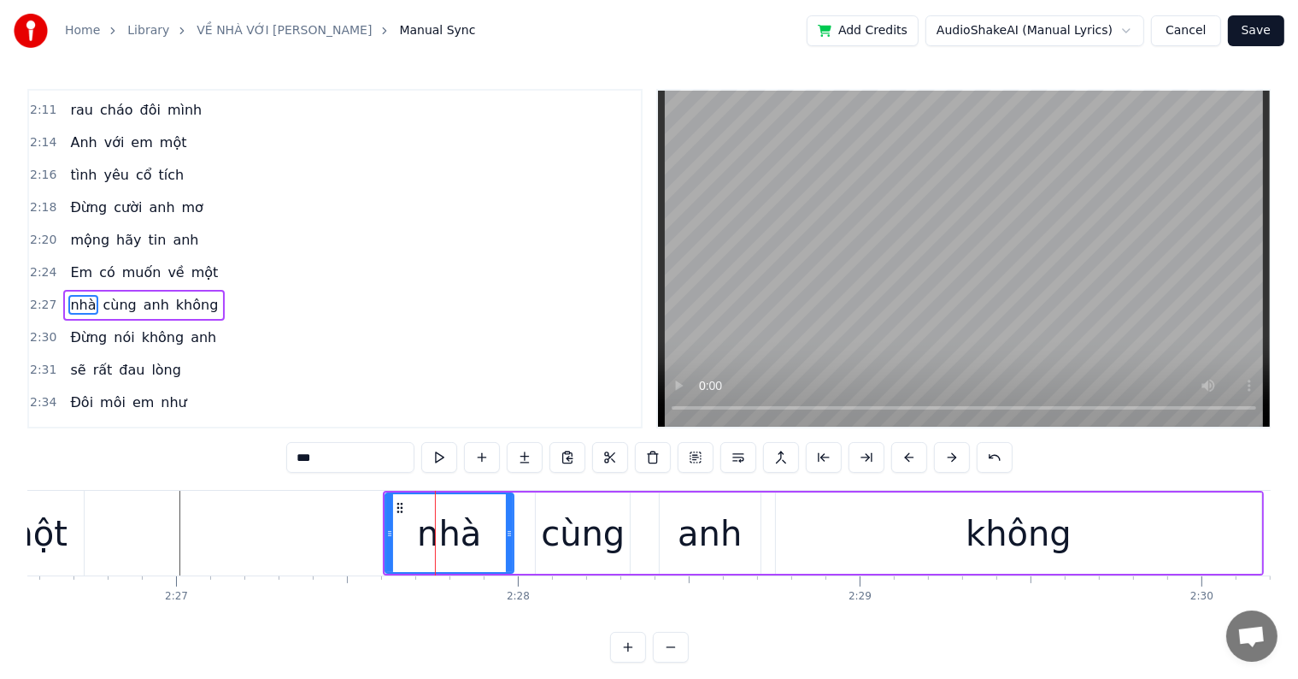
click at [910, 459] on button at bounding box center [910, 457] width 36 height 31
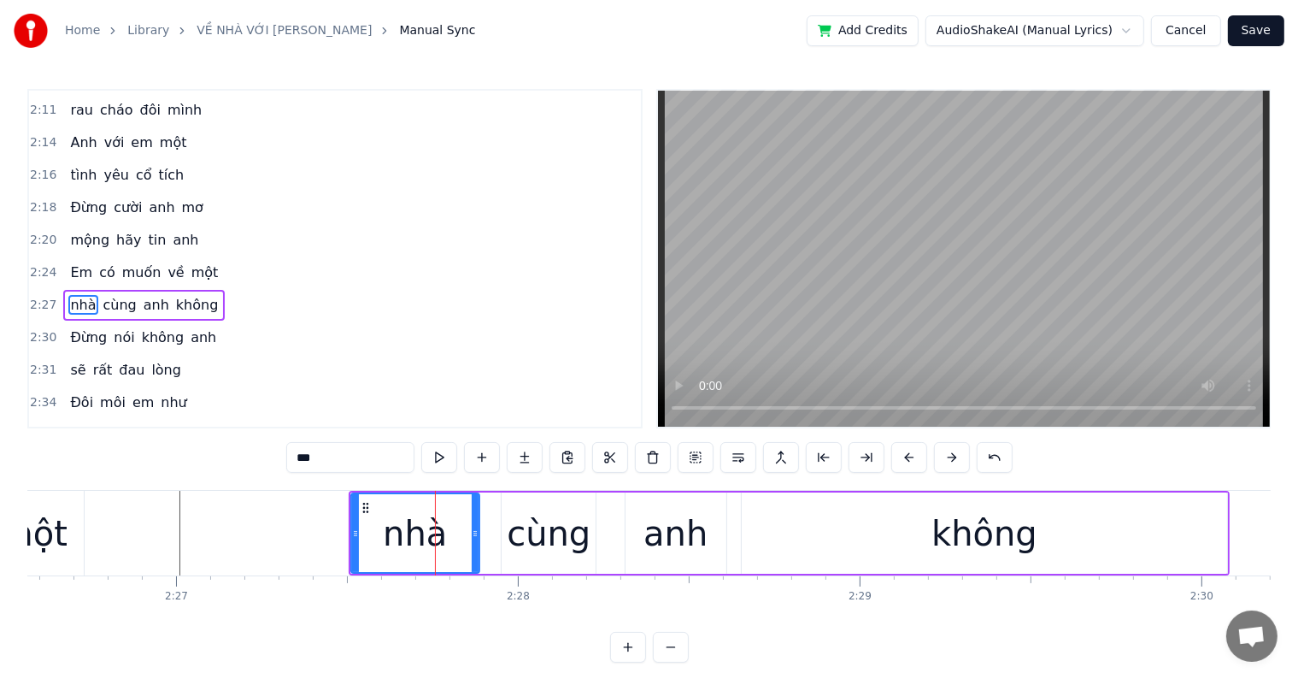
click at [910, 459] on button at bounding box center [910, 457] width 36 height 31
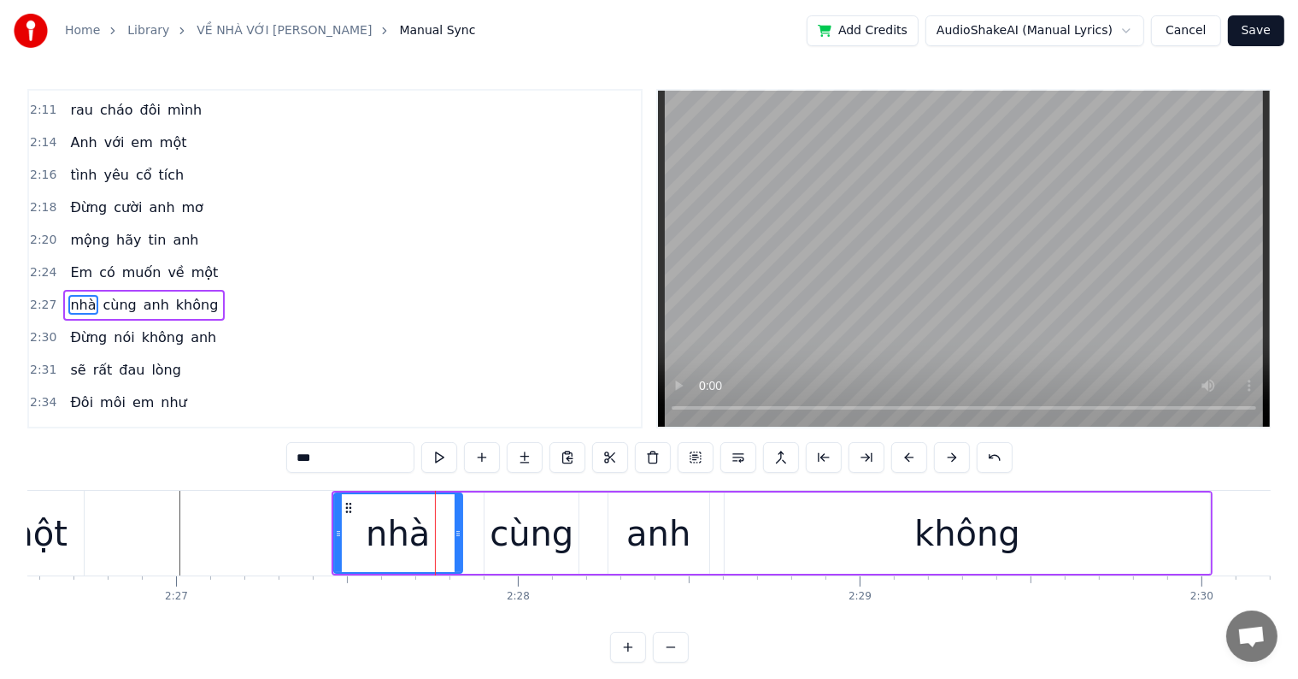
click at [910, 459] on button at bounding box center [910, 457] width 36 height 31
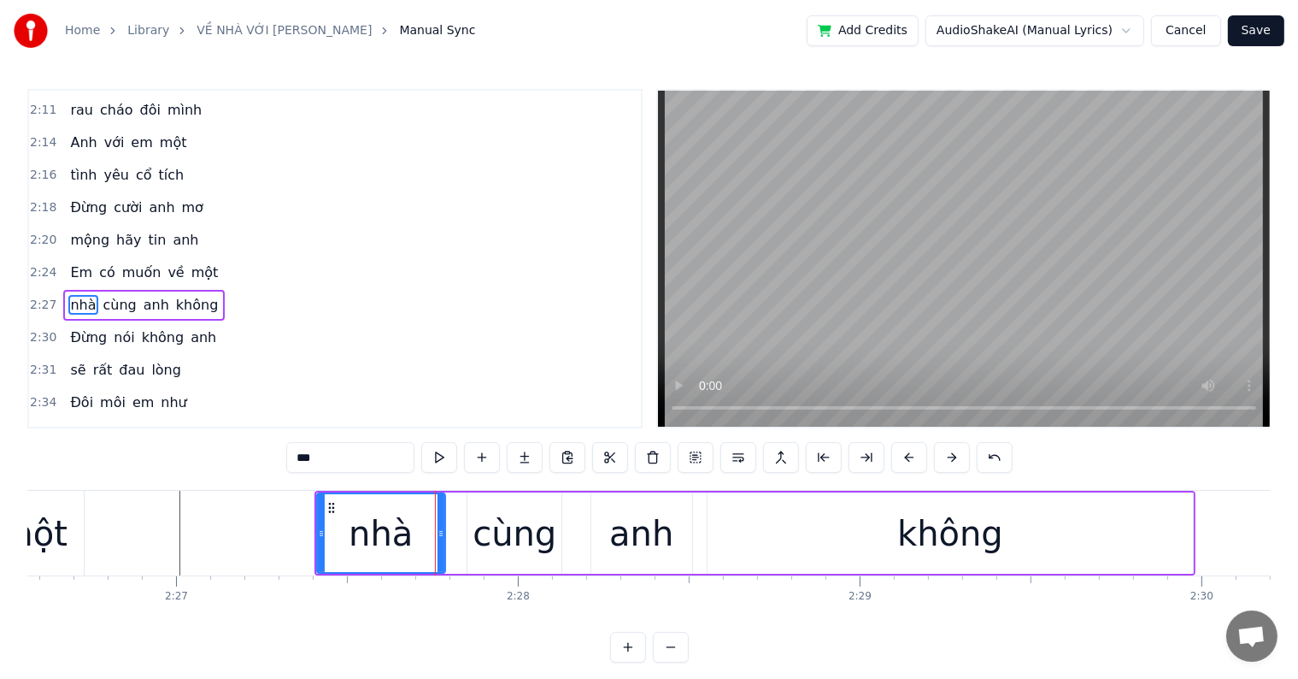
click at [910, 459] on button at bounding box center [910, 457] width 36 height 31
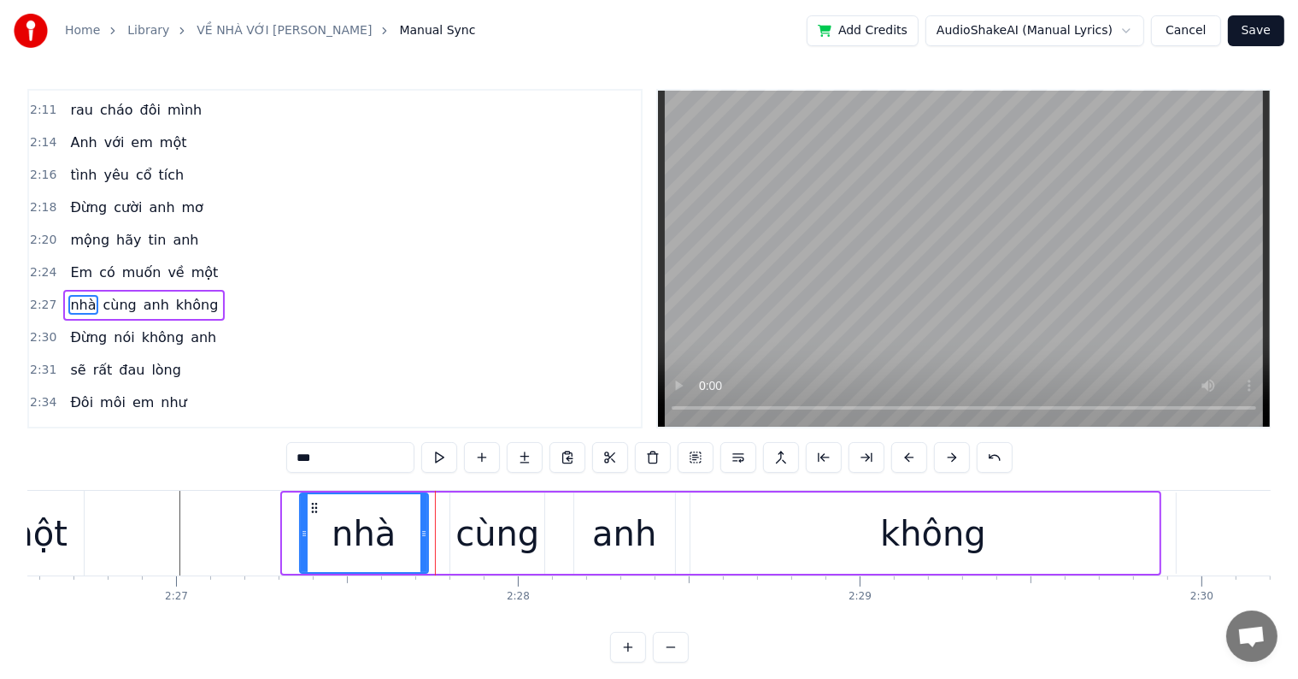
click at [910, 459] on button at bounding box center [910, 457] width 36 height 31
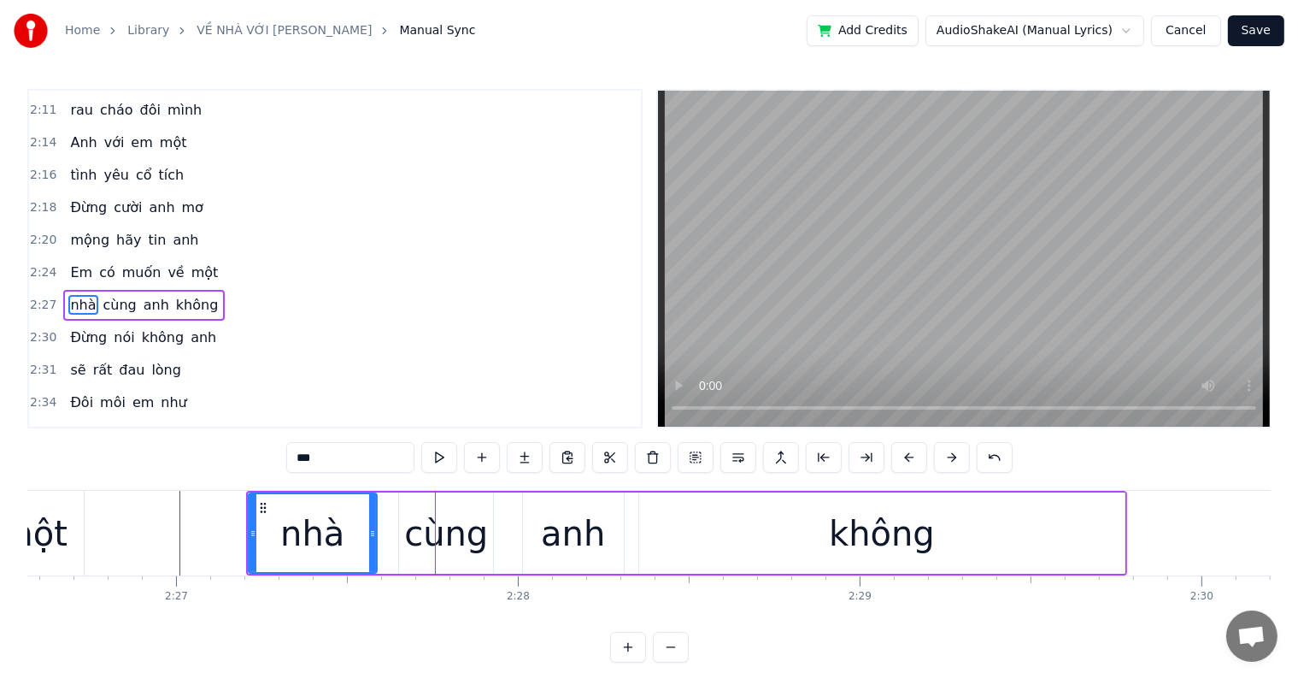
click at [910, 459] on button at bounding box center [910, 457] width 36 height 31
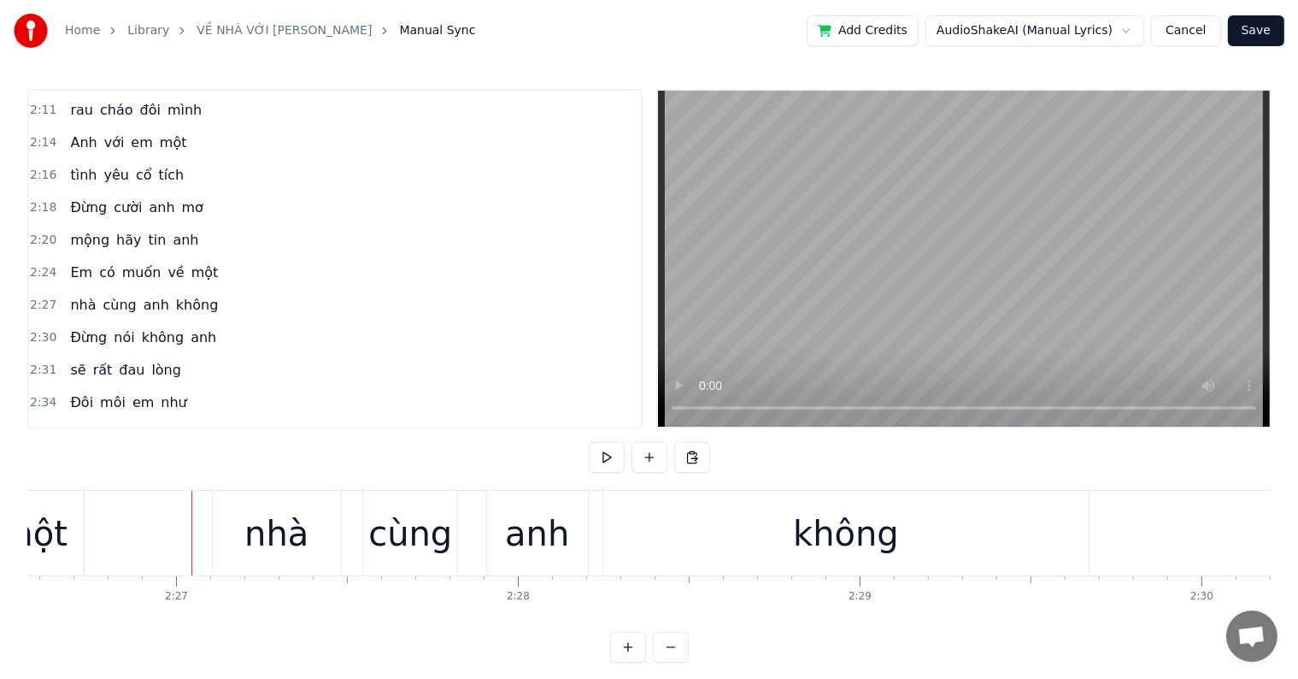
click at [191, 537] on div at bounding box center [191, 533] width 1 height 85
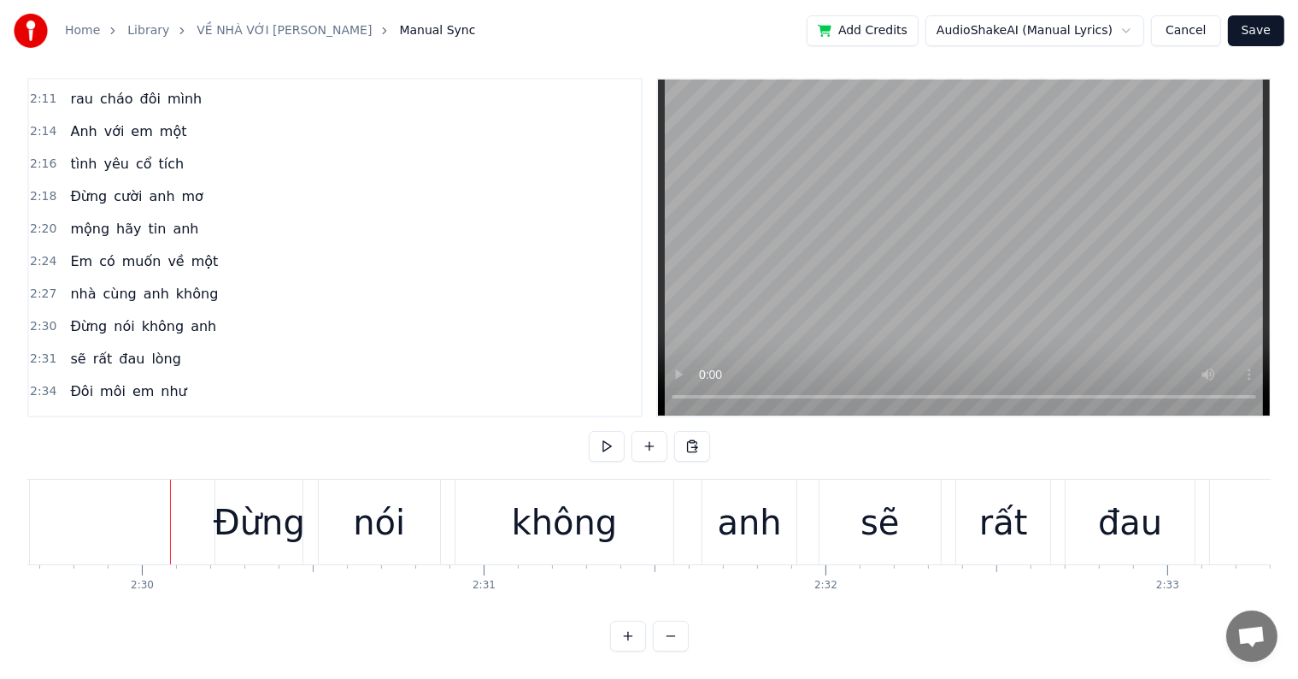
scroll to position [0, 51231]
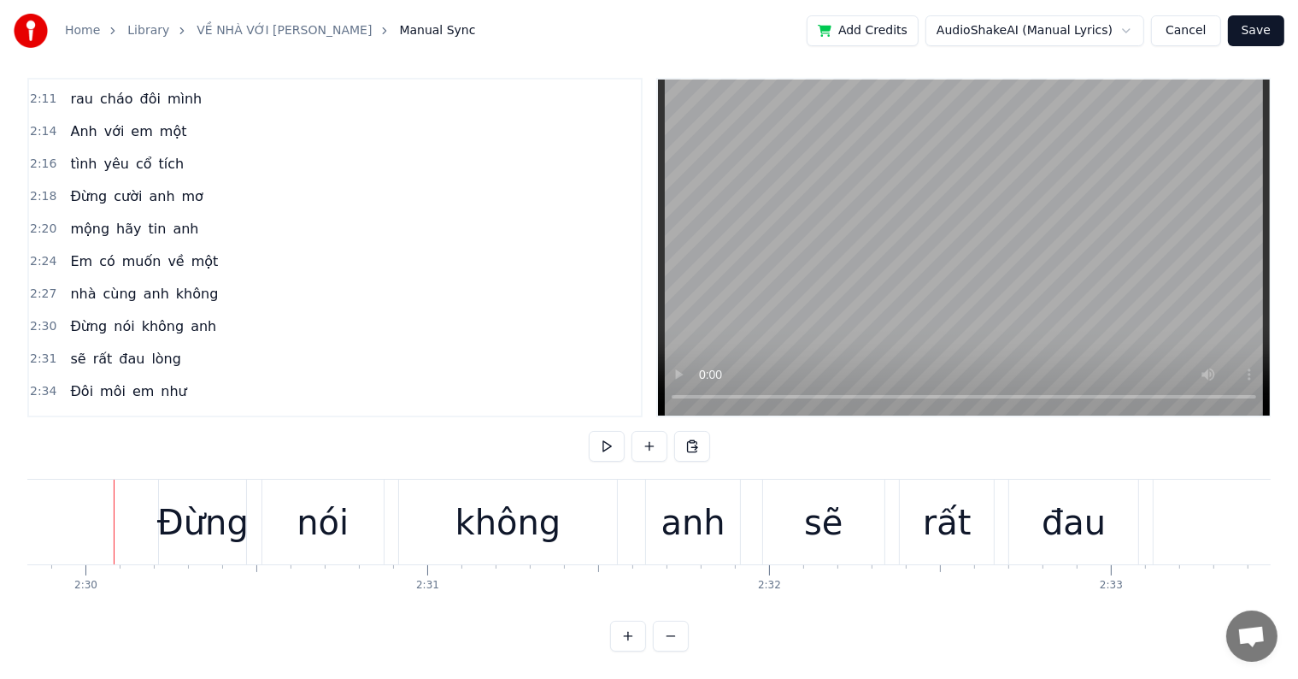
click at [191, 501] on div "Đừng" at bounding box center [202, 522] width 91 height 51
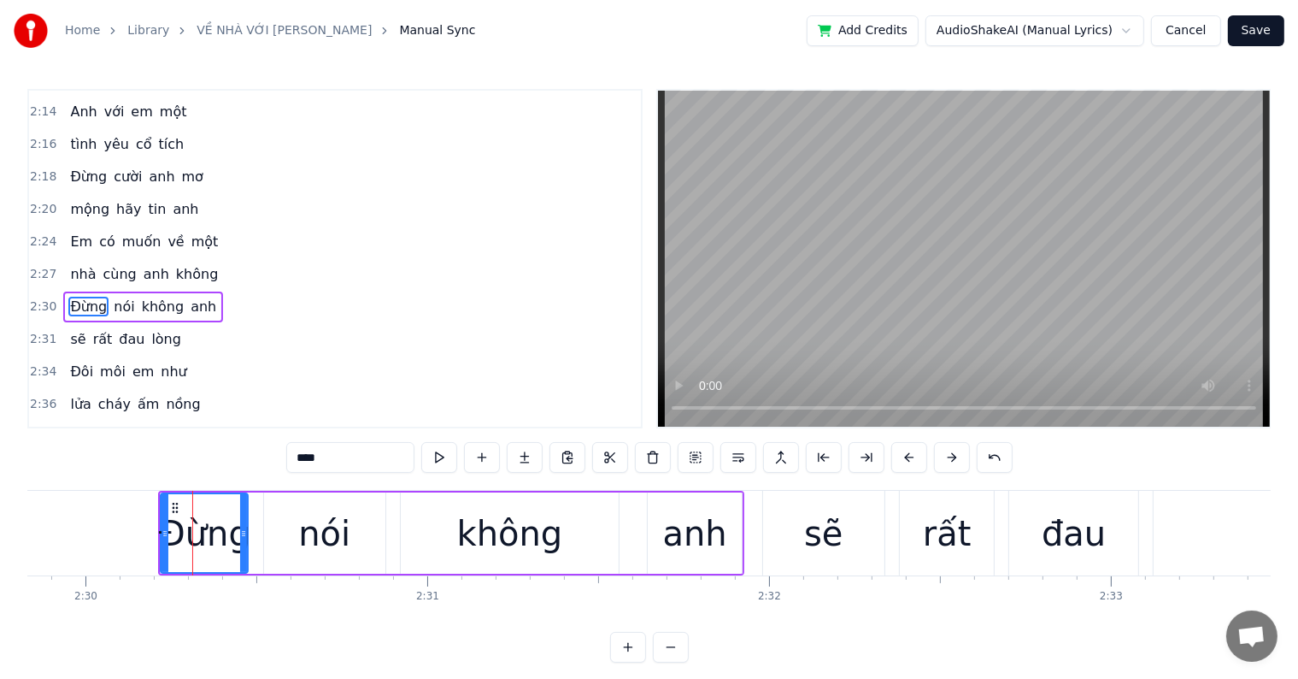
scroll to position [1263, 0]
click at [905, 459] on button at bounding box center [910, 457] width 36 height 31
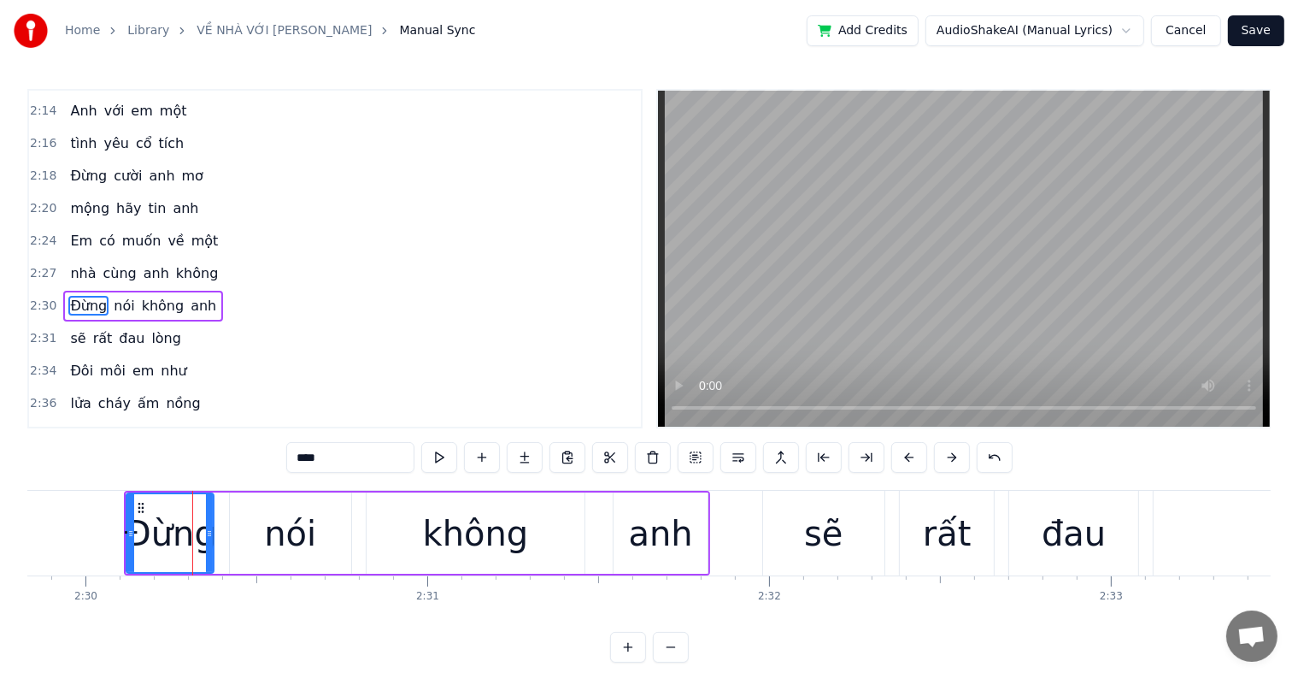
click at [905, 459] on button at bounding box center [910, 457] width 36 height 31
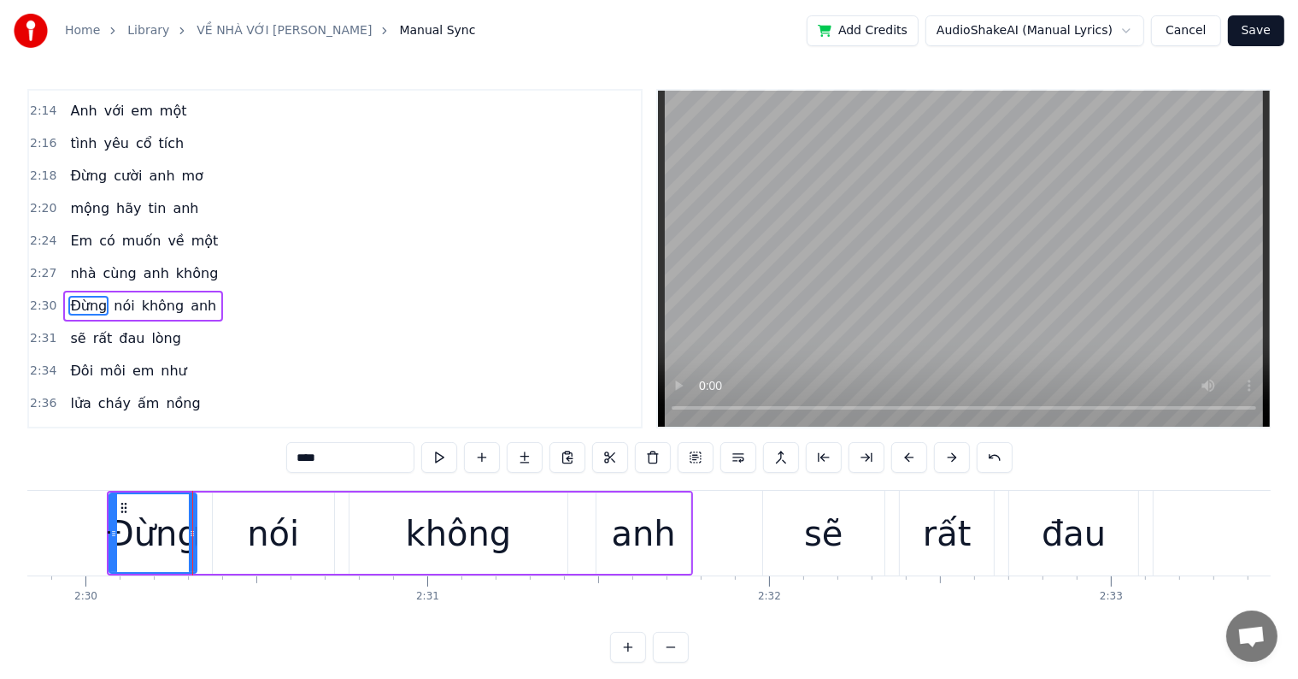
click at [905, 459] on button at bounding box center [910, 457] width 36 height 31
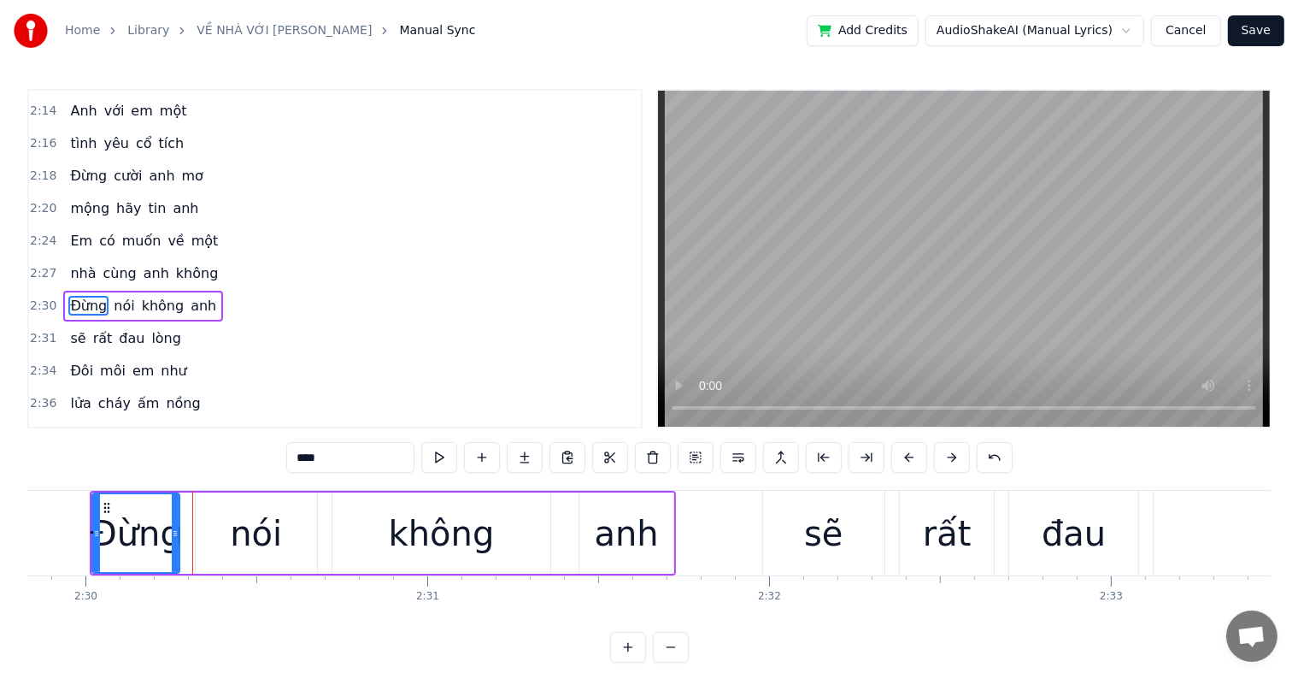
click at [905, 459] on button at bounding box center [910, 457] width 36 height 31
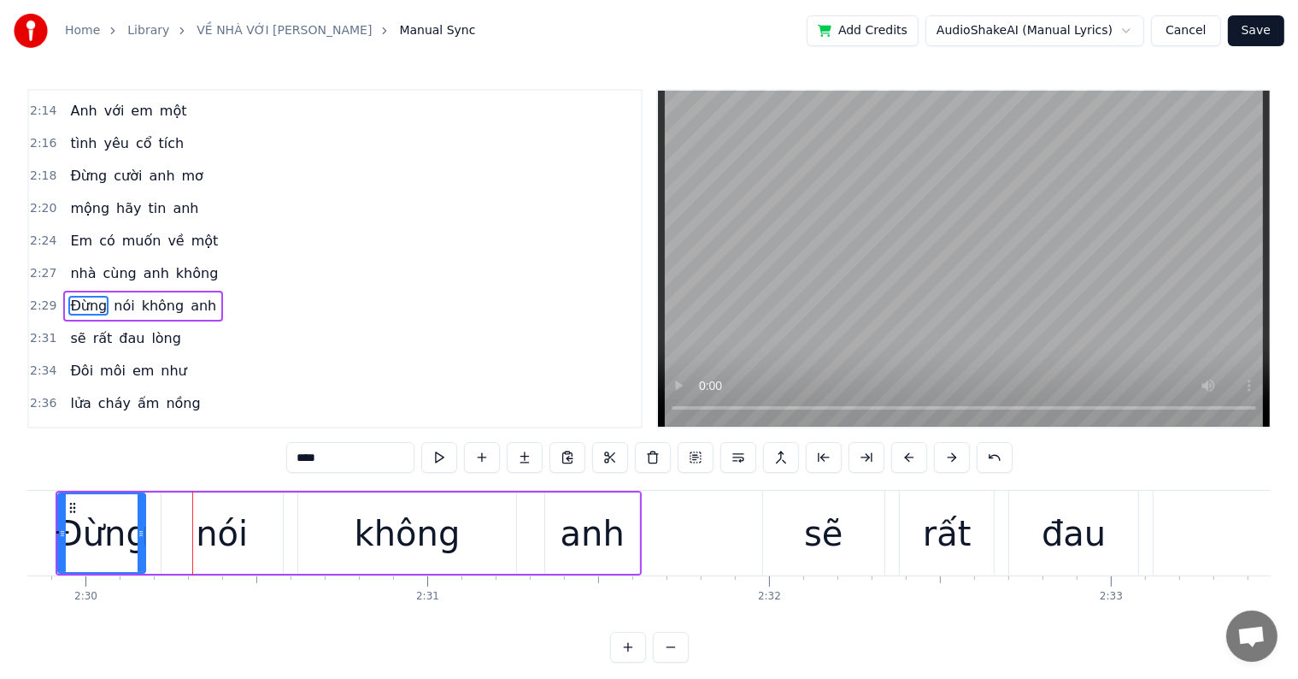
click at [905, 459] on button at bounding box center [910, 457] width 36 height 31
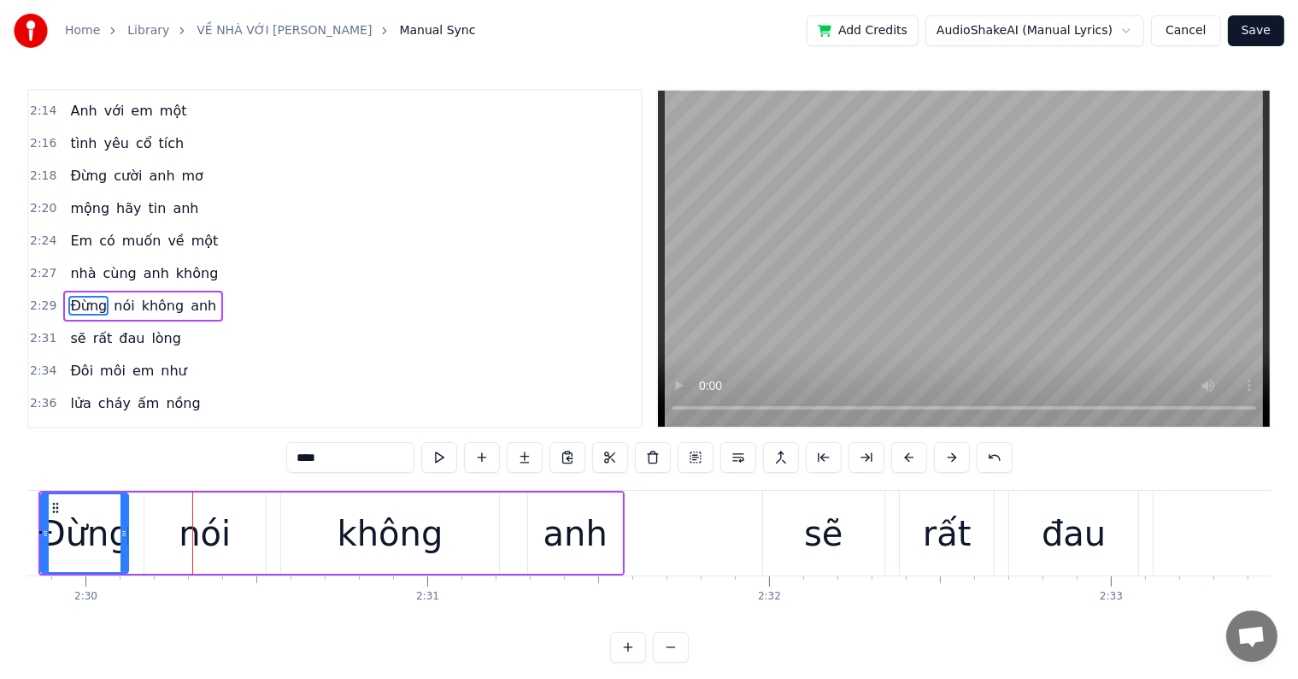
click at [905, 459] on button at bounding box center [910, 457] width 36 height 31
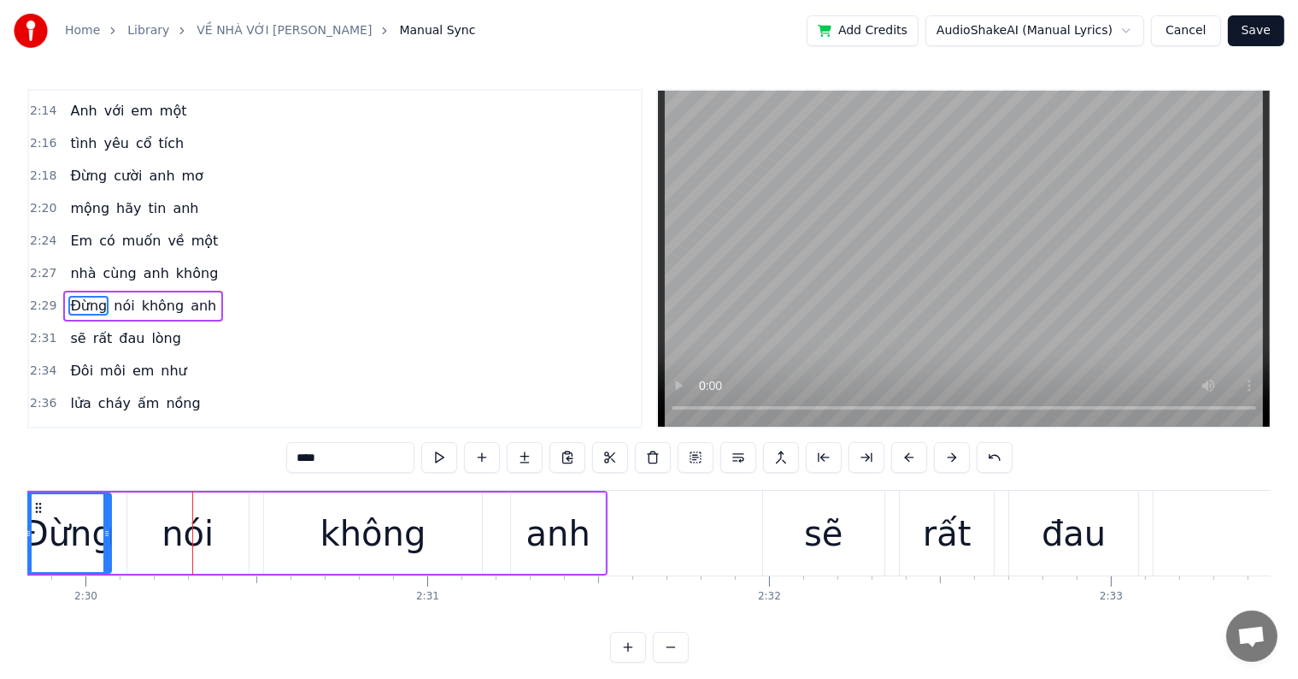
click at [905, 459] on button at bounding box center [910, 457] width 36 height 31
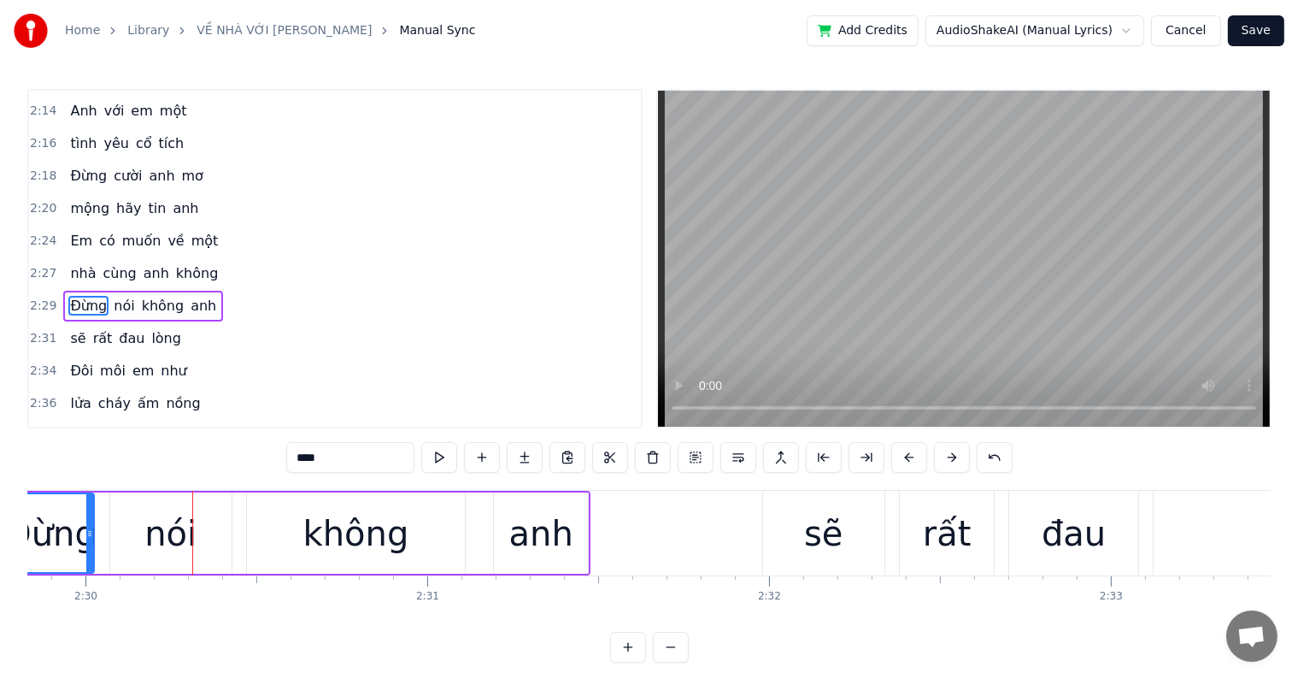
click at [892, 442] on button at bounding box center [910, 457] width 36 height 31
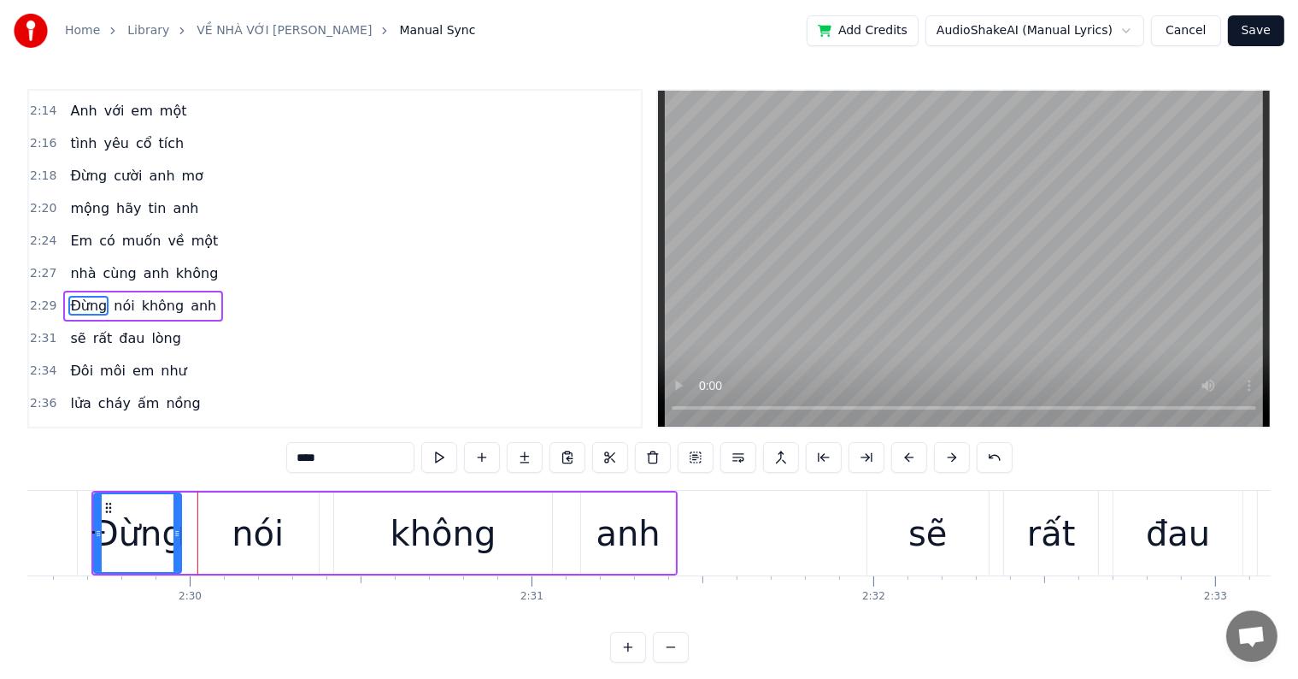
click at [892, 442] on button at bounding box center [910, 457] width 36 height 31
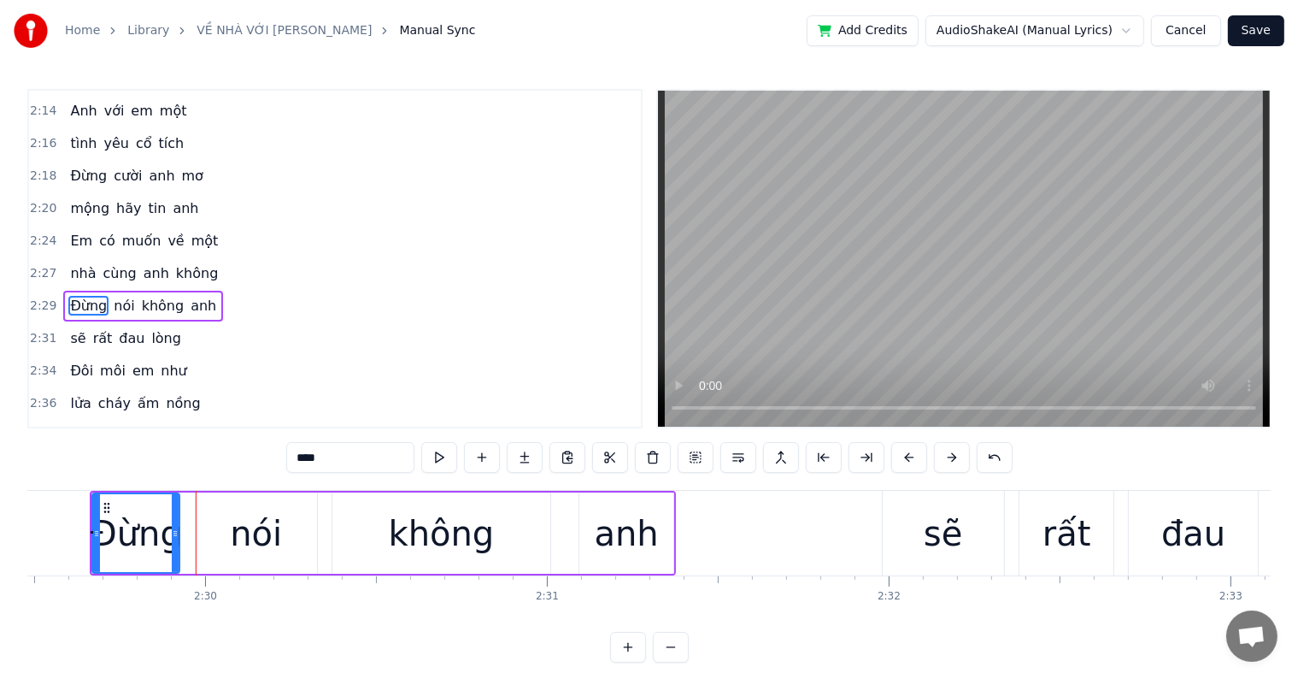
click at [892, 442] on button at bounding box center [910, 457] width 36 height 31
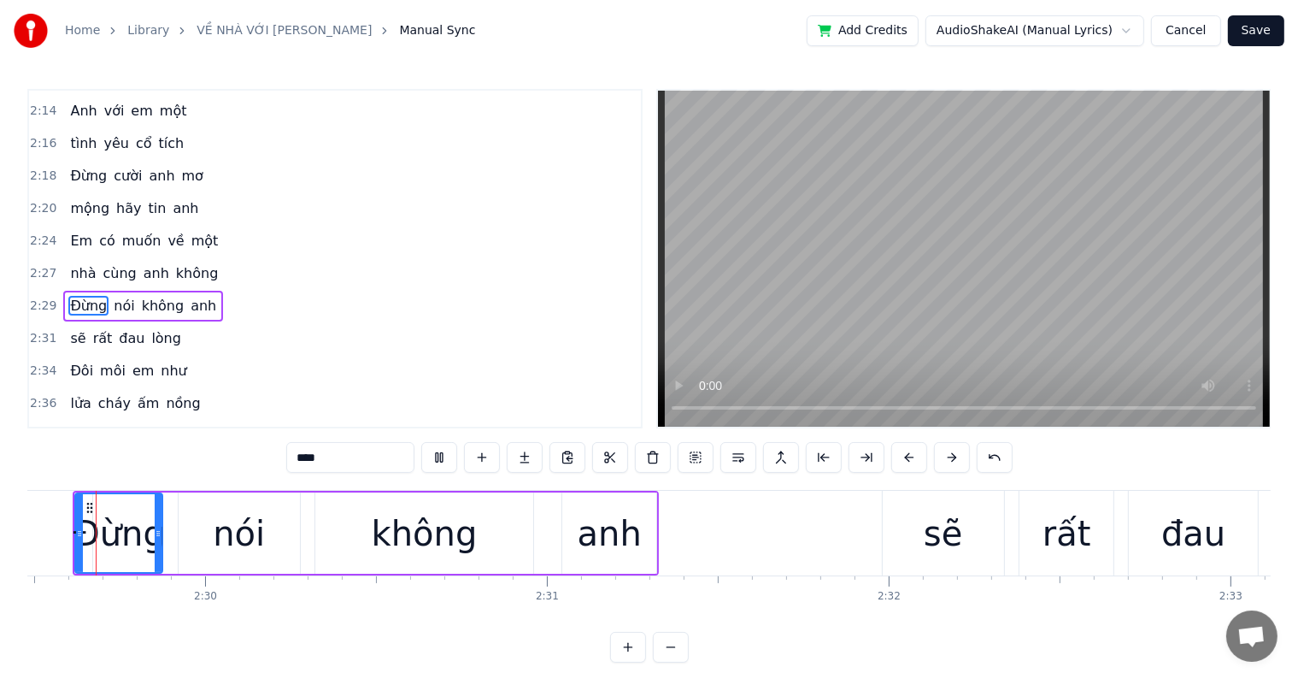
scroll to position [0, 51087]
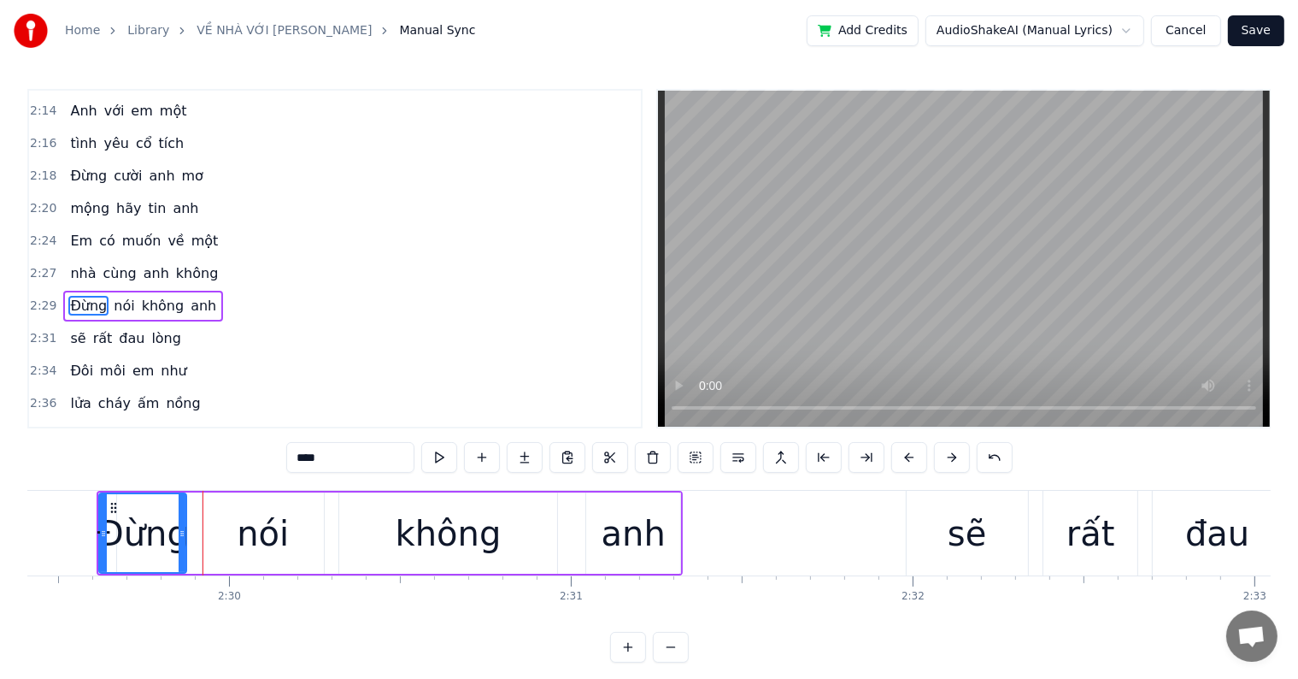
click at [892, 442] on button at bounding box center [910, 457] width 36 height 31
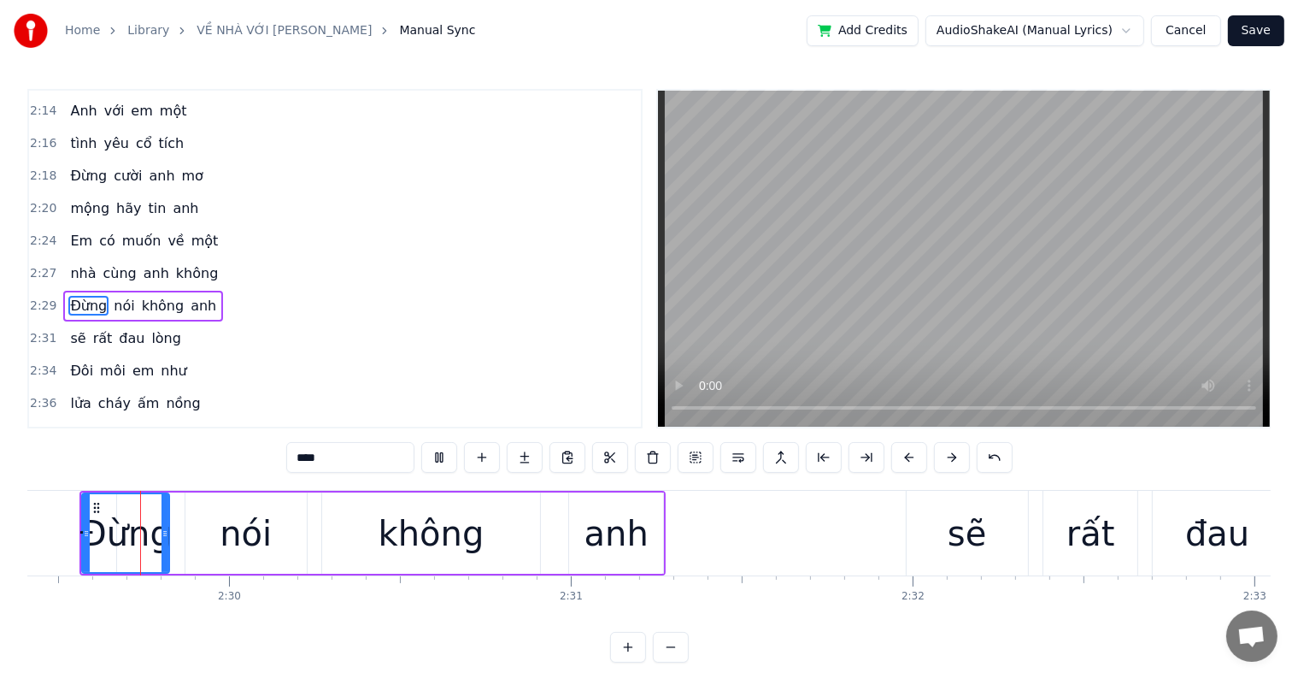
scroll to position [0, 51074]
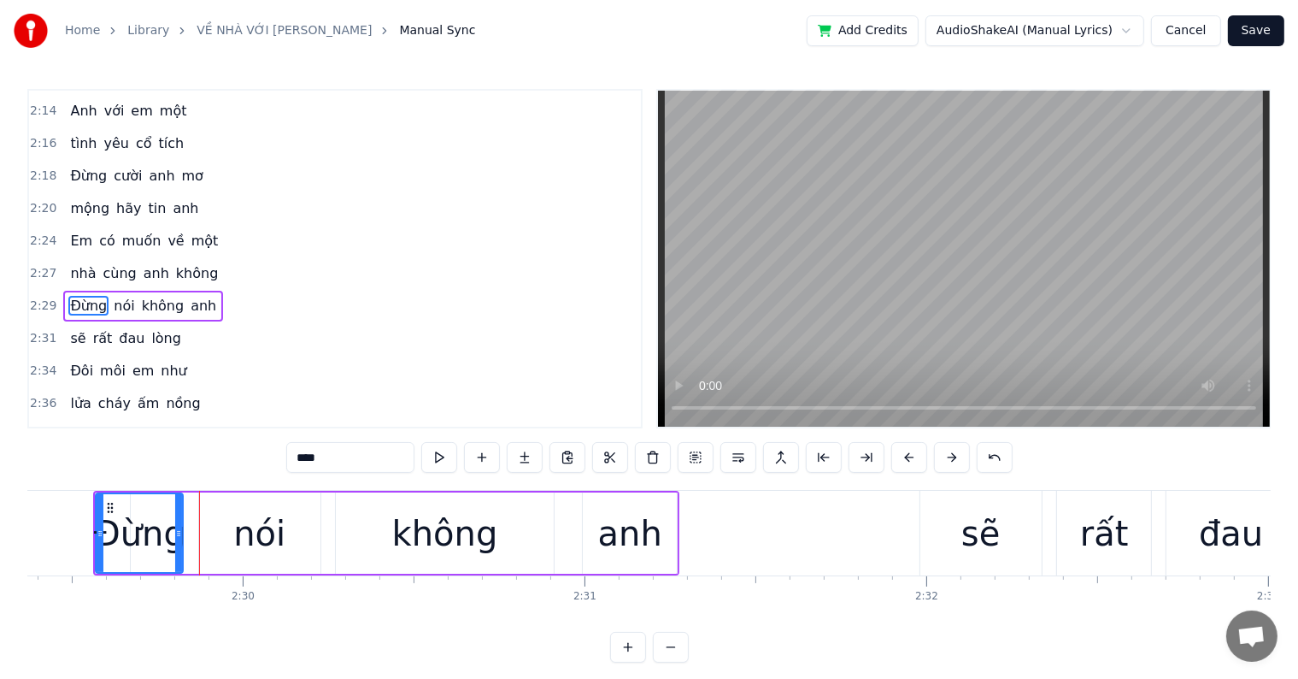
click at [892, 442] on button at bounding box center [910, 457] width 36 height 31
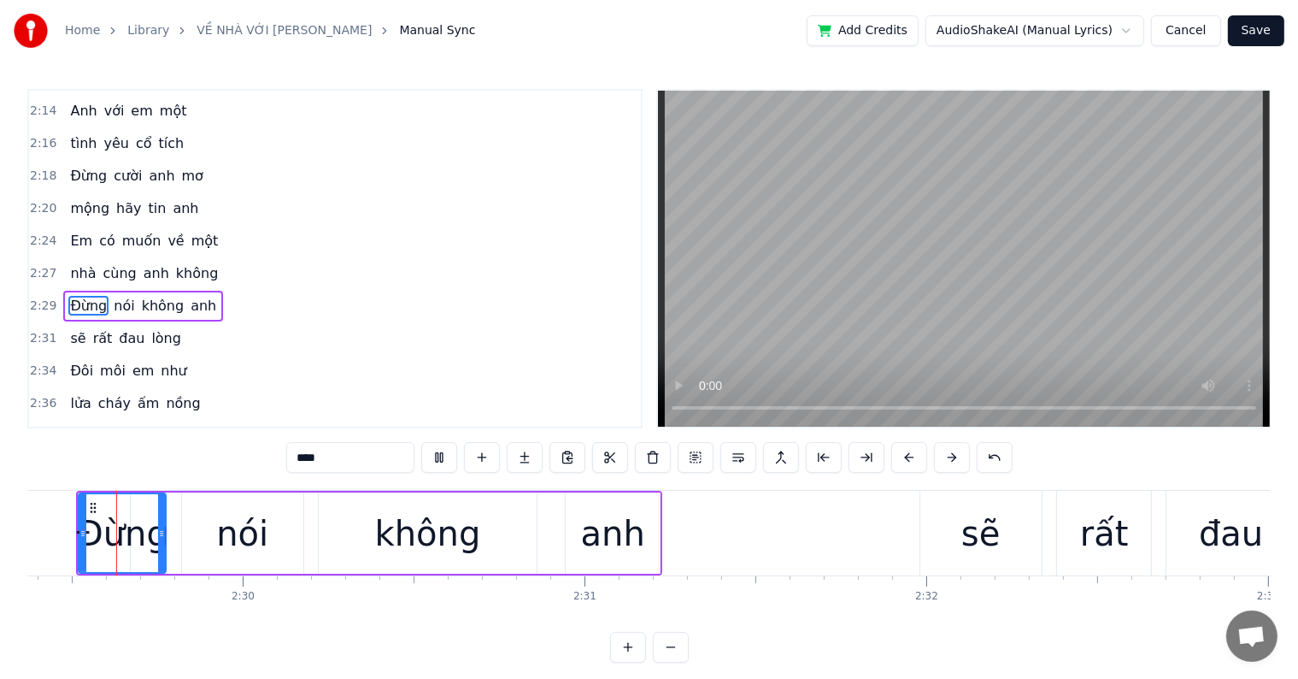
scroll to position [0, 51057]
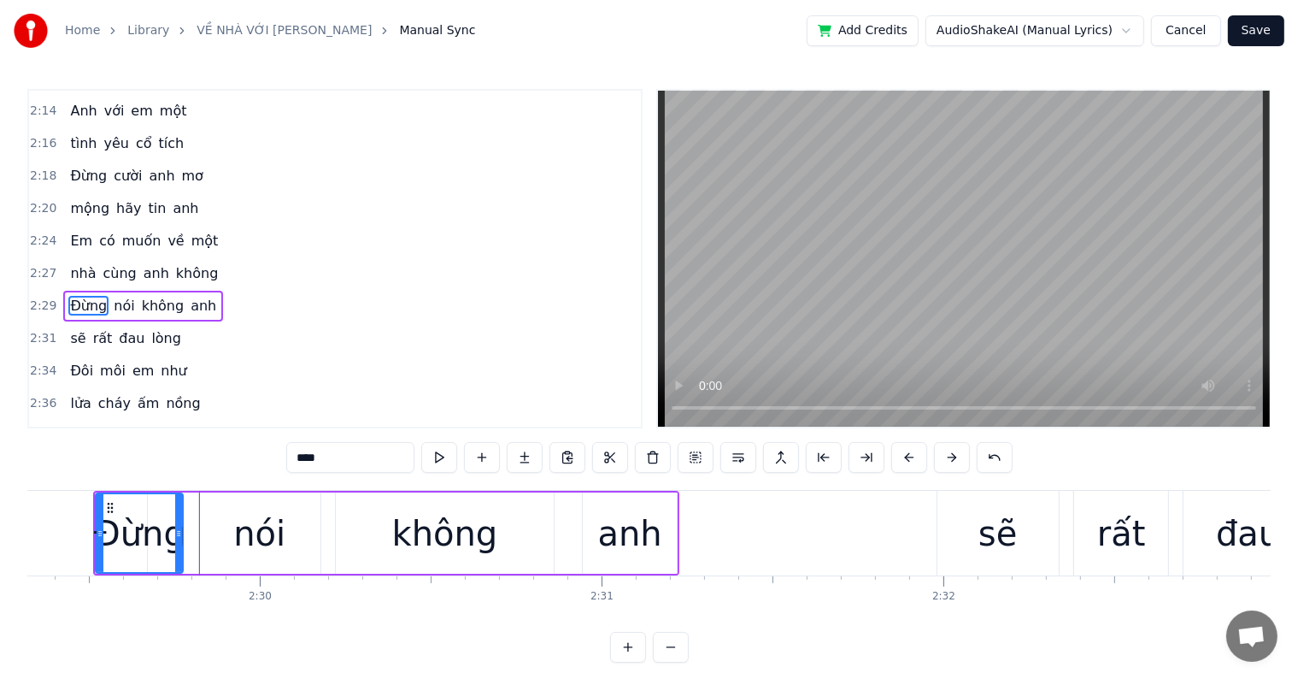
click at [892, 442] on button at bounding box center [910, 457] width 36 height 31
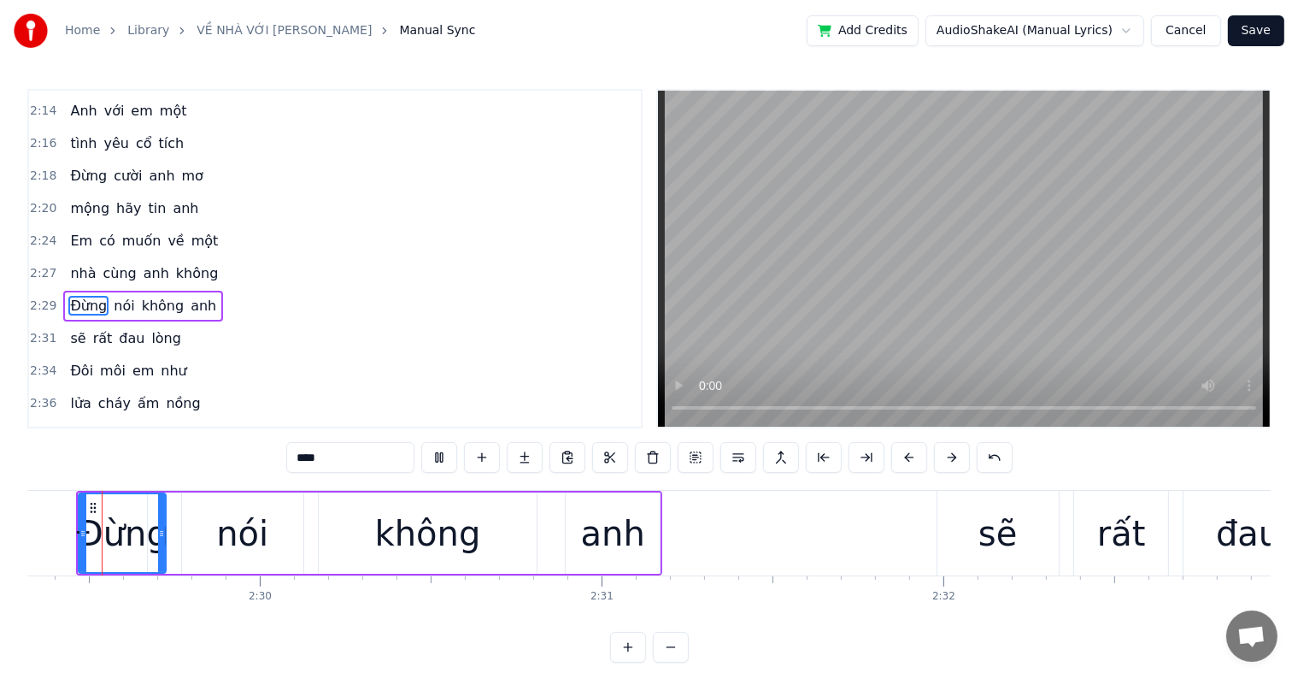
scroll to position [0, 51039]
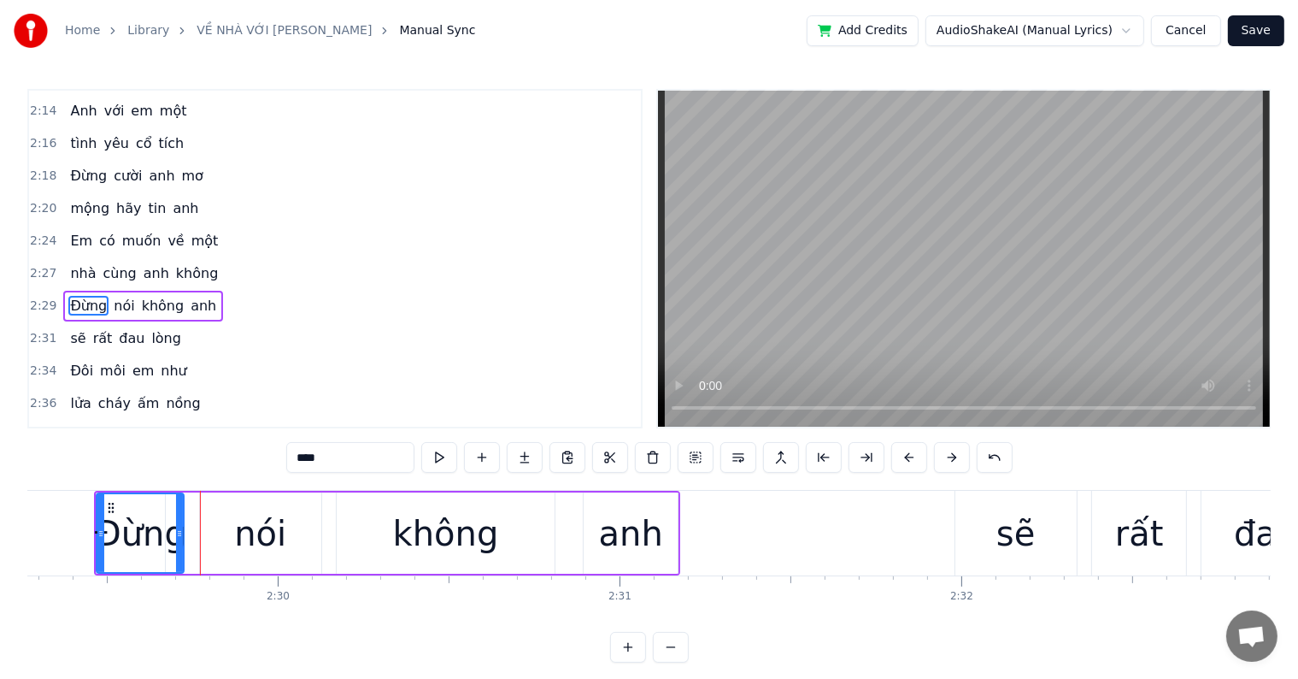
click at [905, 459] on button at bounding box center [910, 457] width 36 height 31
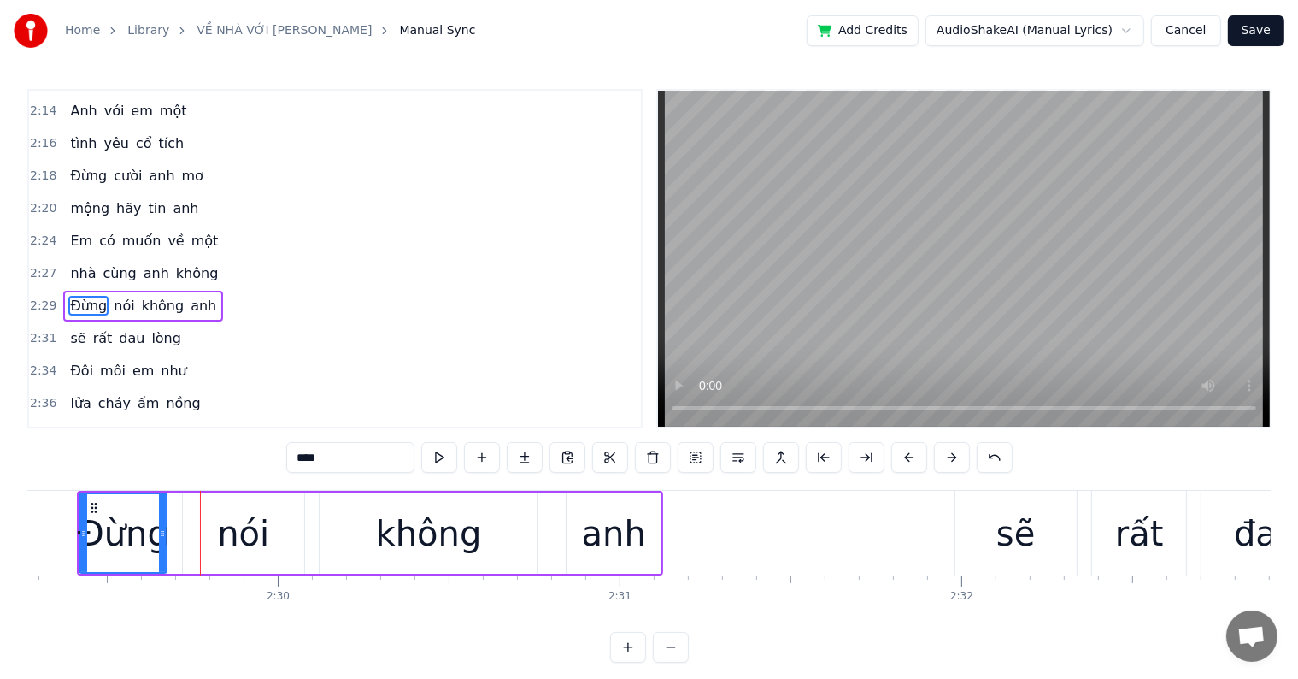
click at [905, 459] on button at bounding box center [910, 457] width 36 height 31
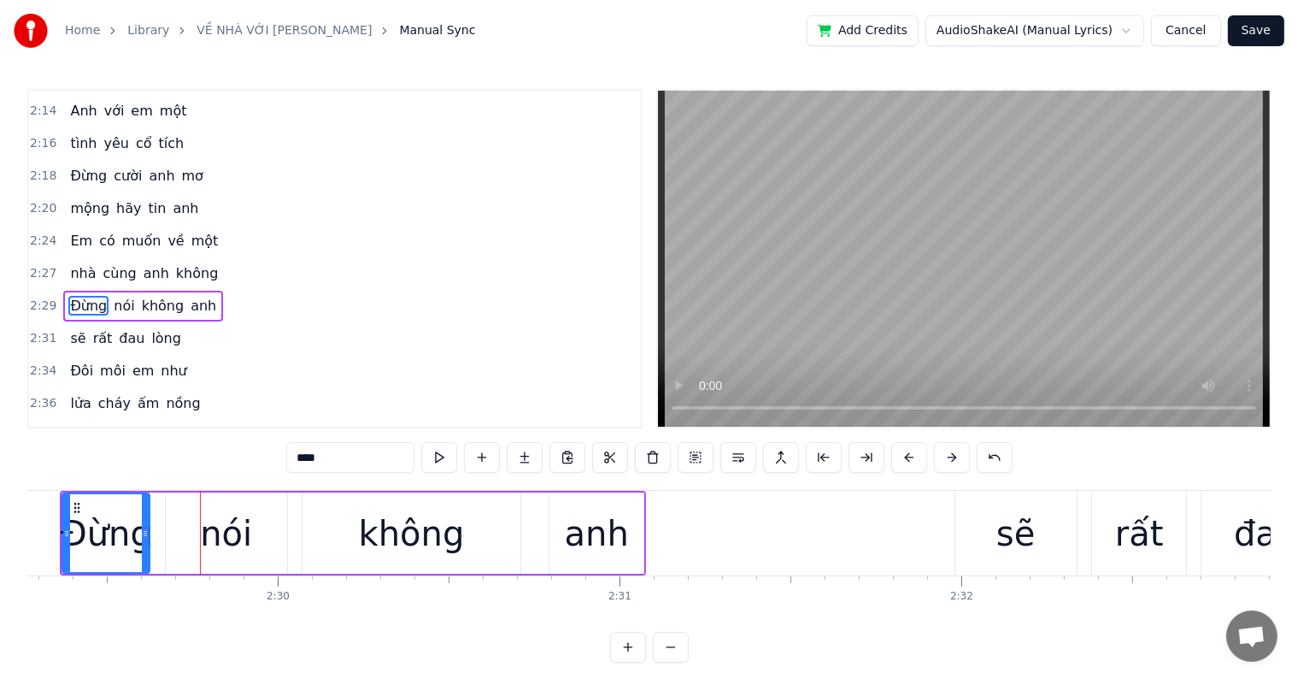
click at [892, 442] on button at bounding box center [910, 457] width 36 height 31
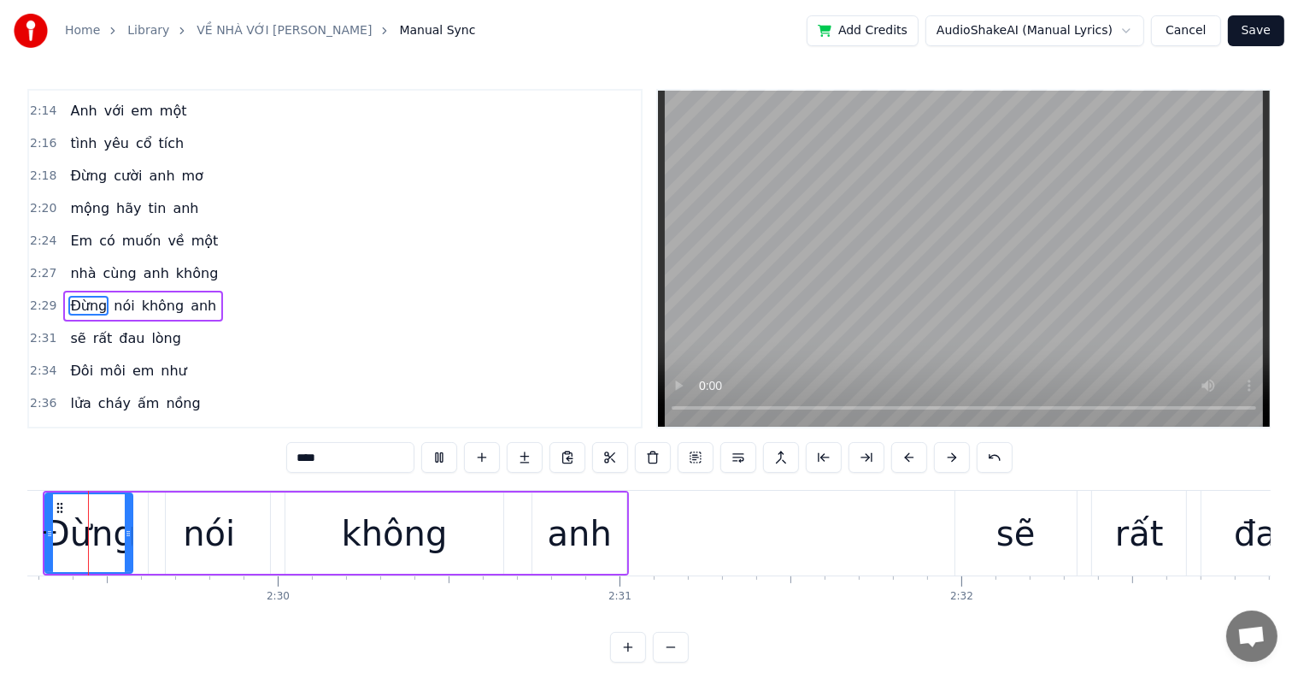
scroll to position [0, 50985]
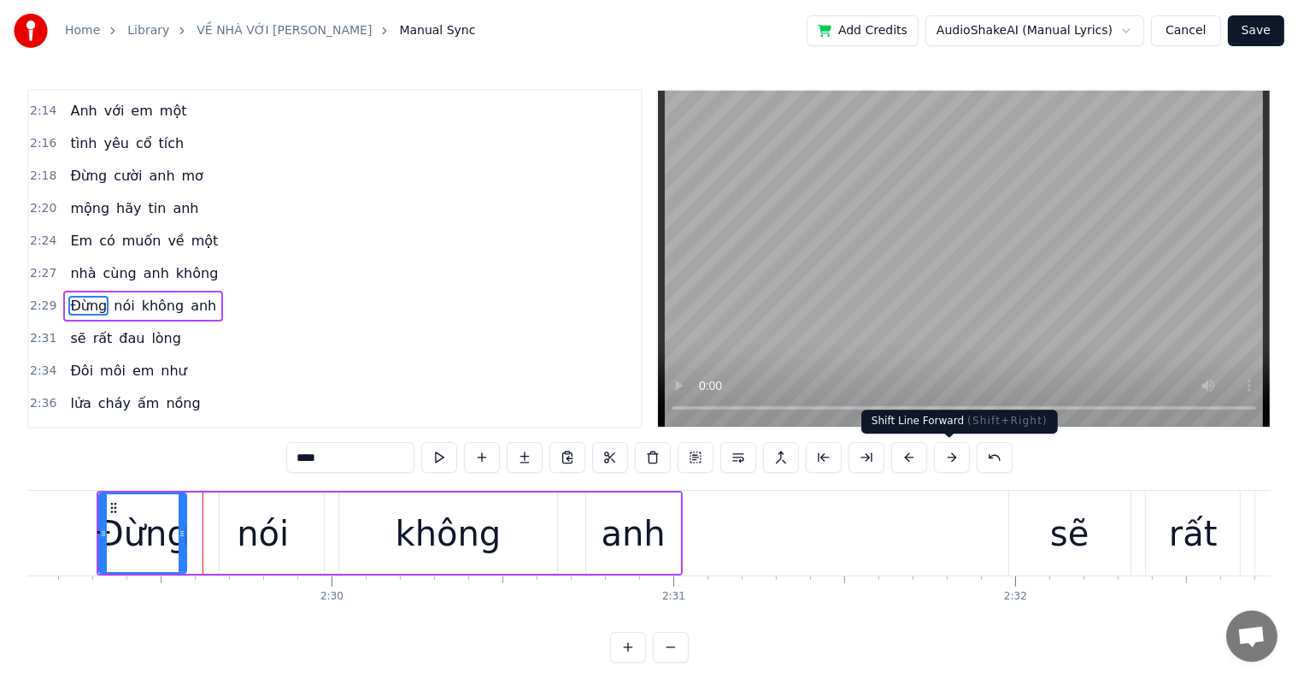
click at [954, 450] on button at bounding box center [952, 457] width 36 height 31
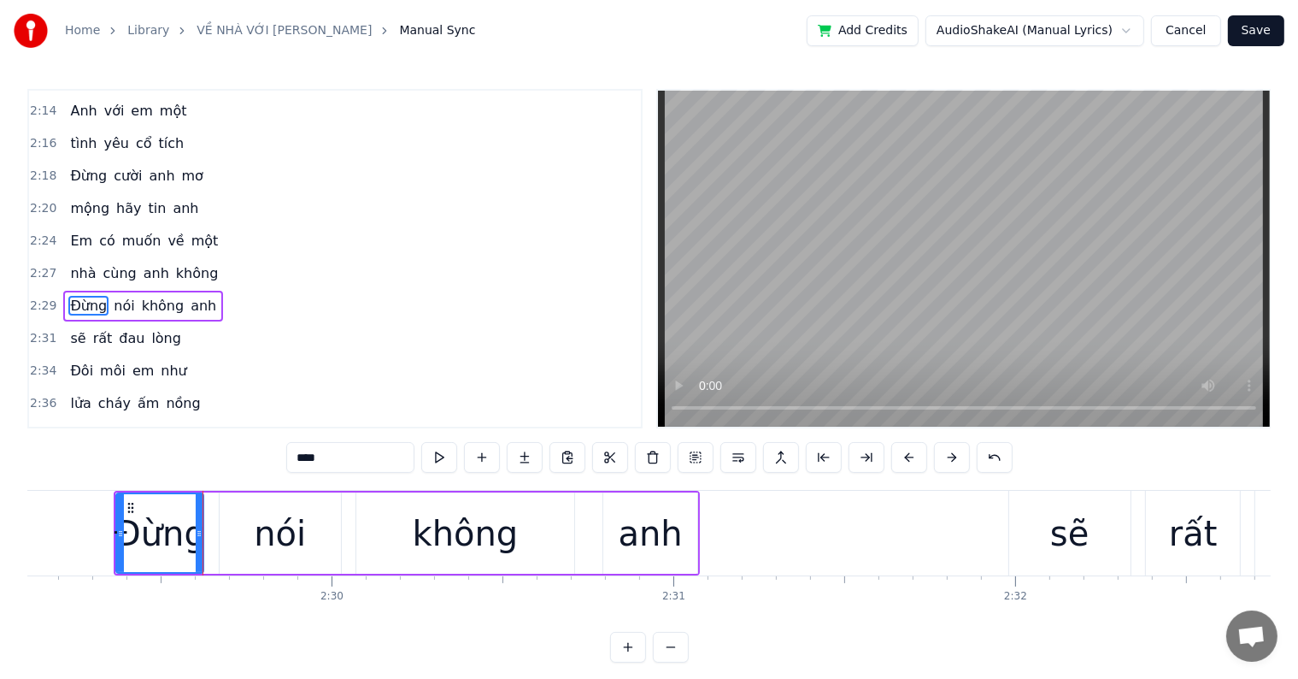
click at [954, 450] on button at bounding box center [952, 457] width 36 height 31
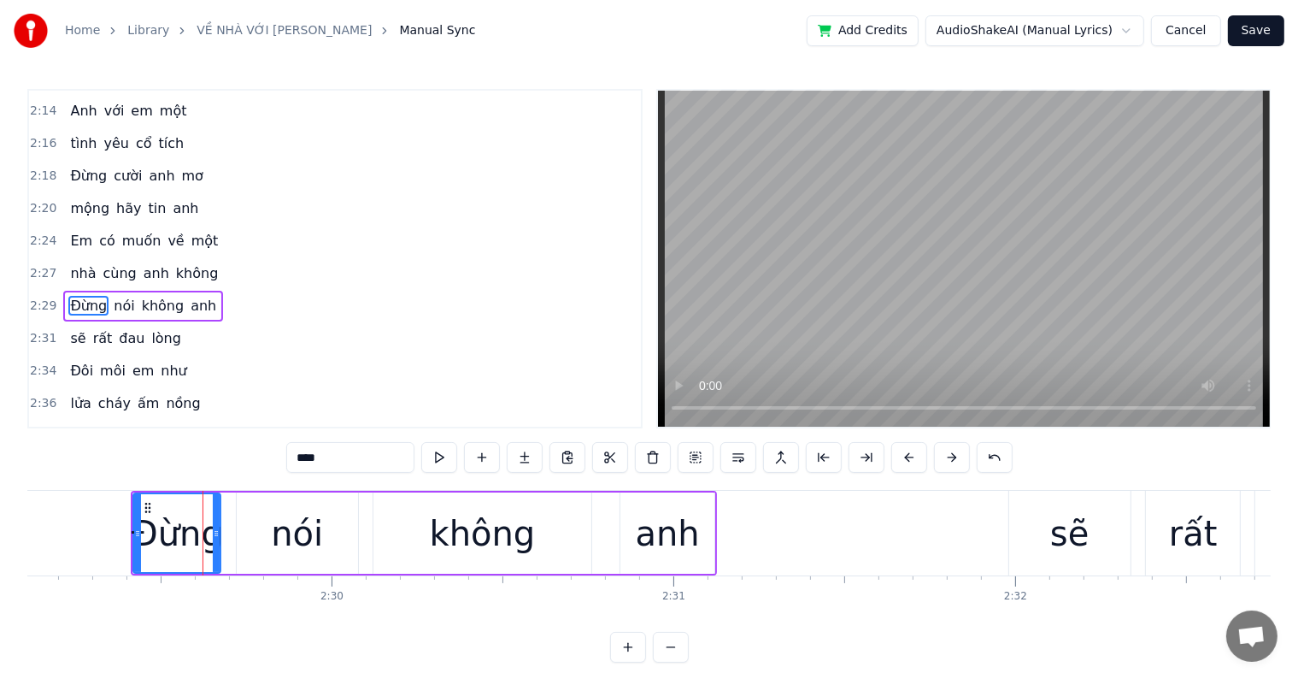
click at [934, 442] on button at bounding box center [952, 457] width 36 height 31
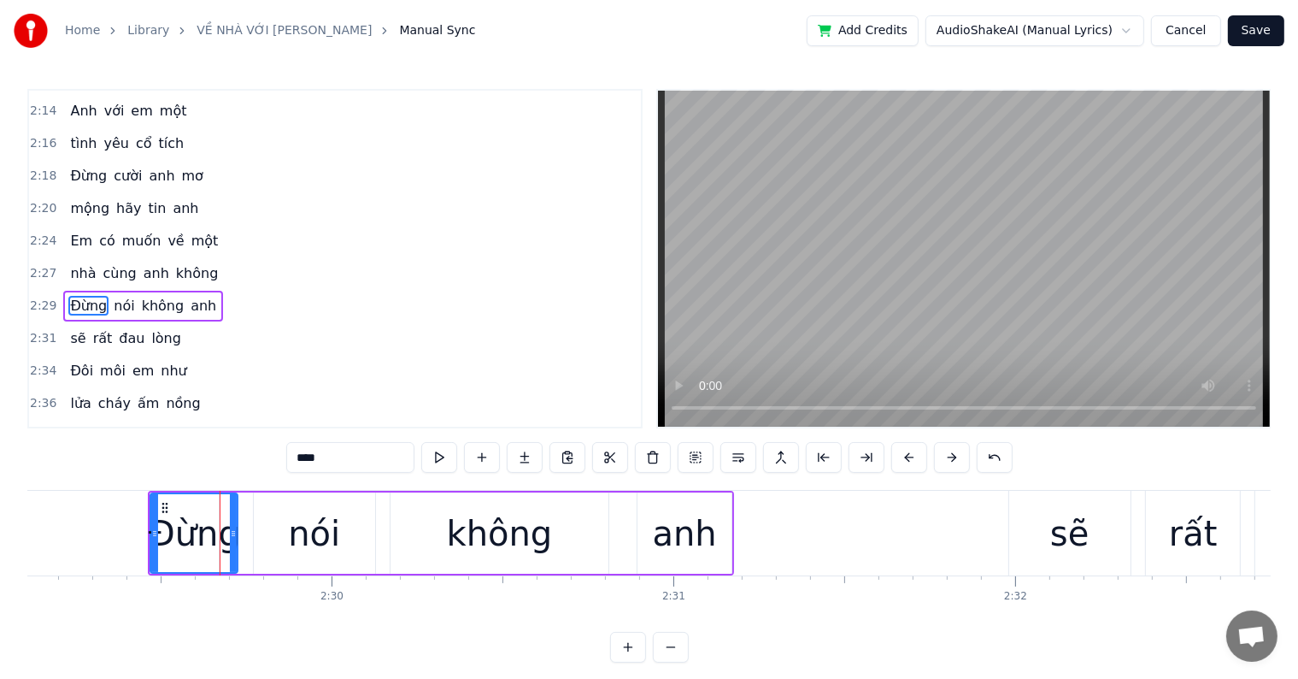
type input "*****"
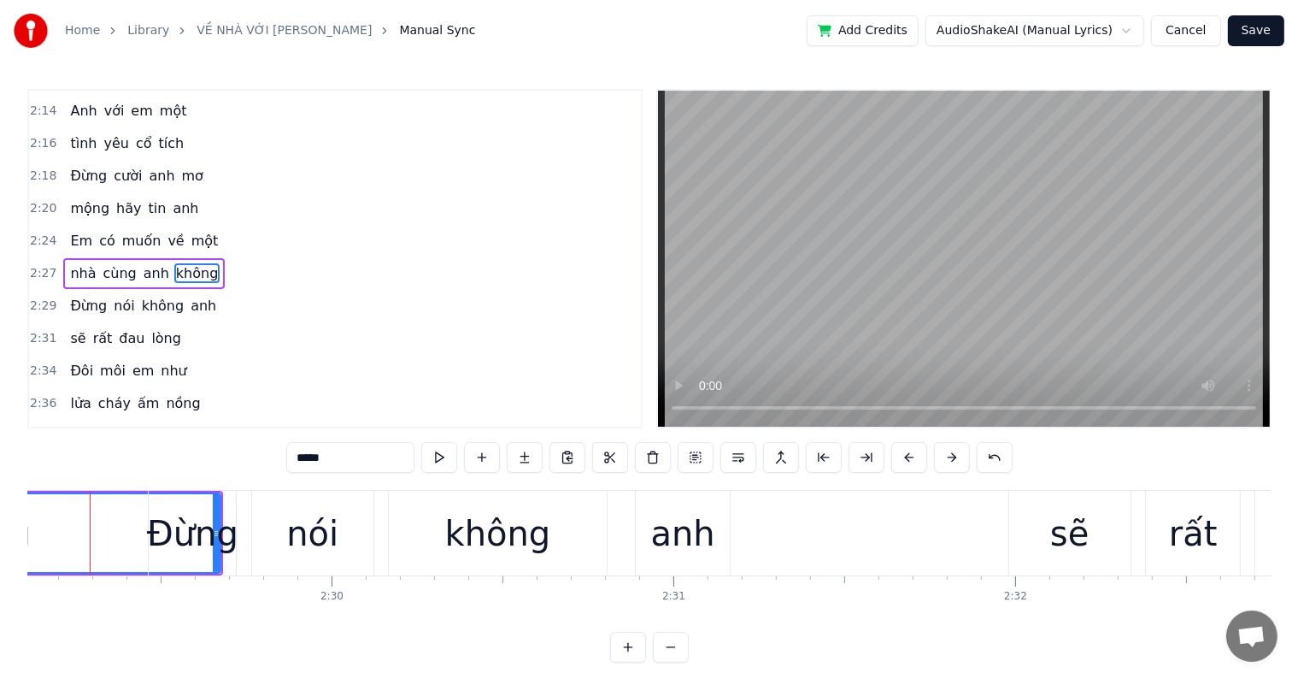
click at [90, 520] on div at bounding box center [90, 533] width 1 height 85
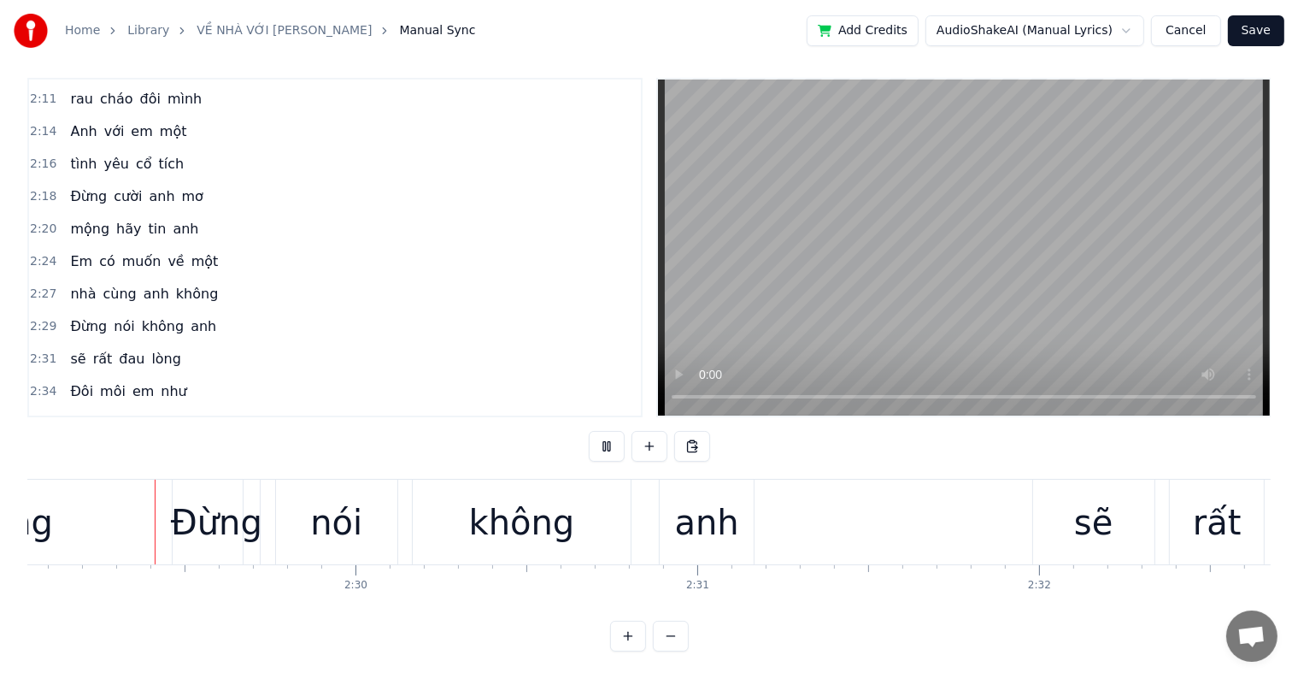
scroll to position [26, 0]
click at [1094, 497] on div "sẽ" at bounding box center [1094, 522] width 38 height 51
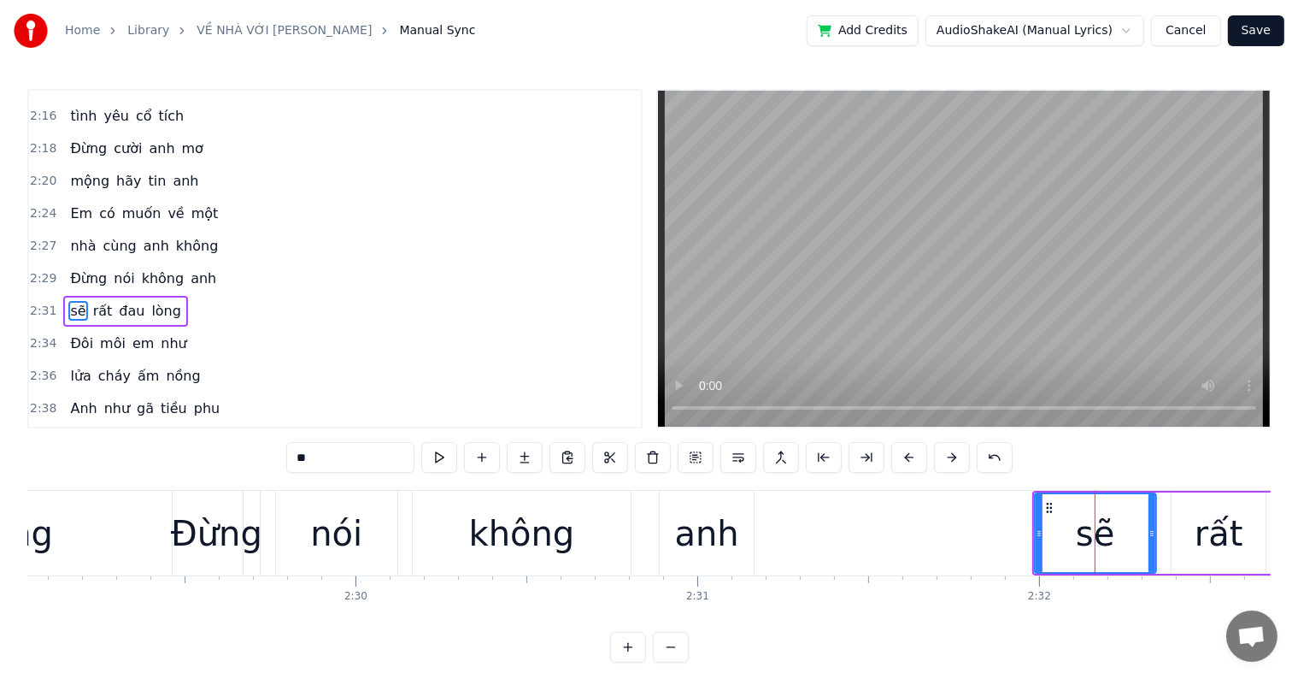
scroll to position [1294, 0]
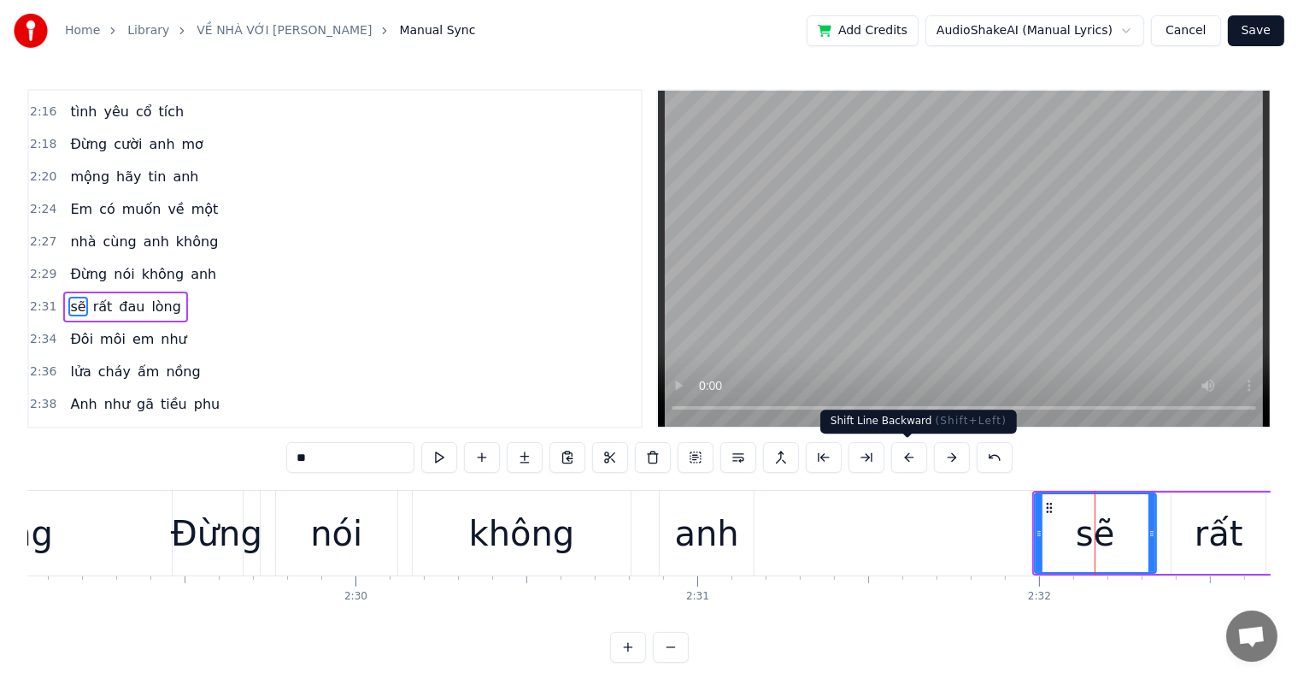
click at [913, 453] on button at bounding box center [910, 457] width 36 height 31
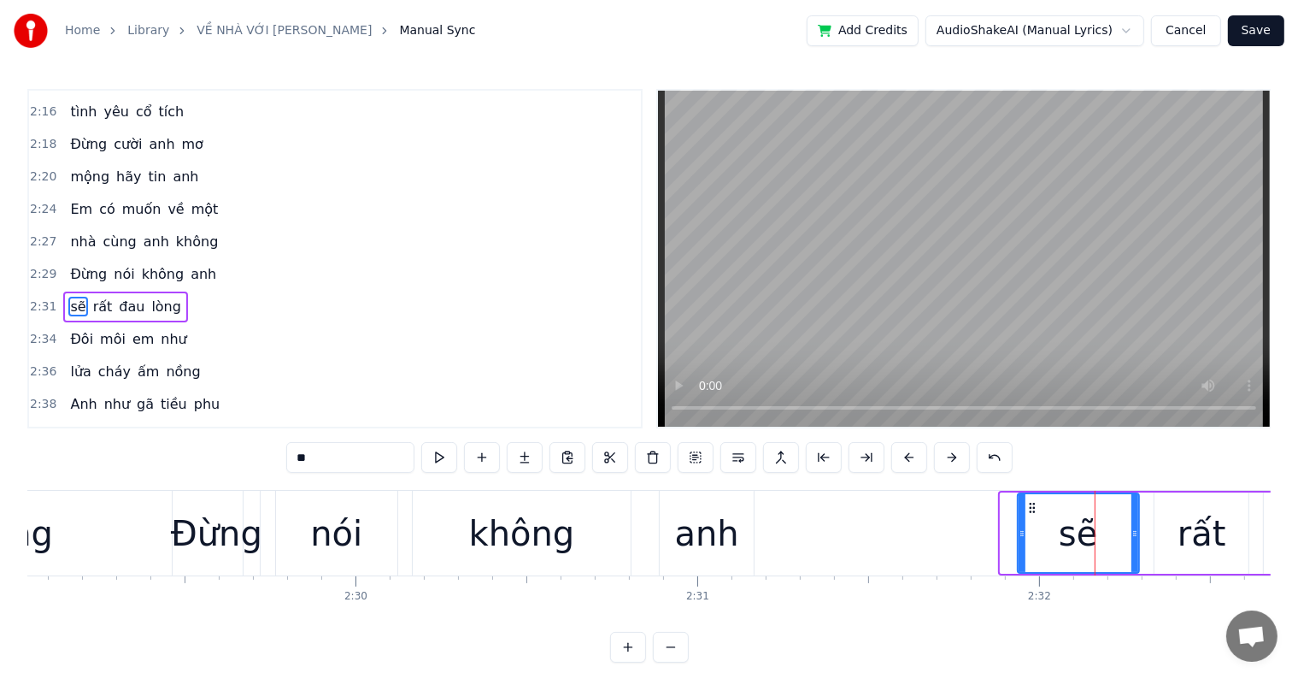
click at [913, 453] on button at bounding box center [910, 457] width 36 height 31
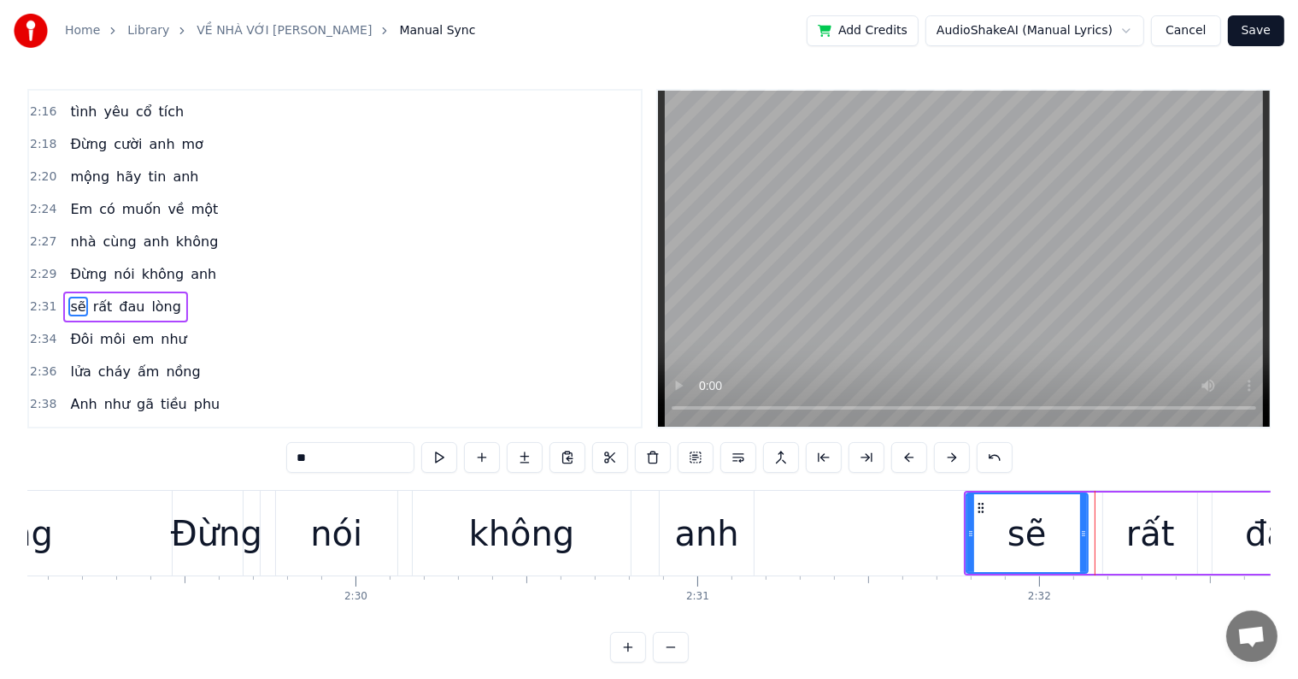
click at [913, 453] on button at bounding box center [910, 457] width 36 height 31
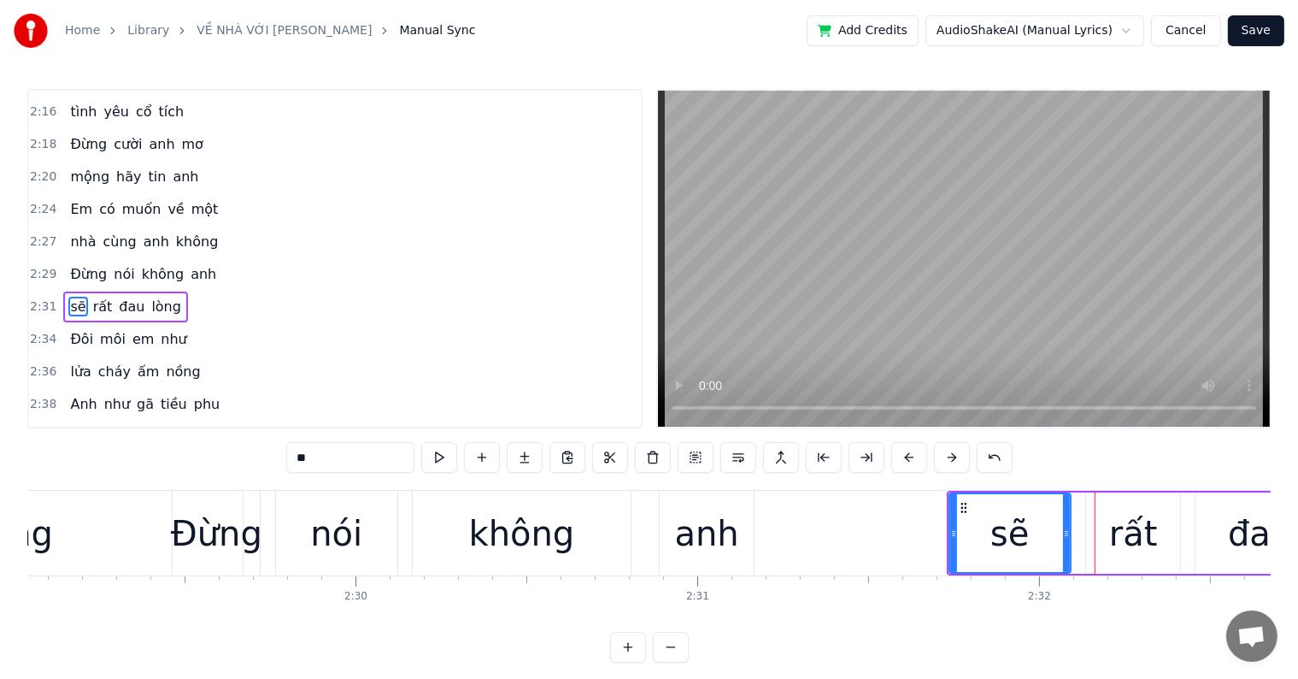
click at [913, 453] on button at bounding box center [910, 457] width 36 height 31
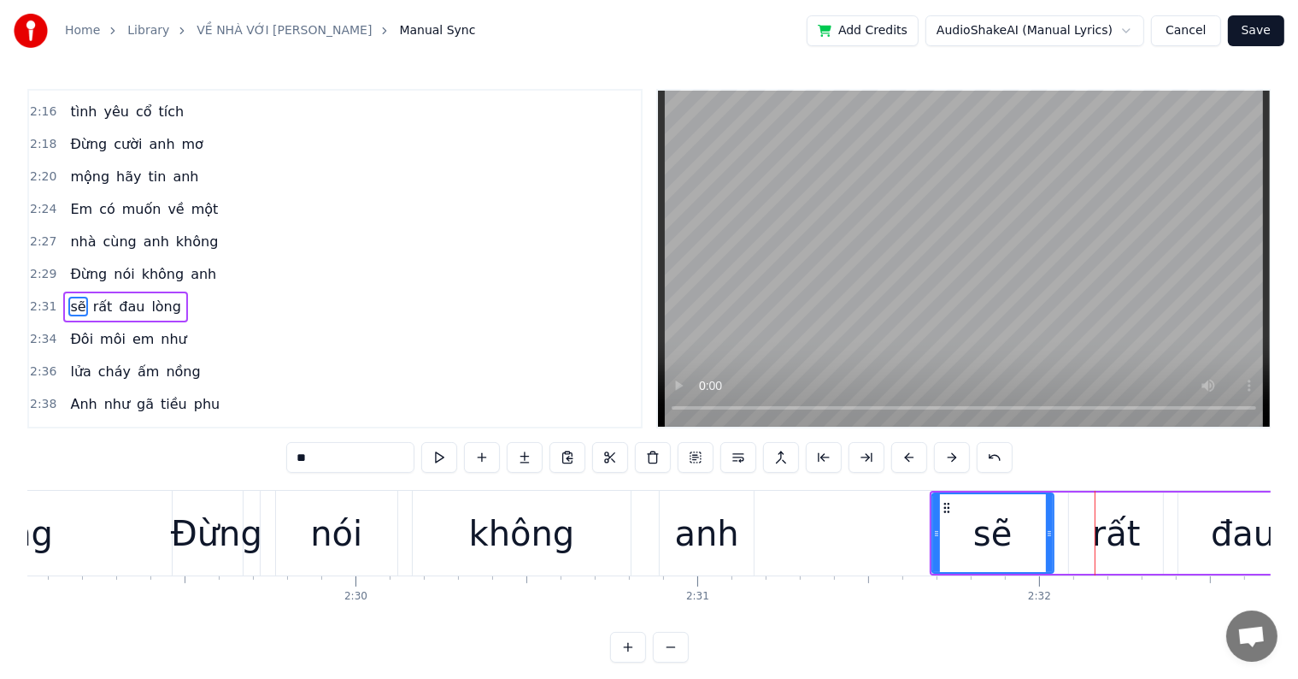
click at [913, 453] on button at bounding box center [910, 457] width 36 height 31
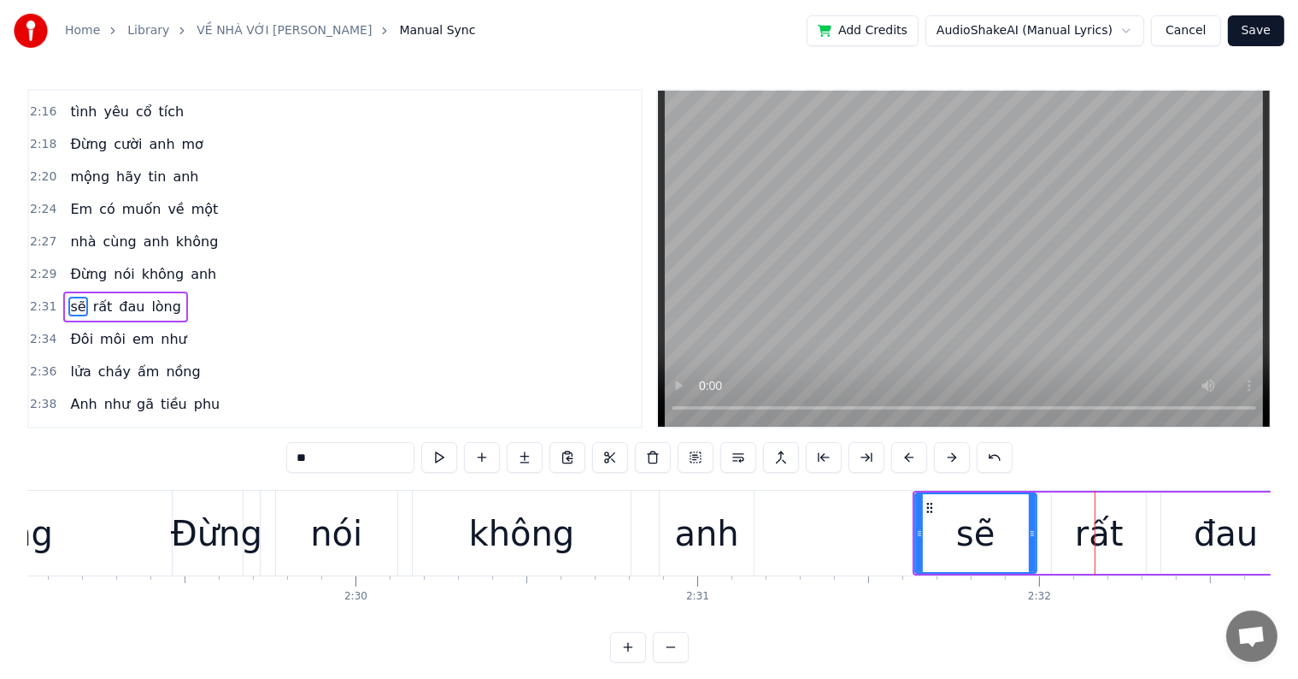
click at [913, 453] on button at bounding box center [910, 457] width 36 height 31
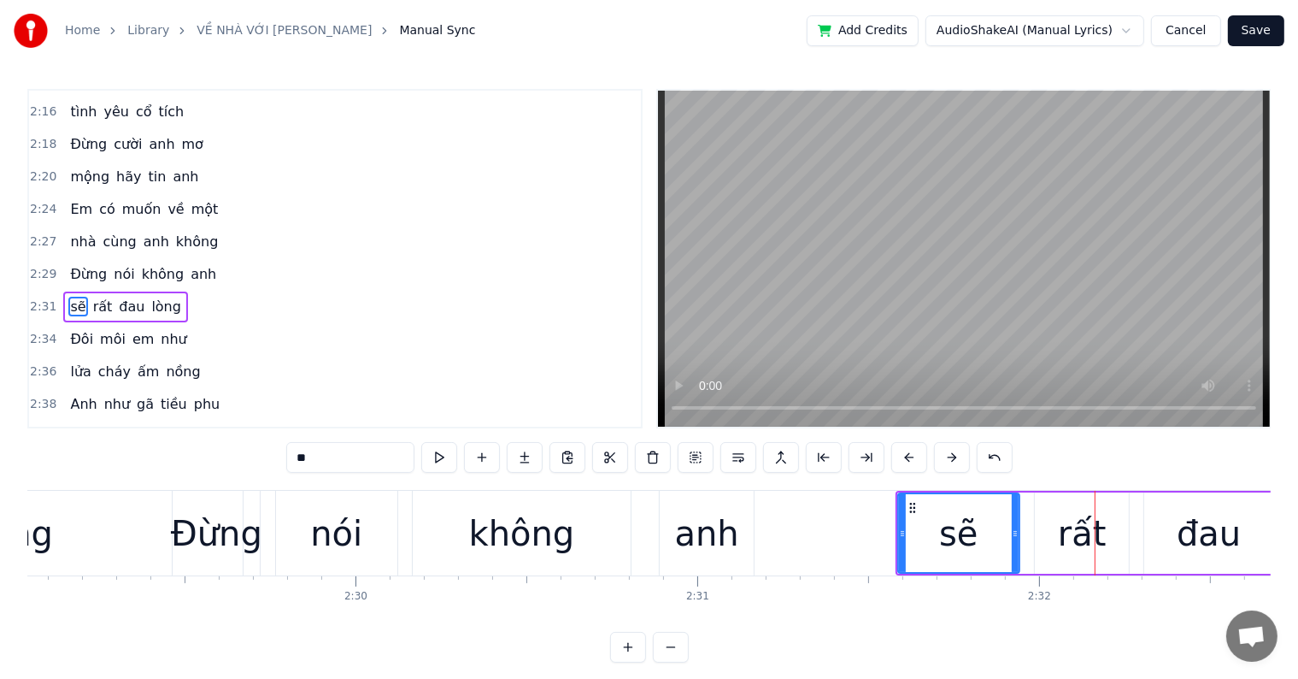
click at [913, 453] on button at bounding box center [910, 457] width 36 height 31
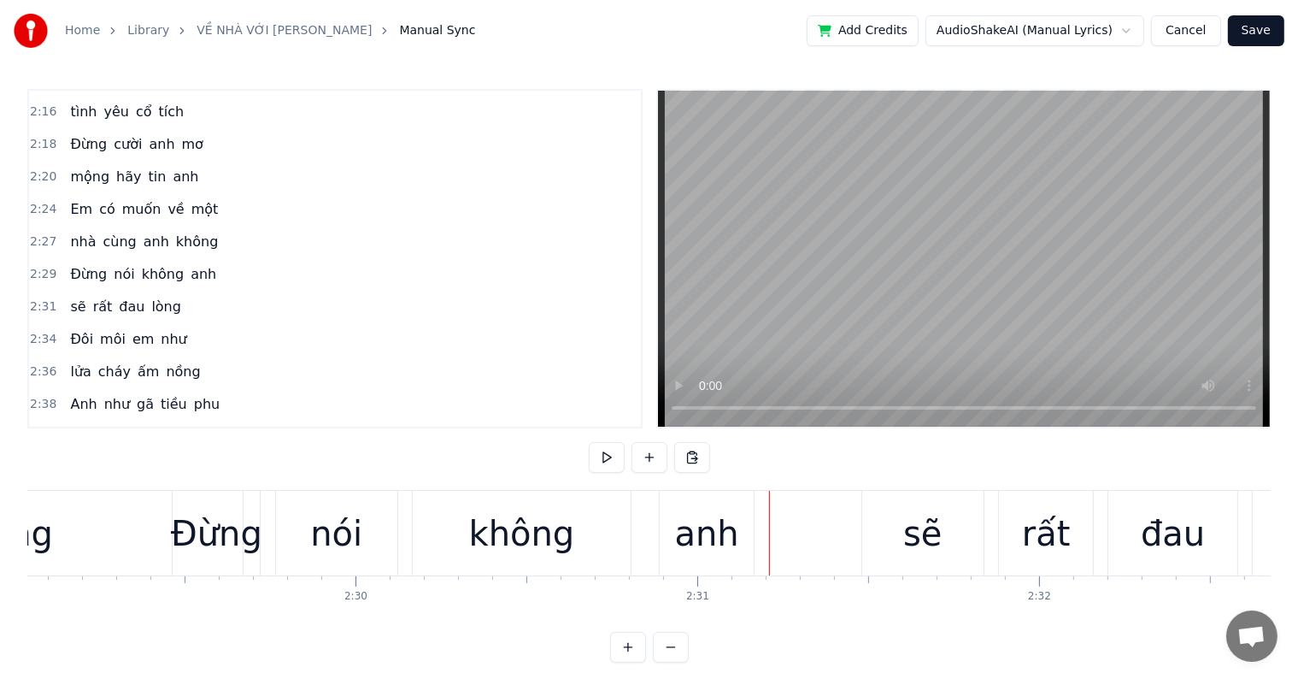
click at [769, 540] on div at bounding box center [769, 533] width 1 height 85
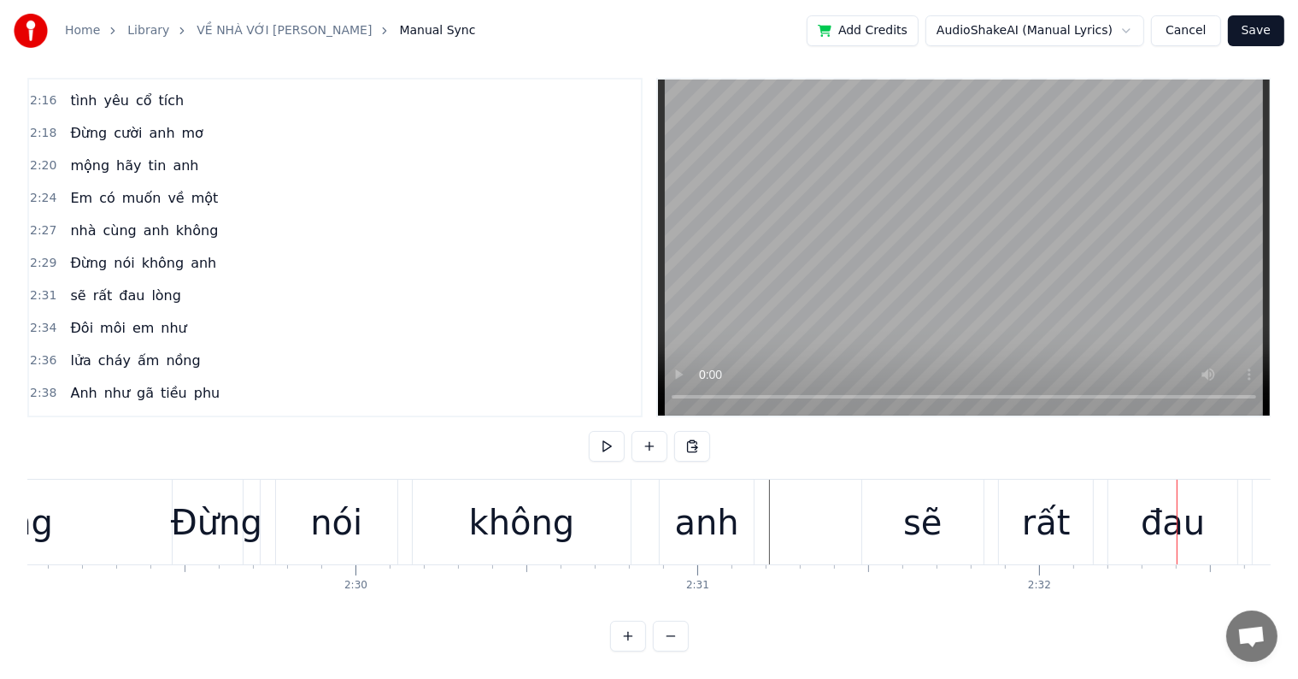
click at [926, 499] on div "sẽ" at bounding box center [923, 522] width 38 height 51
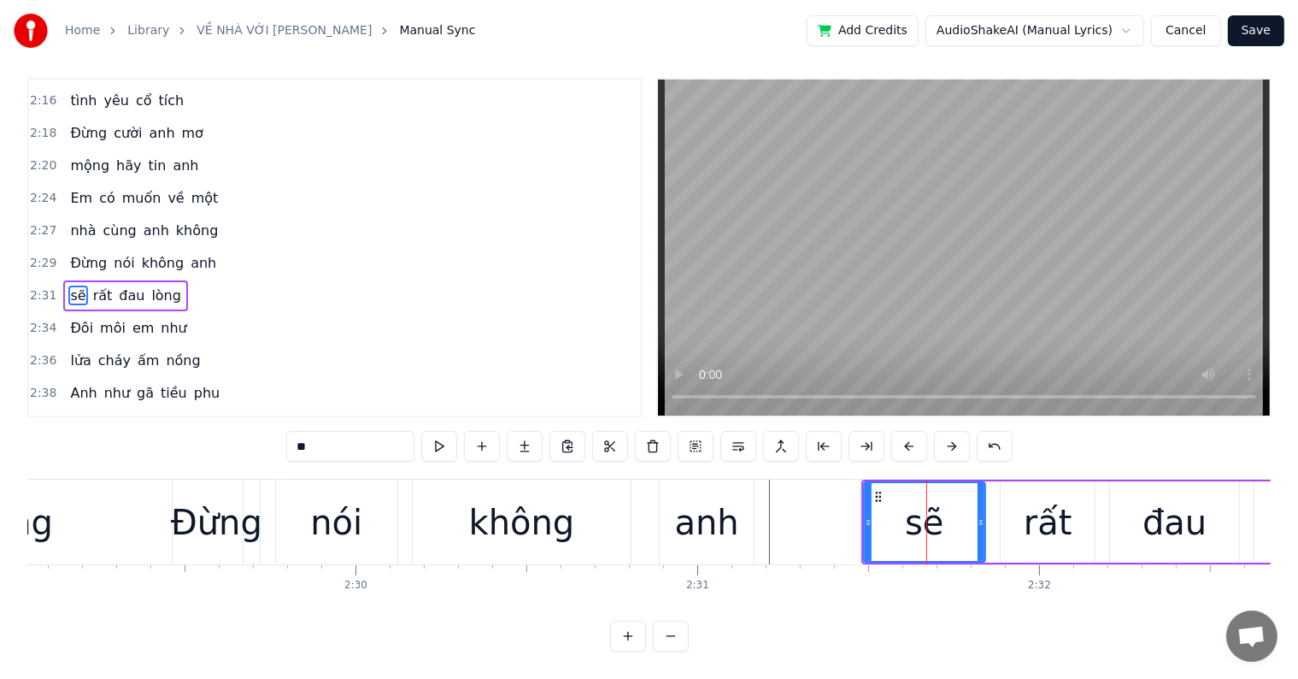
scroll to position [0, 0]
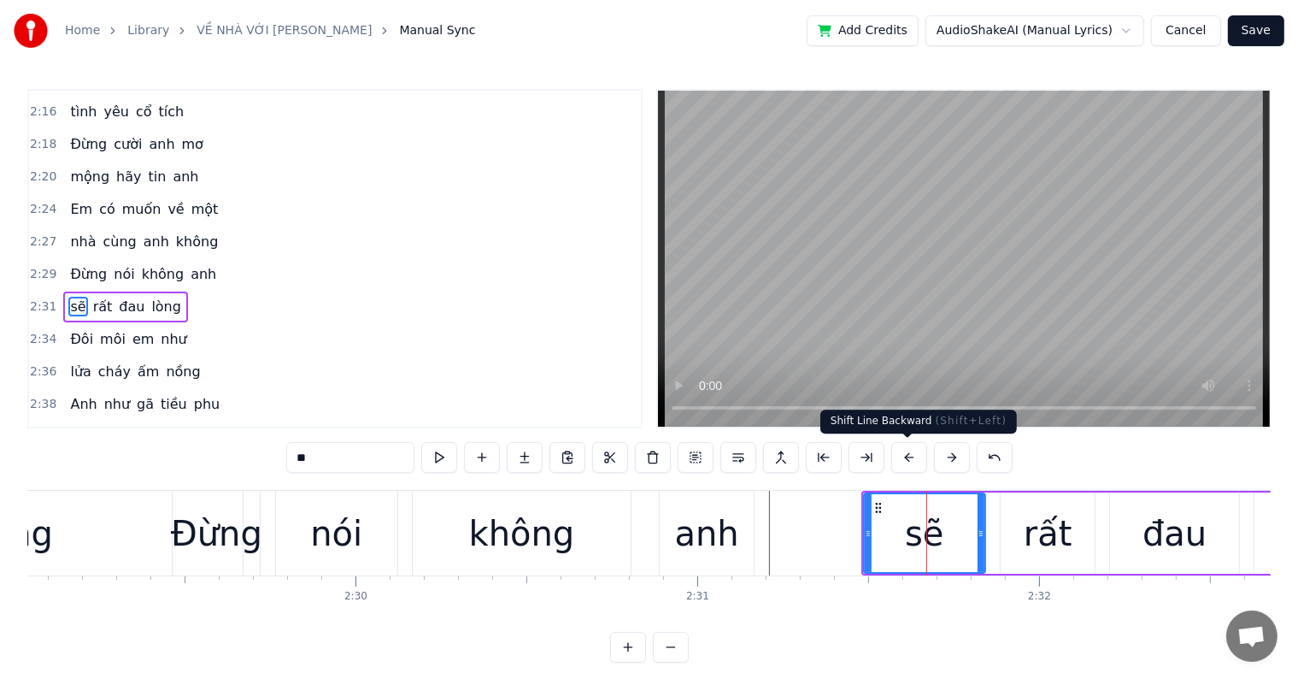
click at [911, 455] on button at bounding box center [910, 457] width 36 height 31
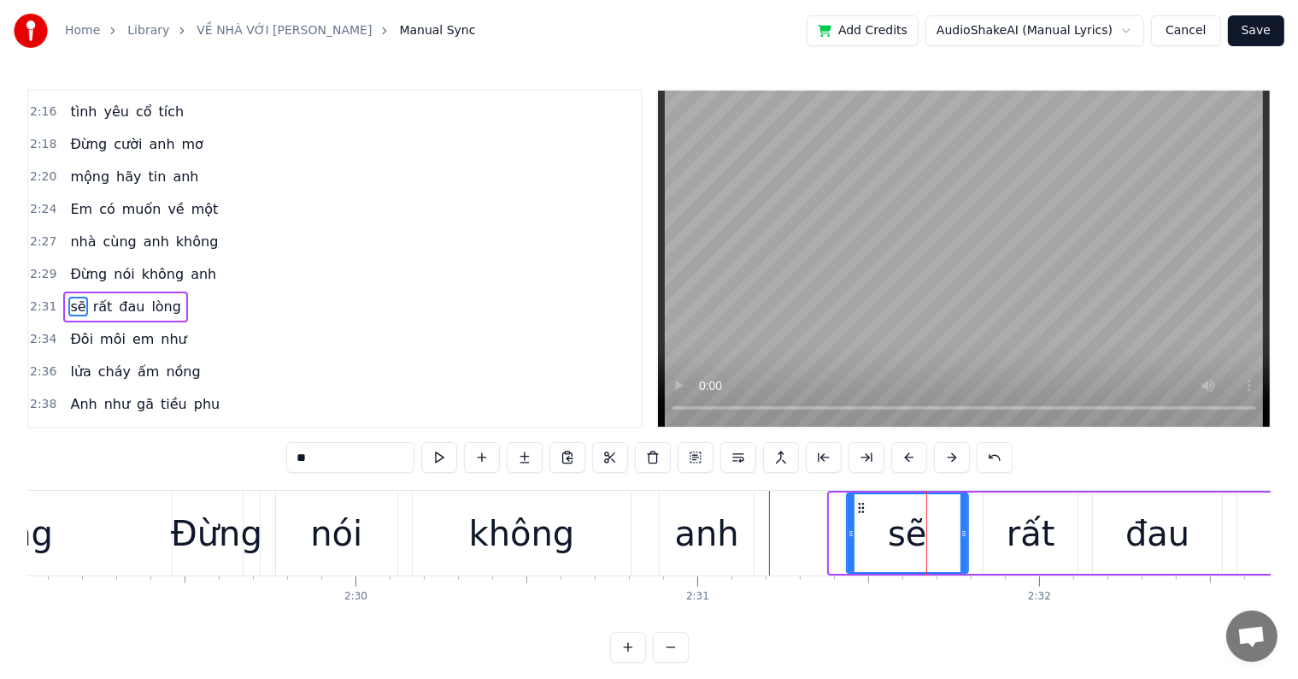
click at [910, 455] on button at bounding box center [910, 457] width 36 height 31
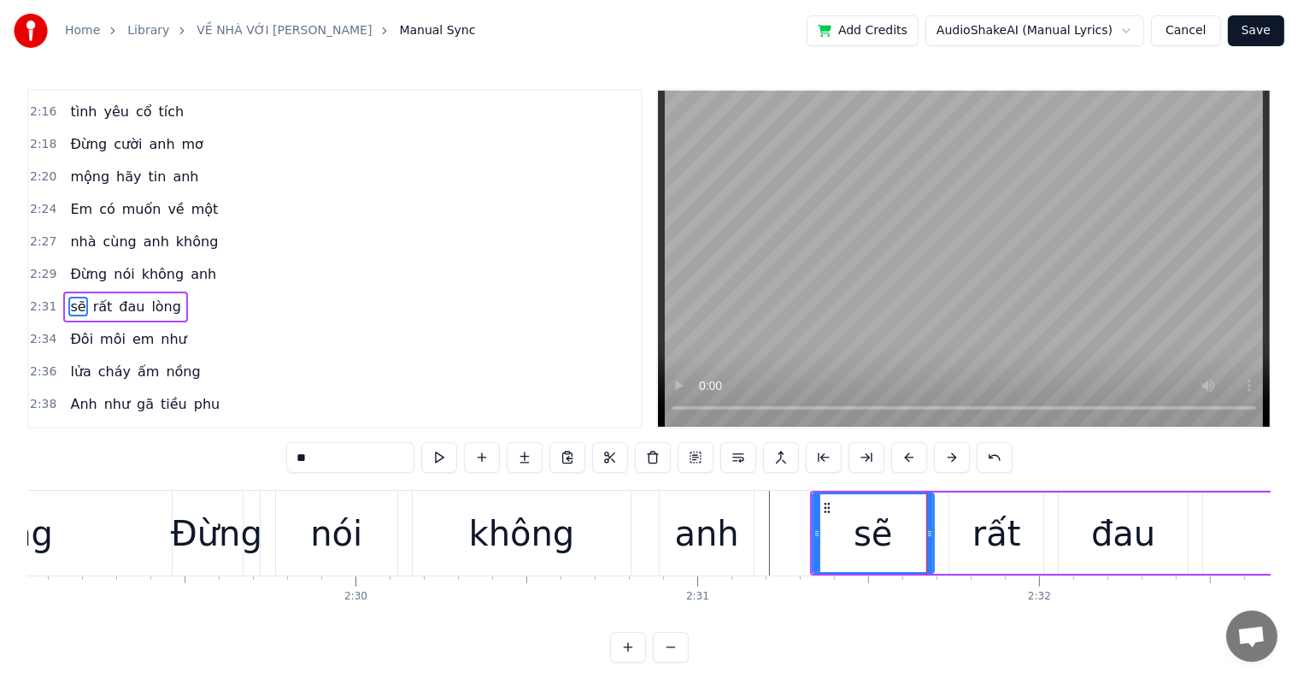
click at [910, 455] on button at bounding box center [910, 457] width 36 height 31
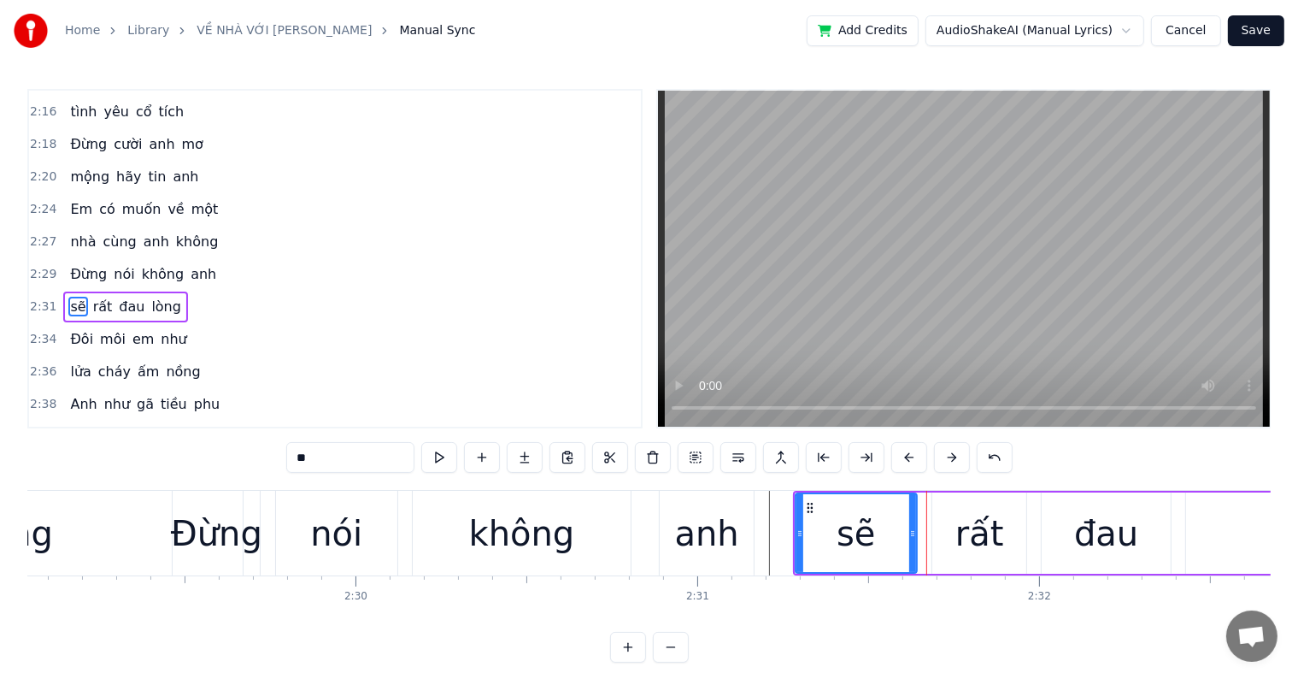
click at [560, 530] on div "không" at bounding box center [522, 533] width 106 height 51
type input "*****"
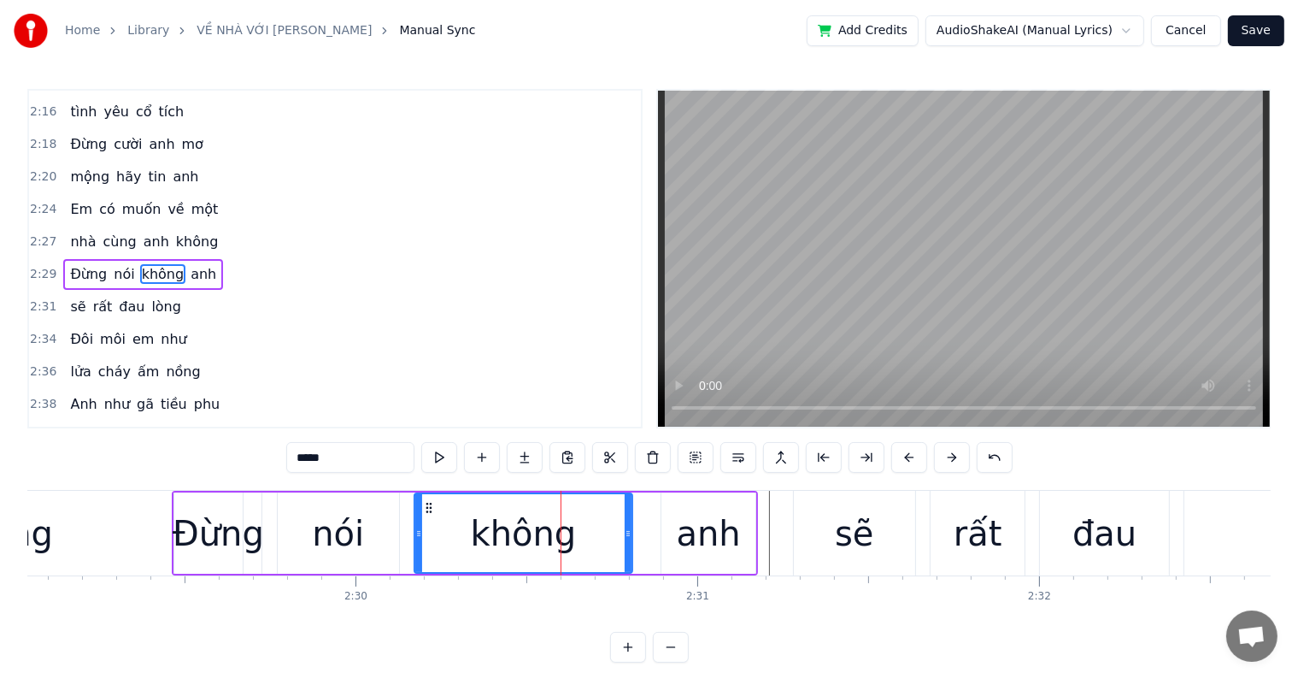
scroll to position [1263, 0]
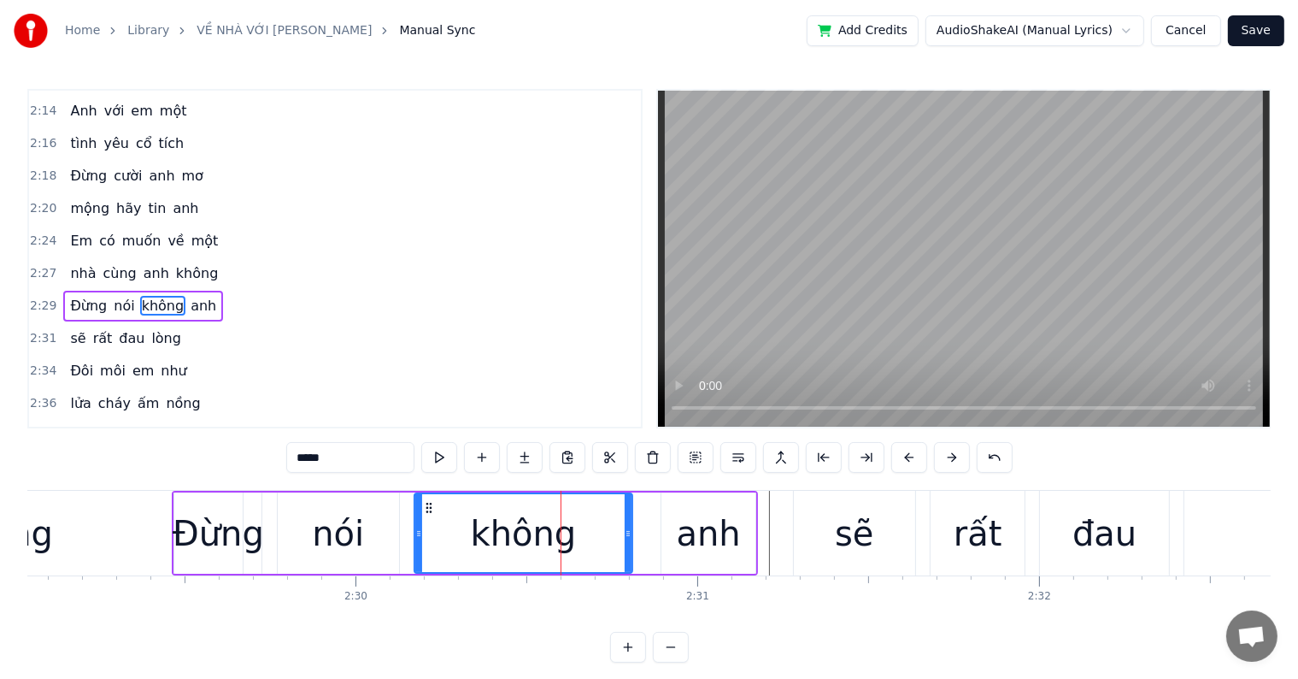
click at [561, 530] on div at bounding box center [561, 533] width 1 height 85
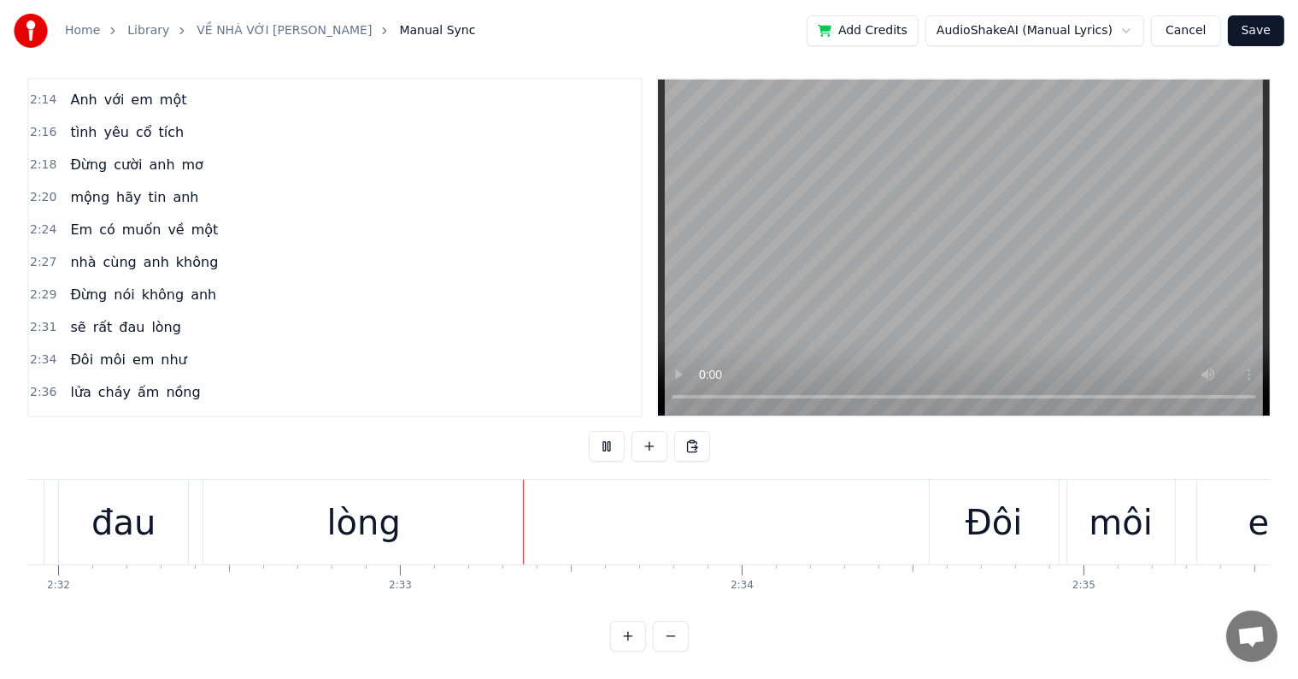
scroll to position [0, 52117]
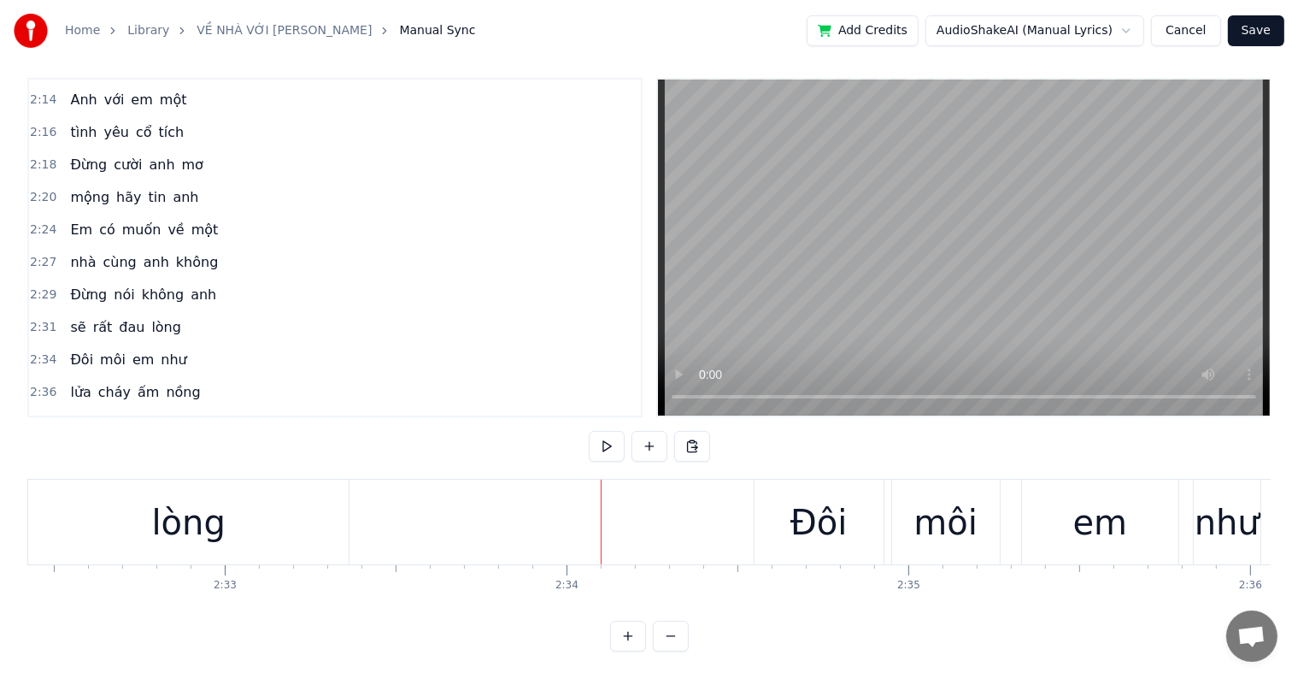
click at [798, 497] on div "Đôi" at bounding box center [819, 522] width 57 height 51
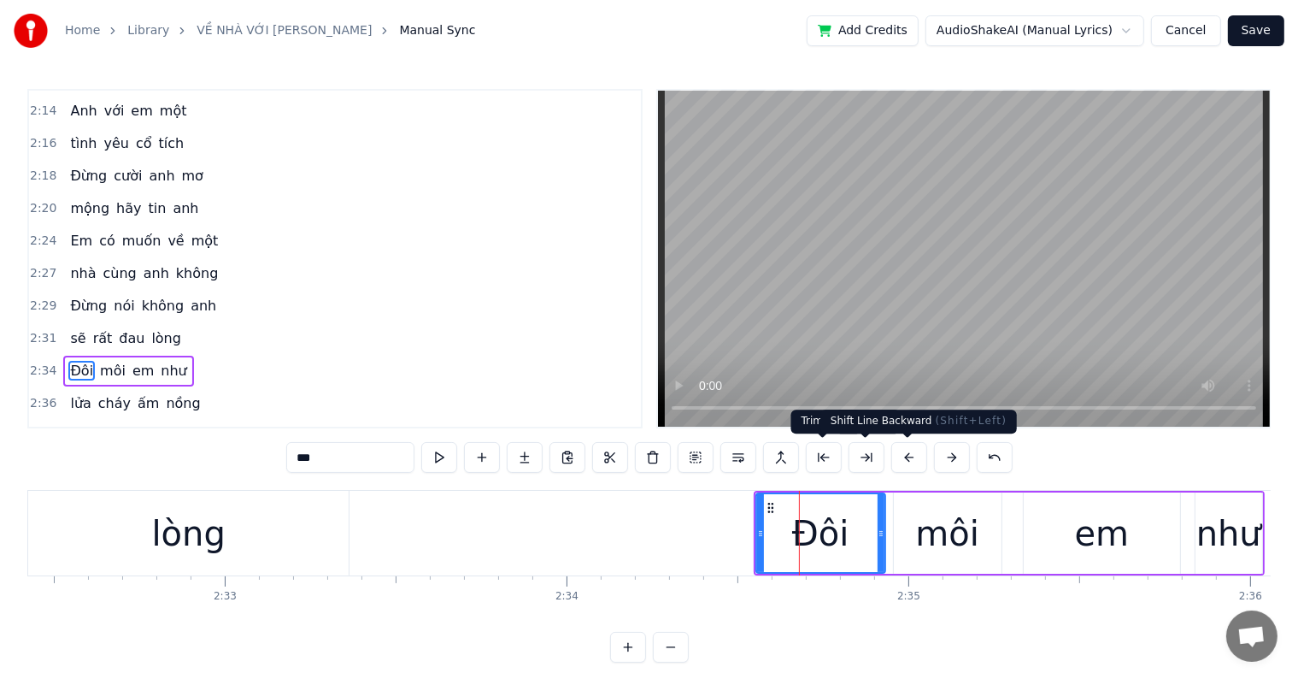
scroll to position [1326, 0]
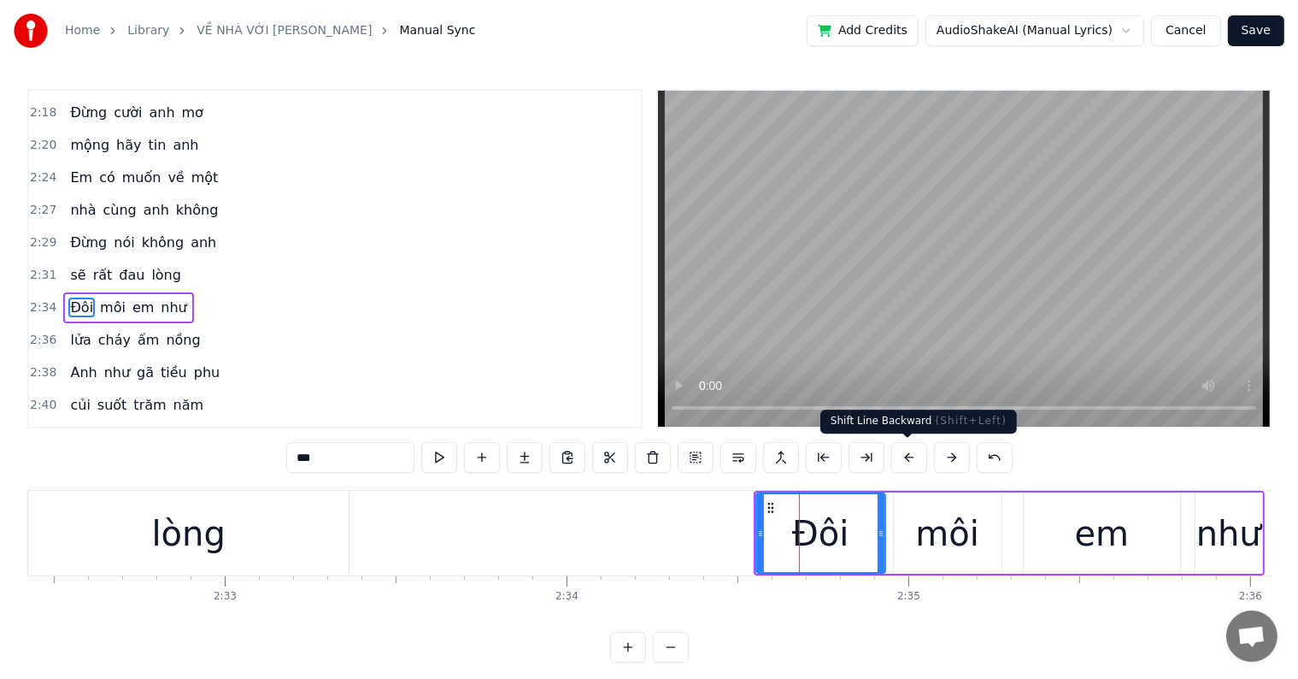
click at [904, 456] on button at bounding box center [910, 457] width 36 height 31
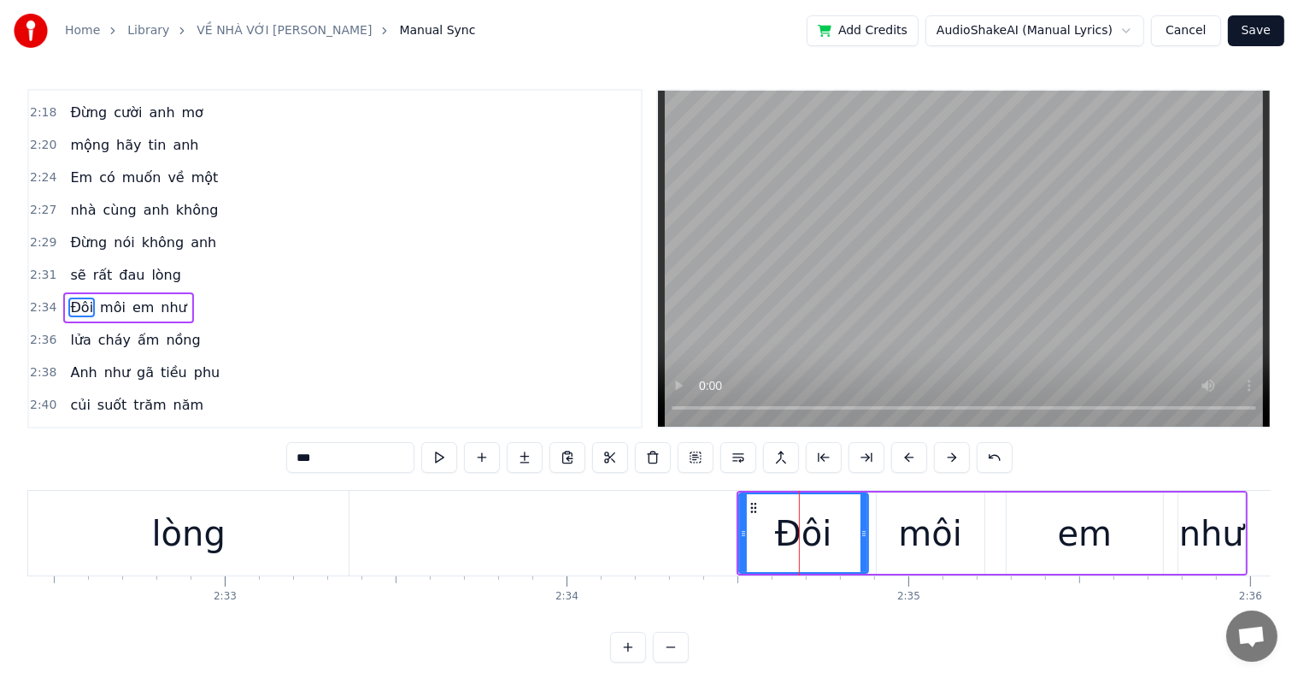
click at [904, 456] on button at bounding box center [910, 457] width 36 height 31
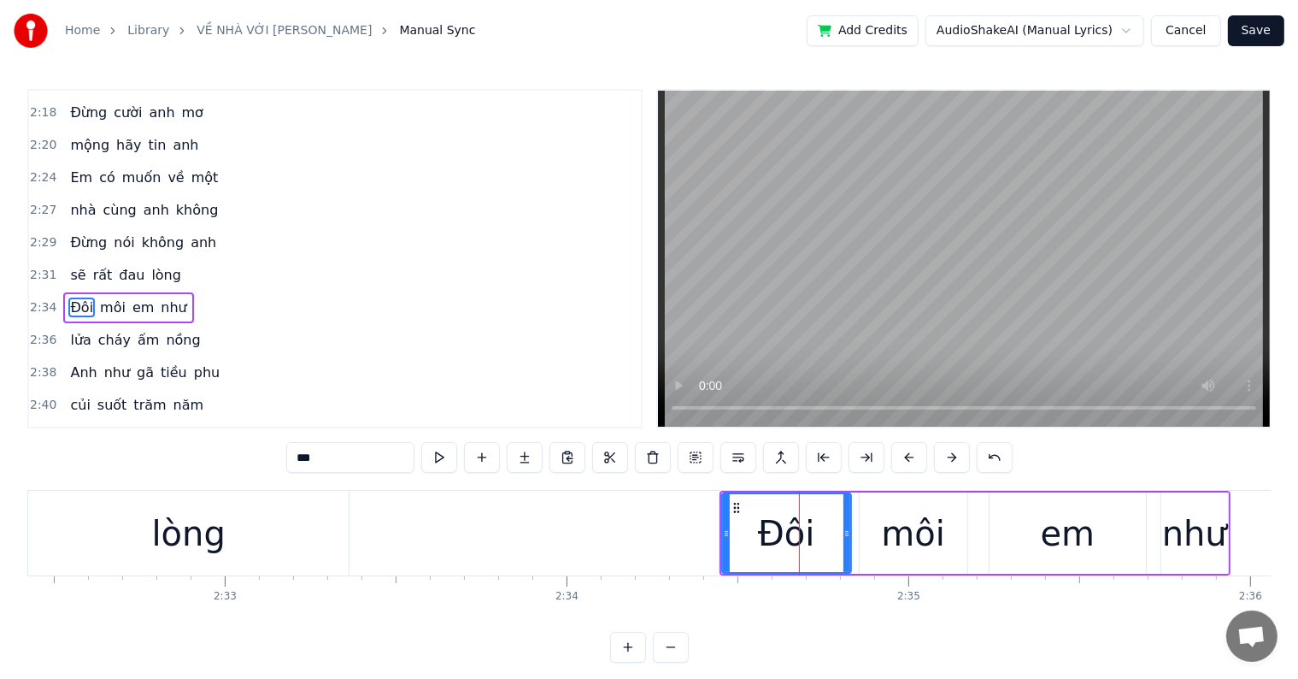
click at [904, 456] on button at bounding box center [910, 457] width 36 height 31
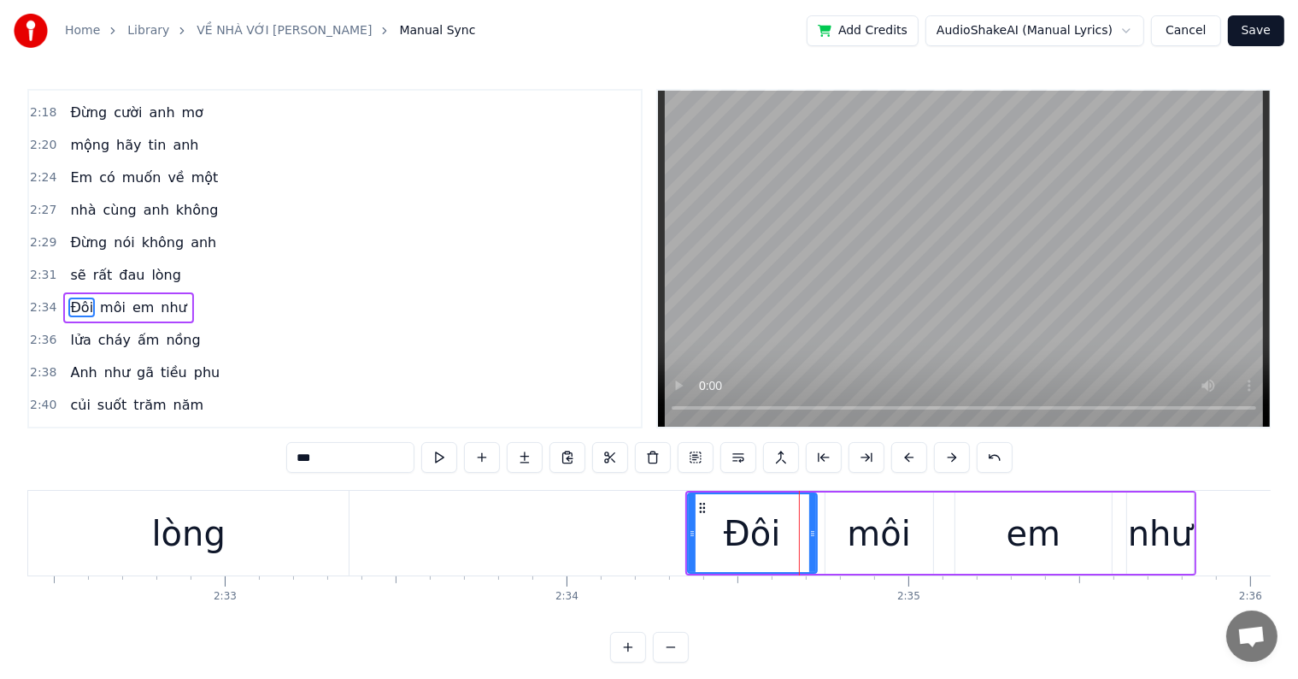
click at [904, 456] on button at bounding box center [910, 457] width 36 height 31
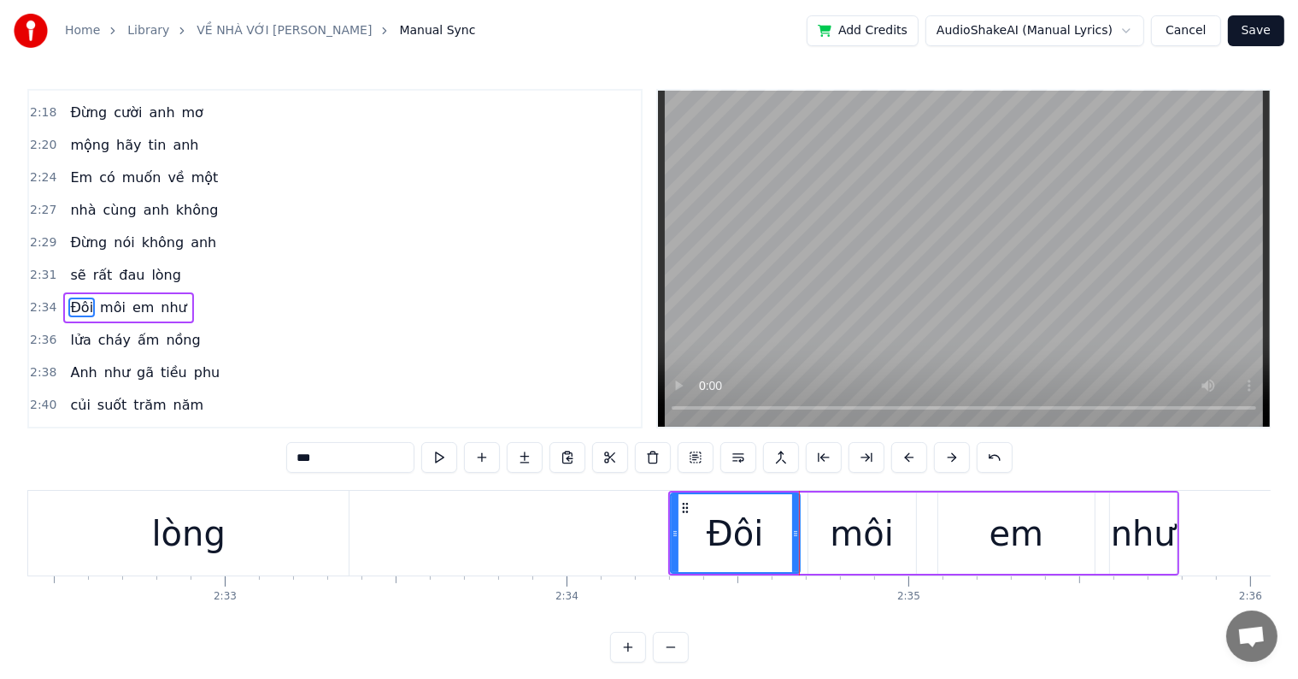
click at [904, 456] on button at bounding box center [910, 457] width 36 height 31
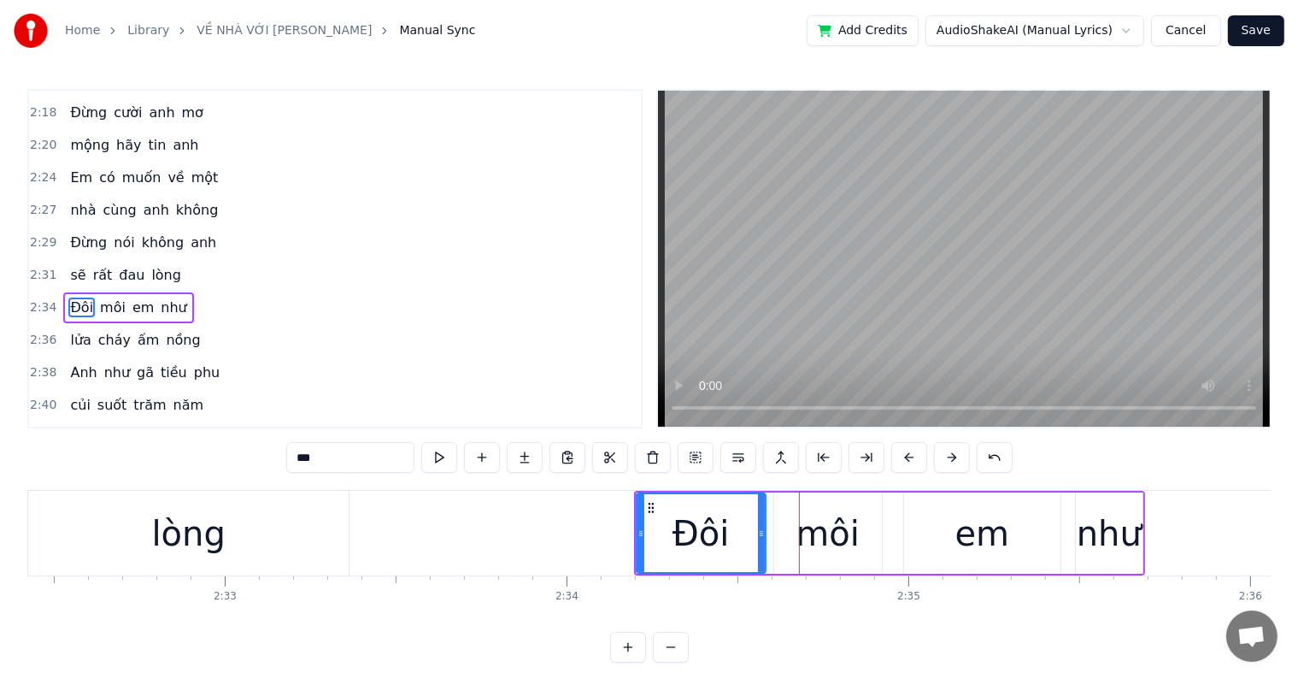
click at [904, 456] on button at bounding box center [910, 457] width 36 height 31
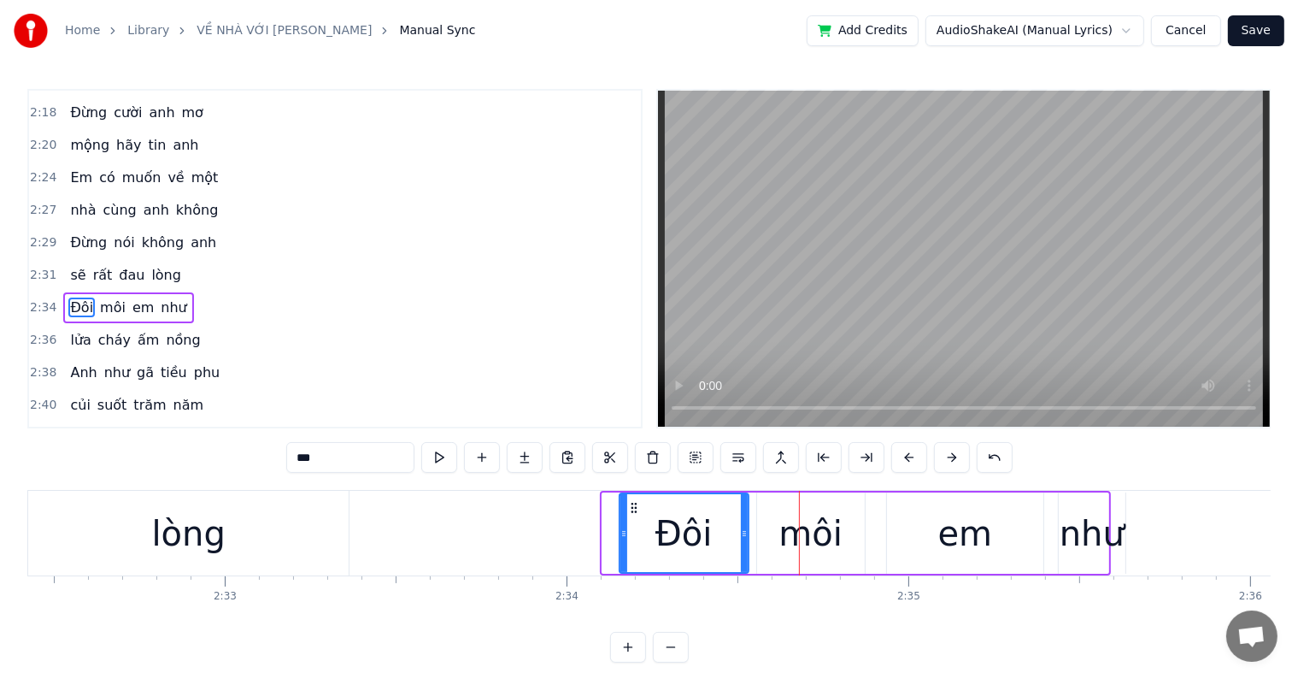
click at [904, 456] on button at bounding box center [910, 457] width 36 height 31
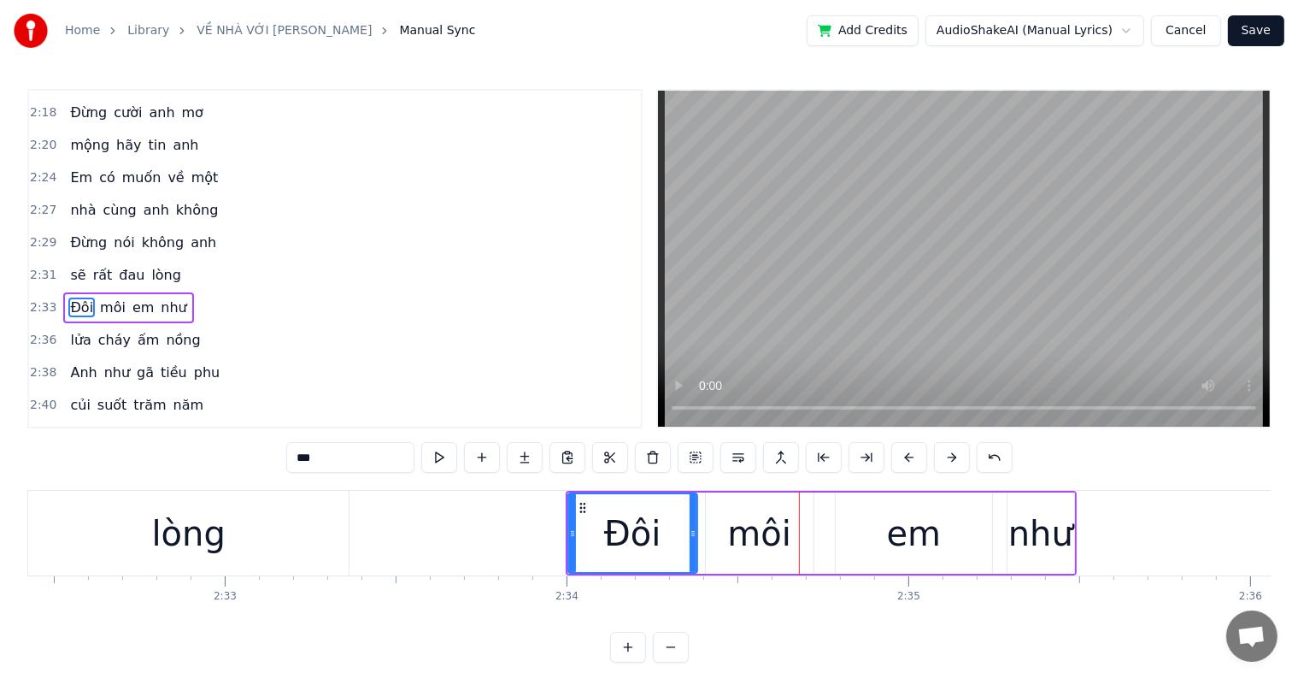
click at [904, 456] on button at bounding box center [910, 457] width 36 height 31
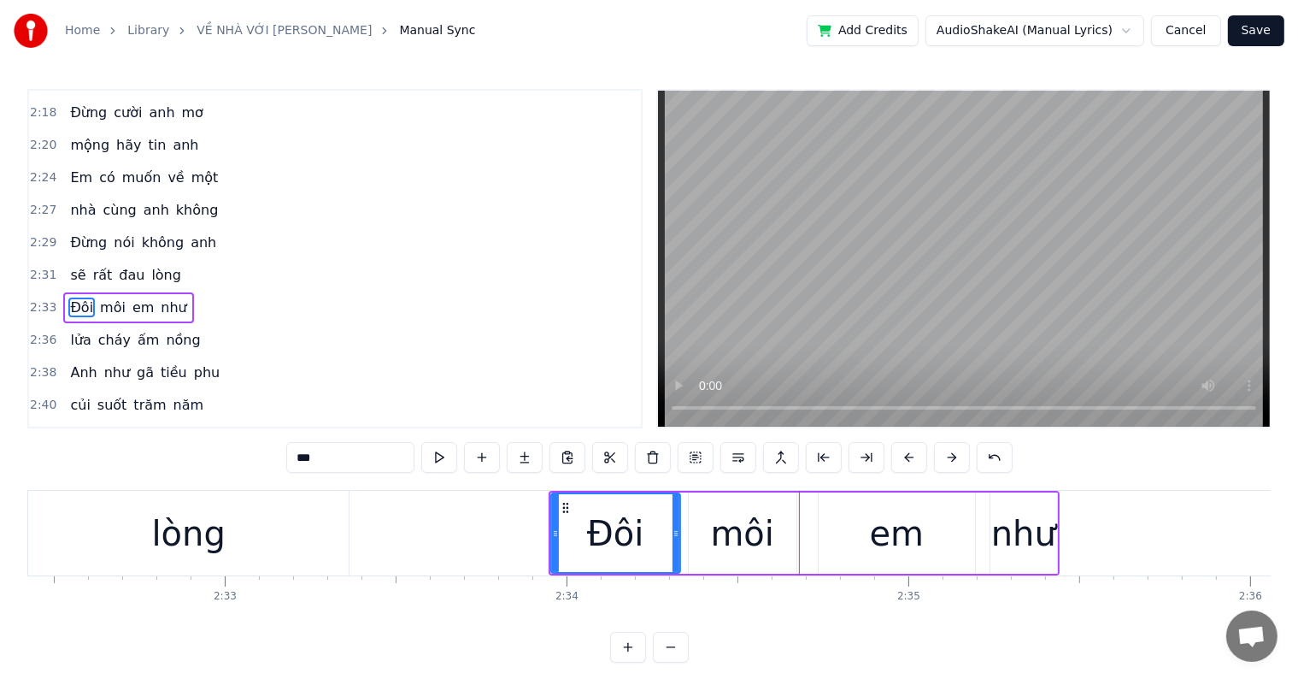
click at [904, 456] on button at bounding box center [910, 457] width 36 height 31
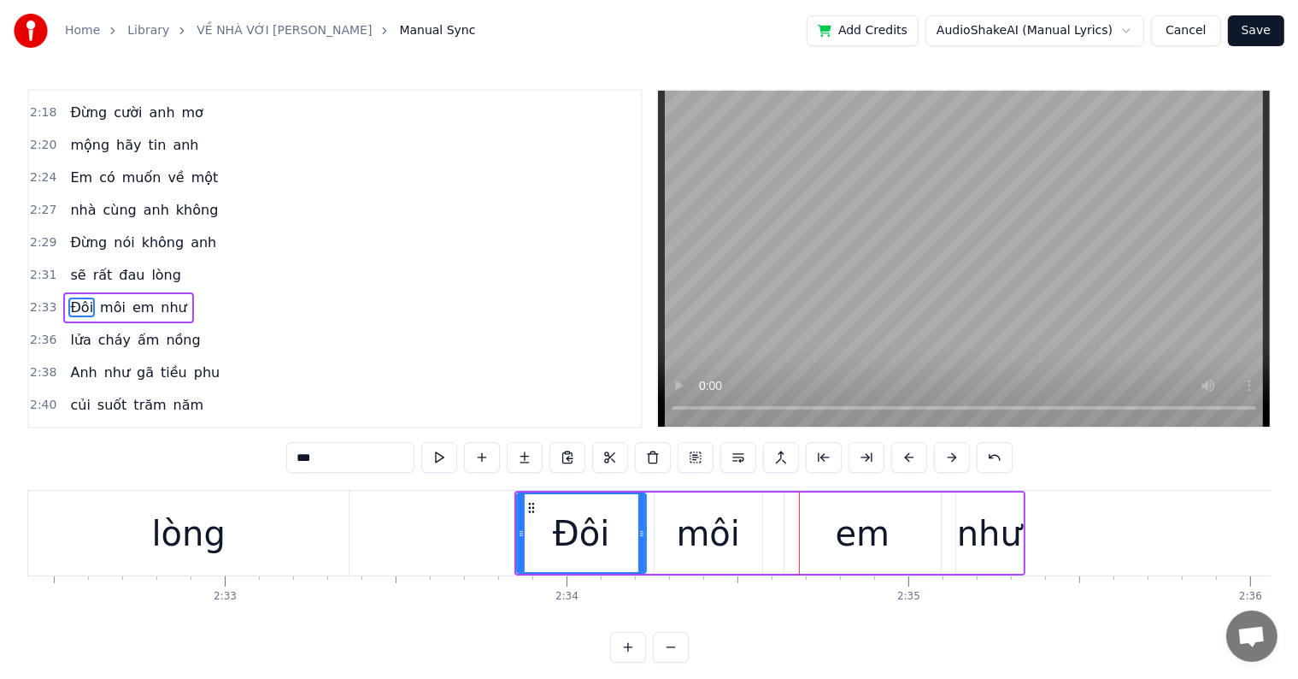
click at [799, 533] on div at bounding box center [799, 533] width 1 height 85
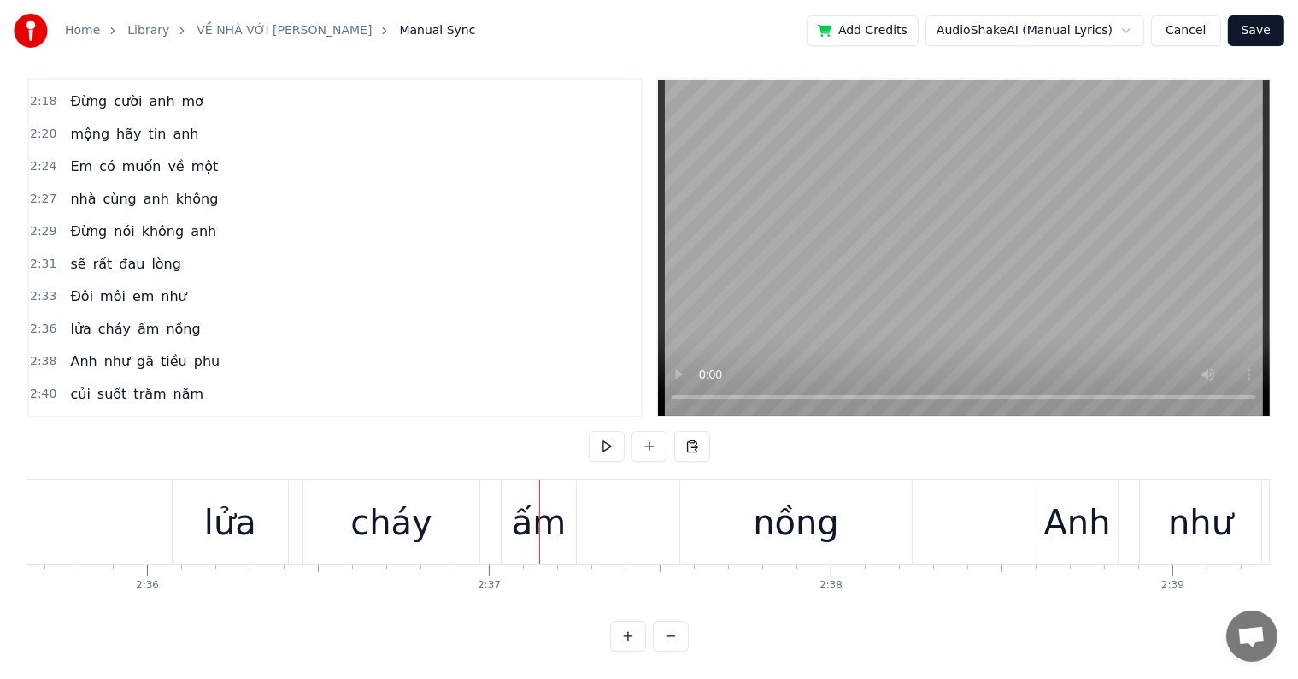
scroll to position [0, 52965]
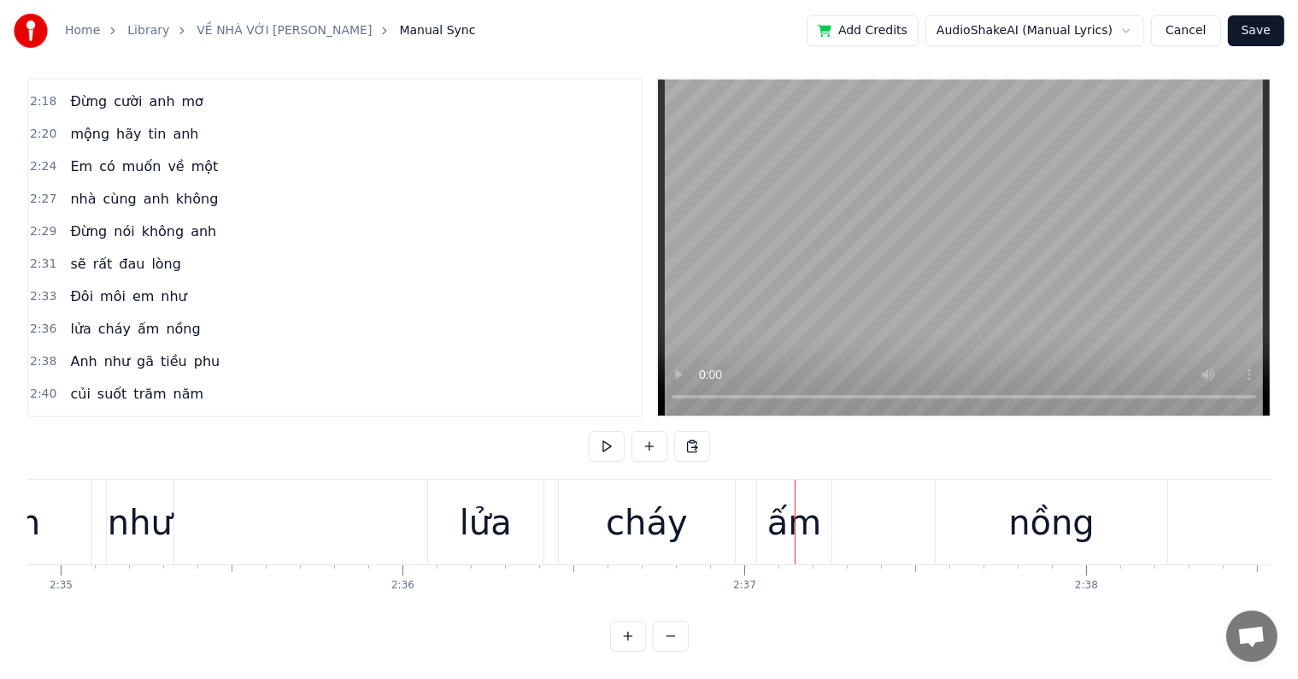
click at [486, 497] on div "lửa" at bounding box center [486, 522] width 52 height 51
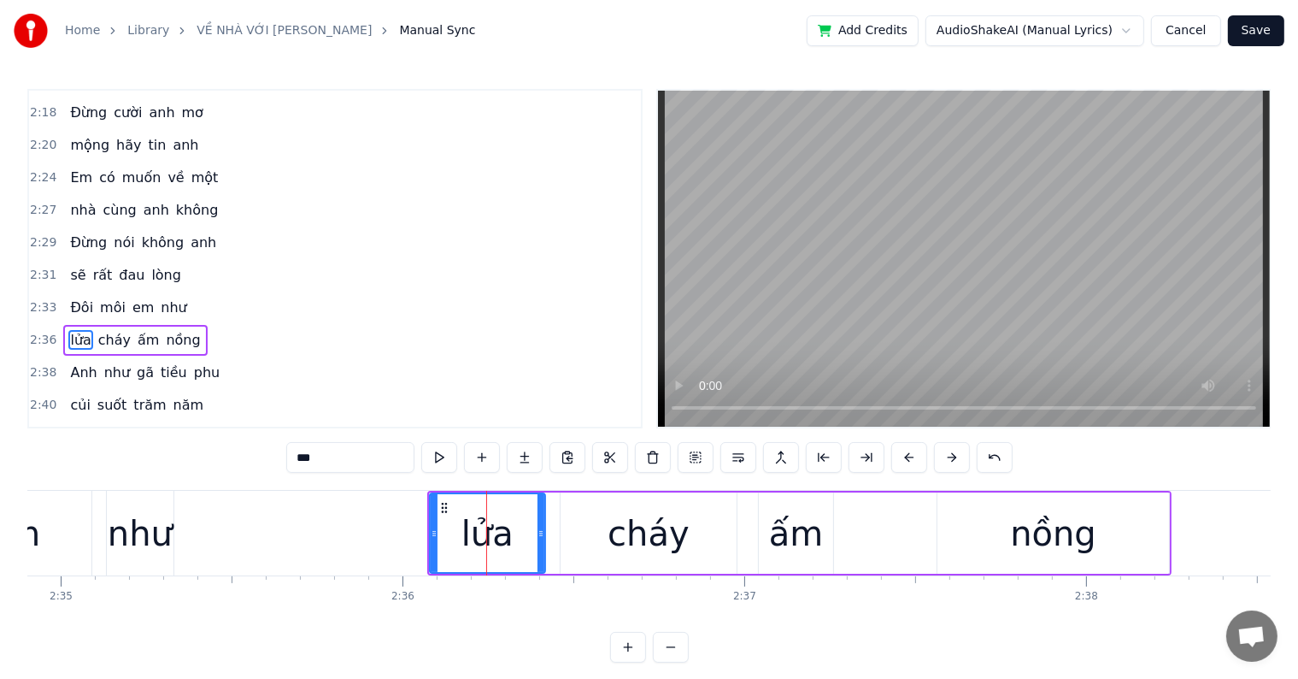
scroll to position [1357, 0]
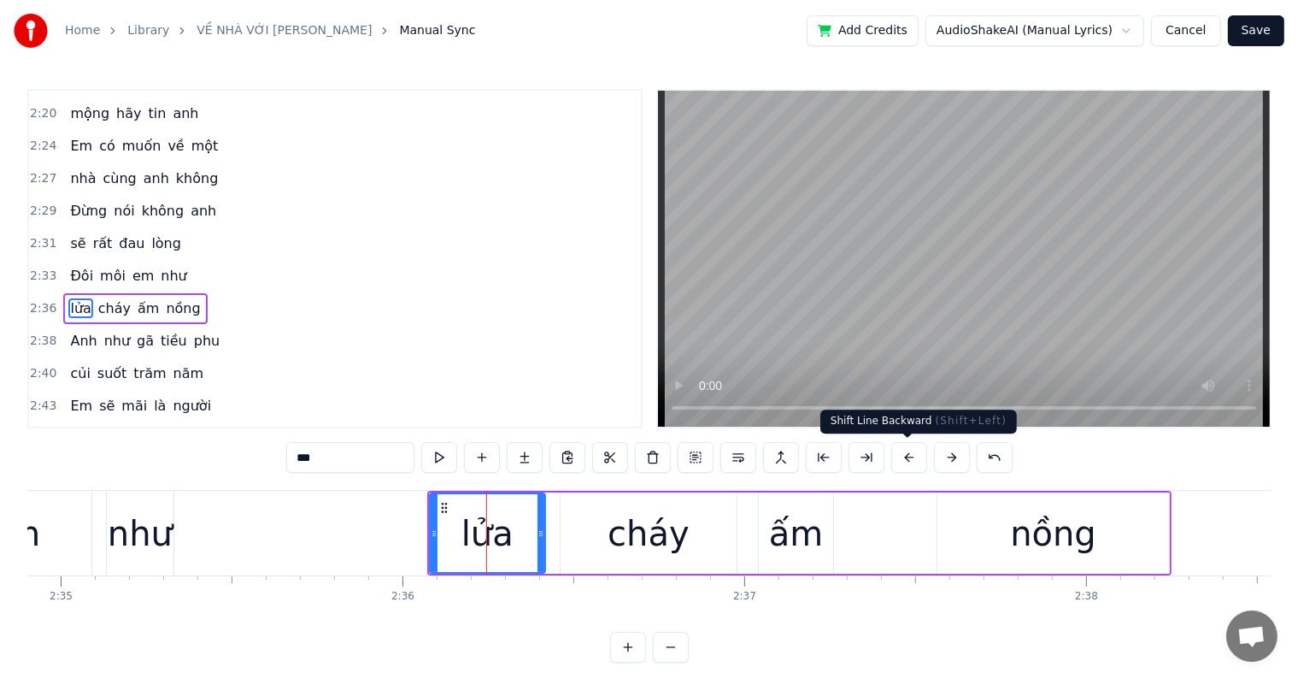
click at [906, 452] on button at bounding box center [910, 457] width 36 height 31
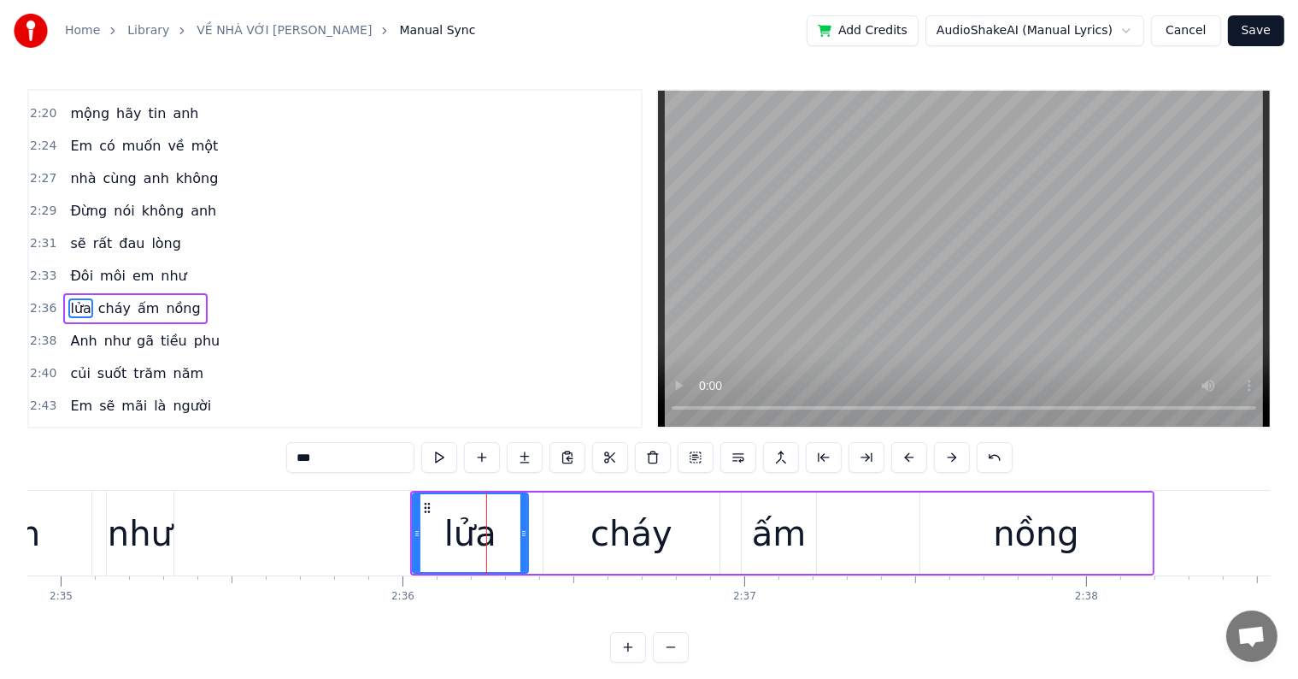
click at [906, 452] on button at bounding box center [910, 457] width 36 height 31
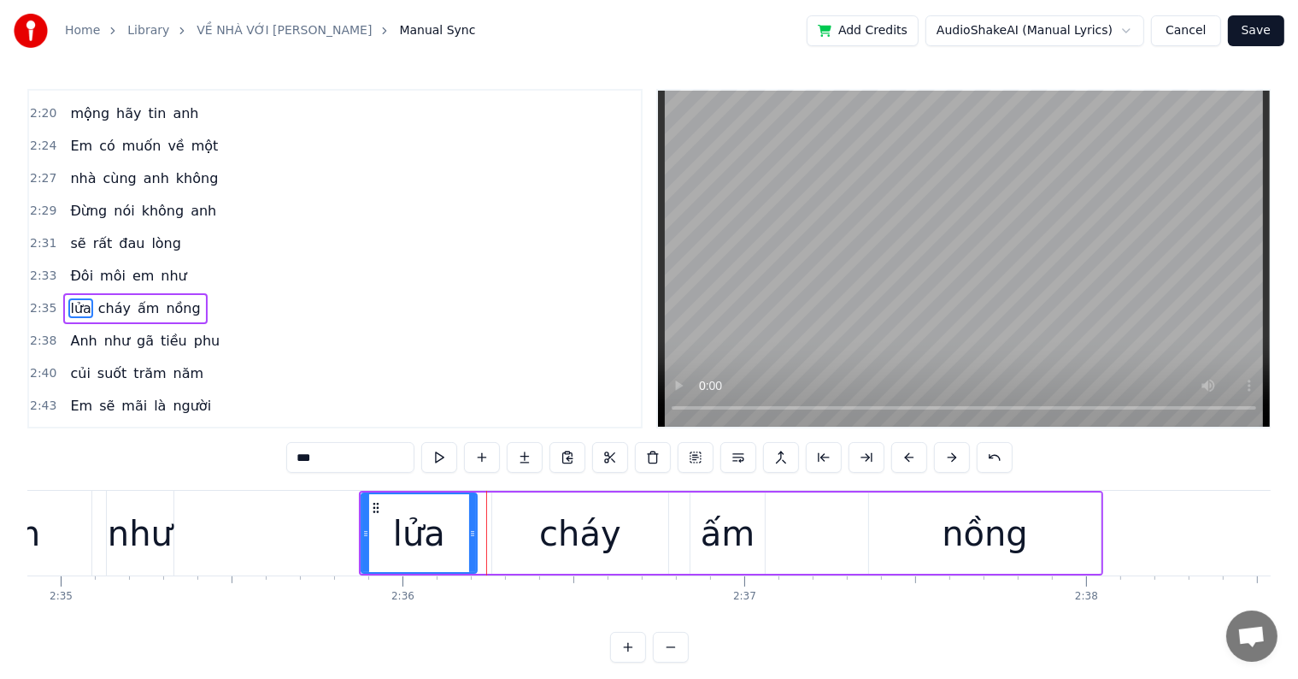
click at [906, 452] on button at bounding box center [910, 457] width 36 height 31
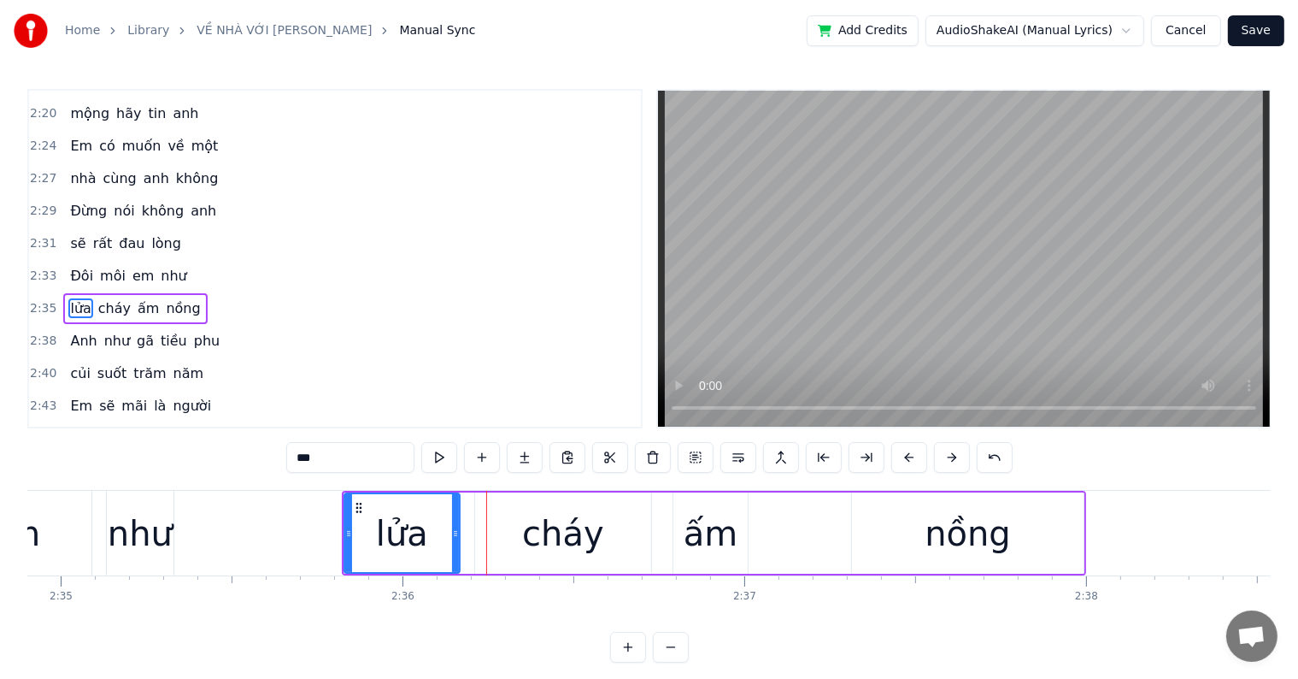
click at [906, 452] on button at bounding box center [910, 457] width 36 height 31
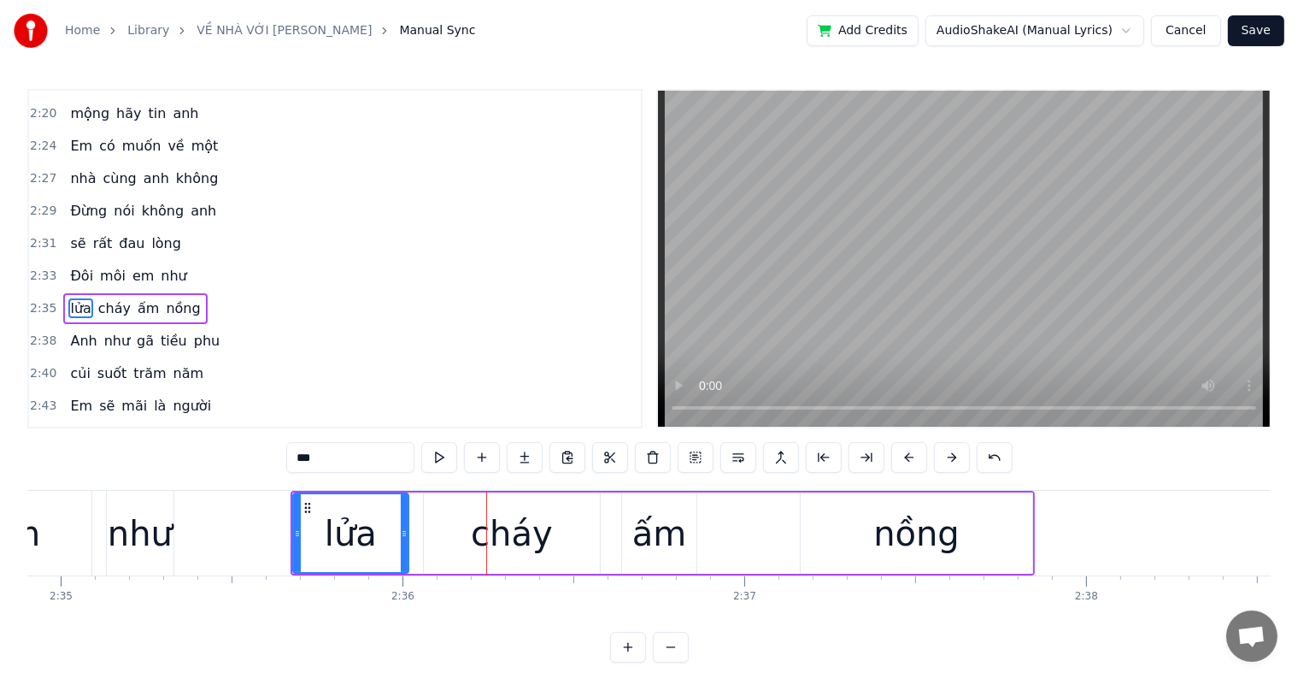
click at [906, 452] on button at bounding box center [910, 457] width 36 height 31
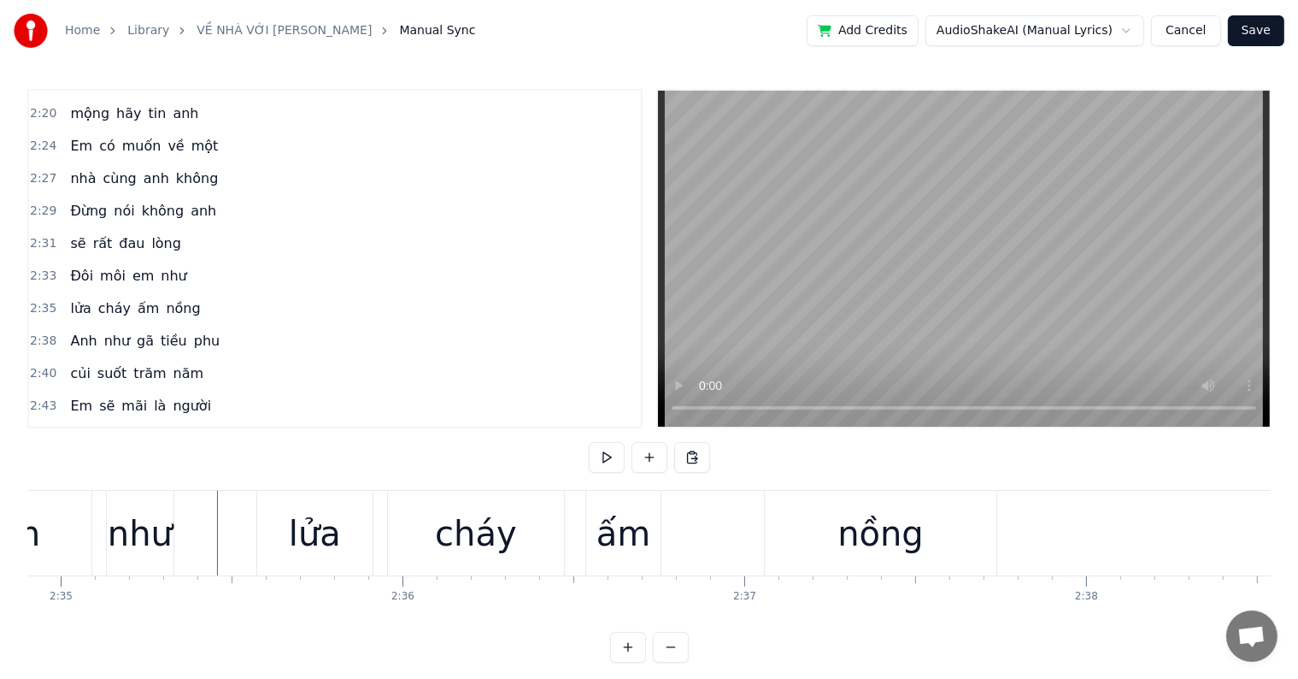
click at [217, 520] on div at bounding box center [217, 533] width 1 height 85
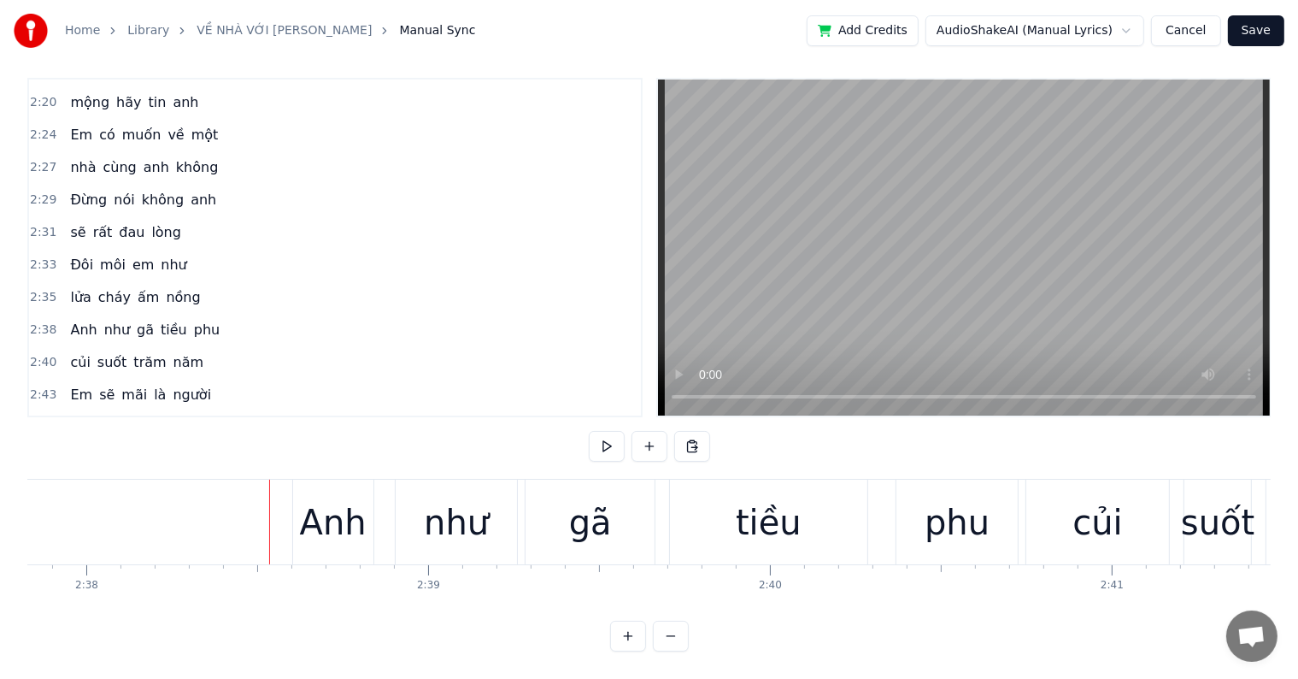
scroll to position [0, 54052]
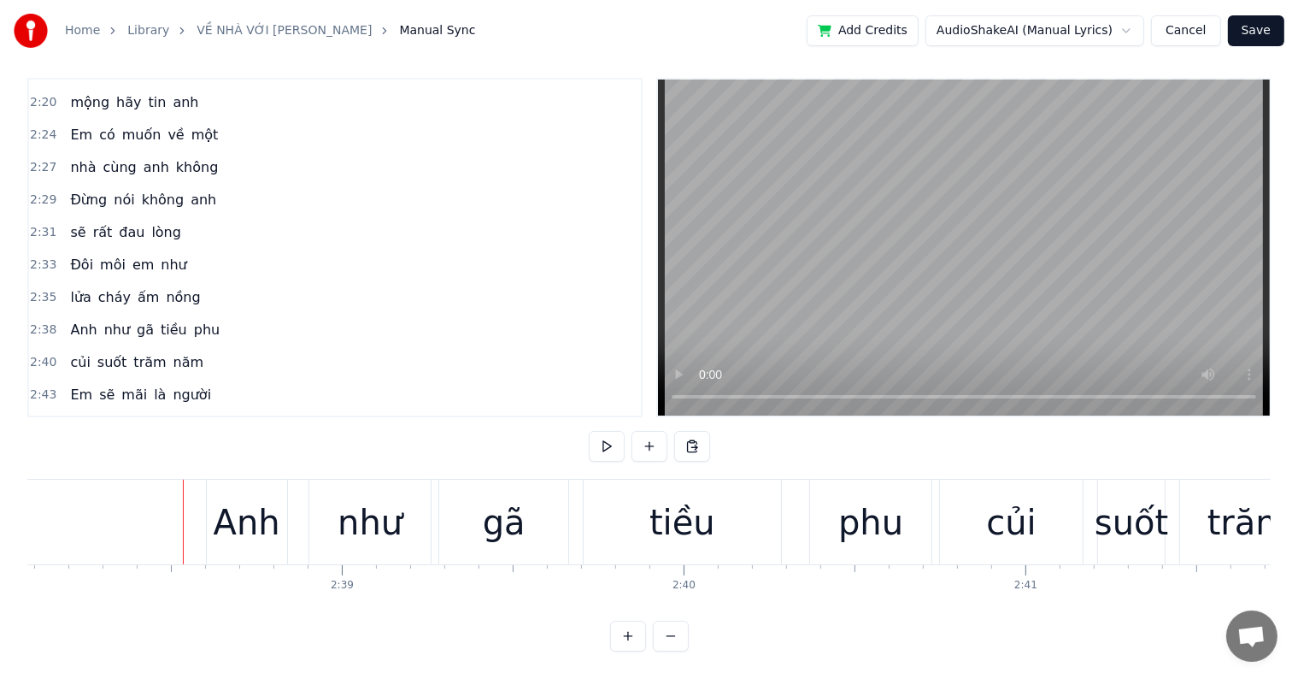
click at [246, 509] on div "Anh" at bounding box center [247, 522] width 67 height 51
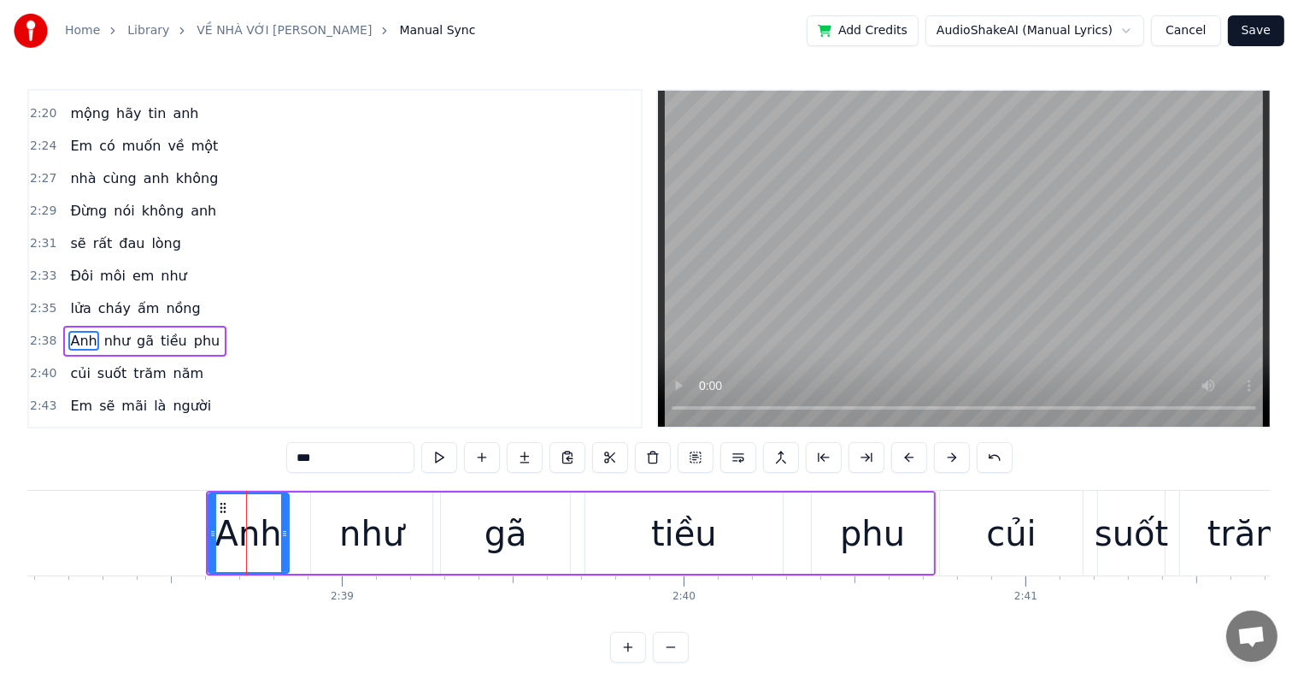
scroll to position [1388, 0]
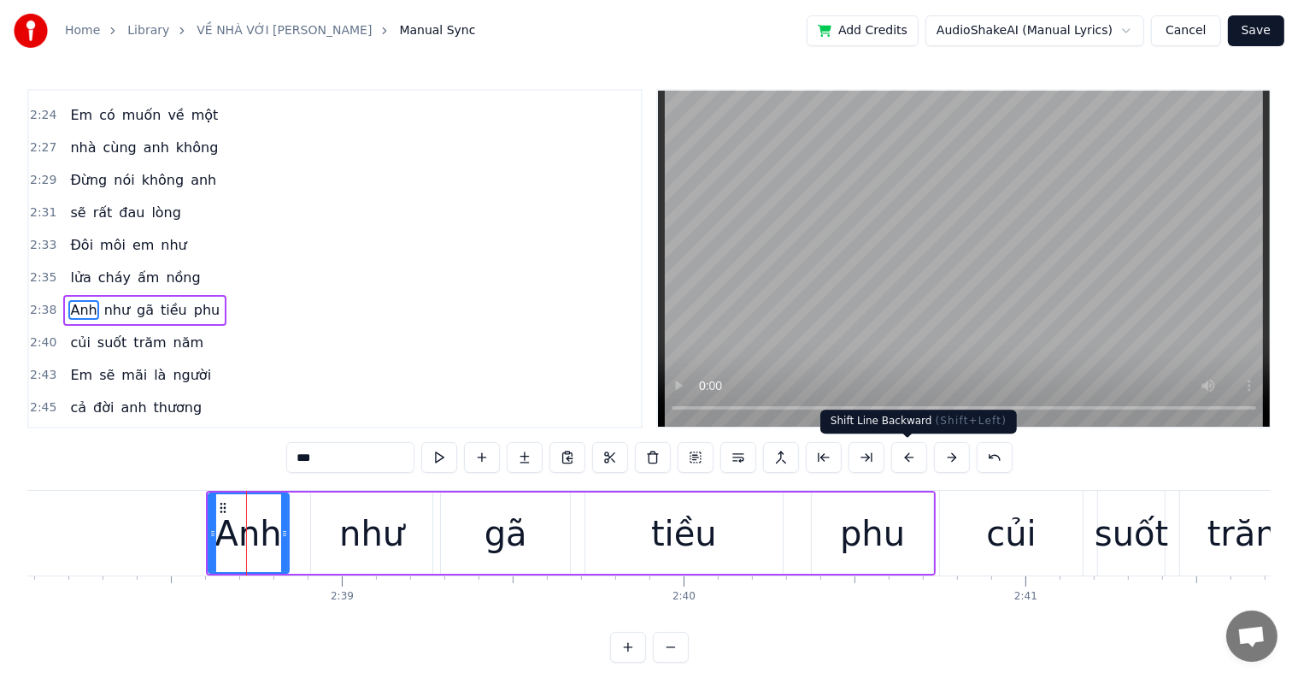
click at [904, 450] on button at bounding box center [910, 457] width 36 height 31
click at [904, 451] on button at bounding box center [910, 457] width 36 height 31
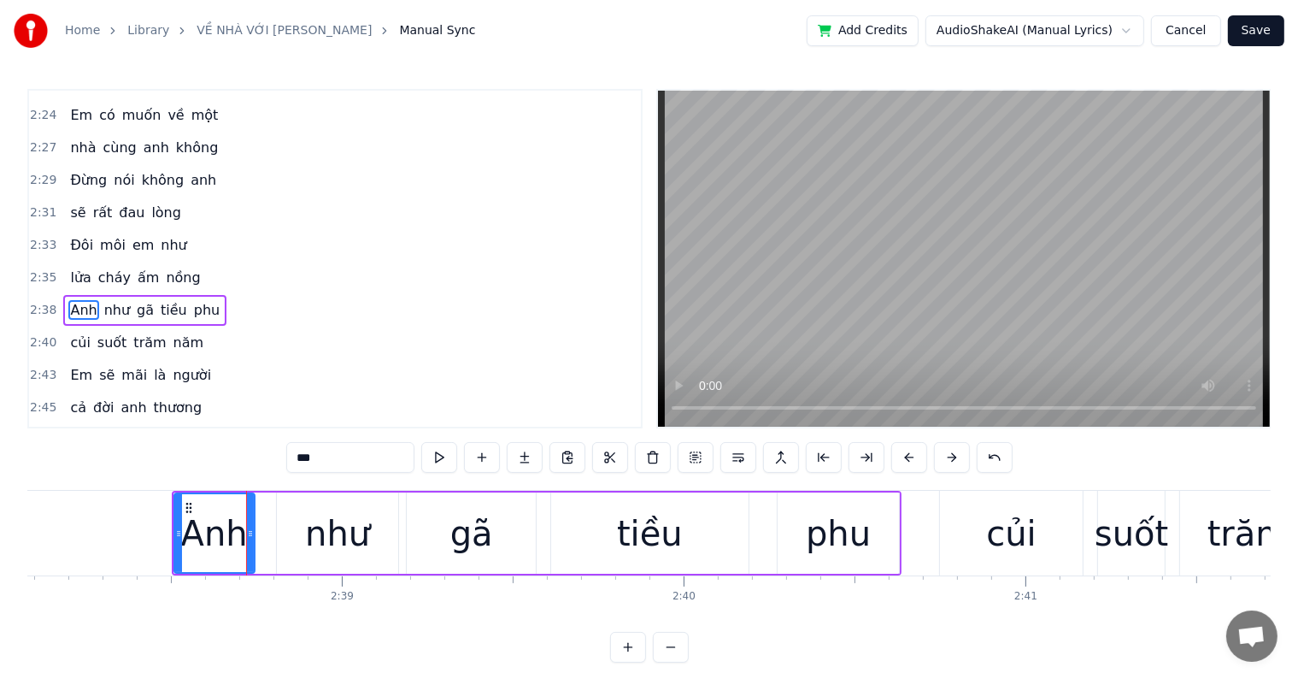
click at [905, 451] on button at bounding box center [910, 457] width 36 height 31
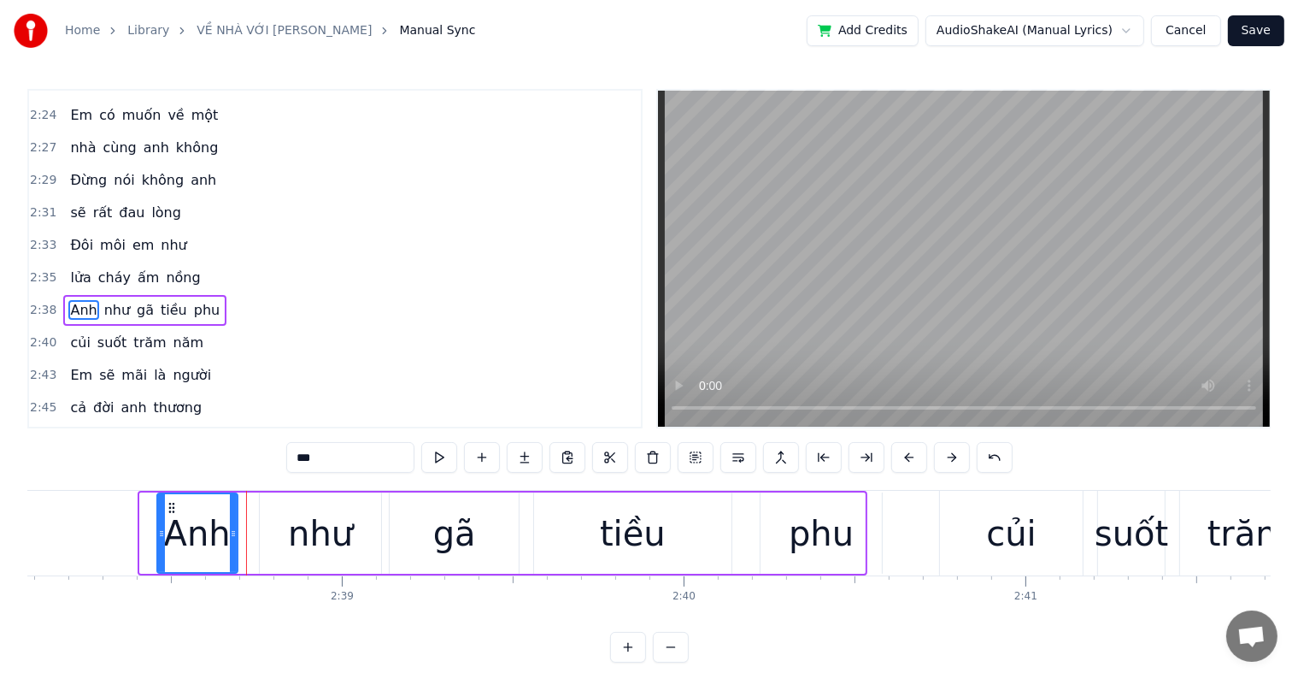
click at [905, 451] on button at bounding box center [910, 457] width 36 height 31
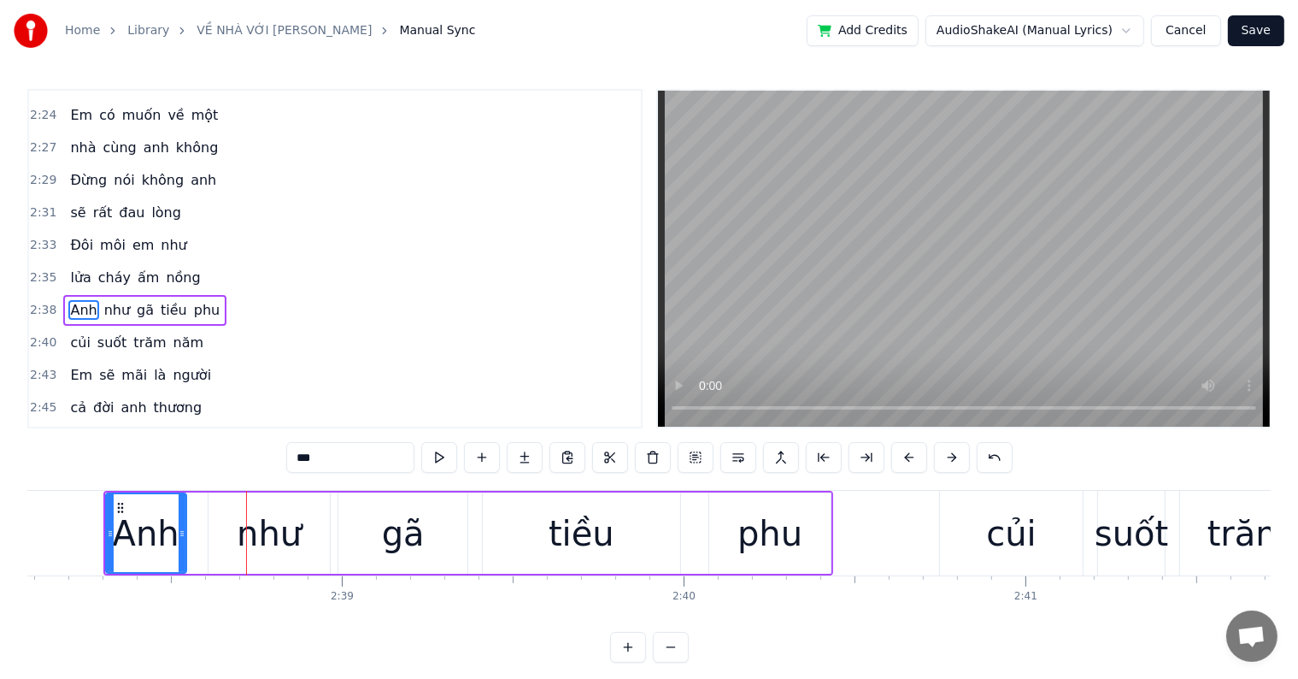
click at [892, 442] on button at bounding box center [910, 457] width 36 height 31
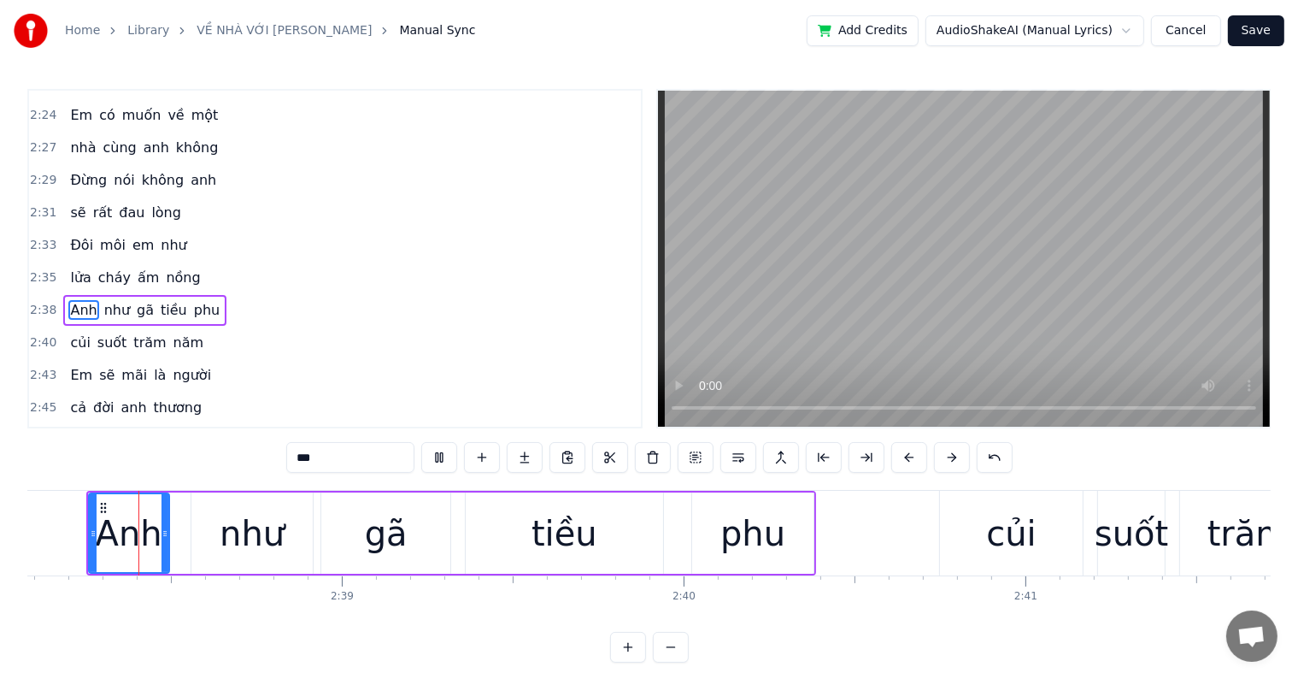
scroll to position [0, 54044]
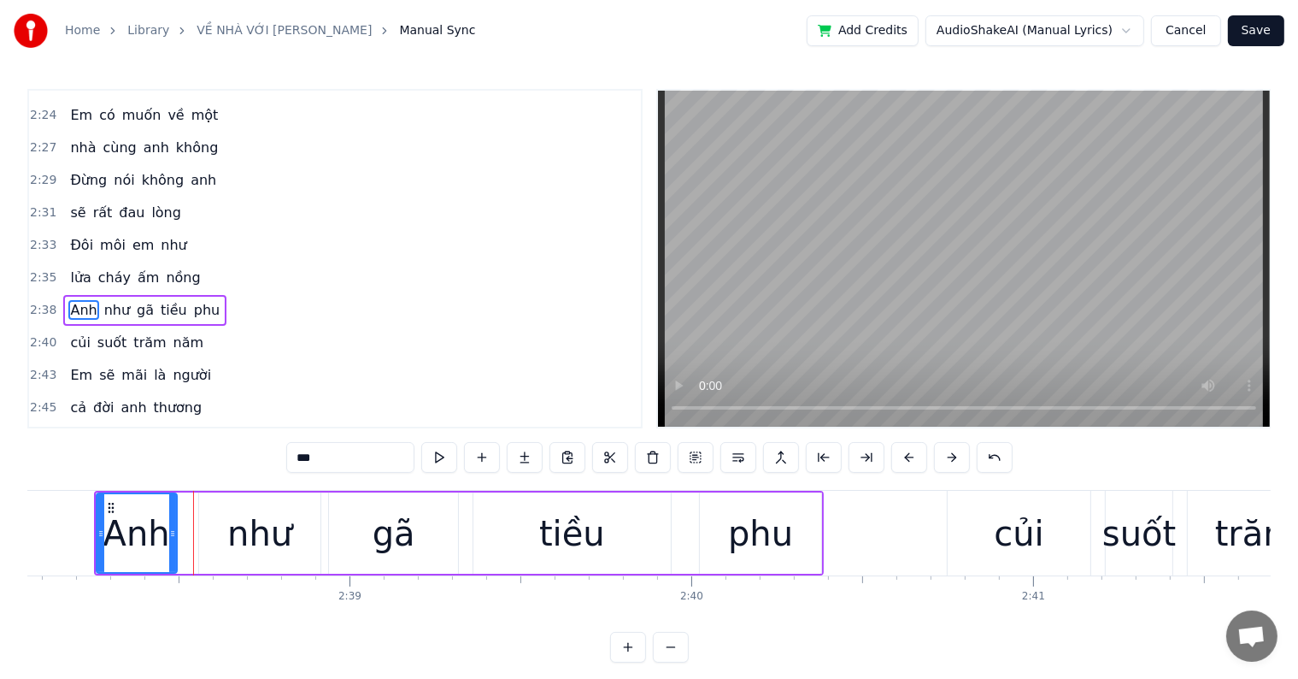
click at [906, 452] on button at bounding box center [910, 457] width 36 height 31
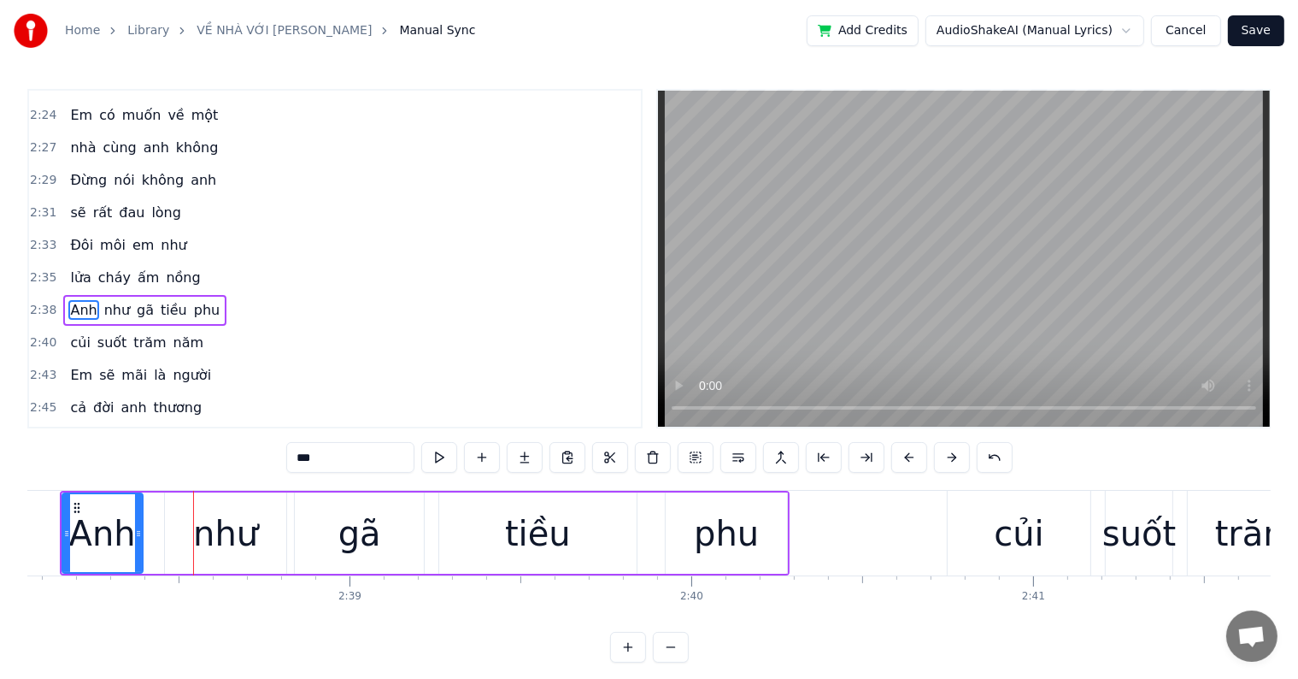
click at [906, 452] on button at bounding box center [910, 457] width 36 height 31
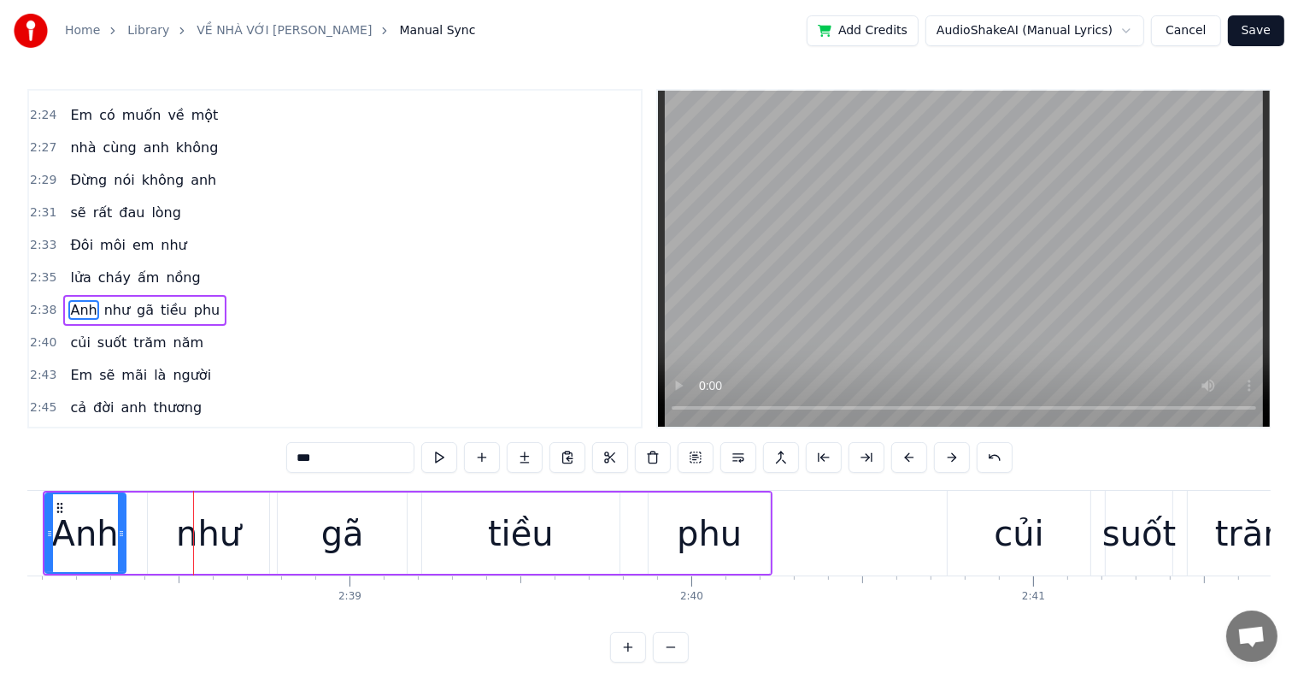
click at [906, 452] on button at bounding box center [910, 457] width 36 height 31
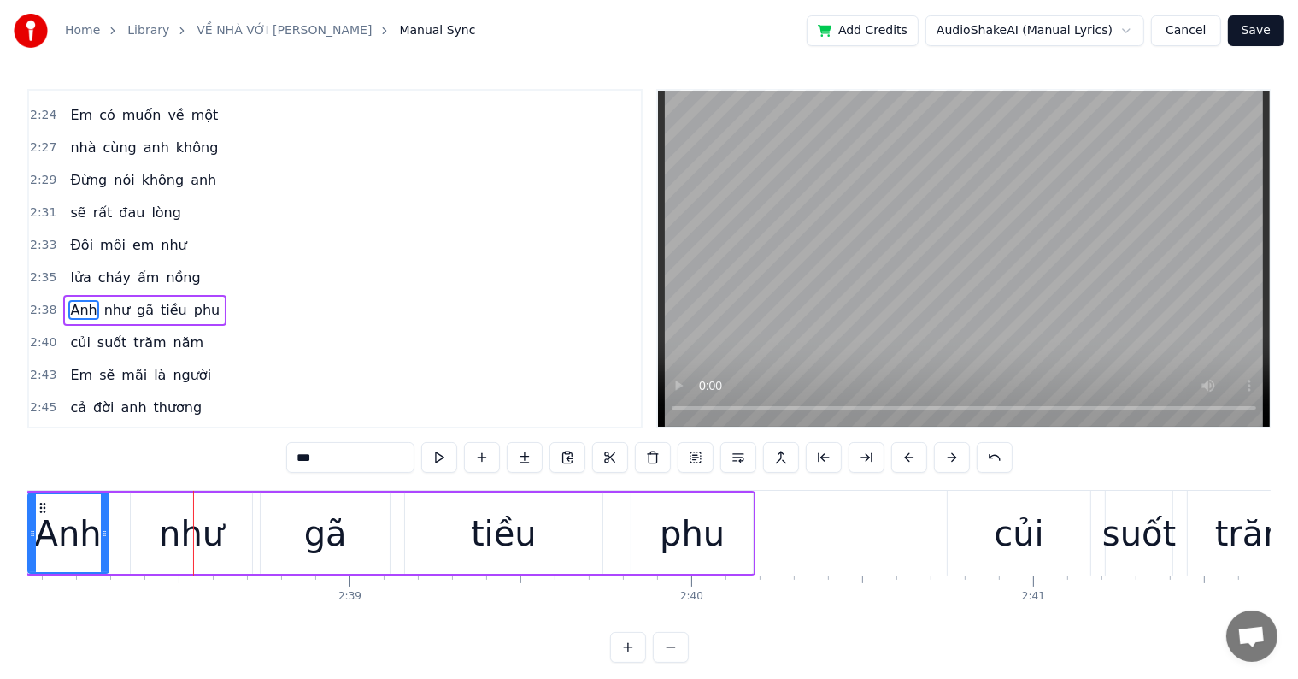
click at [892, 442] on button at bounding box center [910, 457] width 36 height 31
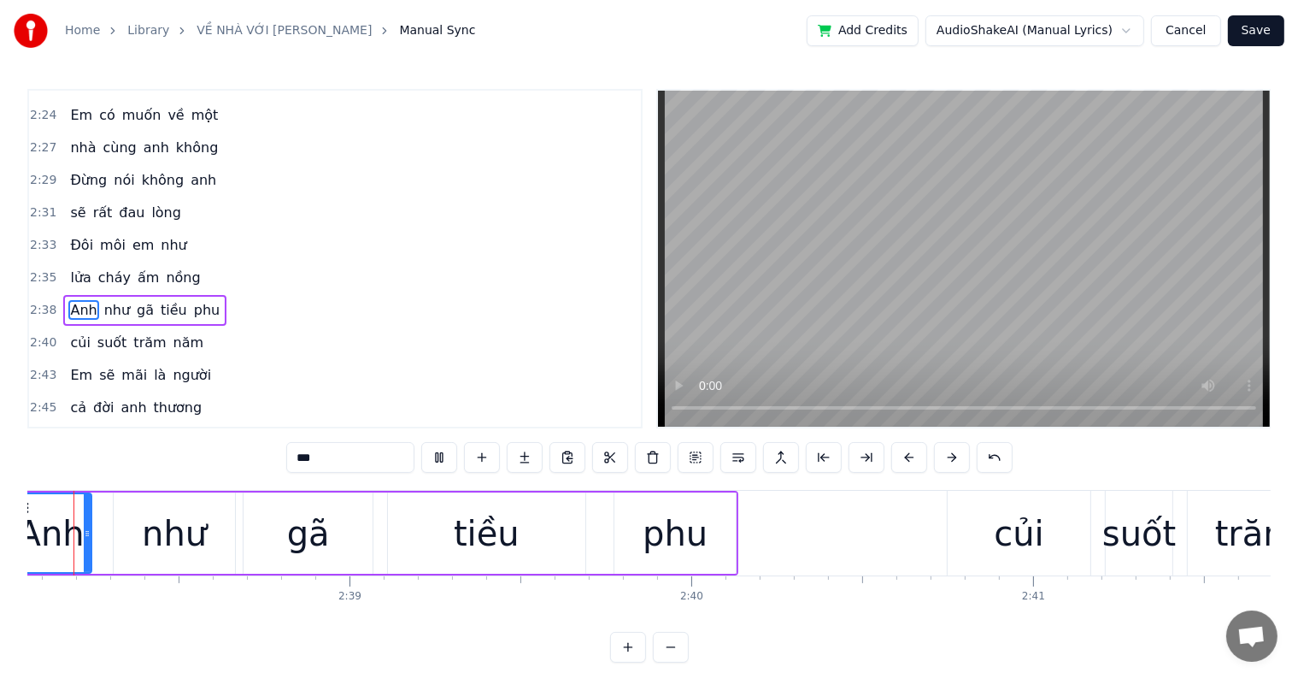
scroll to position [0, 53959]
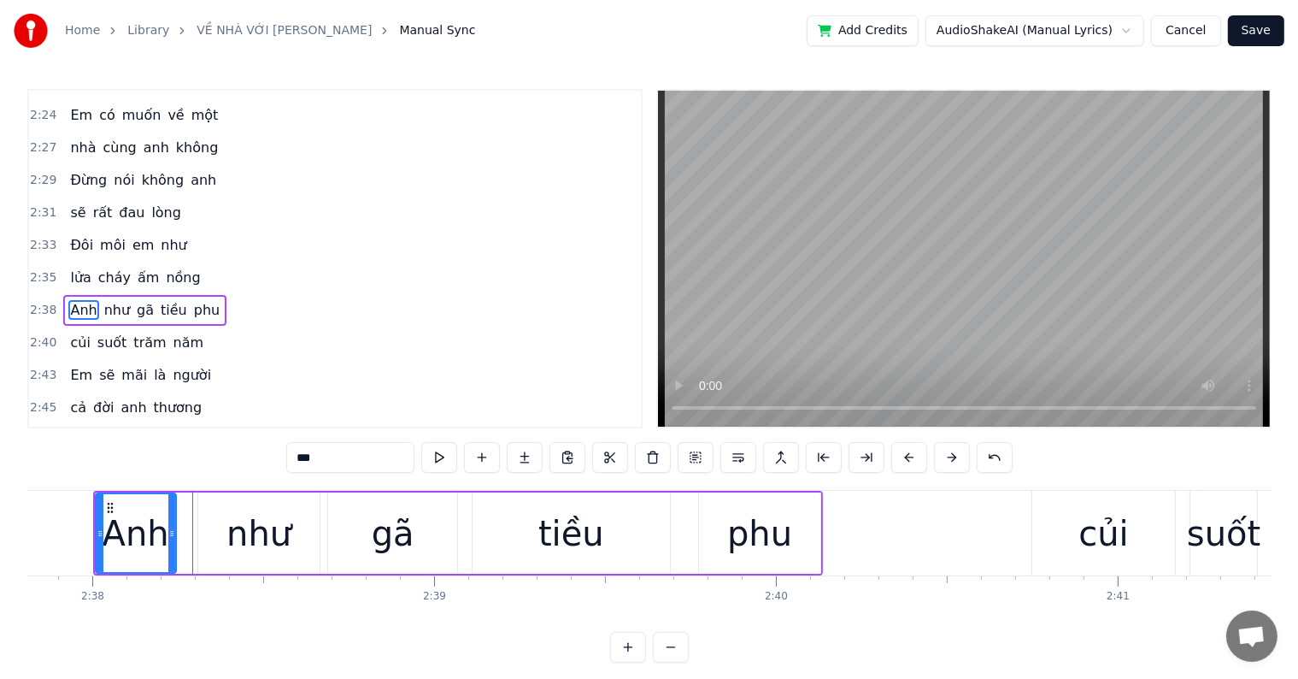
click at [906, 452] on button at bounding box center [910, 457] width 36 height 31
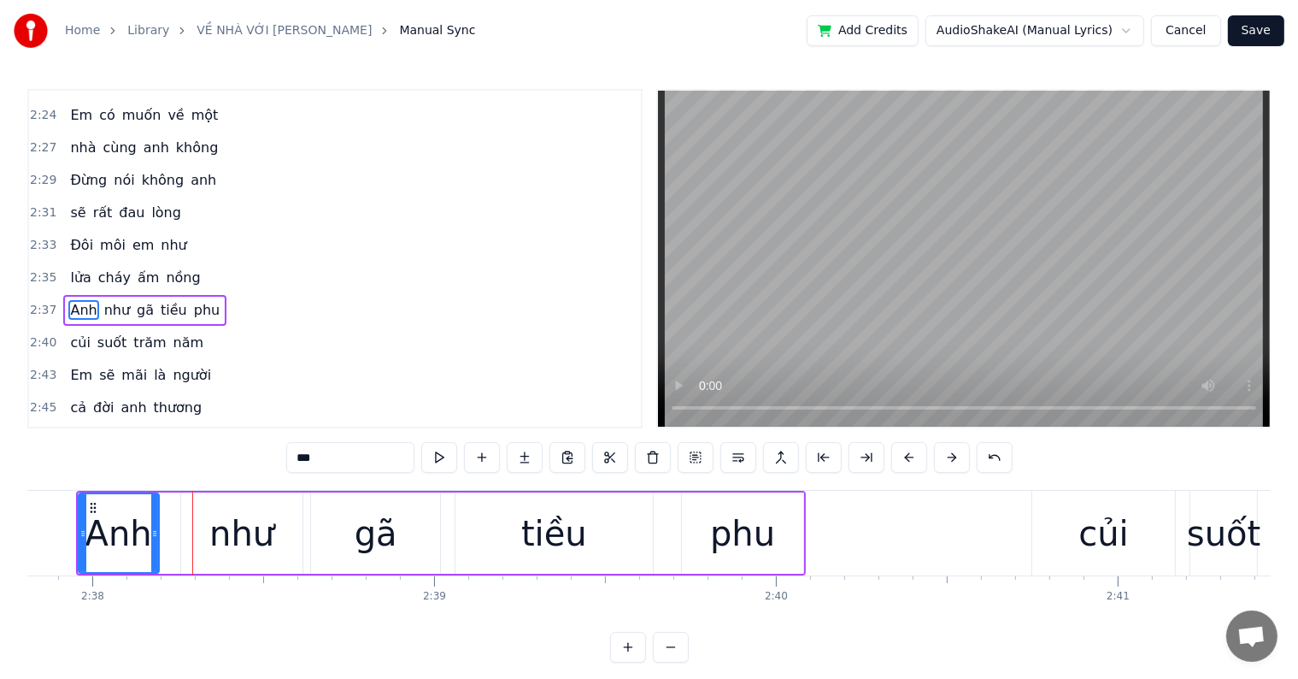
click at [906, 452] on button at bounding box center [910, 457] width 36 height 31
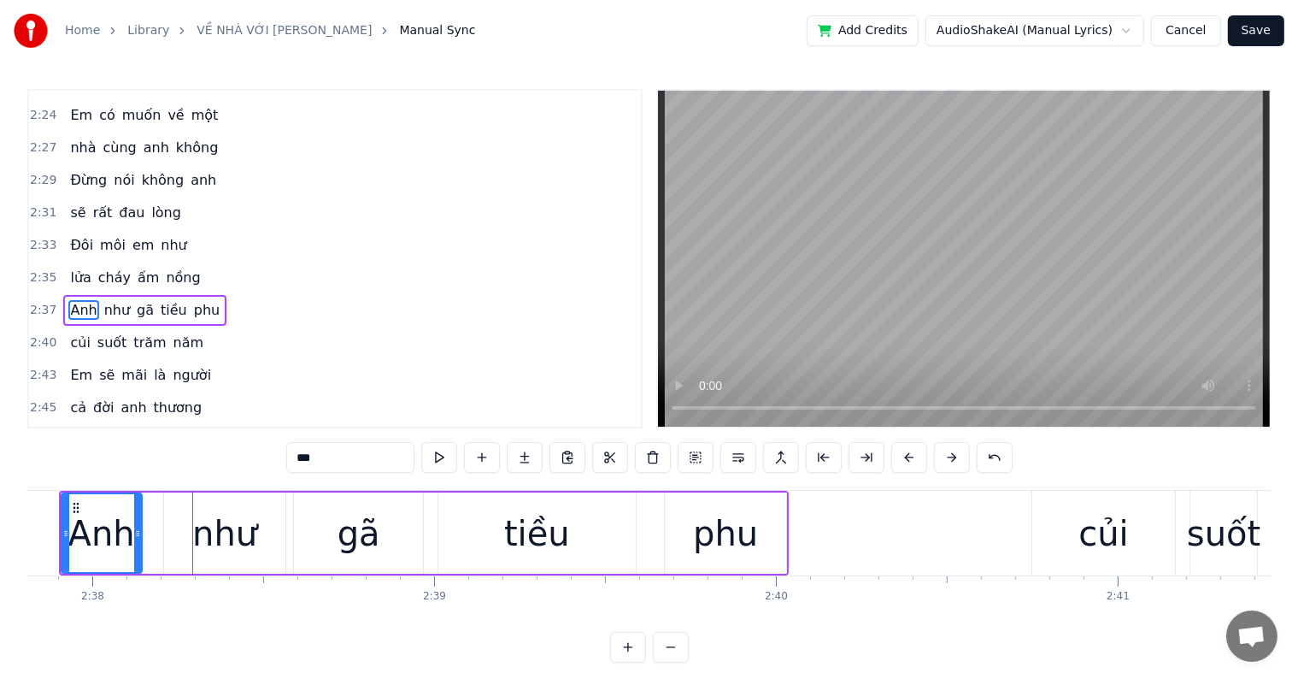
click at [892, 442] on button at bounding box center [910, 457] width 36 height 31
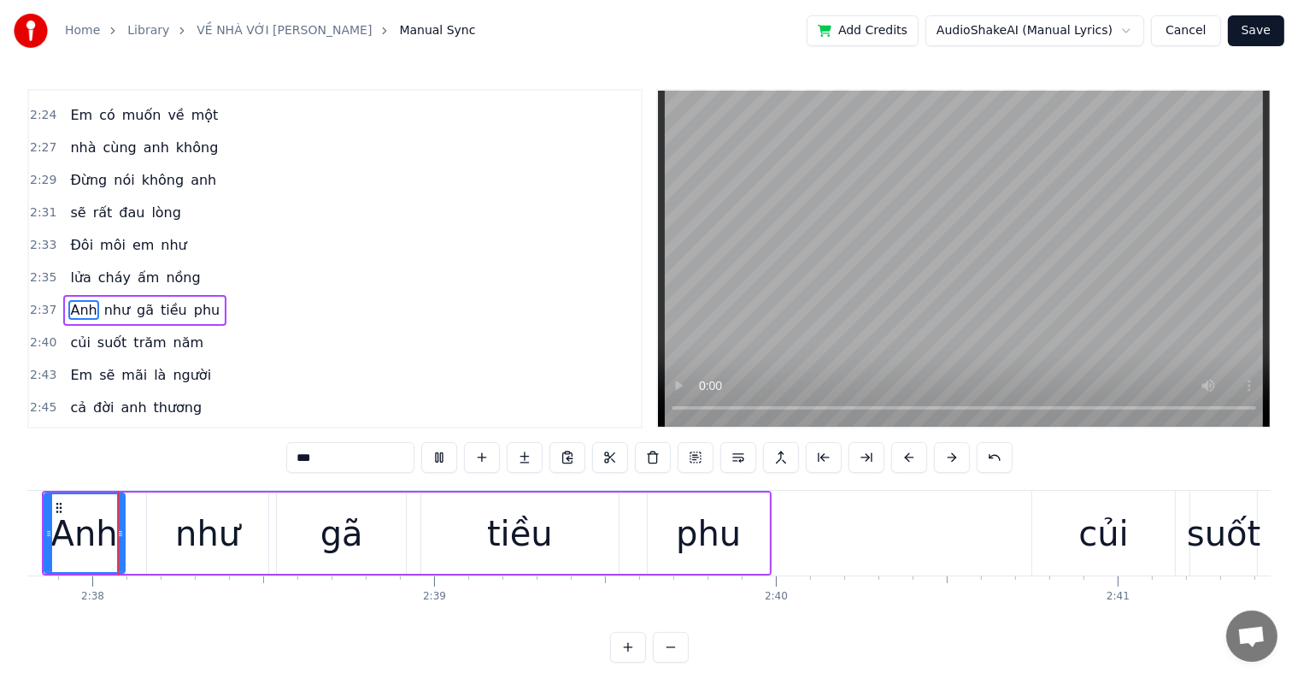
scroll to position [0, 53910]
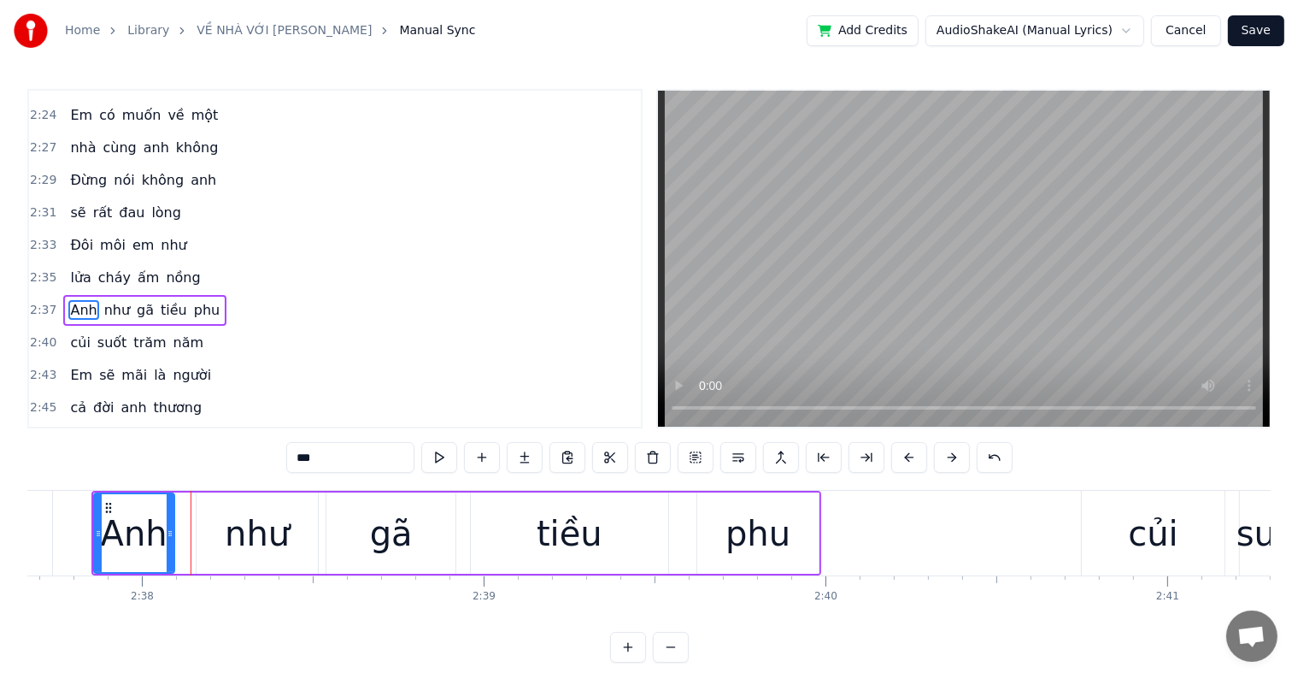
click at [916, 458] on button at bounding box center [910, 457] width 36 height 31
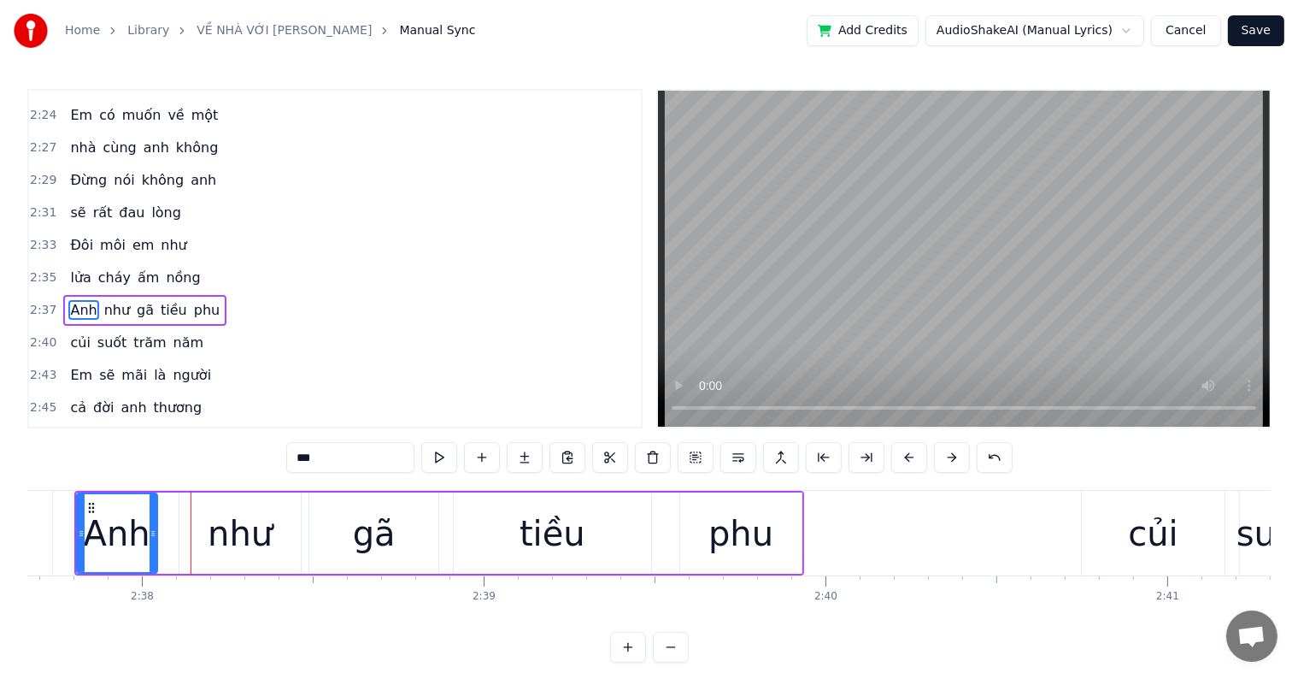
click at [916, 458] on button at bounding box center [910, 457] width 36 height 31
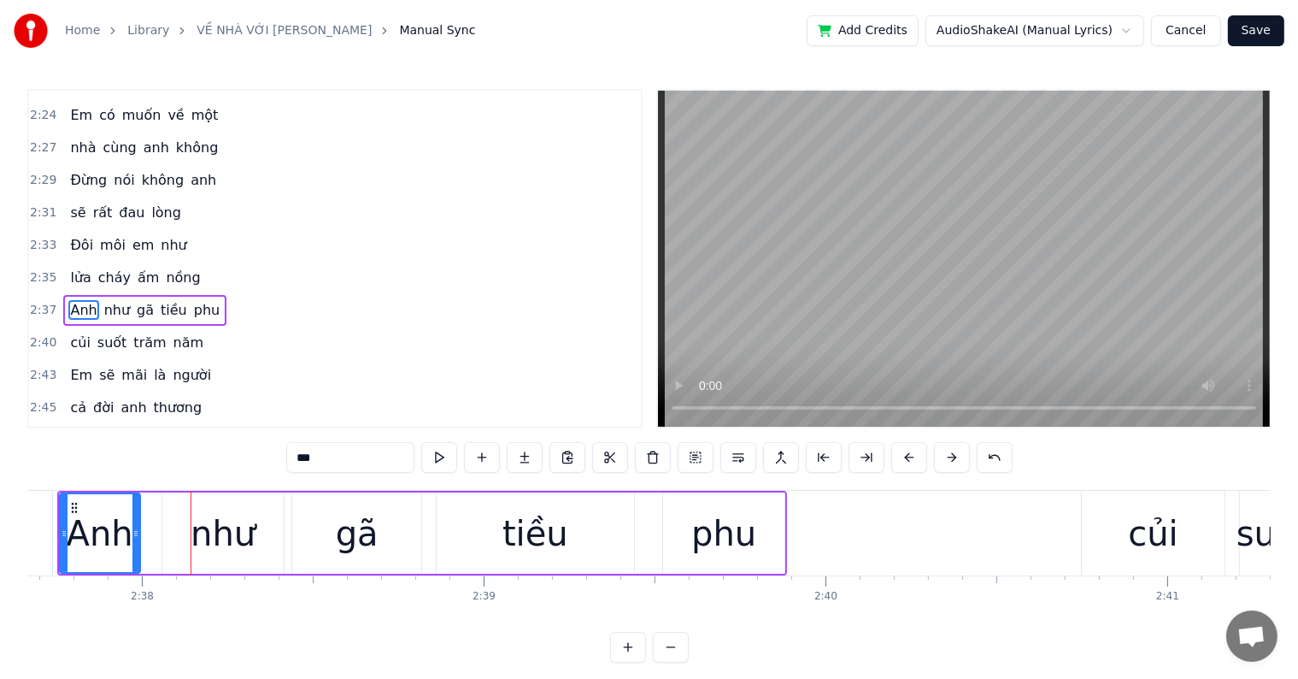
click at [892, 442] on button at bounding box center [910, 457] width 36 height 31
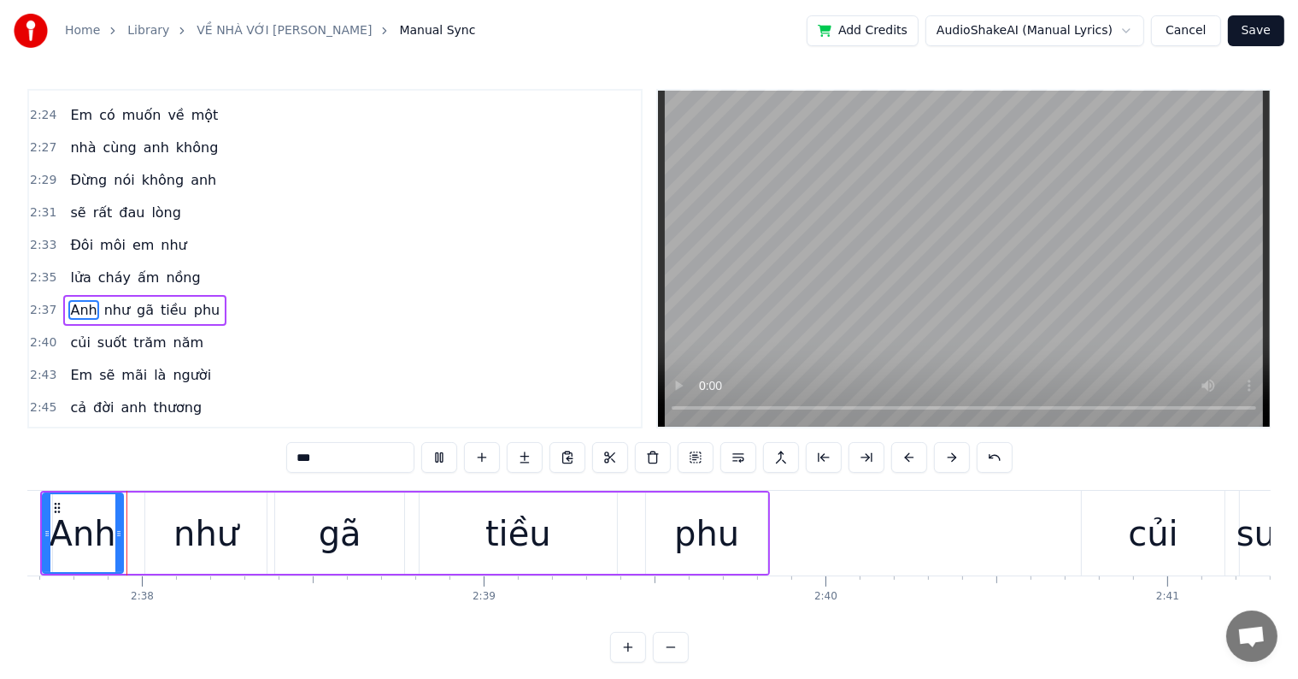
scroll to position [0, 53859]
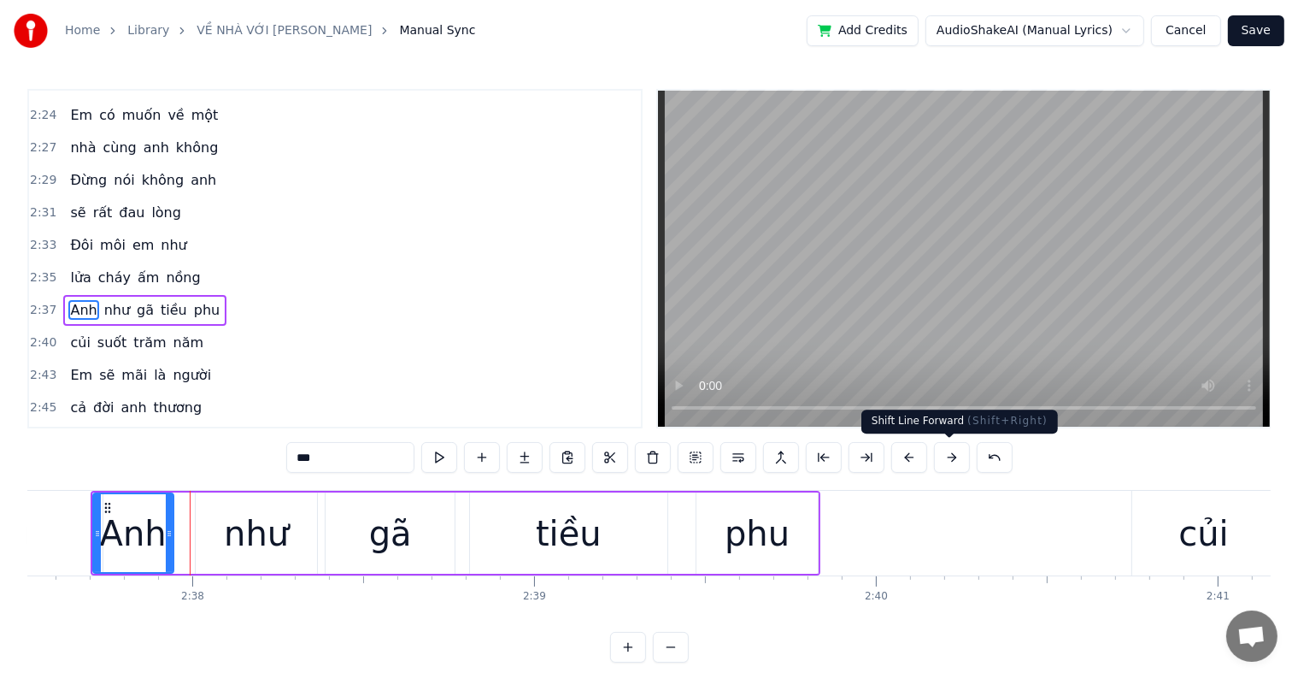
click at [960, 459] on button at bounding box center [952, 457] width 36 height 31
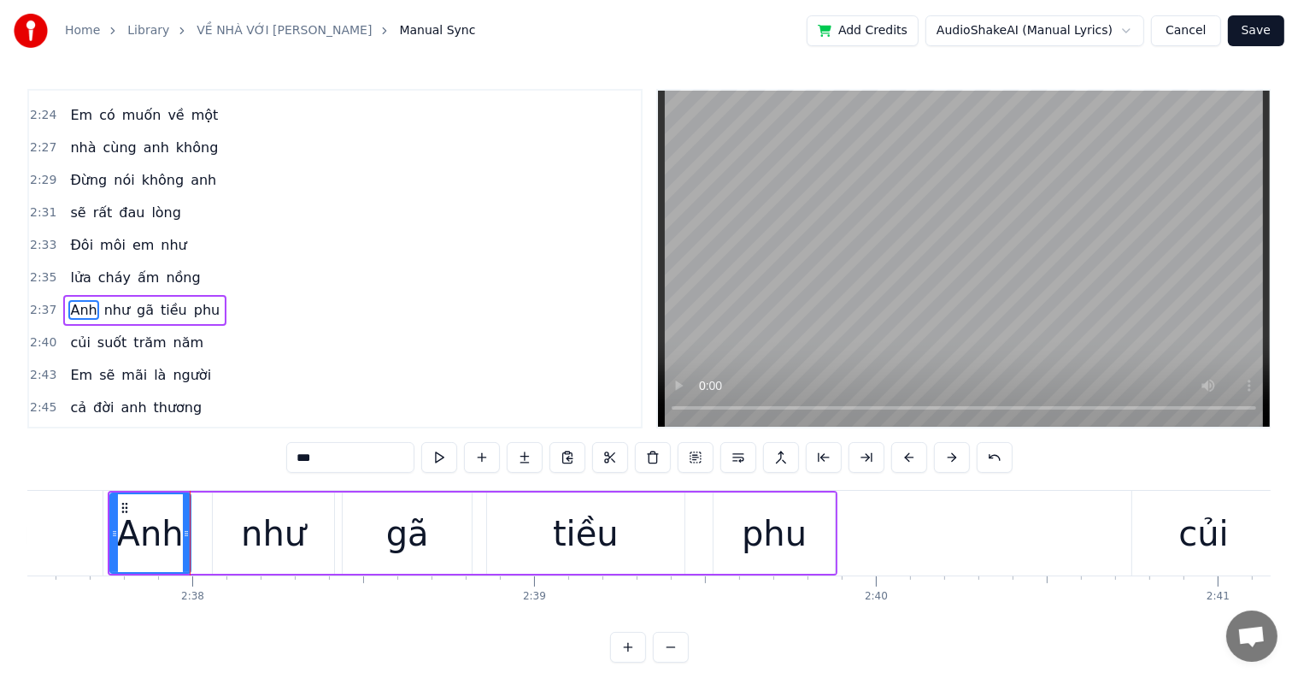
click at [960, 459] on button at bounding box center [952, 457] width 36 height 31
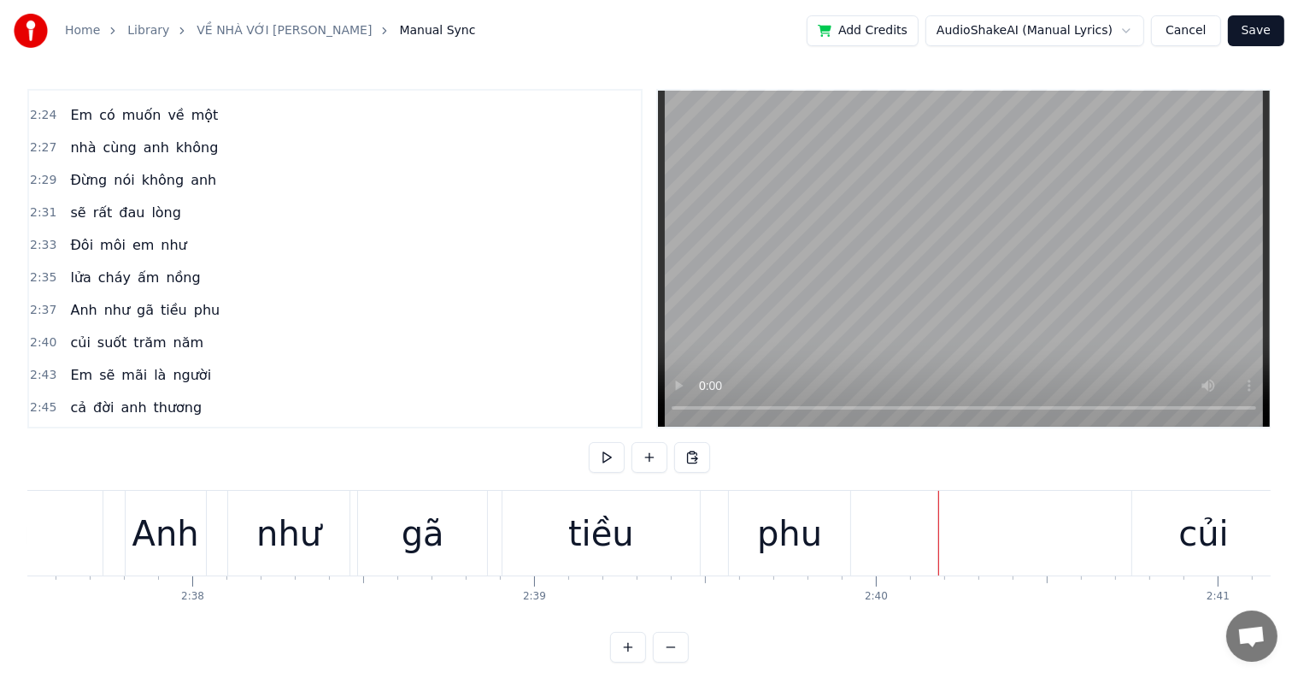
click at [1194, 534] on div "củi" at bounding box center [1204, 533] width 50 height 51
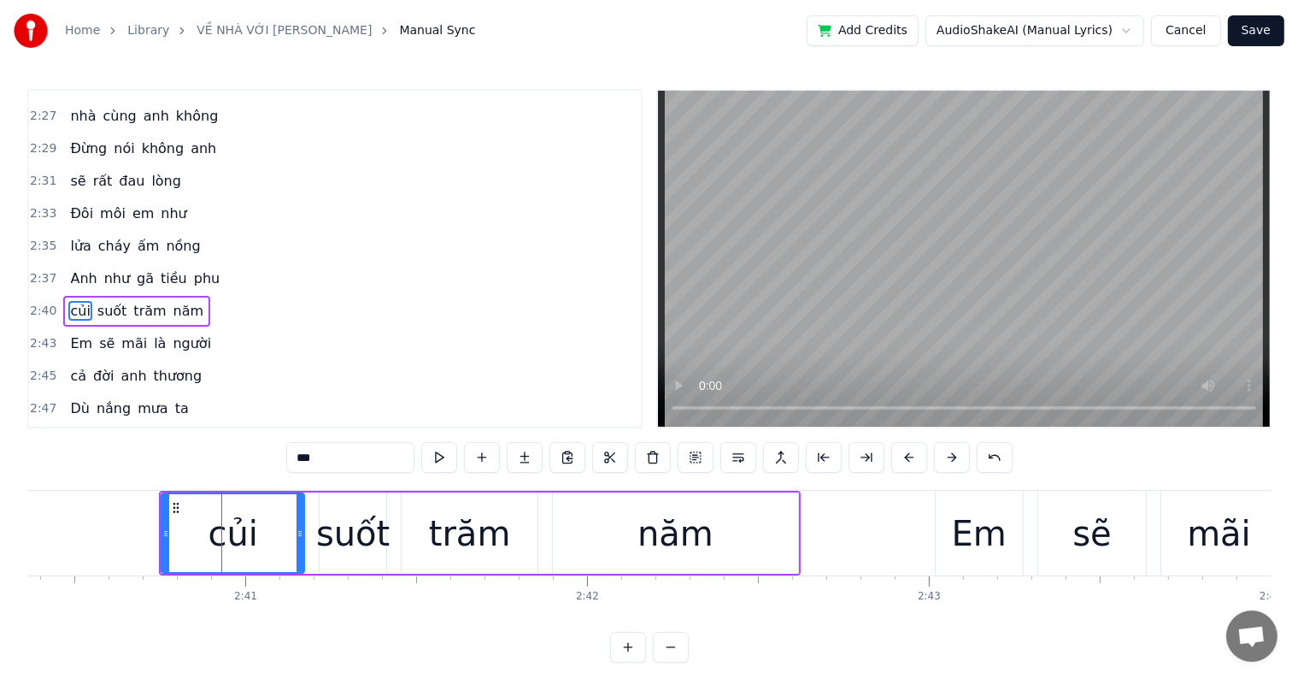
scroll to position [0, 54941]
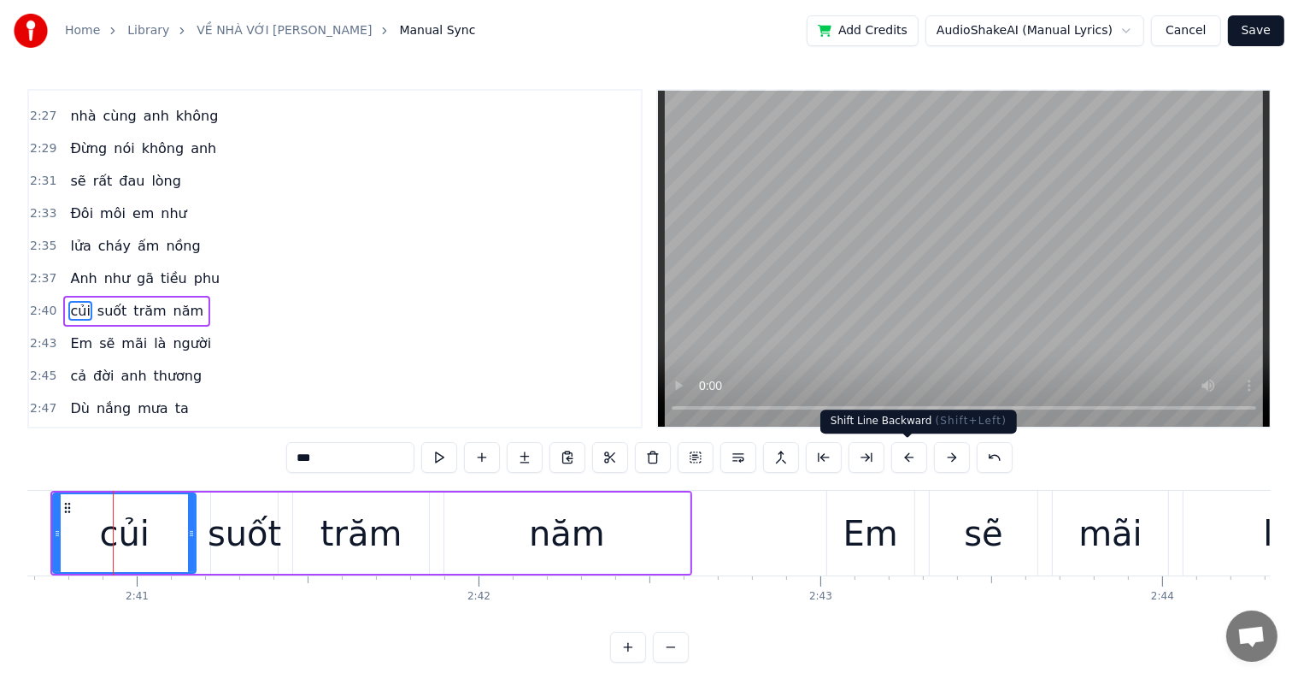
click at [908, 458] on button at bounding box center [910, 457] width 36 height 31
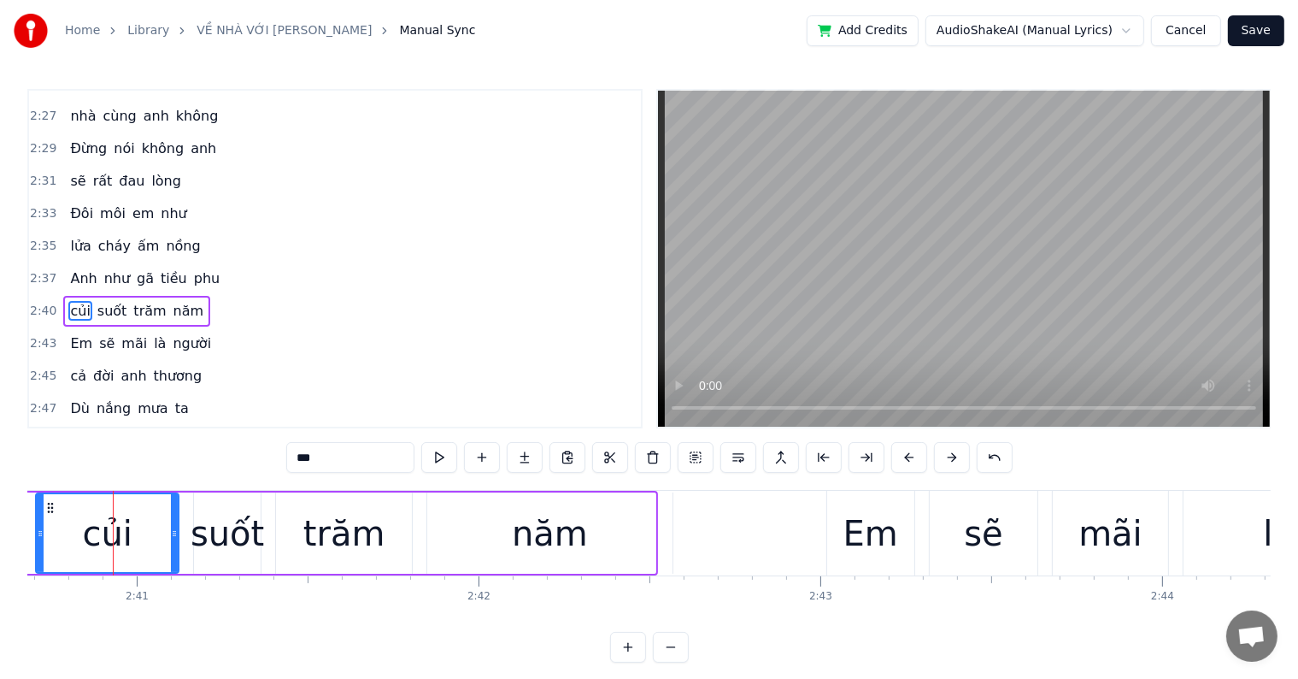
click at [908, 458] on button at bounding box center [910, 457] width 36 height 31
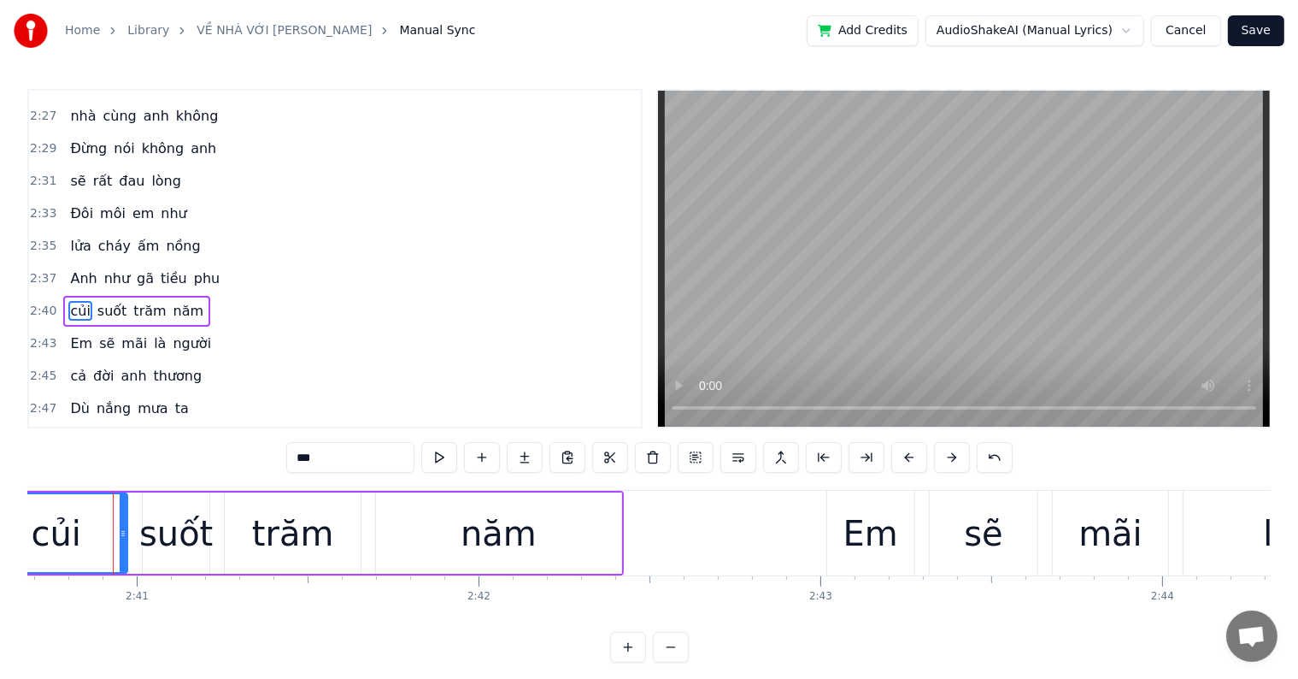
click at [908, 458] on button at bounding box center [910, 457] width 36 height 31
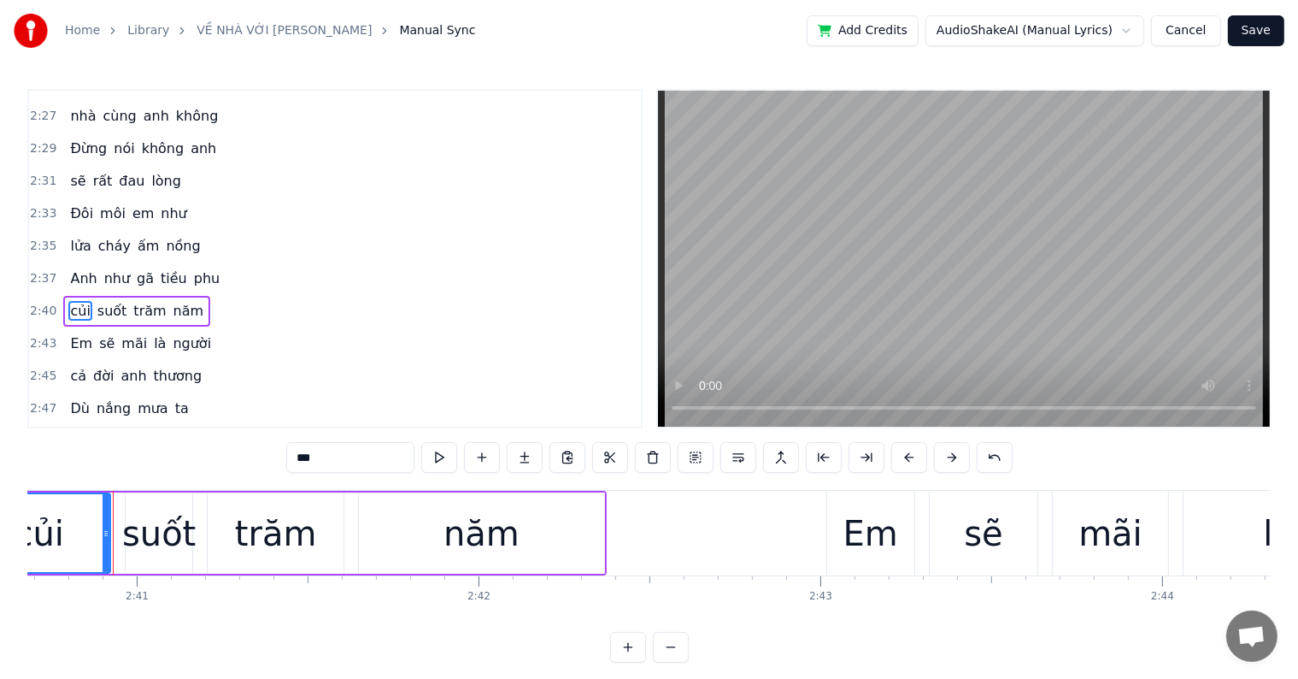
click at [908, 458] on button at bounding box center [910, 457] width 36 height 31
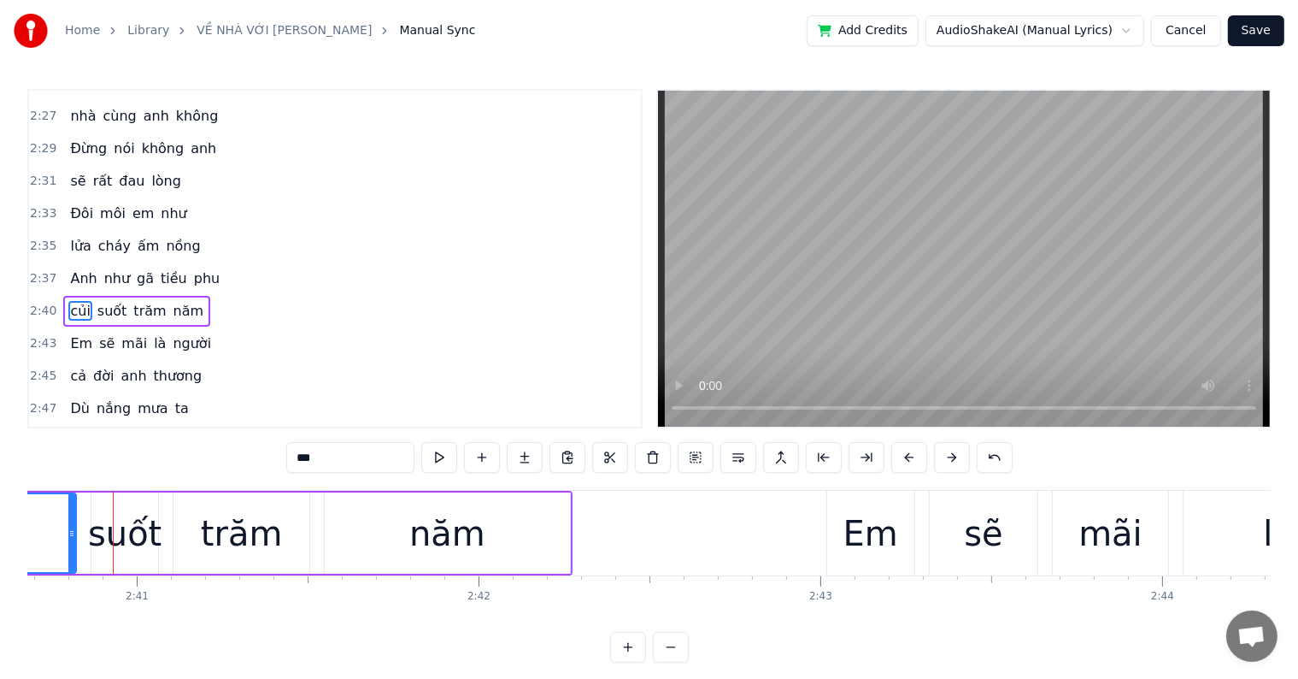
click at [908, 458] on button at bounding box center [910, 457] width 36 height 31
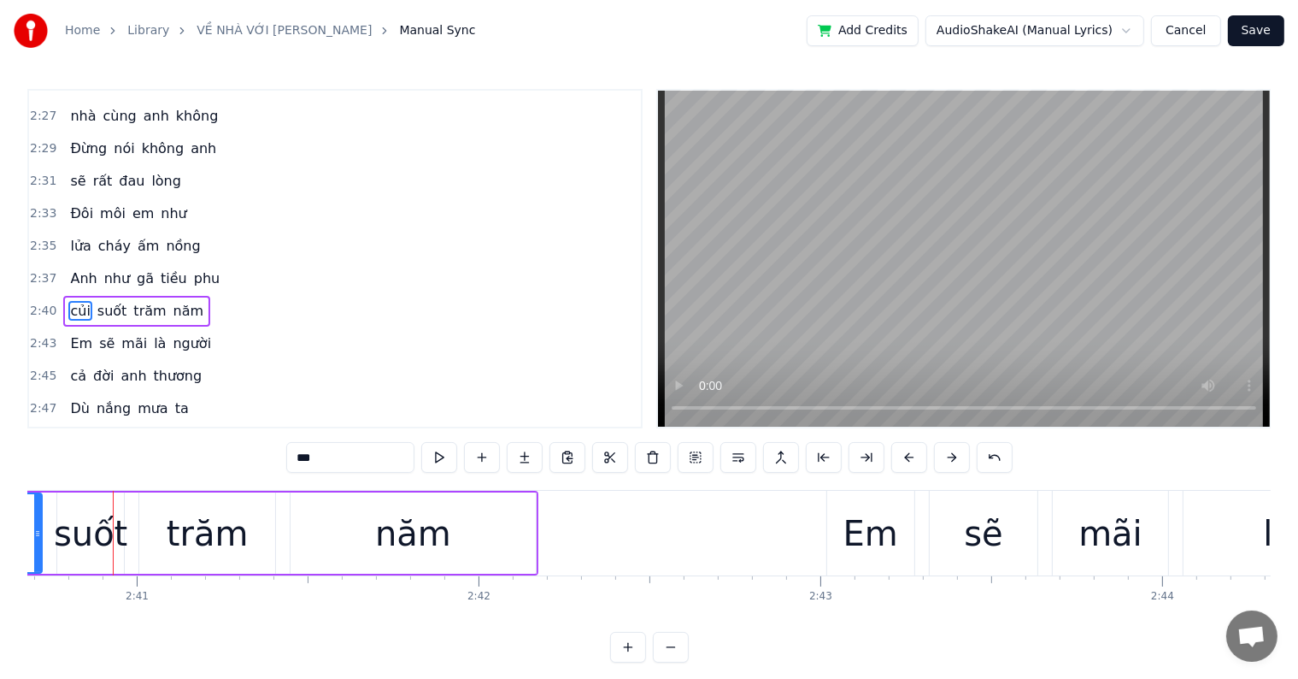
click
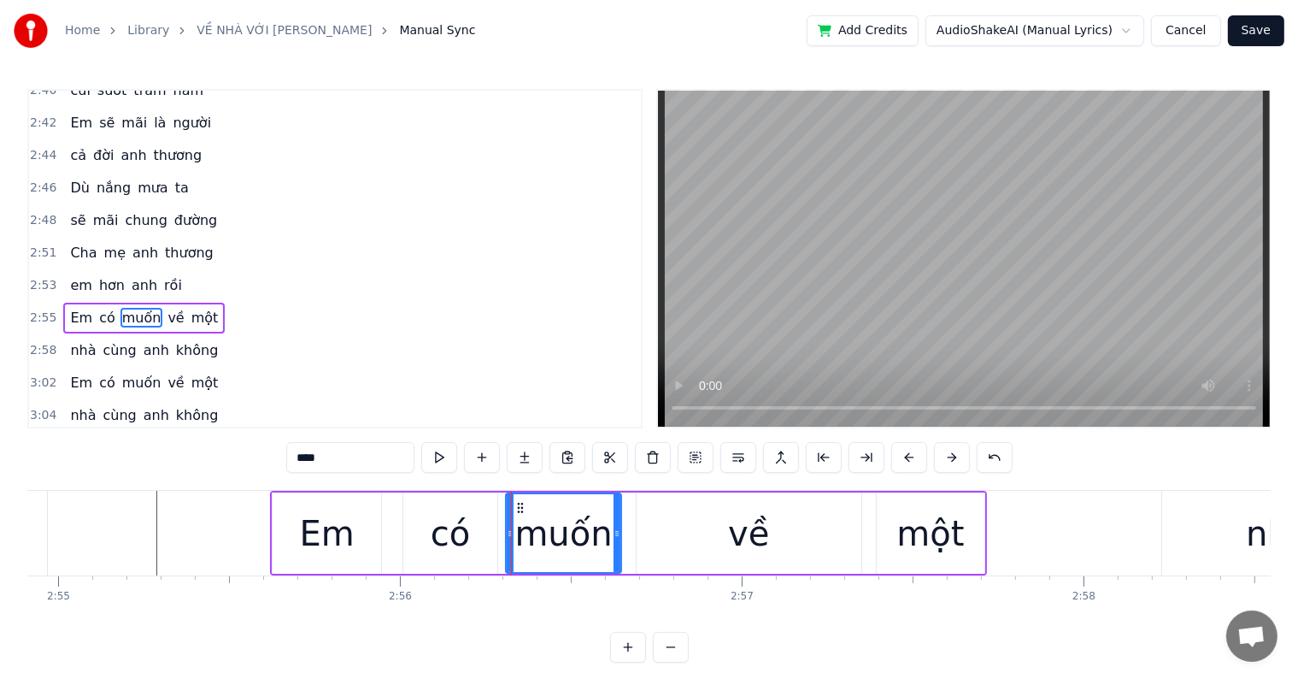
scroll to position [0, 59612]
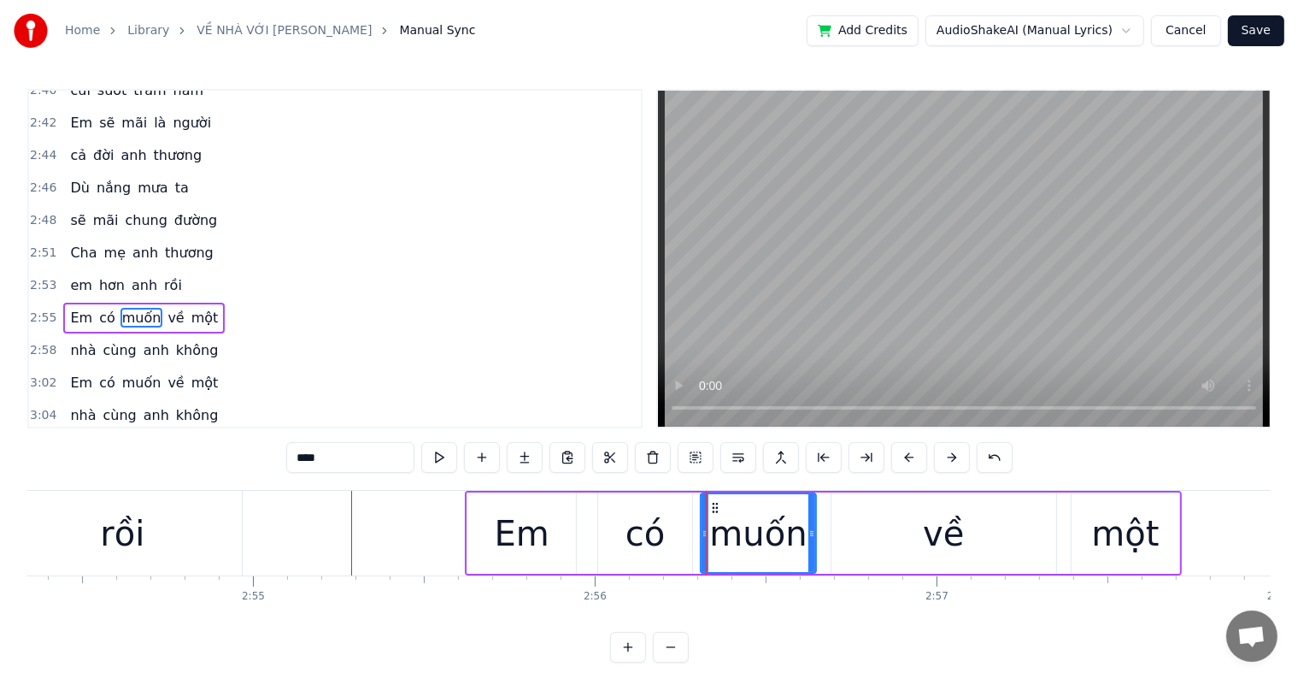
type input "**"
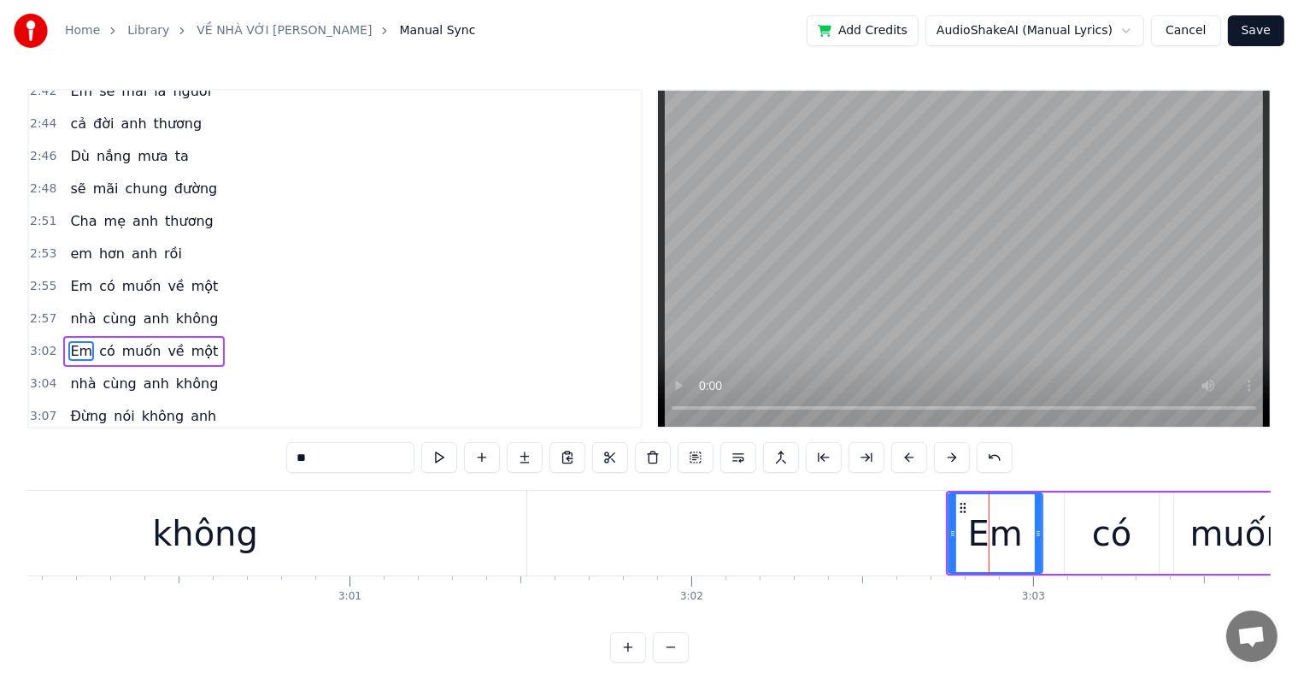
scroll to position [1703, 0]
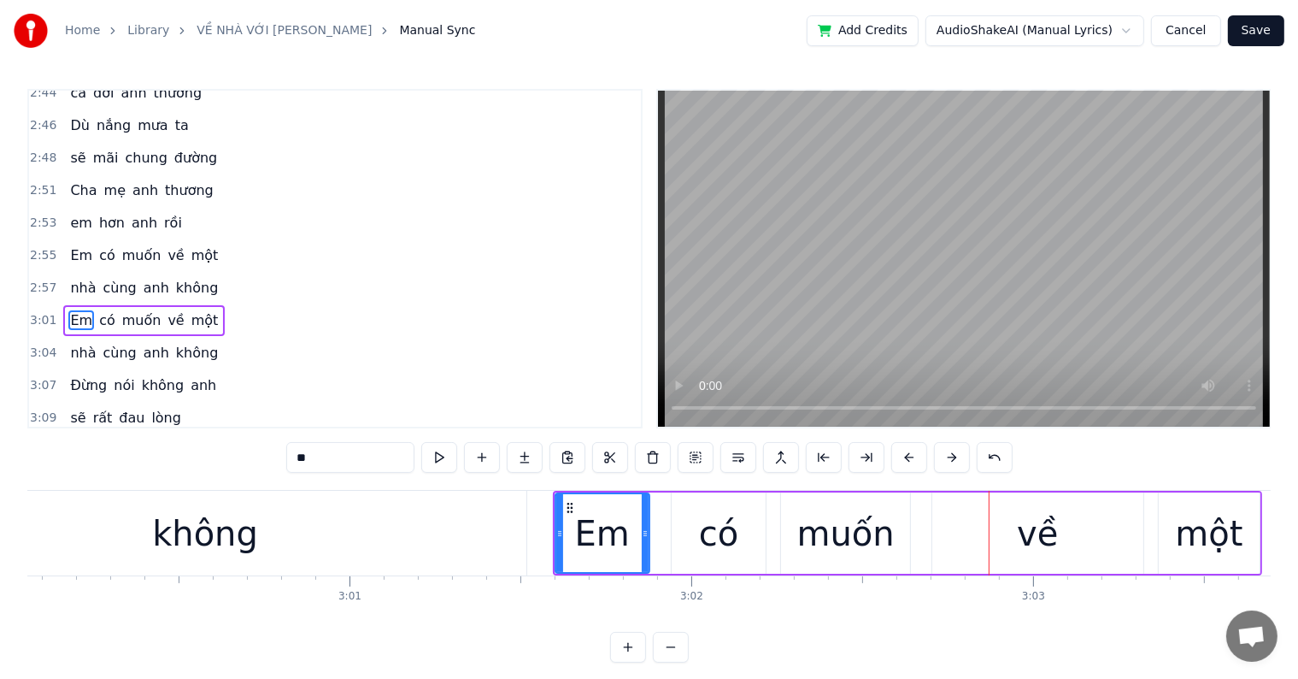
type input "*****"
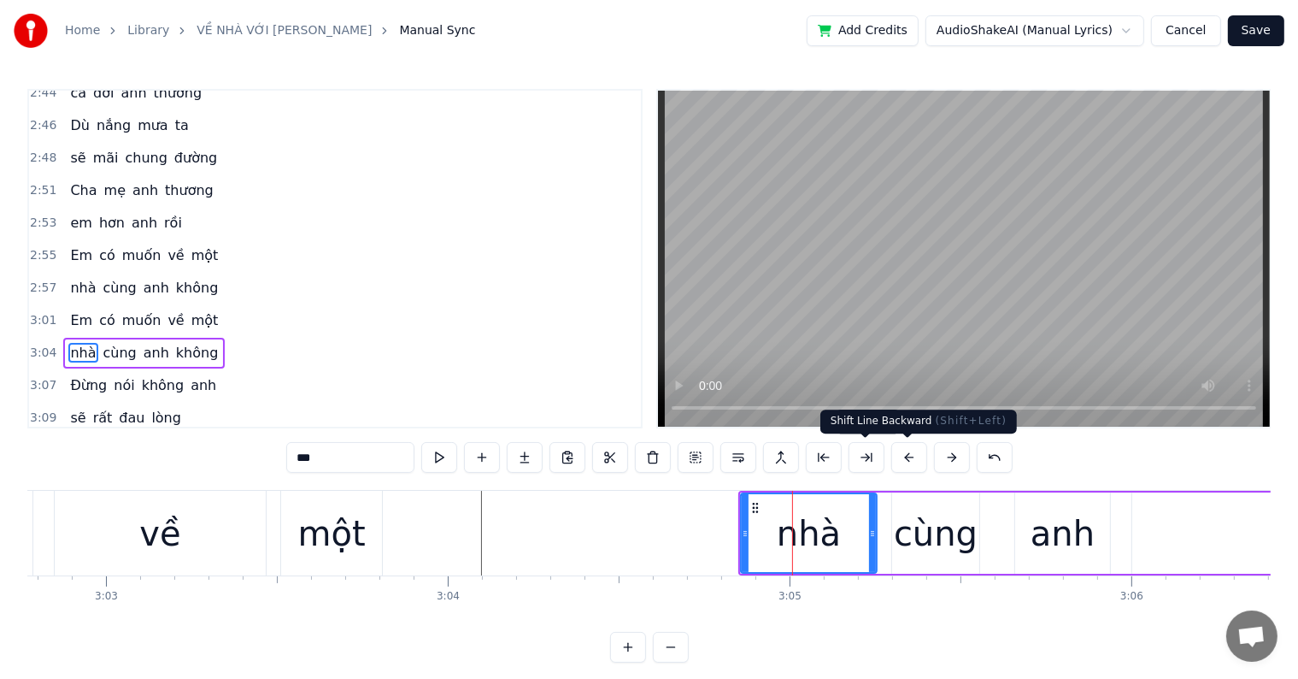
scroll to position [1734, 0]
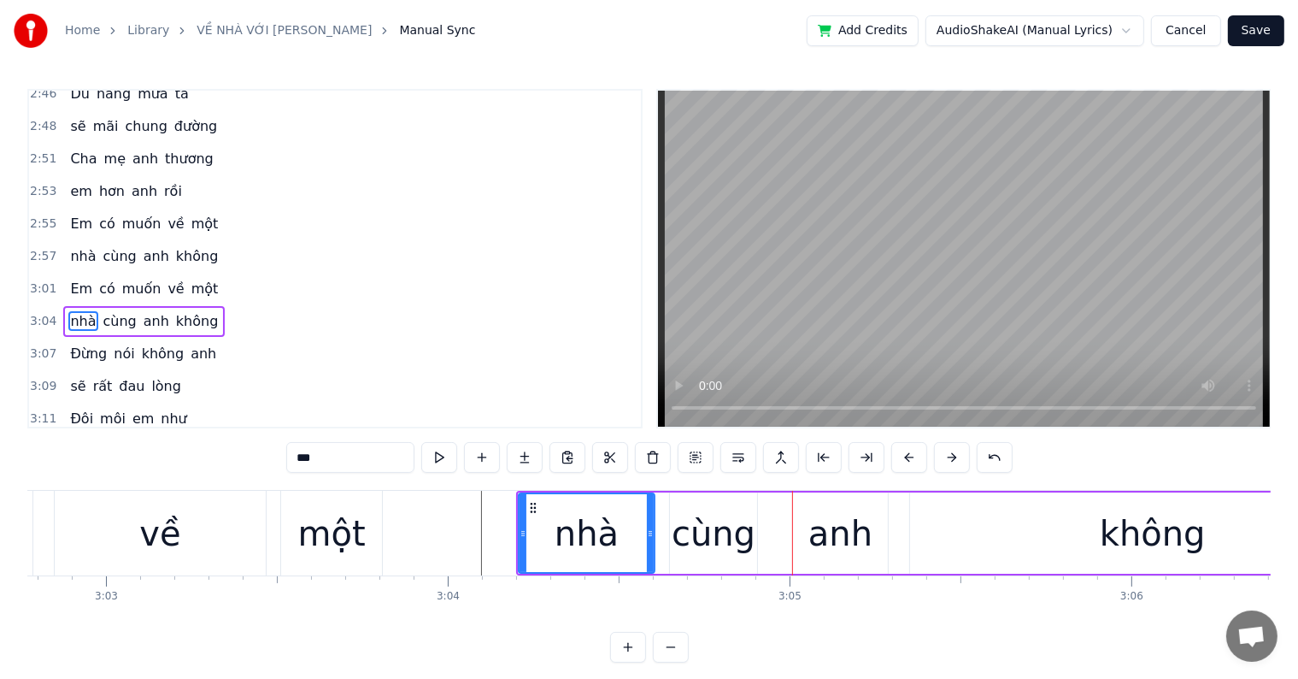
type input "***"
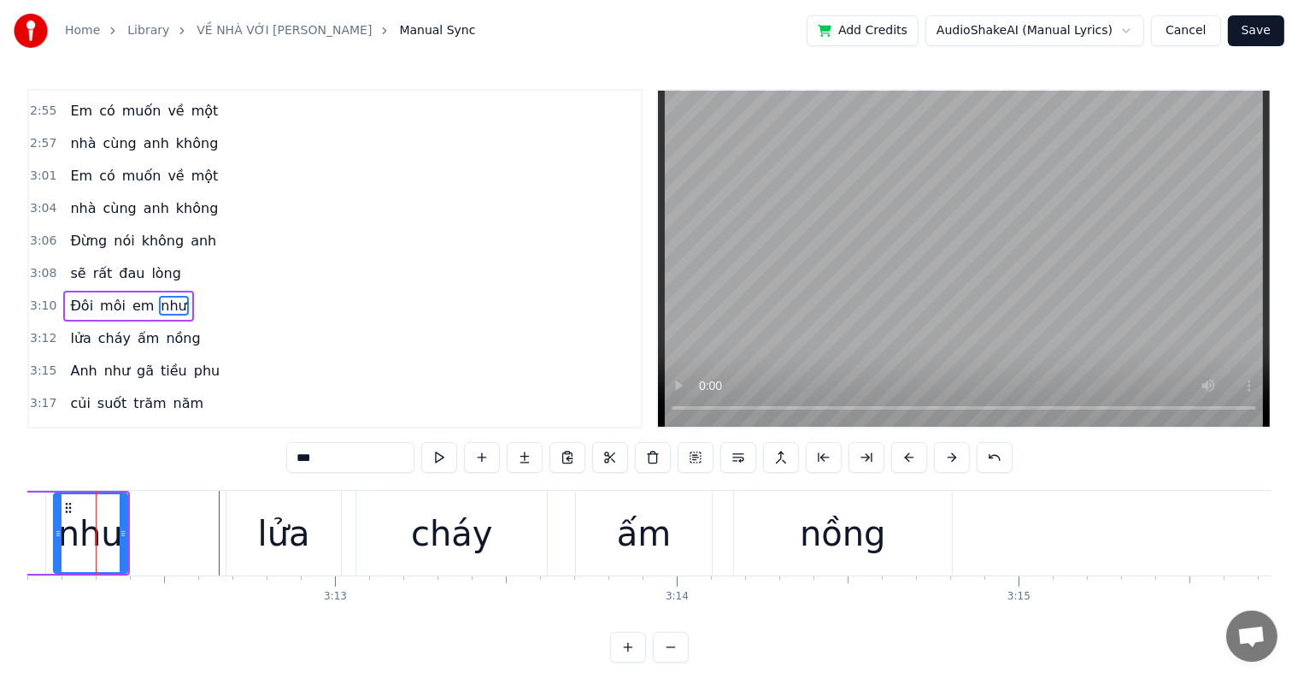
scroll to position [0, 65666]
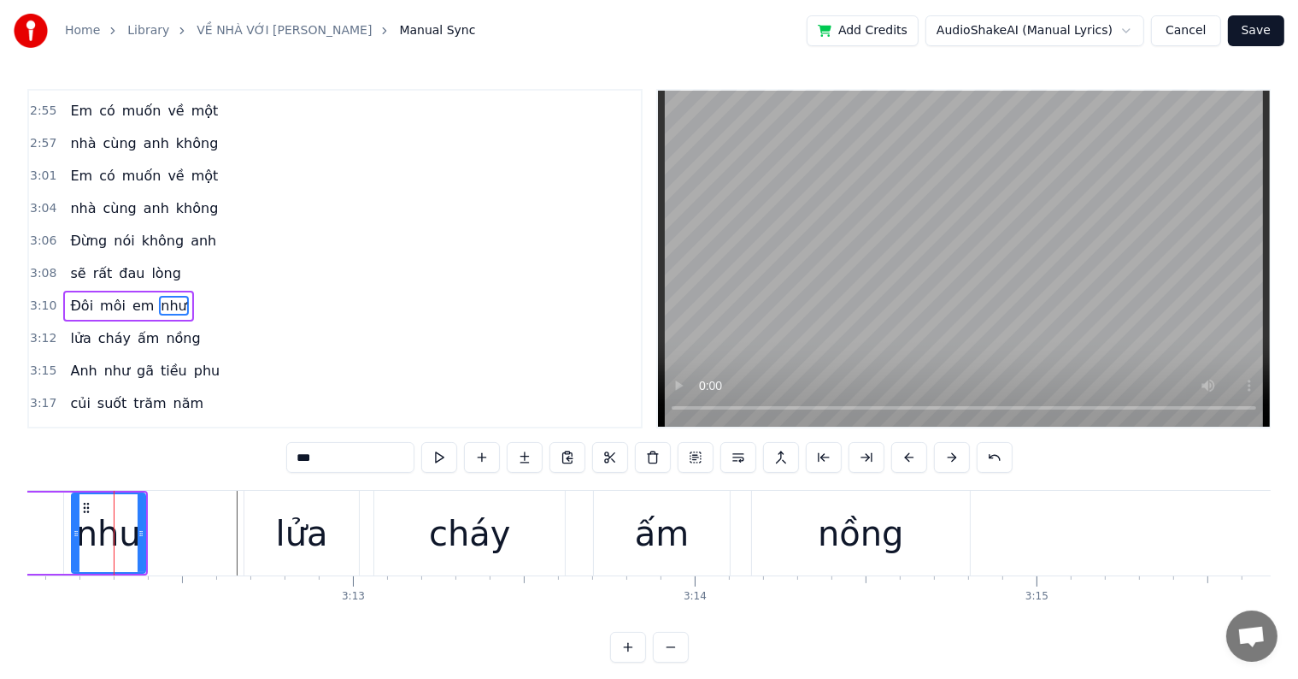
type input "***"
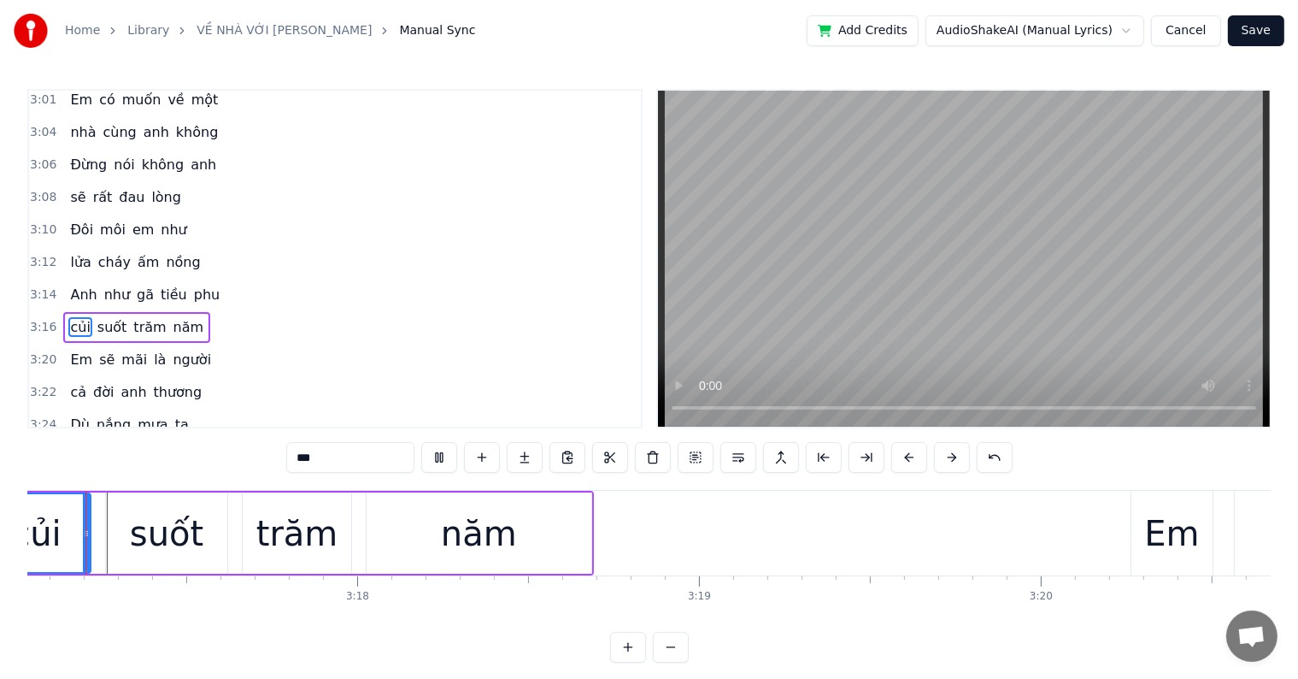
scroll to position [0, 67254]
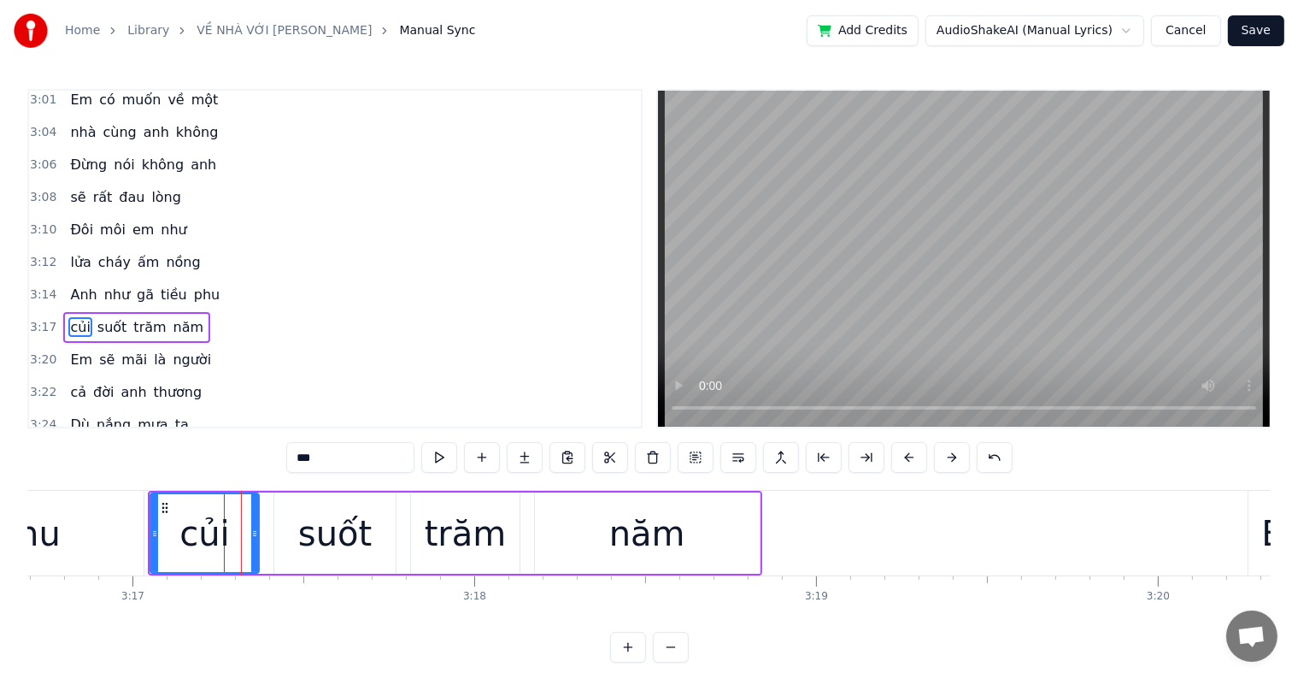
type input "***"
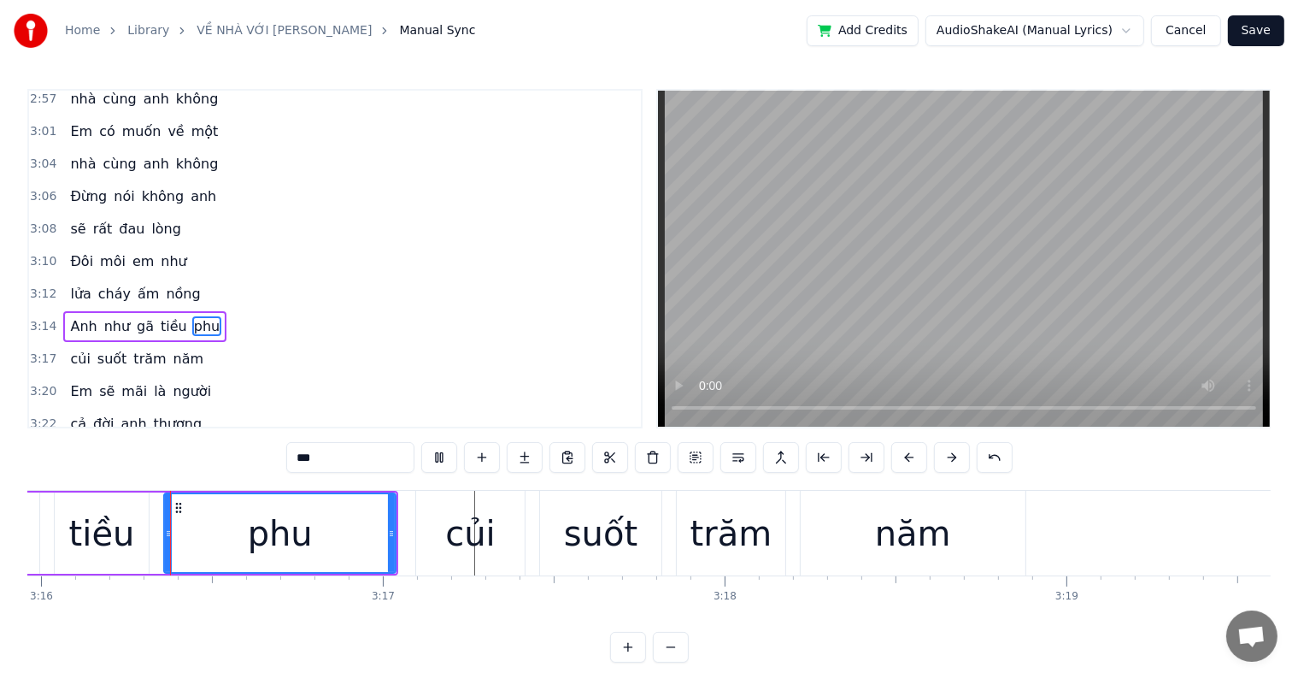
scroll to position [26, 0]
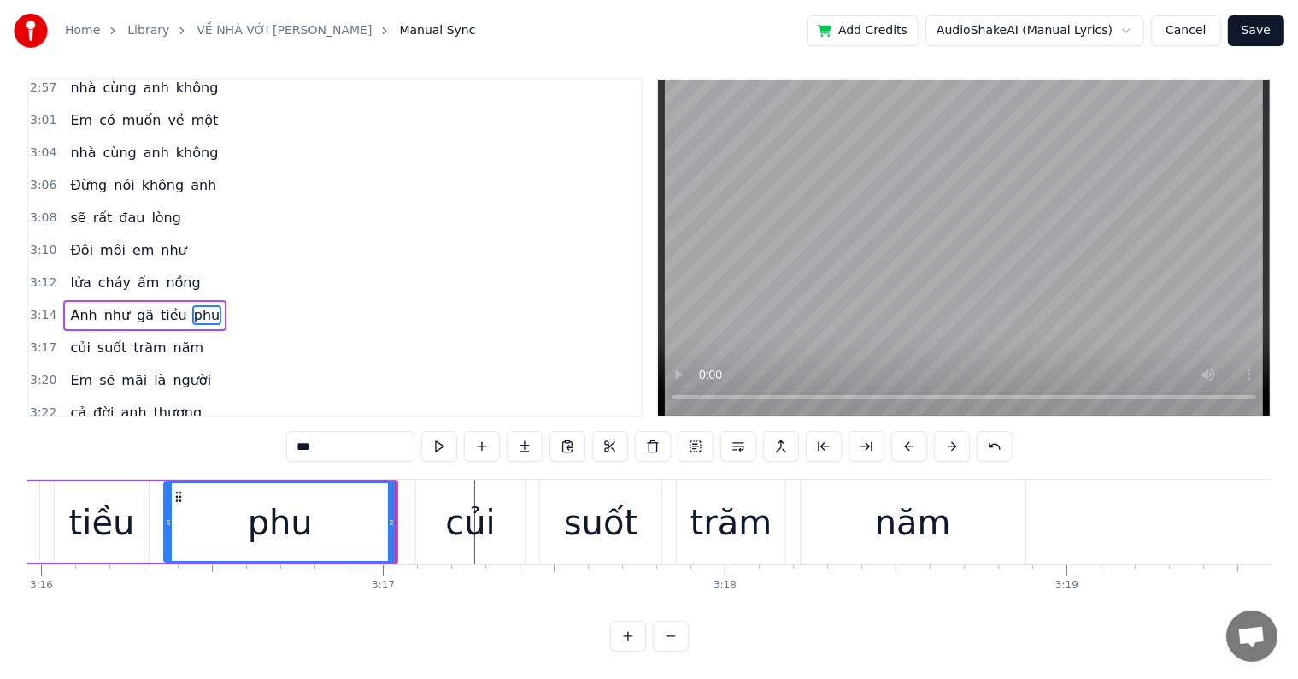
type input "***"
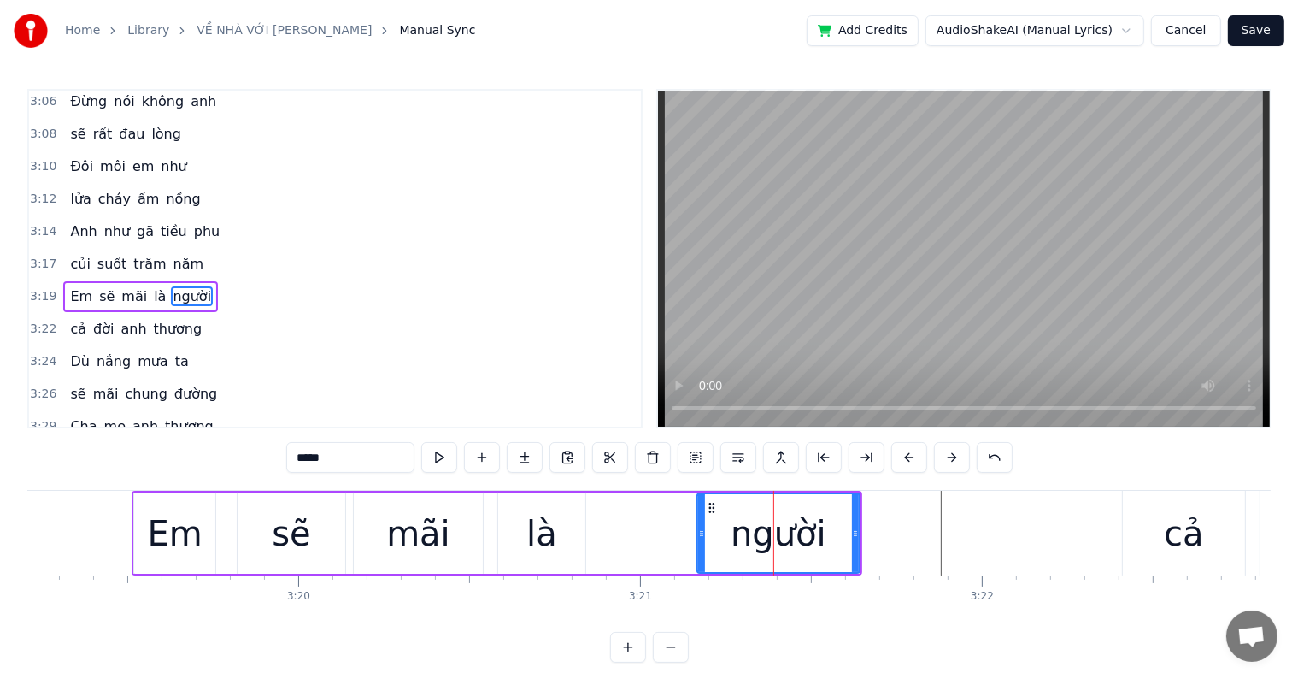
scroll to position [1955, 0]
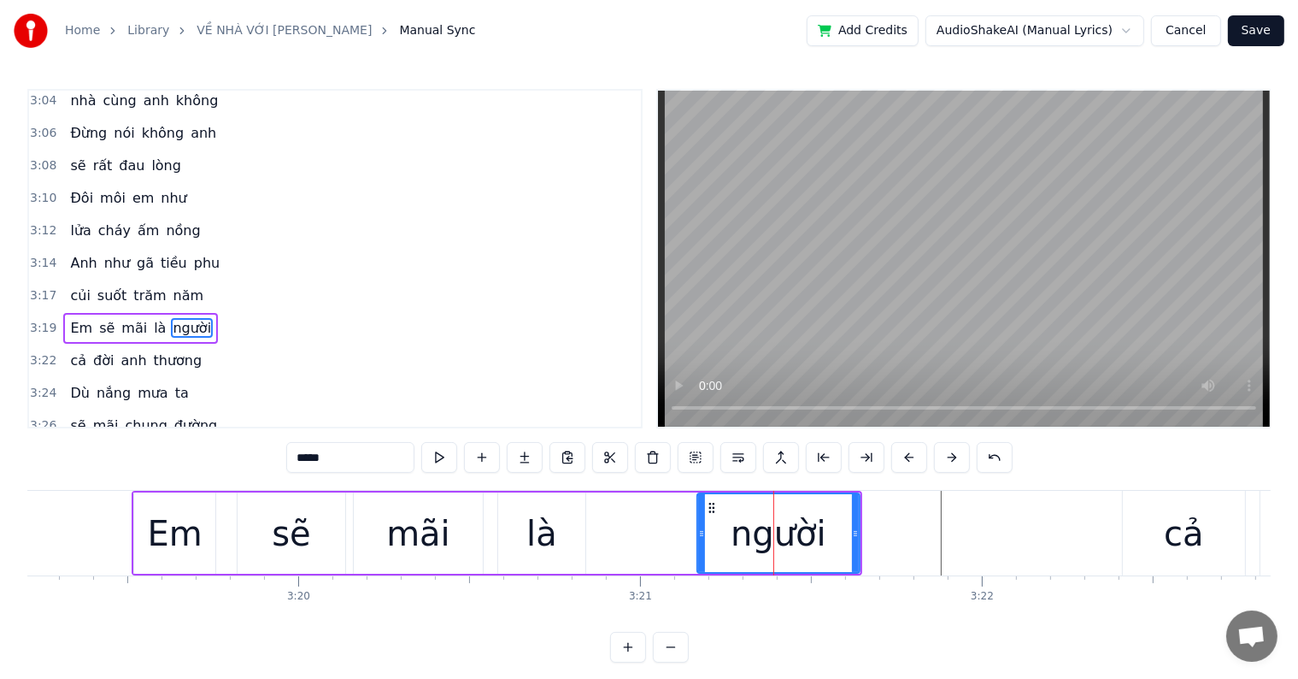
type input "**"
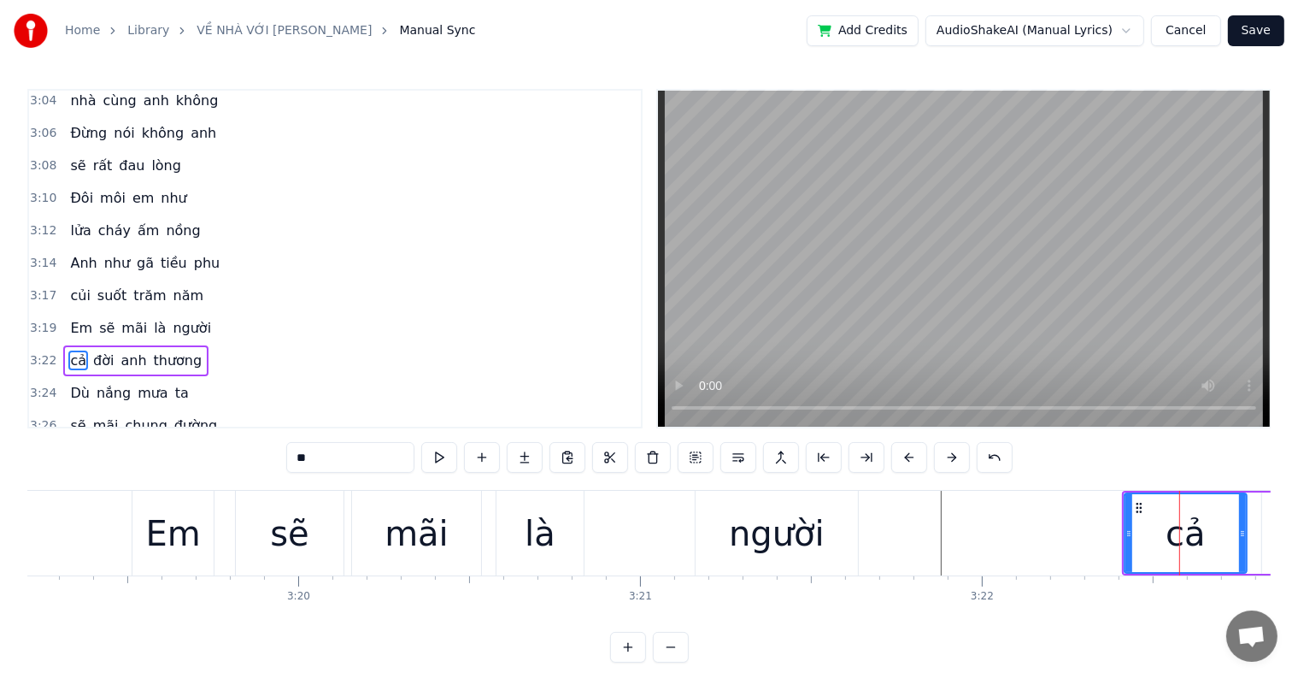
scroll to position [1987, 0]
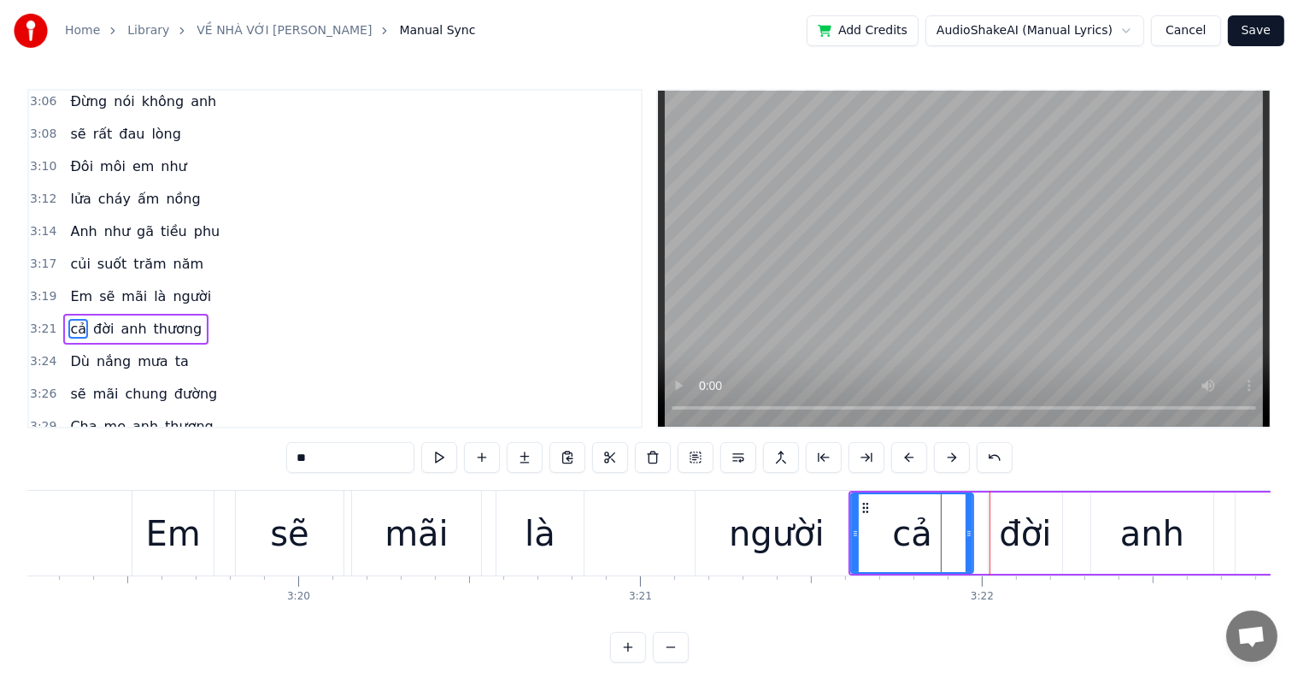
type input "***"
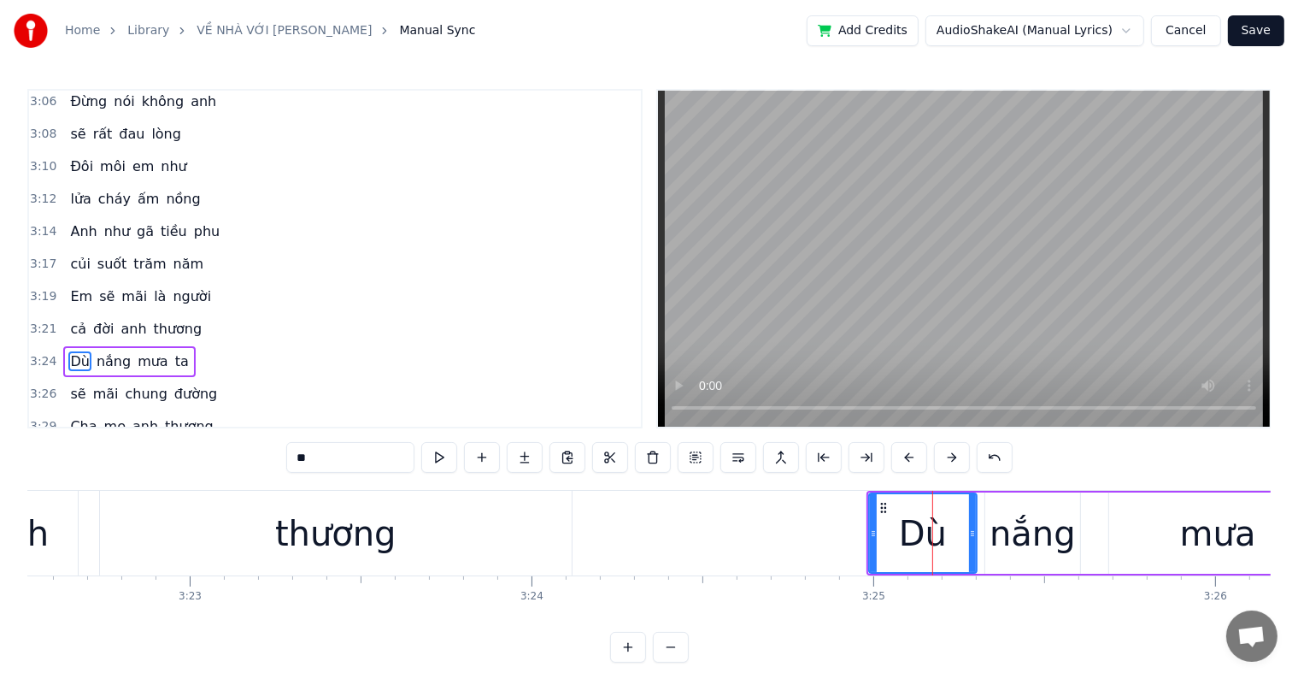
scroll to position [2017, 0]
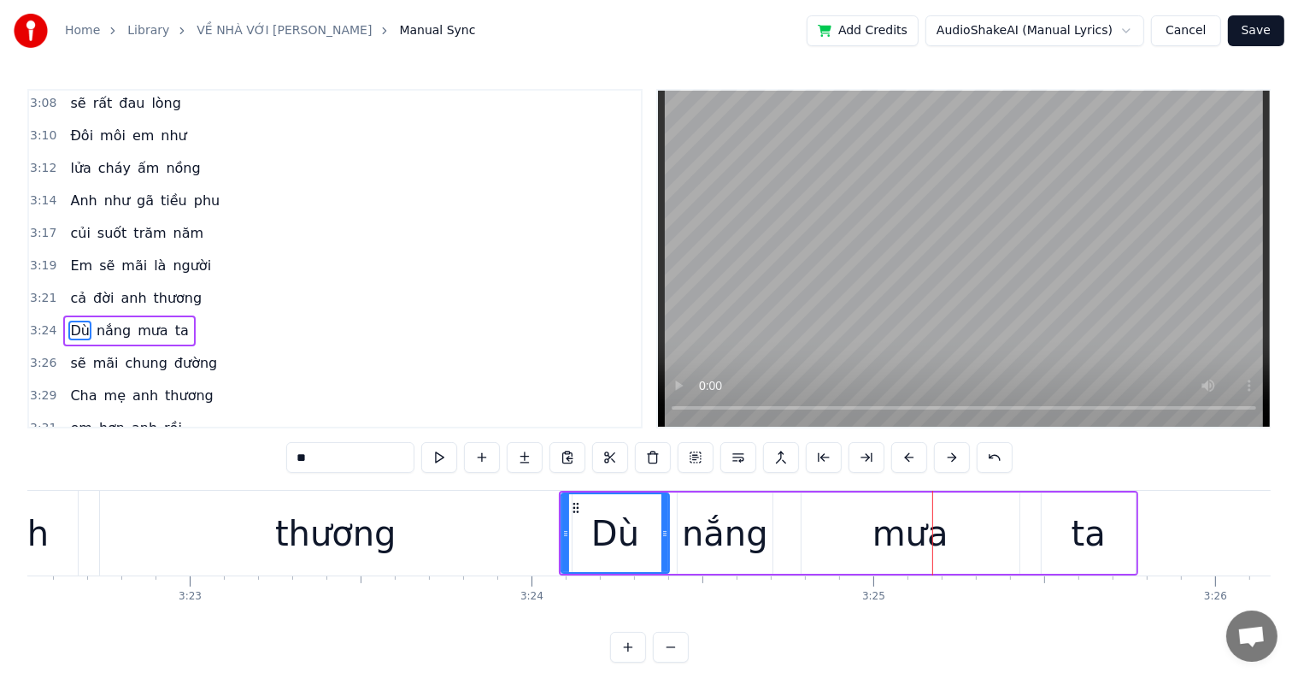
type input "******"
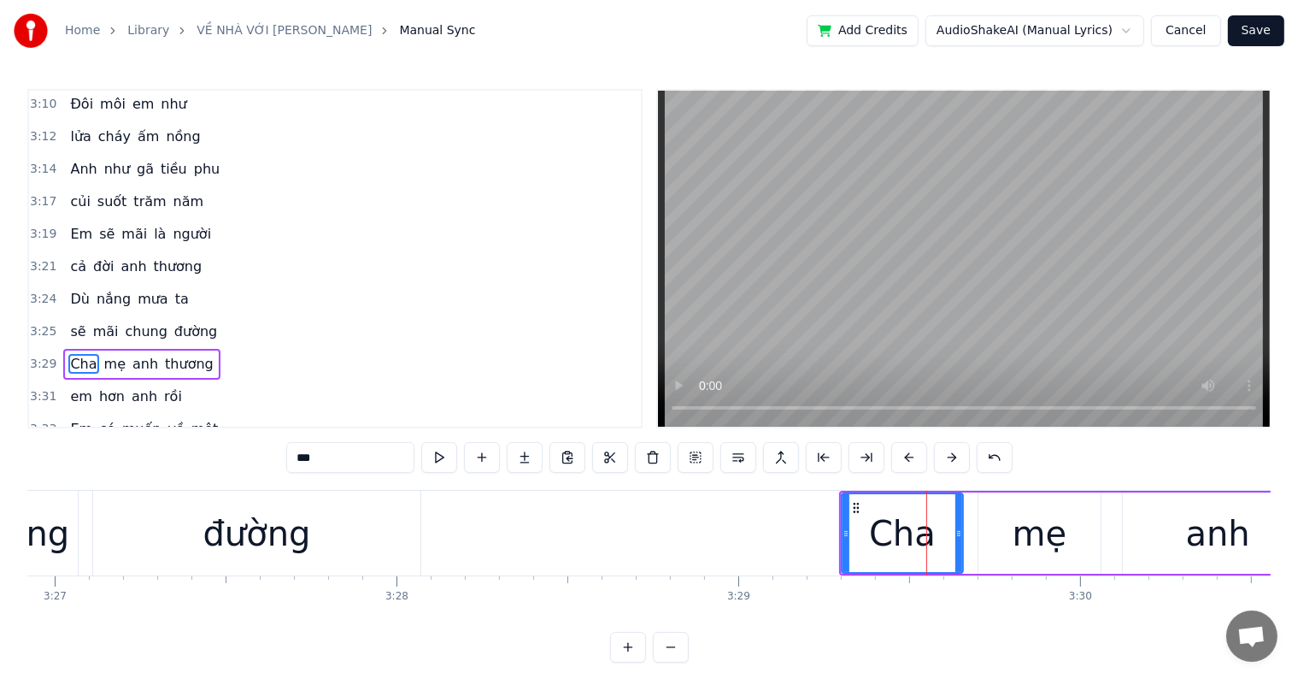
scroll to position [2081, 0]
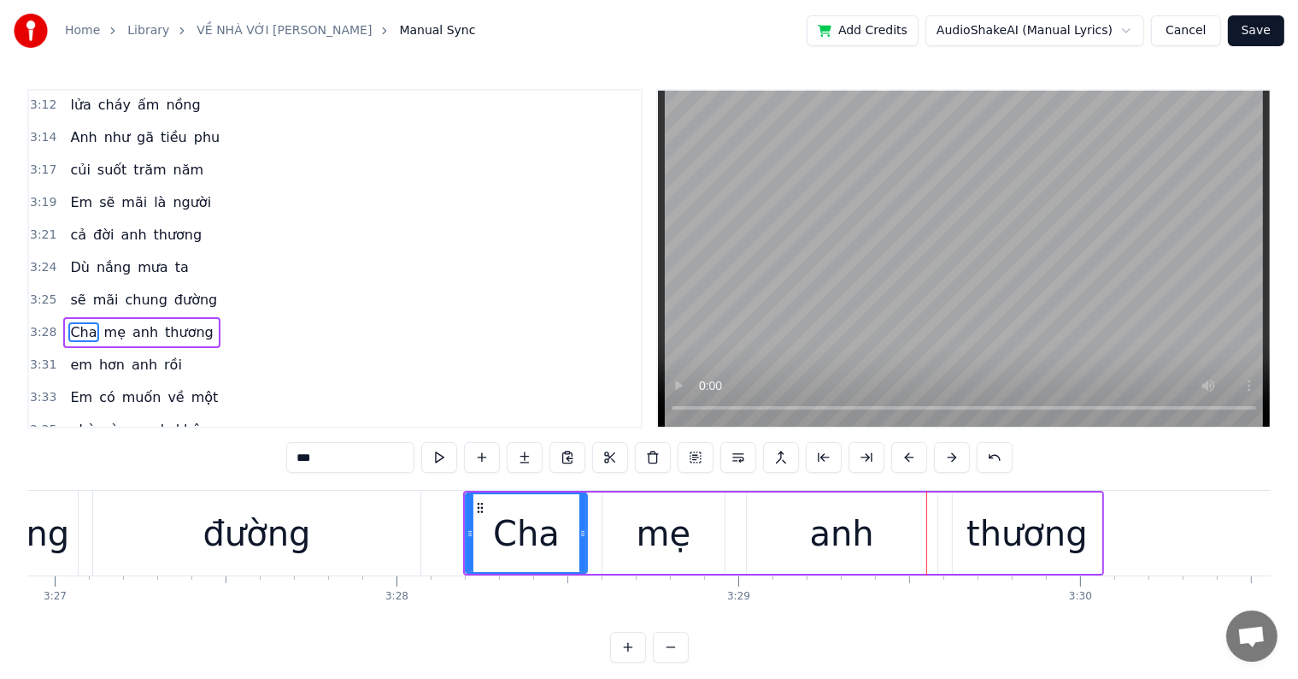
type input "*****"
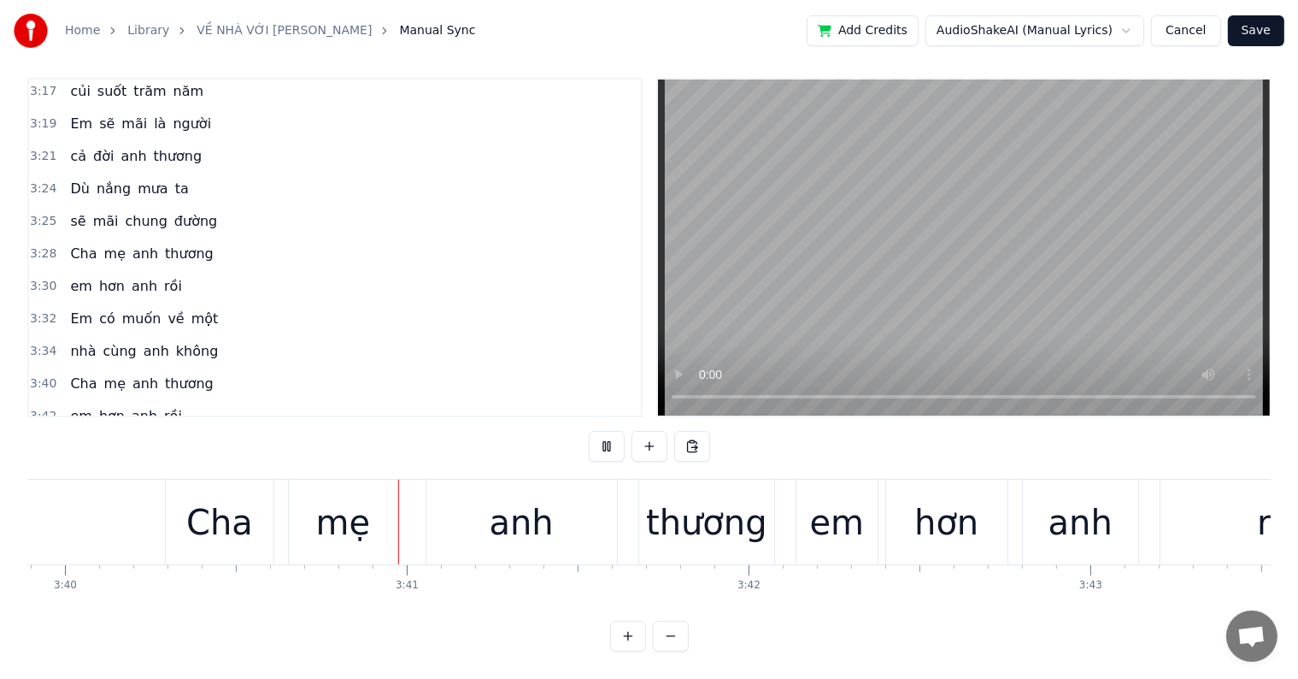
scroll to position [0, 75204]
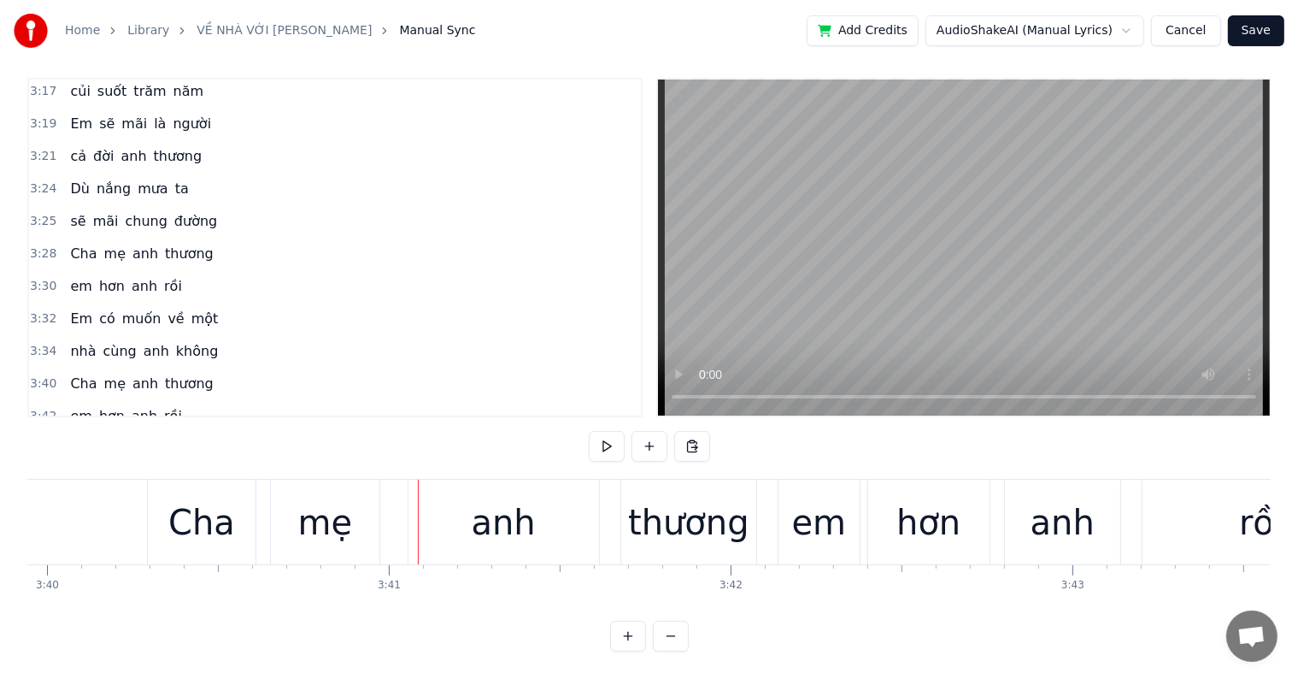
drag, startPoint x: 219, startPoint y: 501, endPoint x: 385, endPoint y: 482, distance: 166.9
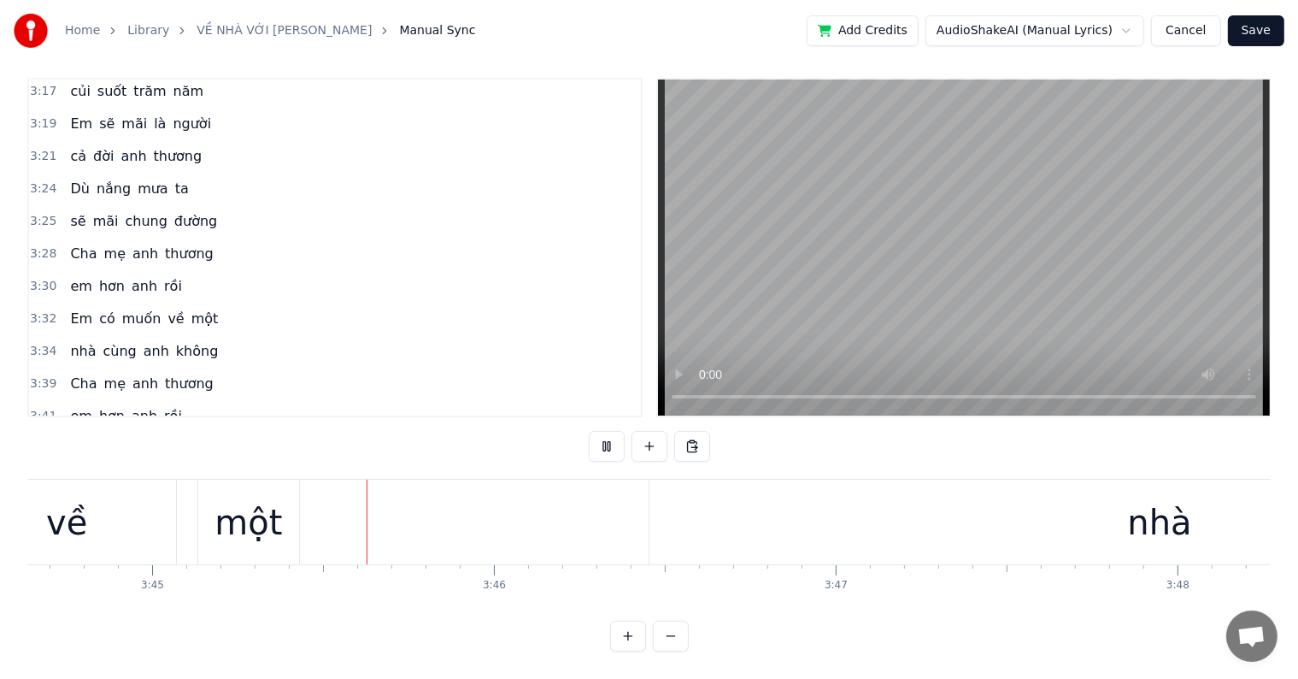
scroll to position [0, 76859]
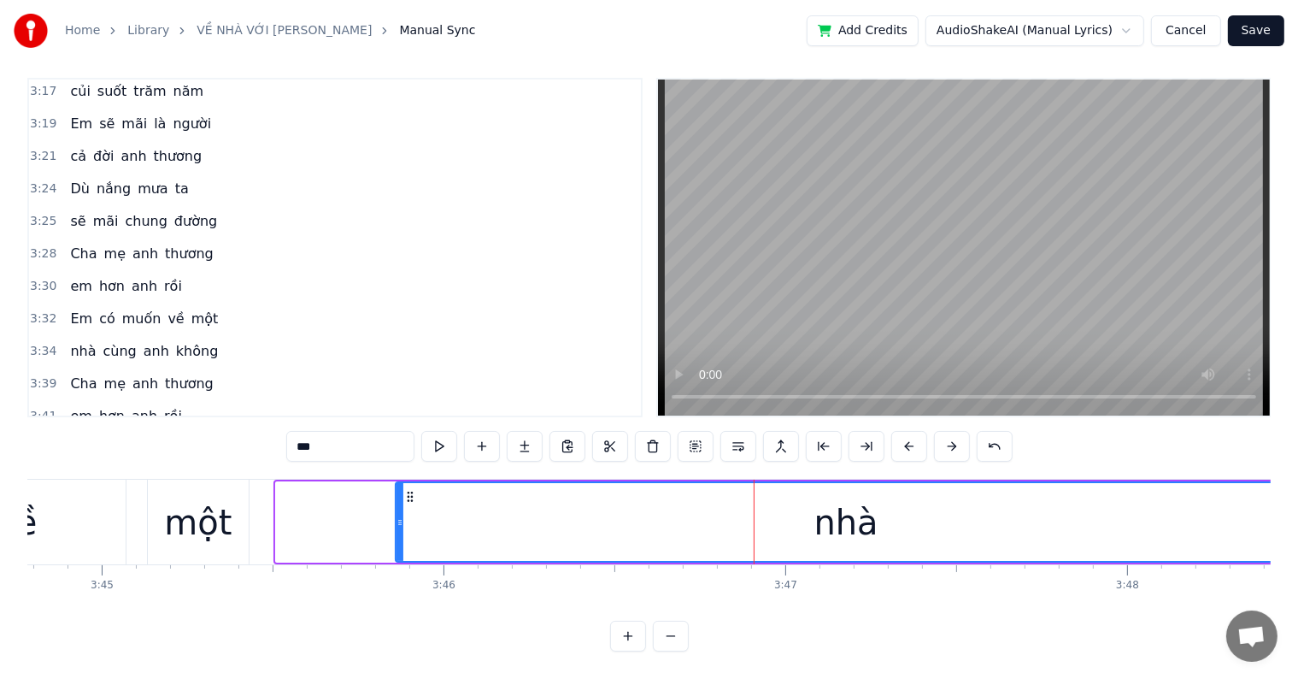
drag, startPoint x: 280, startPoint y: 505, endPoint x: 400, endPoint y: 504, distance: 119.7
type input "***"
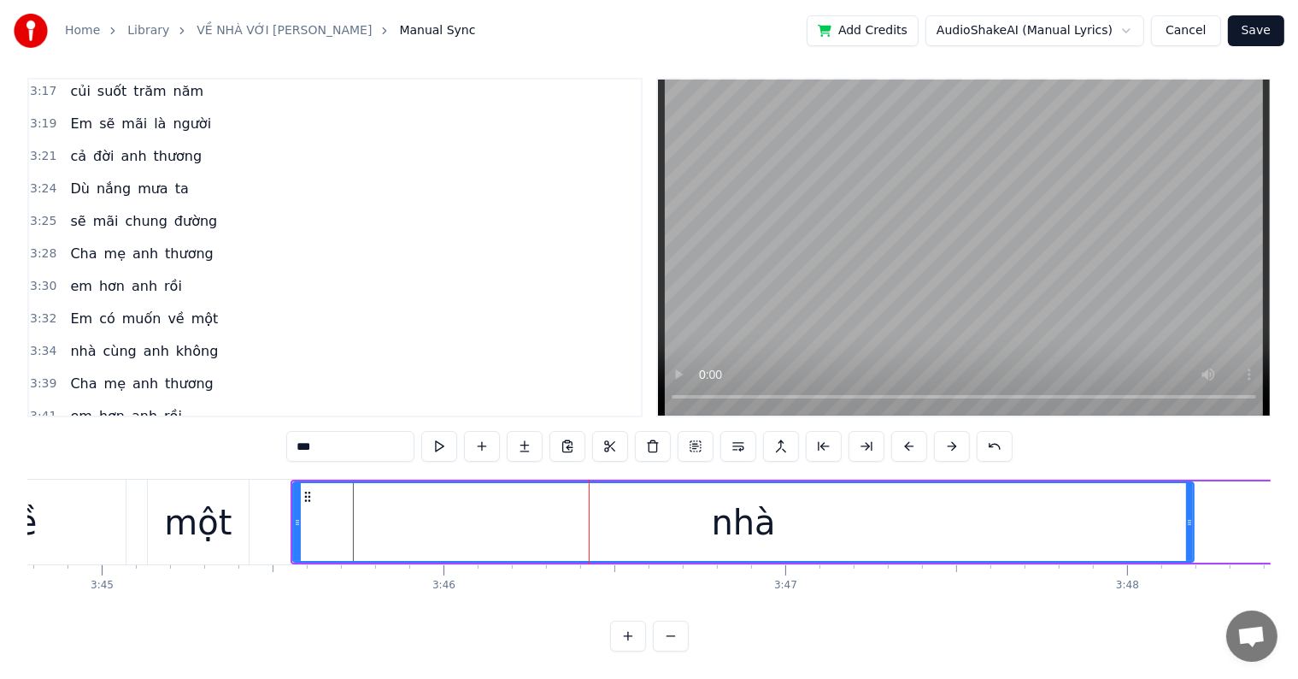
type input "***"
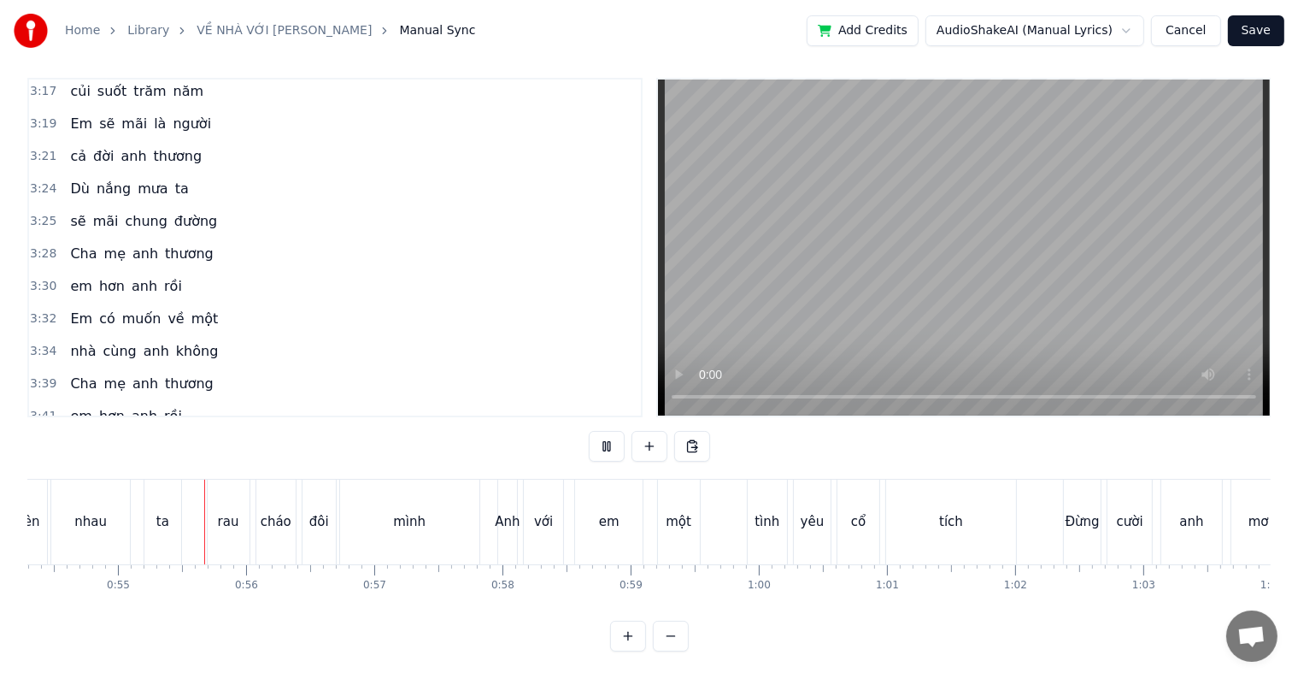
scroll to position [0, 6966]
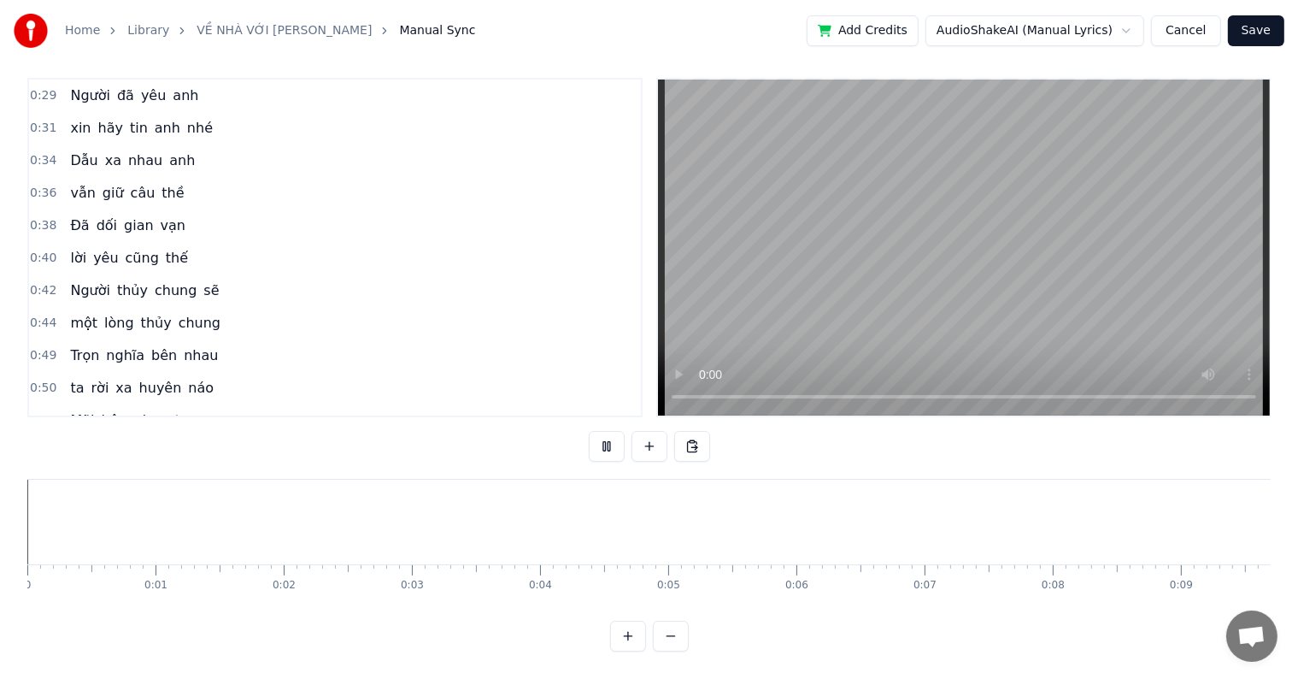
scroll to position [0, 6966]
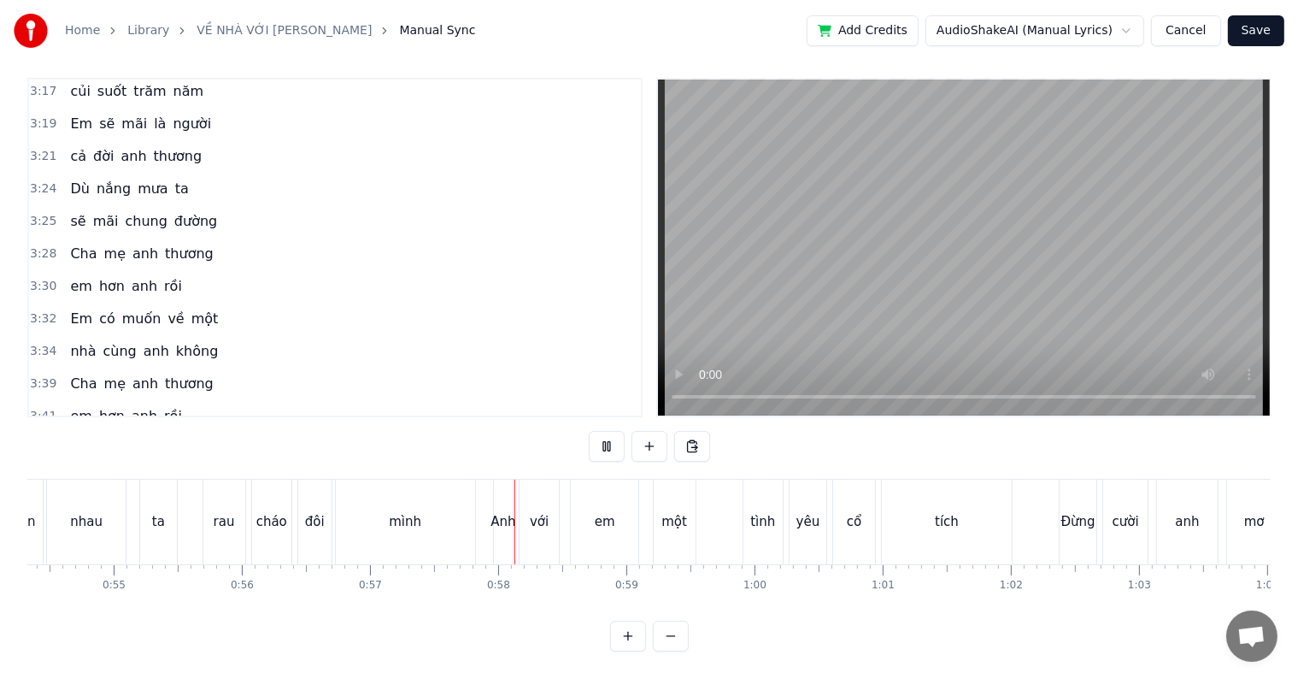
click at [1261, 32] on button "Save" at bounding box center [1256, 30] width 56 height 31
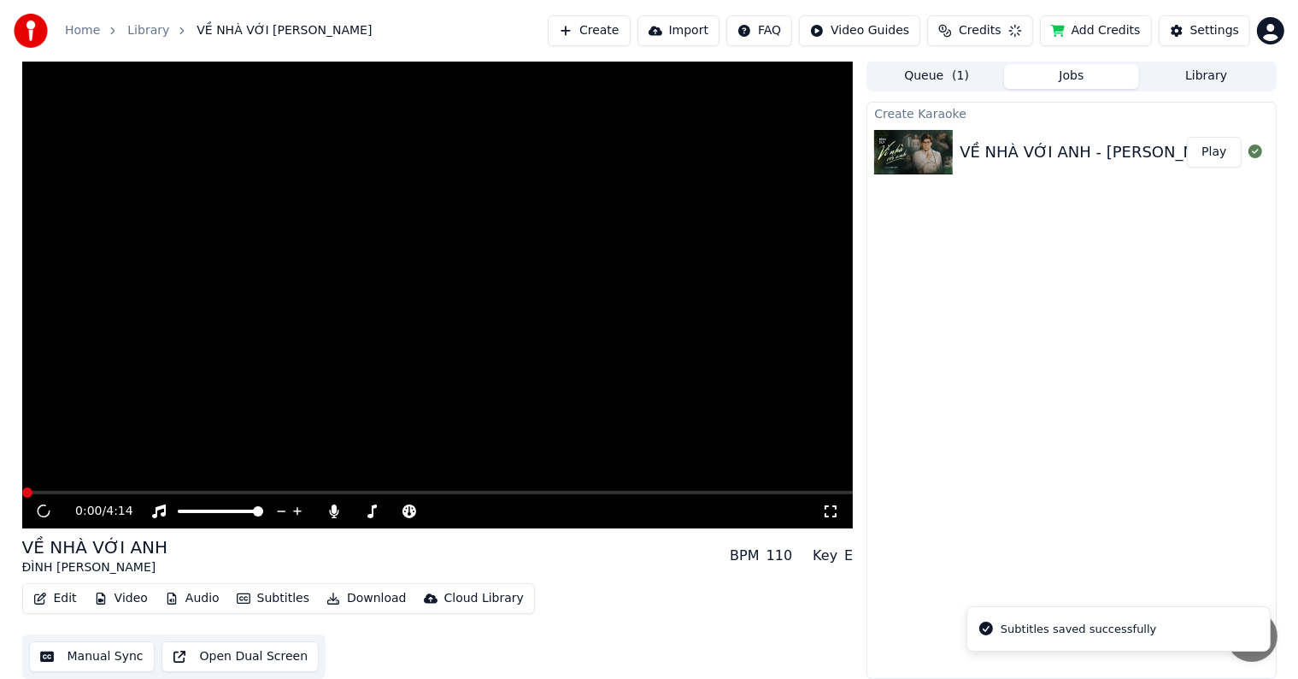
scroll to position [1, 0]
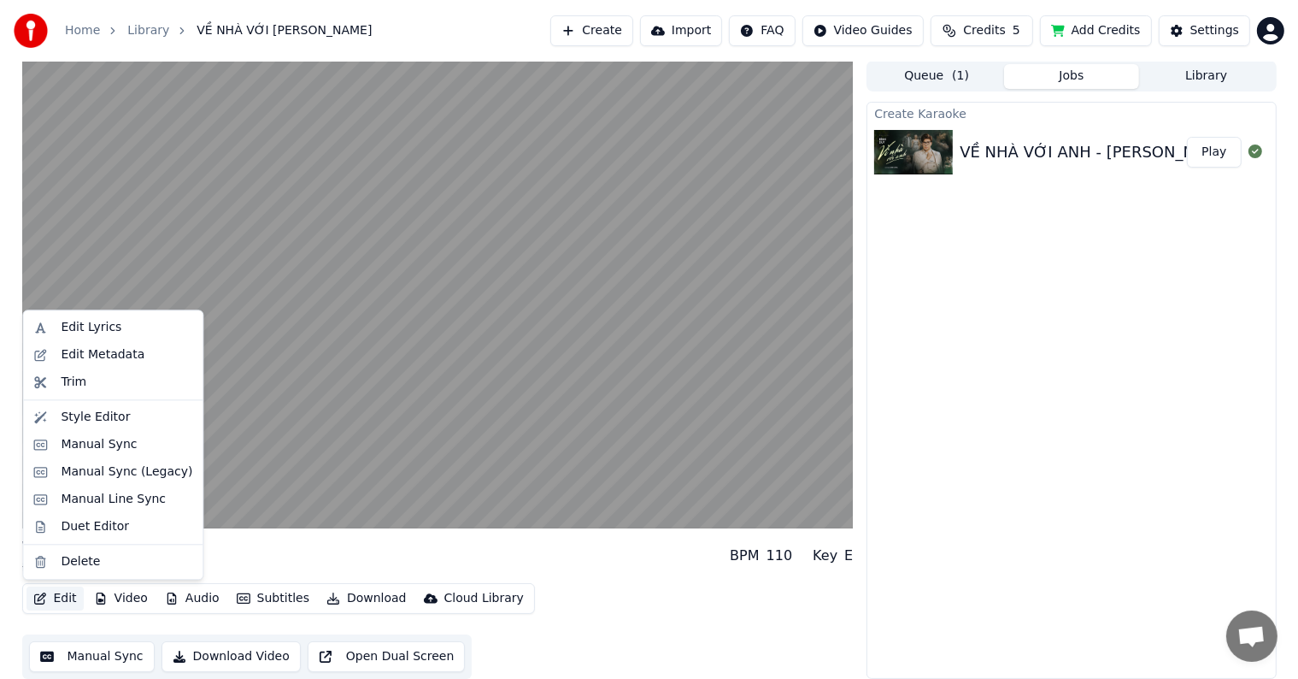
click at [51, 598] on button "Edit" at bounding box center [54, 598] width 57 height 24
click at [85, 356] on div "Edit Metadata" at bounding box center [103, 354] width 84 height 17
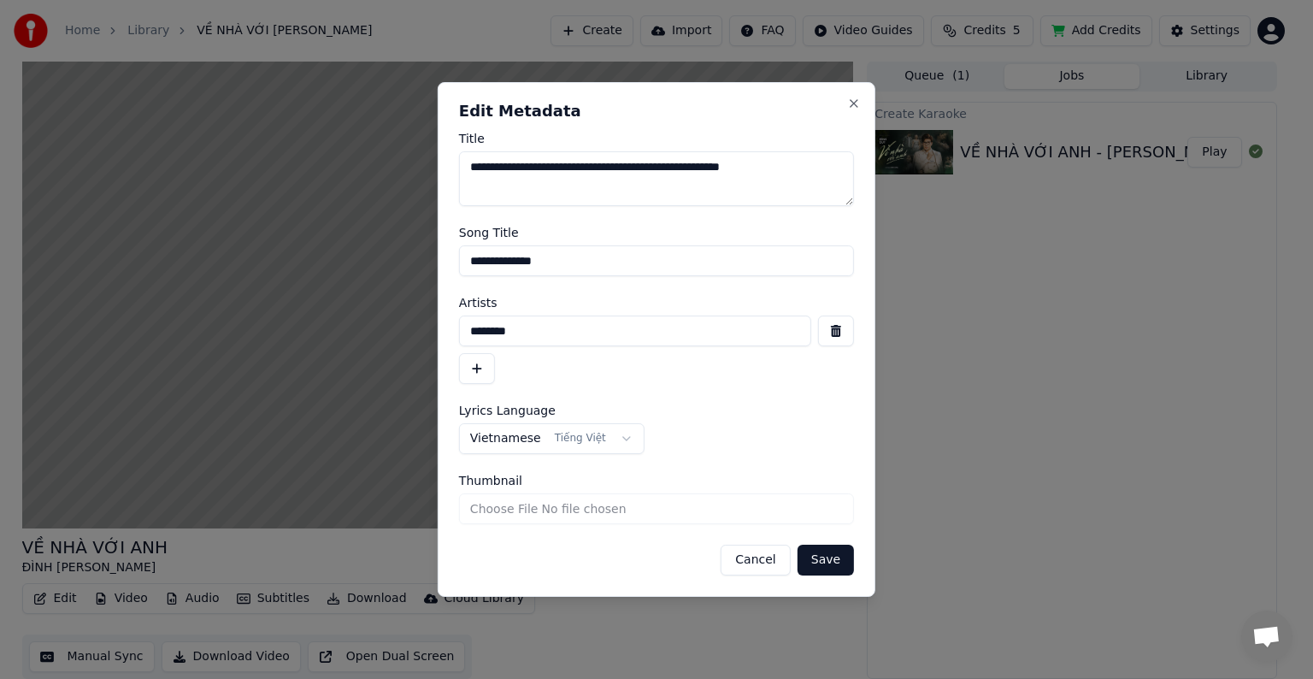
click at [511, 263] on input "**********" at bounding box center [656, 260] width 395 height 31
click at [507, 332] on input "********" at bounding box center [635, 330] width 352 height 31
click at [762, 561] on button "Cancel" at bounding box center [755, 560] width 69 height 31
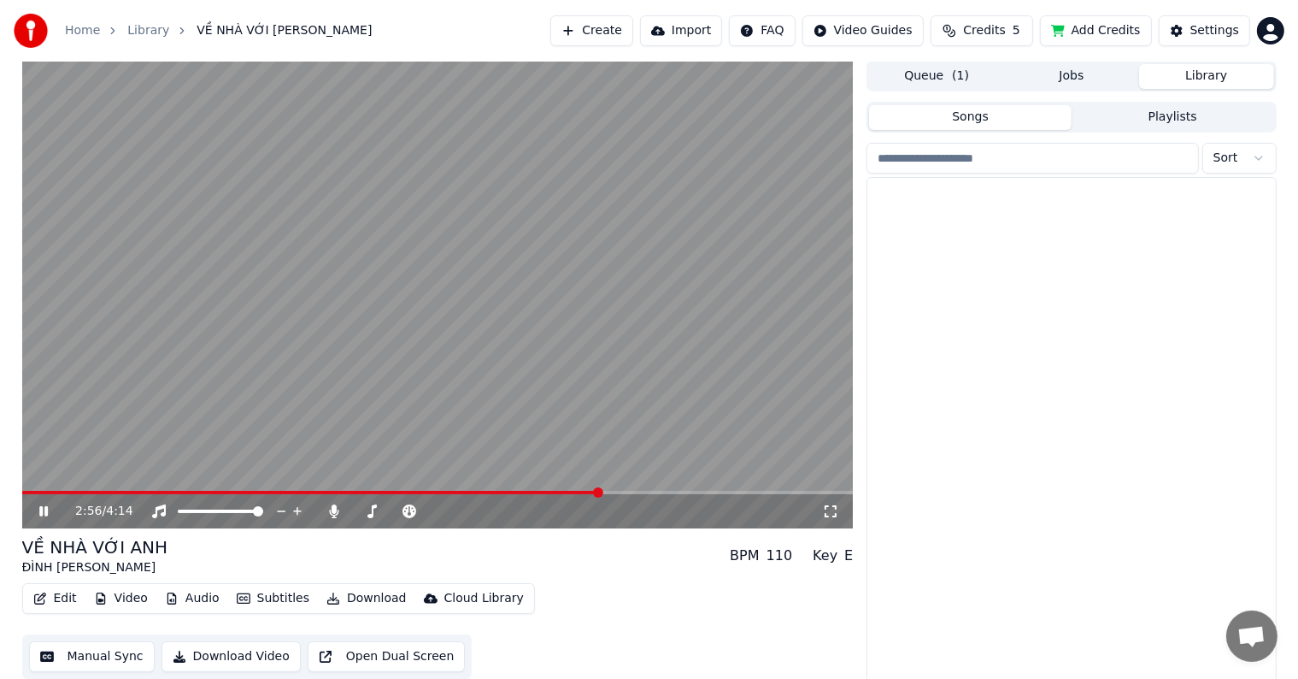
click at [1204, 72] on button "Library" at bounding box center [1206, 76] width 135 height 25
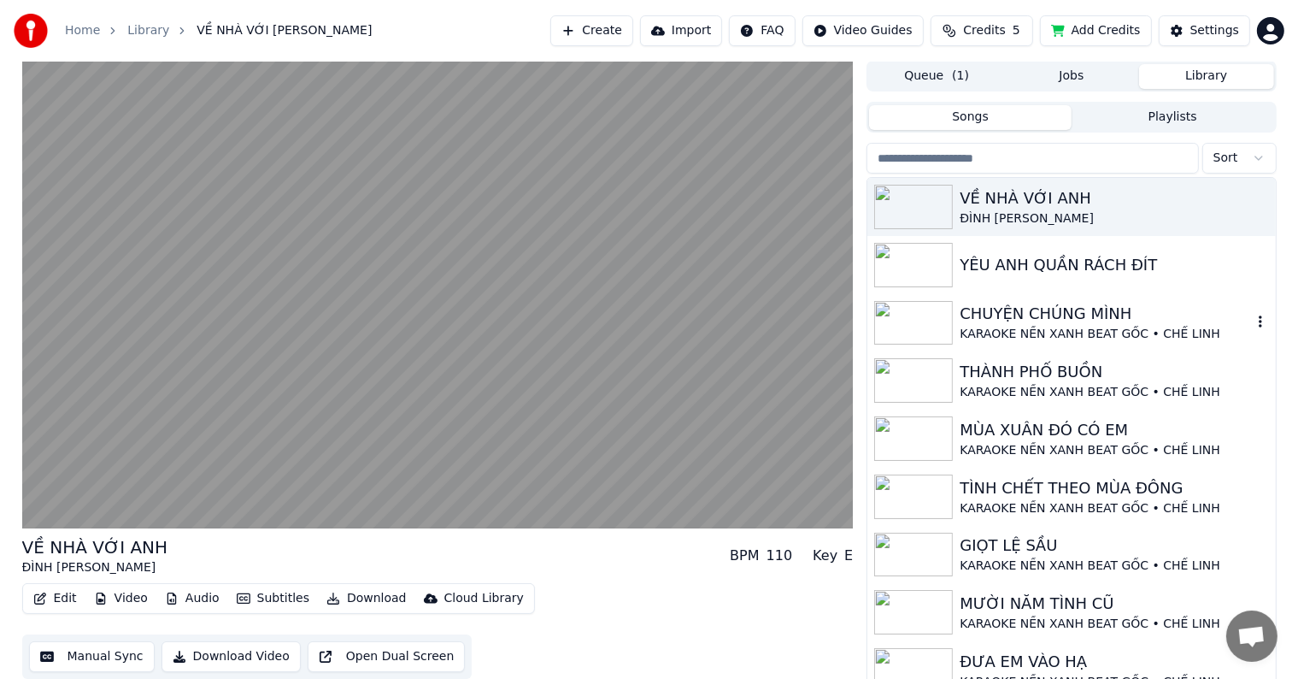
click at [1029, 316] on div "CHUYỆN CHÚNG MÌNH" at bounding box center [1105, 314] width 291 height 24
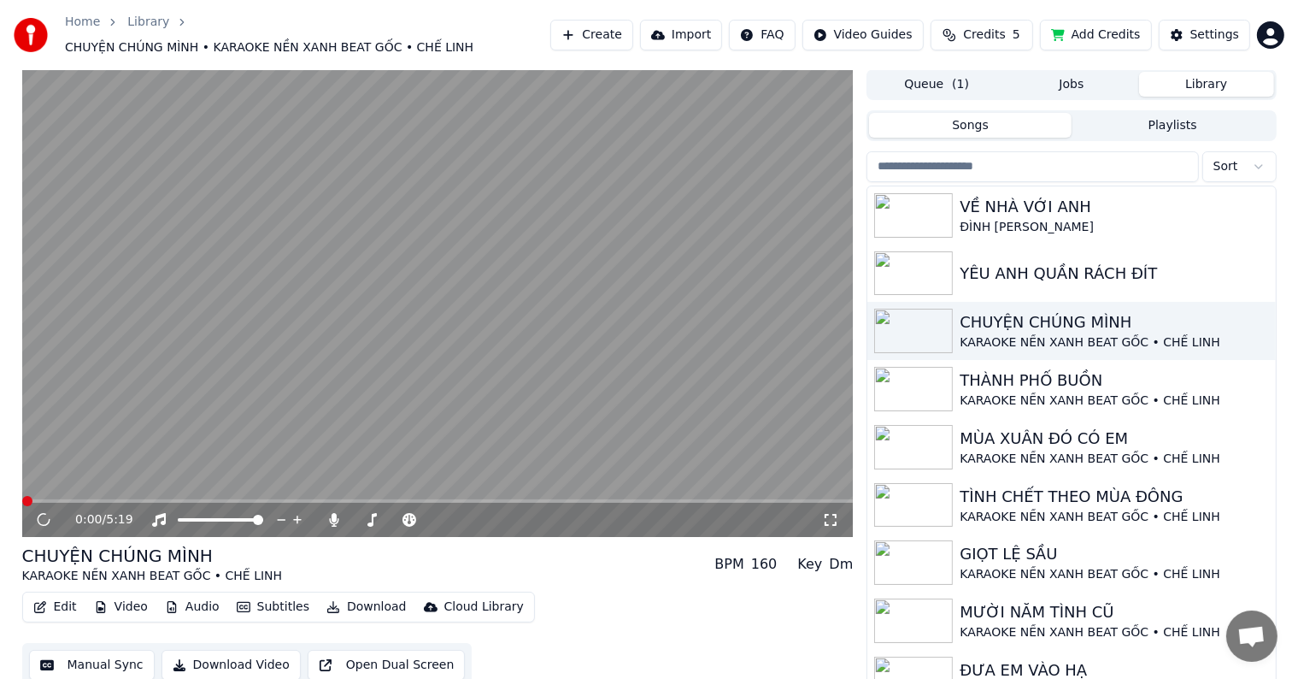
click at [59, 598] on button "Edit" at bounding box center [54, 607] width 57 height 24
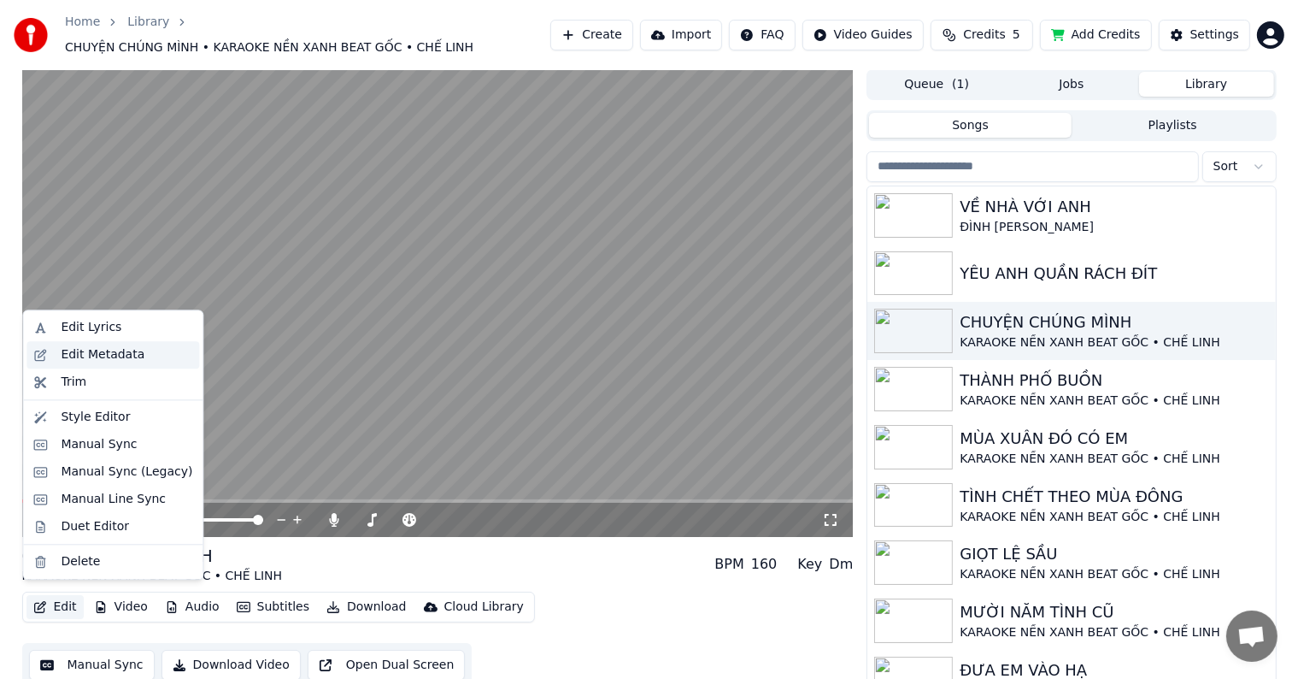
click at [92, 351] on div "Edit Metadata" at bounding box center [103, 354] width 84 height 17
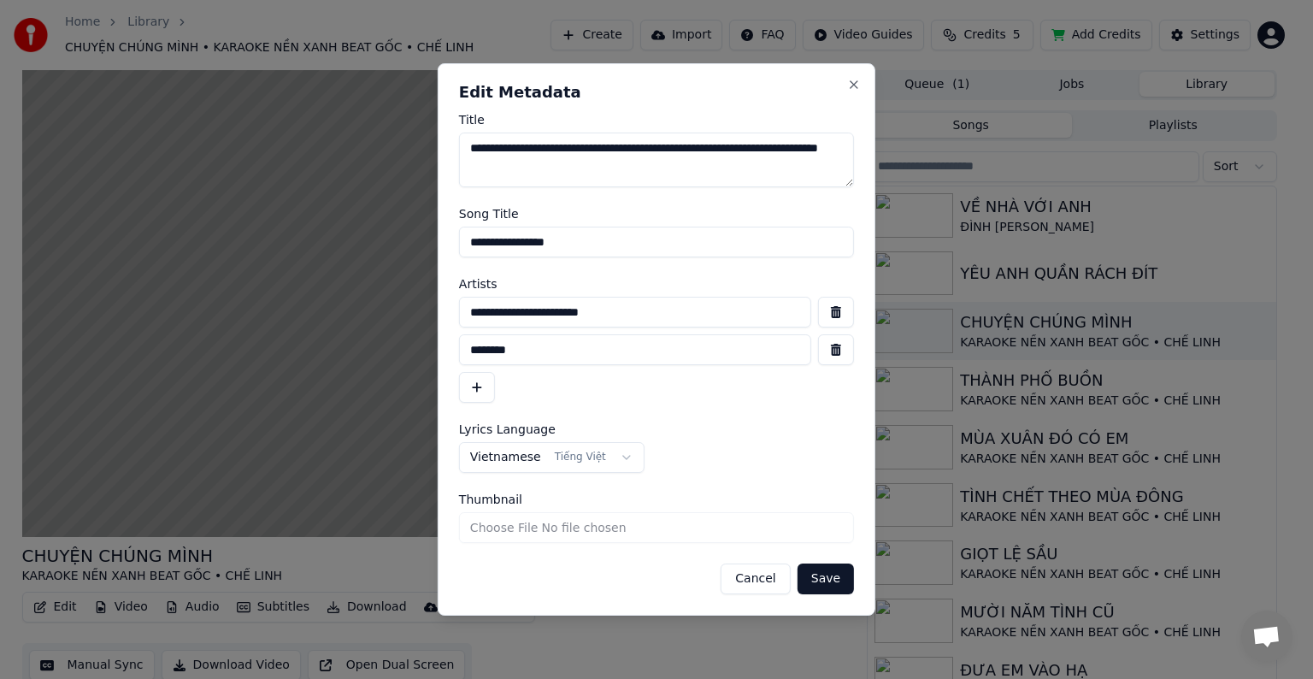
click at [610, 306] on input "**********" at bounding box center [635, 312] width 352 height 31
drag, startPoint x: 683, startPoint y: 312, endPoint x: 417, endPoint y: 312, distance: 265.8
click at [417, 312] on body "Home Library CHUYỆN CHÚNG MÌNH • KARAOKE NỀN XANH BEAT GỐC • CHẾ LINH Create Im…" at bounding box center [649, 338] width 1298 height 679
click at [759, 576] on button "Cancel" at bounding box center [755, 578] width 69 height 31
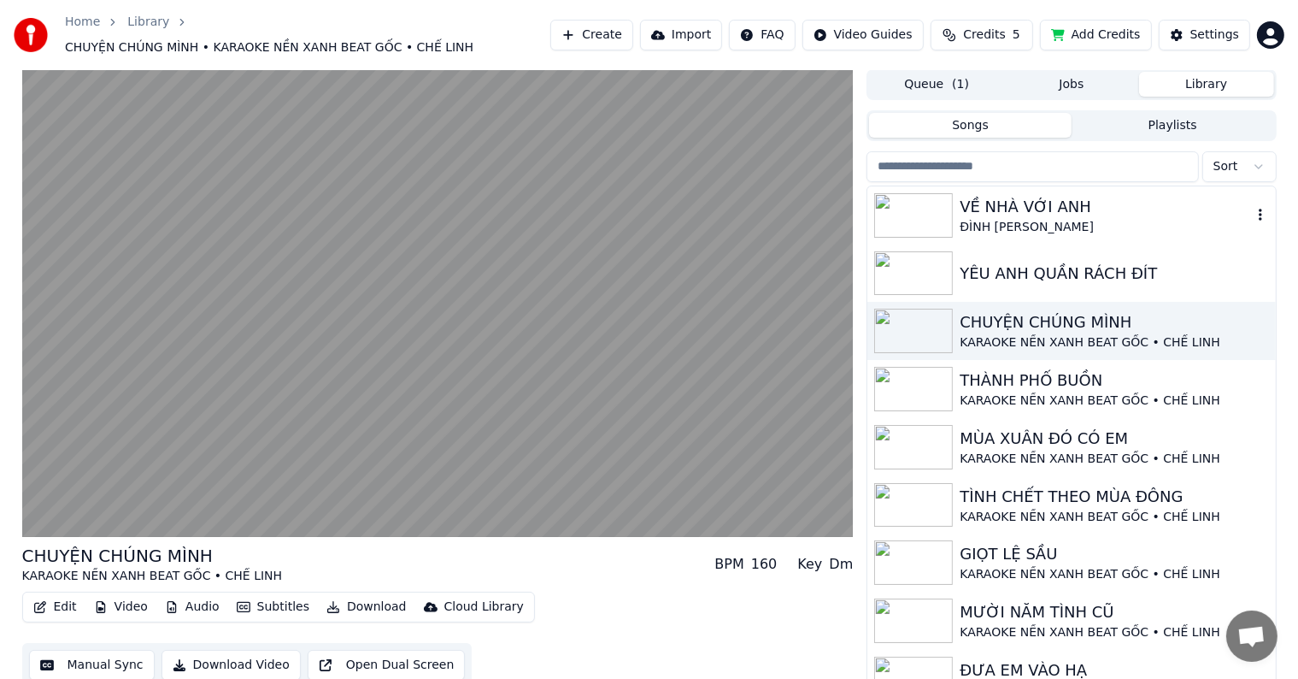
click at [1039, 201] on div "VỀ NHÀ VỚI ANH" at bounding box center [1105, 207] width 291 height 24
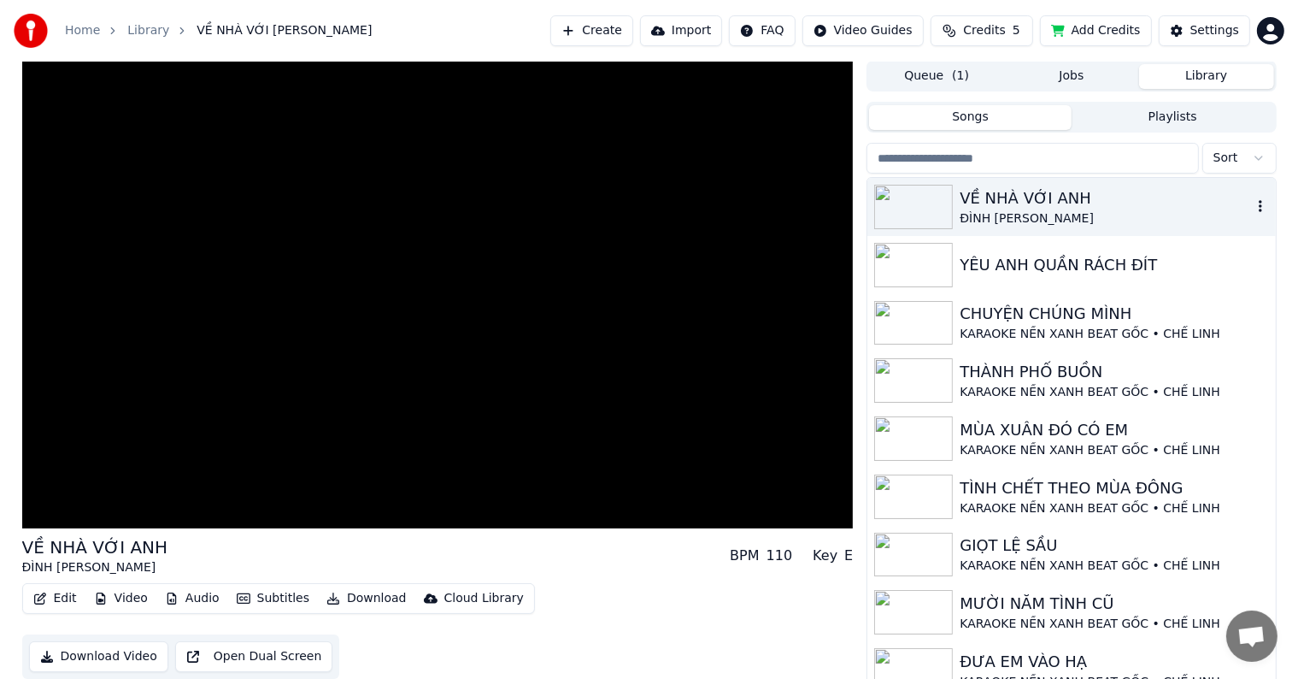
click at [1039, 200] on div "VỀ NHÀ VỚI ANH" at bounding box center [1105, 198] width 291 height 24
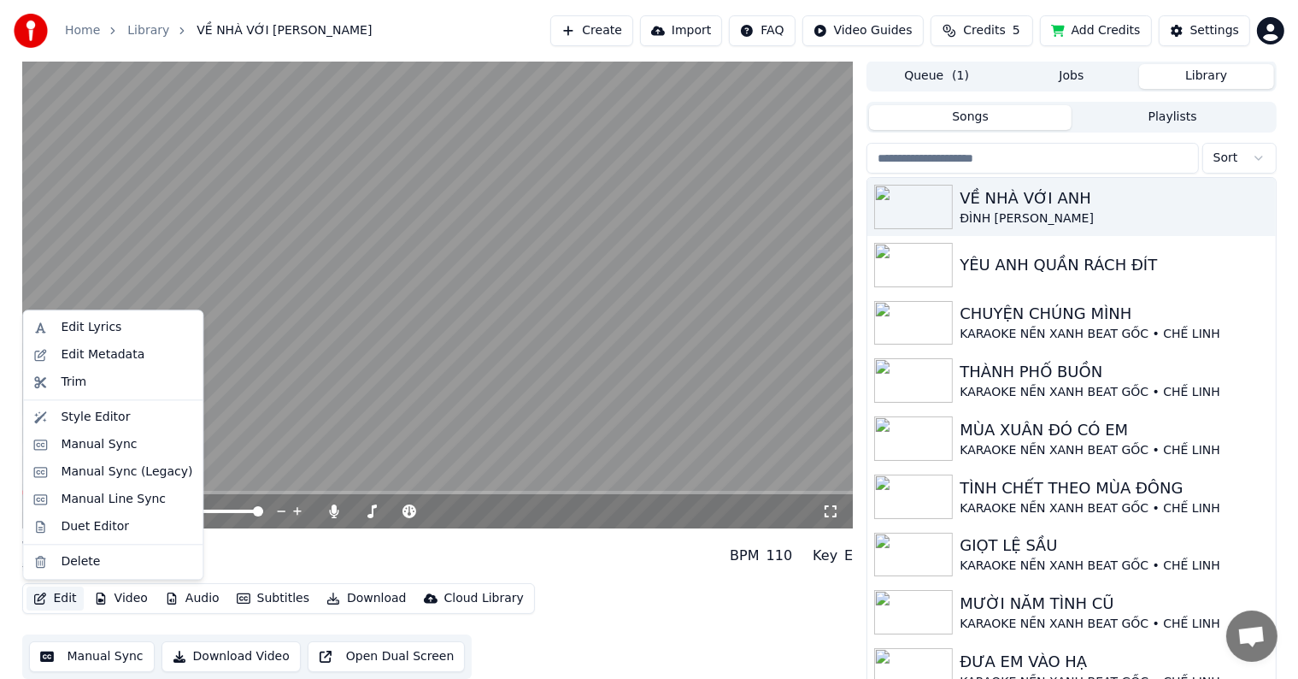
click at [68, 595] on button "Edit" at bounding box center [54, 598] width 57 height 24
click at [95, 358] on div "Edit Metadata" at bounding box center [103, 354] width 84 height 17
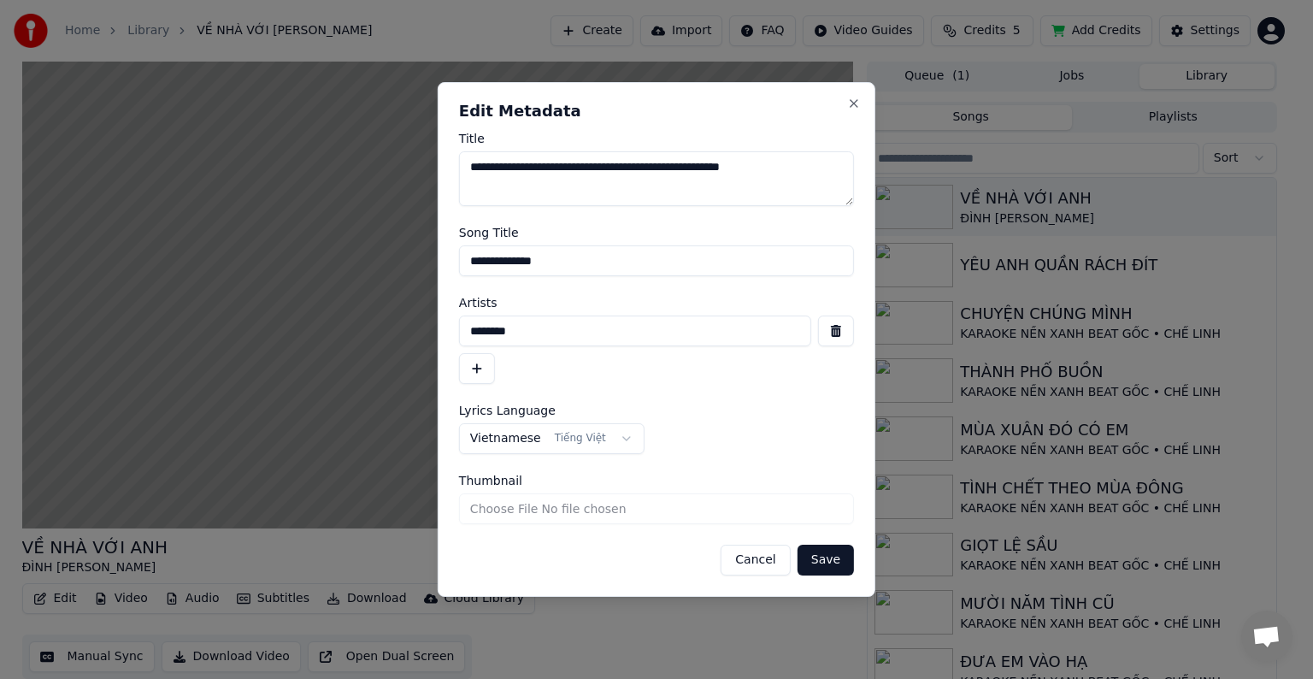
click at [491, 330] on input "********" at bounding box center [635, 330] width 352 height 31
click at [547, 329] on input "********" at bounding box center [635, 330] width 352 height 31
drag, startPoint x: 562, startPoint y: 332, endPoint x: 445, endPoint y: 336, distance: 117.2
click at [445, 336] on div "**********" at bounding box center [657, 339] width 438 height 515
click at [474, 366] on button "button" at bounding box center [477, 368] width 36 height 31
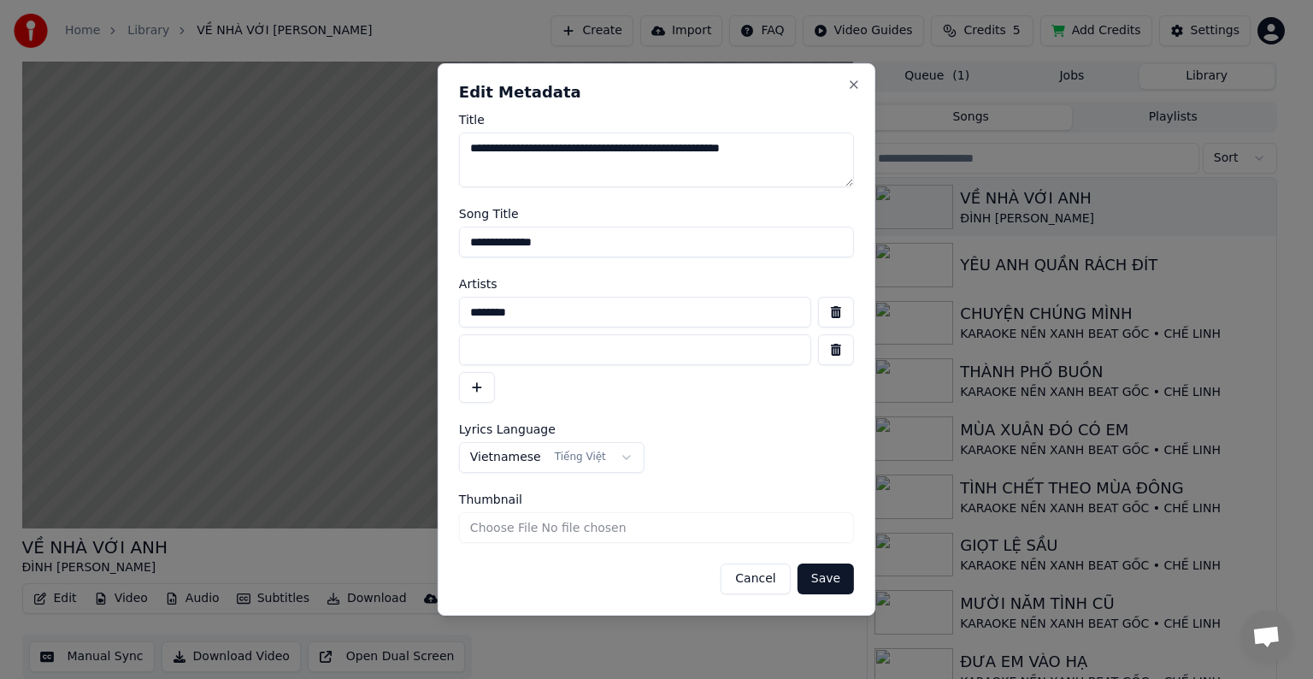
click at [539, 312] on input "********" at bounding box center [635, 312] width 352 height 31
paste input "**********"
drag, startPoint x: 526, startPoint y: 310, endPoint x: 462, endPoint y: 315, distance: 64.3
click at [462, 315] on input "**********" at bounding box center [635, 312] width 352 height 31
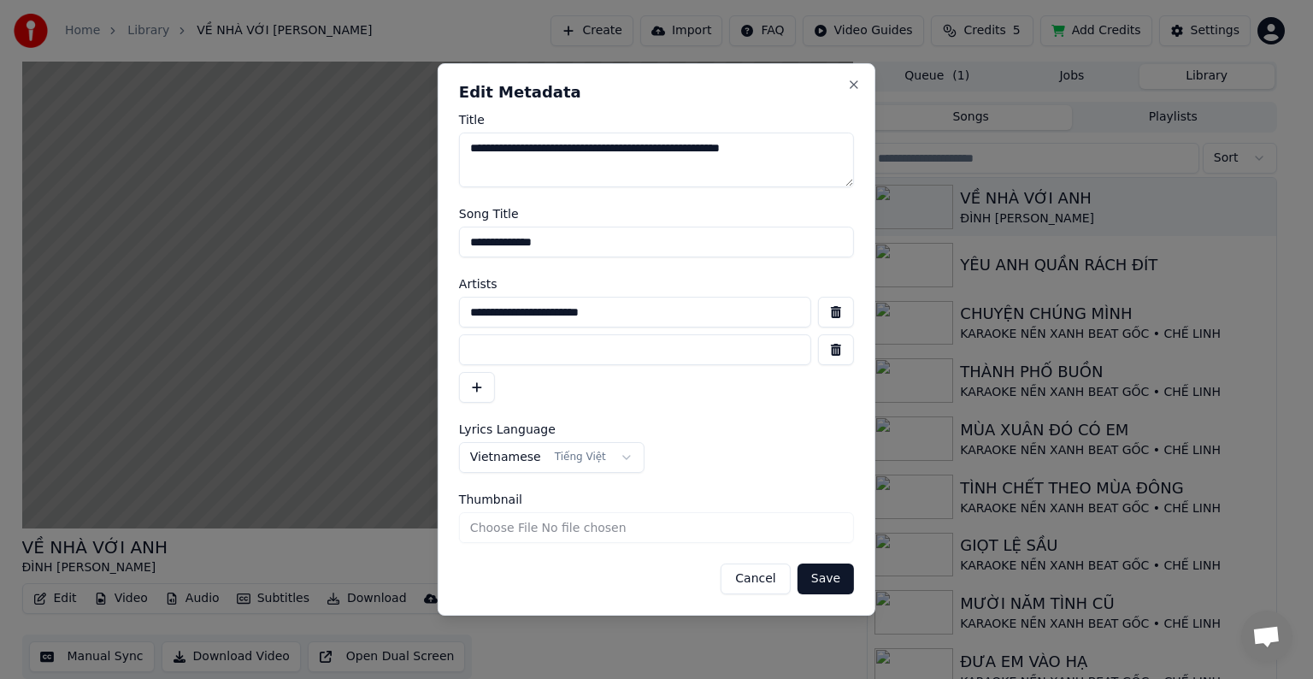
type input "**********"
click at [503, 349] on input at bounding box center [635, 349] width 352 height 31
paste input "********"
type input "********"
drag, startPoint x: 834, startPoint y: 574, endPoint x: 820, endPoint y: 573, distance: 14.6
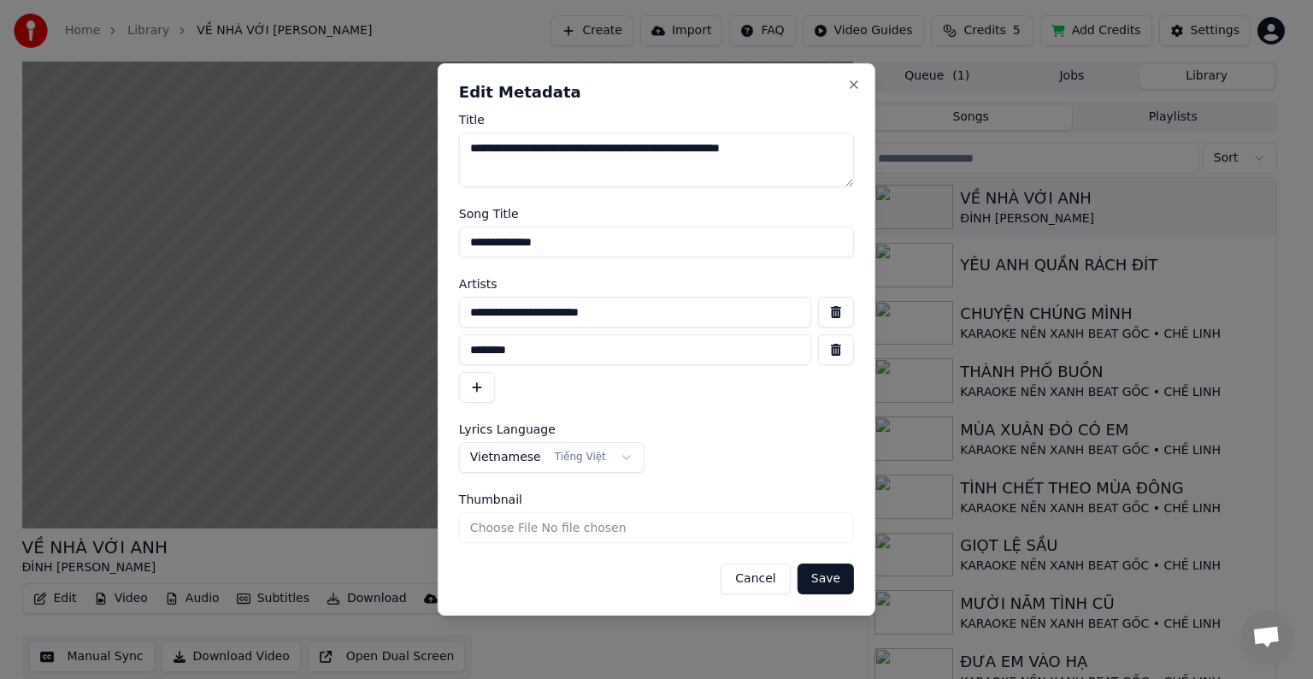
click at [833, 574] on button "Save" at bounding box center [826, 578] width 56 height 31
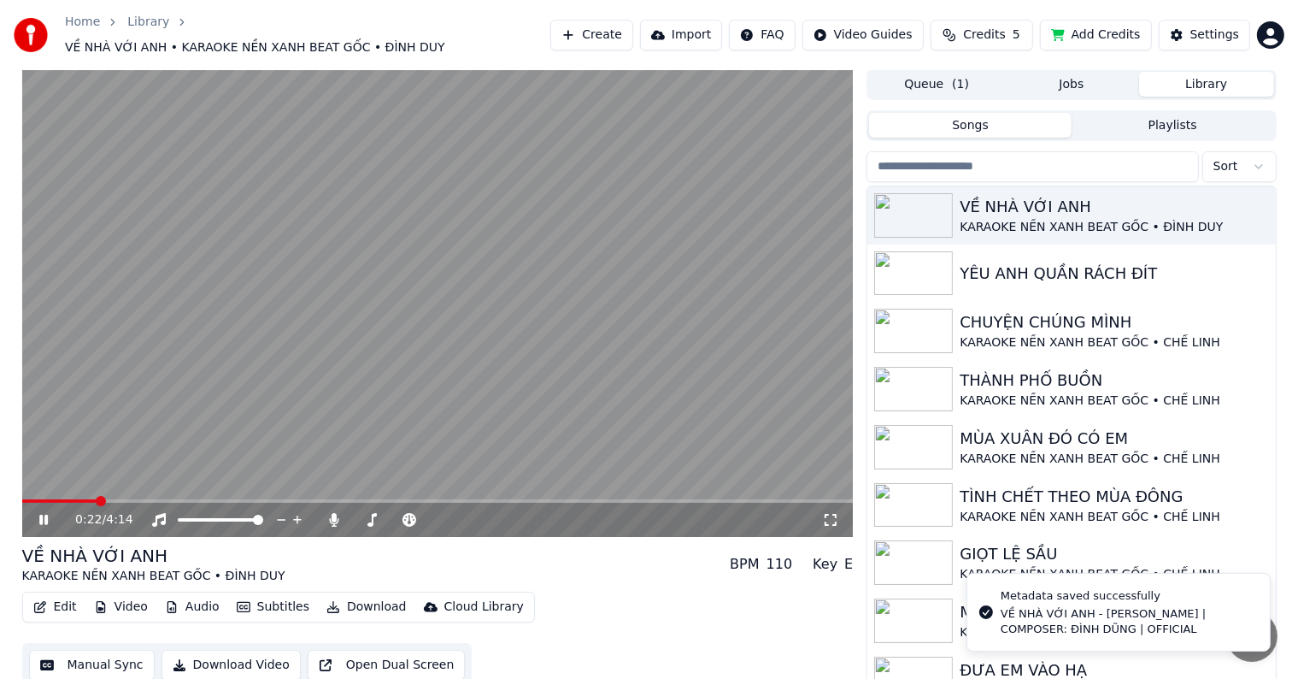
click at [4, 427] on div "0:22 / 4:14 VỀ NHÀ VỚI ANH KARAOKE NỀN XANH BEAT GỐC • ĐÌNH DUY BPM 110 Key E E…" at bounding box center [649, 382] width 1298 height 626
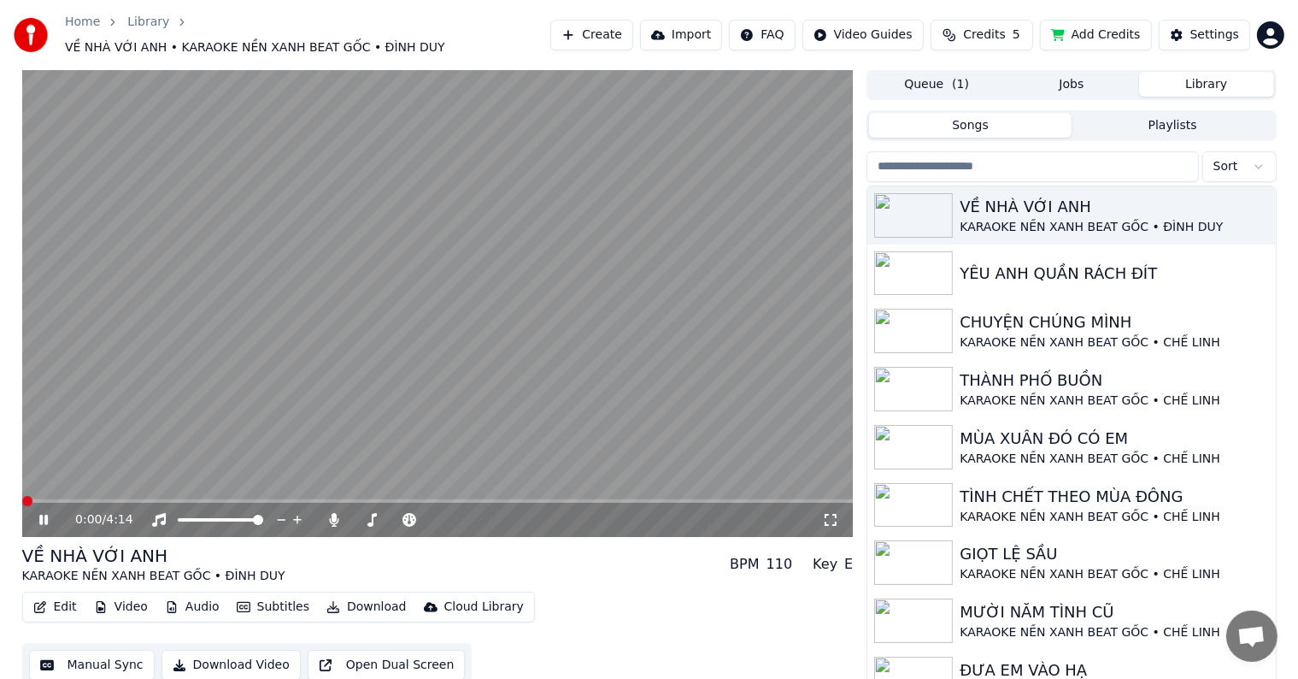
click at [22, 496] on span at bounding box center [27, 501] width 10 height 10
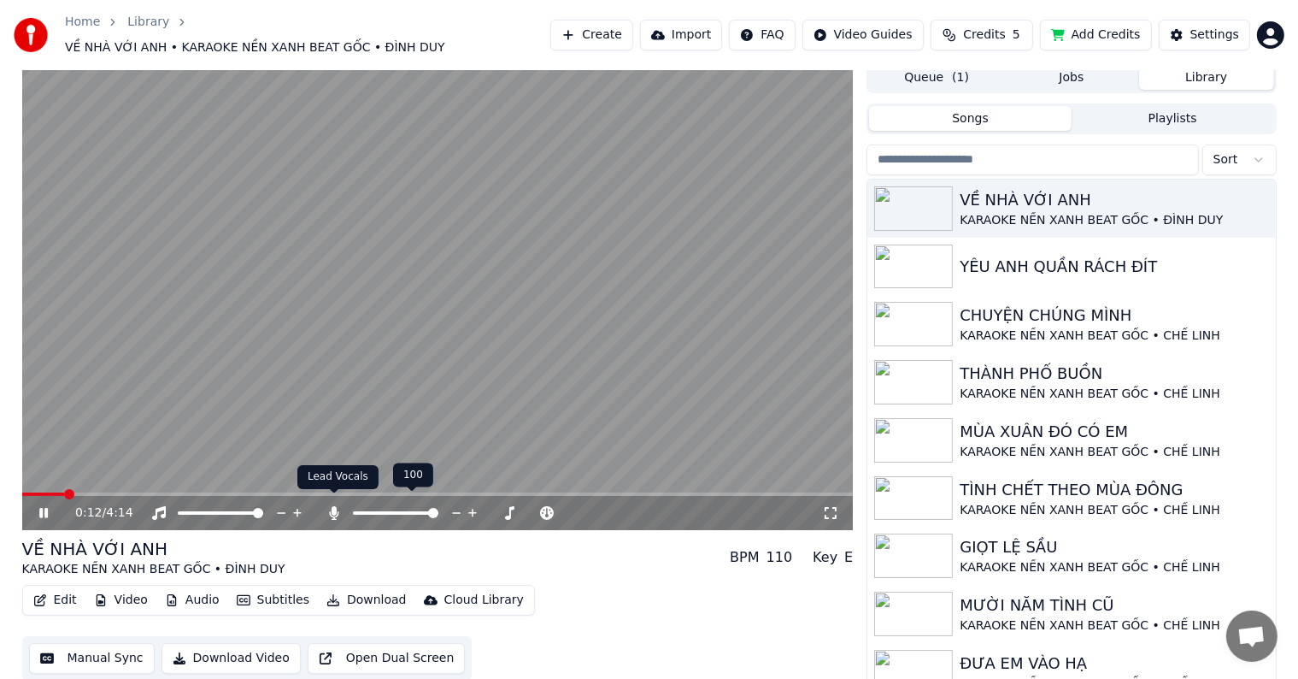
click at [333, 506] on icon at bounding box center [334, 513] width 9 height 14
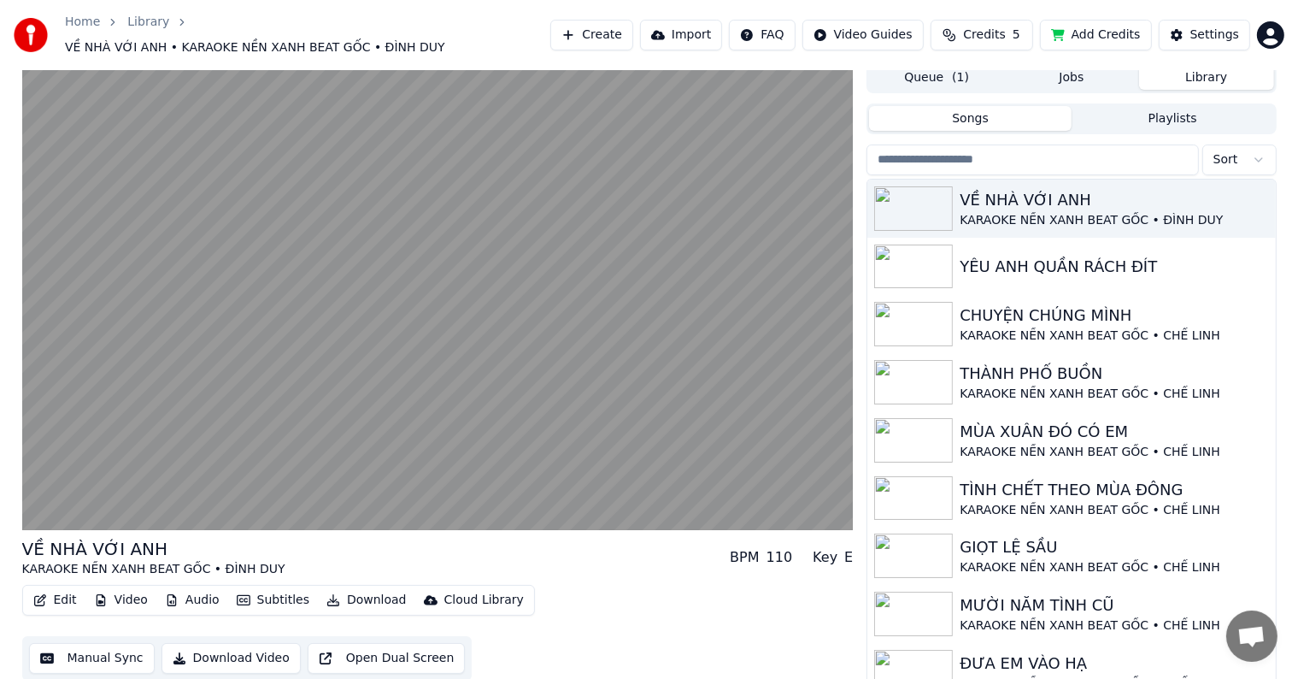
click at [233, 647] on button "Download Video" at bounding box center [231, 658] width 139 height 31
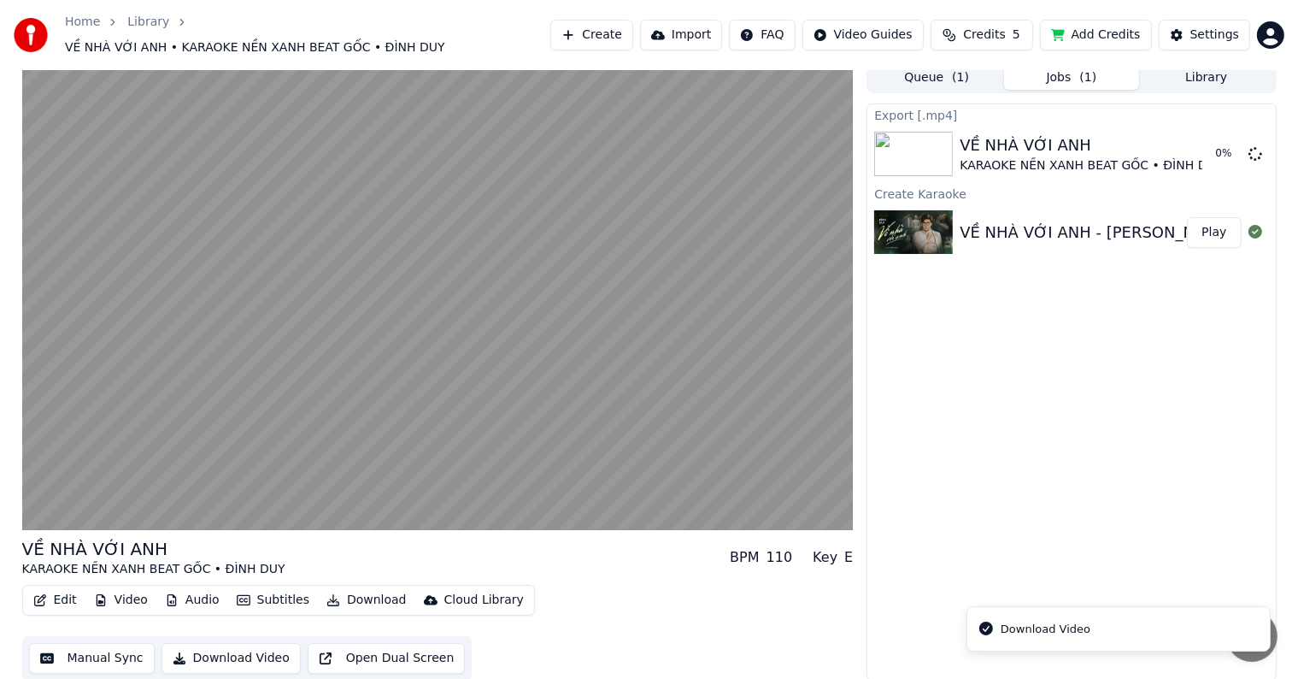
scroll to position [1, 0]
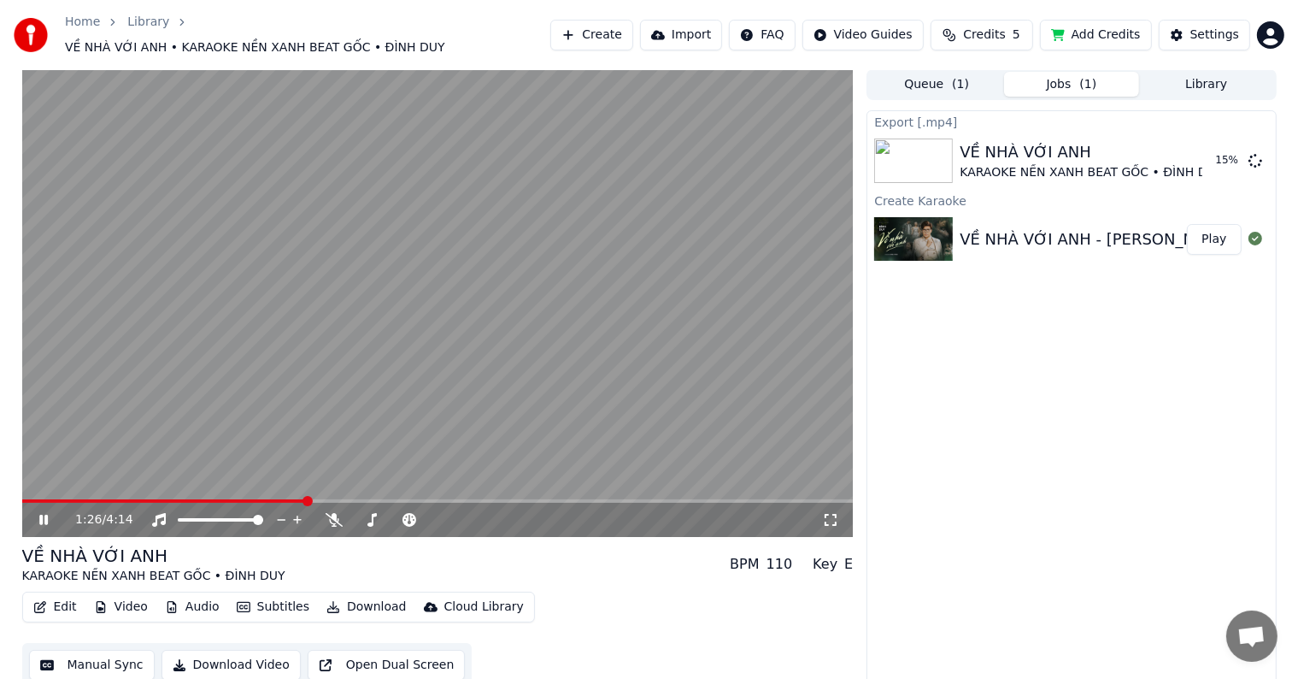
click at [359, 595] on button "Download" at bounding box center [367, 607] width 94 height 24
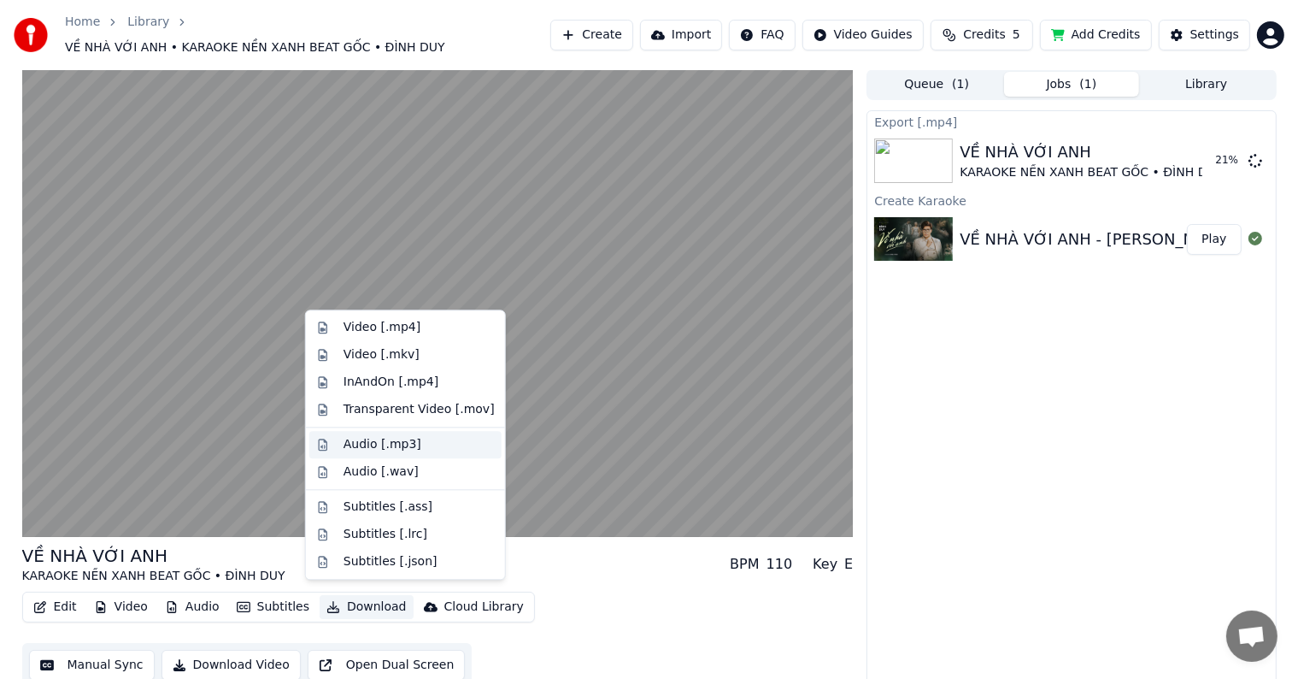
click at [366, 444] on div "Audio [.mp3]" at bounding box center [383, 444] width 78 height 17
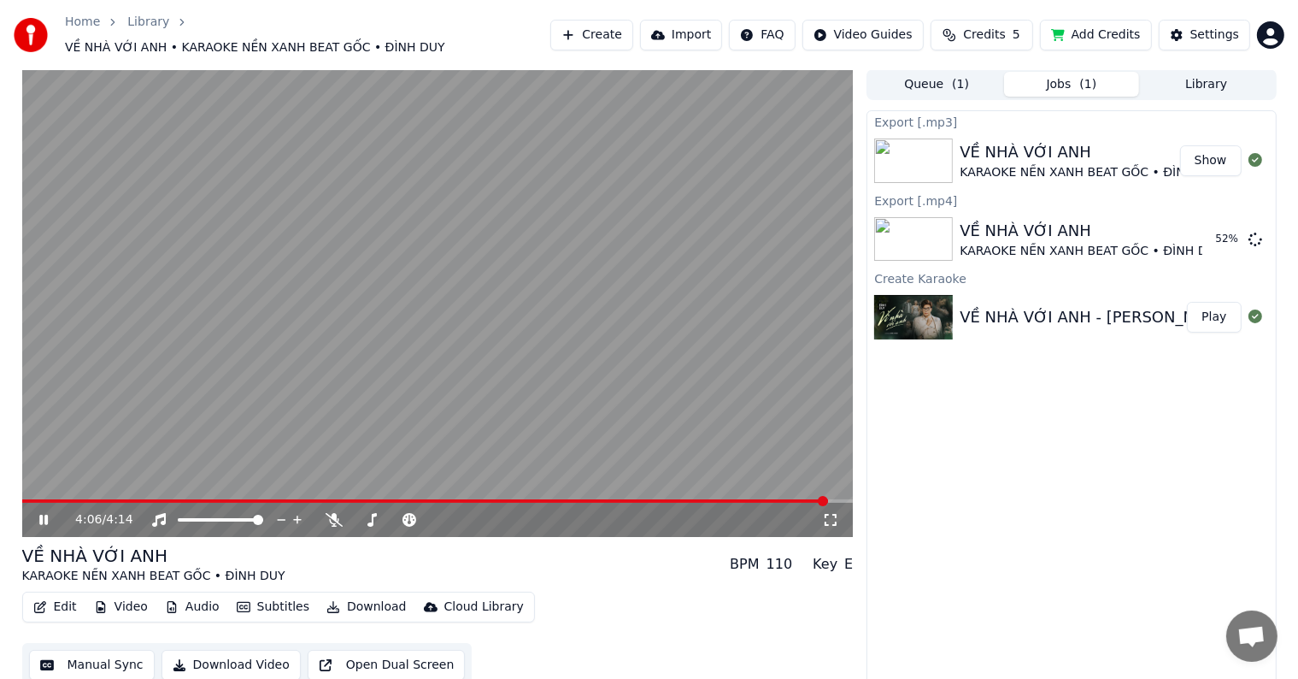
click at [362, 407] on video at bounding box center [438, 303] width 832 height 468
click at [1211, 229] on button "Show" at bounding box center [1212, 239] width 62 height 31
